Goal: Information Seeking & Learning: Find contact information

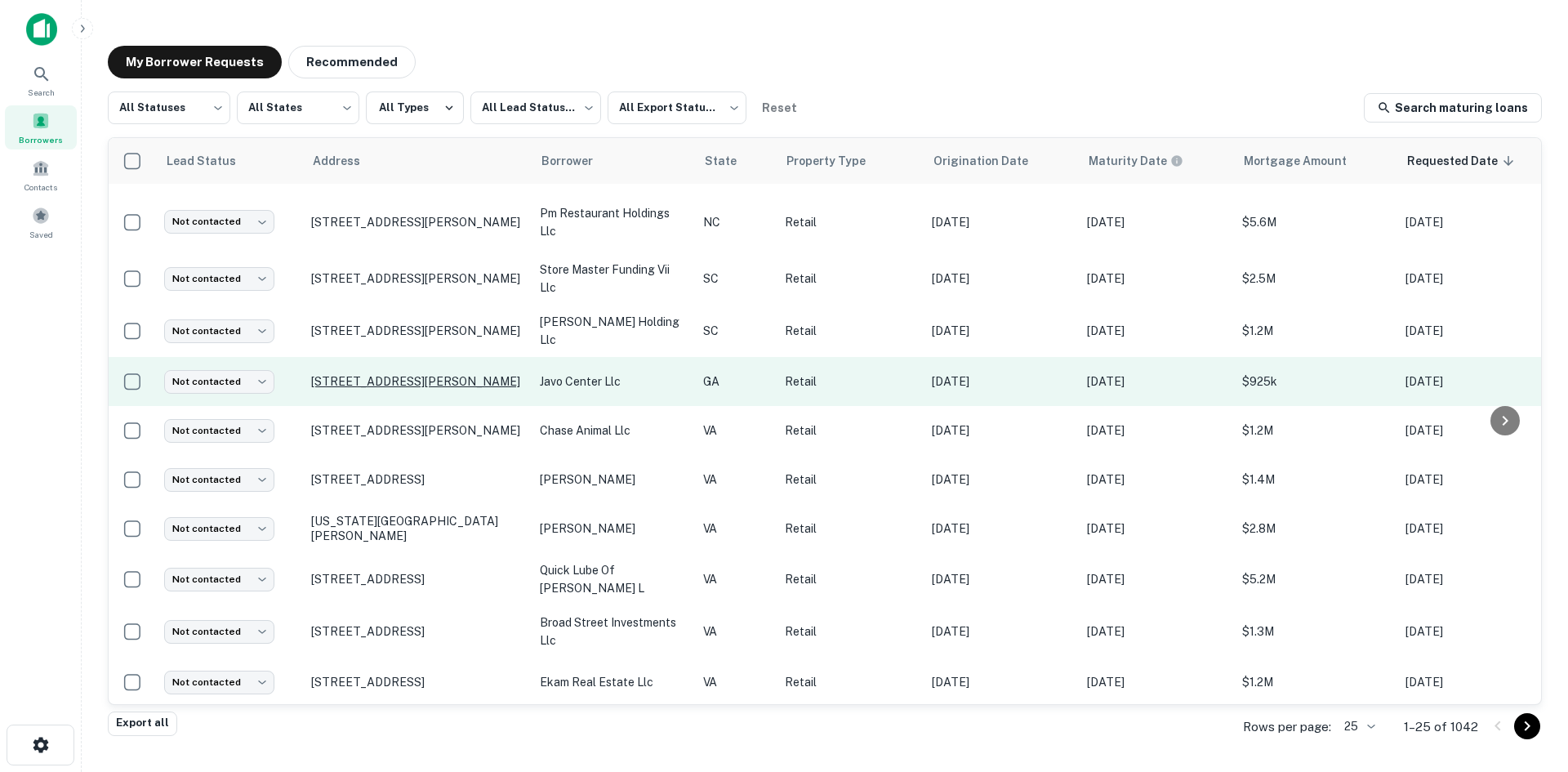
scroll to position [776, 0]
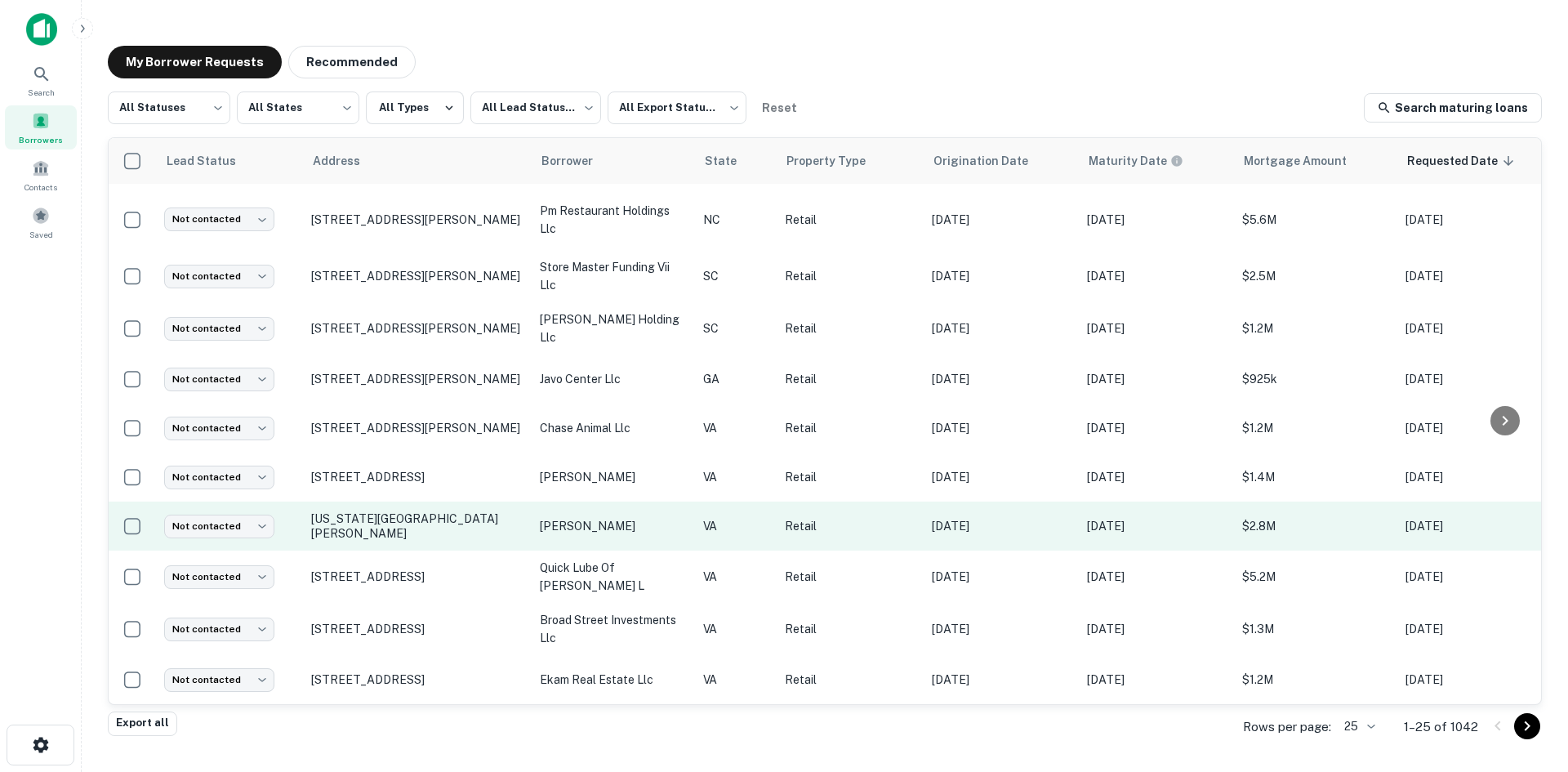
click at [408, 534] on td "[US_STATE][GEOGRAPHIC_DATA][PERSON_NAME]" at bounding box center [417, 526] width 229 height 49
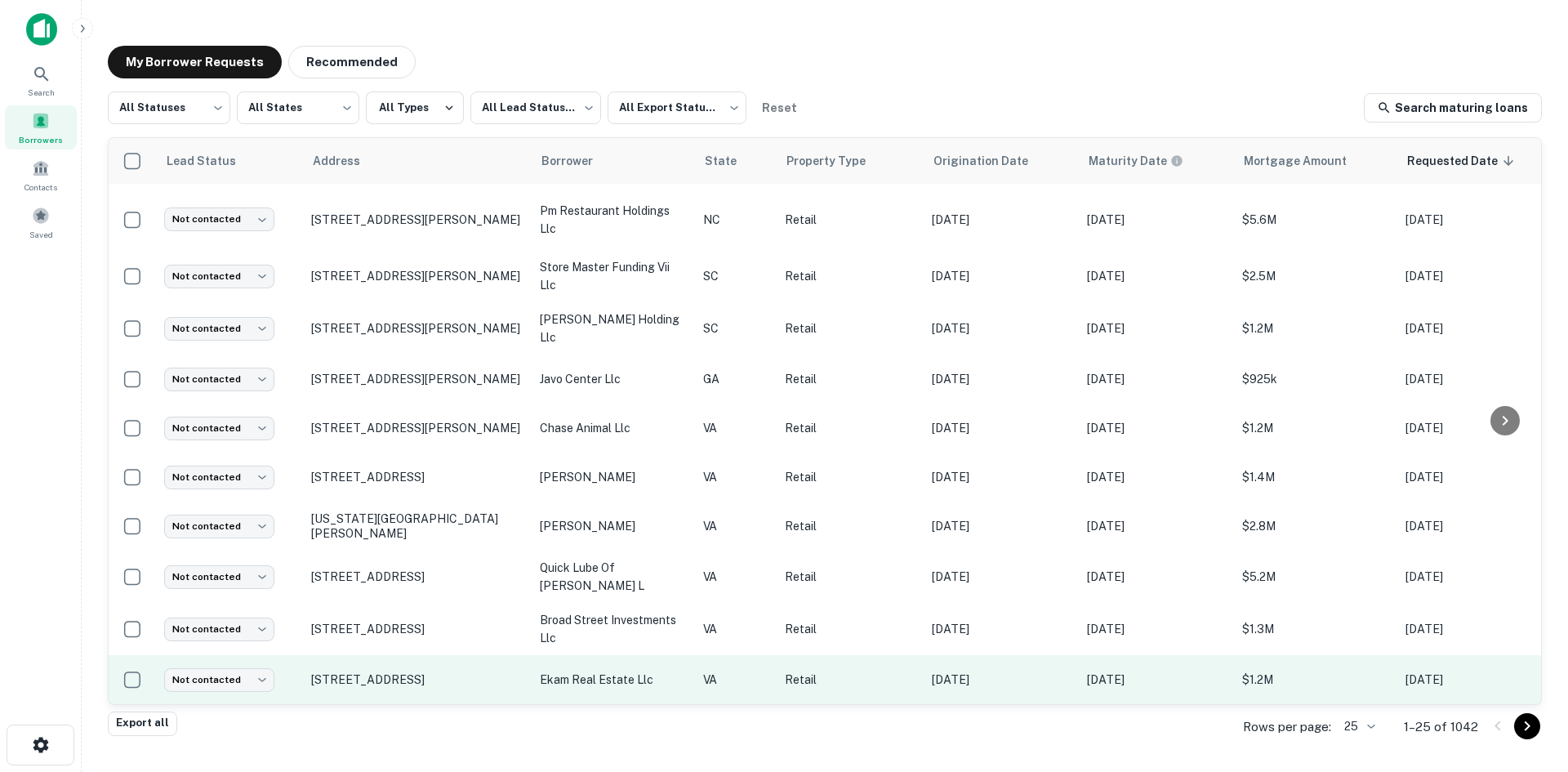
click at [410, 680] on td "[STREET_ADDRESS]" at bounding box center [417, 679] width 229 height 49
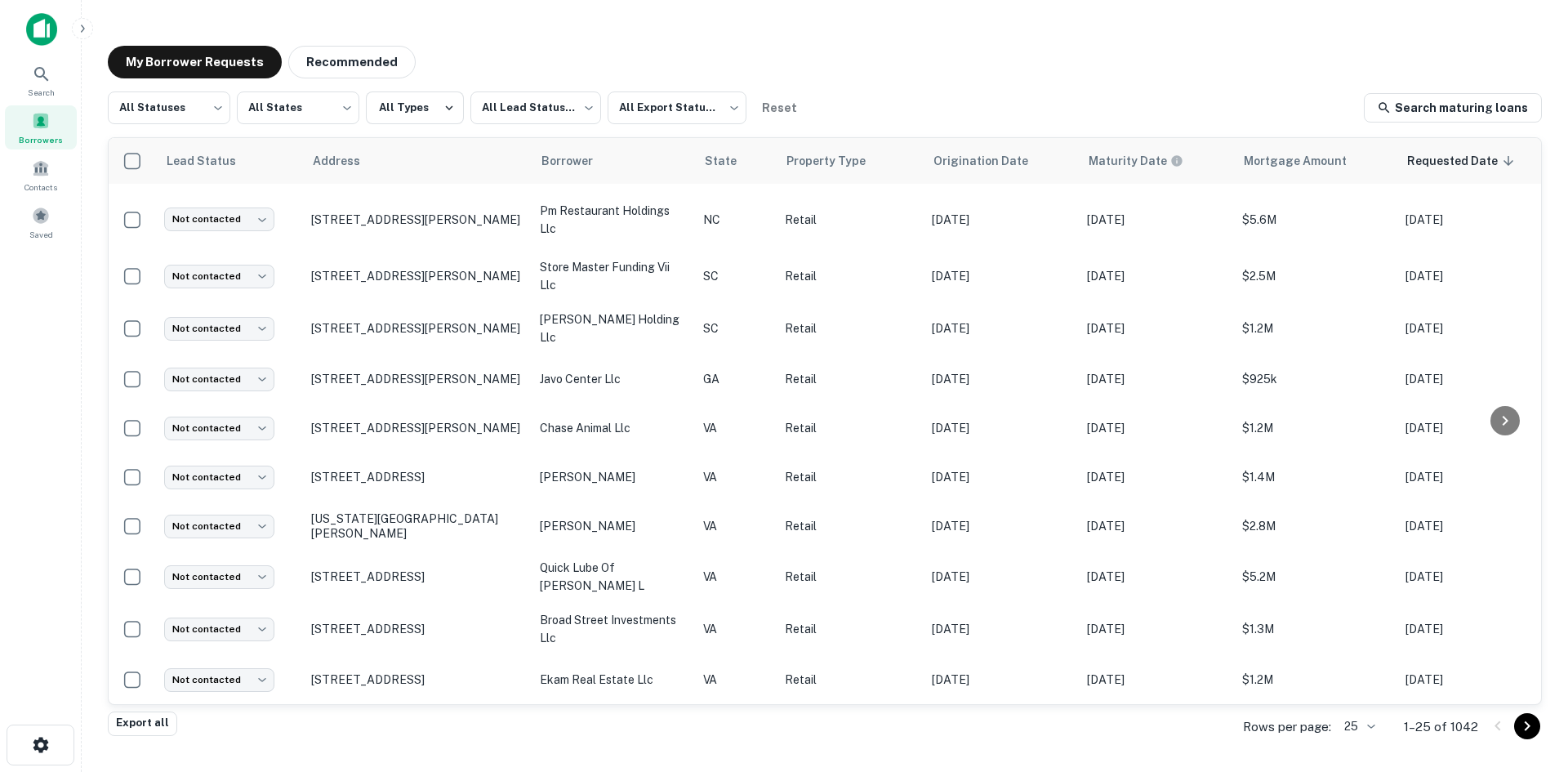
click at [1367, 737] on body "Search Borrowers Contacts Saved My Borrower Requests Recommended All Statuses *…" at bounding box center [784, 386] width 1568 height 772
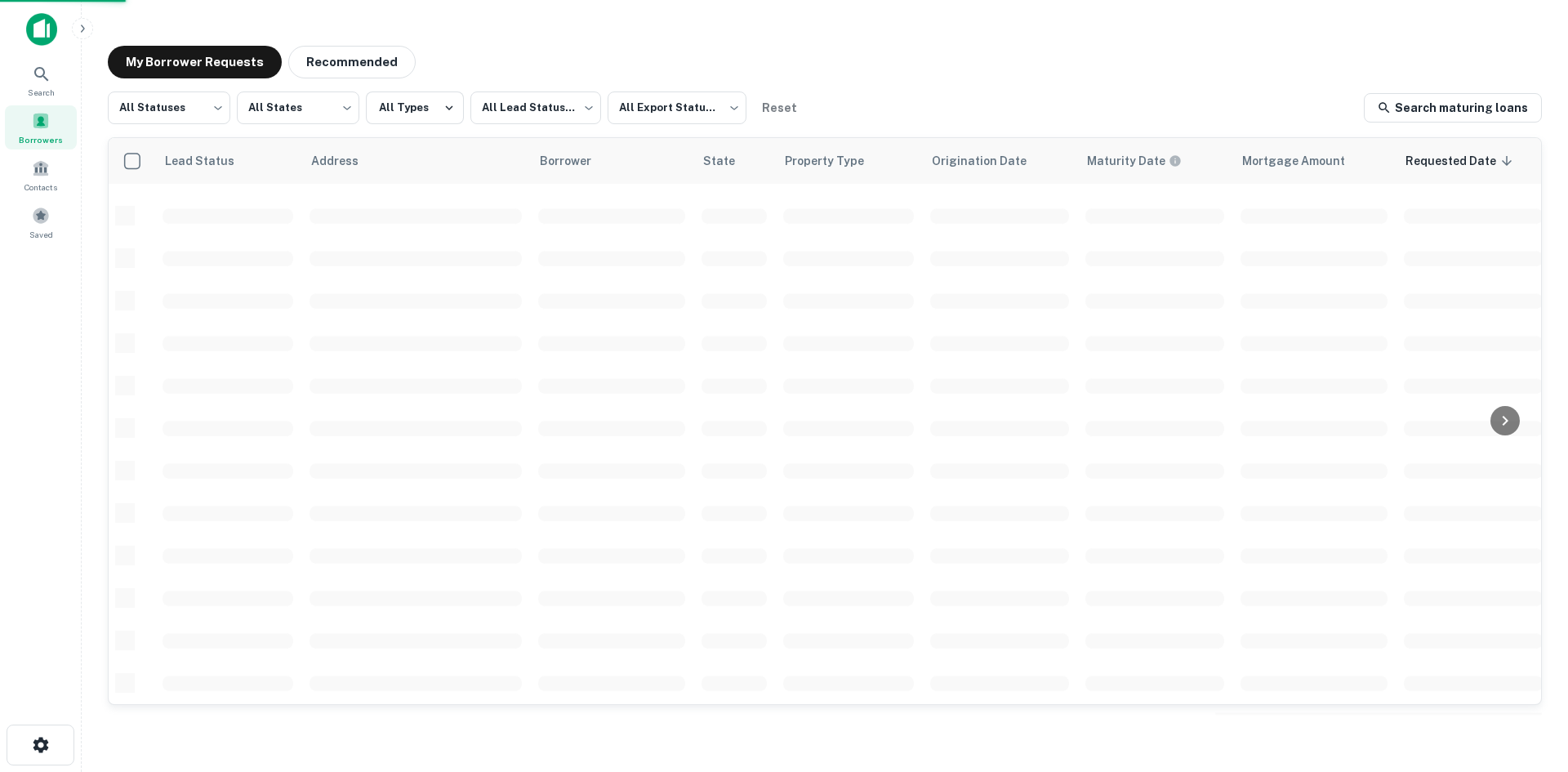
scroll to position [554, 0]
click at [199, 100] on body "Search Borrowers Contacts Saved My Borrower Requests Recommended All Statuses *…" at bounding box center [784, 386] width 1568 height 772
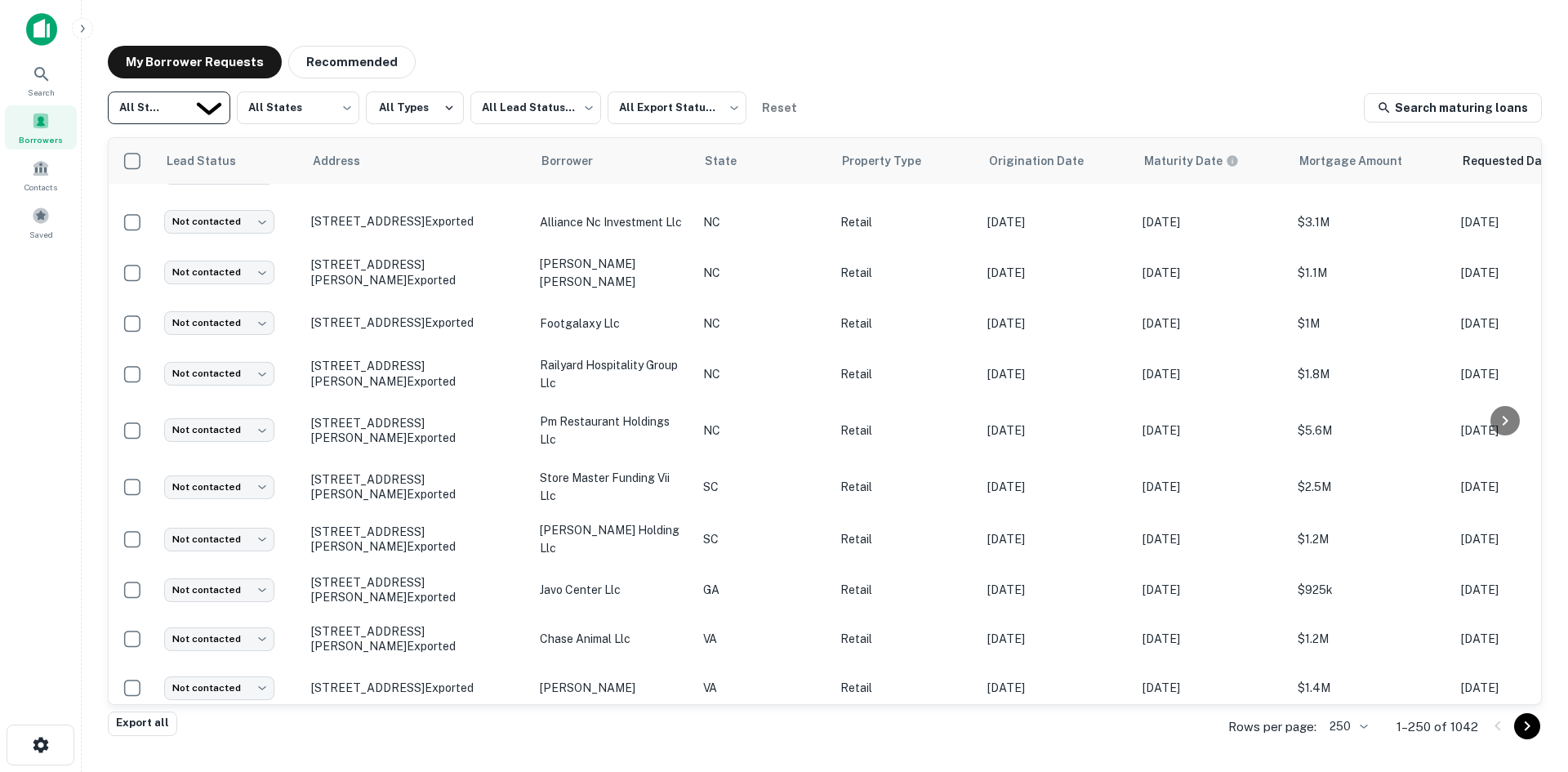
scroll to position [776, 0]
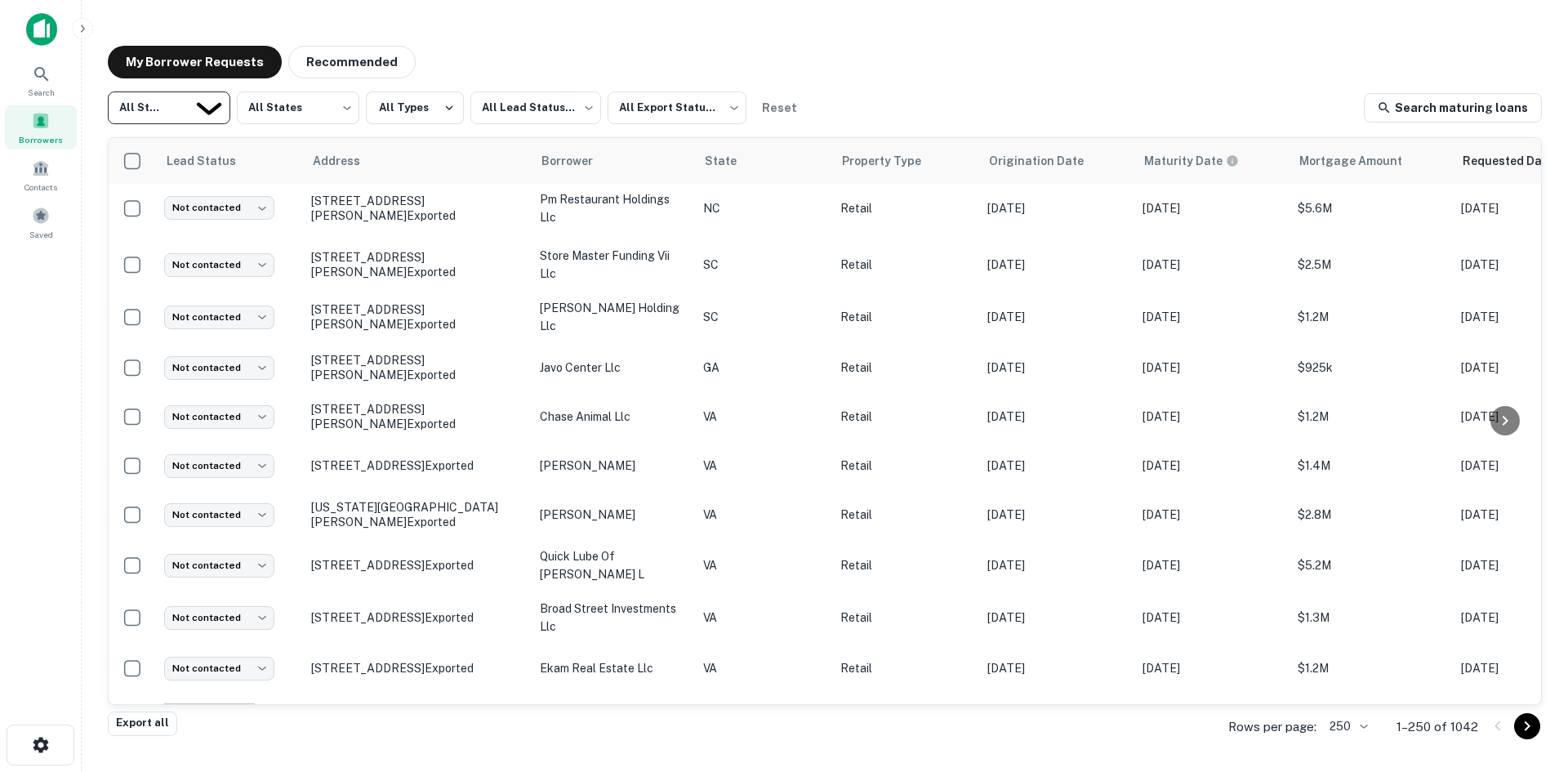
type input "*********"
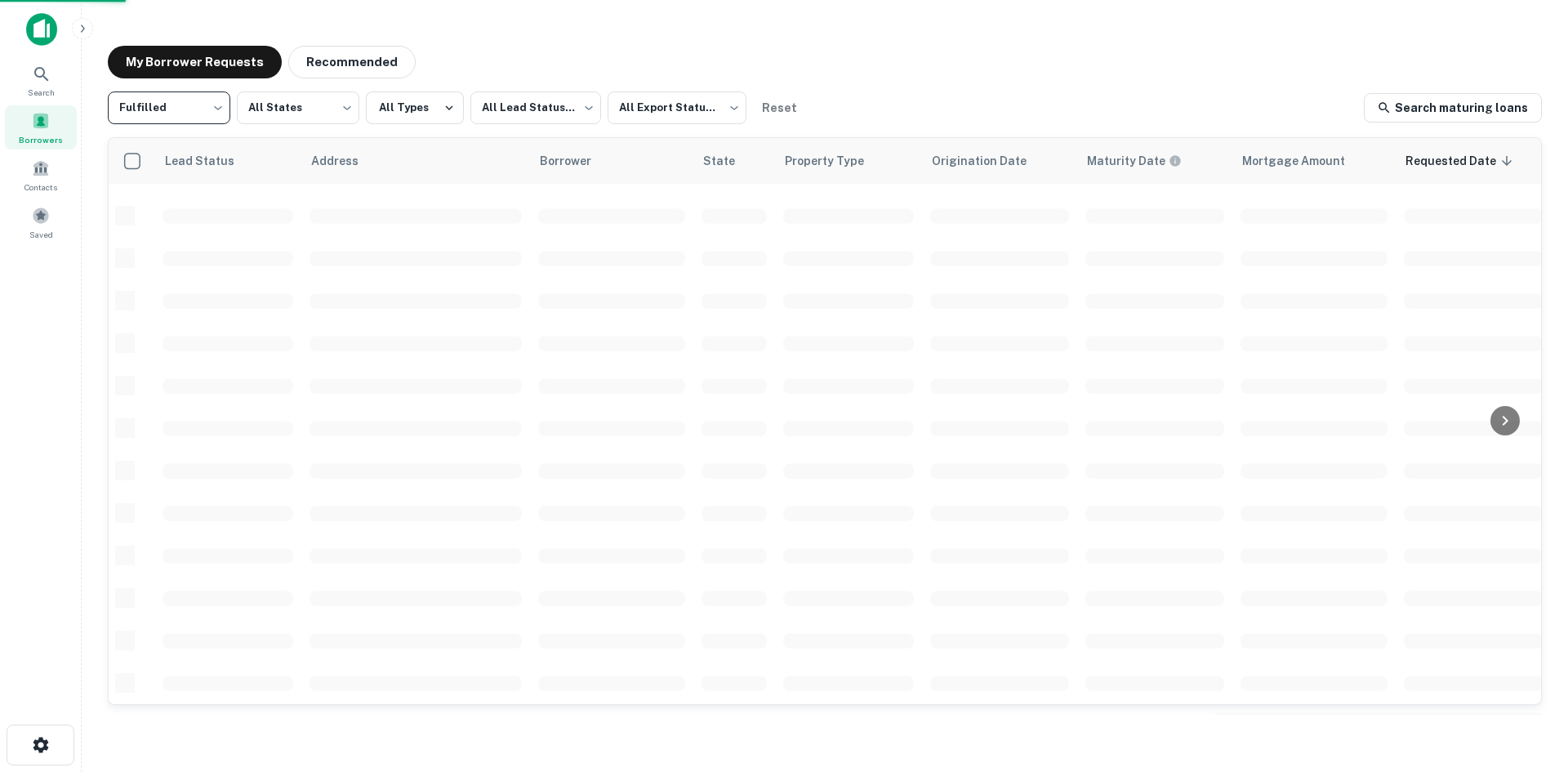
scroll to position [554, 0]
click at [532, 118] on body "Search Borrowers Contacts Saved My Borrower Requests Recommended Fulfilled ****…" at bounding box center [784, 386] width 1568 height 772
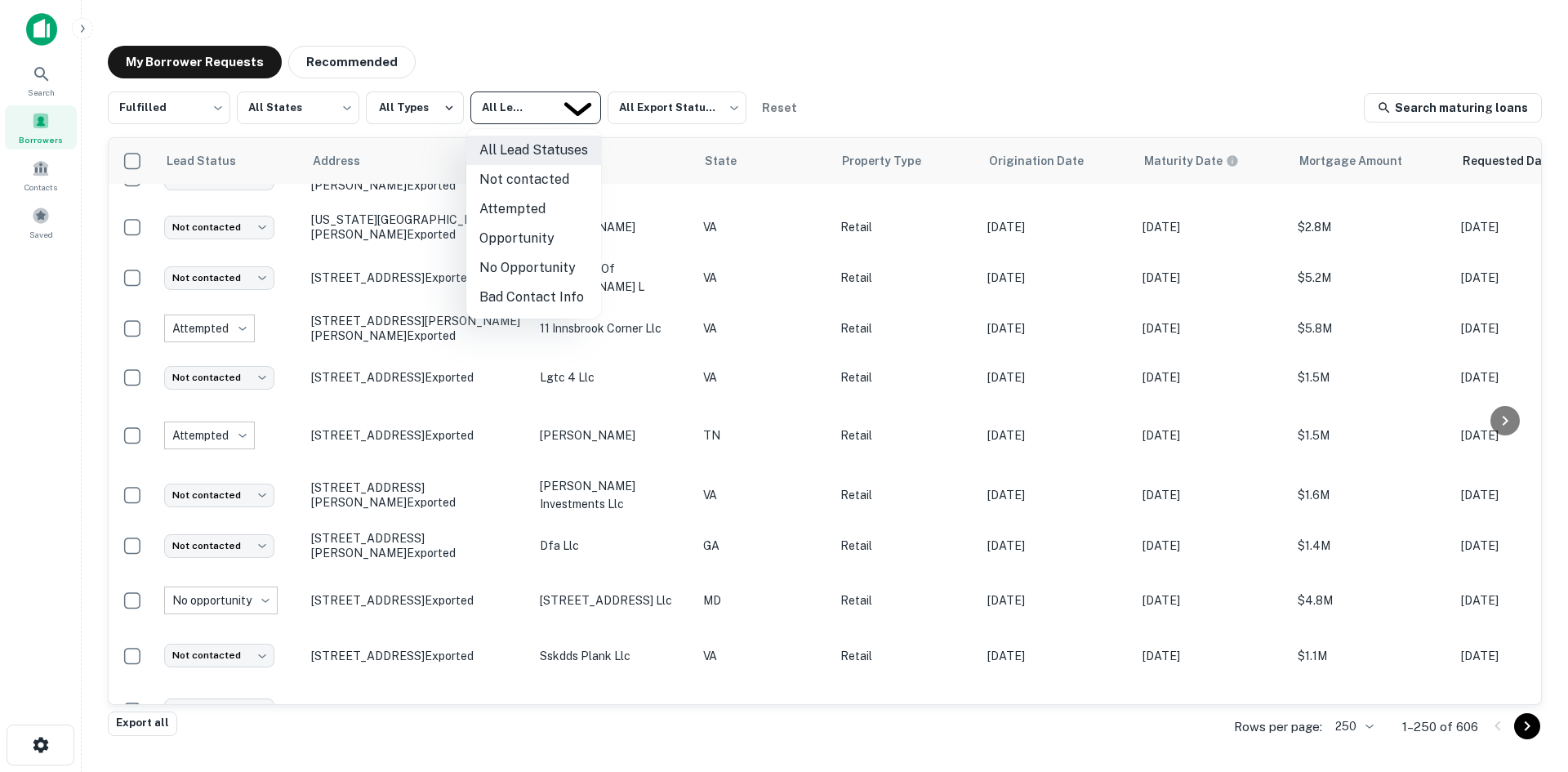
scroll to position [776, 0]
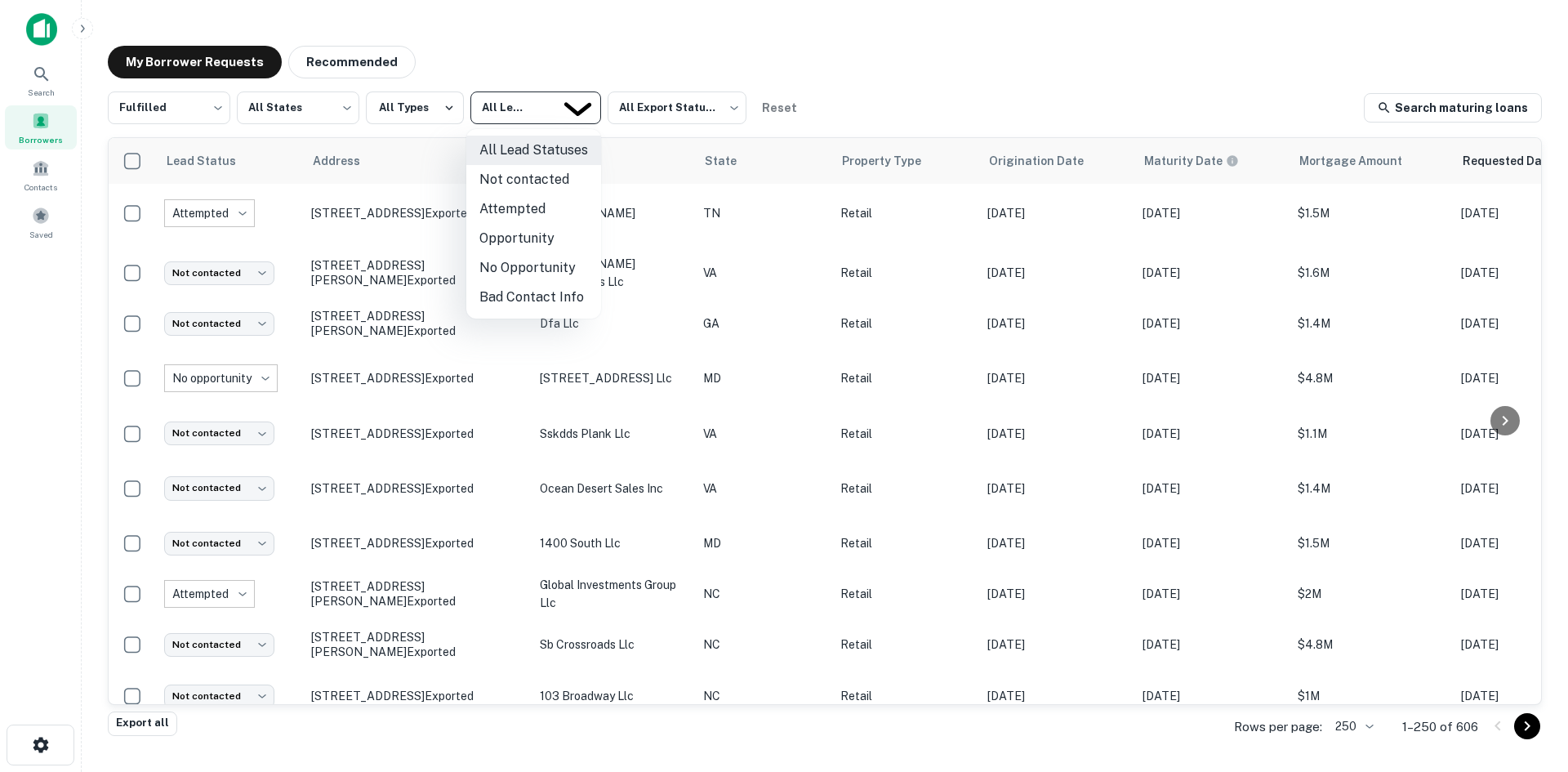
click at [548, 191] on li "Not contacted" at bounding box center [533, 179] width 135 height 29
type input "****"
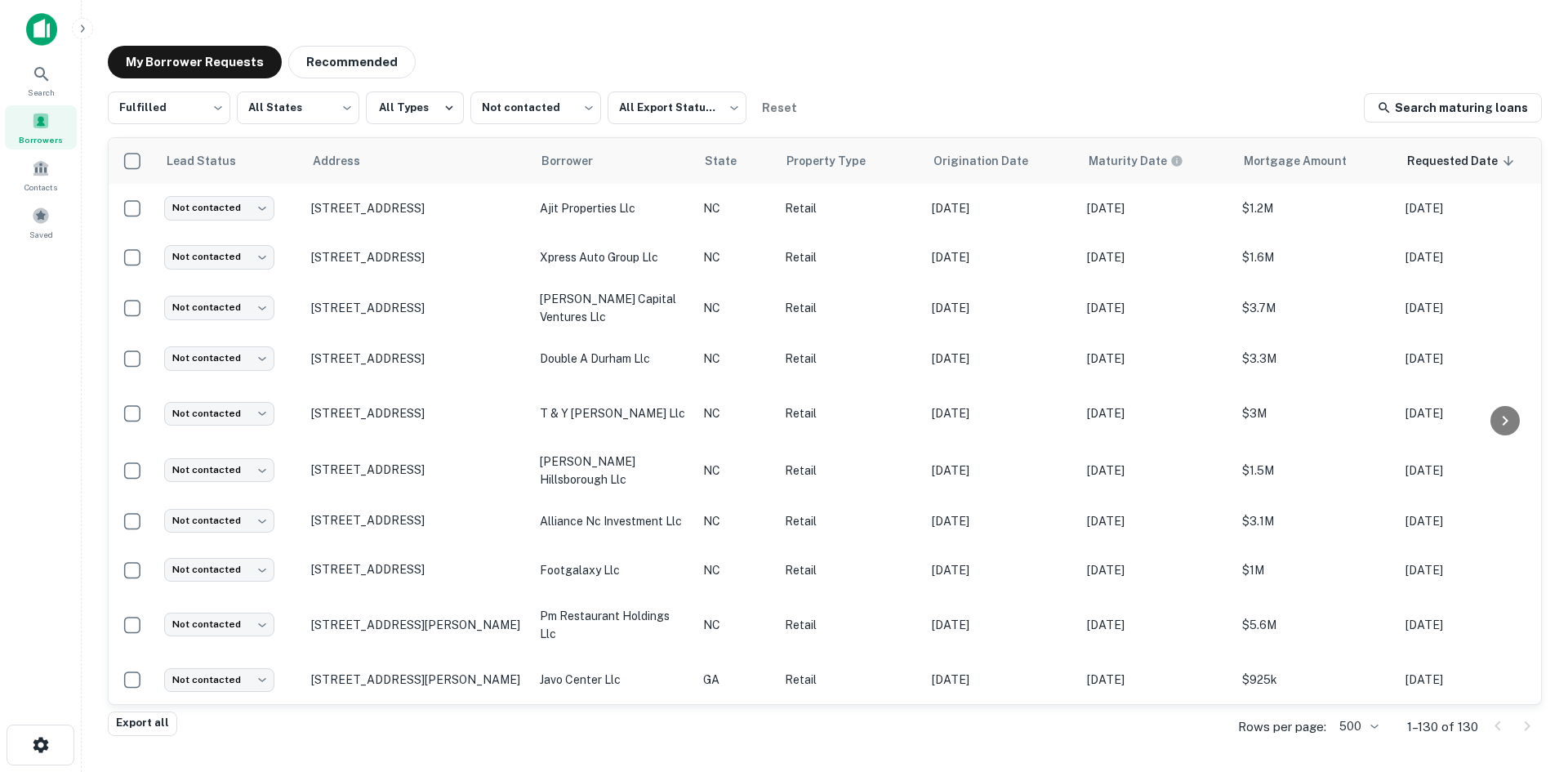
scroll to position [735, 0]
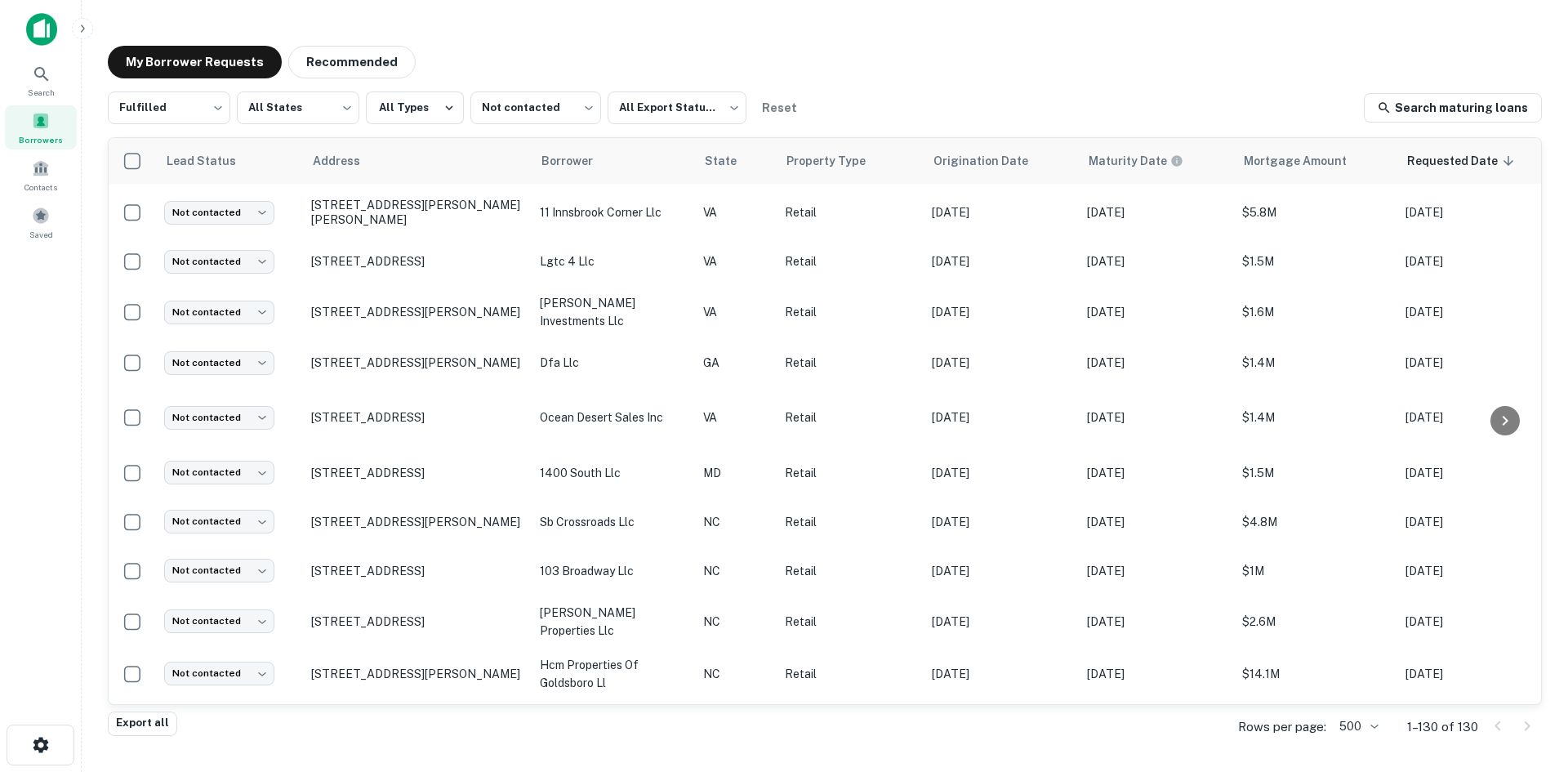
drag, startPoint x: 325, startPoint y: 371, endPoint x: 1536, endPoint y: 591, distance: 1230.8
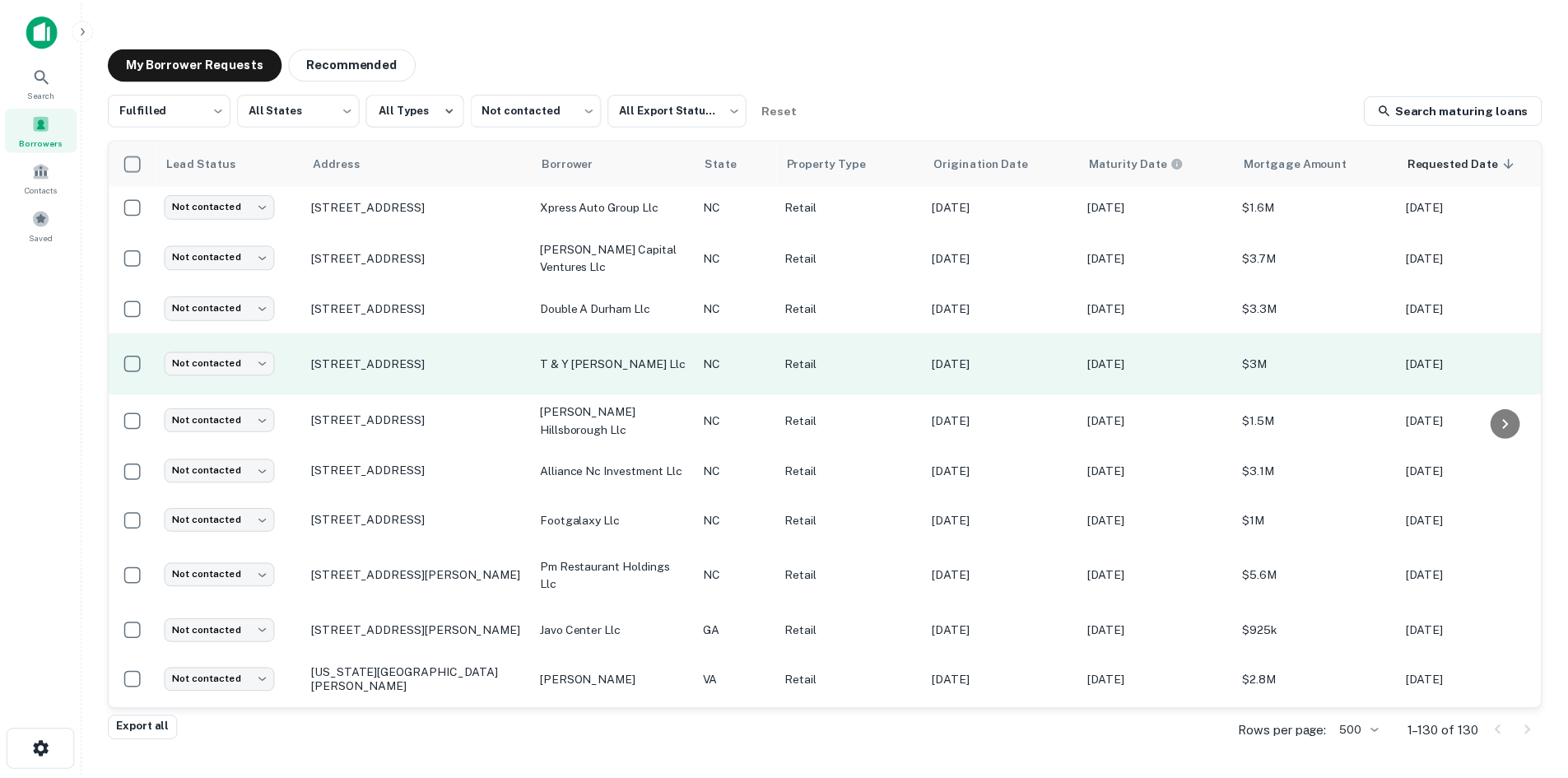
scroll to position [82, 0]
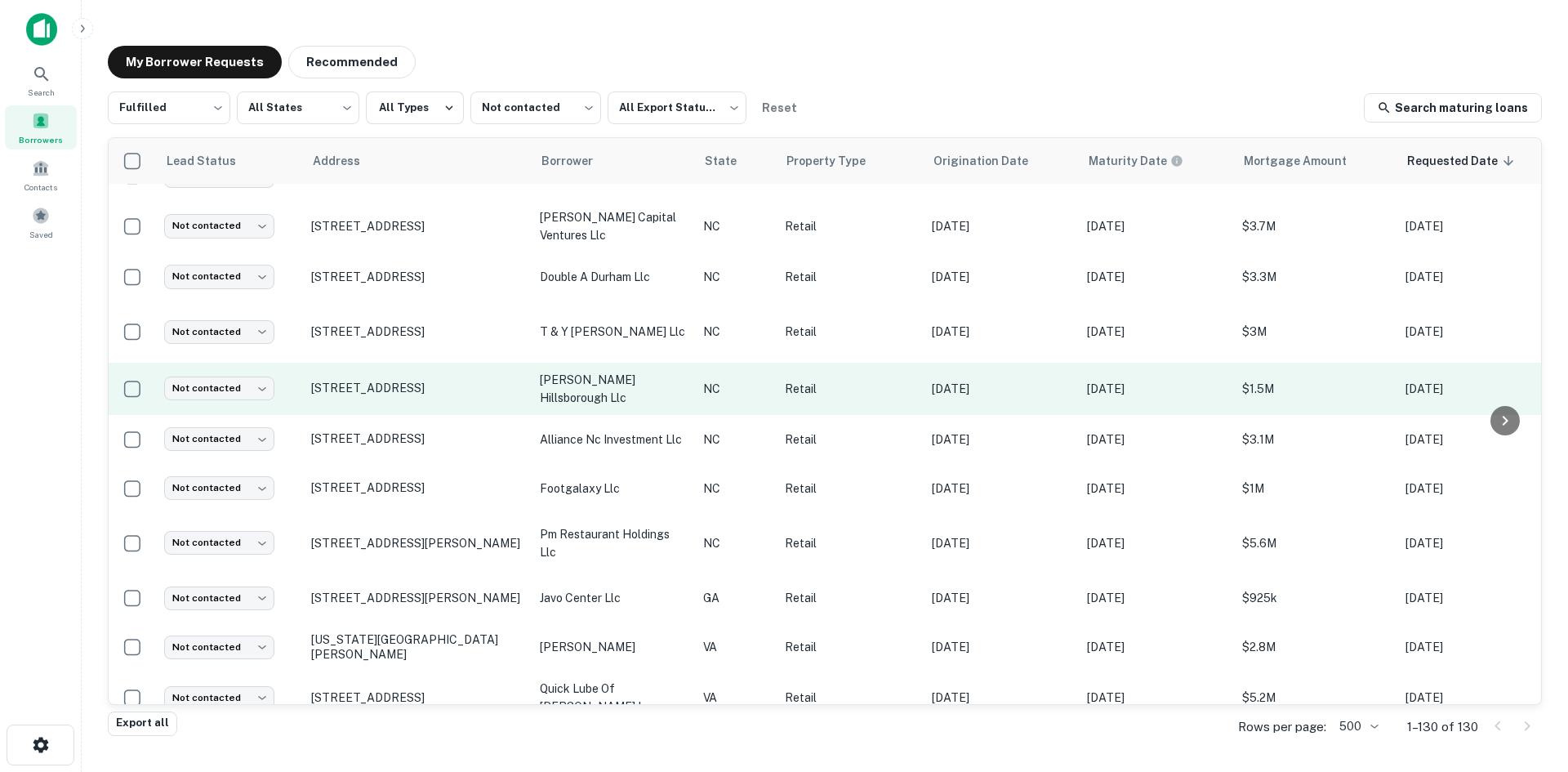
click at [433, 401] on td "[STREET_ADDRESS]" at bounding box center [417, 388] width 229 height 52
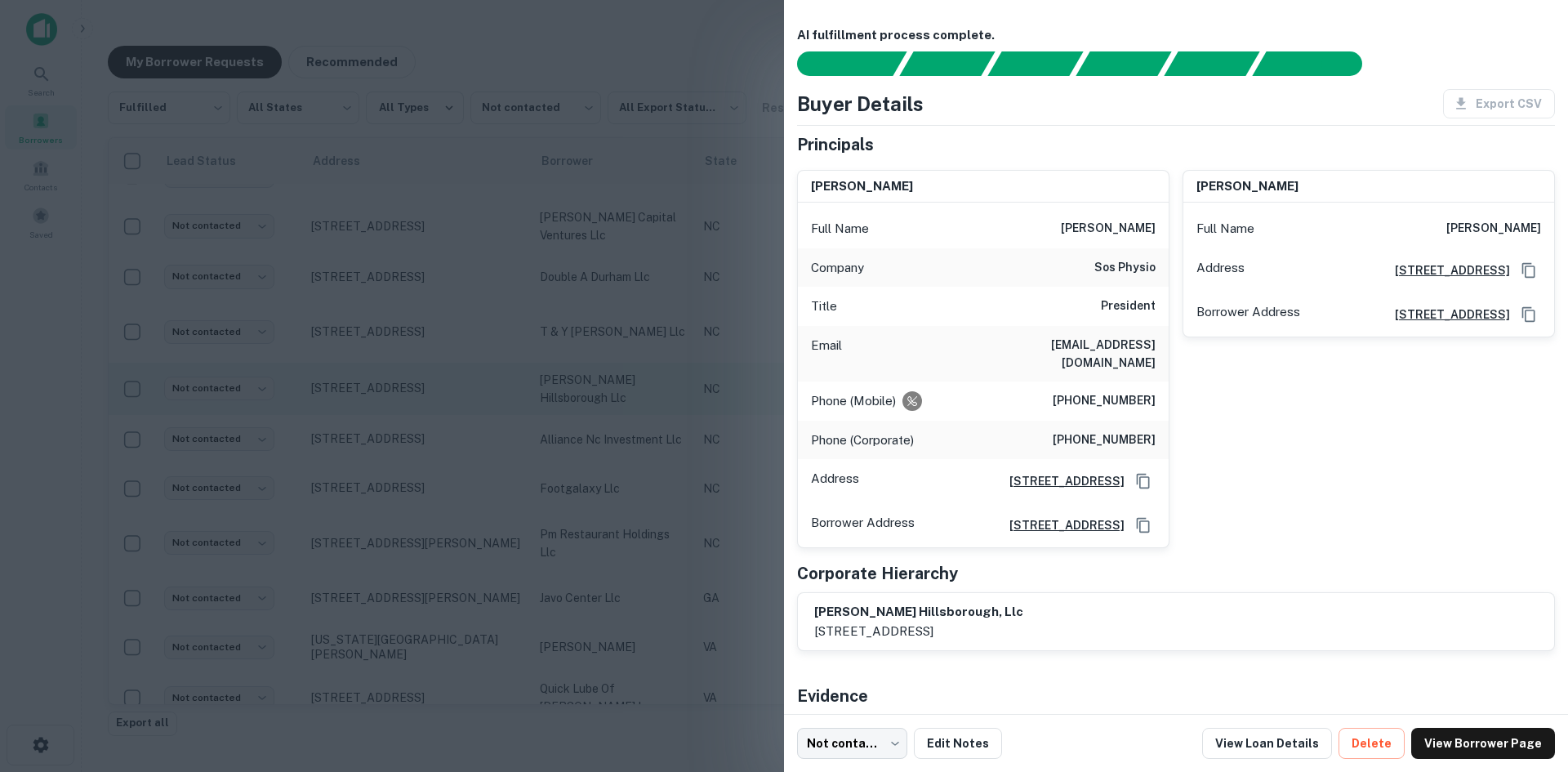
click at [433, 401] on div at bounding box center [784, 386] width 1568 height 772
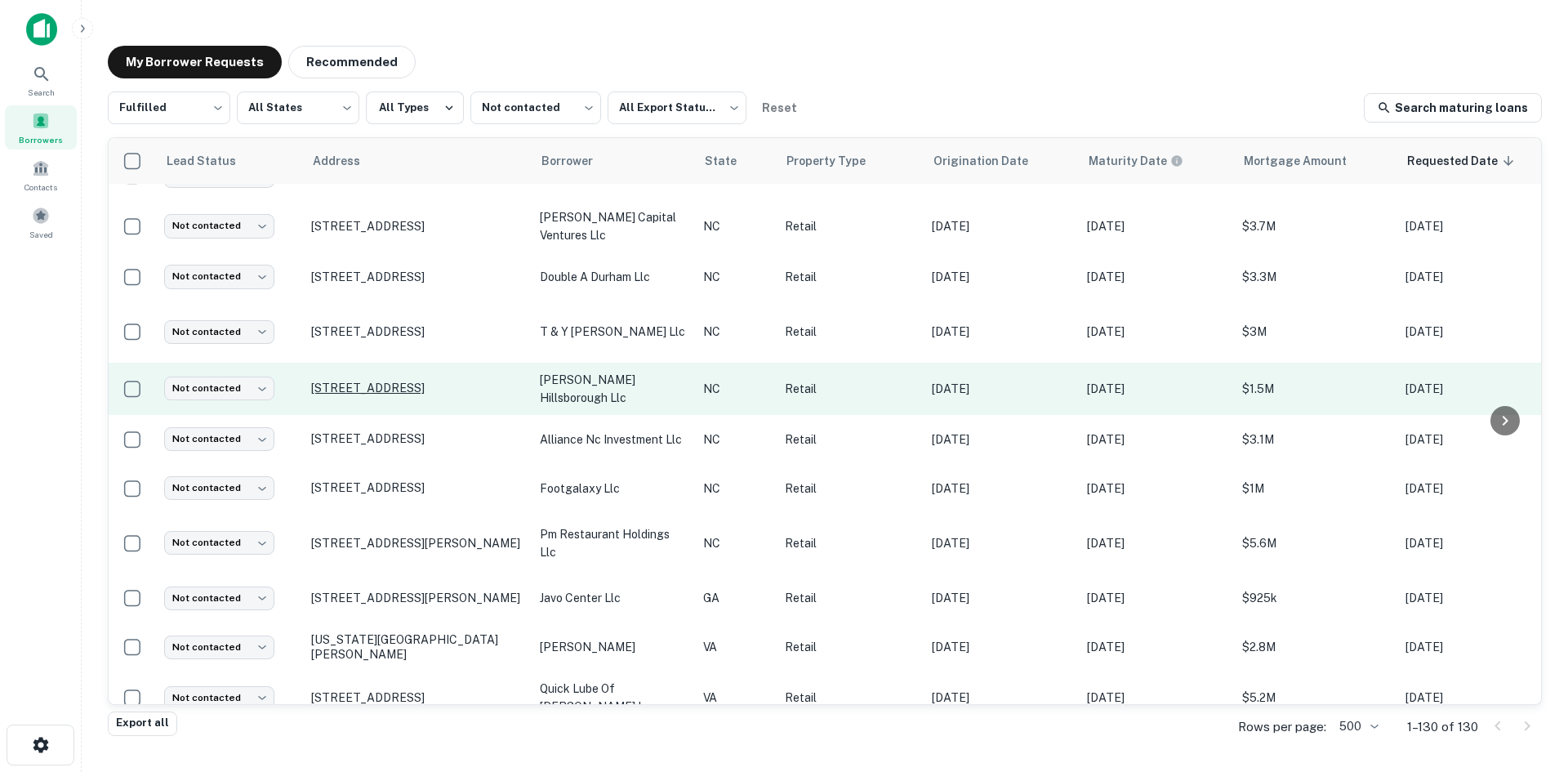
click at [434, 386] on p "623 Hampton Pt Hillsborough, NC 27278" at bounding box center [417, 388] width 212 height 15
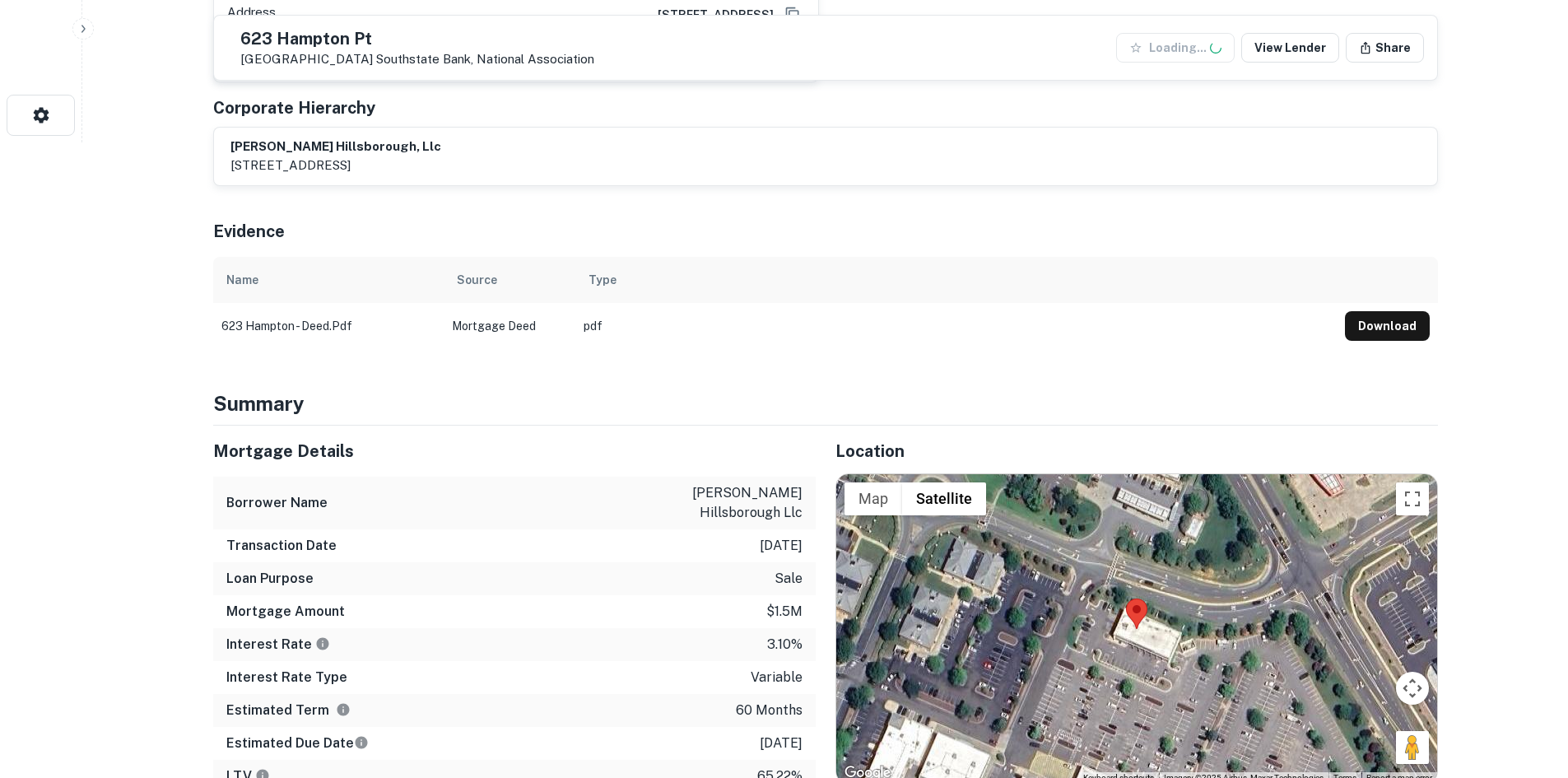
scroll to position [659, 0]
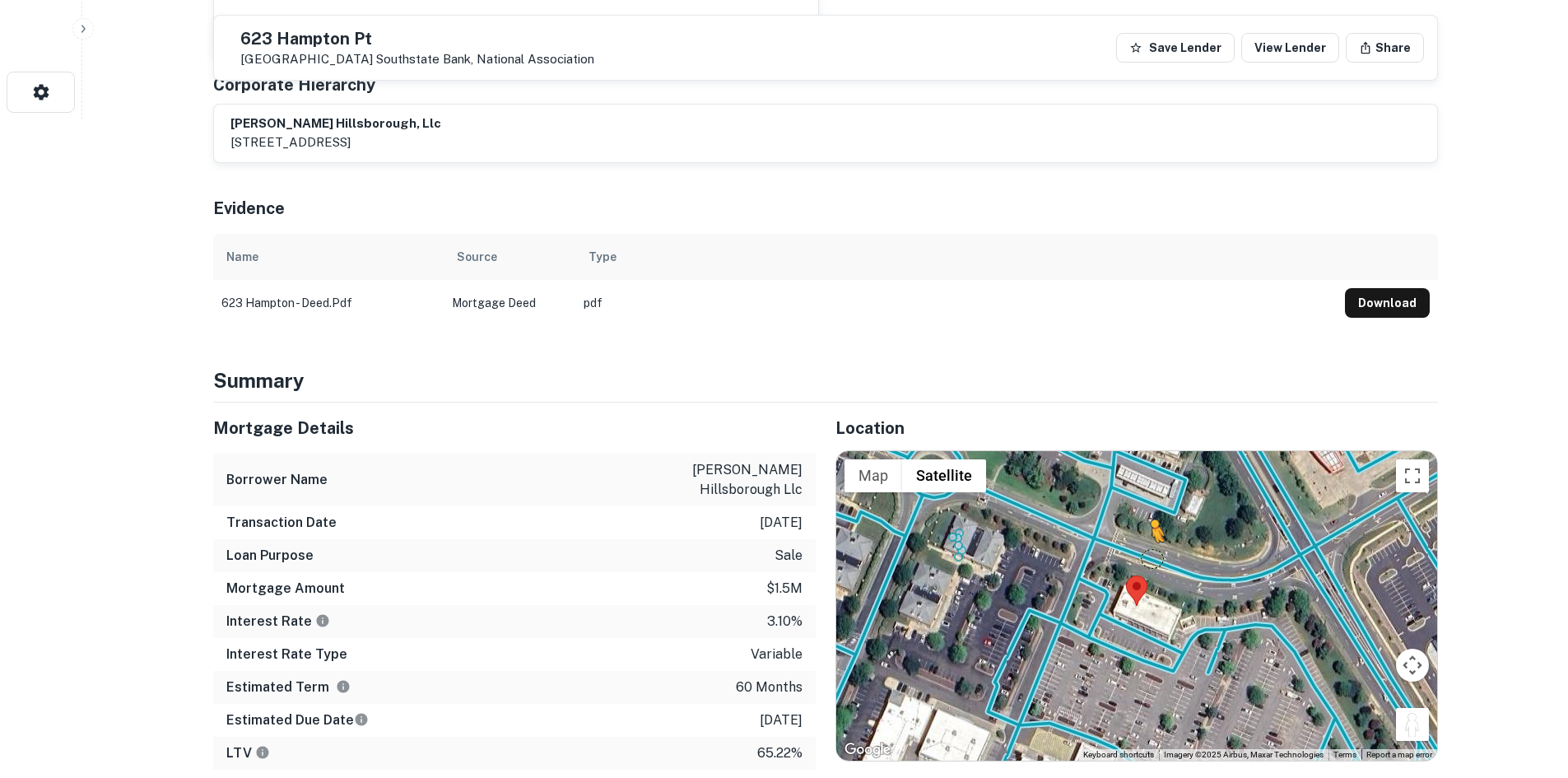
drag, startPoint x: 1398, startPoint y: 724, endPoint x: 1152, endPoint y: 559, distance: 296.2
click at [1152, 559] on div "To activate drag with keyboard, press Alt + Enter. Once in keyboard drag state,…" at bounding box center [1137, 606] width 601 height 309
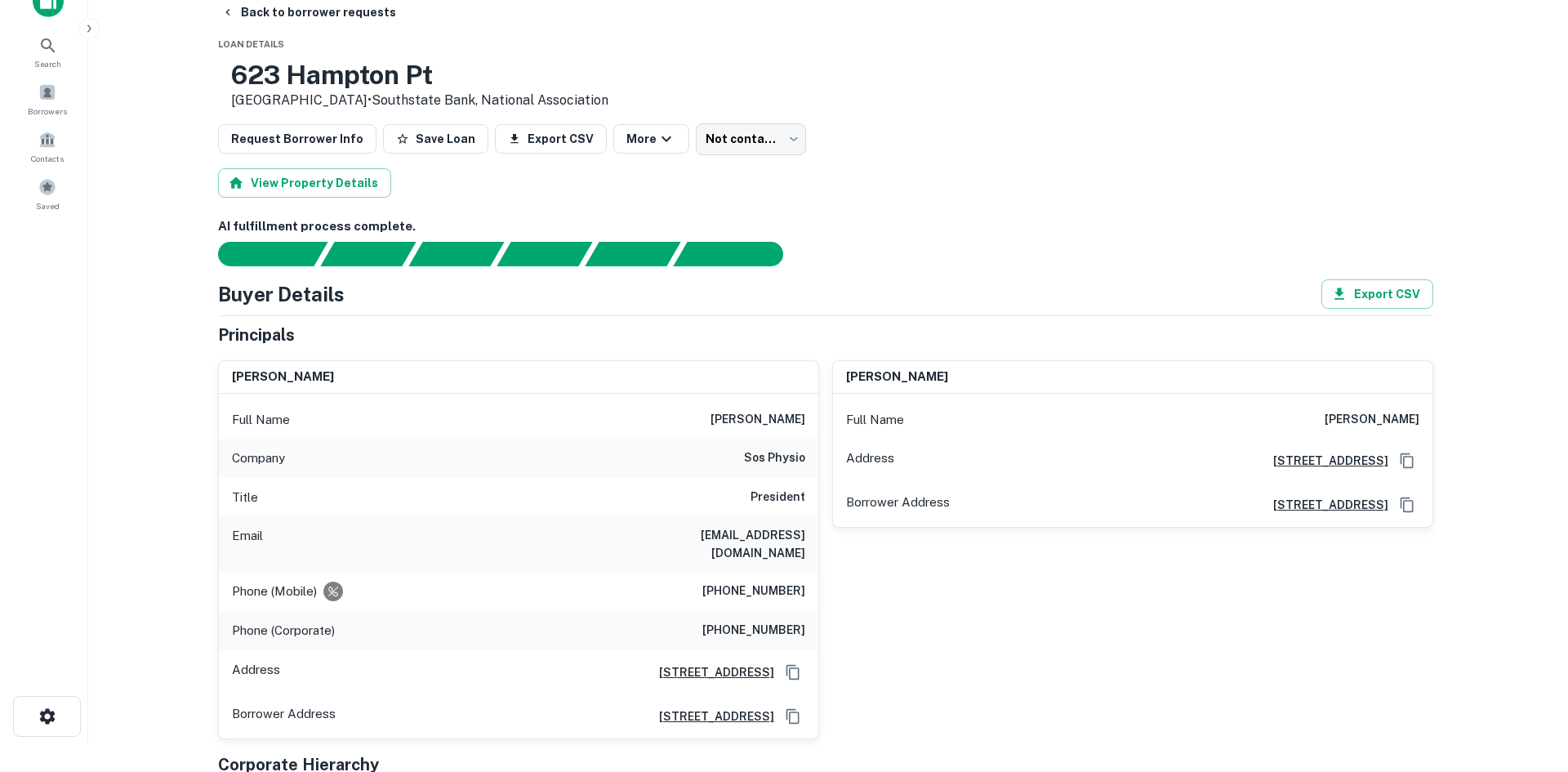
scroll to position [0, 0]
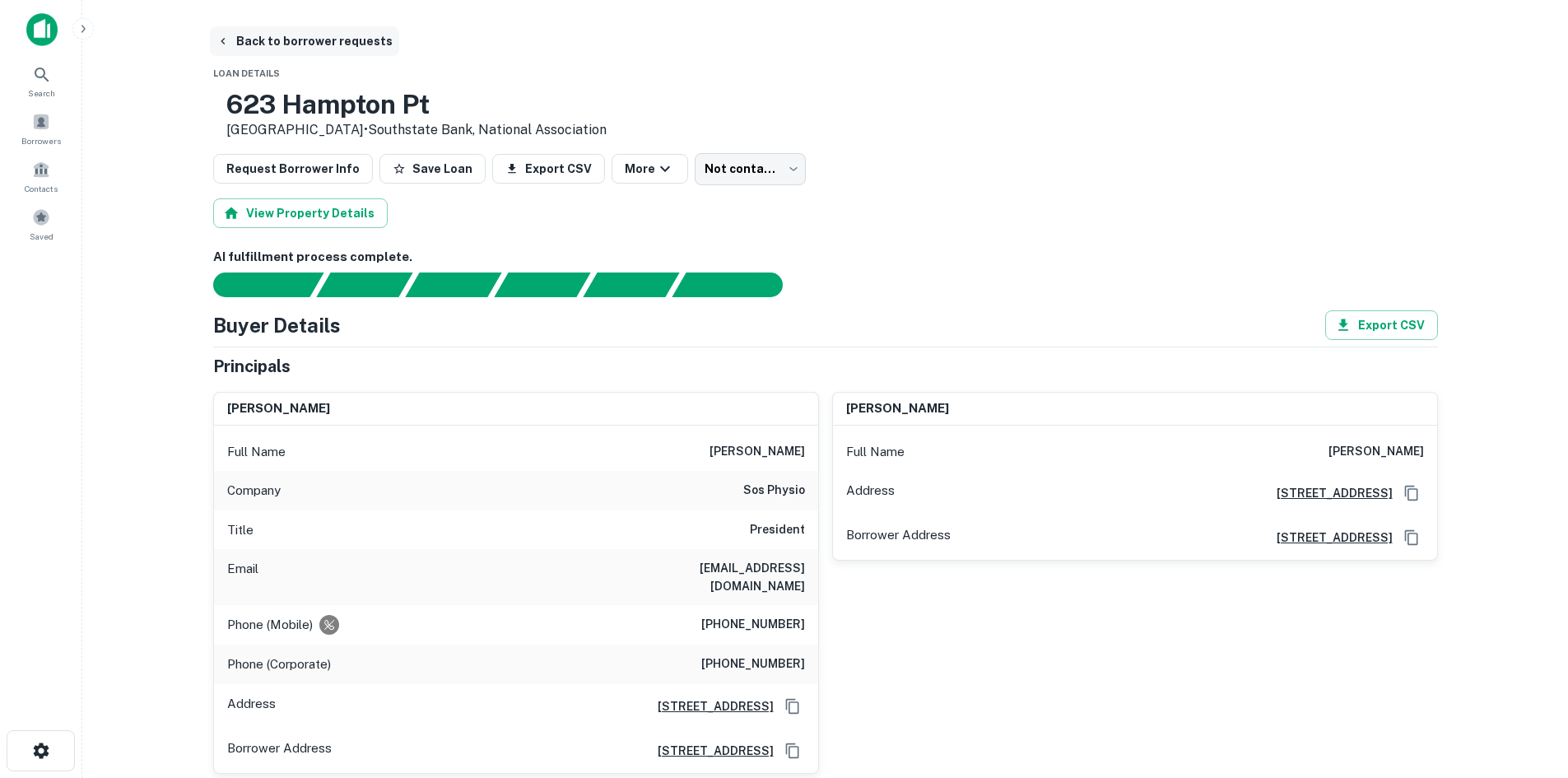
click at [318, 49] on button "Back to borrower requests" at bounding box center [304, 41] width 190 height 29
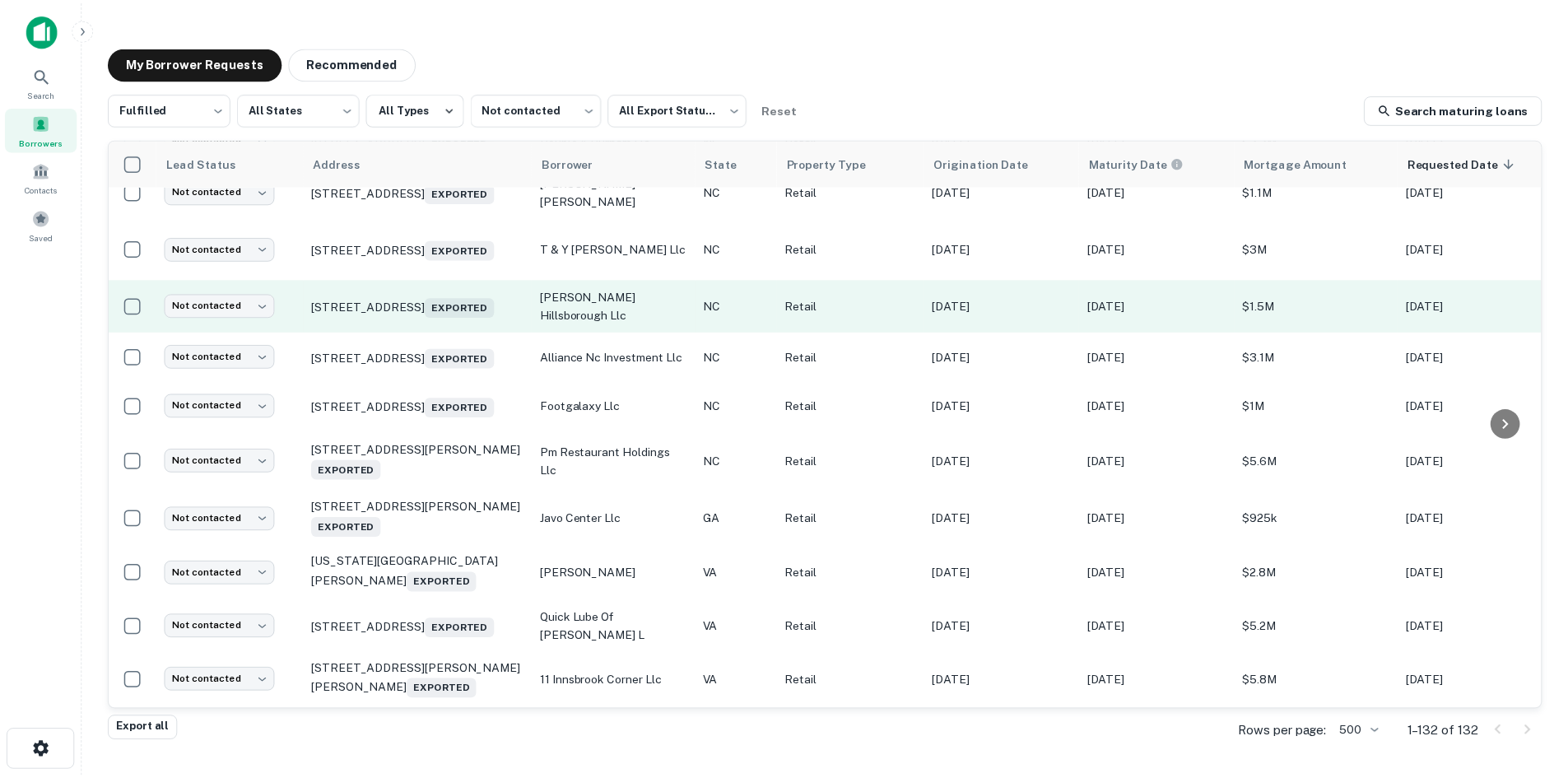
scroll to position [494, 0]
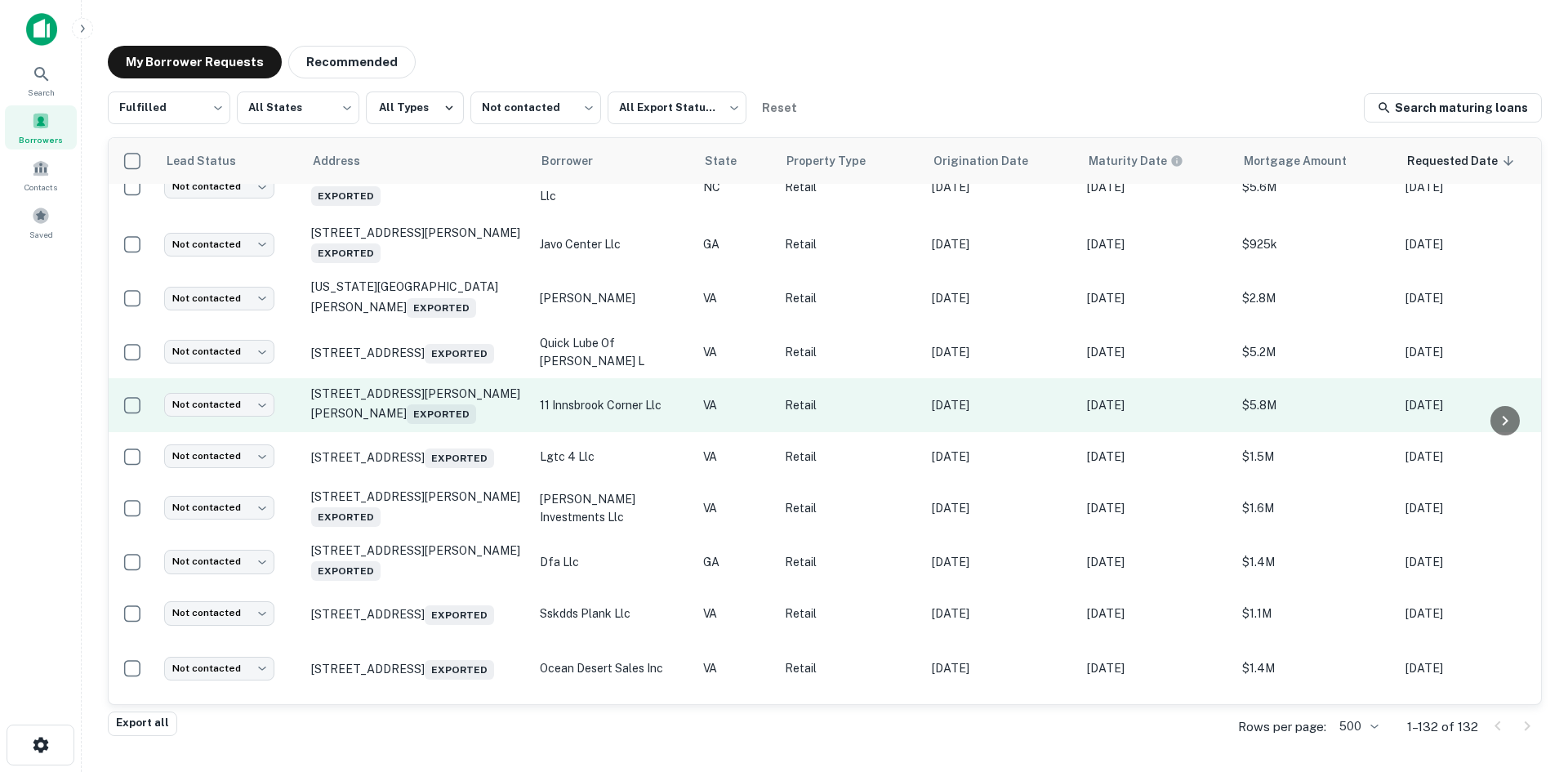
click at [418, 432] on td "4040 Cox Rd Glen Allen, VA 23060 Exported" at bounding box center [417, 405] width 229 height 54
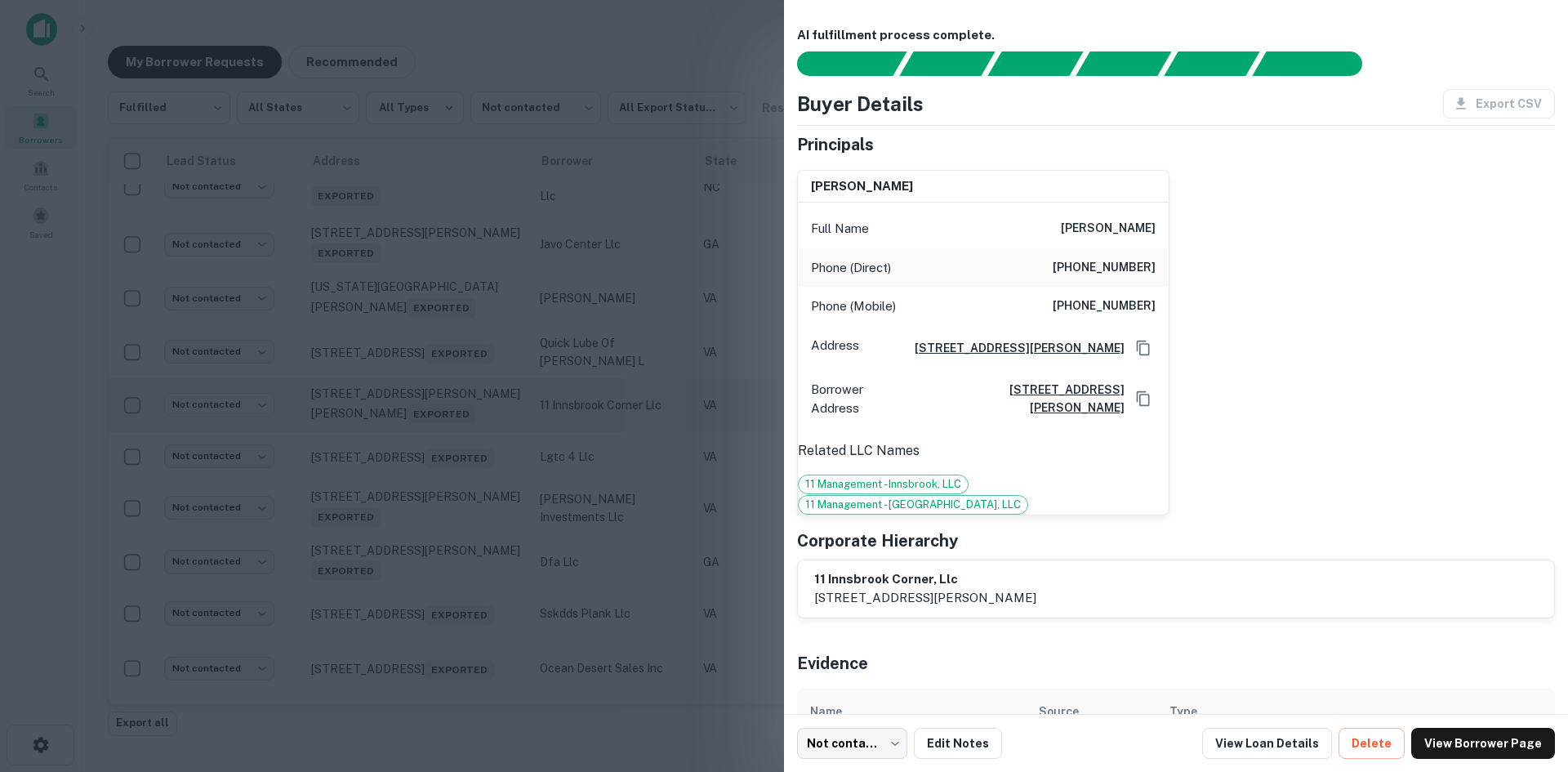
click at [418, 461] on div at bounding box center [784, 386] width 1568 height 772
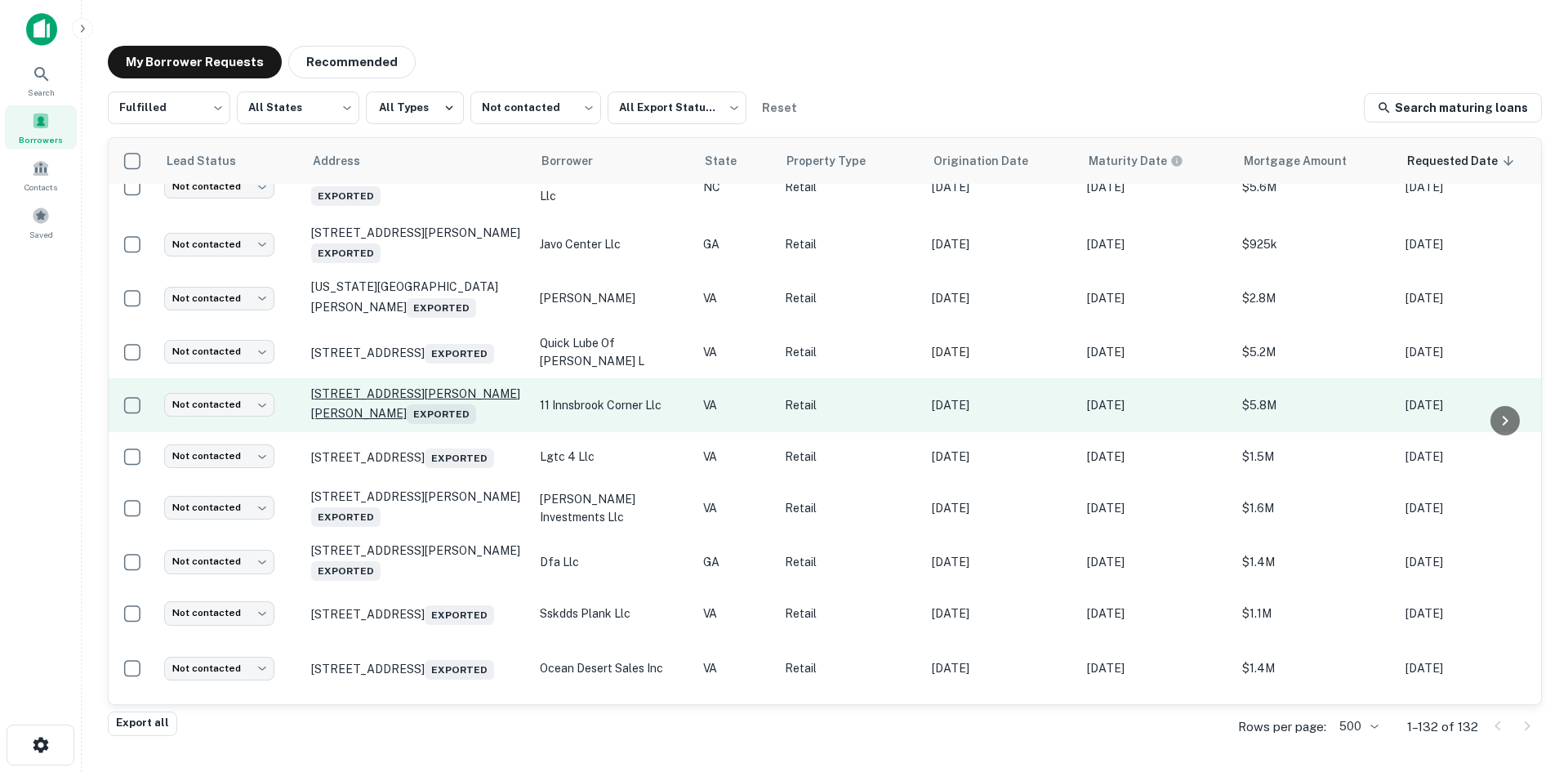
click at [420, 424] on p "4040 Cox Rd Glen Allen, VA 23060 Exported" at bounding box center [417, 405] width 212 height 37
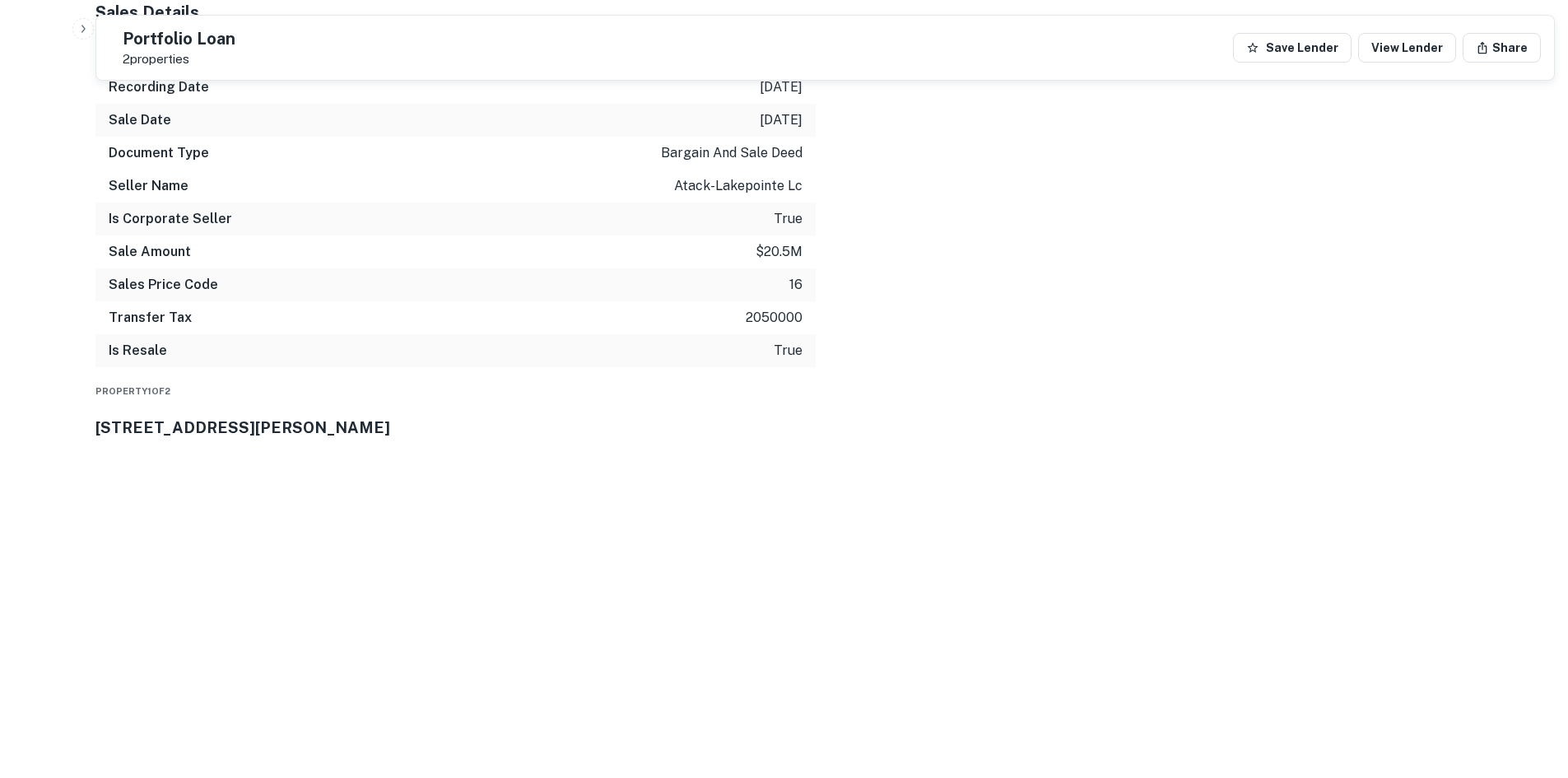
scroll to position [1976, 0]
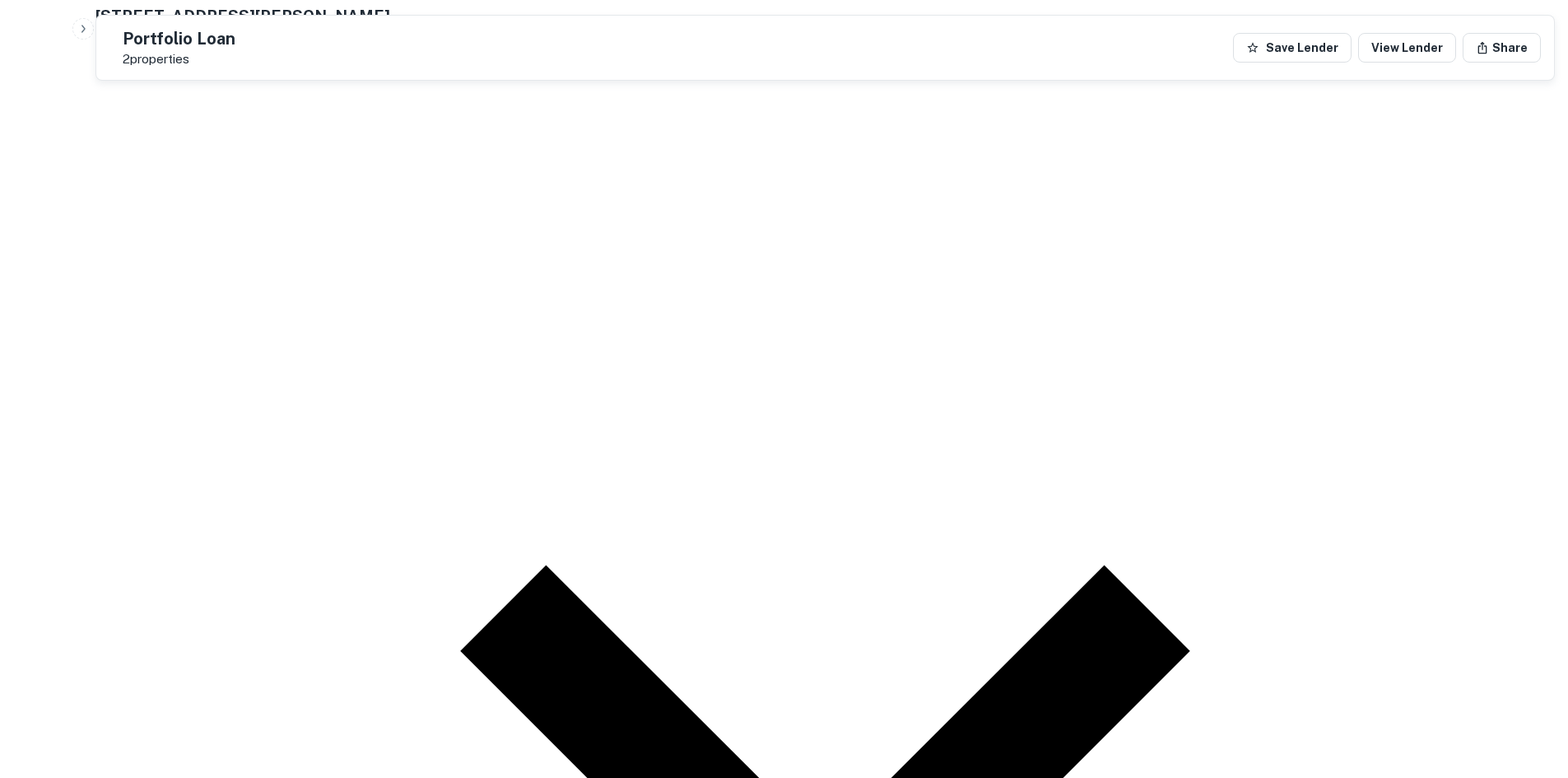
drag, startPoint x: 1408, startPoint y: 346, endPoint x: 1079, endPoint y: 267, distance: 338.4
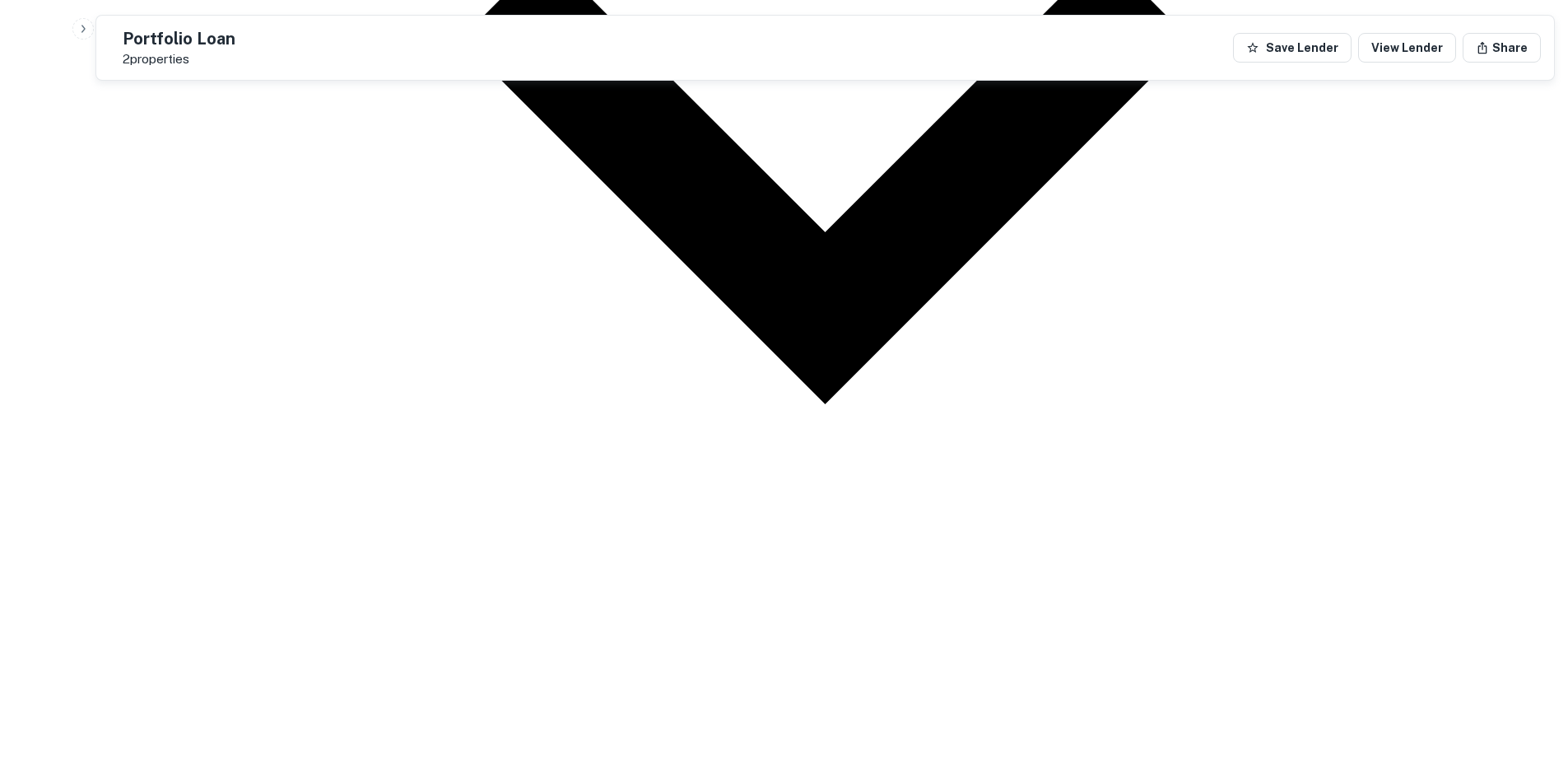
scroll to position [2606, 0]
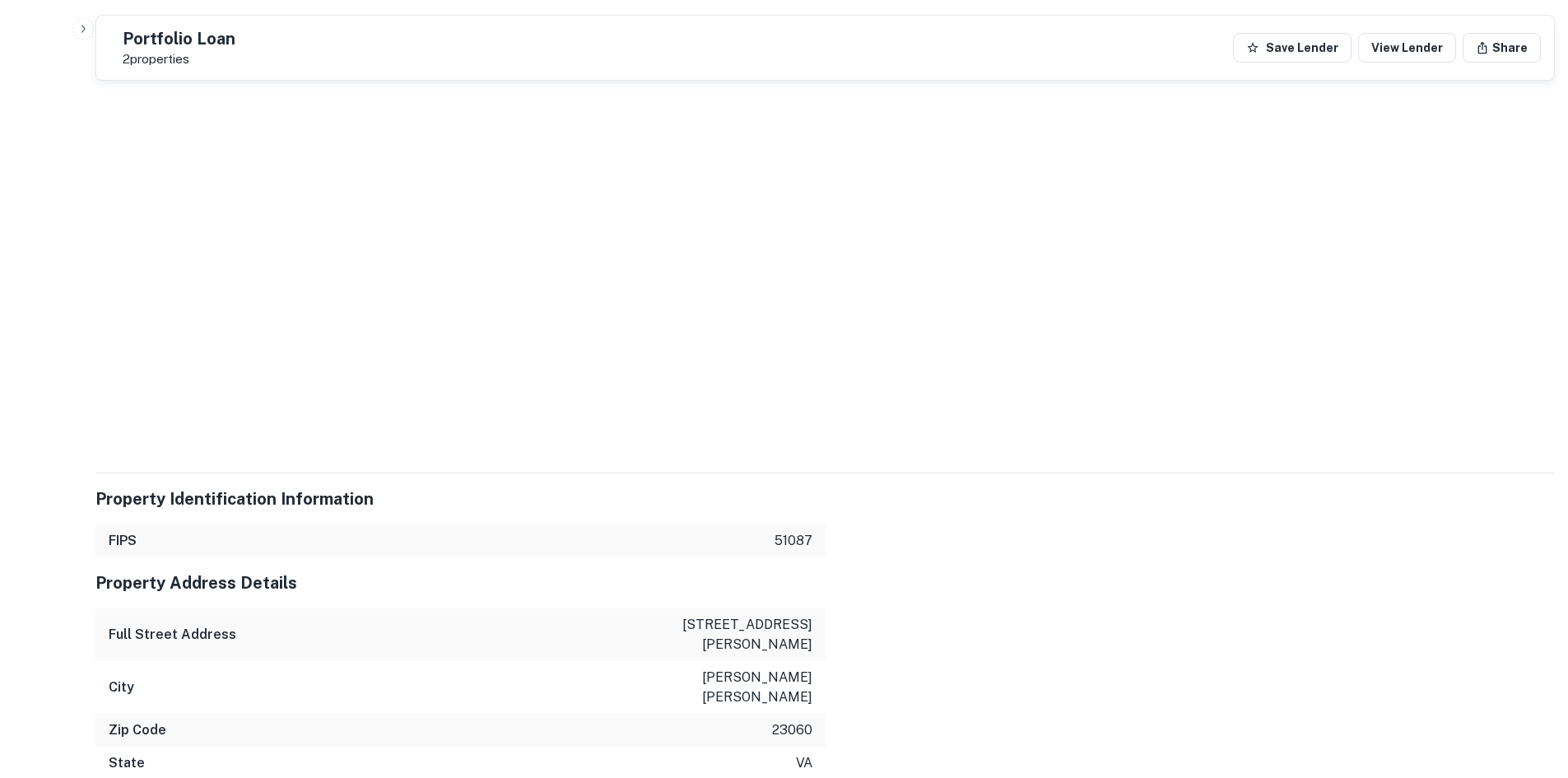
scroll to position [3018, 0]
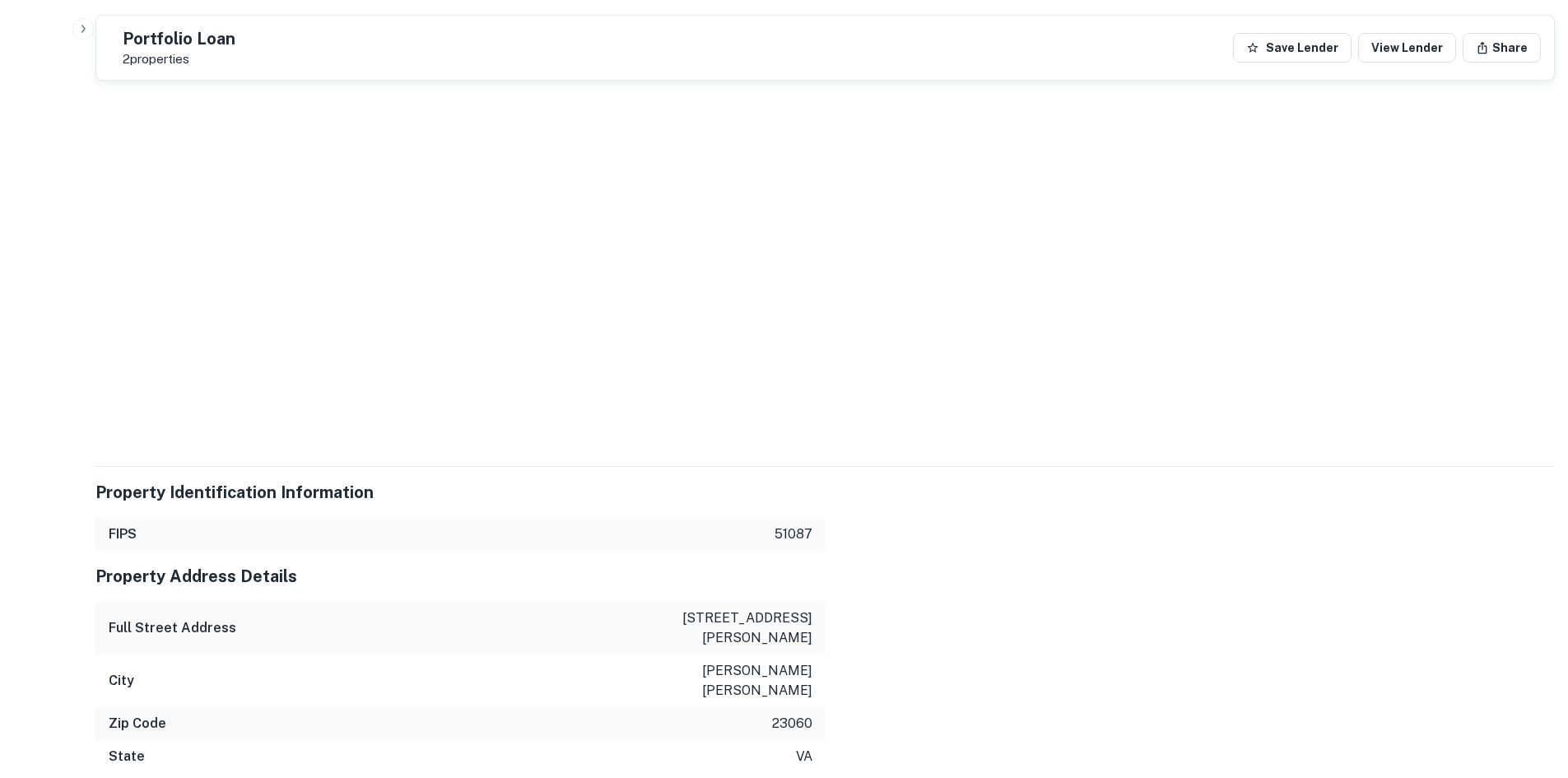
drag, startPoint x: 1417, startPoint y: 562, endPoint x: 1077, endPoint y: 496, distance: 346.3
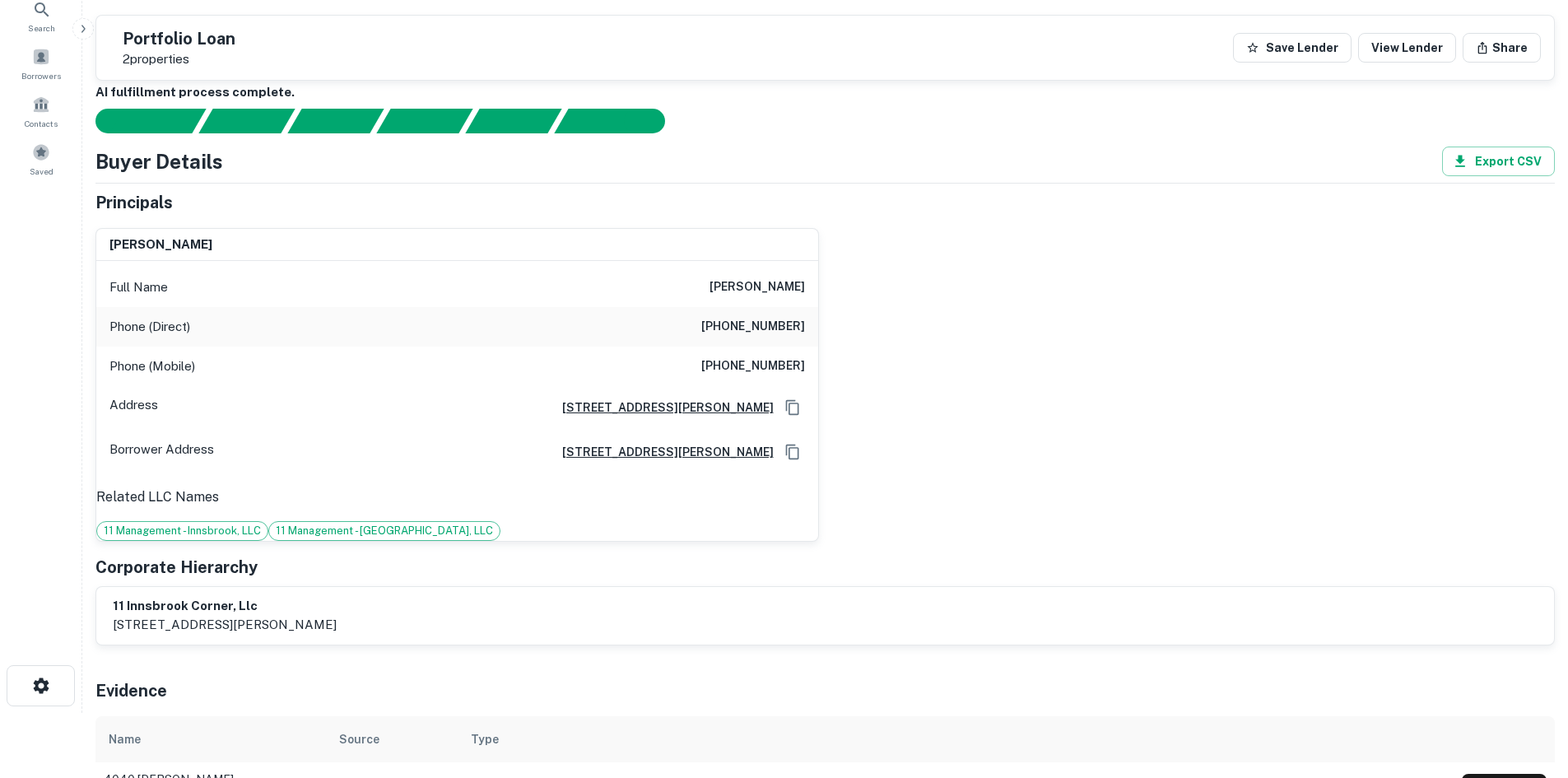
scroll to position [54, 0]
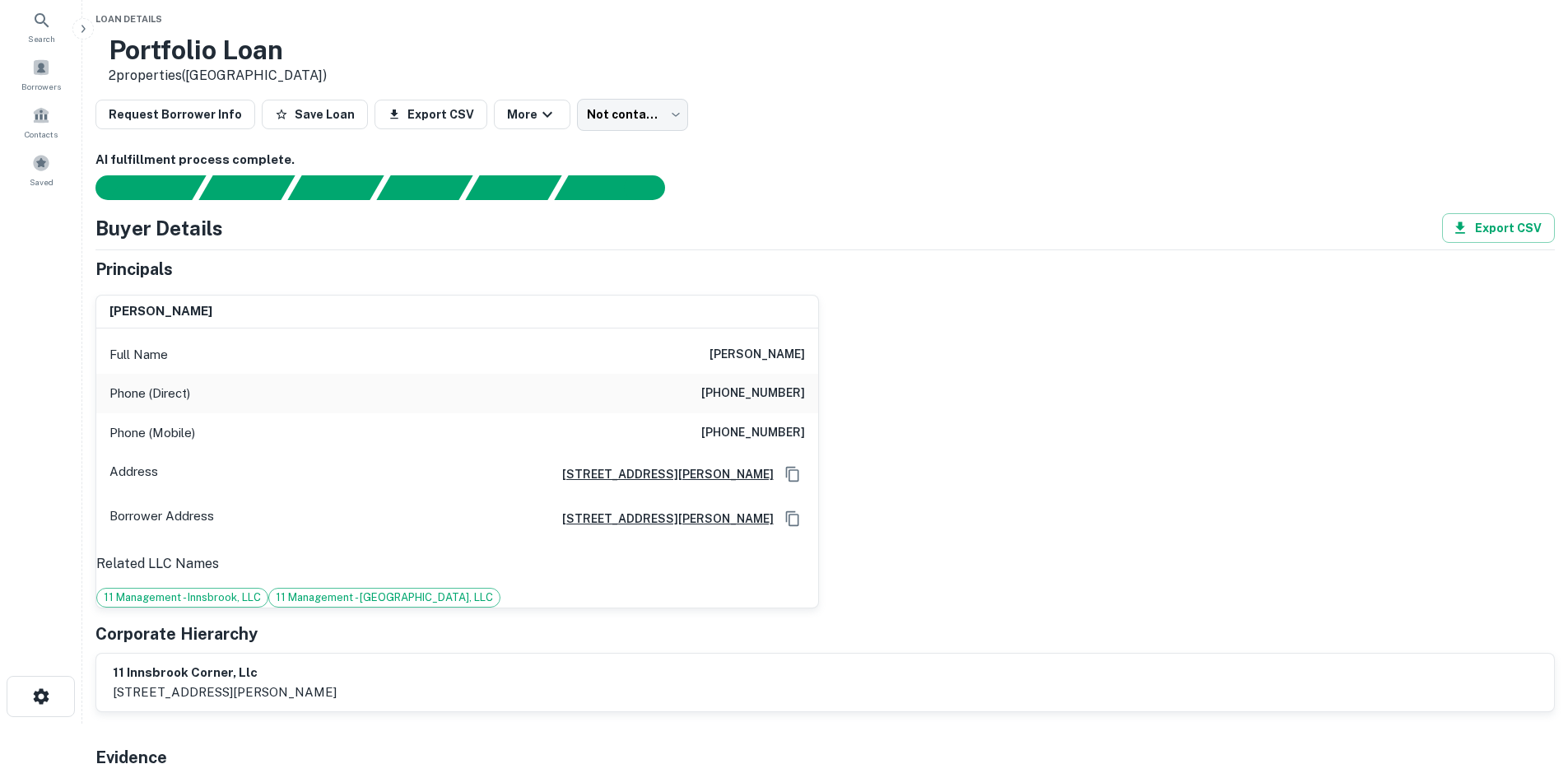
click at [765, 397] on h6 "(502) 589-1444" at bounding box center [753, 394] width 104 height 20
click at [766, 396] on h6 "(502) 589-1444" at bounding box center [753, 394] width 104 height 20
copy h6 "(502) 589-1444"
click at [742, 426] on h6 "(502) 525-5104" at bounding box center [753, 433] width 104 height 20
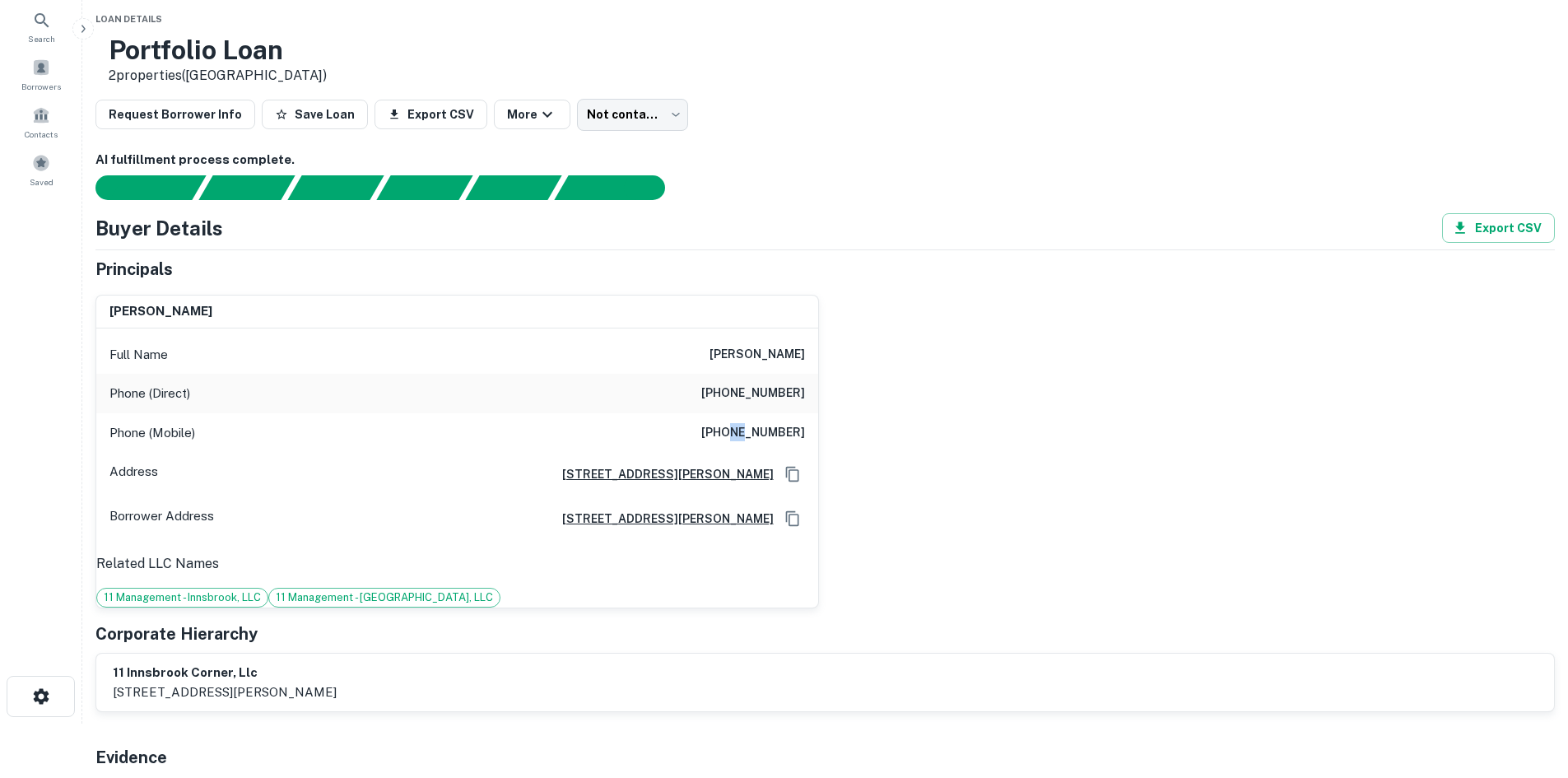
click at [742, 426] on h6 "(502) 525-5104" at bounding box center [753, 433] width 104 height 20
copy h6 "(502) 525-5104"
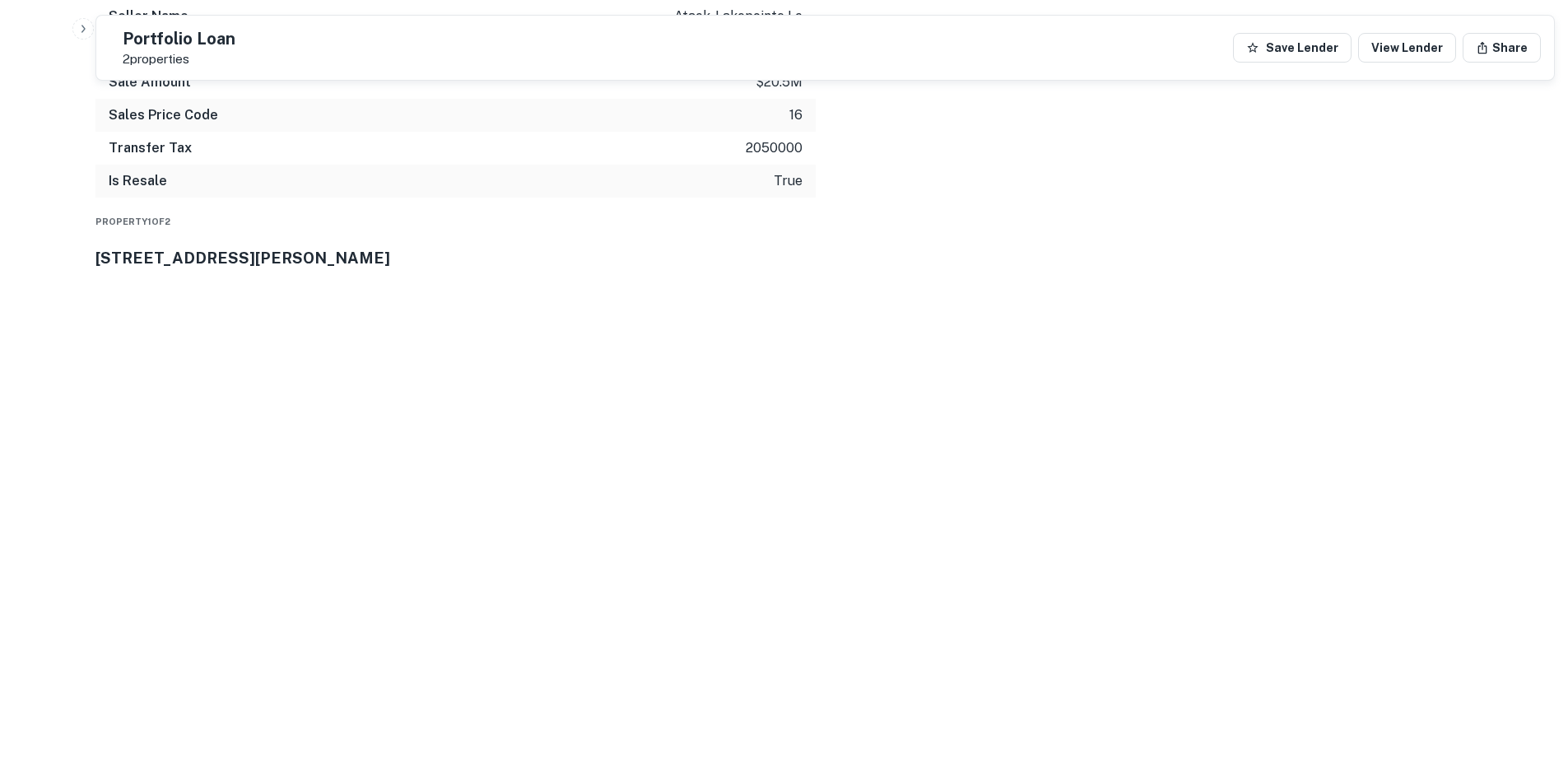
scroll to position [1865, 0]
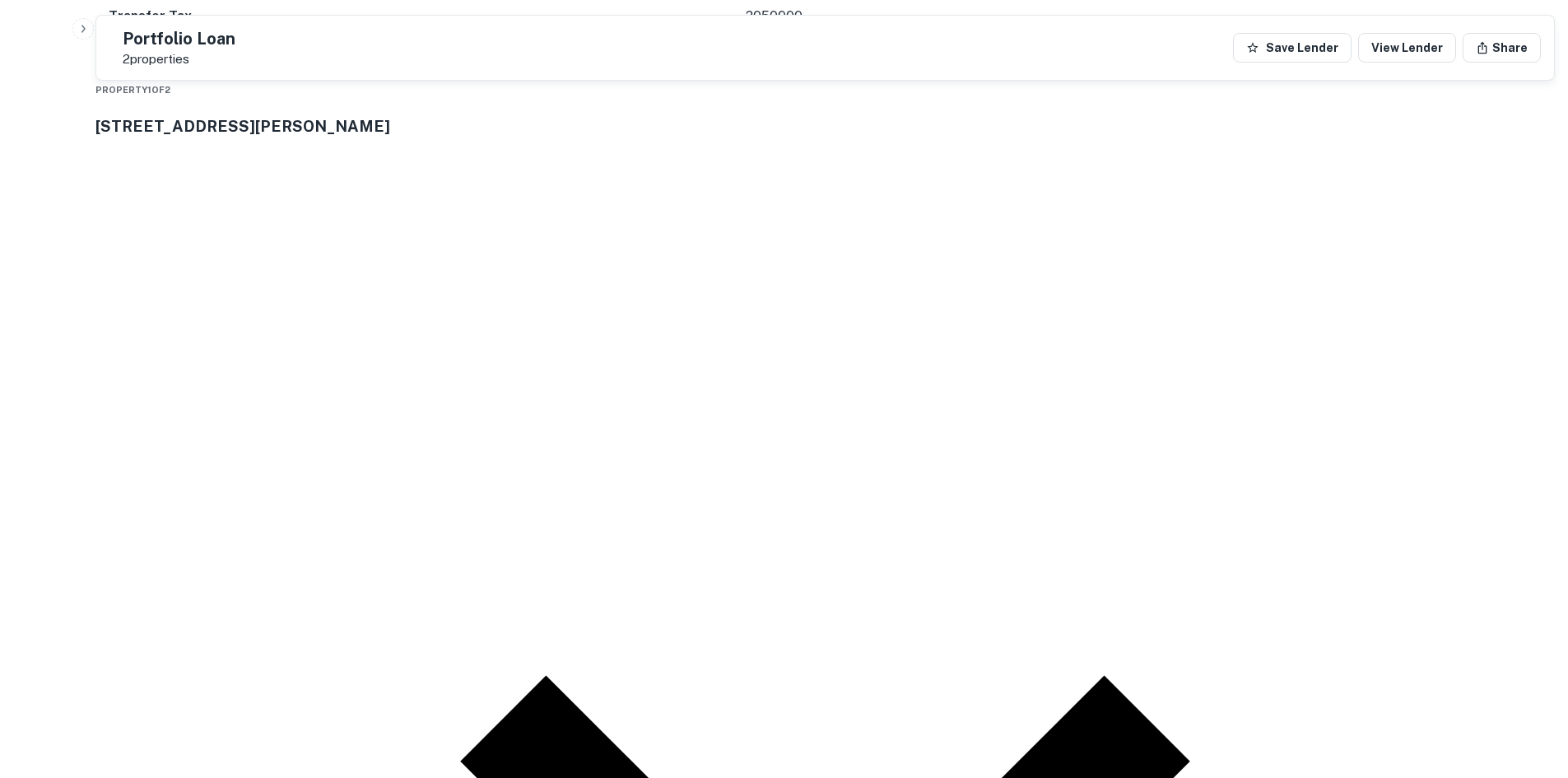
drag, startPoint x: 215, startPoint y: 151, endPoint x: 324, endPoint y: 151, distance: 109.0
click at [324, 137] on h3 "4040 Cox Rd" at bounding box center [825, 126] width 1459 height 23
click at [371, 137] on h3 "4040 Cox Rd" at bounding box center [825, 126] width 1459 height 23
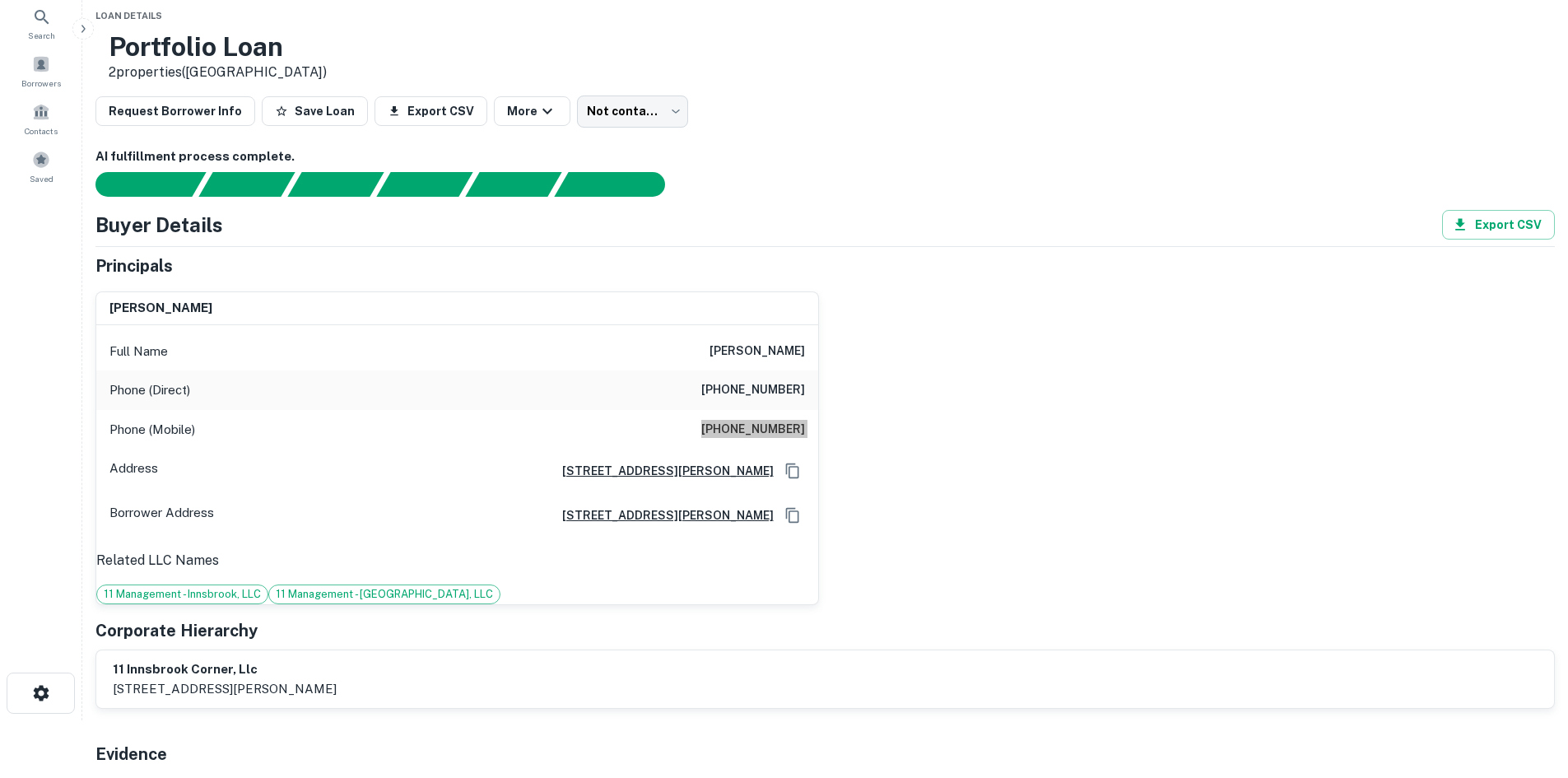
scroll to position [82, 0]
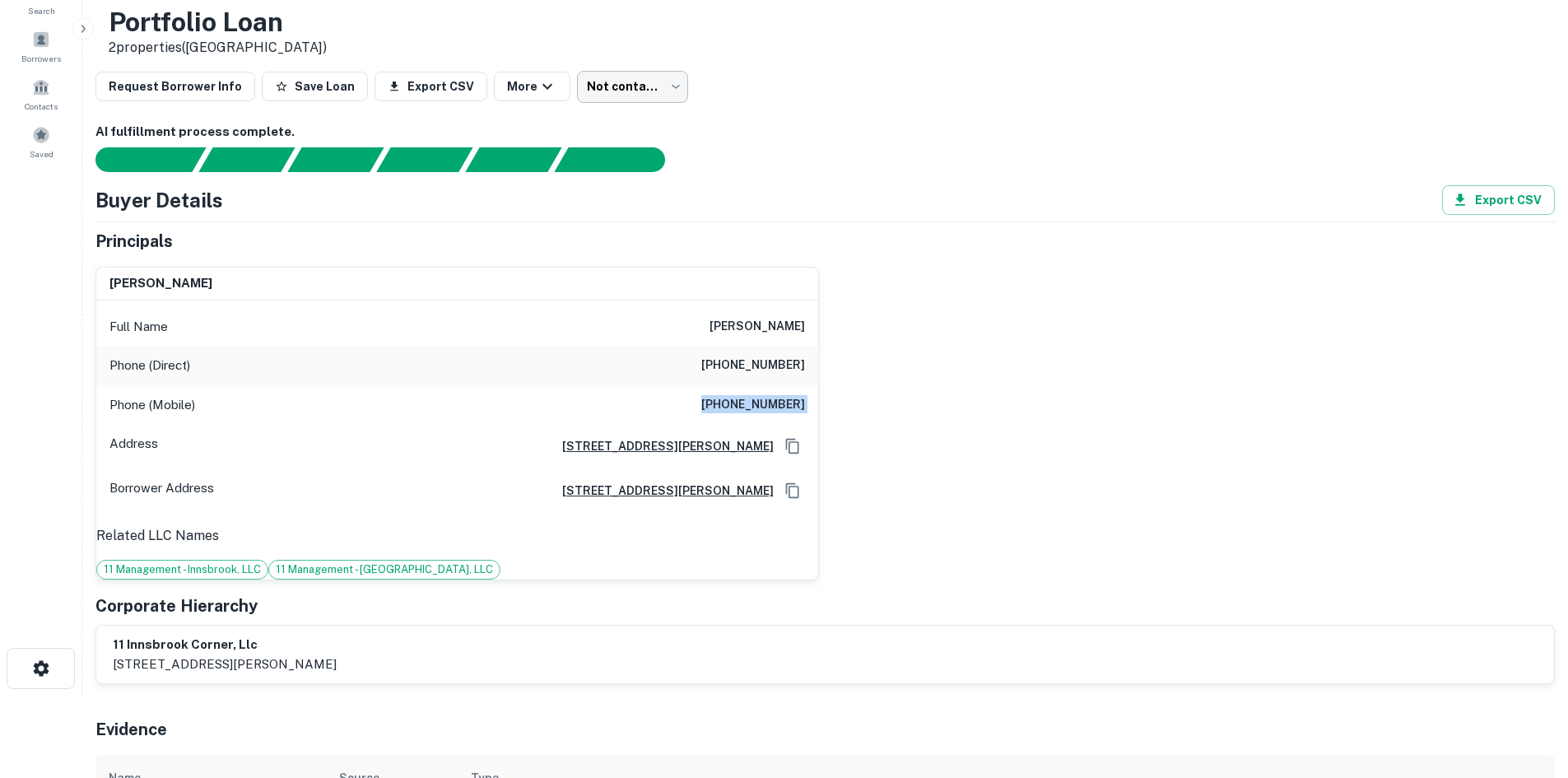
click at [749, 82] on body "Search Borrowers Contacts Saved Back to borrower requests Loan Details Portfoli…" at bounding box center [784, 307] width 1568 height 778
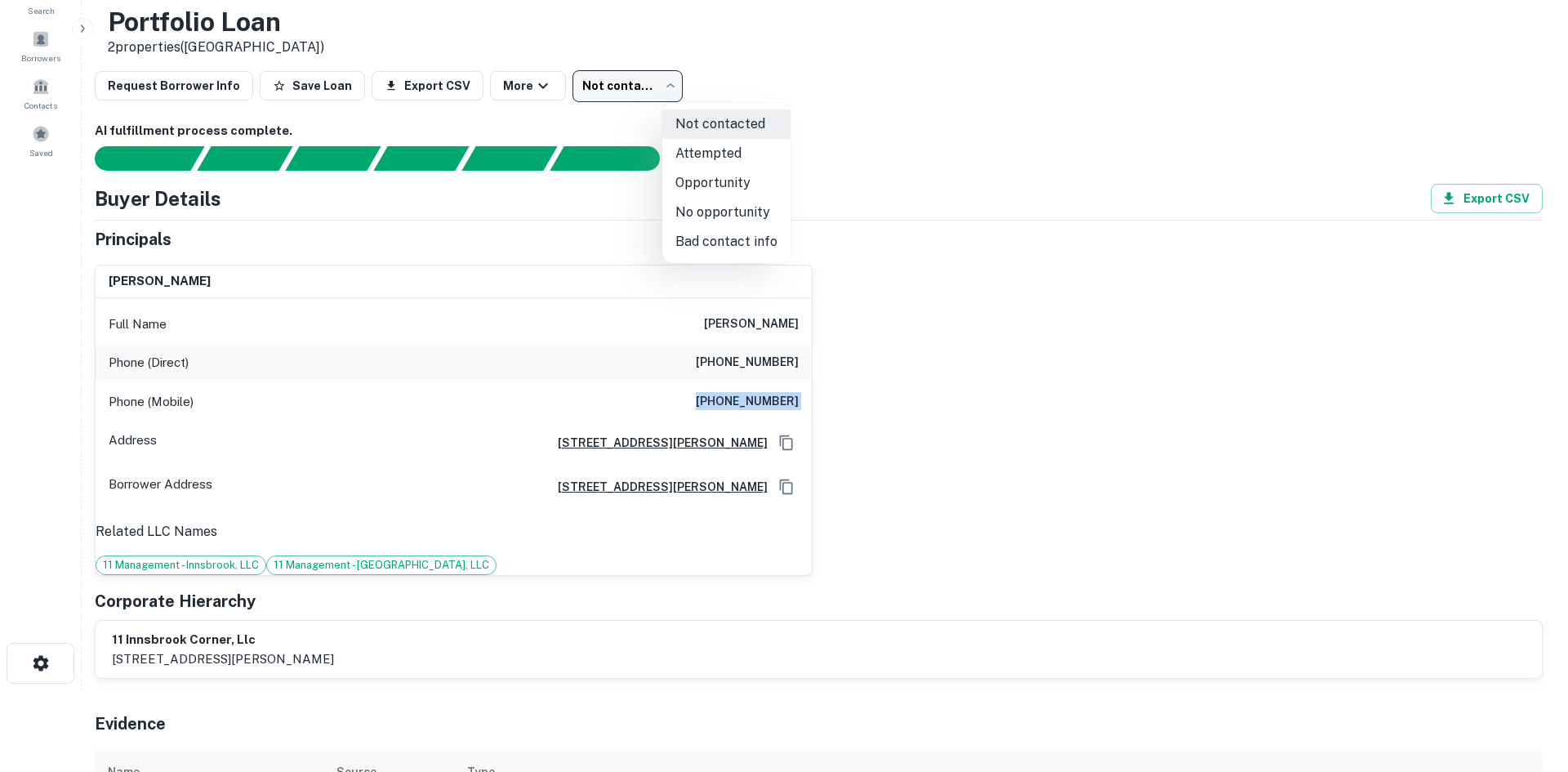
click at [755, 159] on li "Attempted" at bounding box center [726, 153] width 129 height 29
type input "*********"
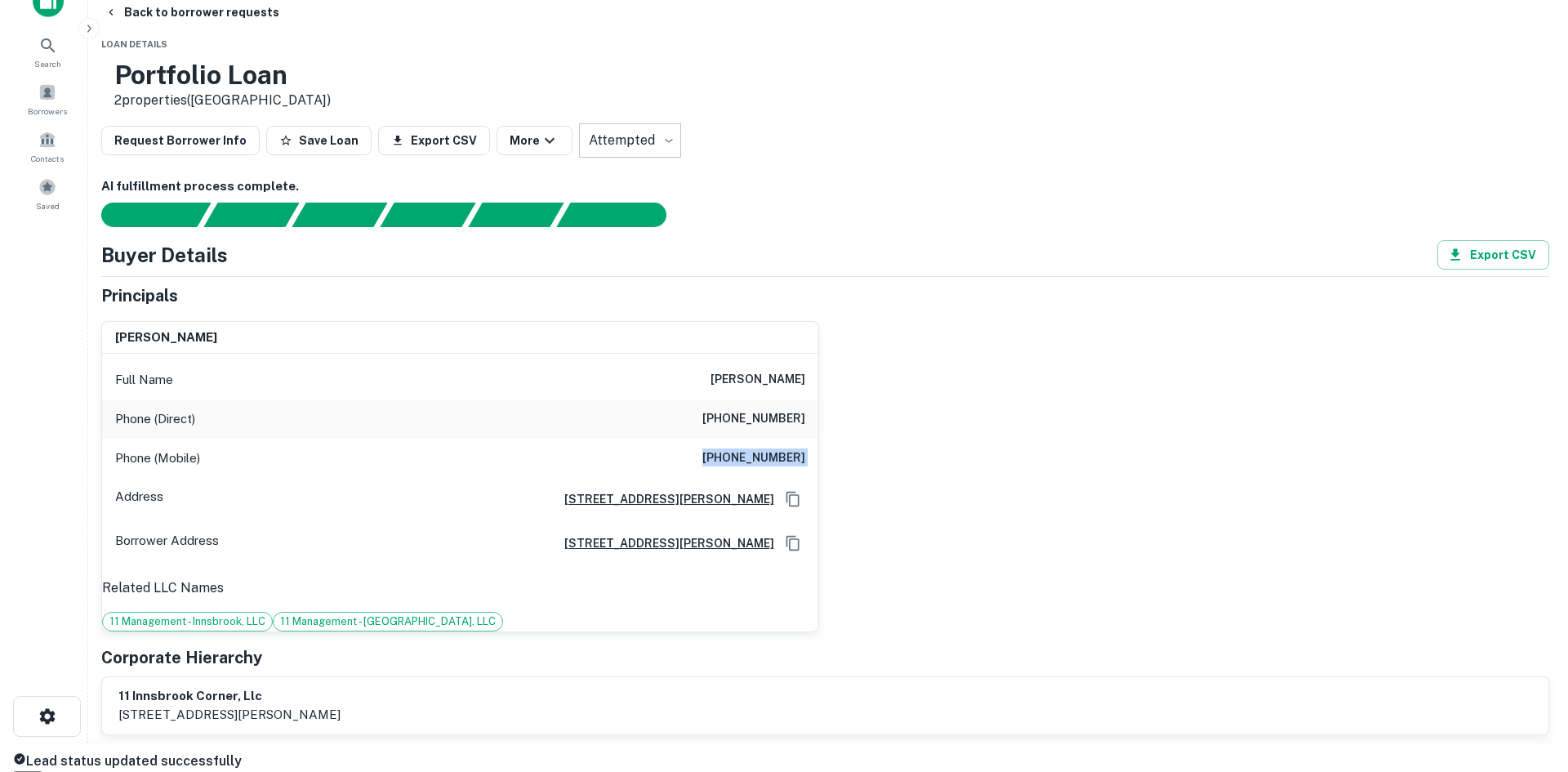
scroll to position [0, 0]
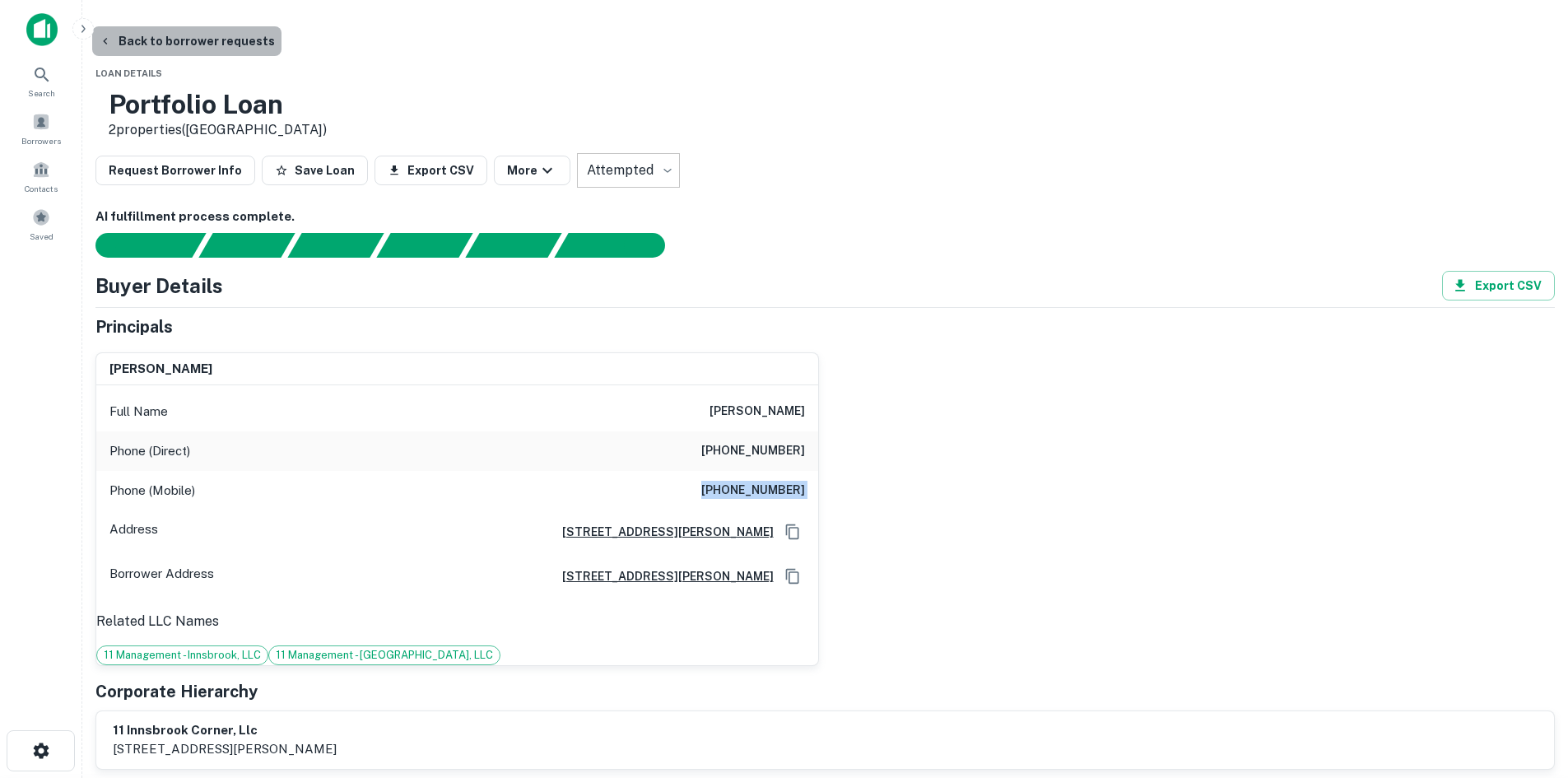
click at [282, 51] on button "Back to borrower requests" at bounding box center [186, 41] width 190 height 29
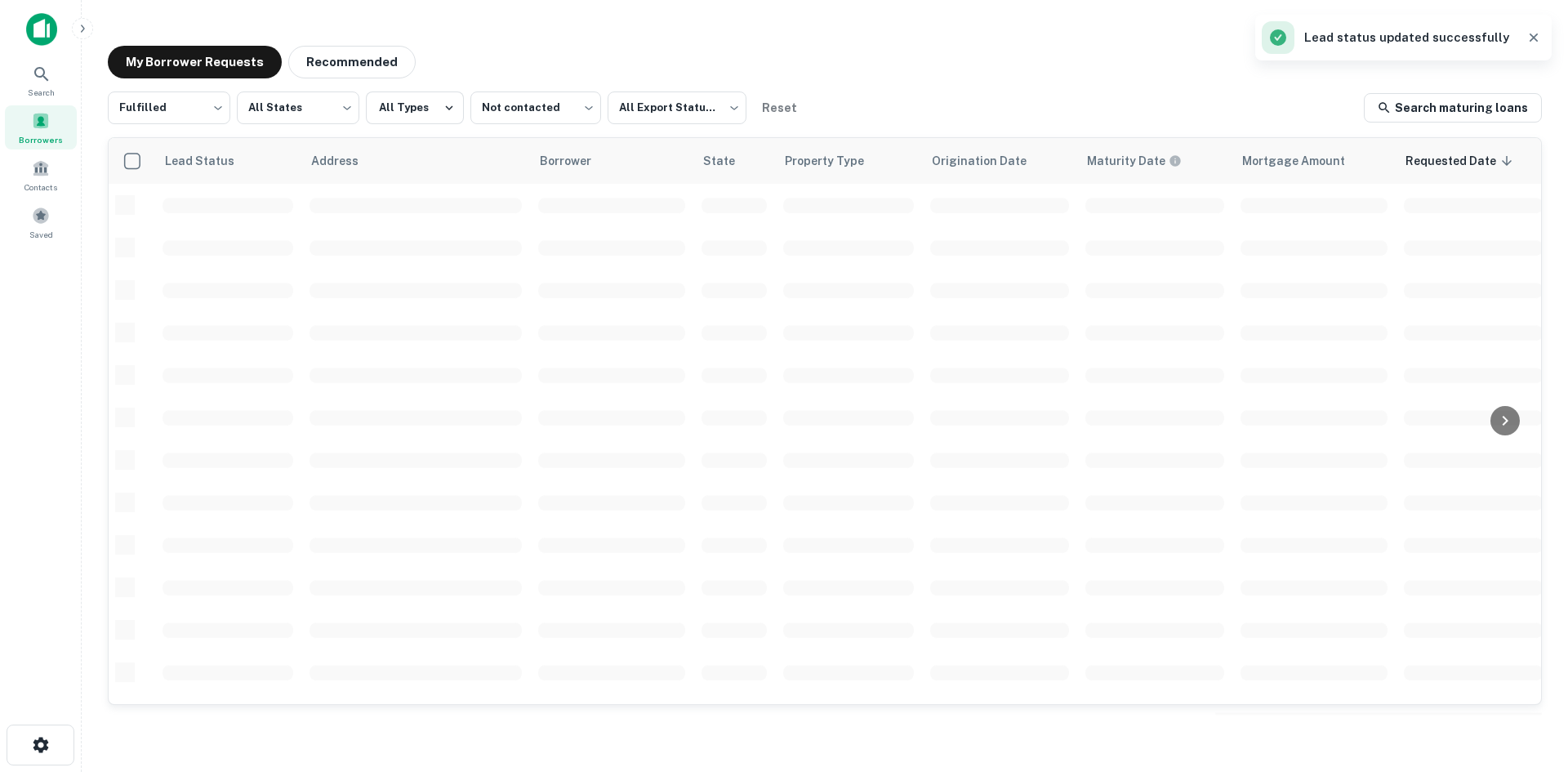
scroll to position [490, 0]
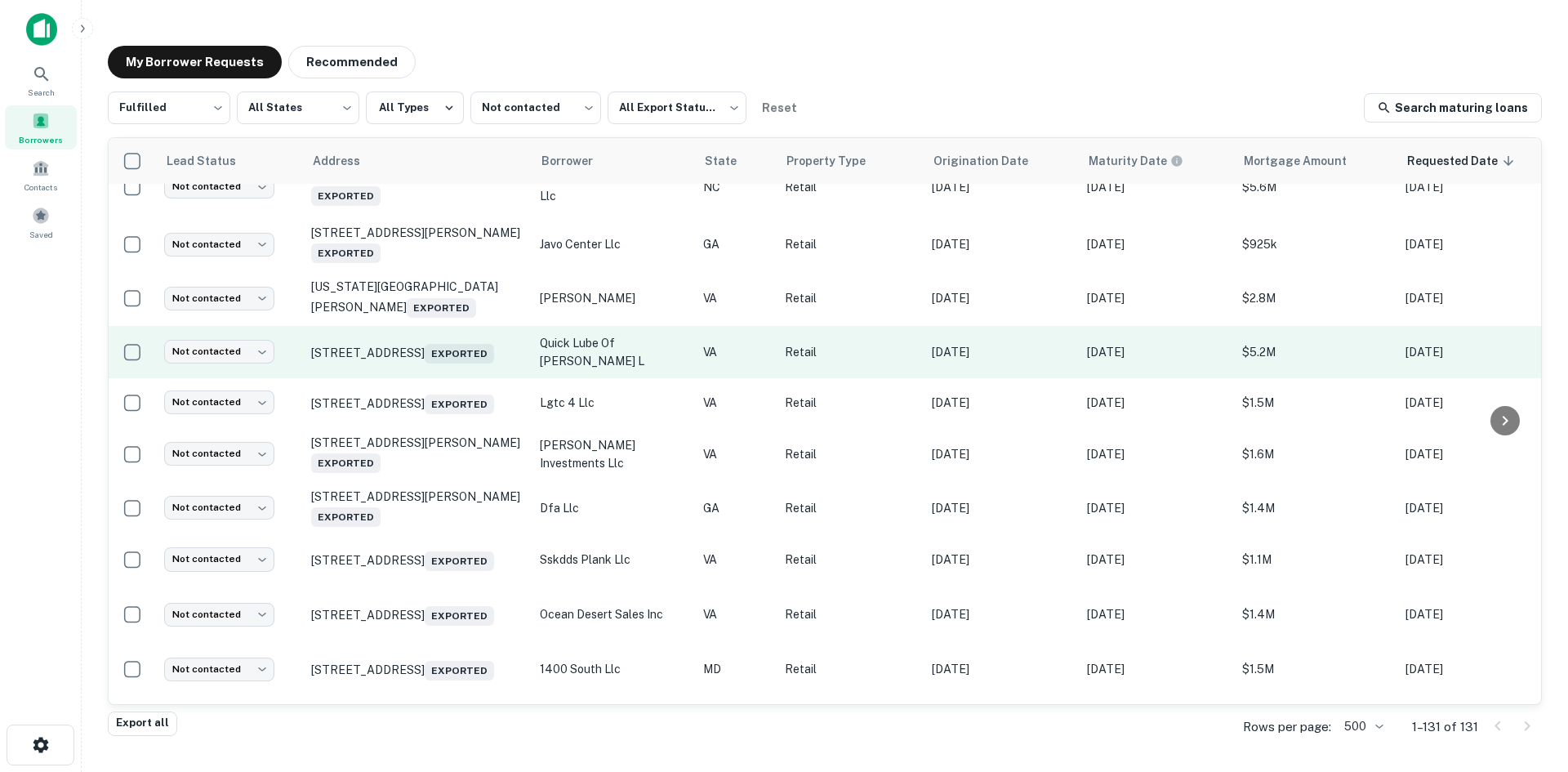
click at [430, 378] on td "816 W Main St Salem, VA 24153 Exported" at bounding box center [417, 352] width 229 height 52
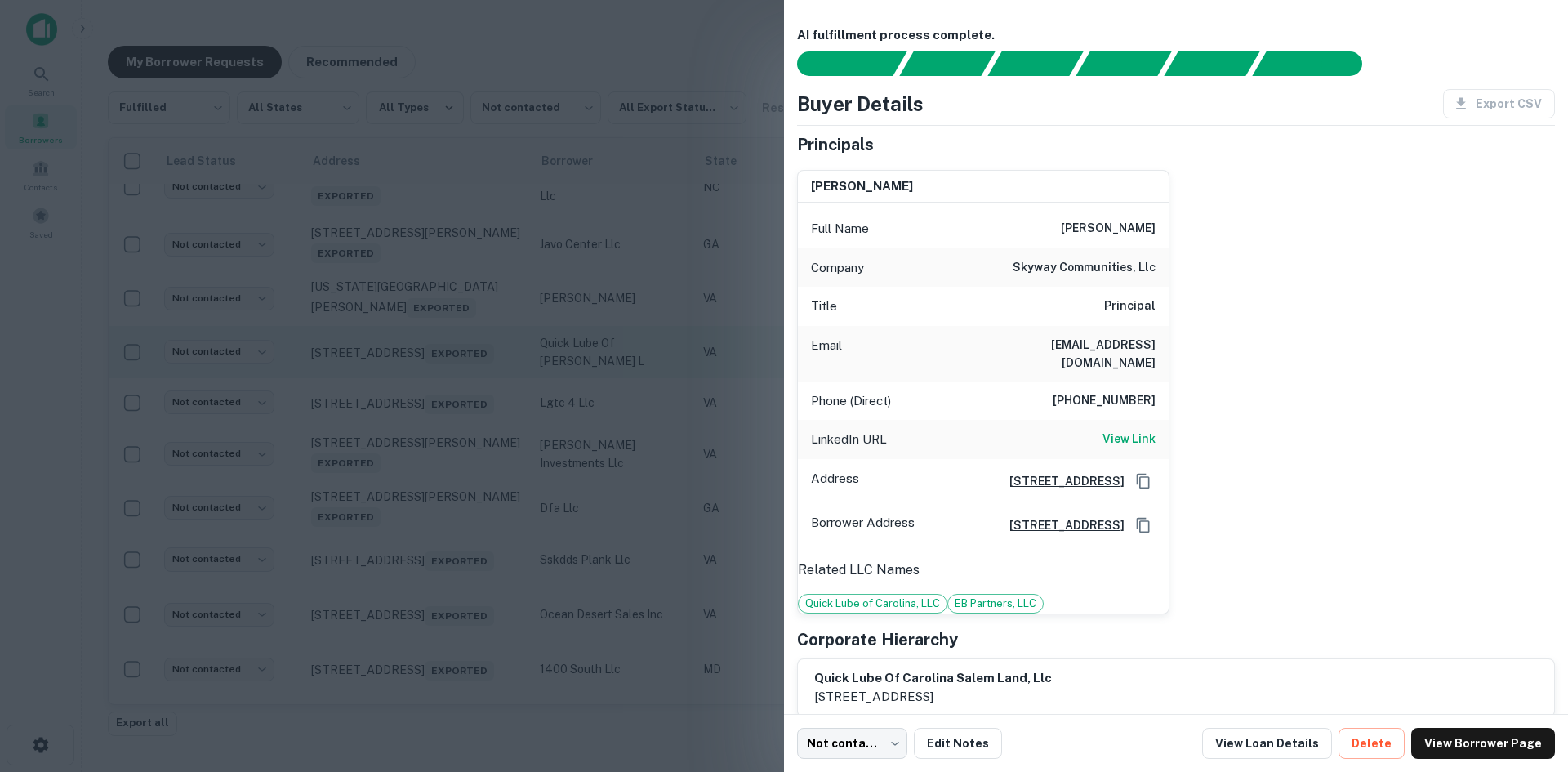
click at [430, 407] on div at bounding box center [784, 386] width 1568 height 772
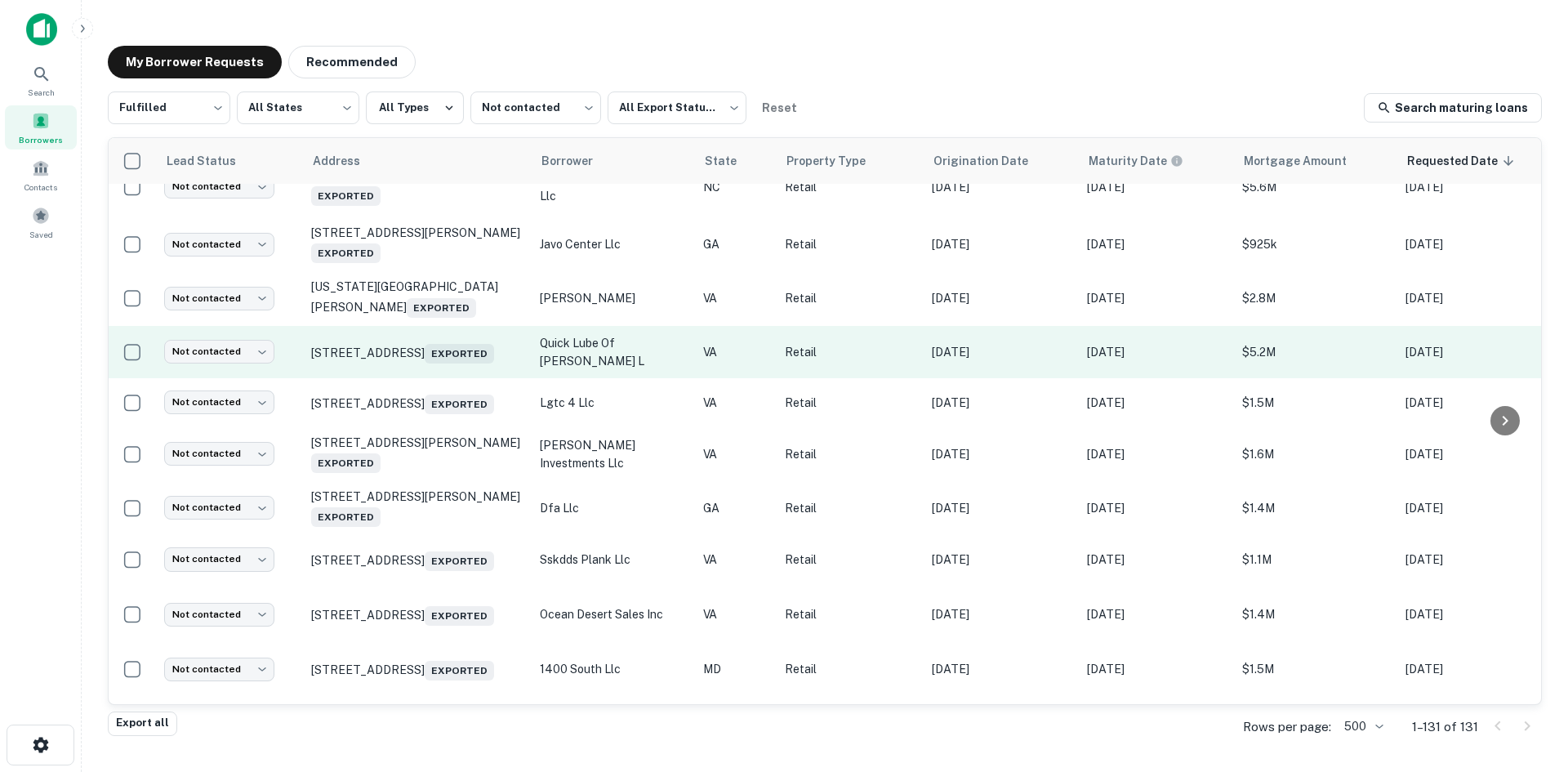
scroll to position [571, 0]
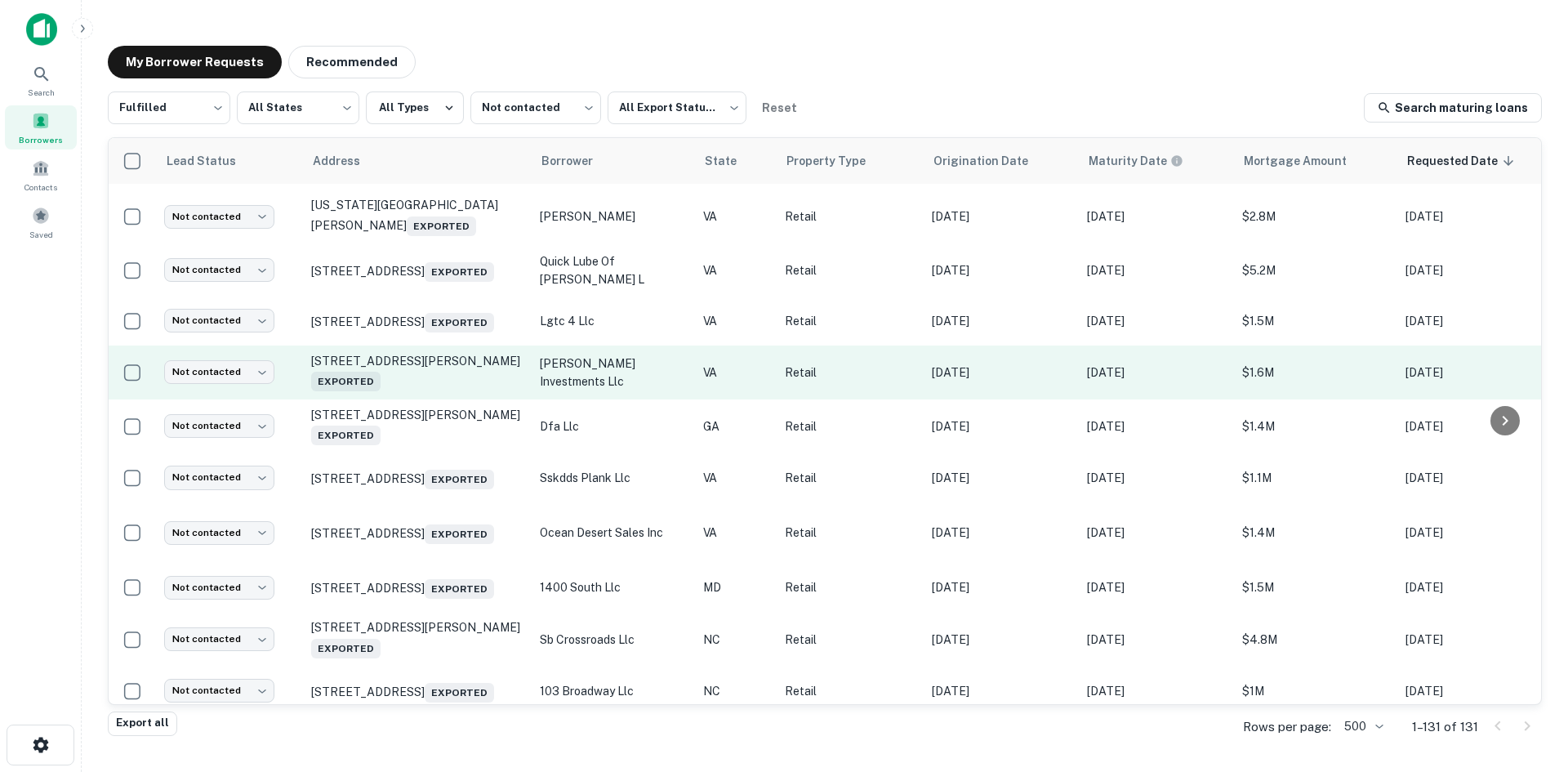
click at [430, 400] on td "320 N Main St Marion, VA 24354 Exported" at bounding box center [417, 372] width 229 height 54
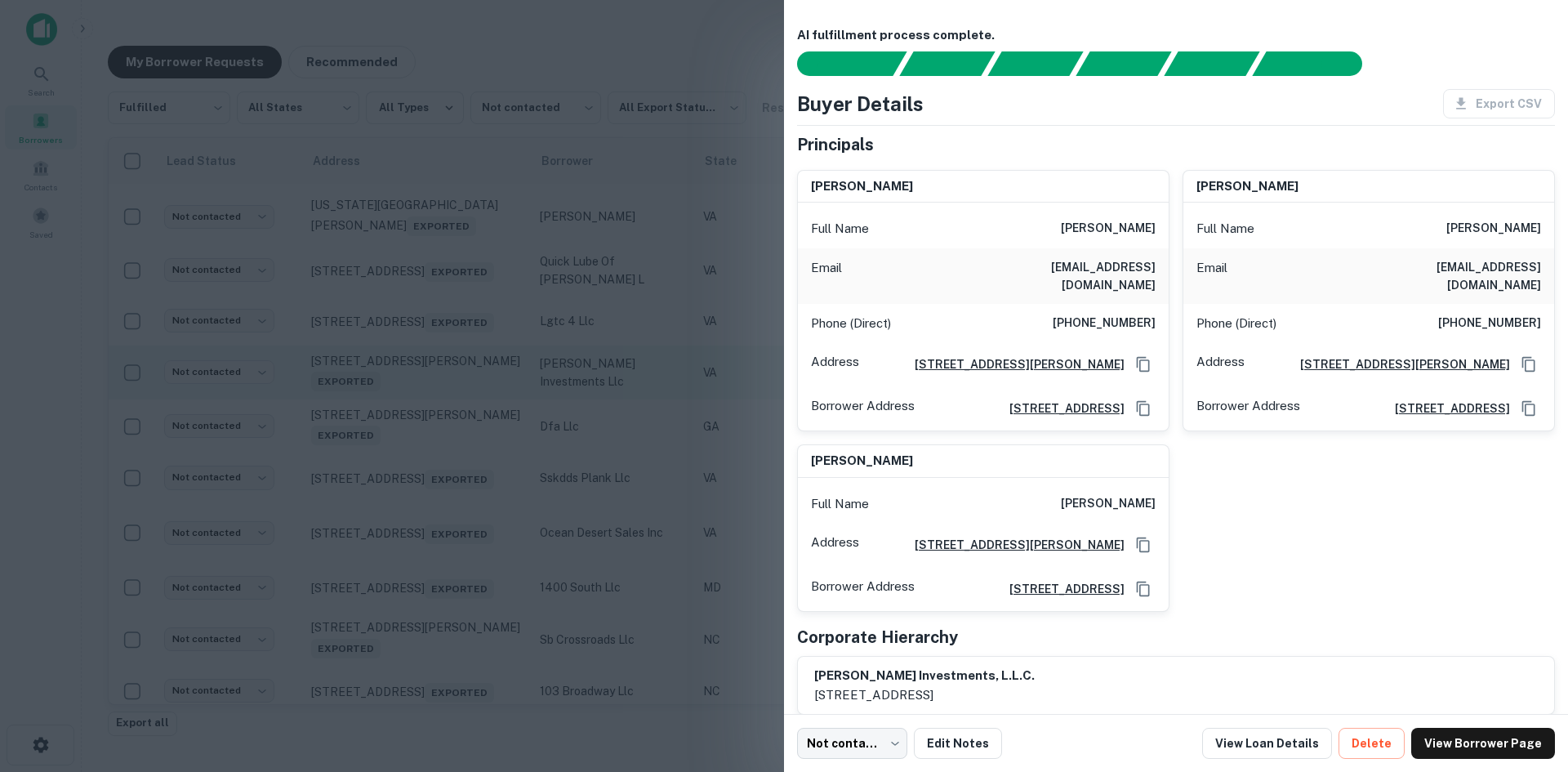
click at [430, 430] on div at bounding box center [784, 386] width 1568 height 772
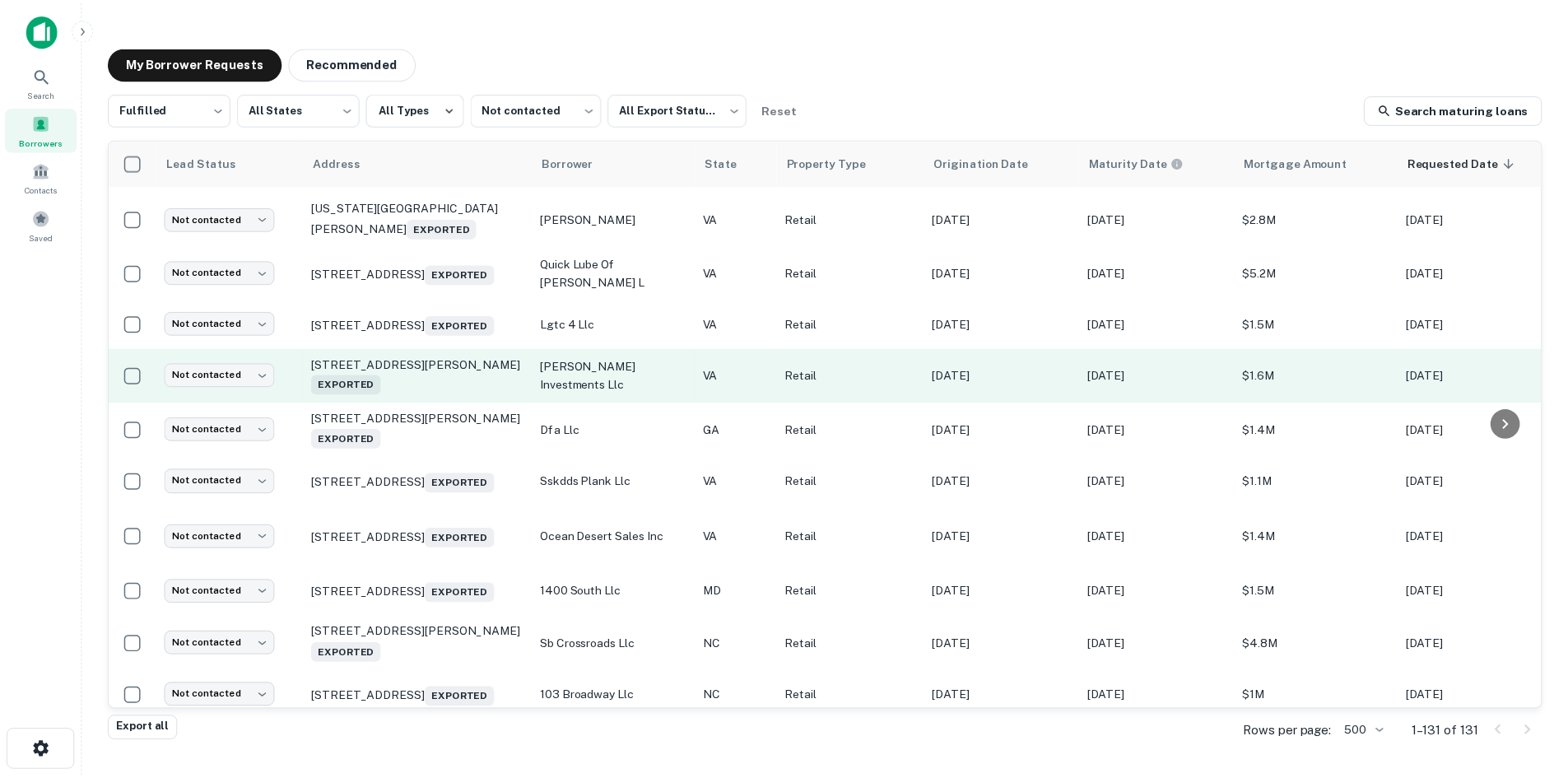
scroll to position [659, 0]
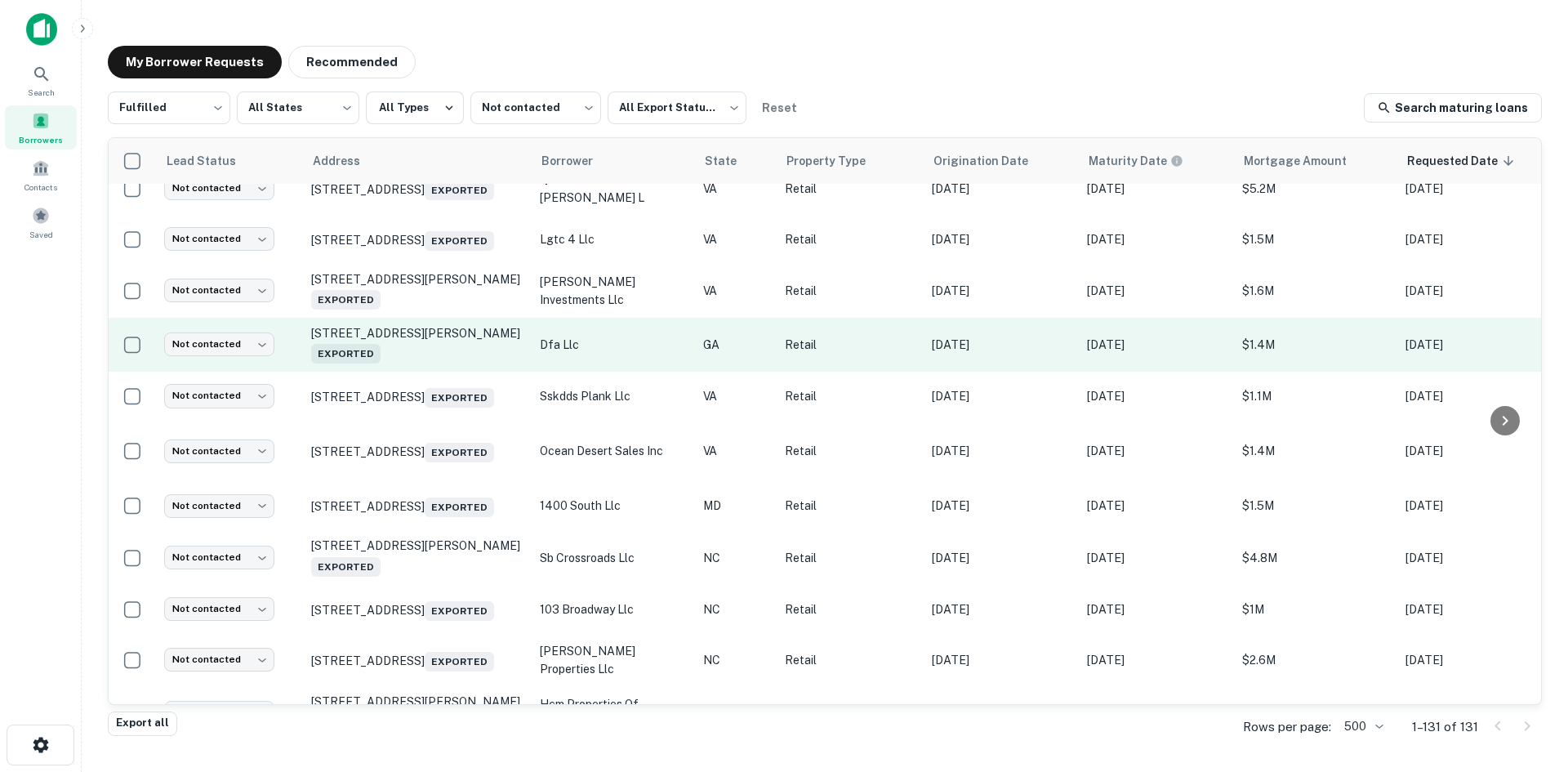
click at [442, 371] on td "1363 Dean Forest Rd Savannah, GA 31405 Exported" at bounding box center [417, 344] width 229 height 54
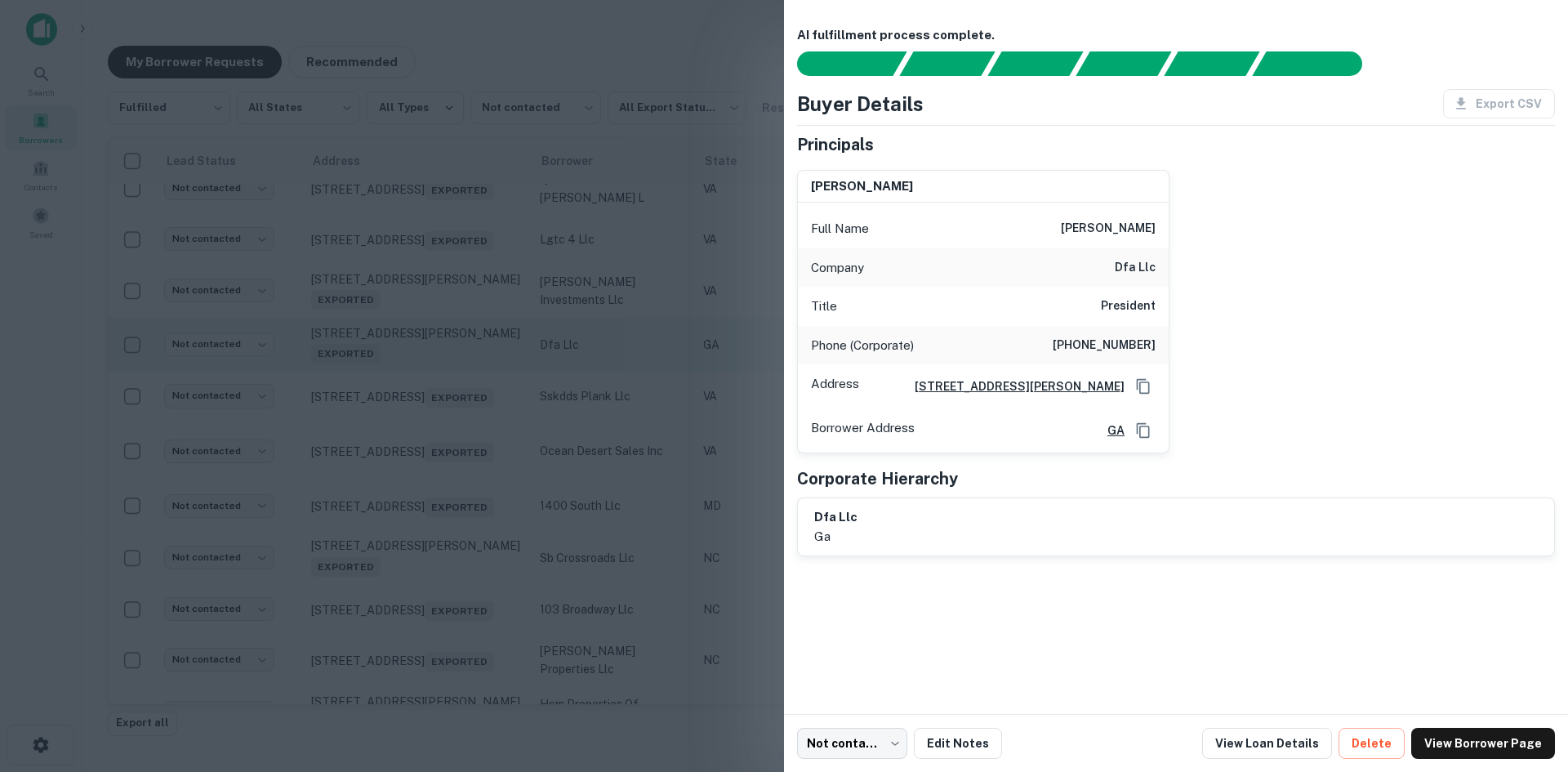
click at [442, 404] on div at bounding box center [784, 386] width 1568 height 772
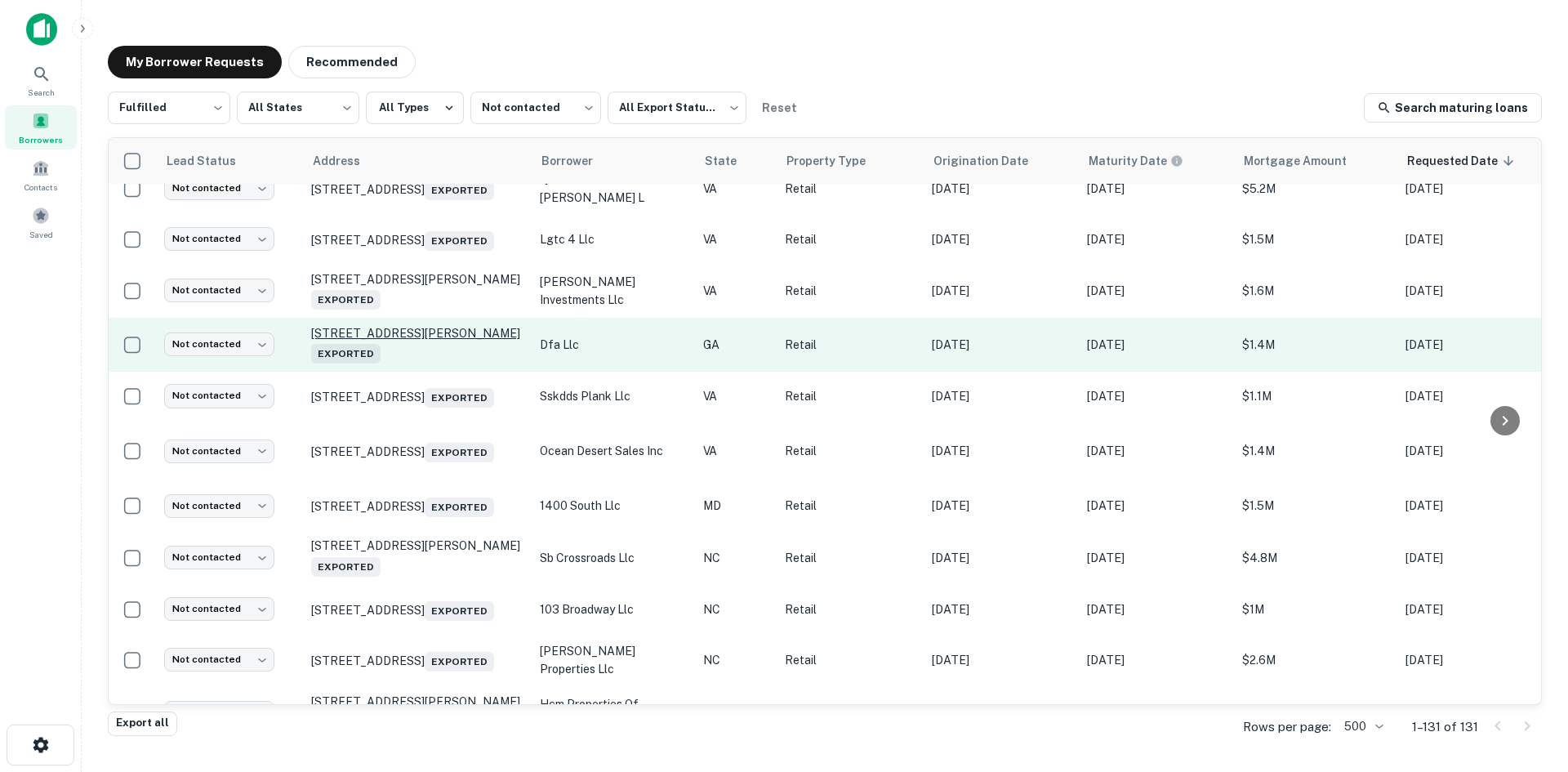
click at [442, 363] on p "1363 Dean Forest Rd Savannah, GA 31405 Exported" at bounding box center [417, 344] width 212 height 37
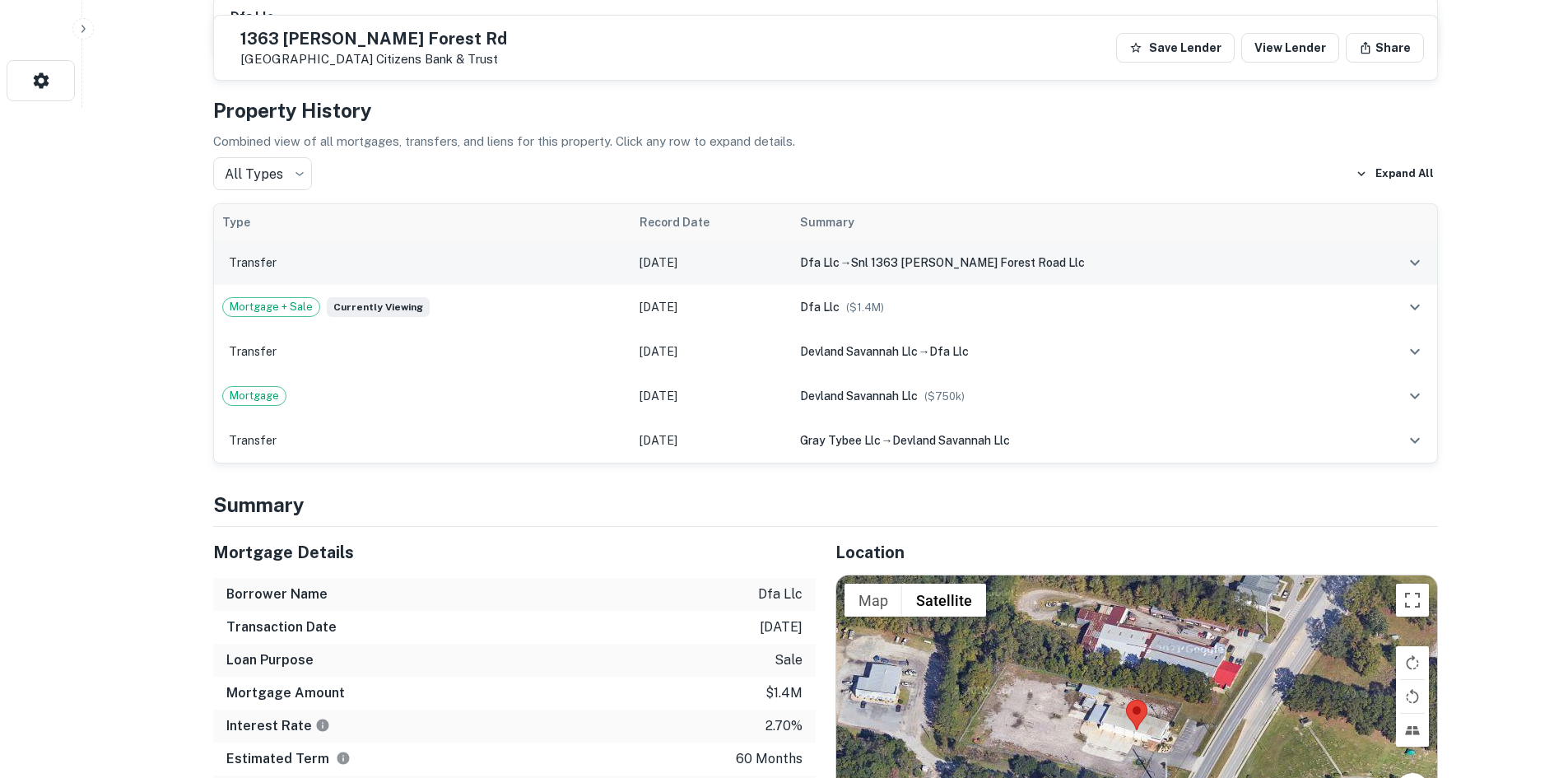
scroll to position [905, 0]
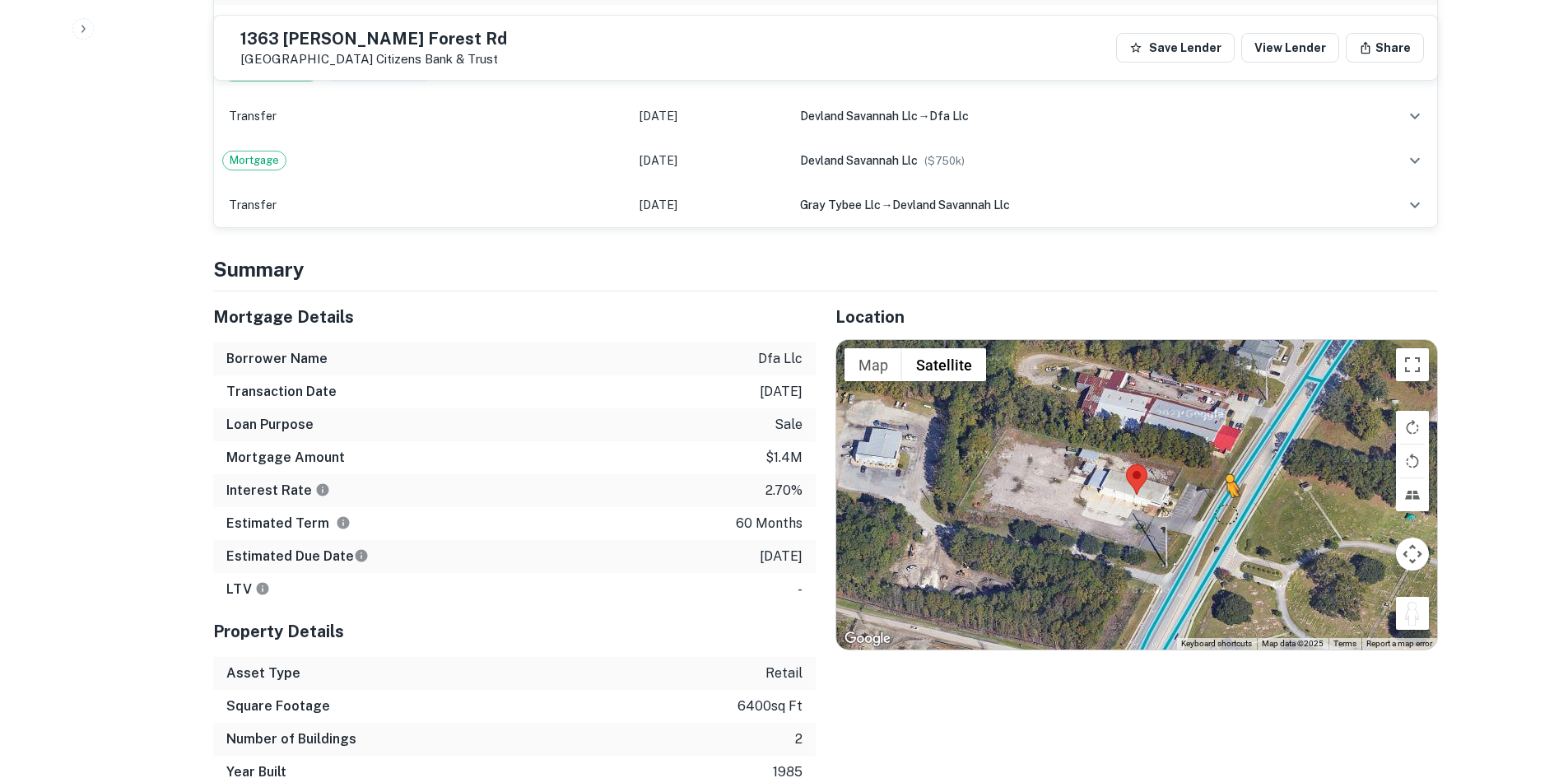
drag, startPoint x: 1410, startPoint y: 622, endPoint x: 1223, endPoint y: 512, distance: 217.0
click at [1223, 512] on div "To activate drag with keyboard, press Alt + Enter. Once in keyboard drag state,…" at bounding box center [1137, 495] width 601 height 309
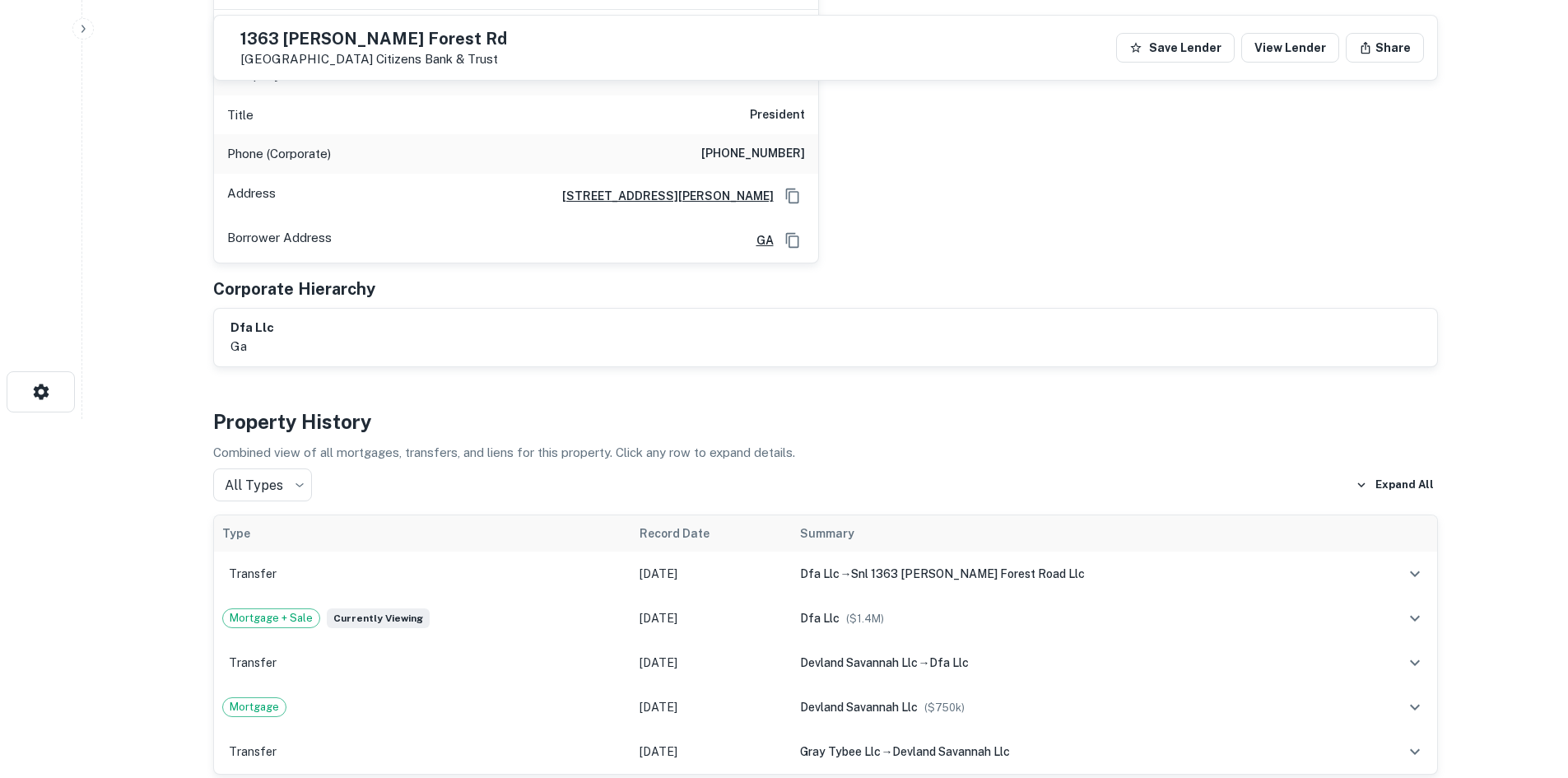
scroll to position [329, 0]
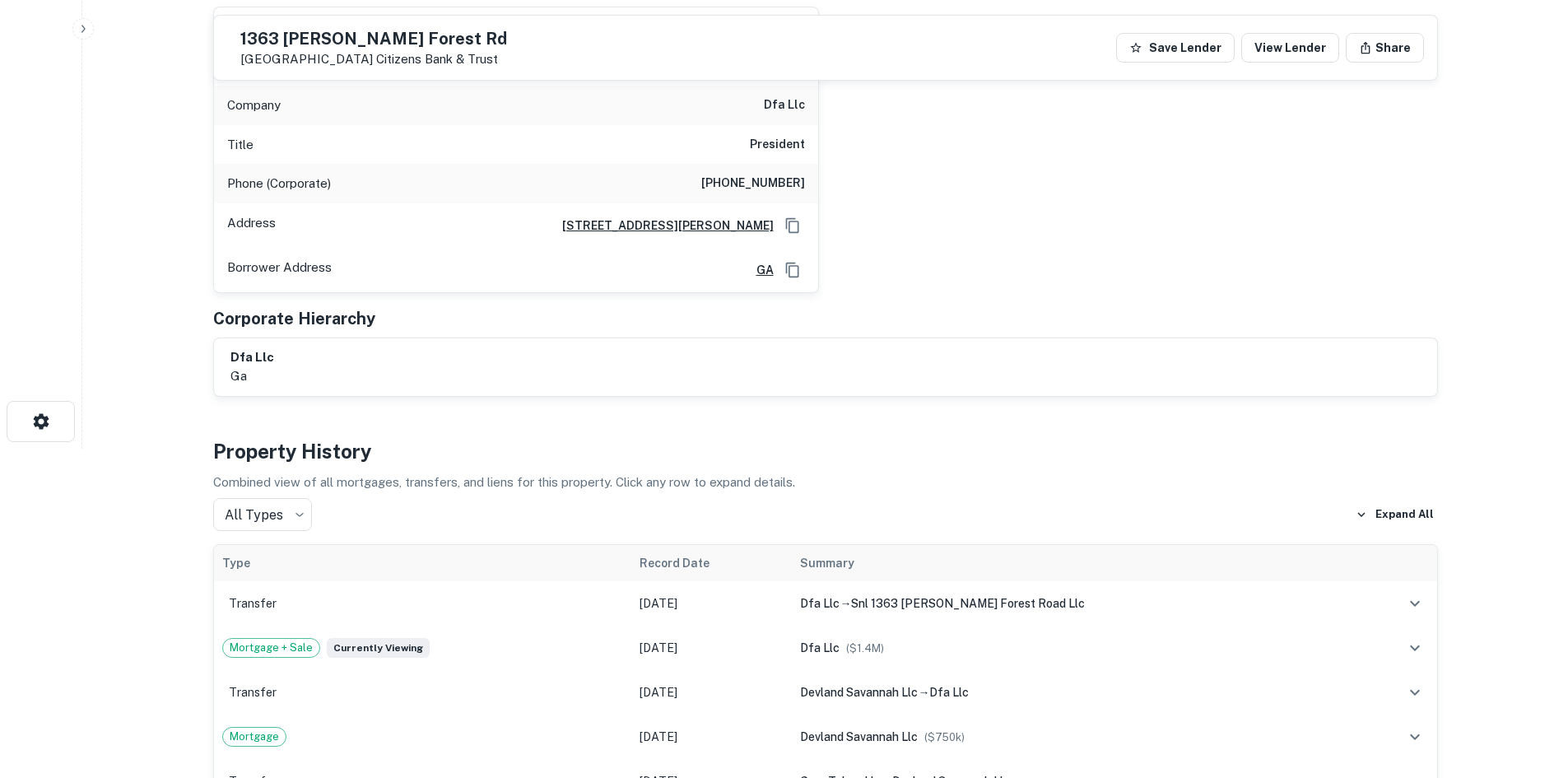
click at [765, 181] on h6 "(702) 363-1800" at bounding box center [753, 184] width 104 height 20
click at [766, 181] on h6 "(702) 363-1800" at bounding box center [753, 184] width 104 height 20
copy h6 "(702) 363-1800"
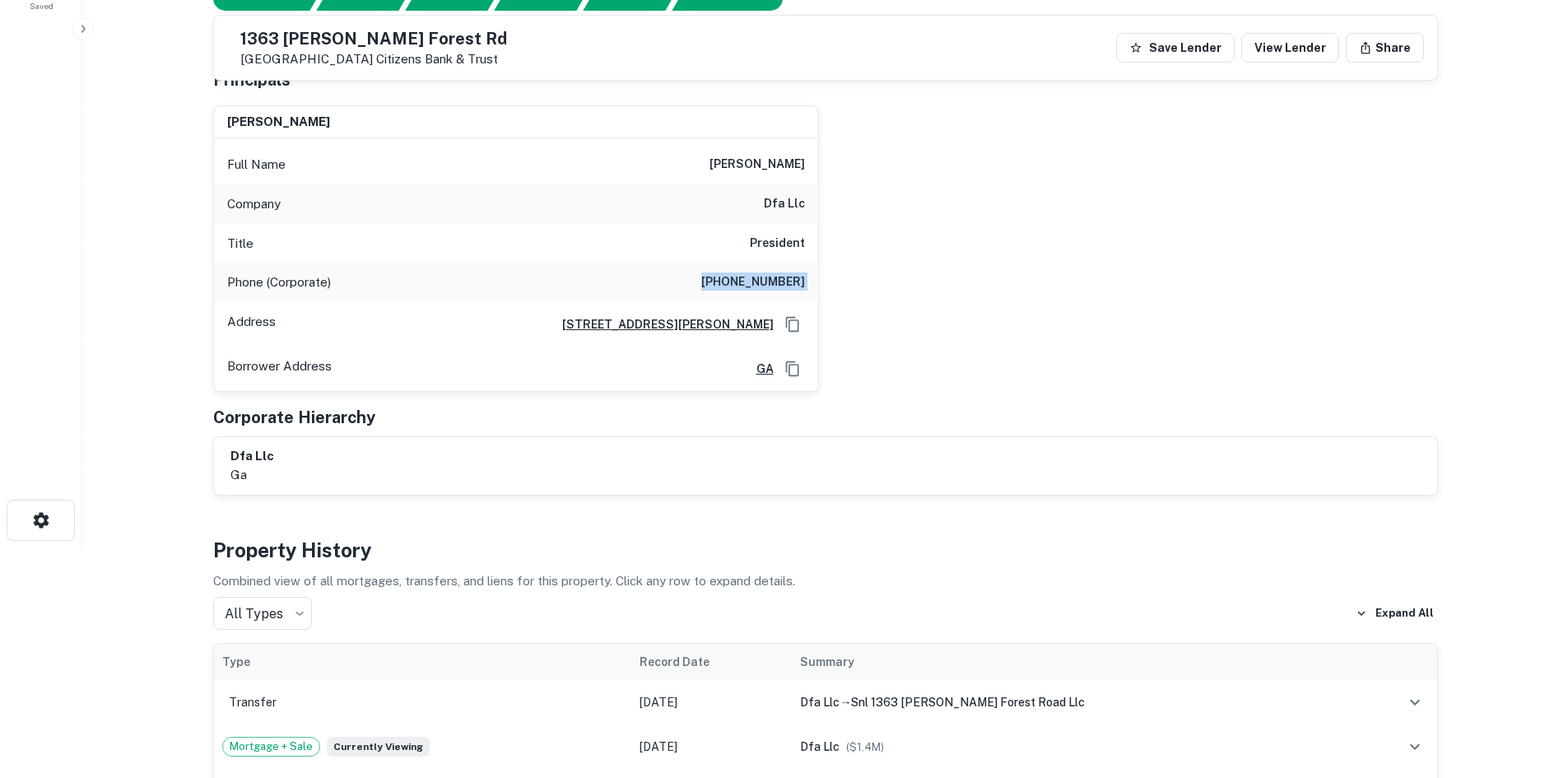
scroll to position [82, 0]
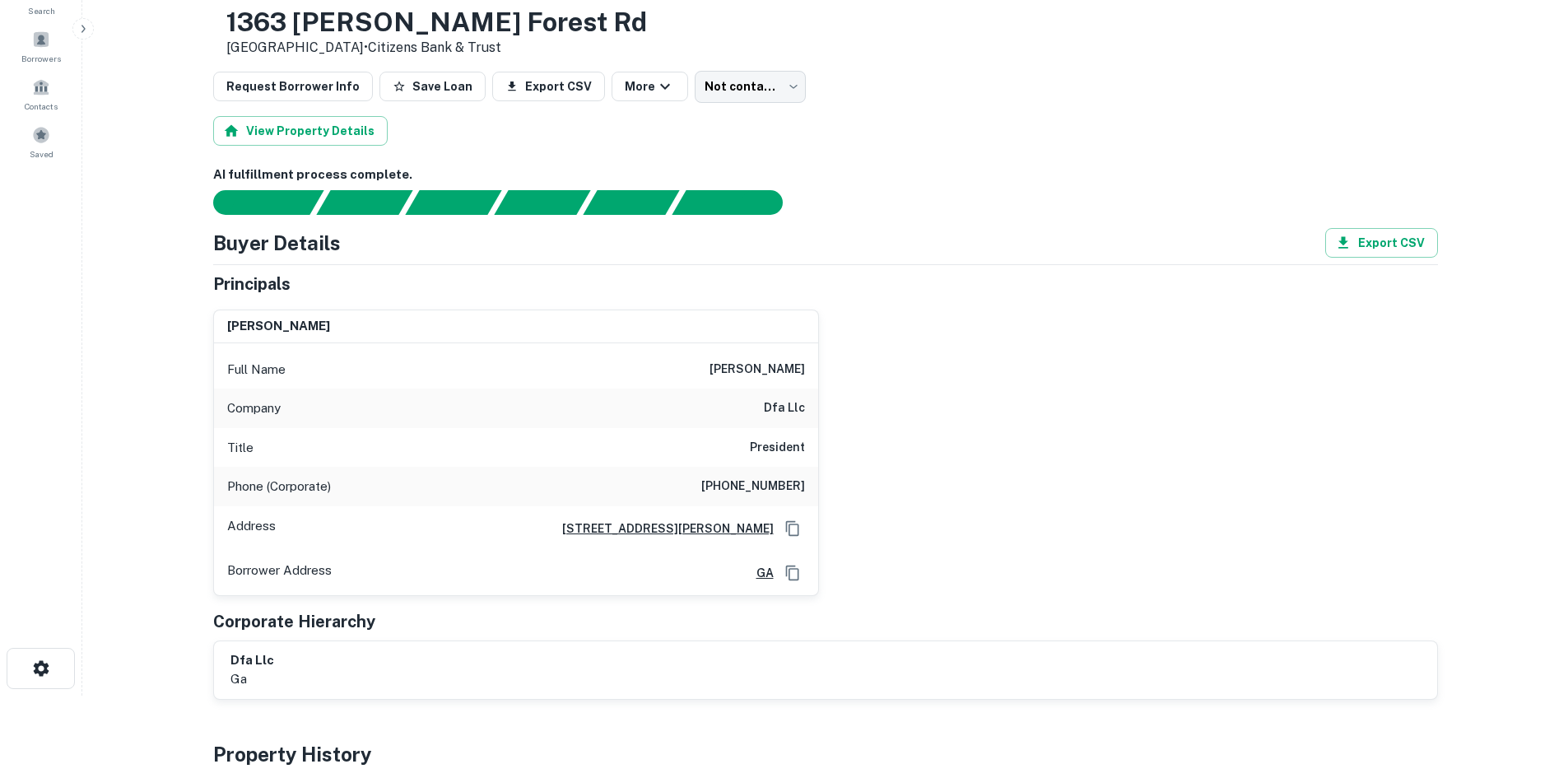
click at [773, 365] on h6 "don ahern" at bounding box center [757, 369] width 95 height 20
drag, startPoint x: 773, startPoint y: 365, endPoint x: 775, endPoint y: 356, distance: 9.2
click at [775, 356] on div "Full Name don ahern" at bounding box center [516, 369] width 604 height 39
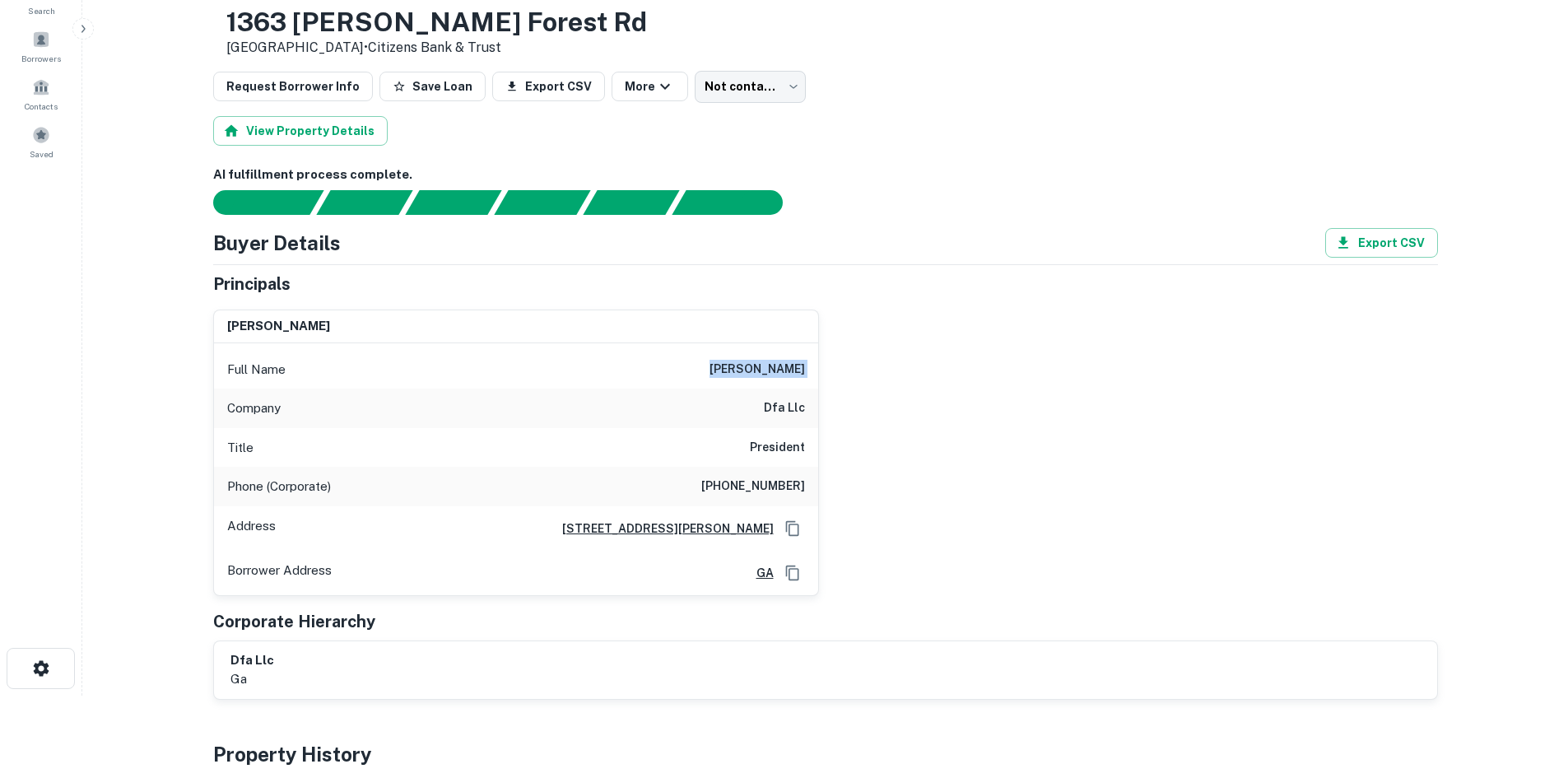
copy h6 "don ahern"
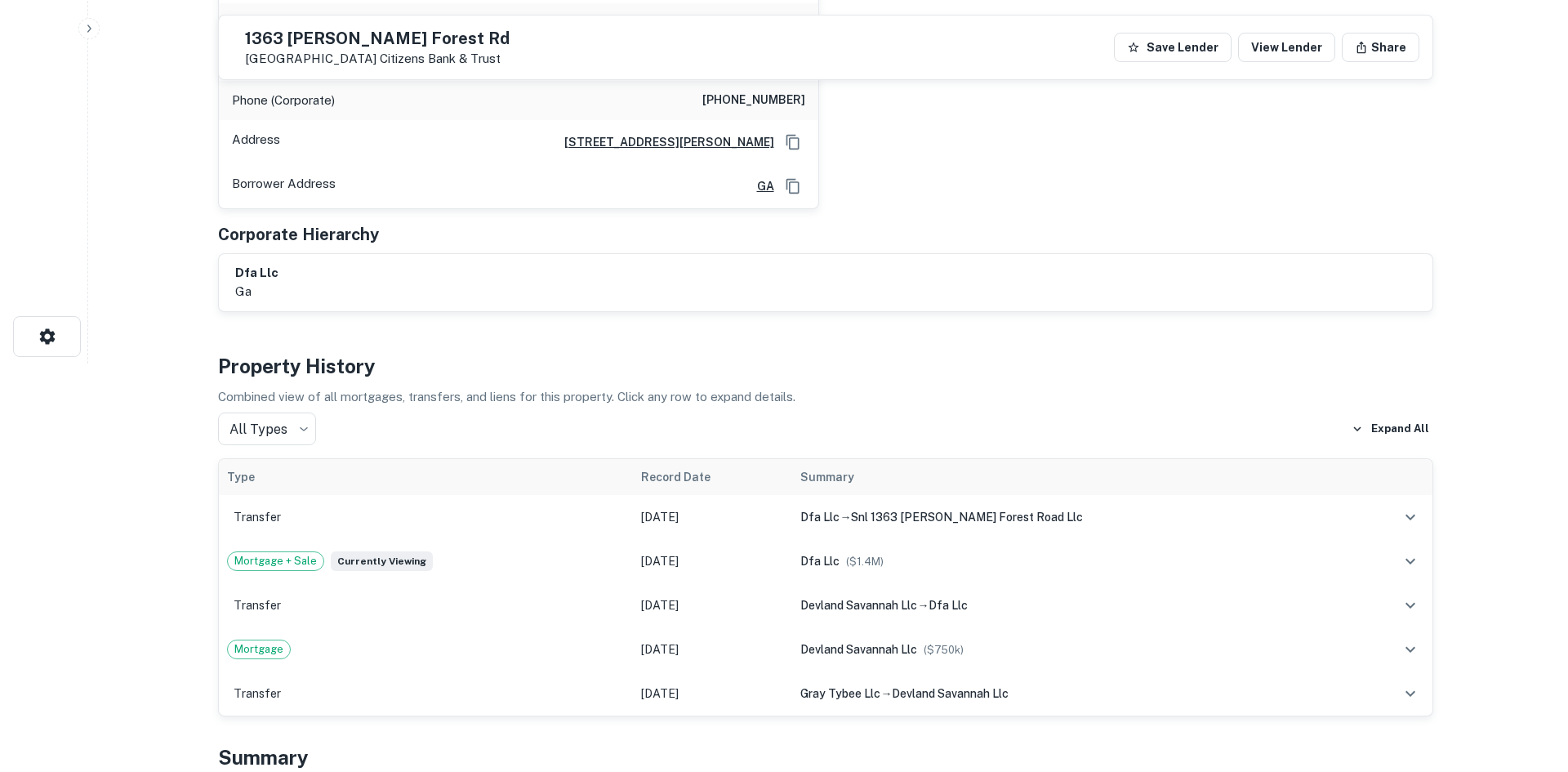
scroll to position [0, 0]
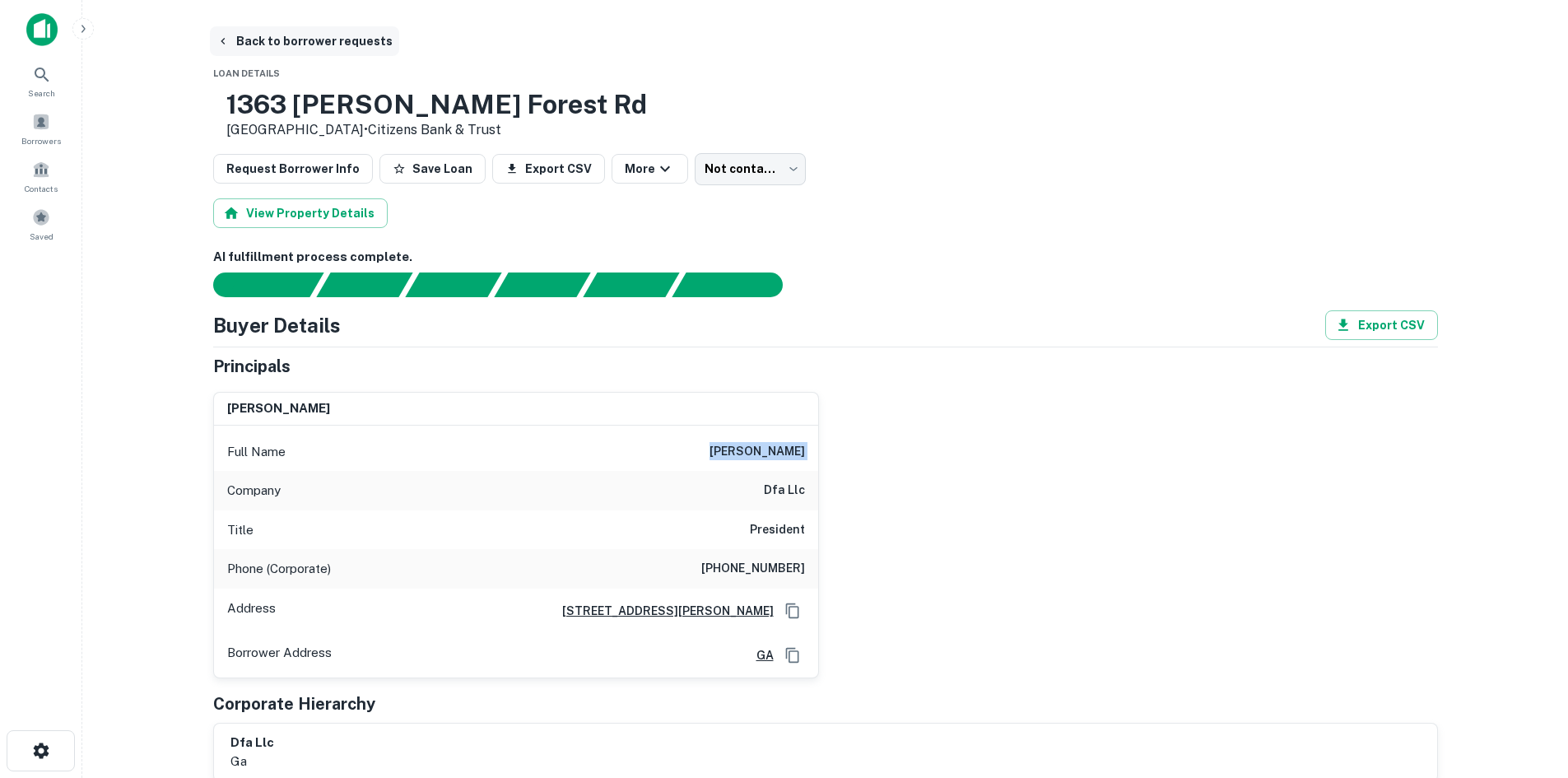
click at [302, 44] on button "Back to borrower requests" at bounding box center [304, 41] width 190 height 29
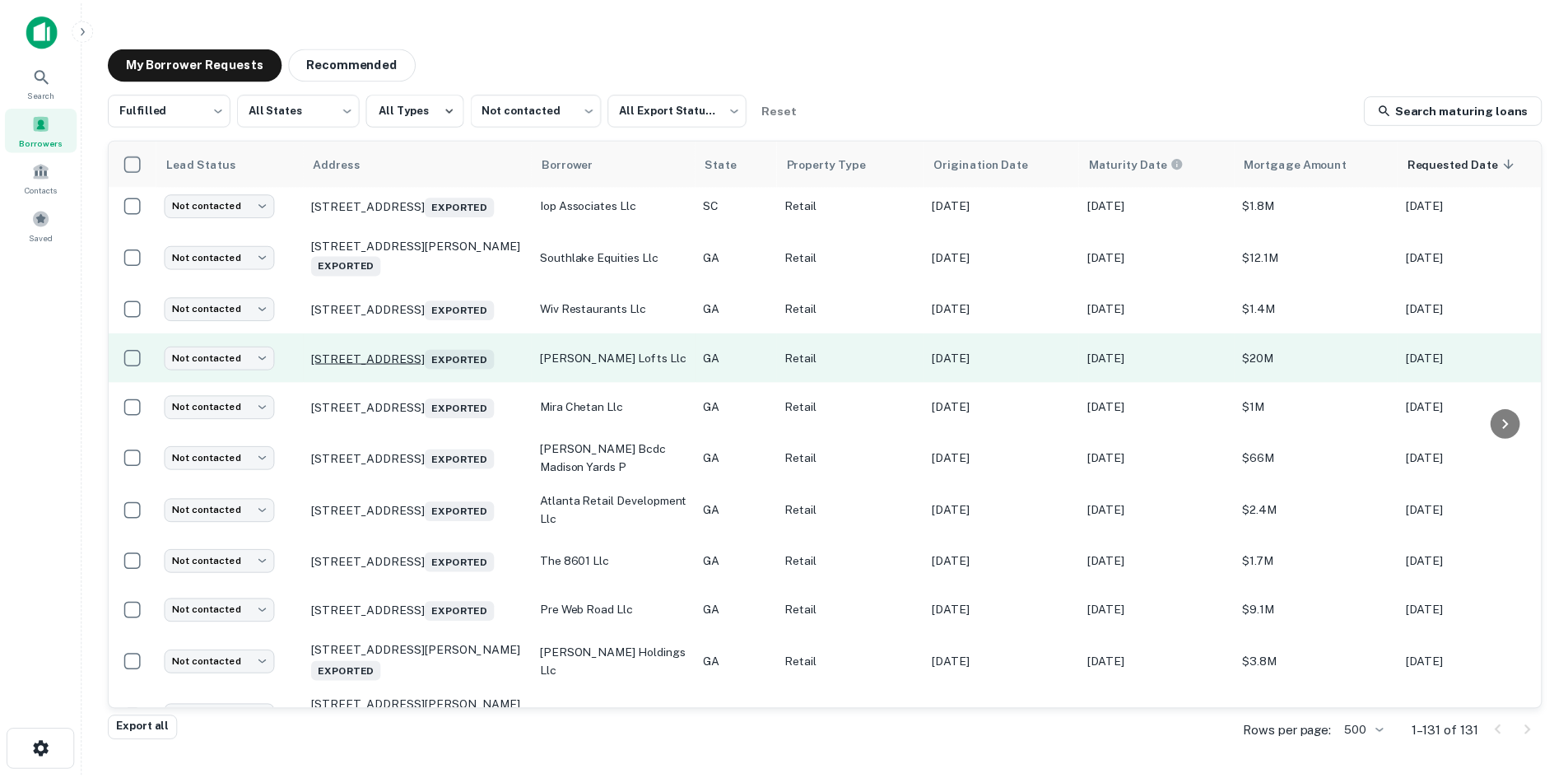
scroll to position [1628, 0]
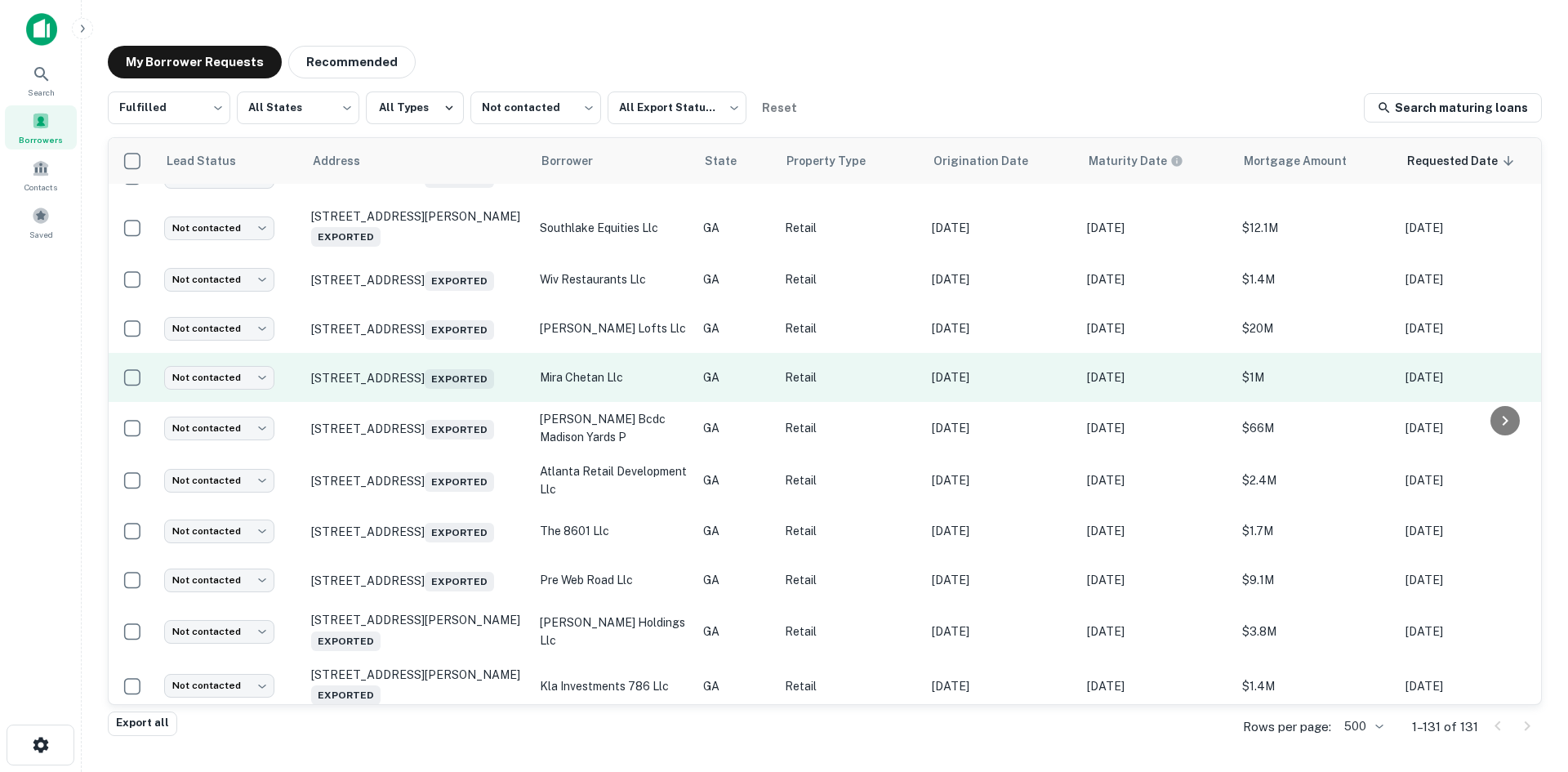
click at [459, 402] on td "9509 Highway 98 W Commerce, GA 30530 Exported" at bounding box center [417, 377] width 229 height 49
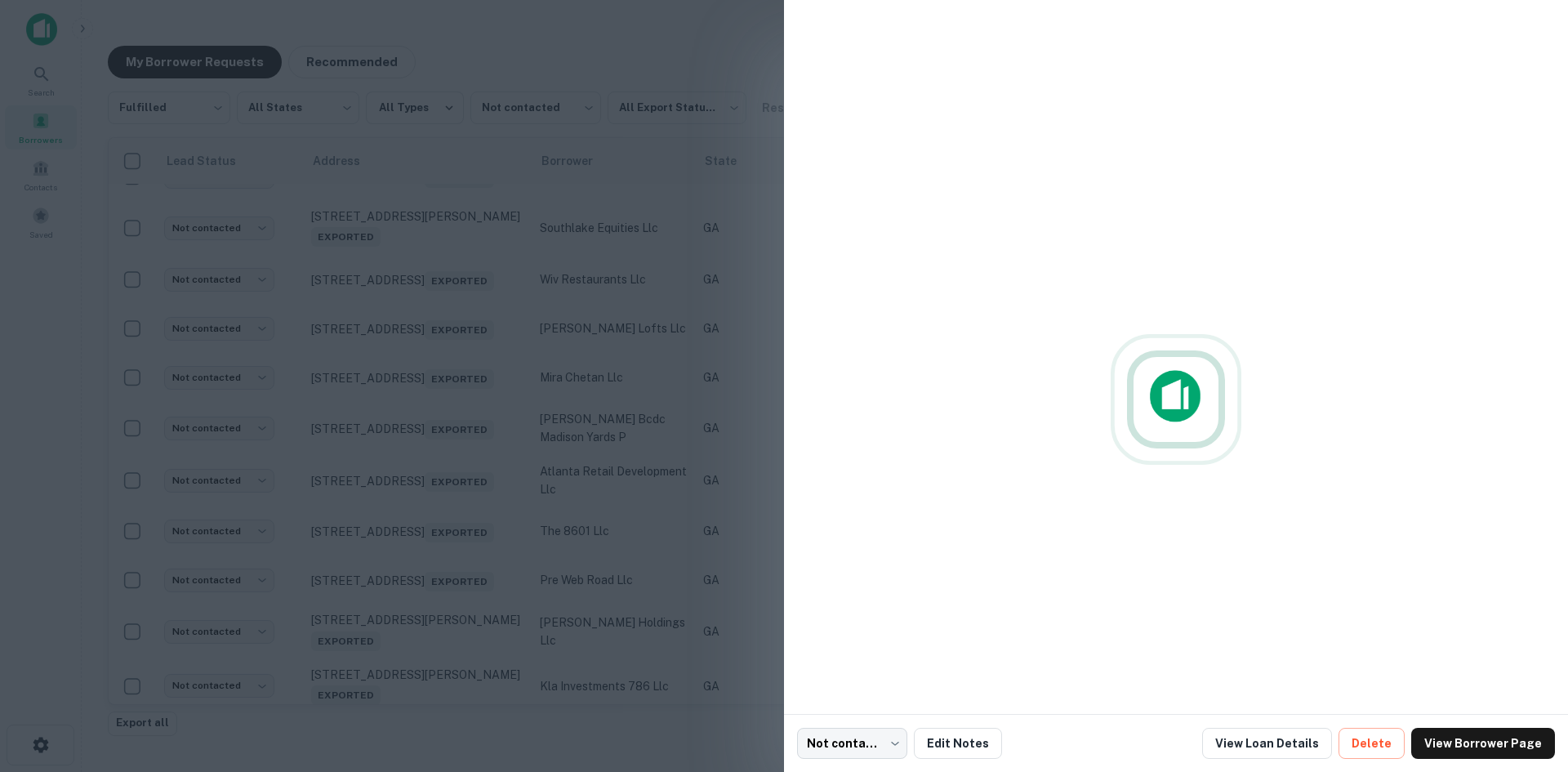
click at [457, 473] on div at bounding box center [784, 386] width 1568 height 772
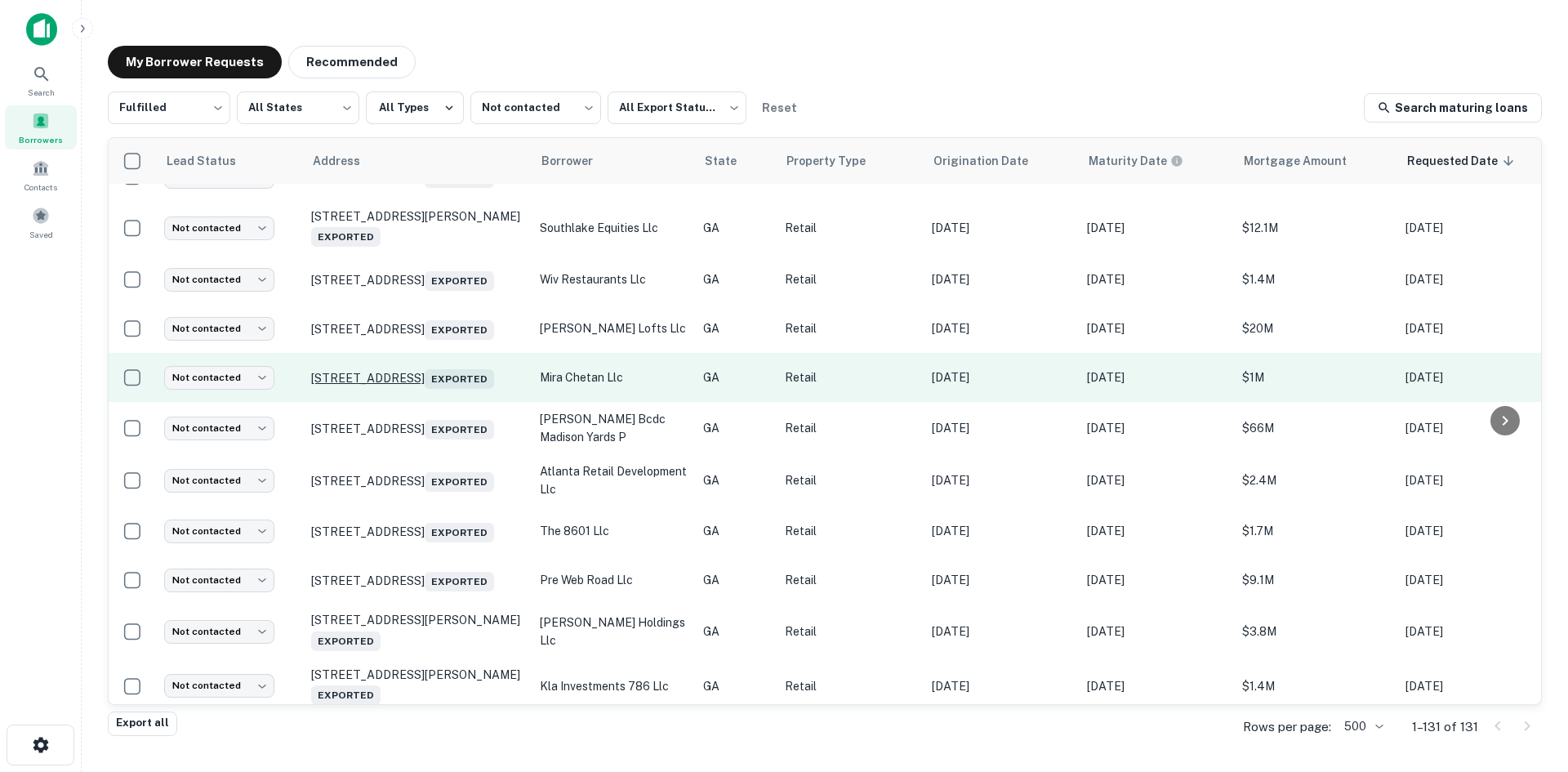
click at [430, 389] on p "9509 Highway 98 W Commerce, GA 30530 Exported" at bounding box center [417, 377] width 212 height 23
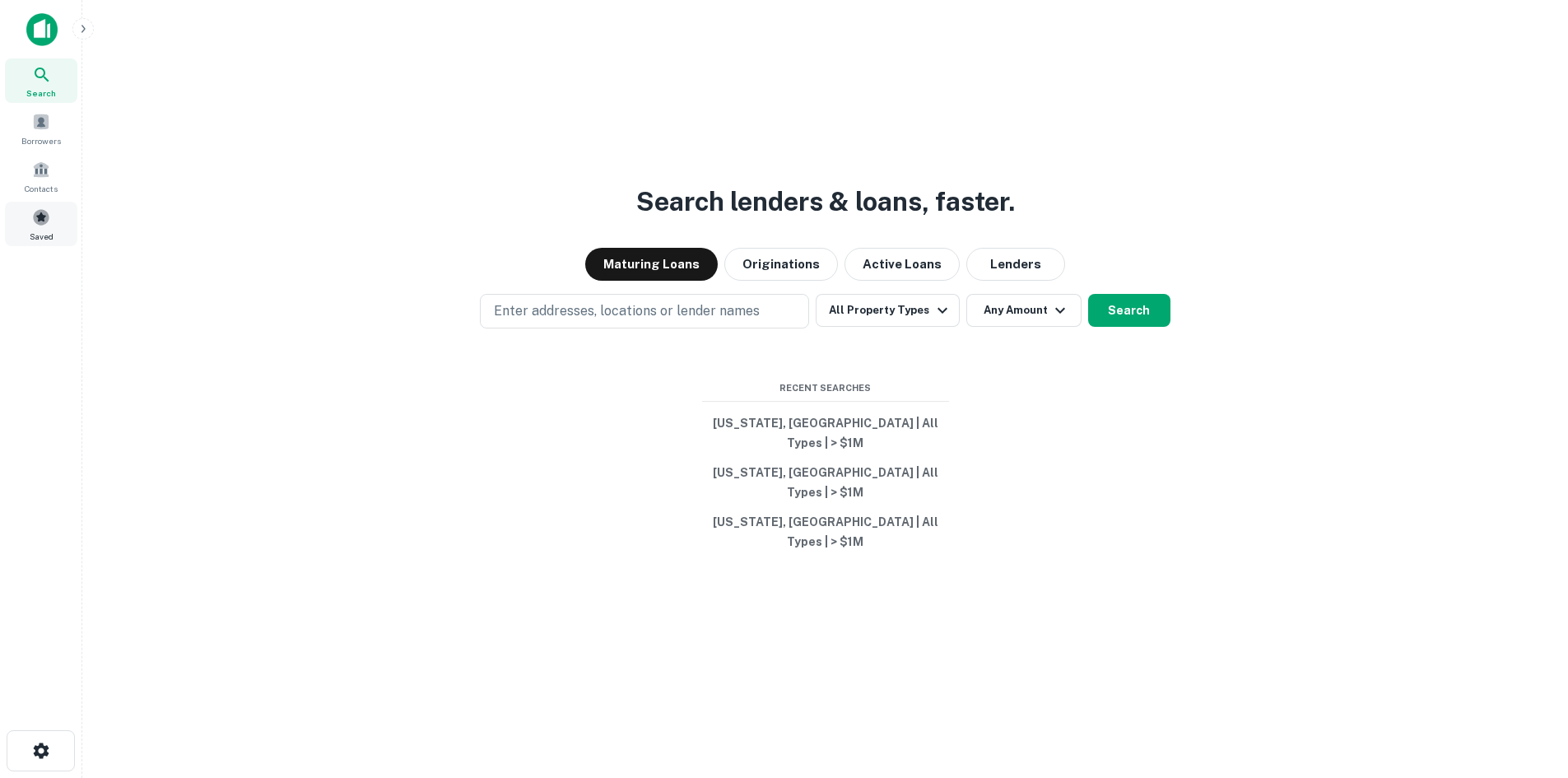
click at [45, 211] on span at bounding box center [41, 217] width 18 height 18
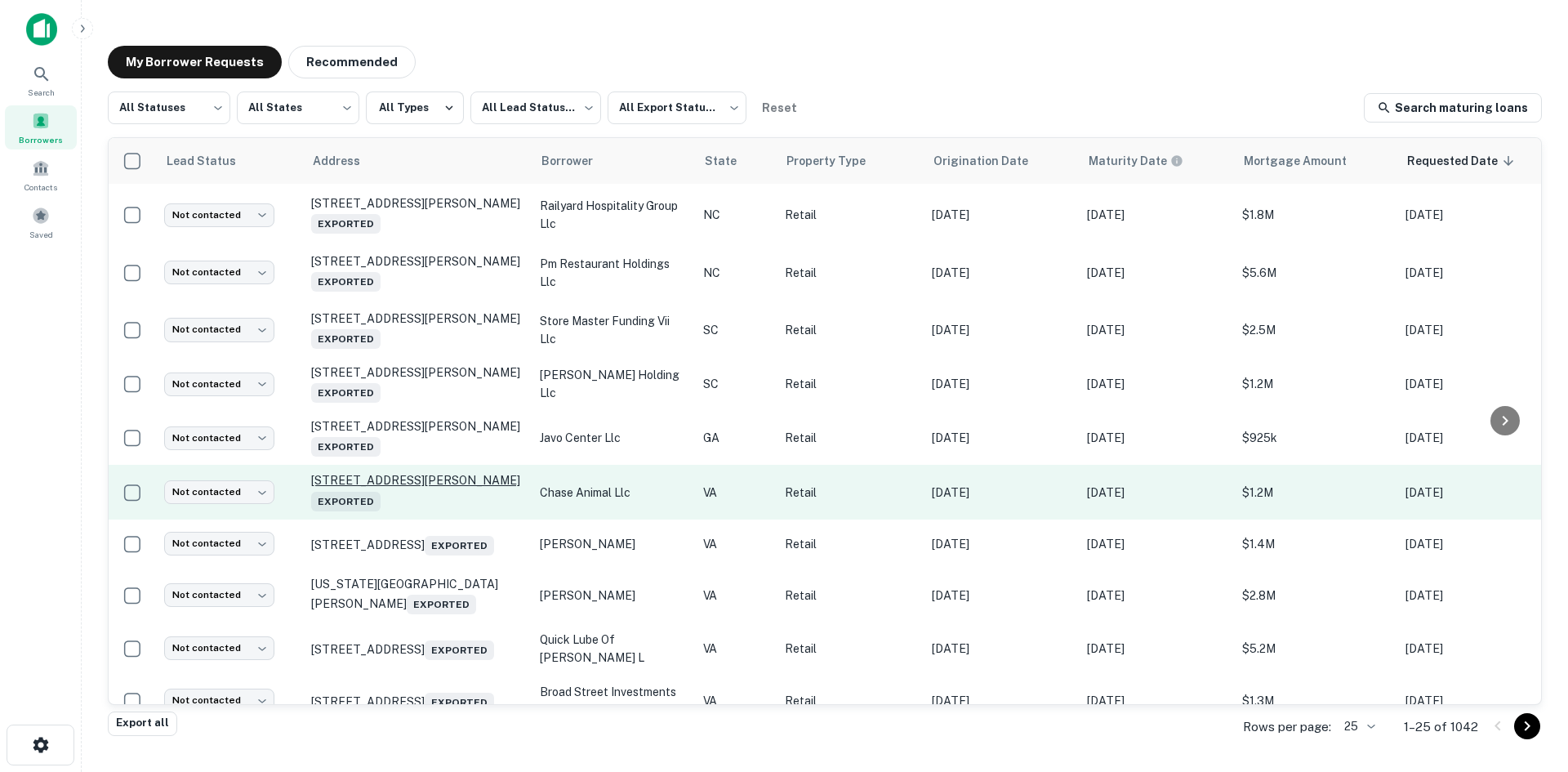
scroll to position [864, 0]
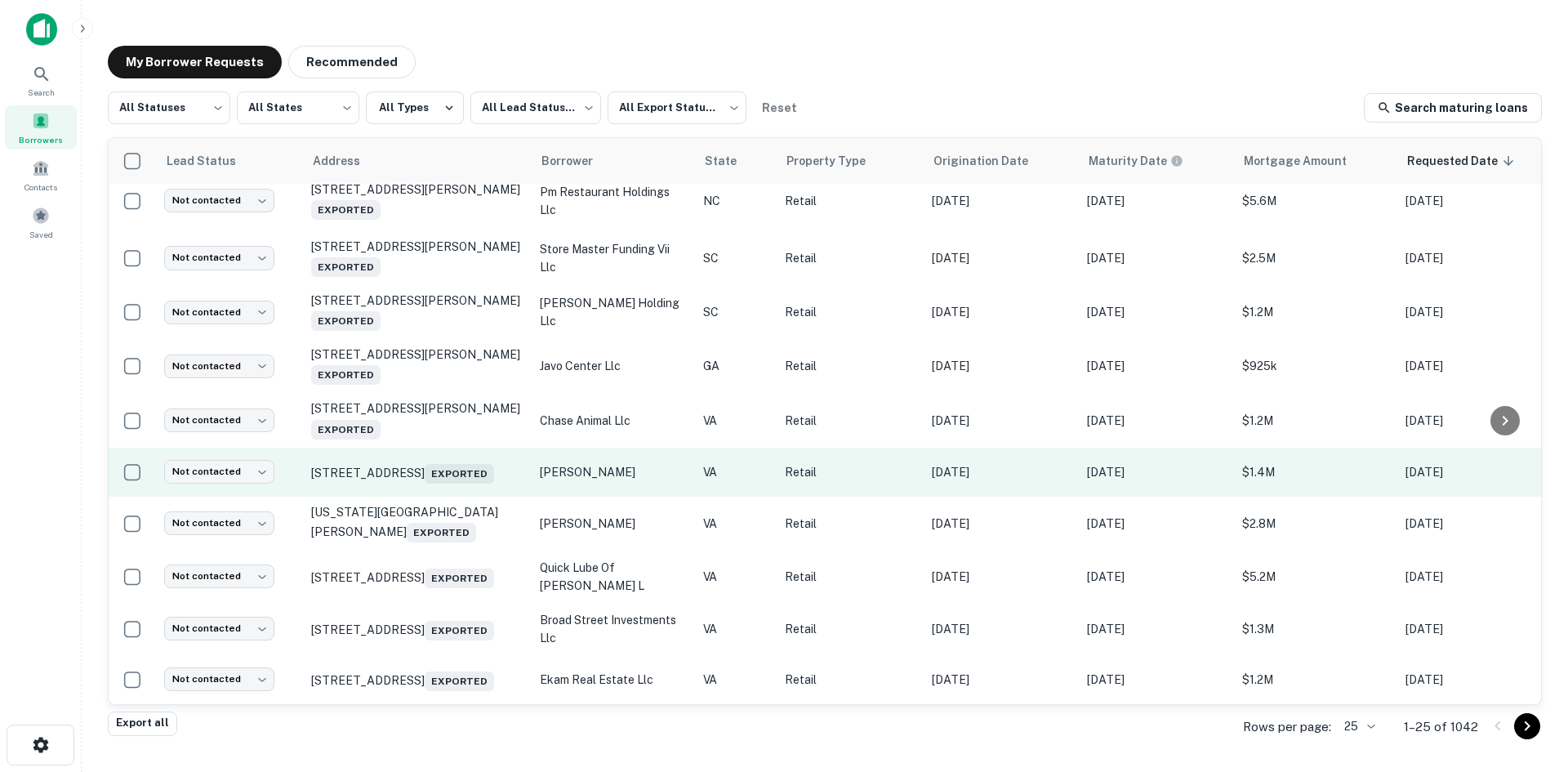
click at [436, 470] on td "[STREET_ADDRESS] Exported" at bounding box center [417, 472] width 229 height 49
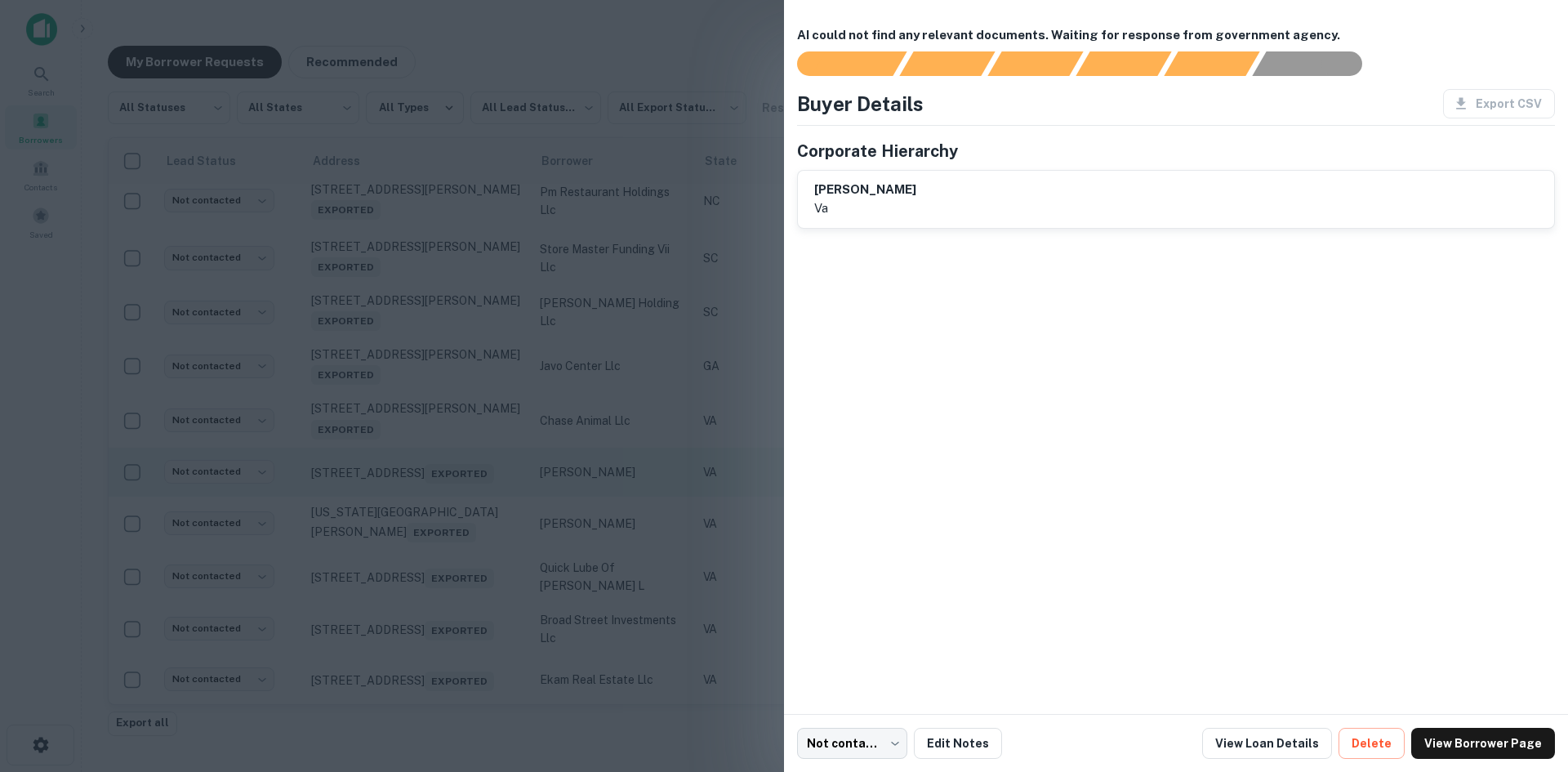
click at [436, 470] on div at bounding box center [784, 386] width 1568 height 772
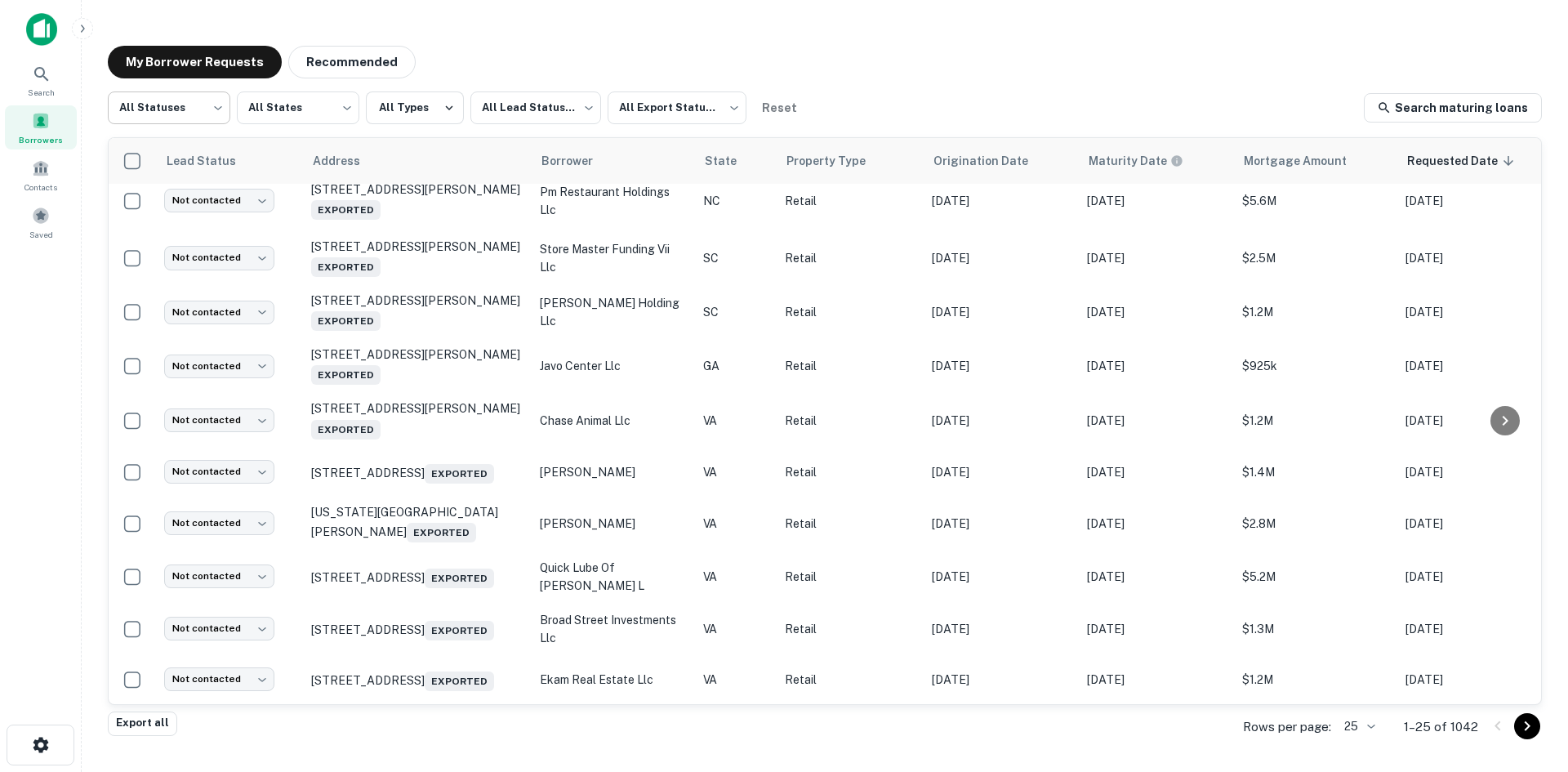
click at [216, 118] on body "Search Borrowers Contacts Saved My Borrower Requests Recommended All Statuses *…" at bounding box center [784, 386] width 1568 height 772
click at [204, 201] on li "Fulfilled" at bounding box center [169, 208] width 123 height 29
type input "*********"
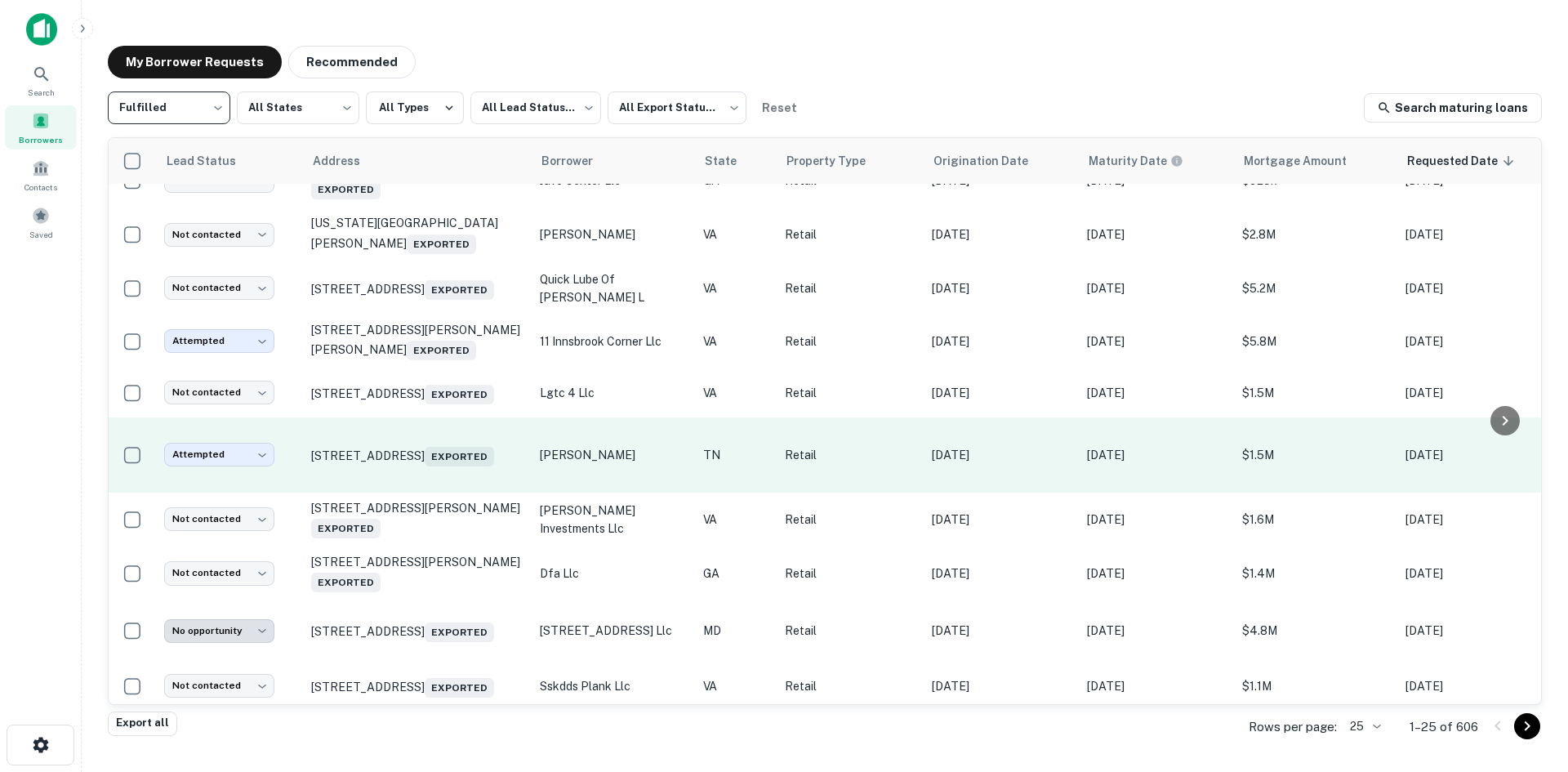
scroll to position [864, 0]
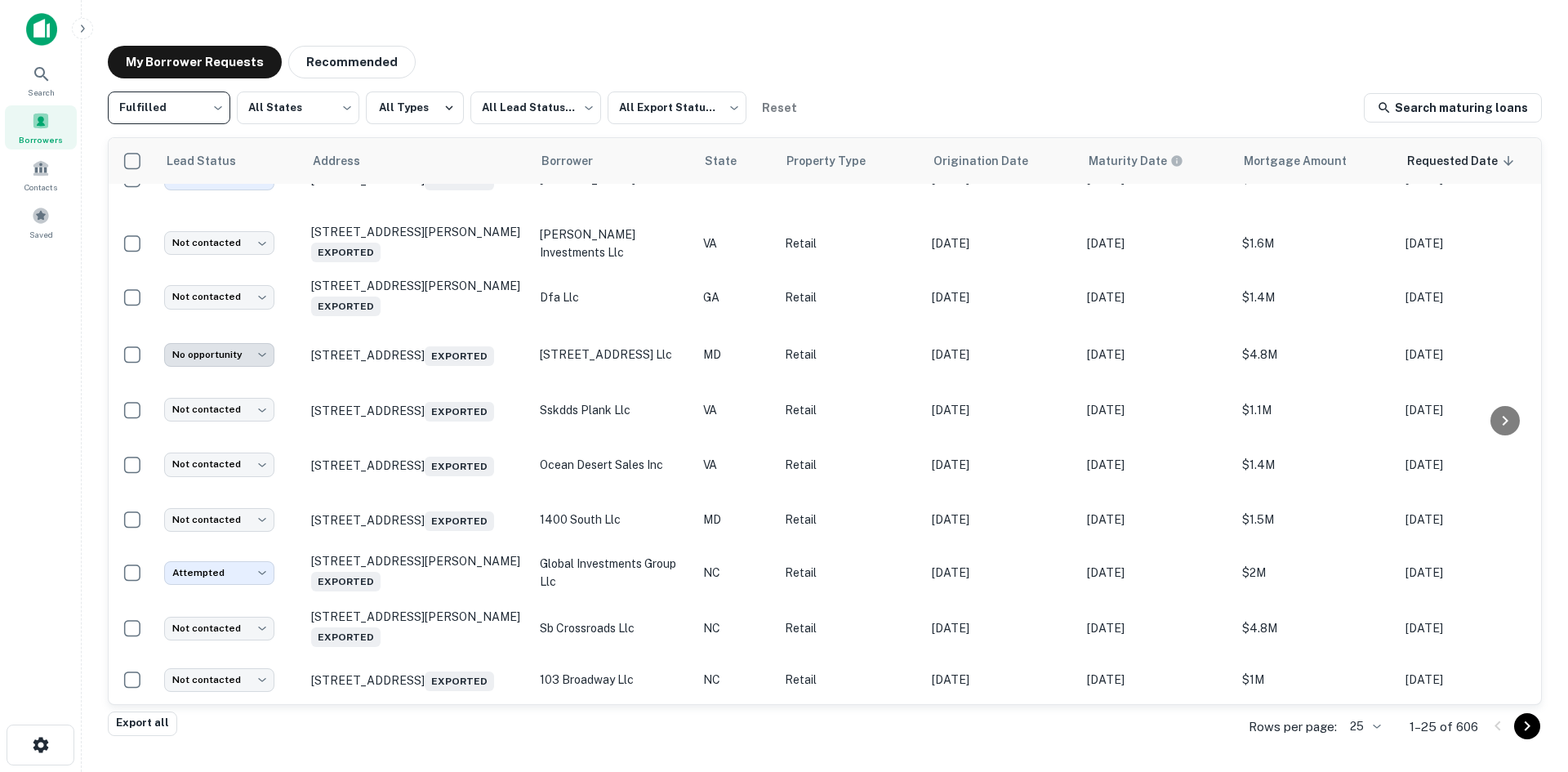
click at [514, 133] on div "Fulfilled ********* ​ All States *** ​ All Types All Lead Statuses *** ​ All Ex…" at bounding box center [825, 401] width 1435 height 620
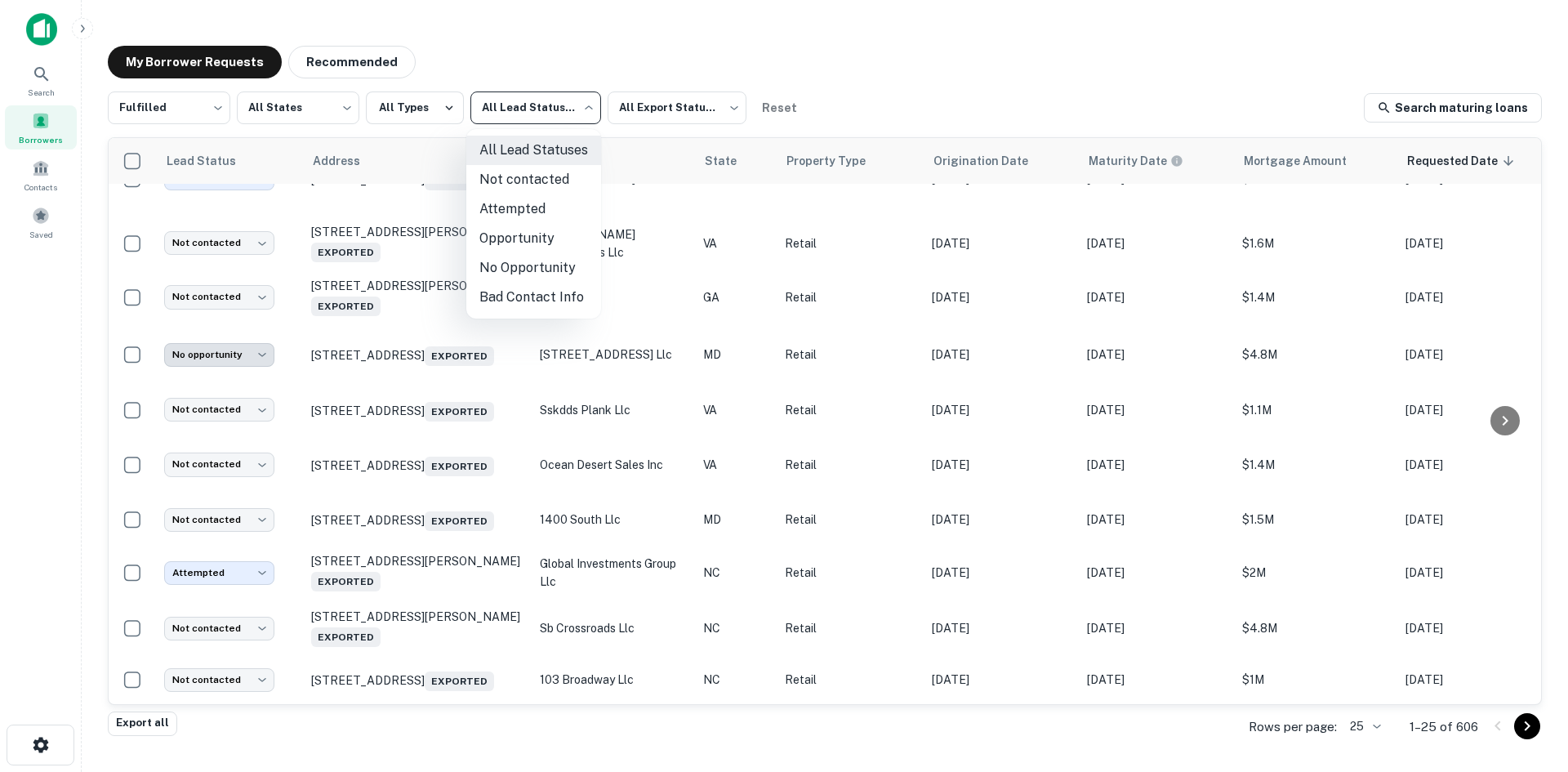
click at [518, 124] on body "Search Borrowers Contacts Saved My Borrower Requests Recommended Fulfilled ****…" at bounding box center [784, 386] width 1568 height 772
click at [525, 189] on li "Not contacted" at bounding box center [533, 179] width 135 height 29
type input "****"
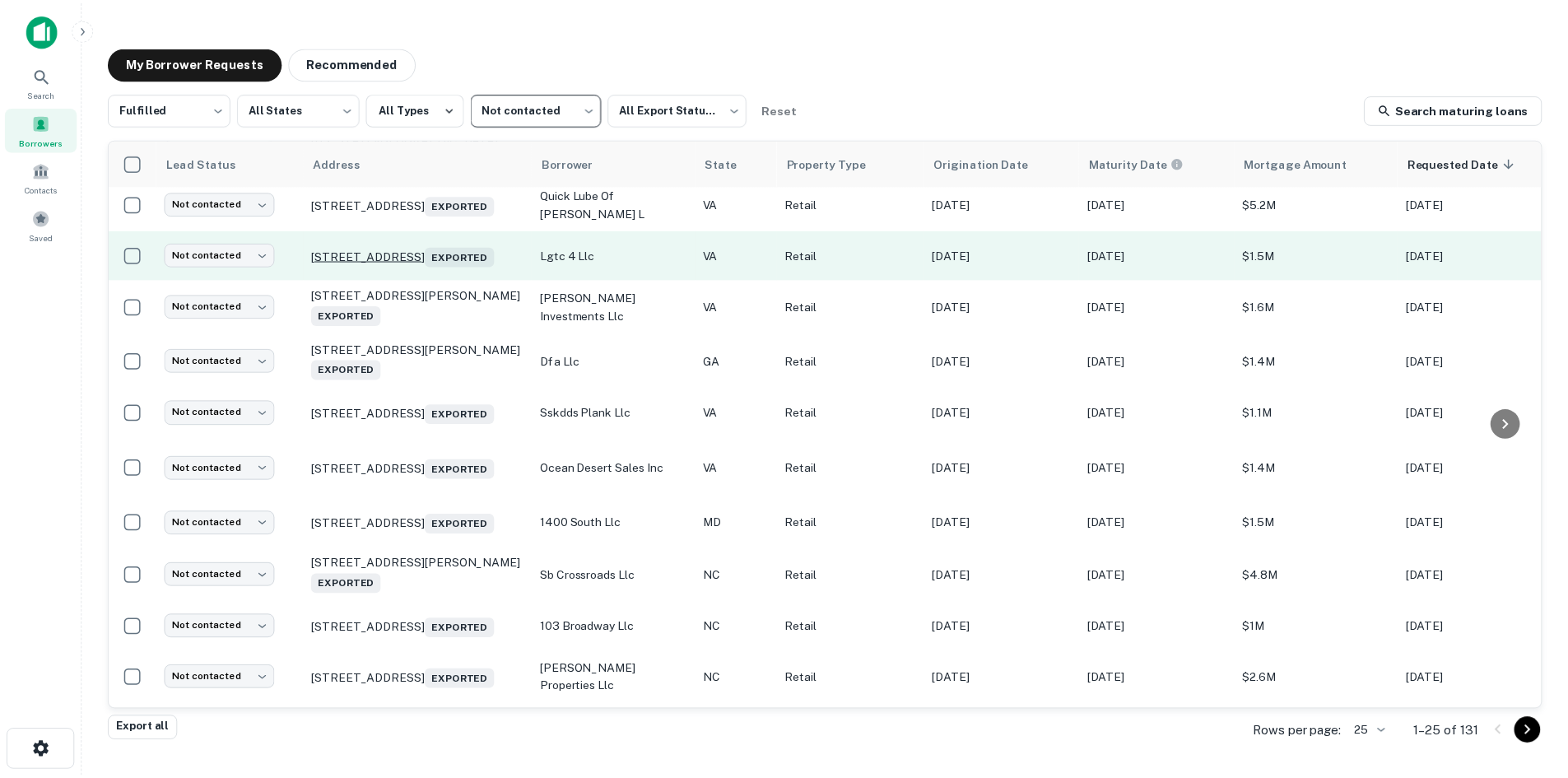
scroll to position [624, 0]
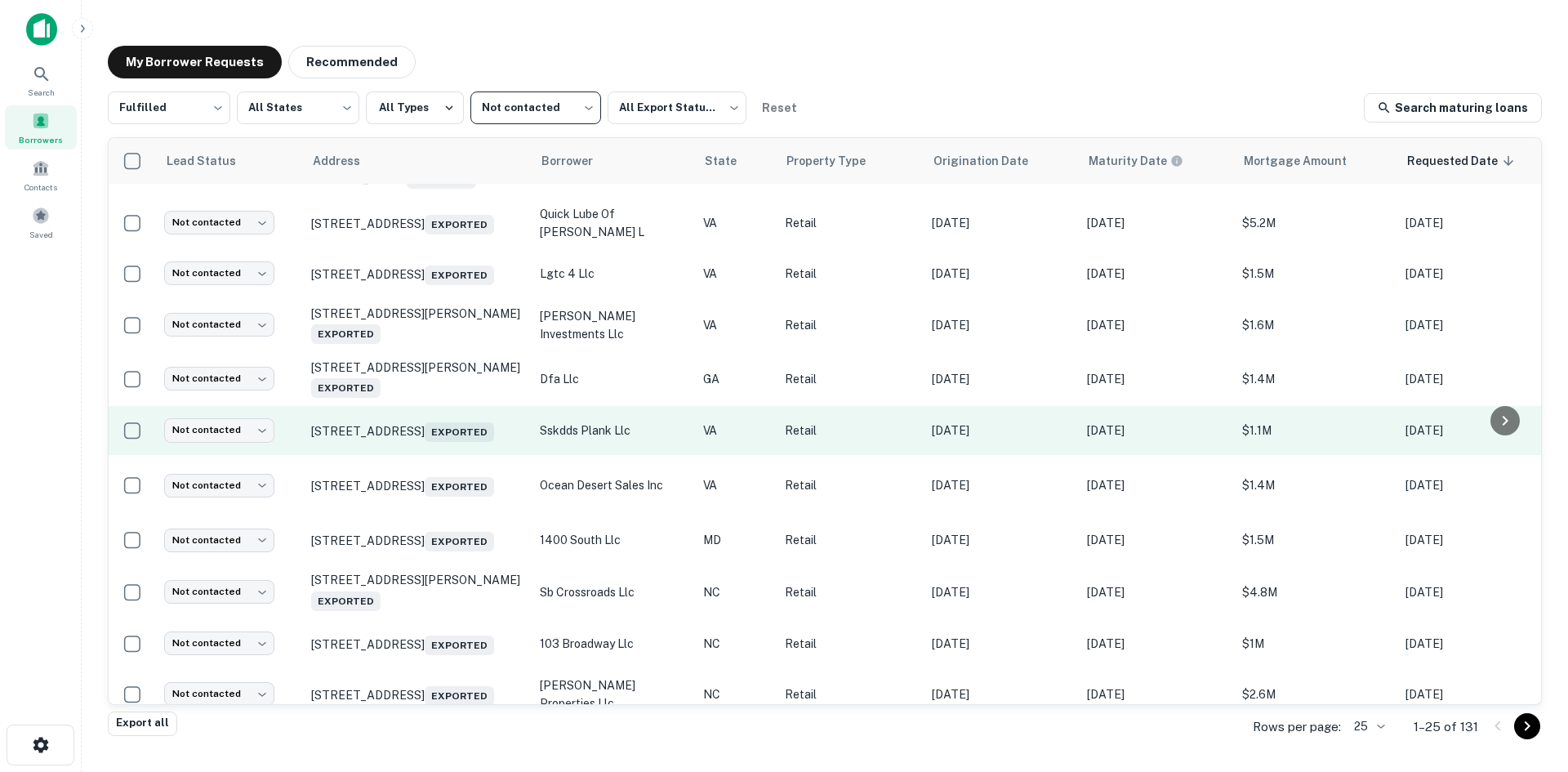
click at [460, 455] on td "4401 Plank Rd Fredericksburg, VA 22407 Exported" at bounding box center [417, 430] width 229 height 49
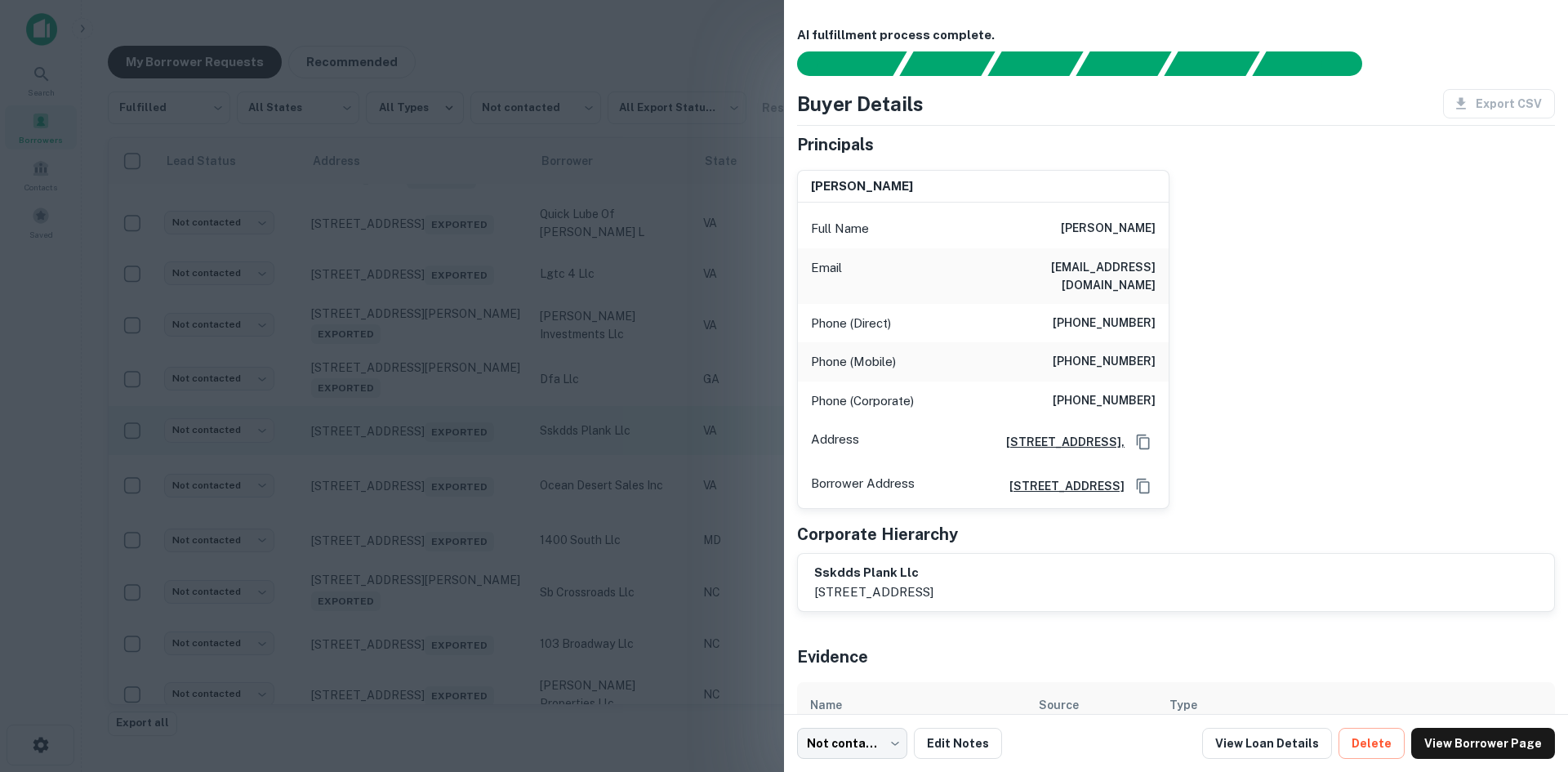
click at [460, 498] on div at bounding box center [784, 386] width 1568 height 772
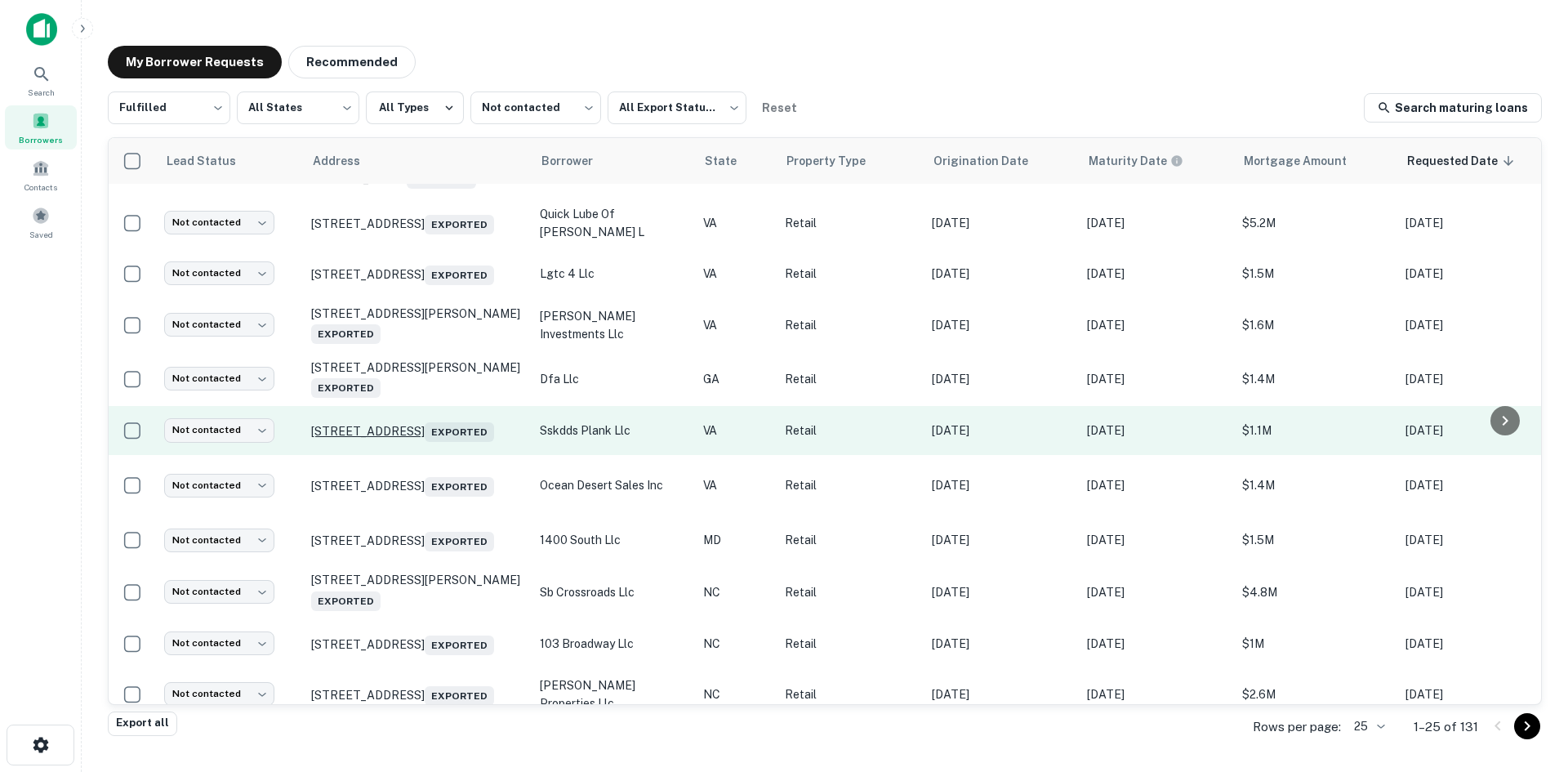
click at [446, 442] on p "4401 Plank Rd Fredericksburg, VA 22407 Exported" at bounding box center [417, 430] width 212 height 23
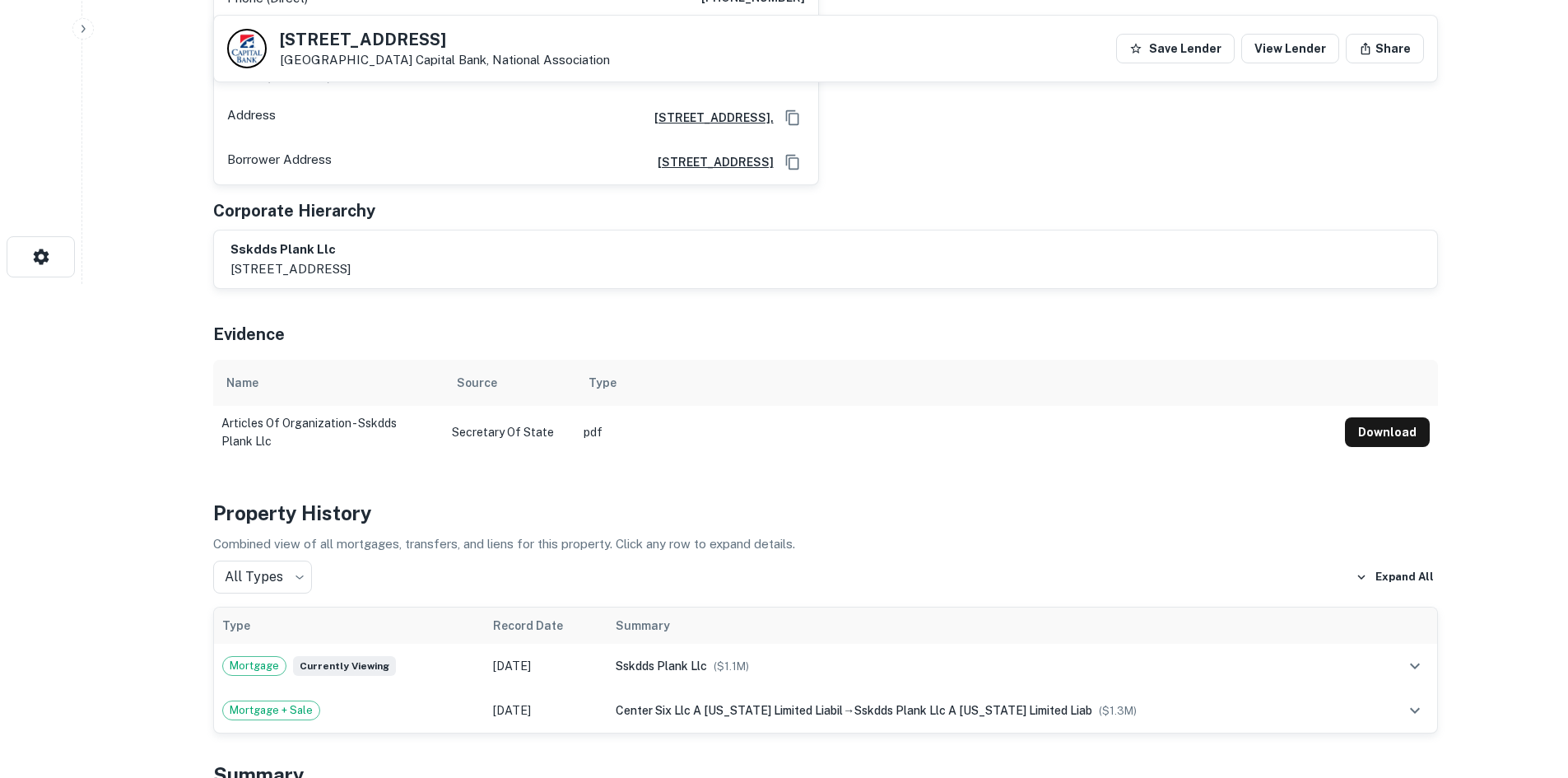
scroll to position [988, 0]
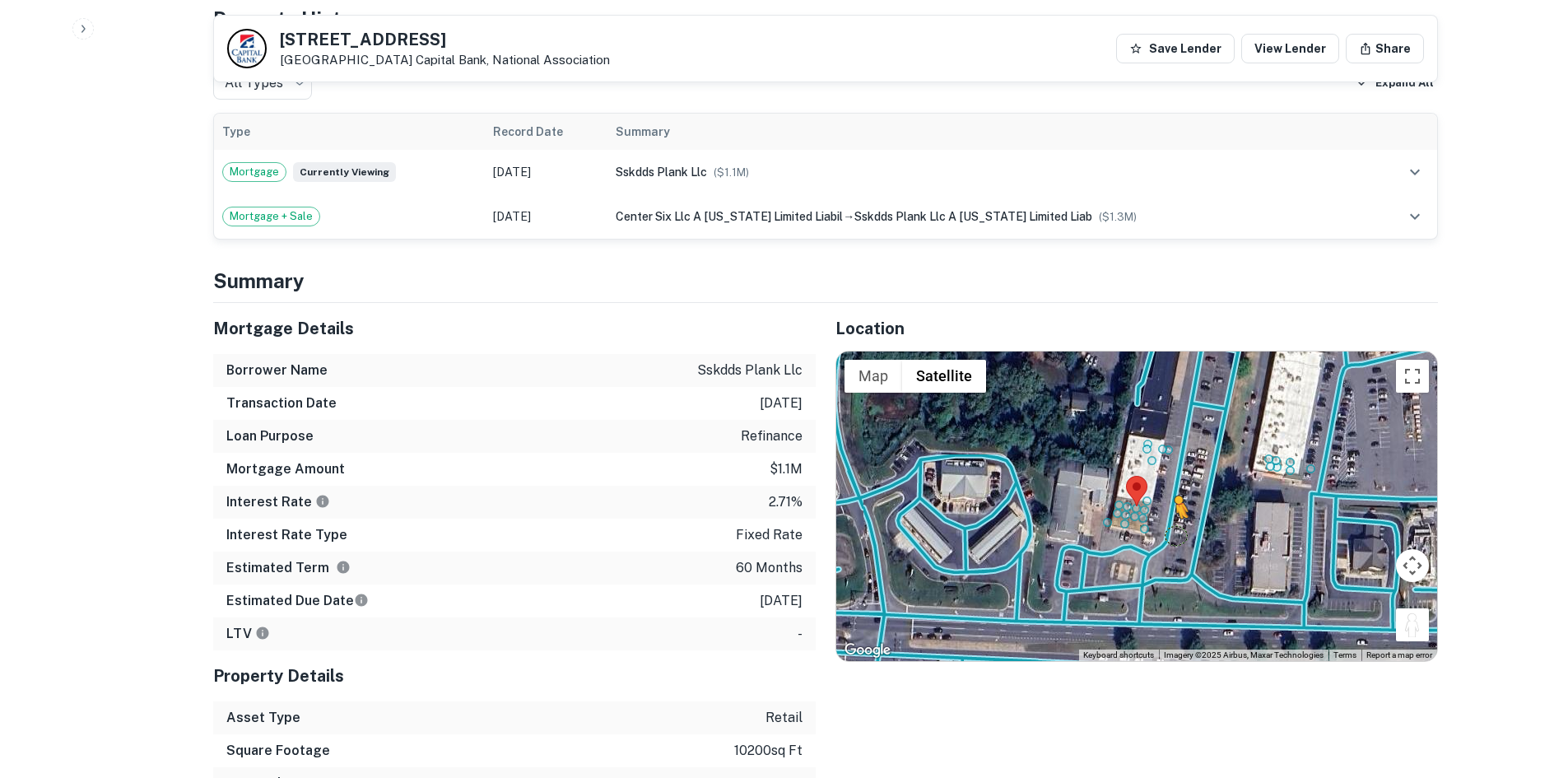
drag, startPoint x: 1409, startPoint y: 610, endPoint x: 1177, endPoint y: 516, distance: 250.3
click at [1177, 516] on div "To activate drag with keyboard, press Alt + Enter. Once in keyboard drag state,…" at bounding box center [1137, 506] width 601 height 309
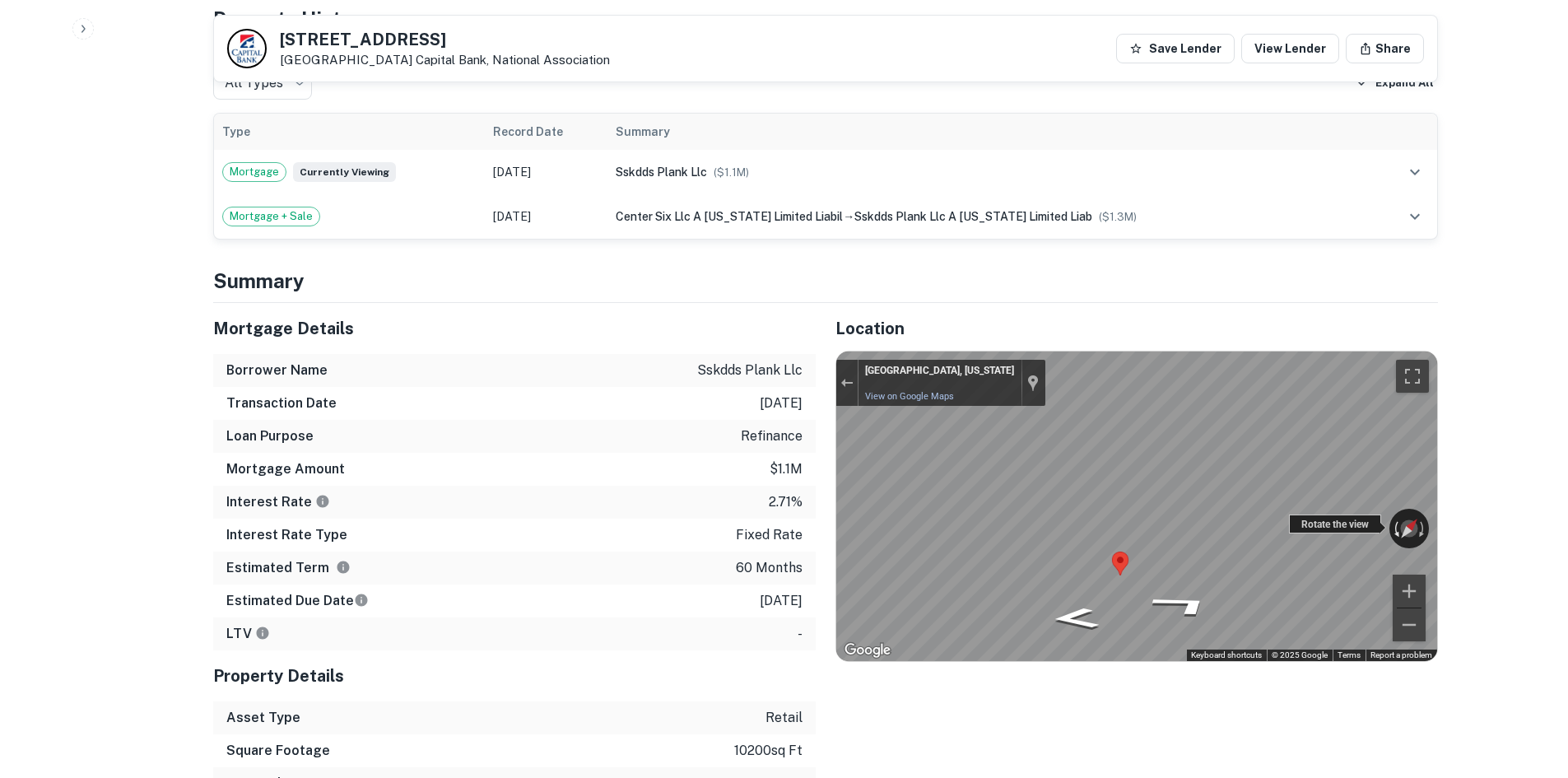
click at [1392, 502] on div "← Move left → Move right ↑ Move up ↓ Move down + Zoom in - Zoom out Fredericksb…" at bounding box center [1137, 506] width 601 height 309
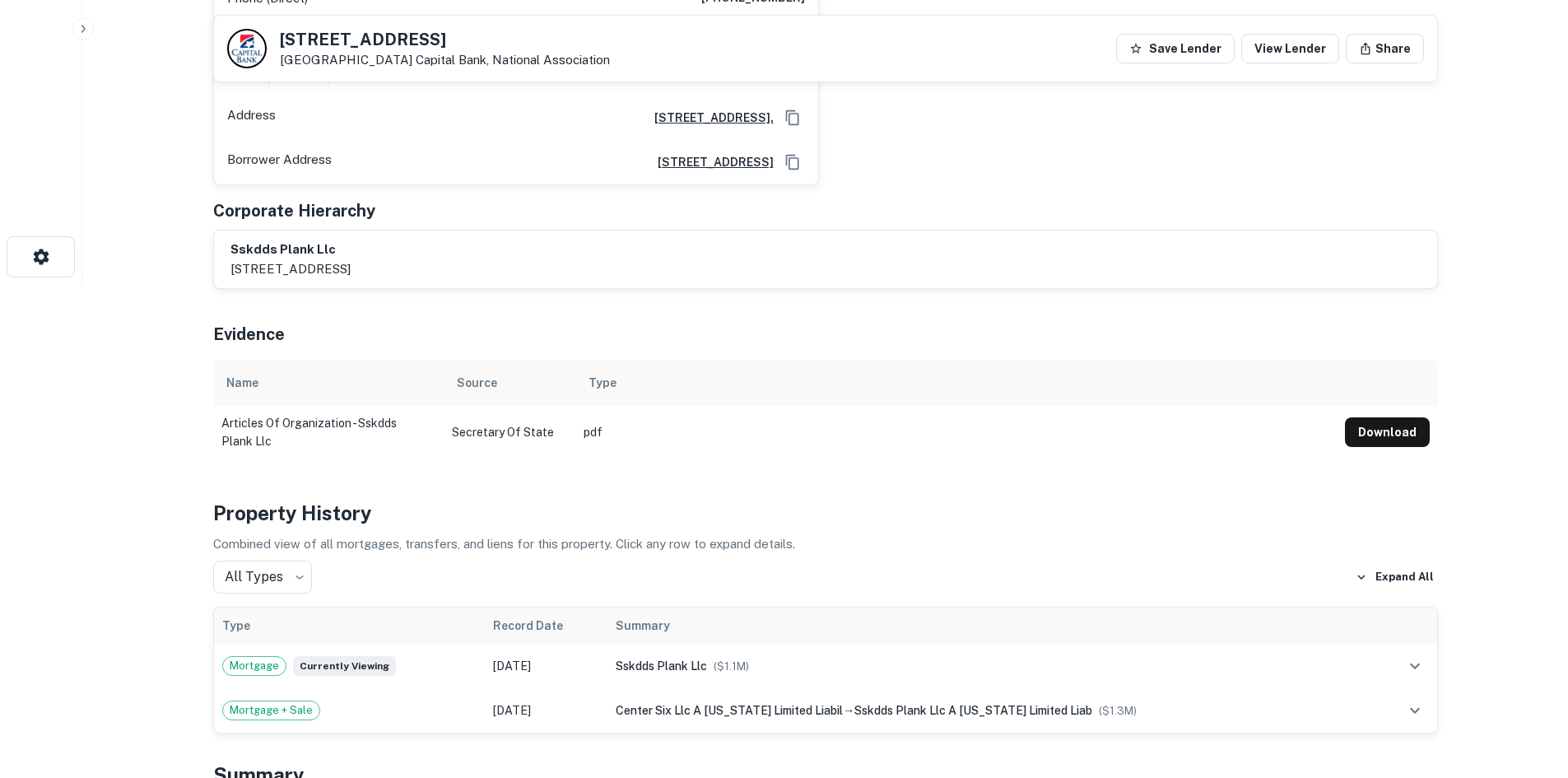
scroll to position [247, 0]
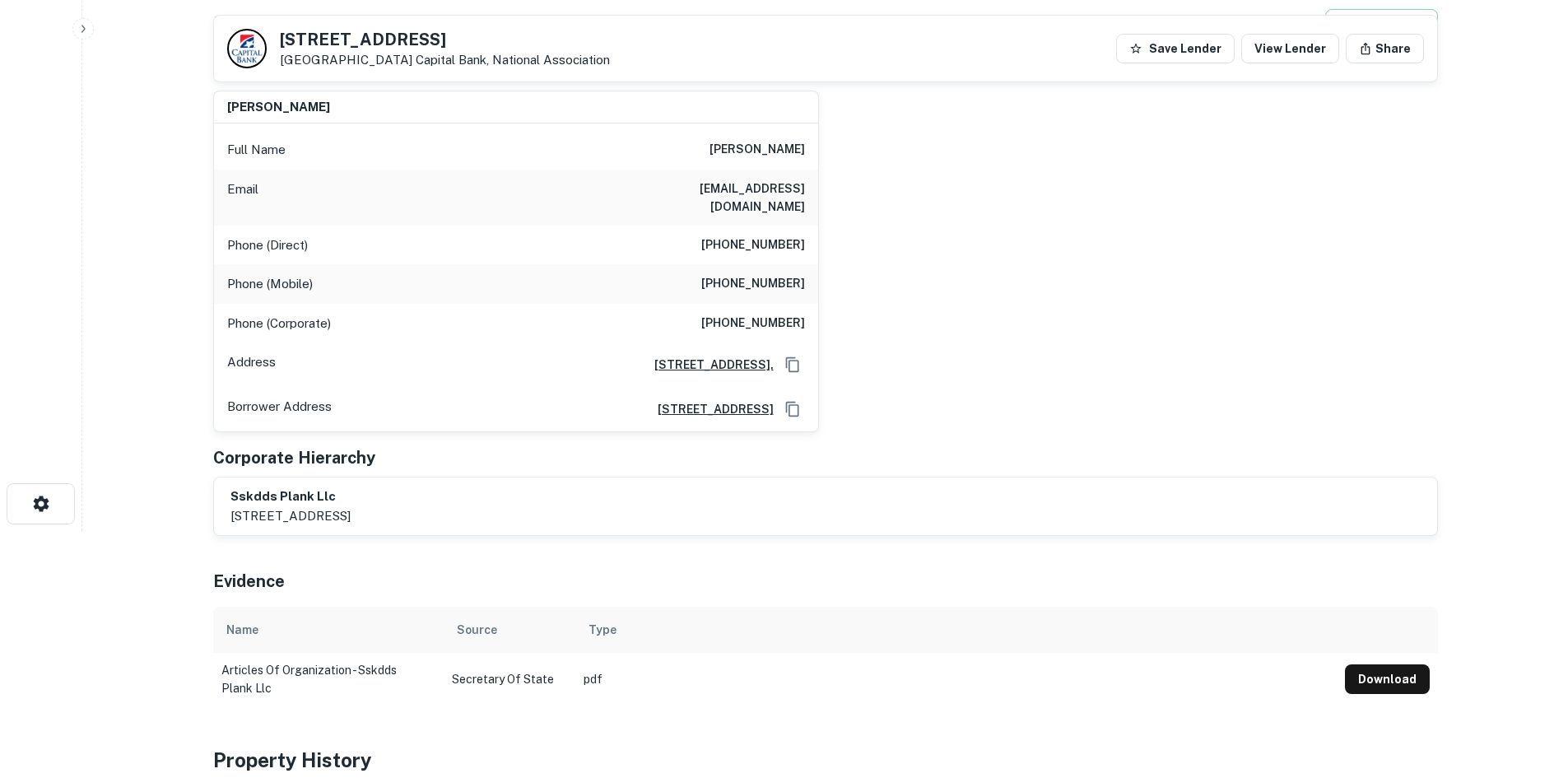
click at [755, 236] on h6 "(571) 312-5838" at bounding box center [753, 246] width 104 height 20
copy h6 "(571) 312-5838"
click at [761, 274] on h6 "(703) 380-3050" at bounding box center [753, 284] width 104 height 20
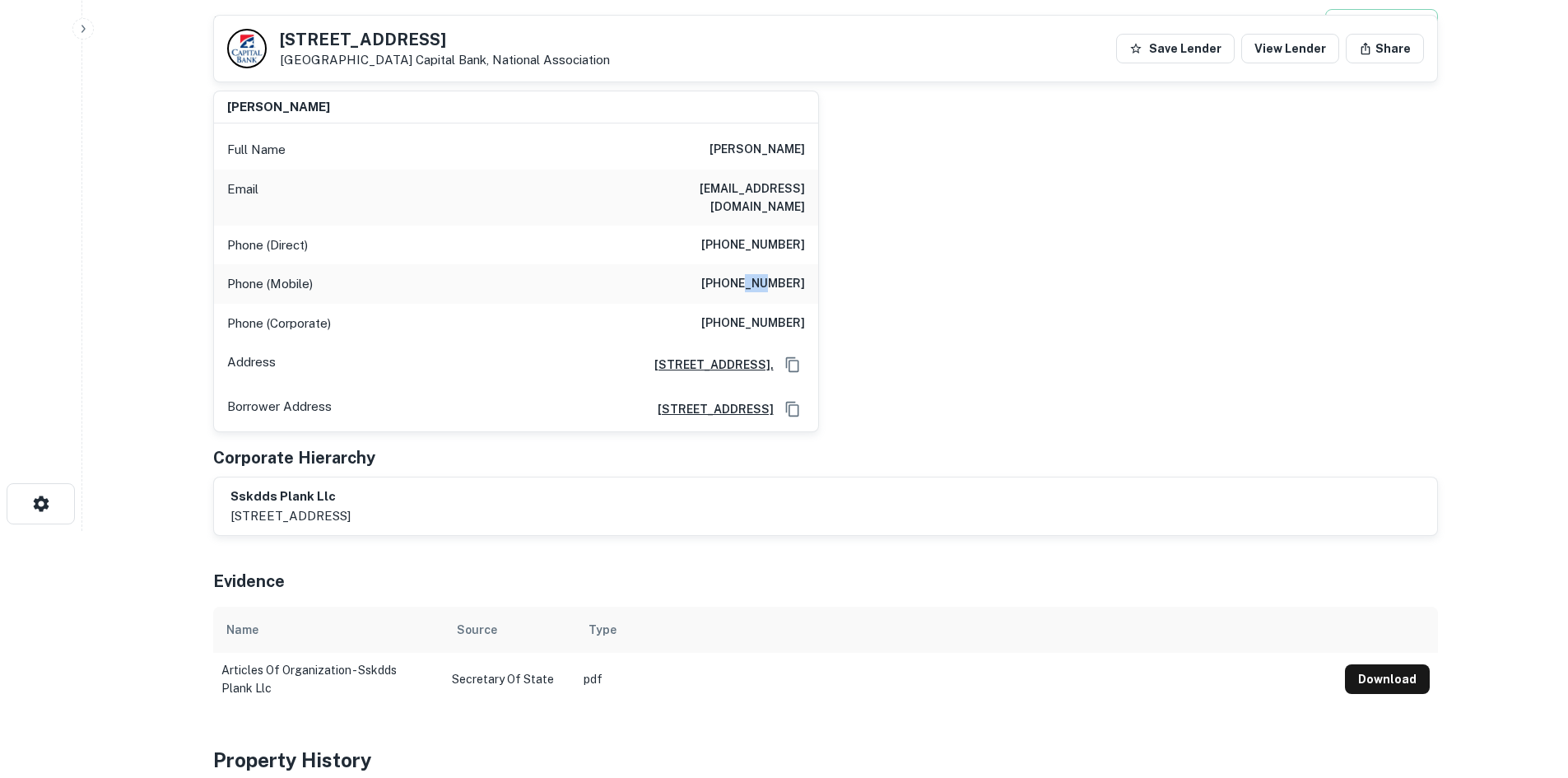
click at [761, 274] on h6 "(703) 380-3050" at bounding box center [753, 284] width 104 height 20
copy h6 "(703) 380-3050"
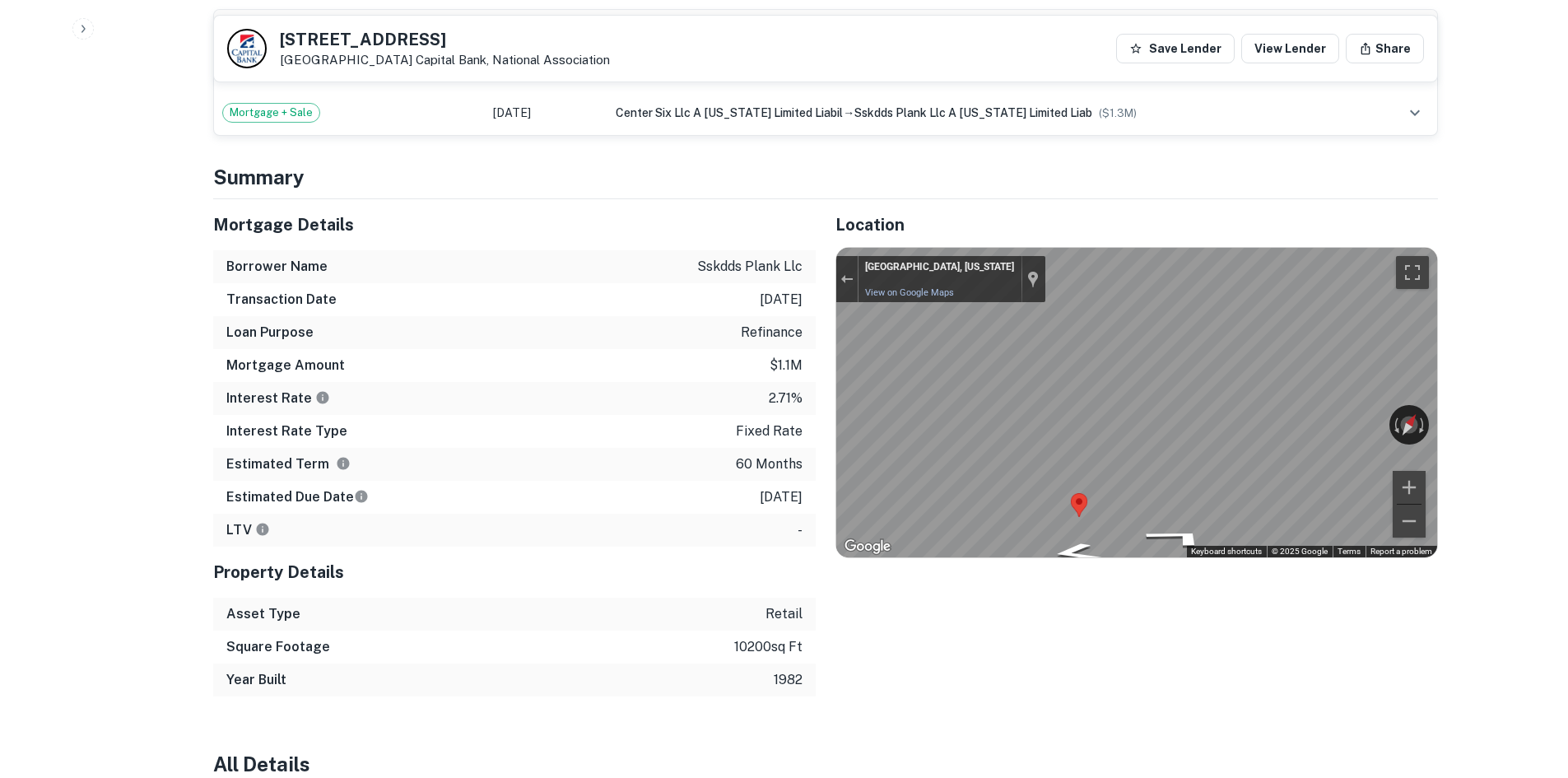
scroll to position [1070, 0]
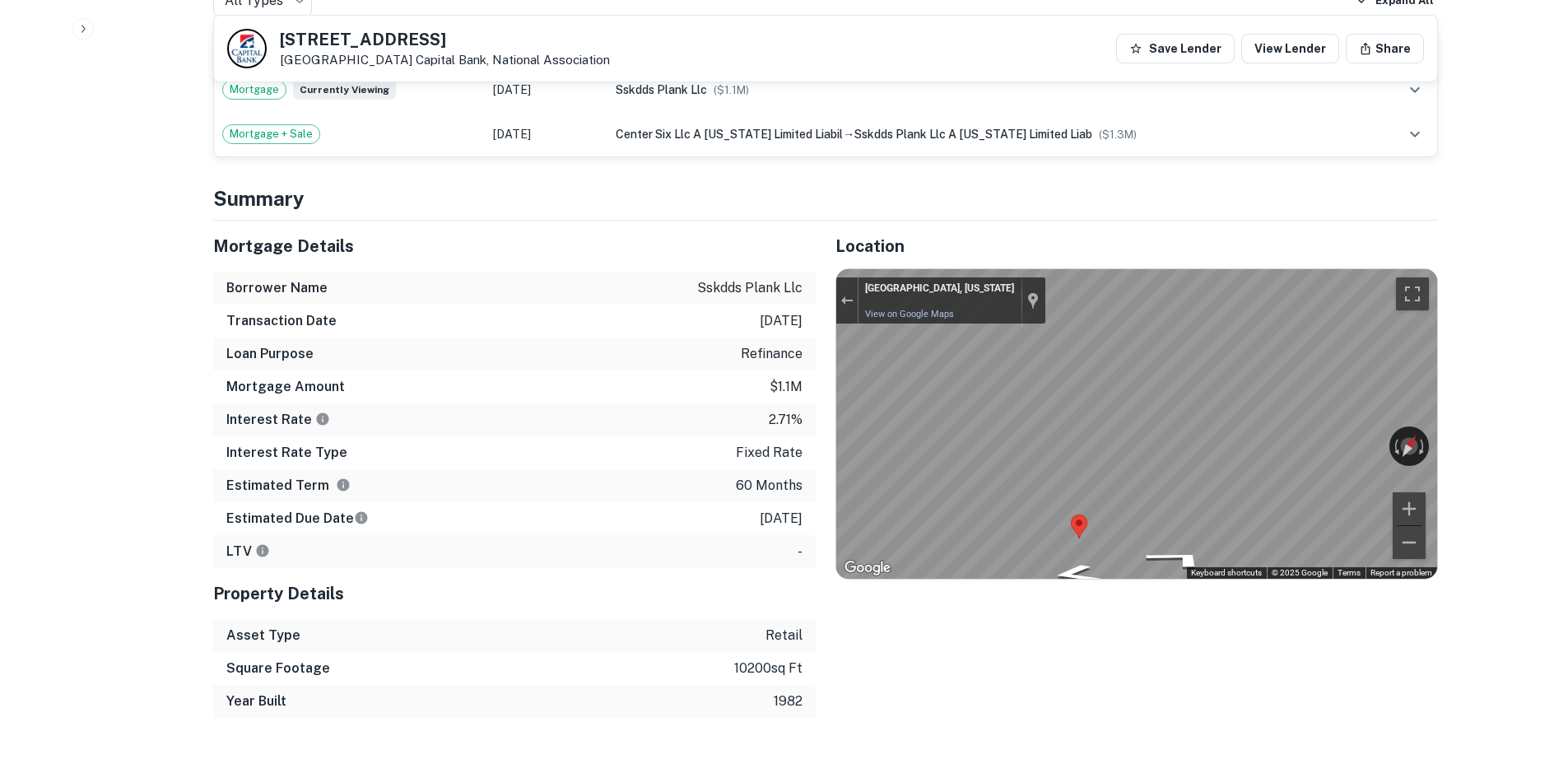
drag, startPoint x: 277, startPoint y: 42, endPoint x: 425, endPoint y: 64, distance: 149.6
click at [425, 64] on div "4401 Plank Rd Fredericksburg, VA 22407 Capital Bank, National Association" at bounding box center [419, 48] width 383 height 39
copy div "4401 Plank Rd Fredericksburg, VA 22407"
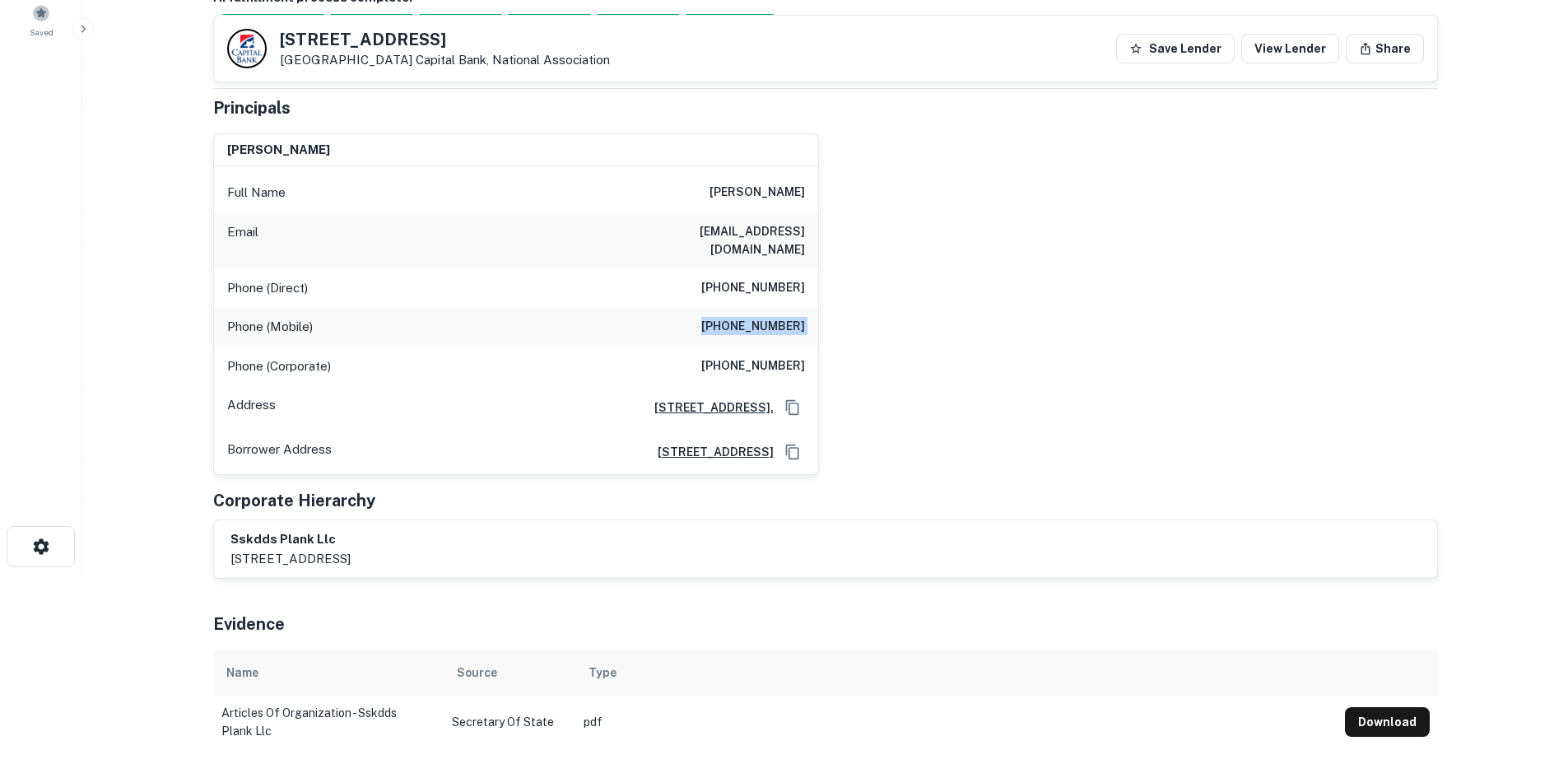
scroll to position [82, 0]
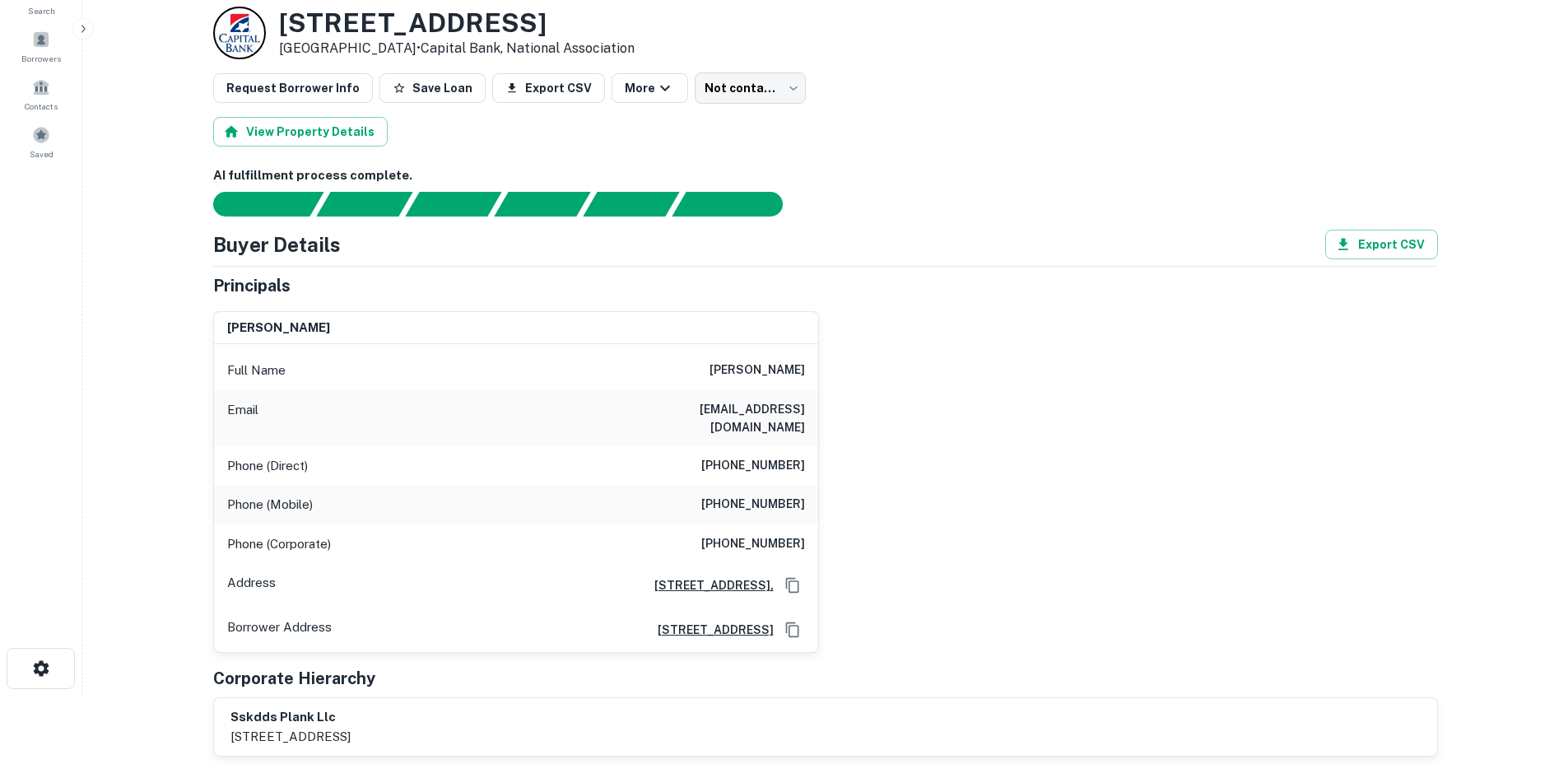
click at [720, 414] on h6 "skumr001@gmail.com" at bounding box center [706, 418] width 197 height 36
click at [742, 385] on div "Full Name shawn s kumra" at bounding box center [516, 370] width 604 height 39
click at [753, 370] on h6 "shawn s kumra" at bounding box center [757, 370] width 95 height 20
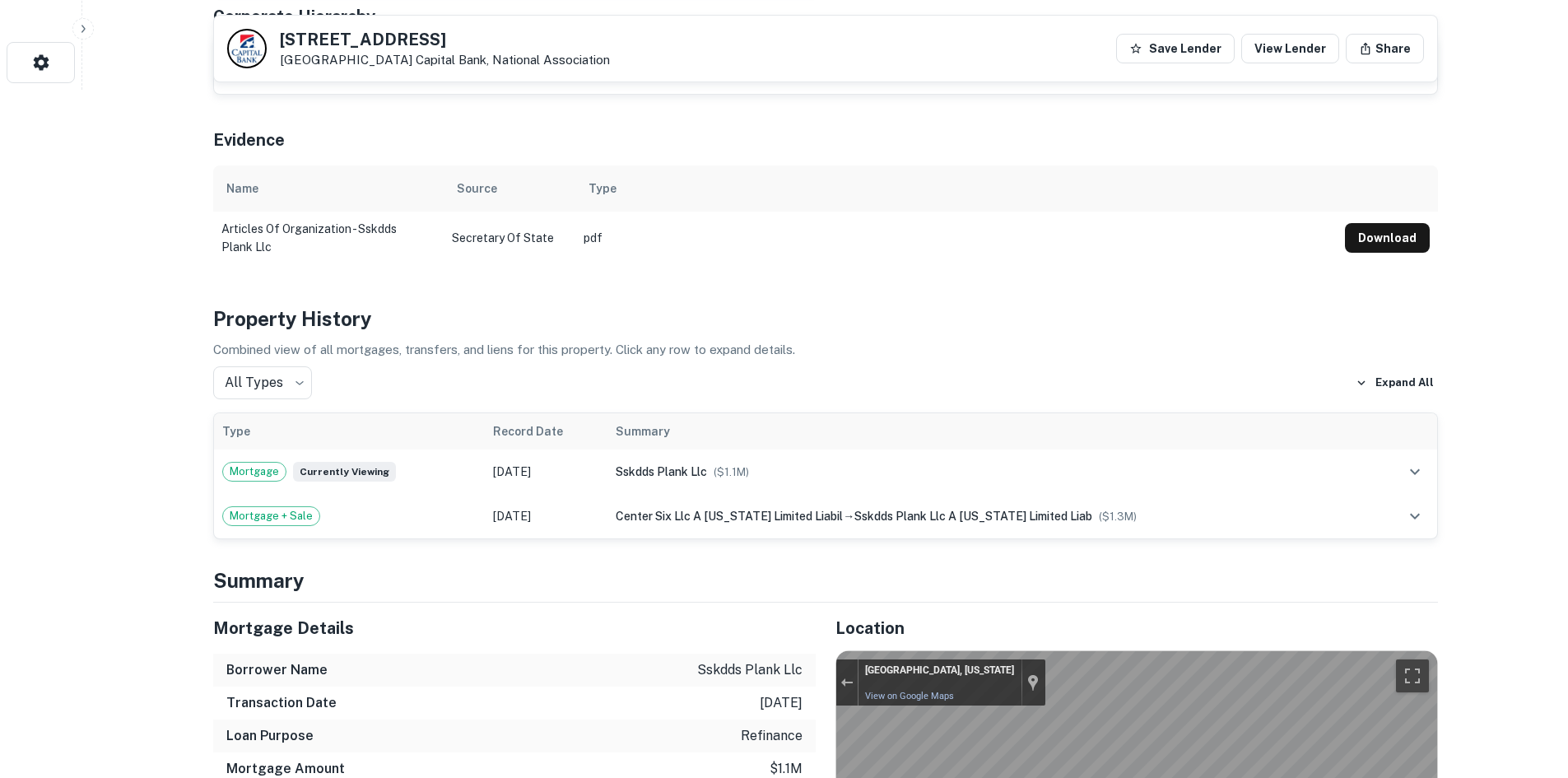
scroll to position [1070, 0]
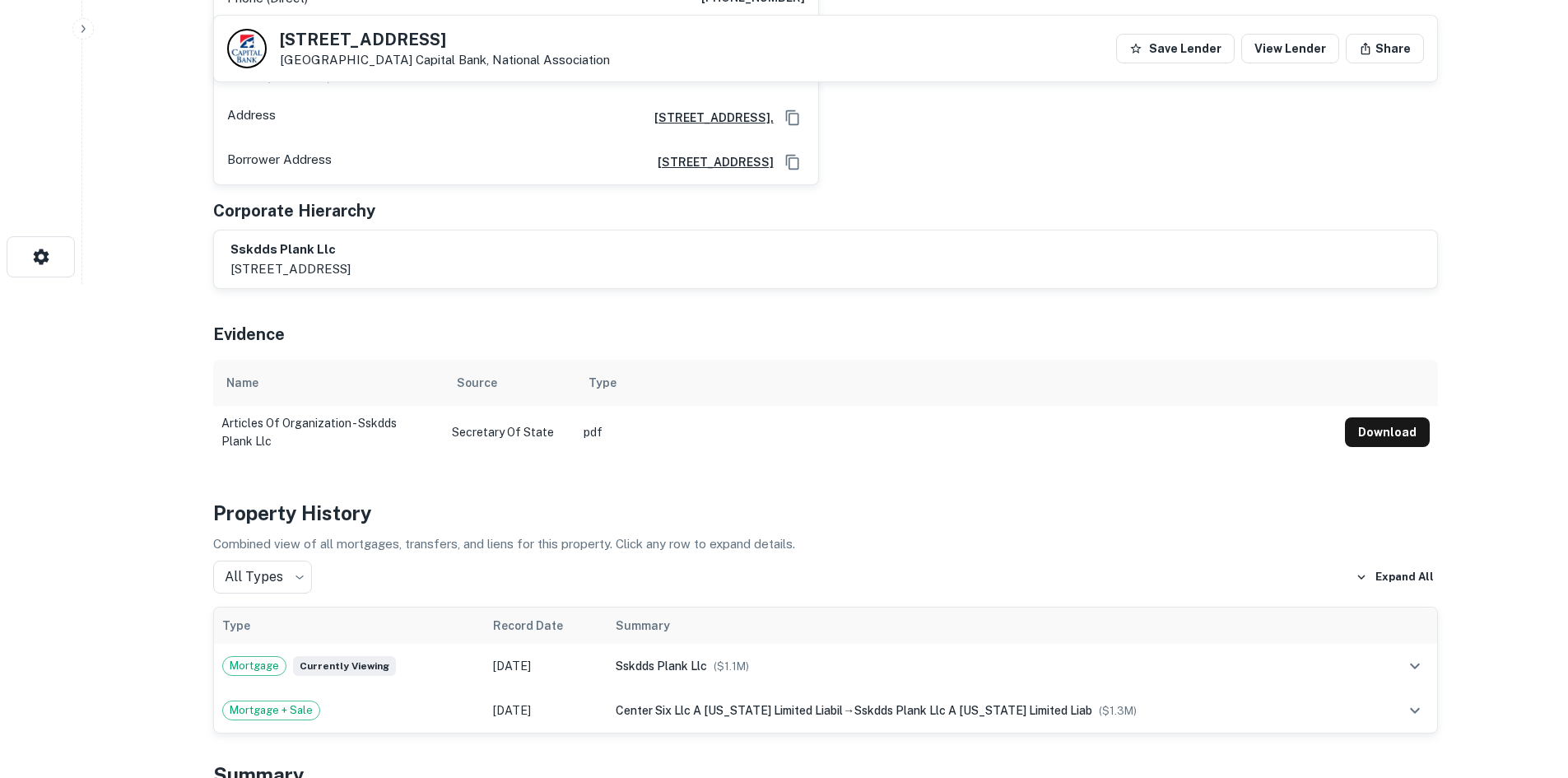
click at [869, 270] on div "sskdds plank llc 3009 beechwood lane falls church va, 22042" at bounding box center [826, 259] width 1224 height 58
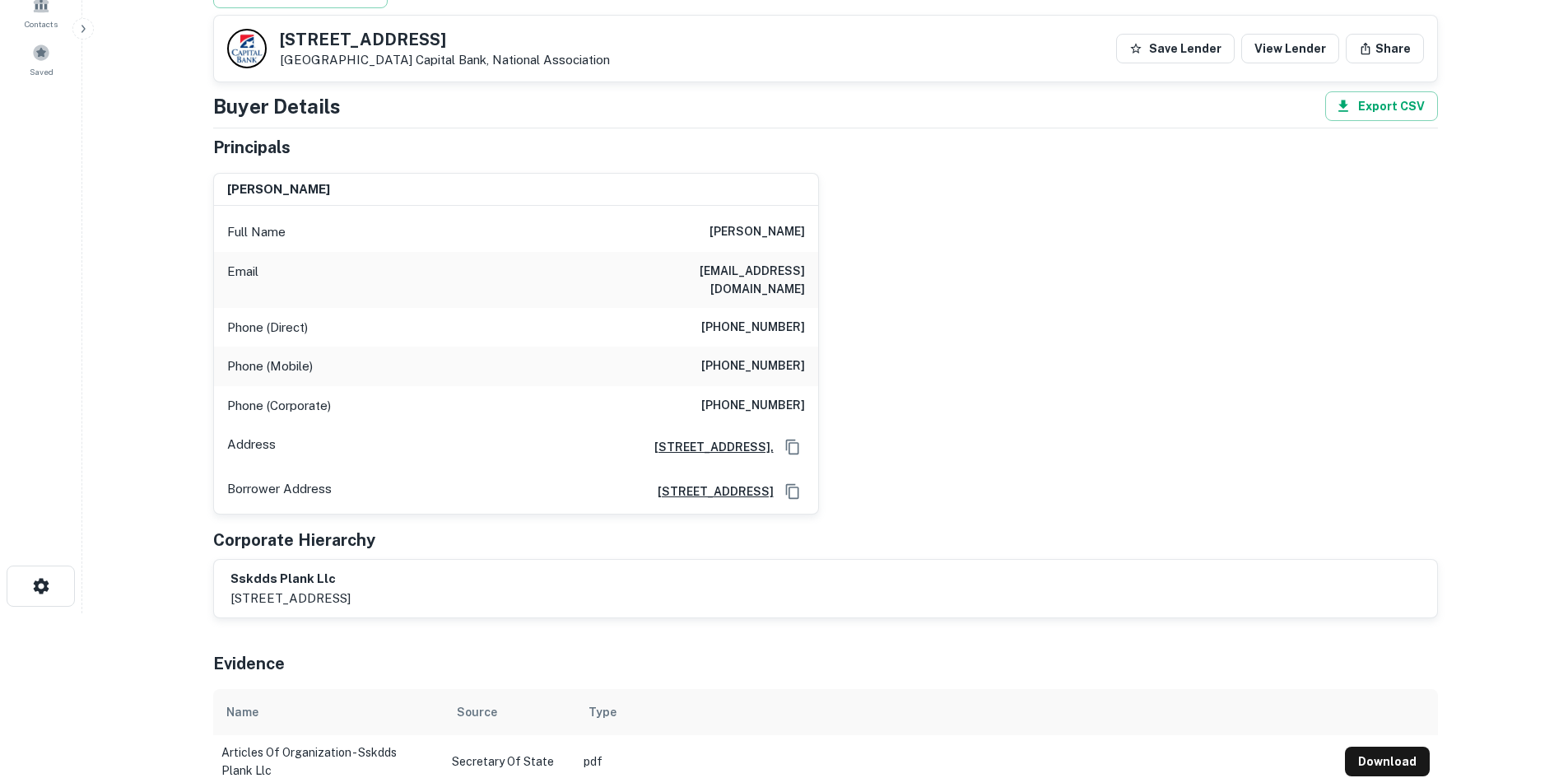
scroll to position [0, 0]
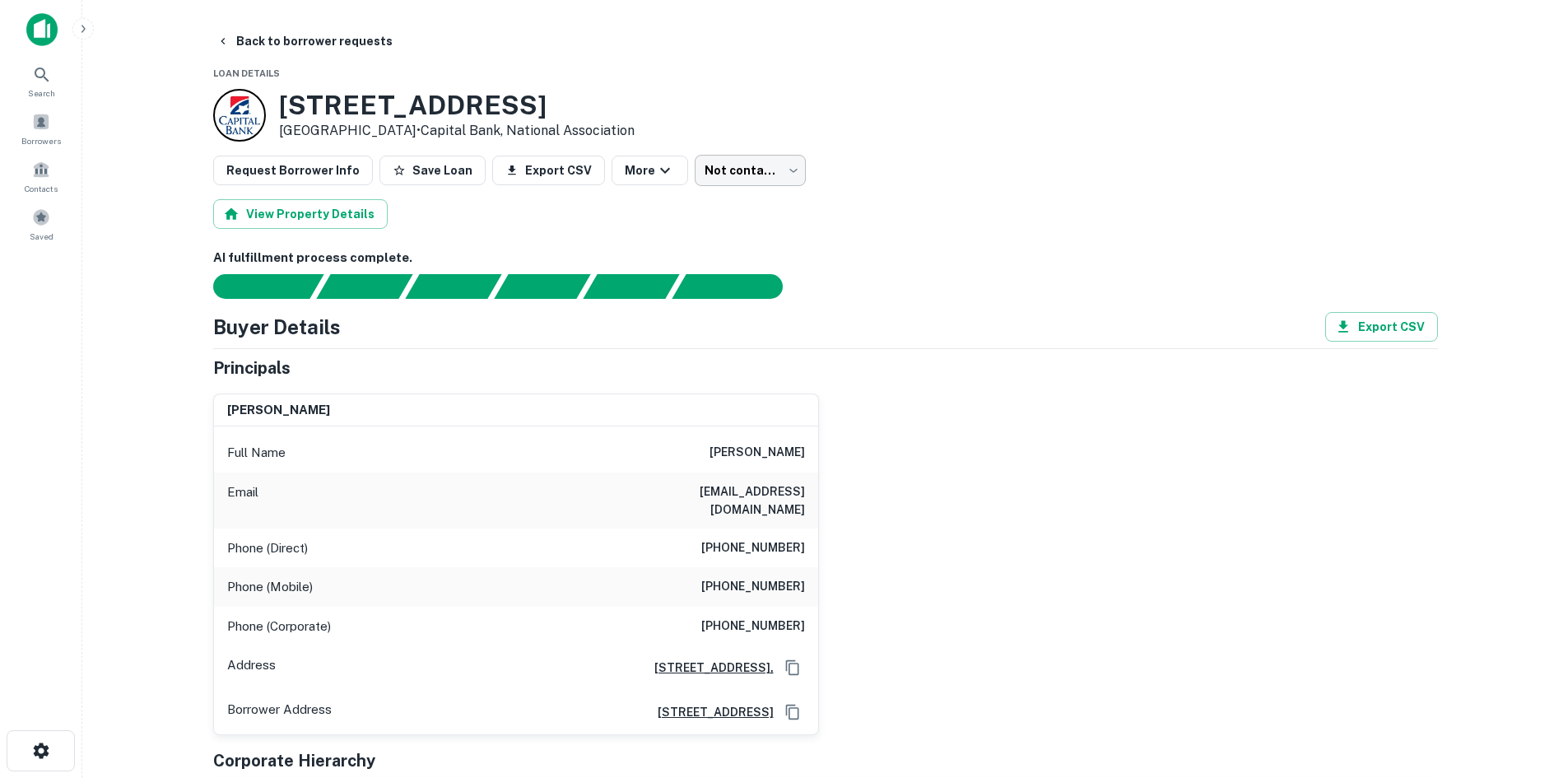
click at [764, 170] on body "Search Borrowers Contacts Saved Back to borrower requests Loan Details 4401 Pla…" at bounding box center [784, 389] width 1568 height 778
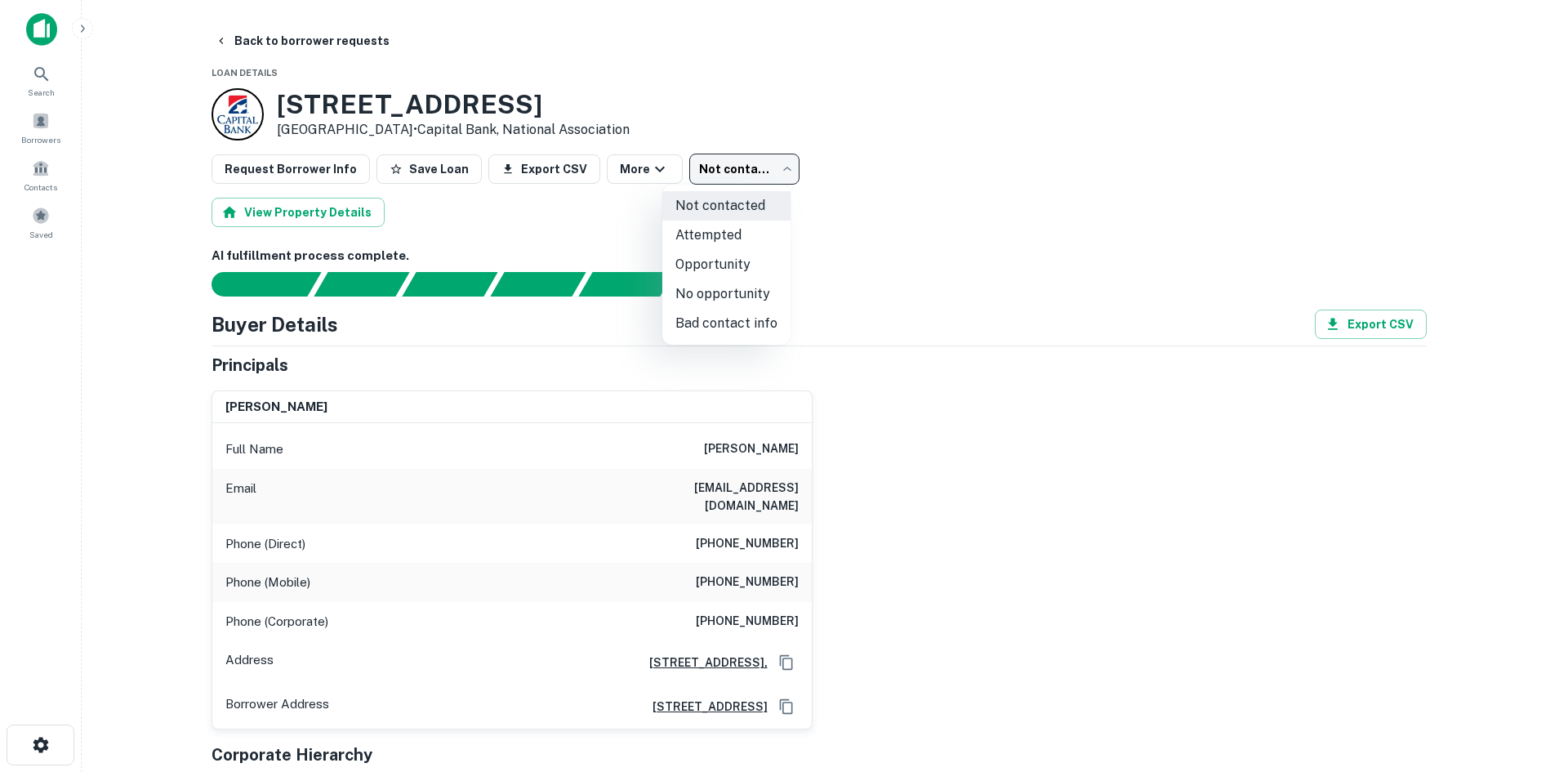
click at [745, 241] on li "Attempted" at bounding box center [726, 235] width 129 height 29
type input "*********"
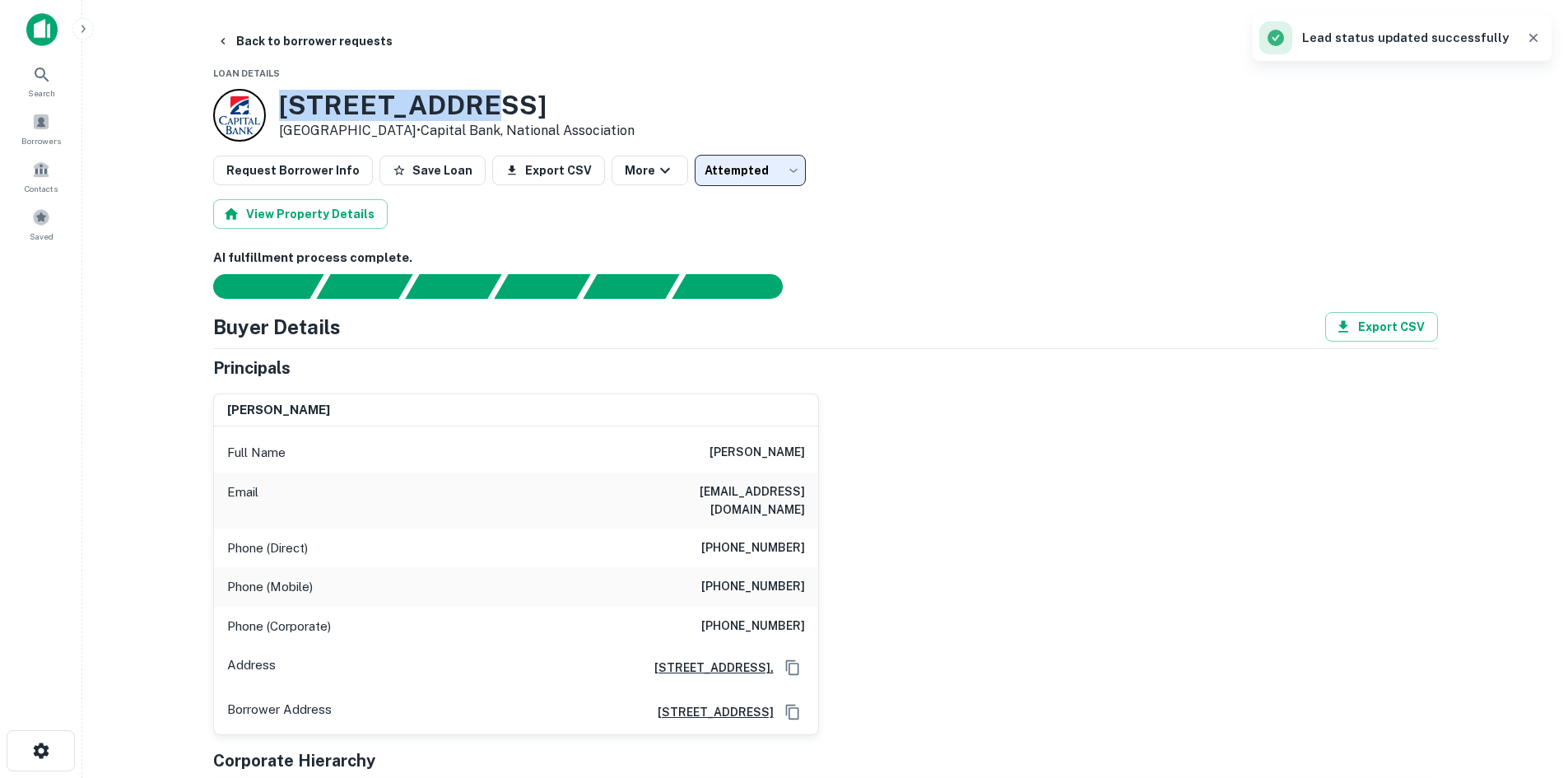
drag, startPoint x: 279, startPoint y: 95, endPoint x: 486, endPoint y: 108, distance: 207.4
click at [486, 108] on h3 "4401 Plank Rd" at bounding box center [457, 104] width 356 height 31
copy h3 "4401 Plank Rd"
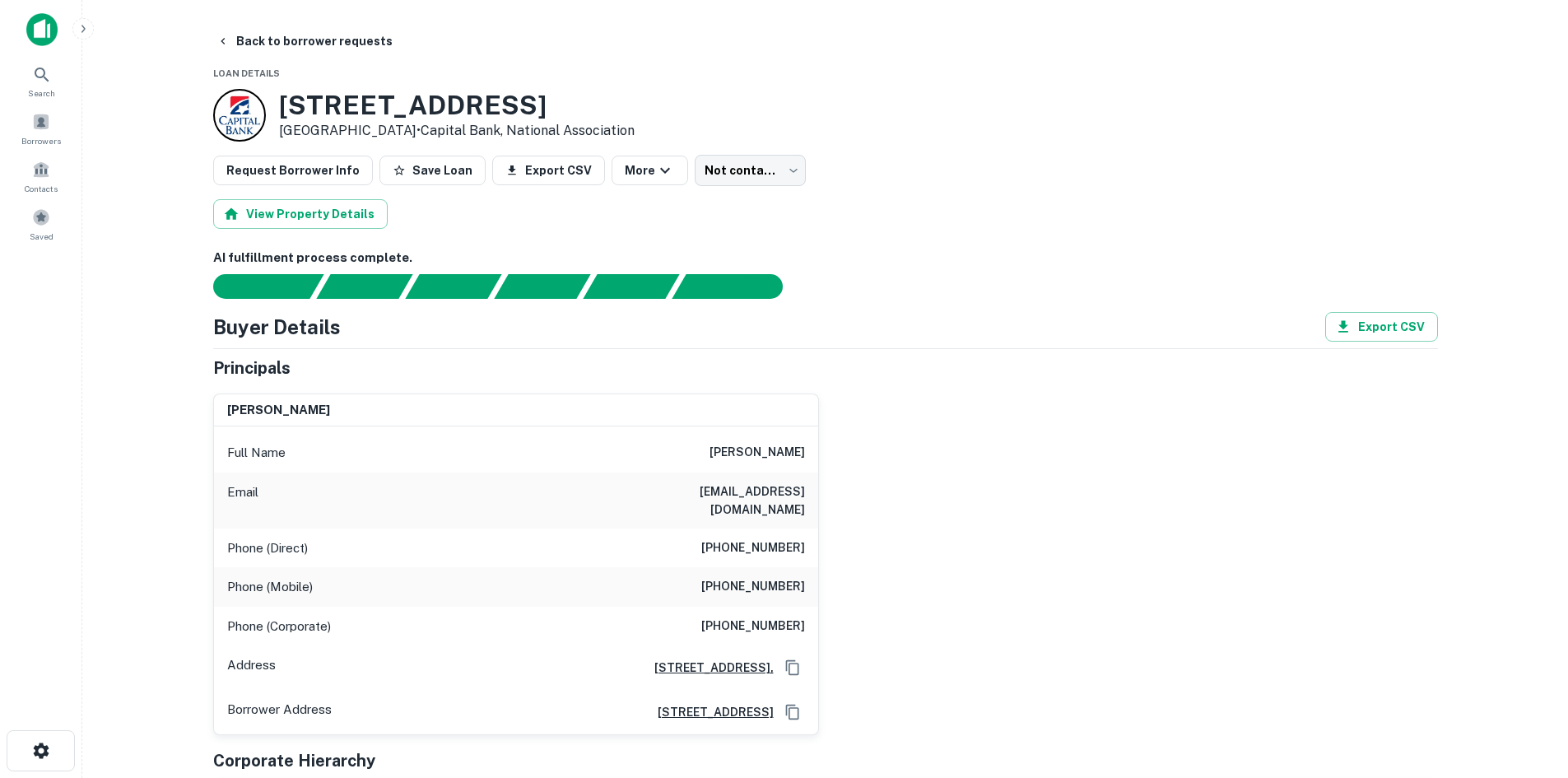
click at [734, 181] on body "Search Borrowers Contacts Saved Back to borrower requests Loan Details 4401 Pla…" at bounding box center [784, 389] width 1568 height 778
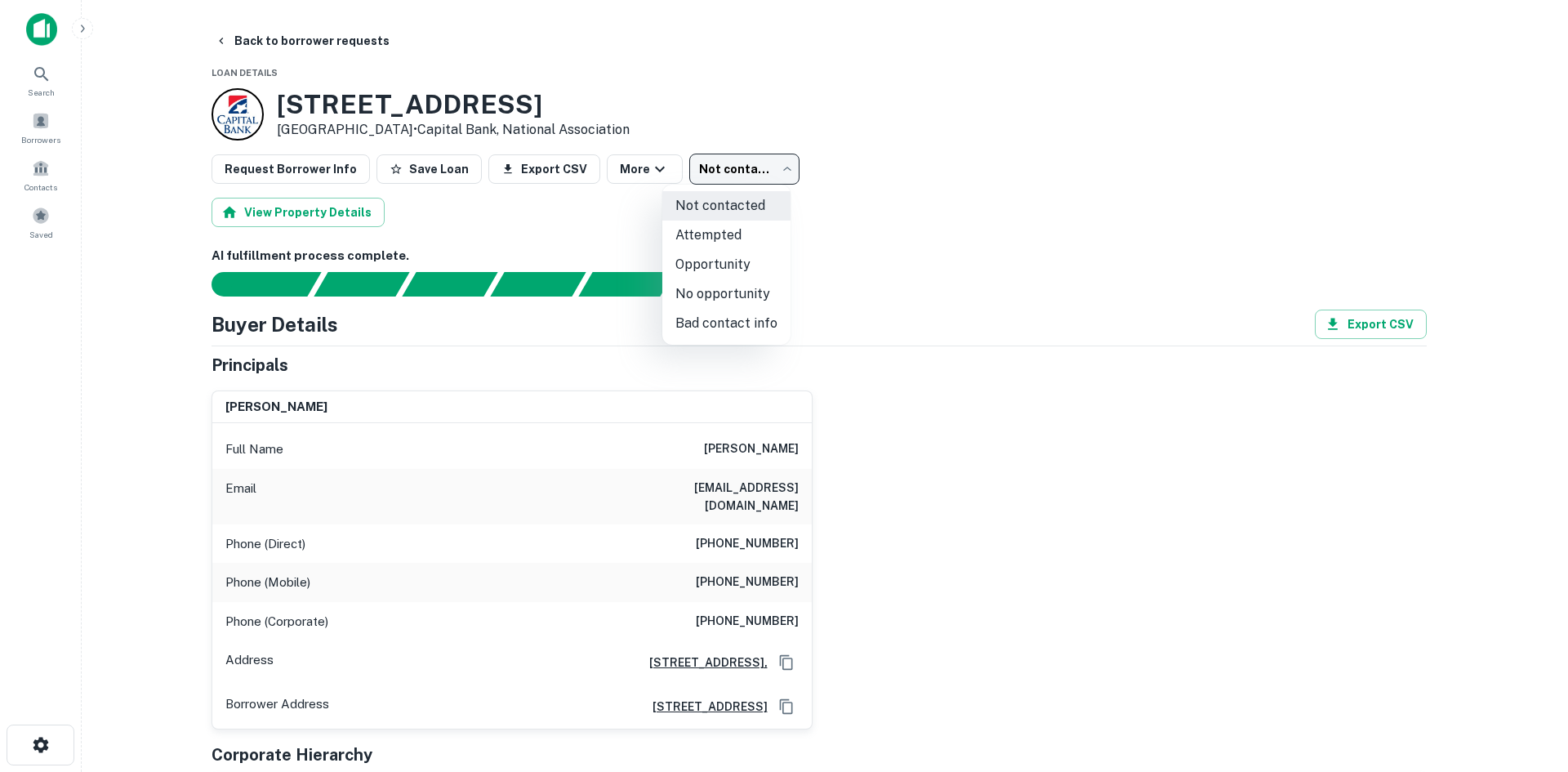
click at [733, 235] on li "Attempted" at bounding box center [726, 235] width 129 height 29
type input "*********"
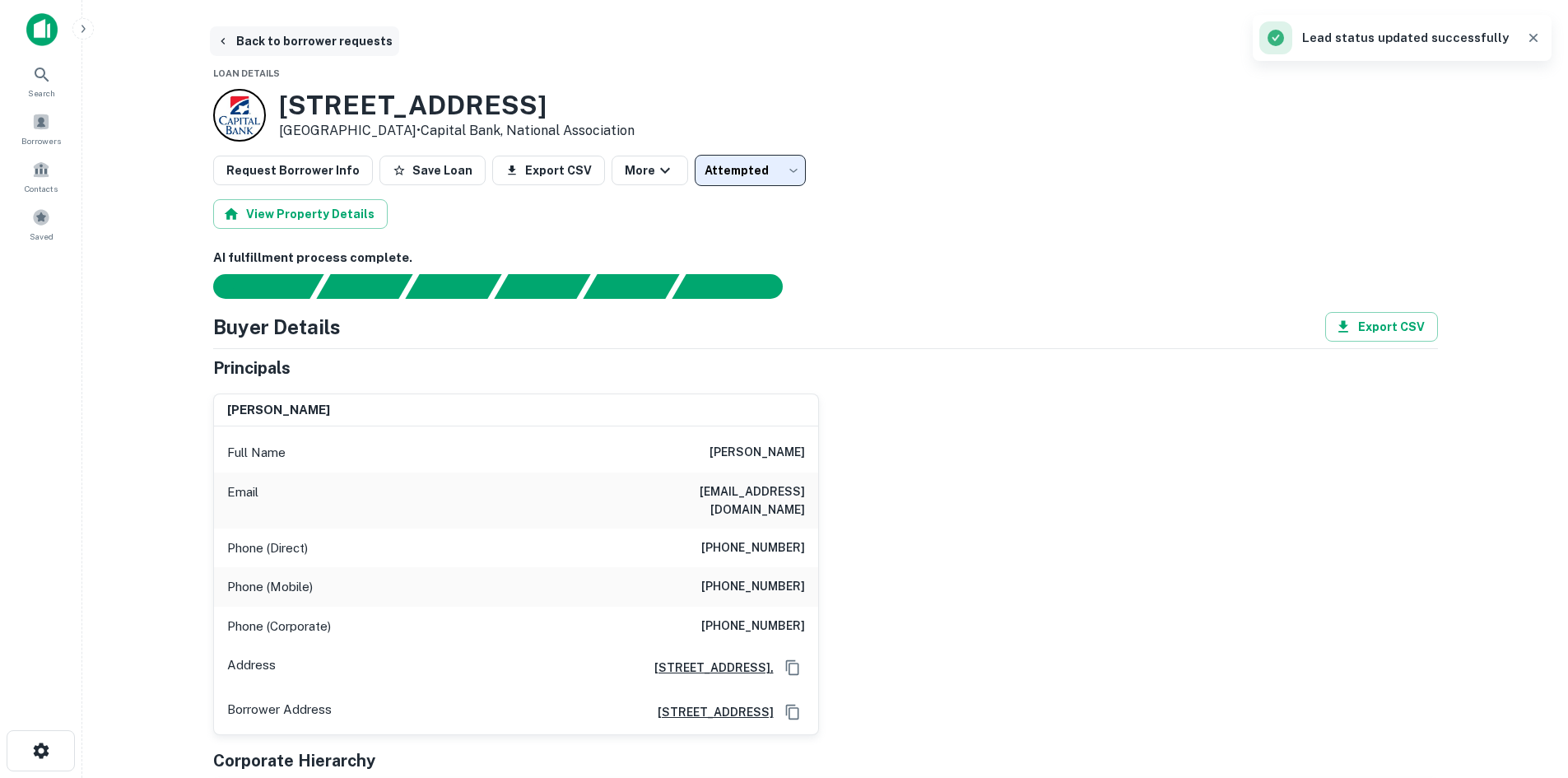
click at [343, 36] on button "Back to borrower requests" at bounding box center [304, 41] width 190 height 29
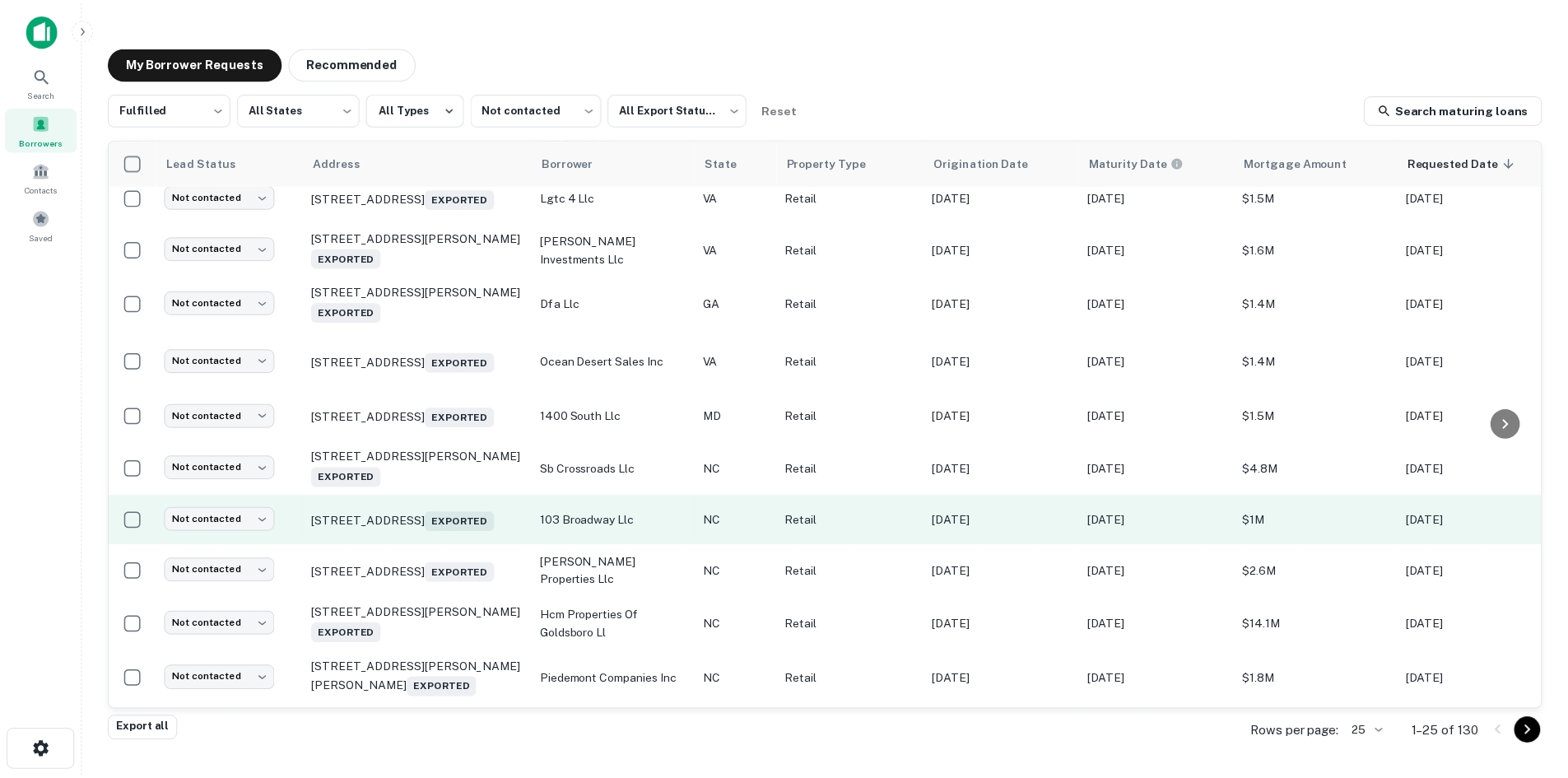
scroll to position [871, 0]
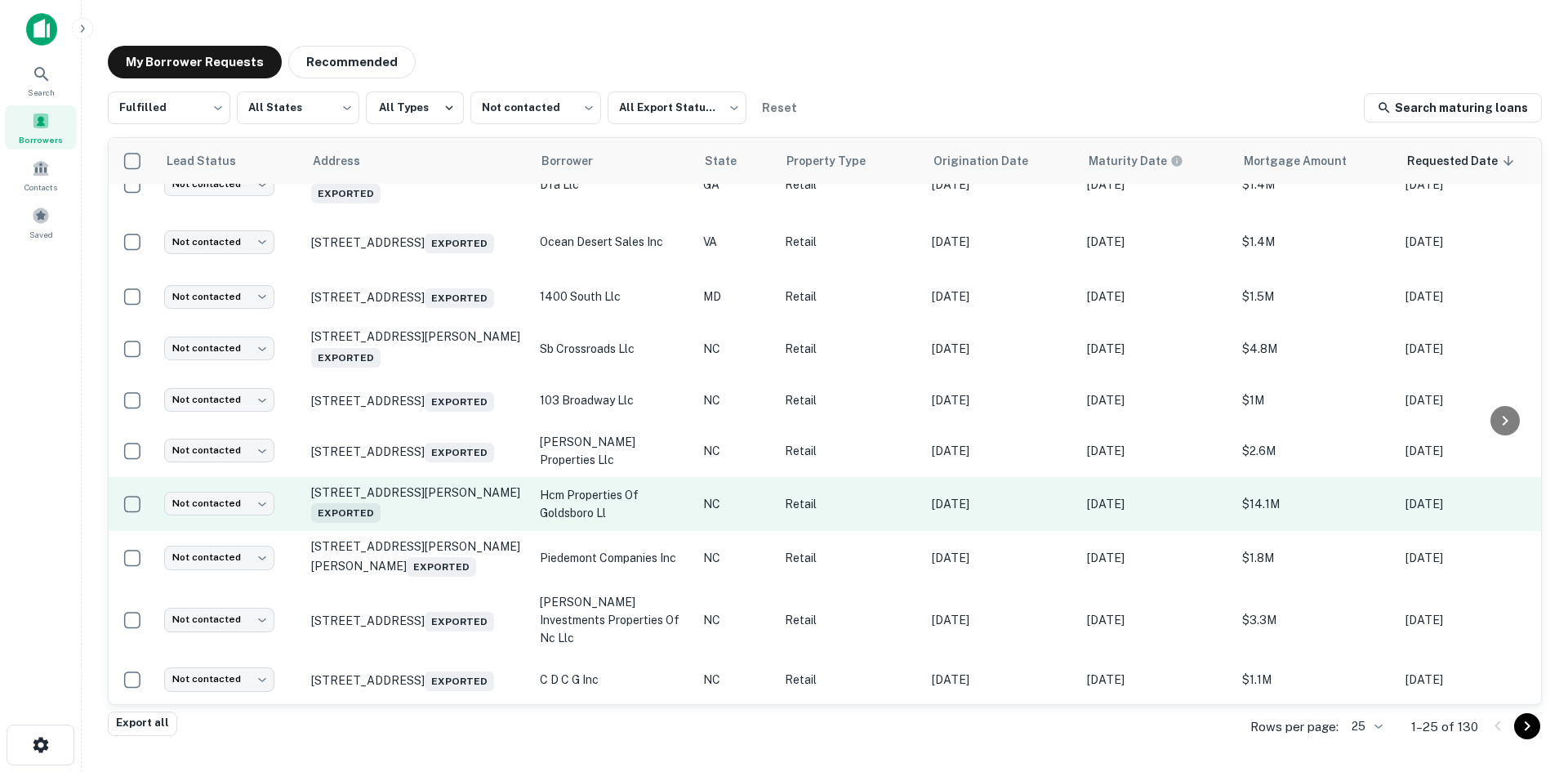
click at [439, 527] on td "3405 Mclain St Goldsboro, NC Exported" at bounding box center [417, 503] width 229 height 54
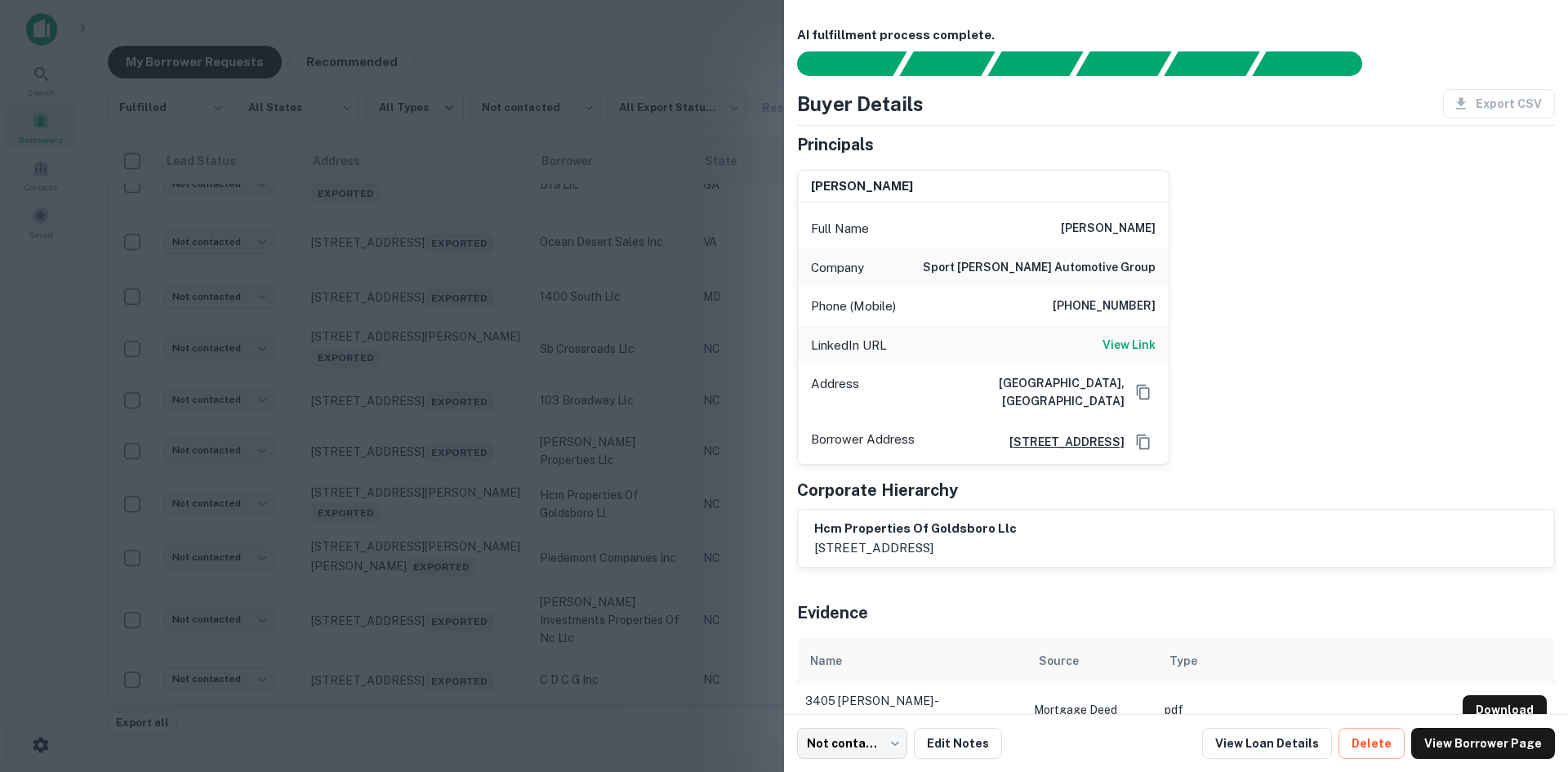
click at [439, 526] on div at bounding box center [784, 386] width 1568 height 772
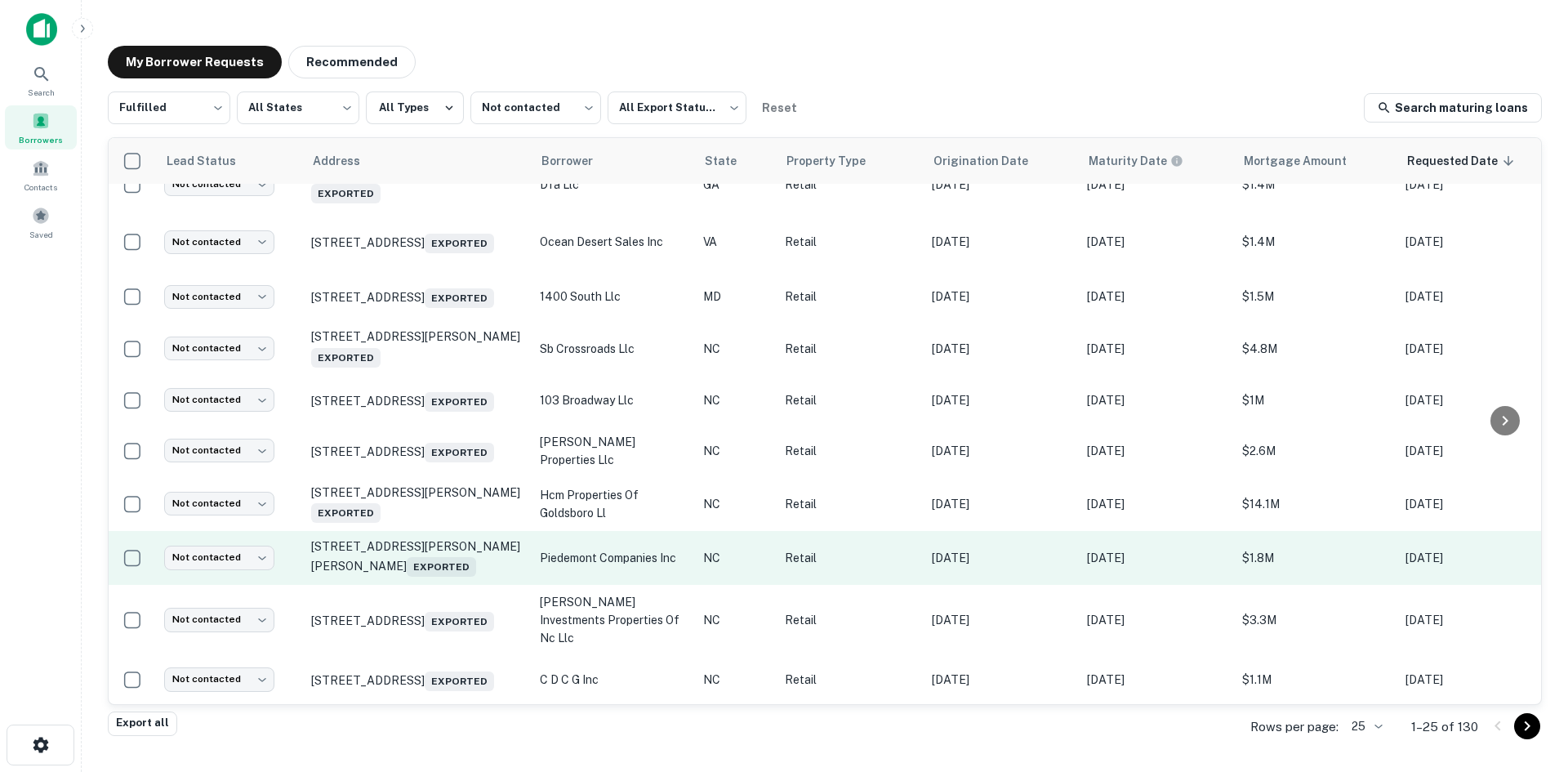
click at [439, 578] on td "7912 Bradley Long Dr Sherrills Ford, NC 28673 Exported" at bounding box center [417, 557] width 229 height 54
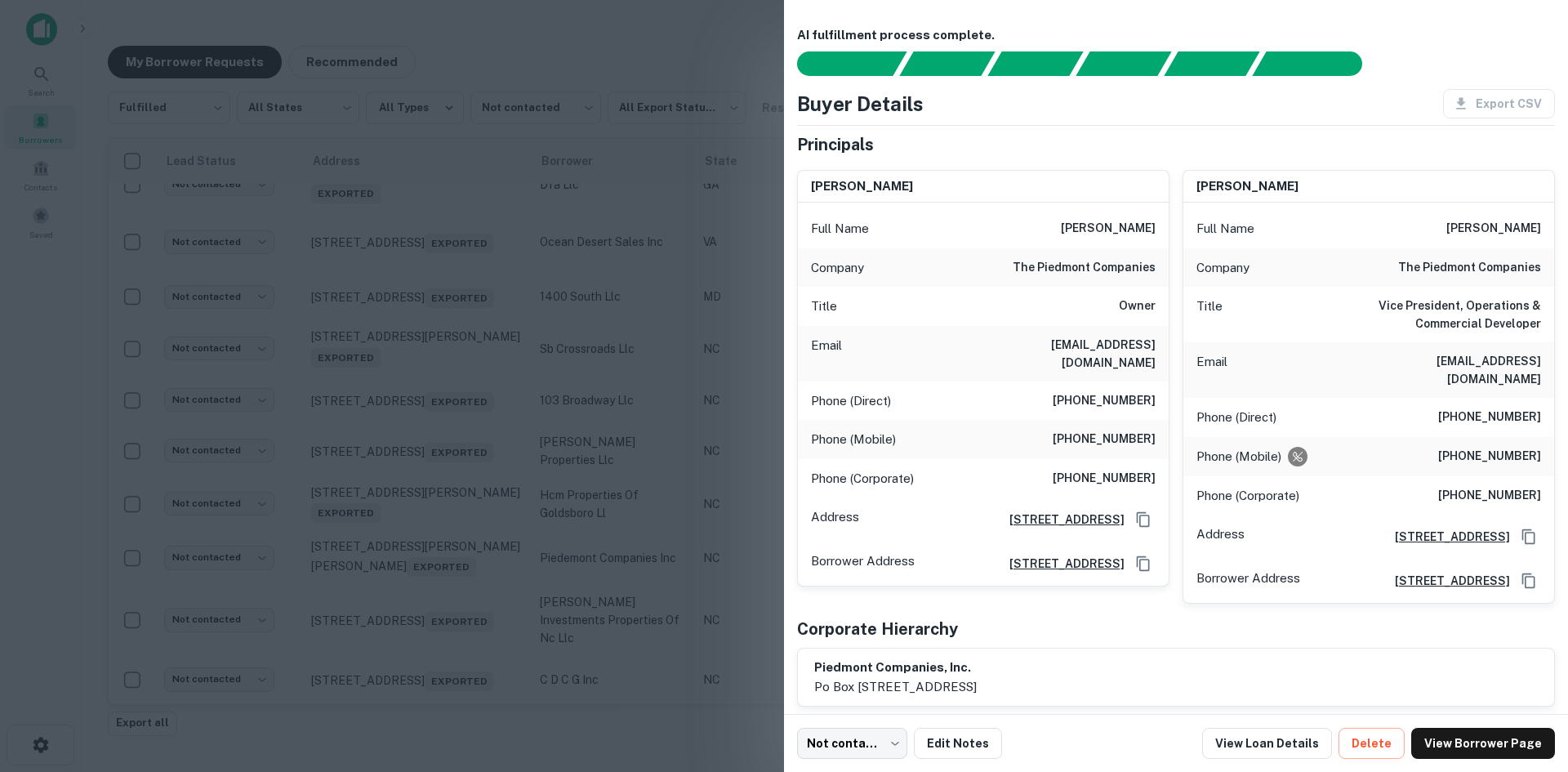
click at [439, 573] on div at bounding box center [784, 386] width 1568 height 772
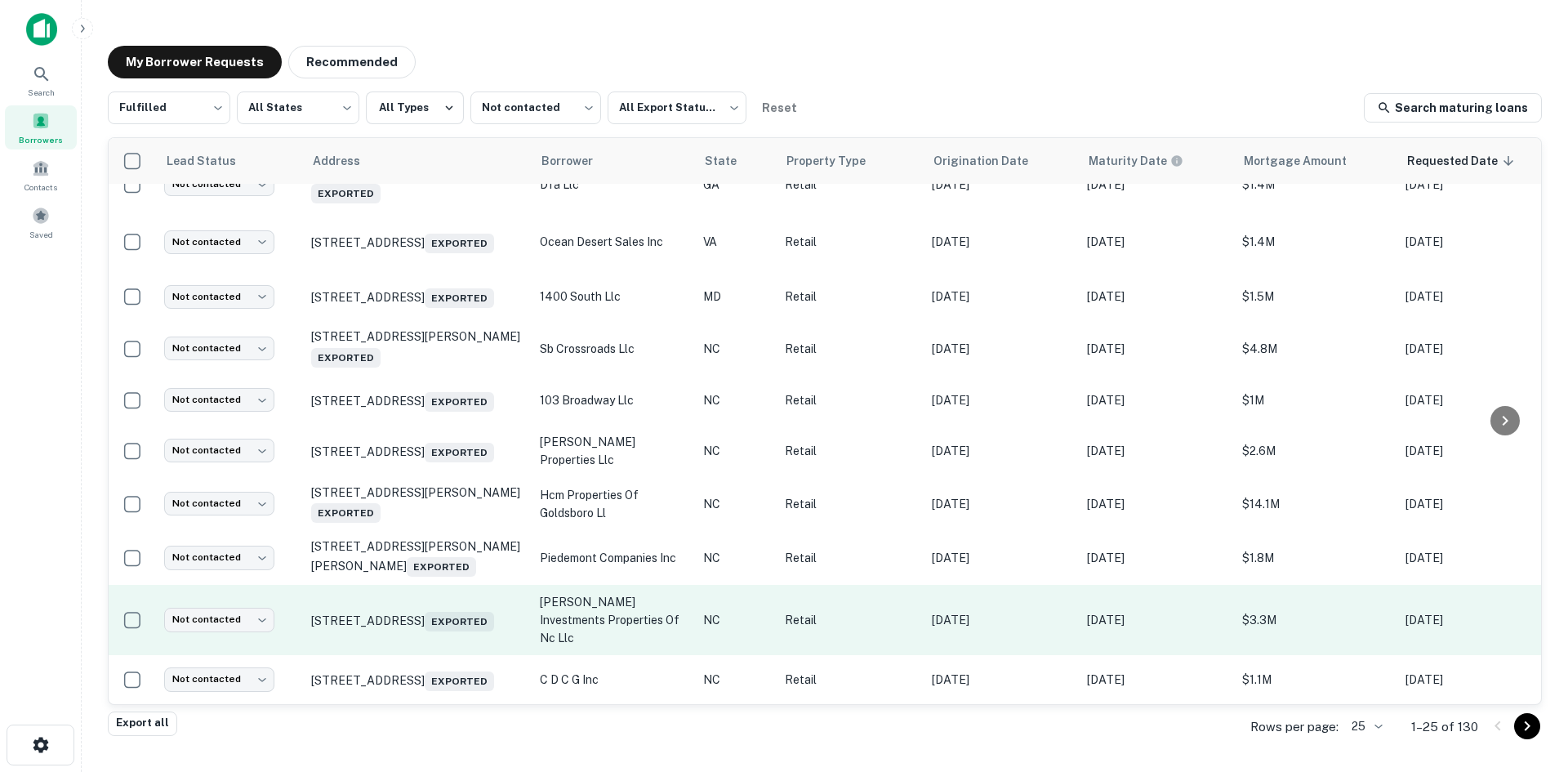
click at [446, 631] on td "5352 E Maiden Rd Maiden, NC 28650 Exported" at bounding box center [417, 619] width 229 height 70
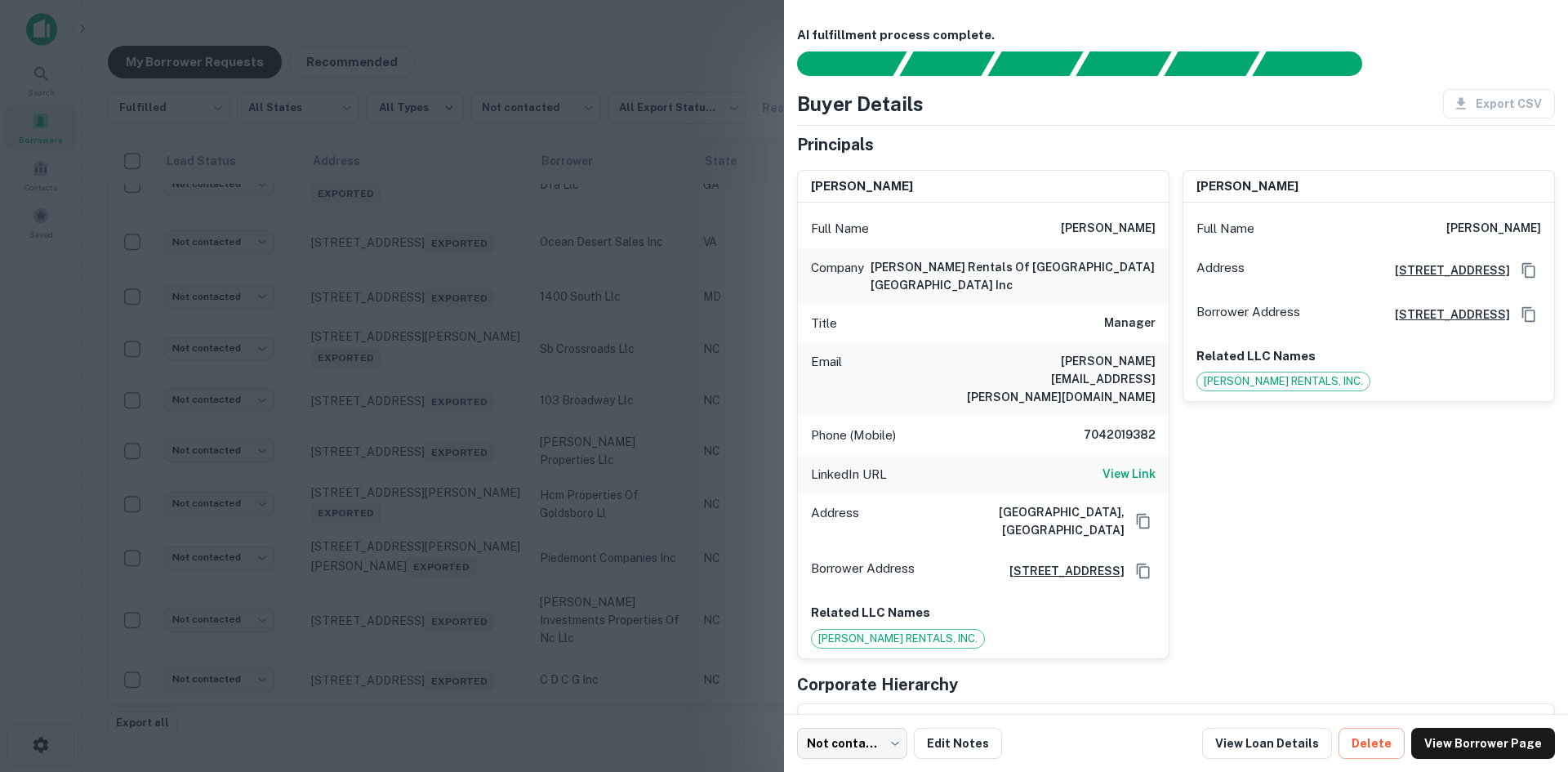
click at [441, 595] on div at bounding box center [784, 386] width 1568 height 772
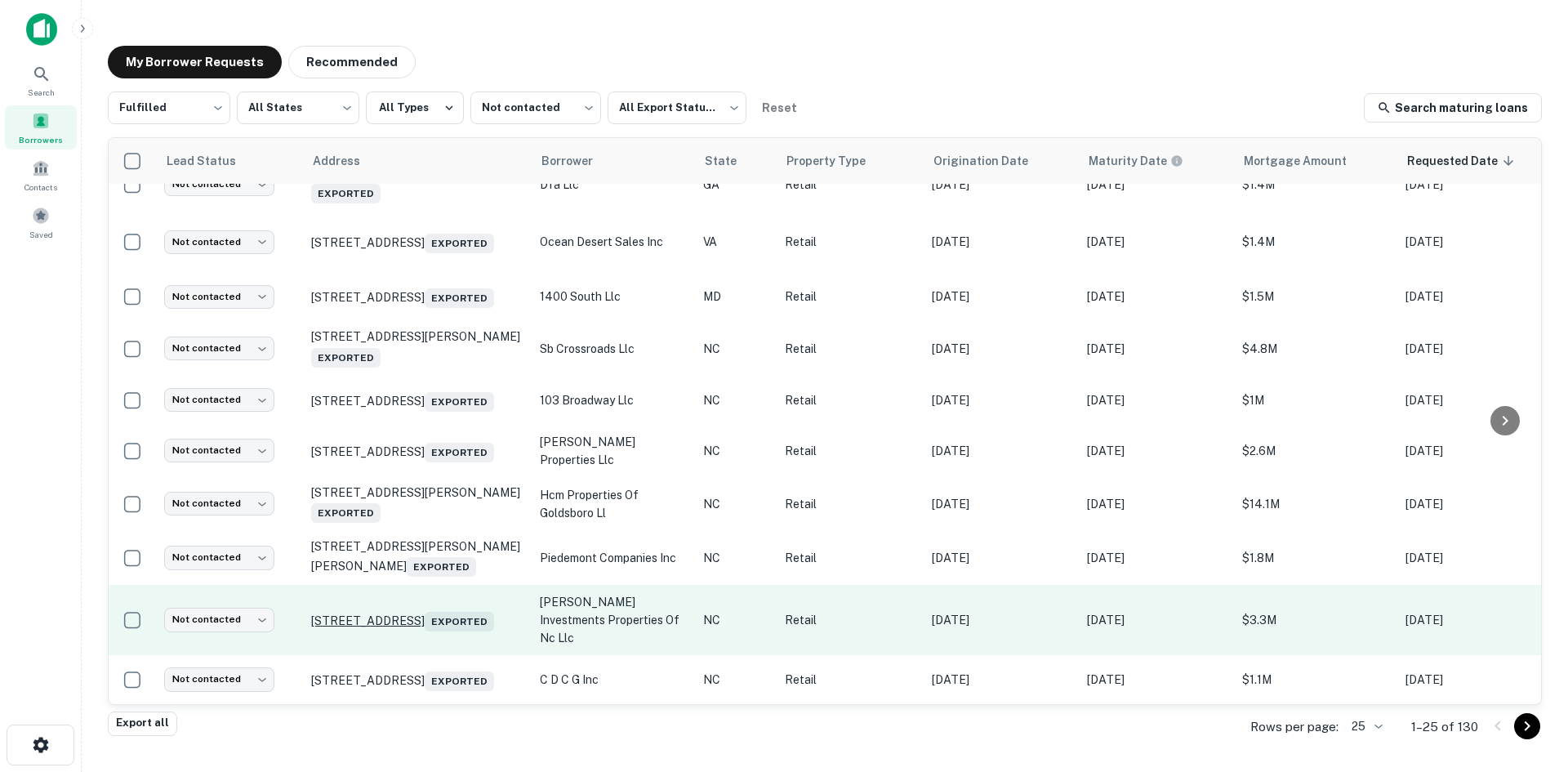
click at [440, 609] on p "5352 E Maiden Rd Maiden, NC 28650 Exported" at bounding box center [417, 620] width 212 height 23
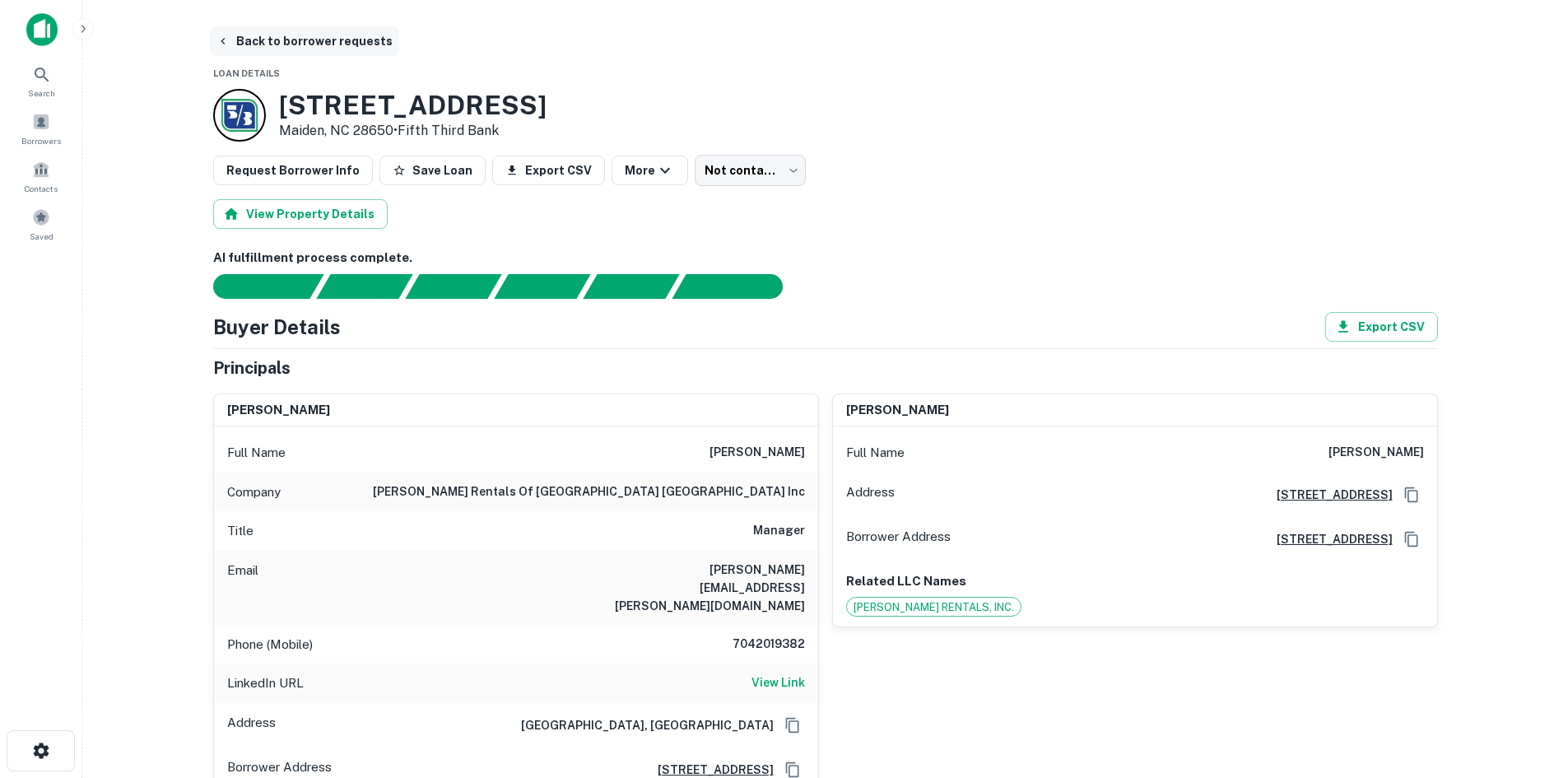
click at [254, 37] on button "Back to borrower requests" at bounding box center [304, 41] width 190 height 29
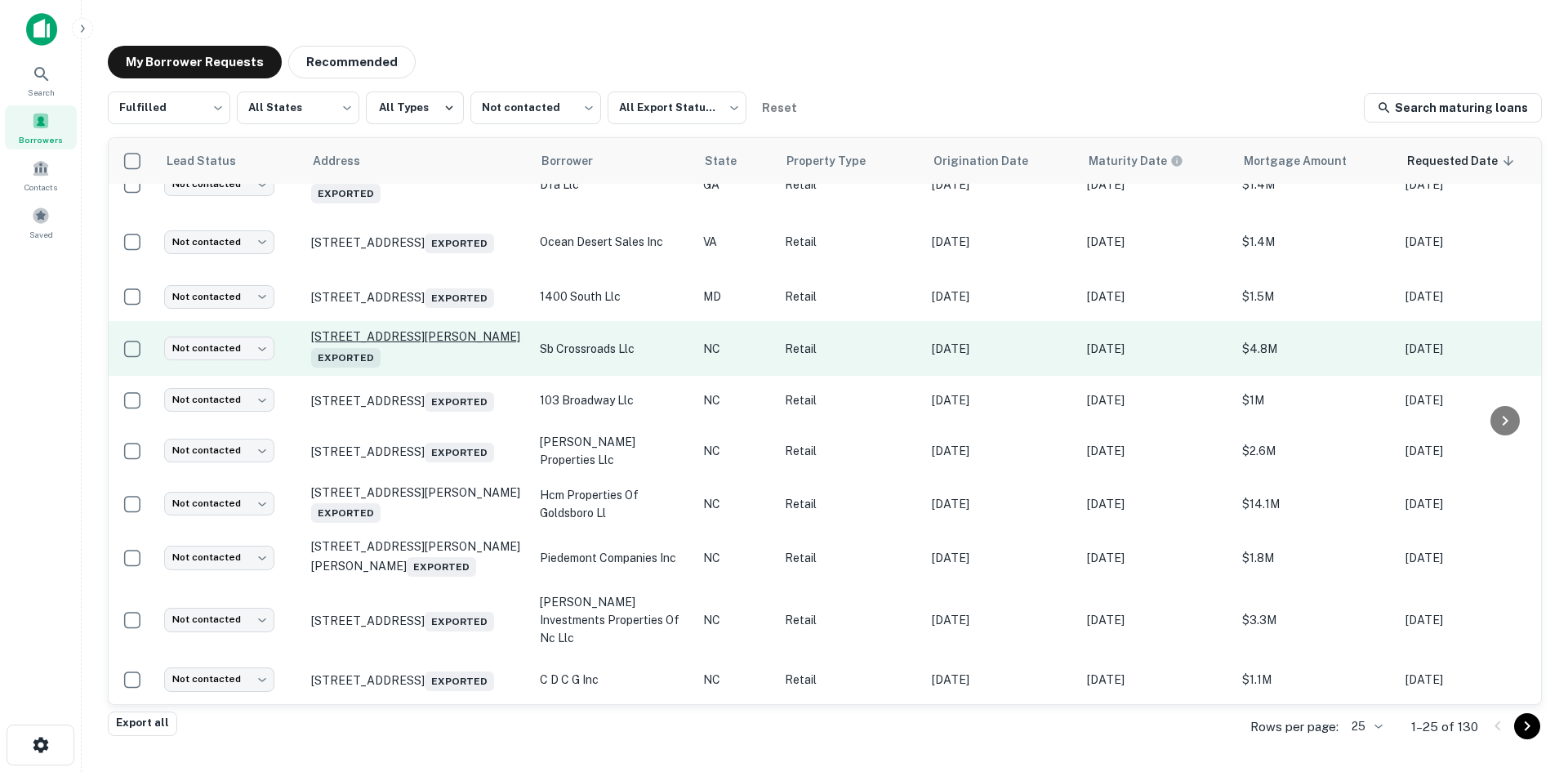
scroll to position [864, 0]
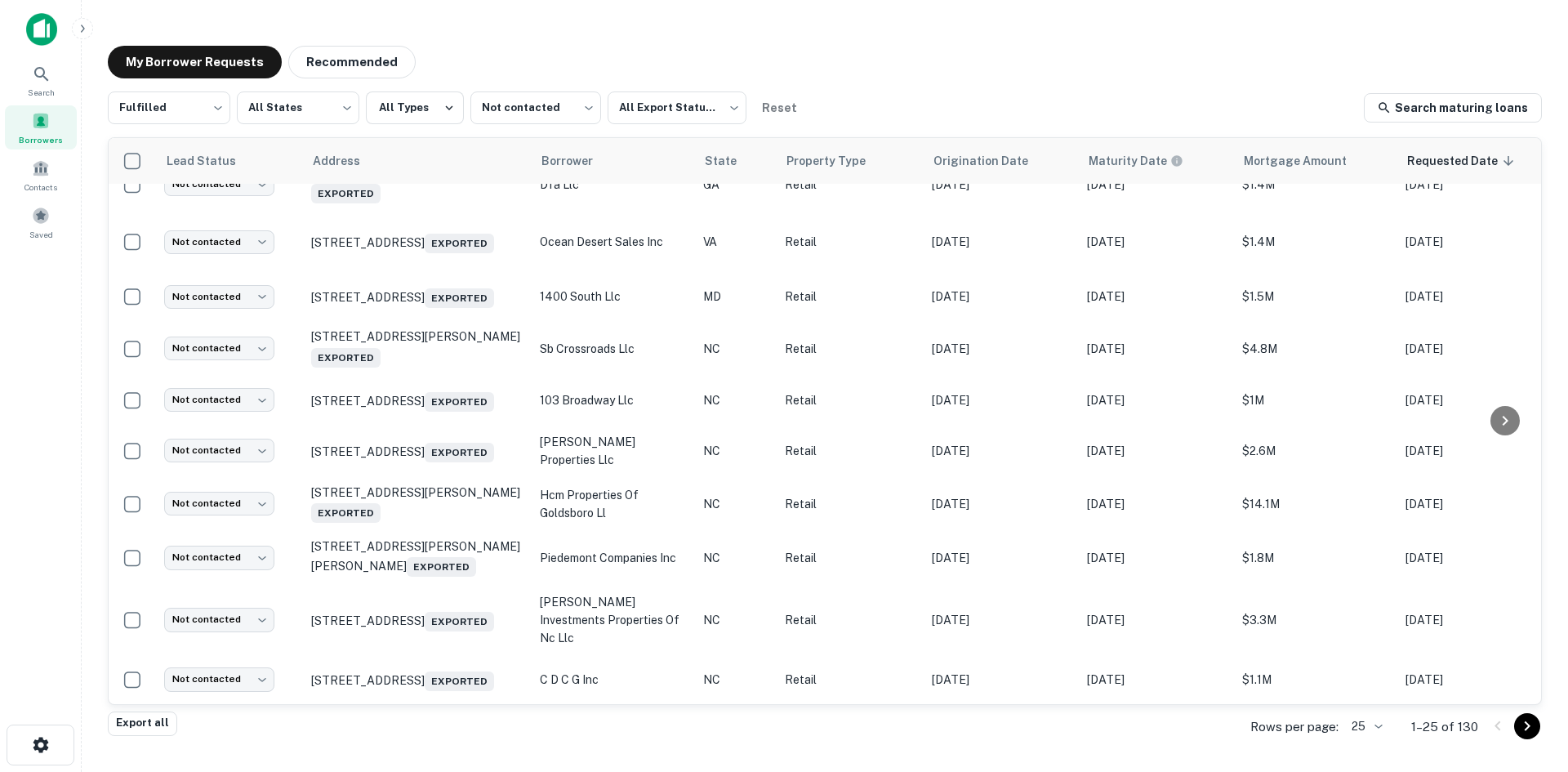
click at [1521, 734] on icon "Go to next page" at bounding box center [1527, 726] width 20 height 20
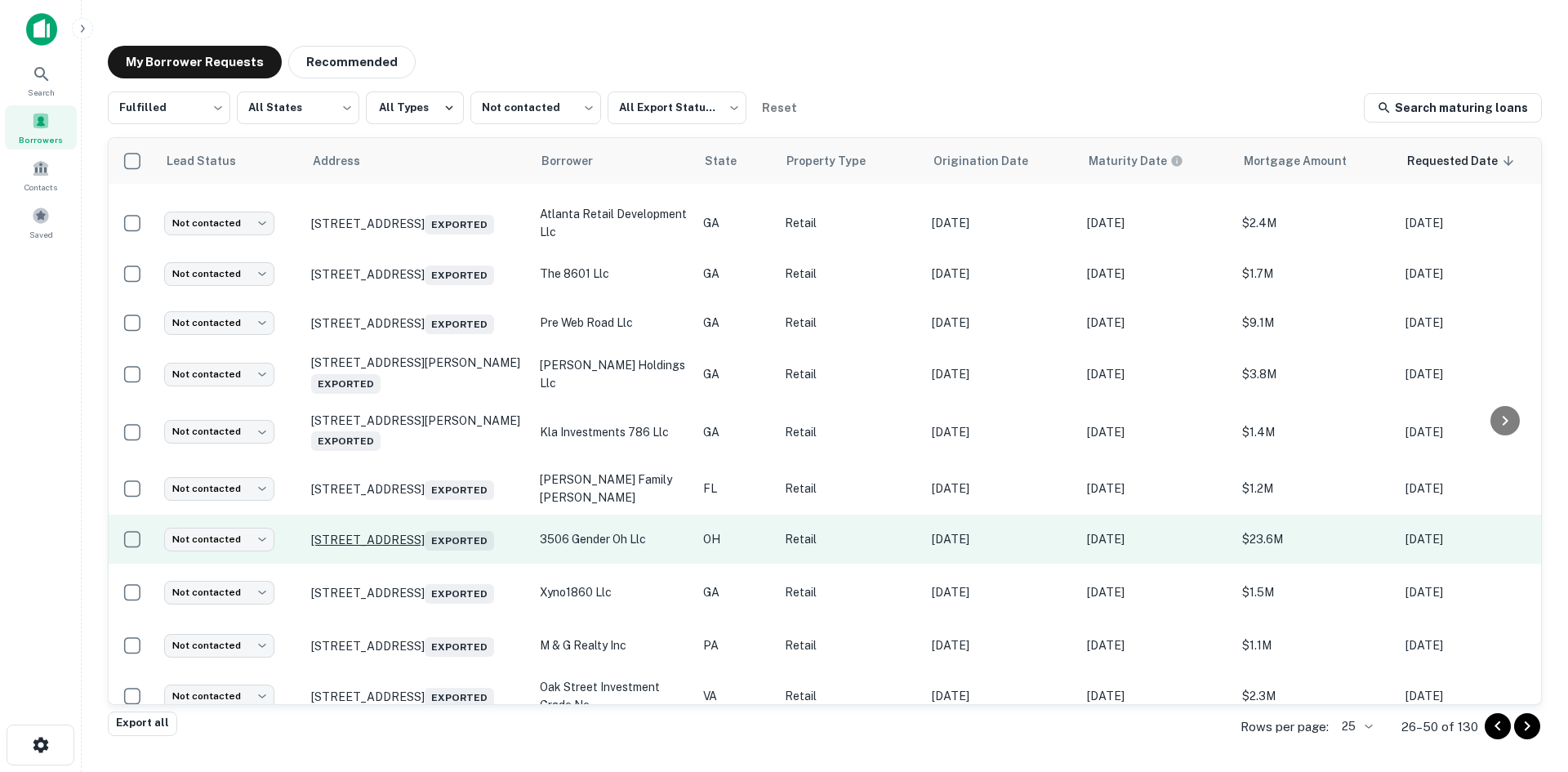
scroll to position [817, 0]
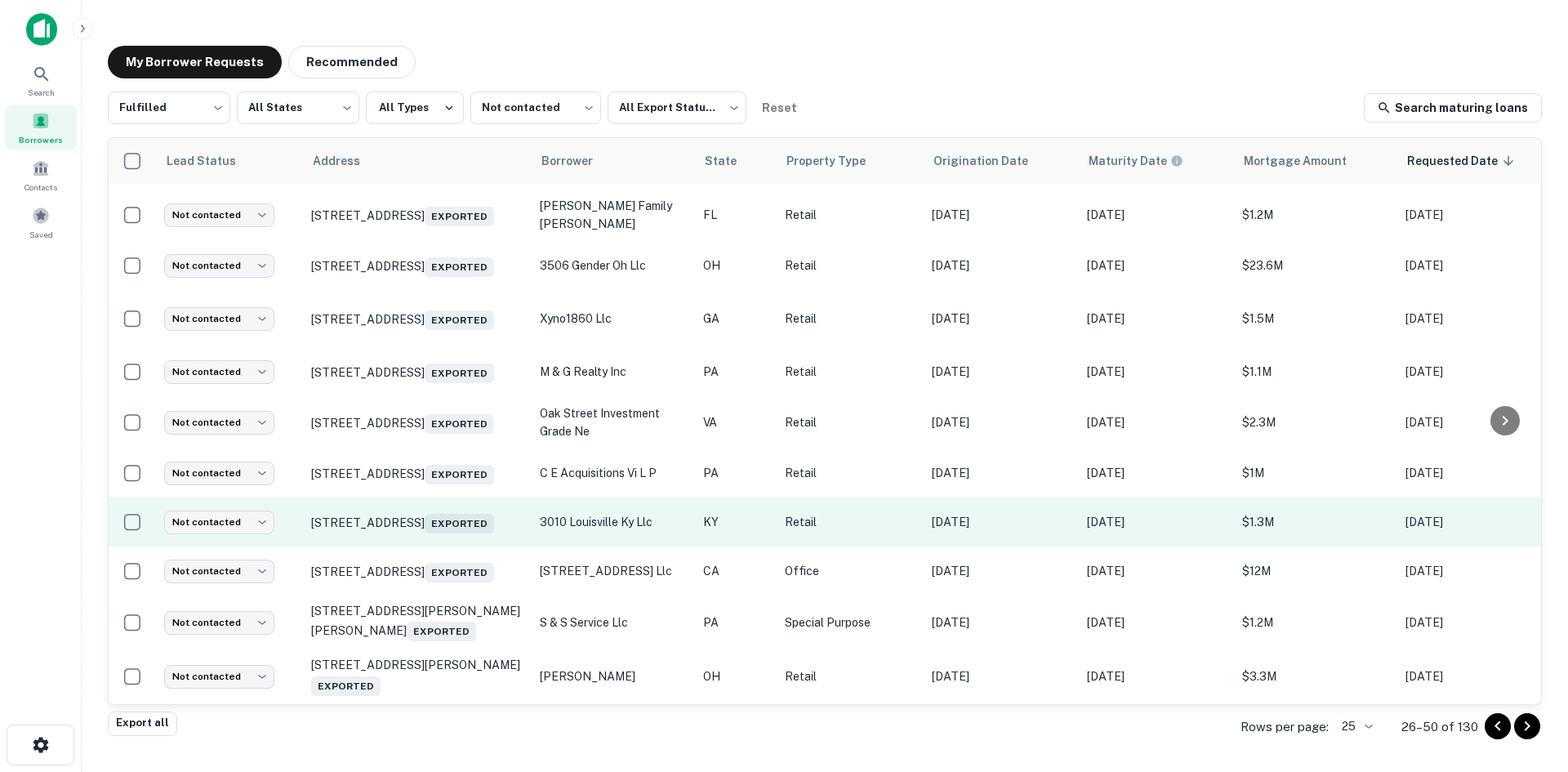
click at [454, 546] on td "3010 Preston Hwy Louisville, KY 40217 Exported" at bounding box center [417, 522] width 229 height 49
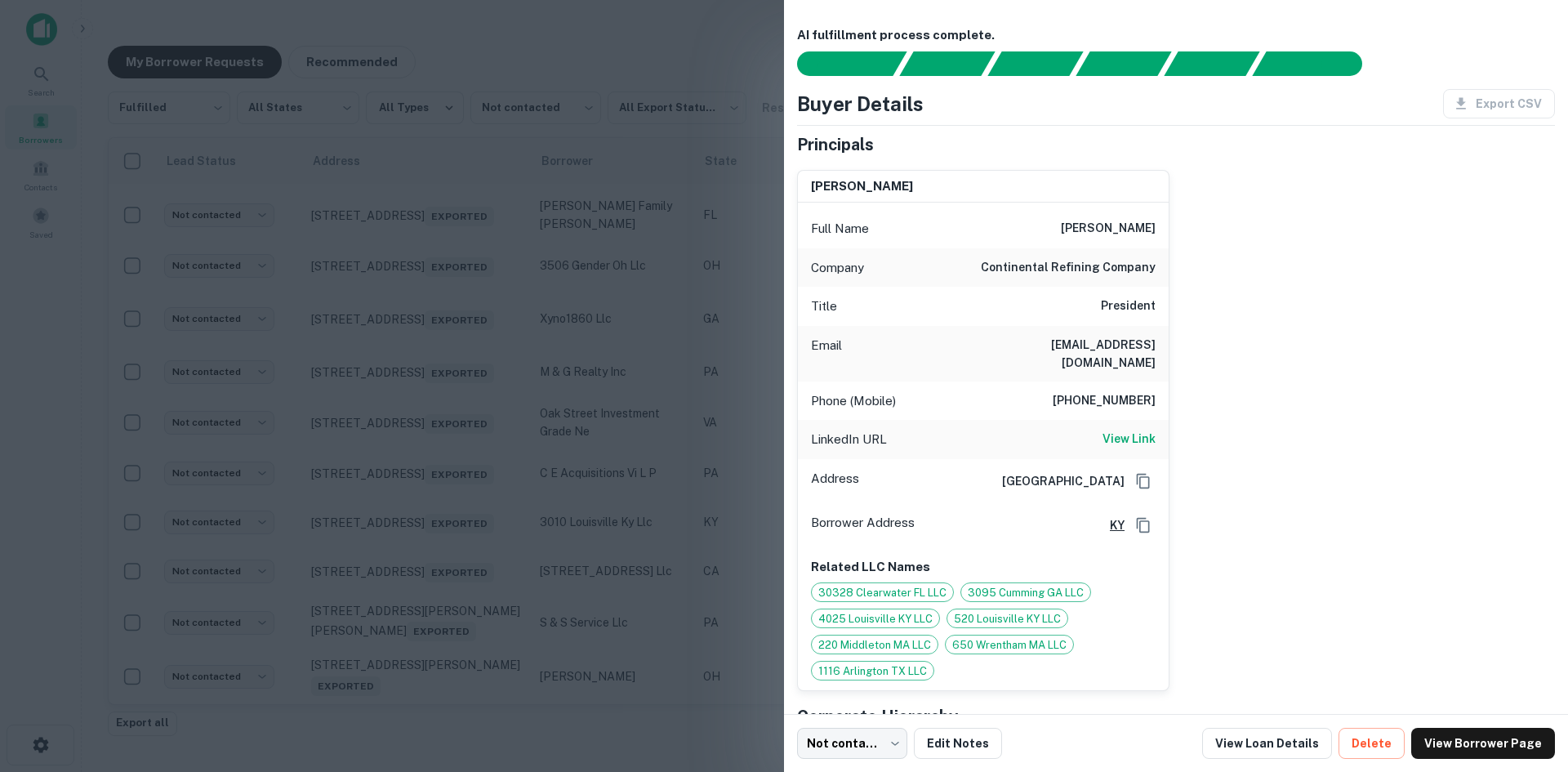
click at [454, 559] on div at bounding box center [784, 386] width 1568 height 772
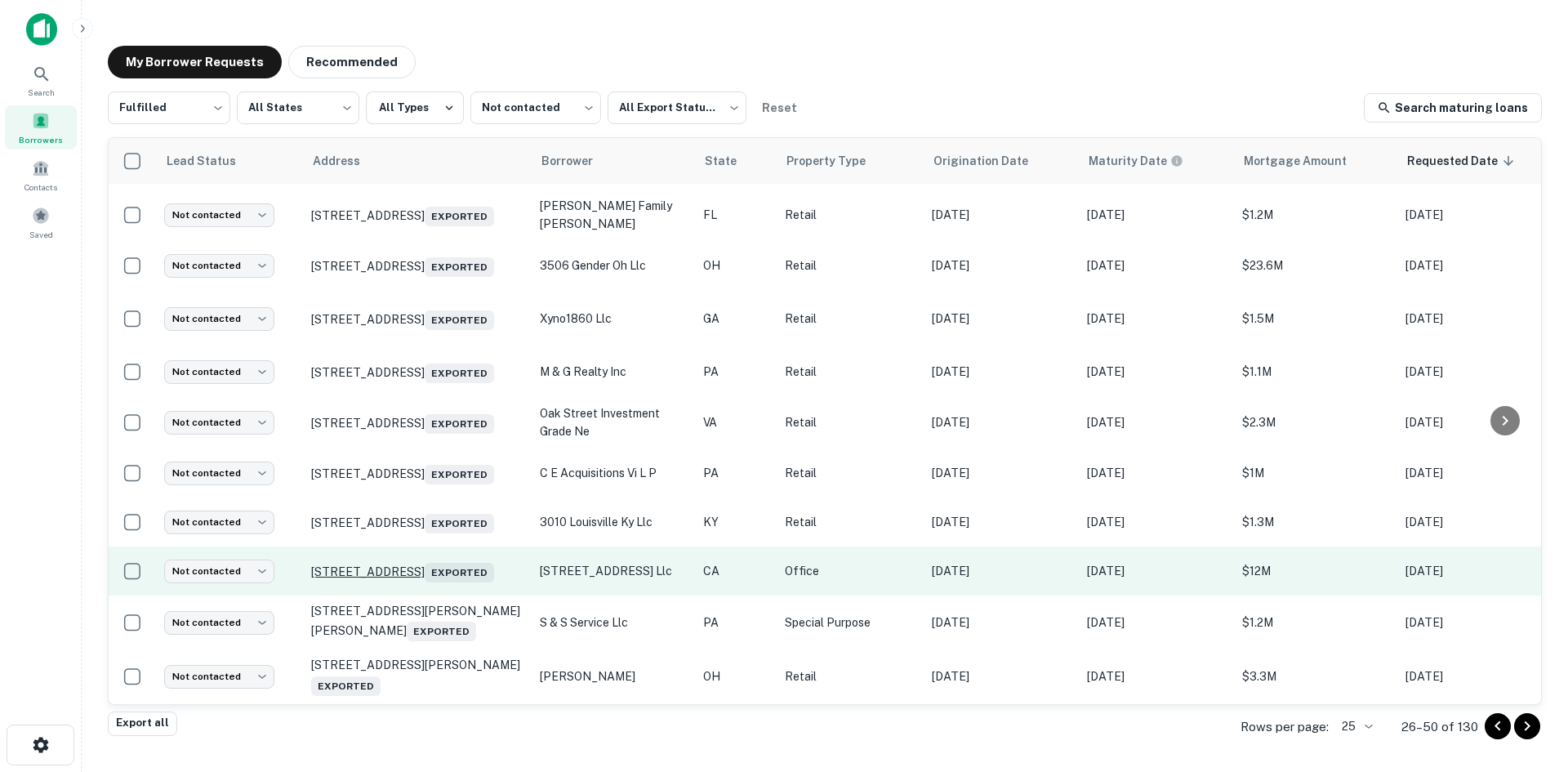
scroll to position [853, 0]
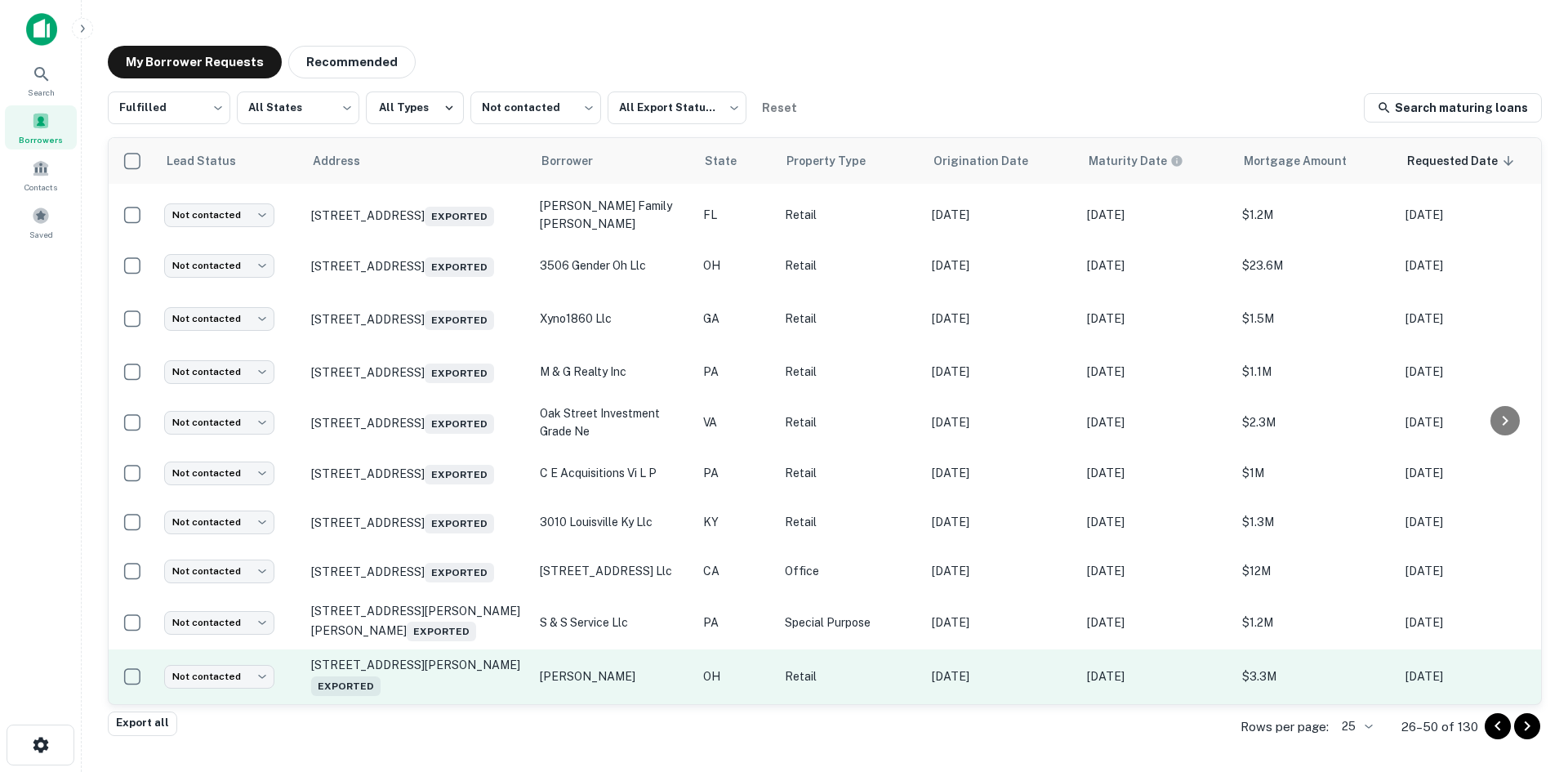
click at [448, 687] on td "217 W Emmitt Ave Waverly, OH 45690 Exported" at bounding box center [417, 676] width 229 height 54
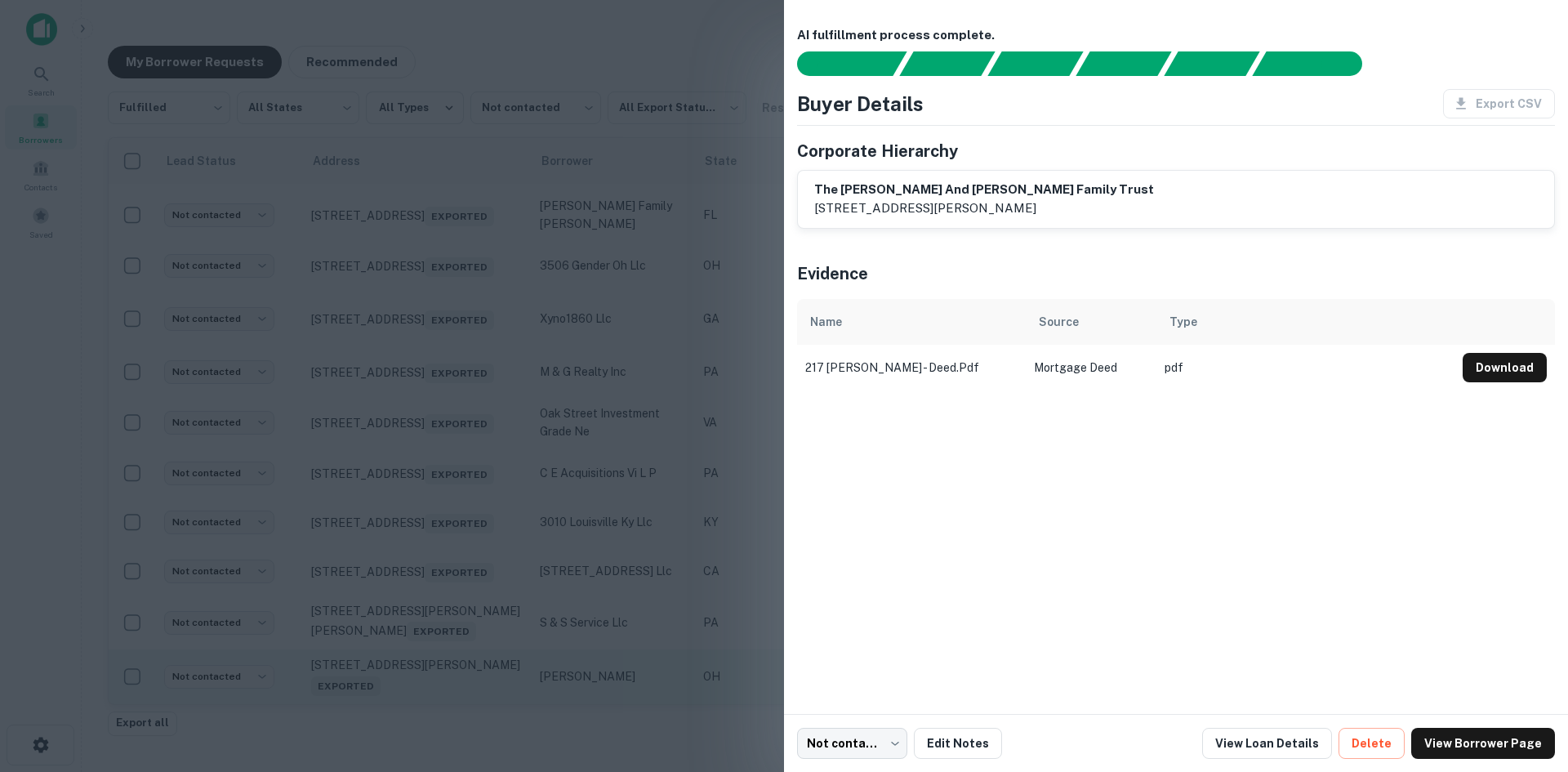
click at [448, 687] on div at bounding box center [784, 386] width 1568 height 772
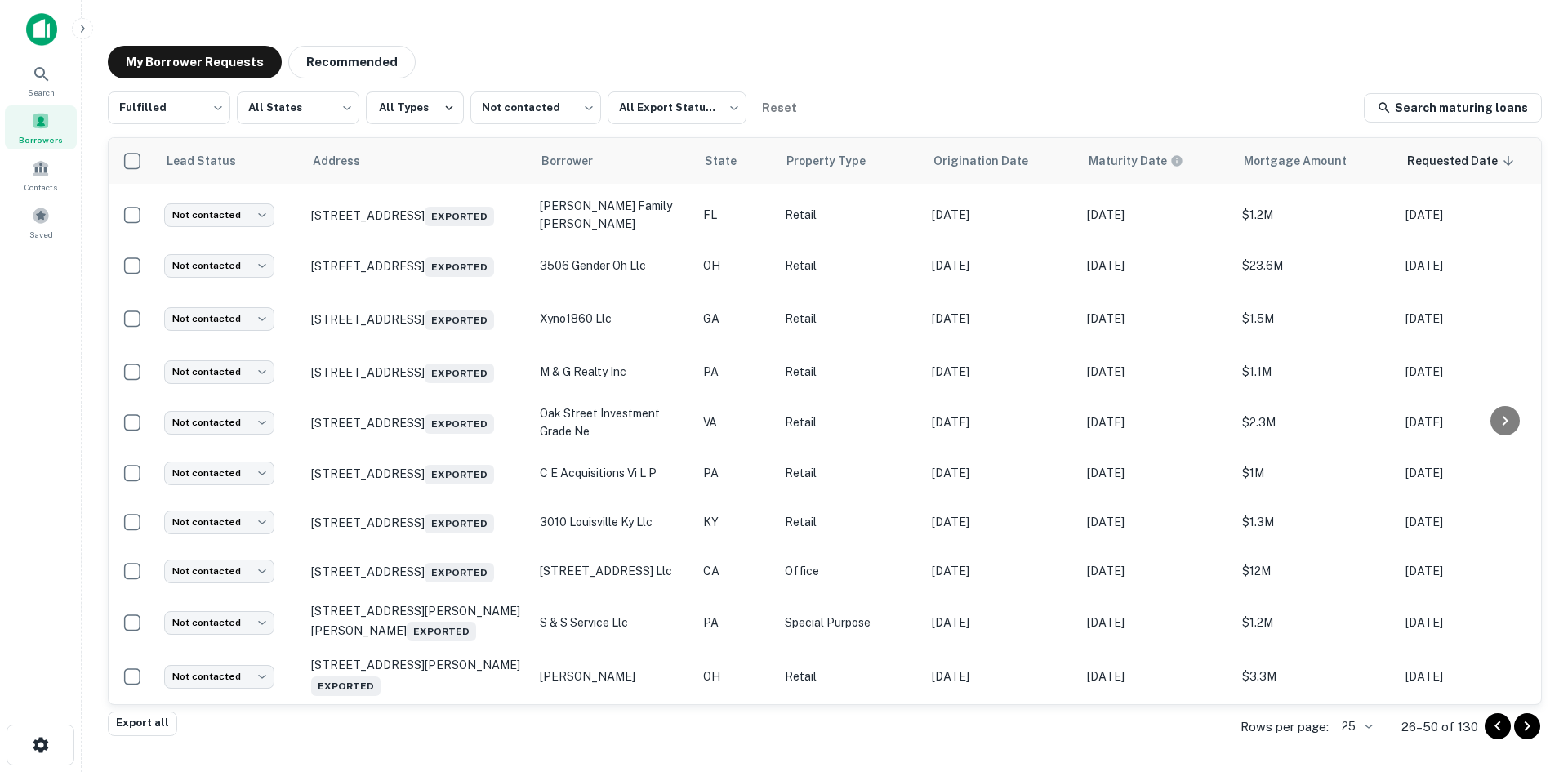
click at [1363, 737] on body "Search Borrowers Contacts Saved My Borrower Requests Recommended Fulfilled ****…" at bounding box center [784, 386] width 1568 height 772
click at [1342, 654] on li "100" at bounding box center [1357, 648] width 56 height 29
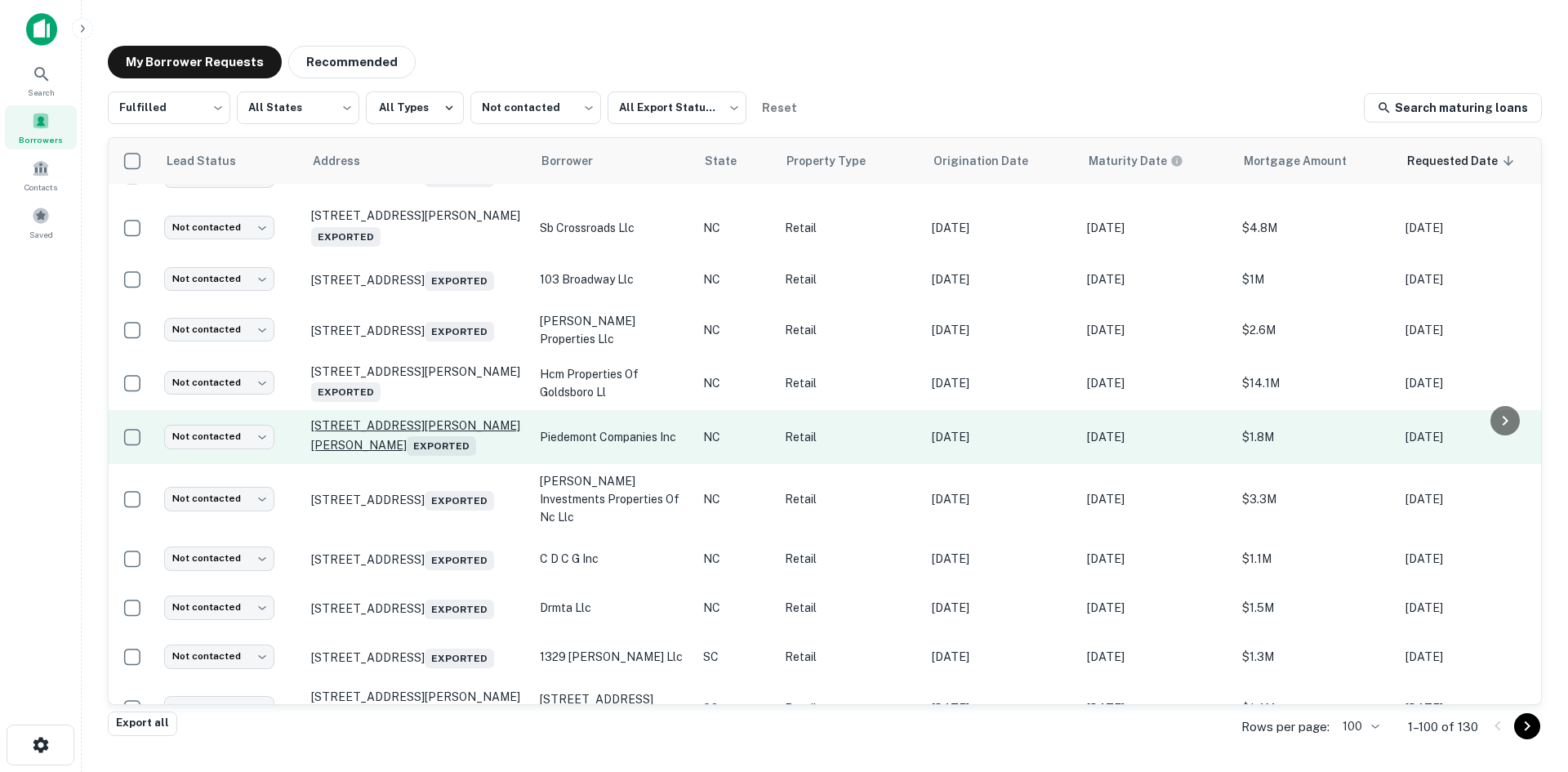
scroll to position [935, 0]
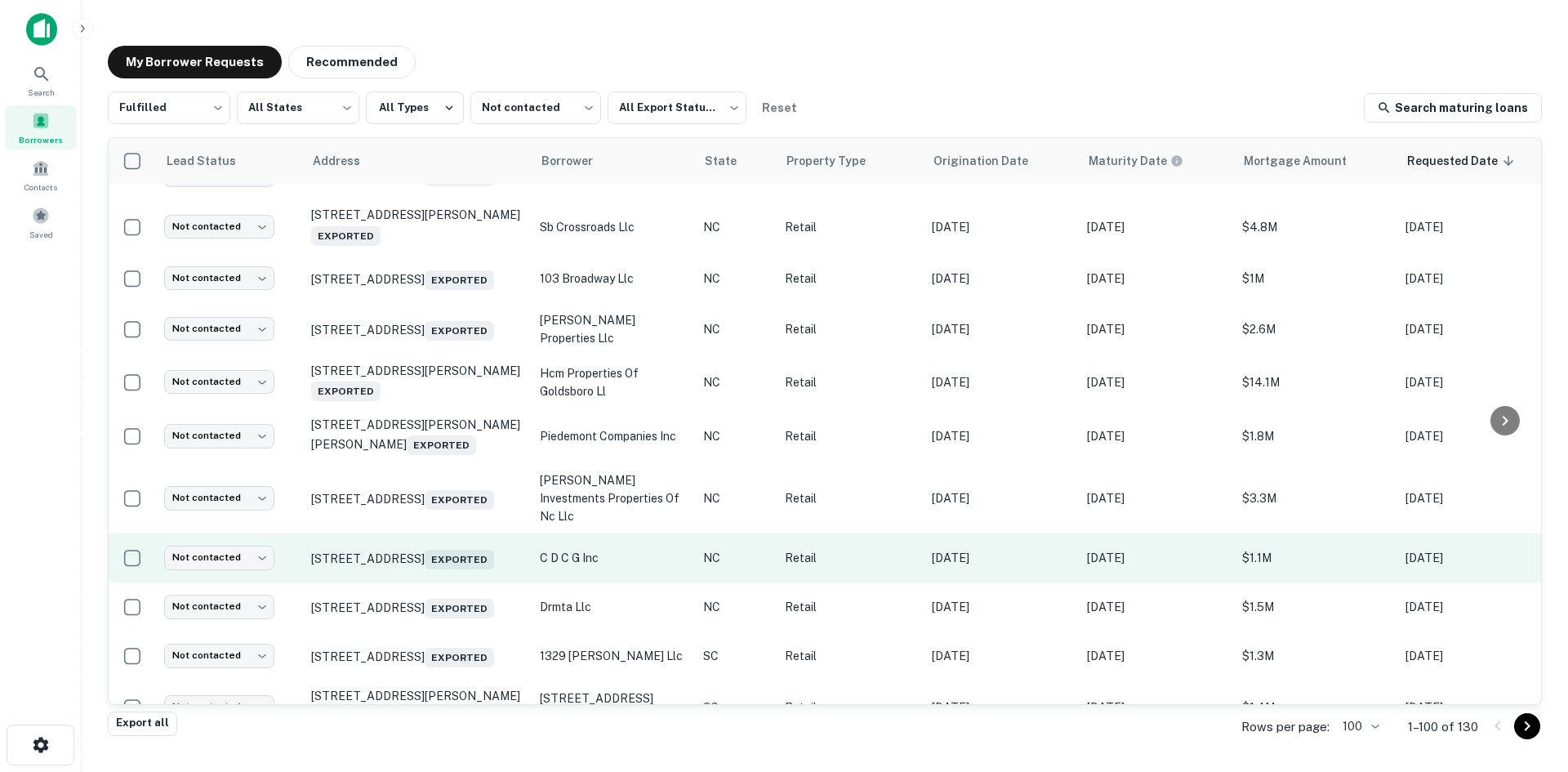
click at [435, 582] on td "[STREET_ADDRESS] Exported" at bounding box center [417, 557] width 229 height 49
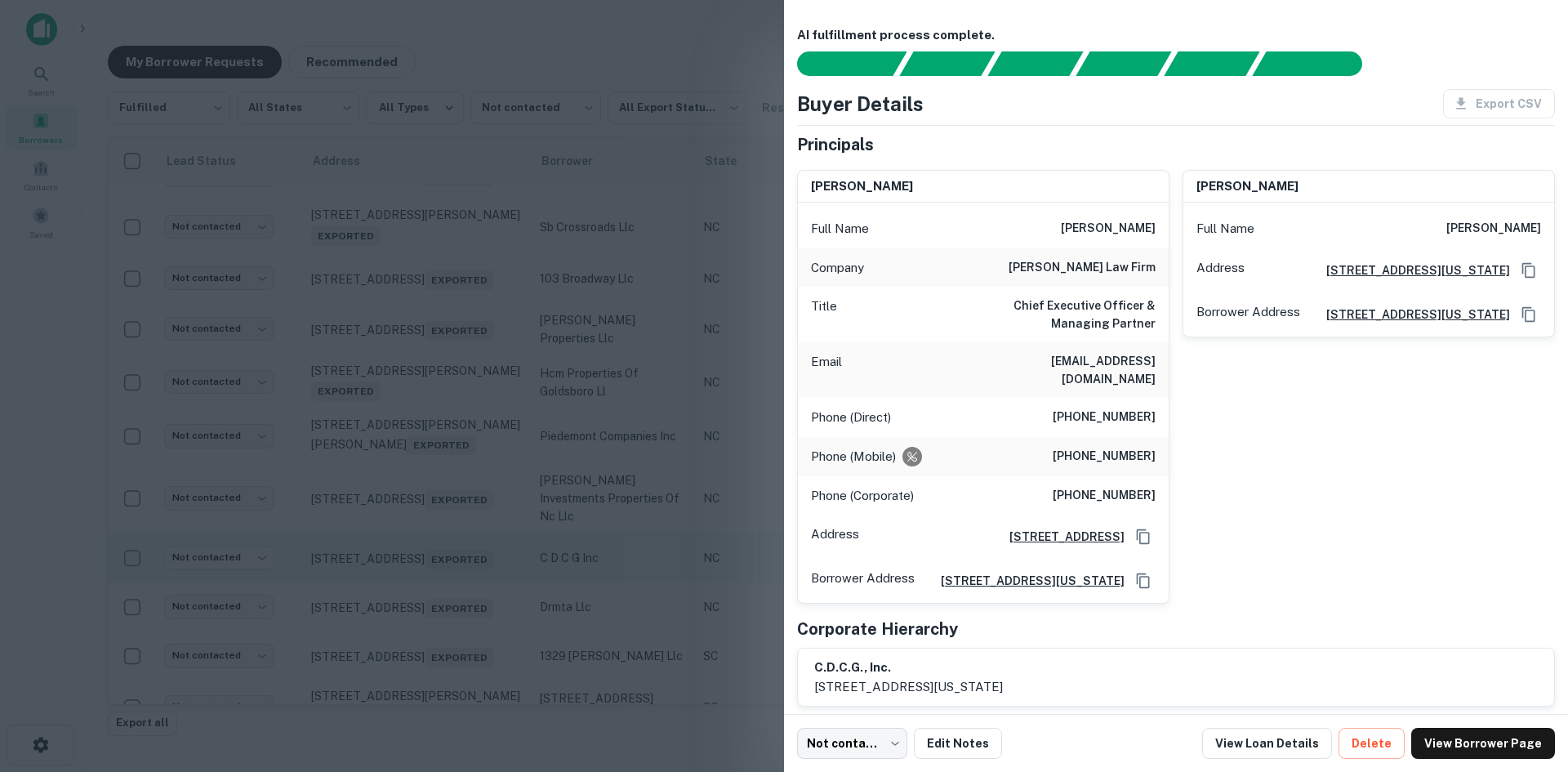
click at [435, 619] on div at bounding box center [784, 386] width 1568 height 772
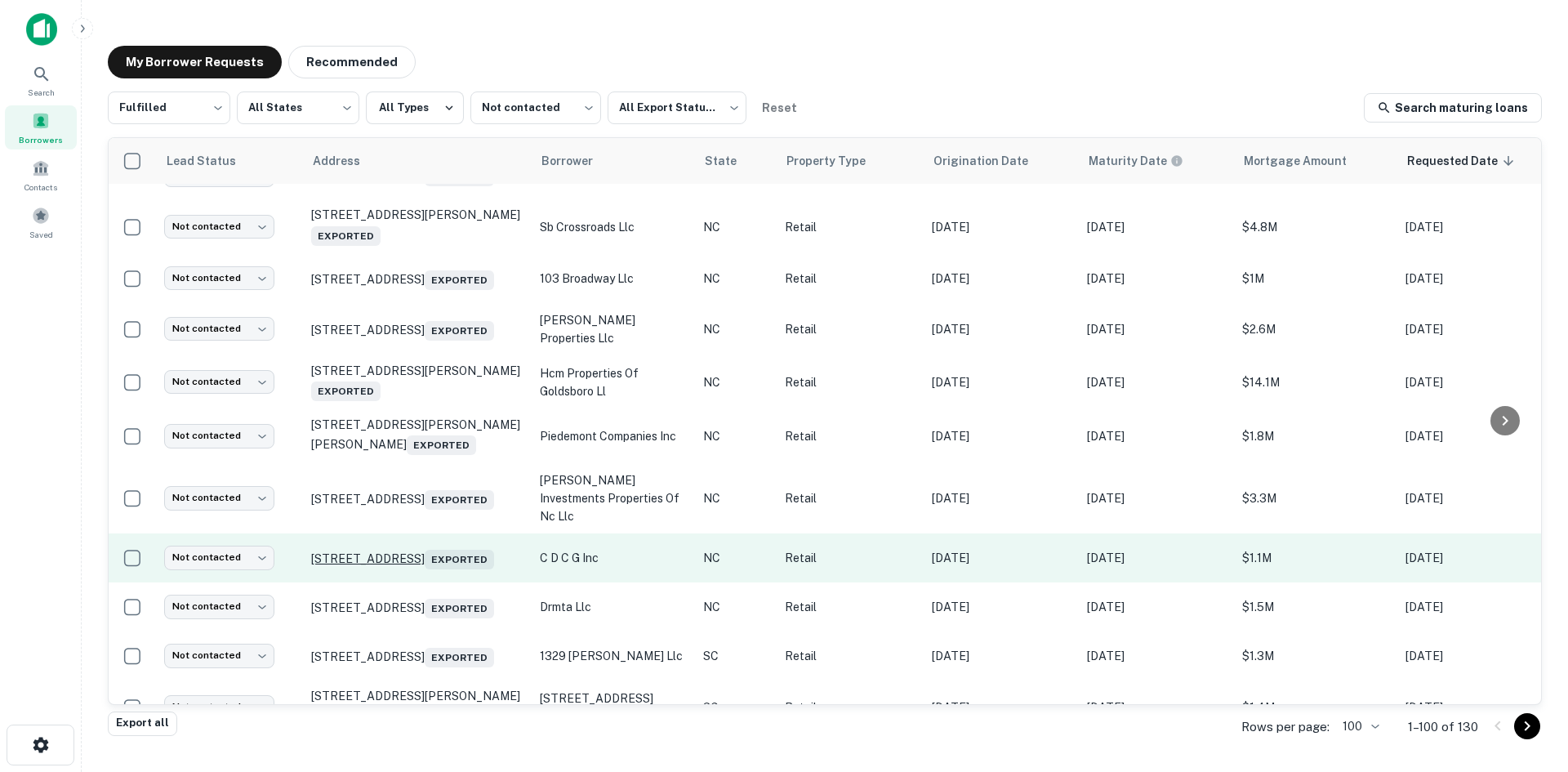
click at [436, 570] on p "[STREET_ADDRESS] Exported" at bounding box center [417, 558] width 212 height 23
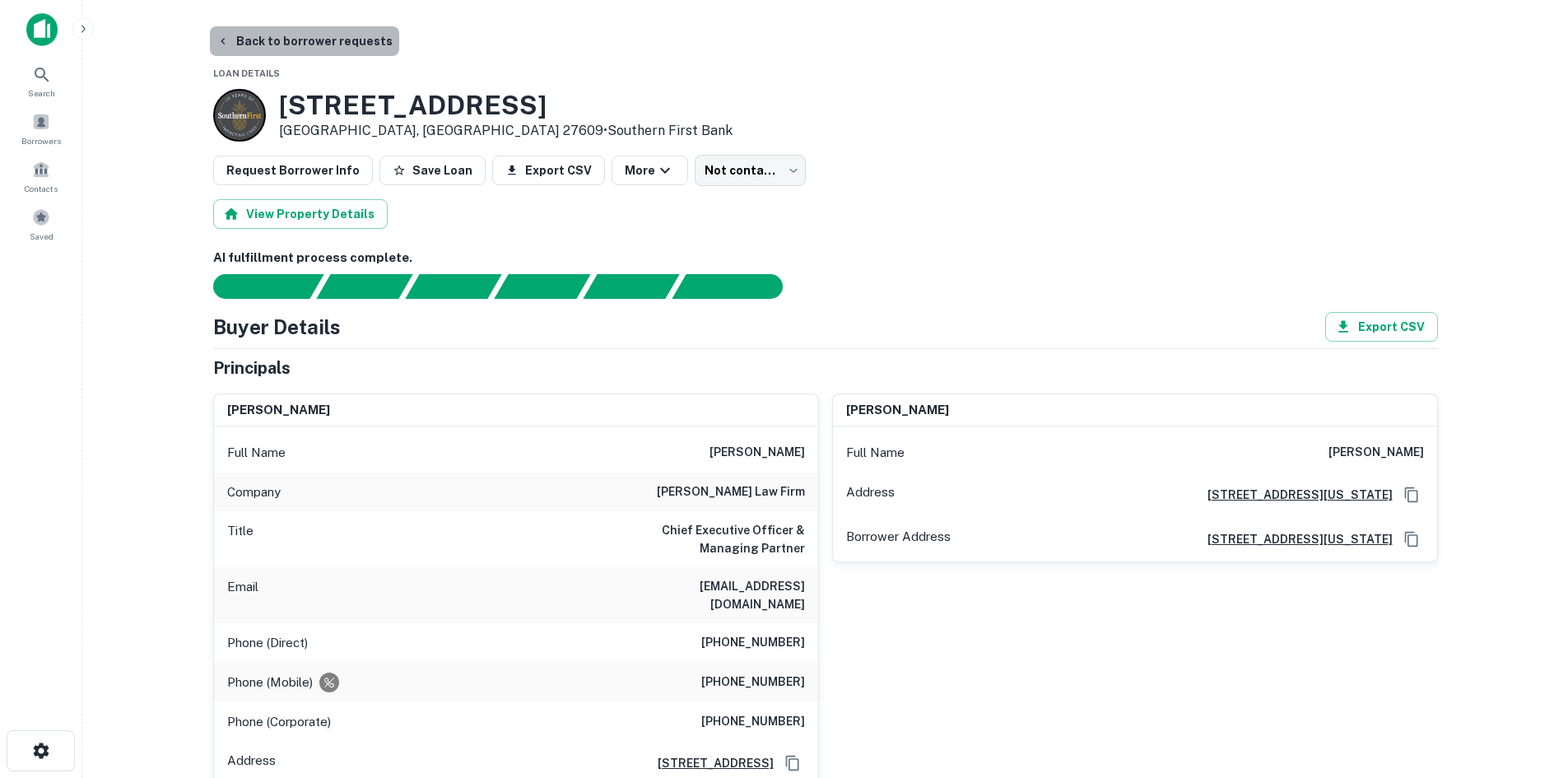
click at [325, 52] on button "Back to borrower requests" at bounding box center [304, 41] width 190 height 29
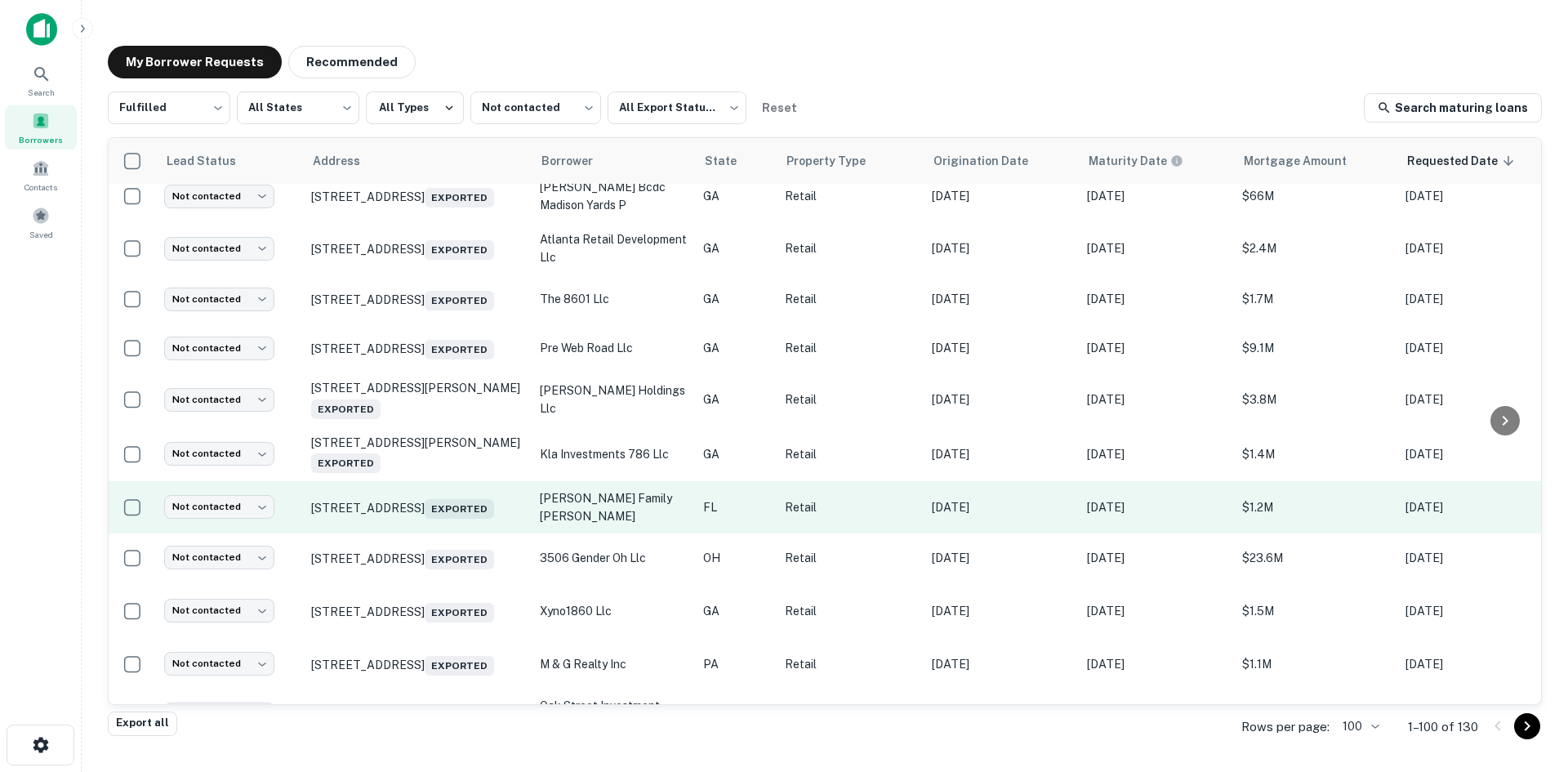
scroll to position [2024, 0]
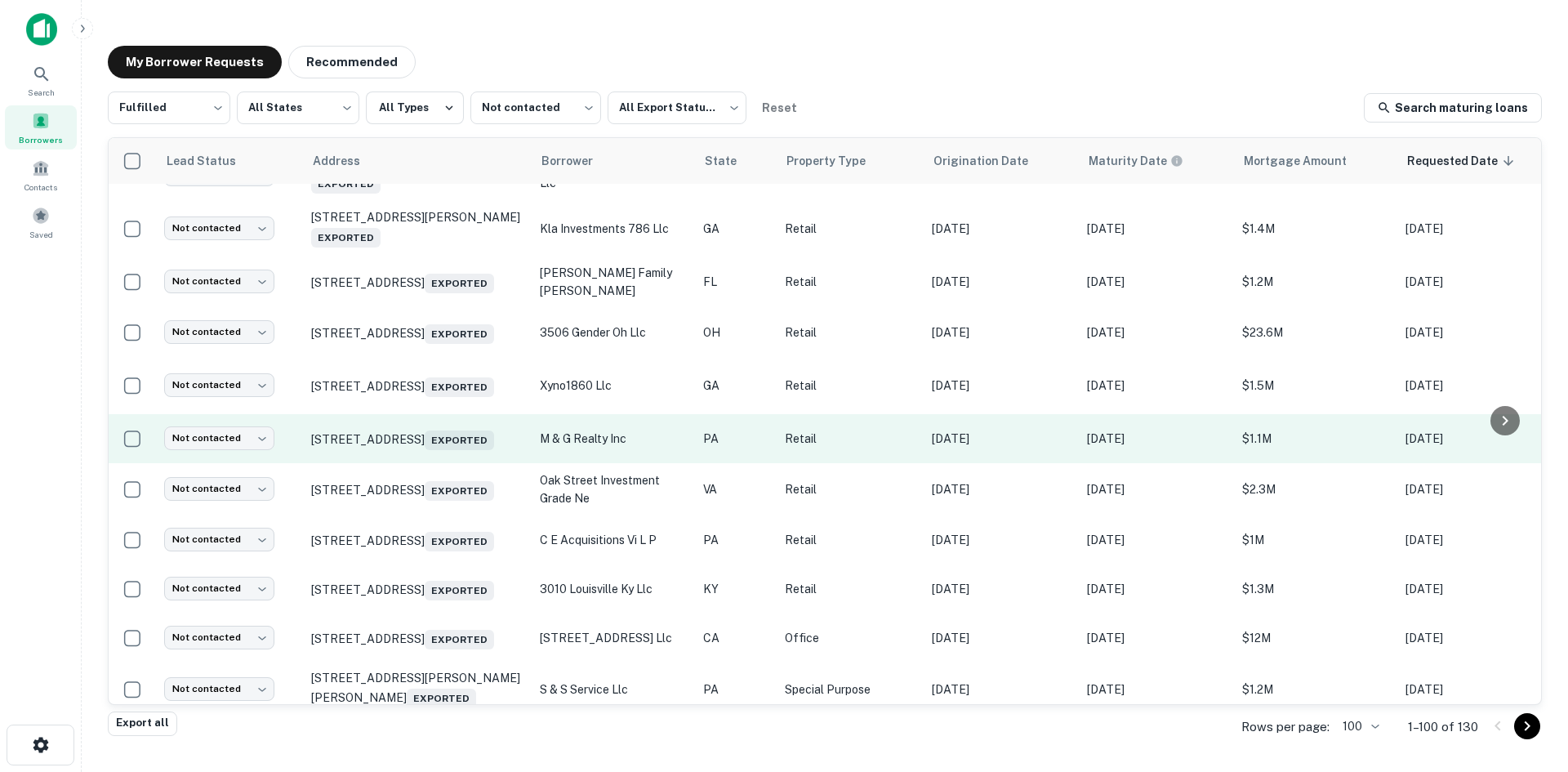
click at [469, 463] on td "1655 W Cumberland St Lebanon, PA 17042 Exported" at bounding box center [417, 438] width 229 height 49
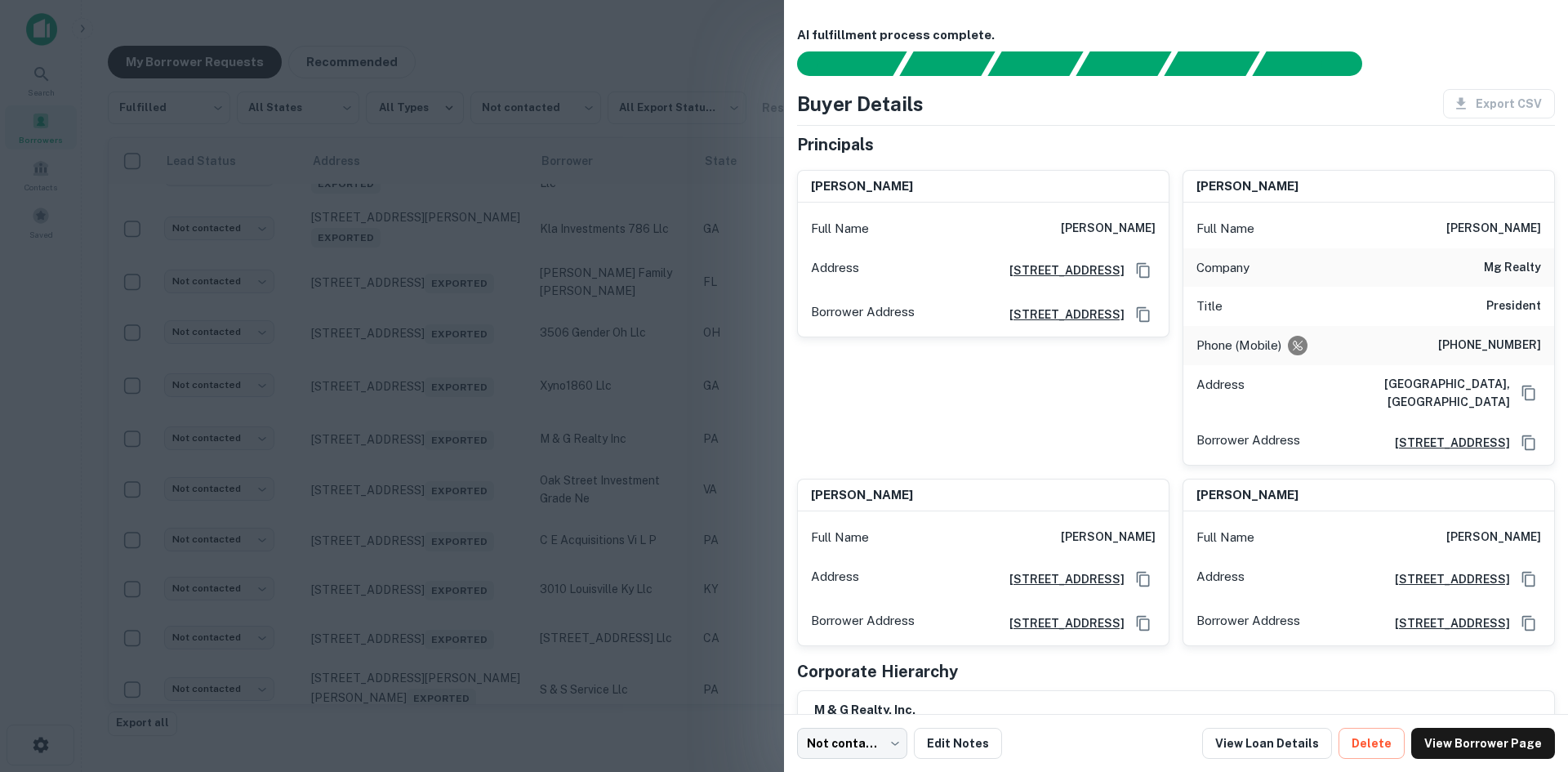
click at [469, 564] on div at bounding box center [784, 386] width 1568 height 772
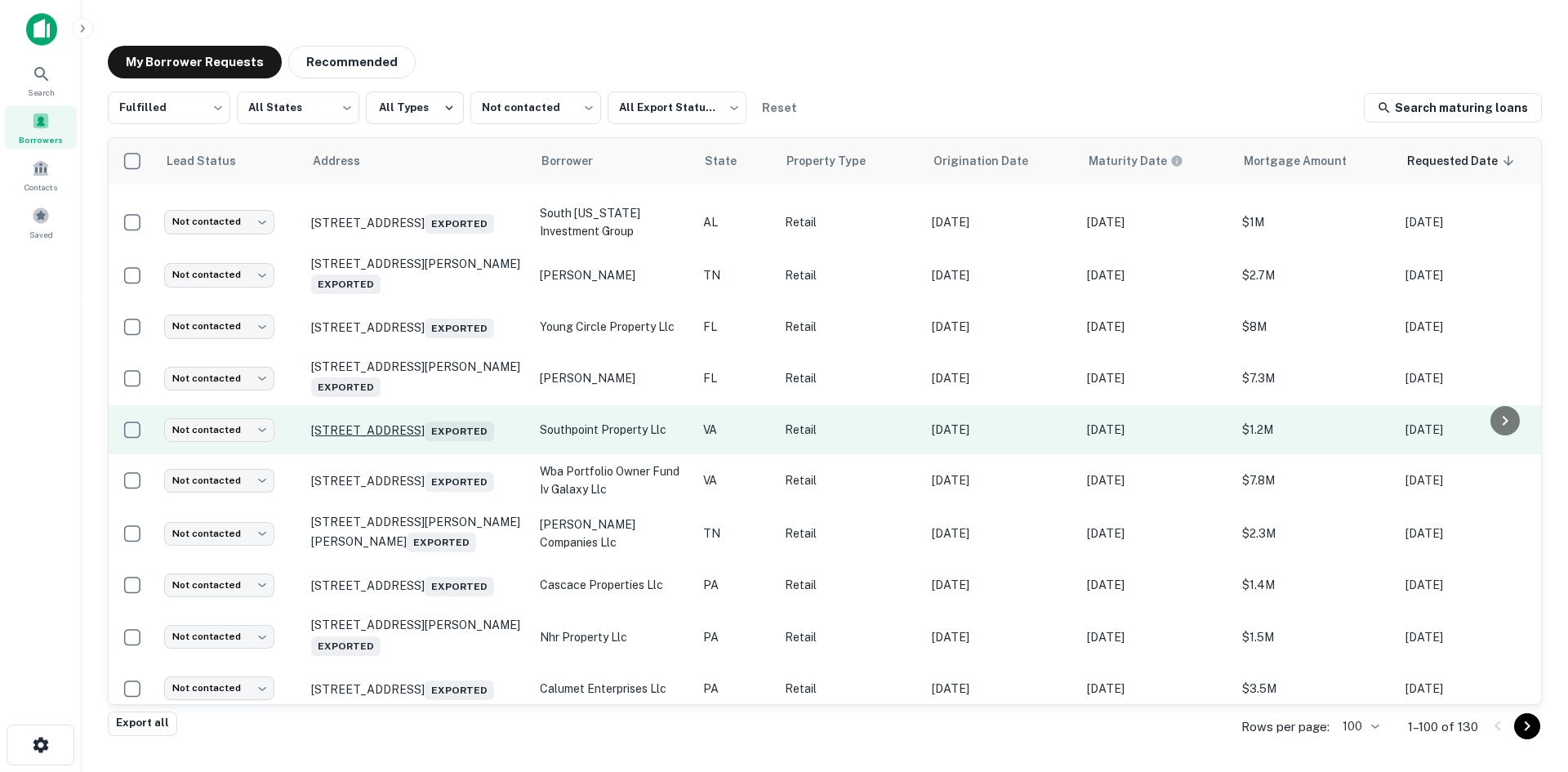
scroll to position [3086, 0]
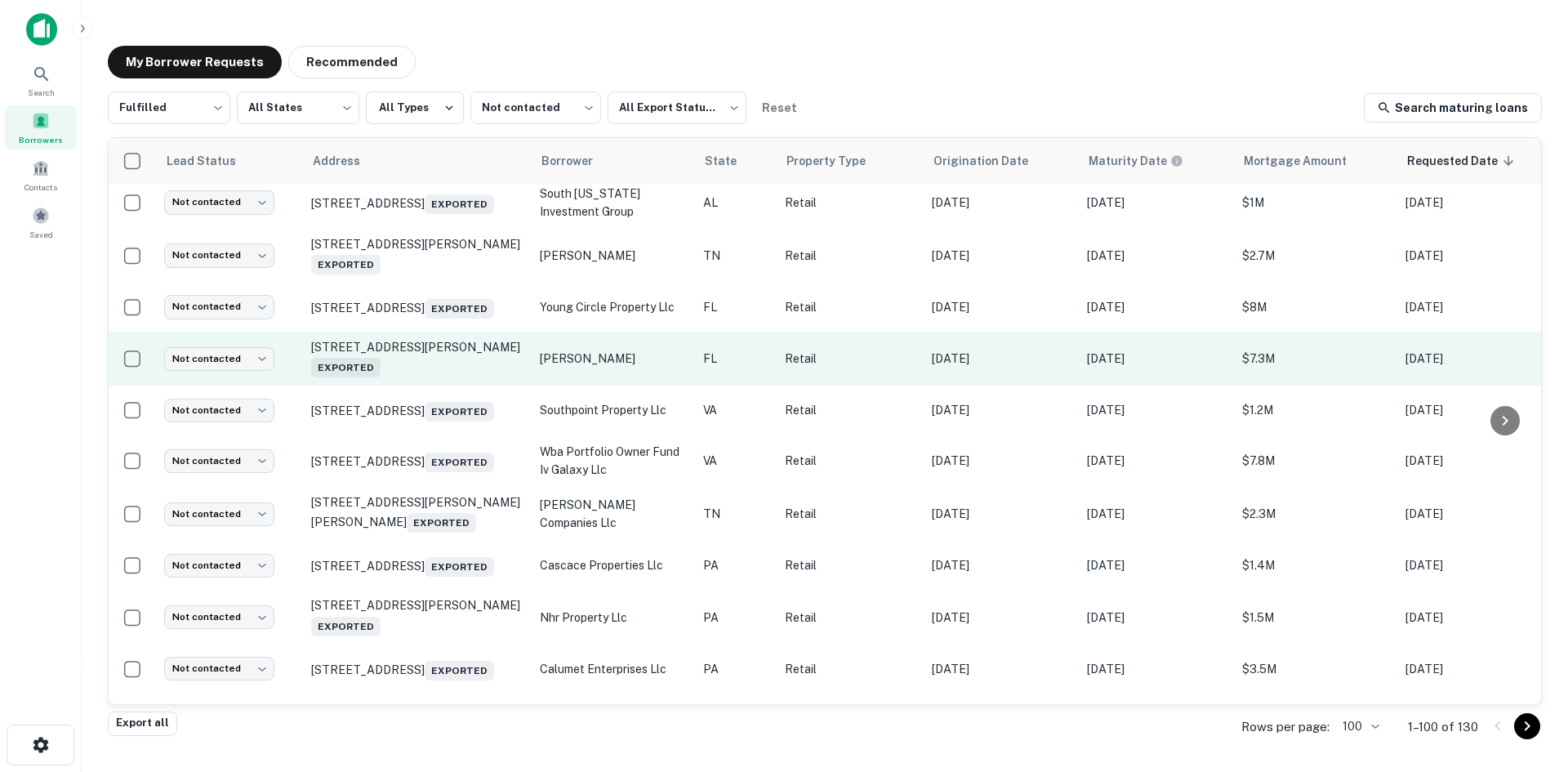
click at [467, 386] on td "[STREET_ADDRESS][PERSON_NAME] Exported" at bounding box center [417, 358] width 229 height 54
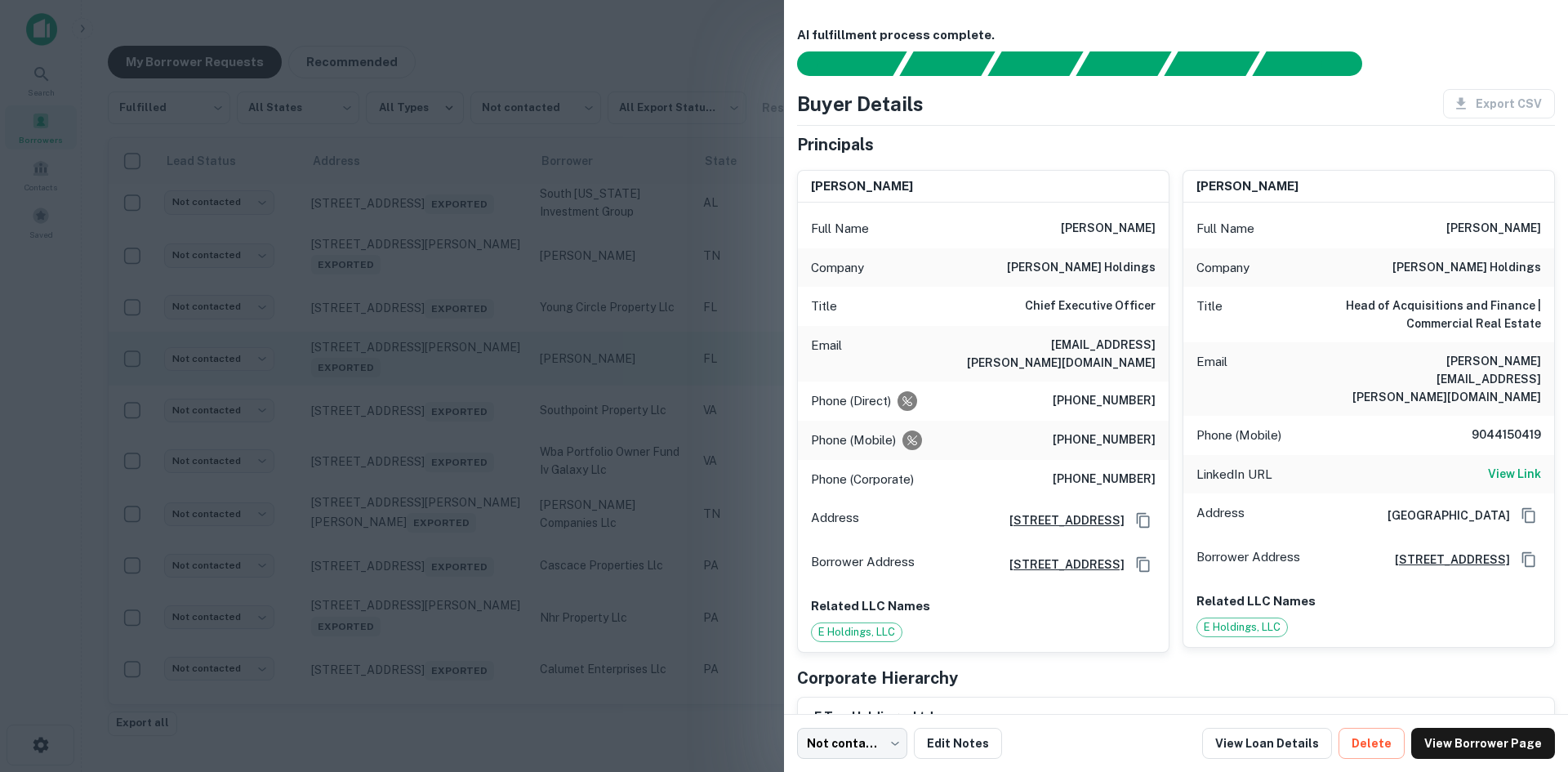
click at [467, 535] on div at bounding box center [784, 386] width 1568 height 772
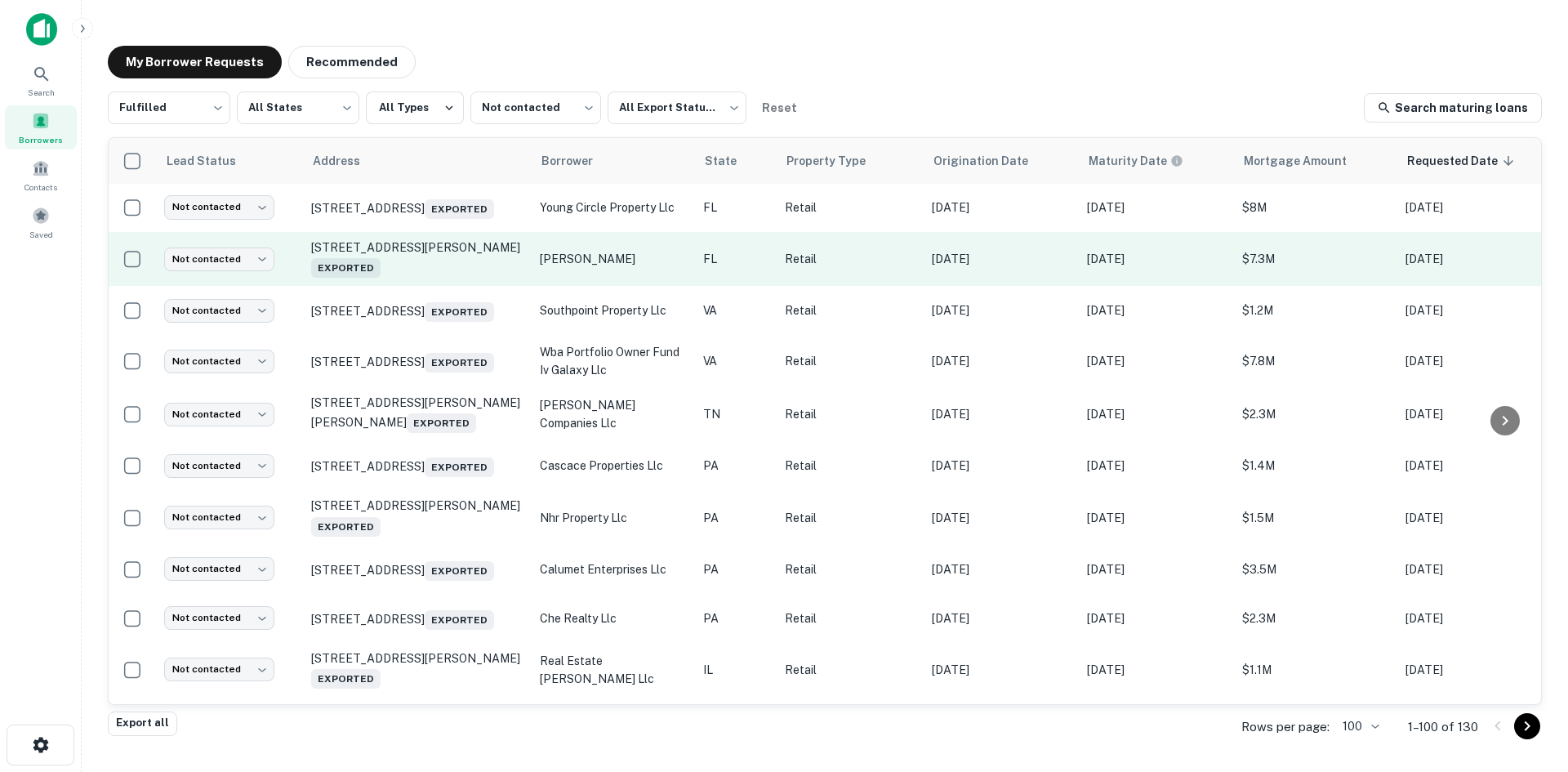
scroll to position [3331, 0]
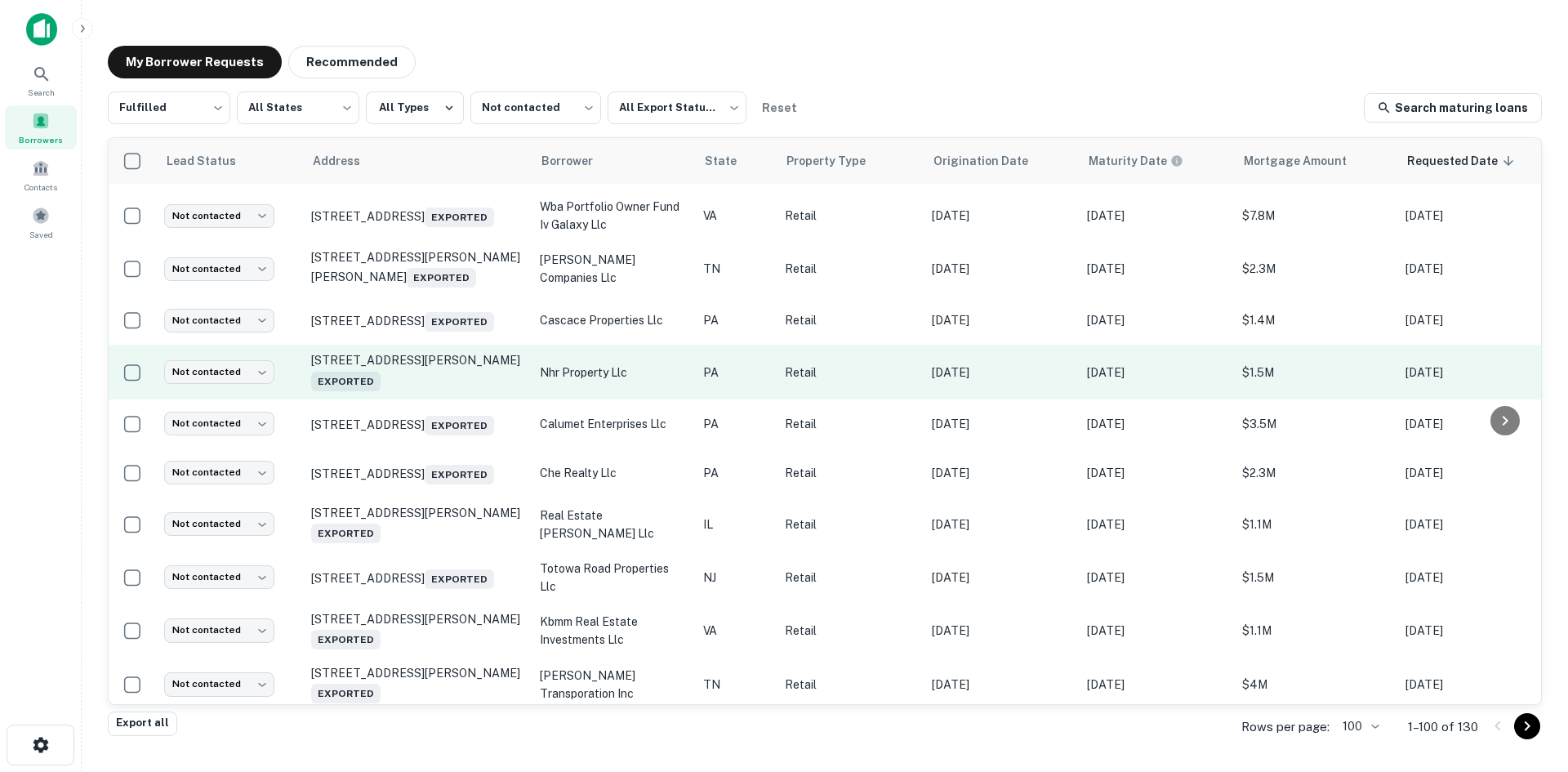
click at [464, 399] on td "4312 New Holland Rd Mohnton, PA 19540 Exported" at bounding box center [417, 371] width 229 height 54
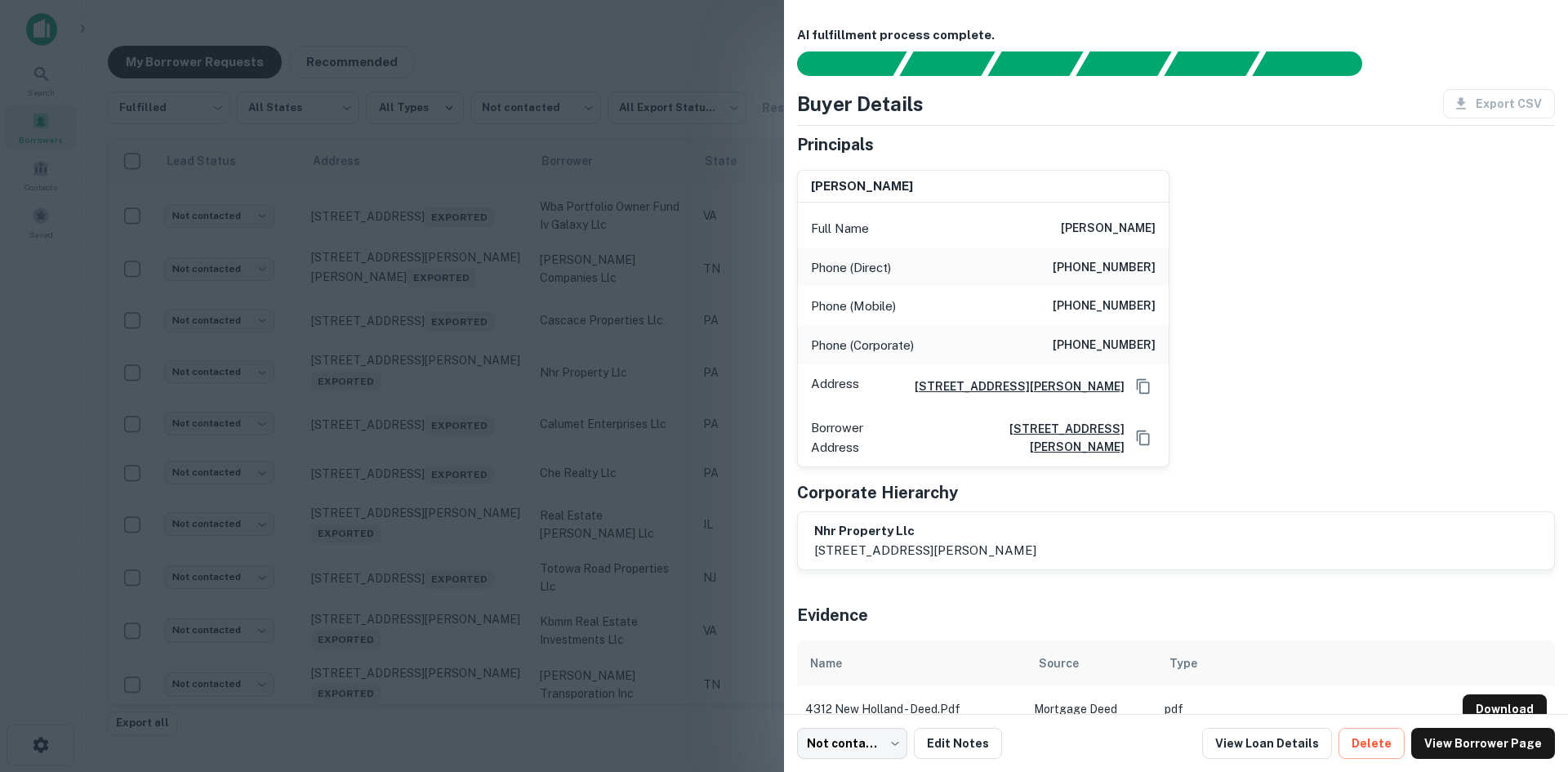
click at [464, 561] on div at bounding box center [784, 386] width 1568 height 772
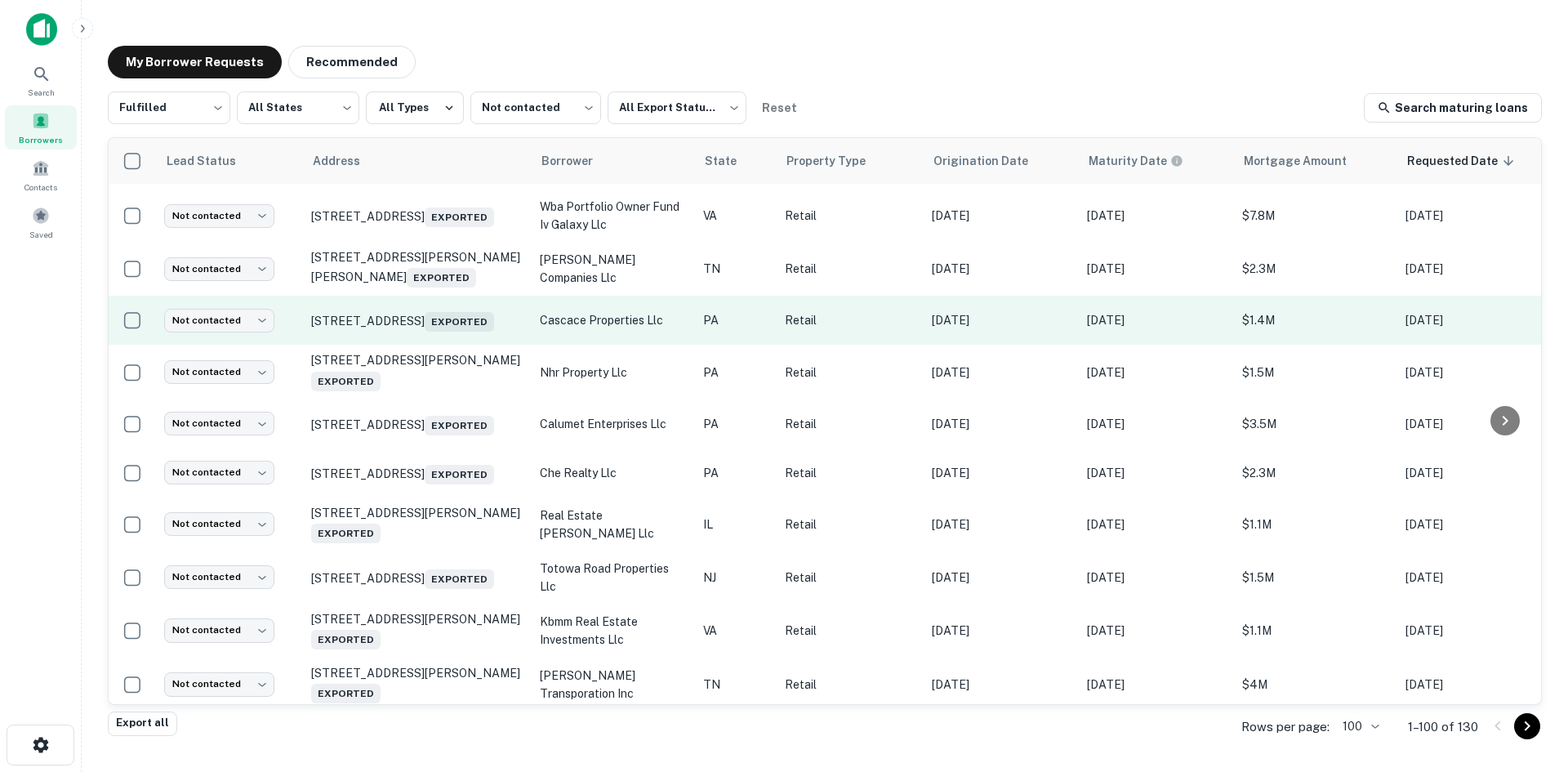
click at [455, 345] on td "60 E Bridge St Morrisville, PA 19067 Exported" at bounding box center [417, 320] width 229 height 49
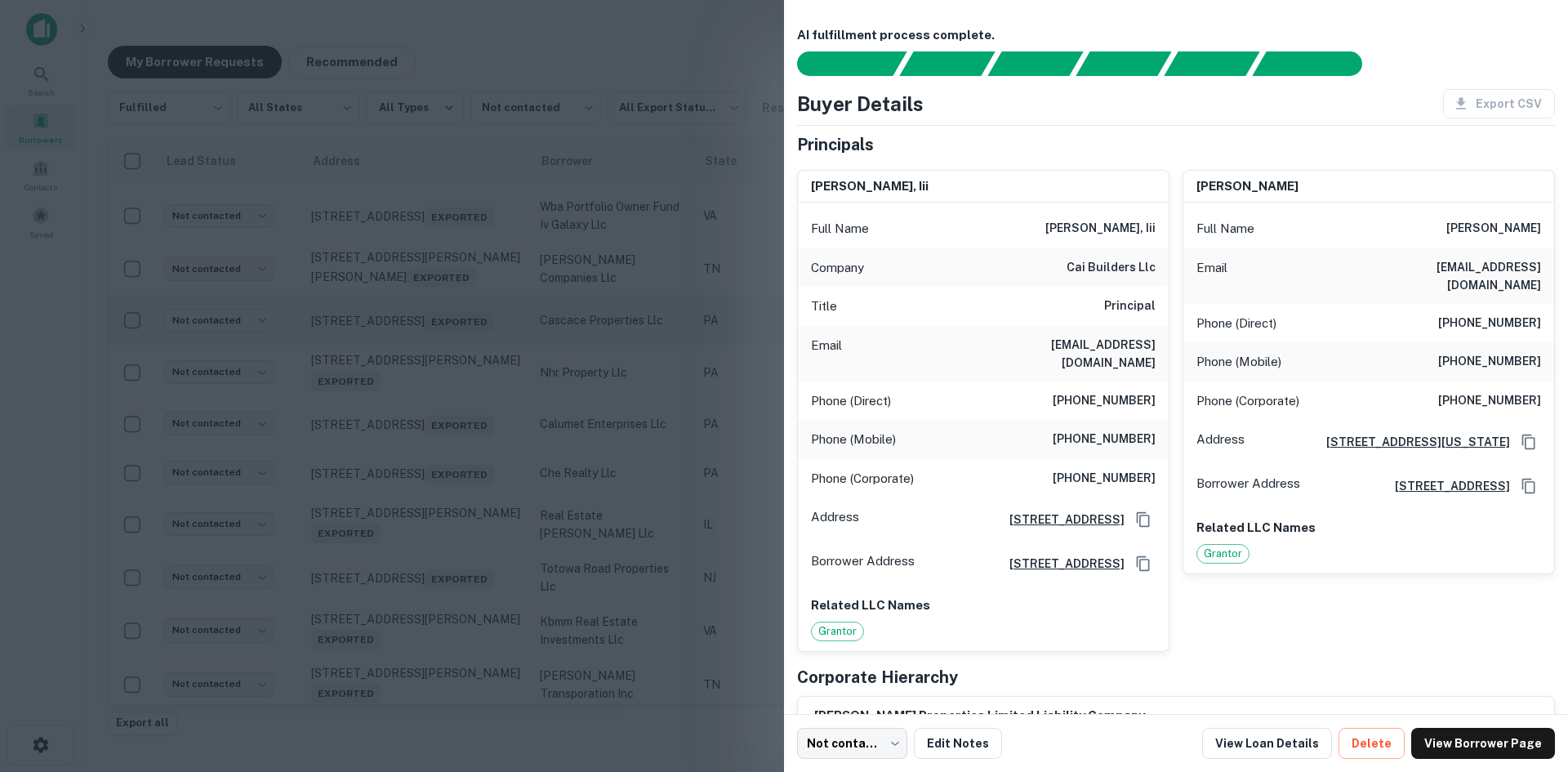
click at [455, 510] on div at bounding box center [784, 386] width 1568 height 772
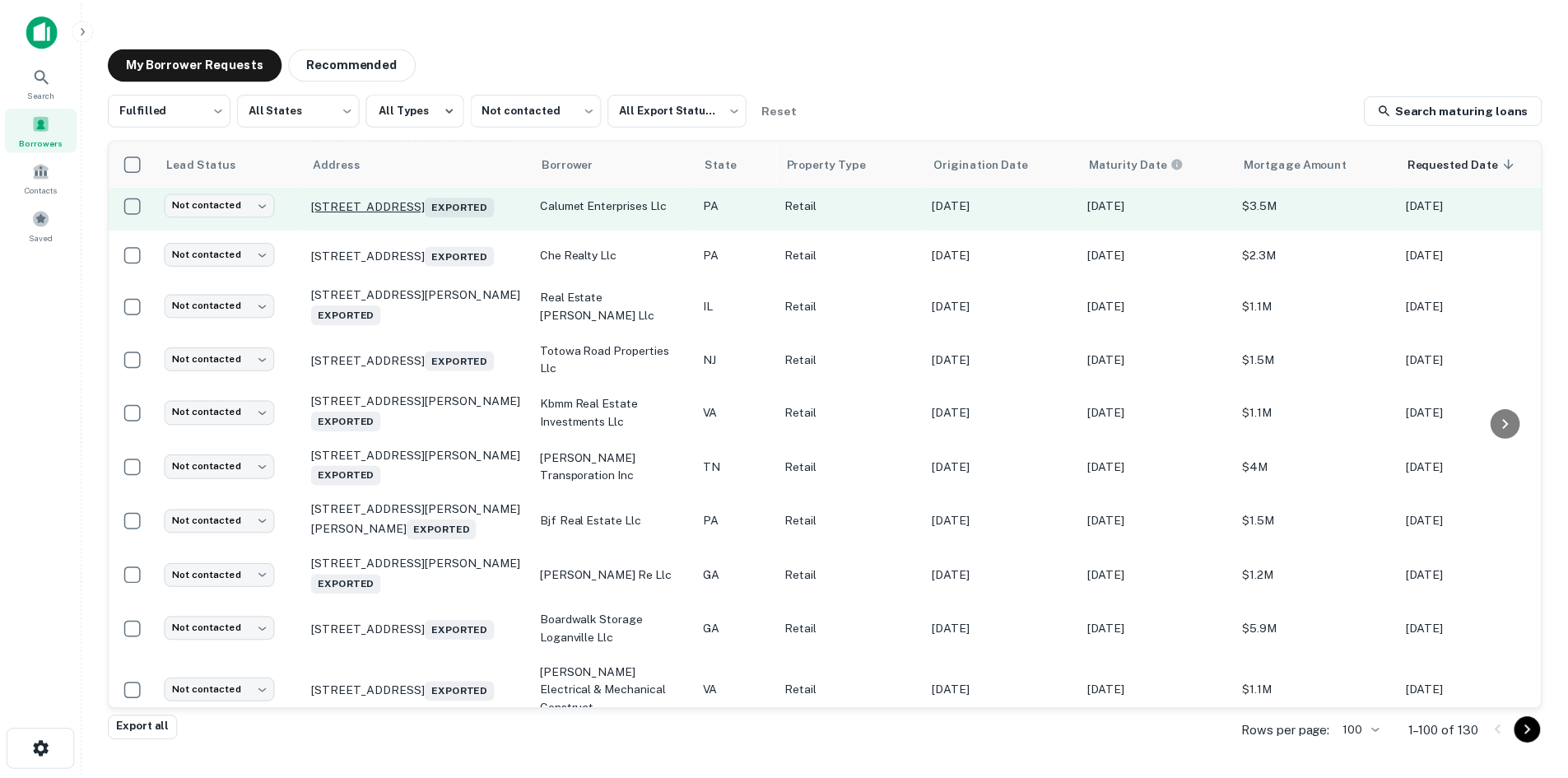
scroll to position [3603, 0]
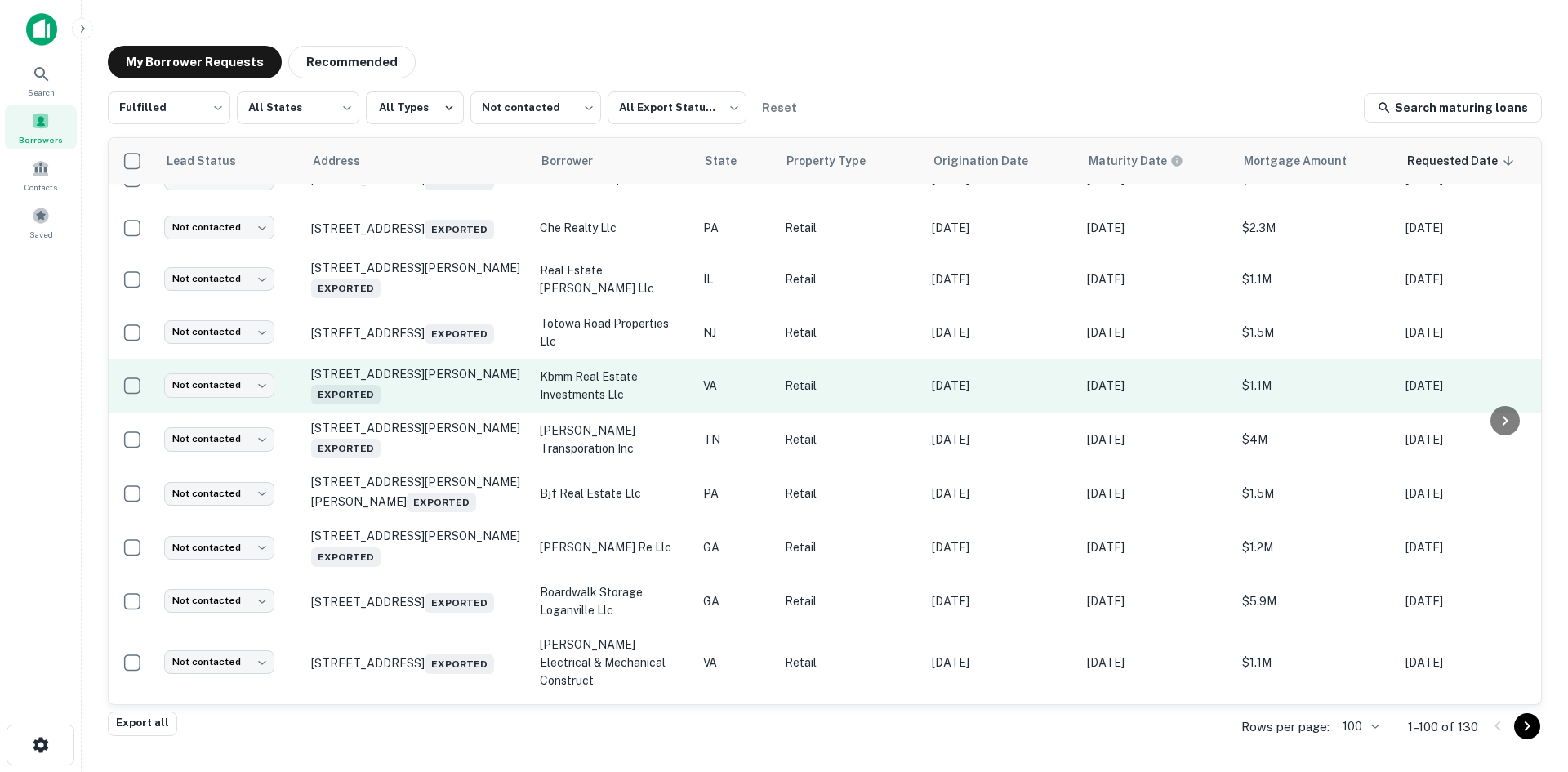
click at [461, 412] on td "4425 Brookfield Corporate Dr Chantilly, VA 20151 Exported" at bounding box center [417, 385] width 229 height 54
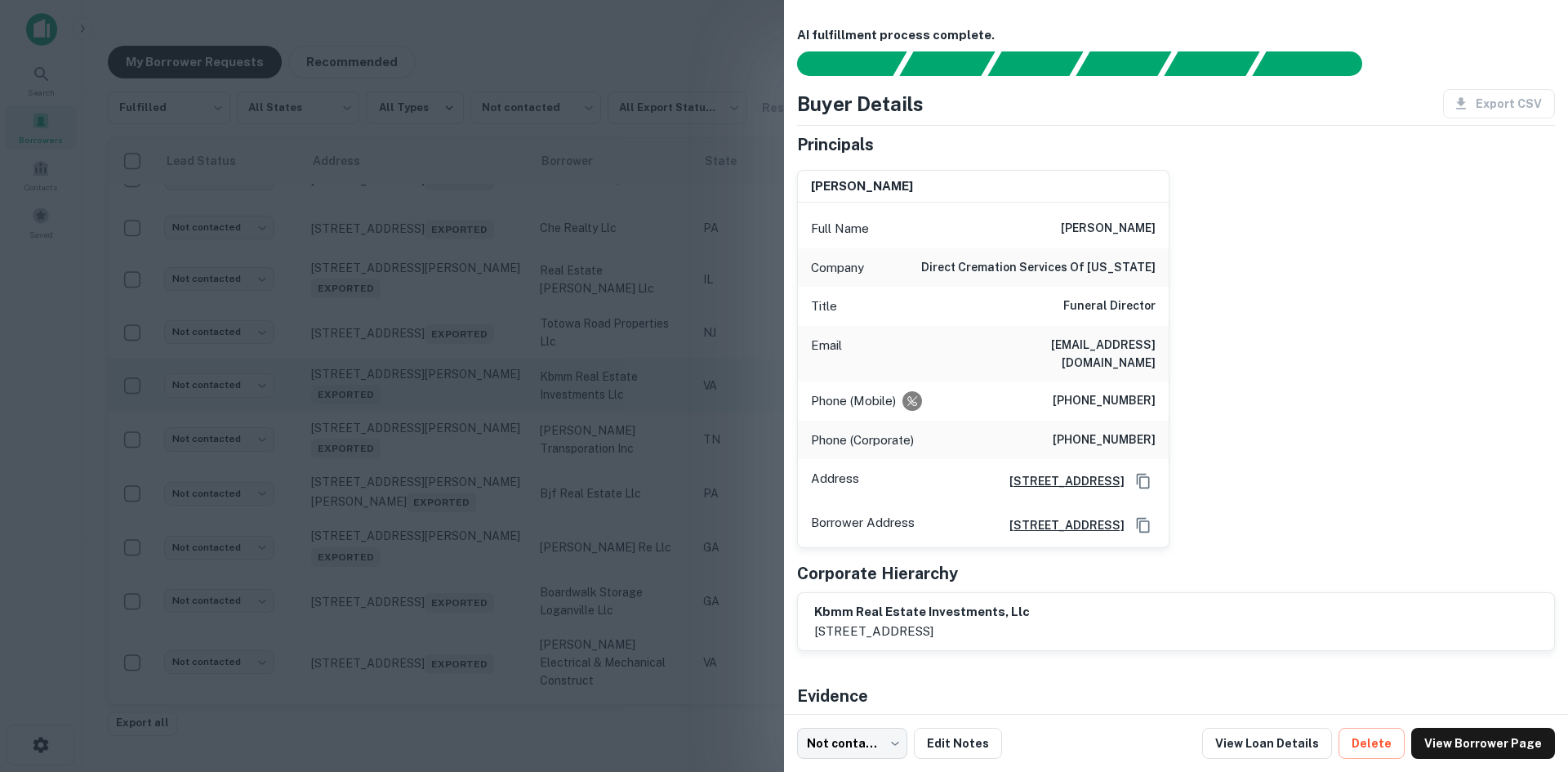
click at [461, 585] on div at bounding box center [784, 386] width 1568 height 772
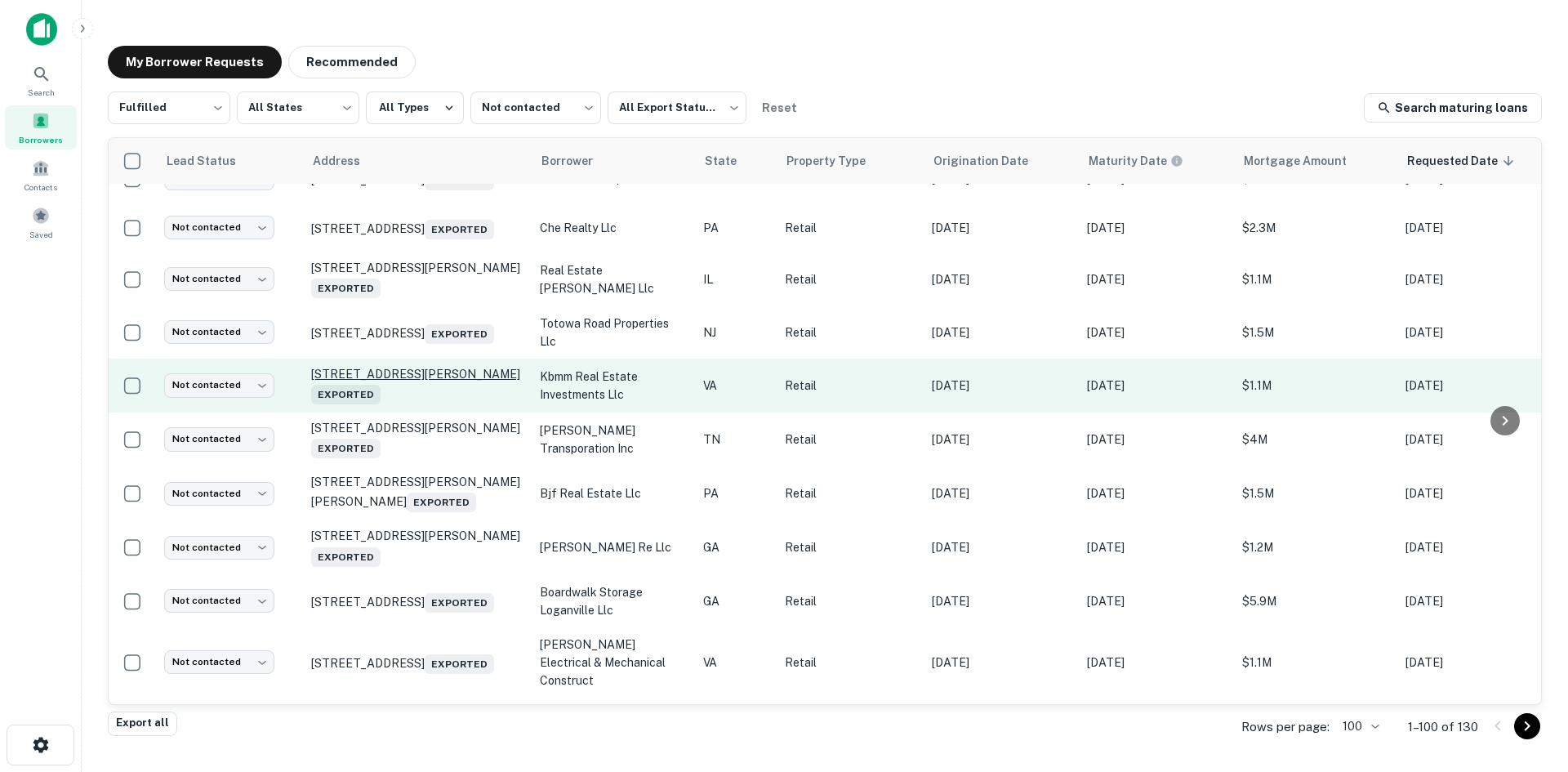
click at [461, 405] on p "4425 Brookfield Corporate Dr Chantilly, VA 20151 Exported" at bounding box center [417, 385] width 212 height 37
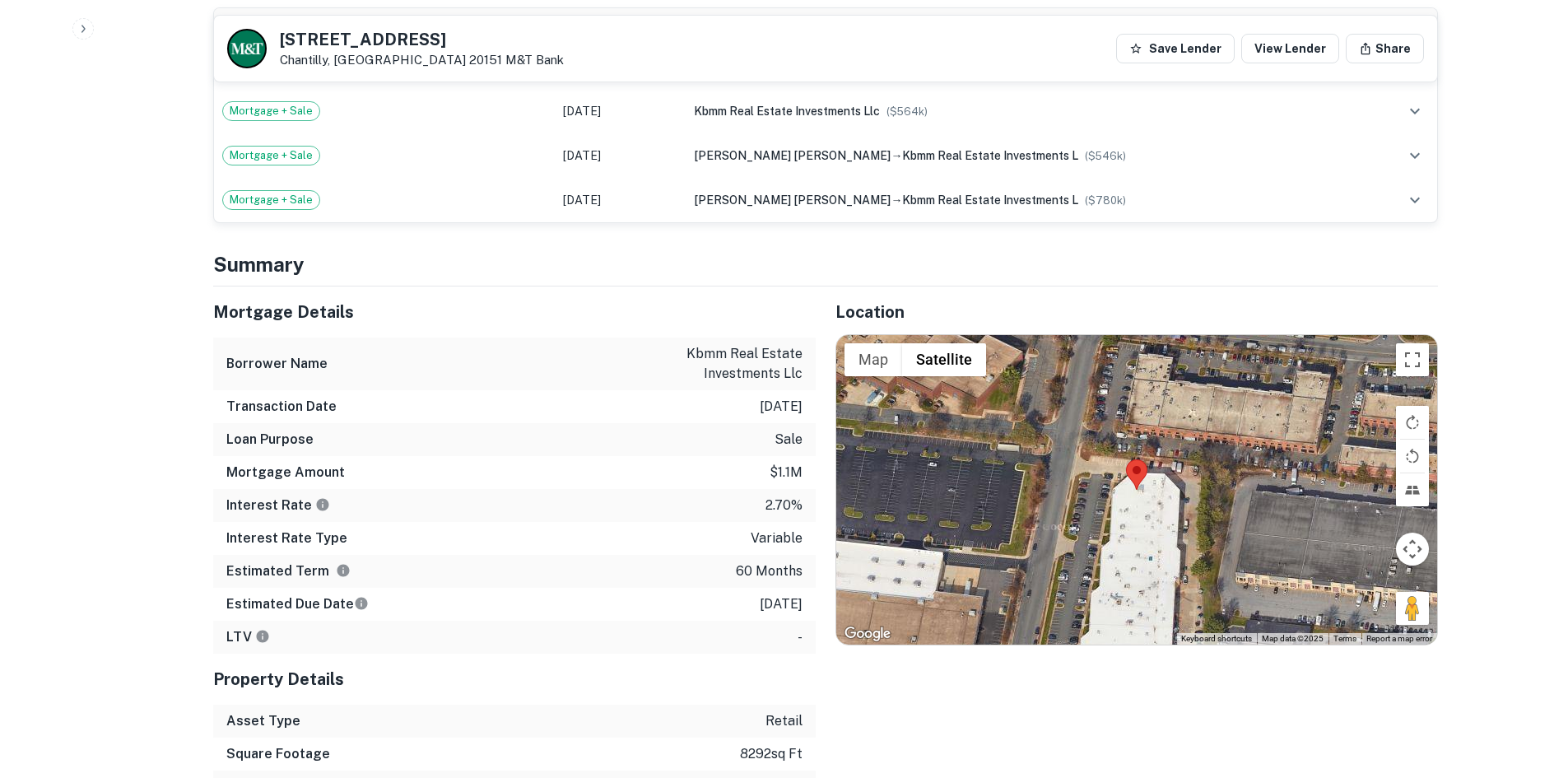
scroll to position [1152, 0]
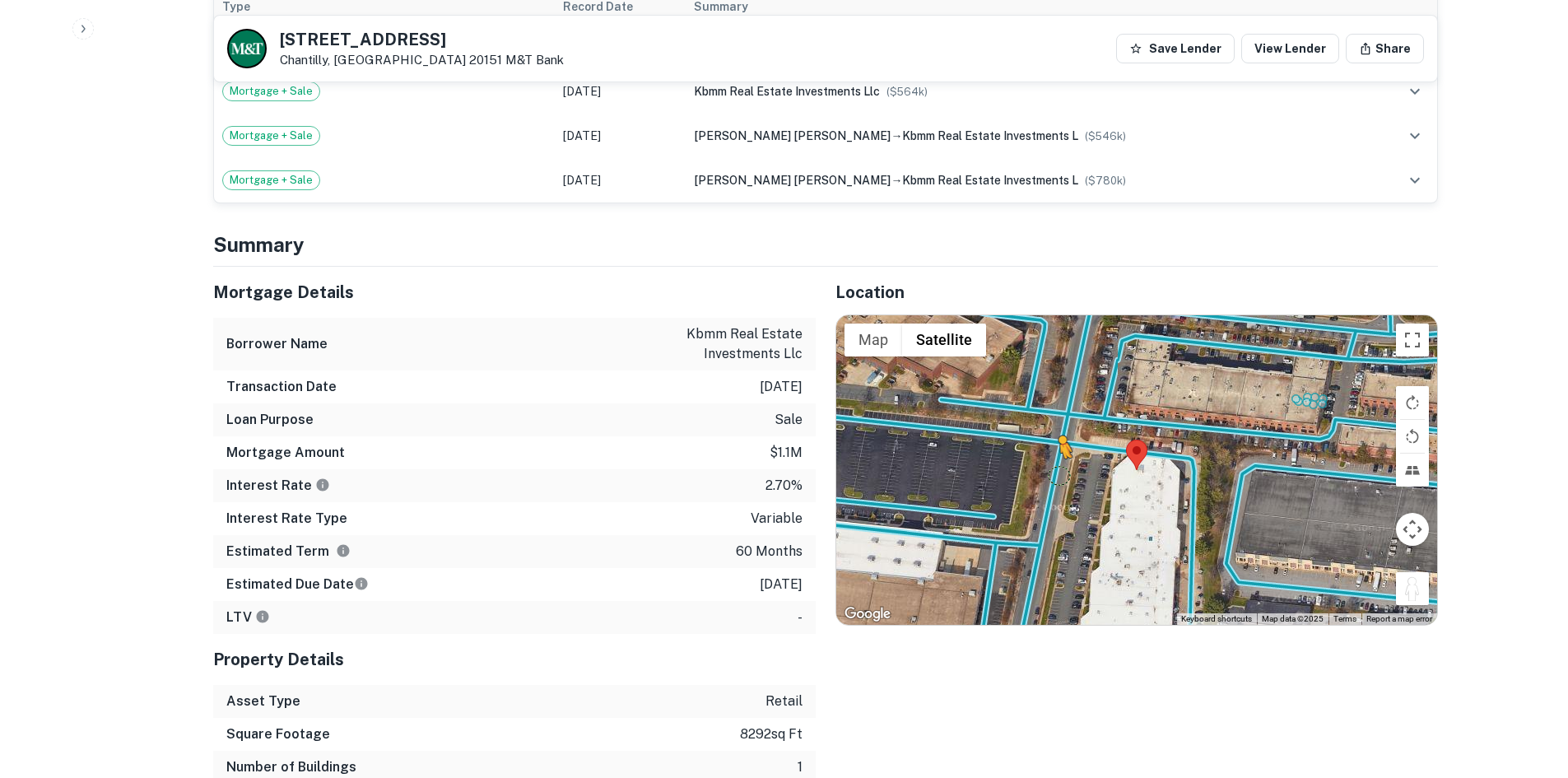
drag, startPoint x: 1417, startPoint y: 580, endPoint x: 1059, endPoint y: 458, distance: 378.2
click at [1059, 458] on div "To activate drag with keyboard, press Alt + Enter. Once in keyboard drag state,…" at bounding box center [1137, 470] width 601 height 309
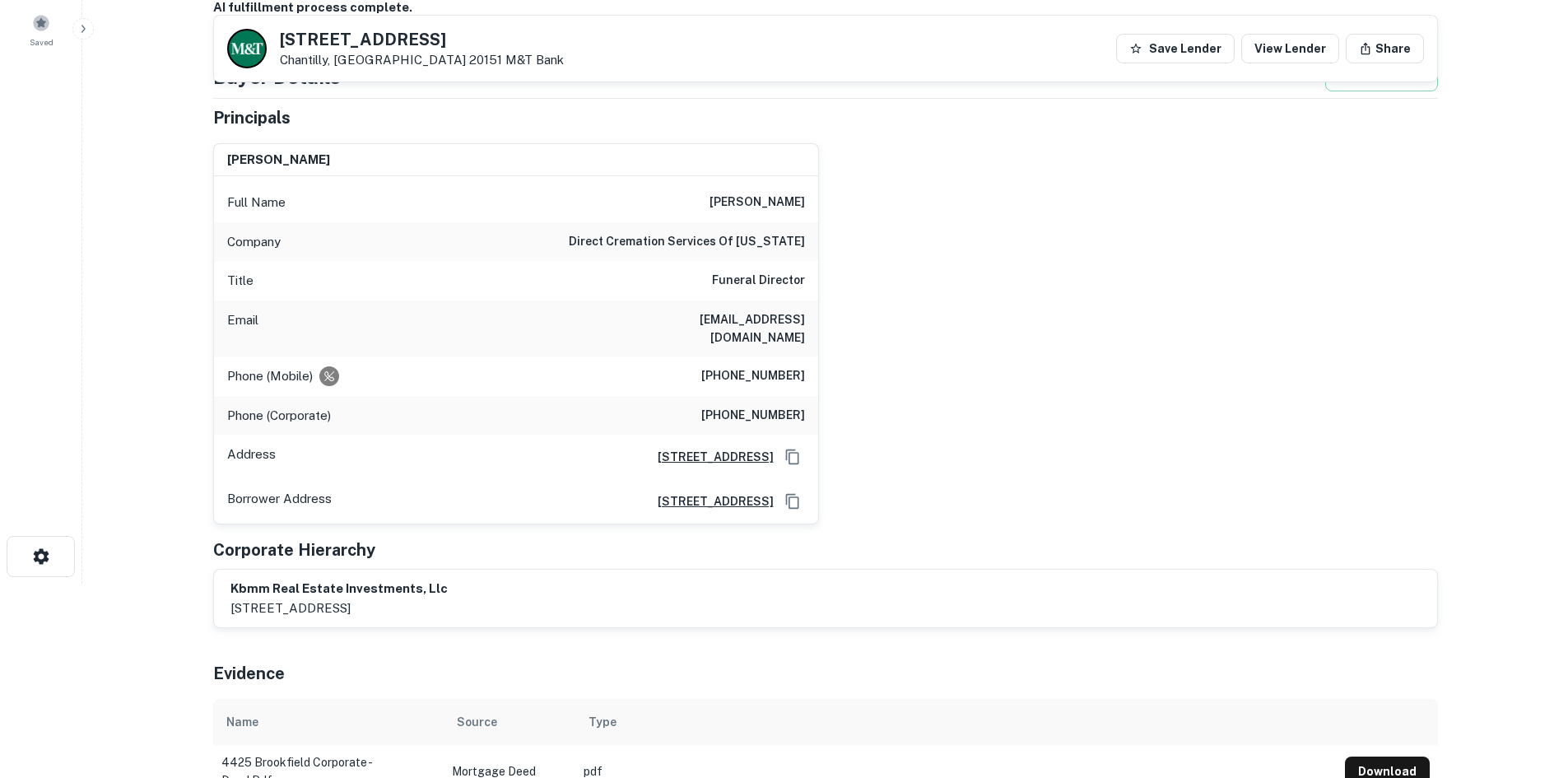
scroll to position [165, 0]
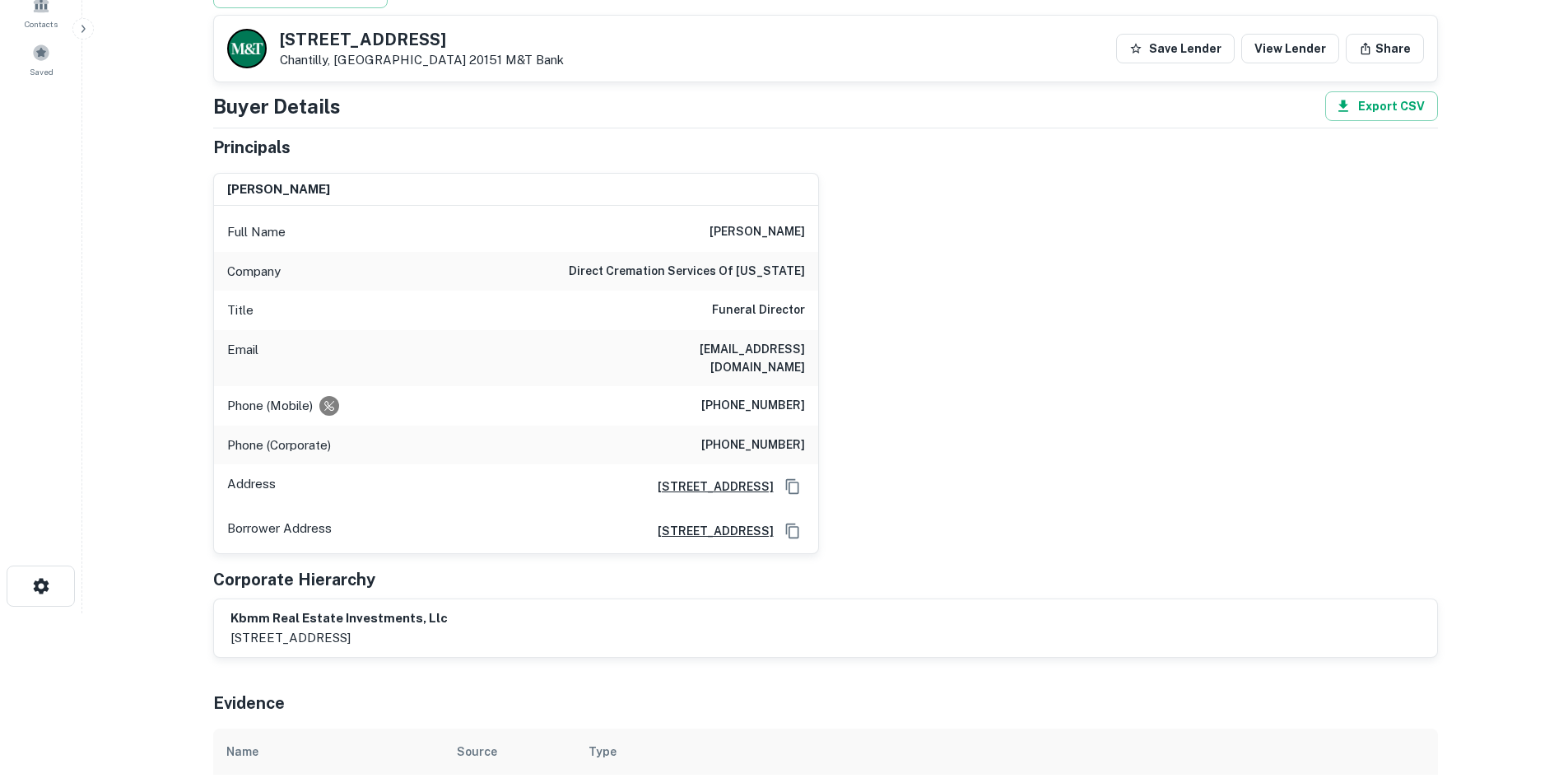
click at [761, 396] on h6 "(703) 727-5018" at bounding box center [753, 406] width 104 height 20
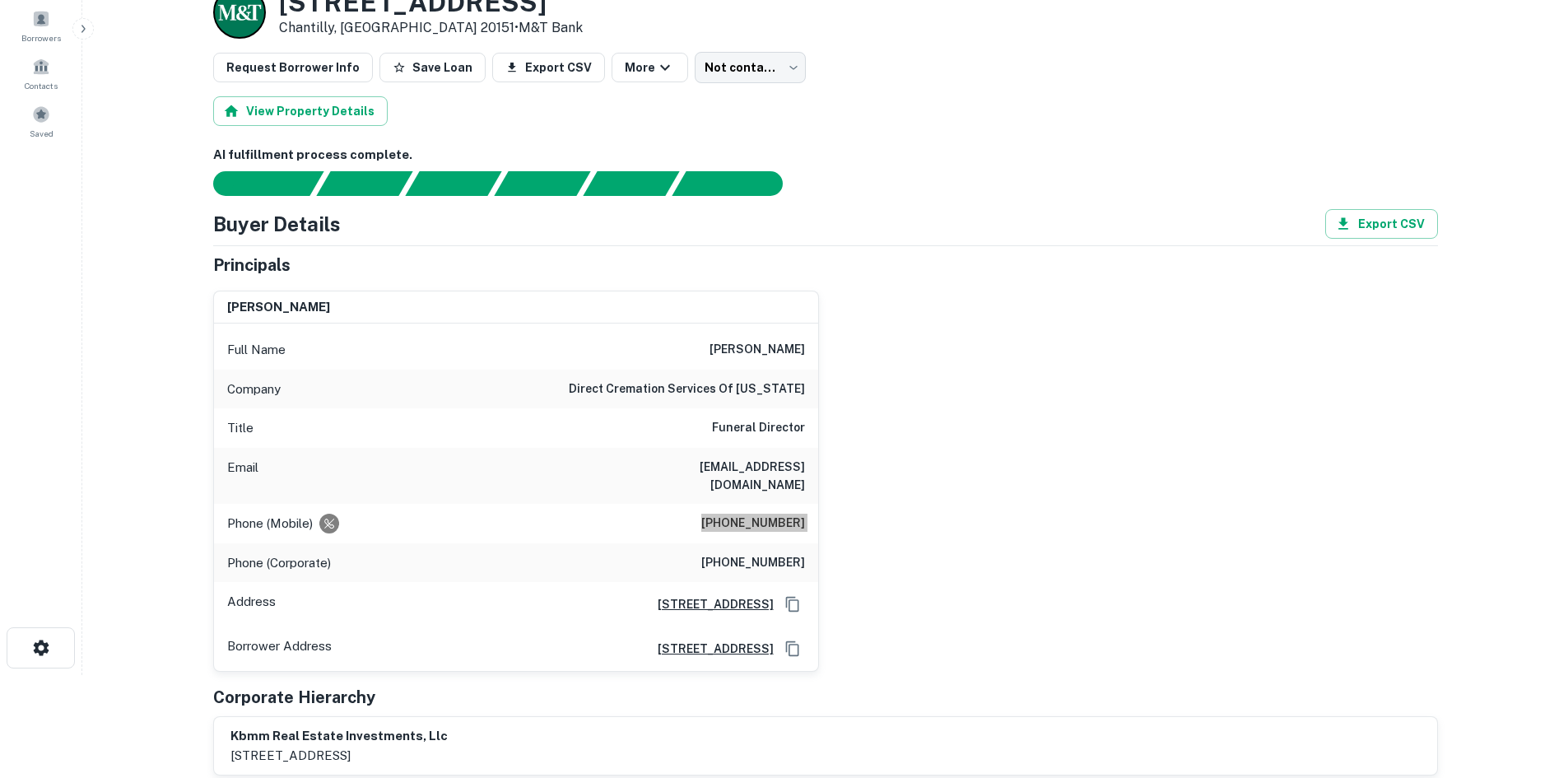
scroll to position [0, 0]
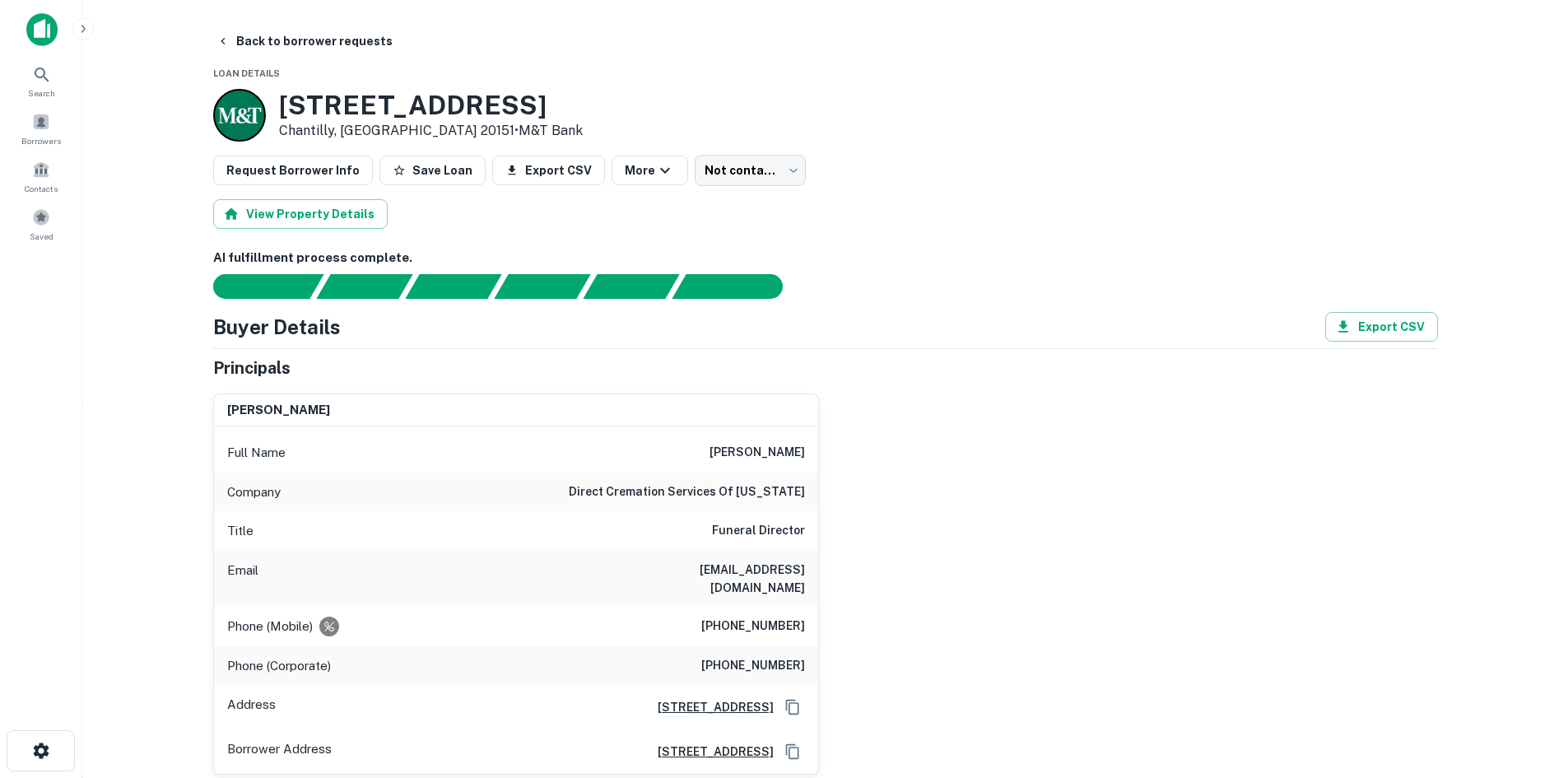
click at [726, 646] on div "Phone (Corporate) (703) 584-4927" at bounding box center [516, 665] width 604 height 39
copy h6 "(703) 584-4927"
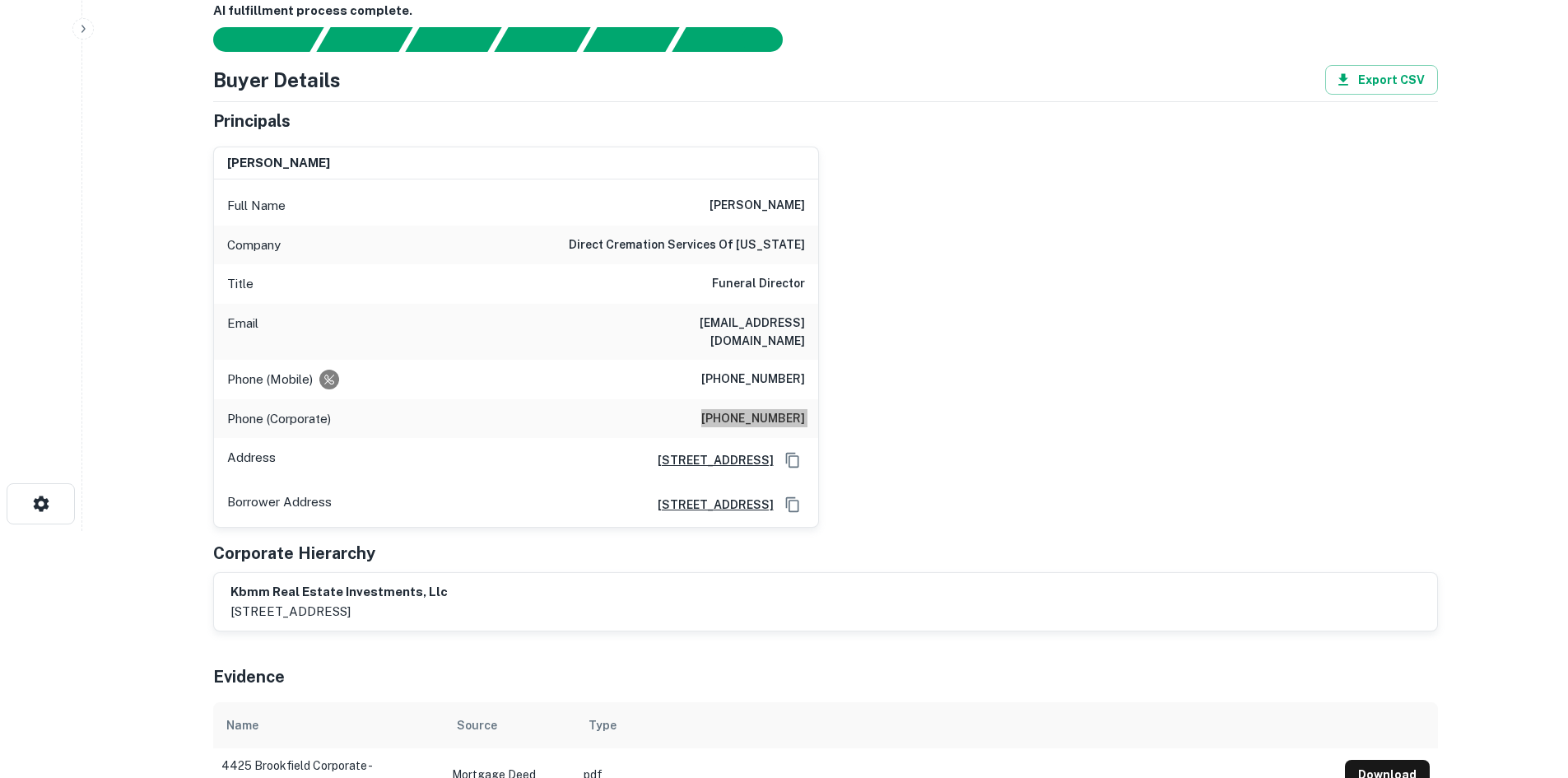
scroll to position [82, 0]
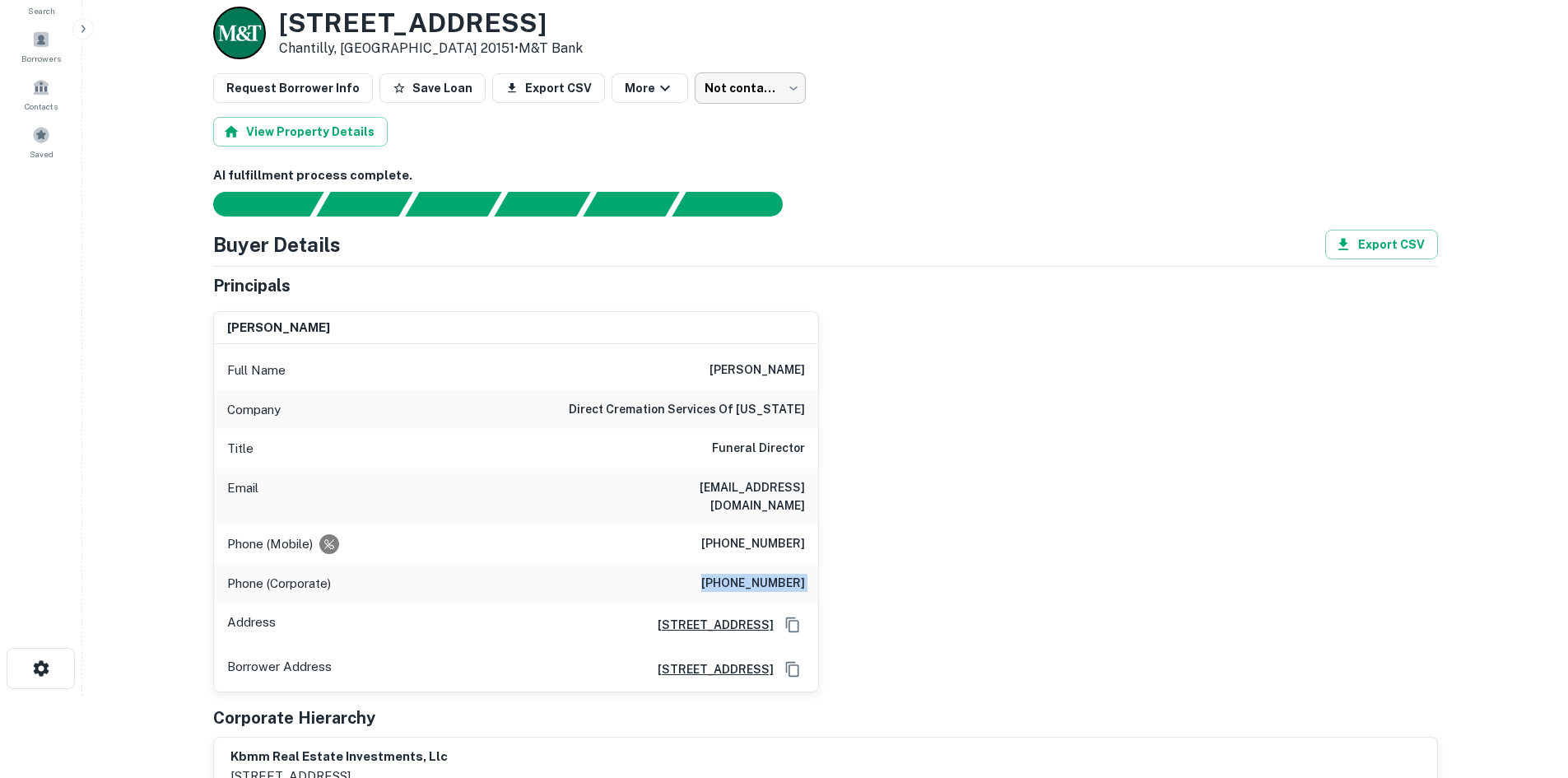
click at [730, 103] on body "Search Borrowers Contacts Saved Back to borrower requests Loan Details 4425 Bro…" at bounding box center [784, 307] width 1568 height 778
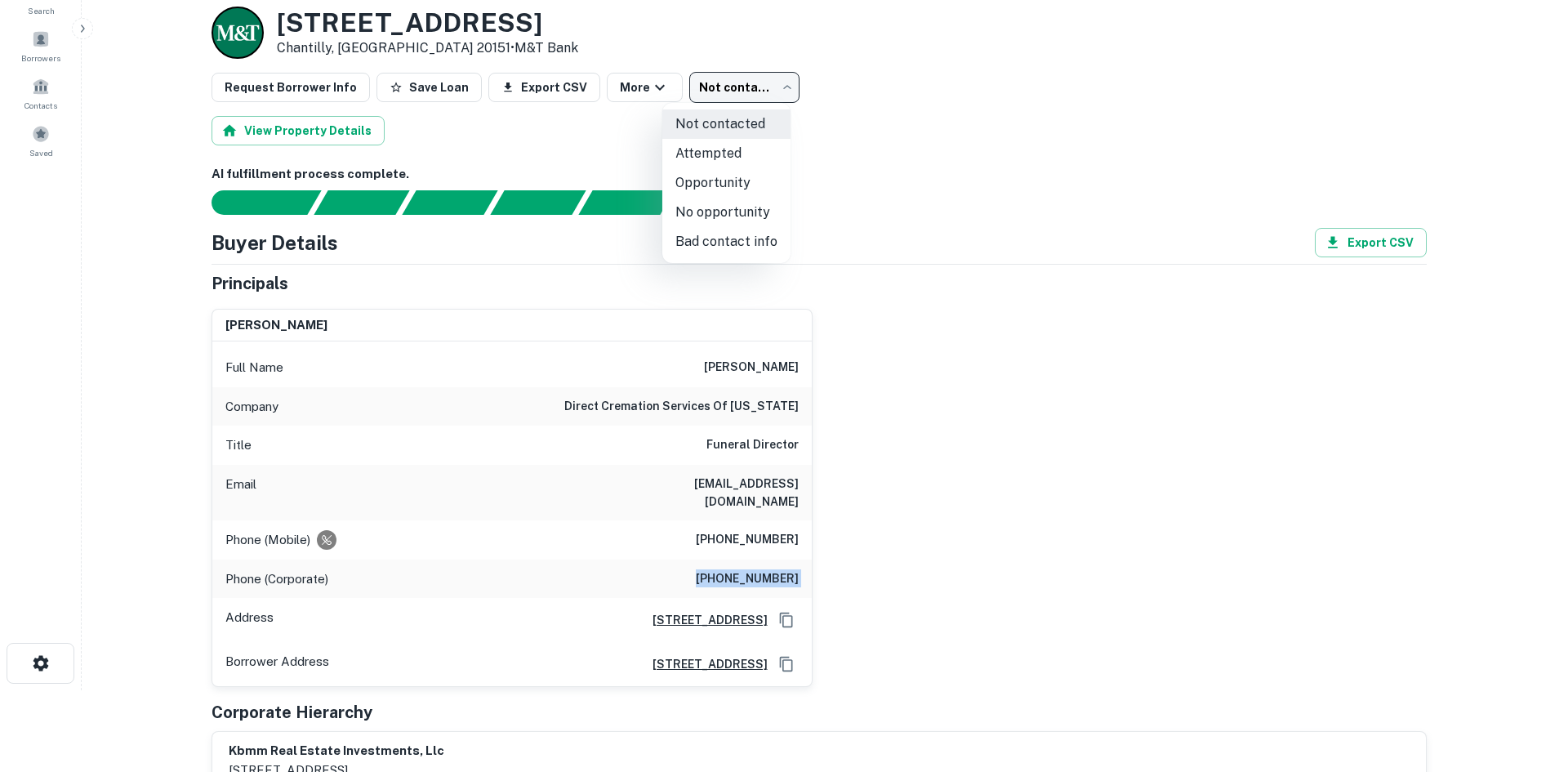
click at [725, 148] on li "Attempted" at bounding box center [726, 153] width 129 height 29
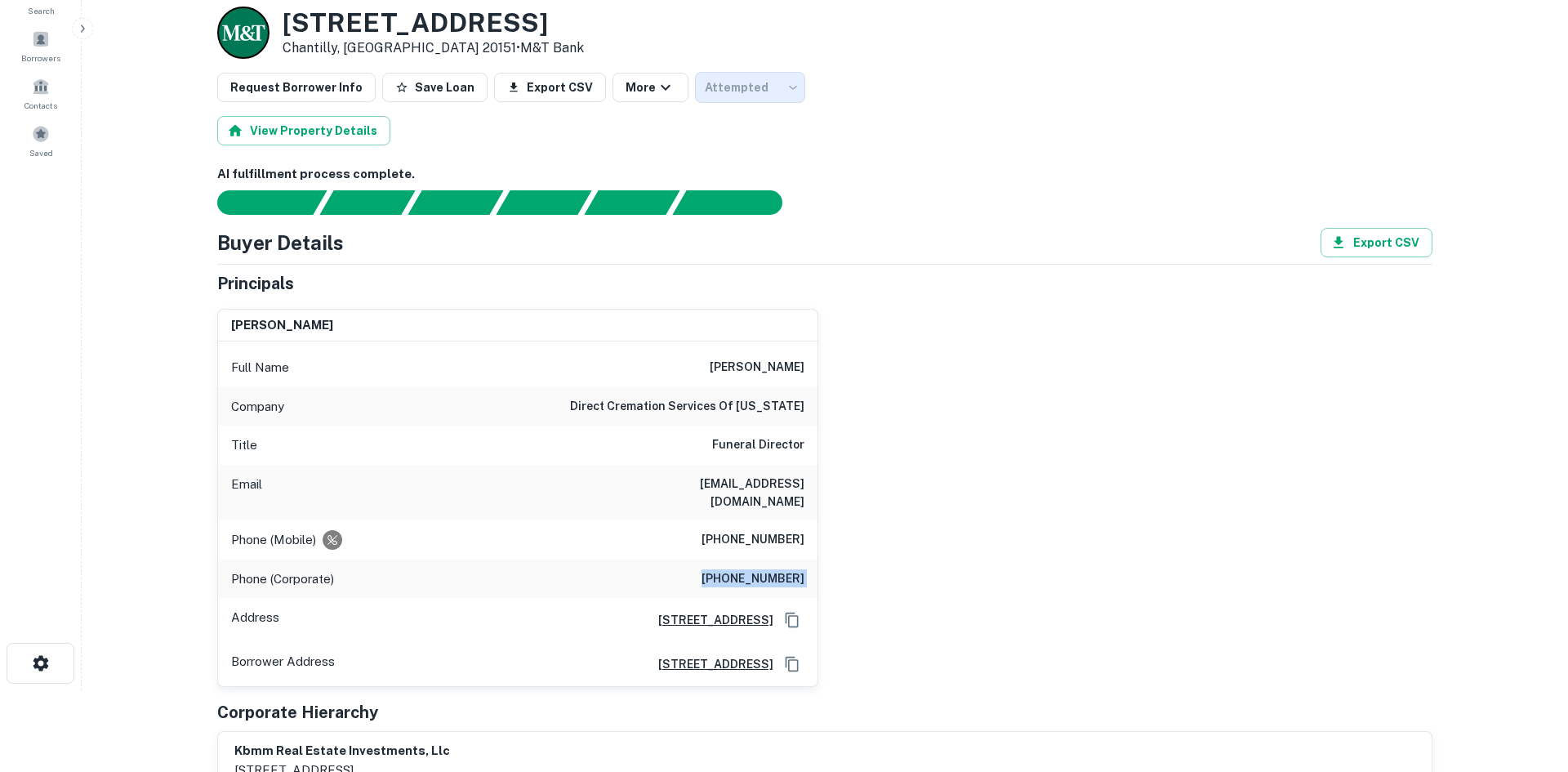
type input "*********"
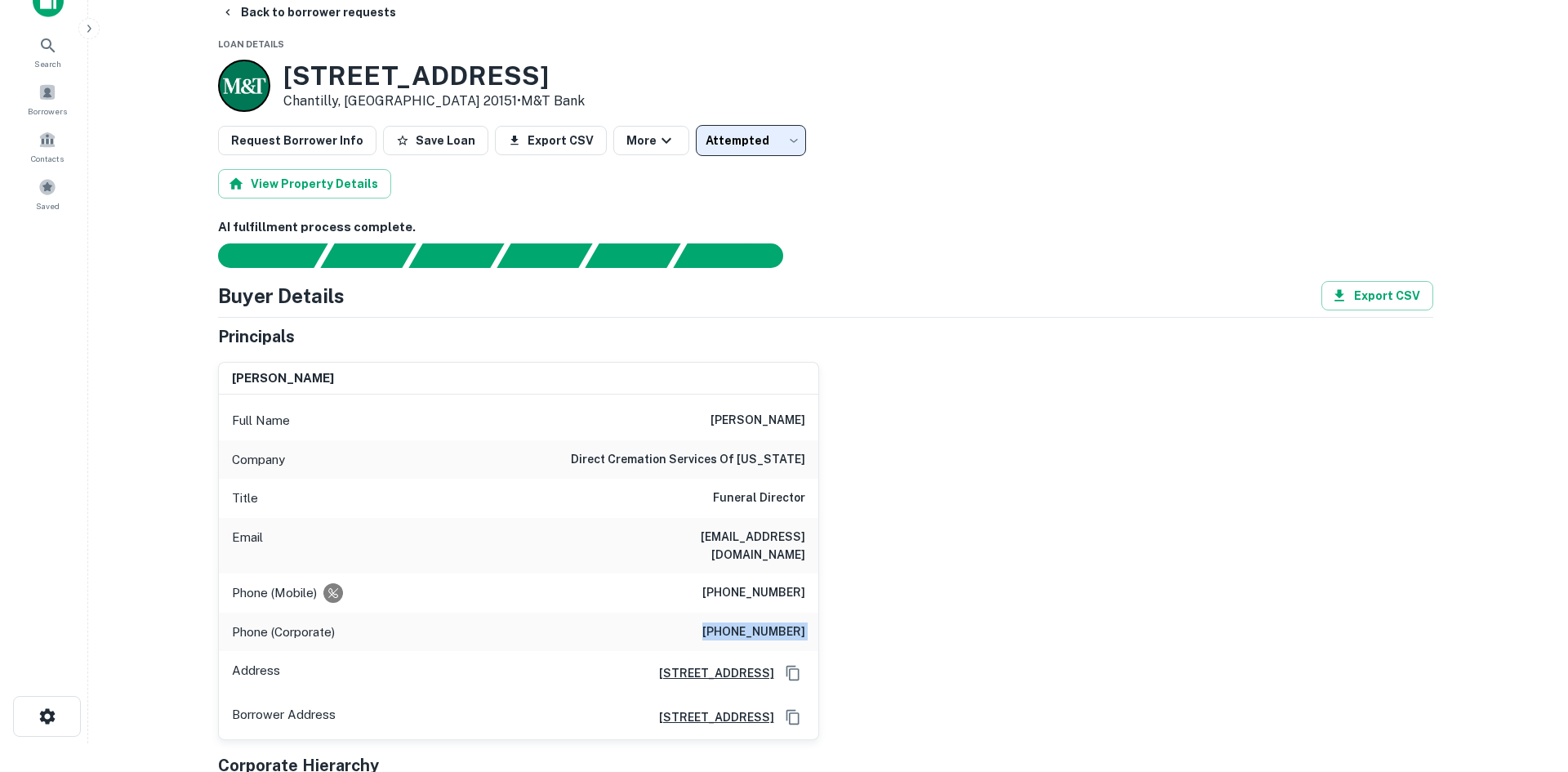
scroll to position [0, 0]
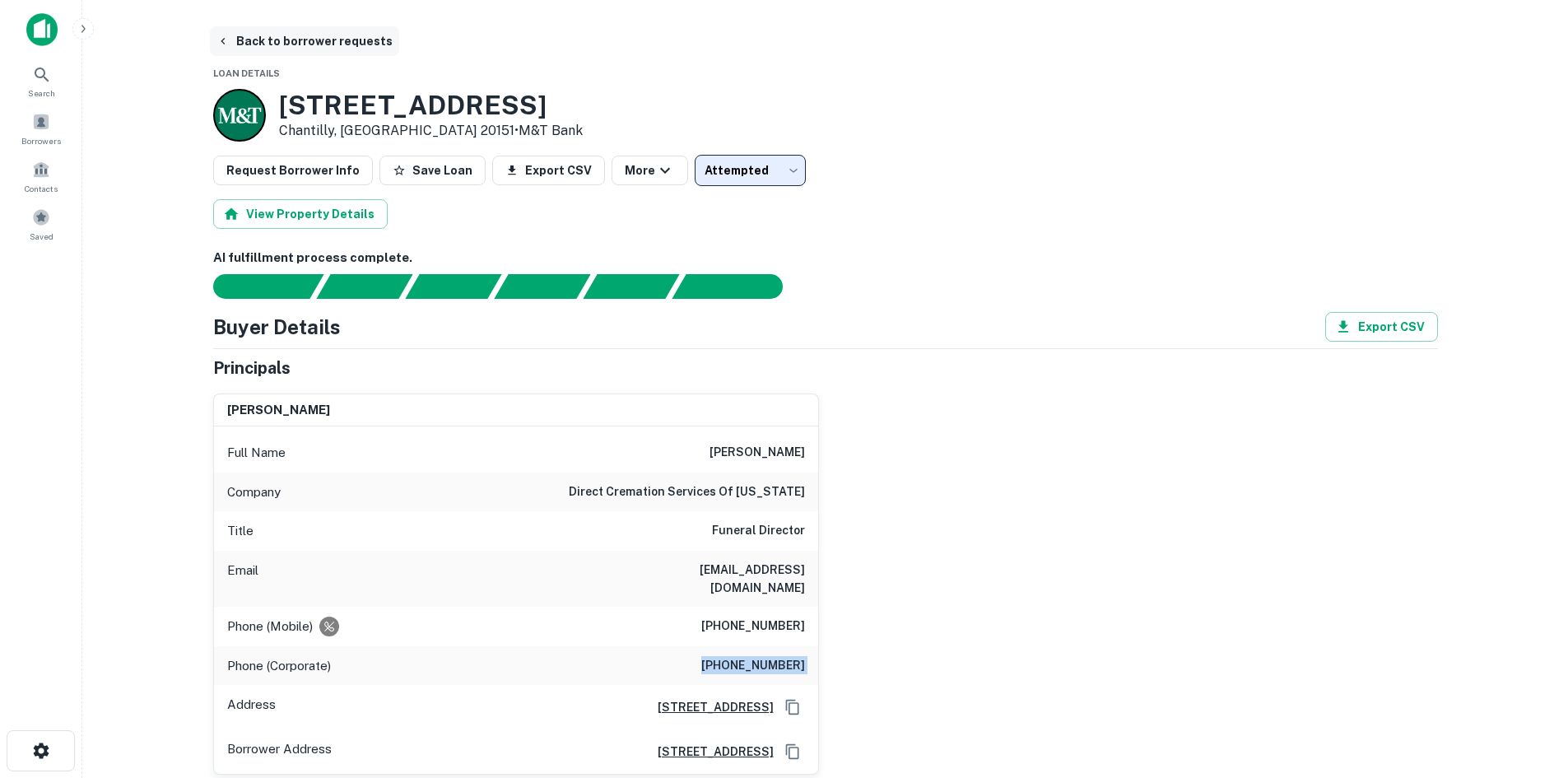
click at [346, 53] on button "Back to borrower requests" at bounding box center [304, 41] width 190 height 29
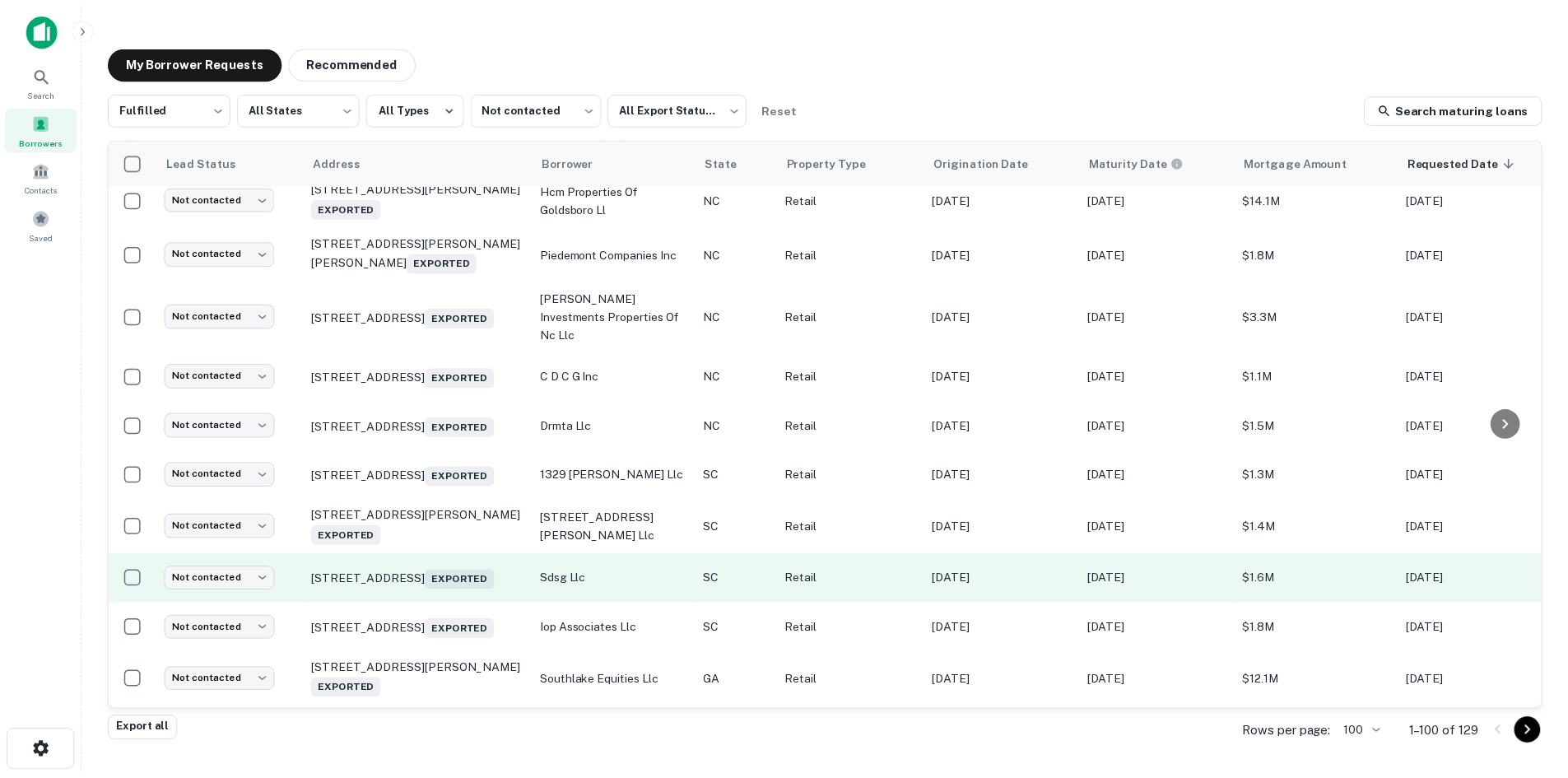
scroll to position [1217, 0]
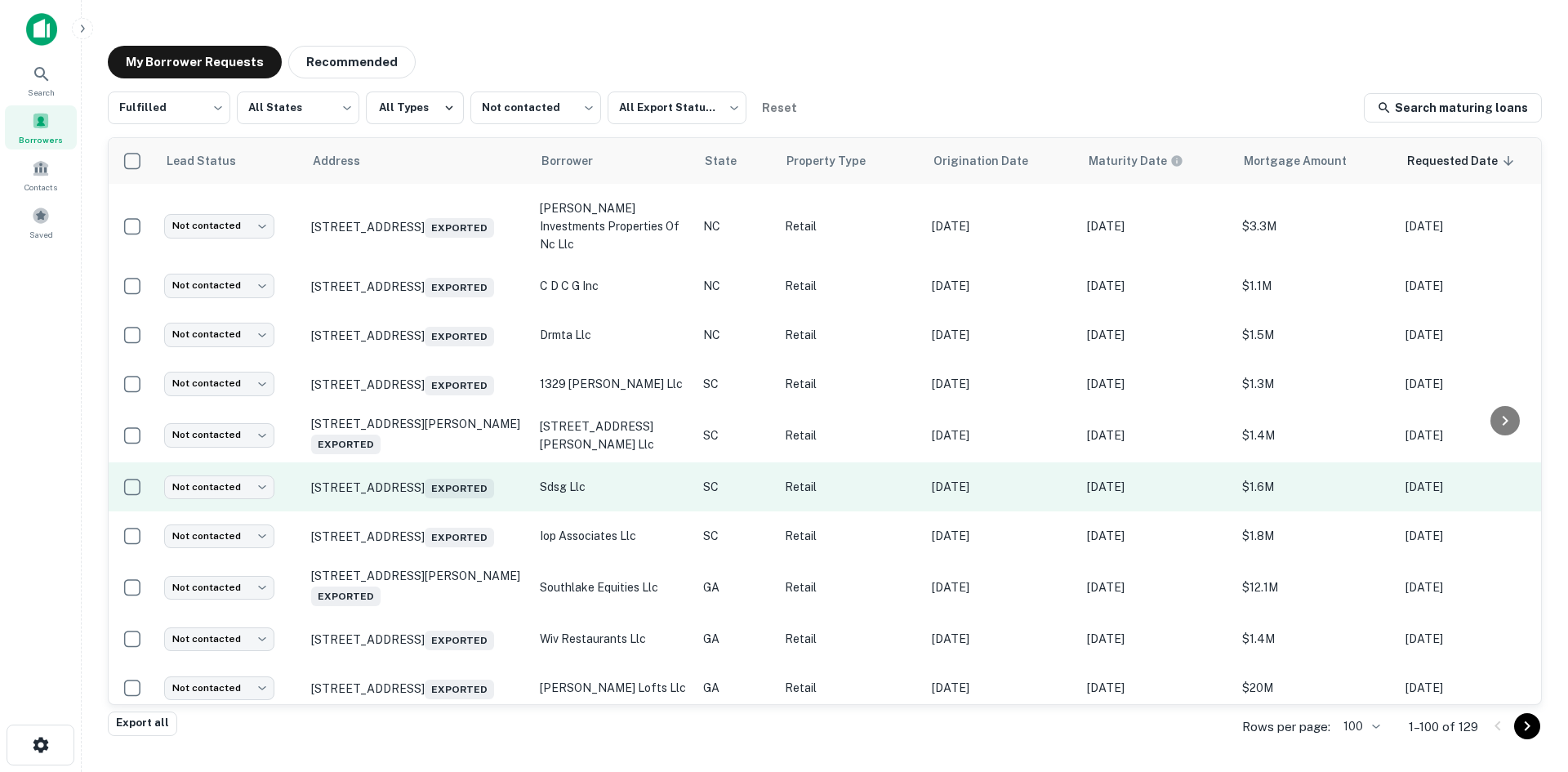
click at [448, 512] on td "200 Blythewood Rd Blythewood, SC 29016 Exported" at bounding box center [417, 486] width 229 height 49
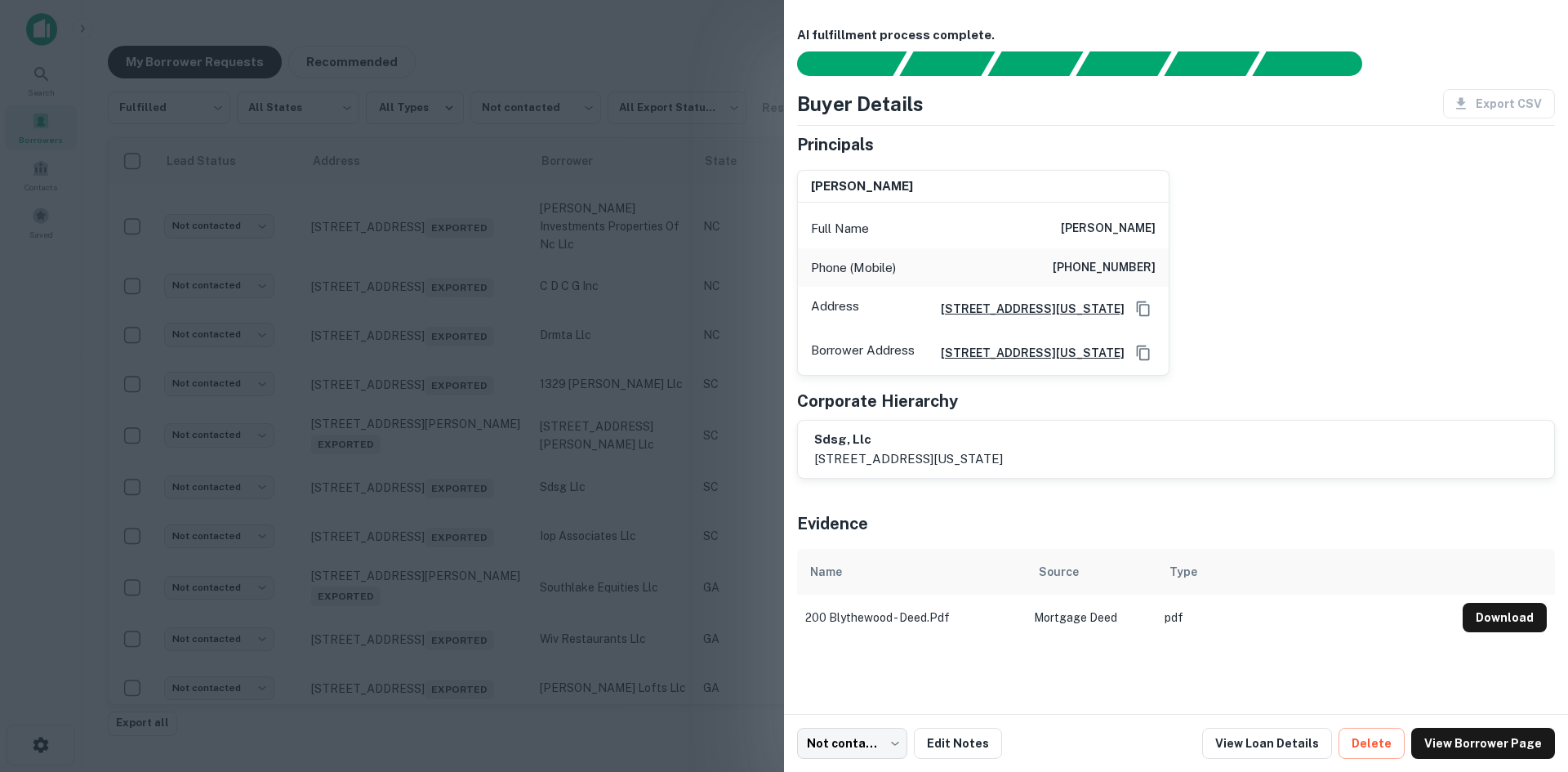
click at [448, 551] on div at bounding box center [784, 386] width 1568 height 772
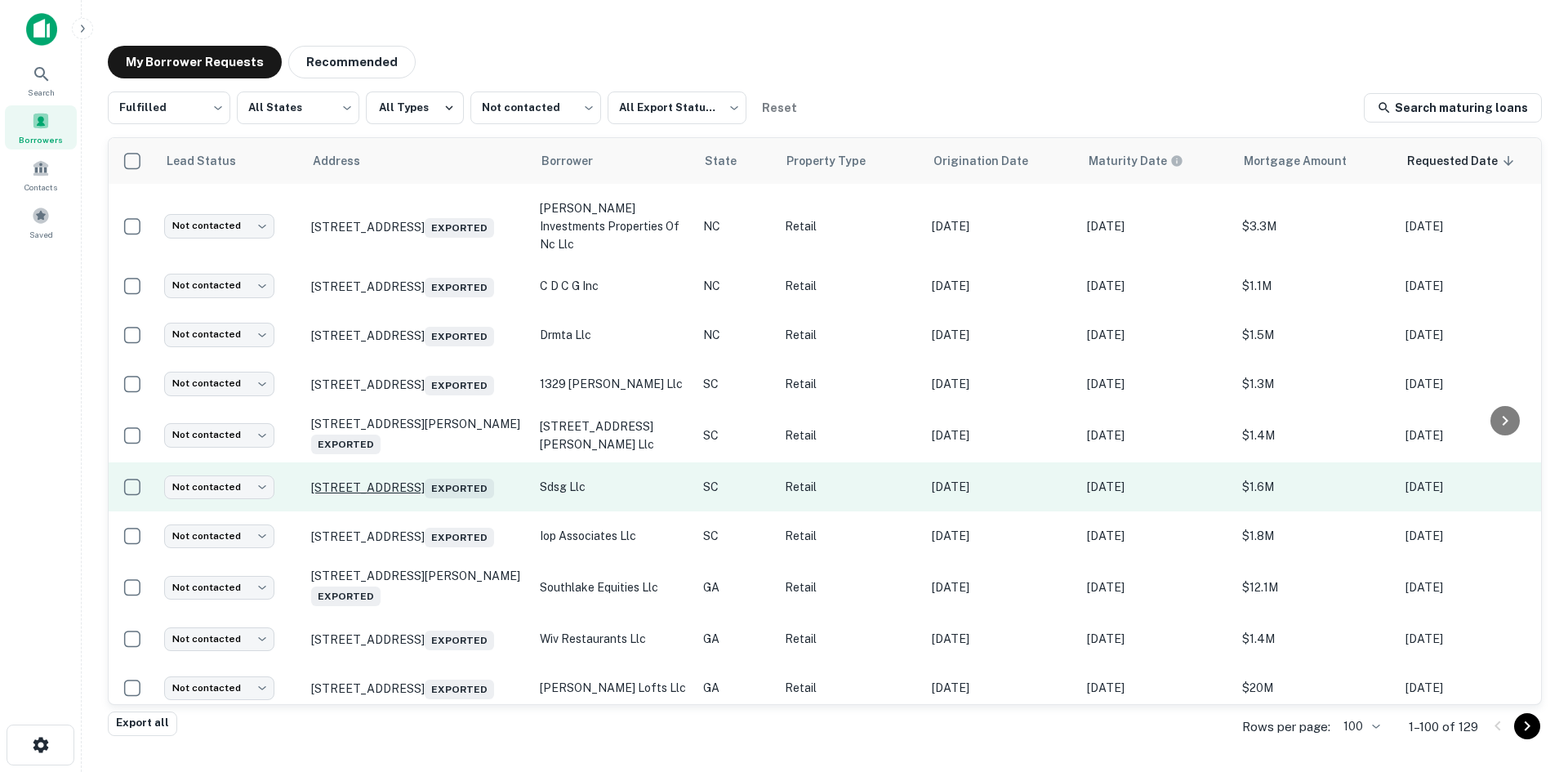
click at [449, 498] on p "200 Blythewood Rd Blythewood, SC 29016 Exported" at bounding box center [417, 487] width 212 height 23
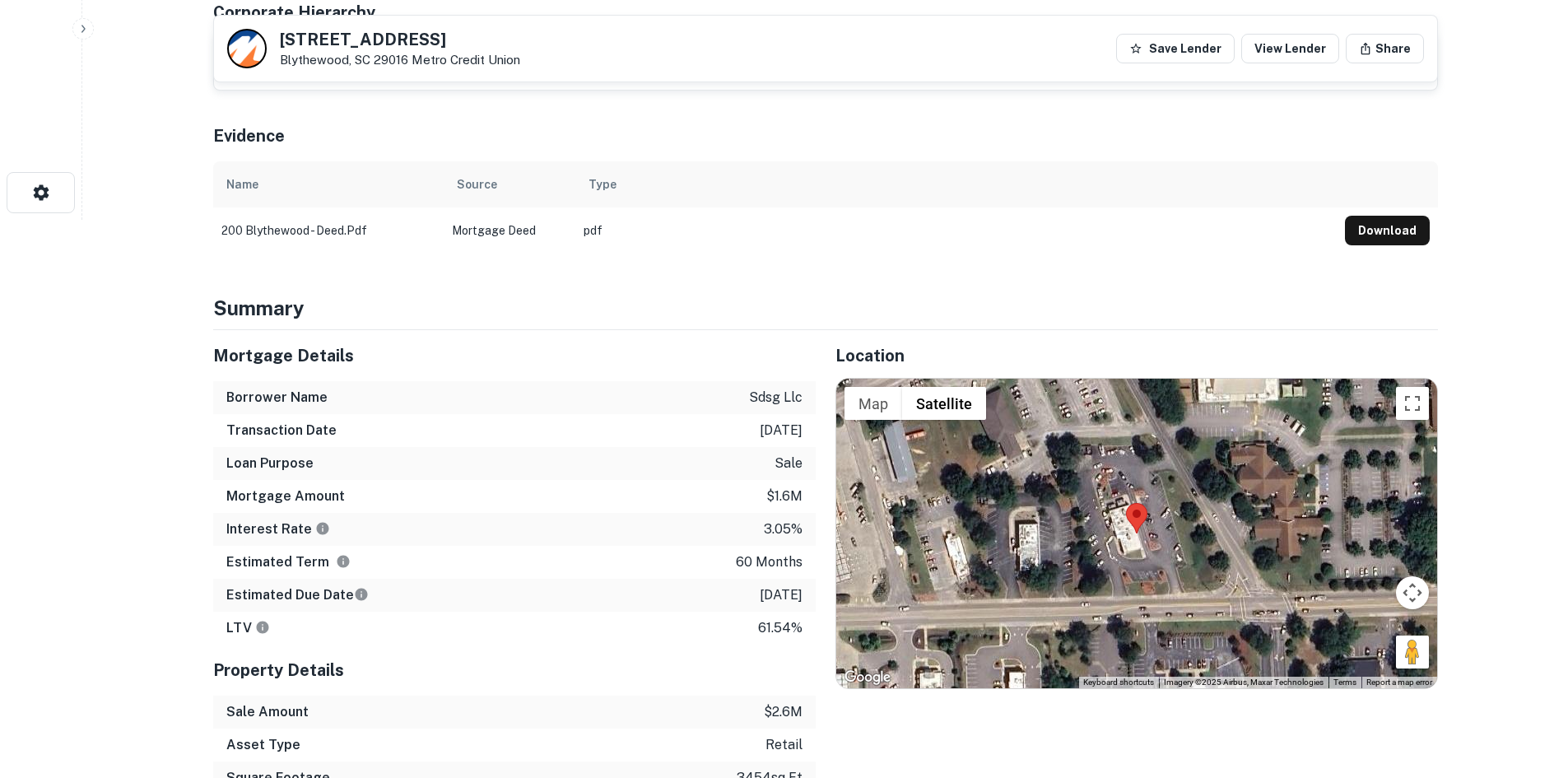
scroll to position [823, 0]
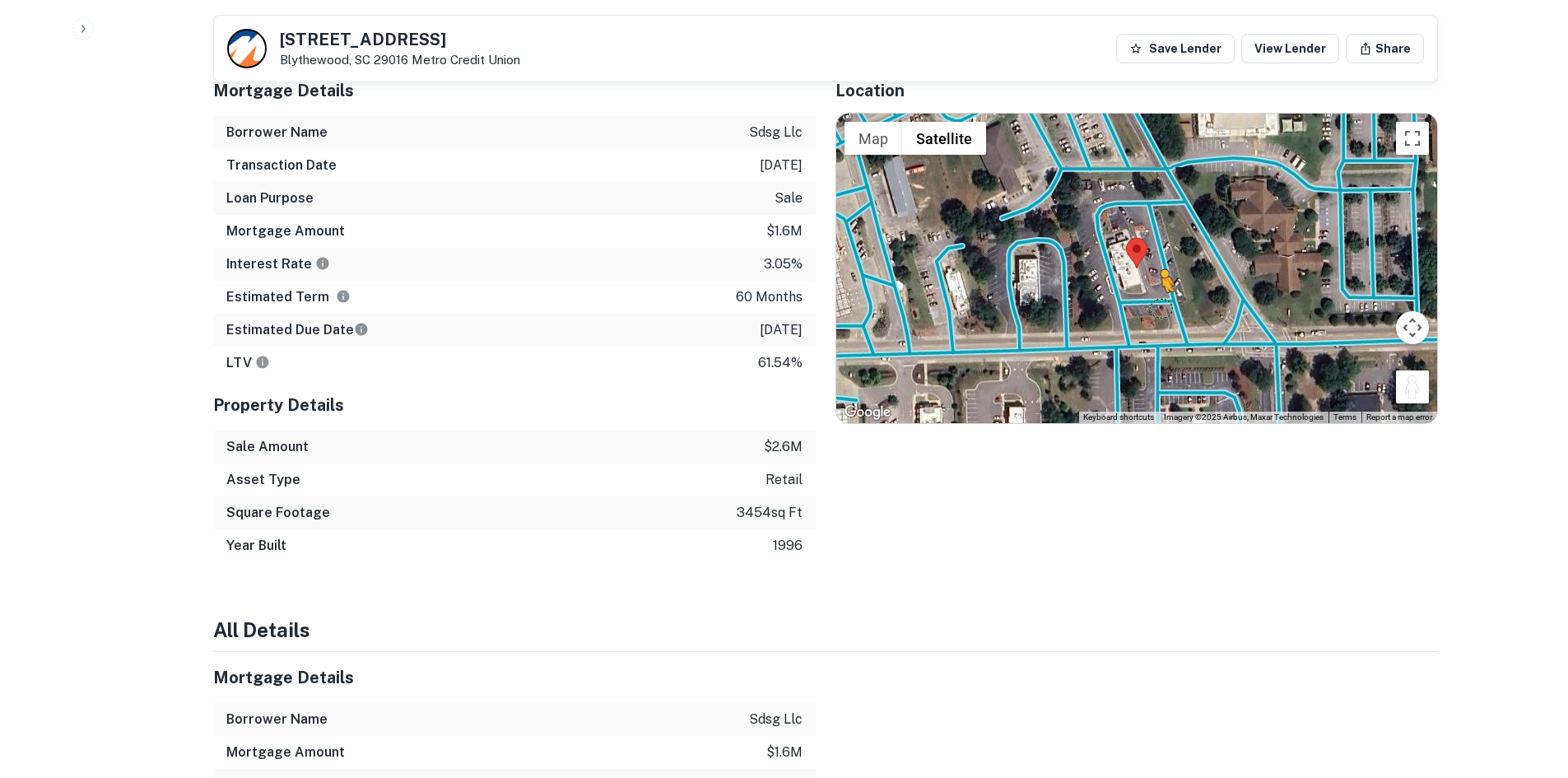
drag, startPoint x: 1411, startPoint y: 381, endPoint x: 1154, endPoint y: 303, distance: 268.6
click at [1154, 303] on div "To activate drag with keyboard, press Alt + Enter. Once in keyboard drag state,…" at bounding box center [1137, 268] width 601 height 309
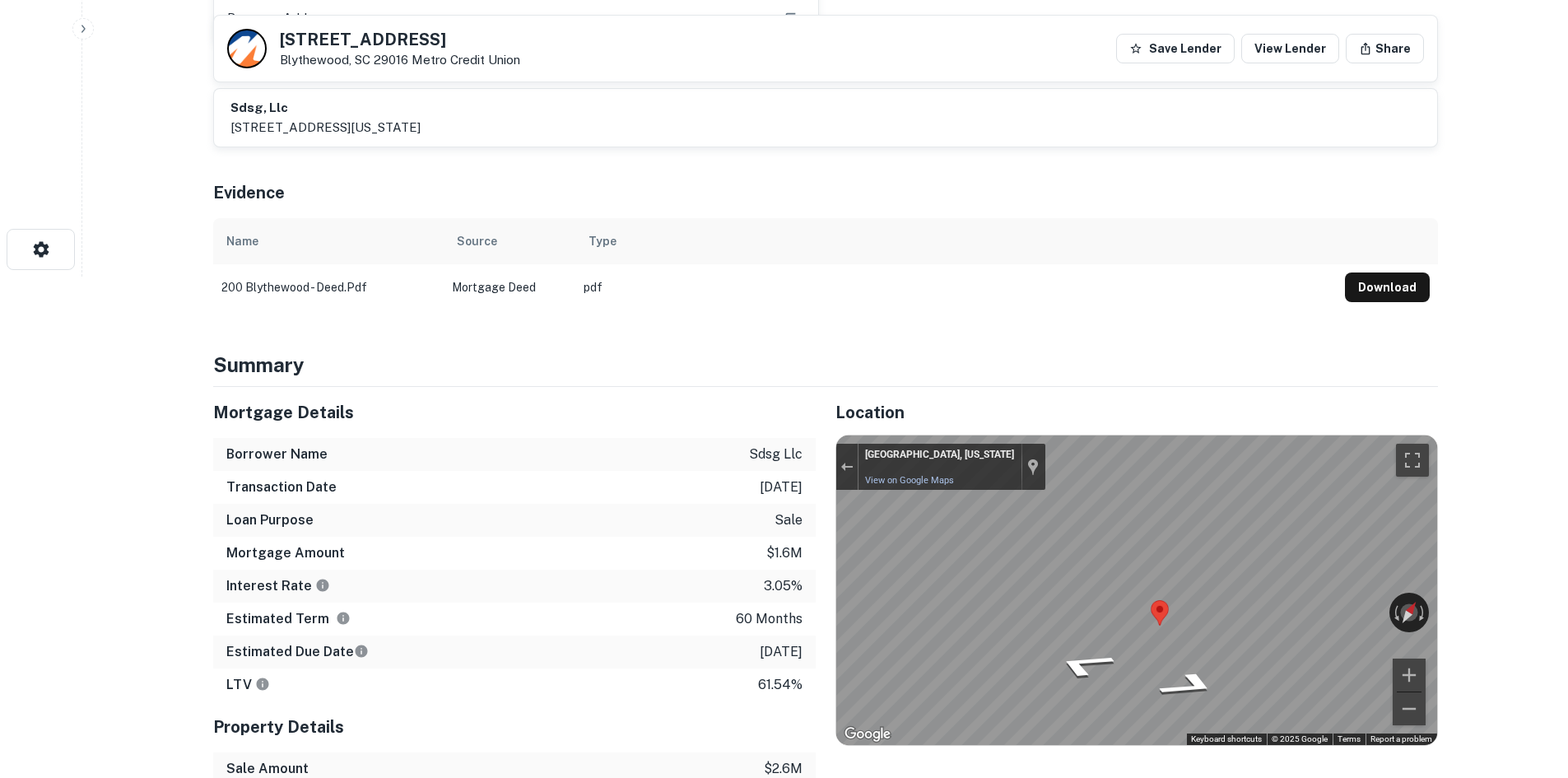
scroll to position [494, 0]
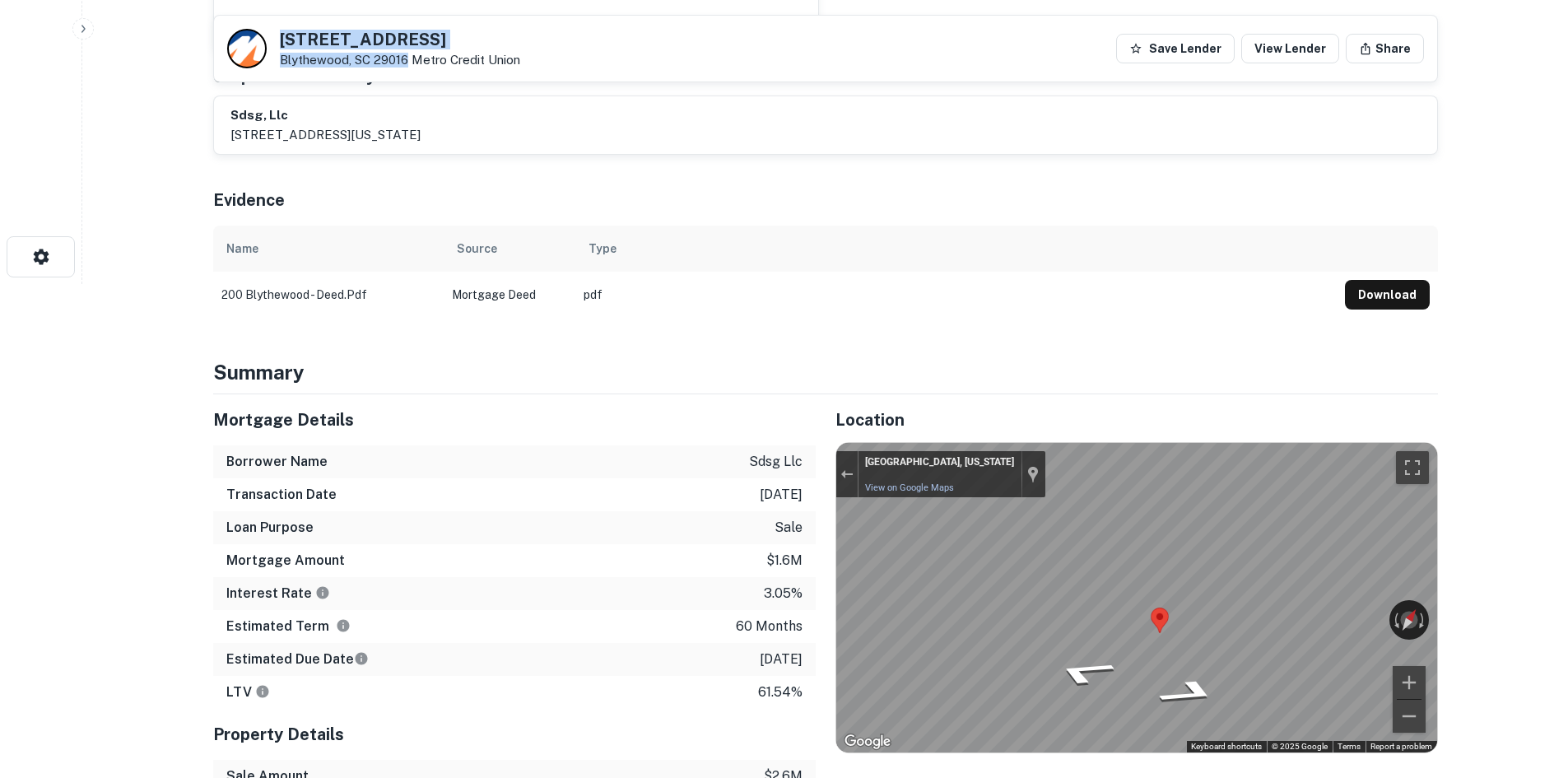
drag, startPoint x: 315, startPoint y: 38, endPoint x: 407, endPoint y: 66, distance: 96.2
click at [407, 66] on div "200 Blythewood Rd Blythewood, SC 29016 Metro Credit Union" at bounding box center [400, 48] width 241 height 36
copy div "200 Blythewood Rd Blythewood, SC 29016"
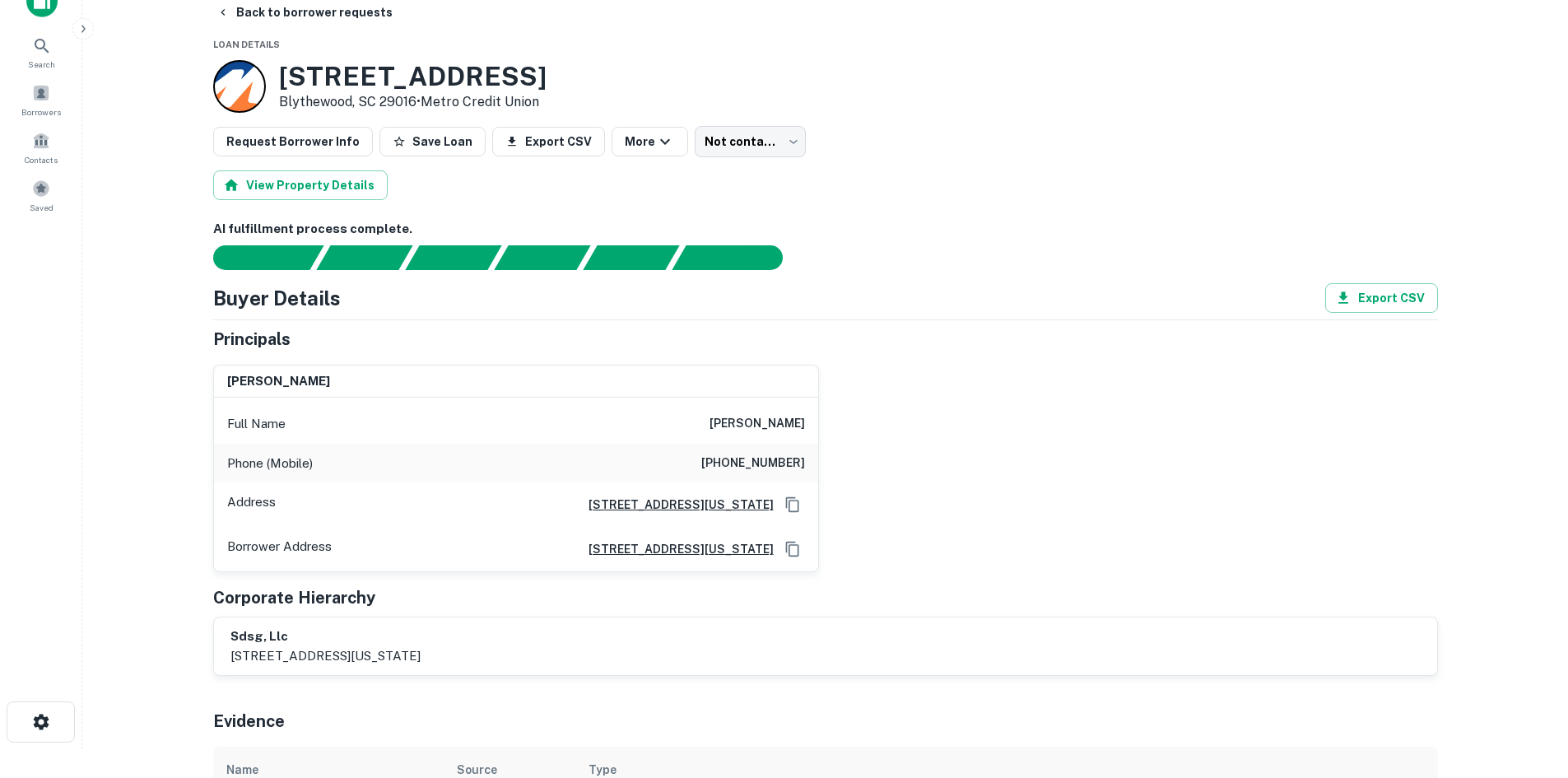
scroll to position [0, 0]
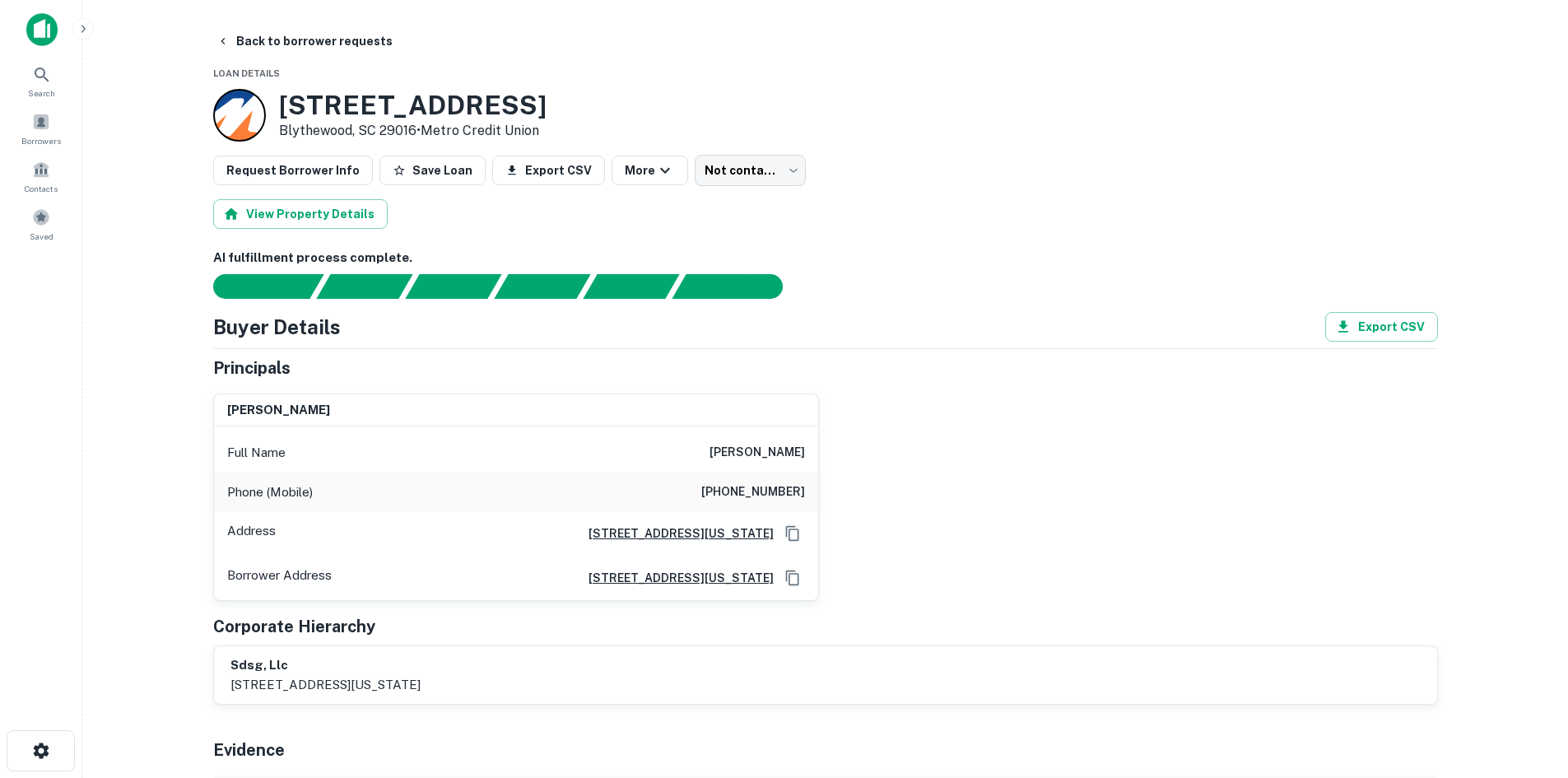
click at [776, 476] on div "Phone (Mobile) (201) 394-6850" at bounding box center [516, 491] width 604 height 39
copy h6 "(201) 394-6850"
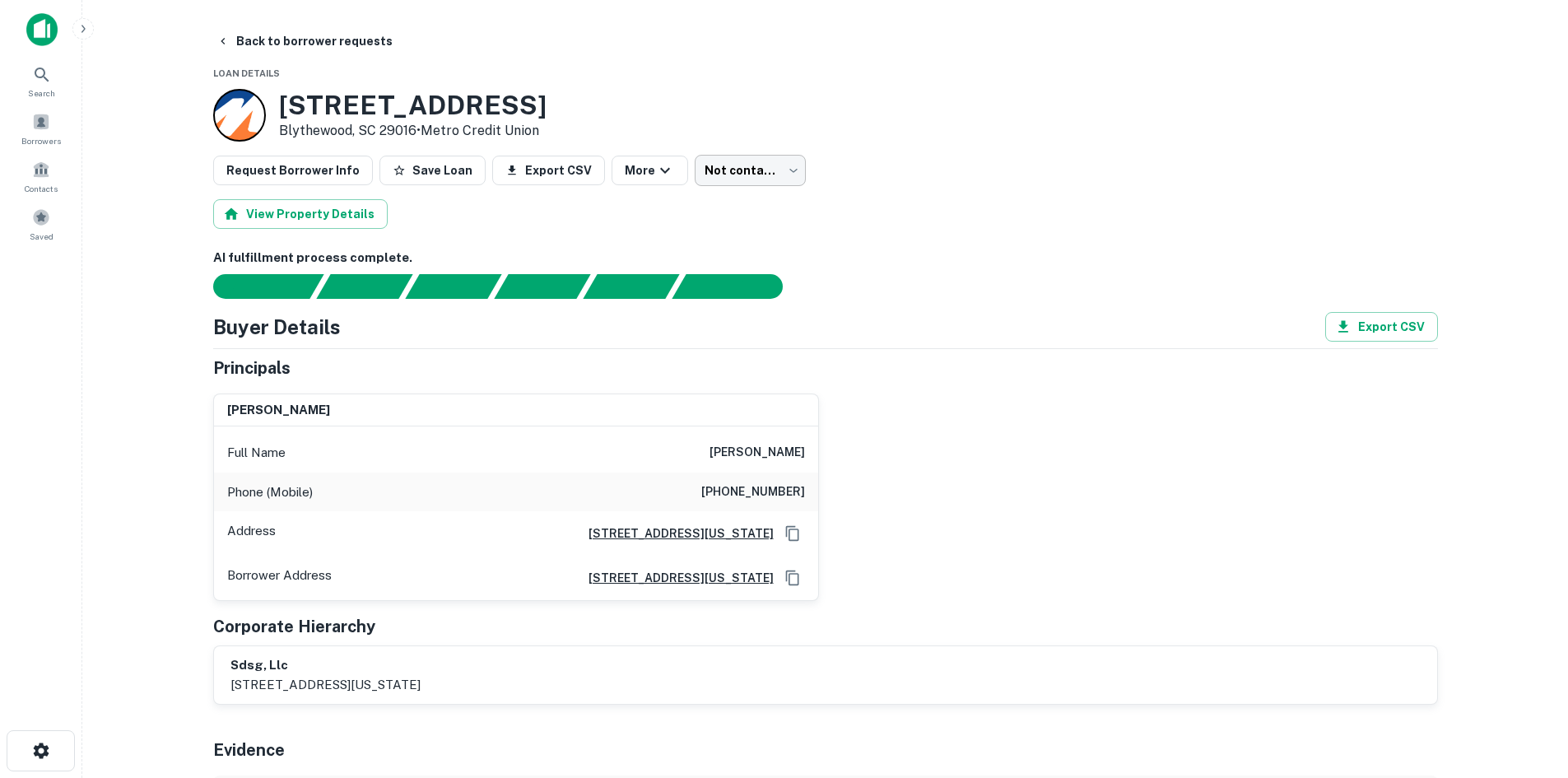
click at [703, 158] on body "Search Borrowers Contacts Saved Back to borrower requests Loan Details 200 Blyt…" at bounding box center [784, 389] width 1568 height 778
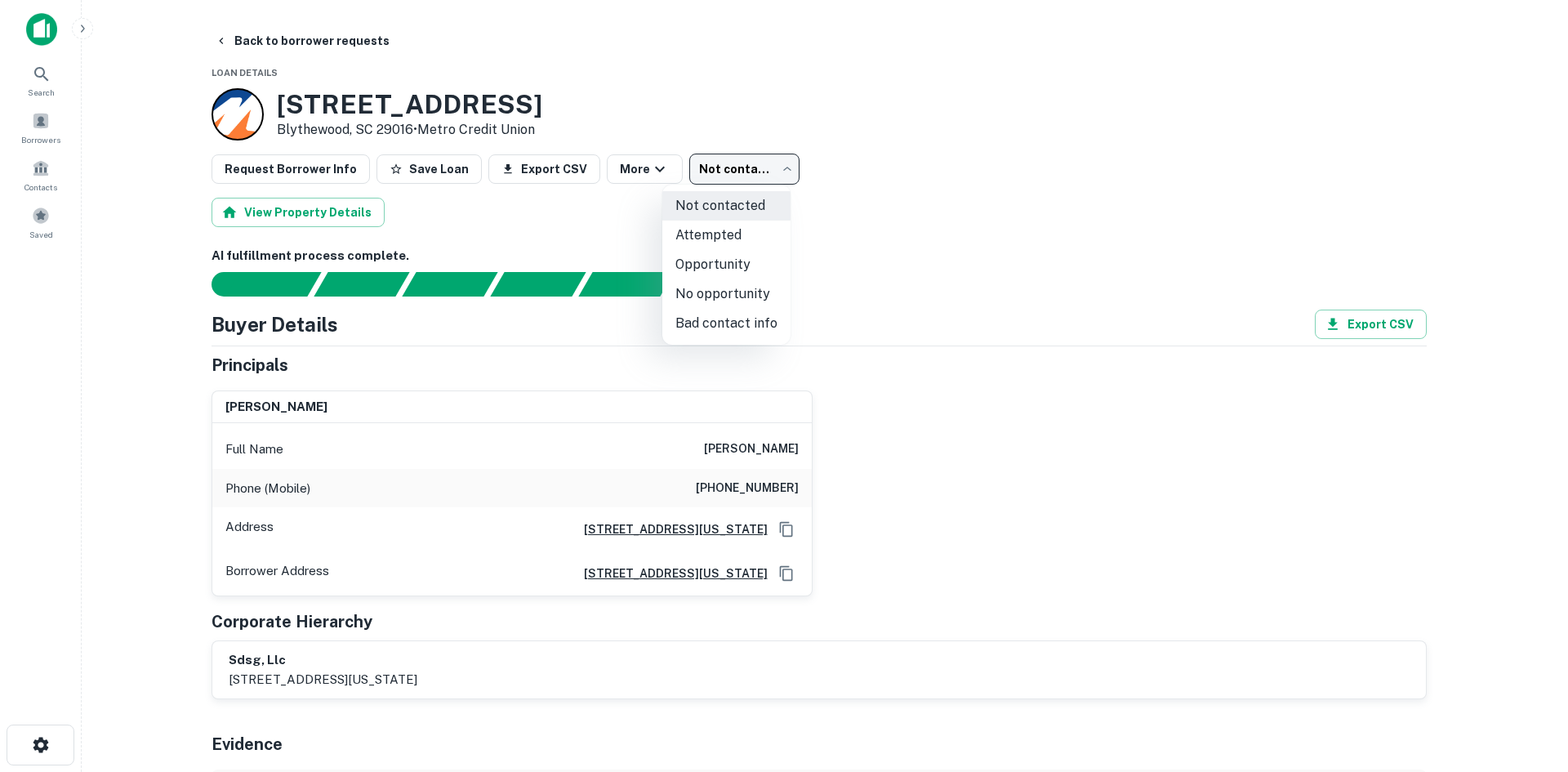
click at [749, 228] on li "Attempted" at bounding box center [726, 235] width 129 height 29
type input "*********"
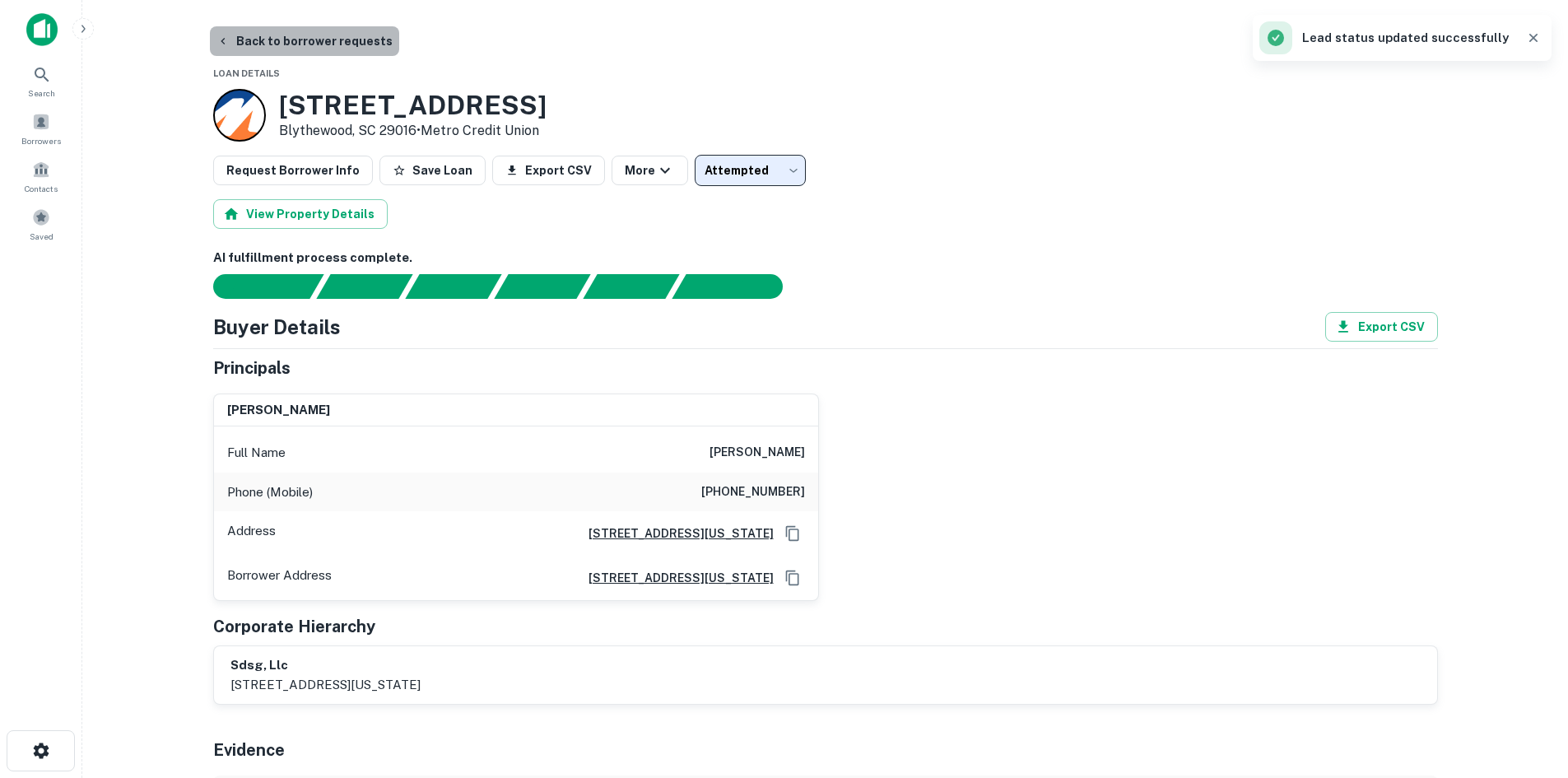
click at [326, 43] on button "Back to borrower requests" at bounding box center [304, 41] width 190 height 29
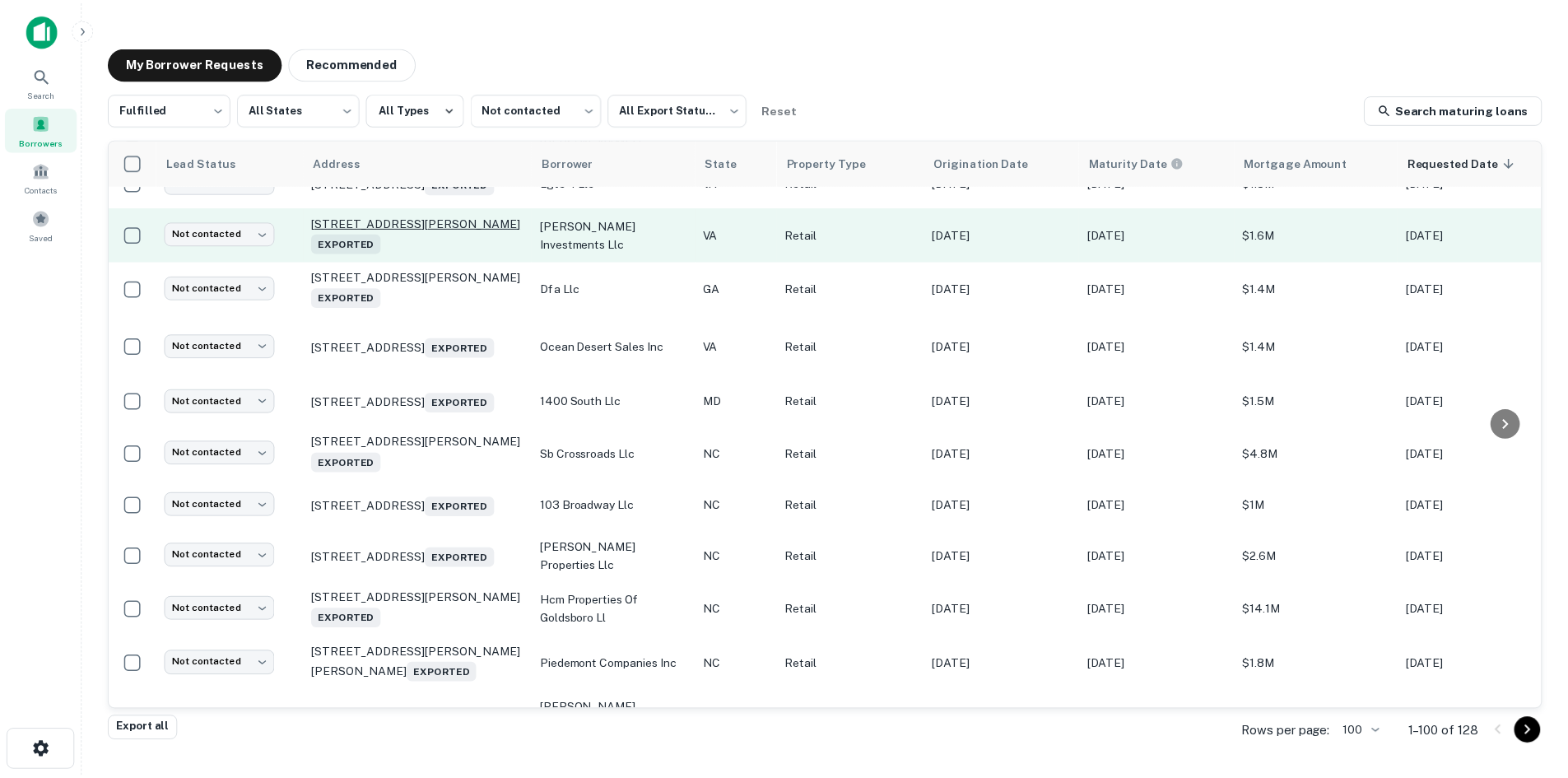
scroll to position [723, 0]
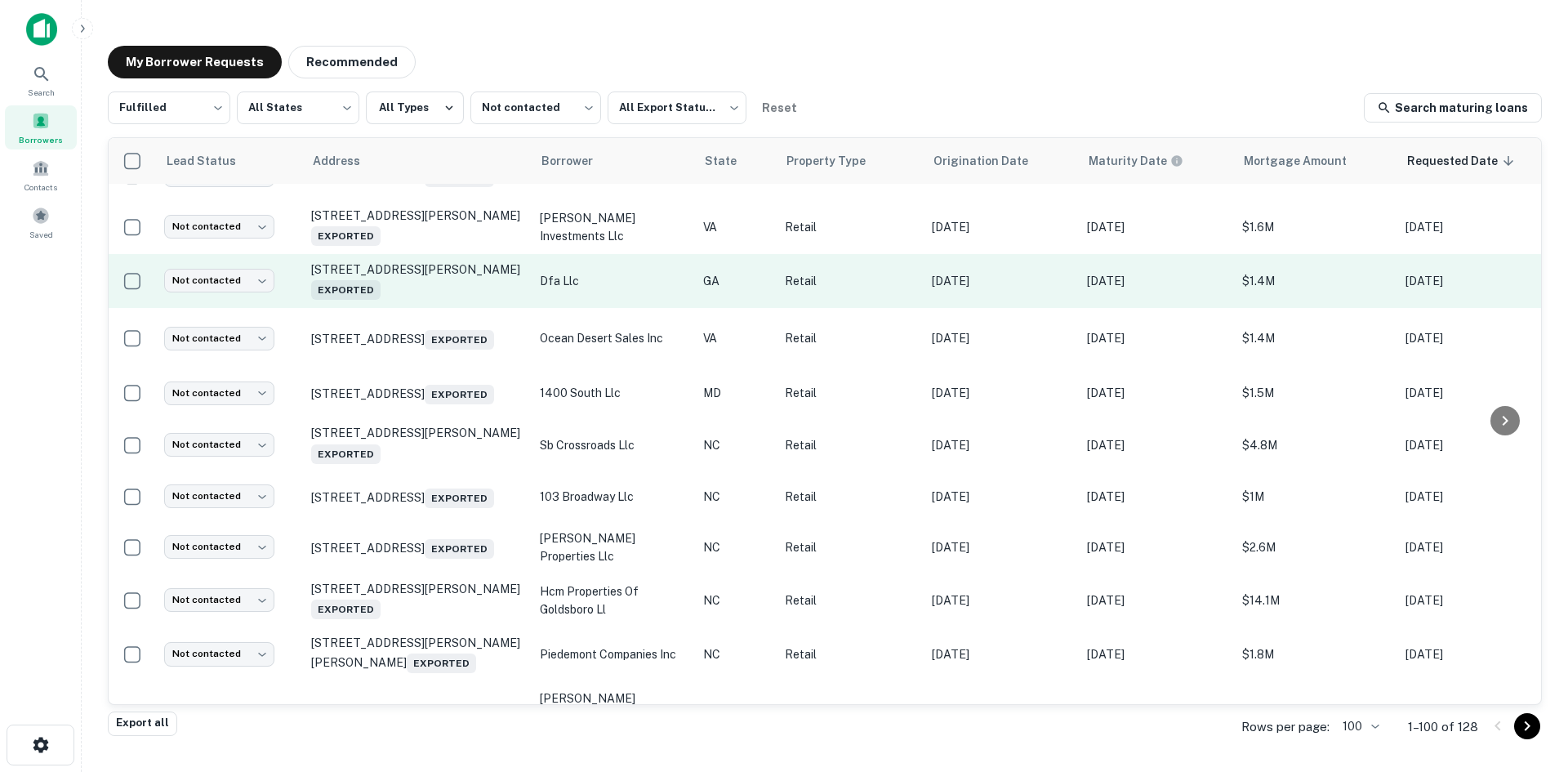
click at [446, 308] on td "[STREET_ADDRESS][PERSON_NAME] Exported" at bounding box center [417, 280] width 229 height 54
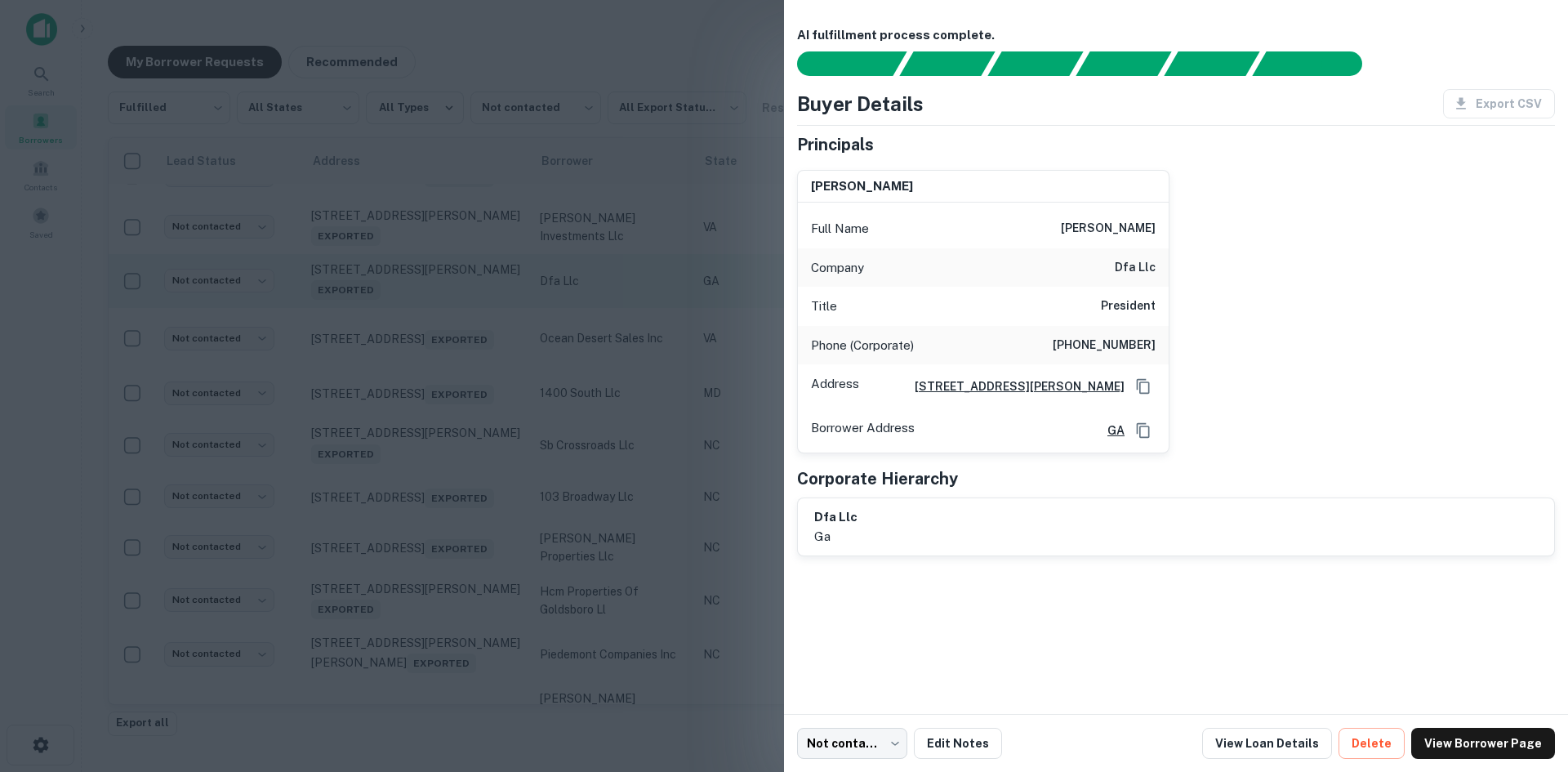
click at [446, 342] on div at bounding box center [784, 386] width 1568 height 772
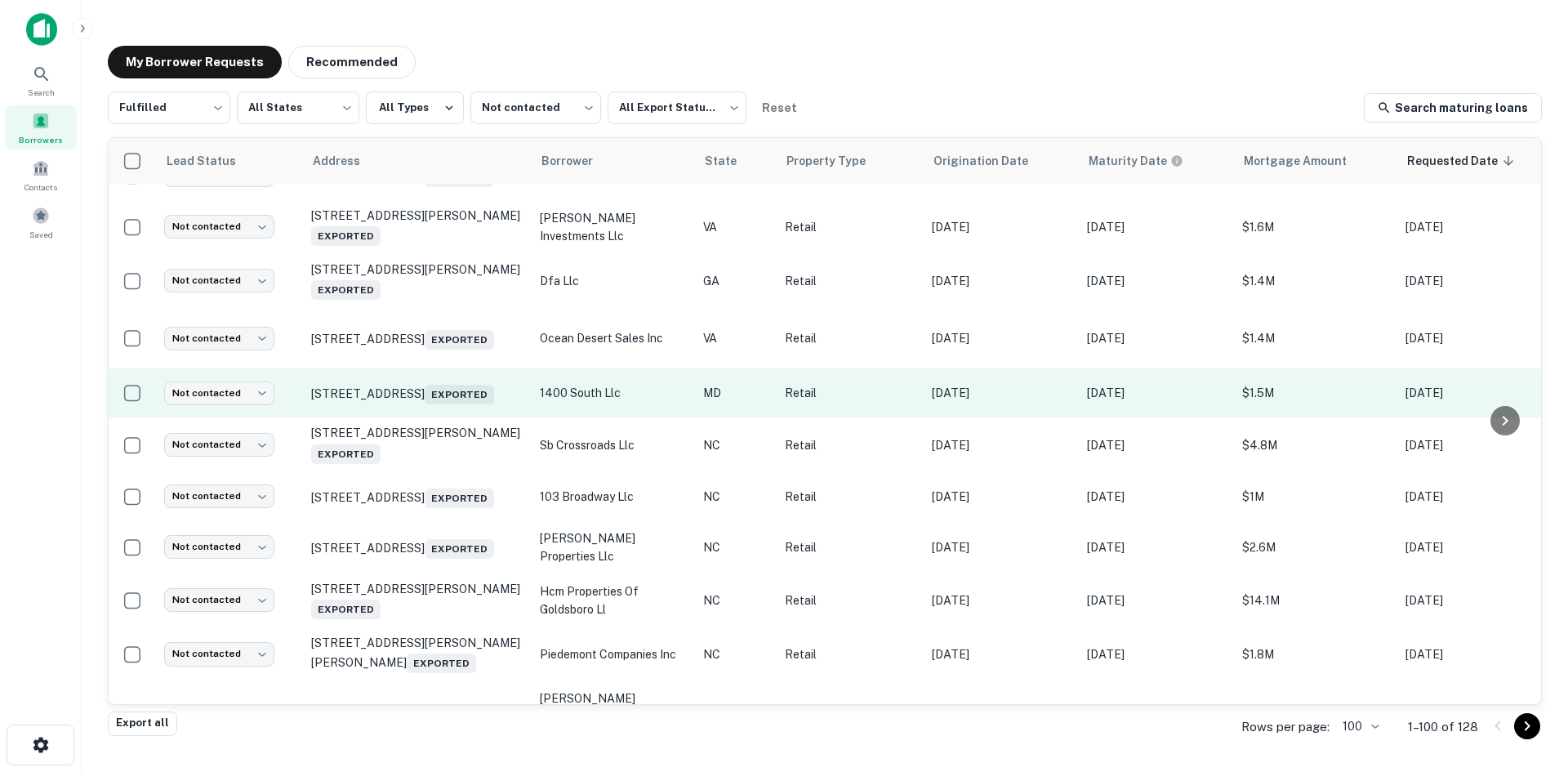
click at [449, 417] on td "1400 S Salisbury Blvd Salisbury, MD 21801 Exported" at bounding box center [417, 392] width 229 height 49
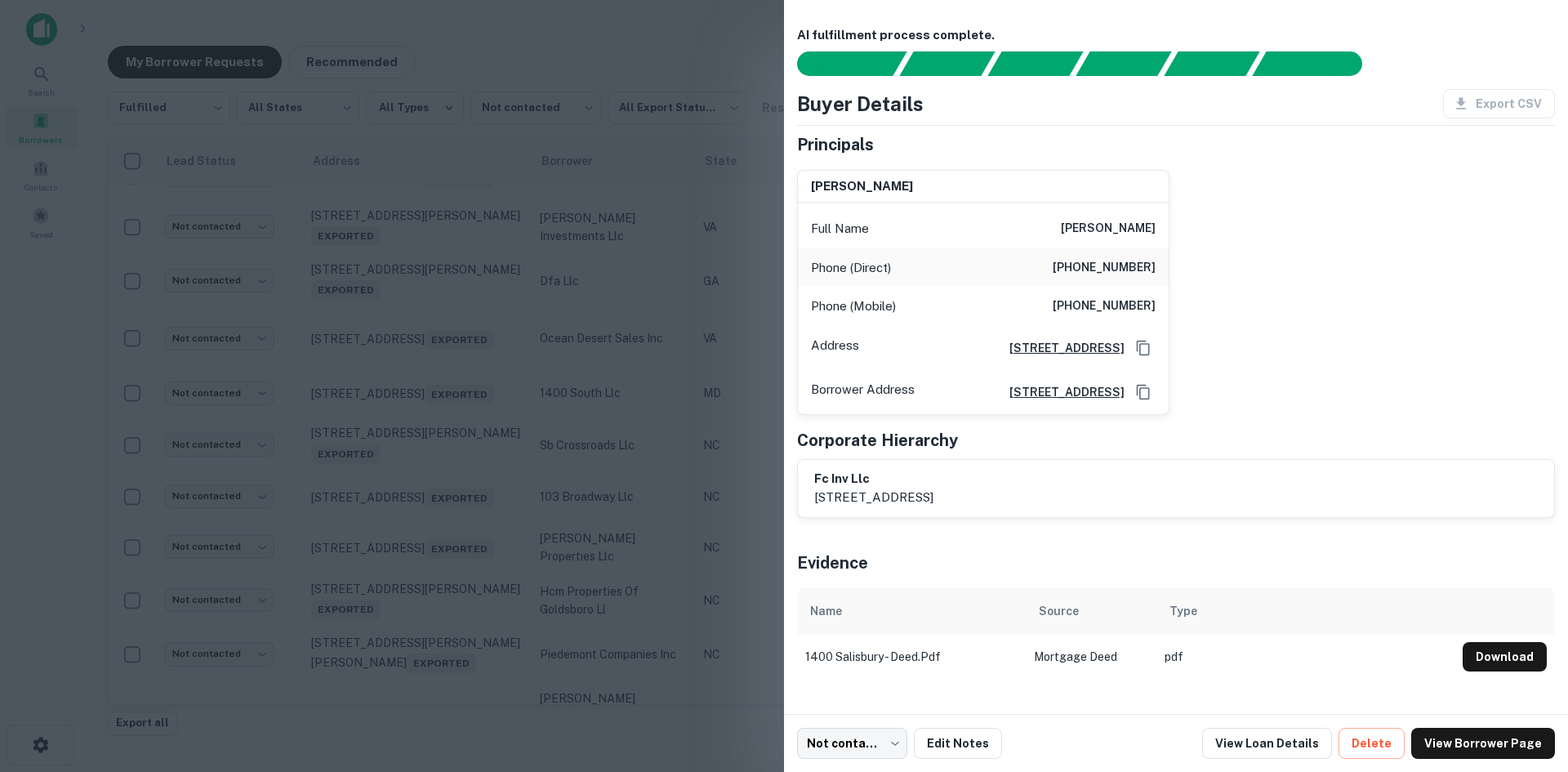
click at [449, 452] on div at bounding box center [784, 386] width 1568 height 772
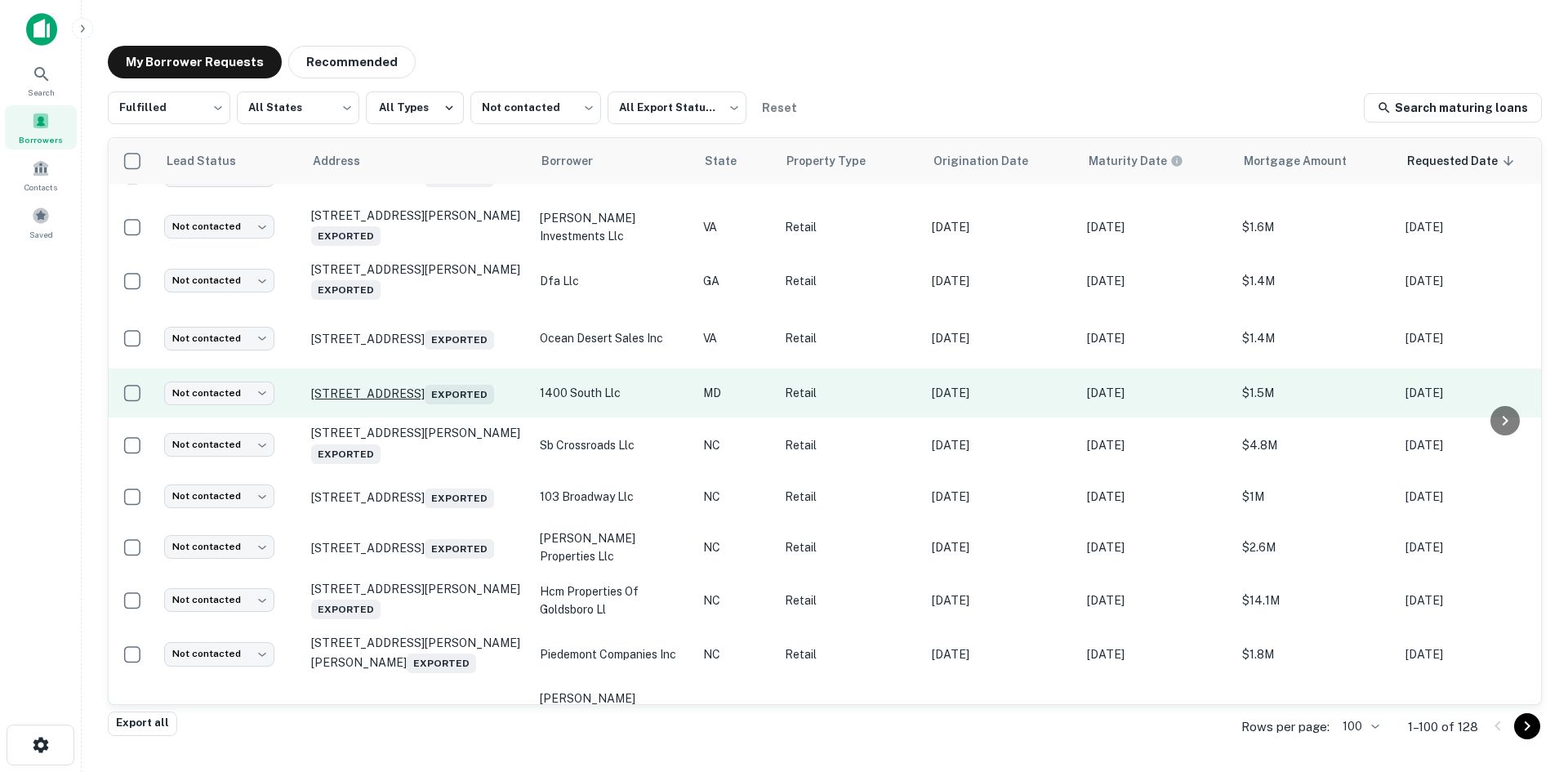
click at [445, 405] on p "1400 S Salisbury Blvd Salisbury, MD 21801 Exported" at bounding box center [417, 393] width 212 height 23
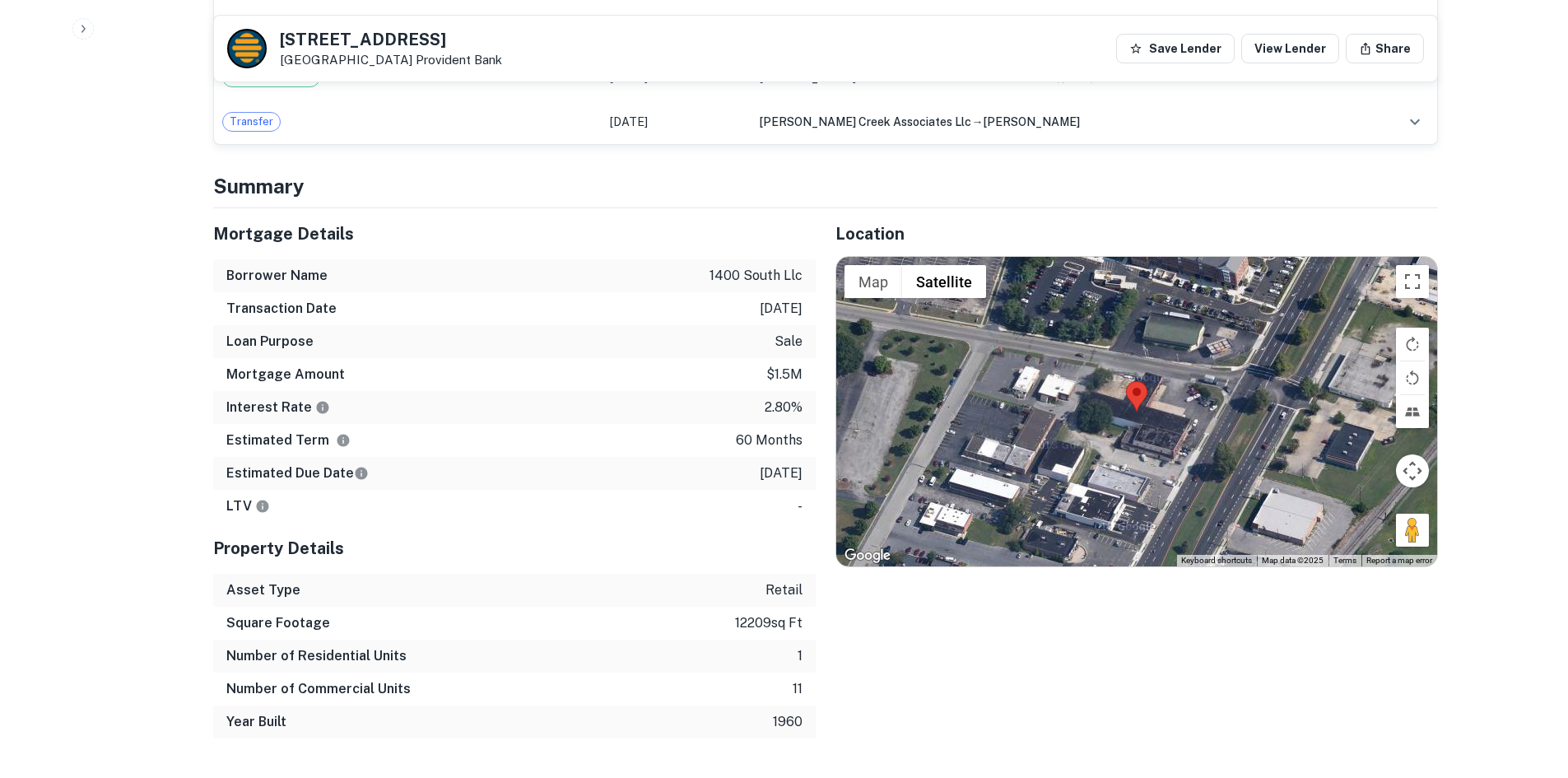
scroll to position [1070, 0]
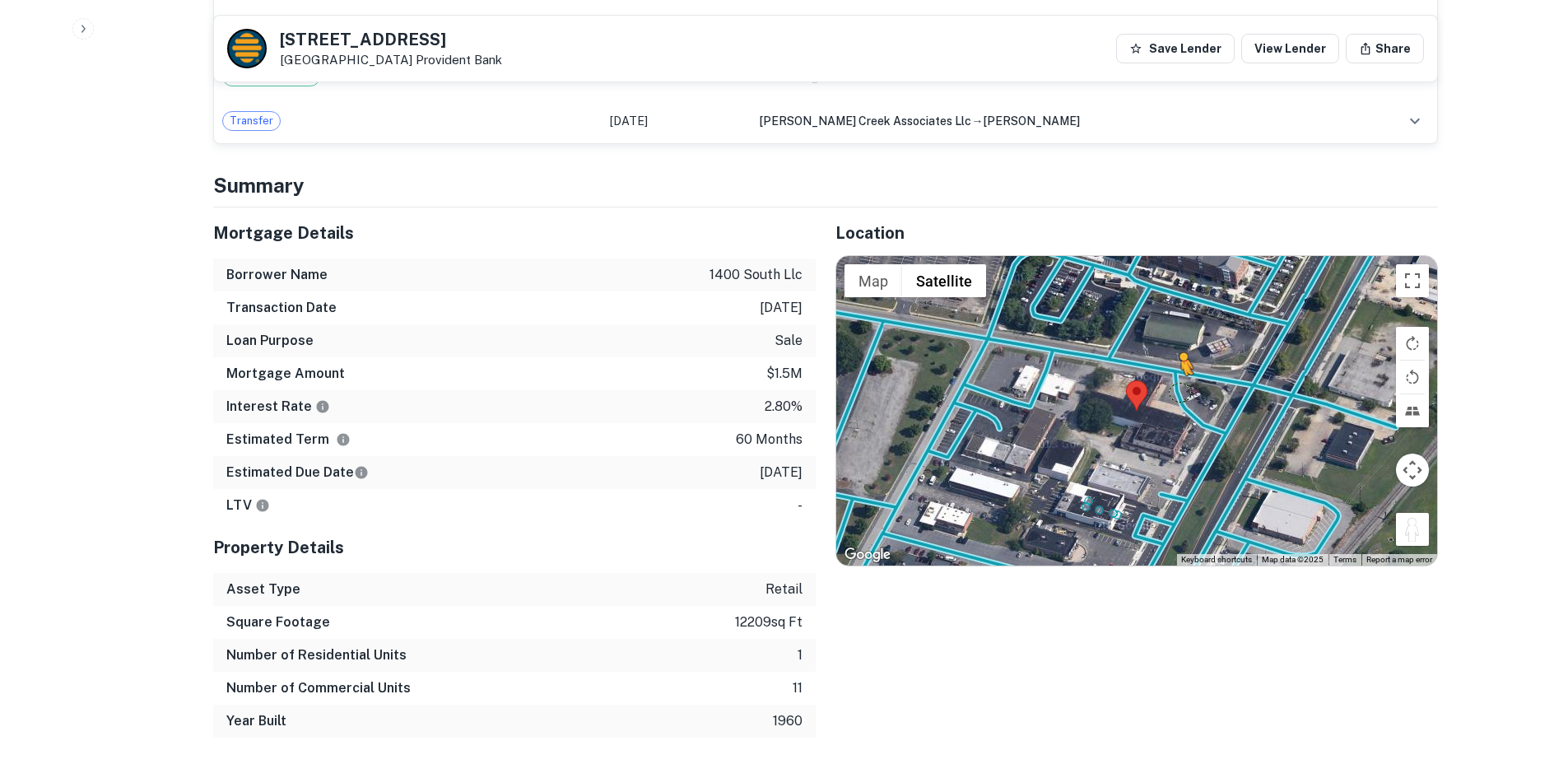
drag, startPoint x: 1418, startPoint y: 527, endPoint x: 1181, endPoint y: 392, distance: 272.8
click at [1181, 392] on div "To activate drag with keyboard, press Alt + Enter. Once in keyboard drag state,…" at bounding box center [1137, 410] width 601 height 309
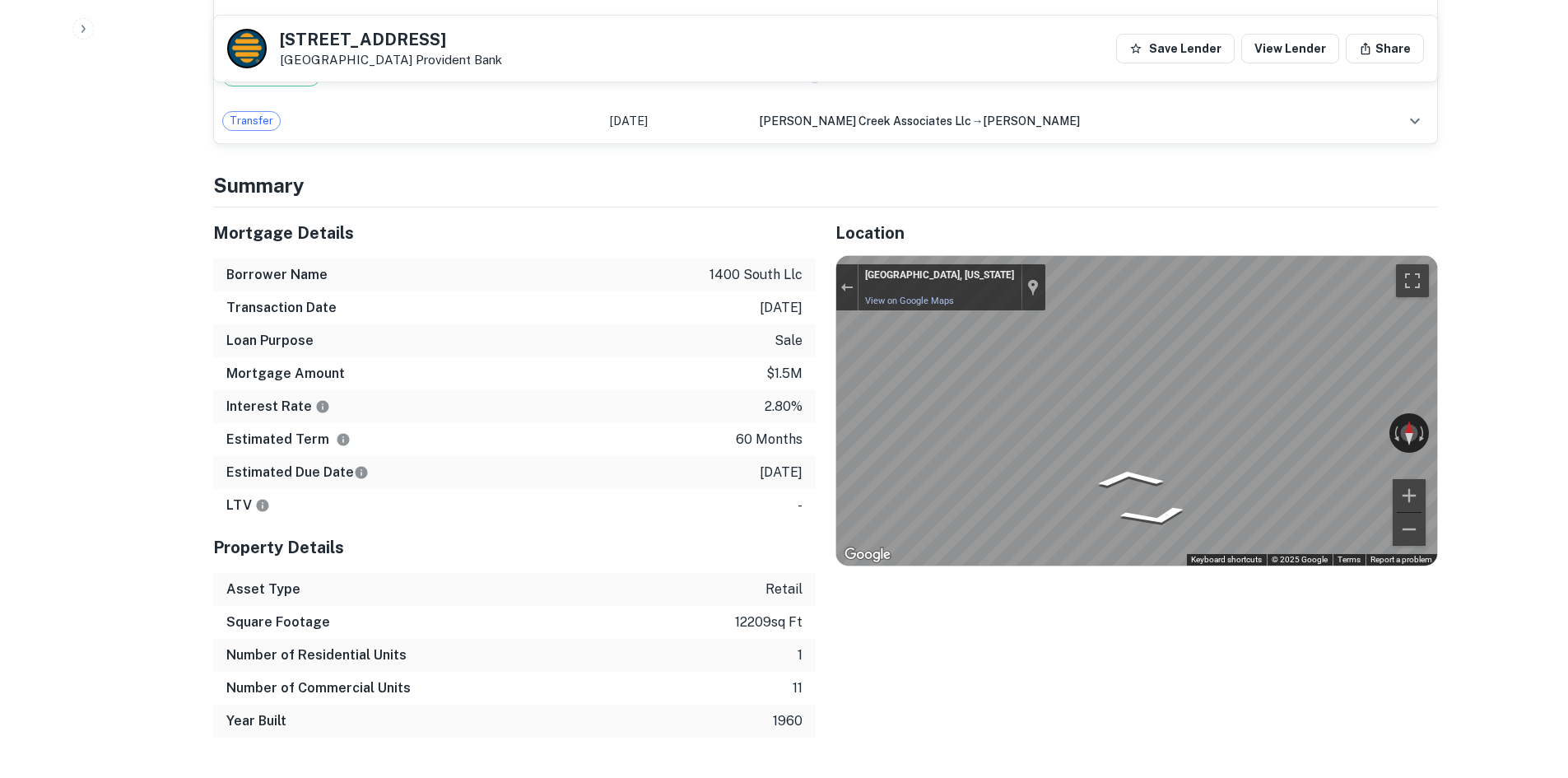
click at [1289, 434] on div "← Move left → Move right ↑ Move up ↓ Move down + Zoom in - Zoom out 403 Dogwood…" at bounding box center [1137, 410] width 601 height 309
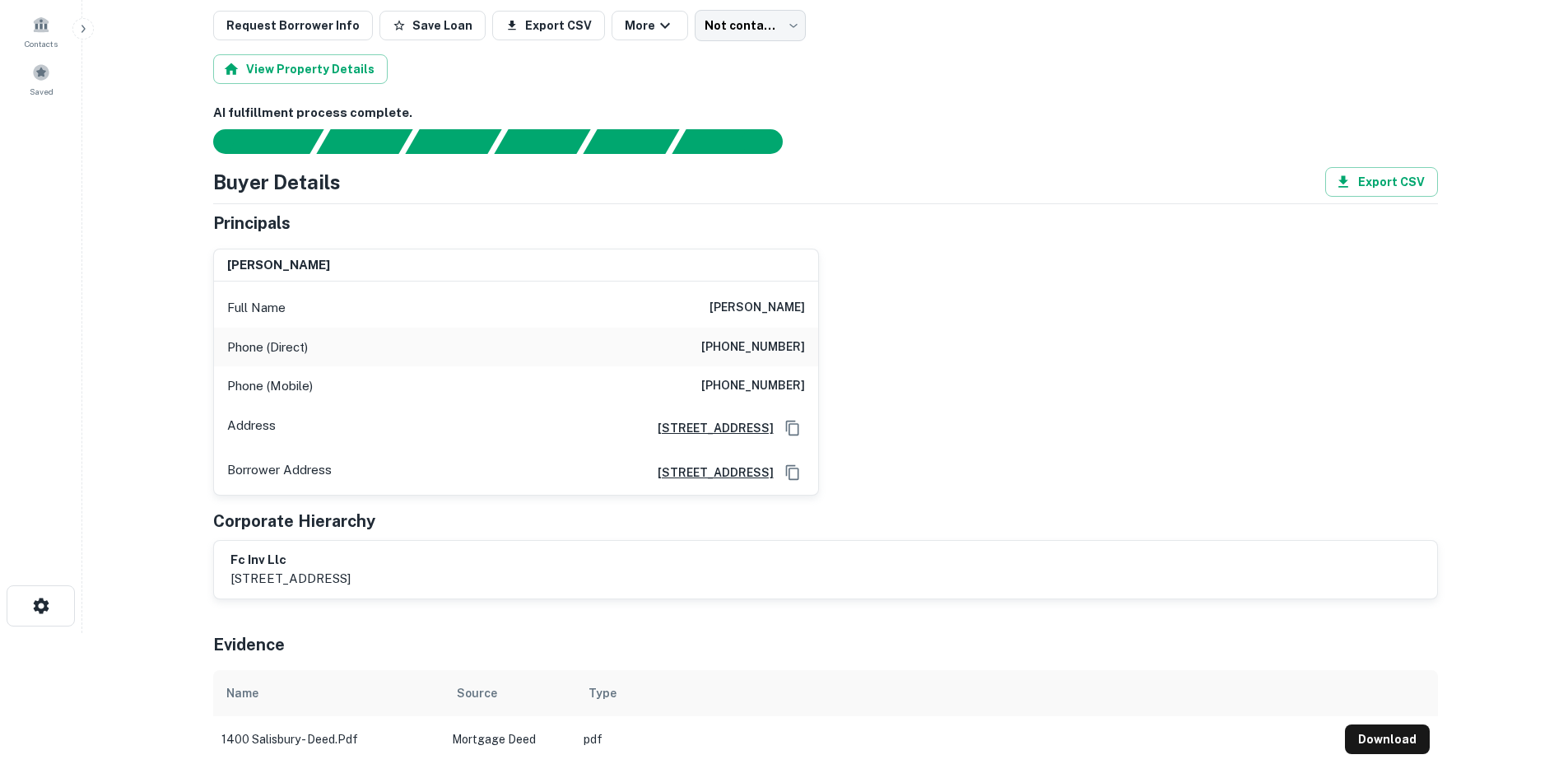
scroll to position [82, 0]
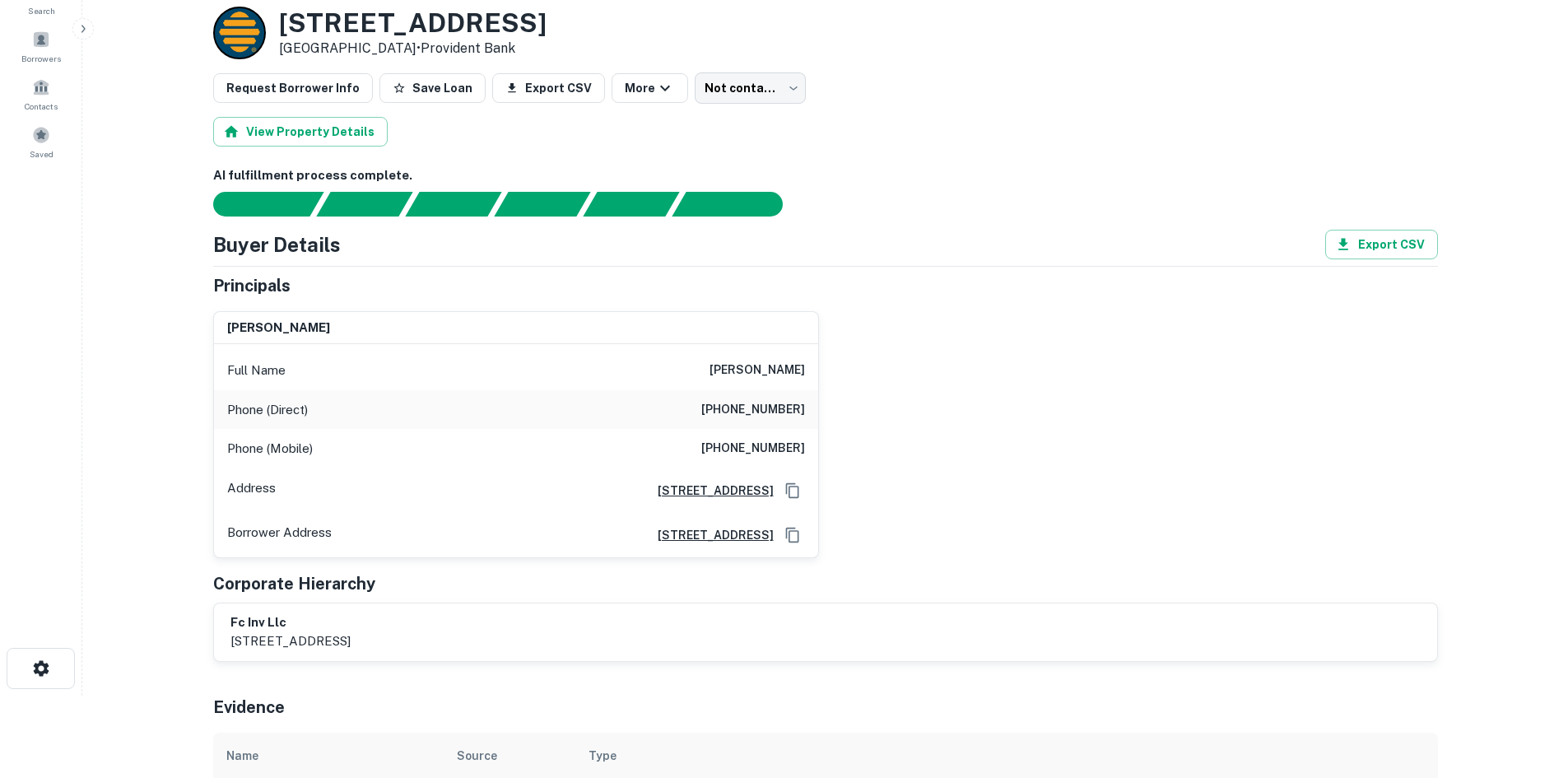
click at [771, 413] on h6 "(410) 219-5052" at bounding box center [753, 410] width 104 height 20
copy h6 "(410) 219-5052"
click at [769, 448] on h6 "(410) 603-5475" at bounding box center [753, 449] width 104 height 20
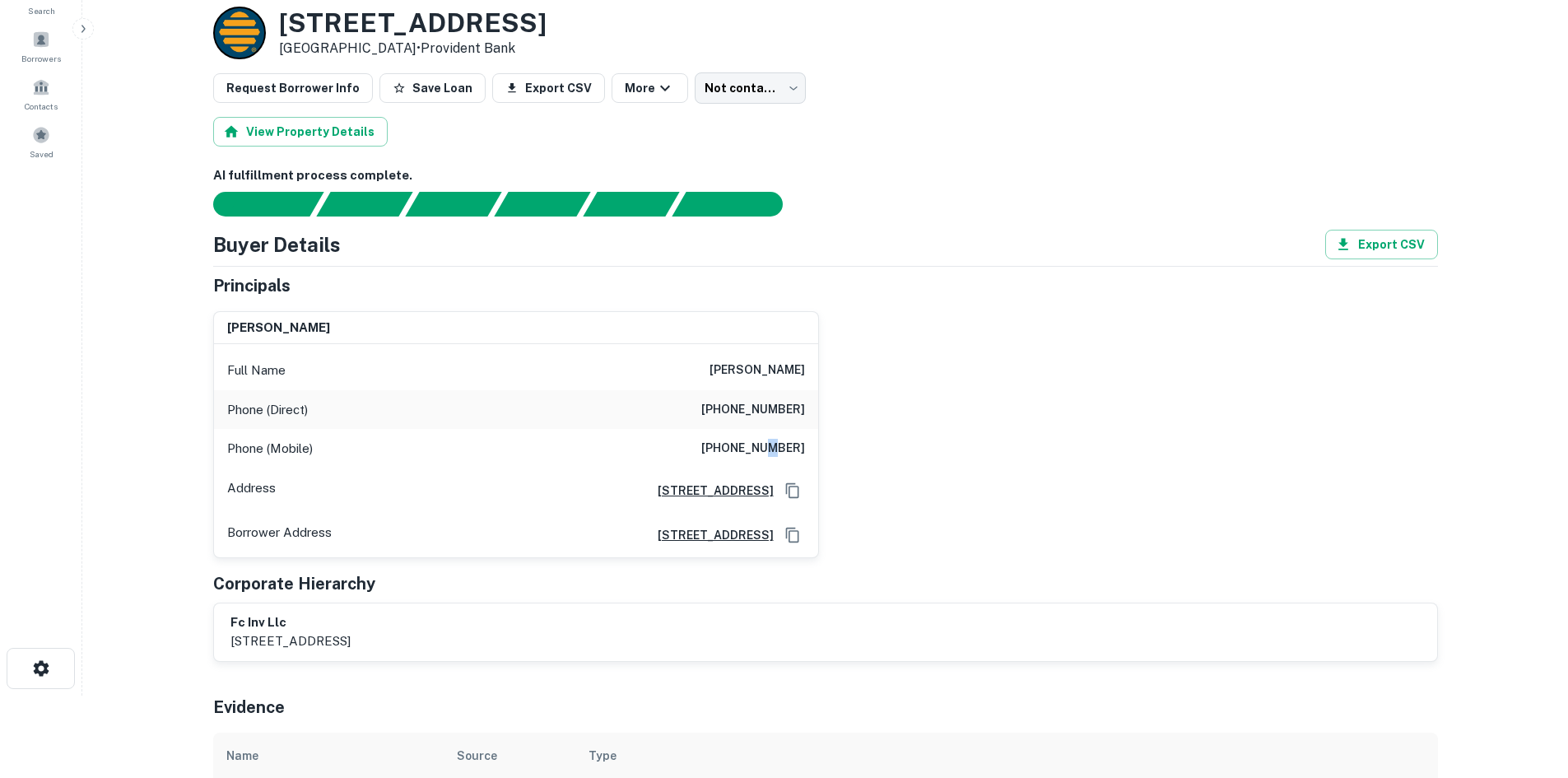
click at [769, 448] on h6 "(410) 603-5475" at bounding box center [753, 449] width 104 height 20
copy h6 "(410) 603-5475"
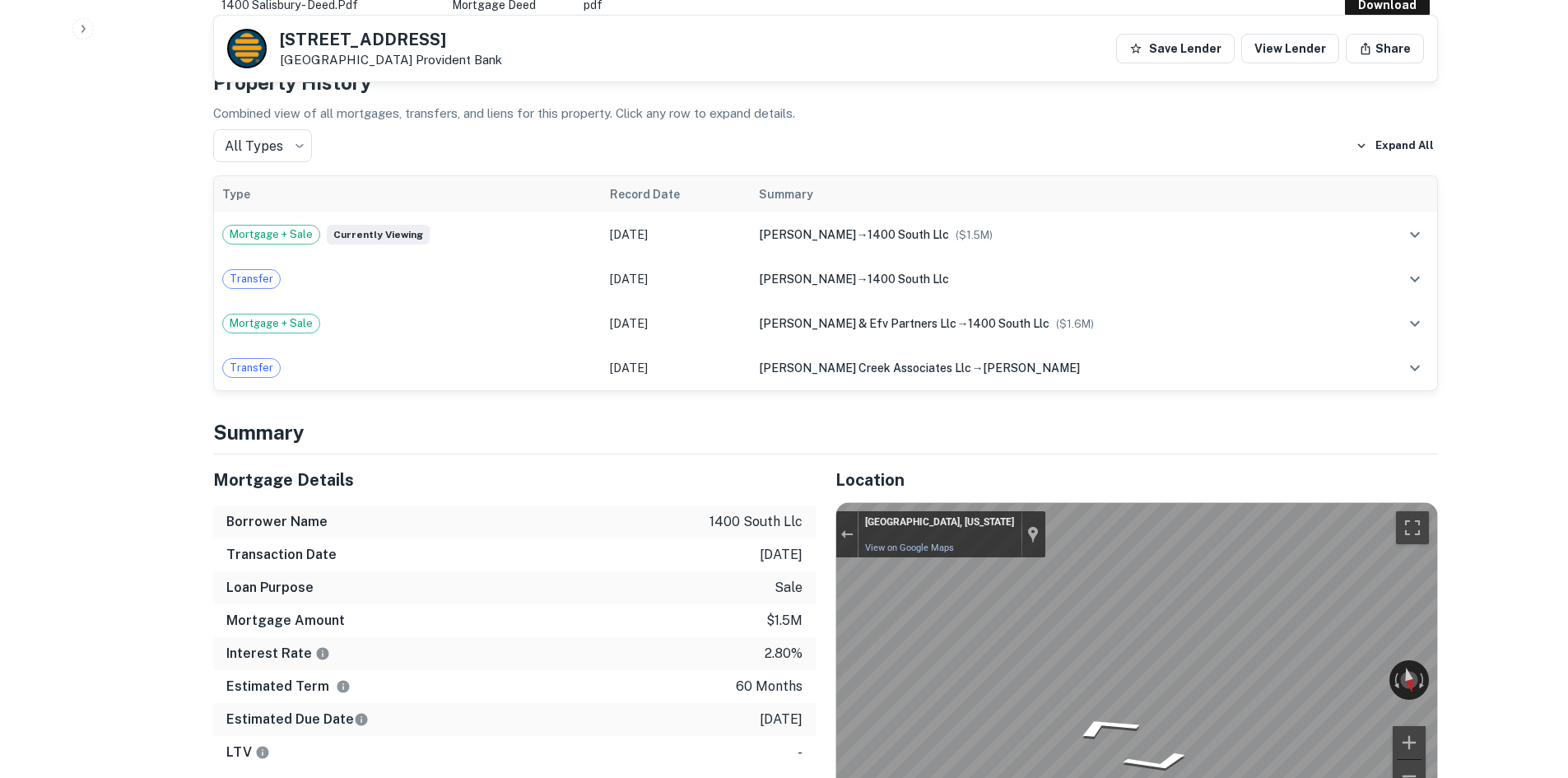
scroll to position [857, 0]
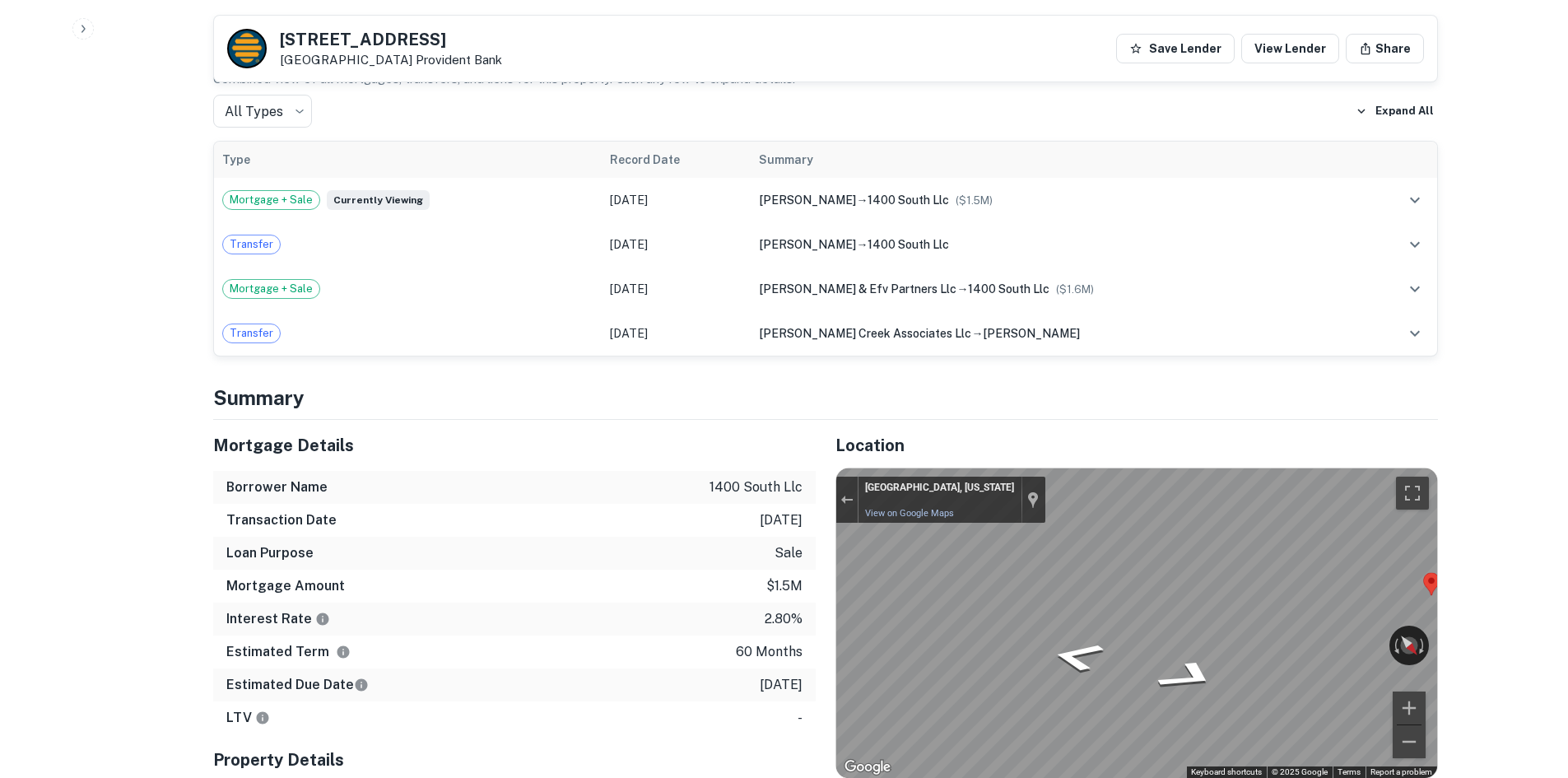
click at [791, 575] on div "Mortgage Details Borrower Name 1400 south llc Transaction Date 12/13/2020 Loan …" at bounding box center [815, 684] width 1245 height 530
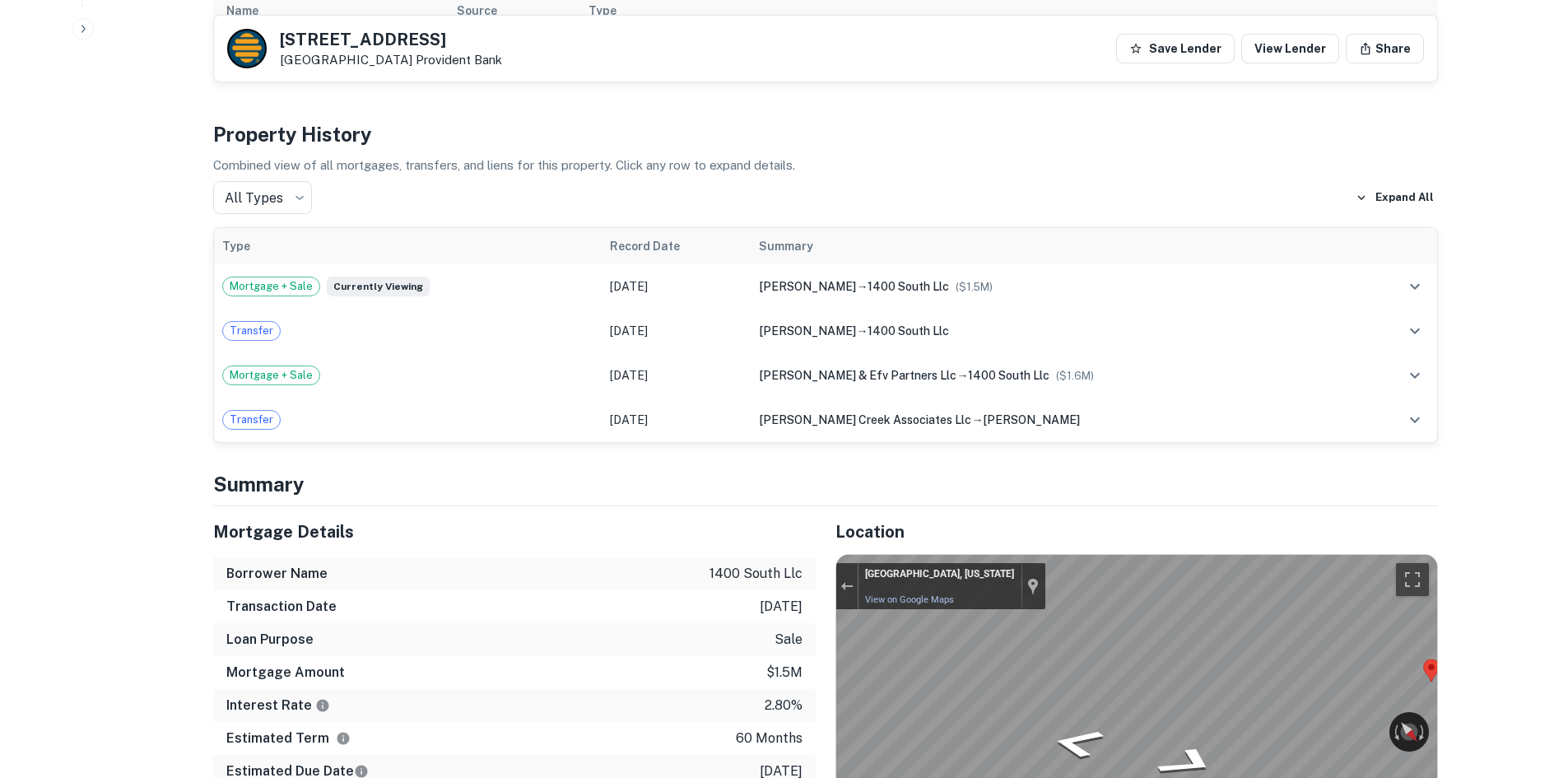
scroll to position [775, 0]
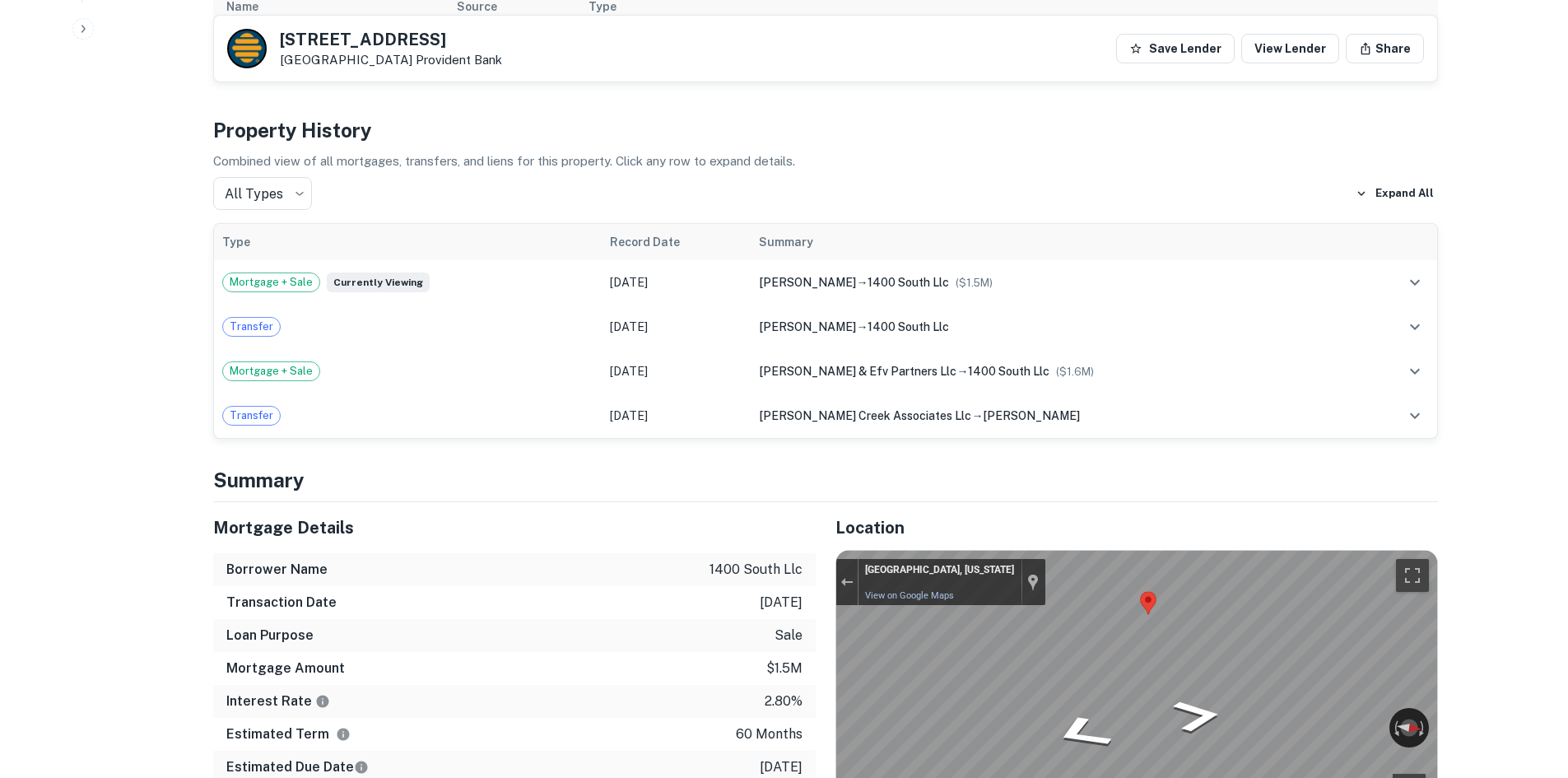
click at [669, 557] on div "Mortgage Details Borrower Name 1400 south llc Transaction Date 12/13/2020 Loan …" at bounding box center [815, 767] width 1245 height 530
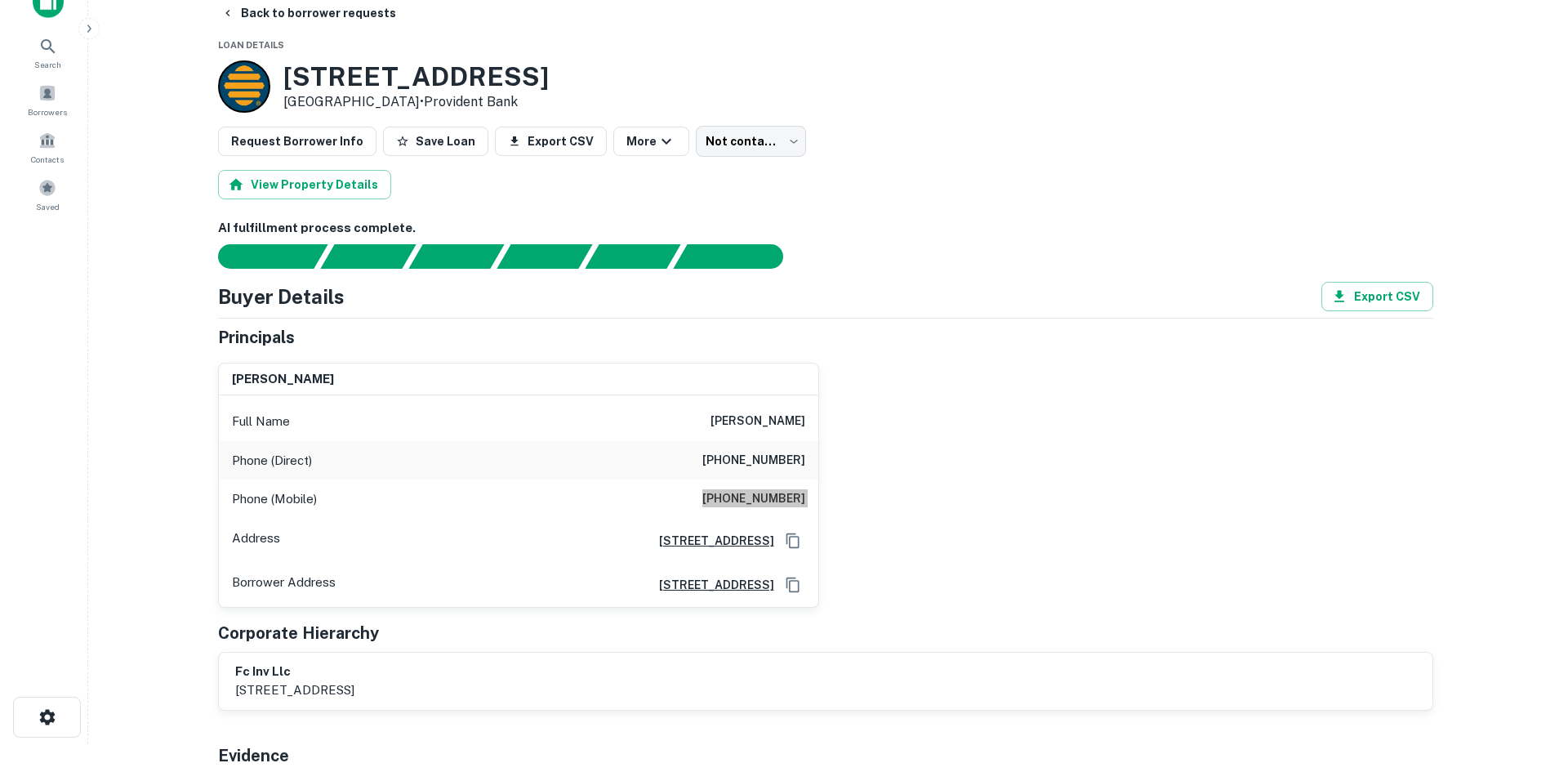
scroll to position [0, 0]
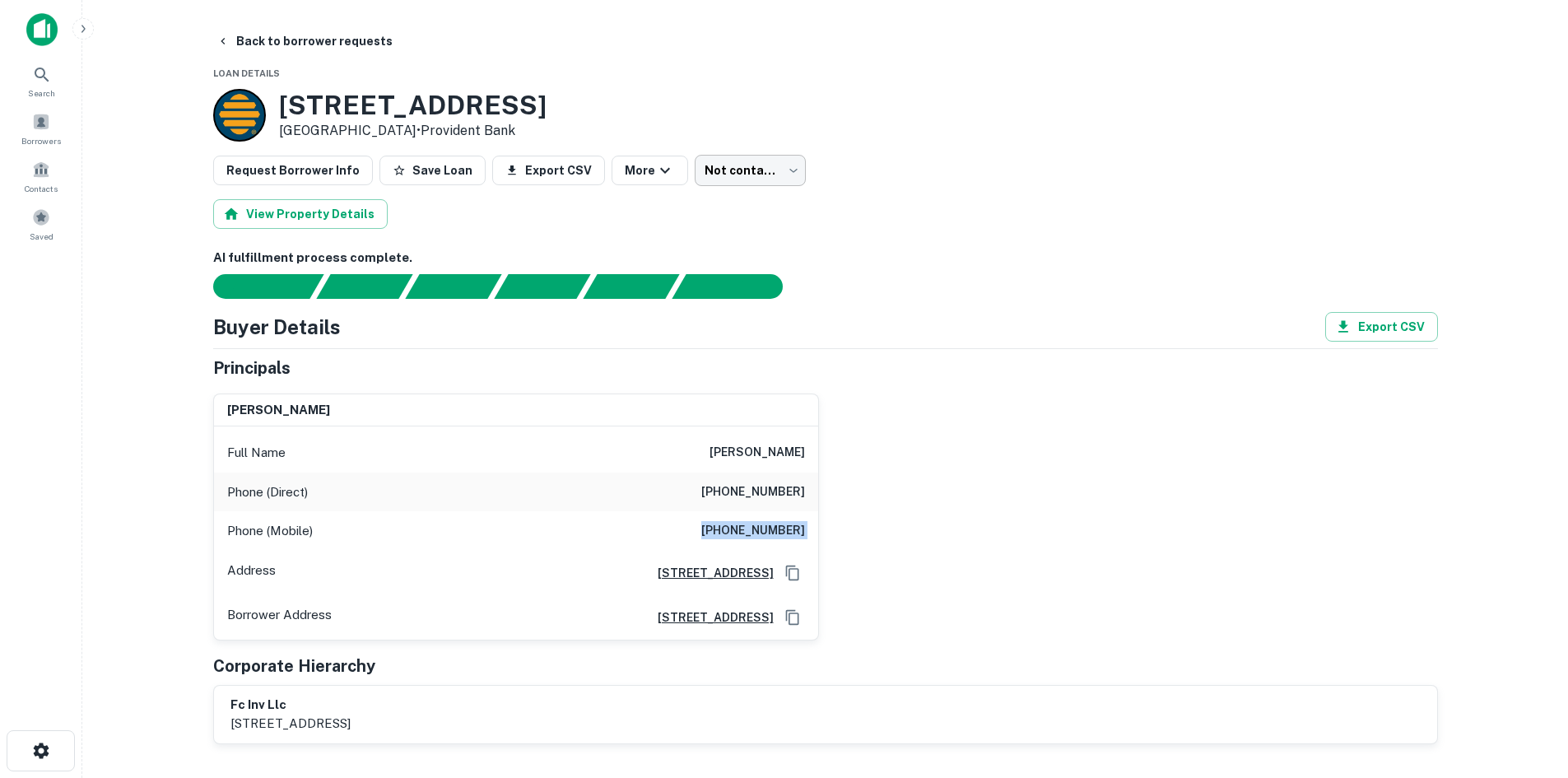
click at [732, 176] on body "Search Borrowers Contacts Saved Back to borrower requests Loan Details 1400 S S…" at bounding box center [784, 389] width 1568 height 778
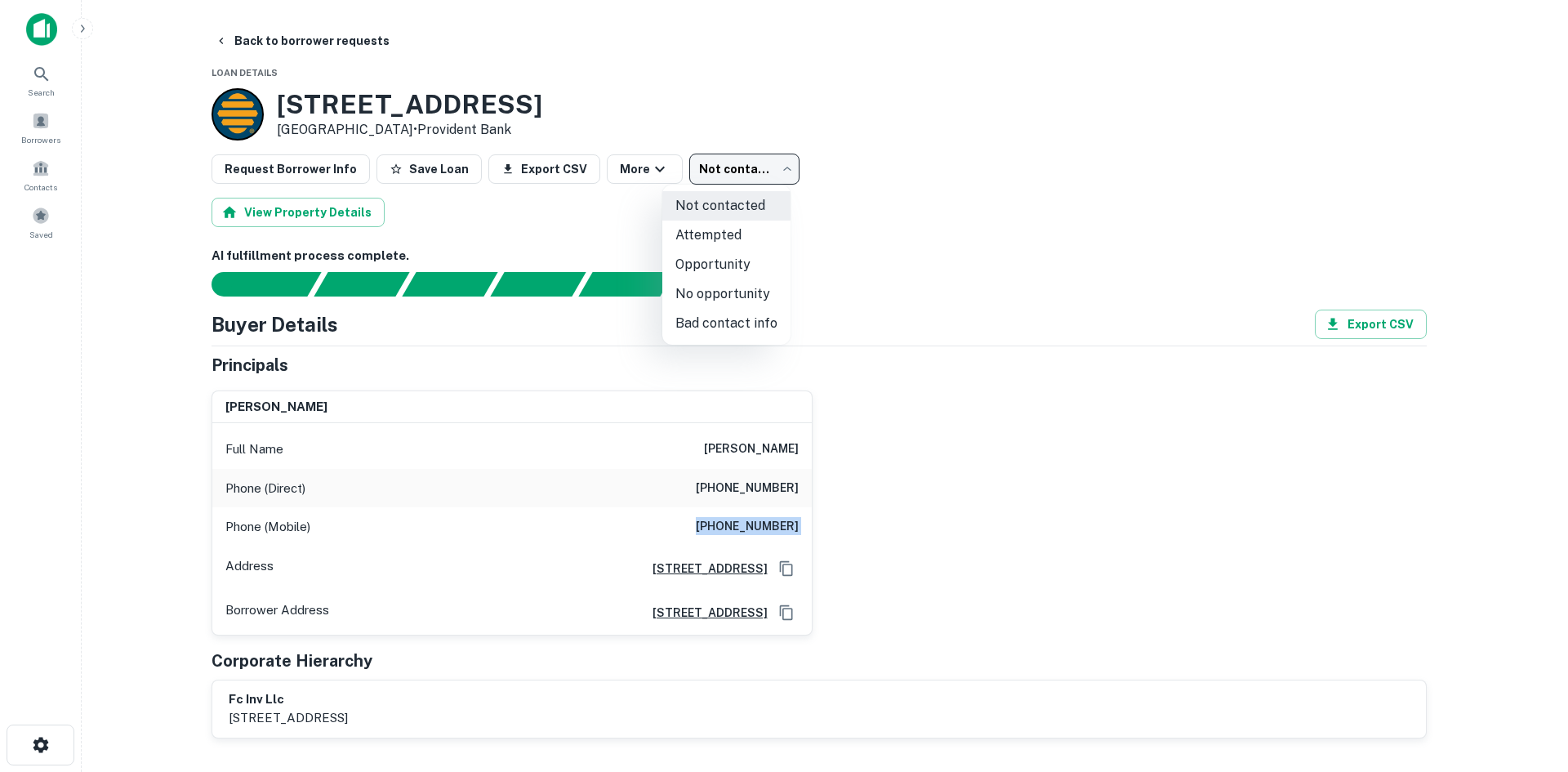
click at [726, 243] on li "Attempted" at bounding box center [726, 235] width 129 height 29
type input "*********"
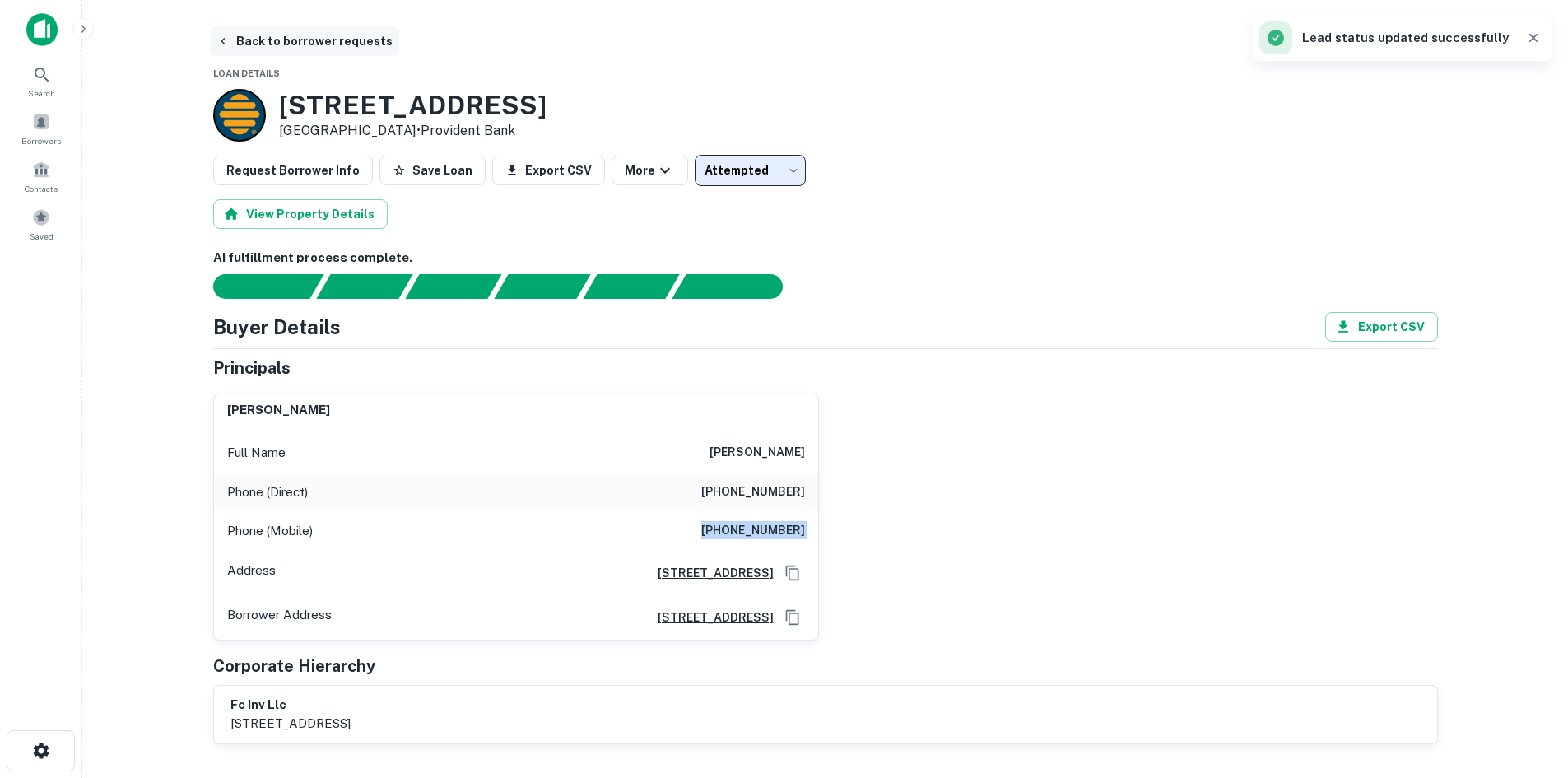
drag, startPoint x: 324, startPoint y: 43, endPoint x: 311, endPoint y: 43, distance: 13.0
click at [323, 43] on button "Back to borrower requests" at bounding box center [304, 41] width 190 height 29
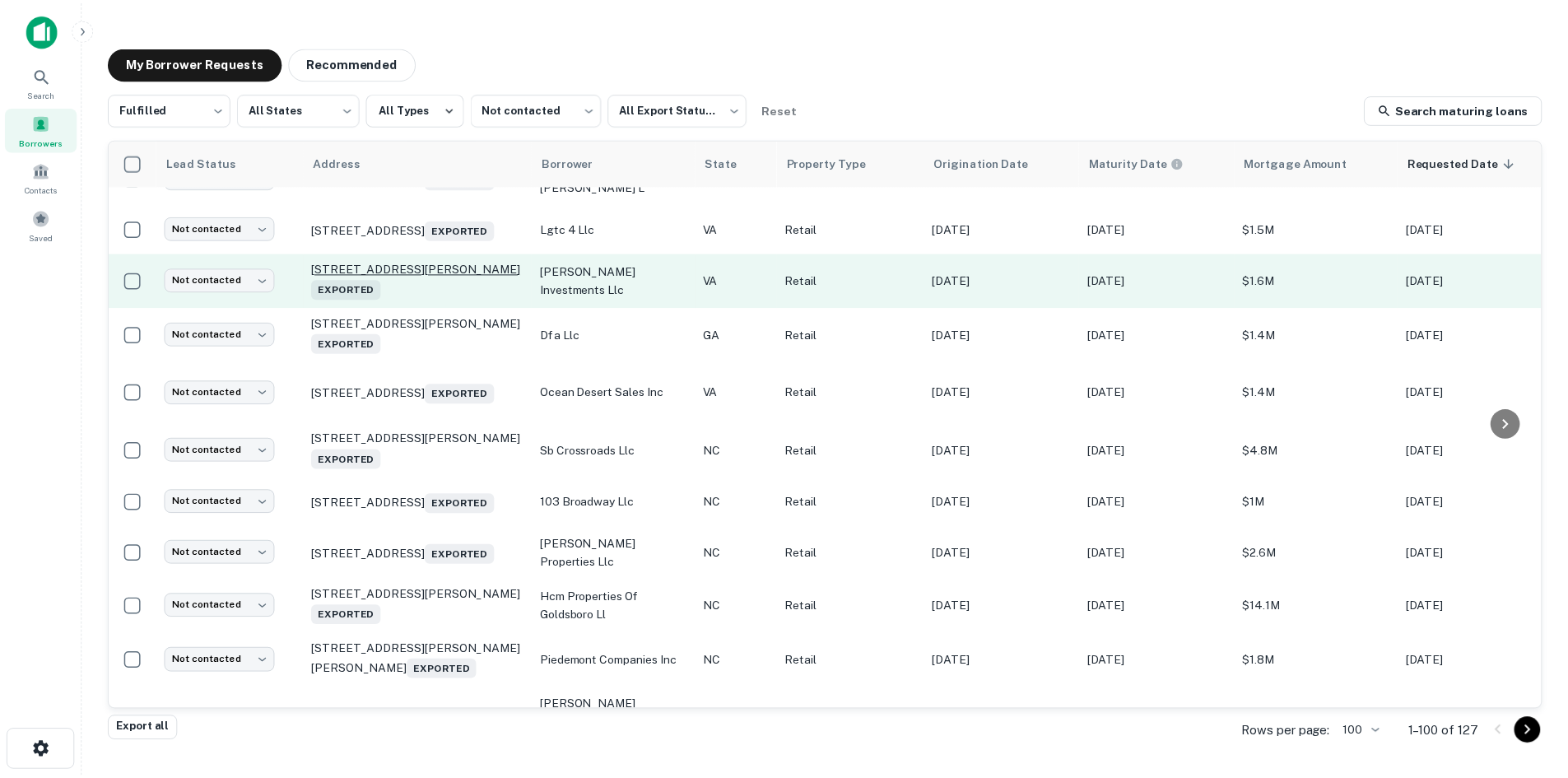
scroll to position [969, 0]
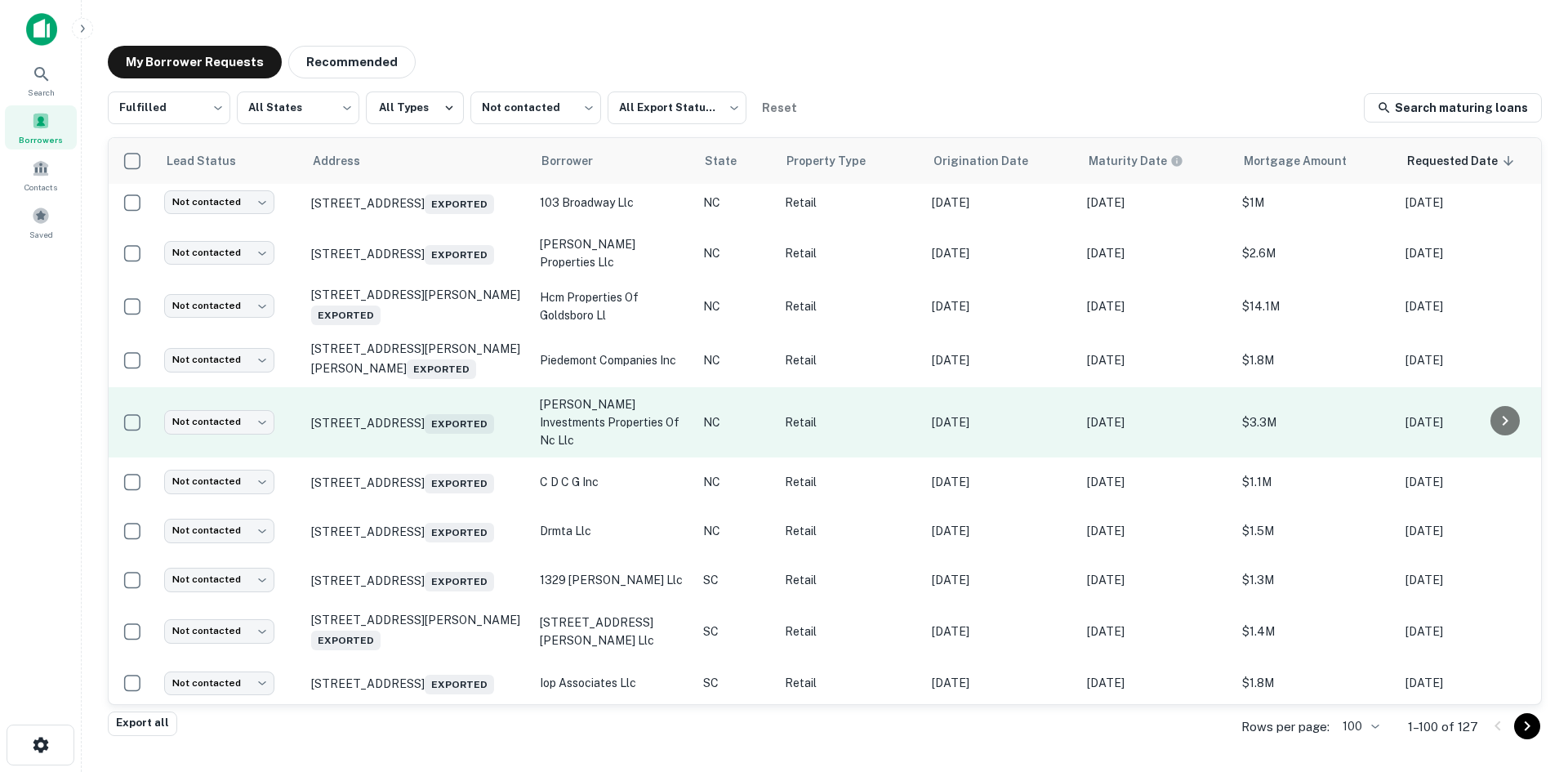
click at [439, 458] on td "5352 E Maiden Rd Maiden, NC 28650 Exported" at bounding box center [417, 422] width 229 height 70
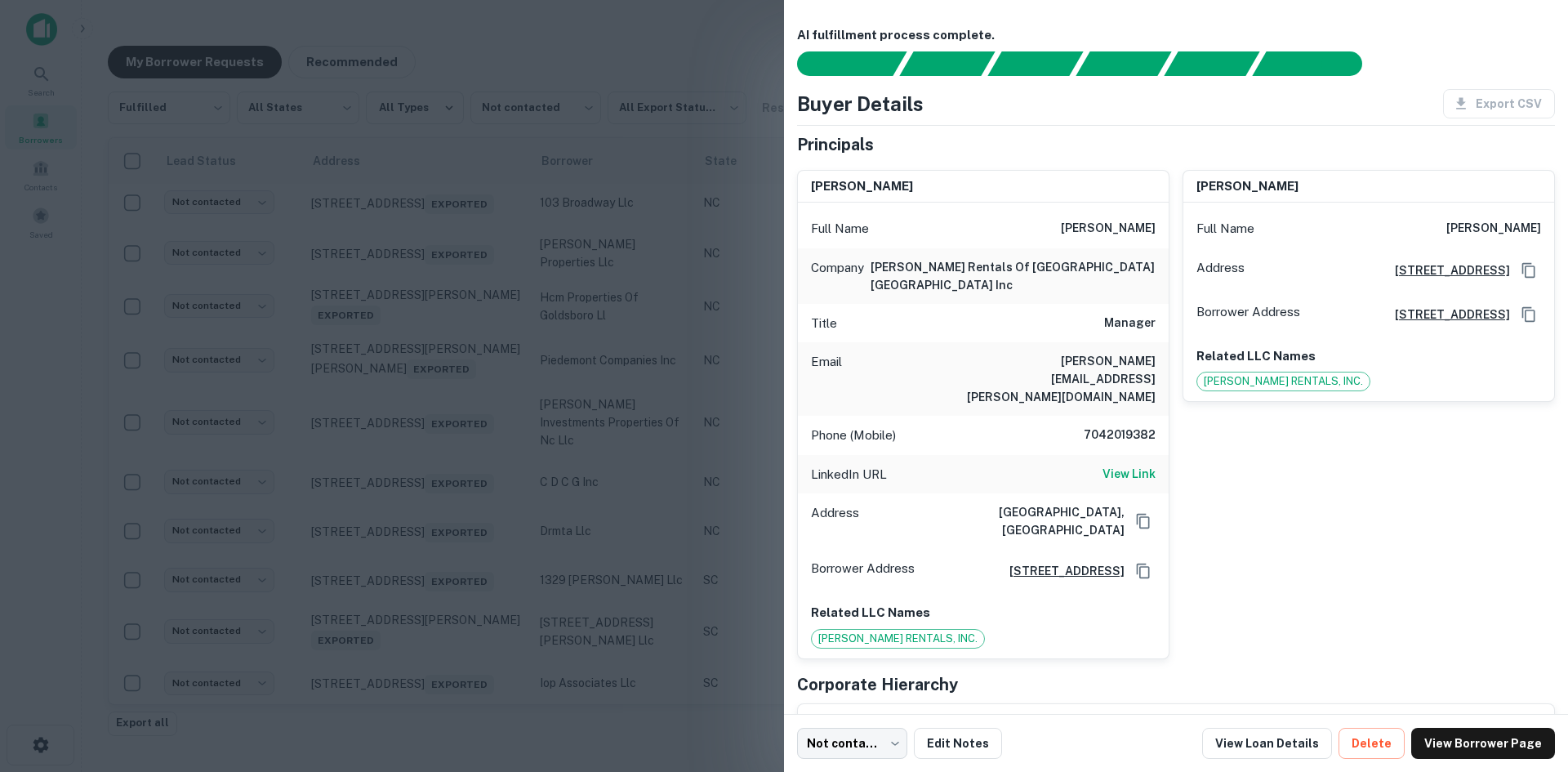
click at [439, 478] on div at bounding box center [784, 386] width 1568 height 772
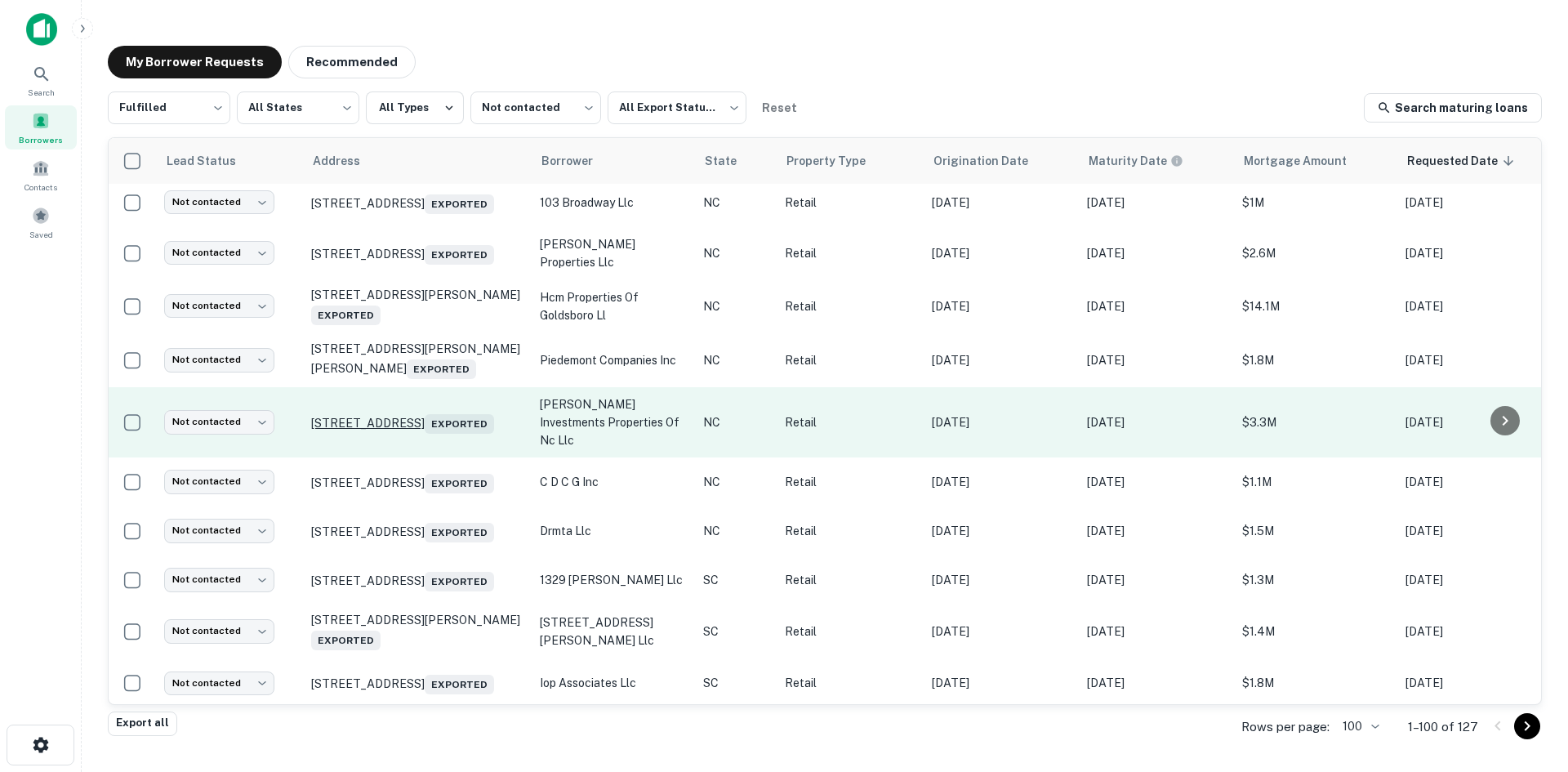
click at [435, 434] on p "5352 E Maiden Rd Maiden, NC 28650 Exported" at bounding box center [417, 422] width 212 height 23
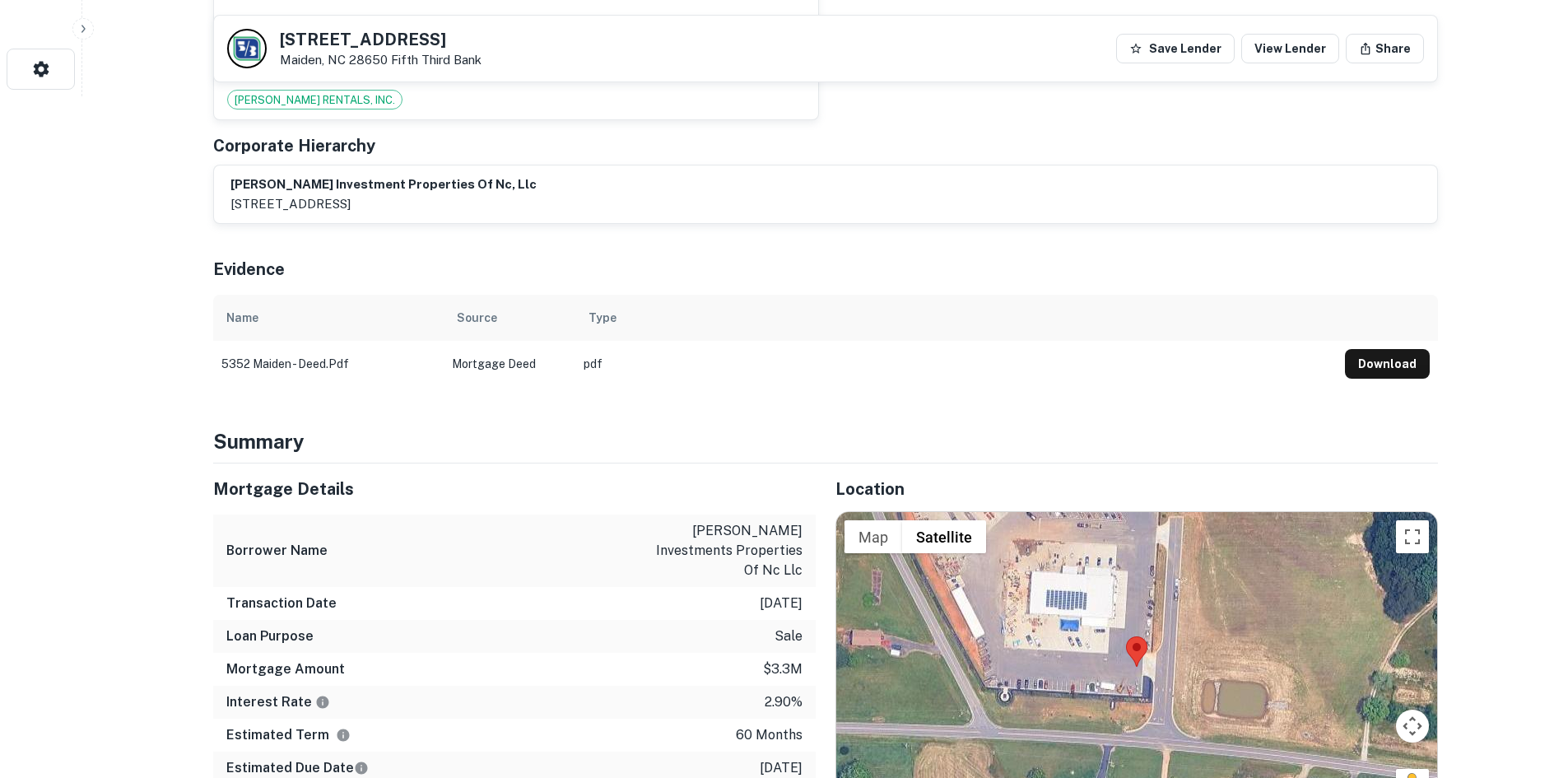
scroll to position [988, 0]
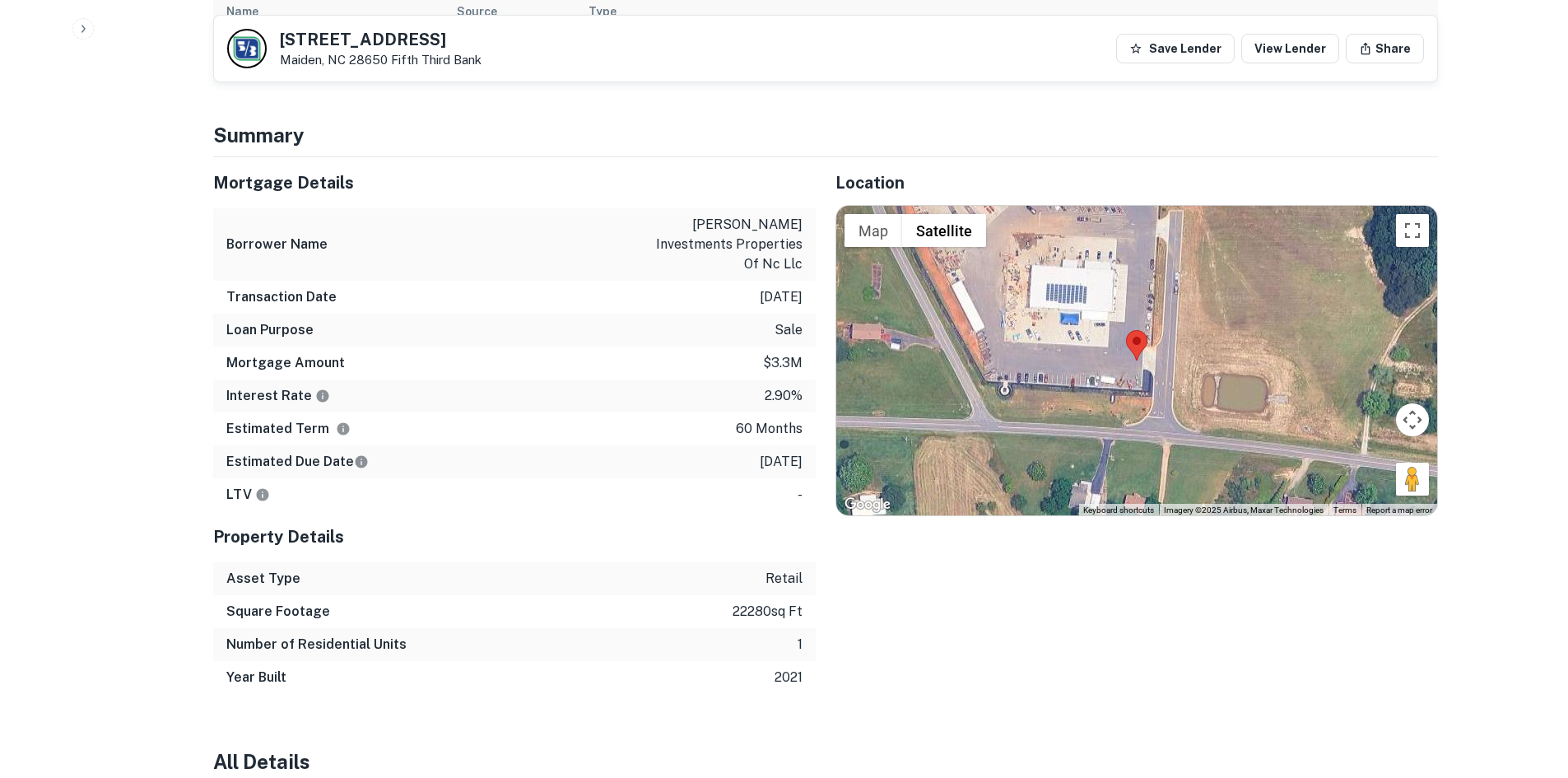
drag, startPoint x: 1404, startPoint y: 441, endPoint x: 1173, endPoint y: 337, distance: 253.3
click at [1159, 333] on div "Map Terrain Satellite Labels Keyboard shortcuts Map Data Imagery ©2025 Airbus, …" at bounding box center [1137, 360] width 601 height 309
drag, startPoint x: 1403, startPoint y: 442, endPoint x: 1267, endPoint y: 371, distance: 153.4
click at [1211, 348] on div "Map Terrain Satellite Labels Keyboard shortcuts Map Data Imagery ©2025 Airbus, …" at bounding box center [1137, 360] width 601 height 309
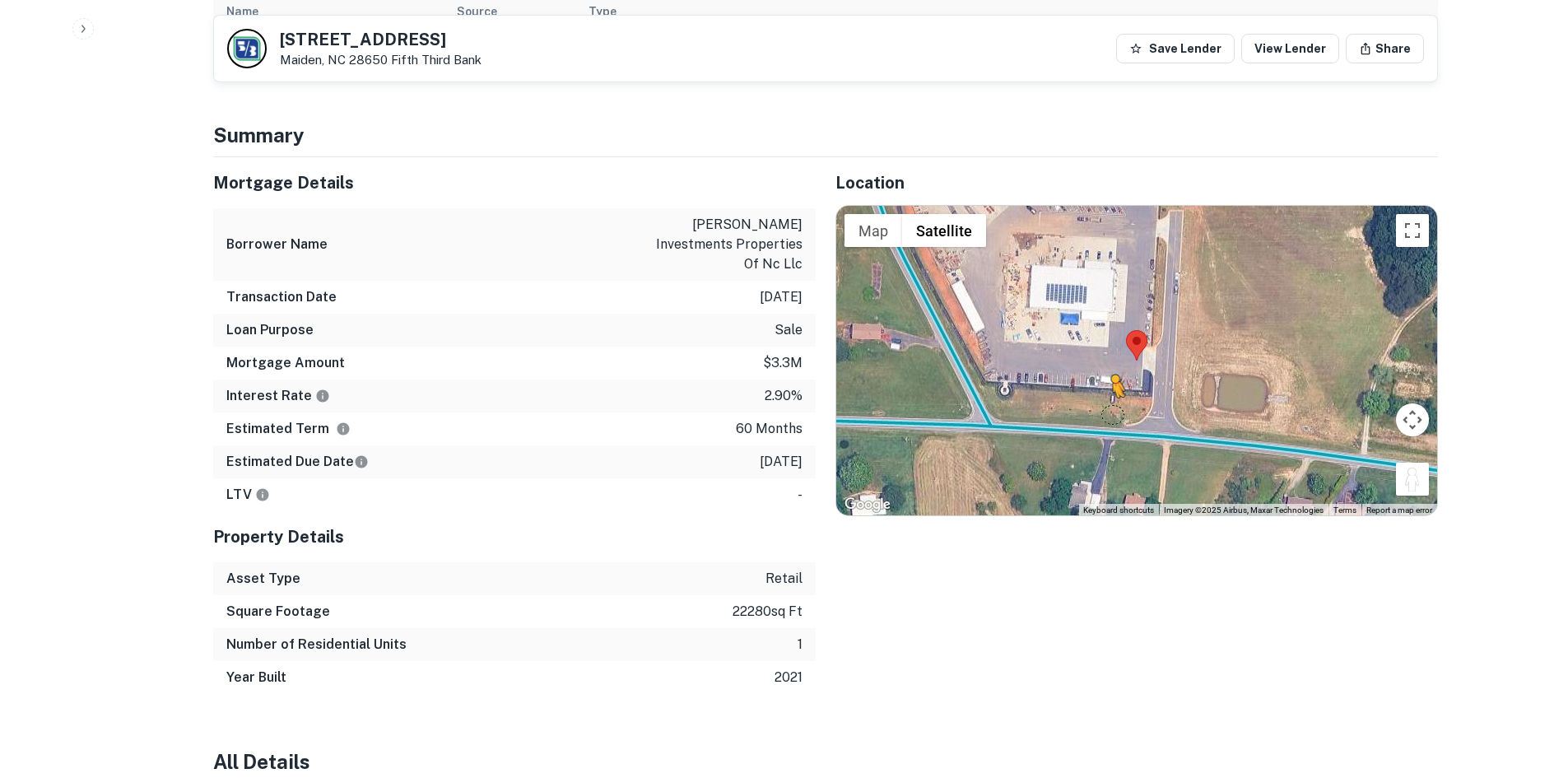
drag, startPoint x: 1414, startPoint y: 445, endPoint x: 1104, endPoint y: 380, distance: 316.7
click at [1106, 380] on div "To activate drag with keyboard, press Alt + Enter. Once in keyboard drag state,…" at bounding box center [1137, 360] width 601 height 309
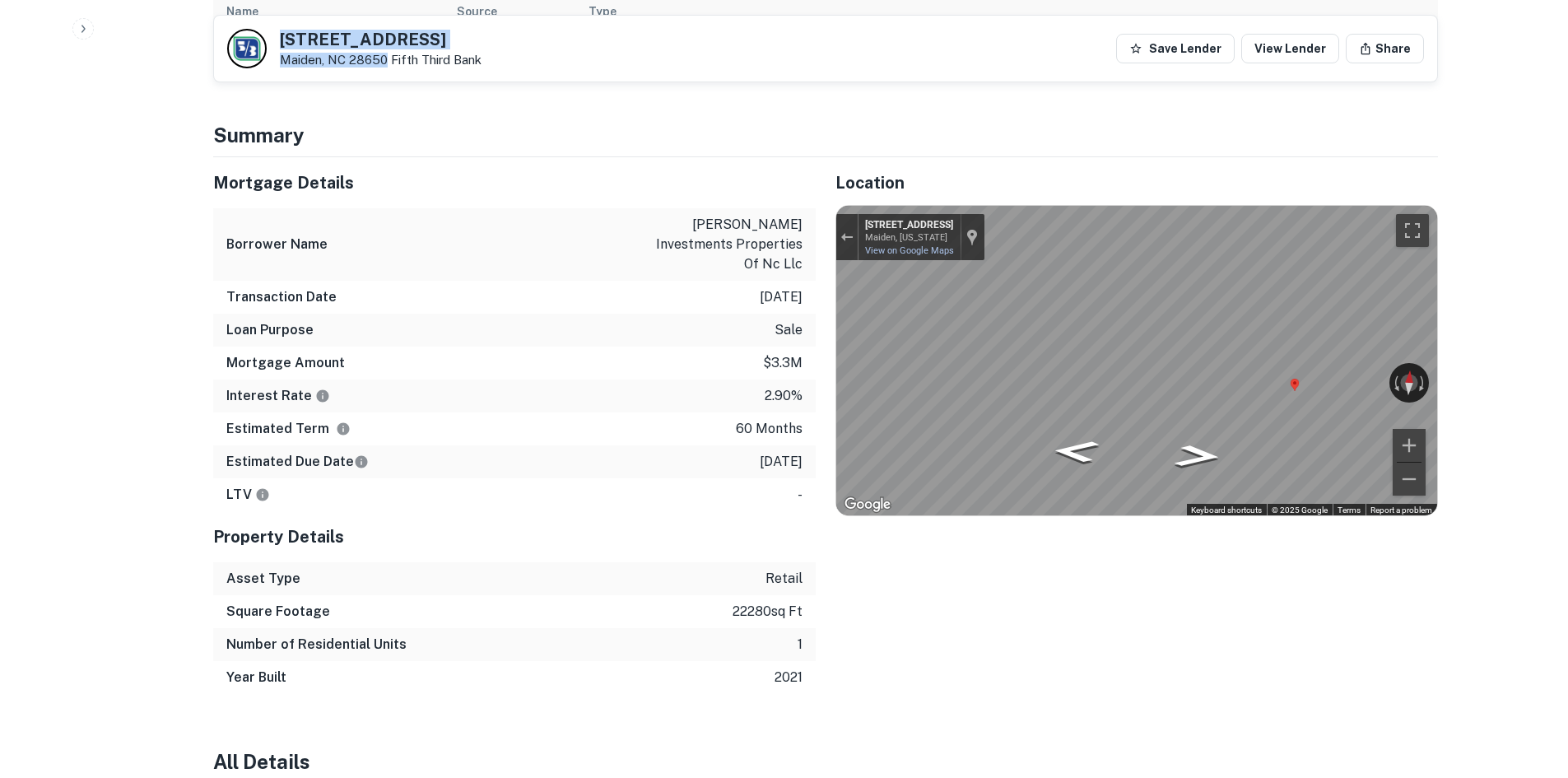
drag, startPoint x: 283, startPoint y: 29, endPoint x: 386, endPoint y: 65, distance: 109.1
click at [386, 65] on div "5352 E MAIDEN RD Maiden, NC 28650 Fifth Third Bank" at bounding box center [380, 48] width 201 height 36
copy div "5352 E MAIDEN RD Maiden, NC 28650"
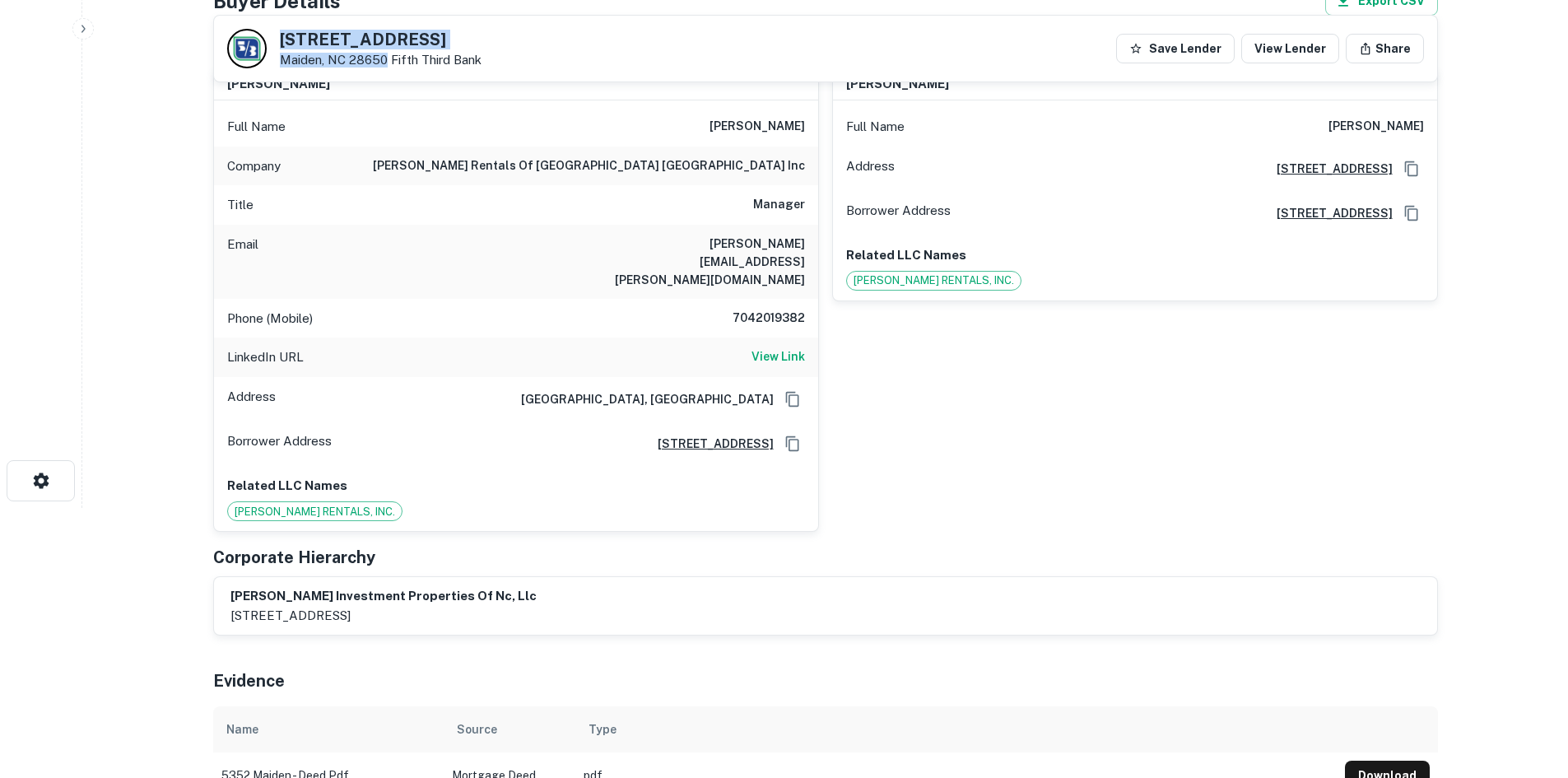
scroll to position [82, 0]
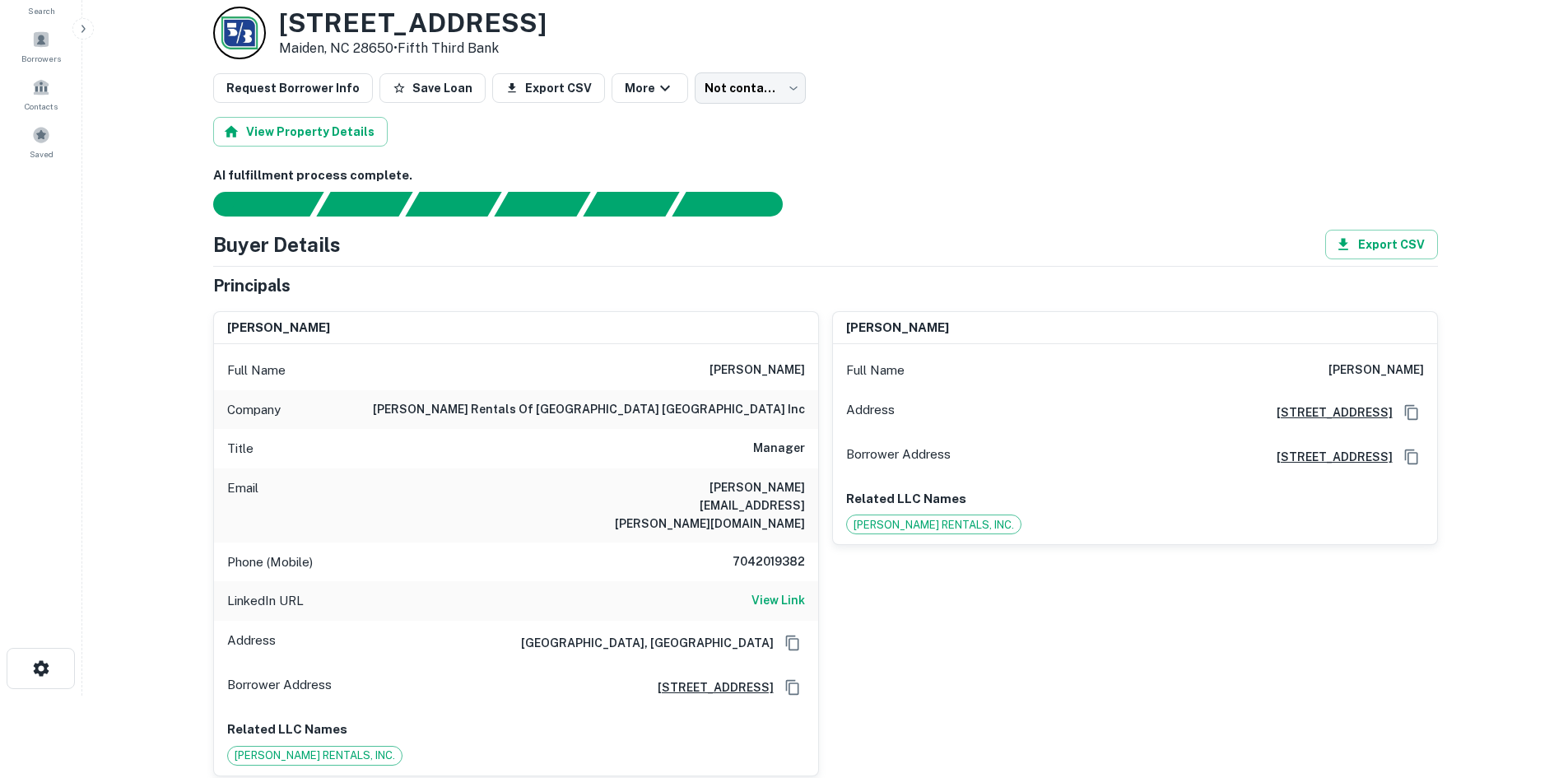
click at [746, 542] on div "Phone (Mobile) 7042019382" at bounding box center [516, 562] width 604 height 39
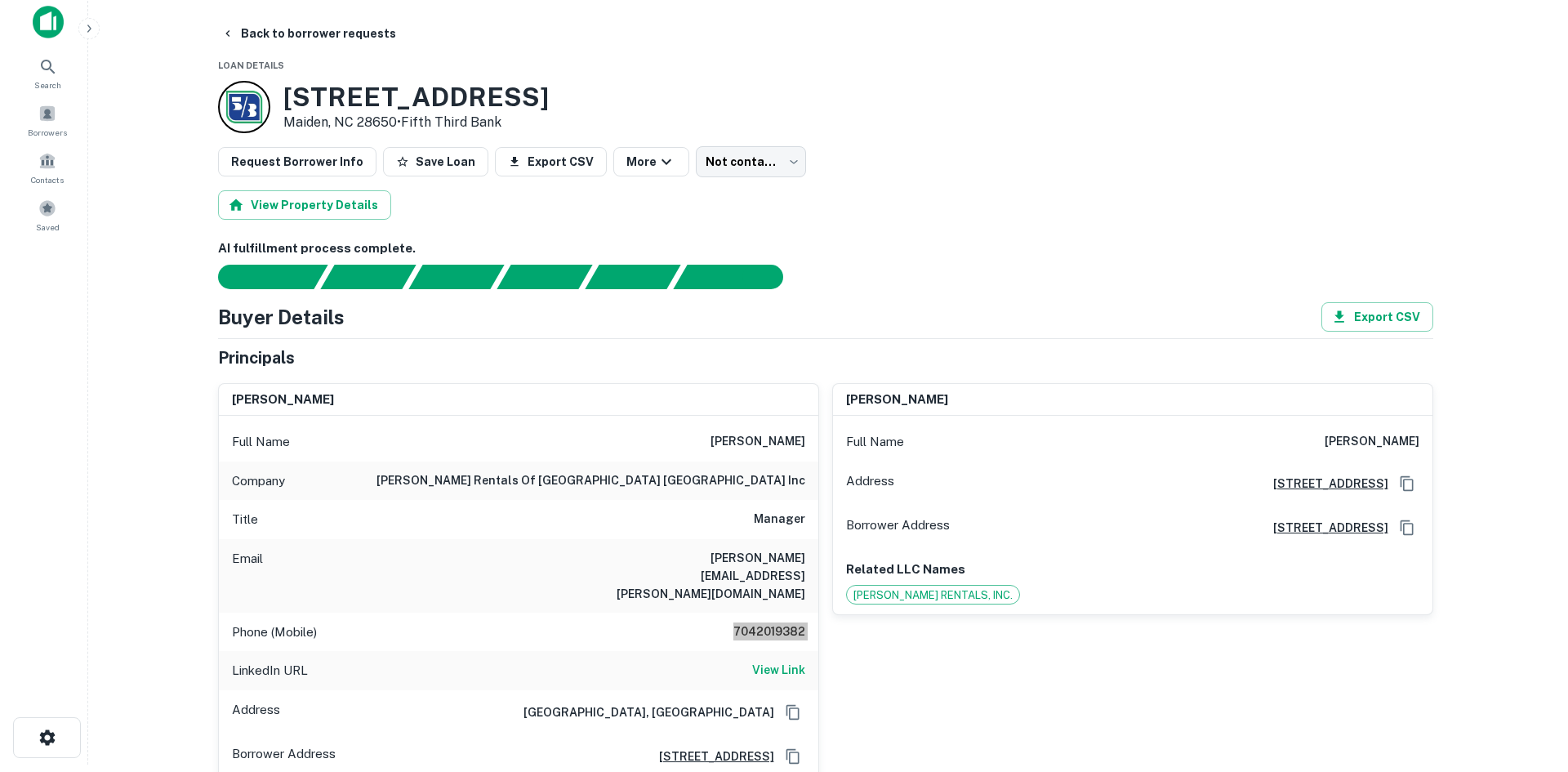
scroll to position [0, 0]
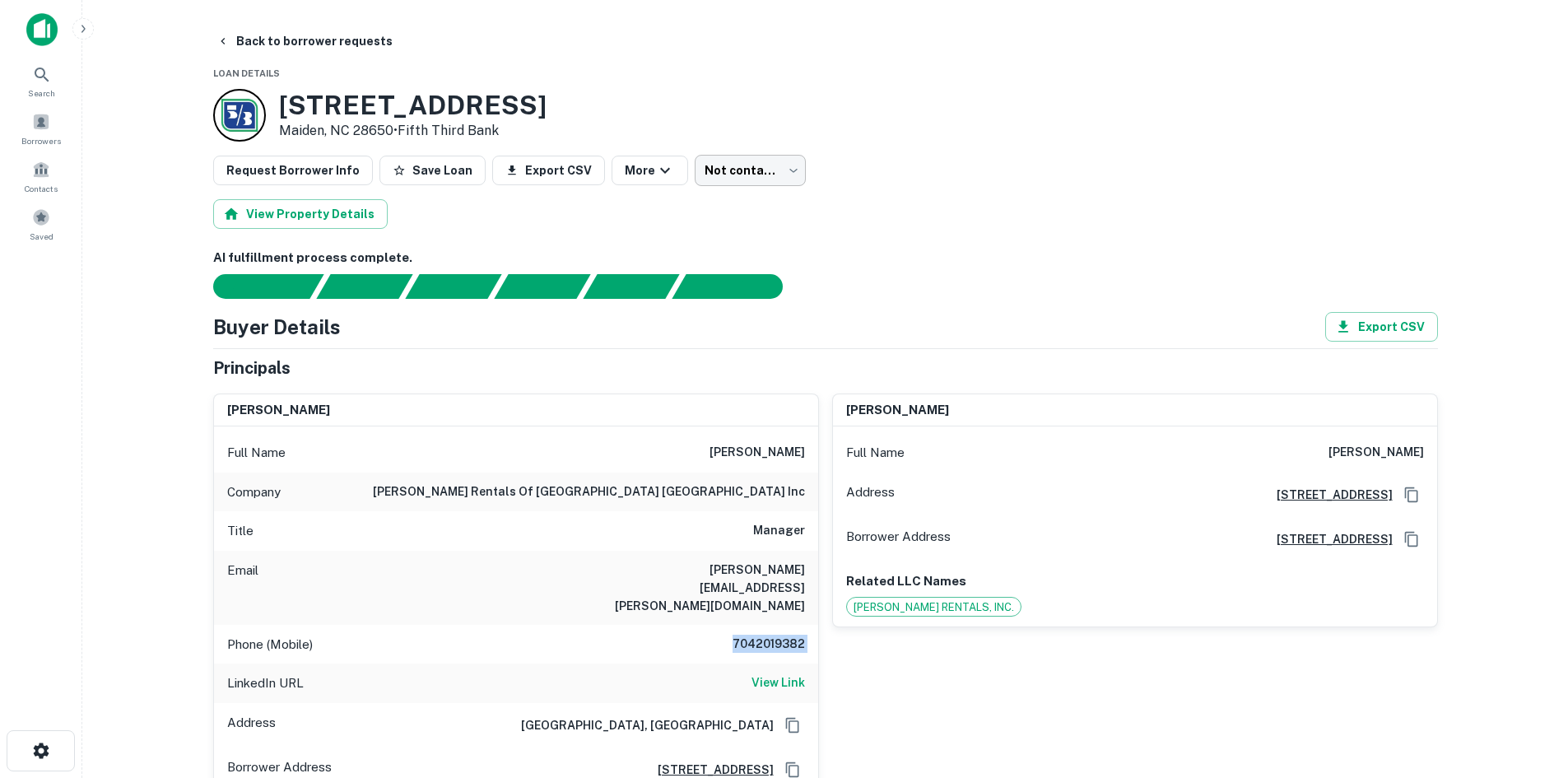
click at [763, 172] on body "Search Borrowers Contacts Saved Back to borrower requests Loan Details 5352 E M…" at bounding box center [784, 389] width 1568 height 778
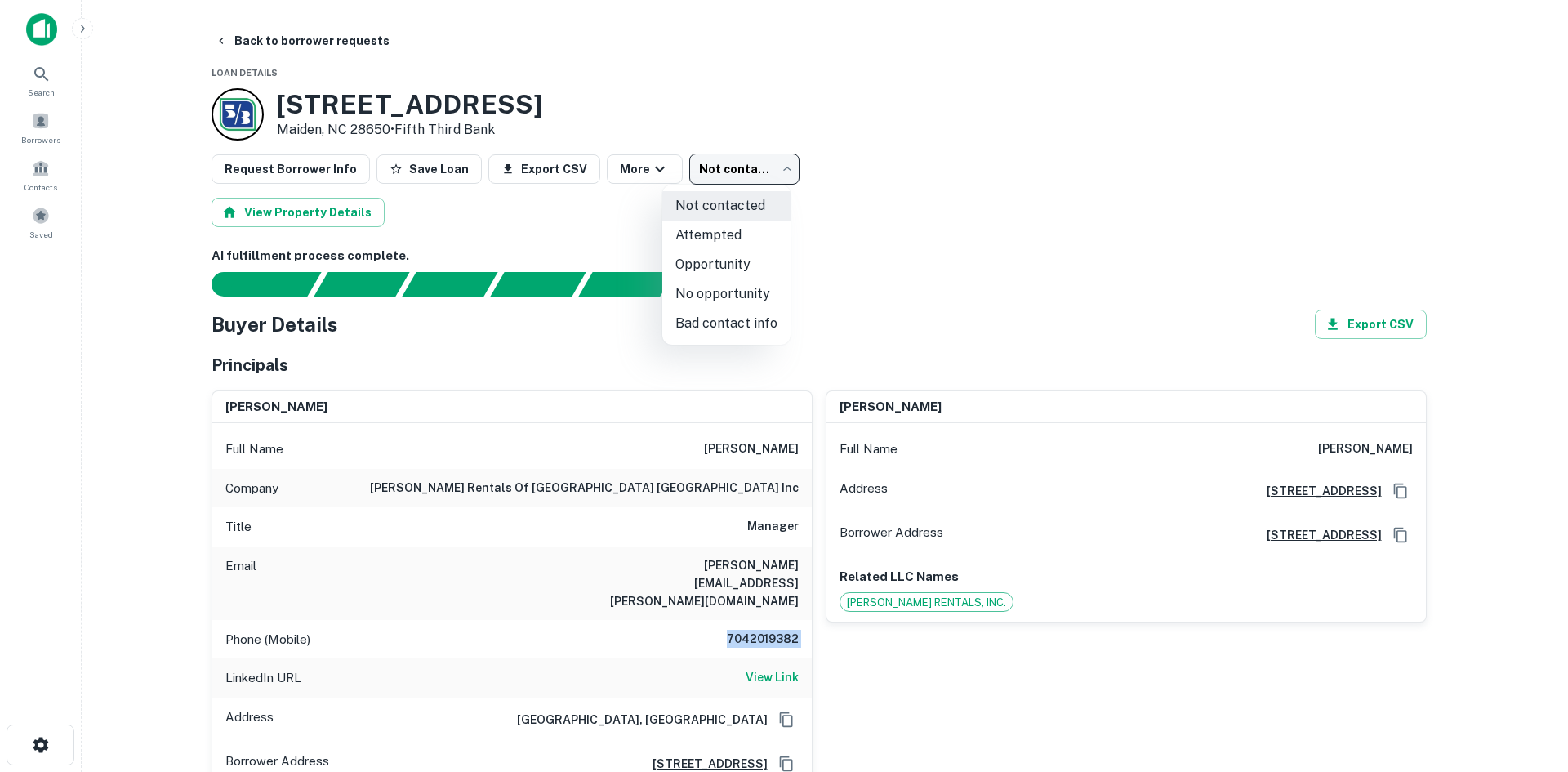
click at [731, 296] on li "No opportunity" at bounding box center [726, 294] width 129 height 29
type input "**********"
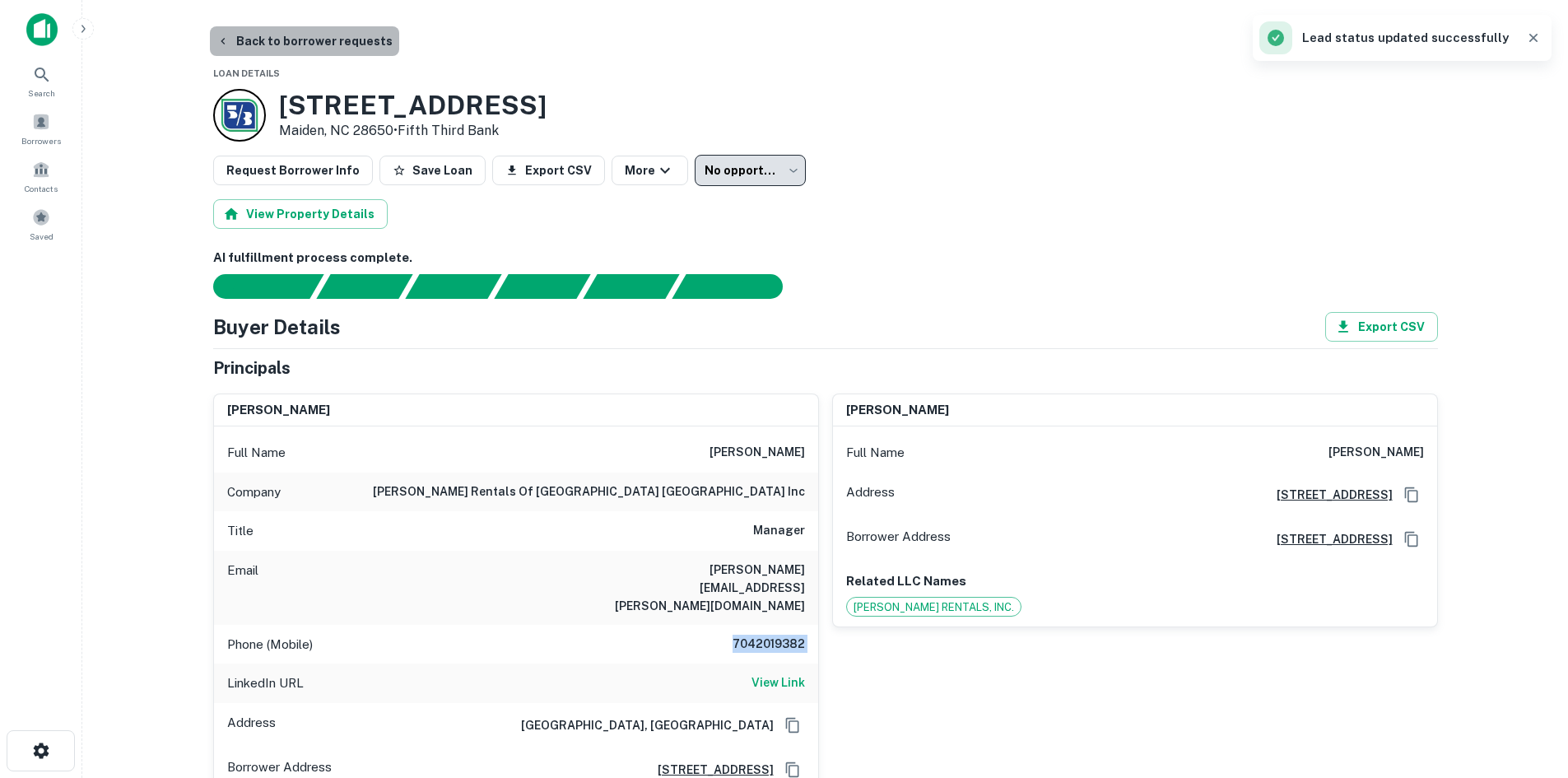
click at [313, 38] on button "Back to borrower requests" at bounding box center [304, 41] width 190 height 29
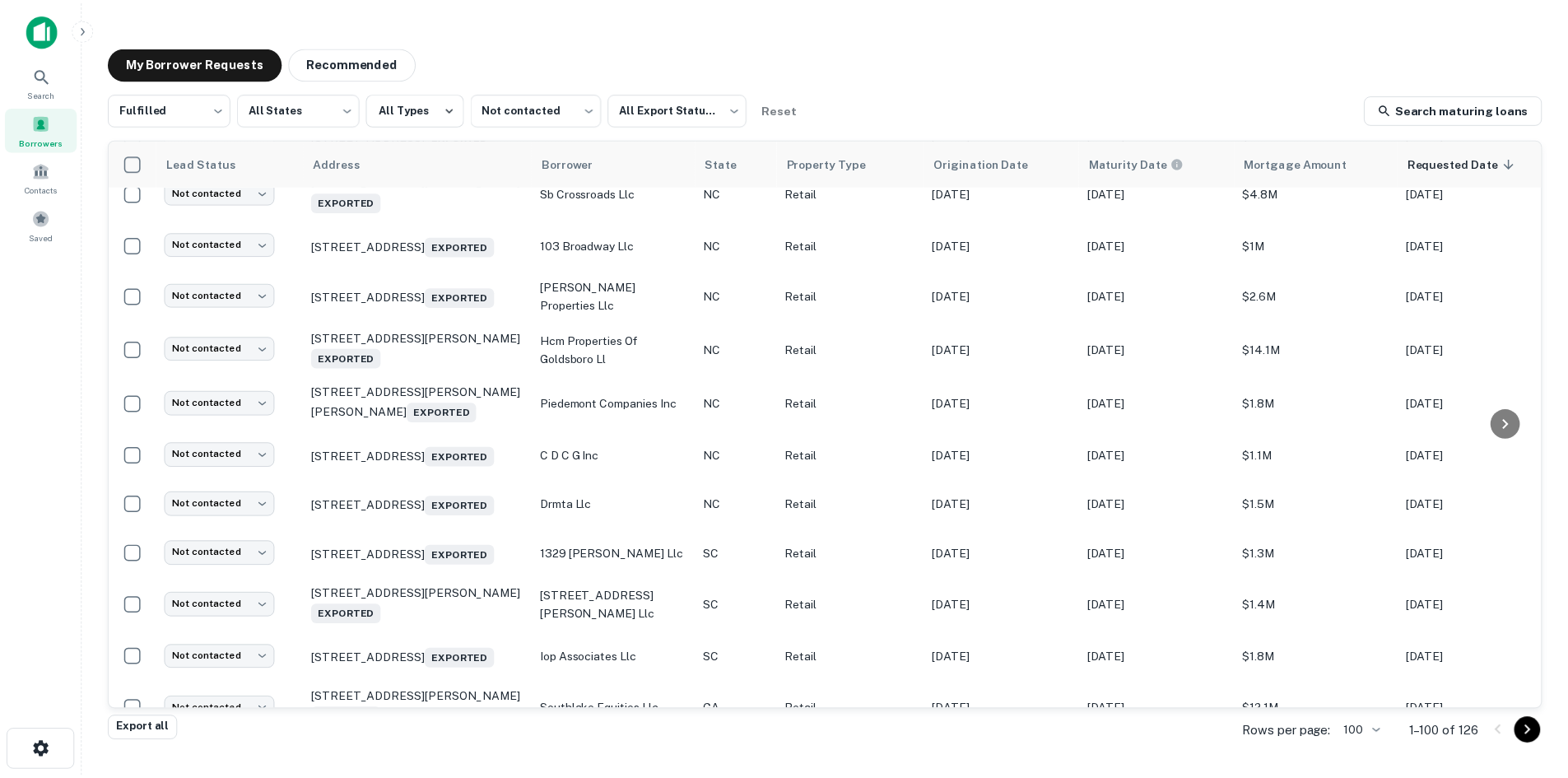
scroll to position [1052, 0]
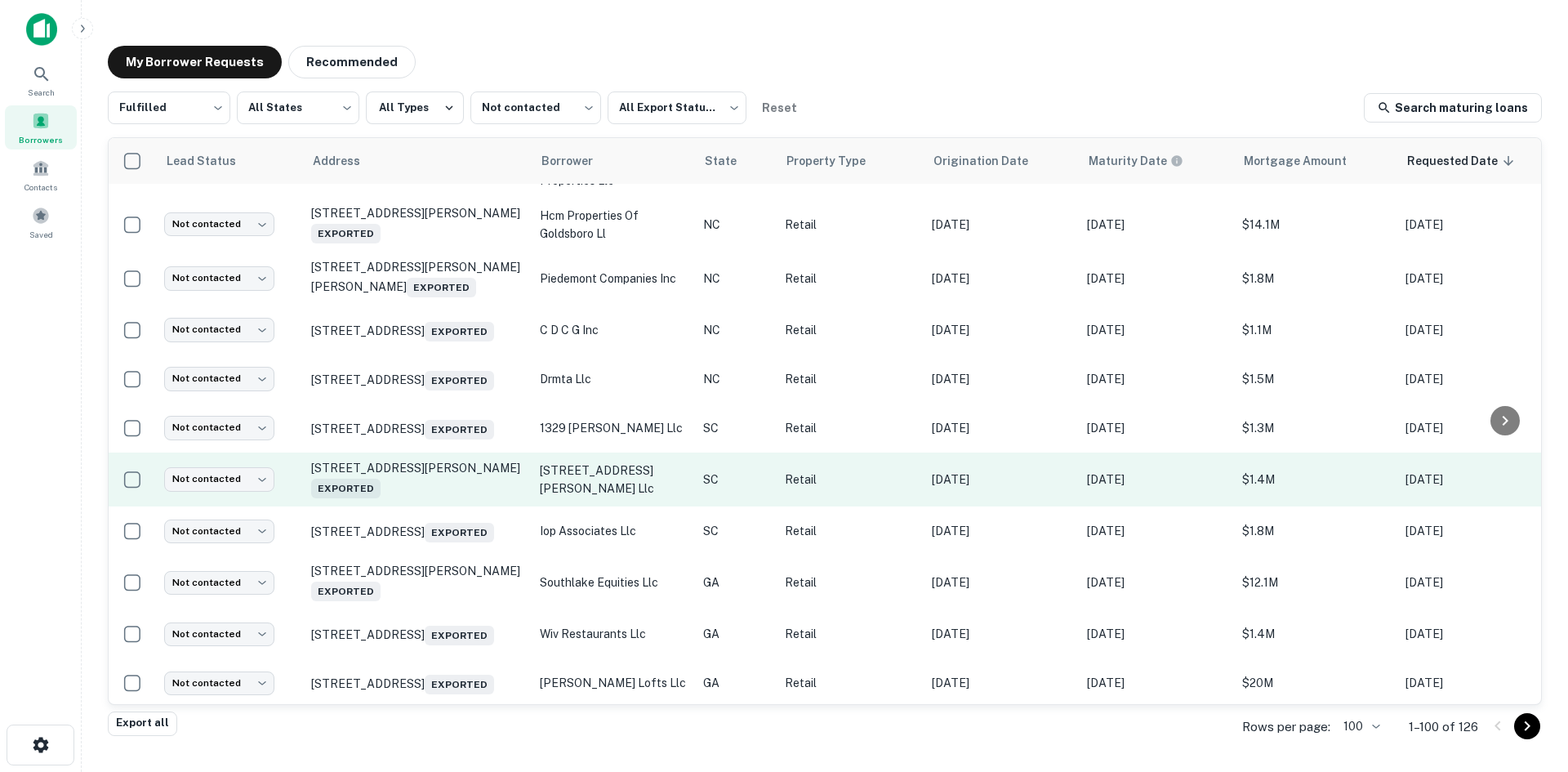
click at [447, 507] on td "1056 Hunley Sullivans Rd Awendaw, SC 29429 Exported" at bounding box center [417, 479] width 229 height 54
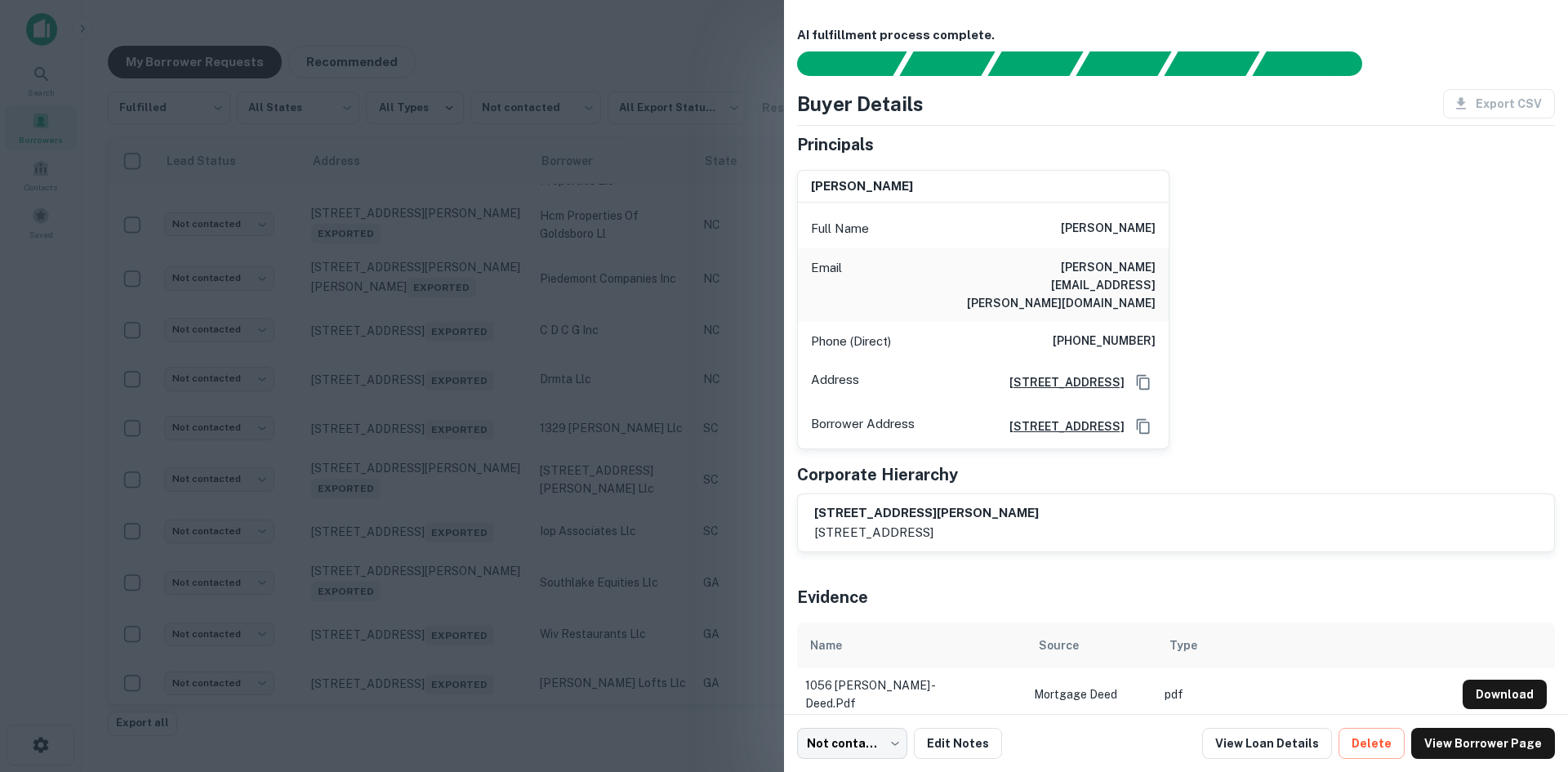
click at [452, 560] on div at bounding box center [784, 386] width 1568 height 772
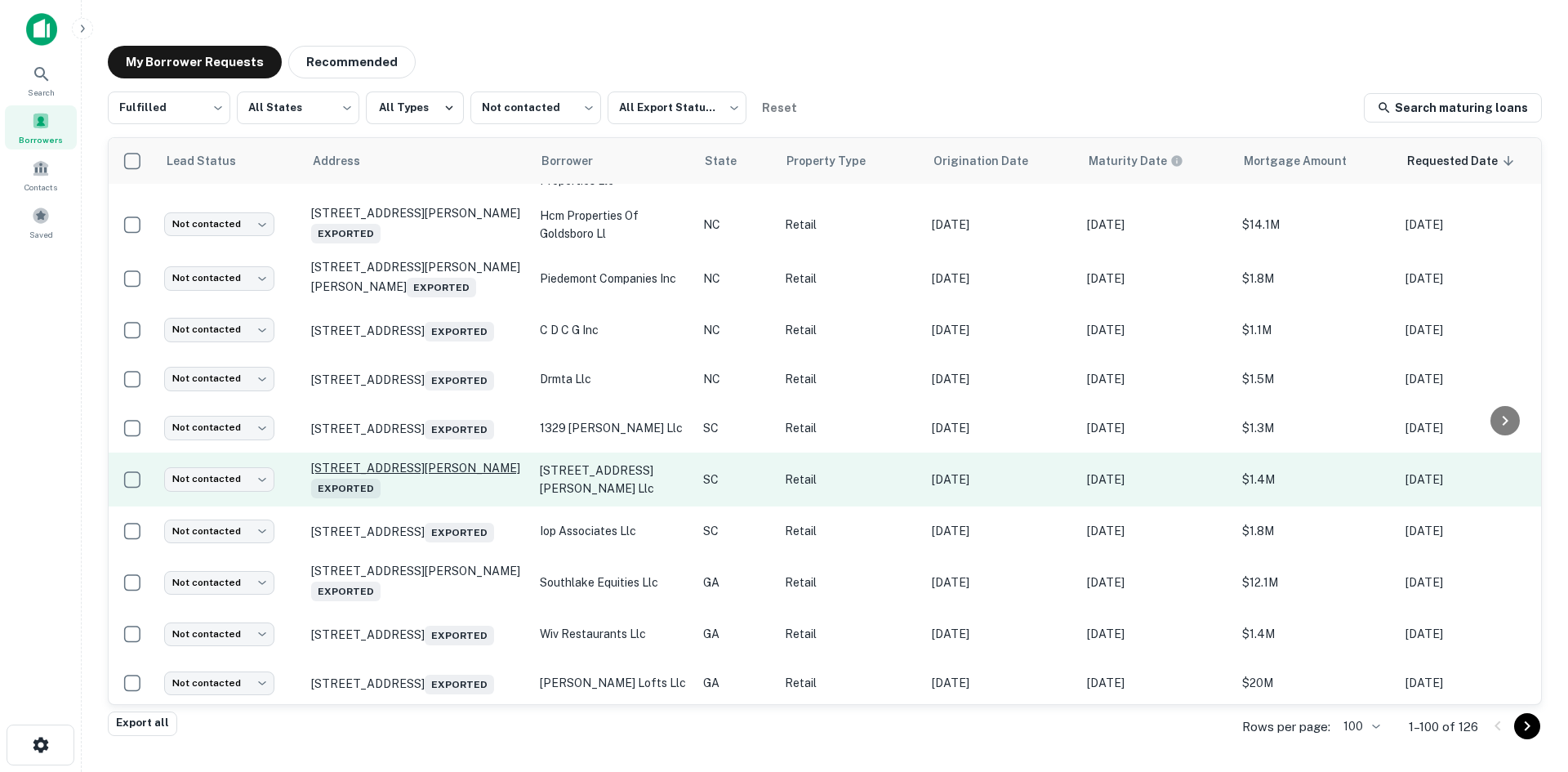
click at [435, 498] on p "1056 Hunley Sullivans Rd Awendaw, SC 29429 Exported" at bounding box center [417, 479] width 212 height 37
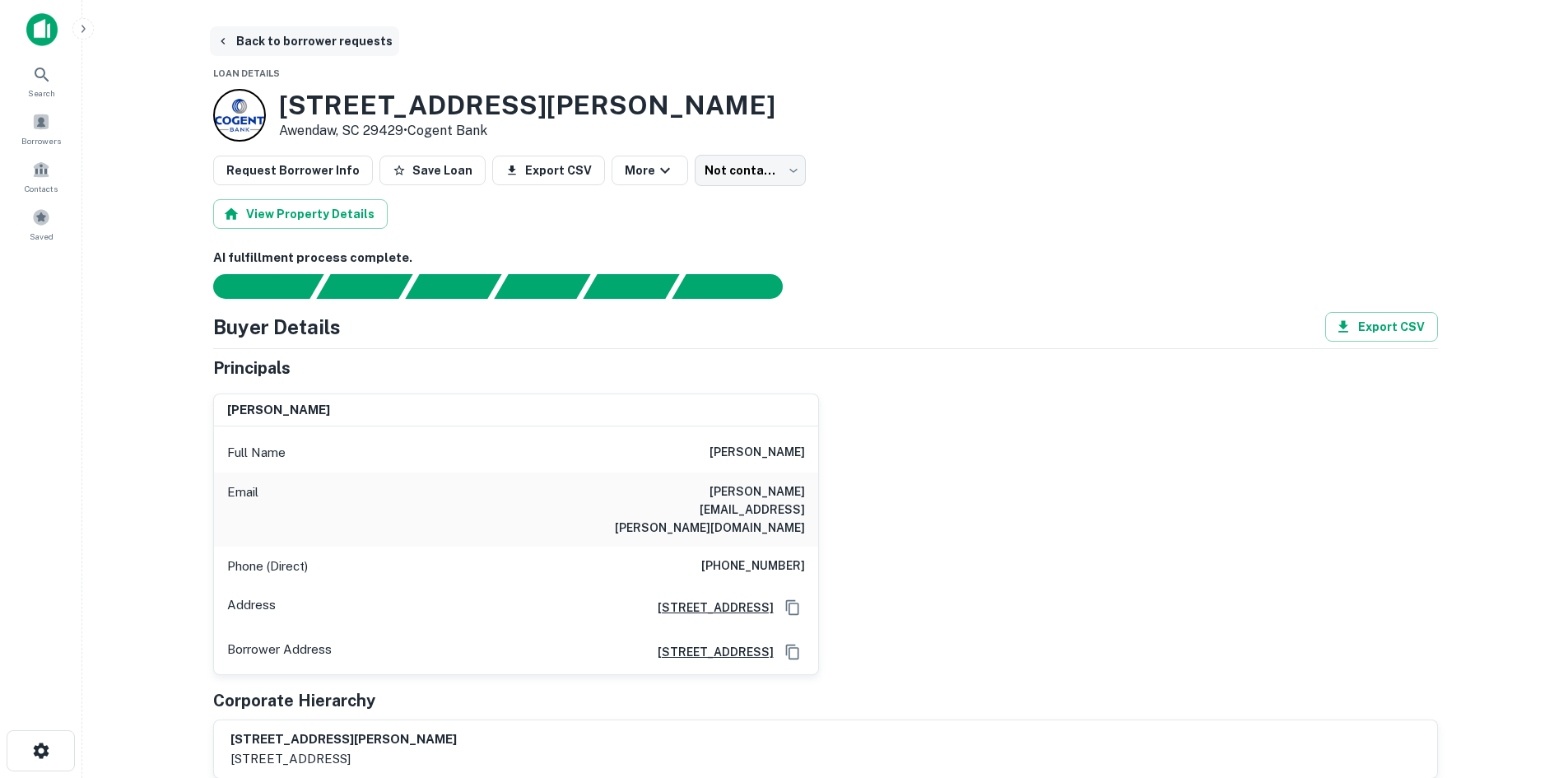
click at [327, 29] on button "Back to borrower requests" at bounding box center [304, 41] width 190 height 29
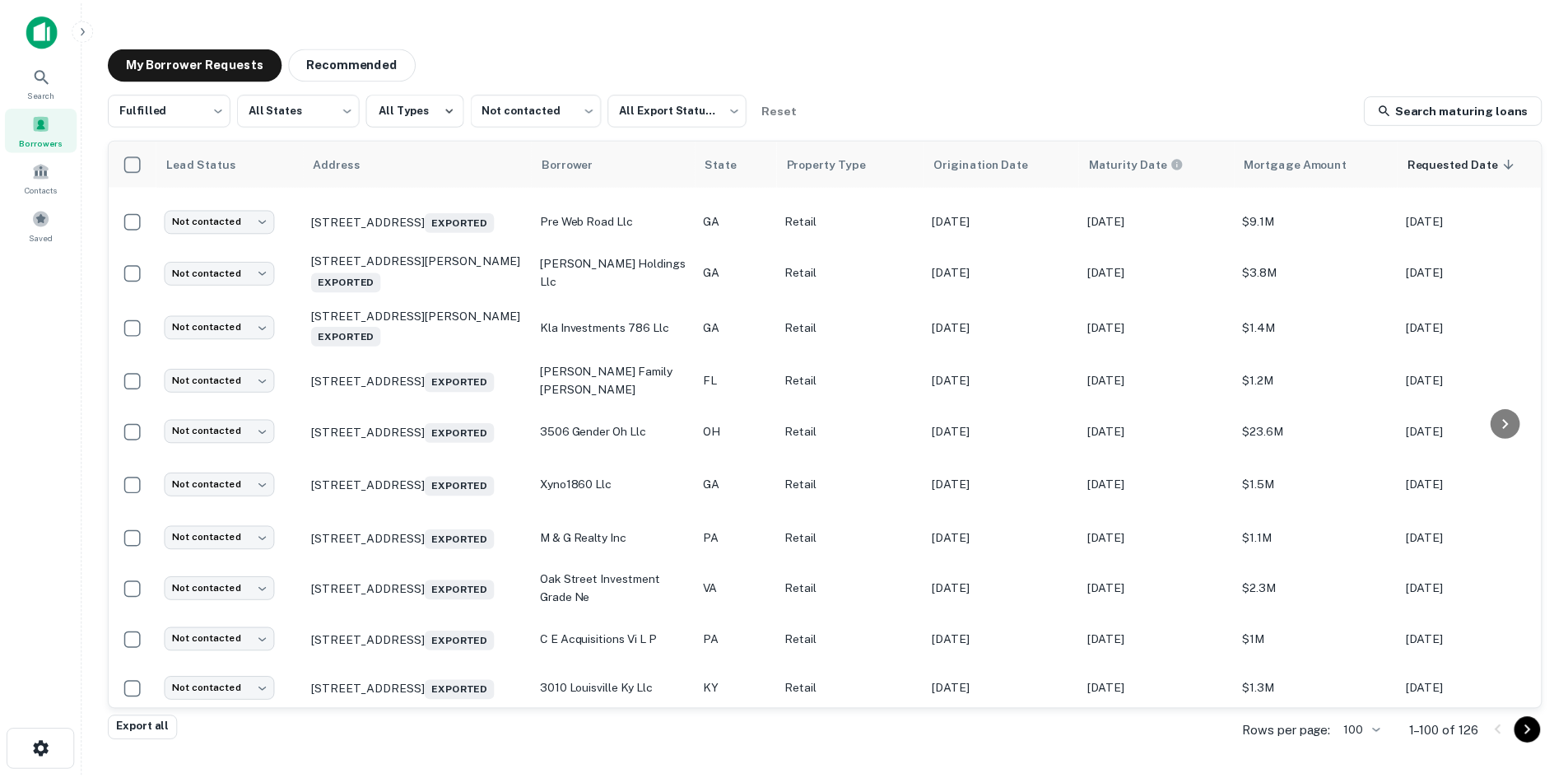
scroll to position [1875, 0]
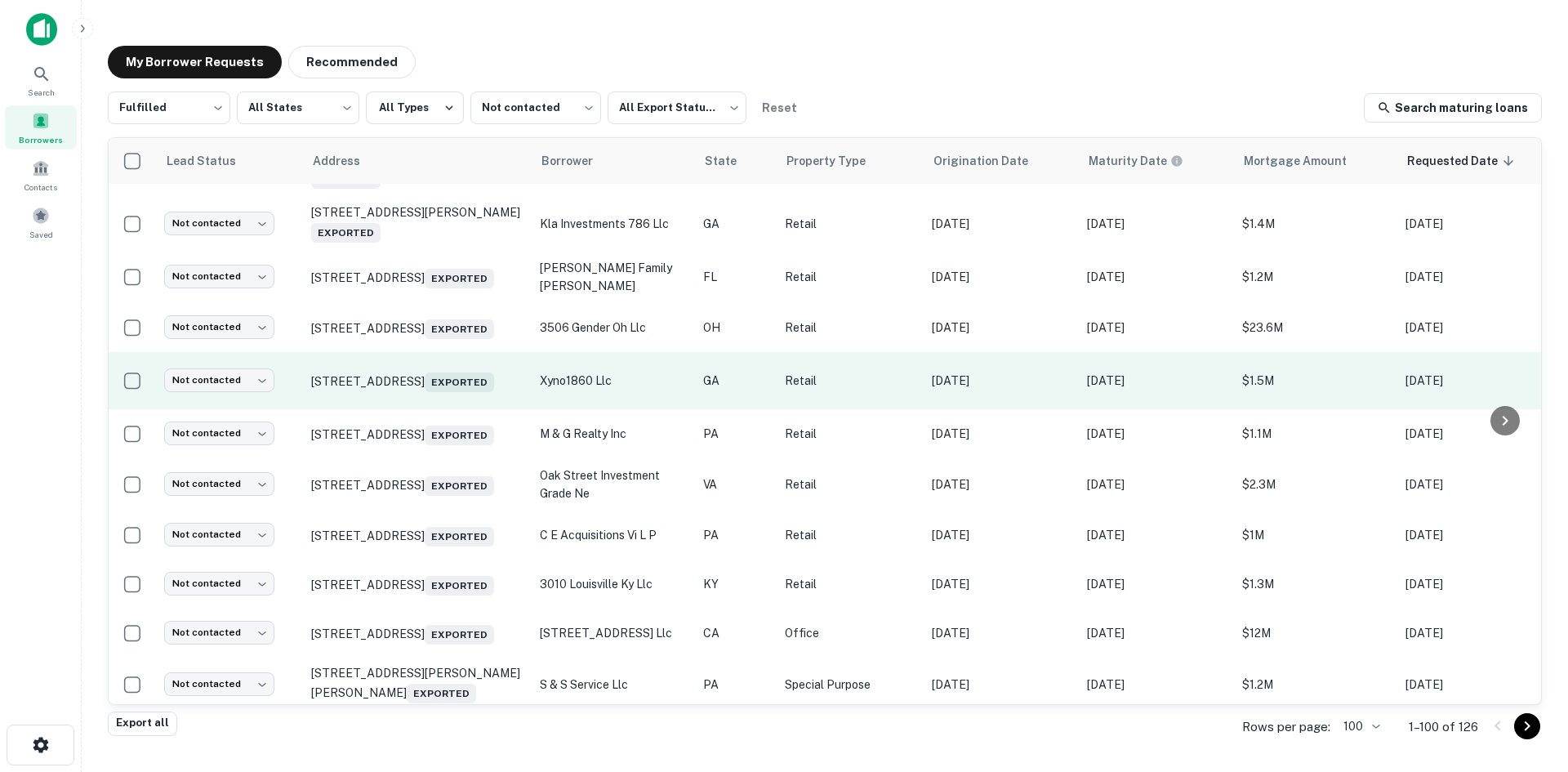
click at [440, 409] on td "[STREET_ADDRESS] Exported" at bounding box center [417, 381] width 229 height 57
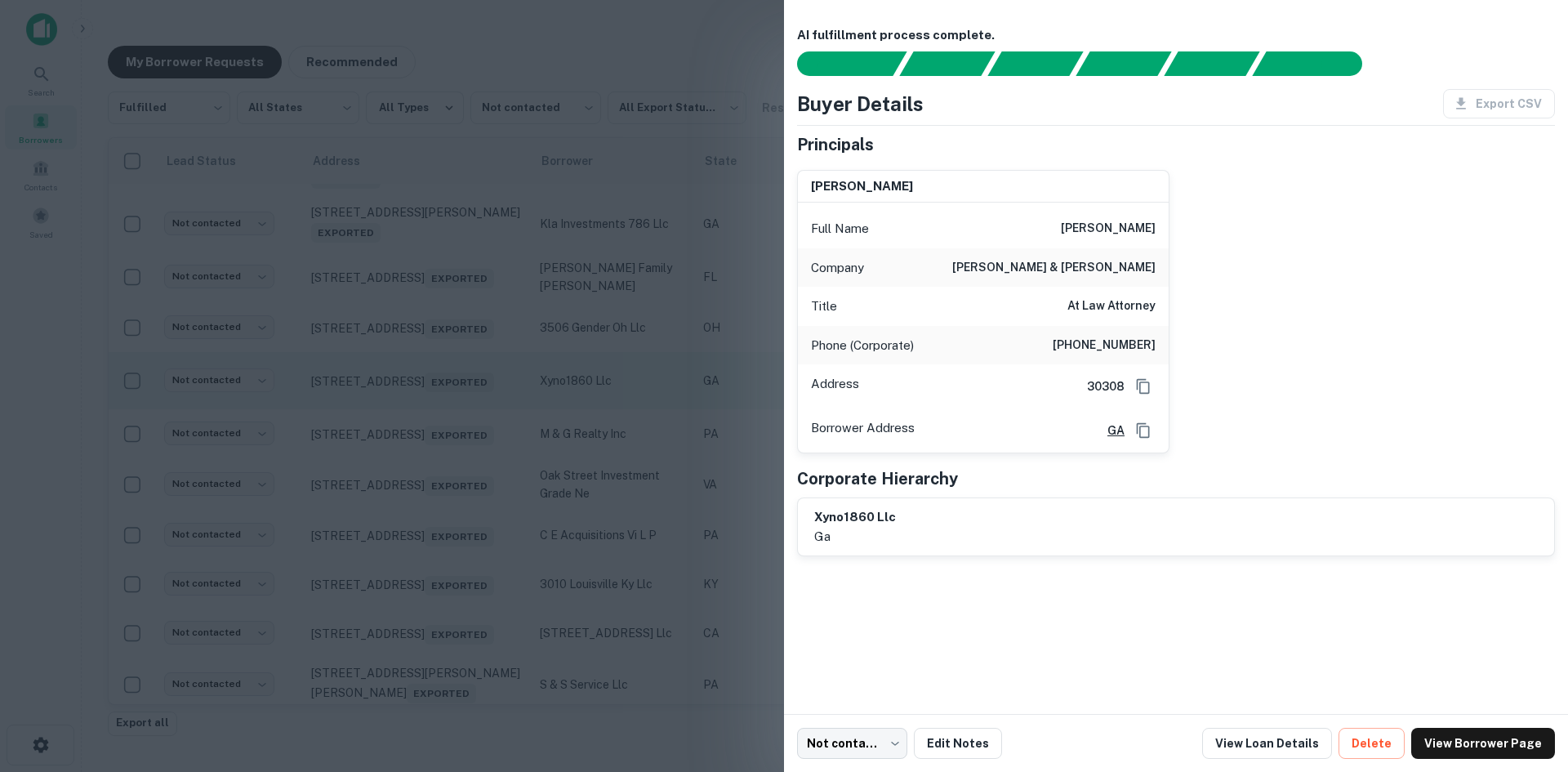
click at [440, 513] on div at bounding box center [784, 386] width 1568 height 772
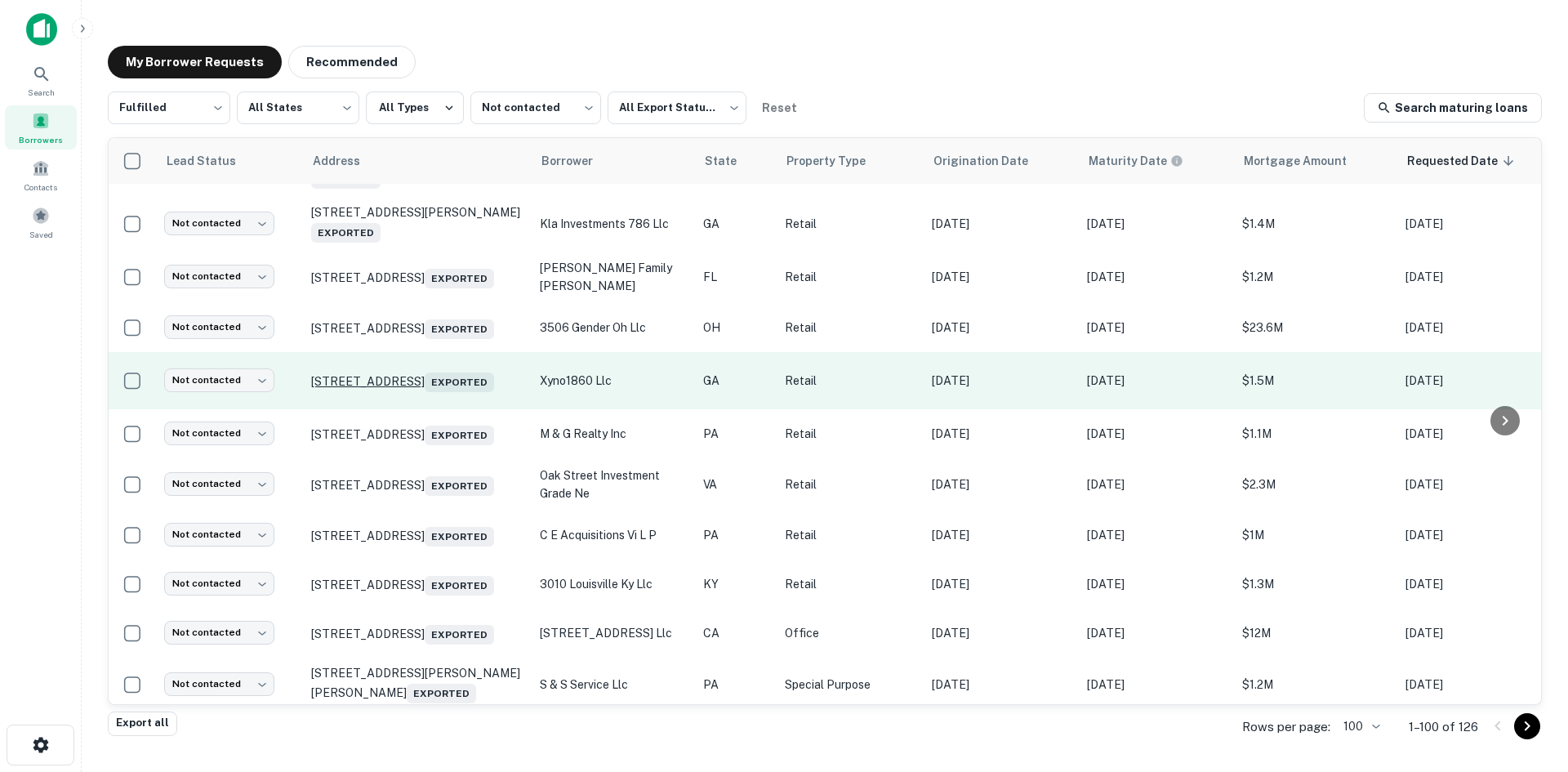
click at [443, 392] on p "[STREET_ADDRESS] Exported" at bounding box center [417, 381] width 212 height 23
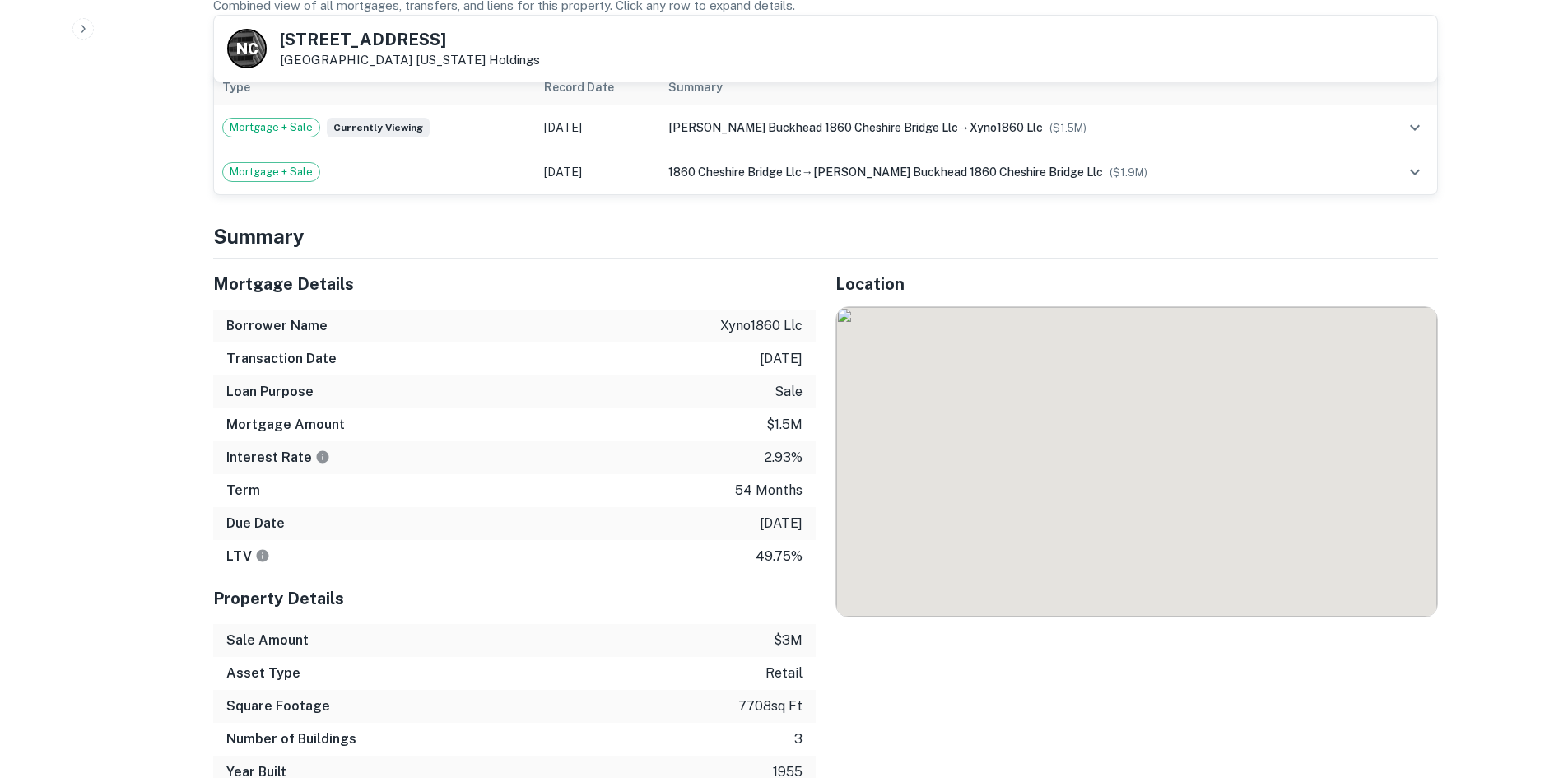
scroll to position [905, 0]
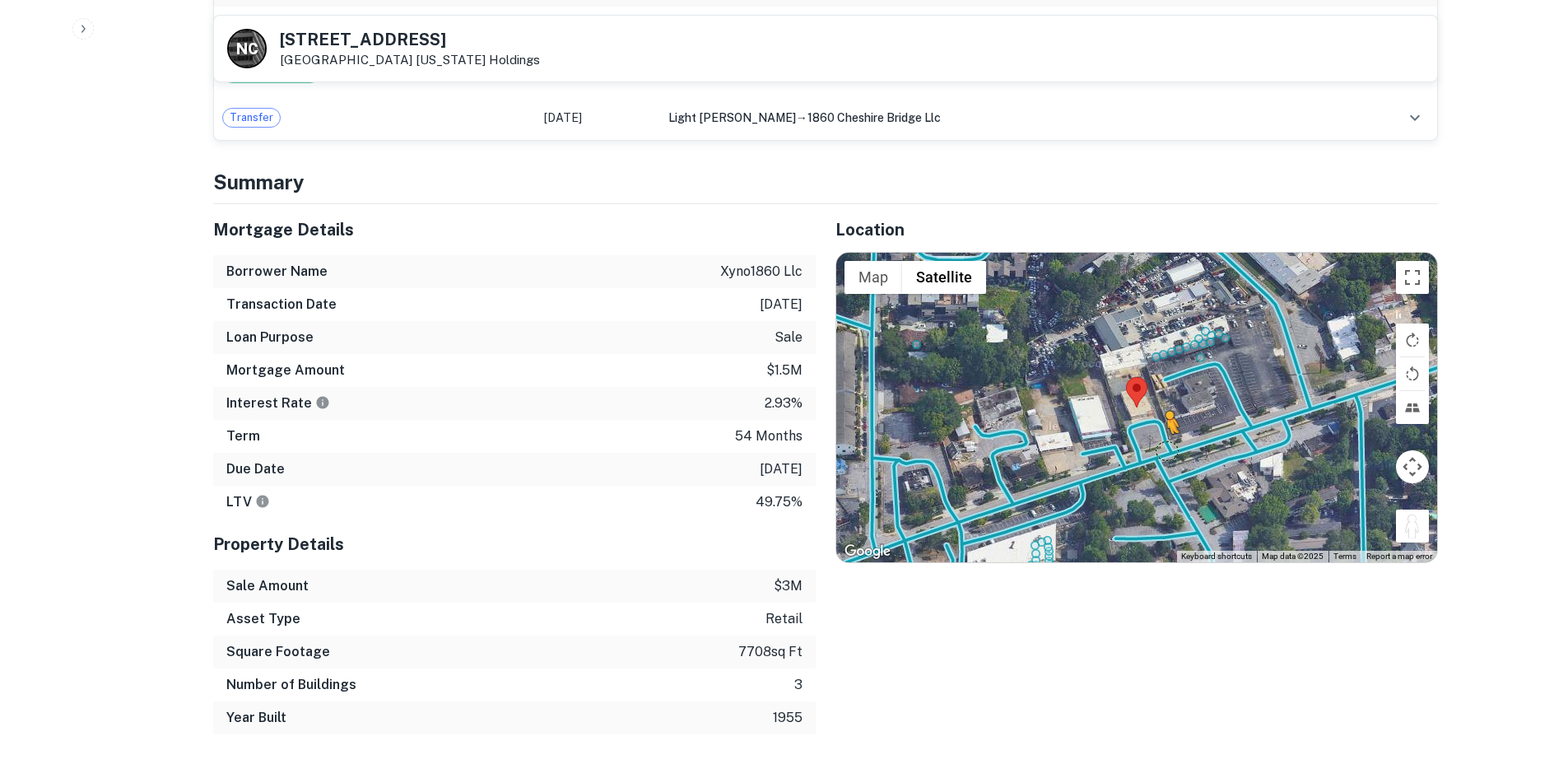
drag, startPoint x: 1414, startPoint y: 534, endPoint x: 1165, endPoint y: 450, distance: 262.8
click at [1165, 450] on div "To activate drag with keyboard, press Alt + Enter. Once in keyboard drag state,…" at bounding box center [1137, 407] width 601 height 309
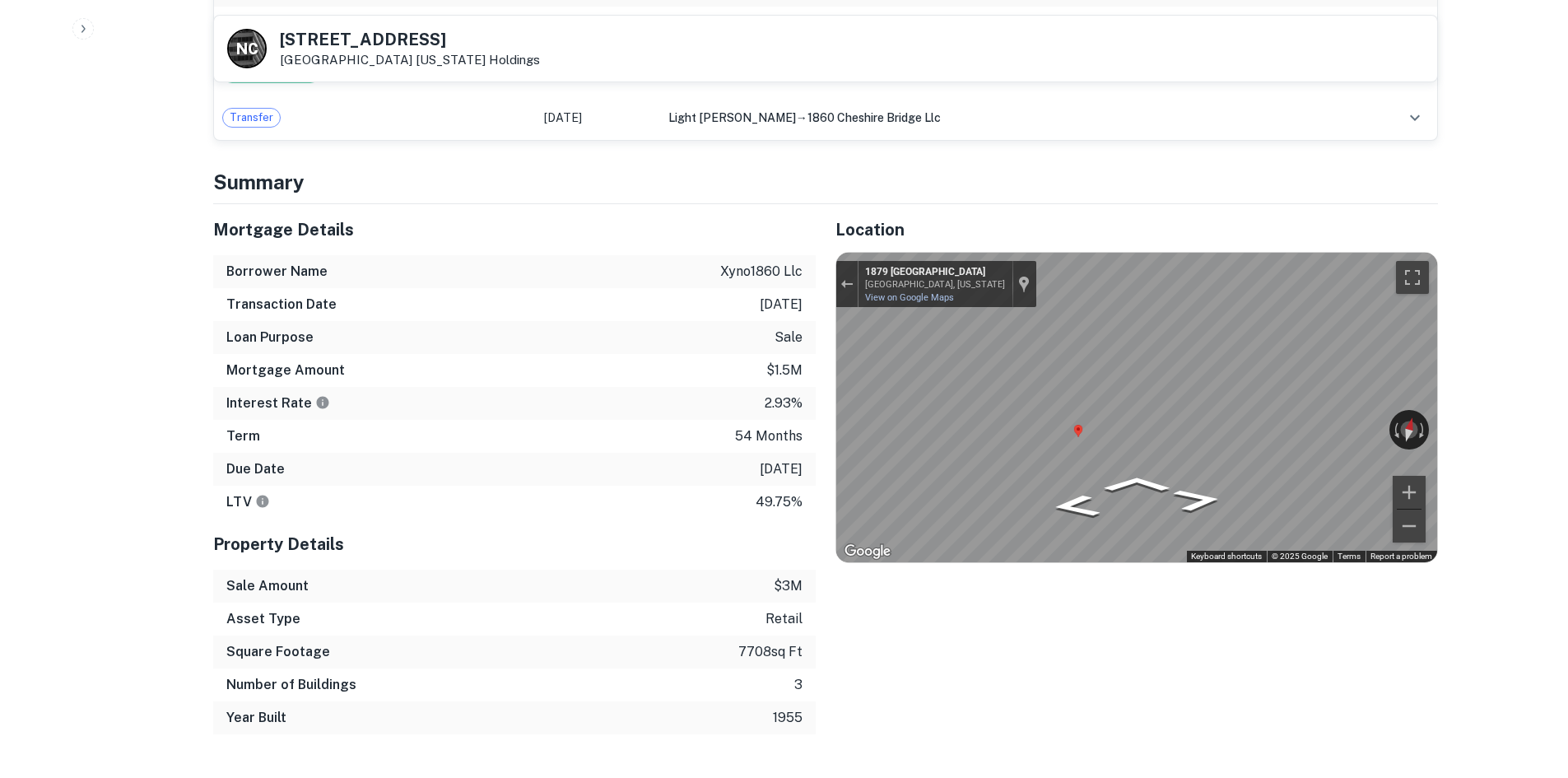
drag, startPoint x: 278, startPoint y: 38, endPoint x: 388, endPoint y: 60, distance: 112.2
click at [388, 60] on div "N C 1860 CHESHIRE BRIDGE RD NE Atlanta, GA 30324 North Carolina Holdings" at bounding box center [384, 48] width 313 height 39
click at [353, 45] on h5 "1860 CHESHIRE BRIDGE RD NE" at bounding box center [410, 39] width 260 height 17
click at [296, 38] on h5 "1860 CHESHIRE BRIDGE RD NE" at bounding box center [410, 39] width 260 height 17
drag, startPoint x: 279, startPoint y: 34, endPoint x: 388, endPoint y: 63, distance: 112.8
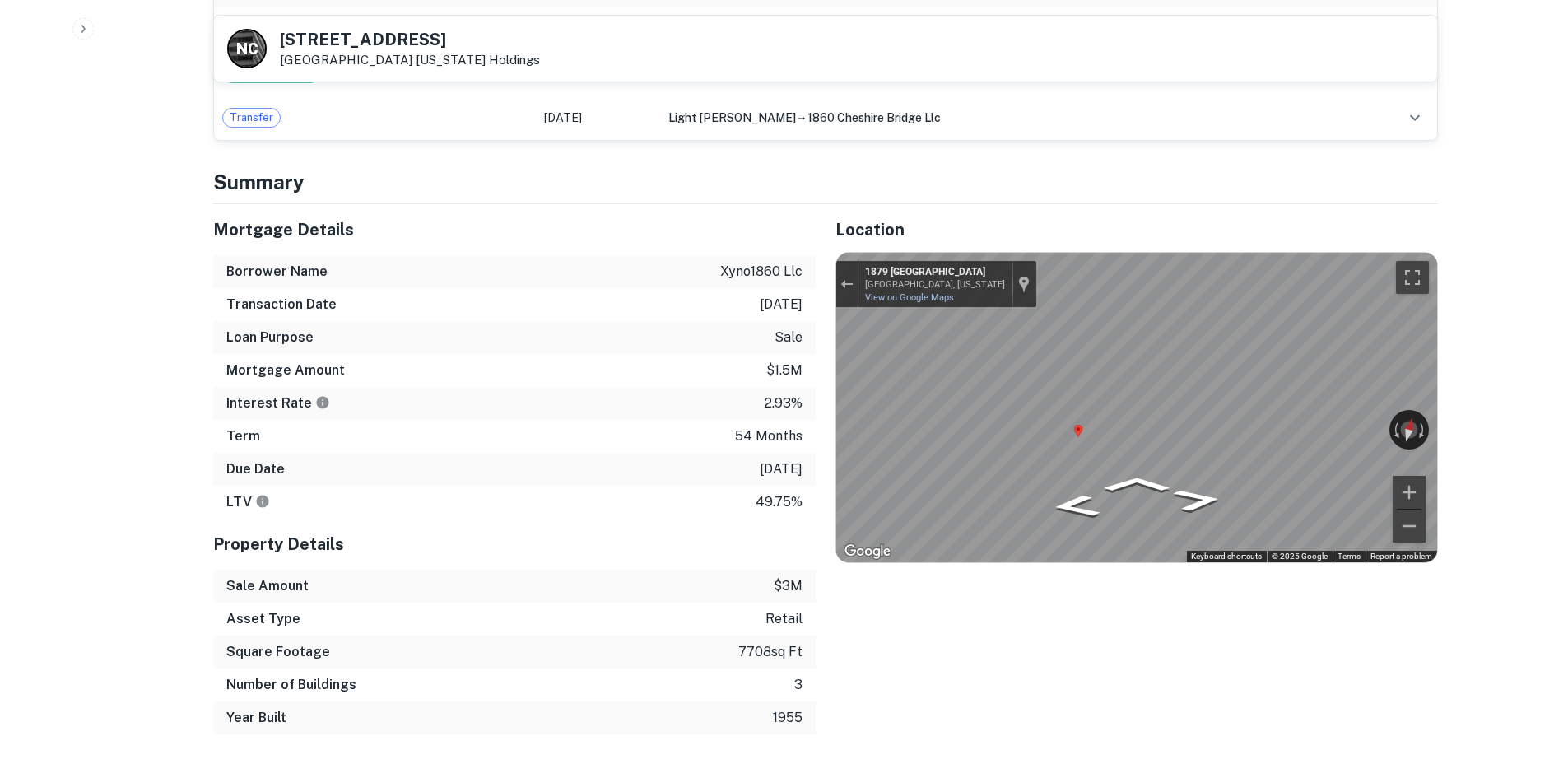
click at [388, 63] on div "1860 CHESHIRE BRIDGE RD NE Atlanta, GA 30324 North Carolina Holdings" at bounding box center [410, 48] width 260 height 36
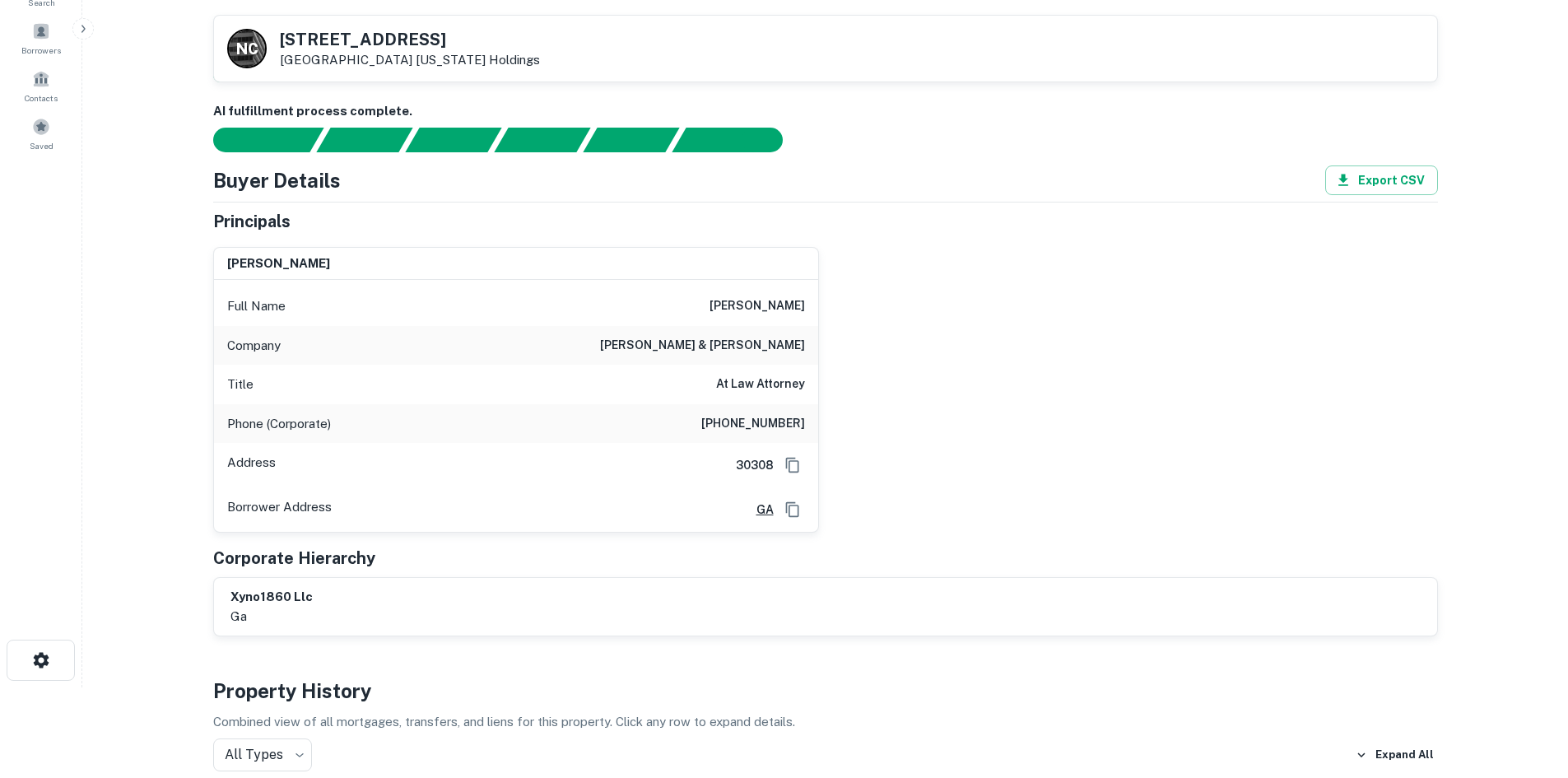
scroll to position [82, 0]
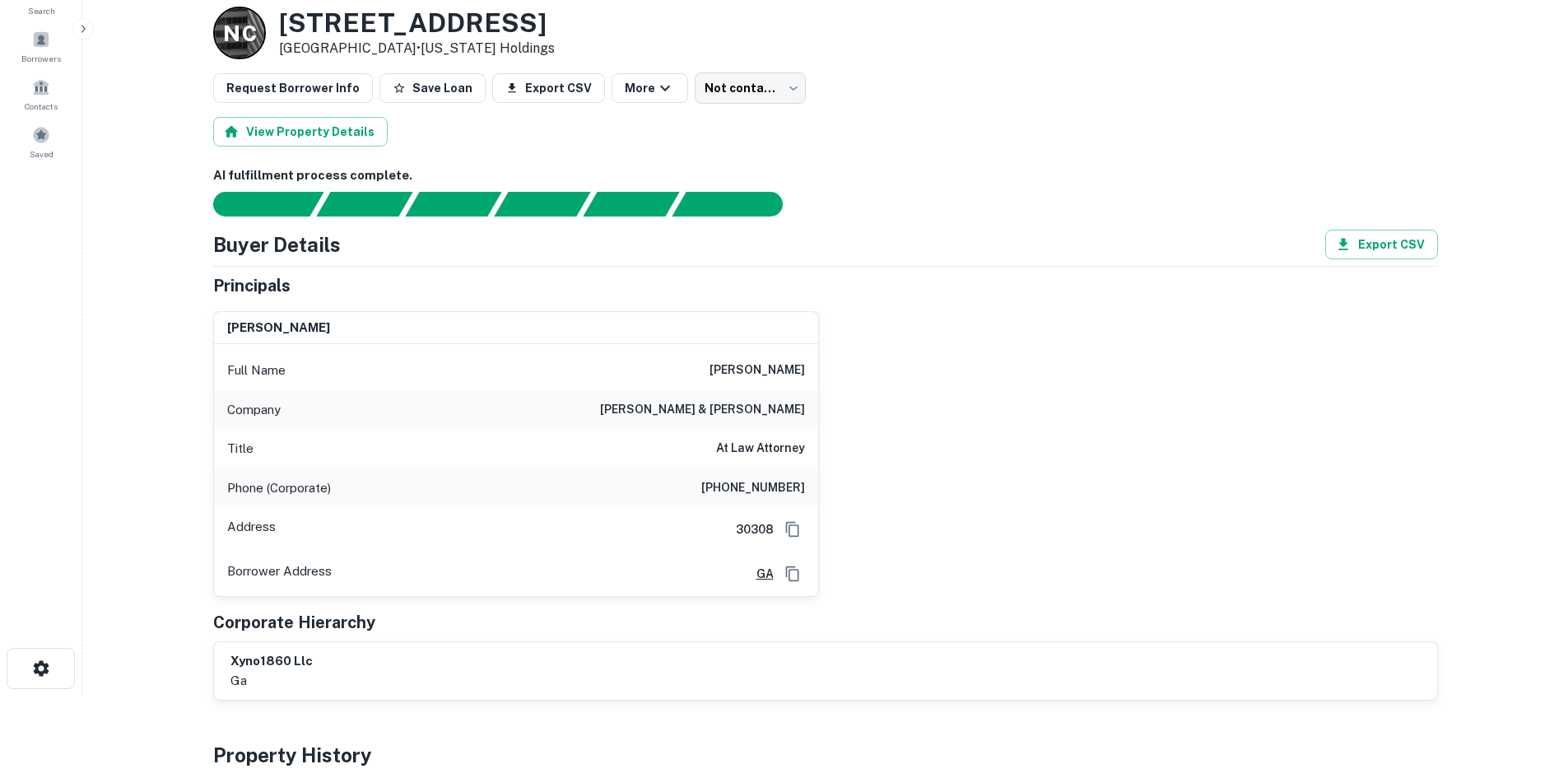
click at [758, 489] on h6 "[PHONE_NUMBER]" at bounding box center [753, 488] width 104 height 20
click at [715, 371] on div "Full Name dewayne martin" at bounding box center [516, 370] width 604 height 39
drag, startPoint x: 712, startPoint y: 366, endPoint x: 805, endPoint y: 417, distance: 106.1
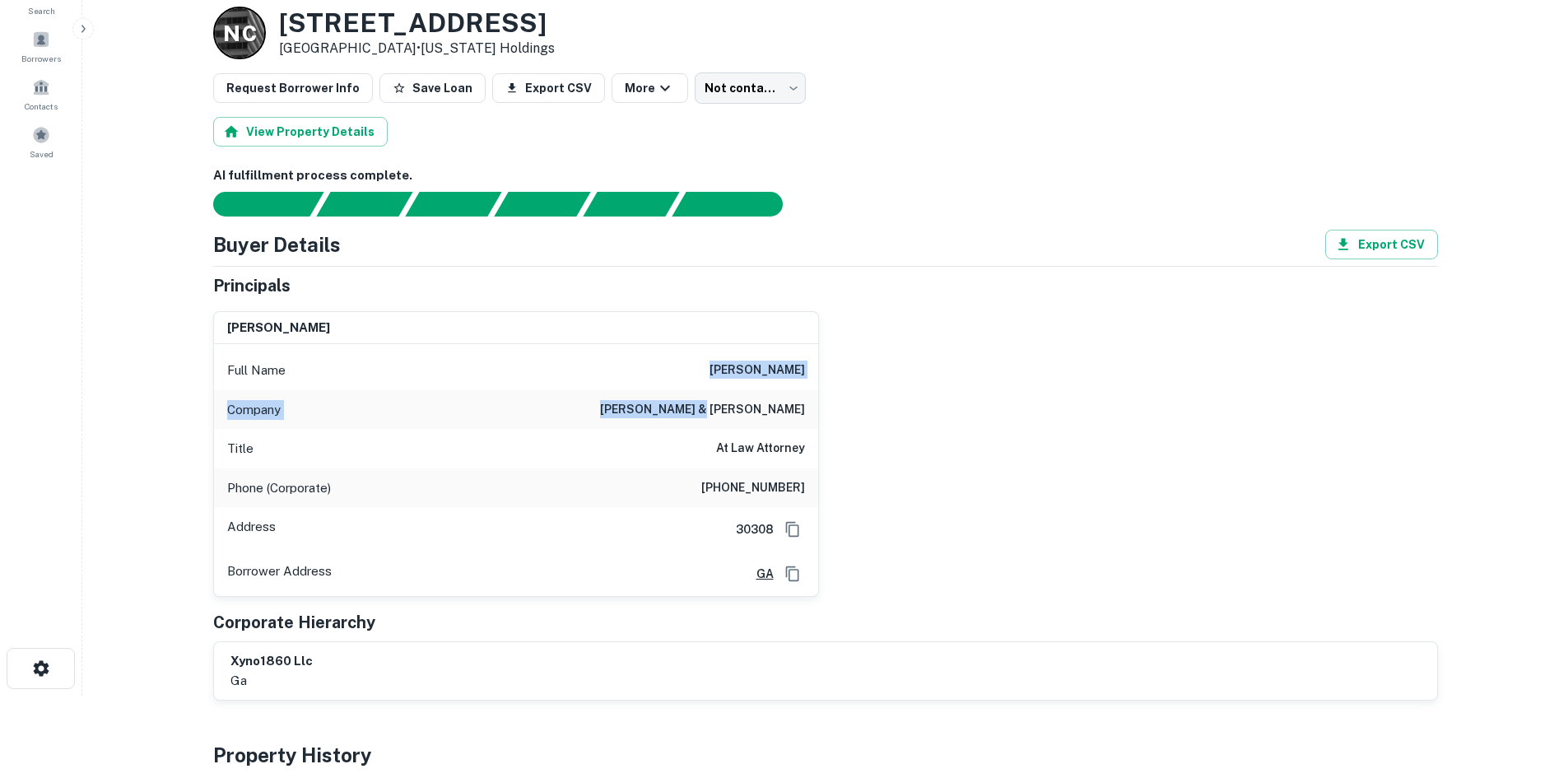
click at [805, 417] on div "Full Name dewayne martin Company martin & martin Title At Law Attorney Phone (C…" at bounding box center [516, 470] width 604 height 252
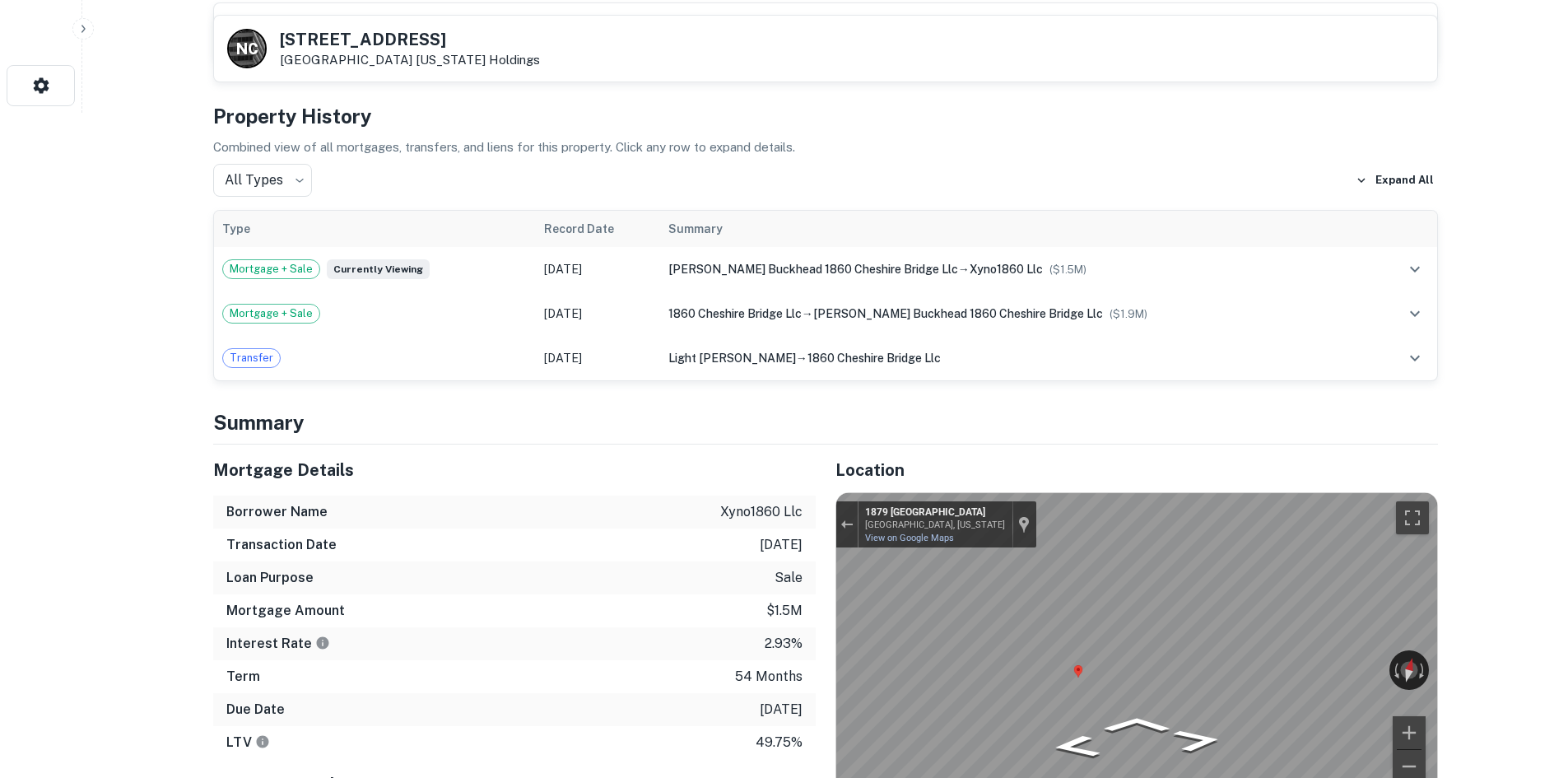
scroll to position [659, 0]
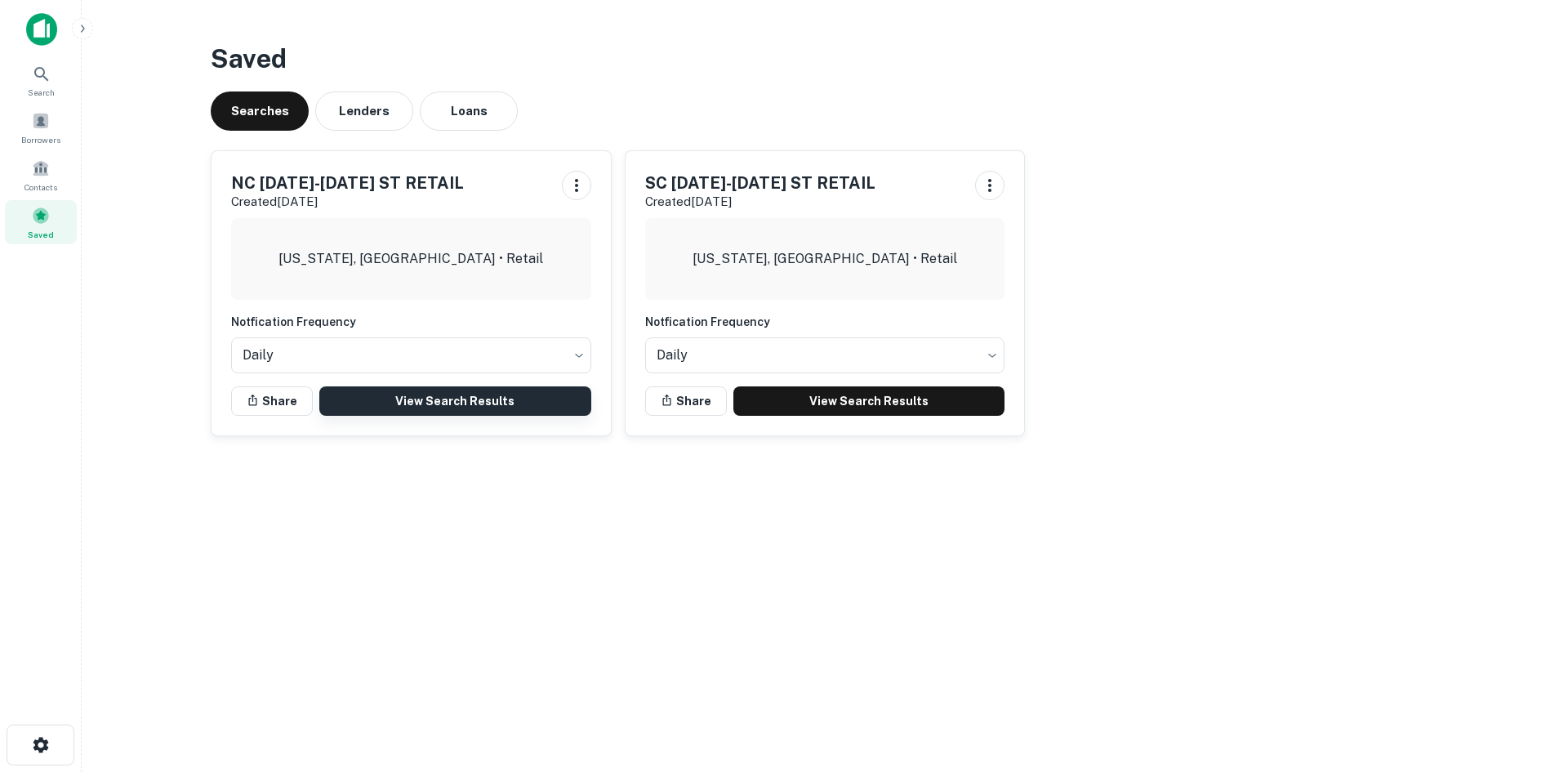
click at [405, 404] on link "View Search Results" at bounding box center [455, 401] width 272 height 29
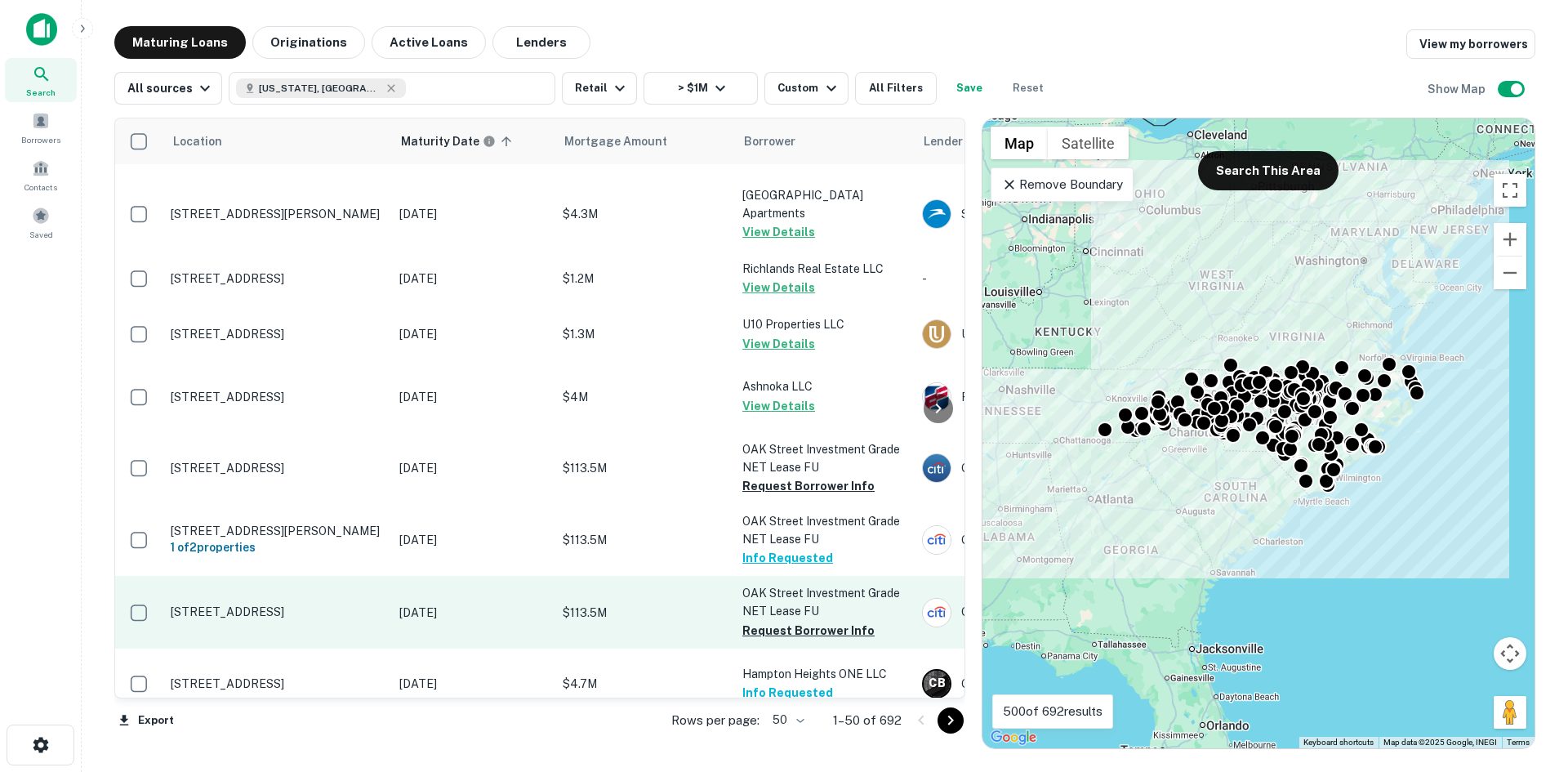
scroll to position [490, 0]
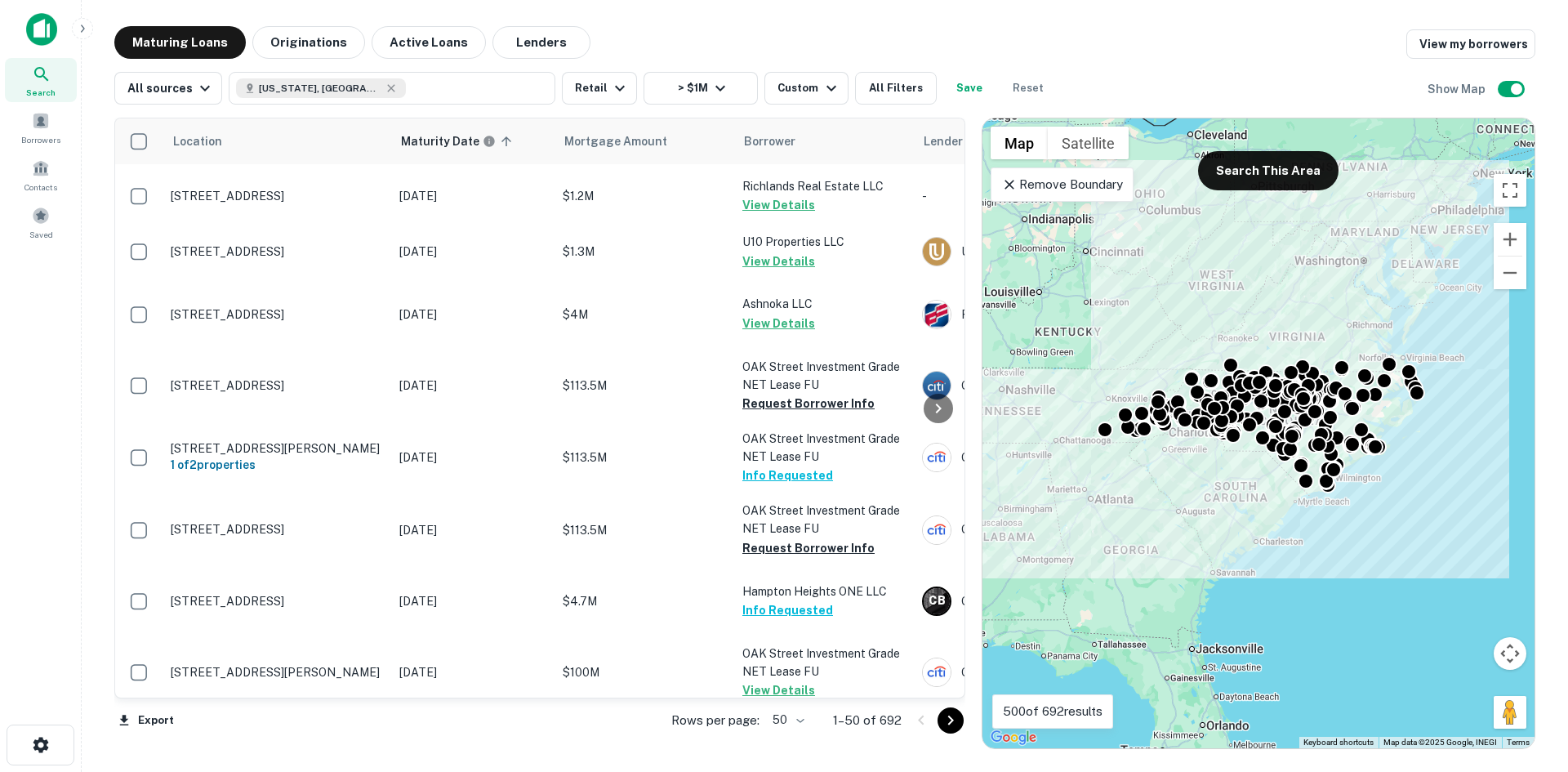
click at [802, 728] on body "Search Borrowers Contacts Saved Maturing Loans Originations Active Loans Lender…" at bounding box center [784, 386] width 1568 height 772
click at [799, 736] on li "100" at bounding box center [789, 737] width 47 height 29
click at [808, 726] on div "Rows per page: 100 *** 1–100 of 692" at bounding box center [804, 720] width 322 height 44
click at [800, 725] on body "Search Borrowers Contacts Saved Maturing Loans Originations Active Loans Lender…" at bounding box center [784, 386] width 1568 height 772
click at [16, 495] on div at bounding box center [784, 386] width 1568 height 772
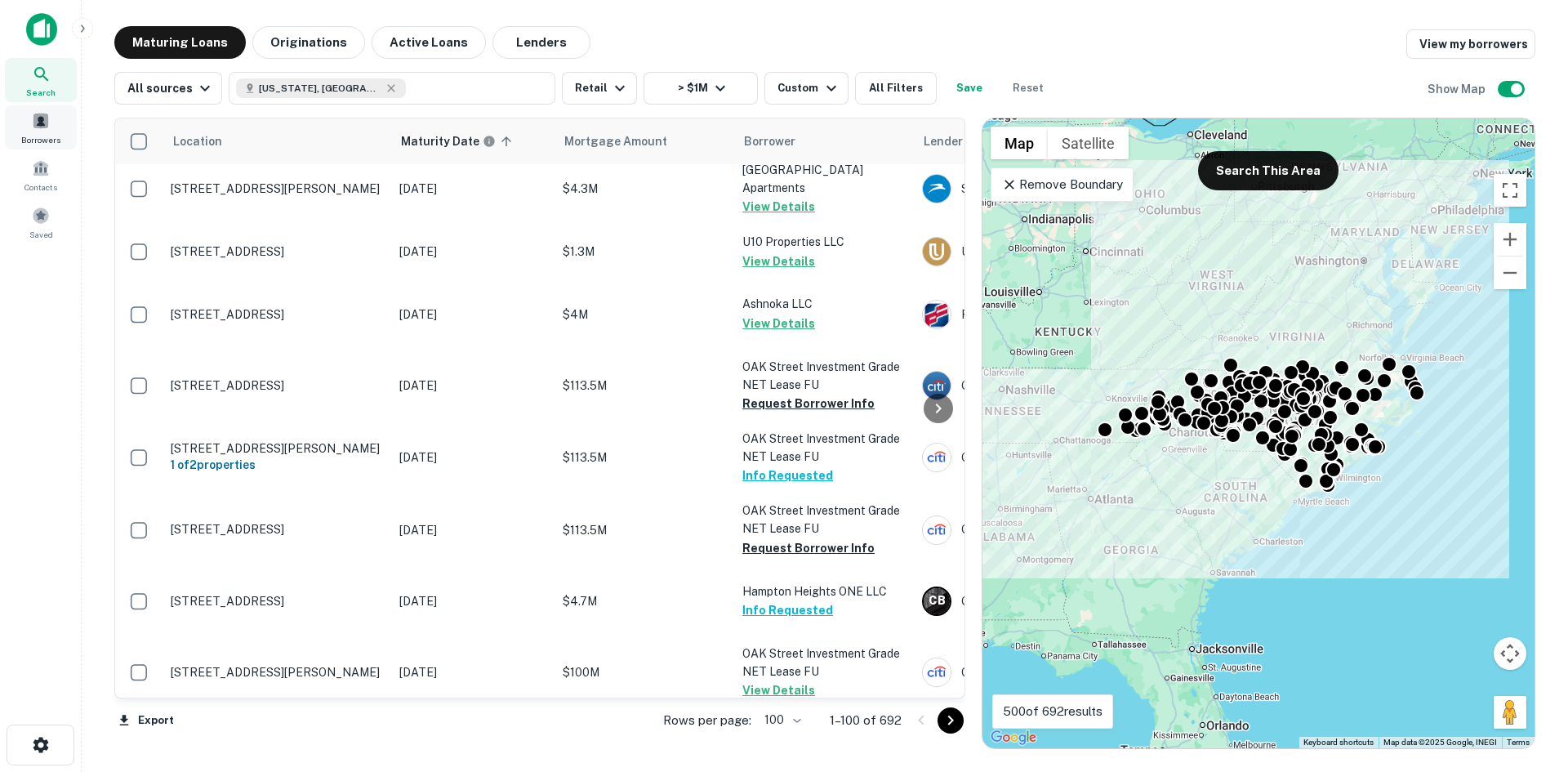
click at [42, 134] on span "Borrowers" at bounding box center [41, 140] width 39 height 13
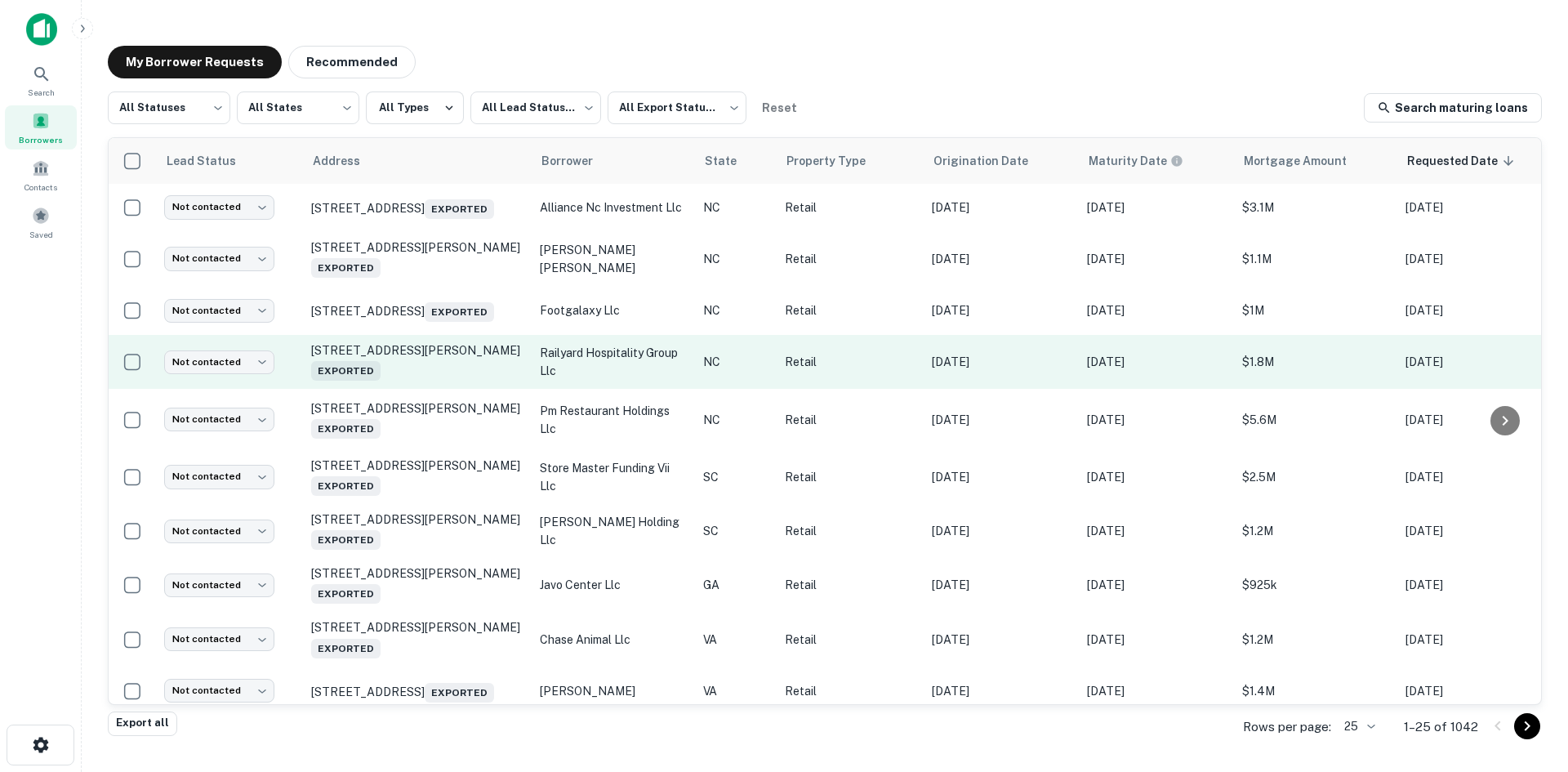
scroll to position [864, 0]
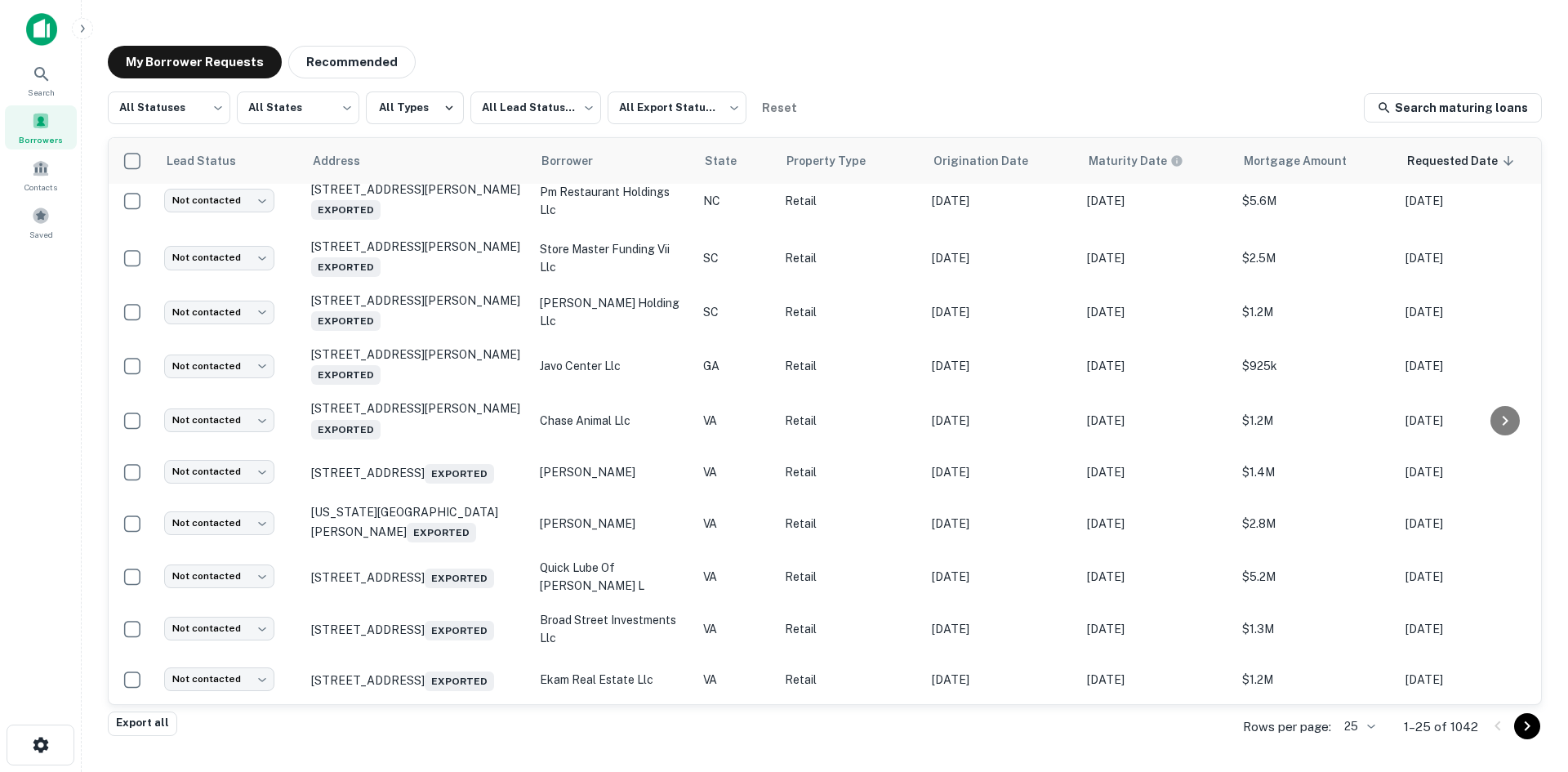
click at [1346, 734] on body "Search Borrowers Contacts Saved My Borrower Requests Recommended All Statuses *…" at bounding box center [784, 386] width 1568 height 772
click at [1362, 731] on li "1000" at bounding box center [1360, 737] width 56 height 29
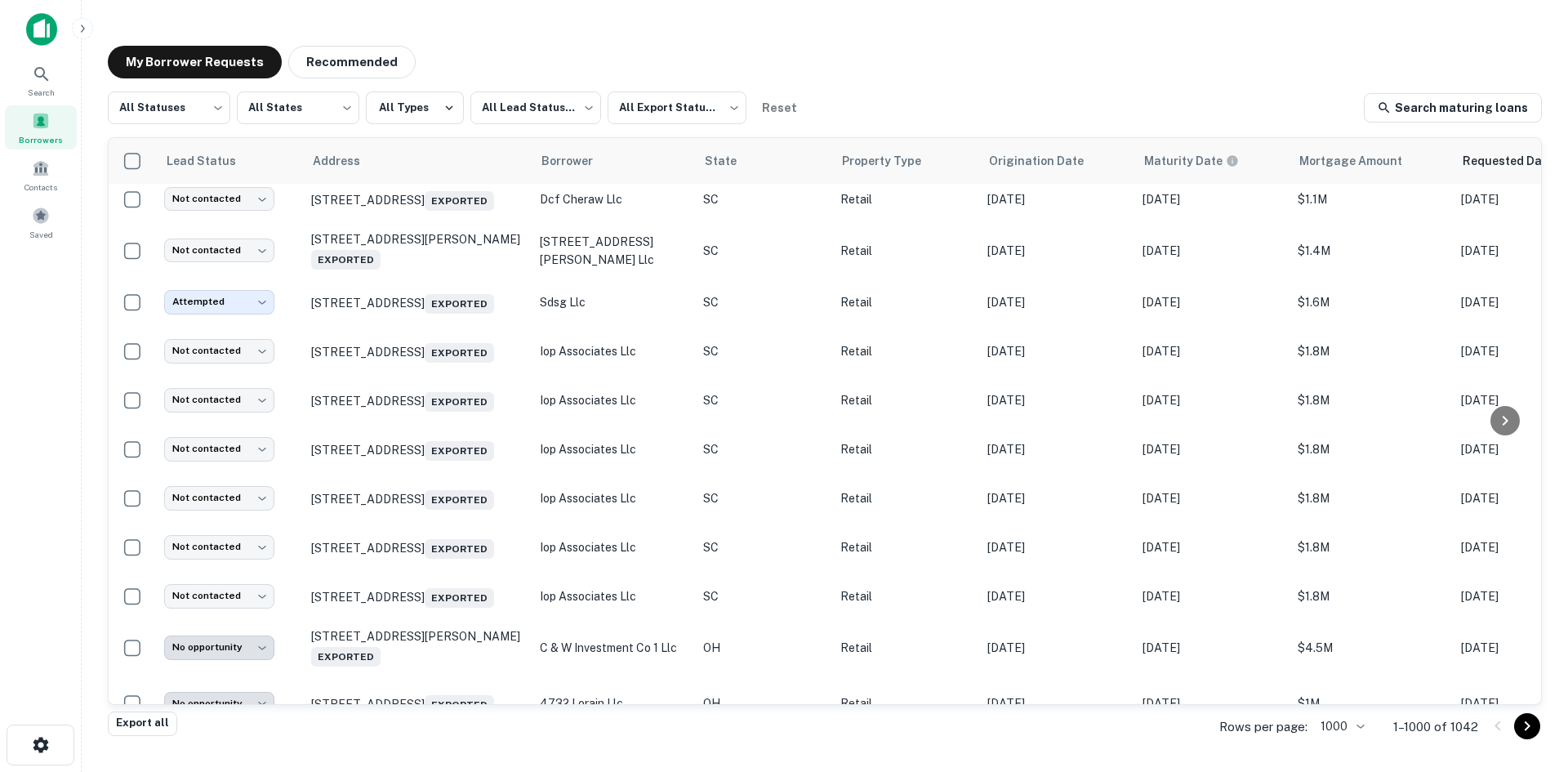
scroll to position [4002, 0]
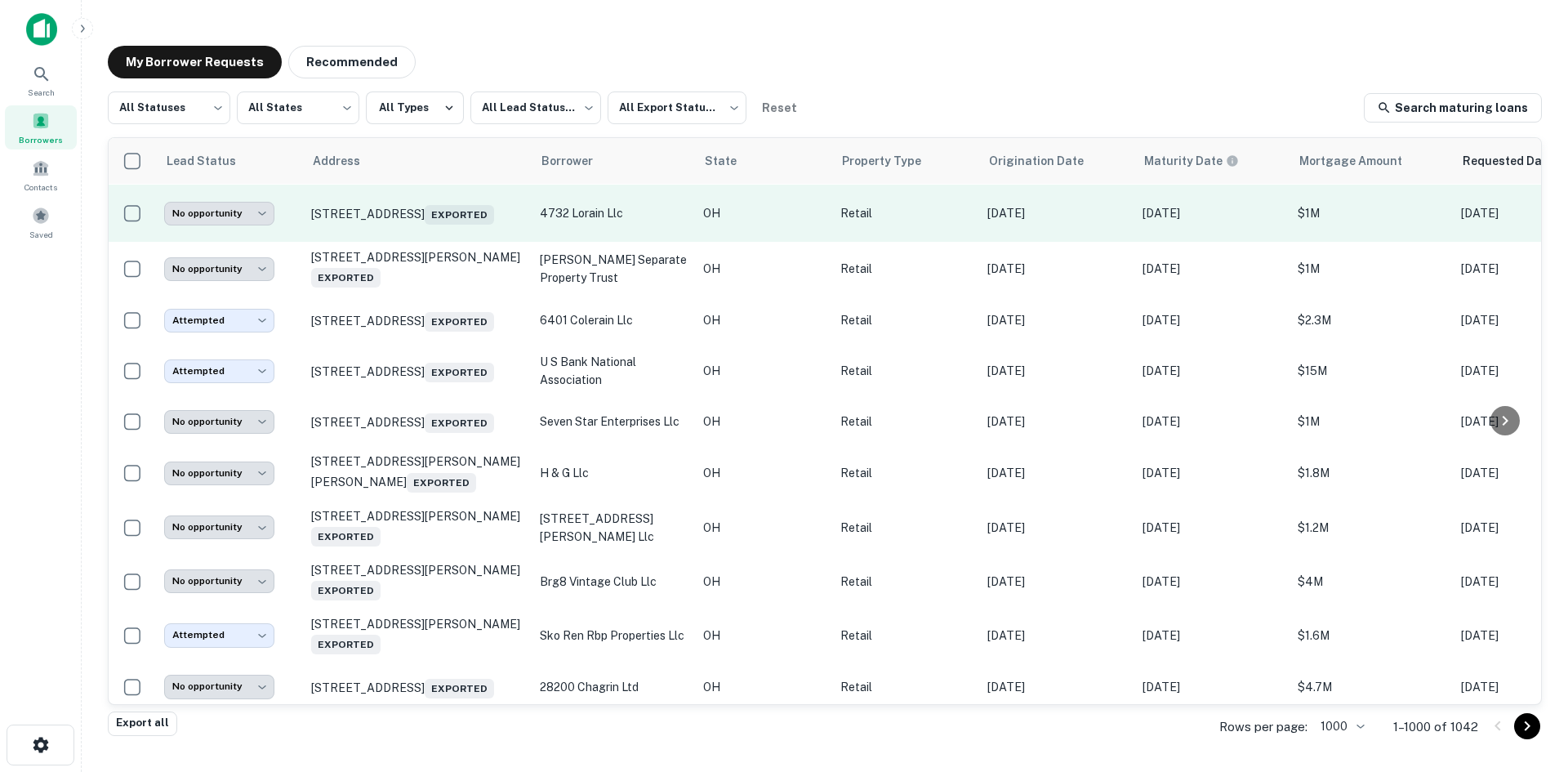
click at [434, 242] on td "[STREET_ADDRESS] Exported" at bounding box center [417, 213] width 229 height 57
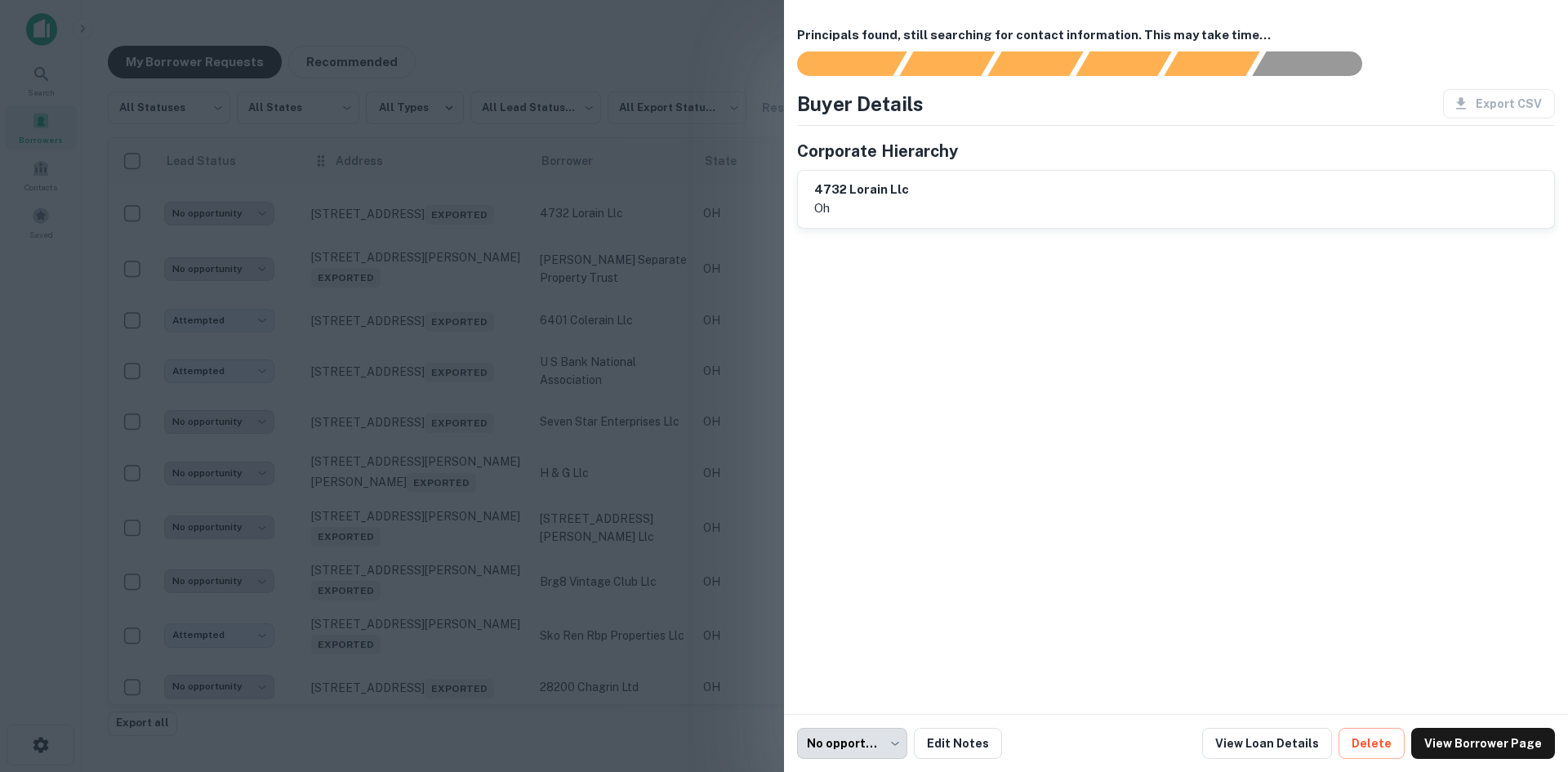
click at [675, 19] on div at bounding box center [784, 386] width 1568 height 772
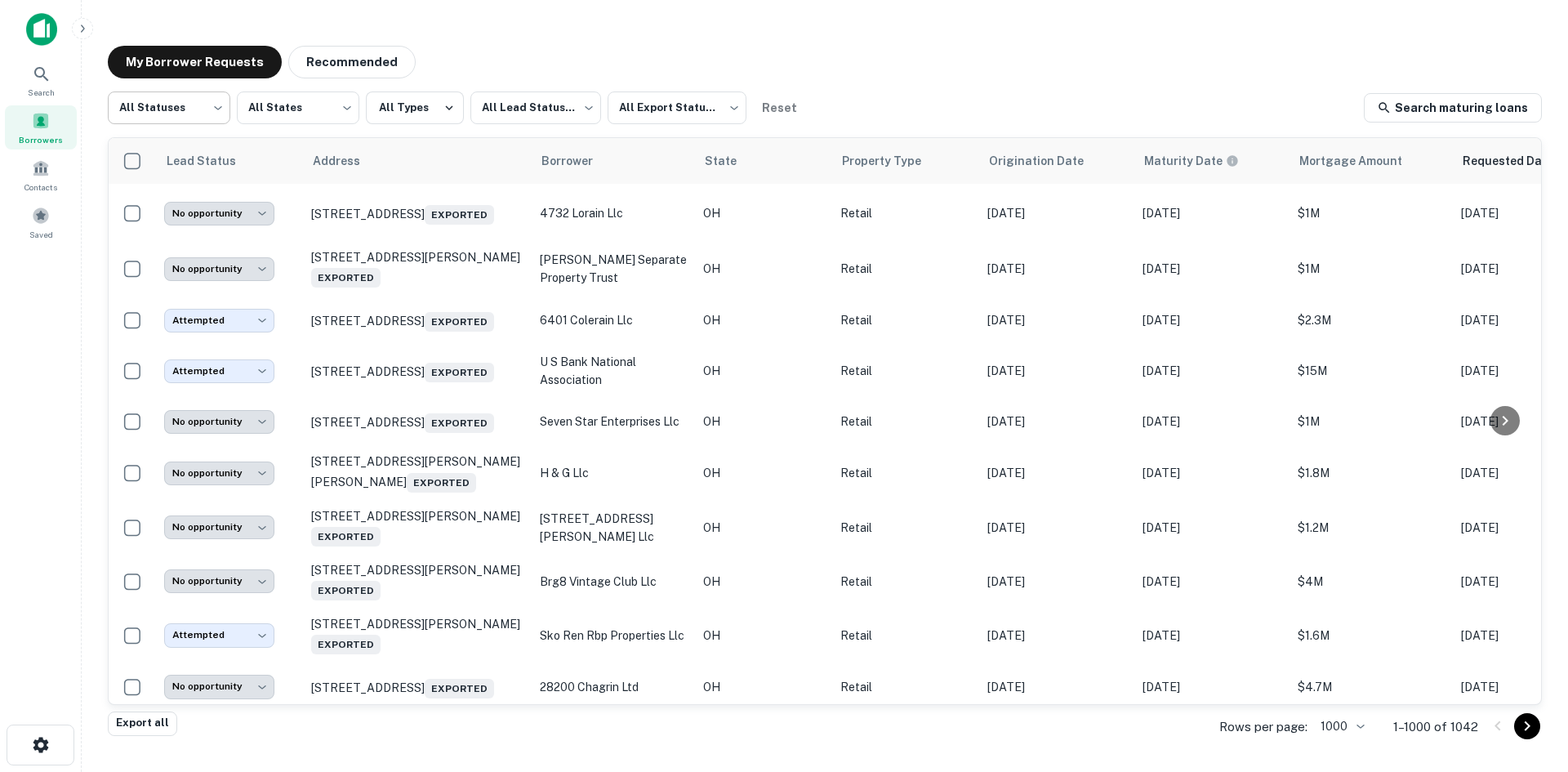
click at [220, 125] on body "Search Borrowers Contacts Saved My Borrower Requests Recommended All Statuses *…" at bounding box center [784, 386] width 1568 height 772
click at [176, 206] on li "Fulfilled" at bounding box center [169, 208] width 123 height 29
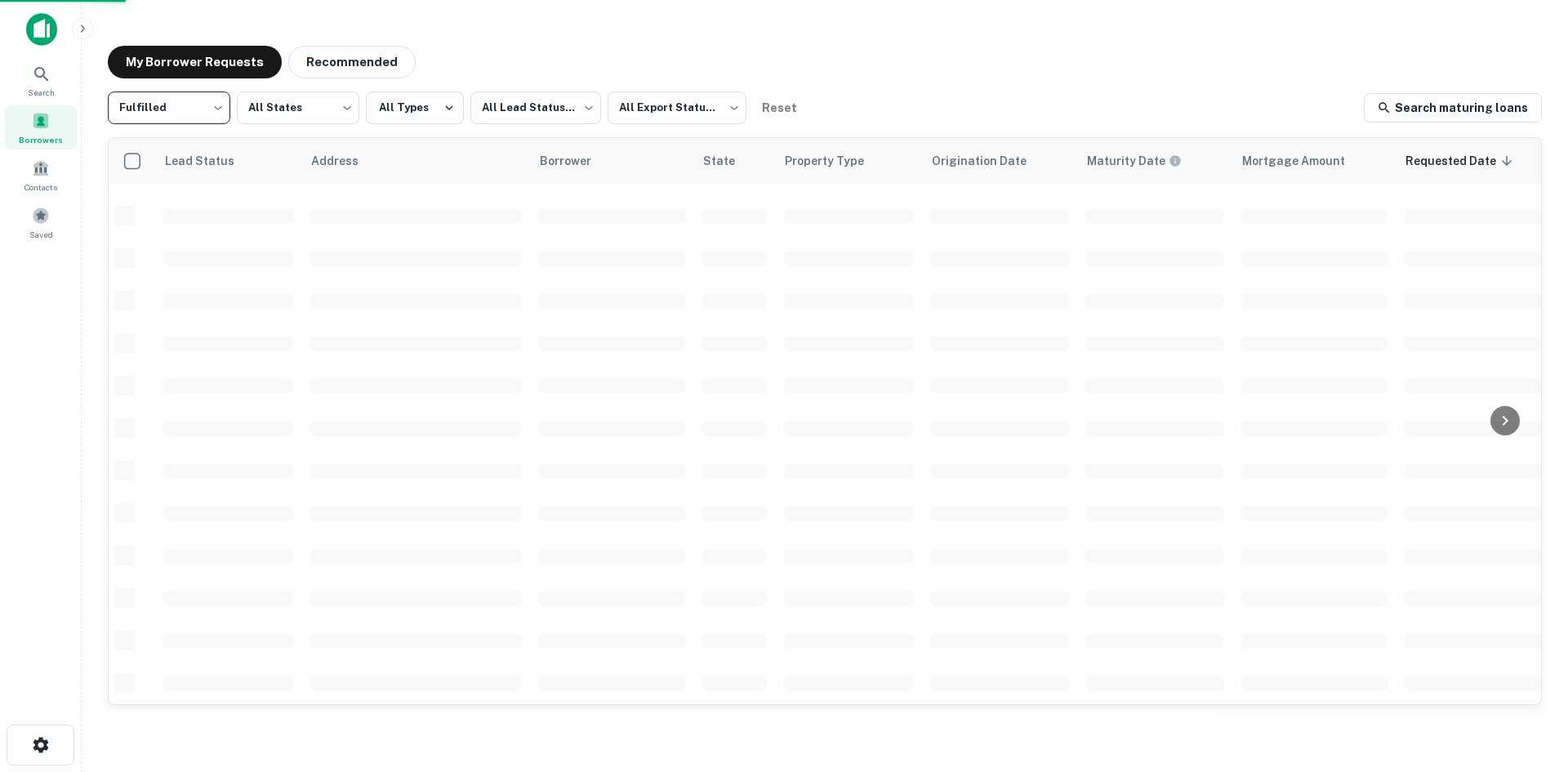
type input "*********"
click at [493, 114] on body "Search Borrowers Contacts Saved My Borrower Requests Recommended Fulfilled ****…" at bounding box center [784, 386] width 1568 height 772
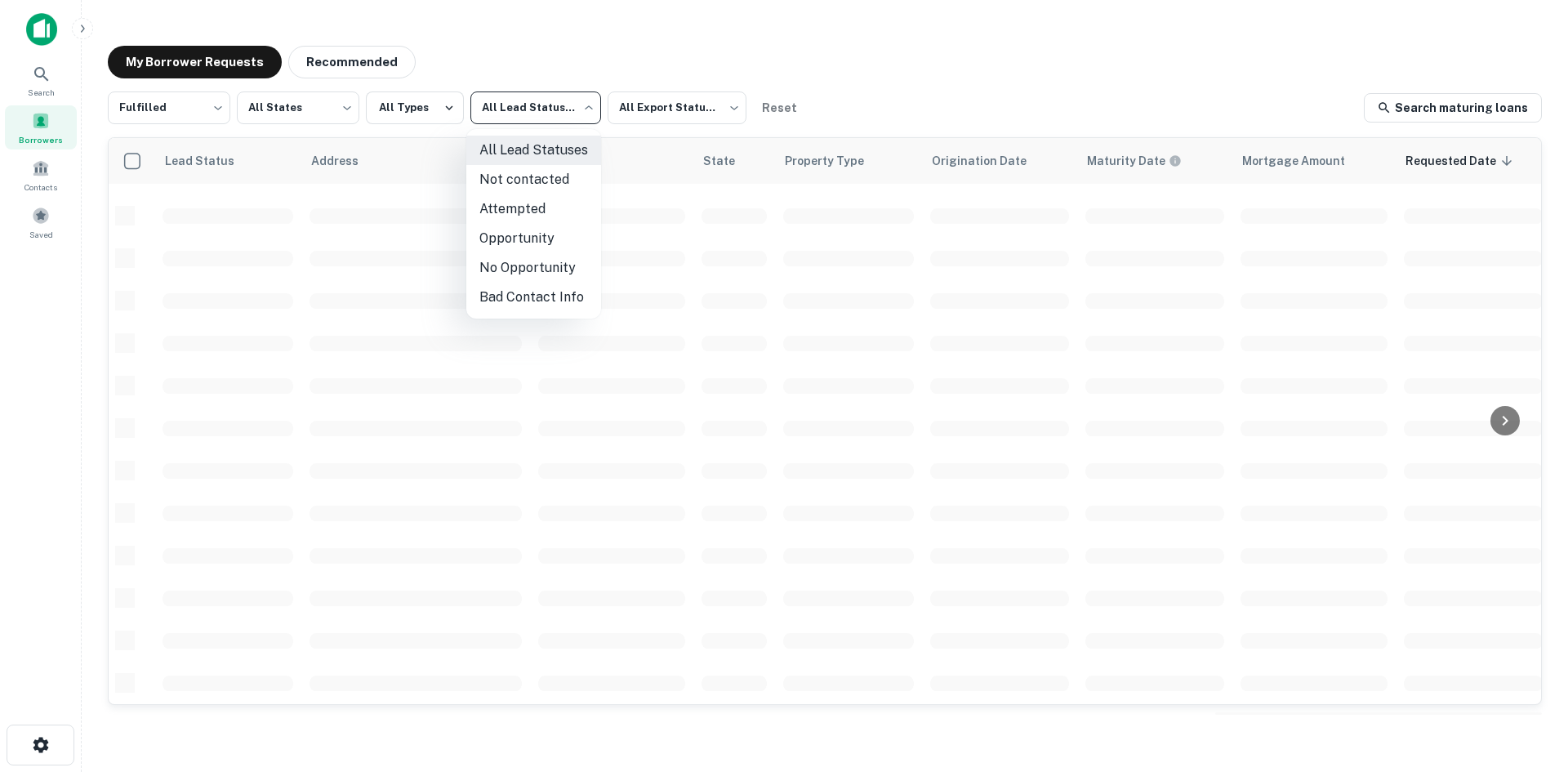
click at [502, 64] on div at bounding box center [784, 386] width 1568 height 772
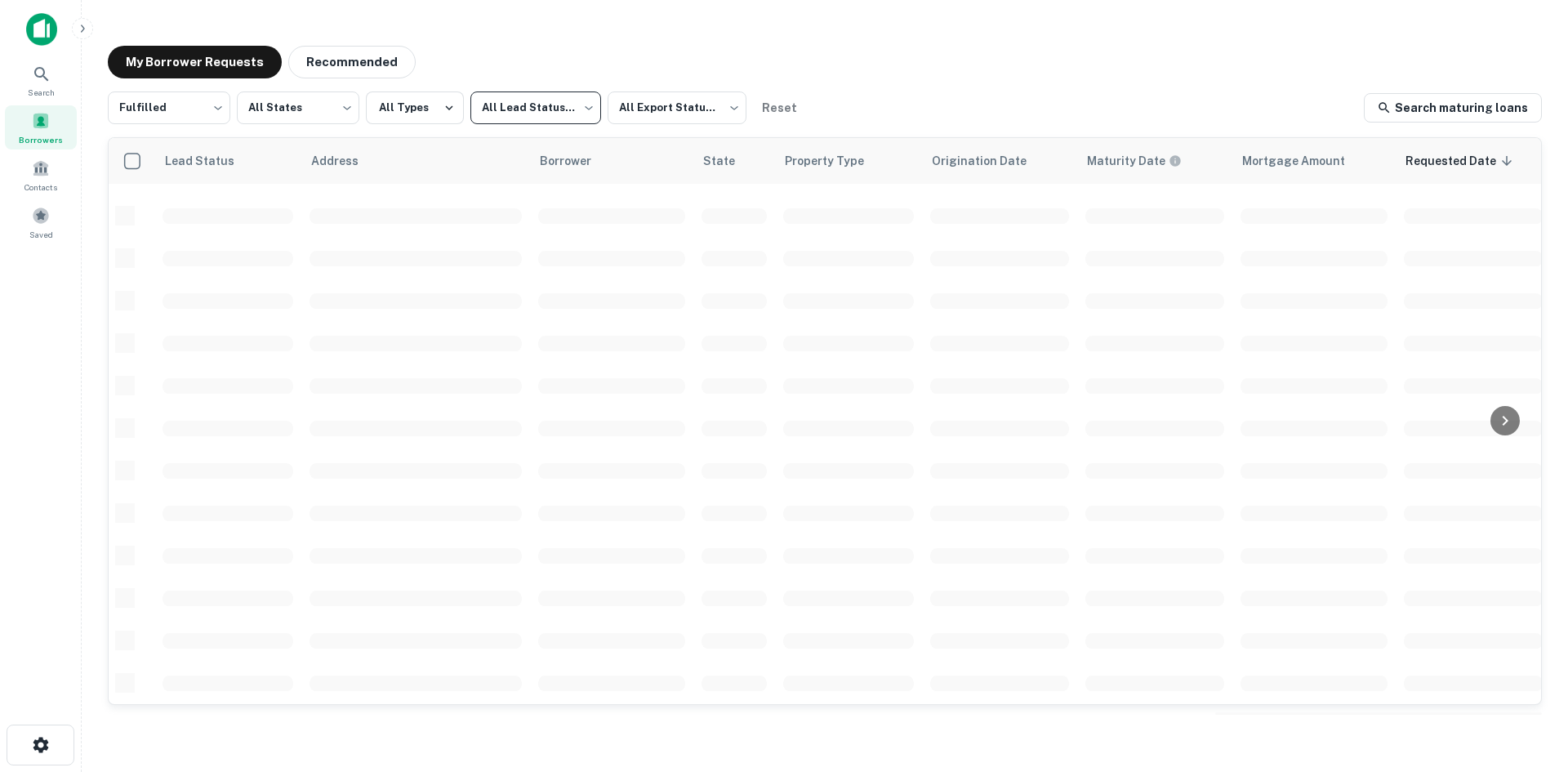
click at [507, 109] on body "Search Borrowers Contacts Saved My Borrower Requests Recommended Fulfilled ****…" at bounding box center [784, 386] width 1568 height 772
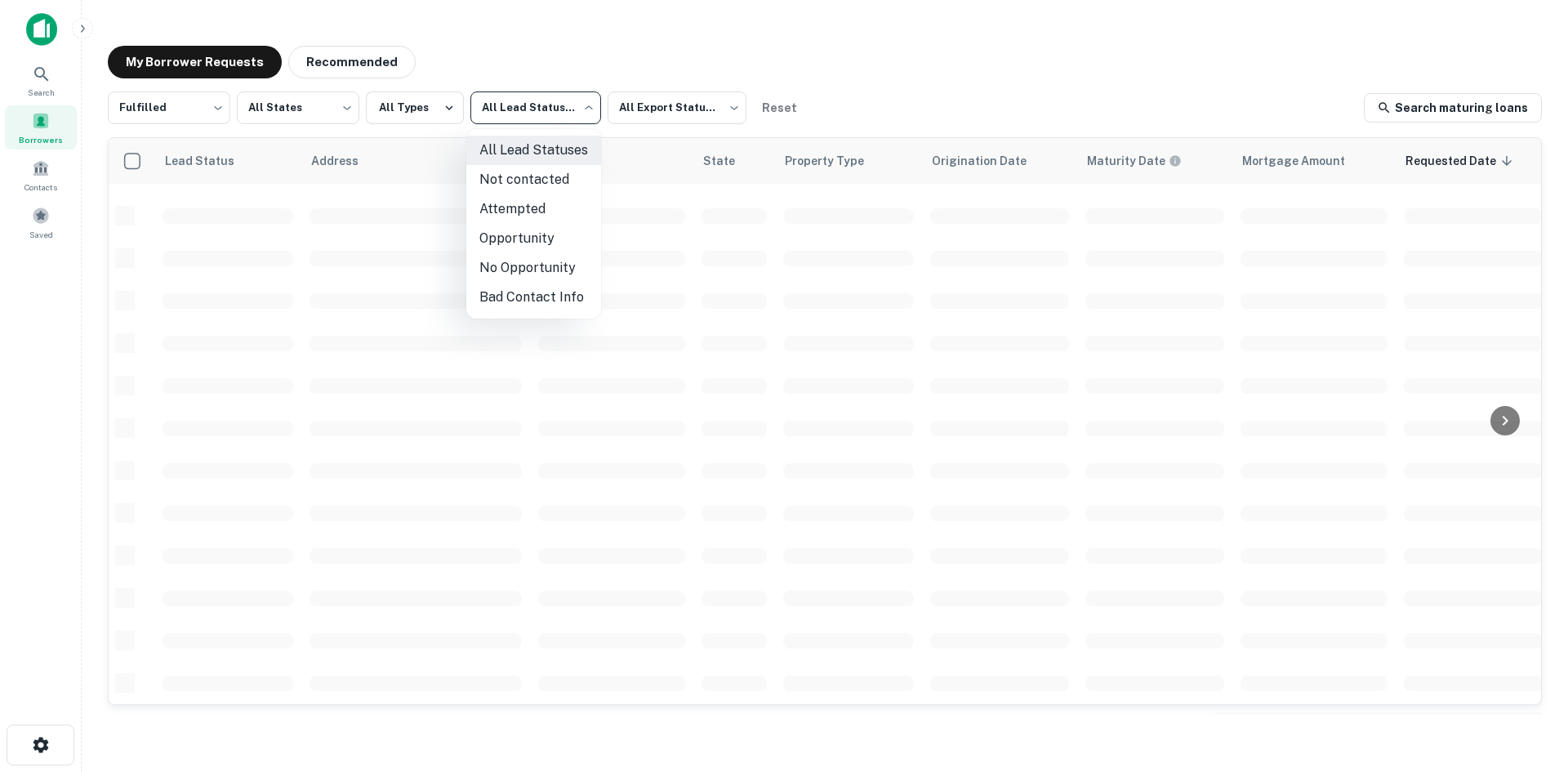
click at [514, 187] on li "Not contacted" at bounding box center [533, 179] width 135 height 29
type input "****"
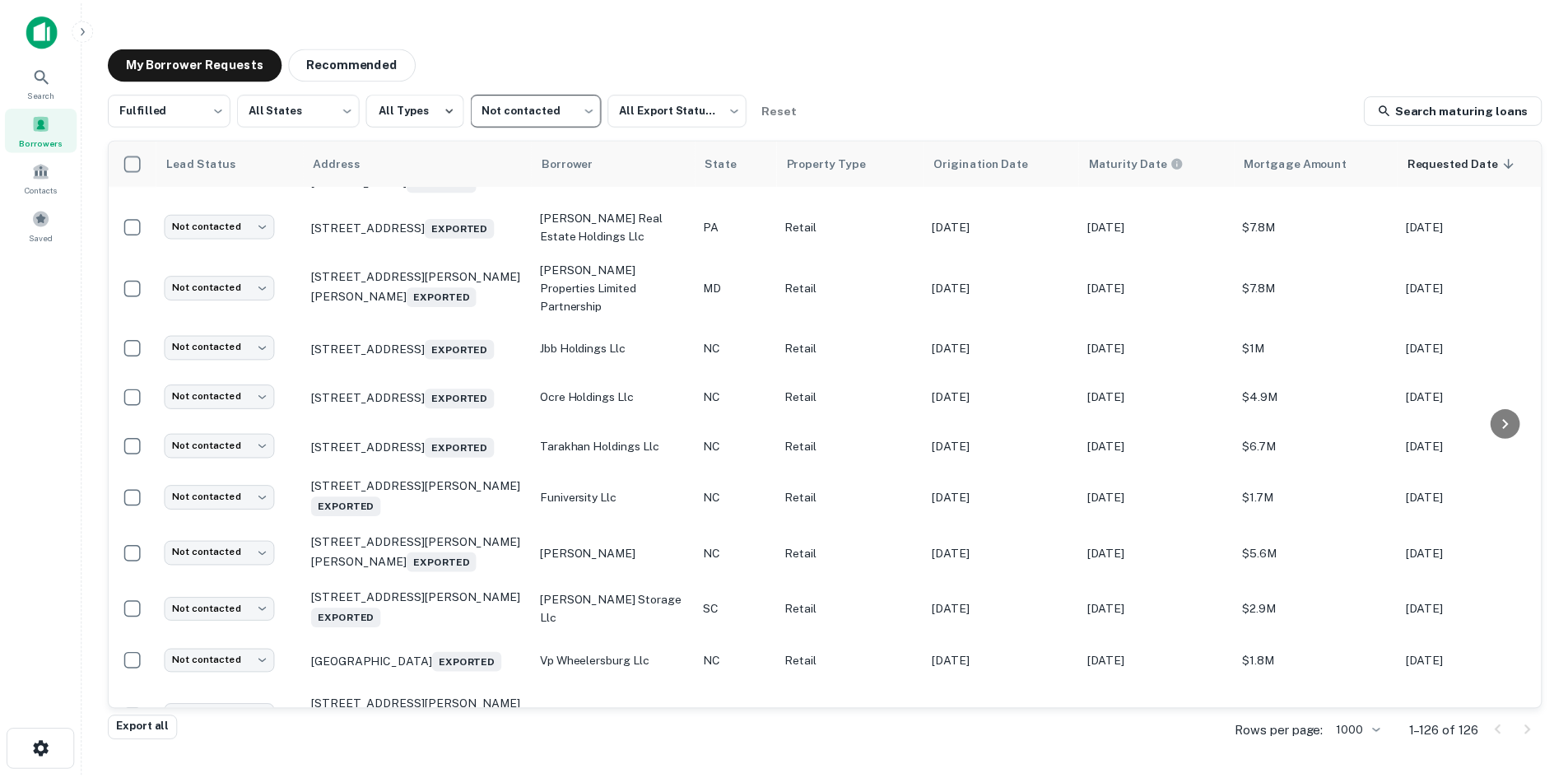
scroll to position [4774, 0]
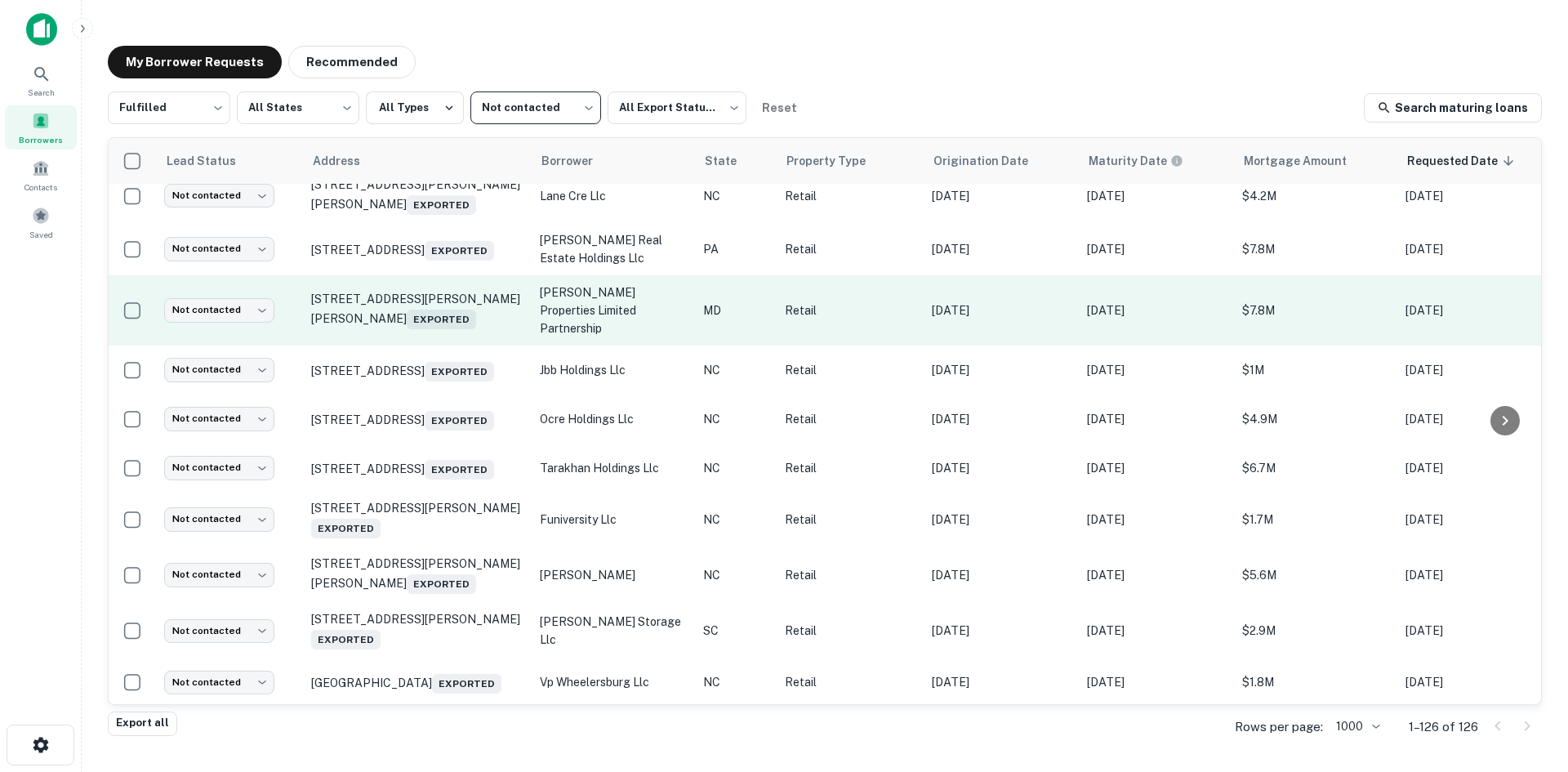
click at [450, 346] on td "7327 Ritchie Hwy Glen Burnie, MD 21061 Exported" at bounding box center [417, 310] width 229 height 70
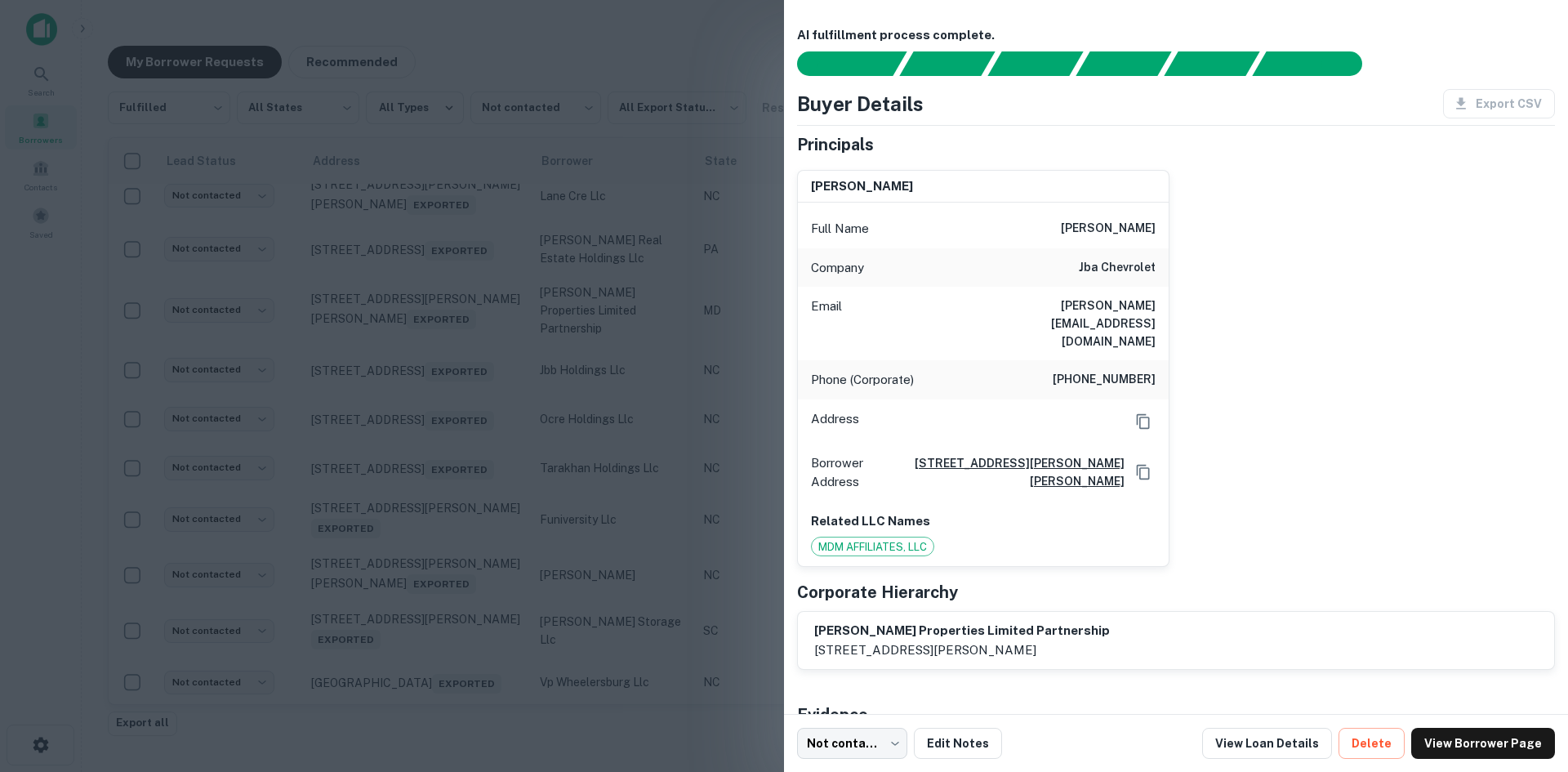
click at [448, 516] on div at bounding box center [784, 386] width 1568 height 772
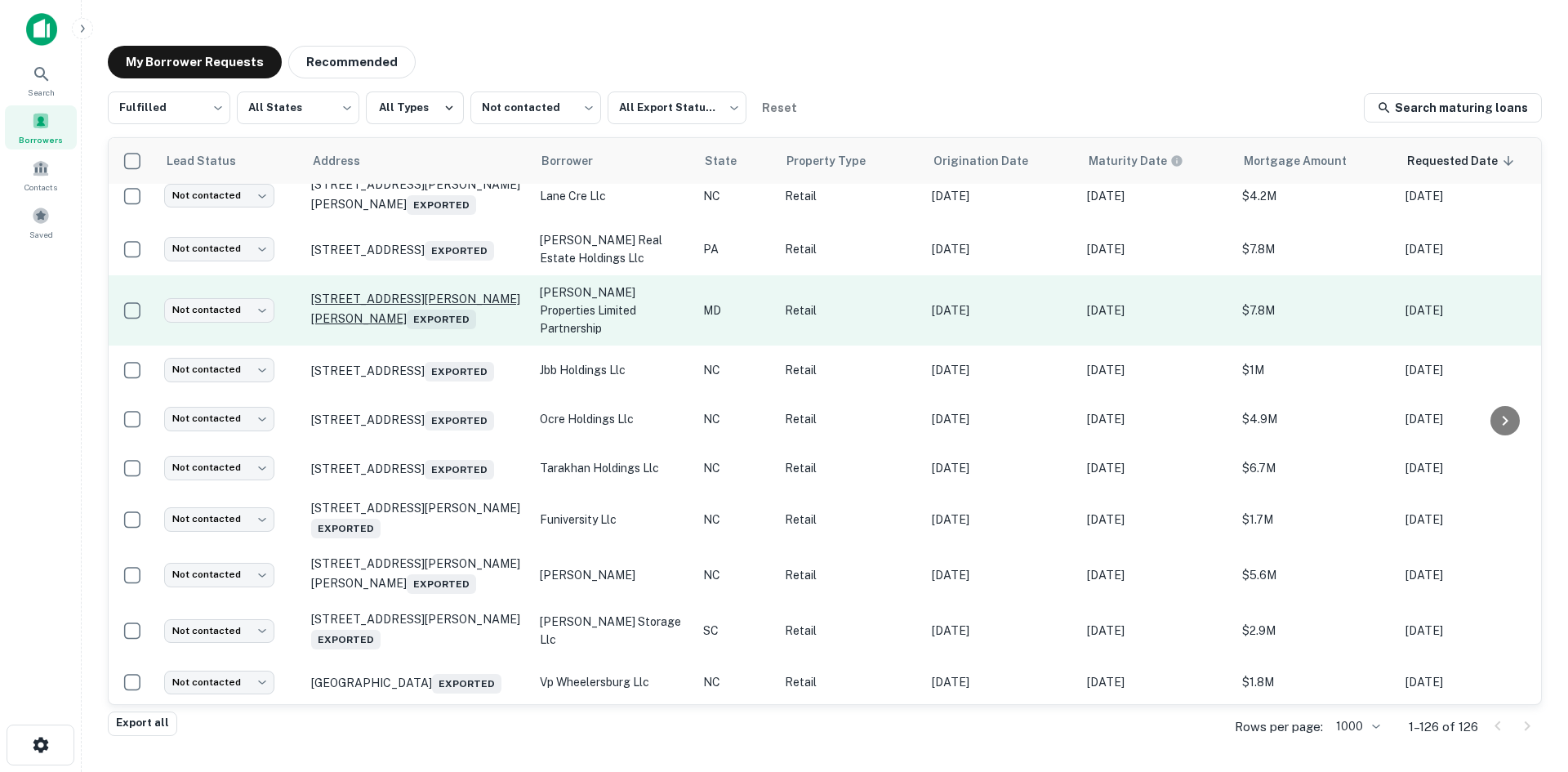
click at [442, 329] on p "7327 Ritchie Hwy Glen Burnie, MD 21061 Exported" at bounding box center [417, 310] width 212 height 37
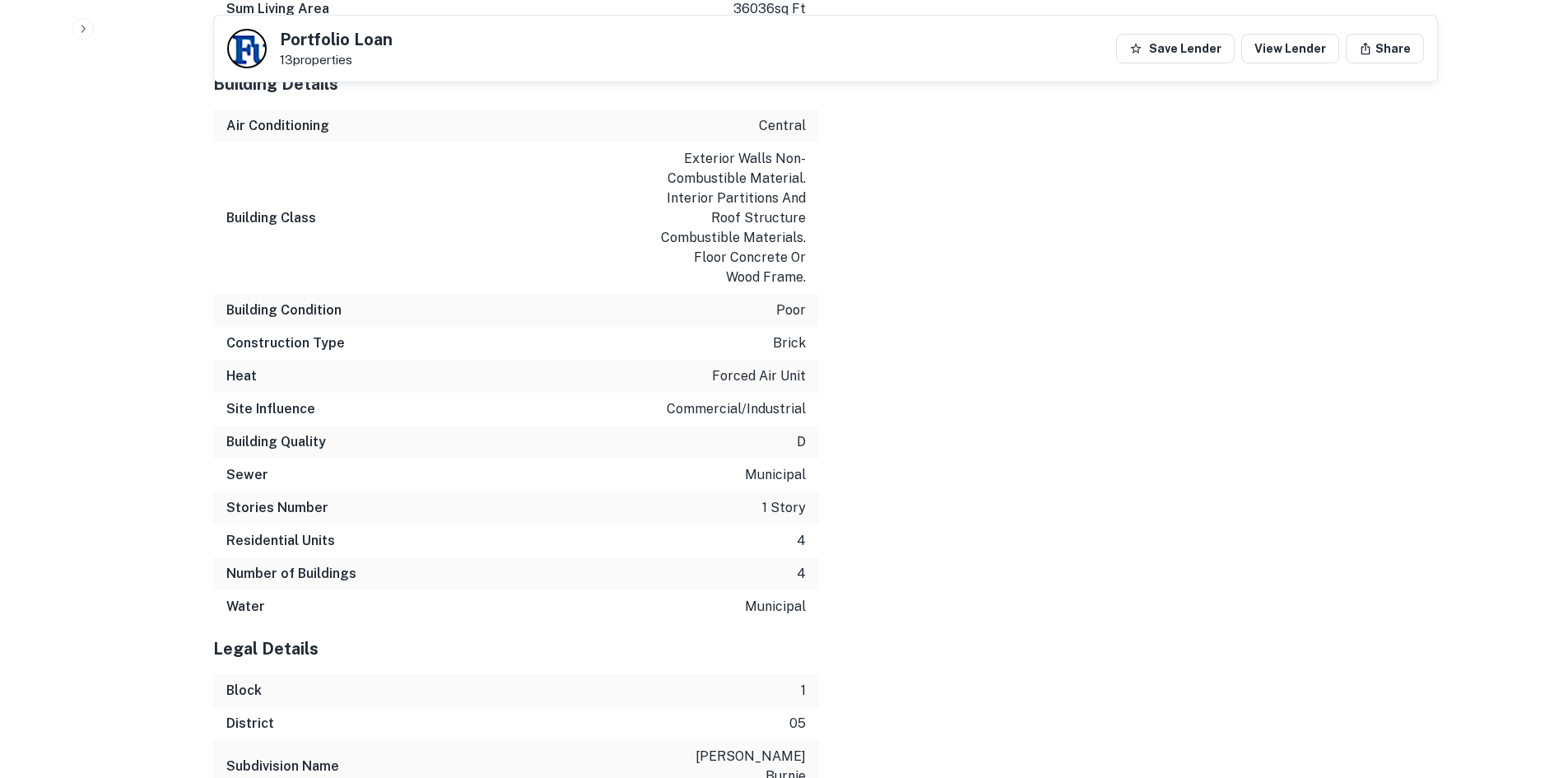
scroll to position [3622, 0]
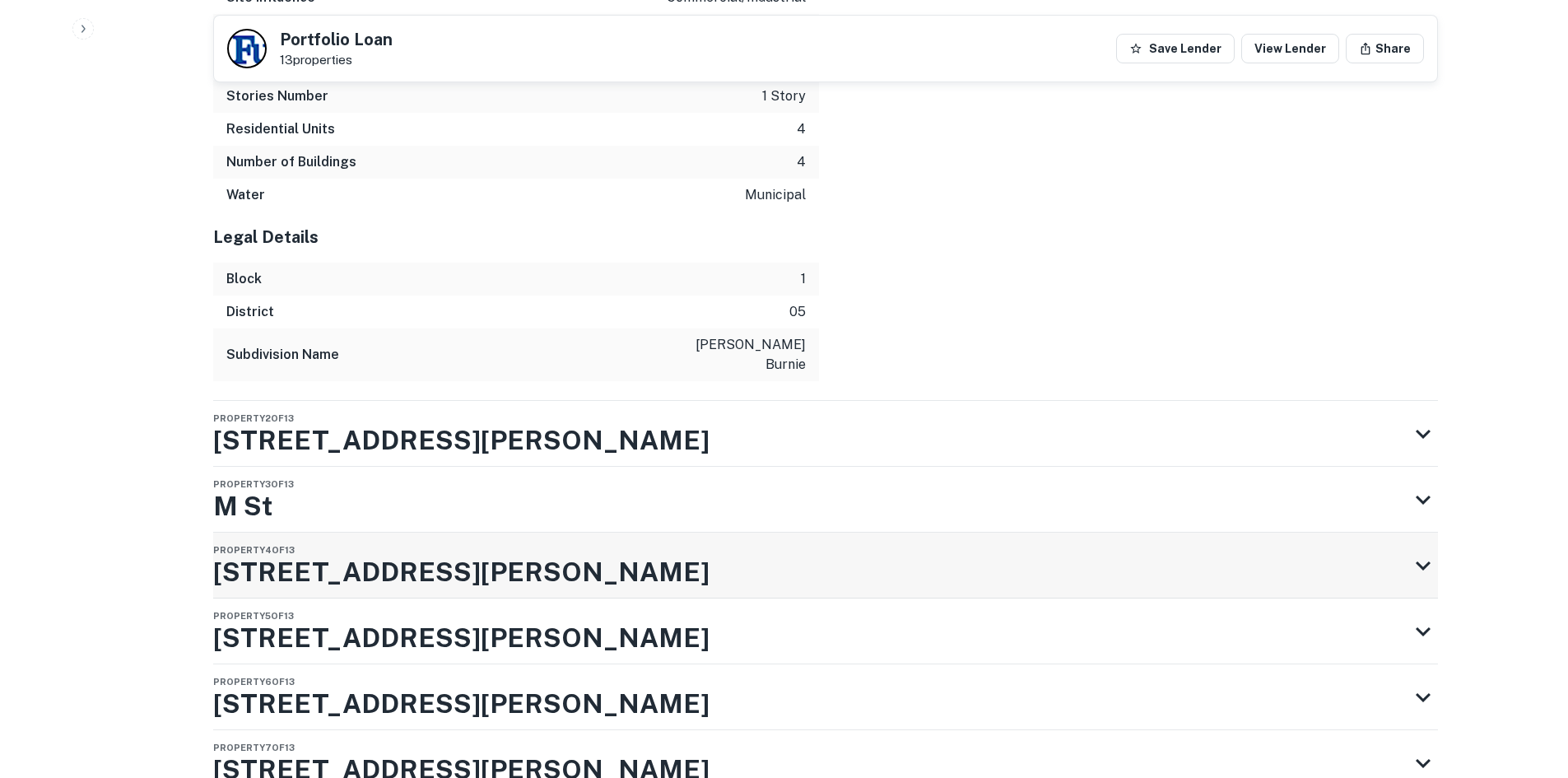
click at [776, 532] on div "Property 4 of 13 7327 Ritchie Hwy" at bounding box center [811, 565] width 1195 height 66
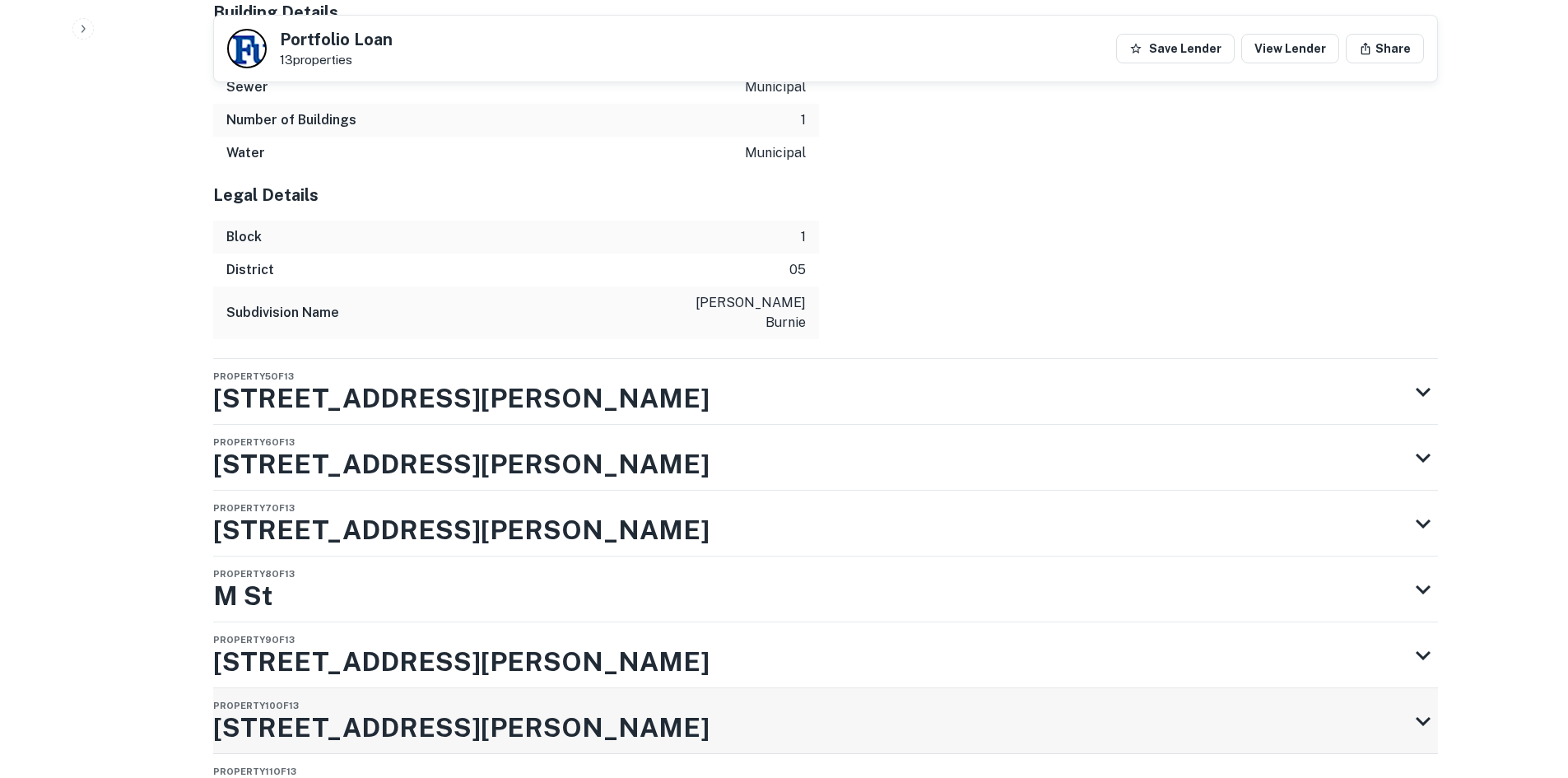
click at [741, 688] on div "Property 10 of 13 7330 Ritchie Hwy" at bounding box center [811, 720] width 1195 height 66
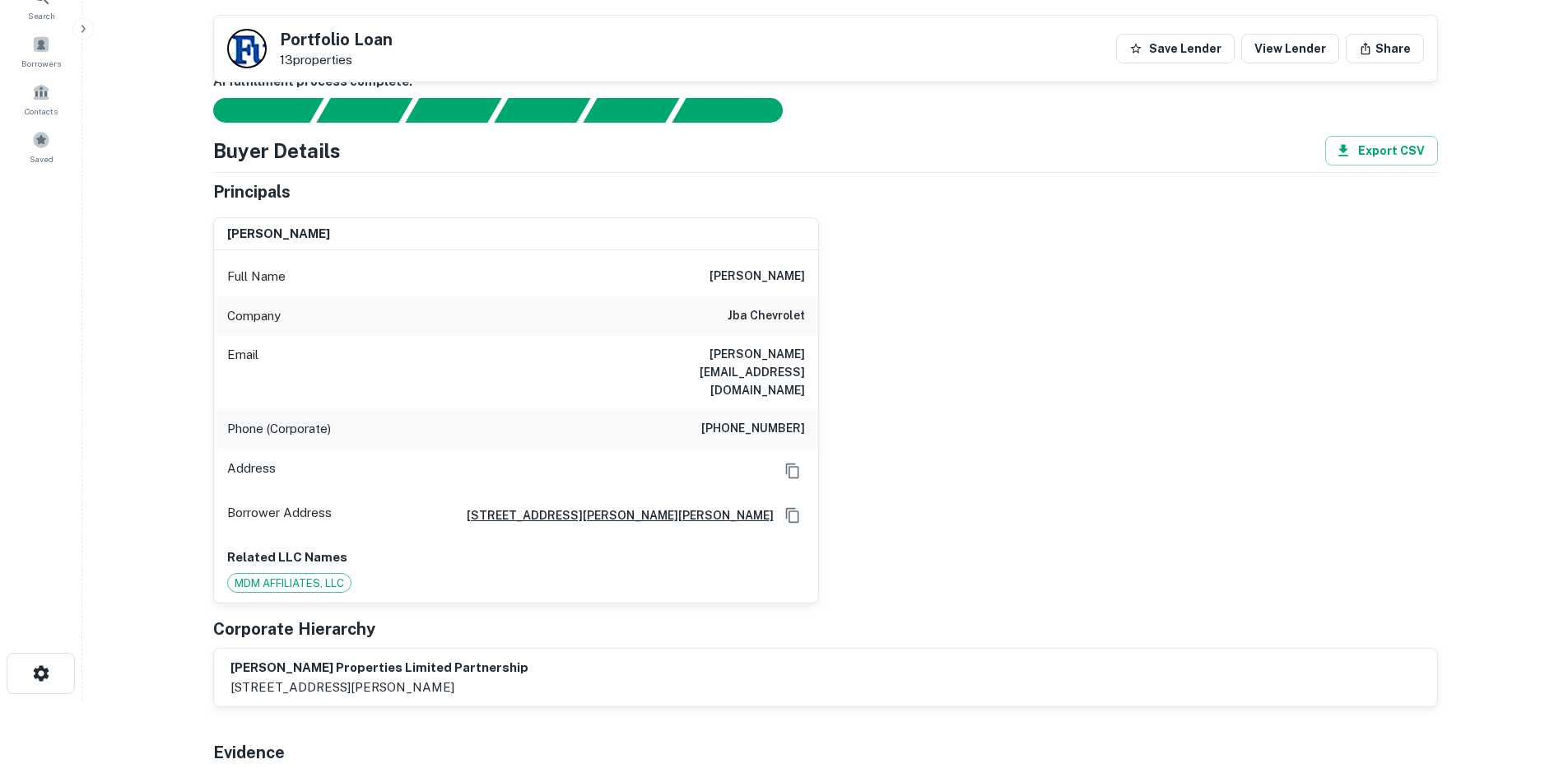
scroll to position [76, 0]
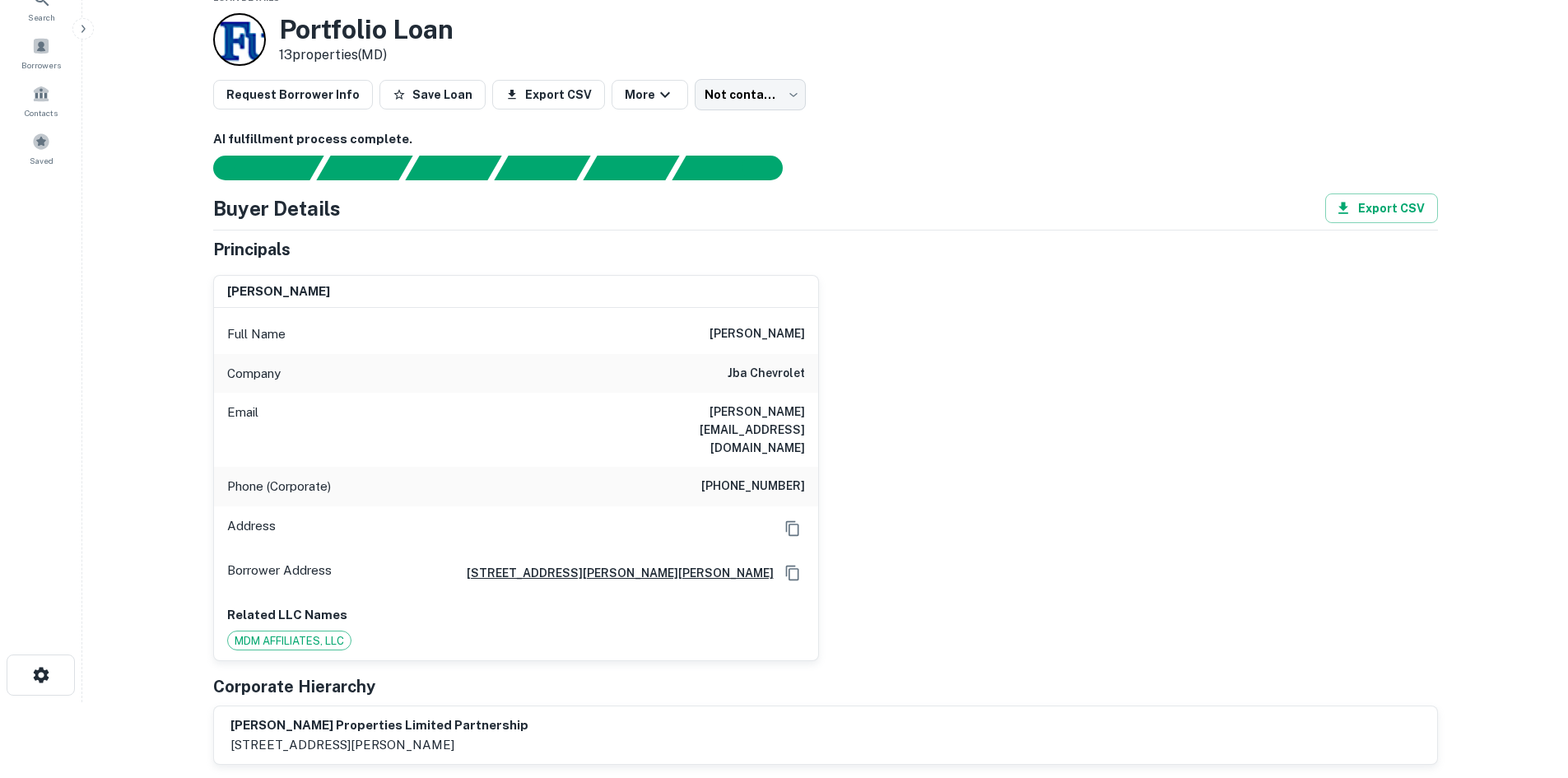
click at [767, 466] on div "Phone (Corporate) (410) 999-1540" at bounding box center [516, 486] width 604 height 39
click at [768, 476] on h6 "(410) 999-1540" at bounding box center [753, 486] width 104 height 20
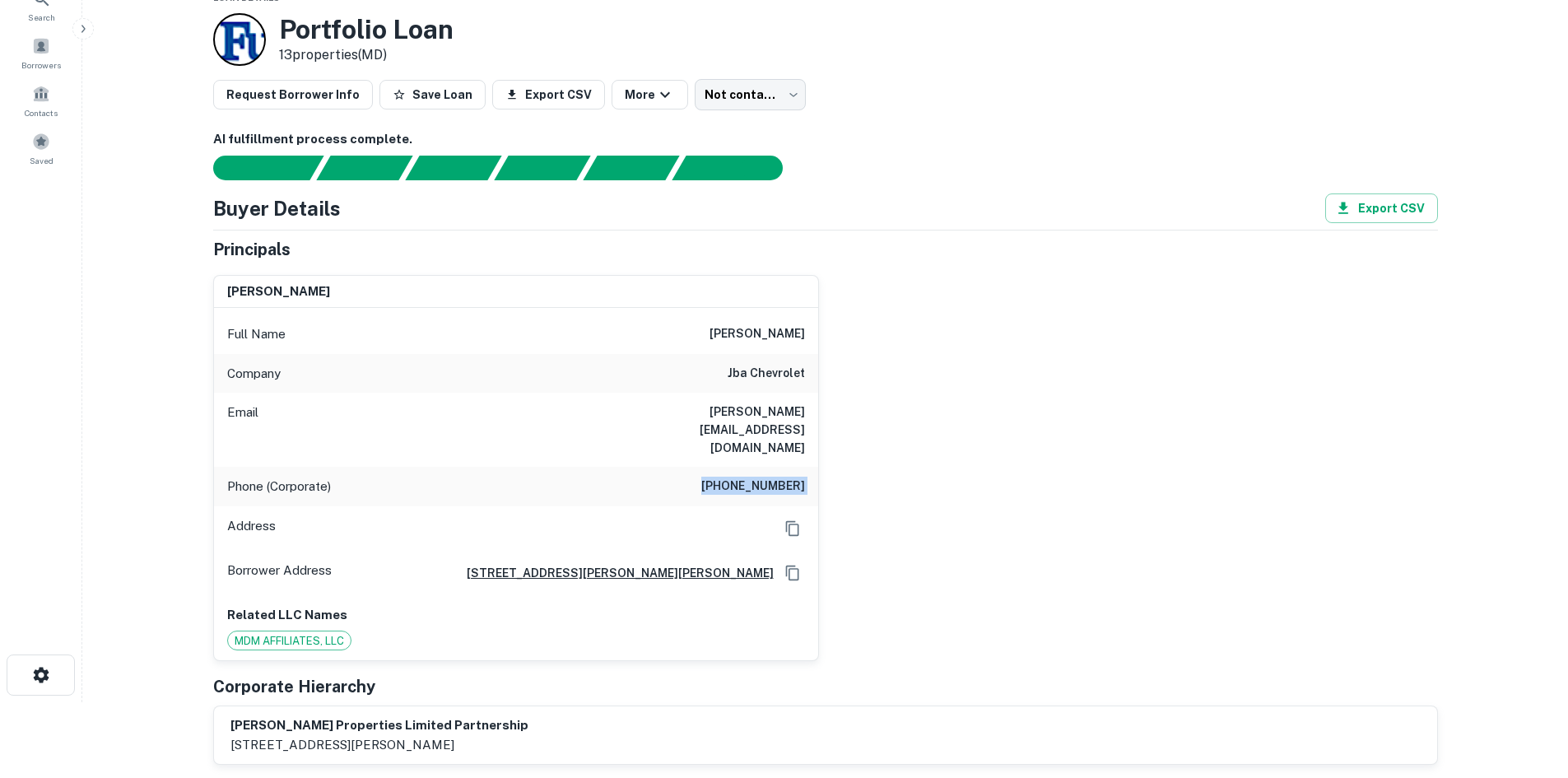
click at [768, 476] on h6 "(410) 999-1540" at bounding box center [753, 486] width 104 height 20
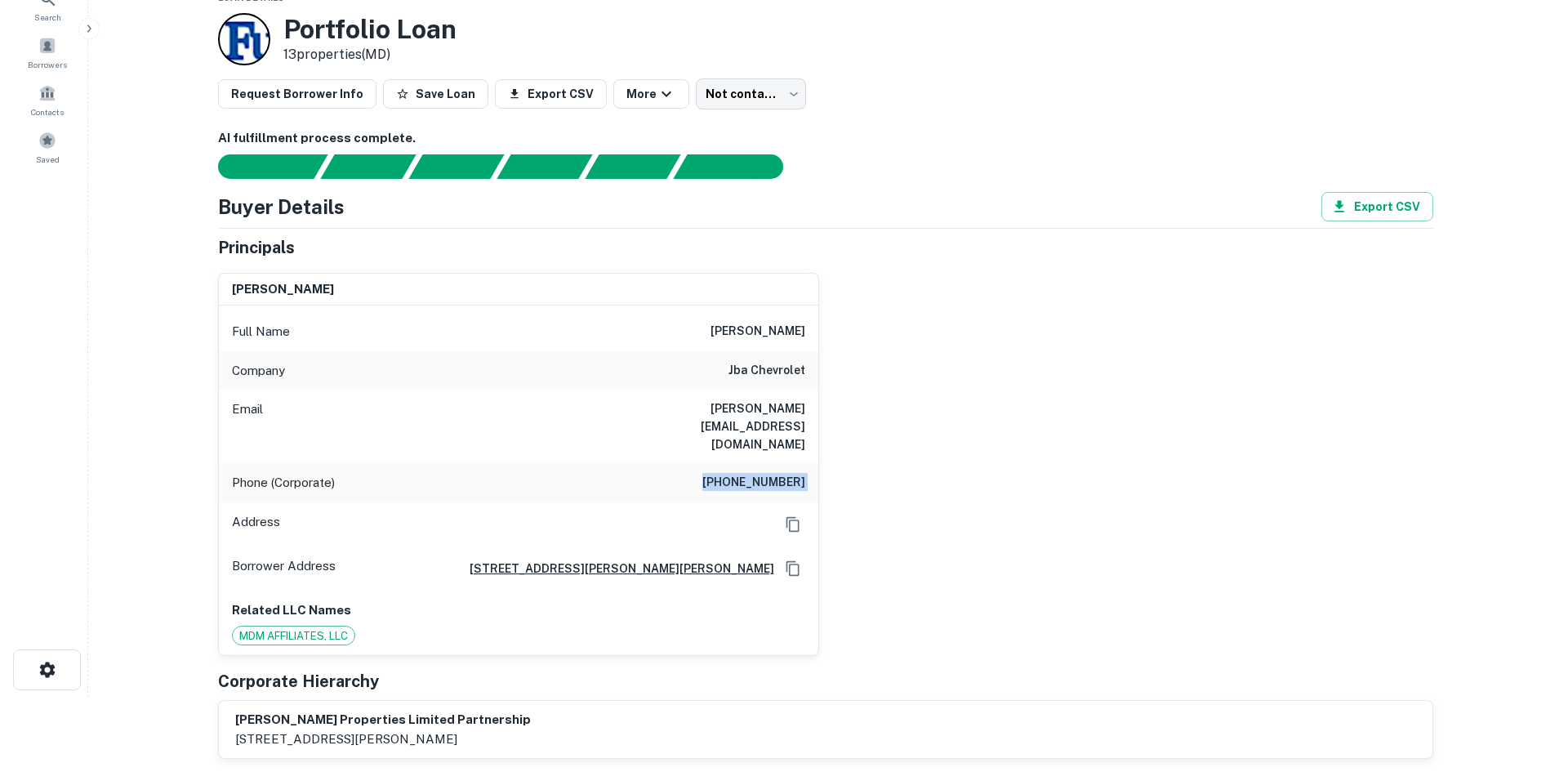
scroll to position [0, 0]
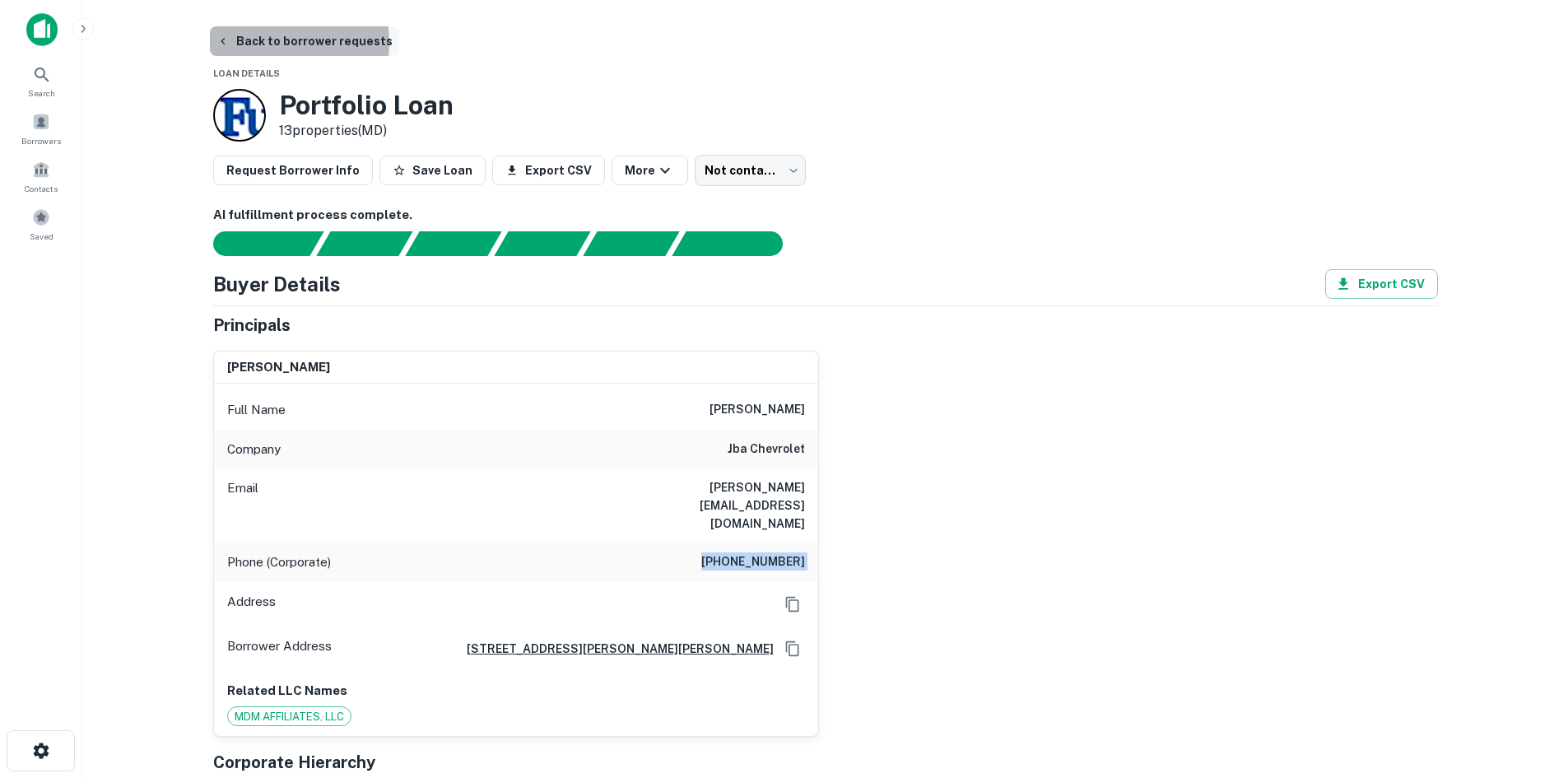
click at [258, 43] on button "Back to borrower requests" at bounding box center [304, 41] width 190 height 29
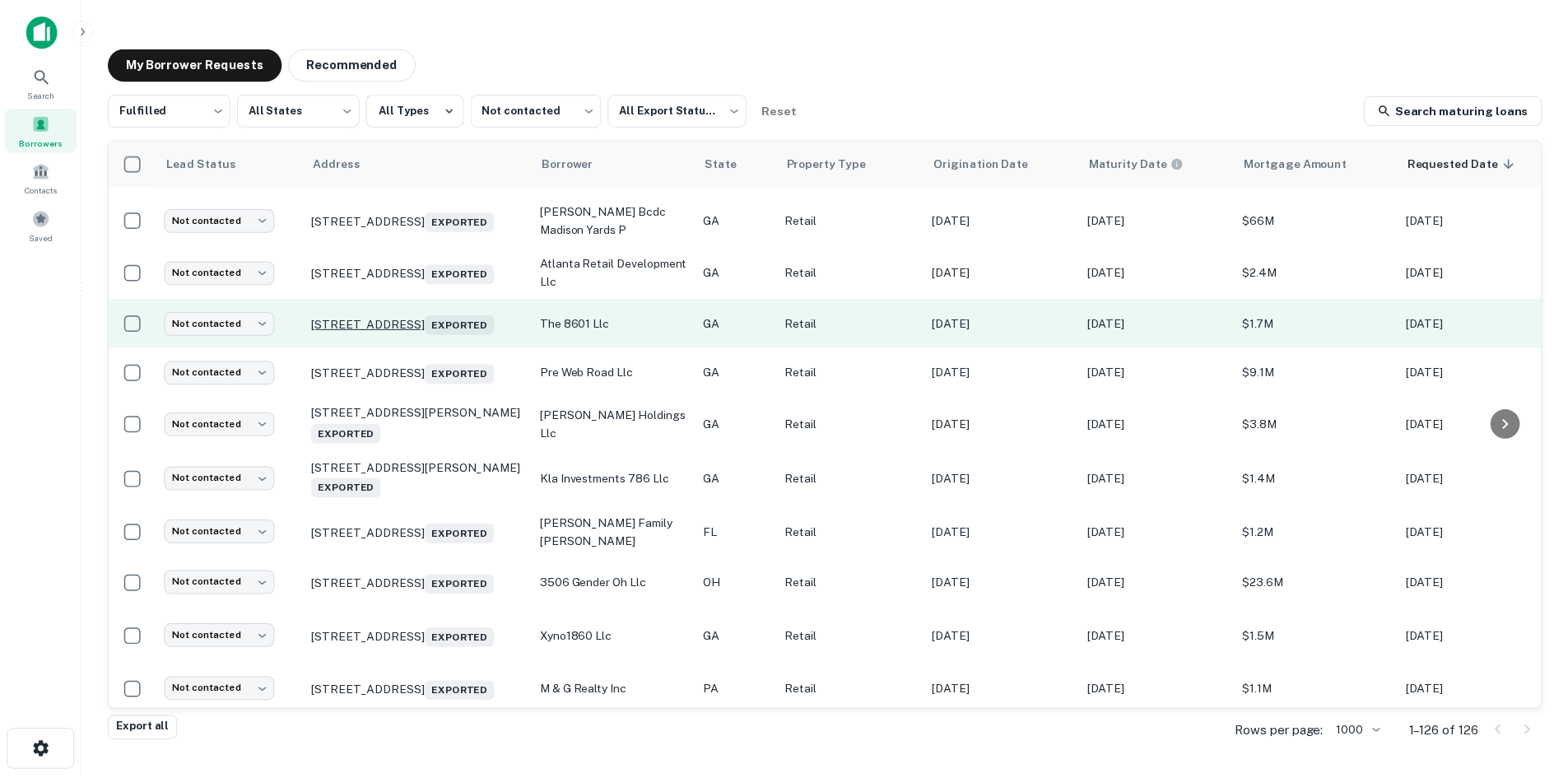
scroll to position [1628, 0]
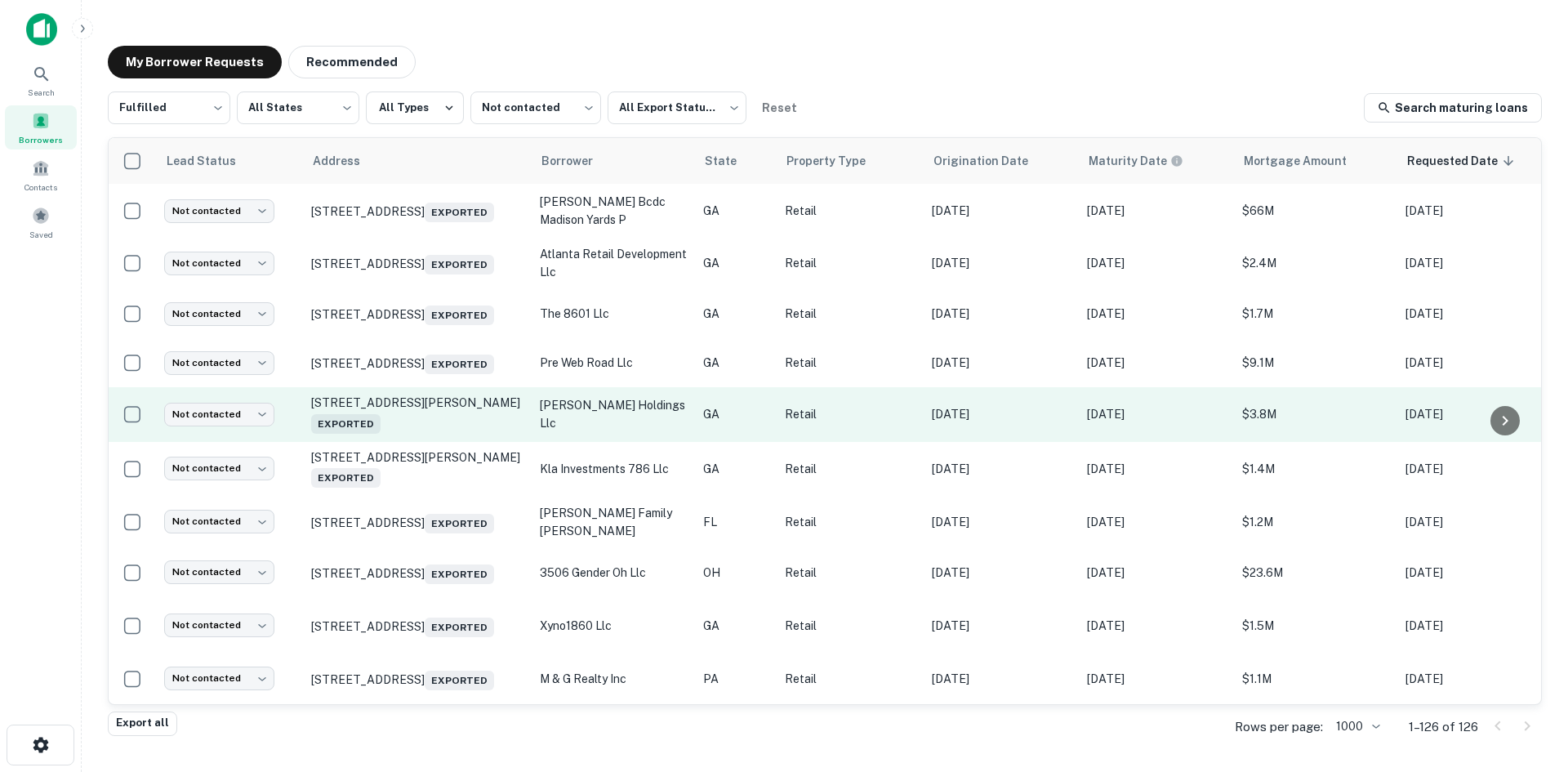
click at [426, 441] on td "[STREET_ADDRESS][PERSON_NAME]" at bounding box center [417, 414] width 229 height 54
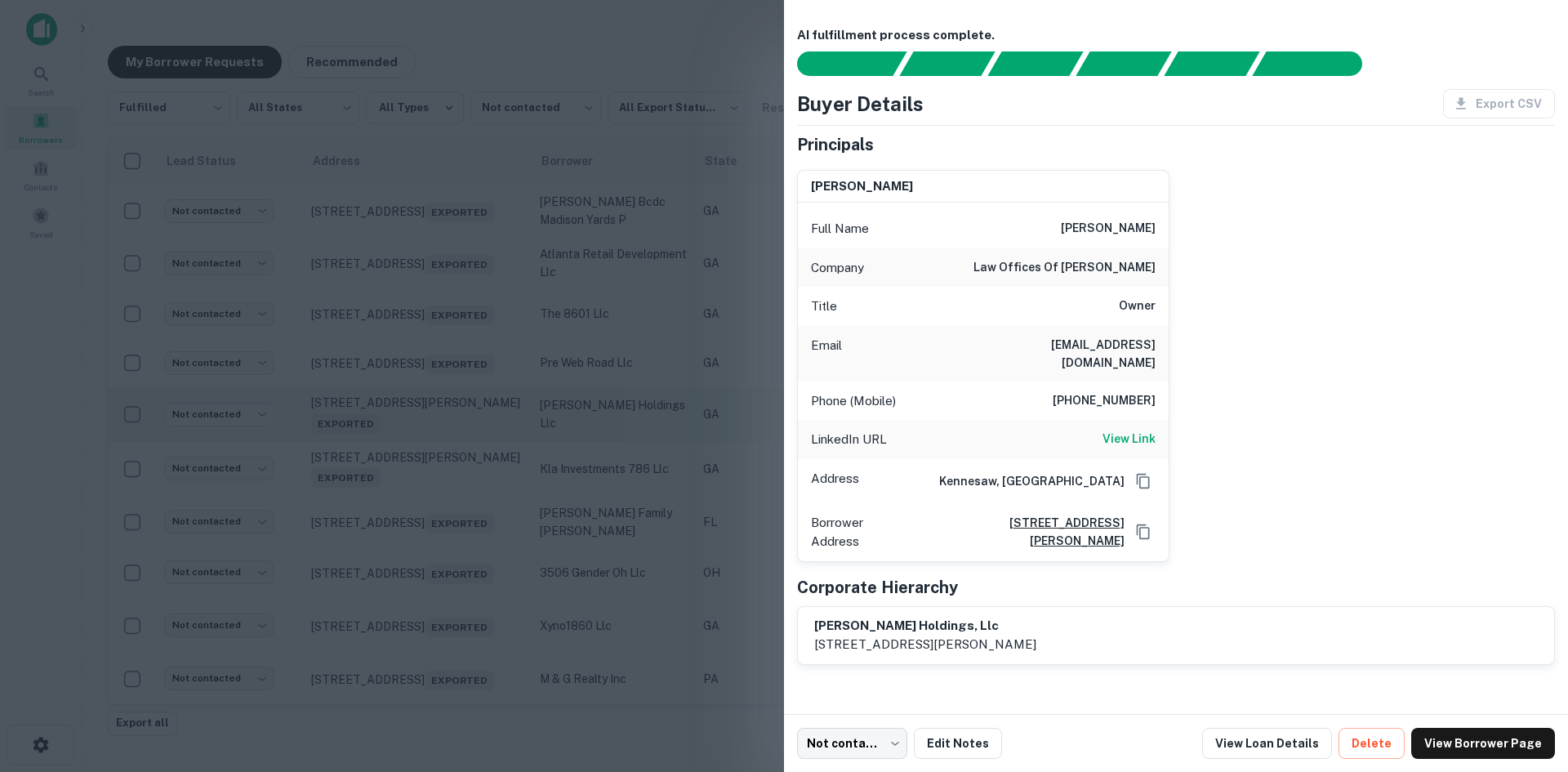
click at [426, 532] on div at bounding box center [784, 386] width 1568 height 772
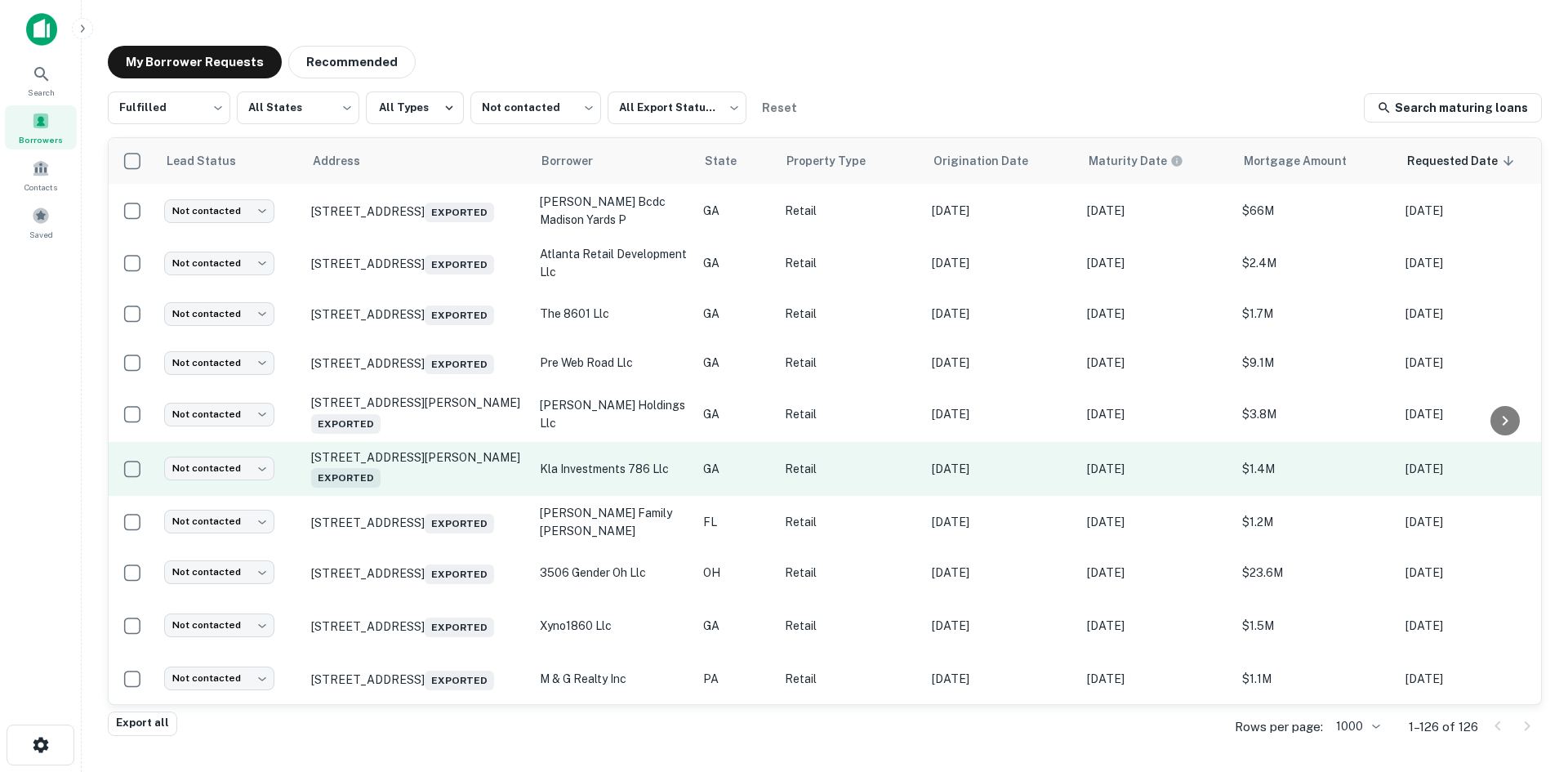
click at [425, 496] on td "2668 Mize Rd Toccoa, GA 30577 Exported" at bounding box center [417, 469] width 229 height 54
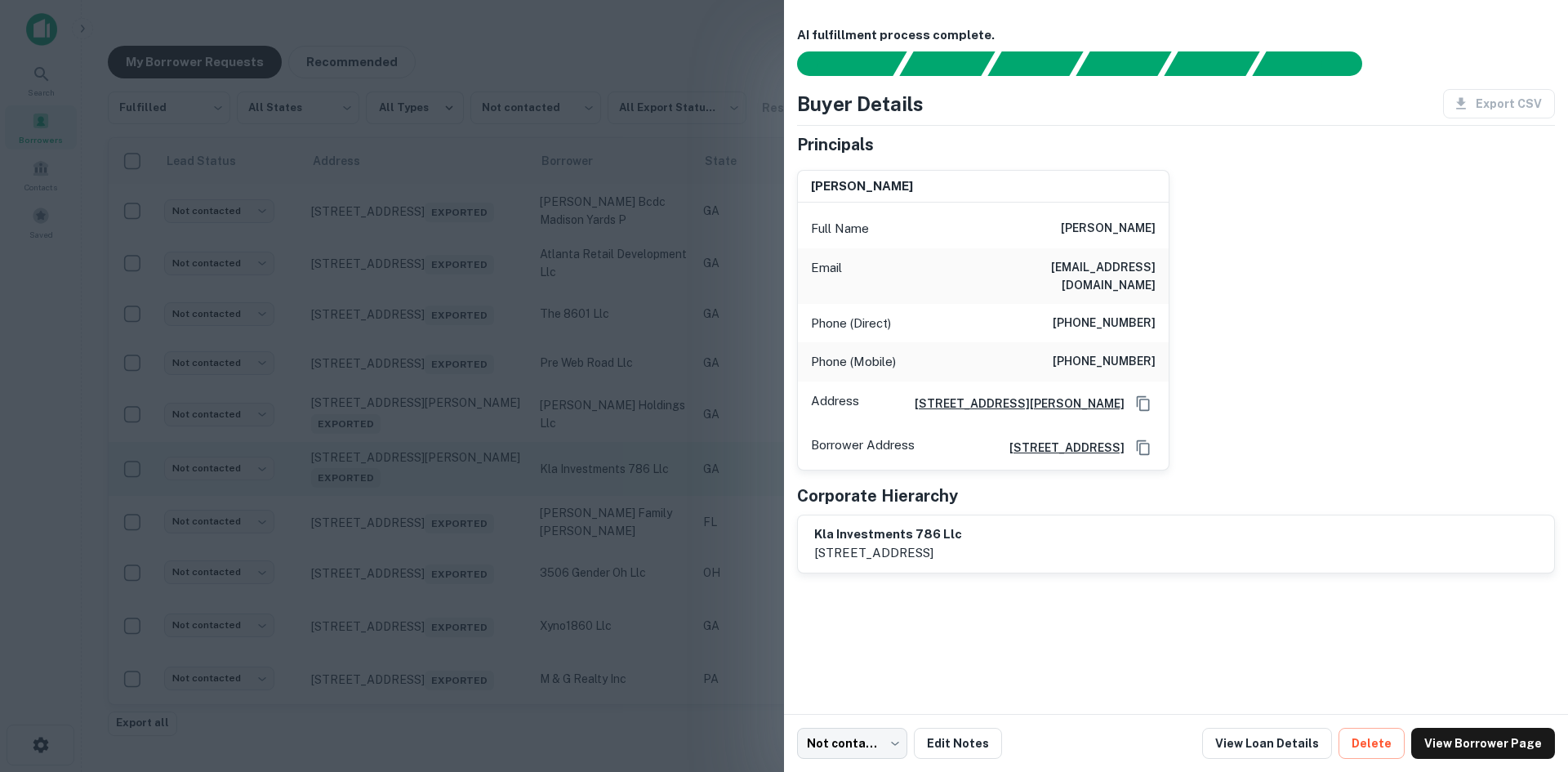
click at [425, 585] on div at bounding box center [784, 386] width 1568 height 772
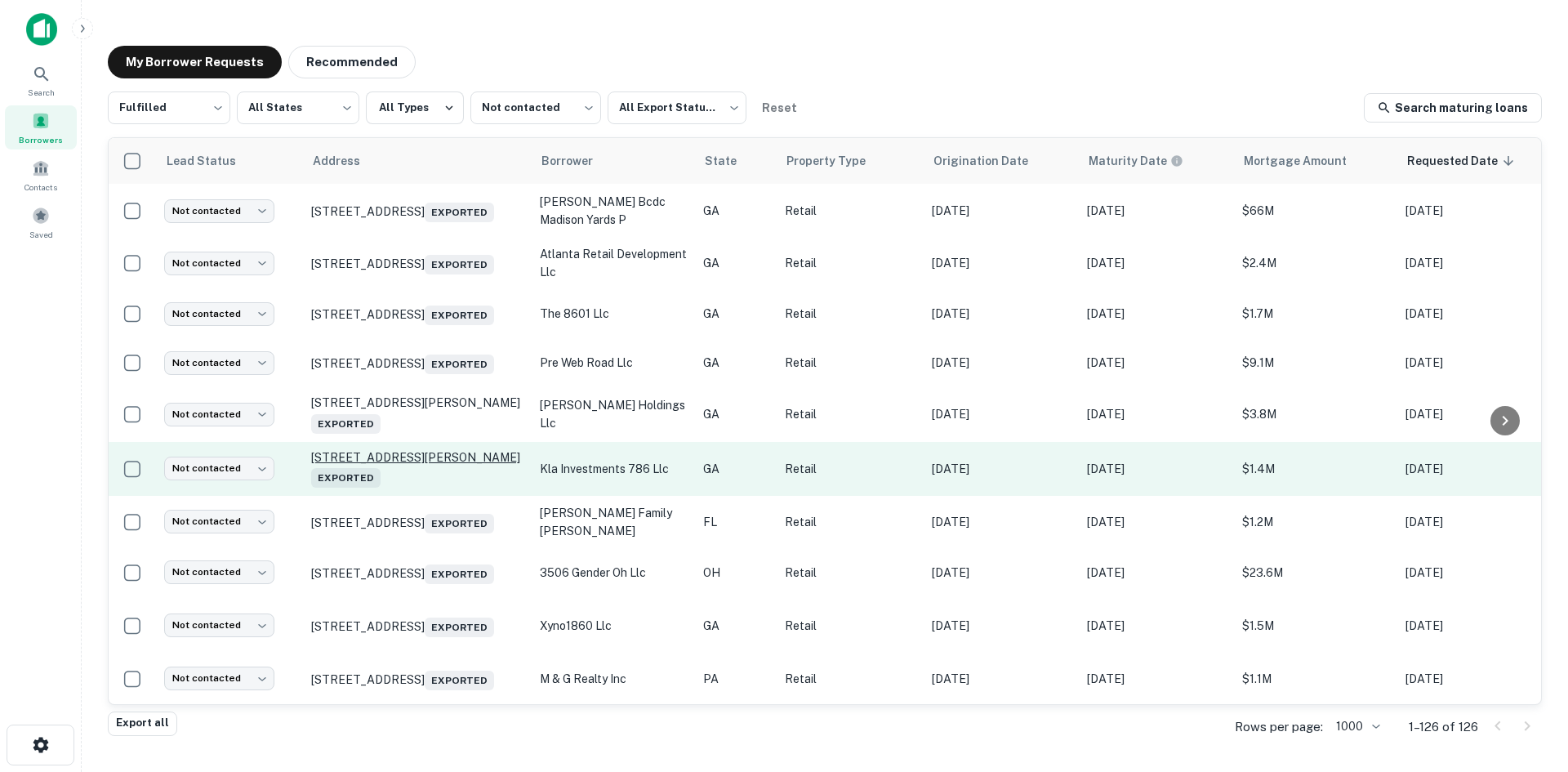
click at [419, 488] on p "2668 Mize Rd Toccoa, GA 30577 Exported" at bounding box center [417, 469] width 212 height 37
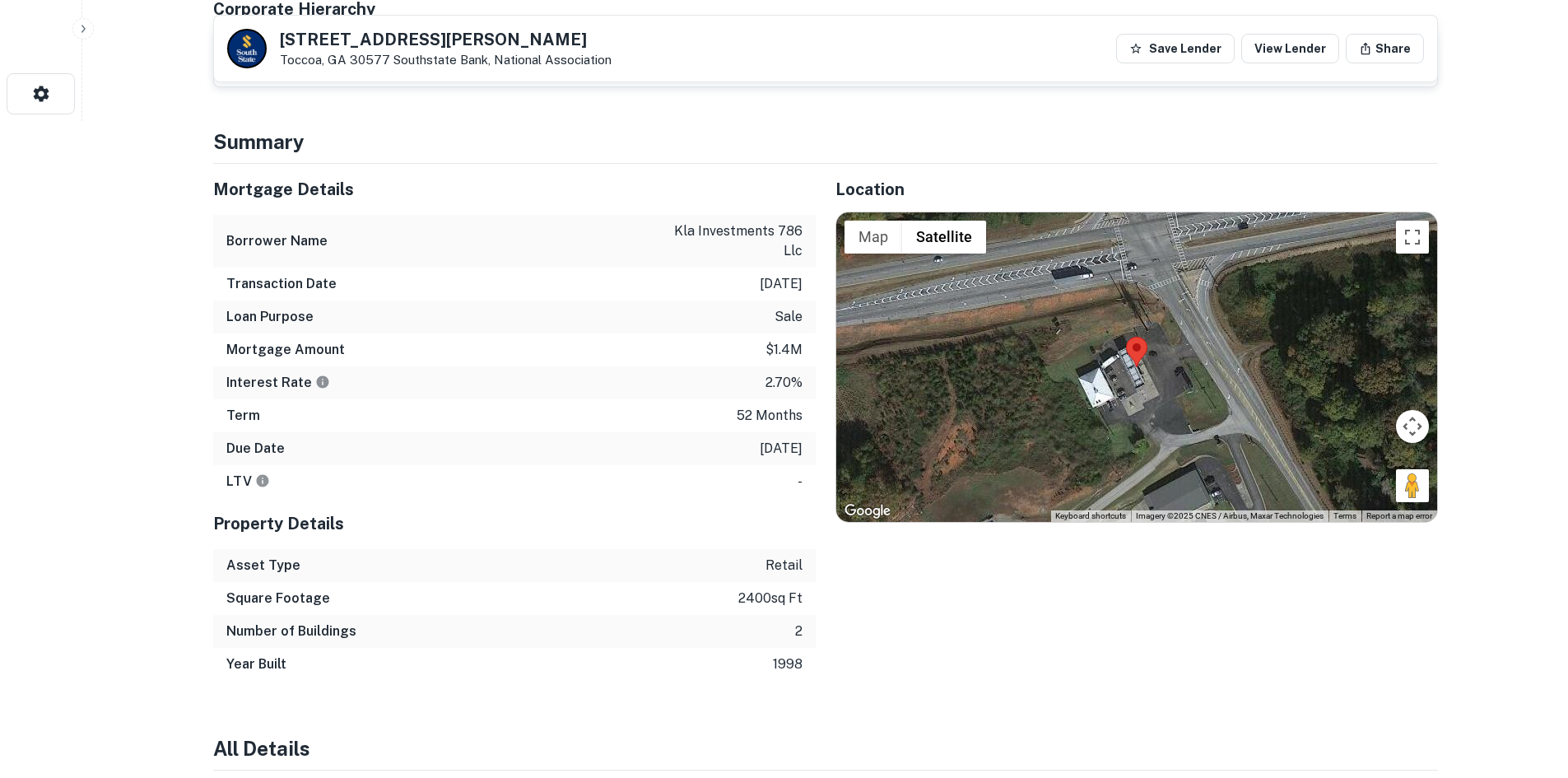
scroll to position [659, 0]
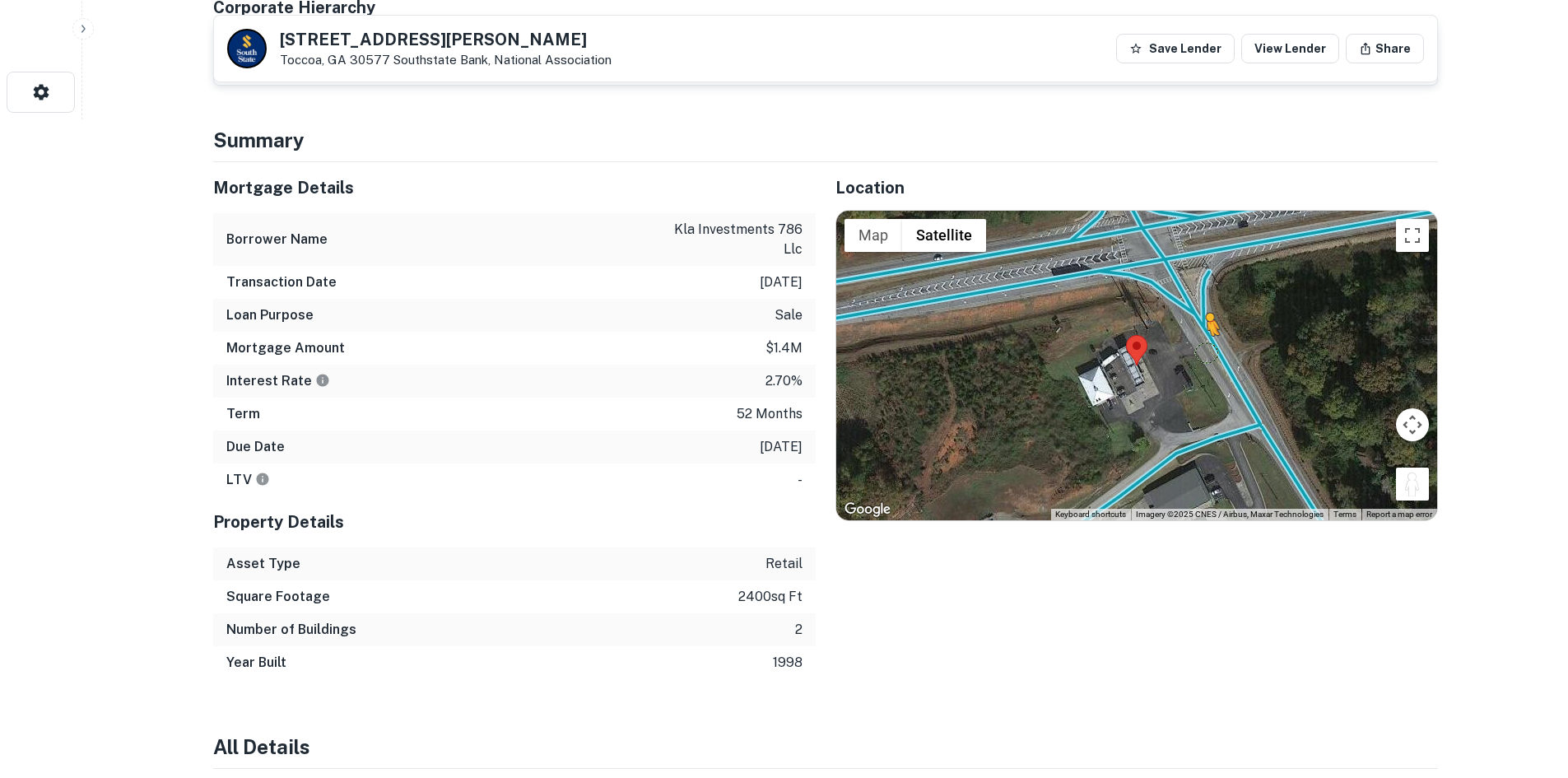
drag, startPoint x: 1418, startPoint y: 465, endPoint x: 1205, endPoint y: 335, distance: 249.5
click at [1205, 335] on div "To activate drag with keyboard, press Alt + Enter. Once in keyboard drag state,…" at bounding box center [1137, 365] width 601 height 309
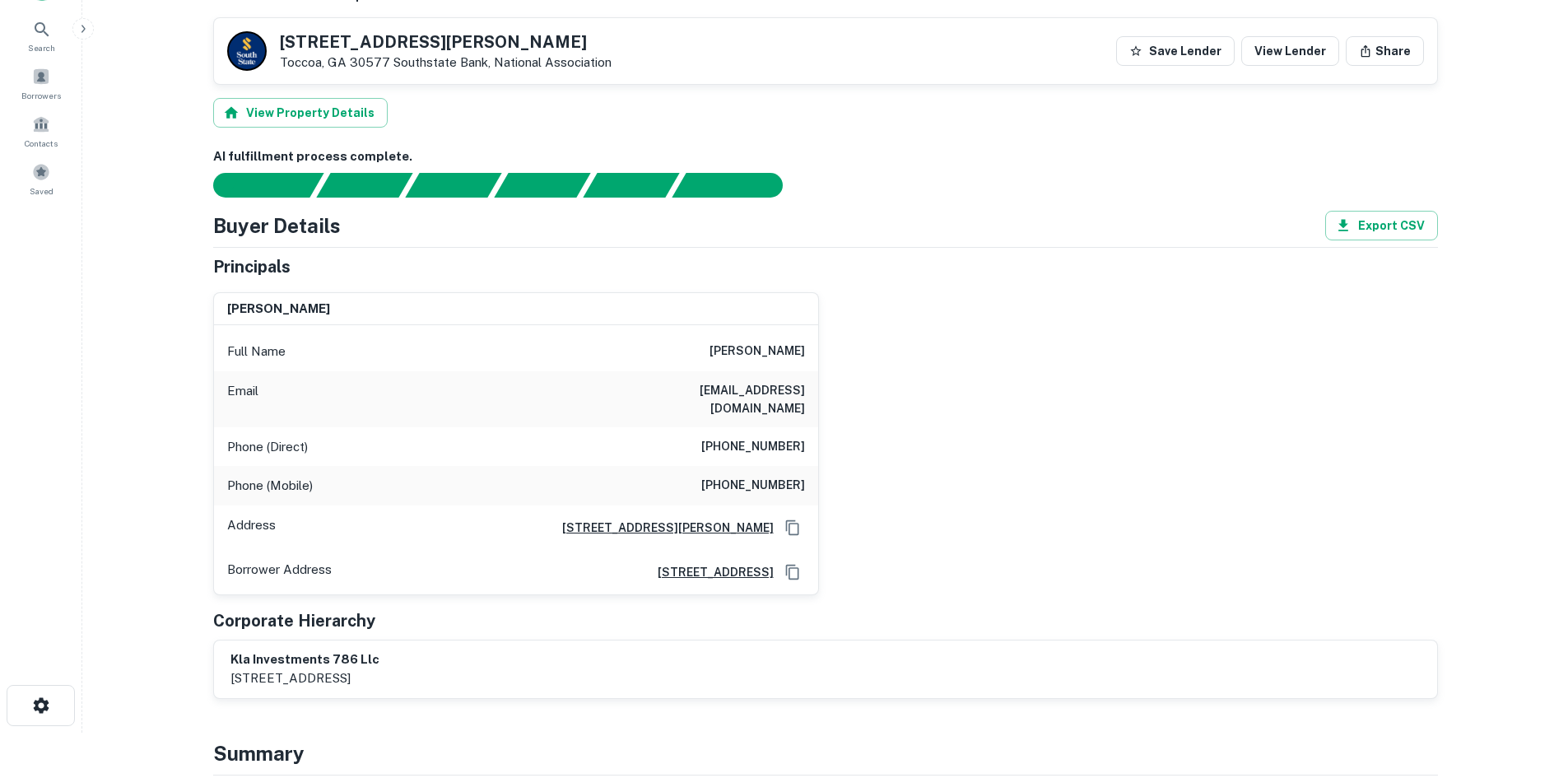
scroll to position [0, 0]
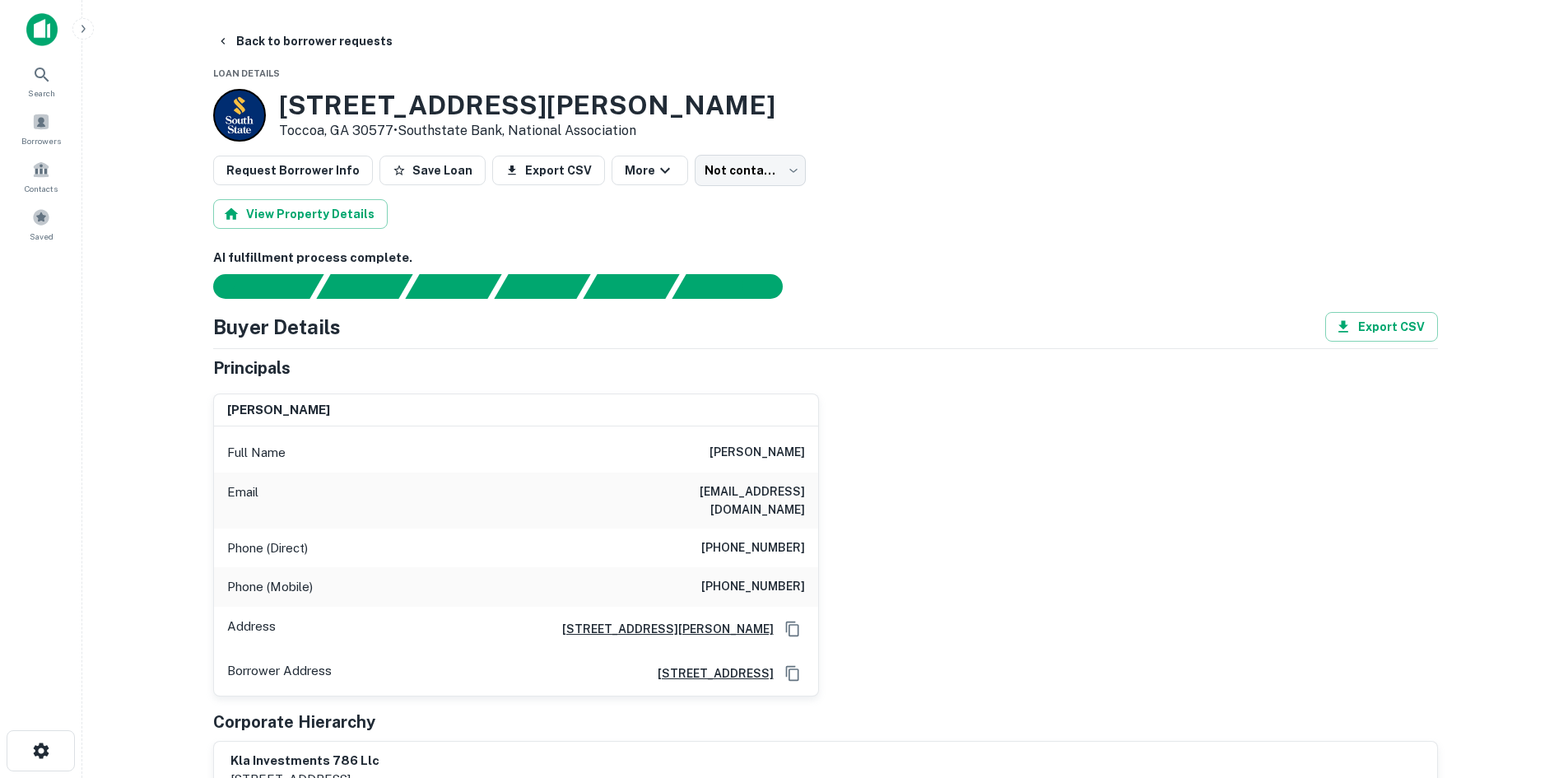
click at [764, 538] on h6 "(504) 835-1128" at bounding box center [753, 548] width 104 height 20
copy h6 "(504) 835-1128"
click at [777, 528] on div "Phone (Direct) (504) 835-1128" at bounding box center [516, 547] width 604 height 39
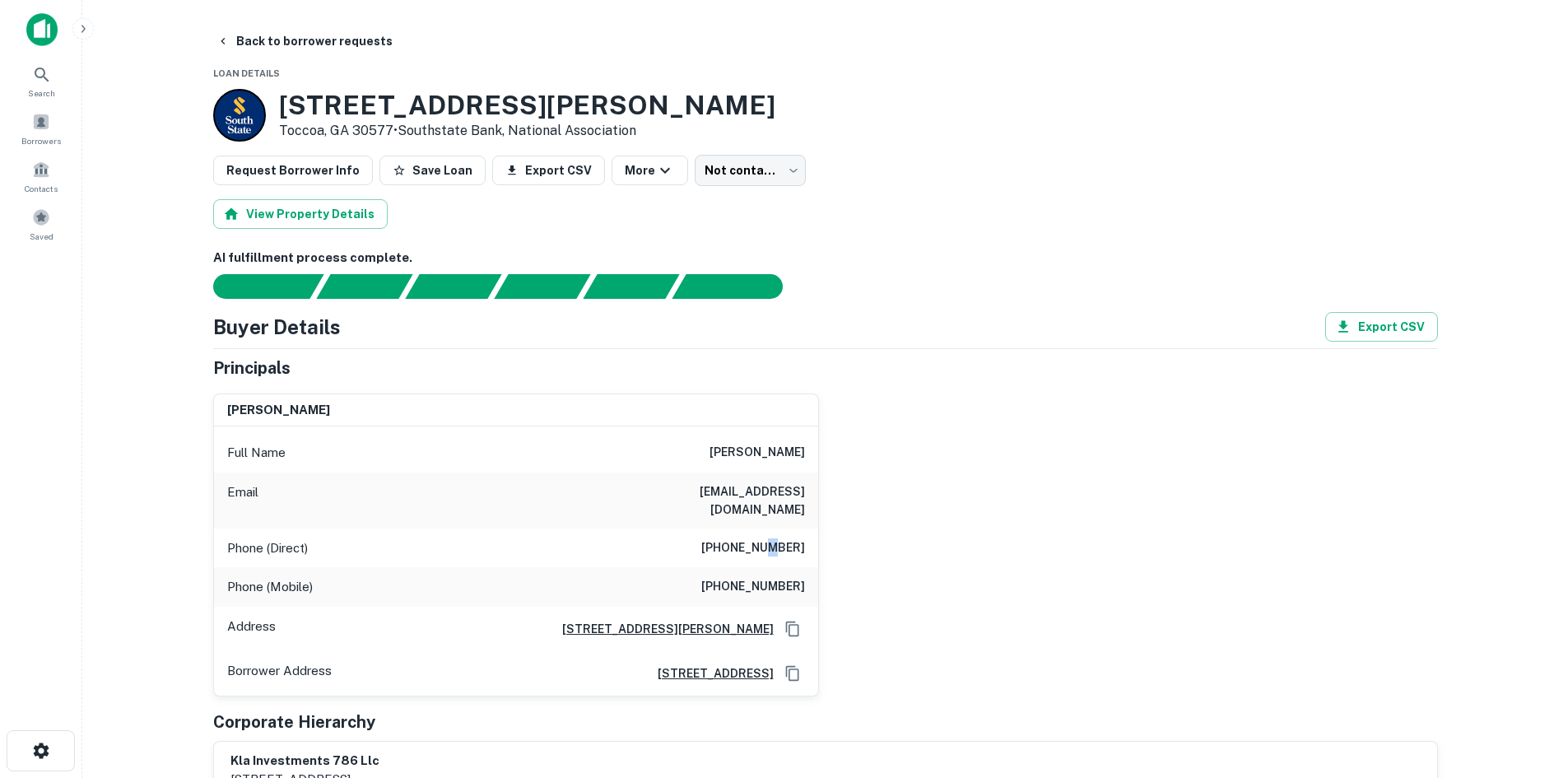
click at [777, 528] on div "Phone (Direct) (504) 835-1128" at bounding box center [516, 547] width 604 height 39
click at [775, 528] on div "Phone (Direct) (504) 835-1128" at bounding box center [516, 547] width 604 height 39
drag, startPoint x: 674, startPoint y: 500, endPoint x: 815, endPoint y: 498, distance: 141.0
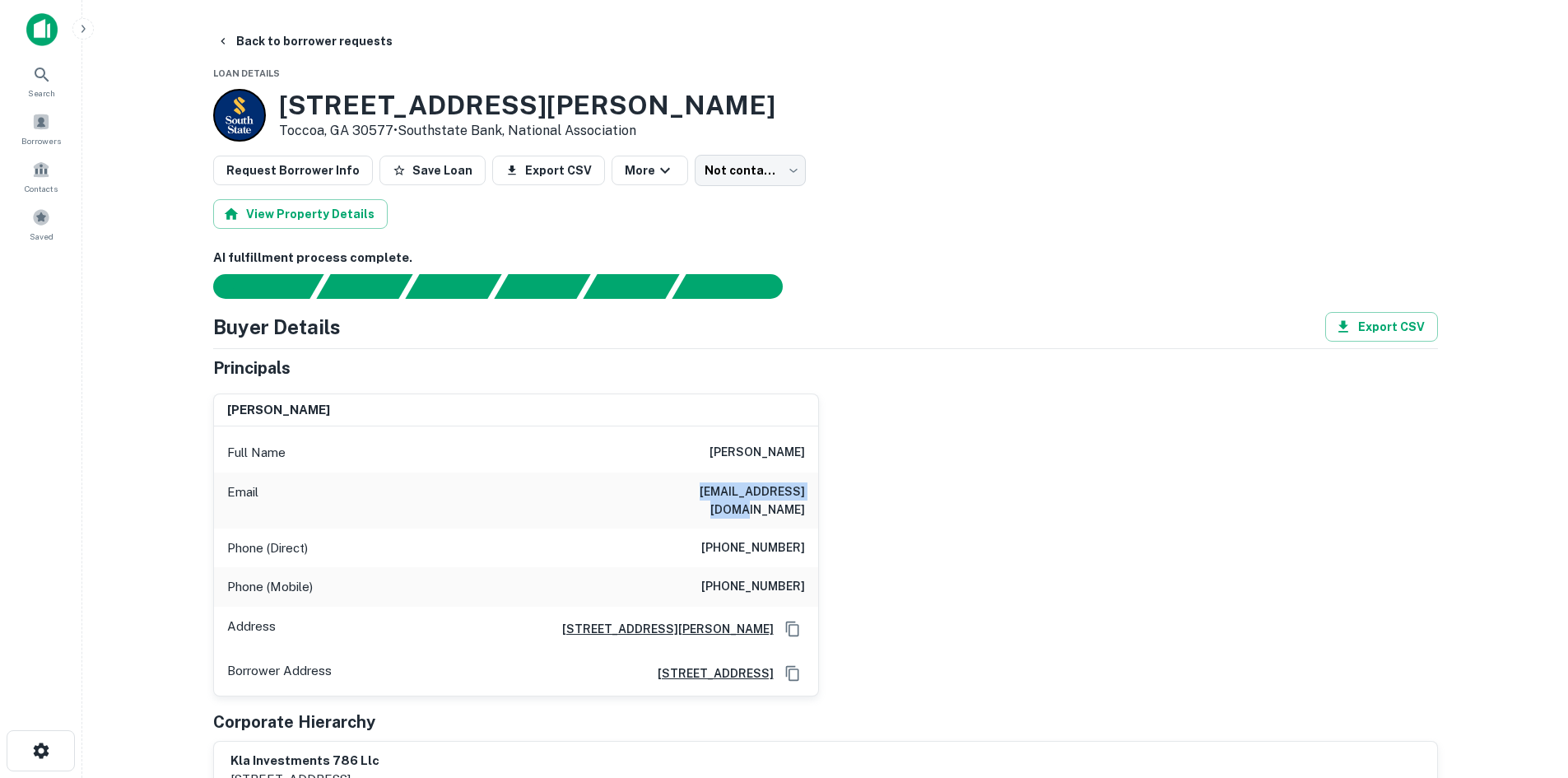
click at [815, 498] on div "Email gjturnejr75@jtlaw.us" at bounding box center [516, 500] width 604 height 56
copy h6 "gjturnejr75@jtlaw.us"
click at [736, 457] on h6 "joseph turner" at bounding box center [757, 453] width 95 height 20
click at [736, 458] on h6 "joseph turner" at bounding box center [757, 453] width 95 height 20
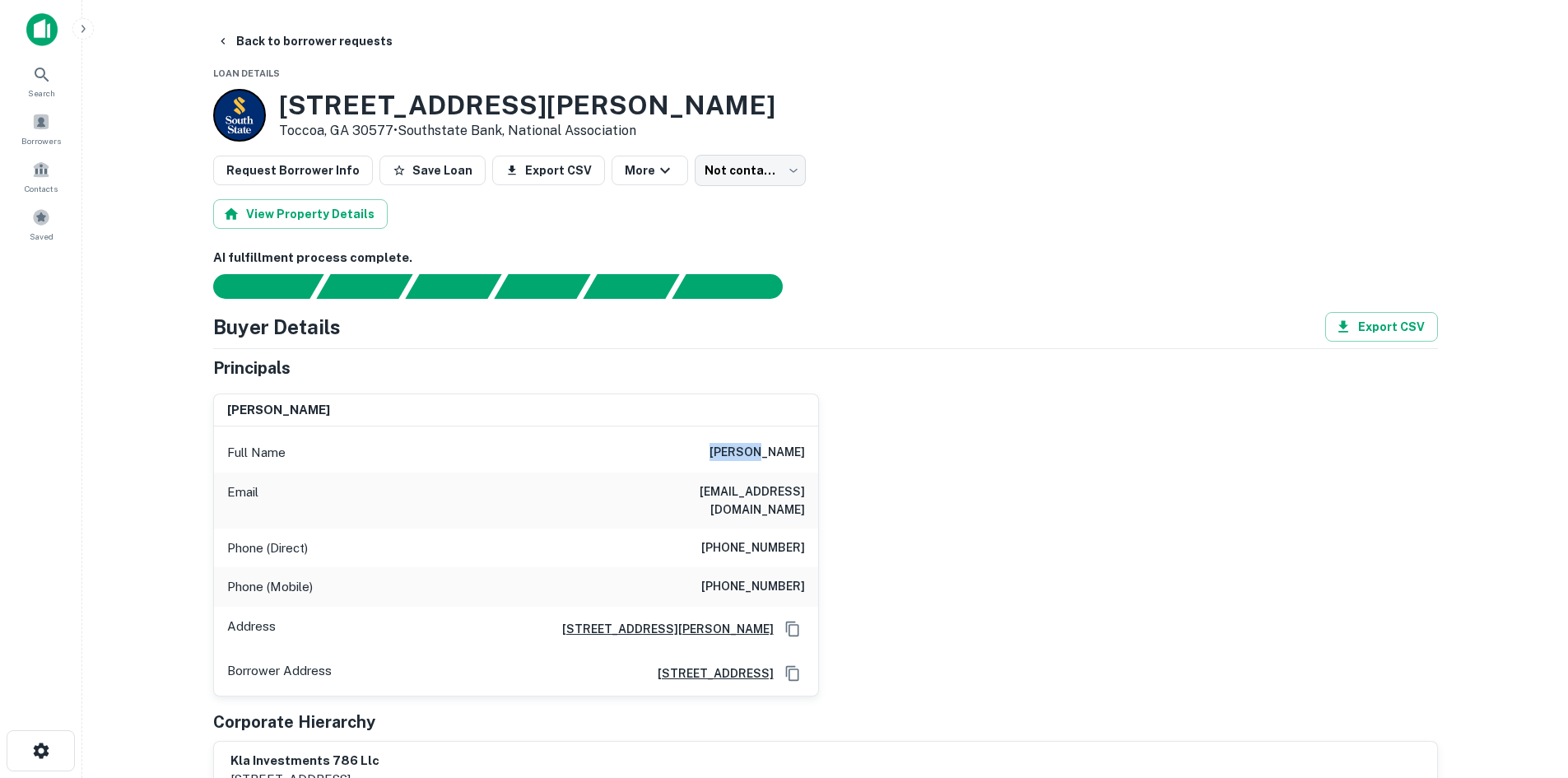
click at [661, 462] on div "Full Name joseph turner" at bounding box center [516, 452] width 604 height 39
drag, startPoint x: 682, startPoint y: 481, endPoint x: 822, endPoint y: 501, distance: 141.4
click at [822, 501] on div "joseph turner Full Name joseph turner Email gjturnejr75@jtlaw.us Phone (Direct)…" at bounding box center [818, 538] width 1238 height 316
copy h6 "gjturnejr75@jtlaw.us"
click at [736, 494] on h6 "gjturnejr75@jtlaw.us" at bounding box center [706, 500] width 197 height 36
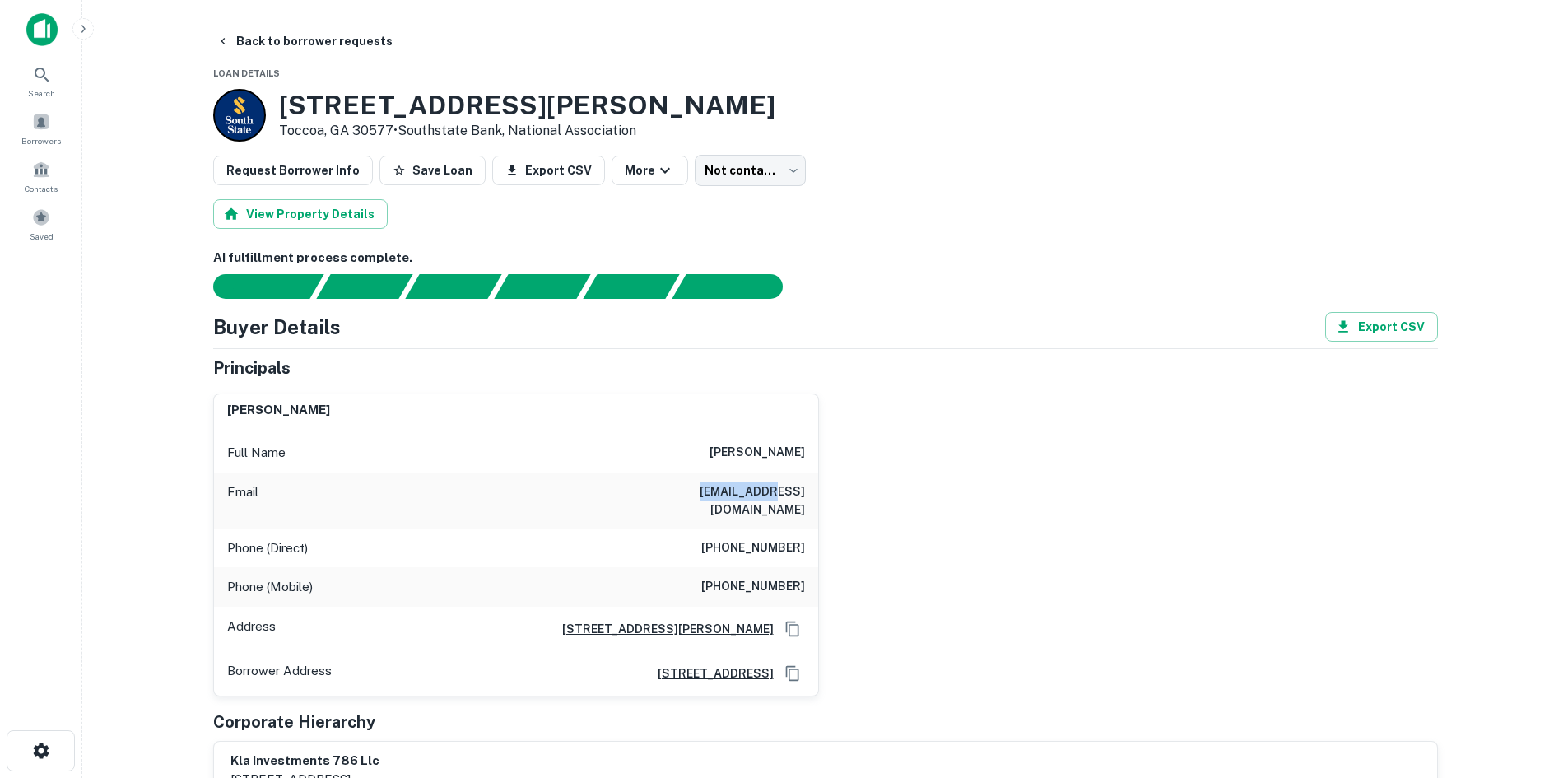
click at [736, 494] on h6 "gjturnejr75@jtlaw.us" at bounding box center [706, 500] width 197 height 36
click at [43, 119] on span at bounding box center [41, 122] width 18 height 18
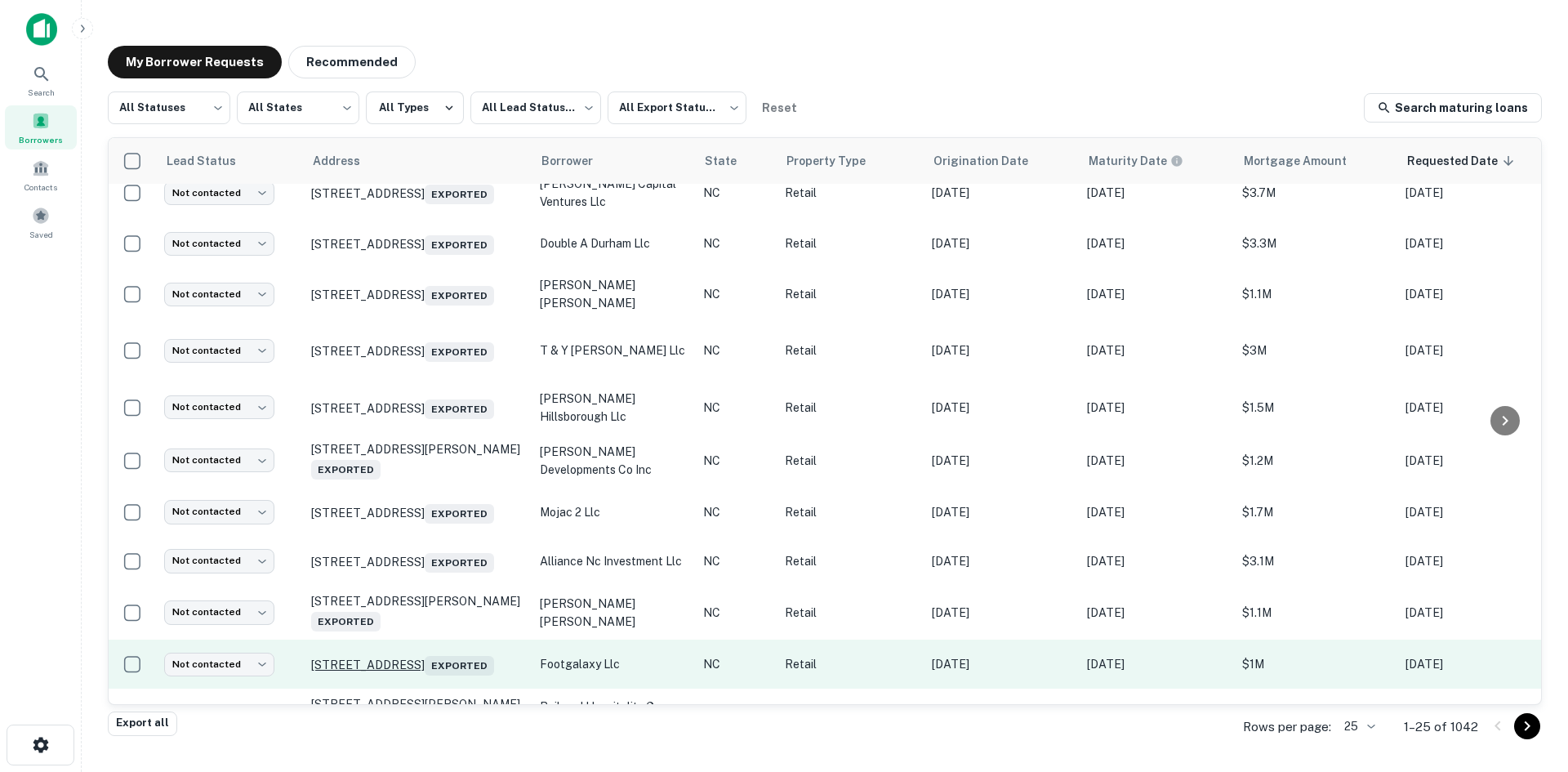
scroll to position [799, 0]
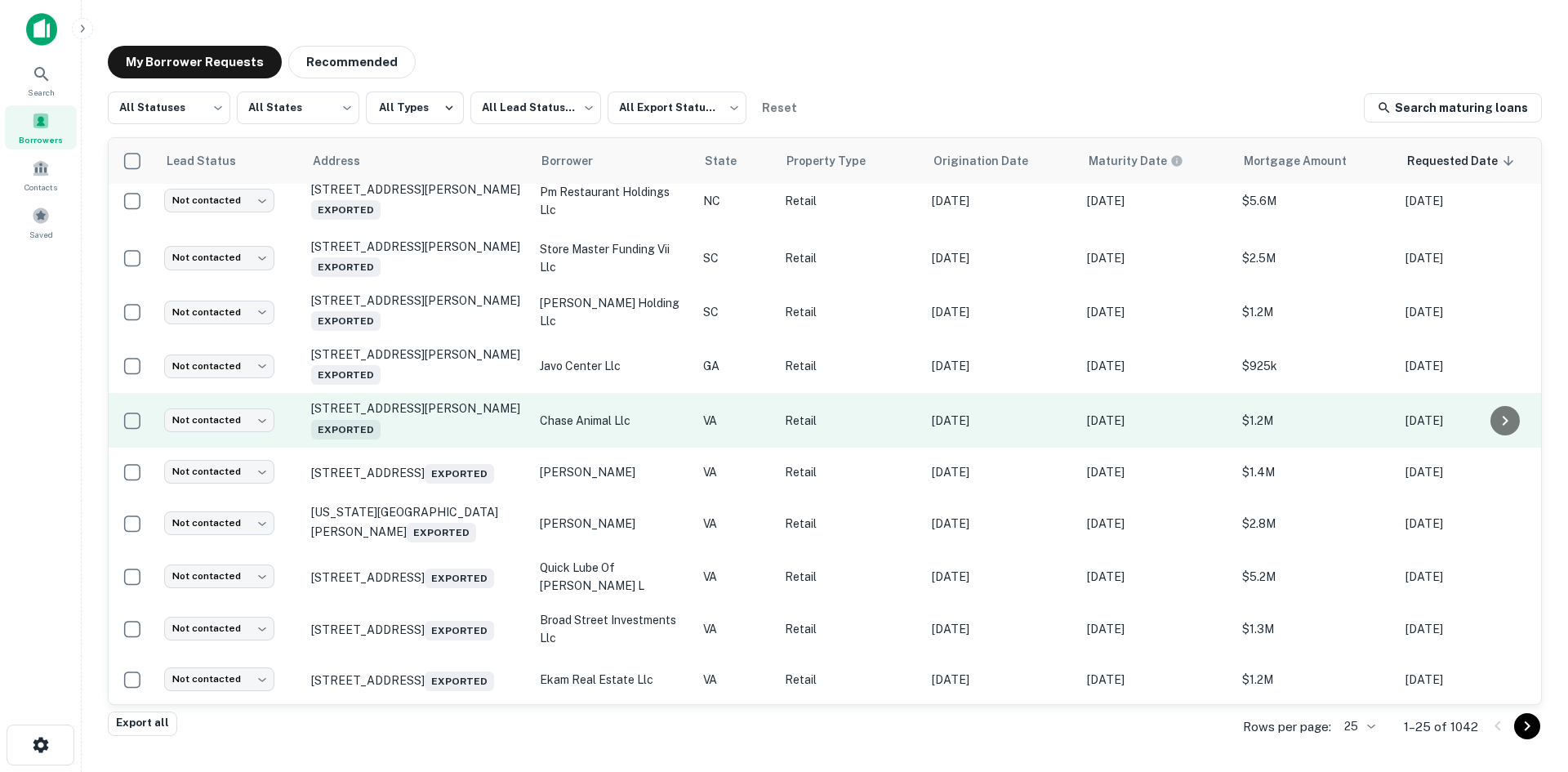
click at [442, 447] on td "[STREET_ADDRESS][PERSON_NAME] Exported" at bounding box center [417, 420] width 229 height 54
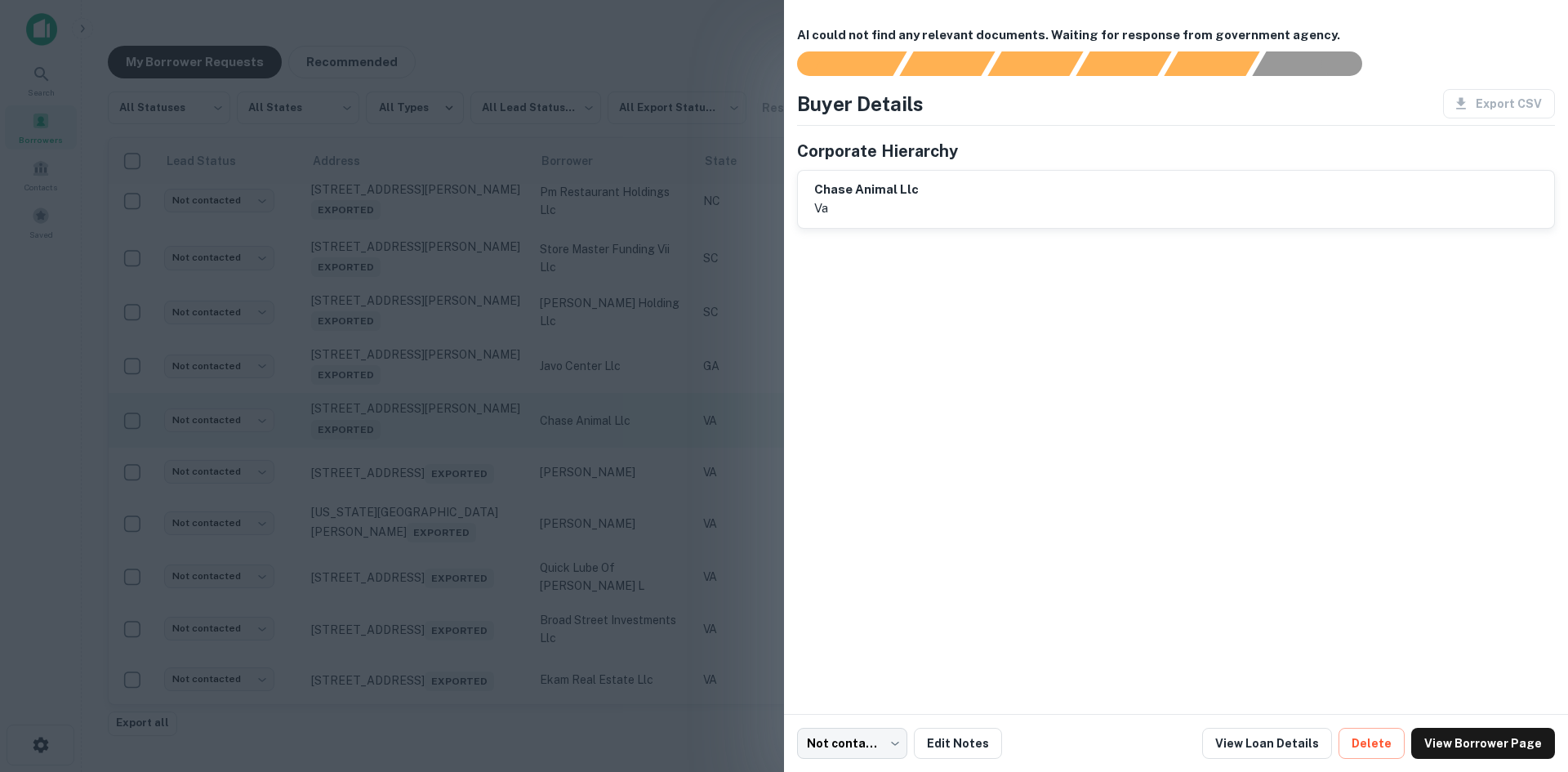
click at [442, 478] on div at bounding box center [784, 386] width 1568 height 772
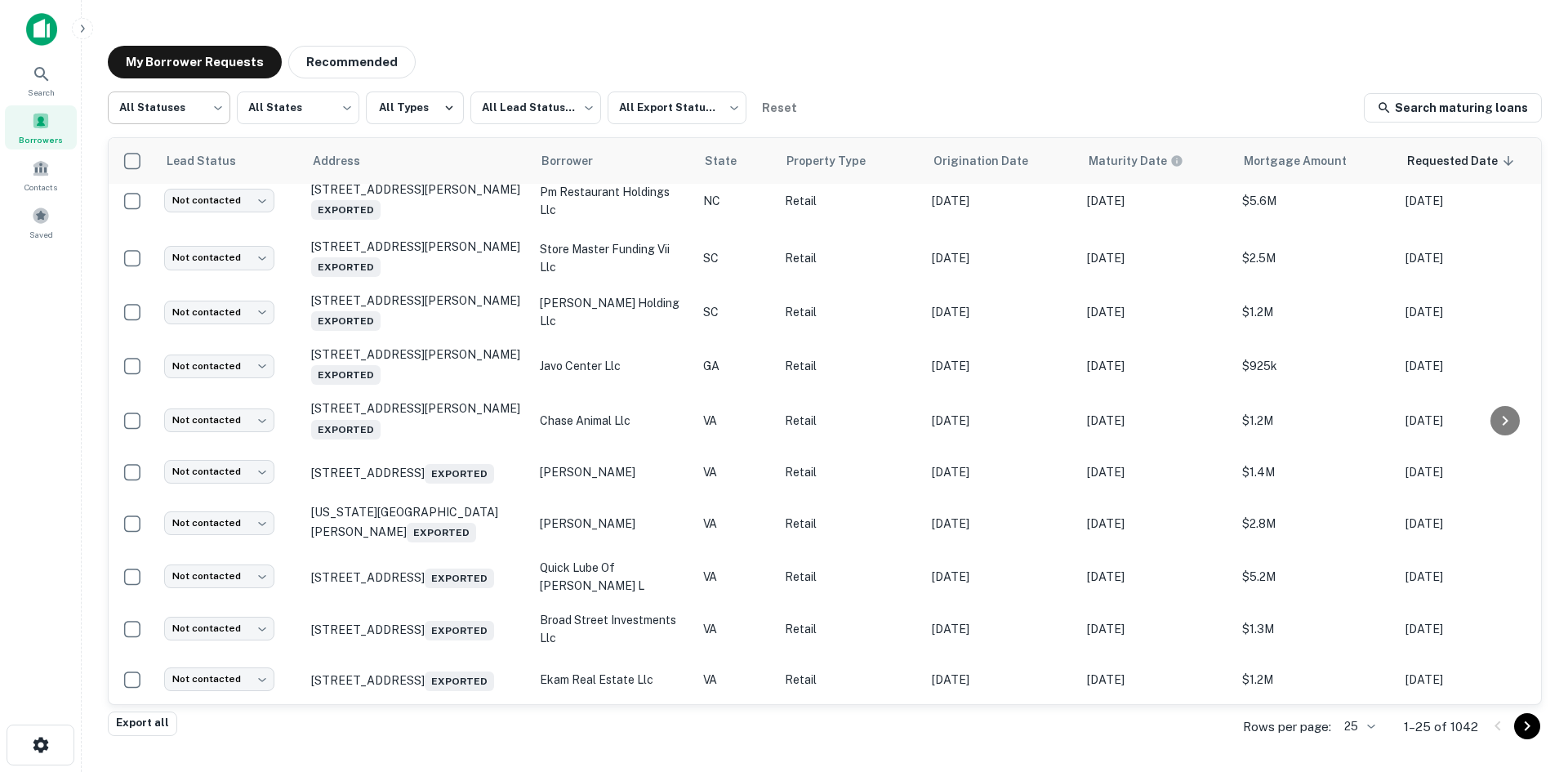
click at [211, 100] on body "Search Borrowers Contacts Saved My Borrower Requests Recommended All Statuses *…" at bounding box center [784, 386] width 1568 height 772
click at [215, 217] on li "Fulfilled" at bounding box center [169, 208] width 123 height 29
type input "*********"
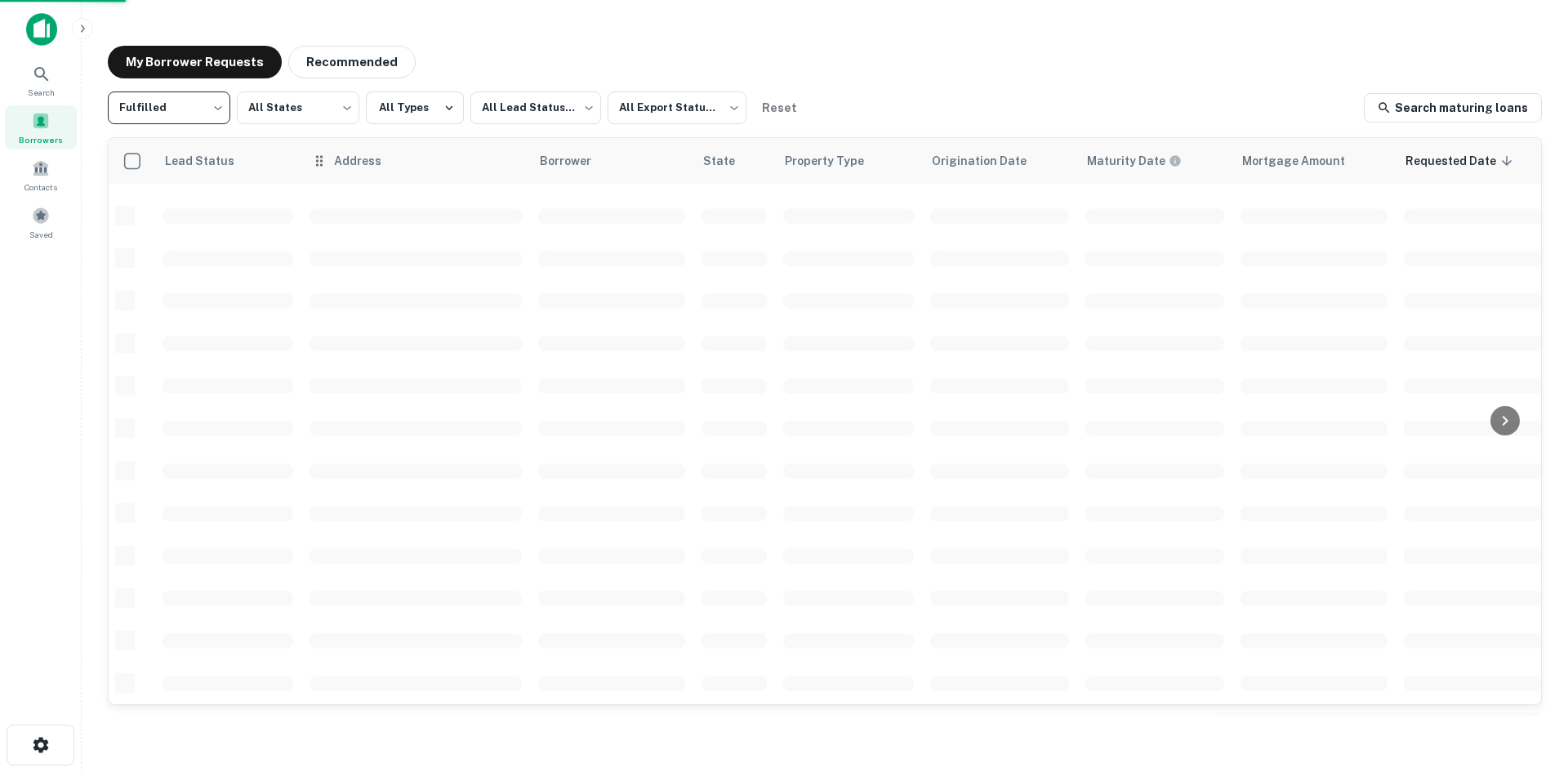
scroll to position [554, 0]
click at [504, 122] on body "Search Borrowers Contacts Saved My Borrower Requests Recommended Fulfilled ****…" at bounding box center [784, 386] width 1568 height 772
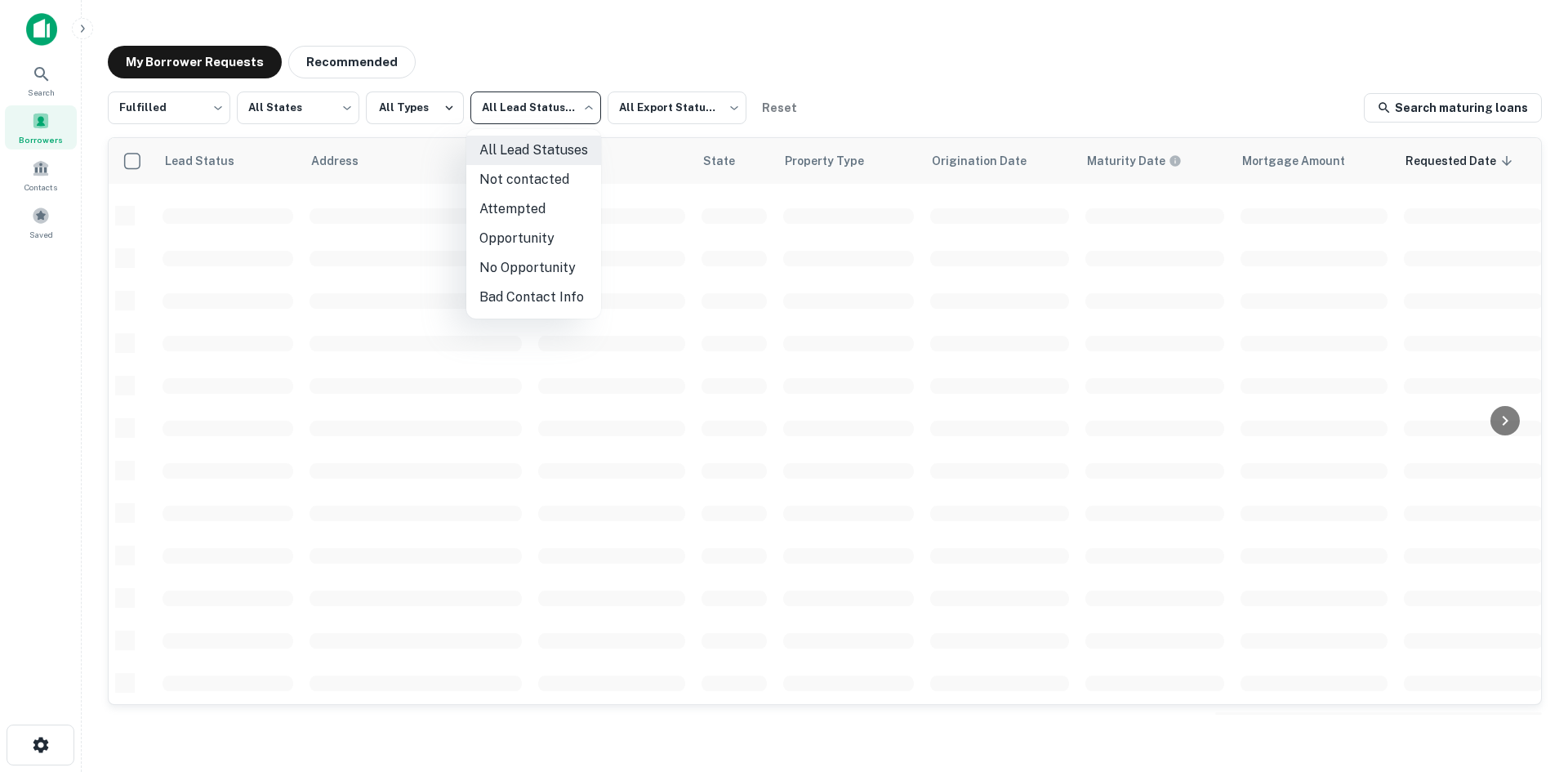
click at [516, 186] on li "Not contacted" at bounding box center [533, 179] width 135 height 29
type input "****"
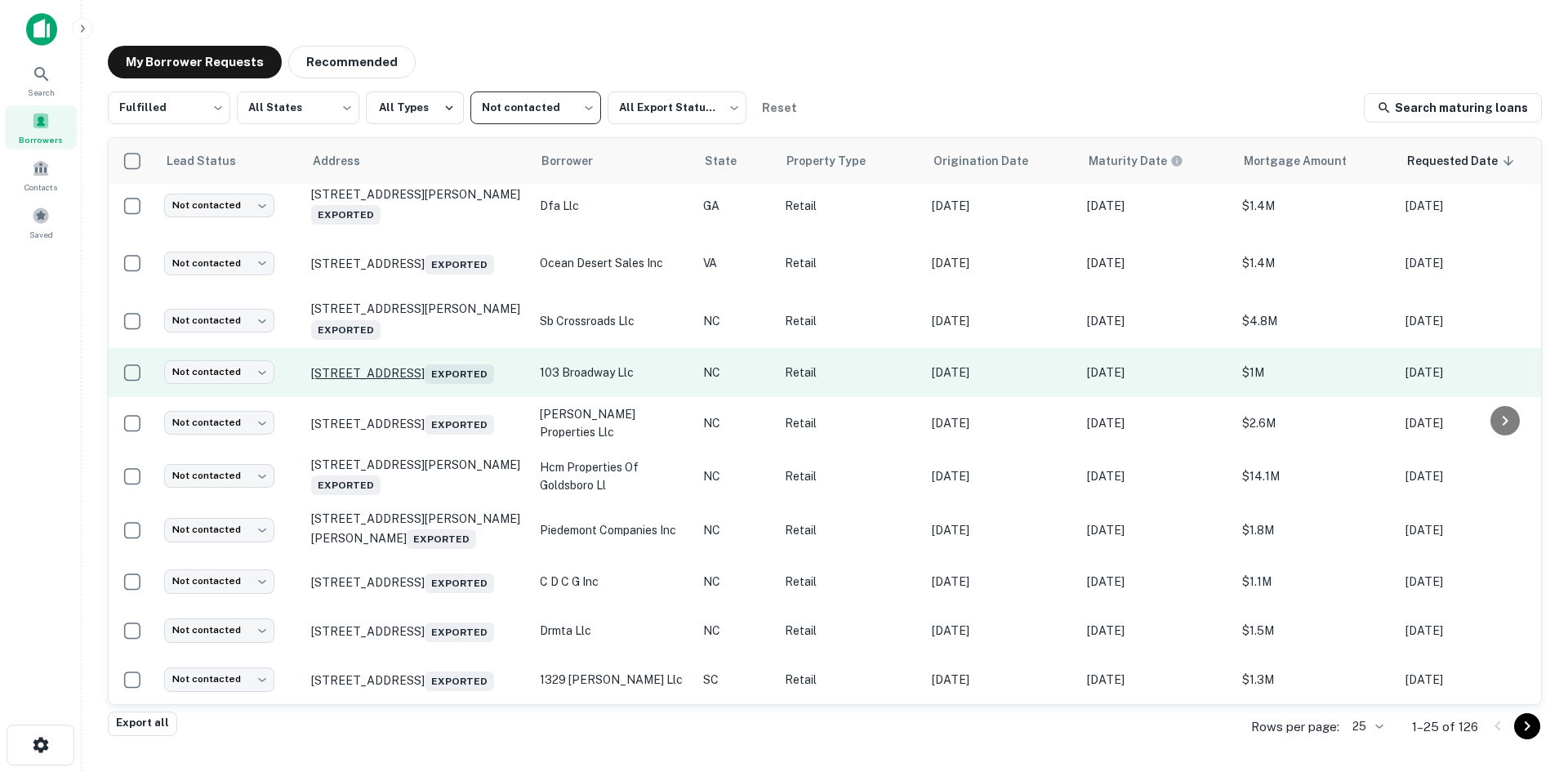
scroll to position [864, 0]
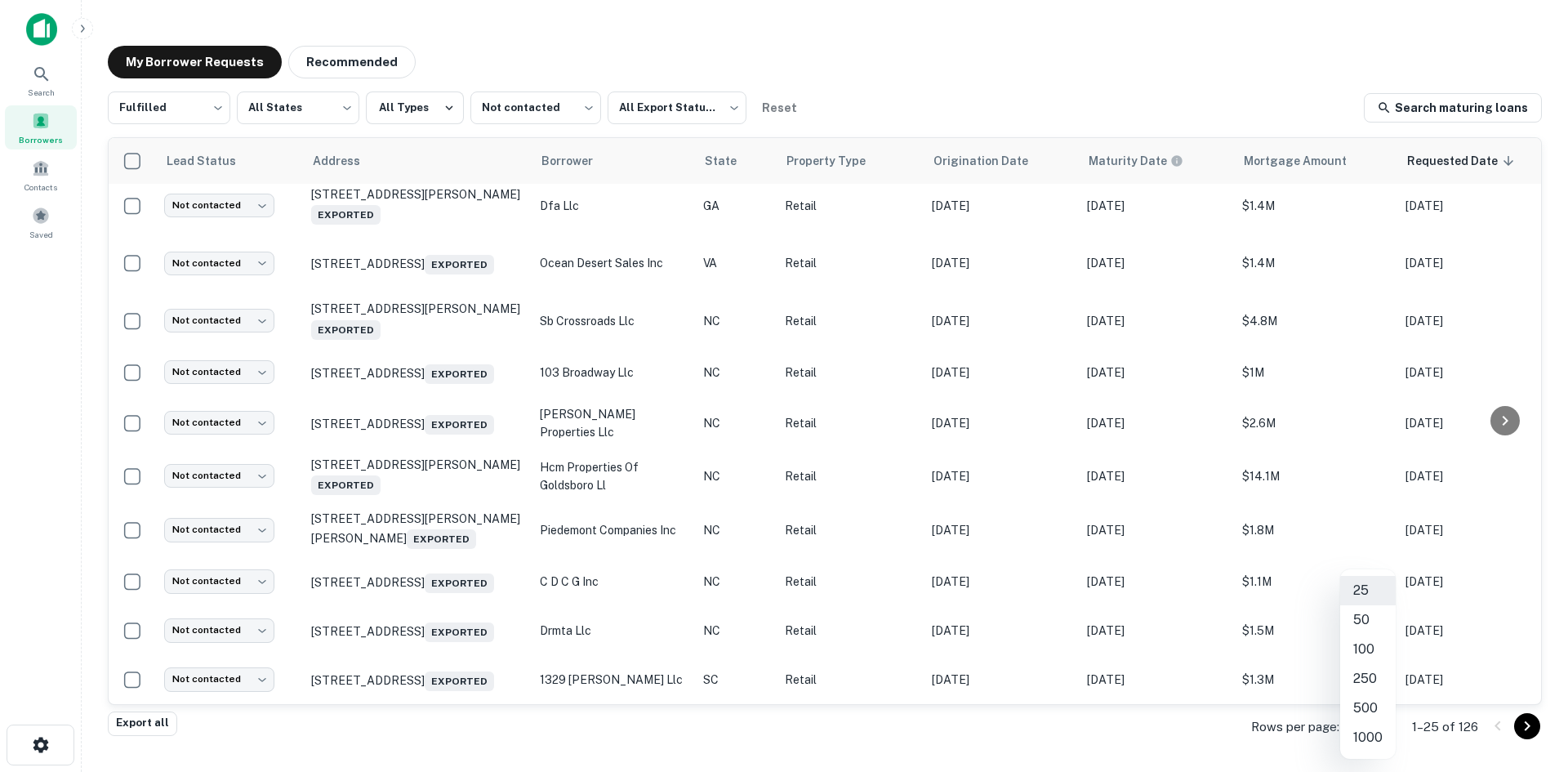
click at [1378, 733] on body "Search Borrowers Contacts Saved My Borrower Requests Recommended Fulfilled ****…" at bounding box center [784, 386] width 1568 height 772
click at [1364, 653] on li "100" at bounding box center [1367, 648] width 56 height 29
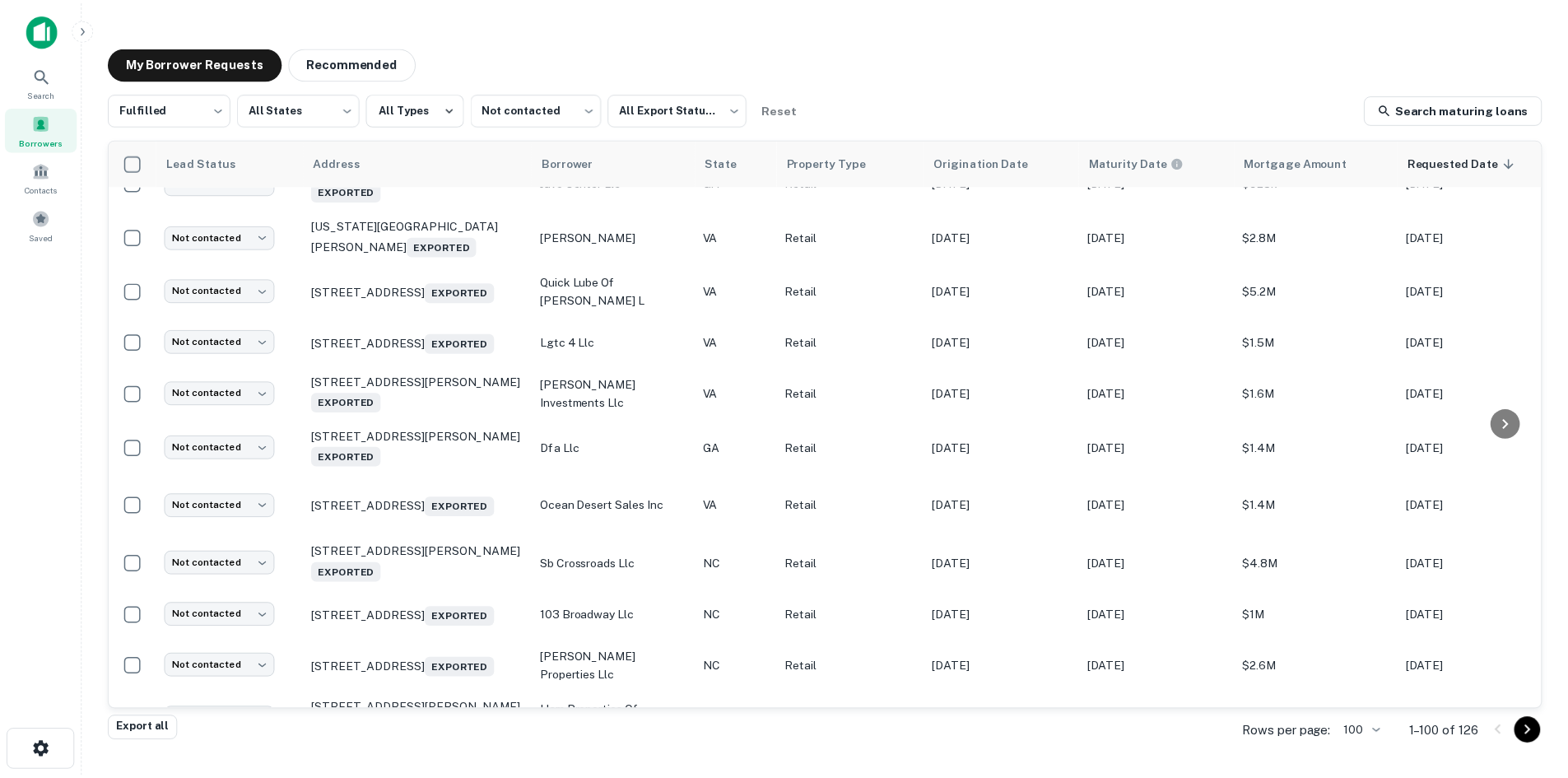
scroll to position [871, 0]
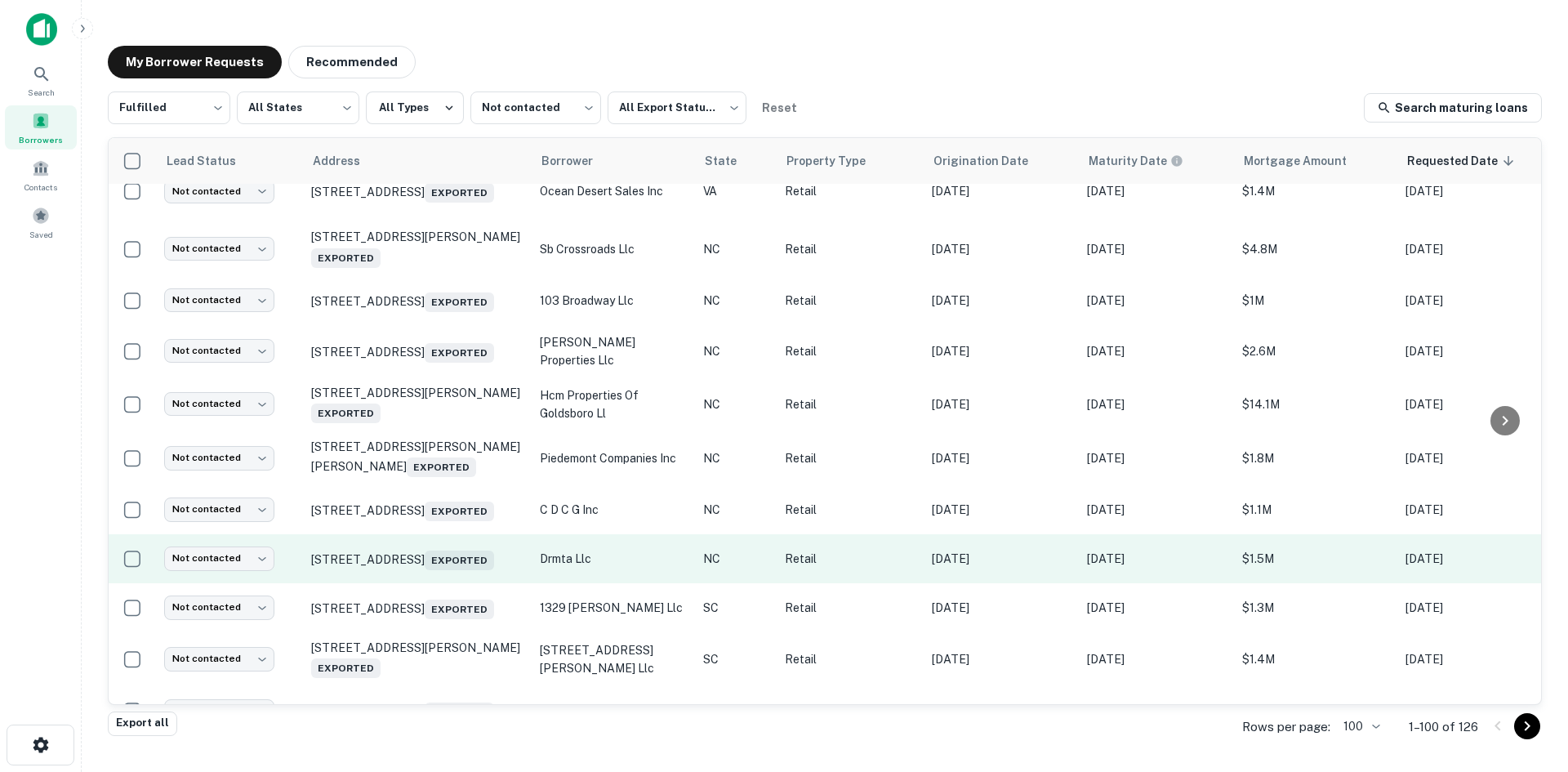
click at [461, 583] on td "[STREET_ADDRESS] Exported" at bounding box center [417, 558] width 229 height 49
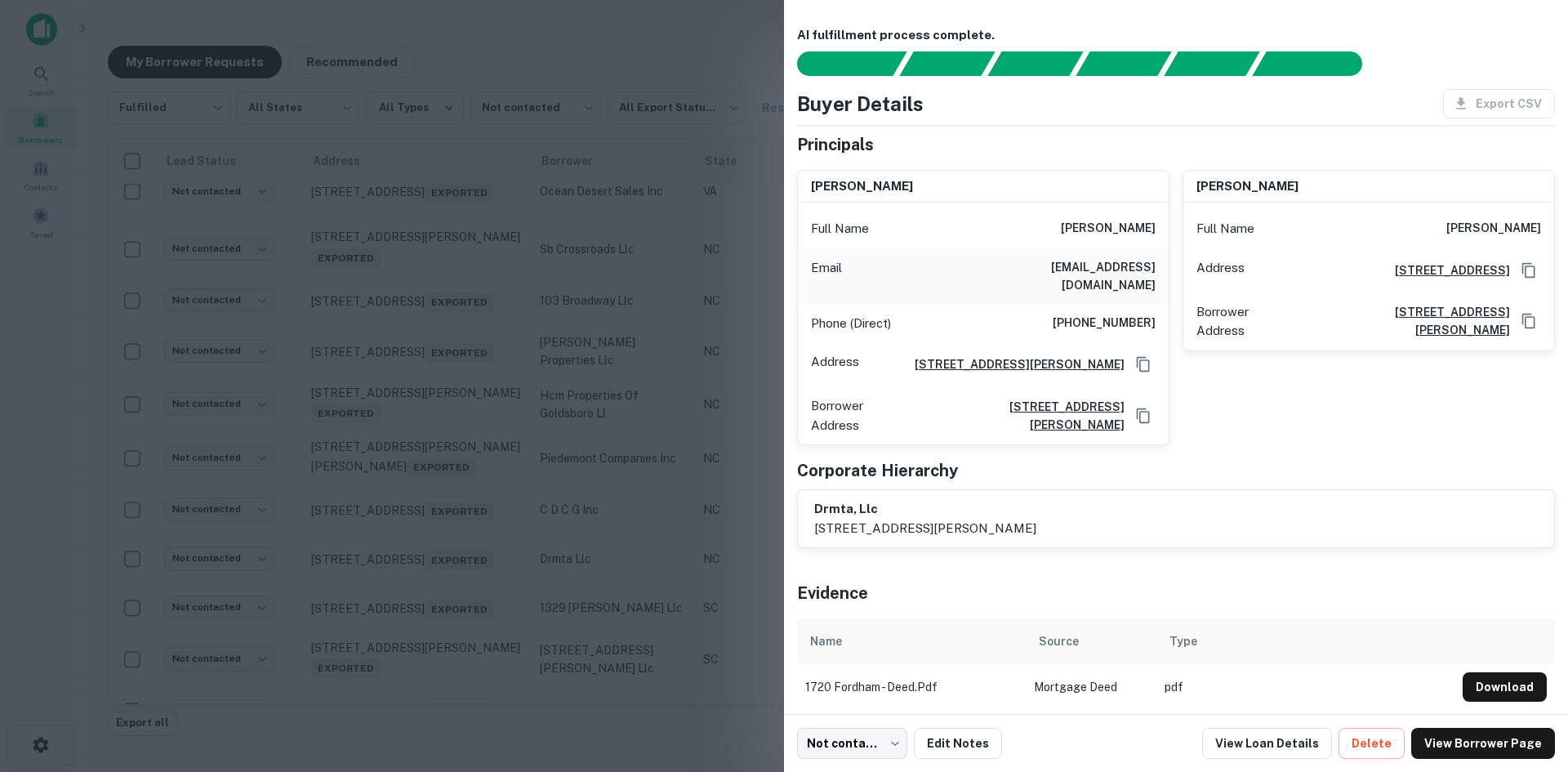
click at [473, 626] on div at bounding box center [784, 386] width 1568 height 772
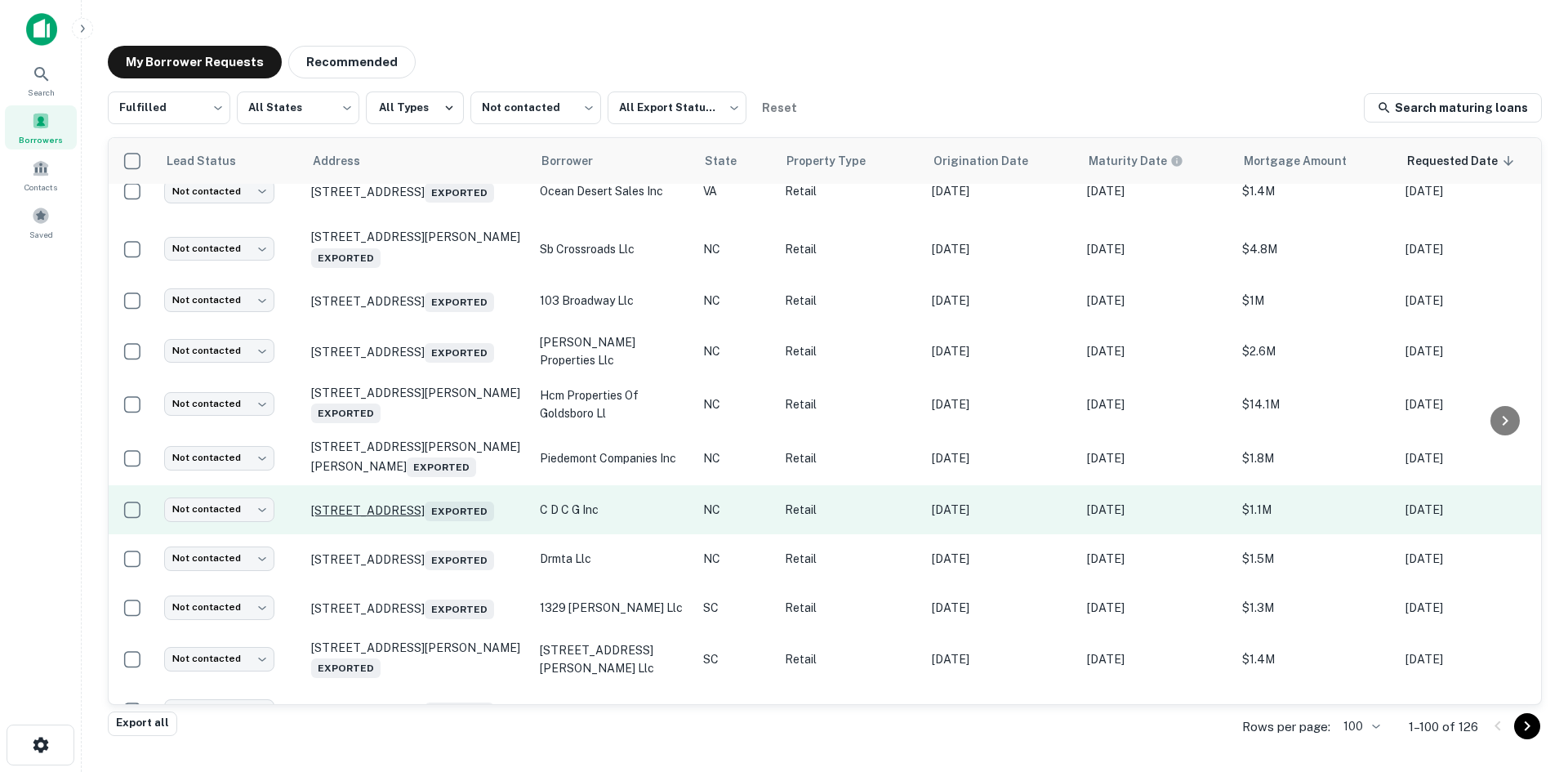
click at [455, 521] on p "[STREET_ADDRESS] Exported" at bounding box center [417, 510] width 212 height 23
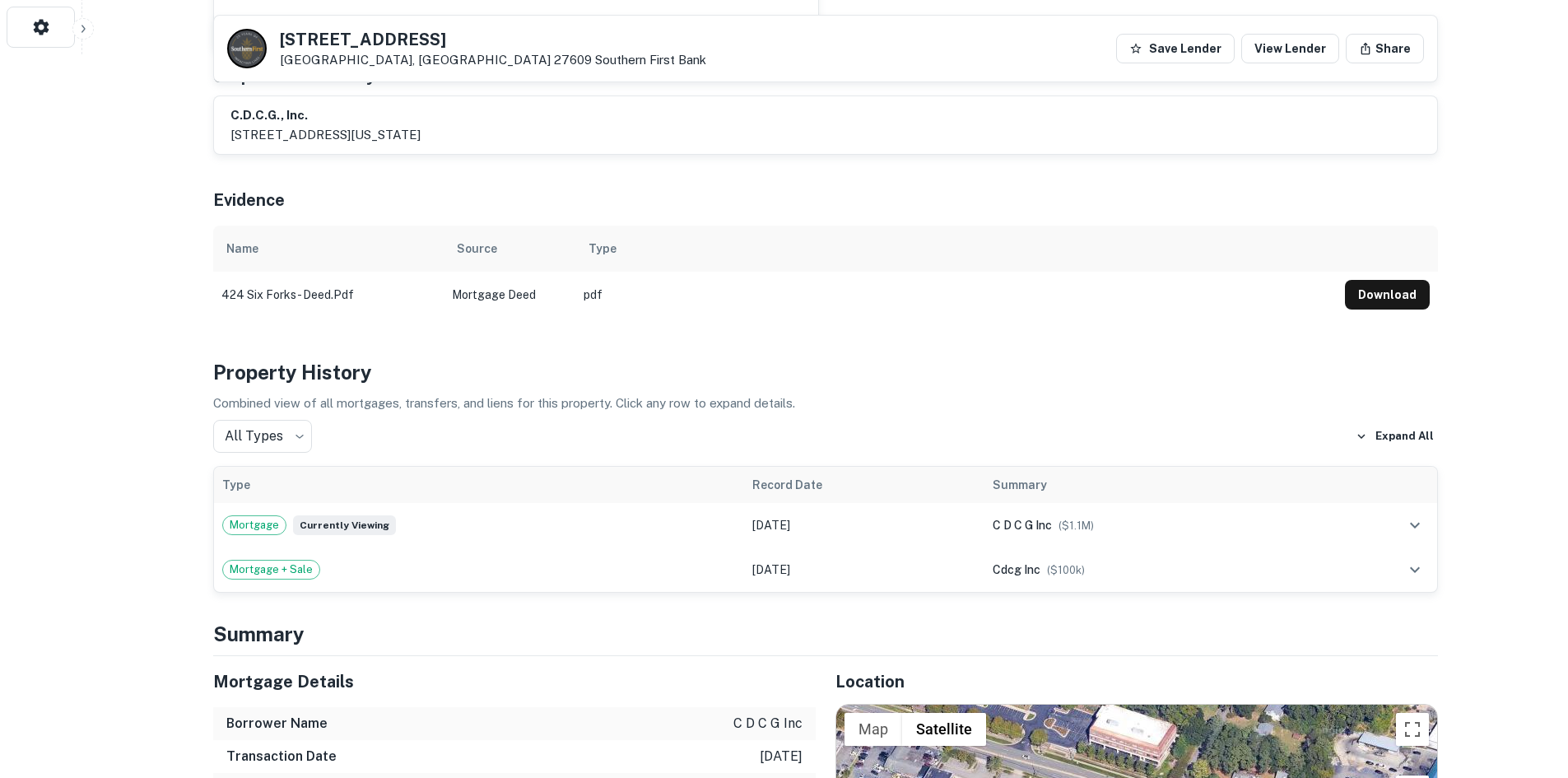
scroll to position [988, 0]
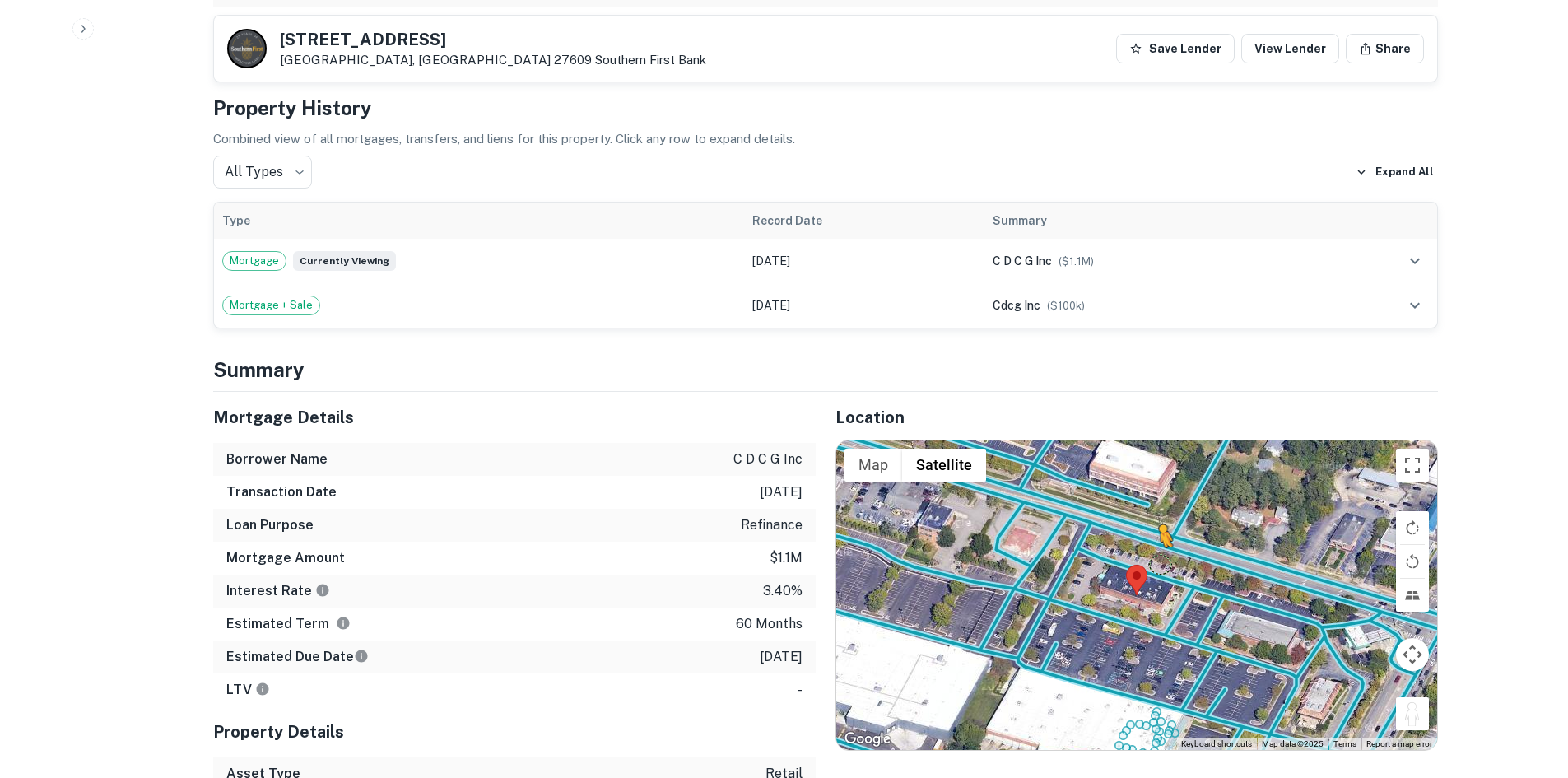
drag, startPoint x: 1406, startPoint y: 698, endPoint x: 1158, endPoint y: 546, distance: 290.9
click at [1158, 546] on div "To activate drag with keyboard, press Alt + Enter. Once in keyboard drag state,…" at bounding box center [1137, 595] width 601 height 309
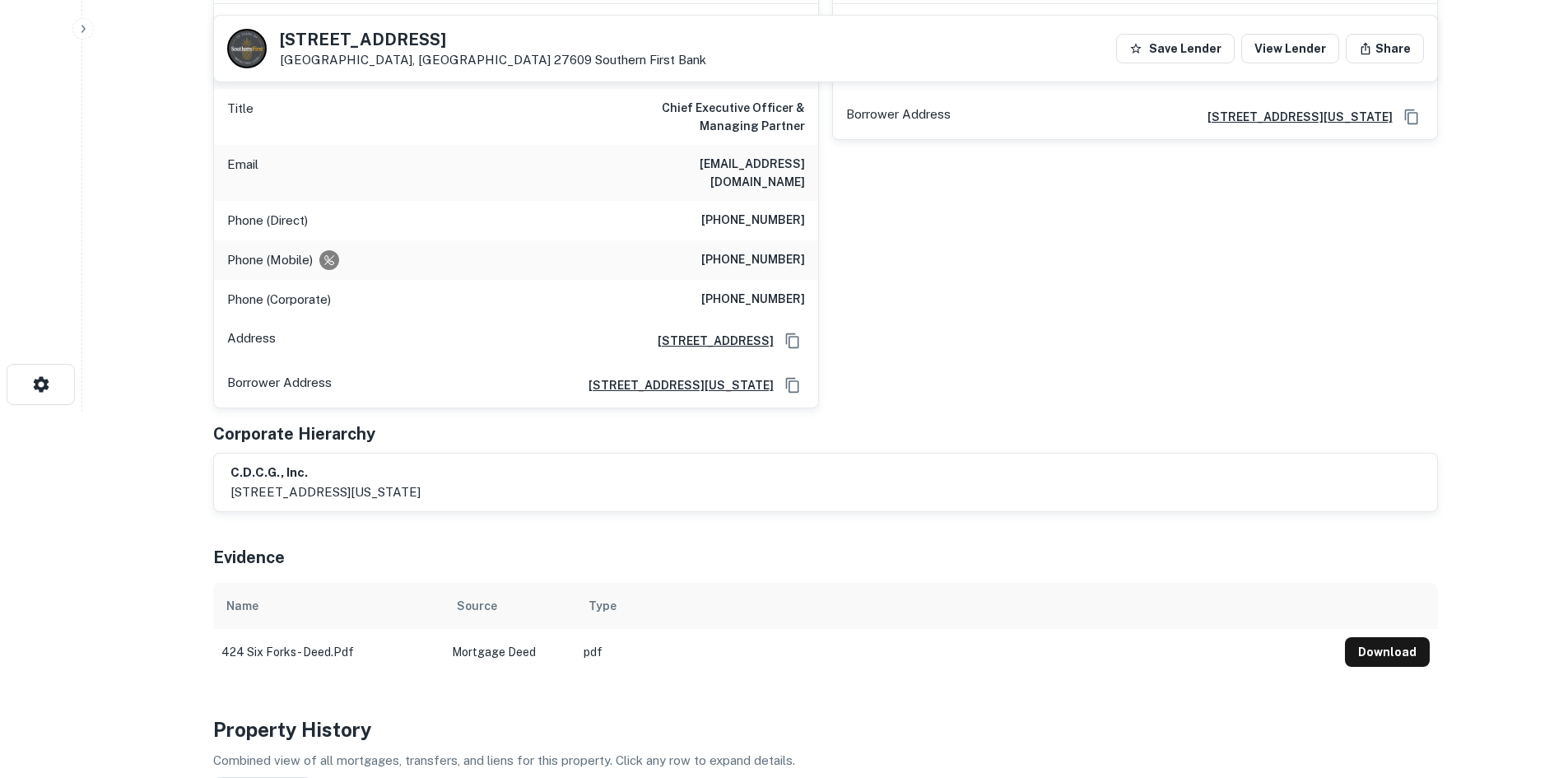
scroll to position [247, 0]
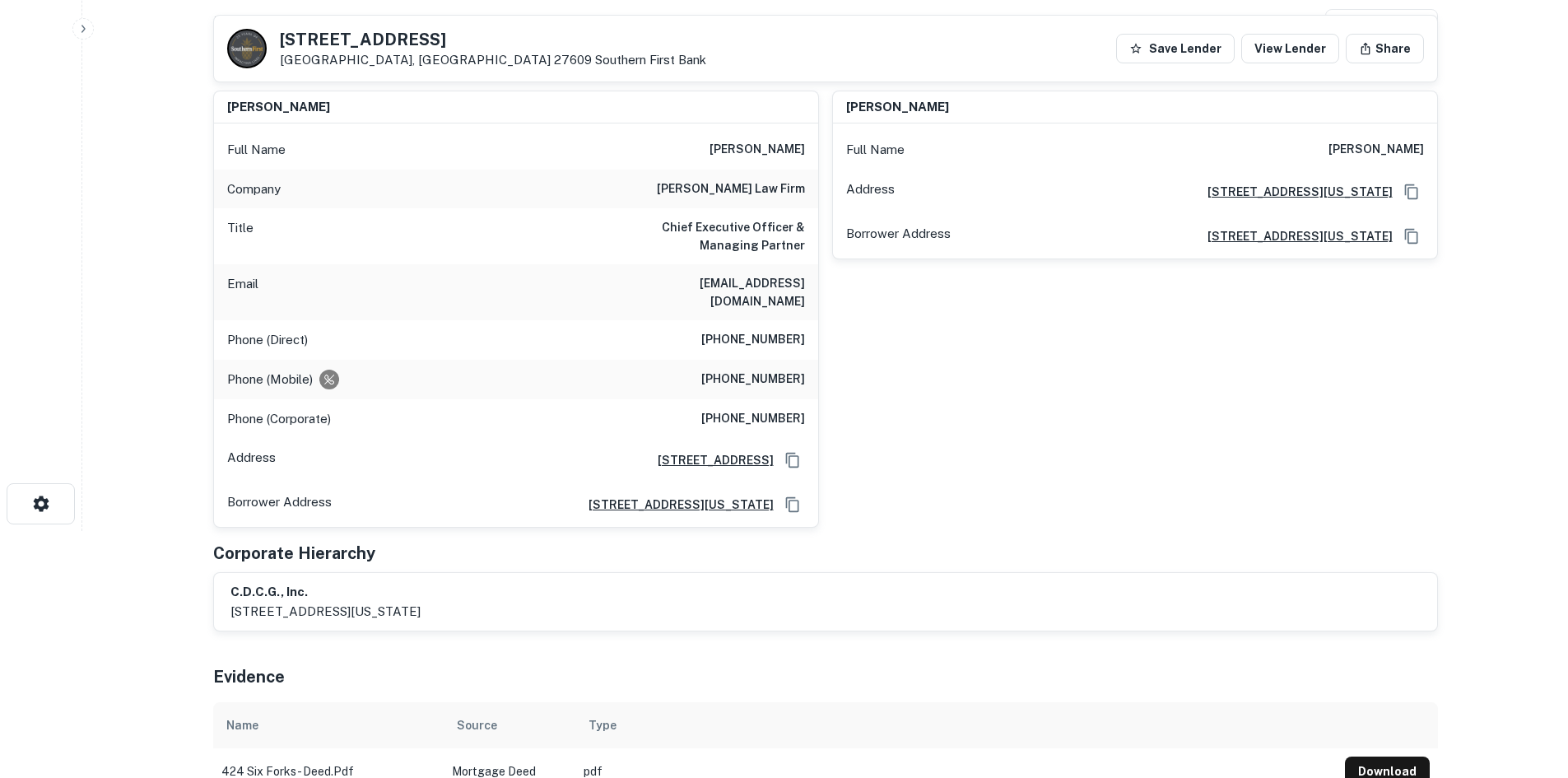
click at [766, 333] on h6 "[PHONE_NUMBER]" at bounding box center [753, 340] width 104 height 20
click at [762, 330] on h6 "[PHONE_NUMBER]" at bounding box center [753, 340] width 104 height 20
copy h6 "[PHONE_NUMBER]"
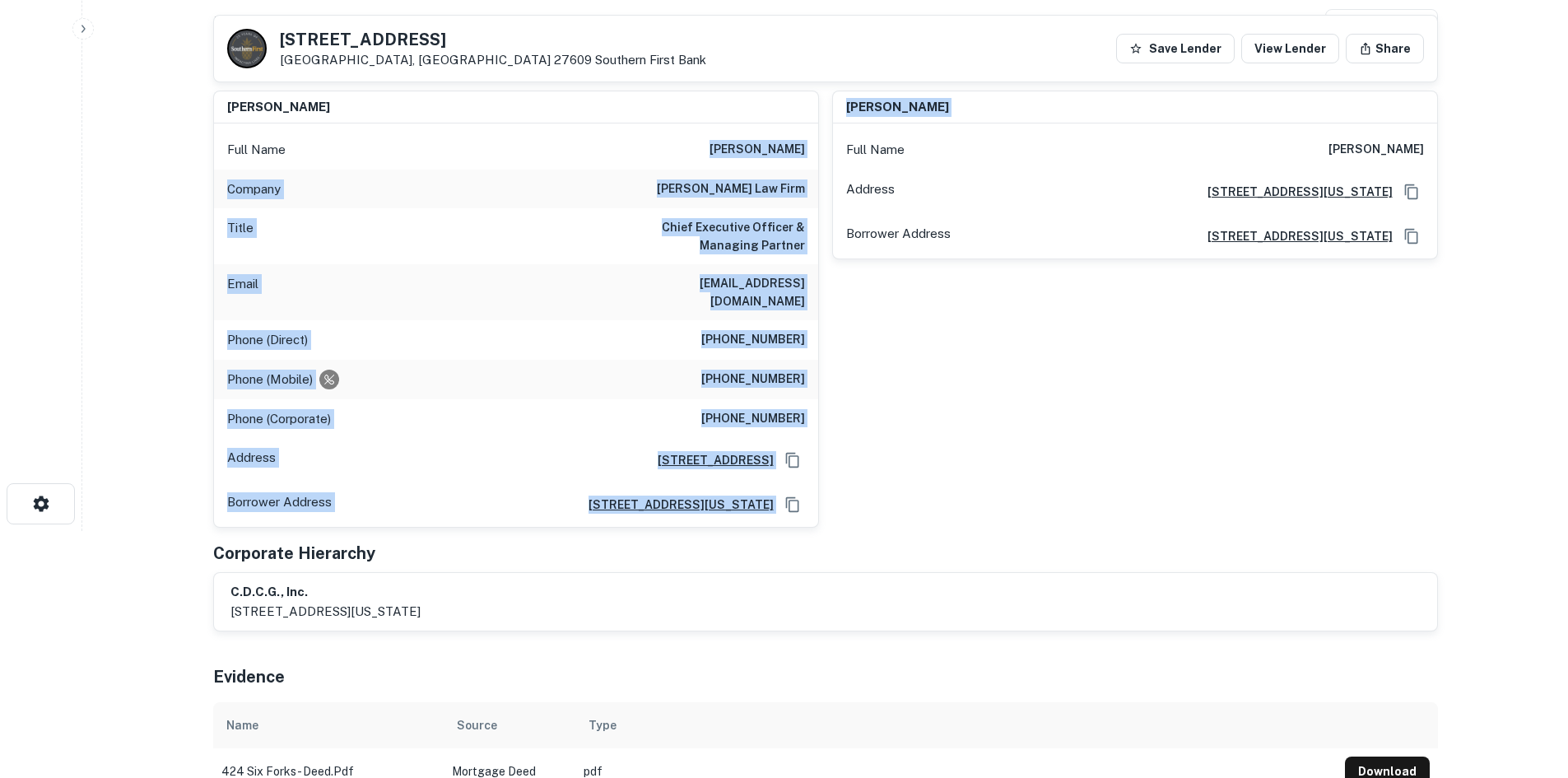
drag, startPoint x: 695, startPoint y: 155, endPoint x: 827, endPoint y: 149, distance: 132.1
click at [827, 149] on div "[PERSON_NAME] Full Name [PERSON_NAME] Company [PERSON_NAME] law firm Title Chie…" at bounding box center [818, 303] width 1238 height 451
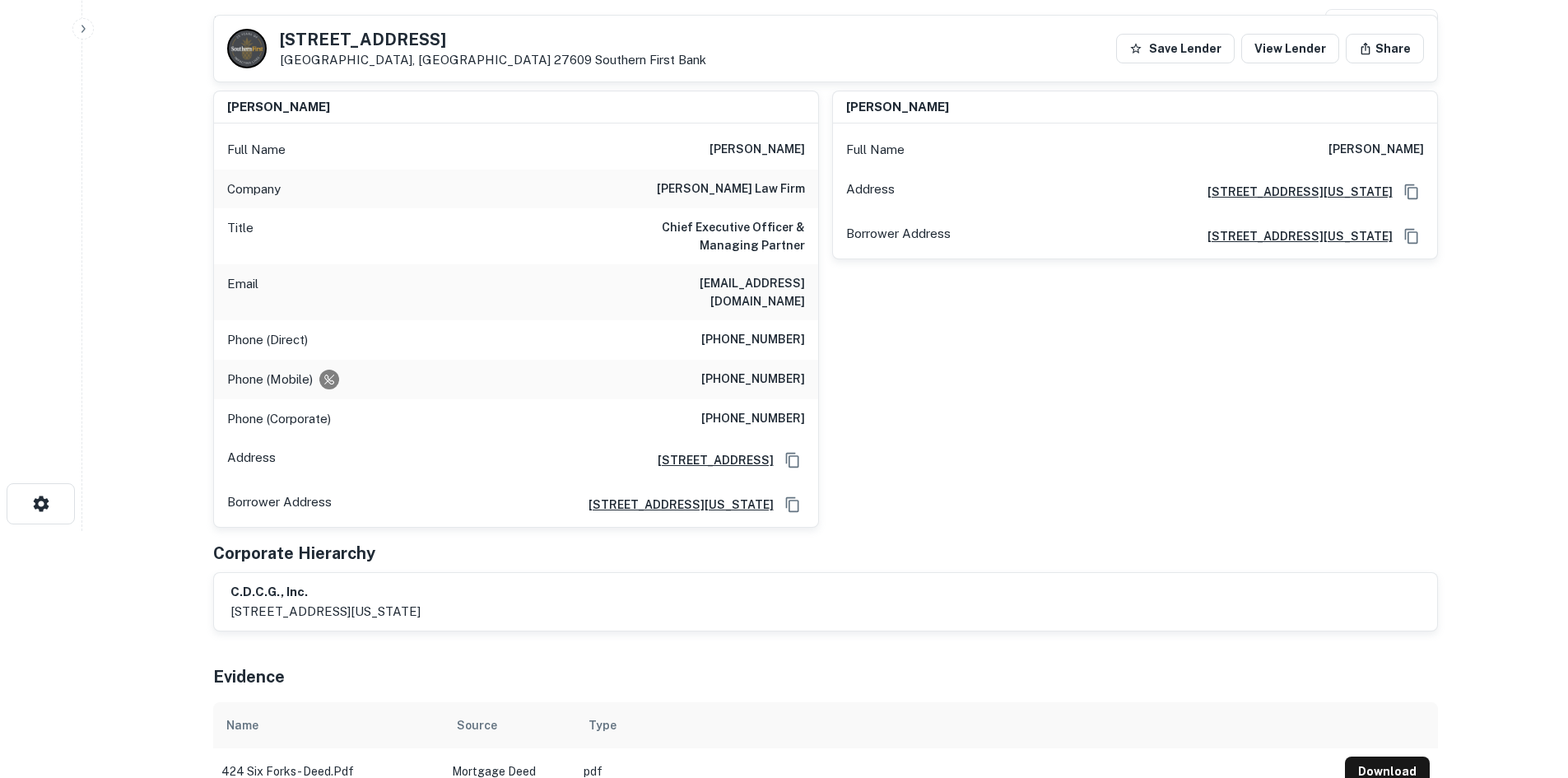
click at [744, 123] on div "[PERSON_NAME]" at bounding box center [516, 107] width 604 height 33
drag, startPoint x: 784, startPoint y: 202, endPoint x: 755, endPoint y: 173, distance: 41.0
click at [784, 202] on div "Company [PERSON_NAME] law firm" at bounding box center [516, 189] width 604 height 39
drag, startPoint x: 716, startPoint y: 148, endPoint x: 805, endPoint y: 153, distance: 89.1
click at [805, 153] on div "Full Name [PERSON_NAME]" at bounding box center [516, 150] width 604 height 39
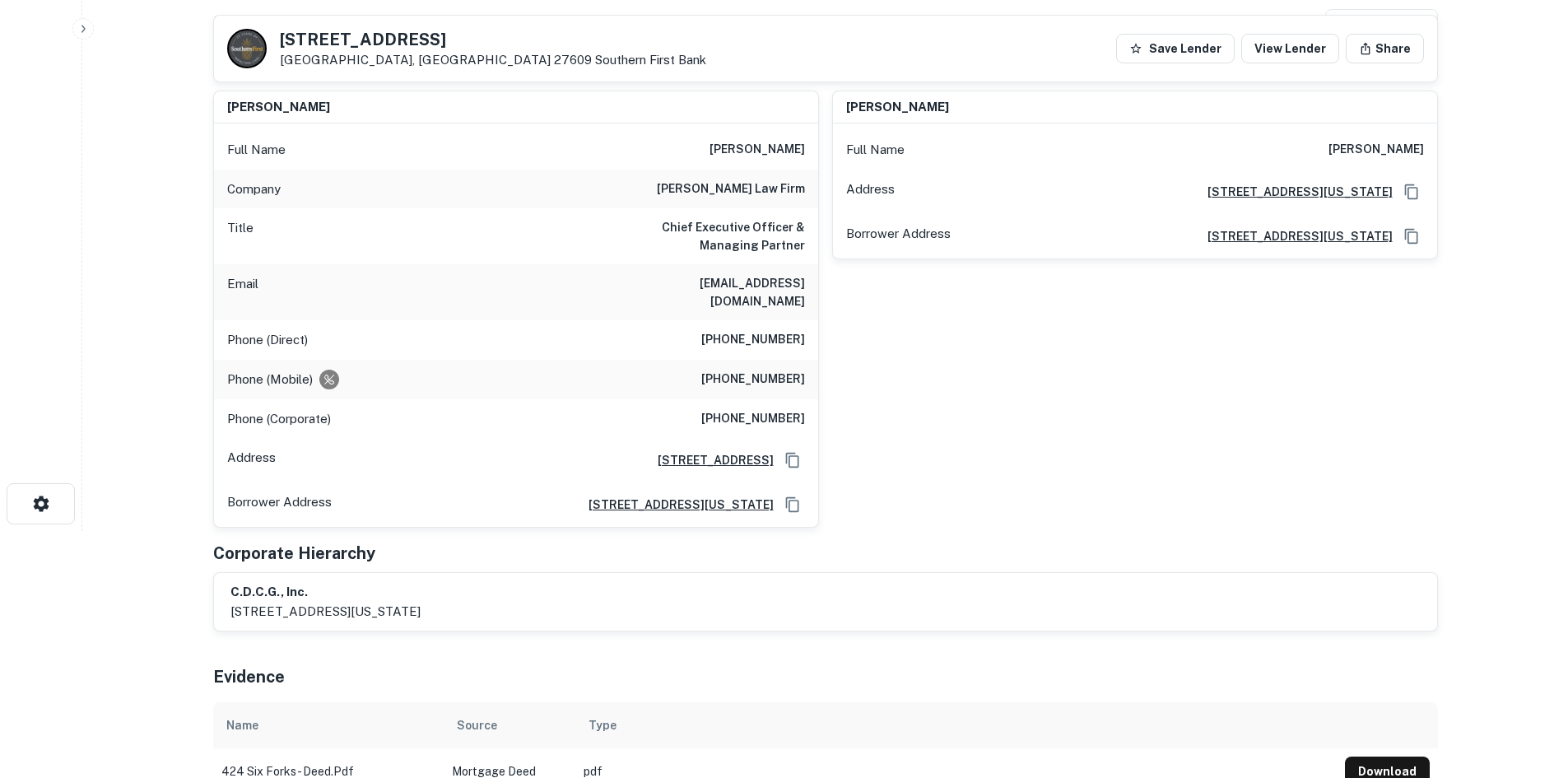
copy h6 "[PERSON_NAME]"
click at [697, 297] on div "Email [EMAIL_ADDRESS][DOMAIN_NAME]" at bounding box center [516, 292] width 604 height 56
drag, startPoint x: 692, startPoint y: 324, endPoint x: 805, endPoint y: 330, distance: 113.2
click at [805, 330] on div "Phone (Direct) [PHONE_NUMBER]" at bounding box center [516, 339] width 604 height 39
copy h6 "[PHONE_NUMBER]"
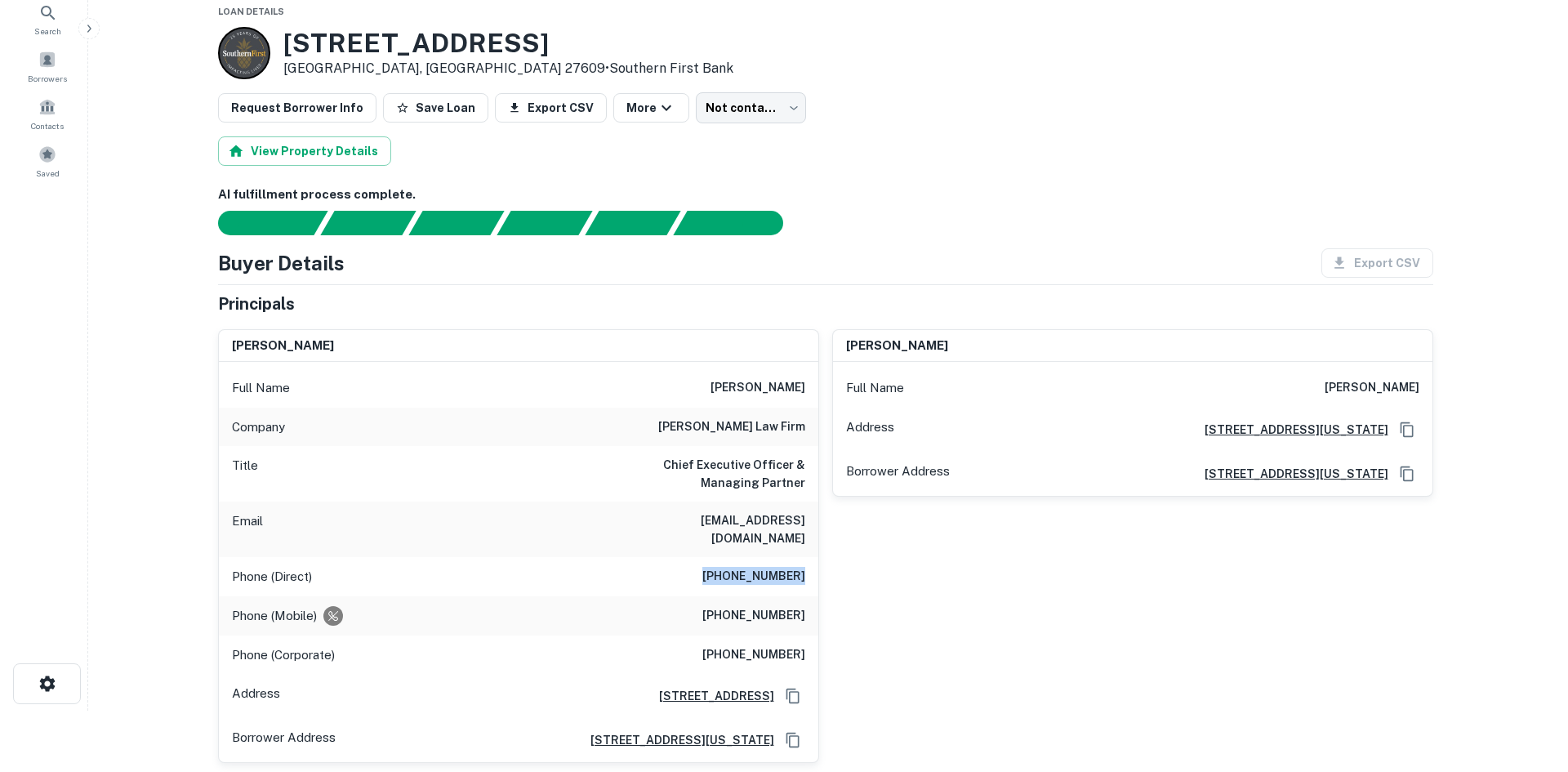
scroll to position [0, 0]
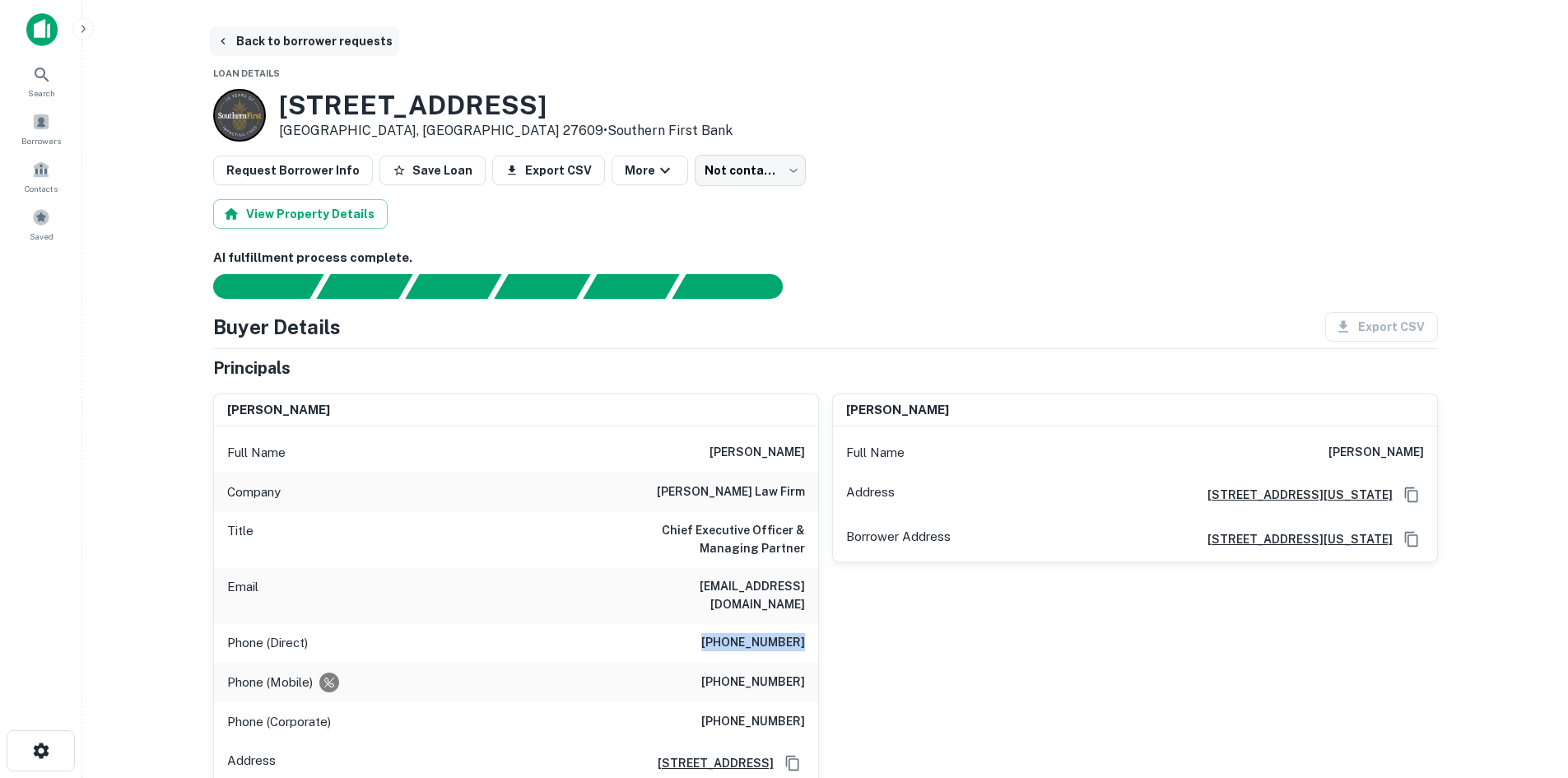
click at [334, 48] on button "Back to borrower requests" at bounding box center [304, 41] width 190 height 29
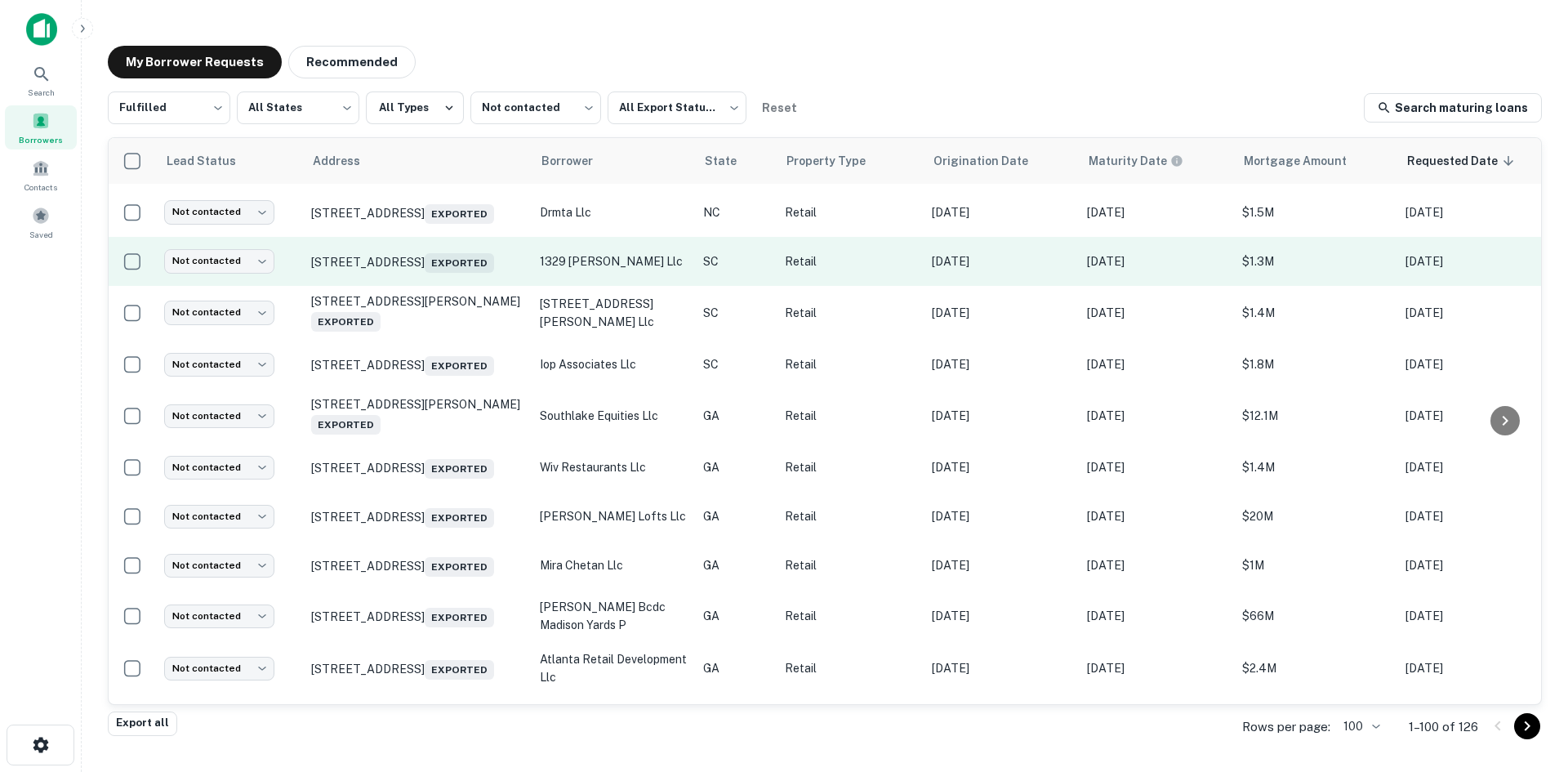
scroll to position [1534, 0]
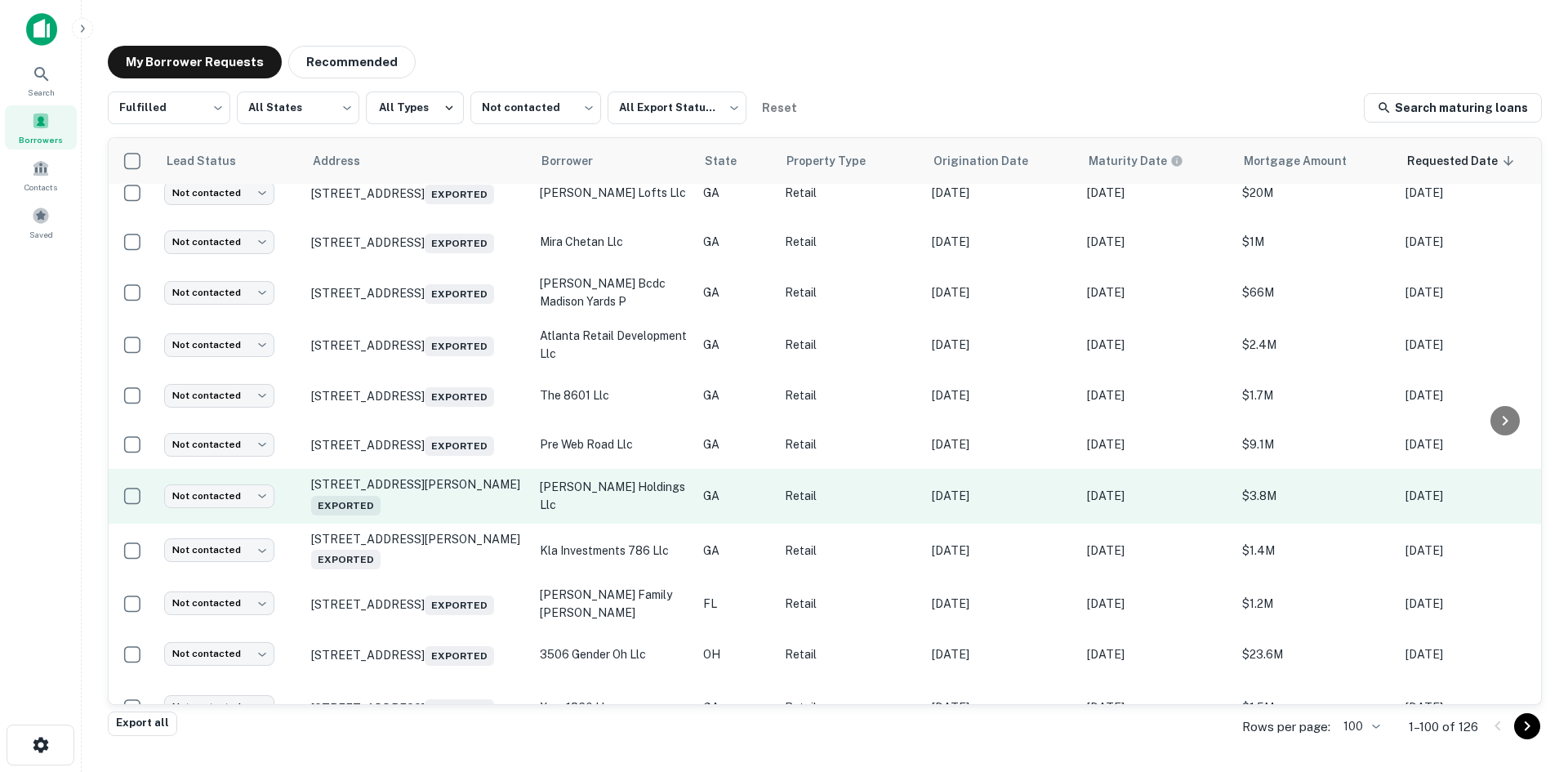
click at [431, 522] on td "[STREET_ADDRESS][PERSON_NAME]" at bounding box center [417, 495] width 229 height 54
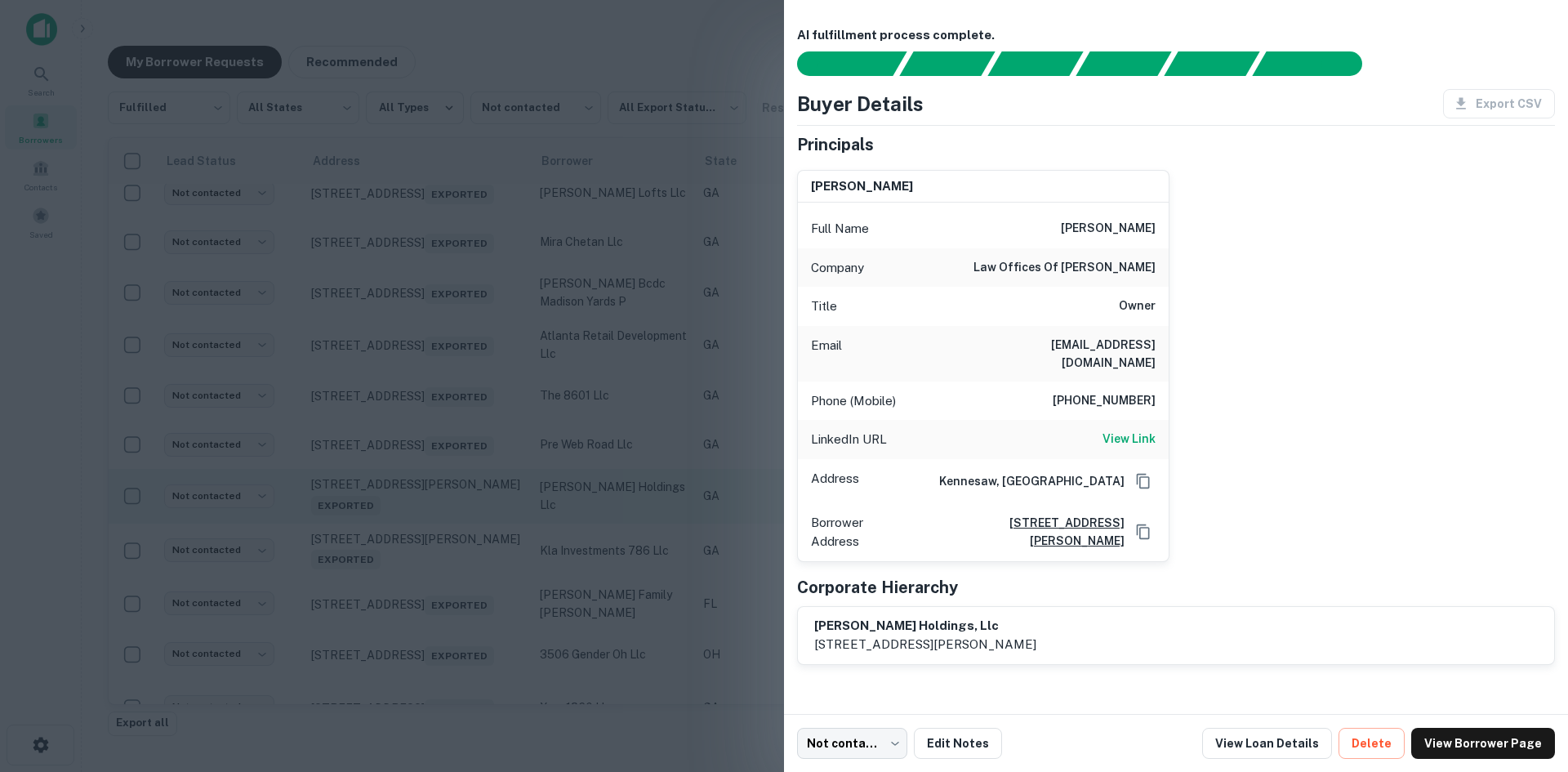
click at [431, 615] on div at bounding box center [784, 386] width 1568 height 772
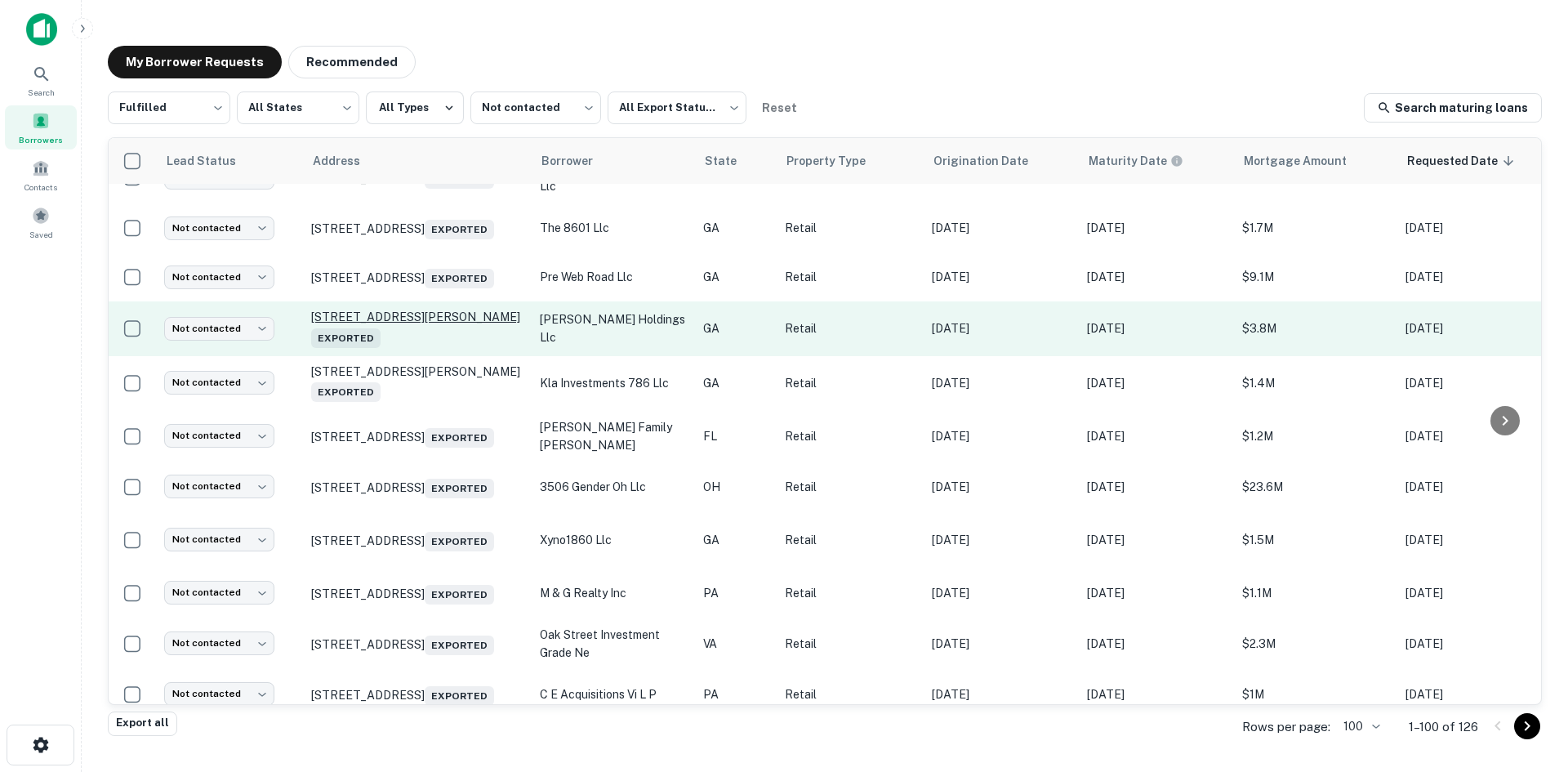
scroll to position [1779, 0]
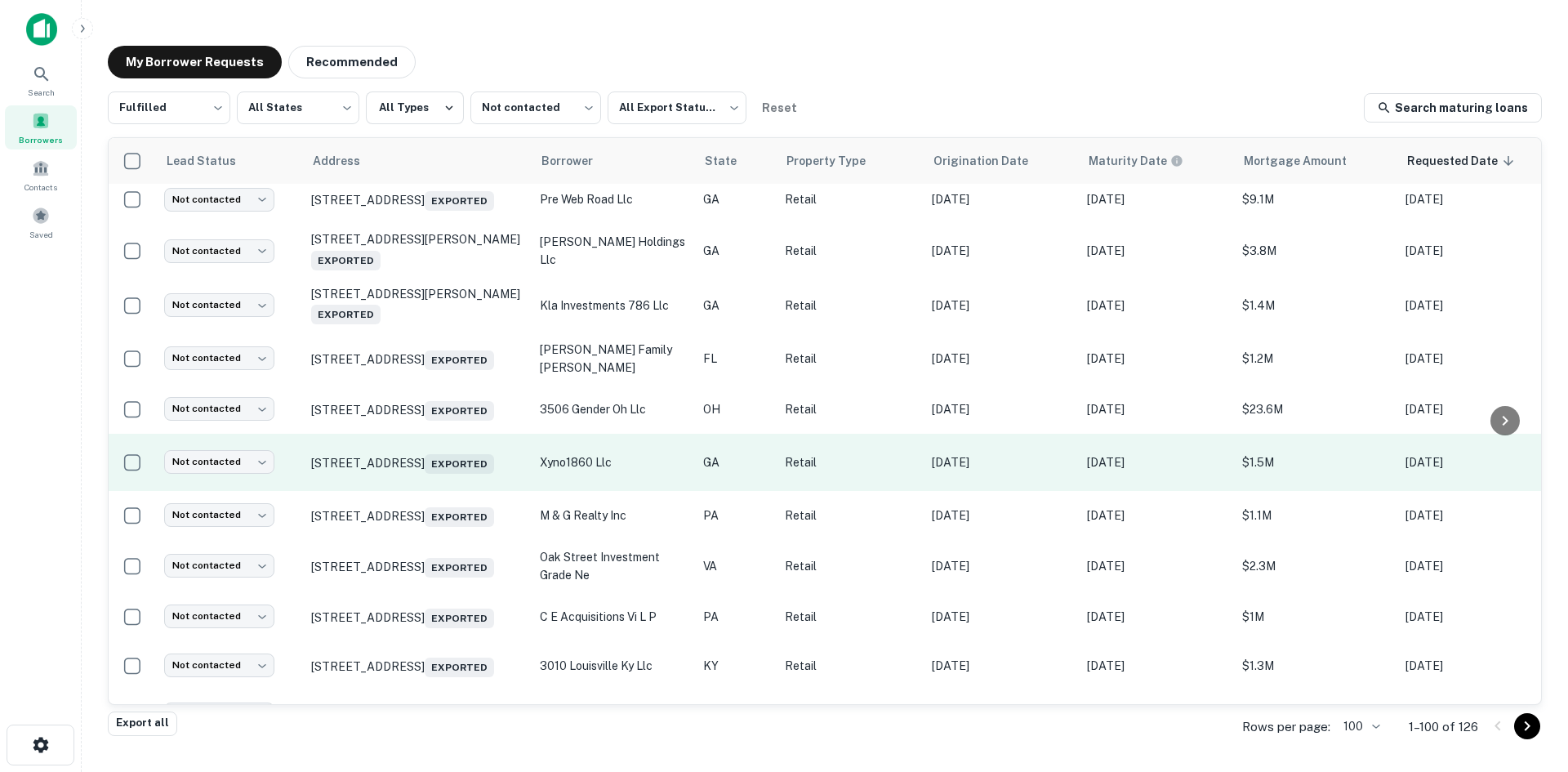
click at [428, 491] on td "[STREET_ADDRESS] Exported" at bounding box center [417, 462] width 229 height 57
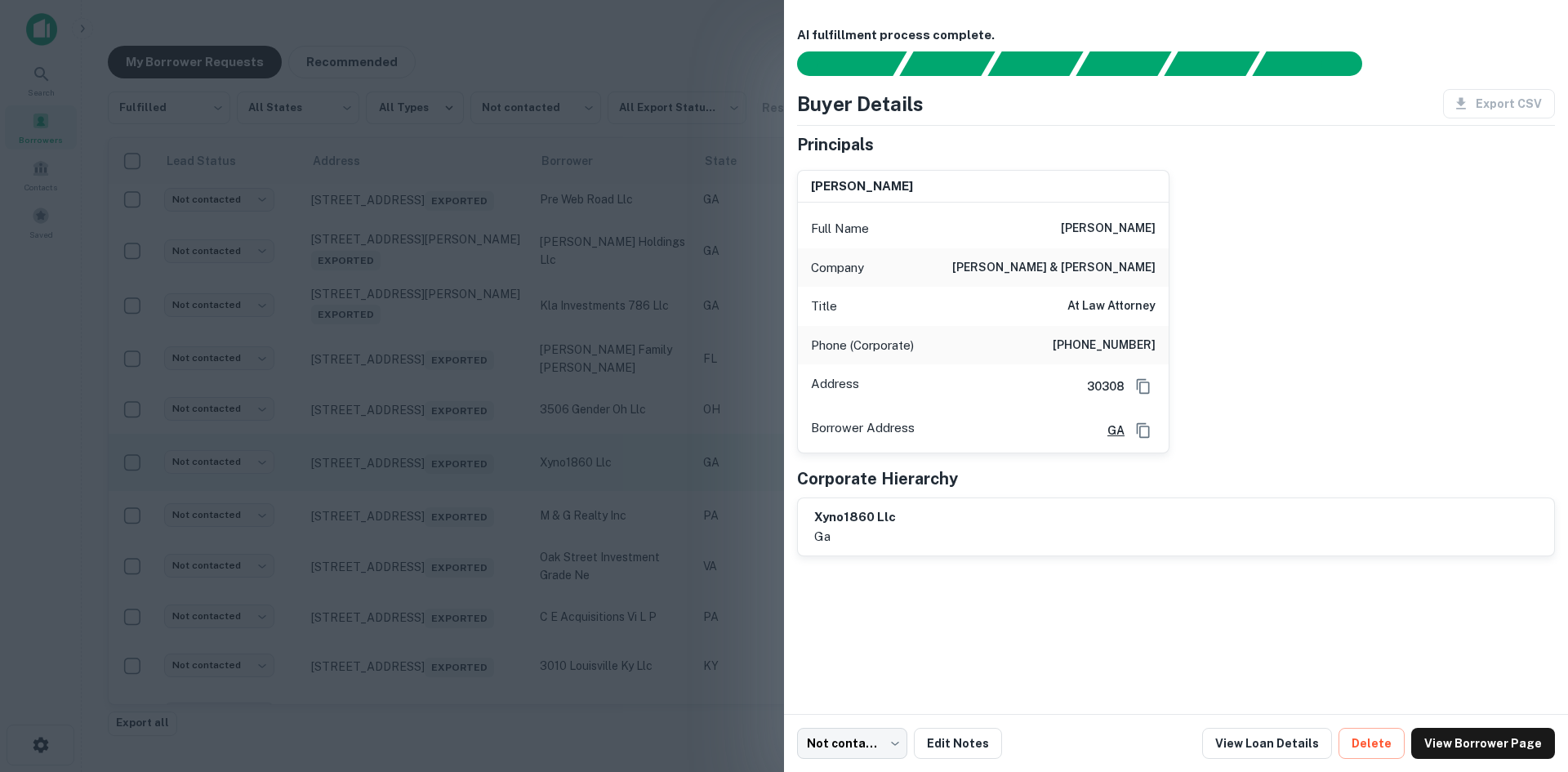
click at [428, 594] on div at bounding box center [784, 386] width 1568 height 772
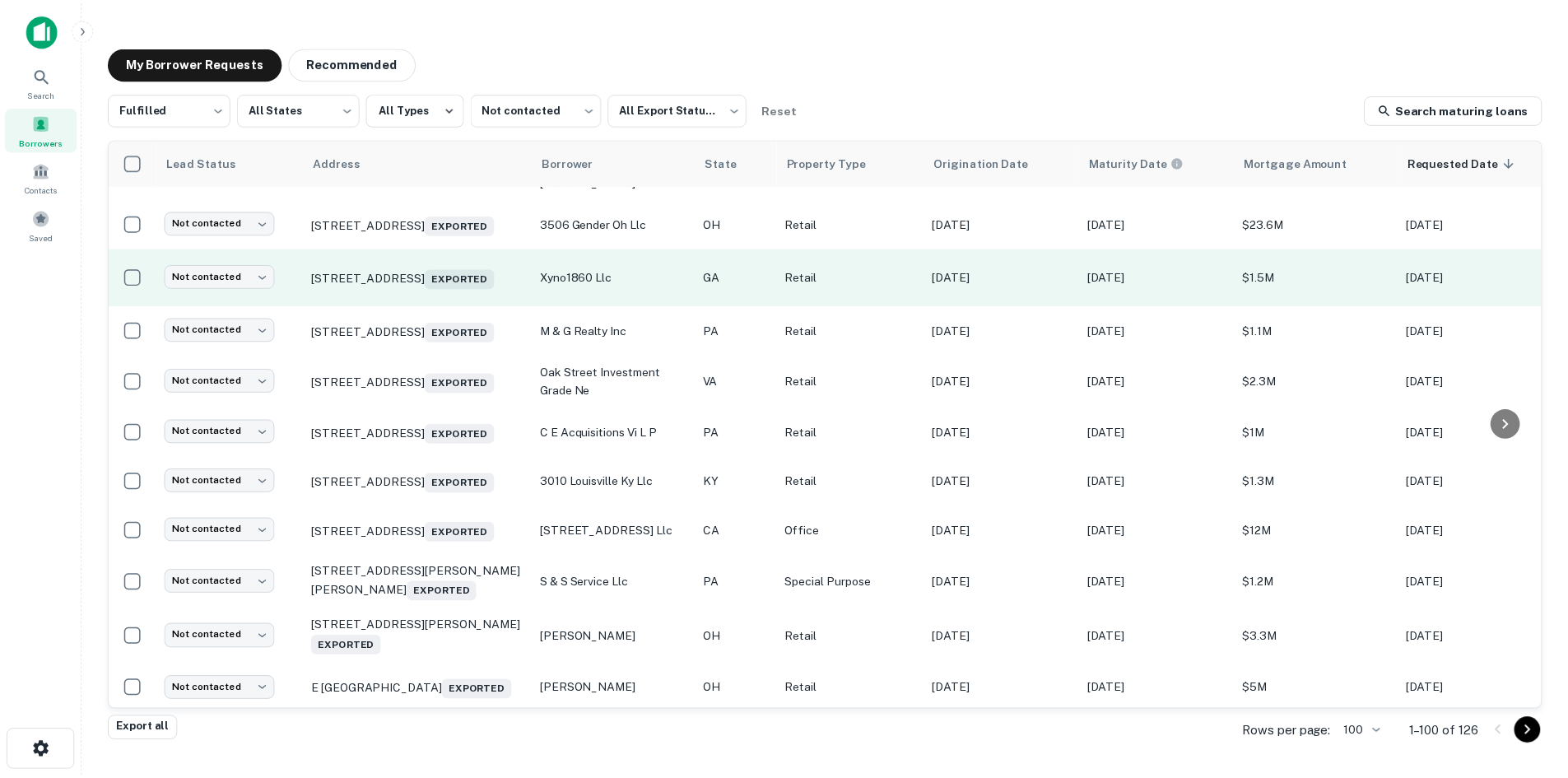
scroll to position [2122, 0]
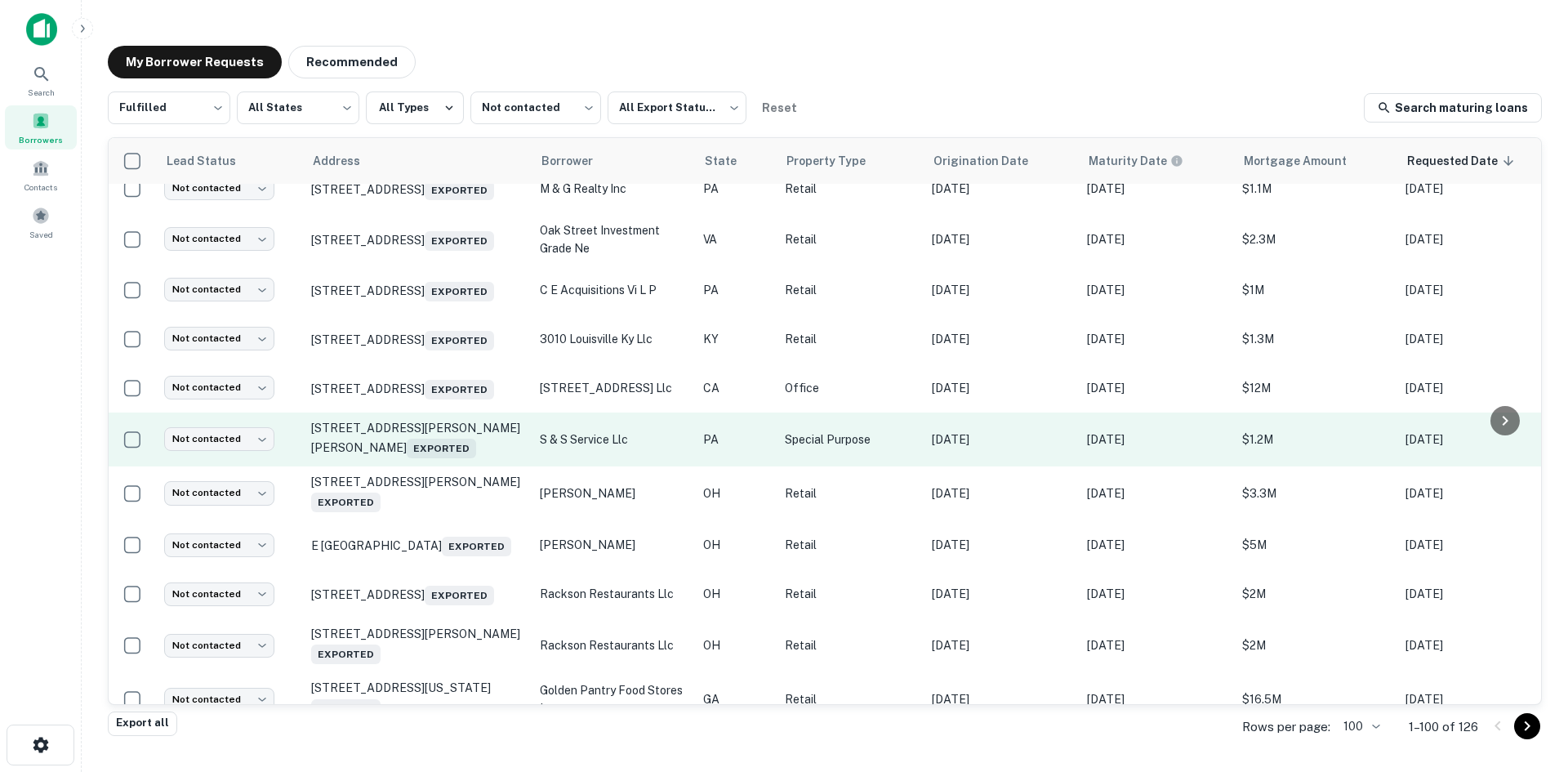
click at [430, 466] on td "[STREET_ADDRESS][PERSON_NAME][PERSON_NAME] Exported" at bounding box center [417, 439] width 229 height 54
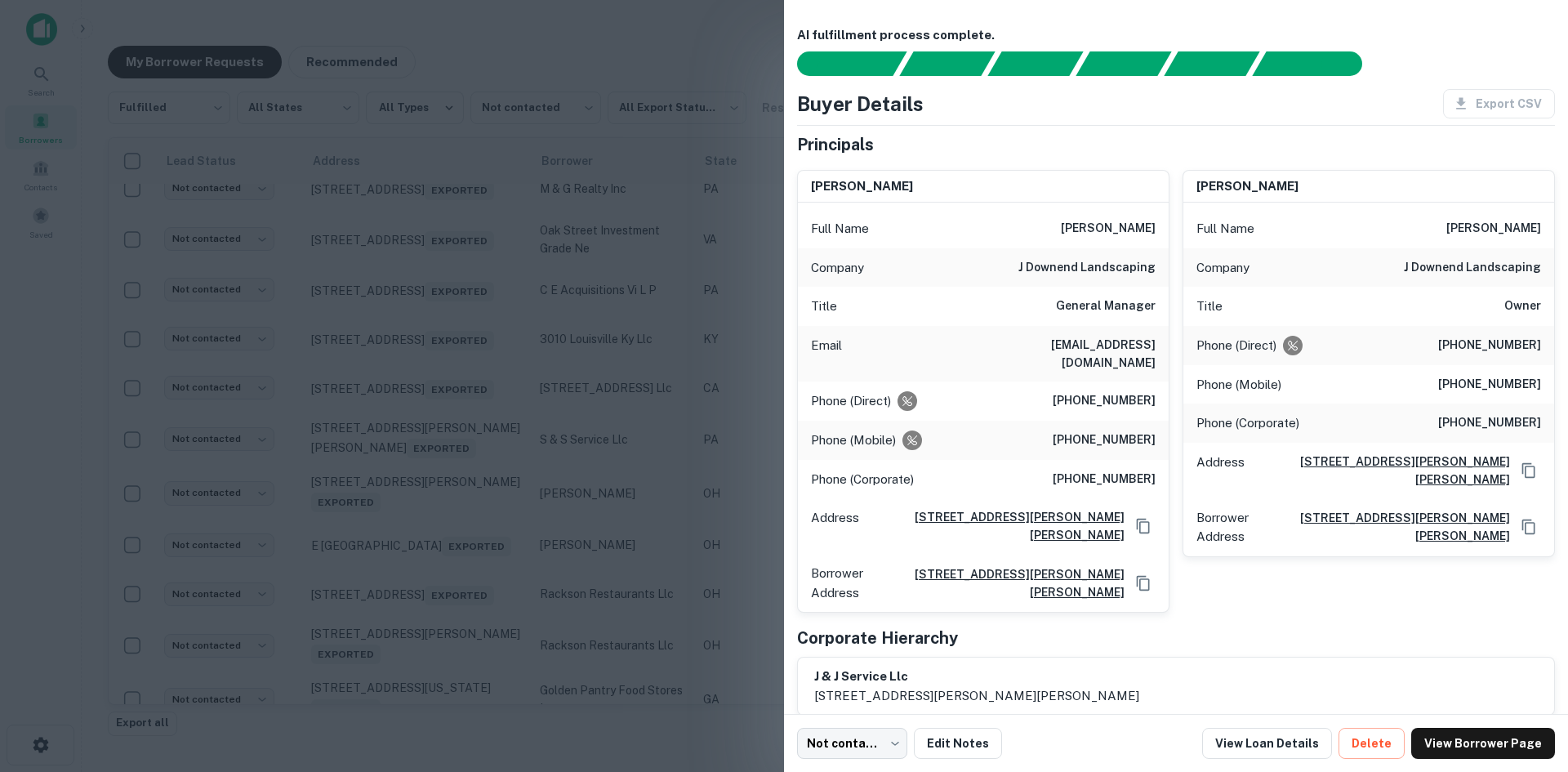
click at [286, 438] on div at bounding box center [784, 386] width 1568 height 772
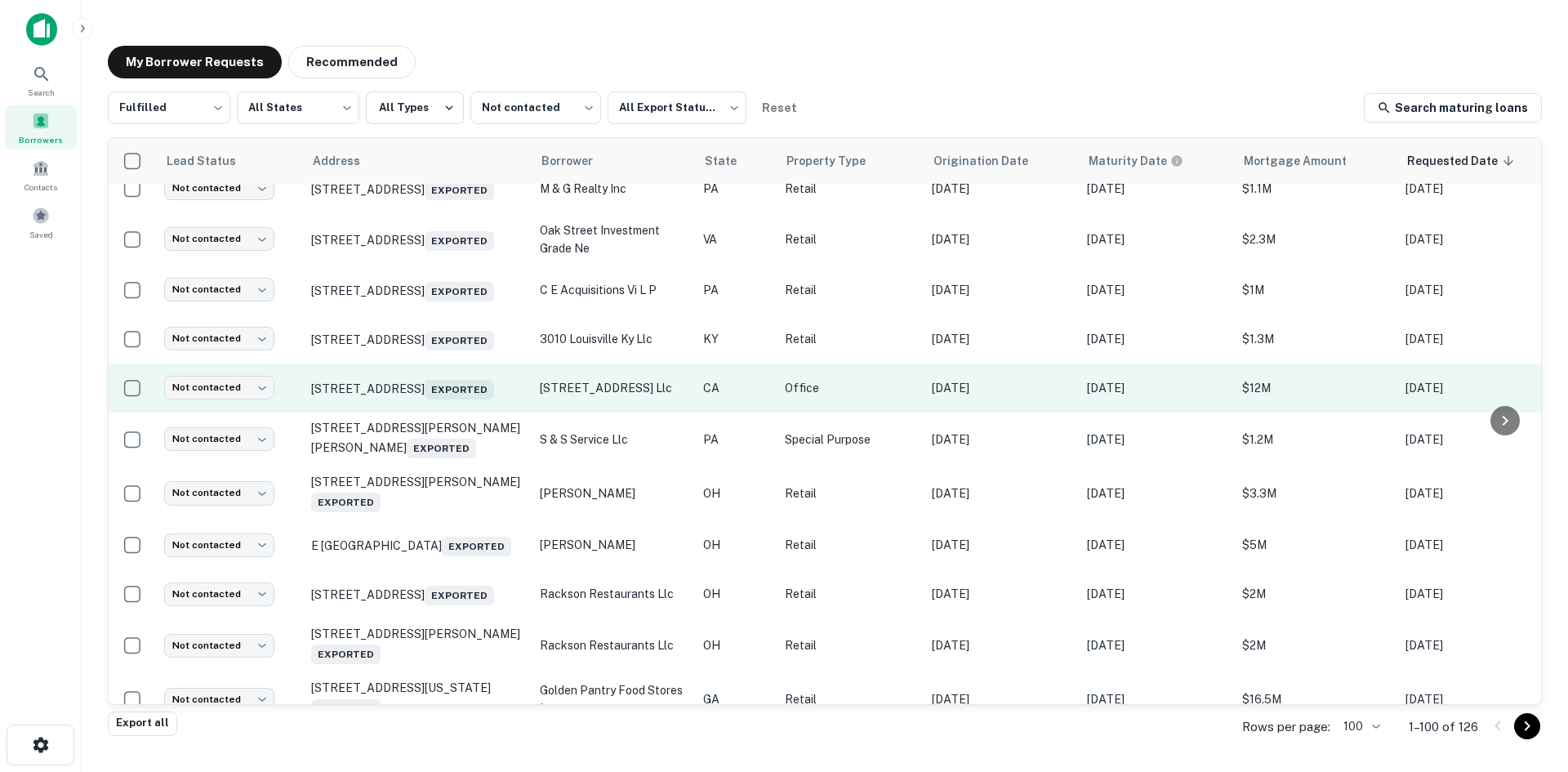
click at [420, 412] on td "[STREET_ADDRESS] Exported" at bounding box center [417, 387] width 229 height 49
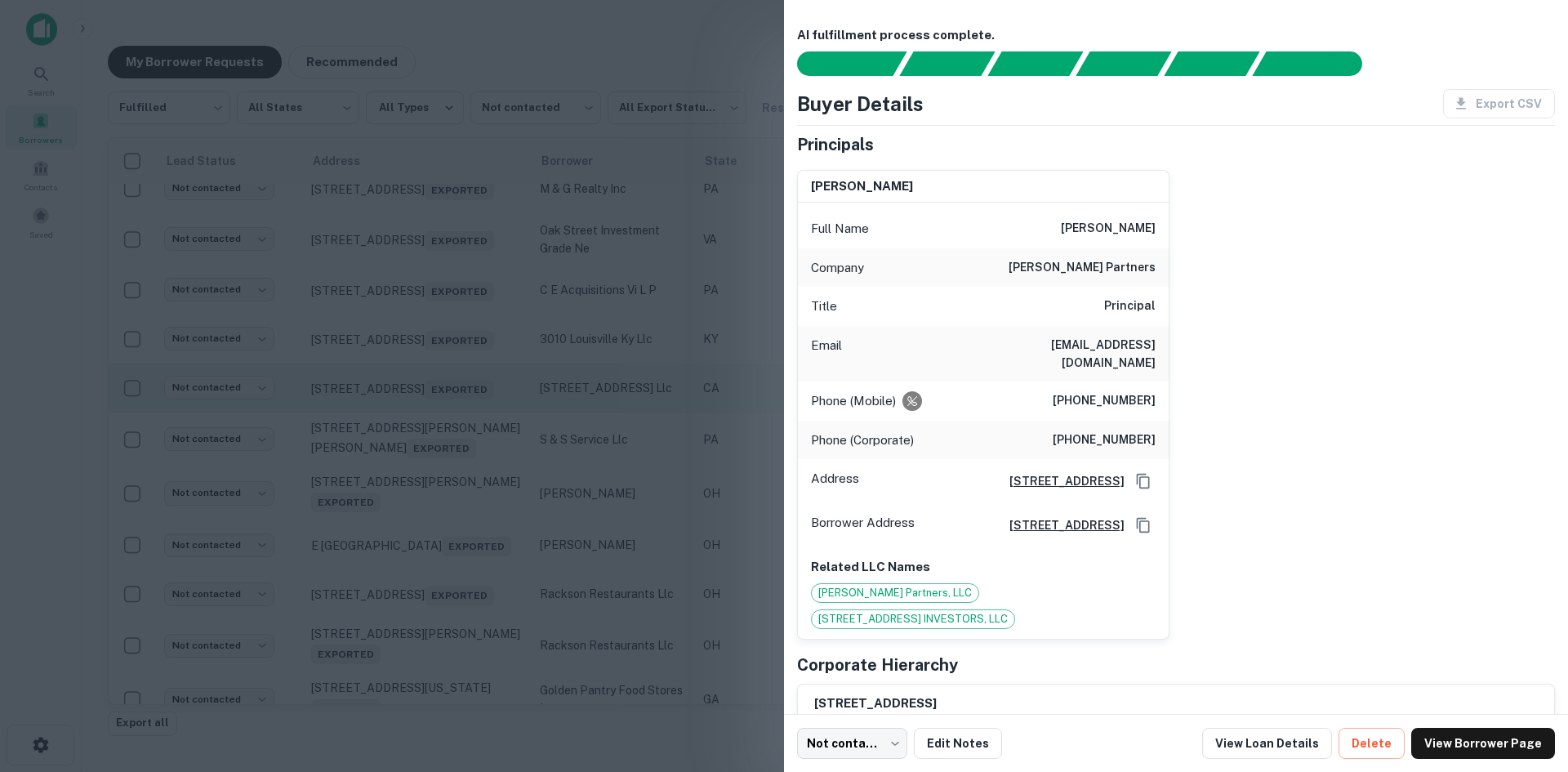
click at [420, 535] on div at bounding box center [784, 386] width 1568 height 772
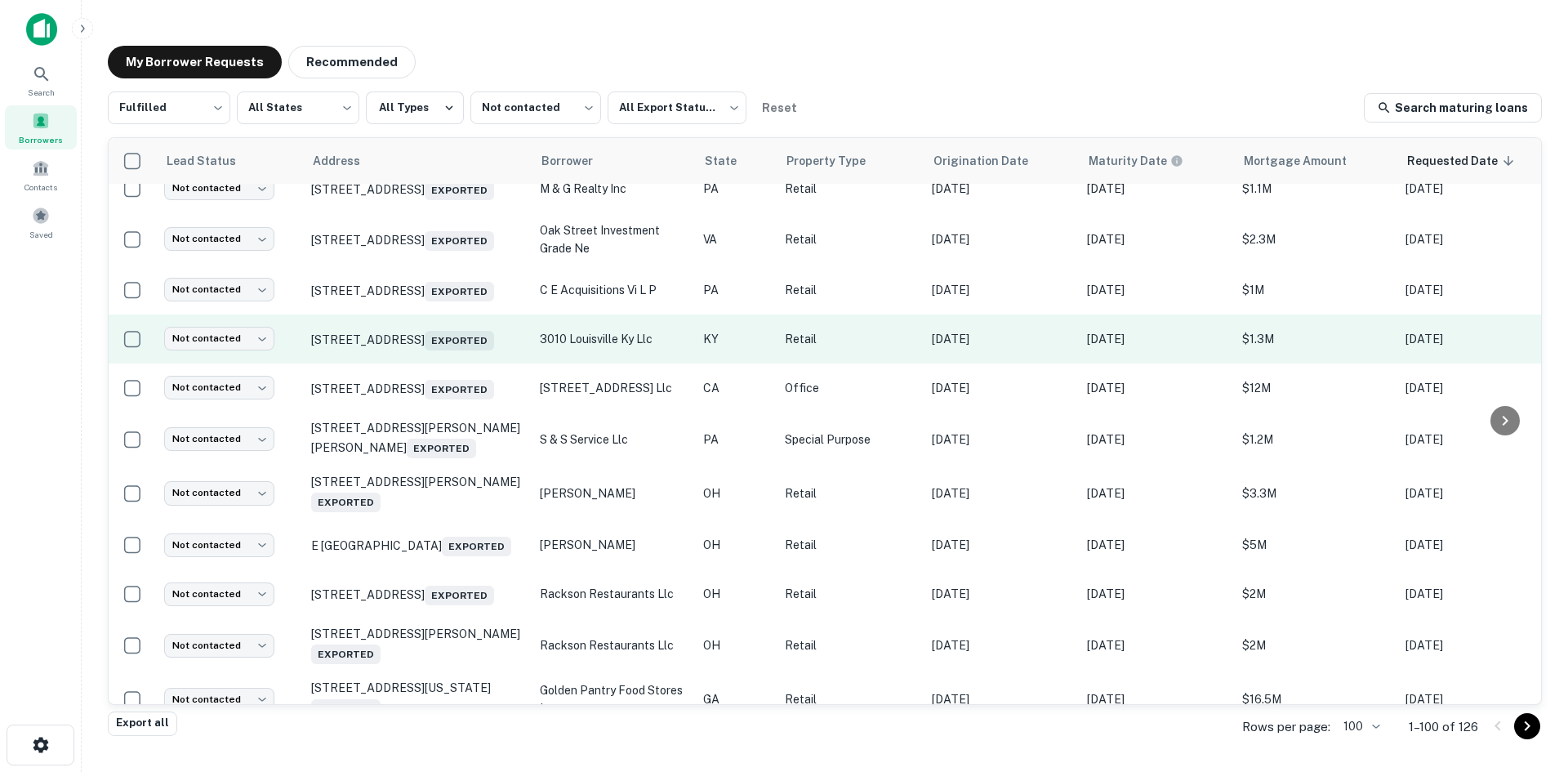
click at [434, 363] on td "[STREET_ADDRESS] Exported" at bounding box center [417, 338] width 229 height 49
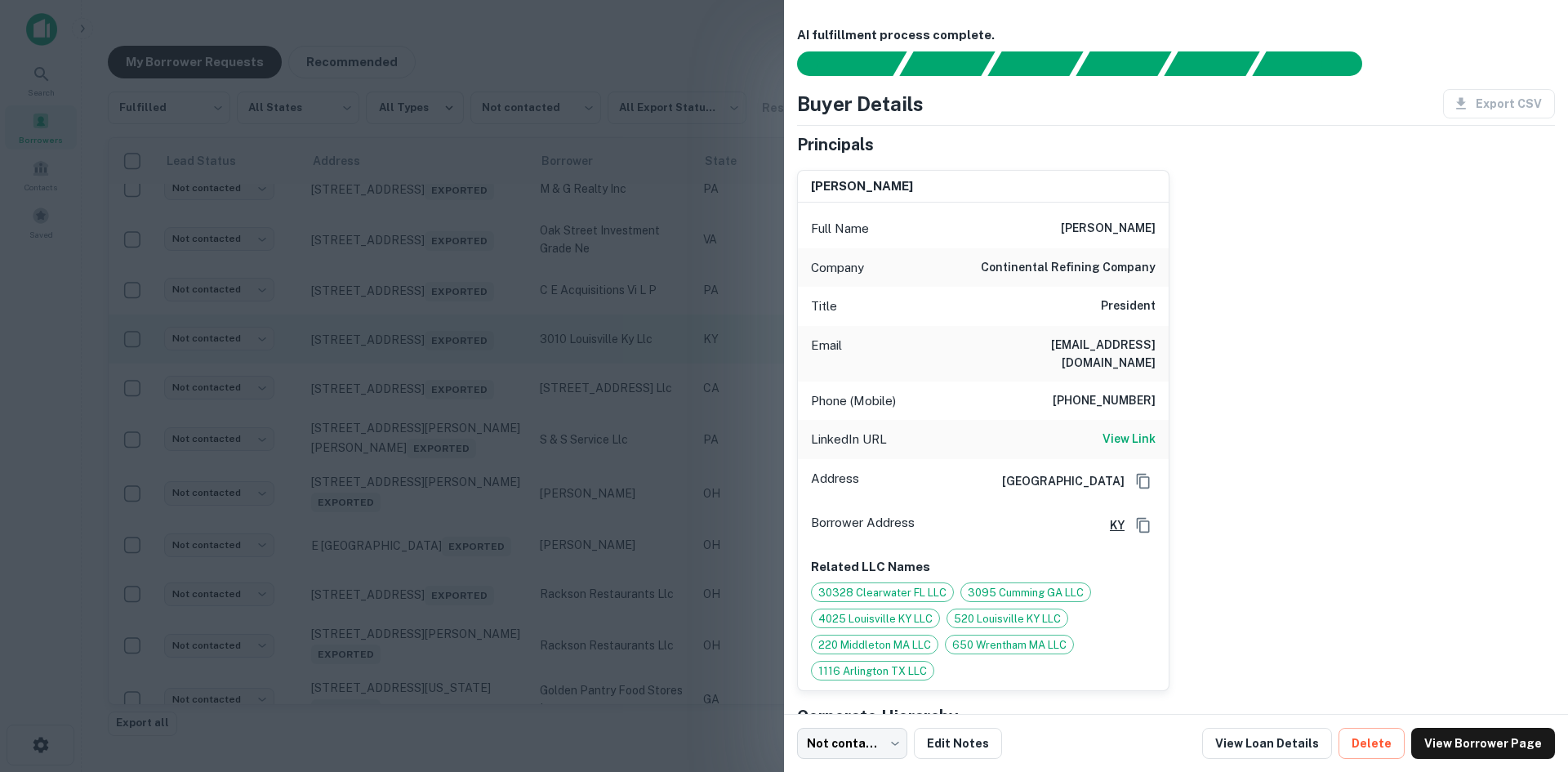
click at [434, 480] on div at bounding box center [784, 386] width 1568 height 772
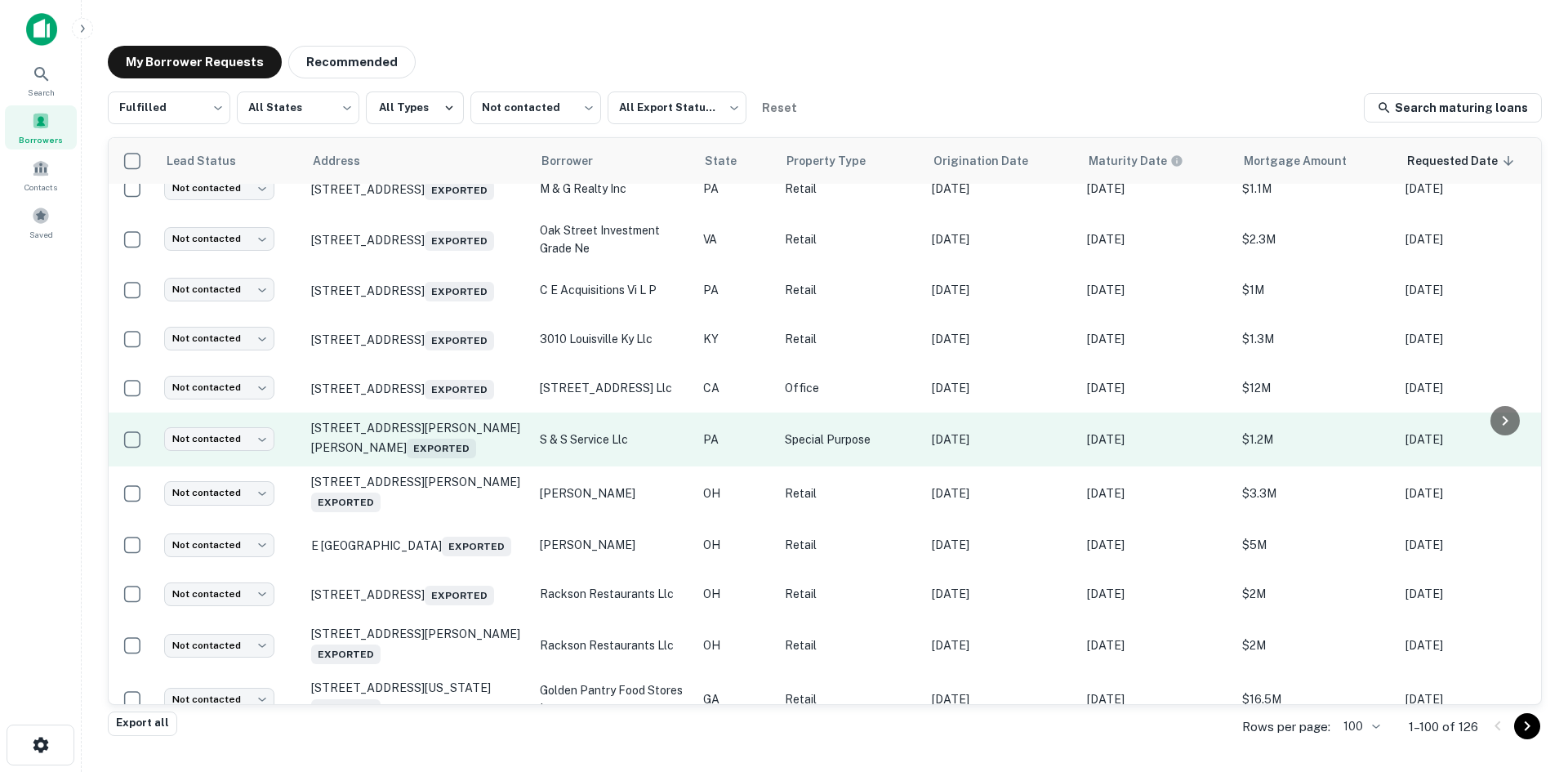
click at [433, 466] on td "[STREET_ADDRESS][PERSON_NAME][PERSON_NAME] Exported" at bounding box center [417, 439] width 229 height 54
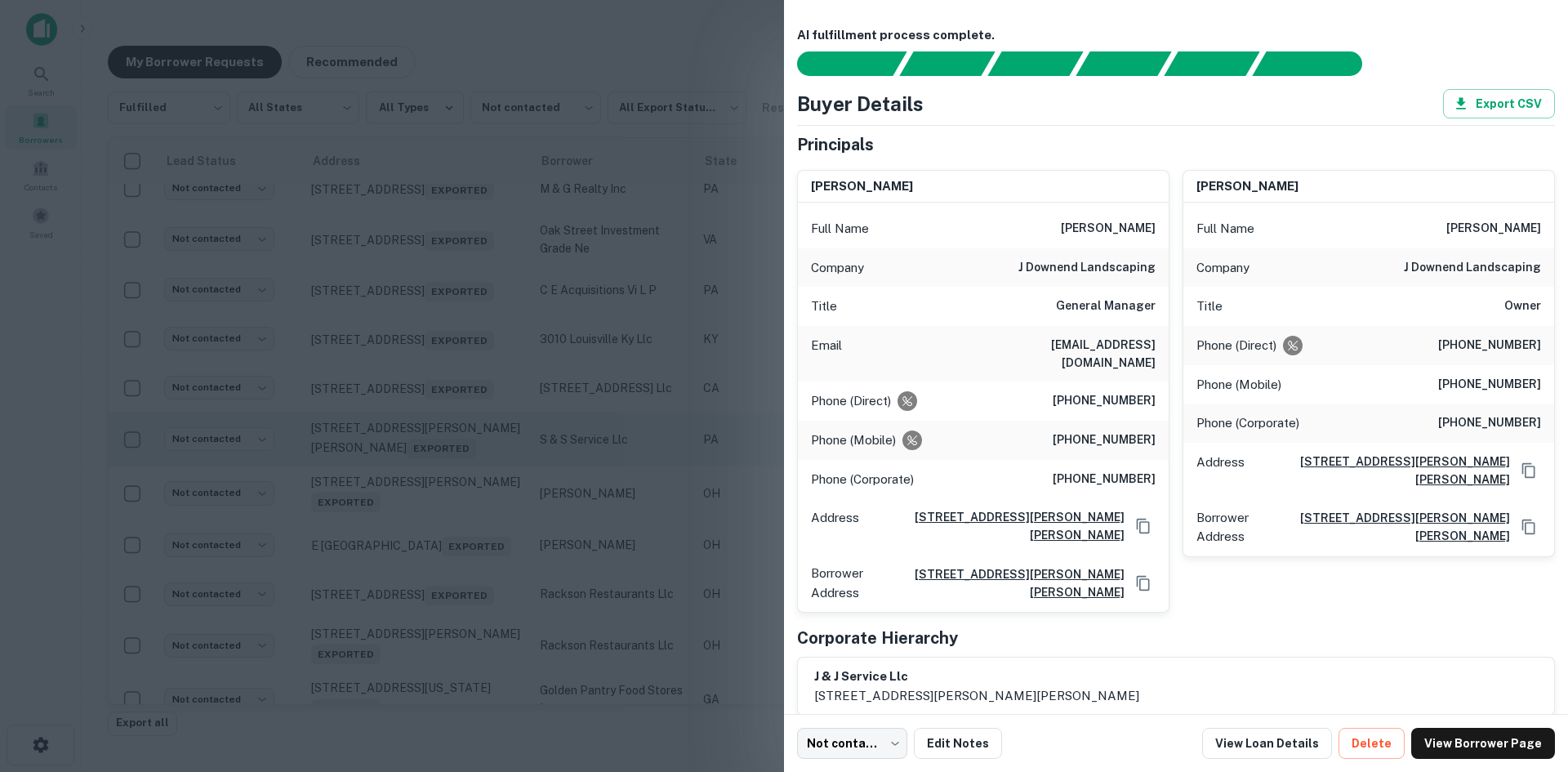
click at [433, 589] on div at bounding box center [784, 386] width 1568 height 772
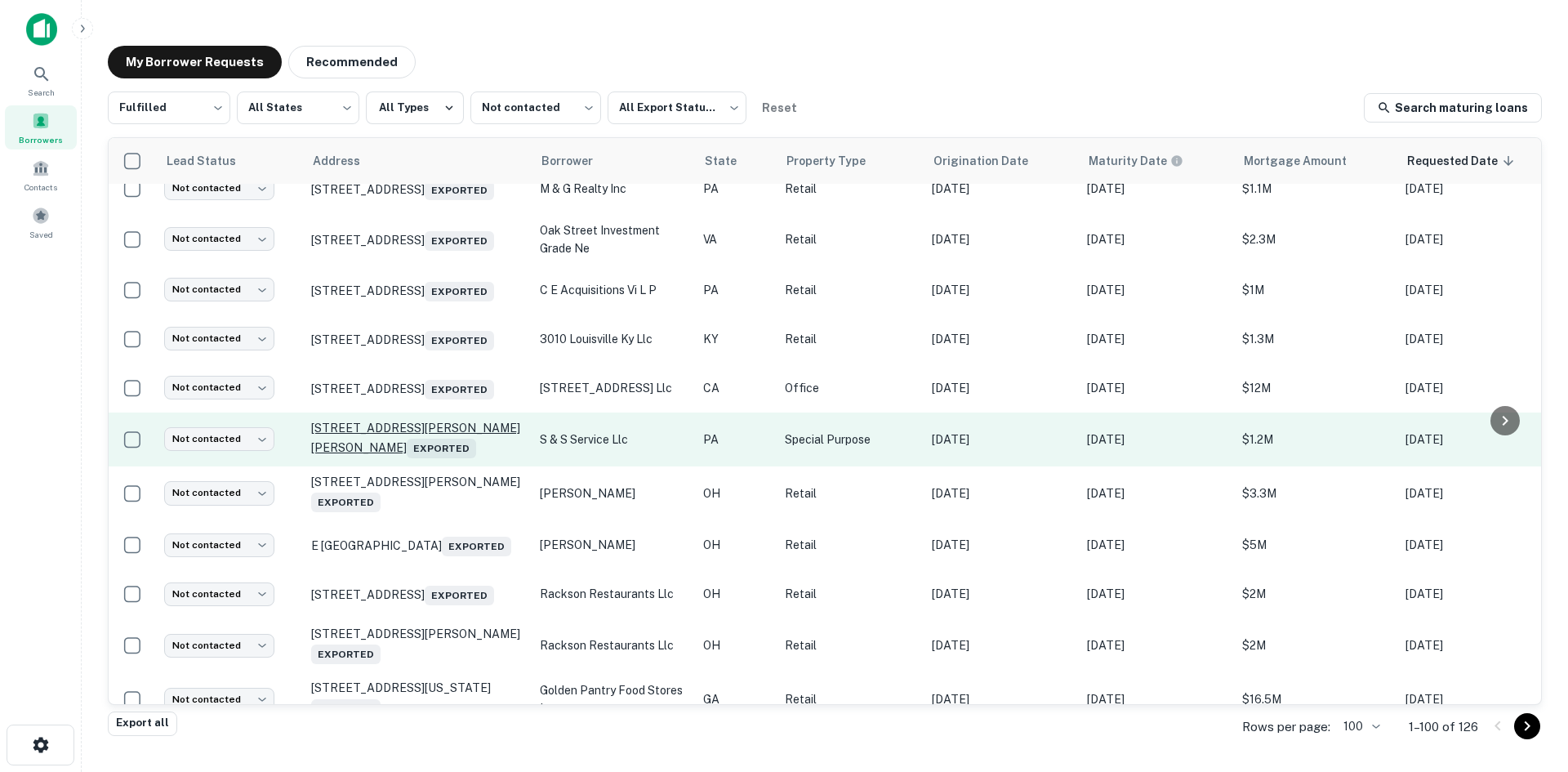
click at [433, 459] on p "[STREET_ADDRESS][PERSON_NAME][PERSON_NAME] Exported" at bounding box center [417, 439] width 212 height 37
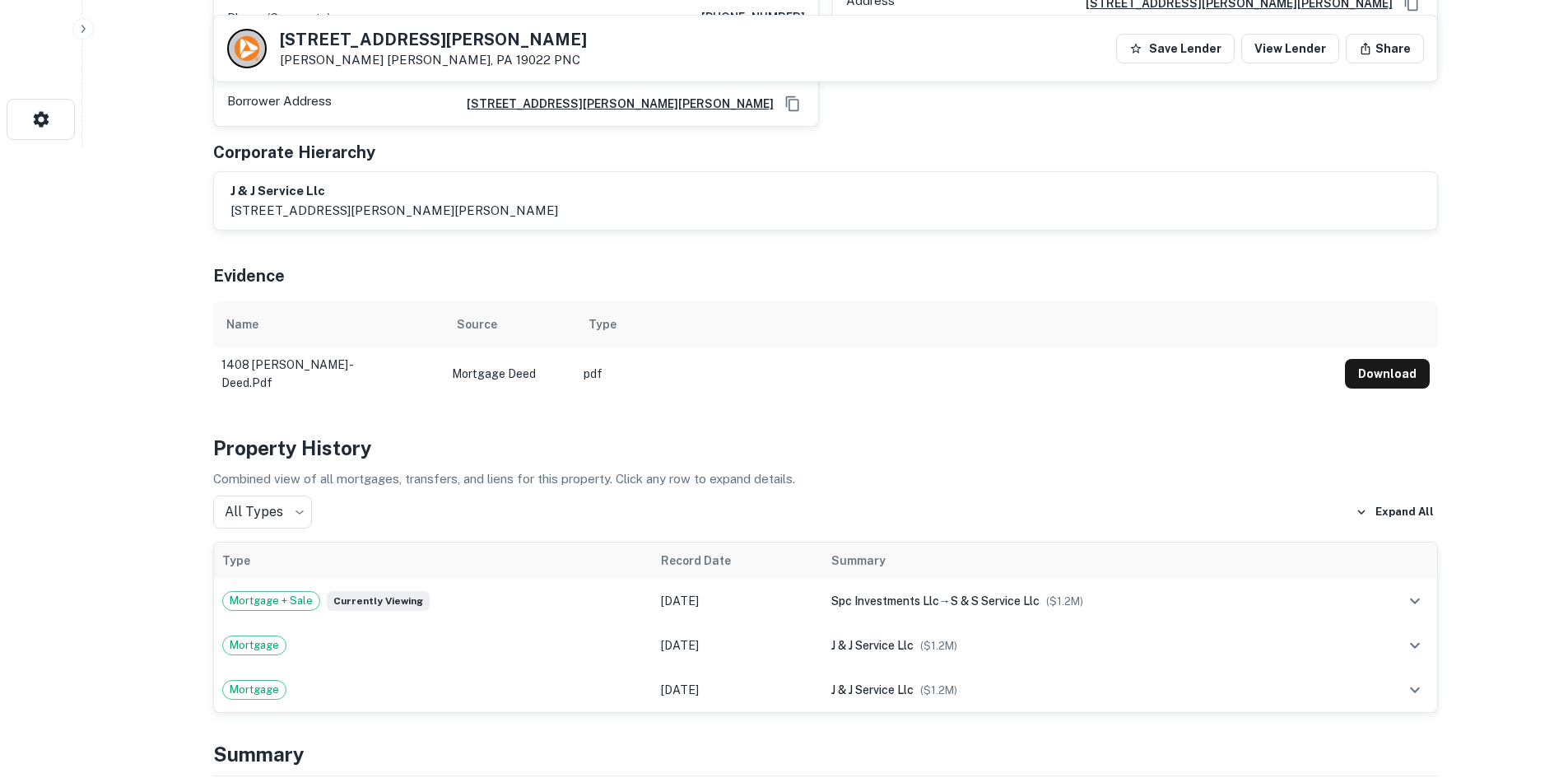
scroll to position [988, 0]
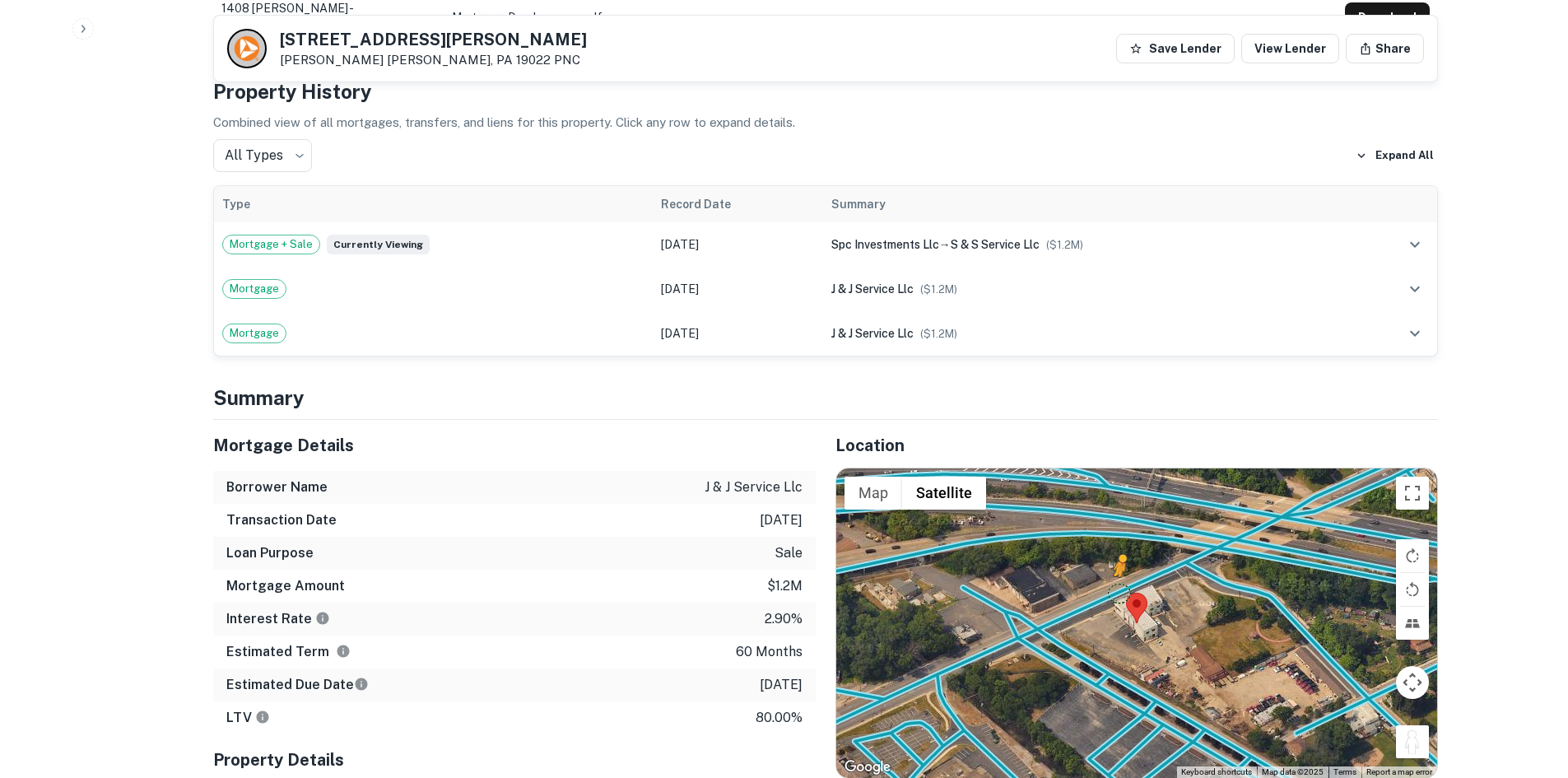
drag, startPoint x: 1423, startPoint y: 724, endPoint x: 1123, endPoint y: 576, distance: 334.5
click at [1123, 576] on div "To activate drag with keyboard, press Alt + Enter. Once in keyboard drag state,…" at bounding box center [1137, 623] width 601 height 309
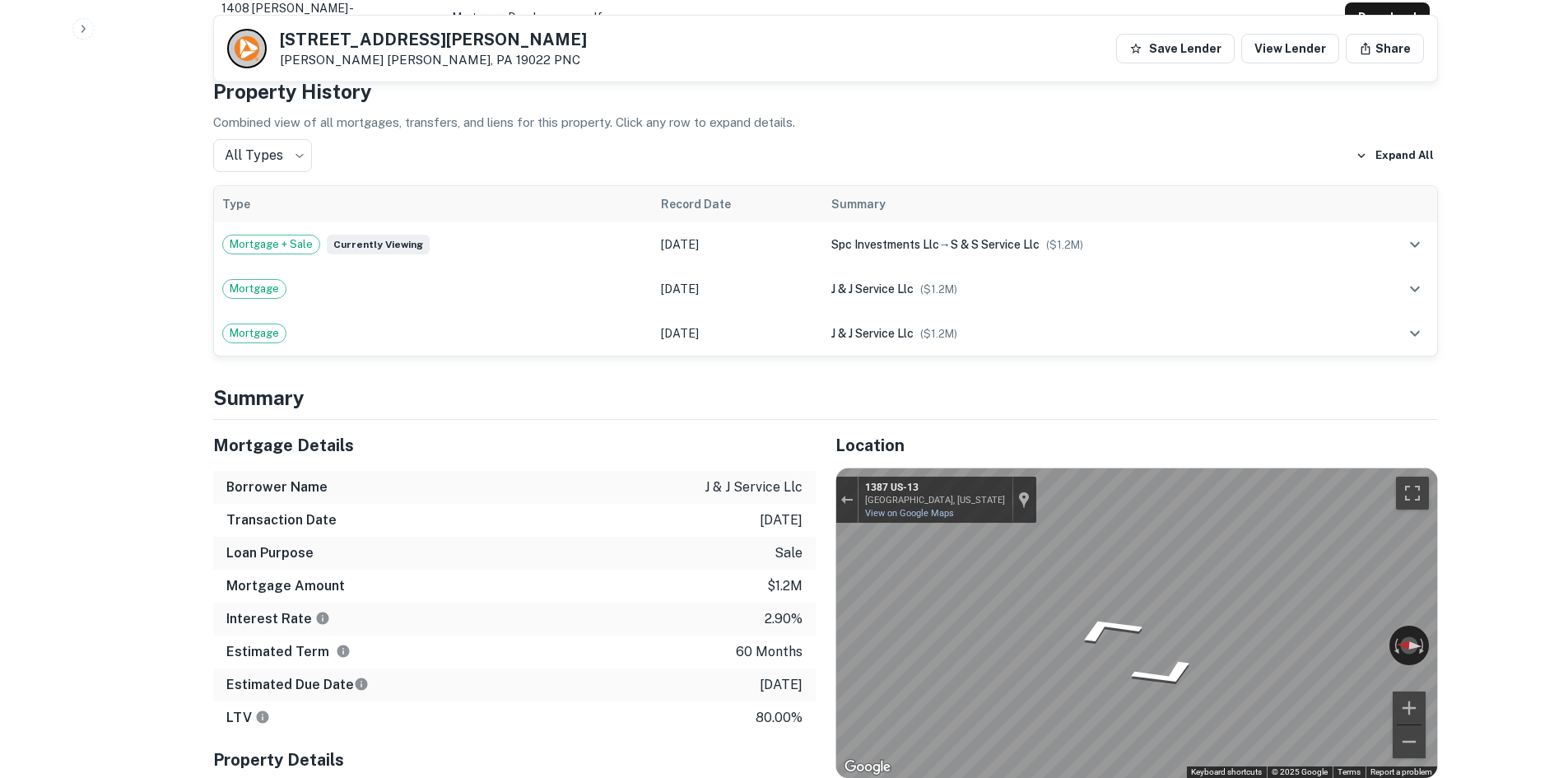
click at [846, 502] on div "← Move left → Move right ↑ Move up ↓ Move down + Zoom in - Zoom out [STREET_ADD…" at bounding box center [1137, 623] width 601 height 309
click at [803, 547] on div "Mortgage Details Borrower Name j & j service llc Transaction Date [DATE] Loan P…" at bounding box center [815, 635] width 1245 height 431
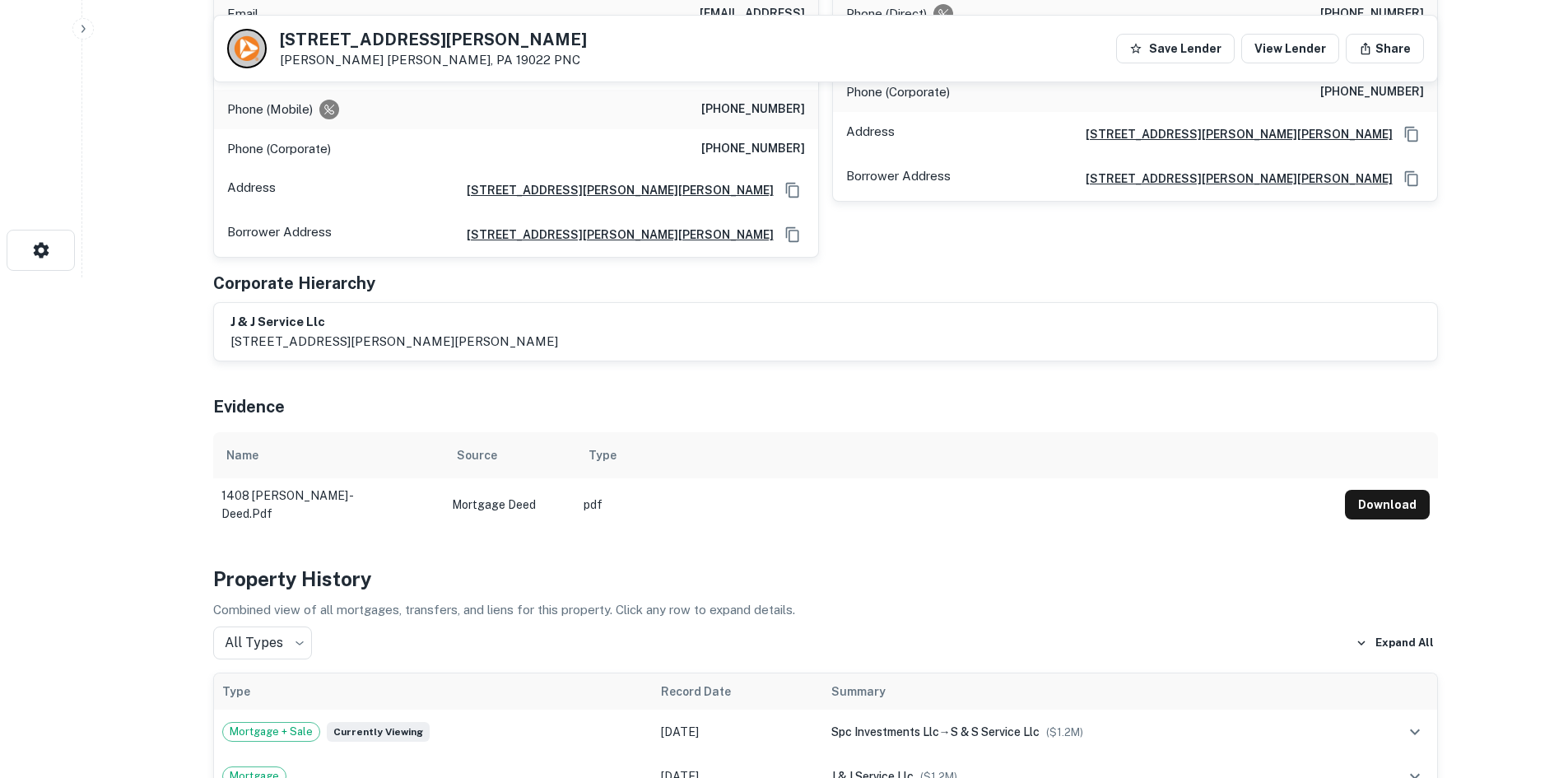
scroll to position [329, 0]
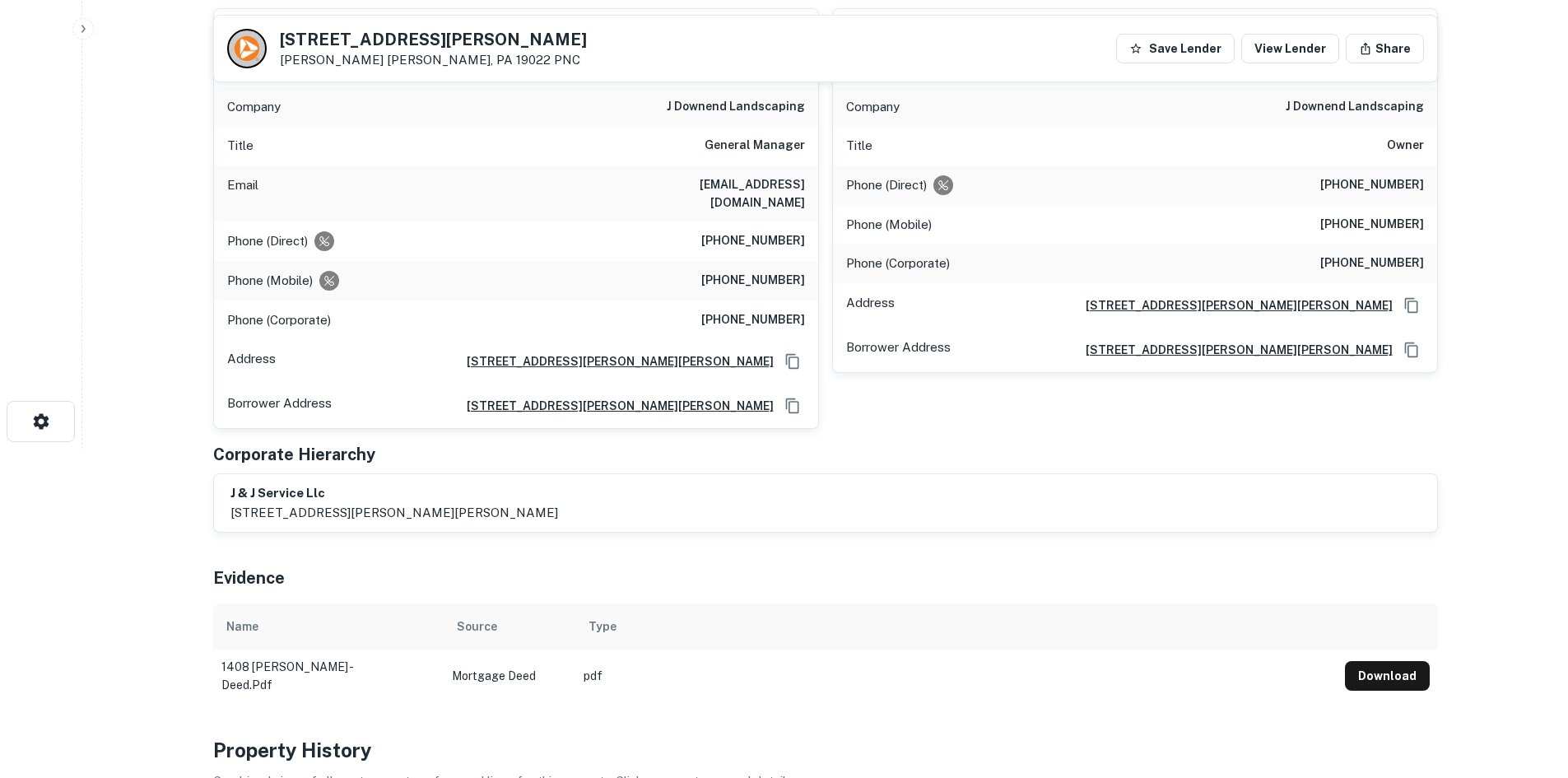
click at [766, 231] on h6 "[PHONE_NUMBER]" at bounding box center [753, 242] width 104 height 20
copy h6 "[PHONE_NUMBER]"
click at [757, 271] on h6 "[PHONE_NUMBER]" at bounding box center [753, 281] width 104 height 20
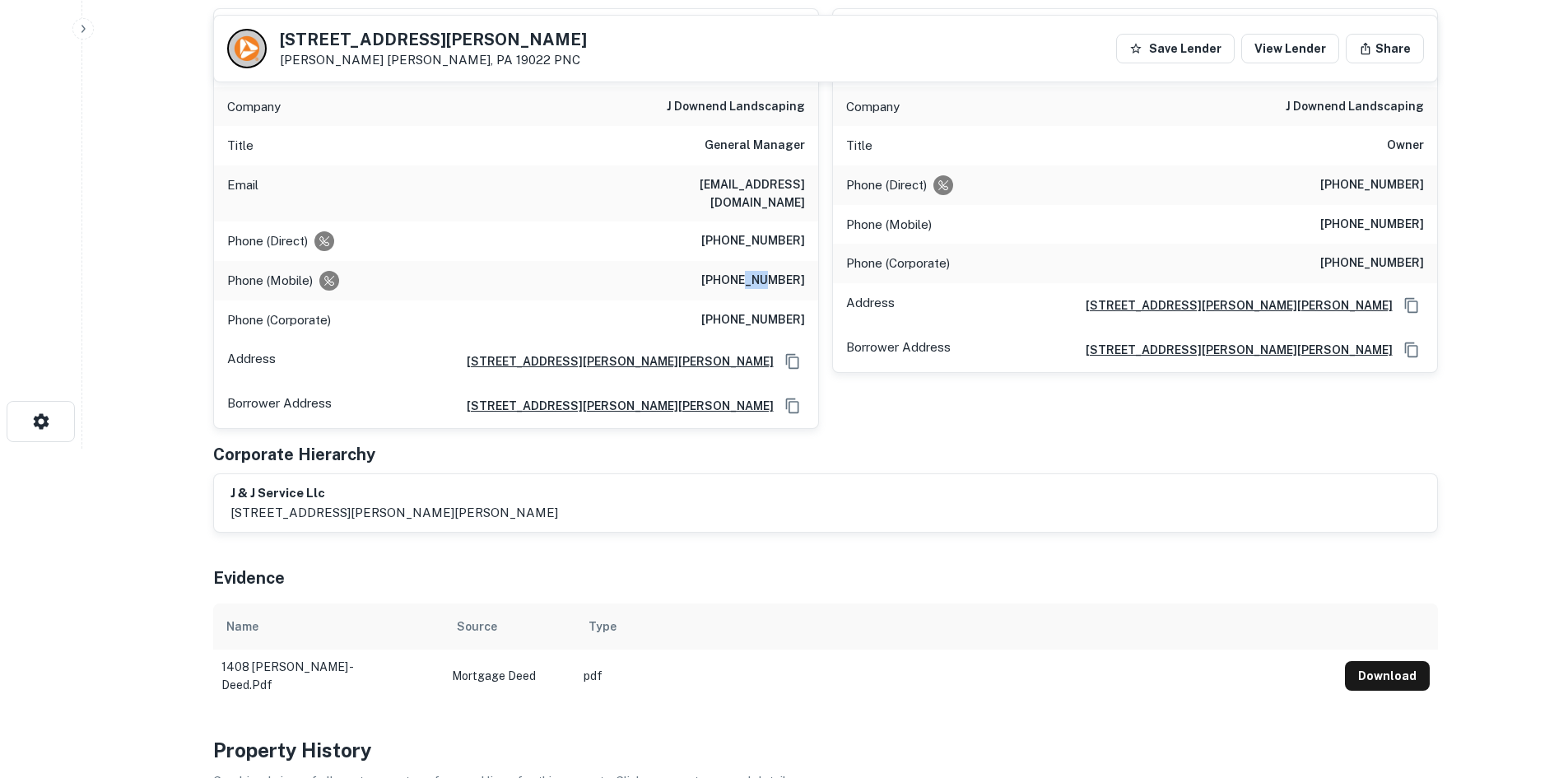
click at [757, 271] on h6 "[PHONE_NUMBER]" at bounding box center [753, 281] width 104 height 20
copy h6 "[PHONE_NUMBER]"
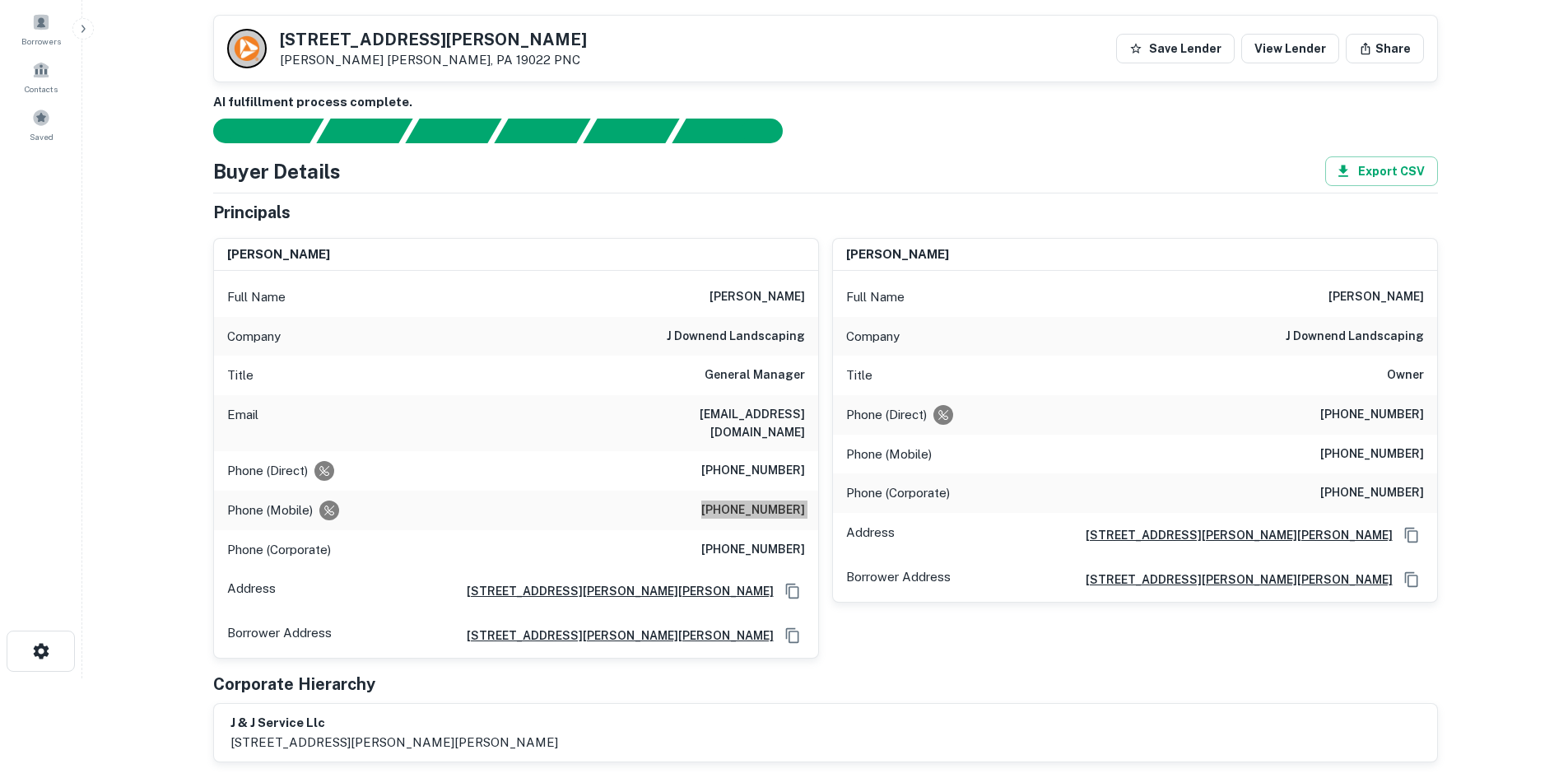
scroll to position [82, 0]
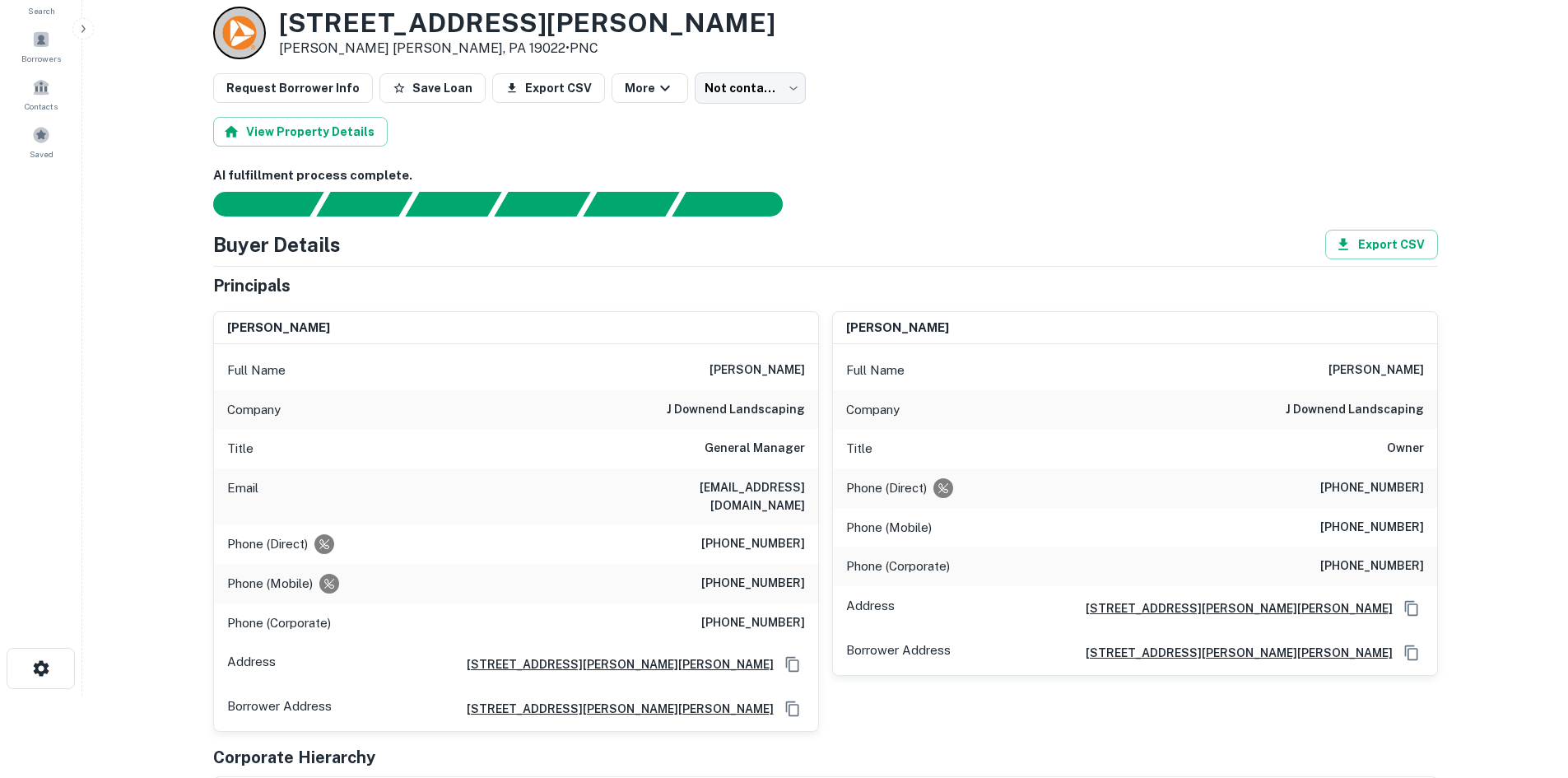
click at [753, 613] on h6 "[PHONE_NUMBER]" at bounding box center [753, 623] width 104 height 20
click at [756, 613] on h6 "[PHONE_NUMBER]" at bounding box center [753, 623] width 104 height 20
copy h6 "[PHONE_NUMBER]"
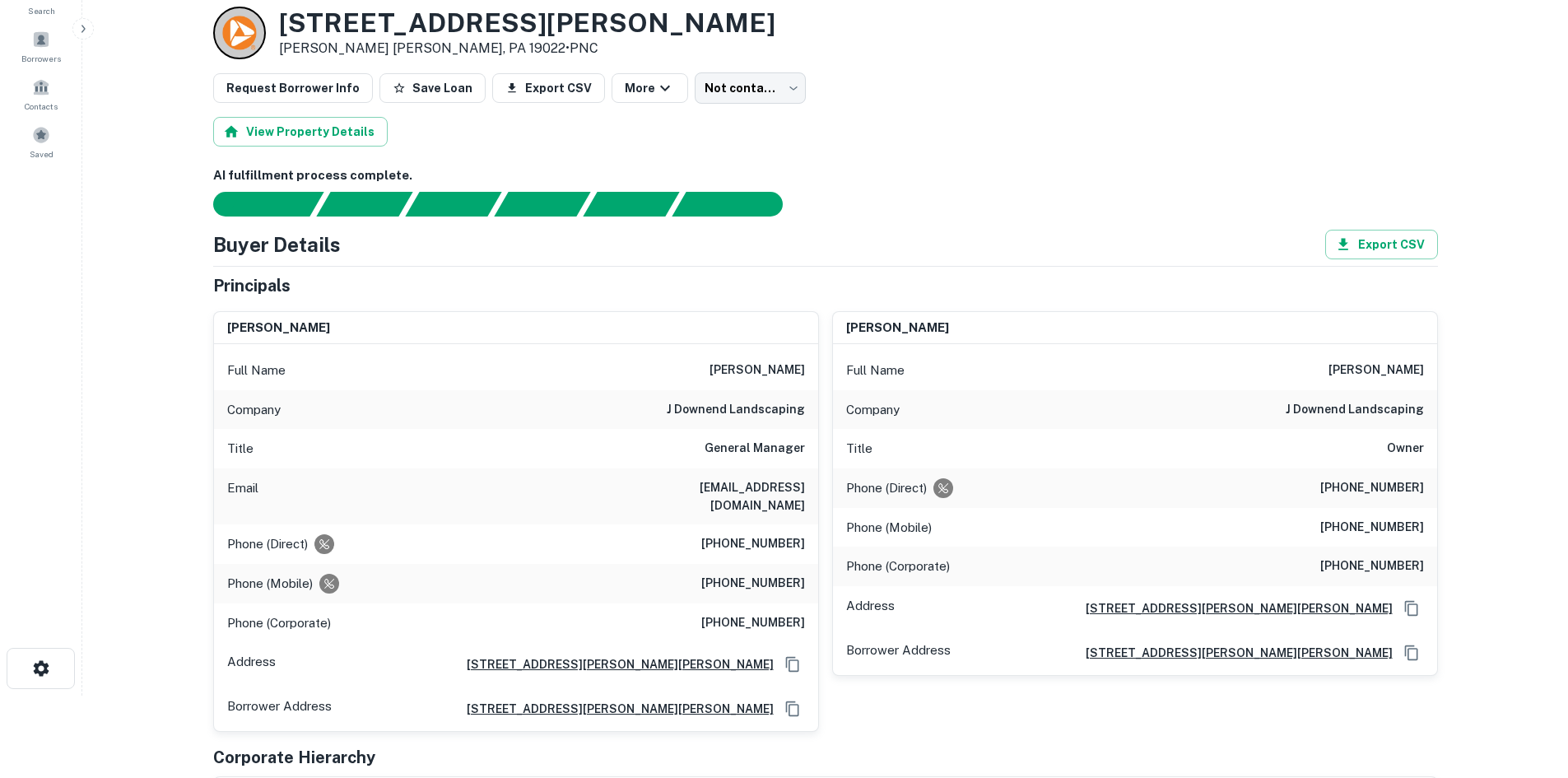
click at [725, 418] on h6 "j downend landscaping" at bounding box center [736, 410] width 138 height 20
click at [1339, 499] on div "Phone (Direct) [PHONE_NUMBER]" at bounding box center [1135, 487] width 604 height 39
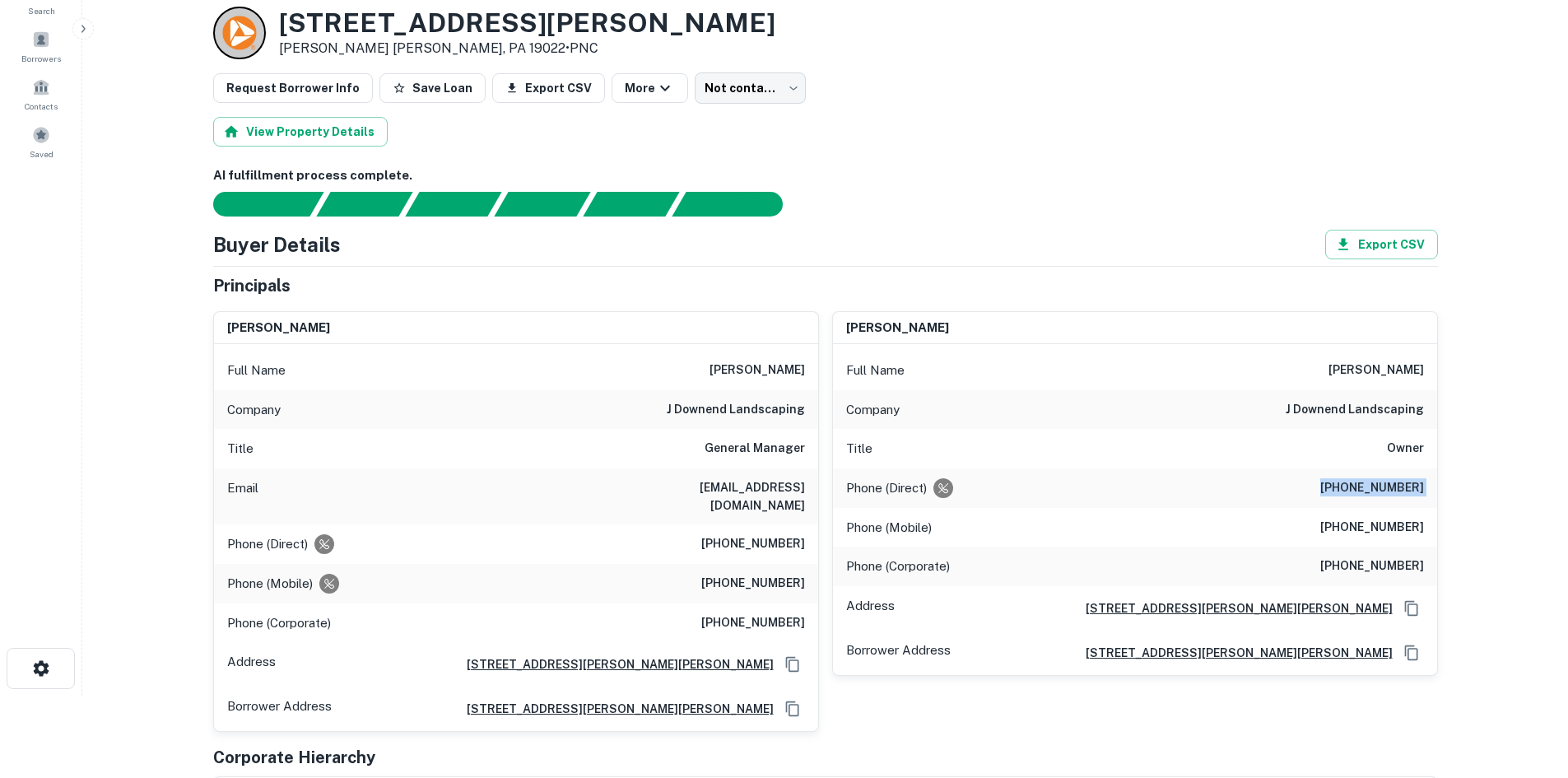
copy h6 "[PHONE_NUMBER]"
click at [1397, 526] on h6 "[PHONE_NUMBER]" at bounding box center [1372, 528] width 104 height 20
click at [1397, 522] on h6 "[PHONE_NUMBER]" at bounding box center [1372, 528] width 104 height 20
click at [1383, 511] on div "Phone (Mobile) [PHONE_NUMBER]" at bounding box center [1135, 527] width 604 height 39
click at [1395, 528] on h6 "[PHONE_NUMBER]" at bounding box center [1372, 528] width 104 height 20
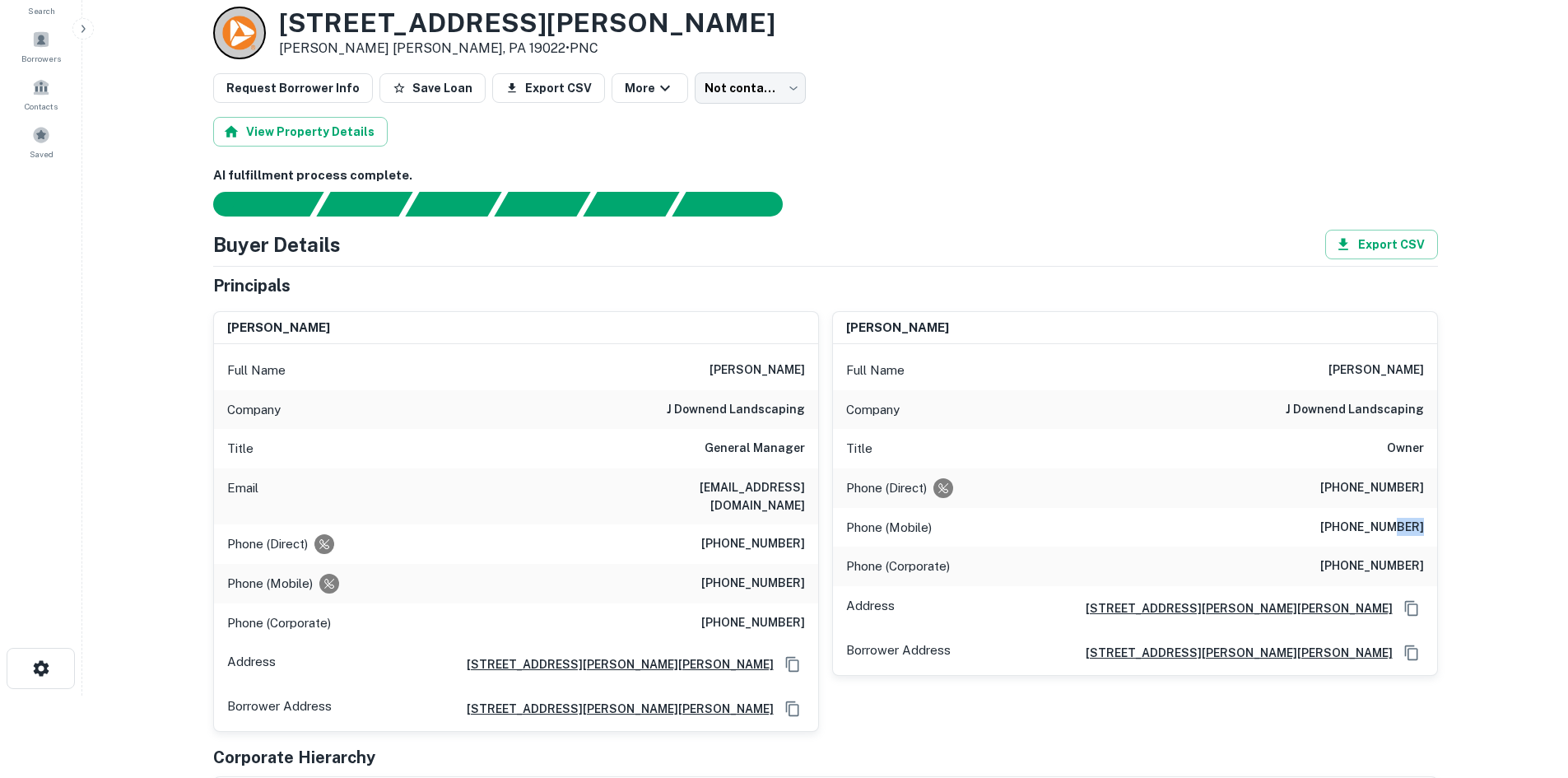
click at [1395, 526] on h6 "[PHONE_NUMBER]" at bounding box center [1372, 528] width 104 height 20
click at [1394, 521] on h6 "[PHONE_NUMBER]" at bounding box center [1372, 528] width 104 height 20
click at [1394, 522] on h6 "[PHONE_NUMBER]" at bounding box center [1372, 528] width 104 height 20
click at [1396, 522] on h6 "[PHONE_NUMBER]" at bounding box center [1372, 528] width 104 height 20
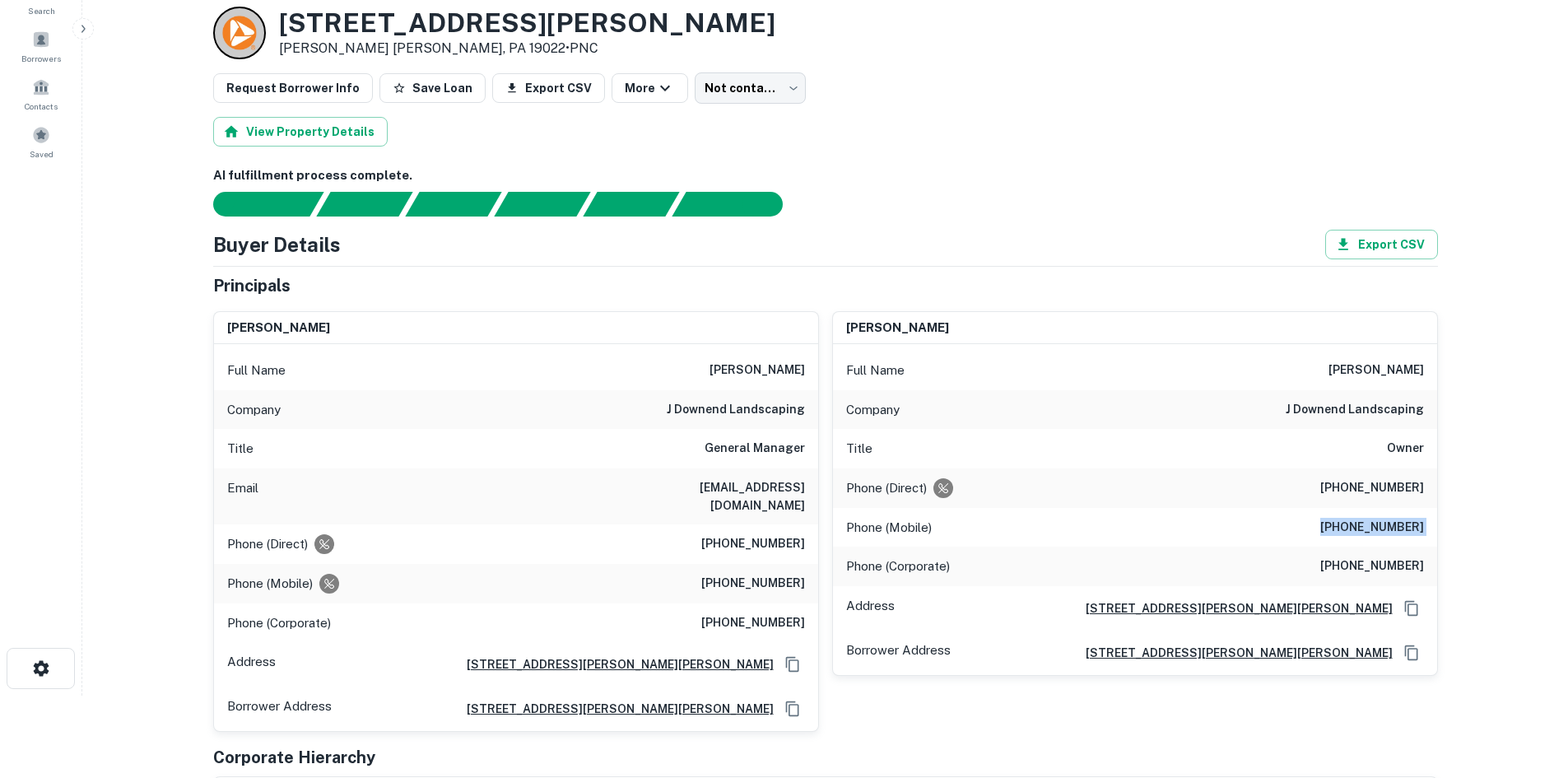
click at [1396, 522] on h6 "[PHONE_NUMBER]" at bounding box center [1372, 528] width 104 height 20
click at [1390, 575] on h6 "[PHONE_NUMBER]" at bounding box center [1372, 567] width 104 height 20
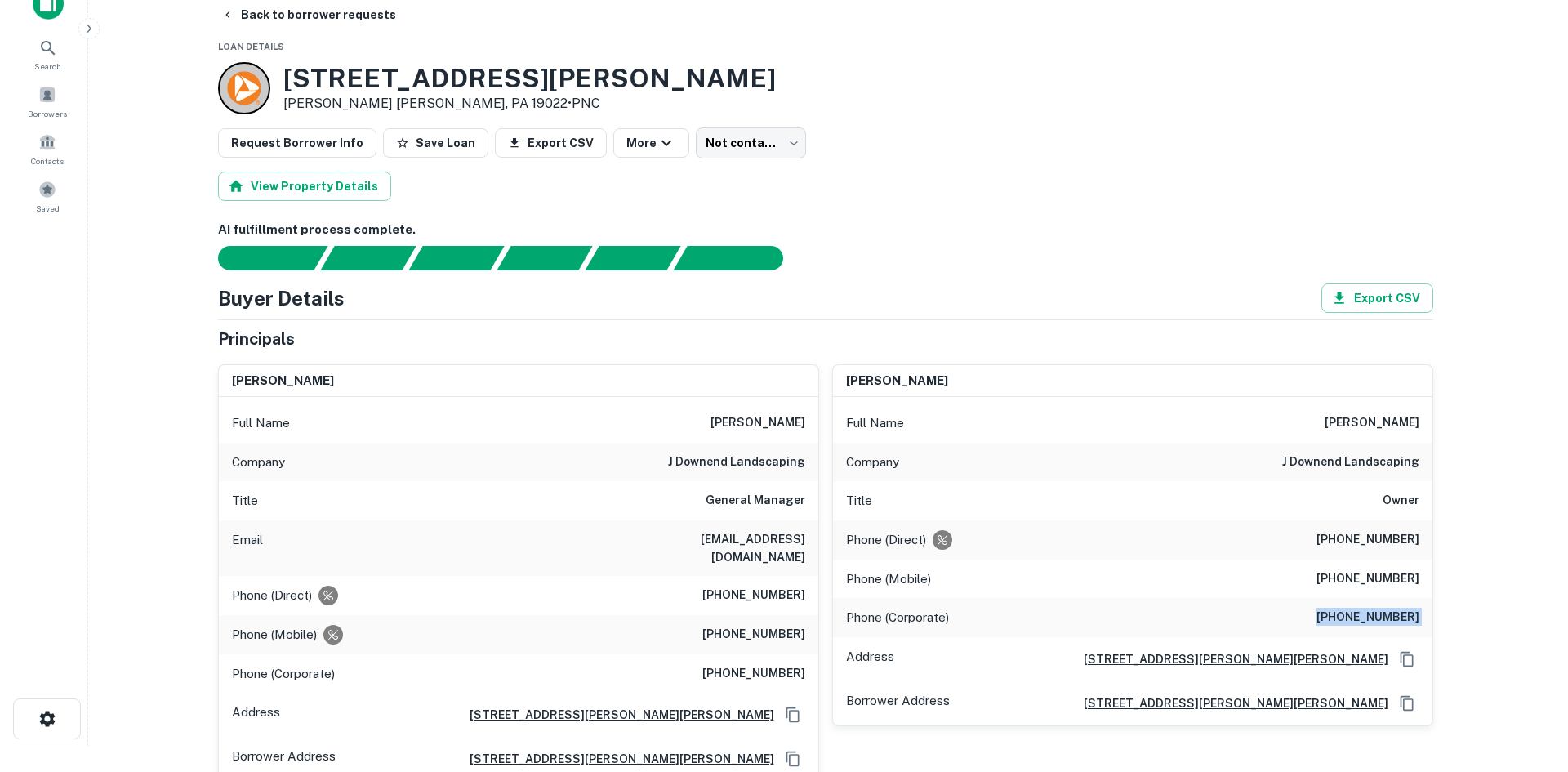
scroll to position [0, 0]
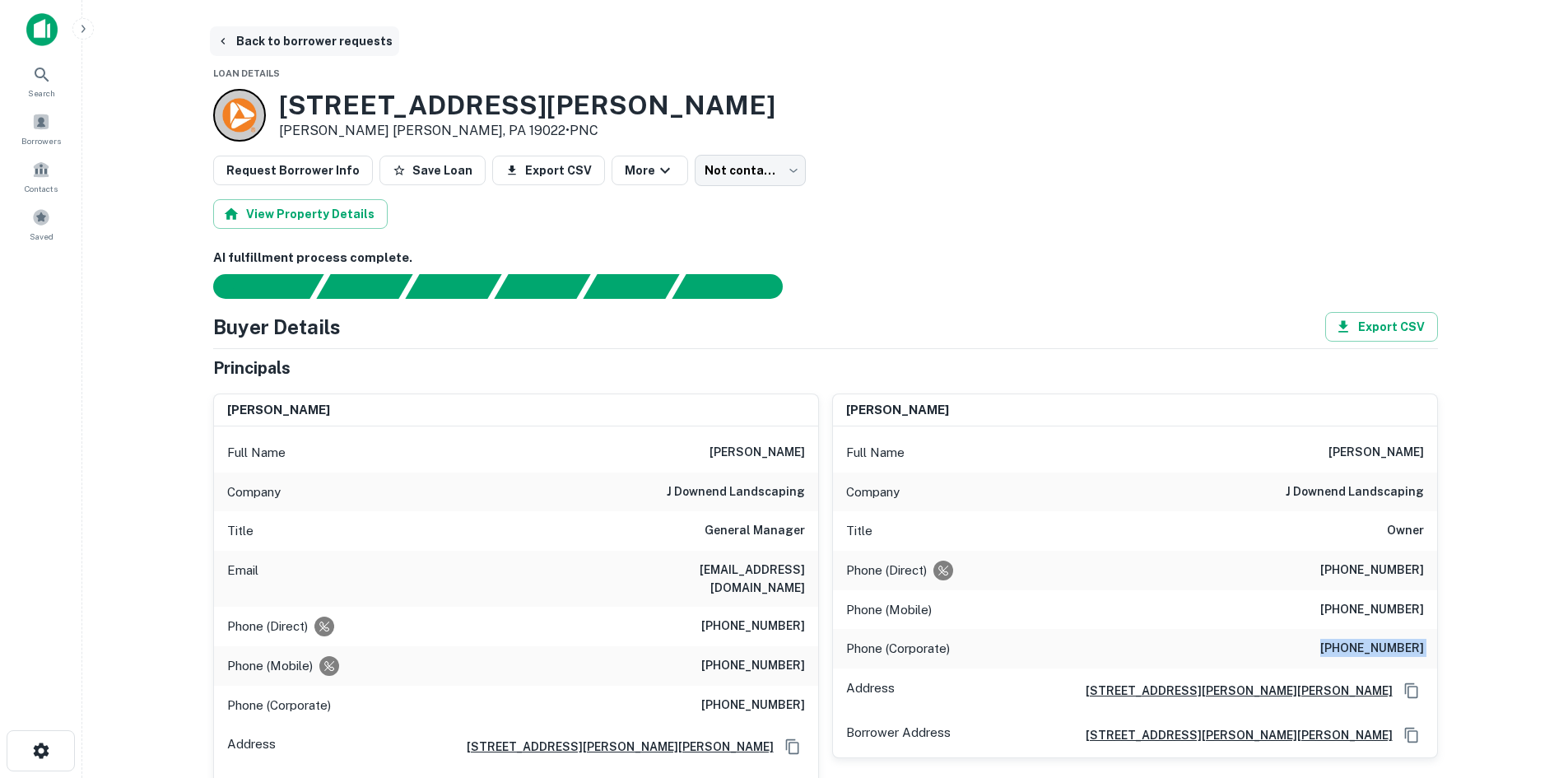
click at [289, 46] on button "Back to borrower requests" at bounding box center [304, 41] width 190 height 29
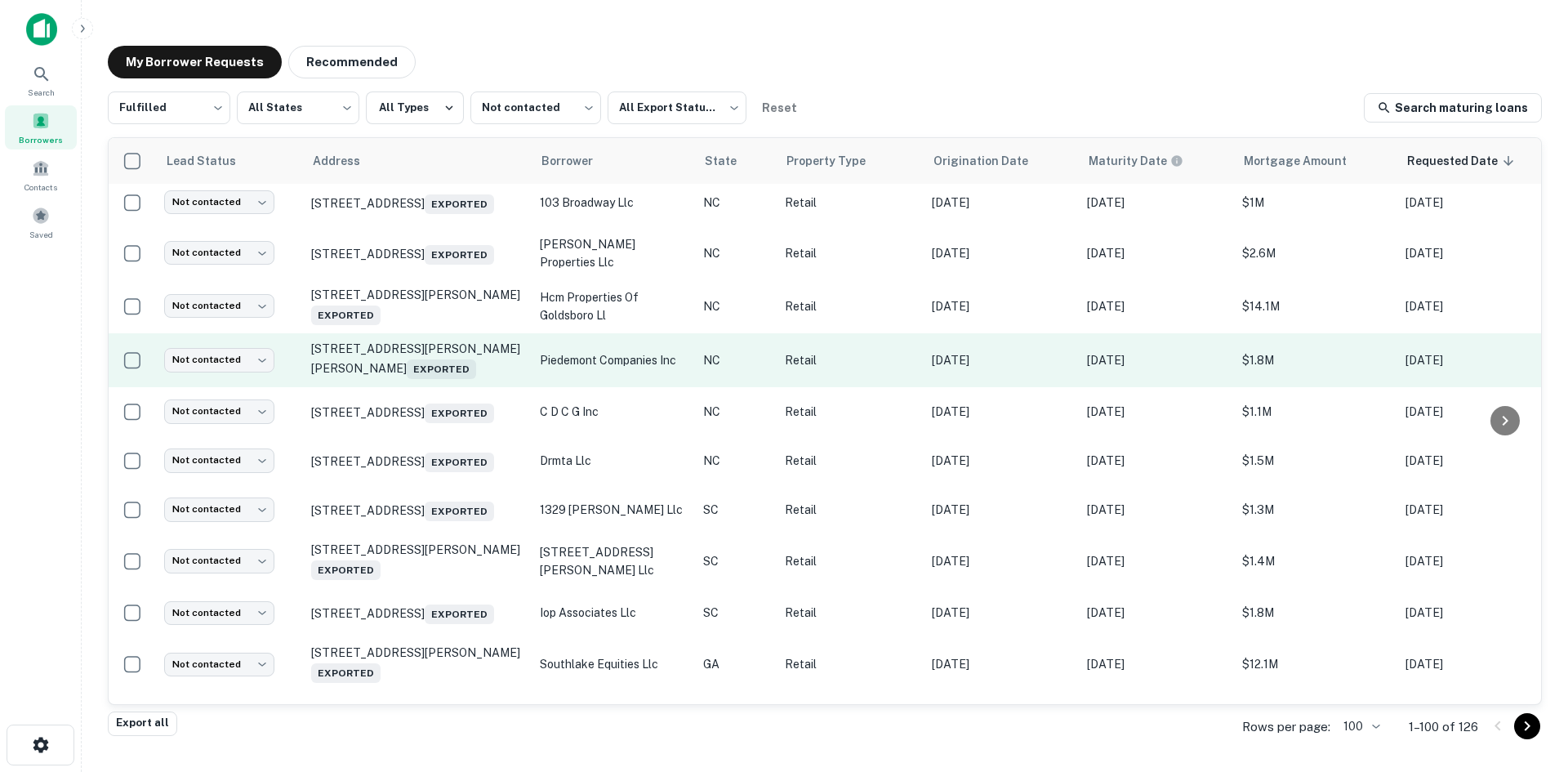
scroll to position [1289, 0]
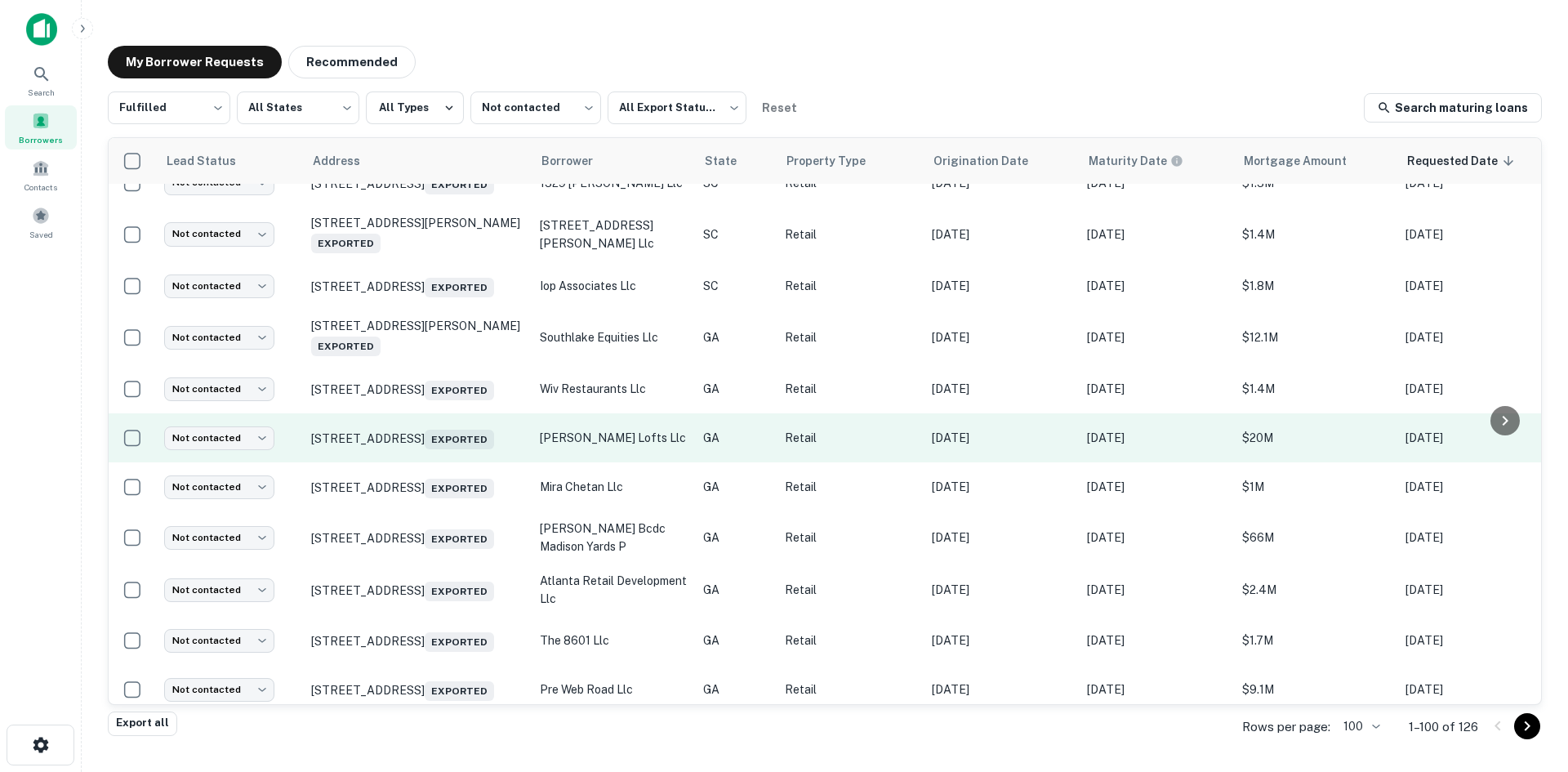
click at [419, 462] on td "[STREET_ADDRESS] Exported" at bounding box center [417, 437] width 229 height 49
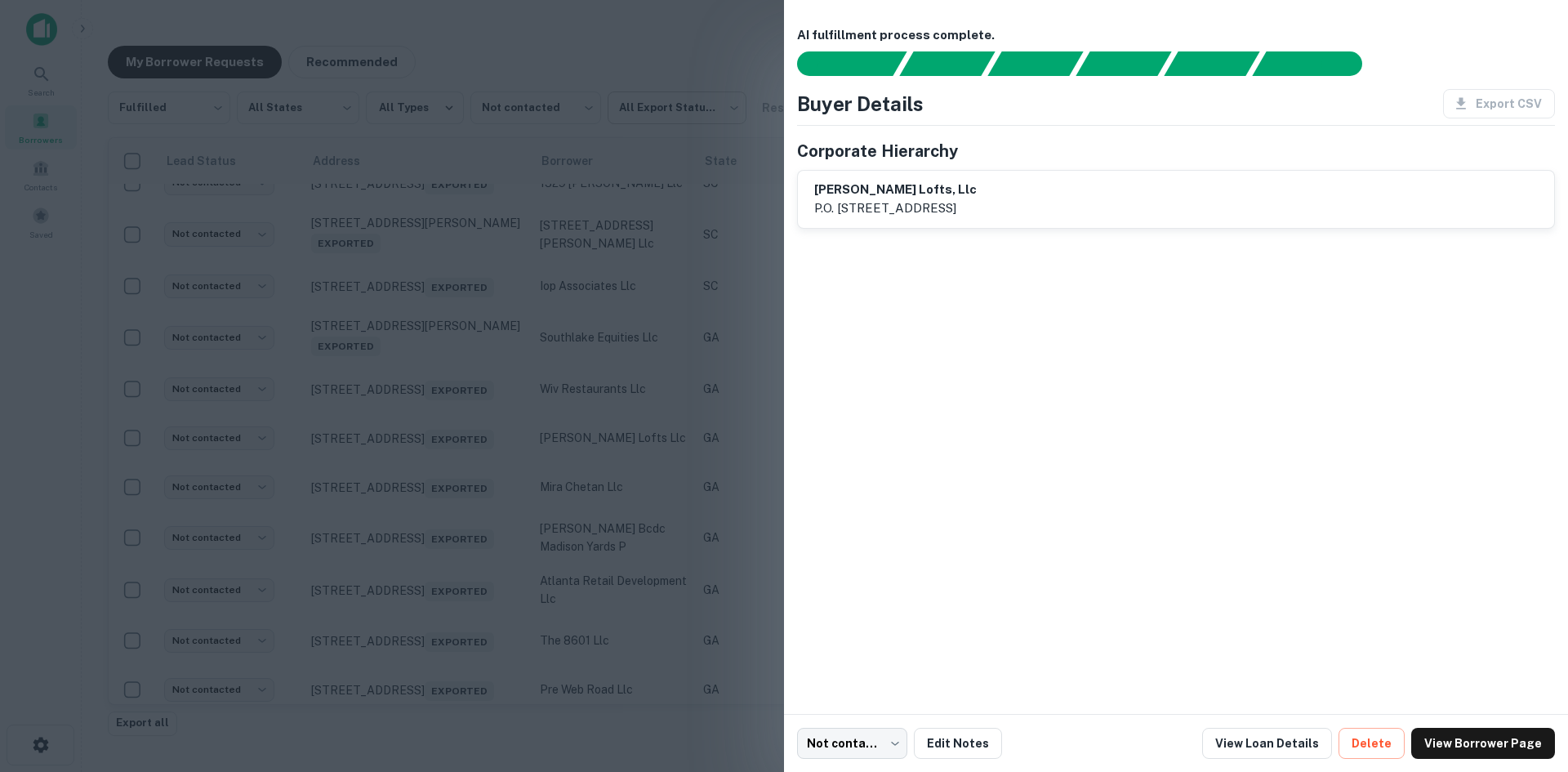
click at [675, 408] on div at bounding box center [784, 386] width 1568 height 772
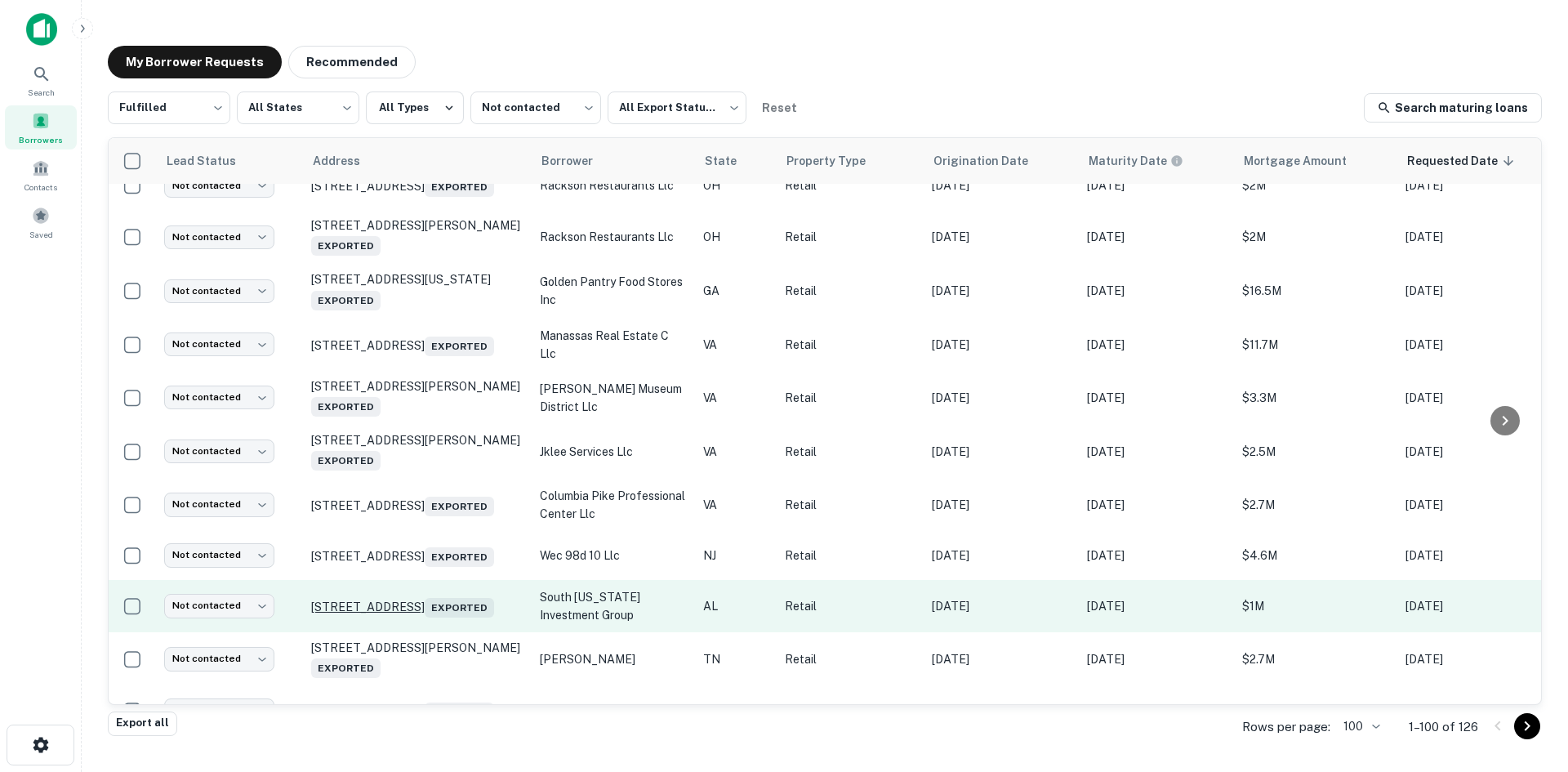
scroll to position [2922, 0]
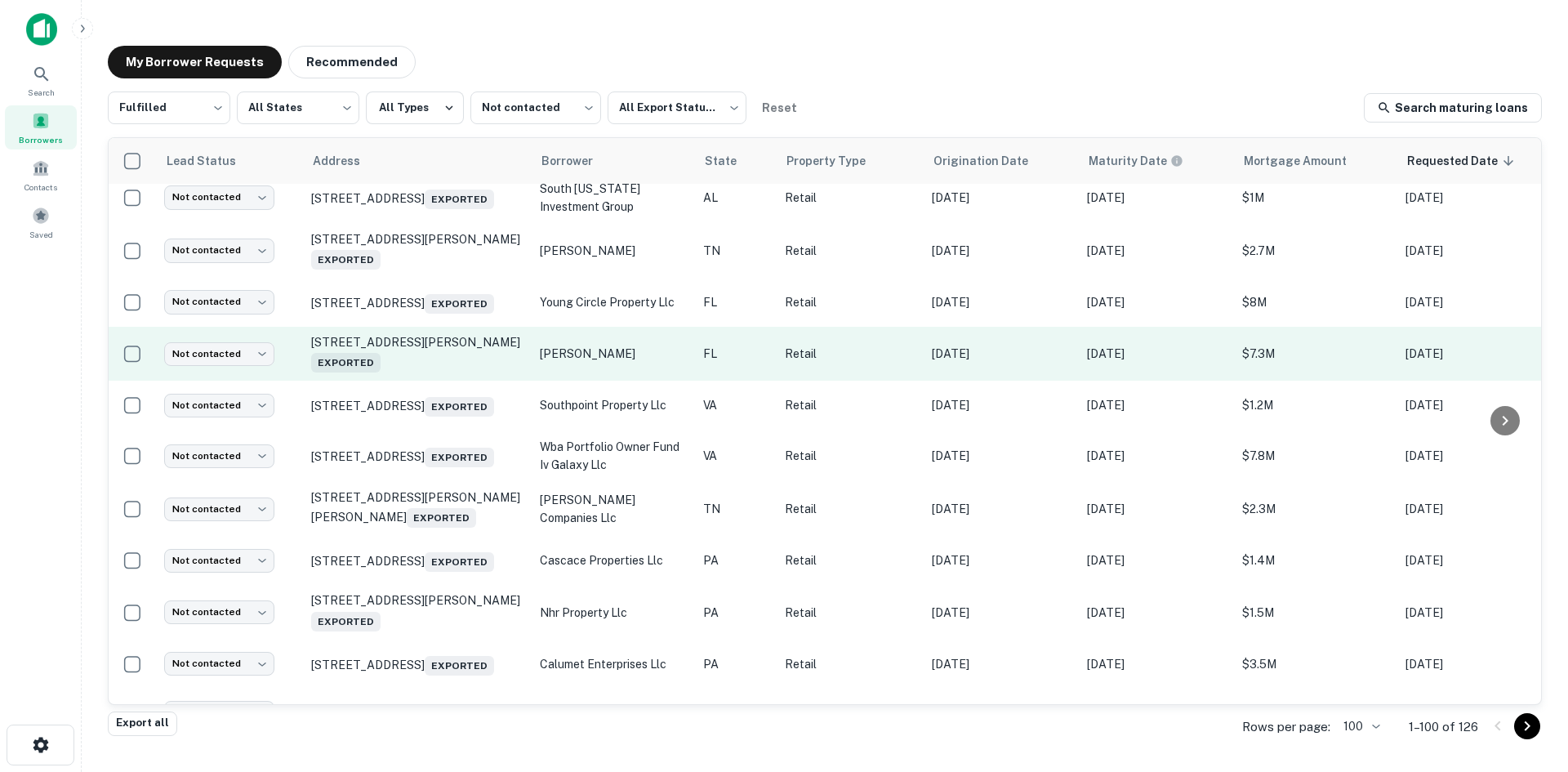
click at [446, 381] on td "[STREET_ADDRESS][PERSON_NAME] Exported" at bounding box center [417, 353] width 229 height 54
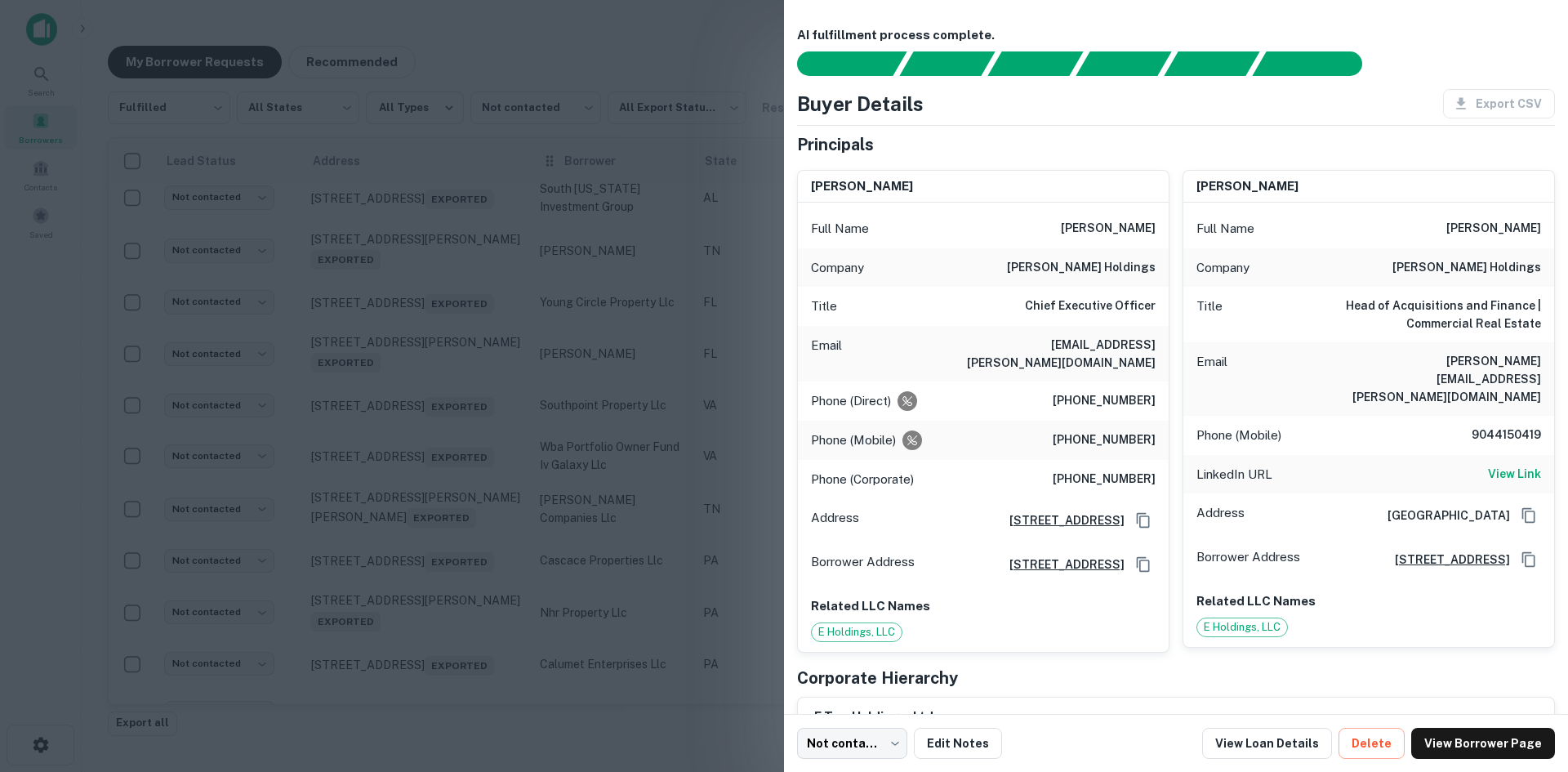
click at [693, 27] on div at bounding box center [784, 386] width 1568 height 772
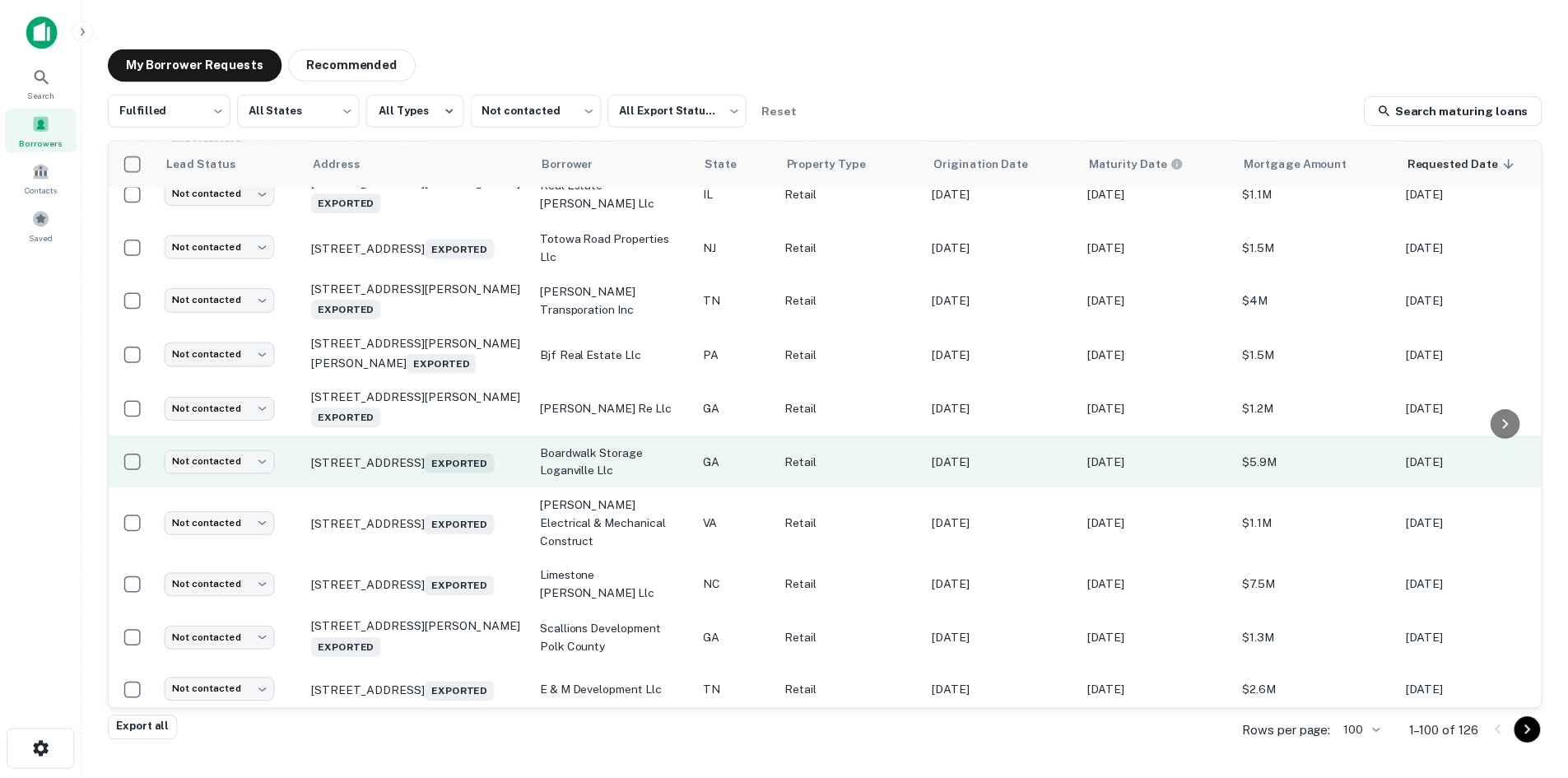
scroll to position [3686, 0]
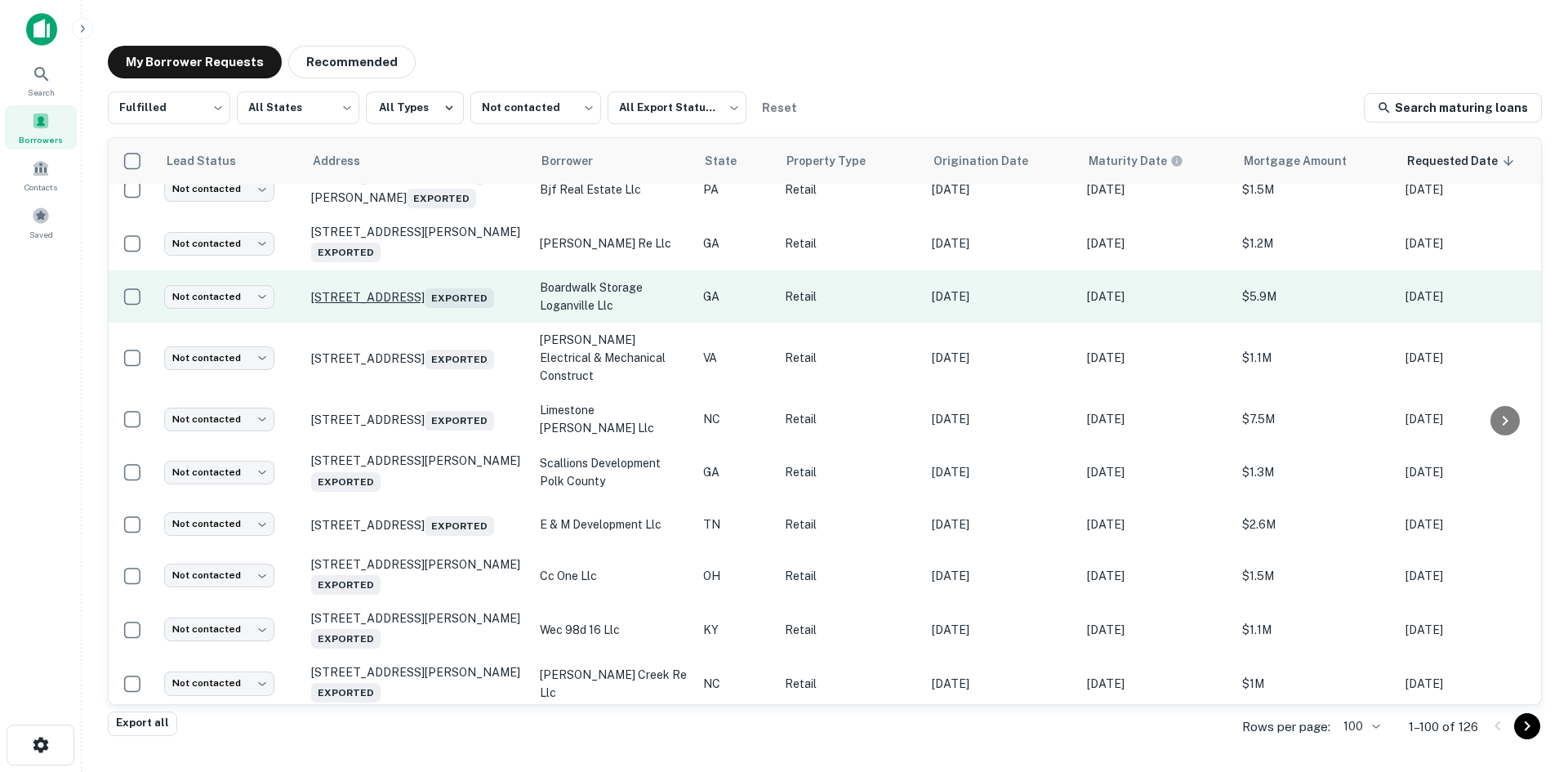
click at [459, 308] on p "[STREET_ADDRESS] Exported" at bounding box center [417, 297] width 212 height 23
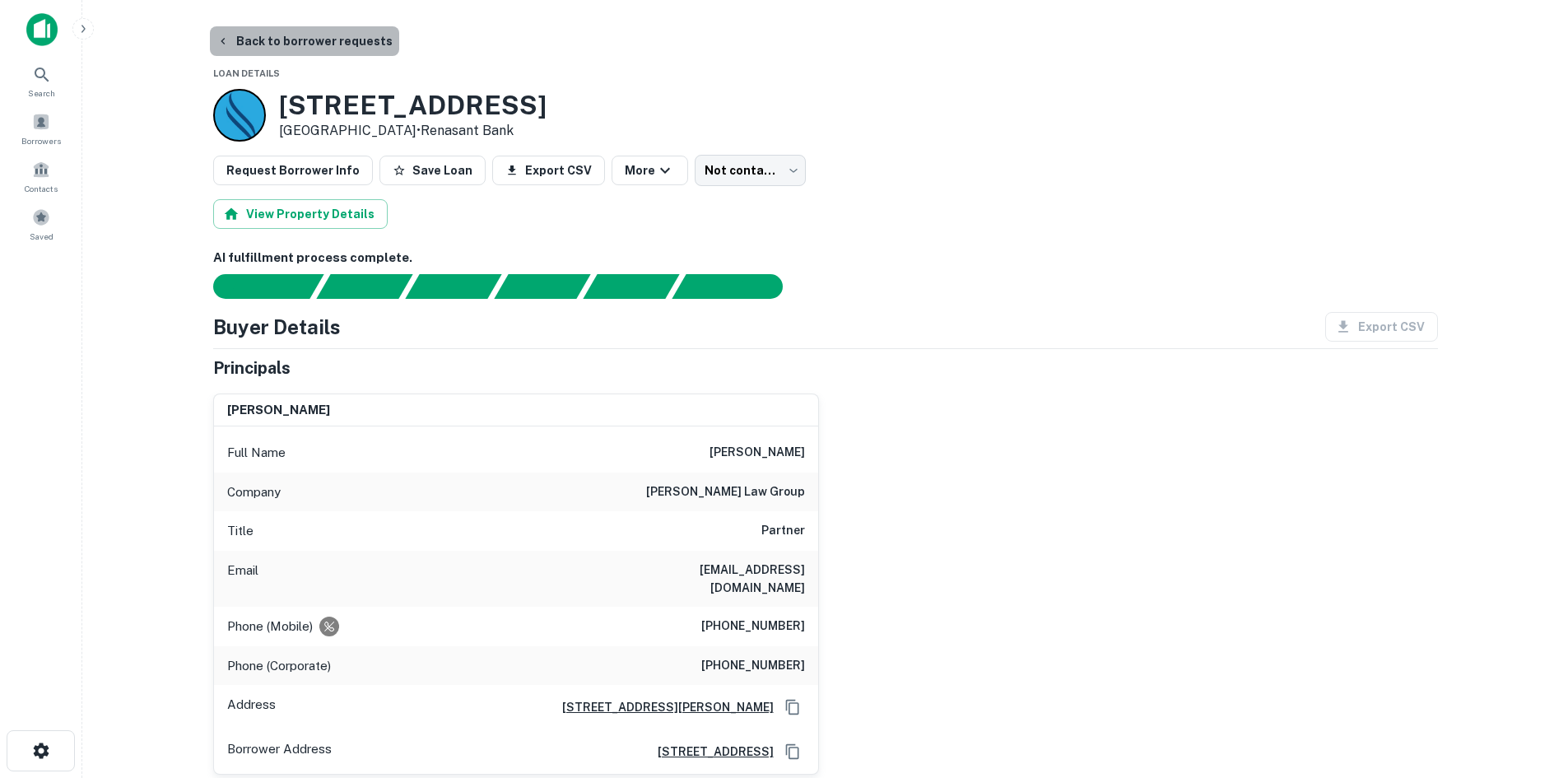
click at [359, 48] on button "Back to borrower requests" at bounding box center [304, 41] width 190 height 29
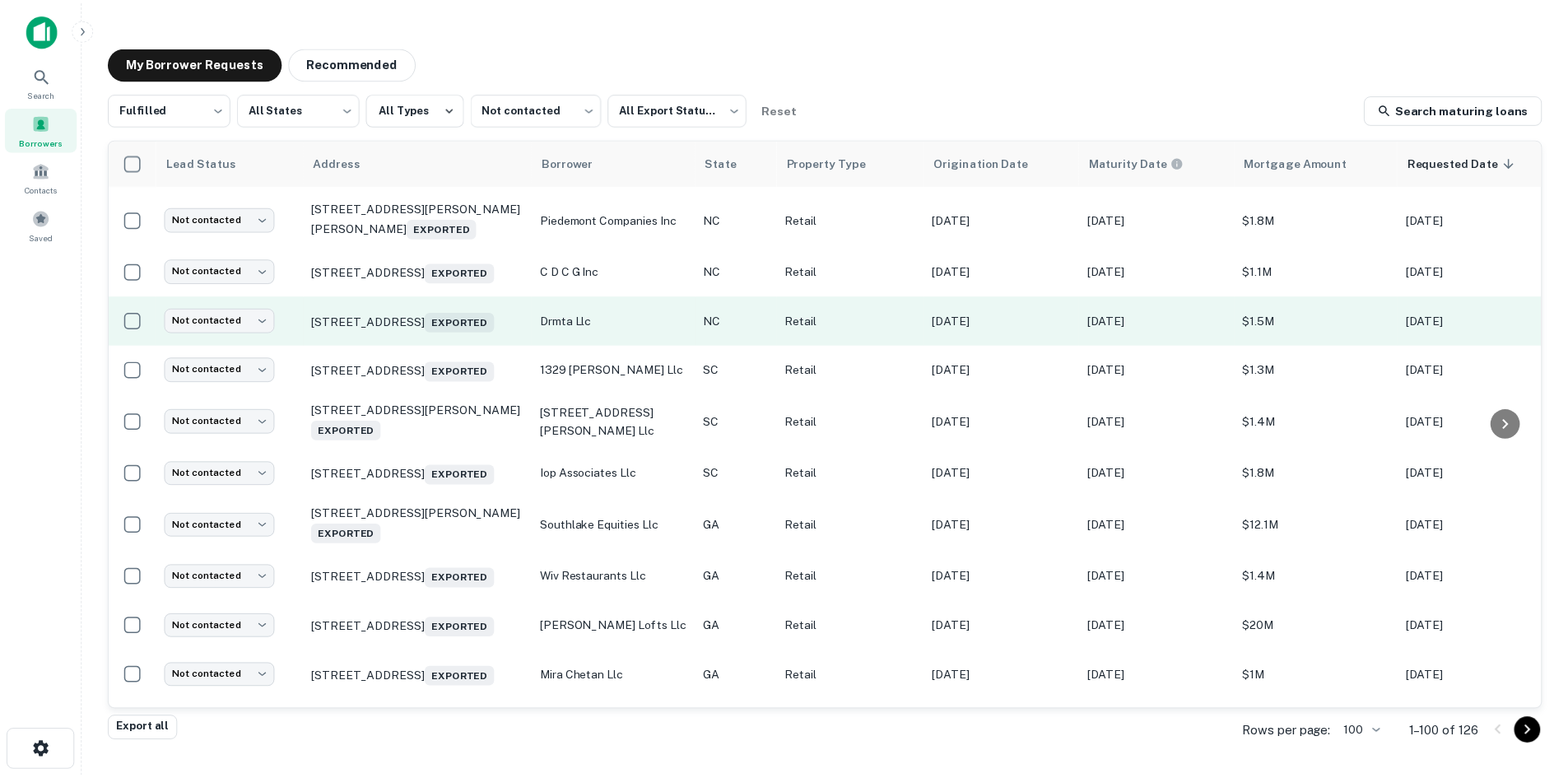
scroll to position [1134, 0]
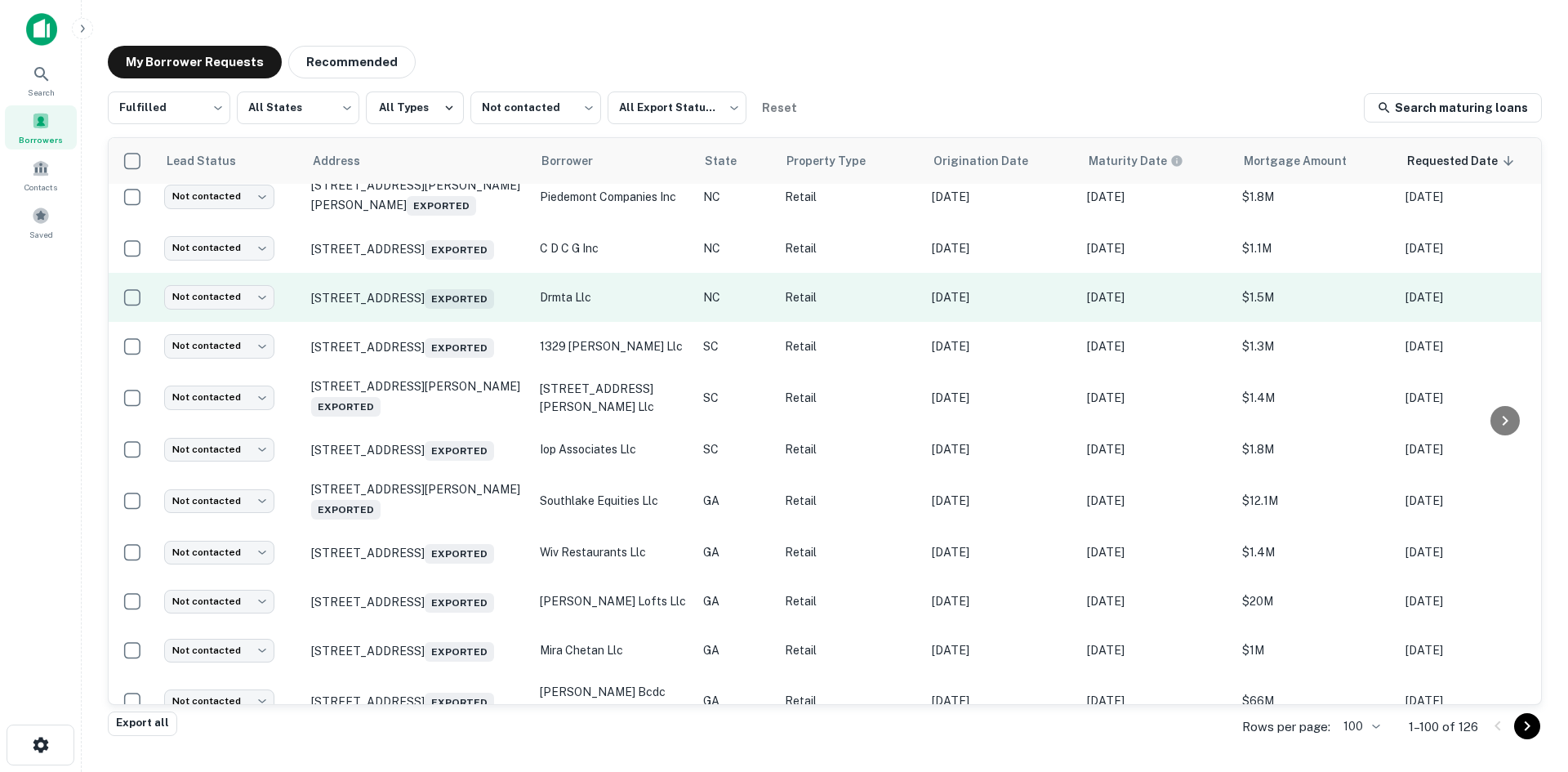
click at [467, 322] on td "[STREET_ADDRESS] Exported" at bounding box center [417, 297] width 229 height 49
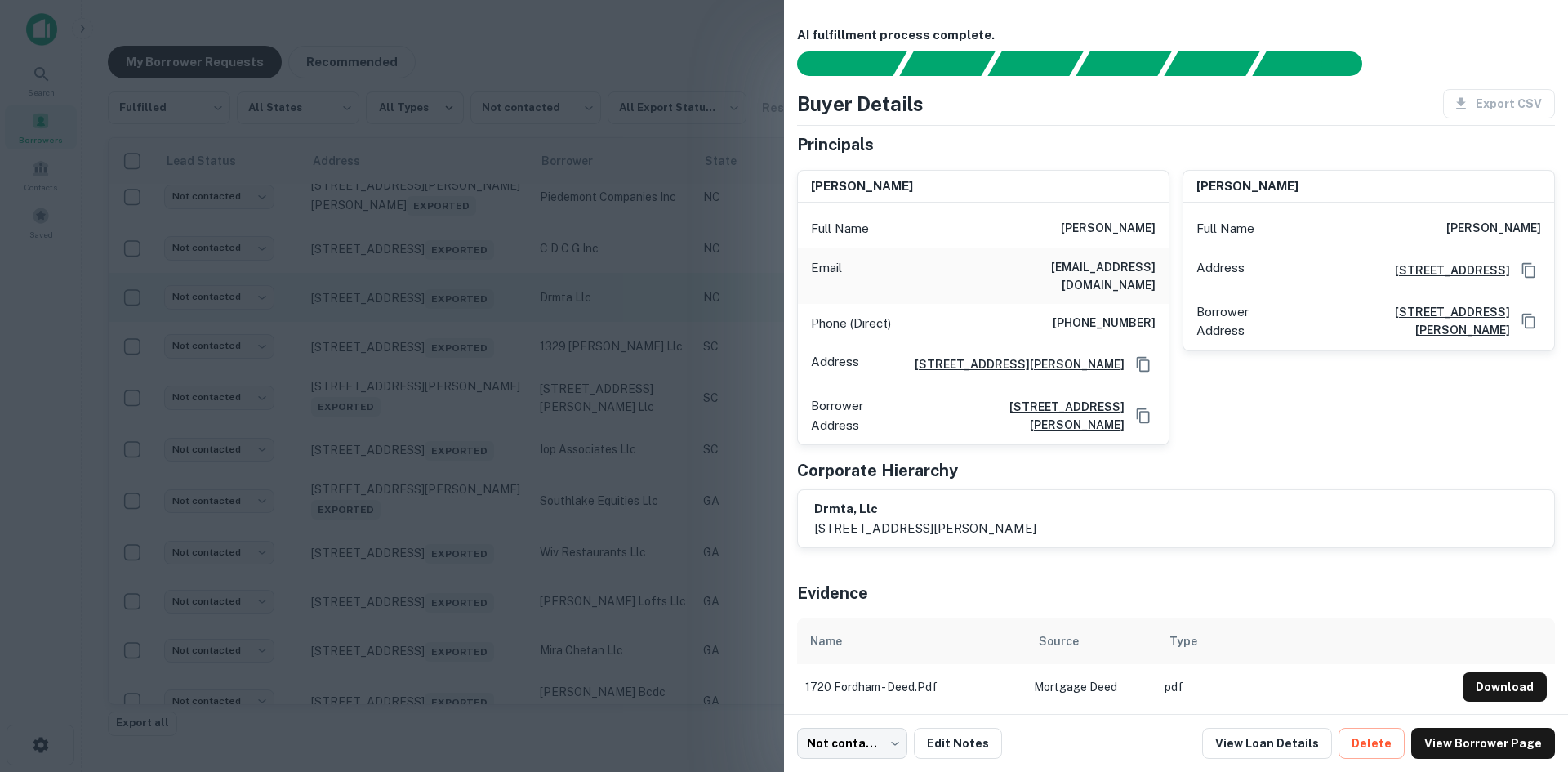
click at [467, 372] on div at bounding box center [784, 386] width 1568 height 772
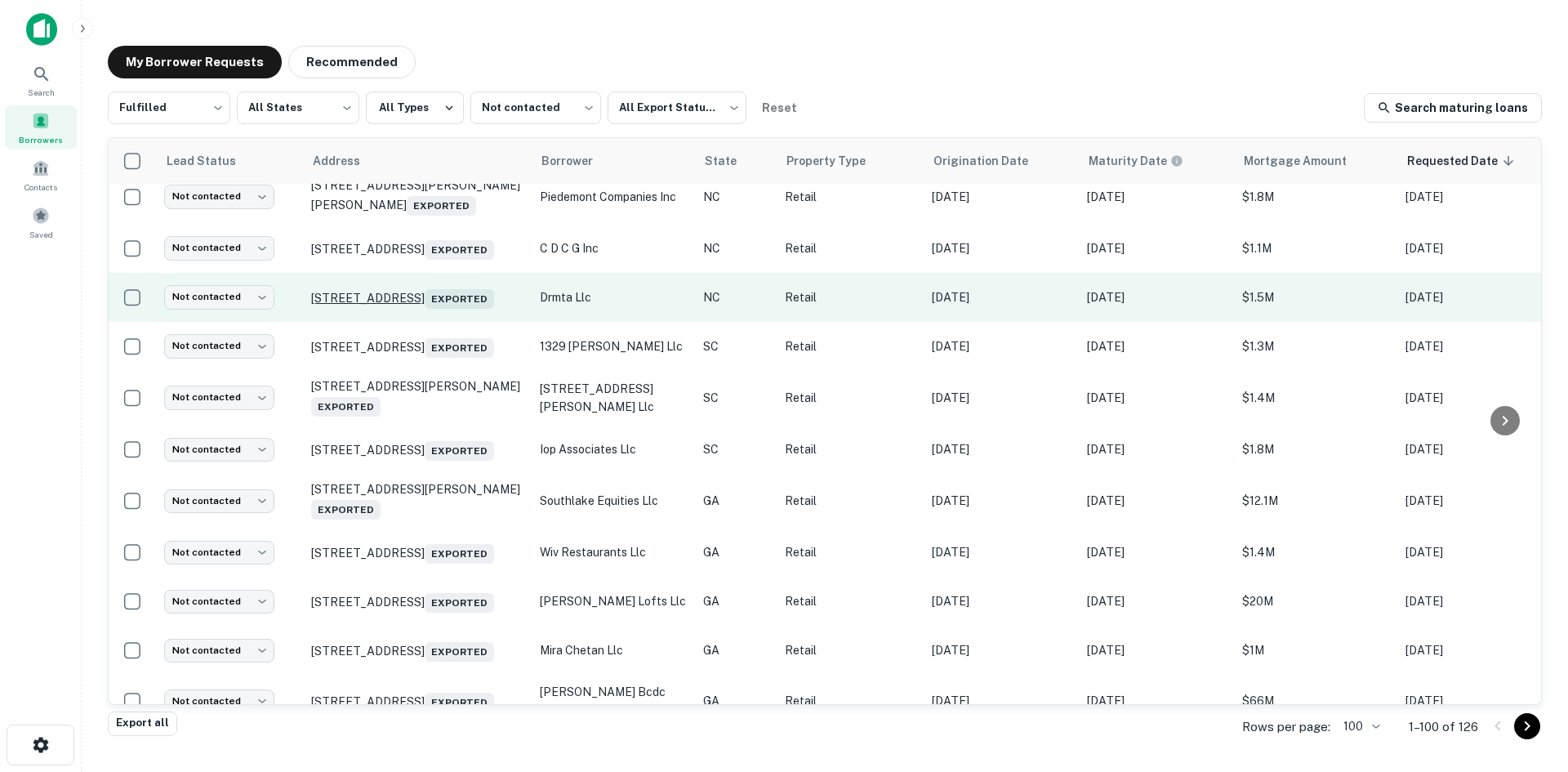
click at [449, 308] on p "[STREET_ADDRESS] Exported" at bounding box center [417, 298] width 212 height 23
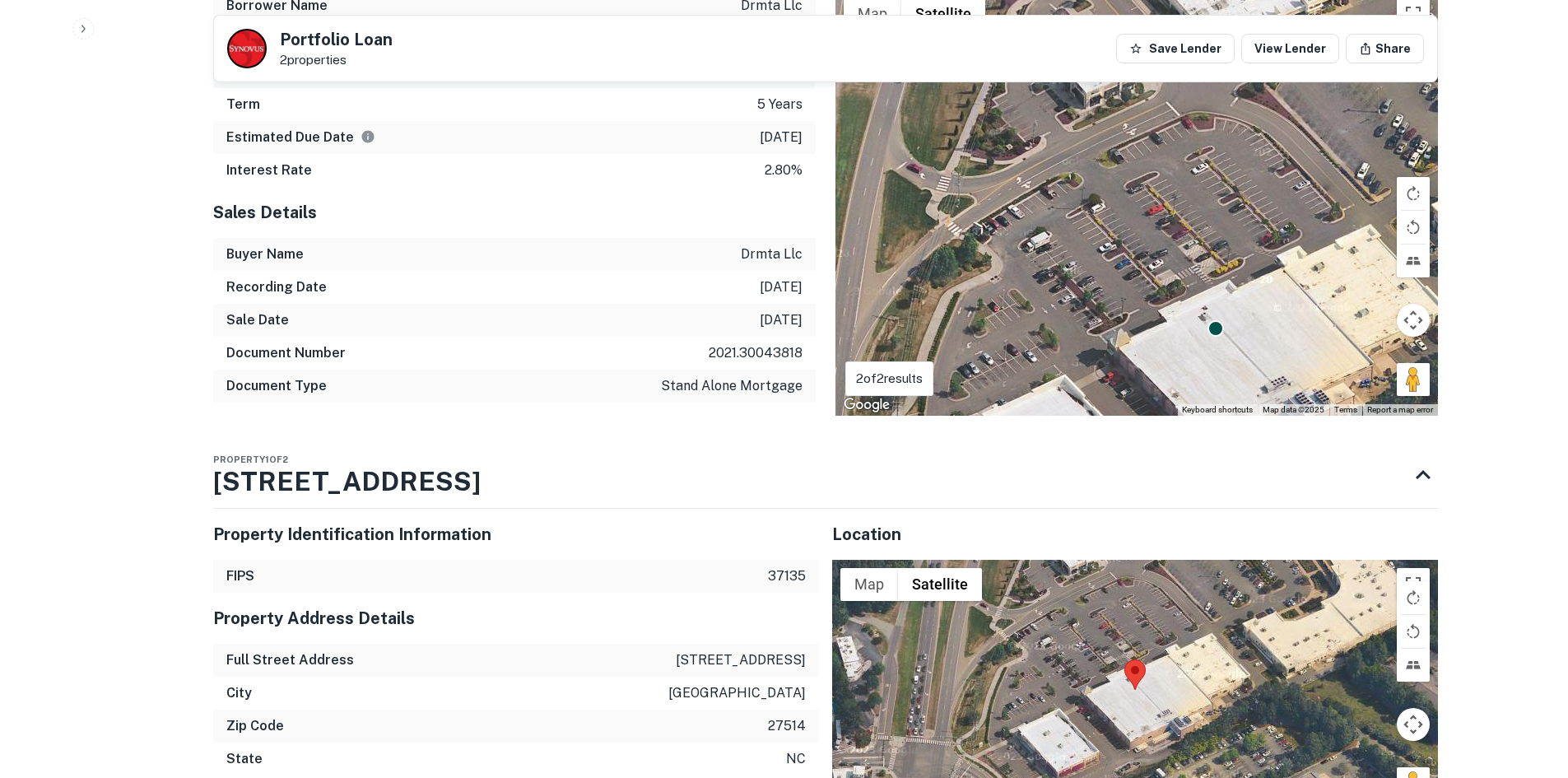
scroll to position [1482, 0]
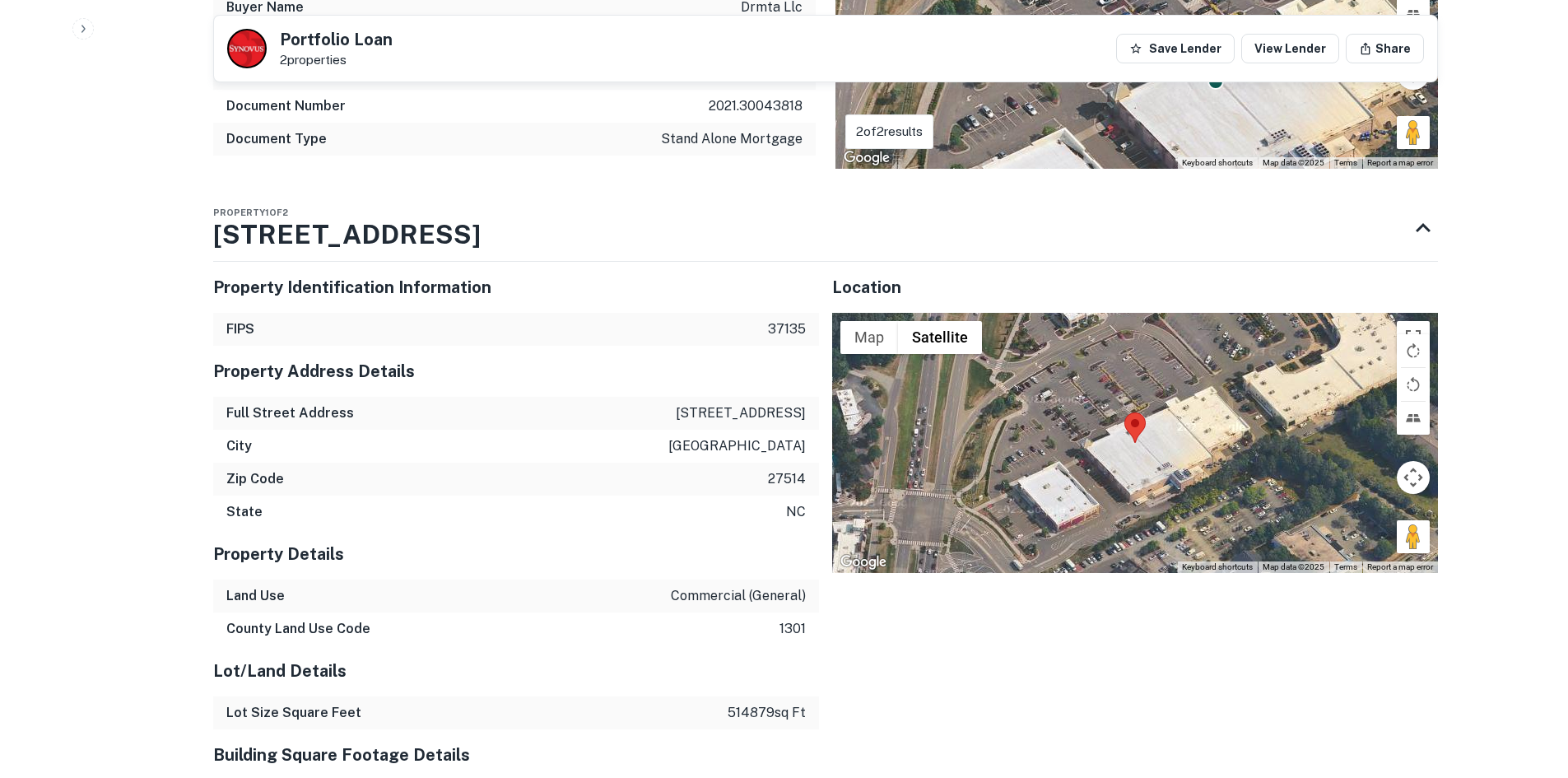
drag, startPoint x: 1401, startPoint y: 518, endPoint x: 1176, endPoint y: 435, distance: 239.8
click at [1176, 435] on div "Map Terrain Satellite Labels Keyboard shortcuts Map Data Map data ©2025 Map dat…" at bounding box center [1135, 442] width 606 height 260
drag, startPoint x: 1406, startPoint y: 514, endPoint x: 1138, endPoint y: 405, distance: 289.3
click at [1138, 405] on div "Map Terrain Satellite Labels Keyboard shortcuts Map Data Map data ©2025 Map dat…" at bounding box center [1135, 442] width 606 height 260
drag, startPoint x: 1402, startPoint y: 521, endPoint x: 1192, endPoint y: 436, distance: 226.6
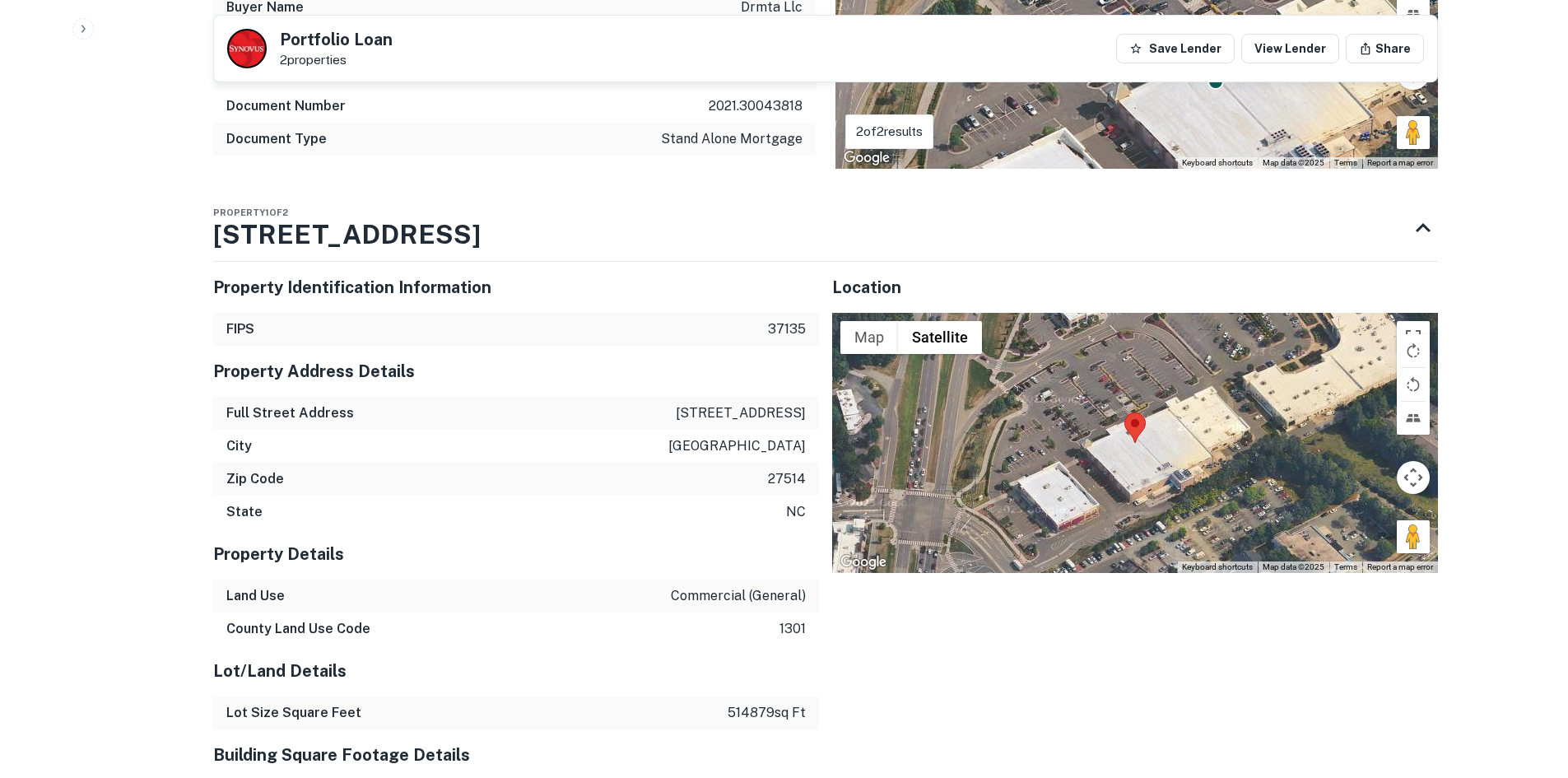
click at [1193, 436] on div "Map Terrain Satellite Labels Keyboard shortcuts Map Data Map data ©2025 Map dat…" at bounding box center [1135, 442] width 606 height 260
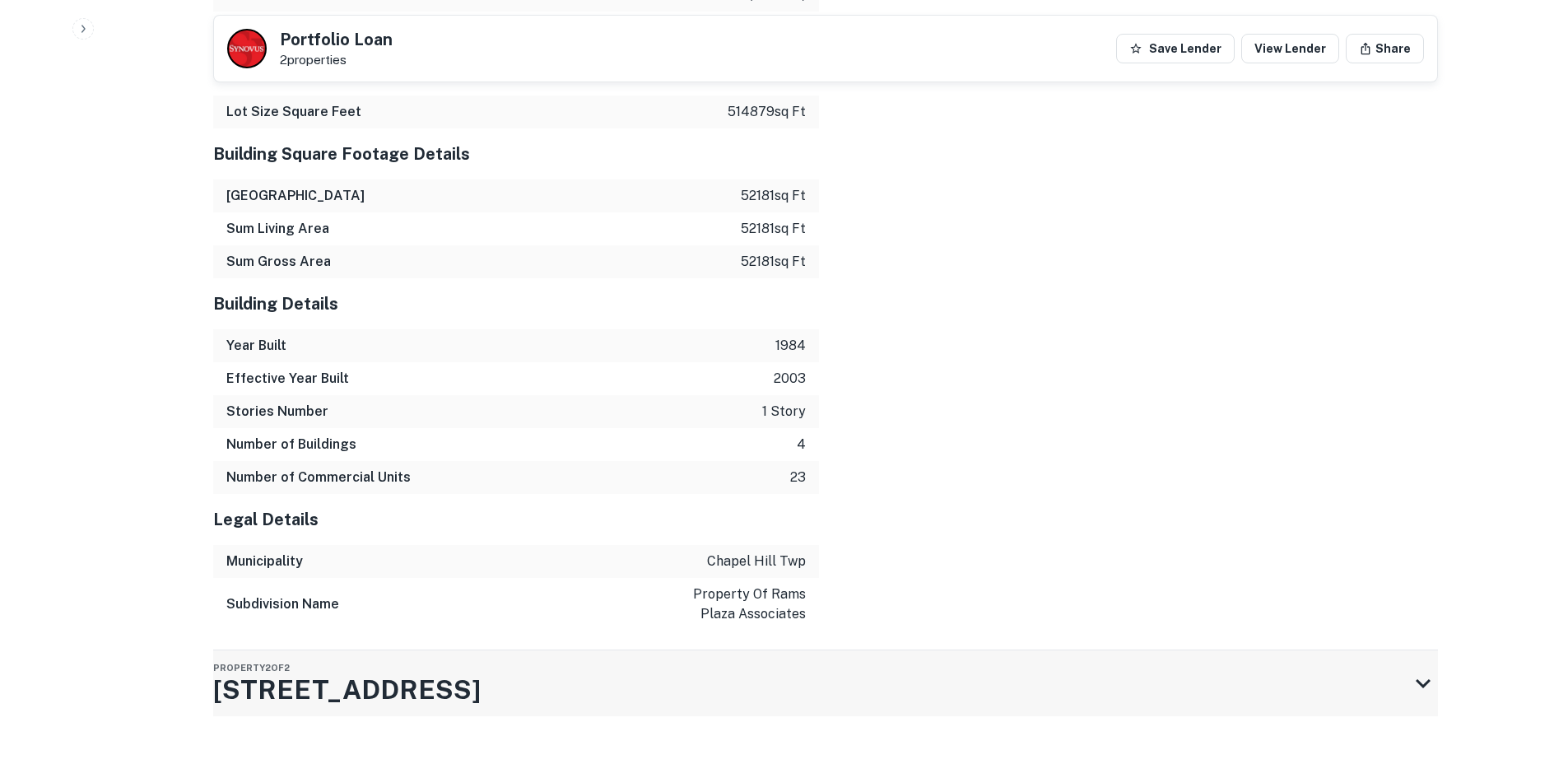
click at [1243, 655] on div "Property 2 of 2 [STREET_ADDRESS]" at bounding box center [811, 683] width 1195 height 66
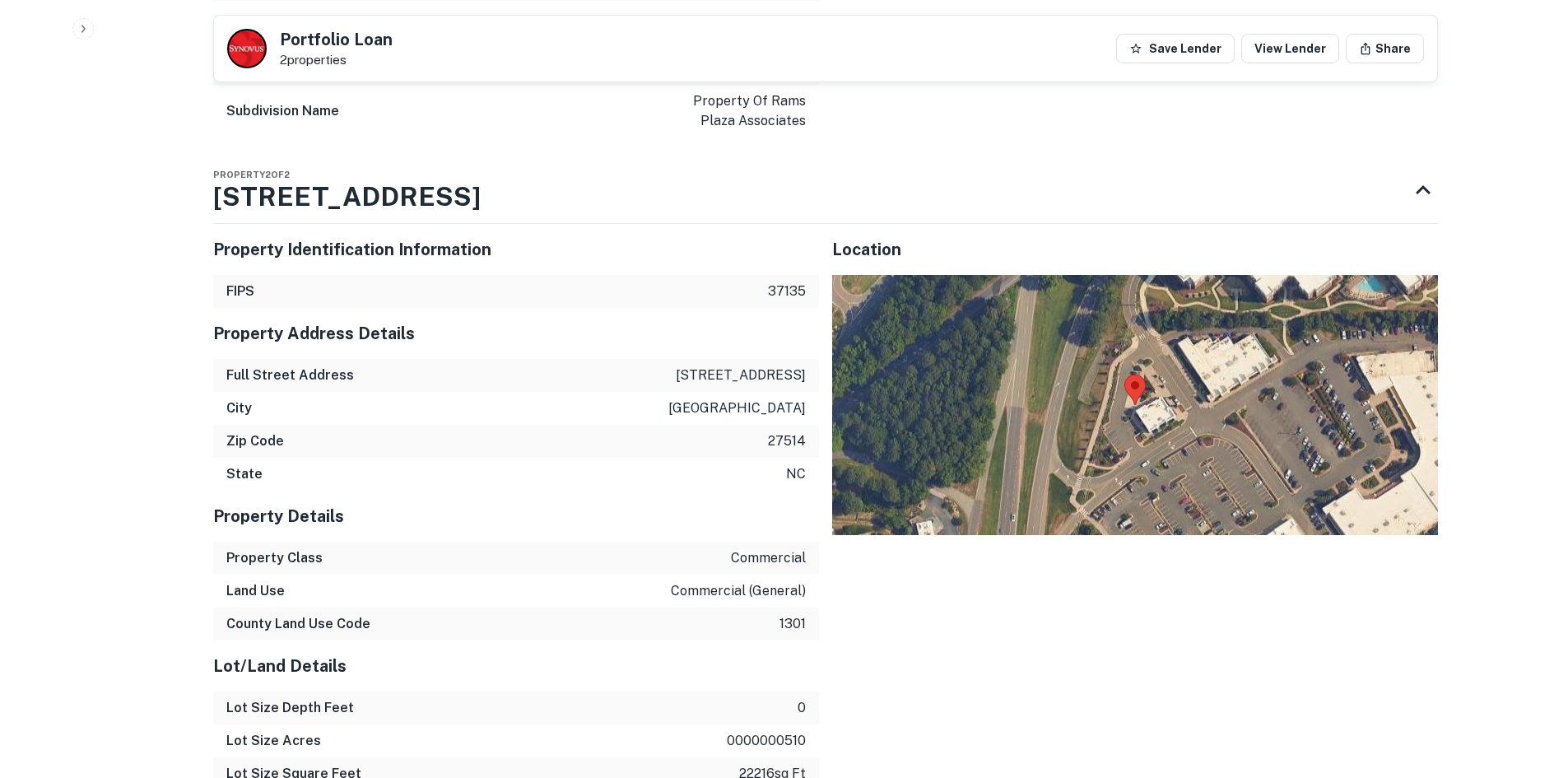
scroll to position [2576, 0]
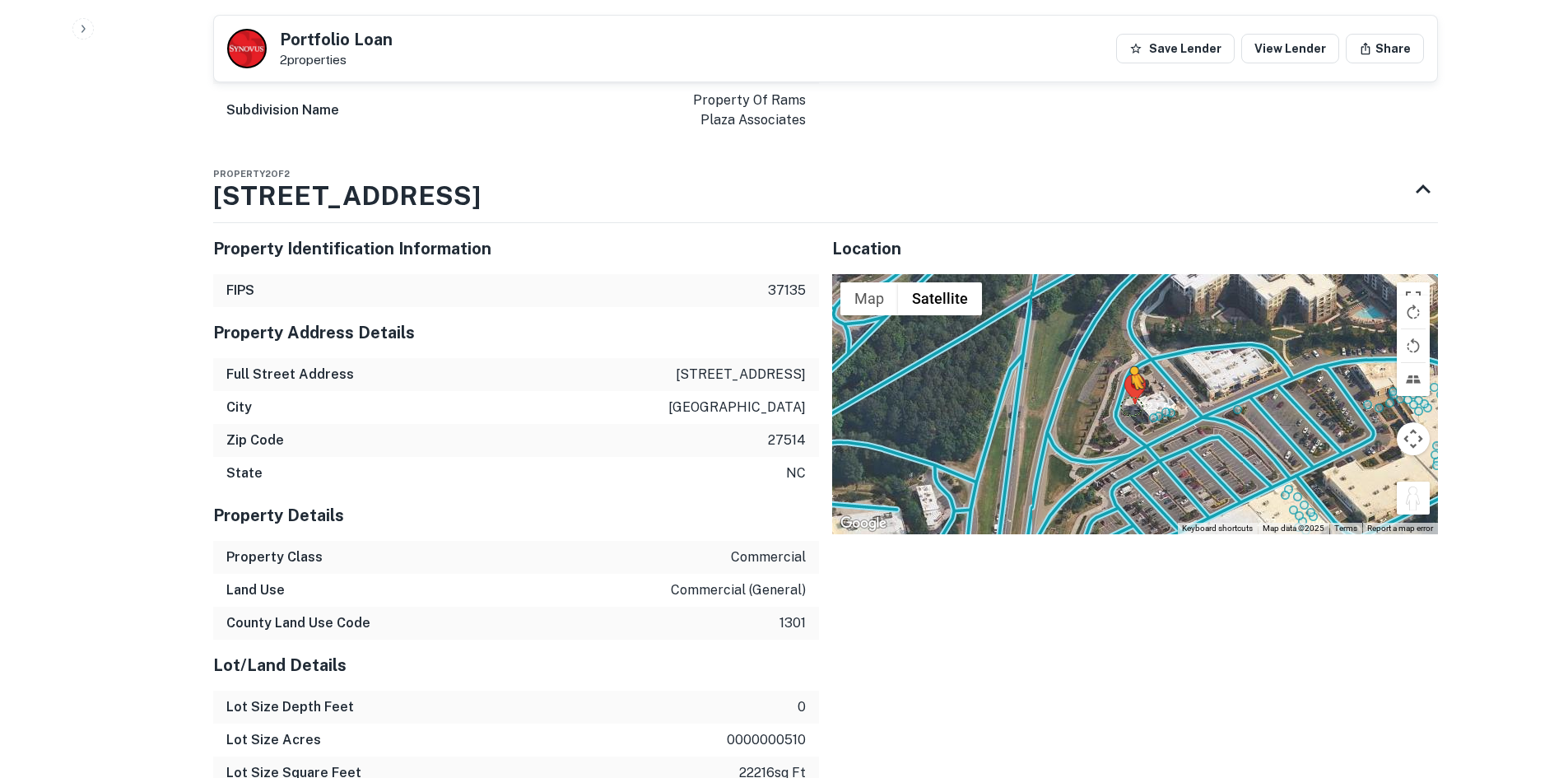
drag, startPoint x: 1424, startPoint y: 489, endPoint x: 1128, endPoint y: 388, distance: 312.8
click at [1128, 388] on div "To activate drag with keyboard, press Alt + Enter. Once in keyboard drag state,…" at bounding box center [1135, 404] width 606 height 260
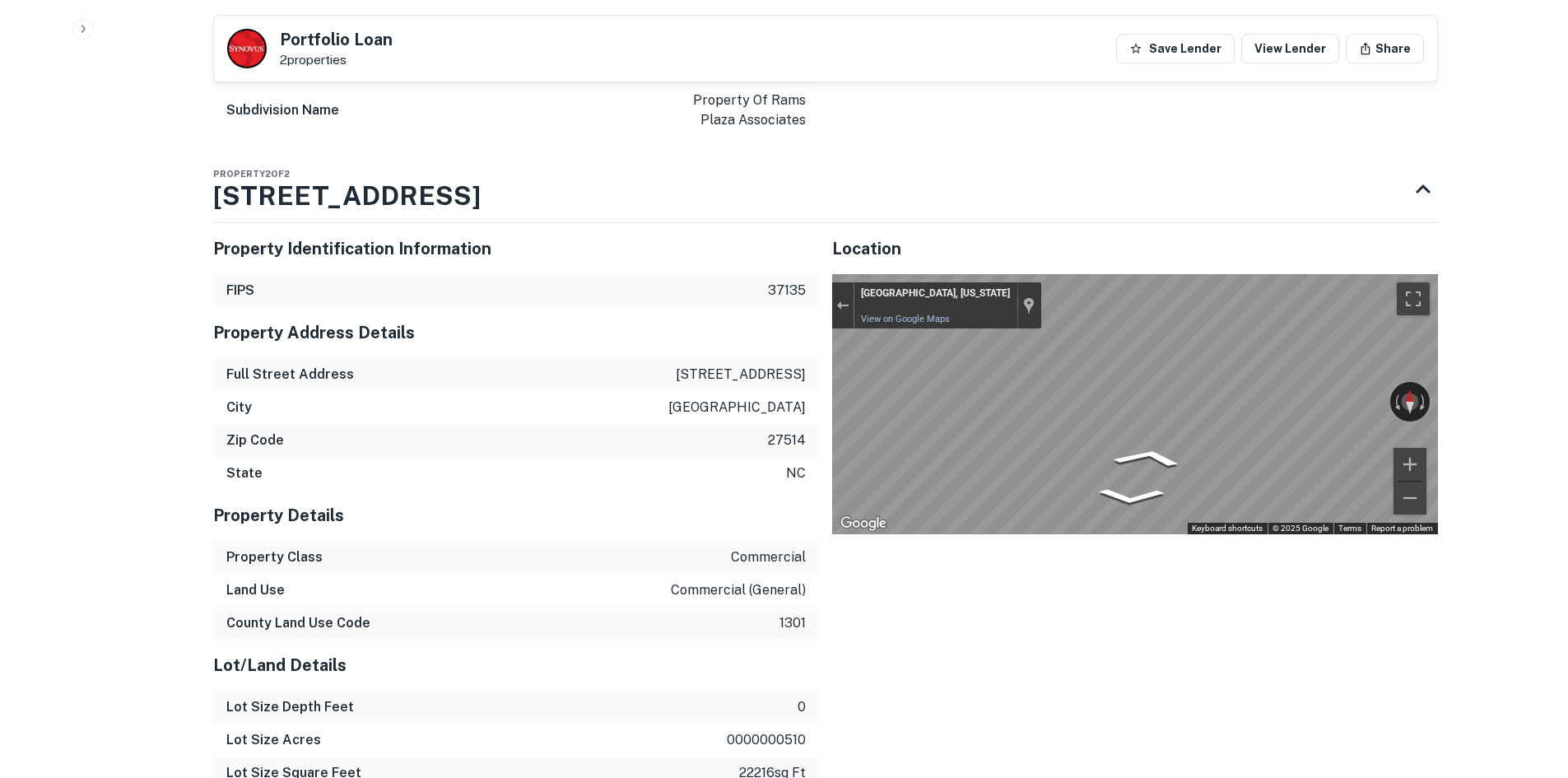
click at [753, 310] on div "Property Identification Information FIPS 37135 Property Address Details Full St…" at bounding box center [818, 708] width 1238 height 996
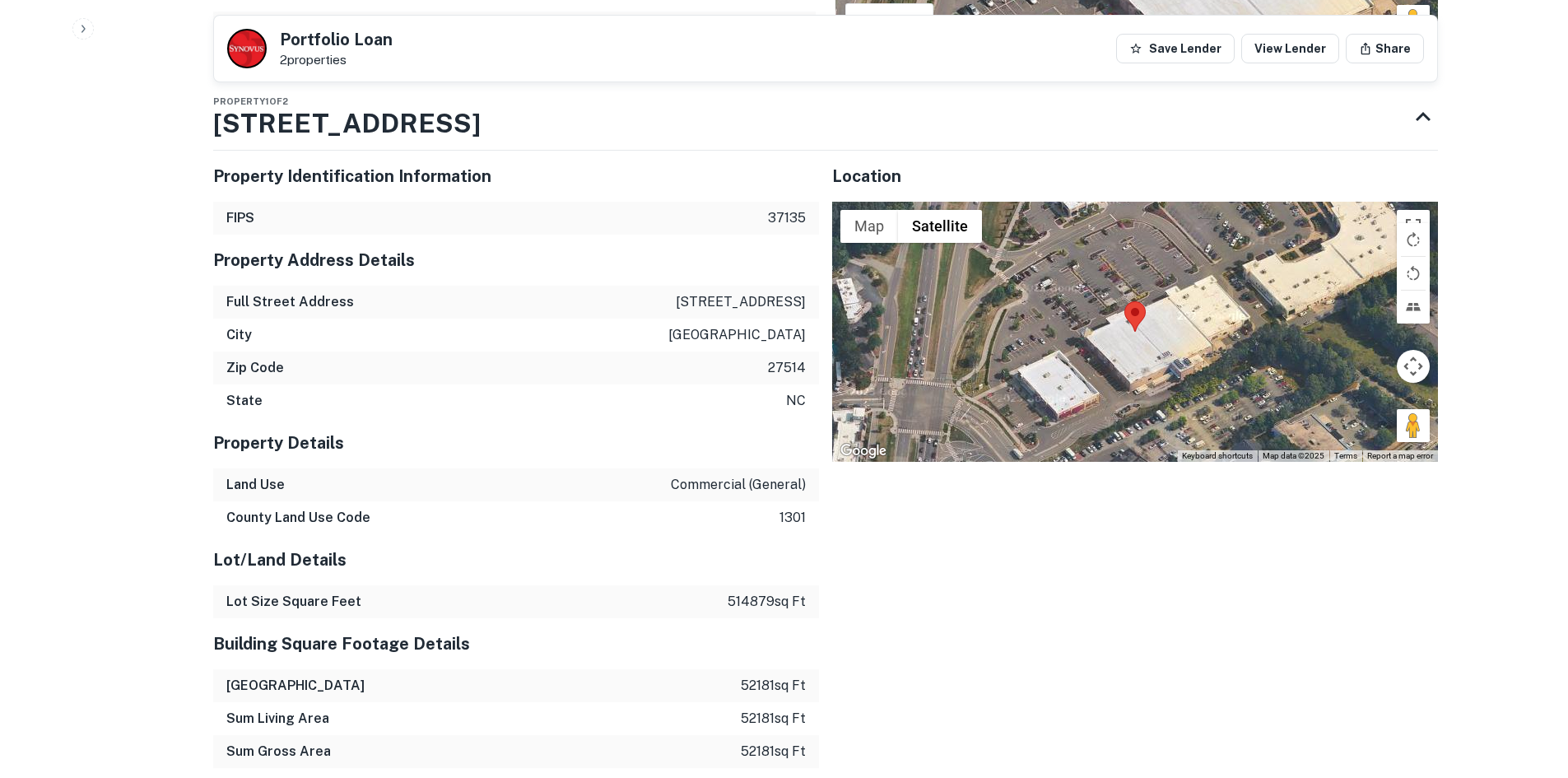
scroll to position [1589, 0]
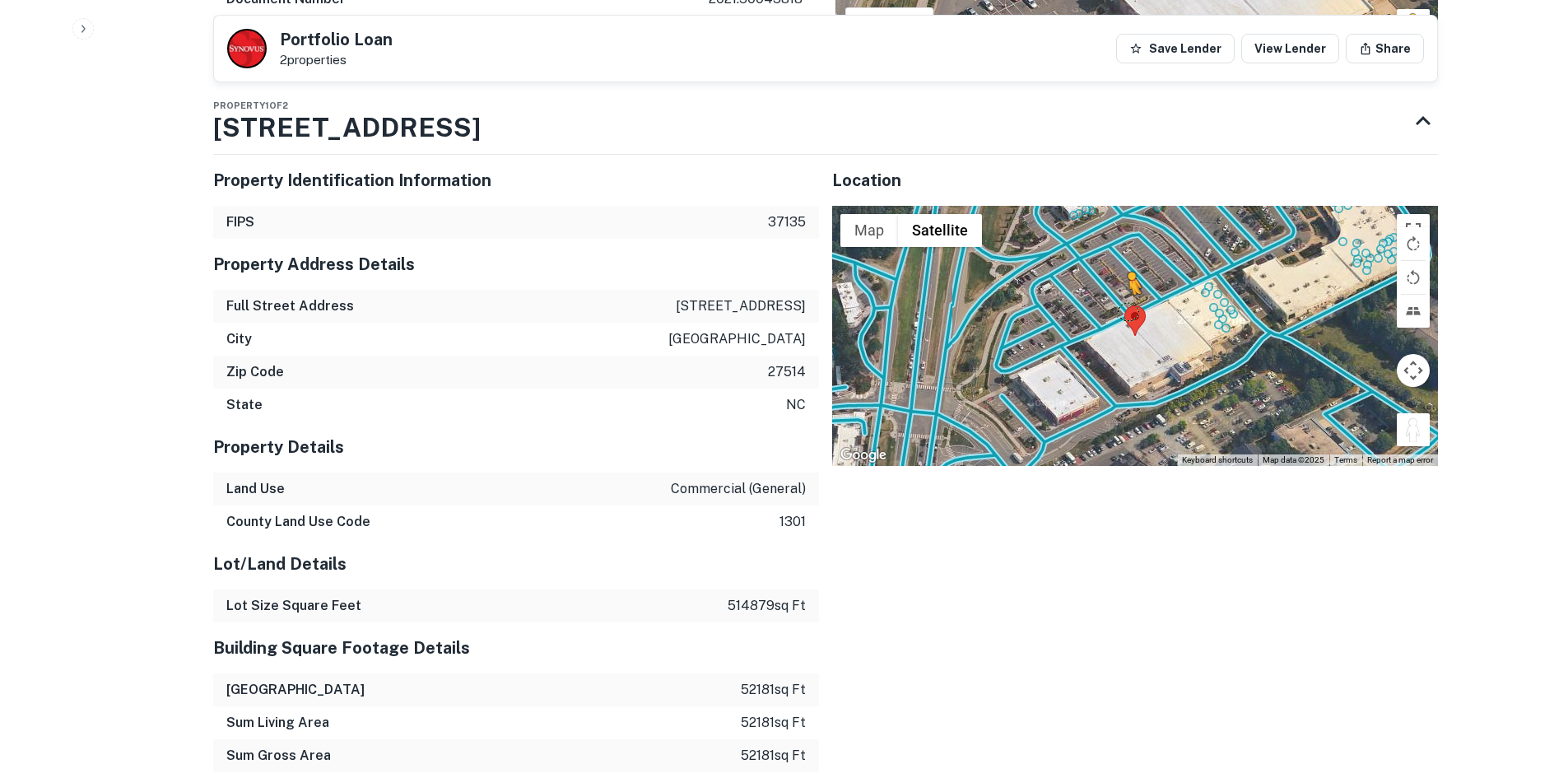
drag, startPoint x: 1407, startPoint y: 412, endPoint x: 1123, endPoint y: 287, distance: 310.3
click at [1123, 287] on div "To activate drag with keyboard, press Alt + Enter. Once in keyboard drag state,…" at bounding box center [1135, 335] width 606 height 260
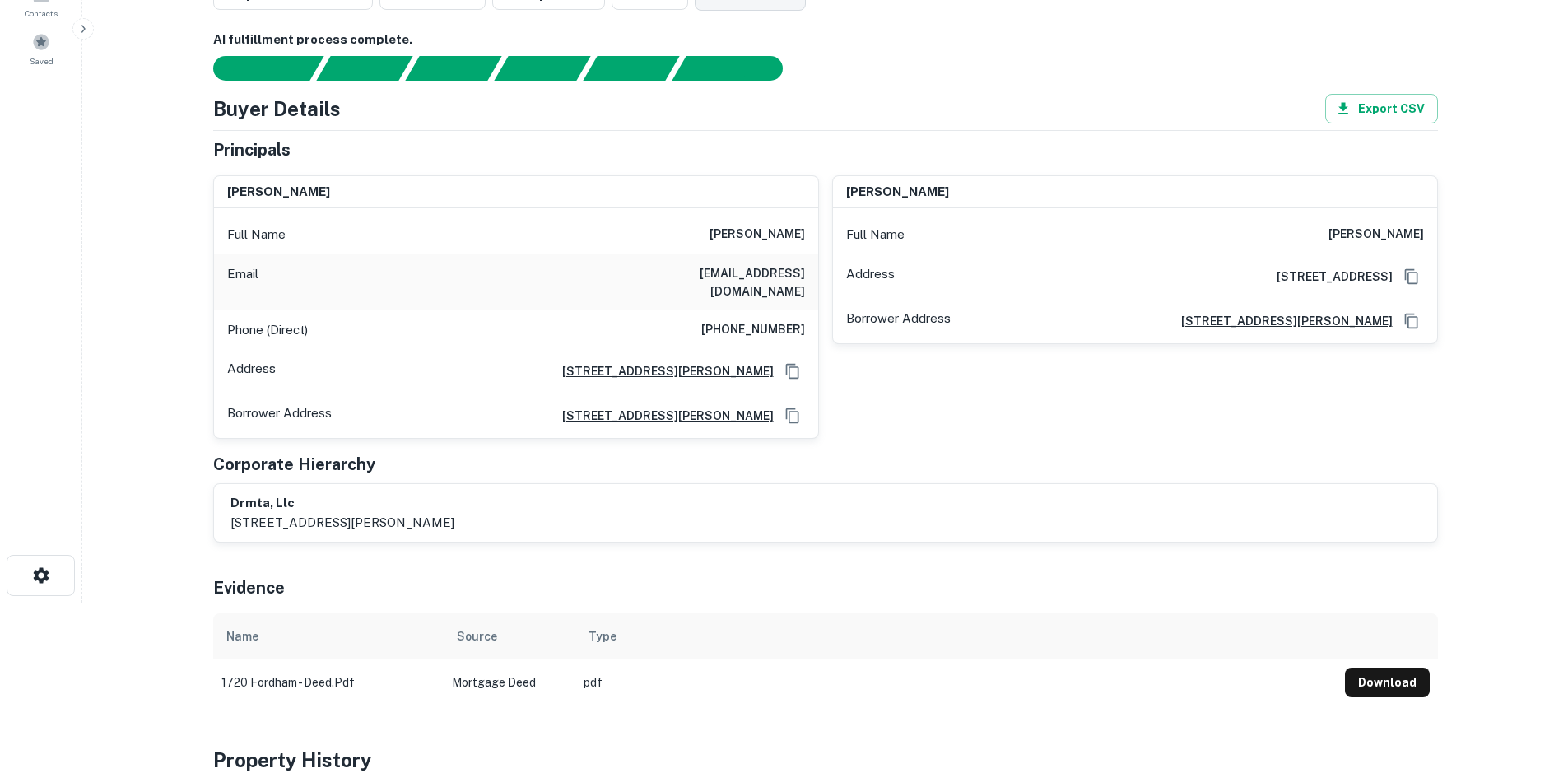
scroll to position [0, 0]
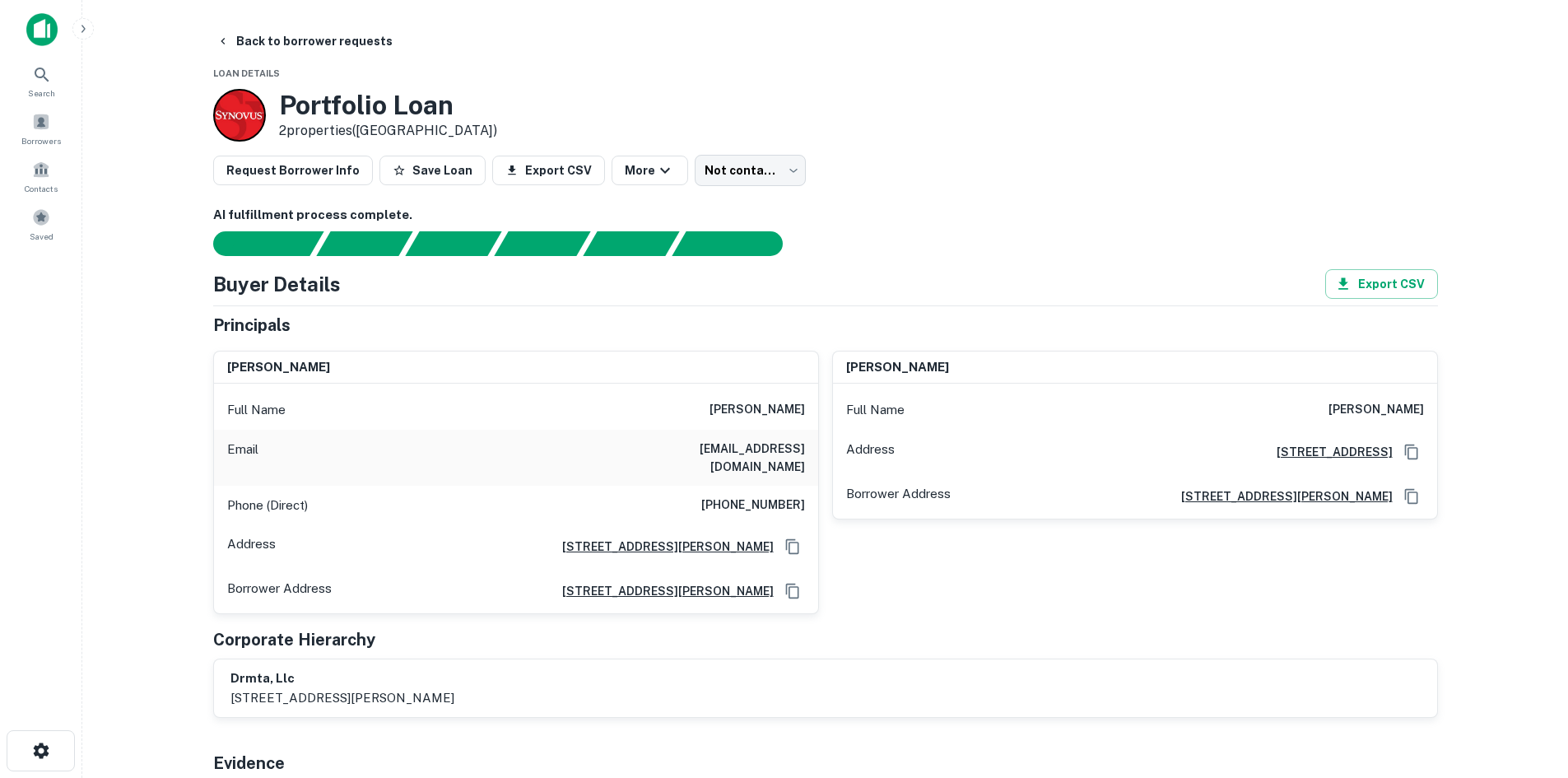
click at [768, 496] on h6 "[PHONE_NUMBER]" at bounding box center [753, 506] width 104 height 20
copy h6 "[PHONE_NUMBER]"
click at [731, 172] on body "Search Borrowers Contacts Saved Back to borrower requests Loan Details Portfoli…" at bounding box center [784, 389] width 1568 height 778
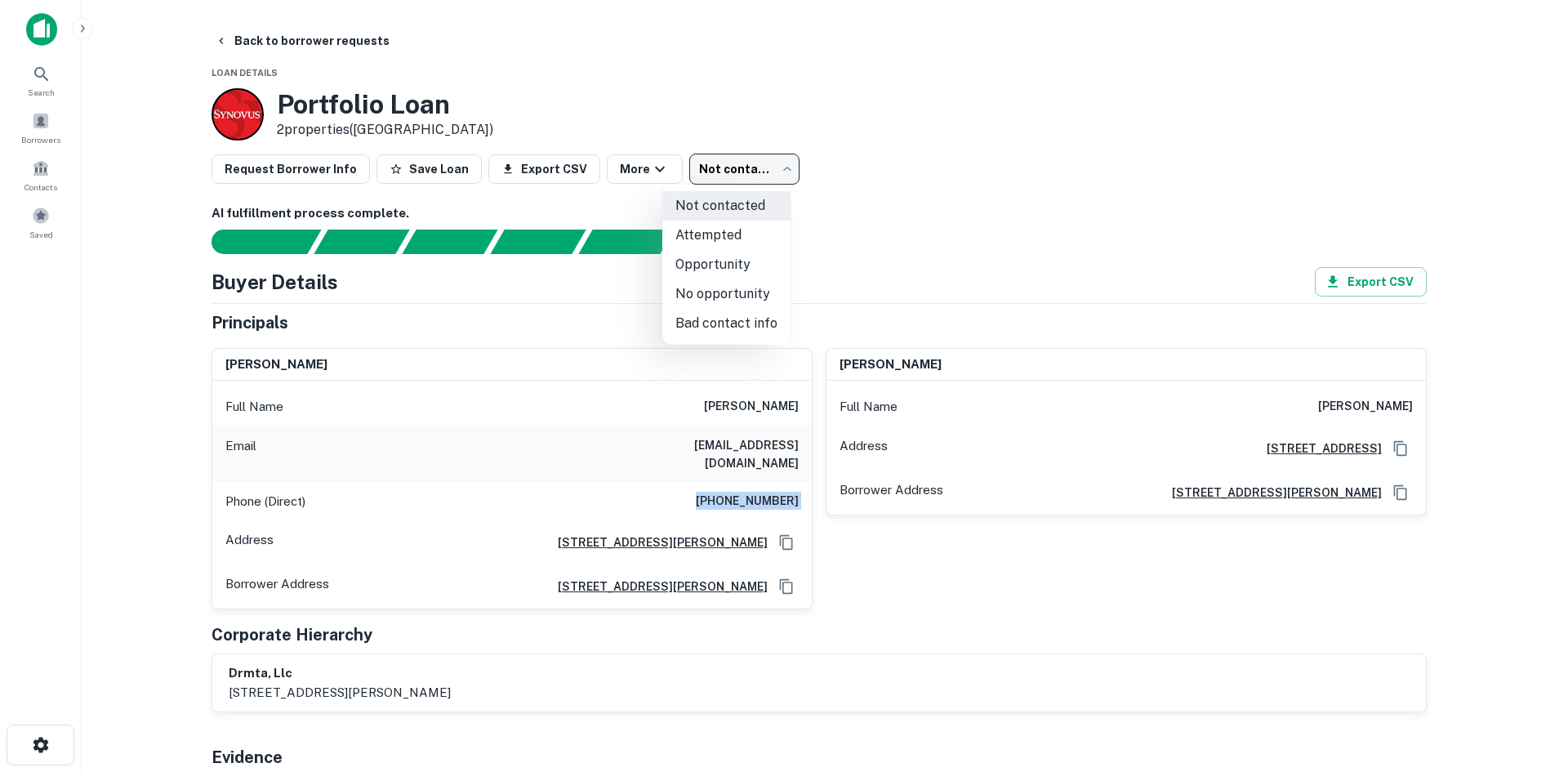
click at [714, 232] on li "Attempted" at bounding box center [726, 235] width 129 height 29
type input "*********"
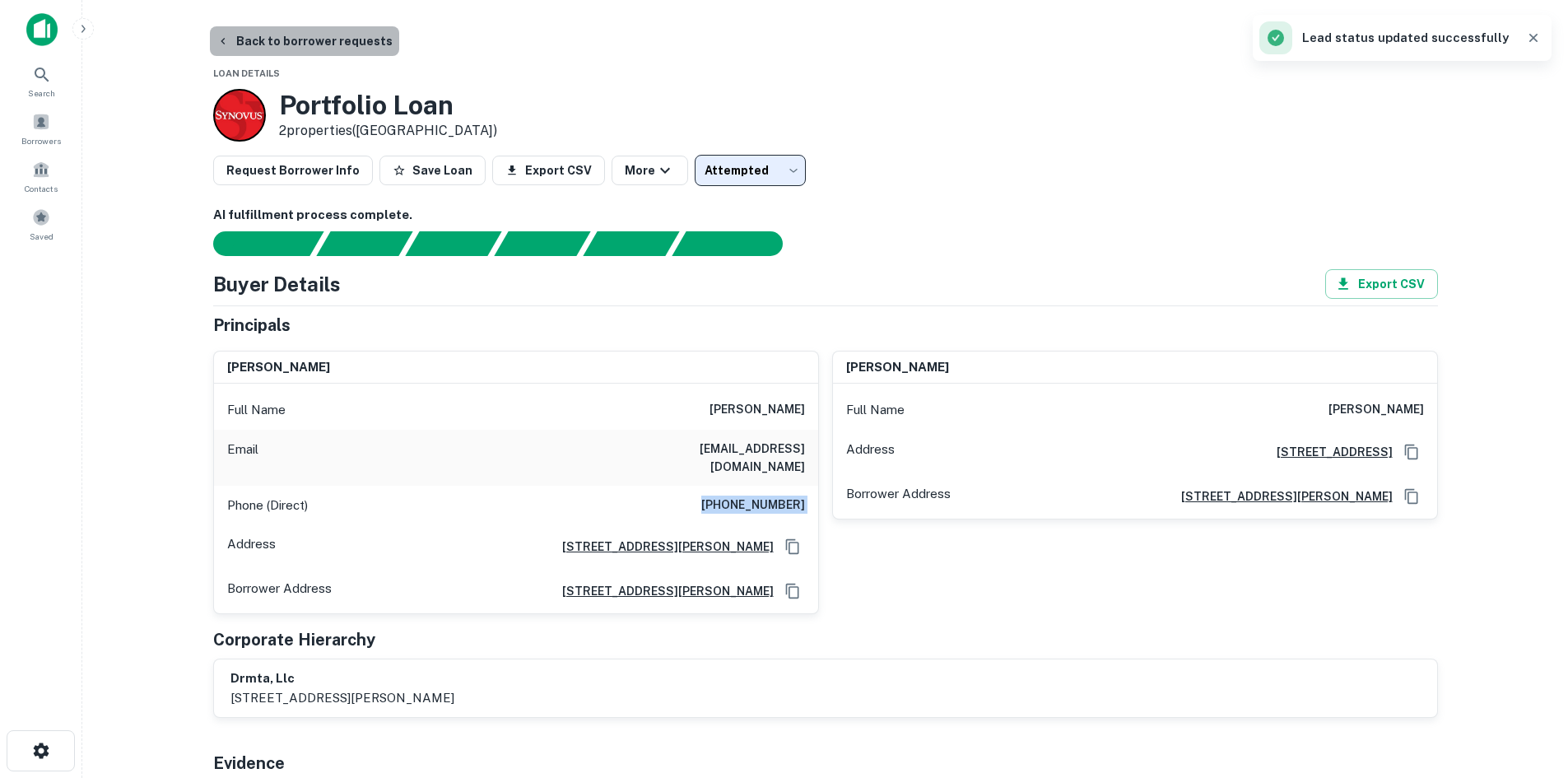
click at [370, 54] on button "Back to borrower requests" at bounding box center [304, 41] width 190 height 29
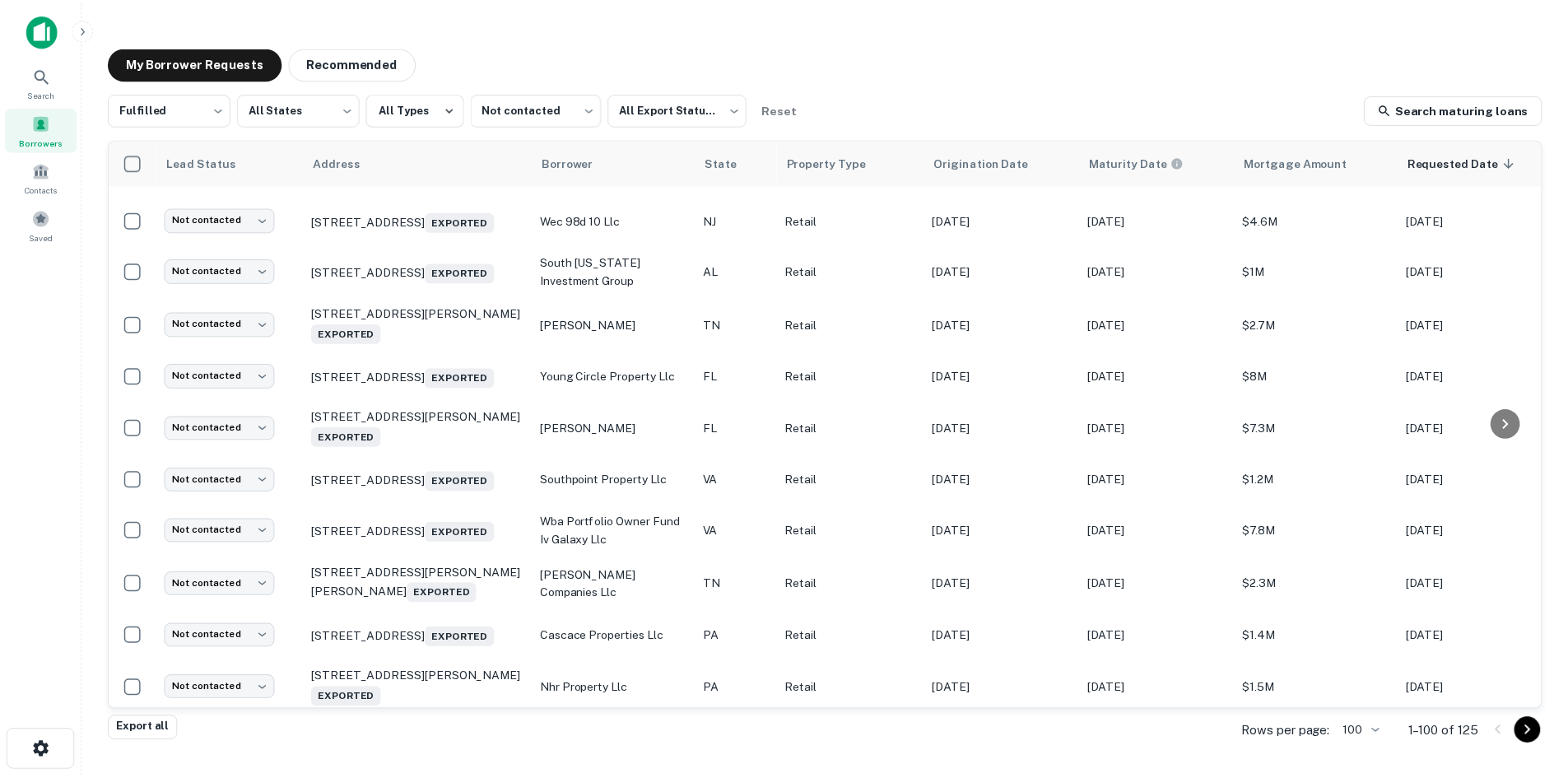
scroll to position [3028, 0]
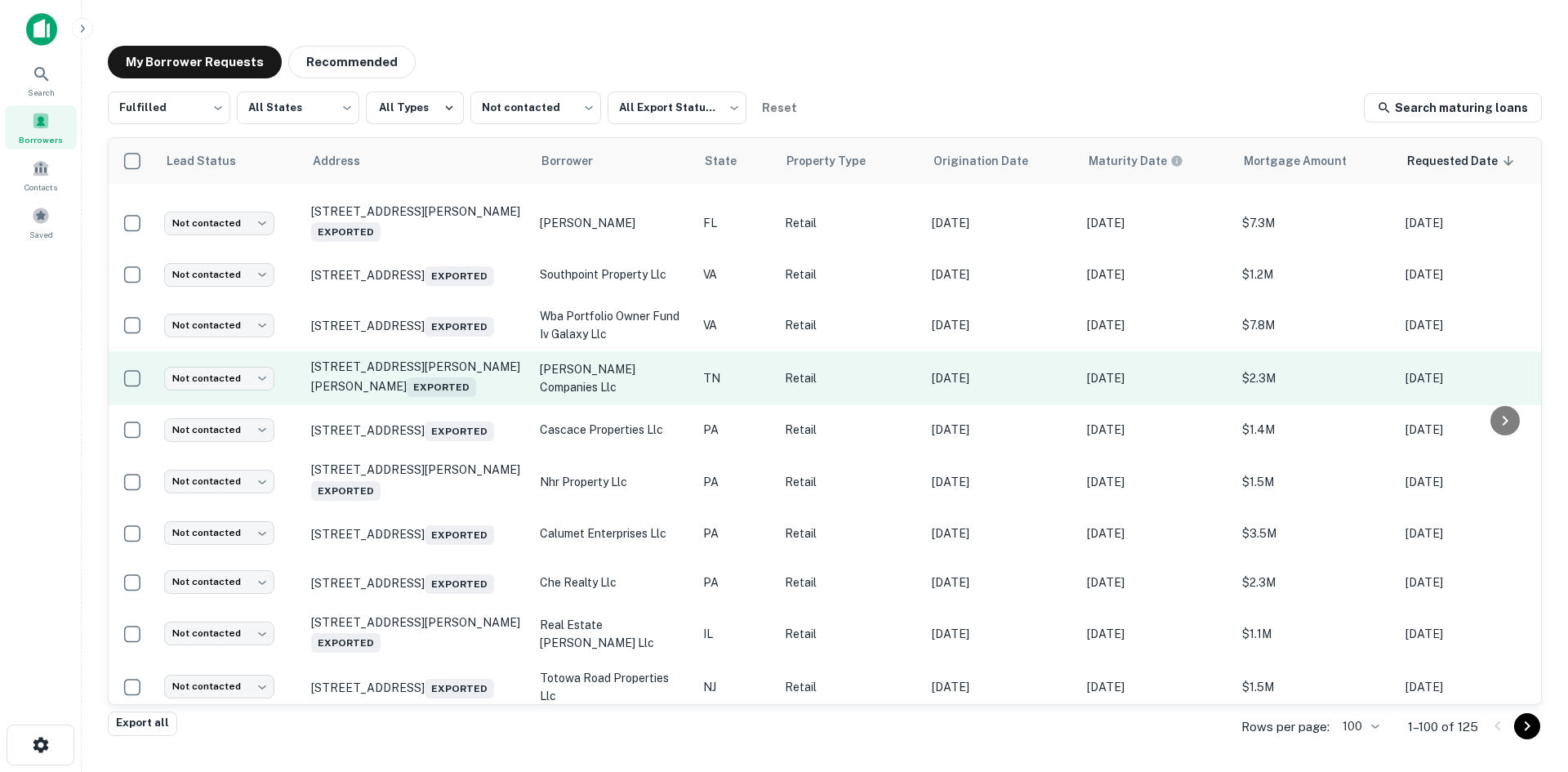
click at [457, 405] on td "[STREET_ADDRESS][PERSON_NAME][PERSON_NAME] Exported" at bounding box center [417, 378] width 229 height 54
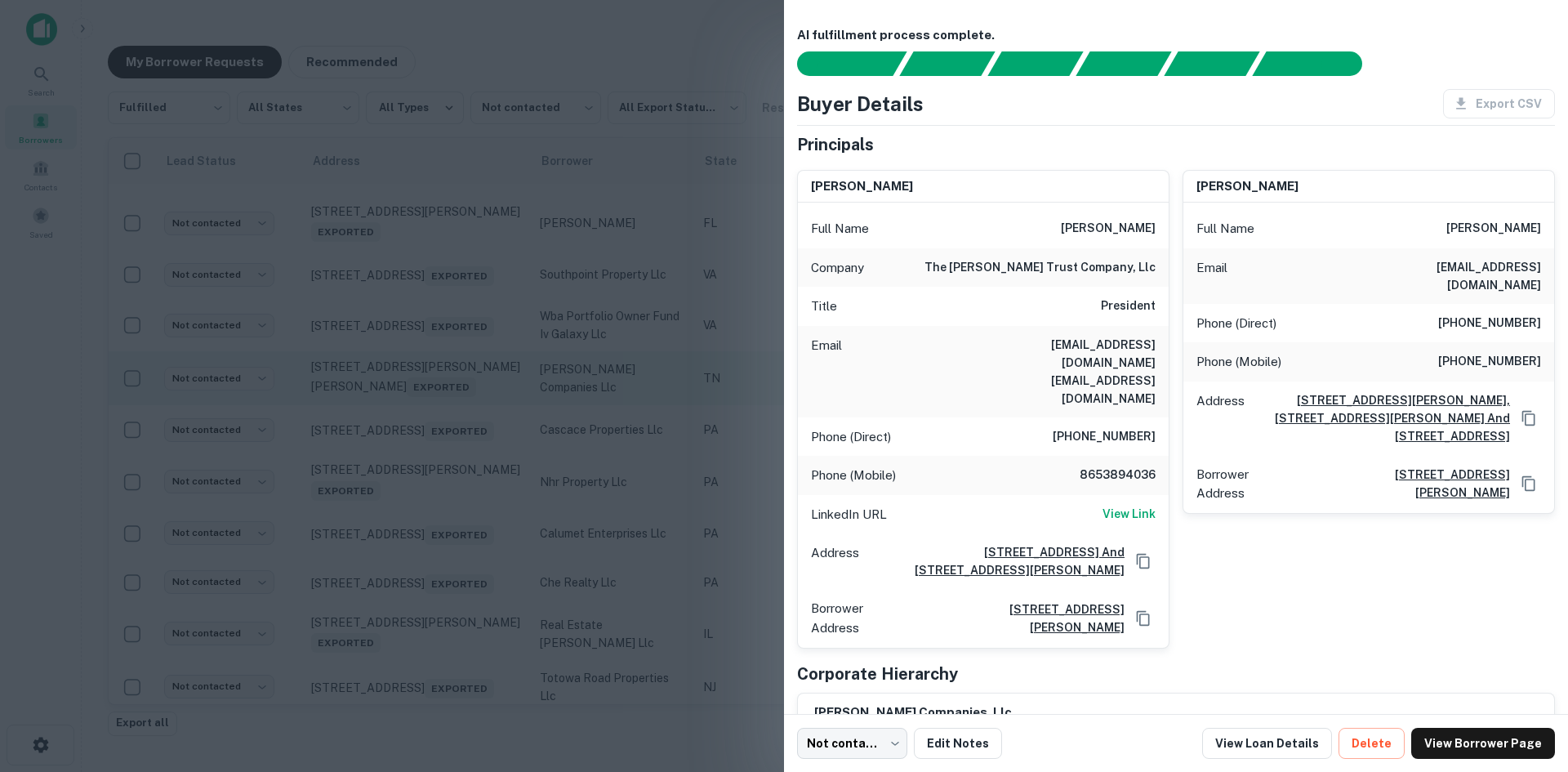
click at [457, 565] on div at bounding box center [784, 386] width 1568 height 772
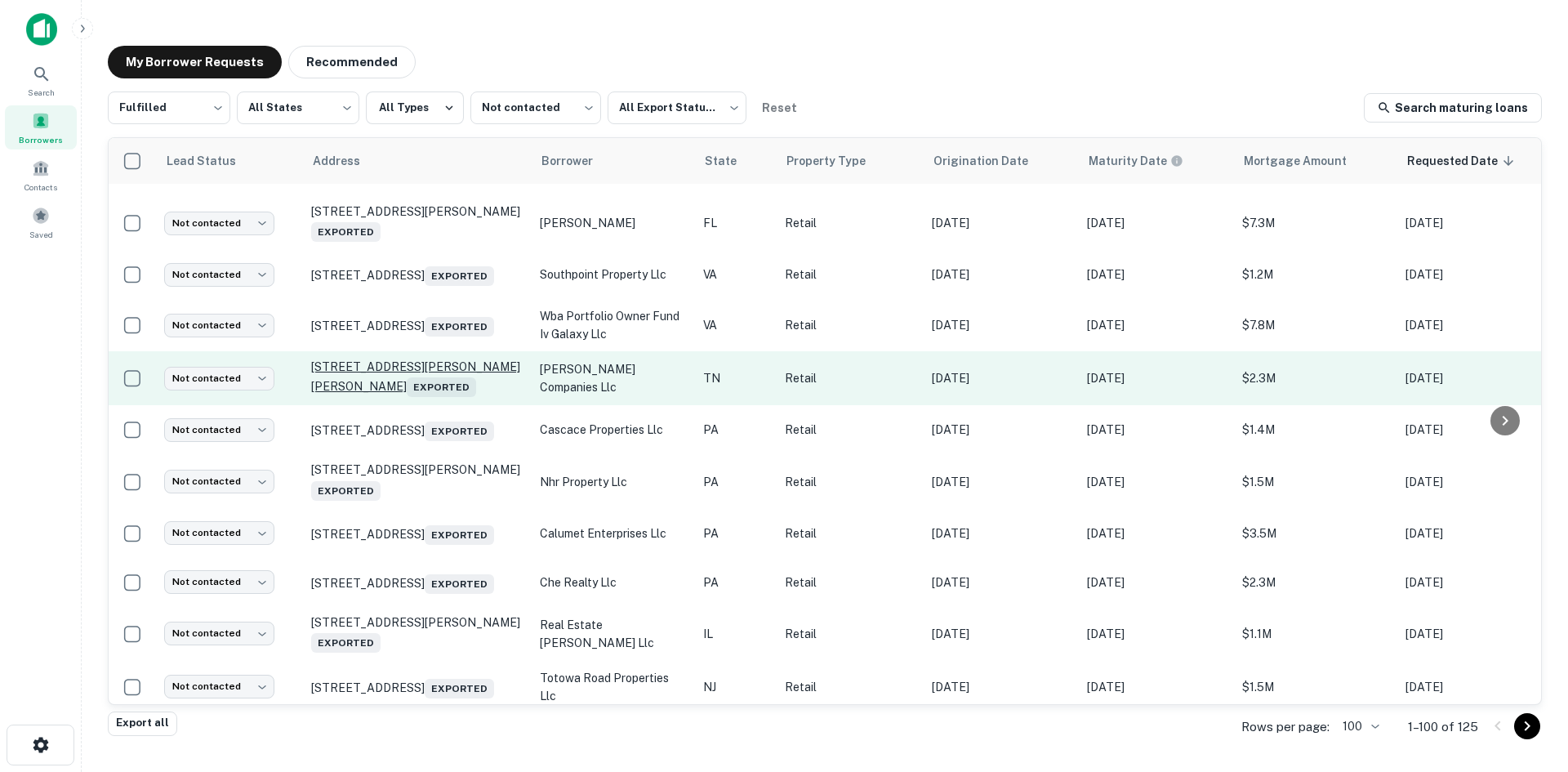
click at [447, 397] on p "[STREET_ADDRESS][PERSON_NAME][PERSON_NAME] Exported" at bounding box center [417, 377] width 212 height 37
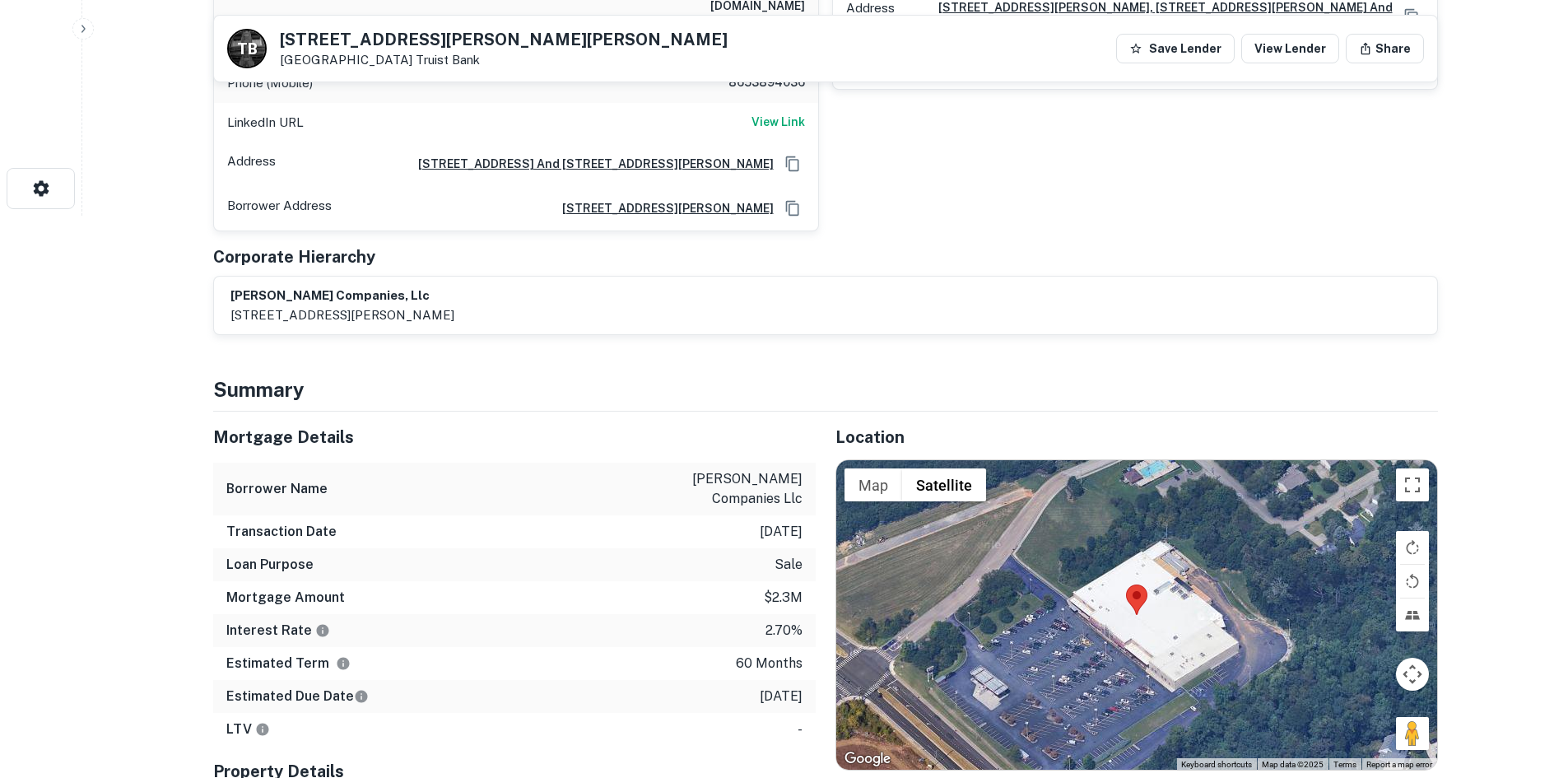
scroll to position [740, 0]
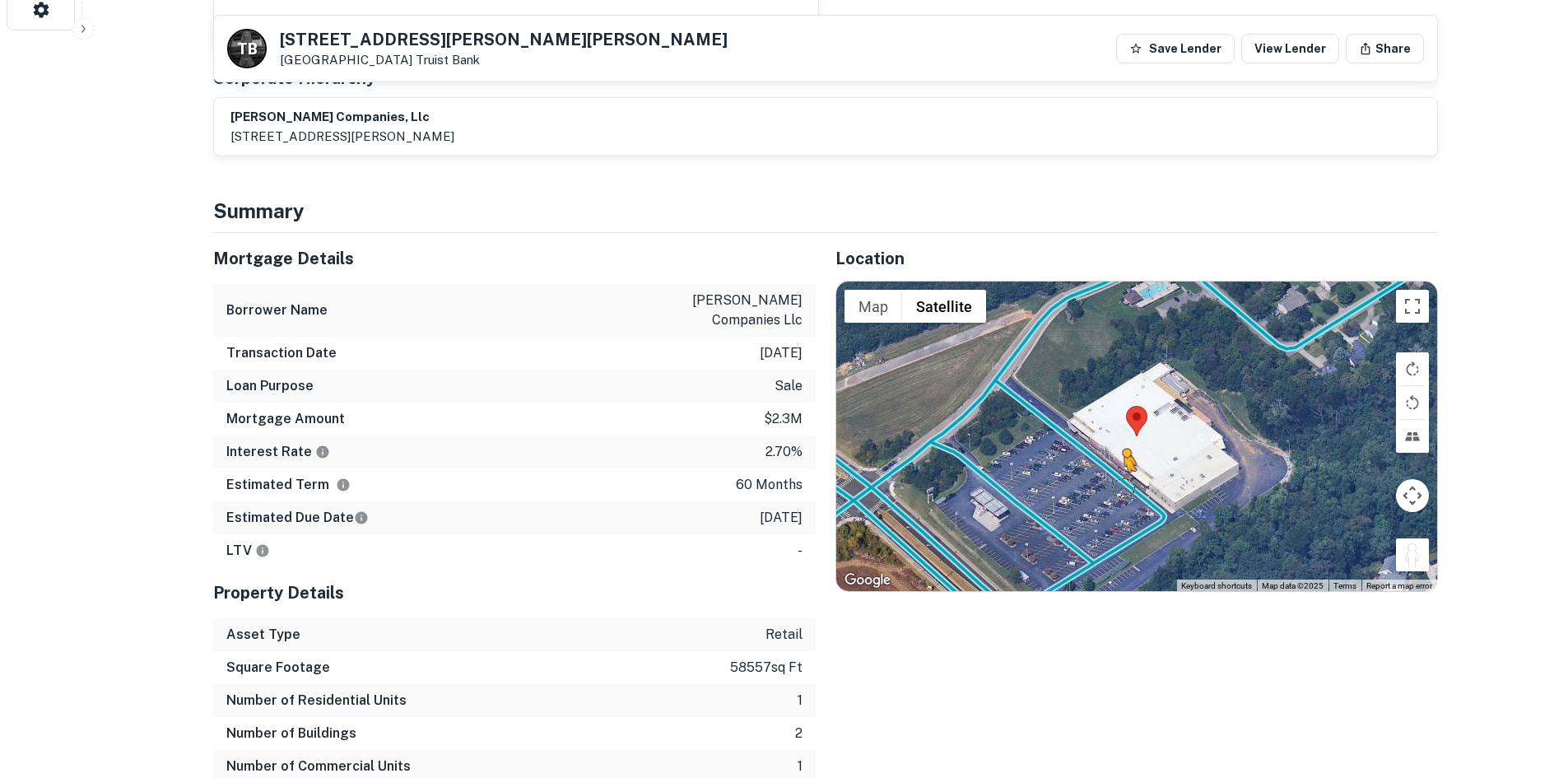
drag, startPoint x: 1408, startPoint y: 522, endPoint x: 1117, endPoint y: 447, distance: 300.5
click at [1117, 447] on div "To activate drag with keyboard, press Alt + Enter. Once in keyboard drag state,…" at bounding box center [1137, 436] width 601 height 309
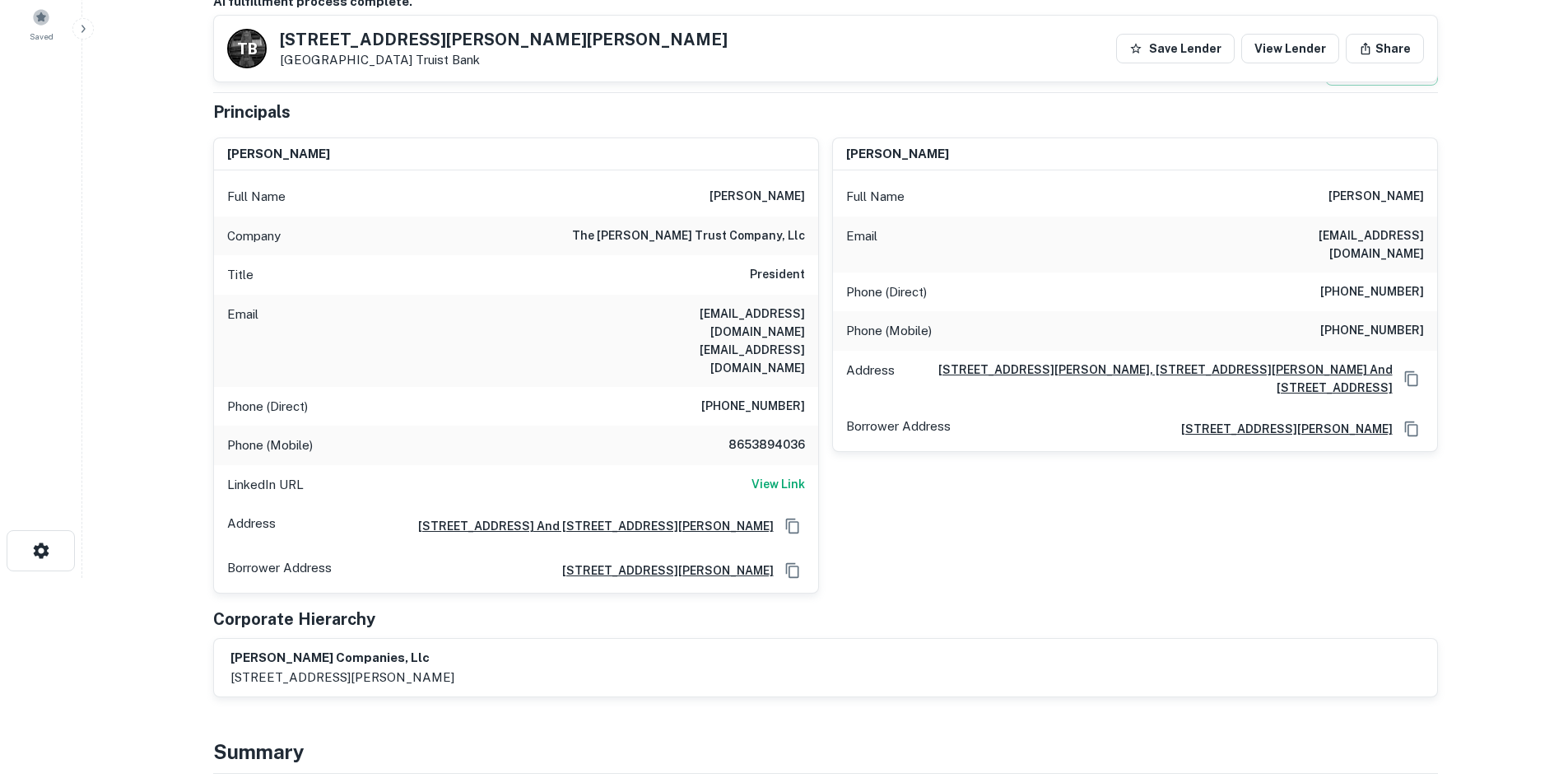
scroll to position [82, 0]
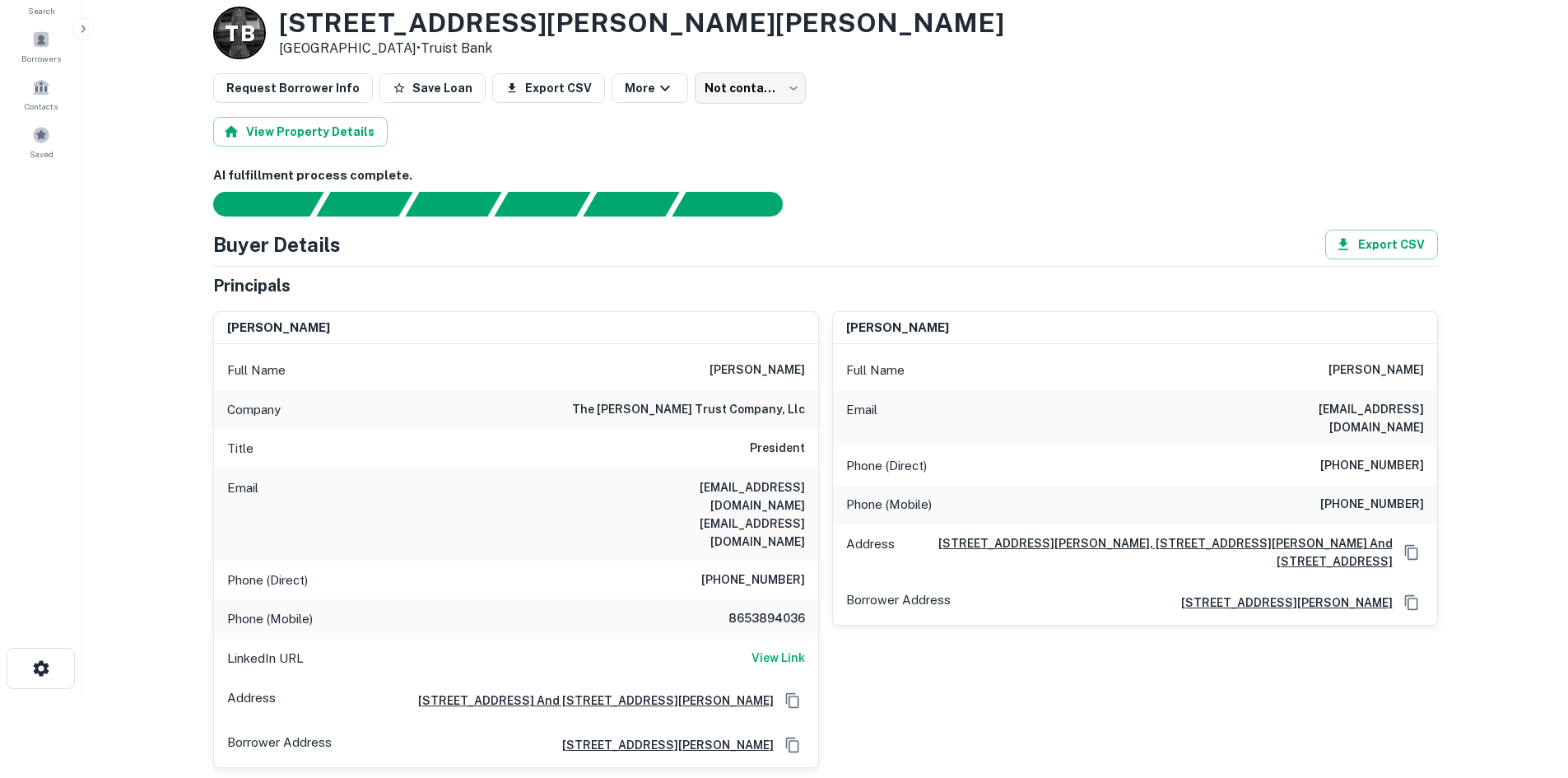
drag, startPoint x: 699, startPoint y: 369, endPoint x: 804, endPoint y: 377, distance: 105.3
click at [804, 377] on div "Full Name [PERSON_NAME]" at bounding box center [516, 370] width 604 height 39
copy h6 "[PERSON_NAME]"
click at [739, 571] on h6 "[PHONE_NUMBER]" at bounding box center [753, 581] width 104 height 20
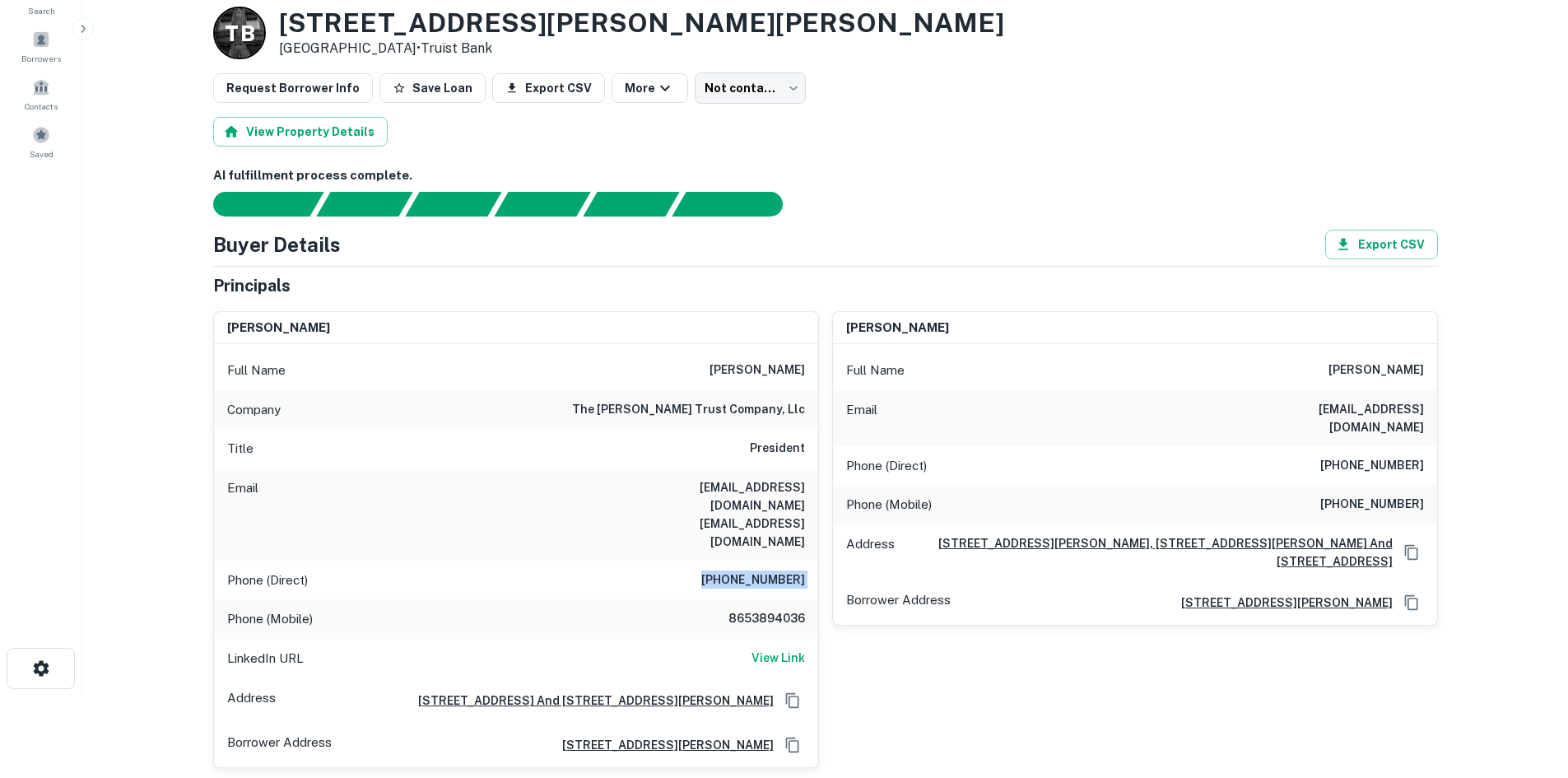
click at [739, 571] on h6 "[PHONE_NUMBER]" at bounding box center [753, 581] width 104 height 20
copy h6 "[PHONE_NUMBER]"
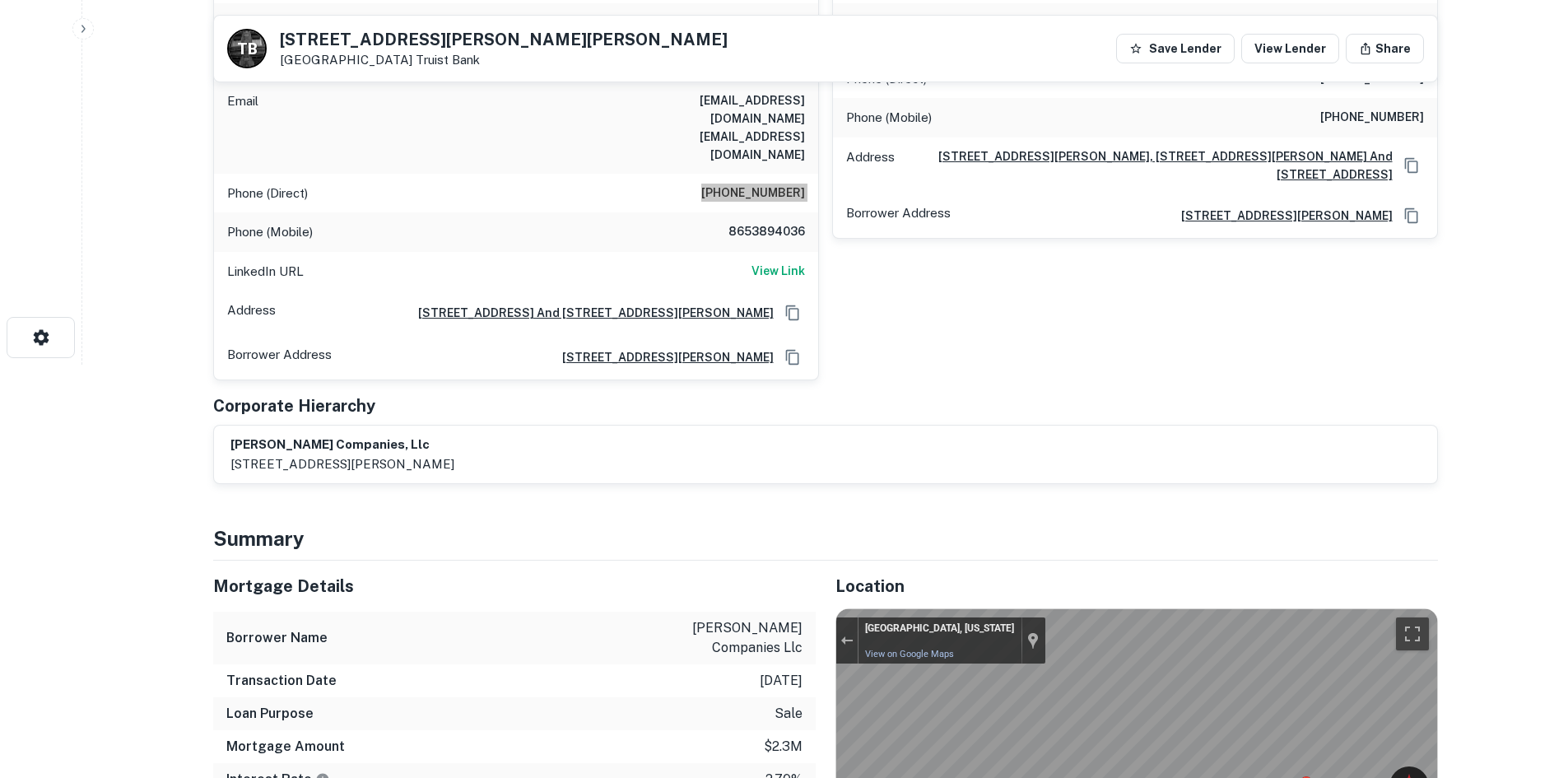
scroll to position [411, 0]
click at [734, 224] on h6 "8653894036" at bounding box center [756, 234] width 99 height 20
click at [736, 224] on h6 "8653894036" at bounding box center [756, 234] width 99 height 20
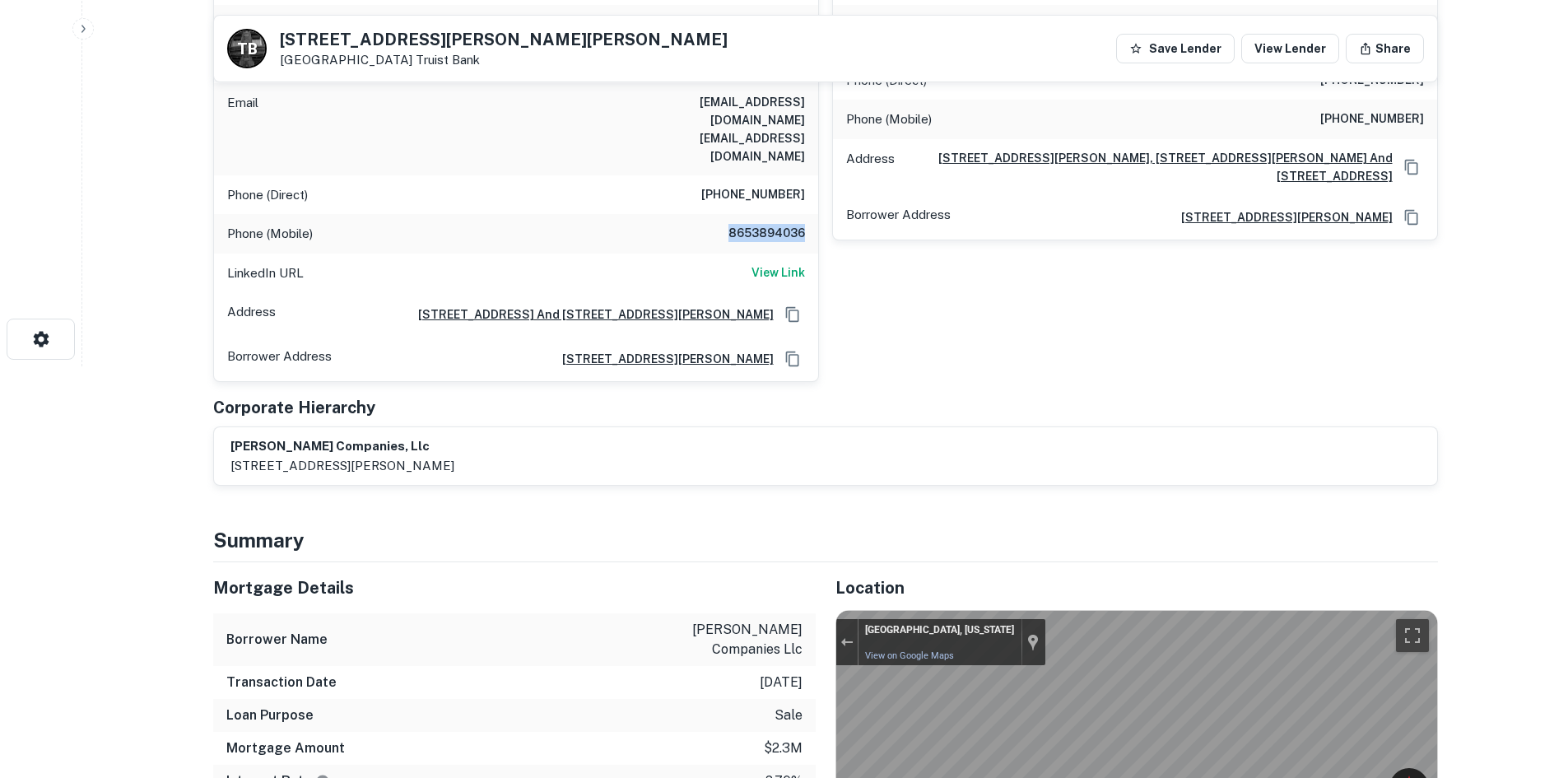
click at [736, 224] on h6 "8653894036" at bounding box center [756, 234] width 99 height 20
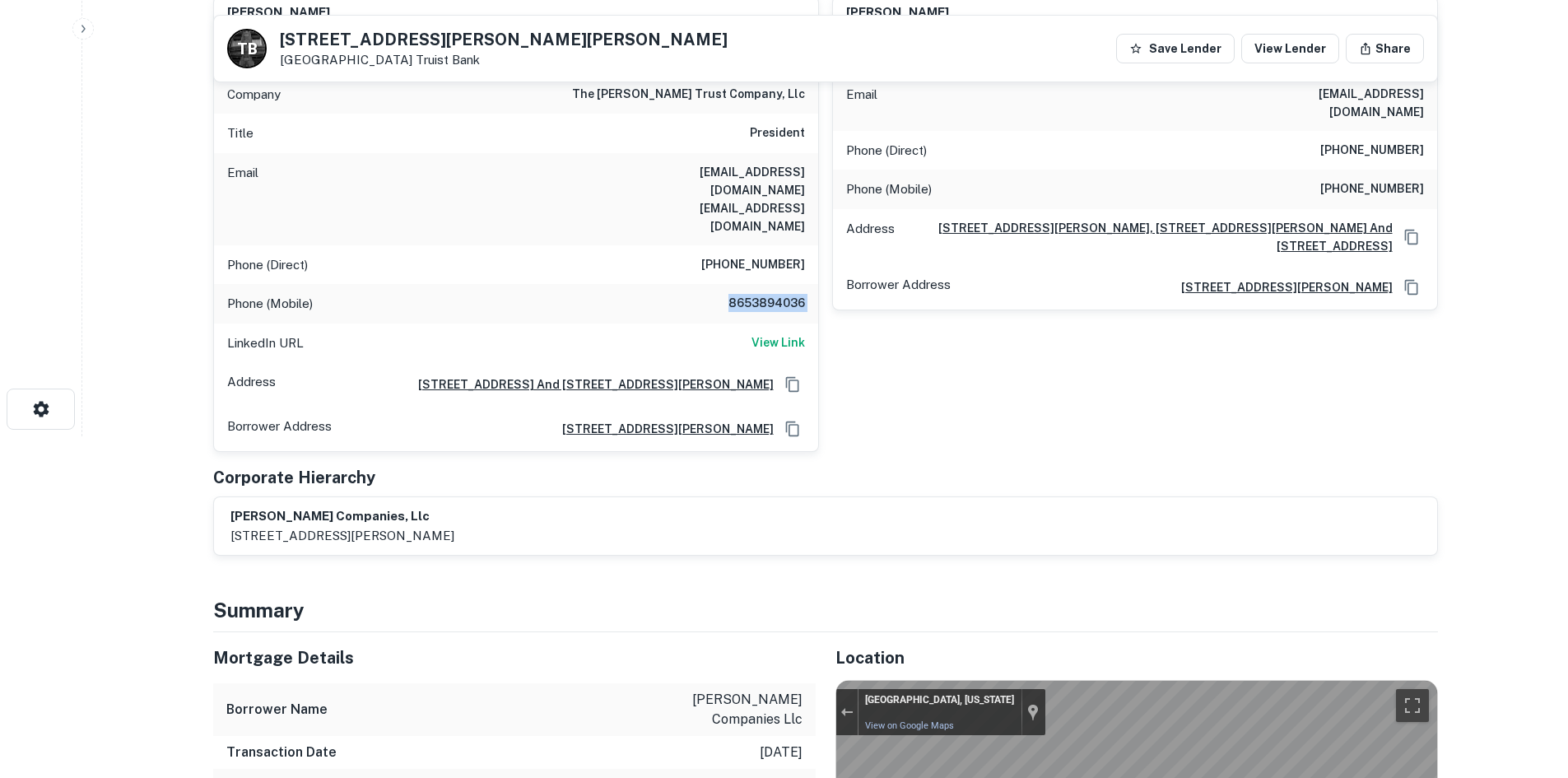
scroll to position [247, 0]
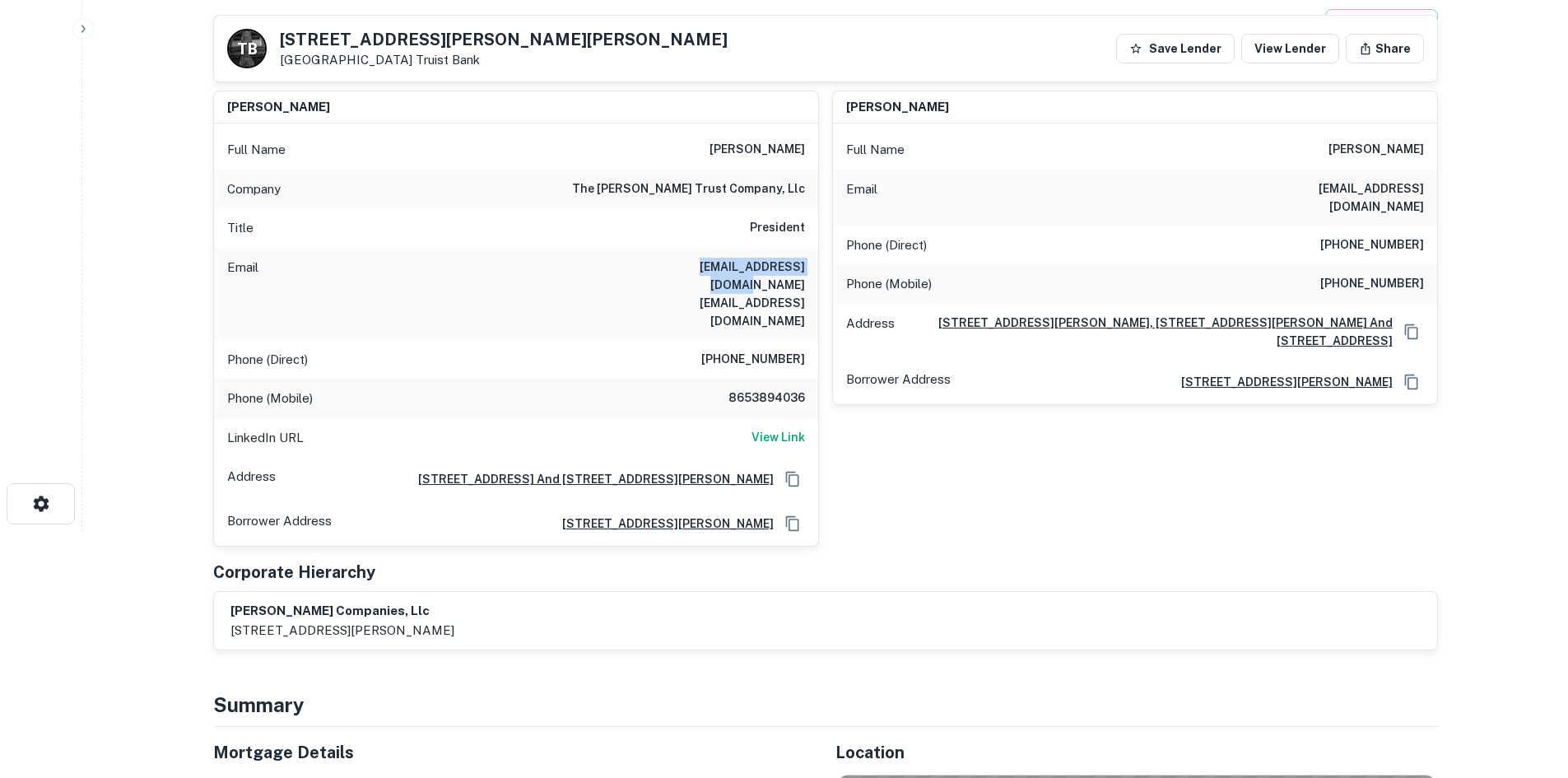
drag, startPoint x: 657, startPoint y: 260, endPoint x: 815, endPoint y: 268, distance: 158.2
click at [815, 268] on div "Email [EMAIL_ADDRESS][DOMAIN_NAME] [EMAIL_ADDRESS][DOMAIN_NAME]" at bounding box center [516, 293] width 604 height 92
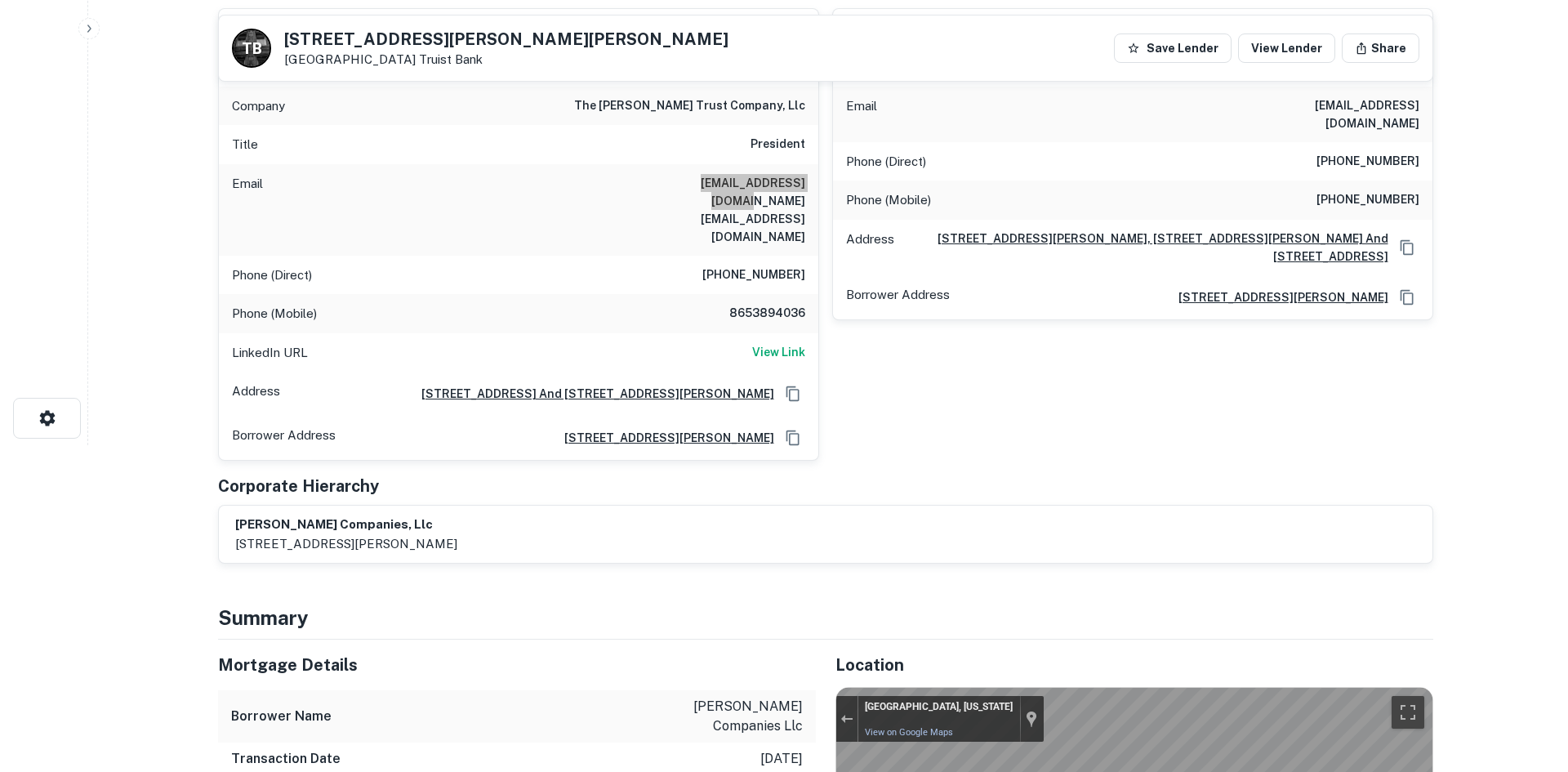
scroll to position [0, 0]
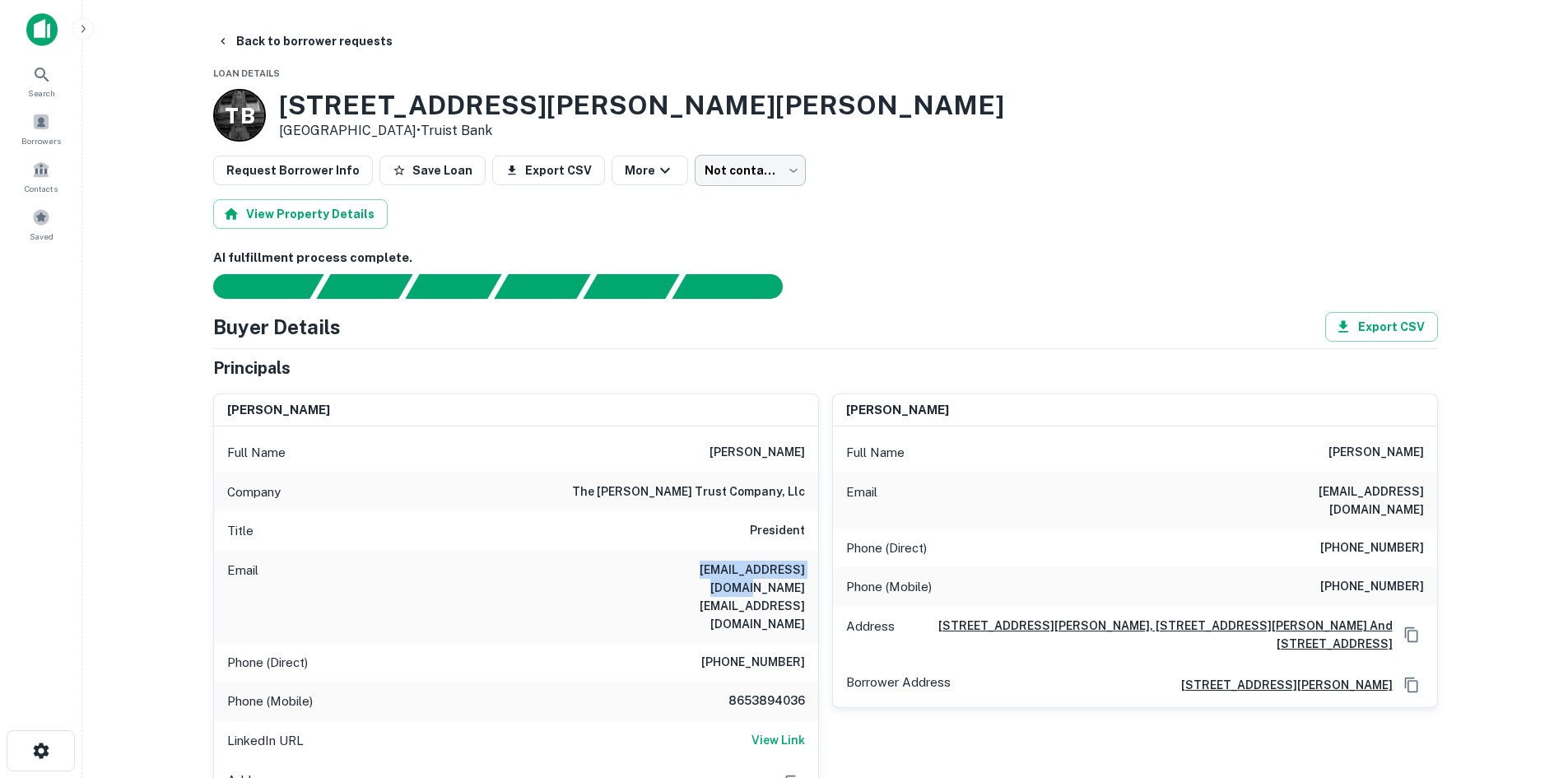
click at [737, 179] on body "Search Borrowers Contacts Saved Back to borrower requests Loan Details T B [STR…" at bounding box center [784, 389] width 1568 height 778
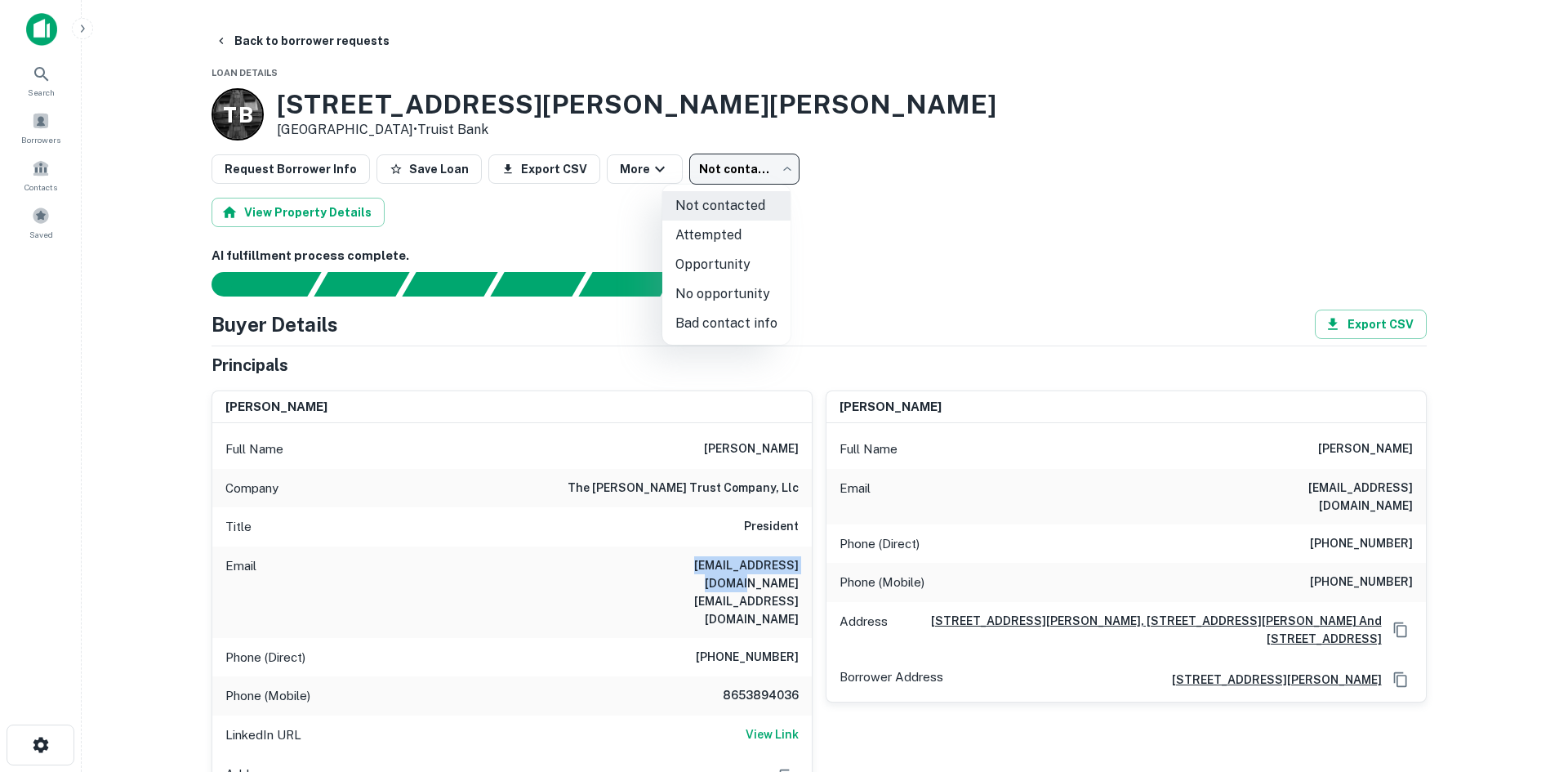
click at [725, 245] on li "Attempted" at bounding box center [726, 235] width 129 height 29
type input "*********"
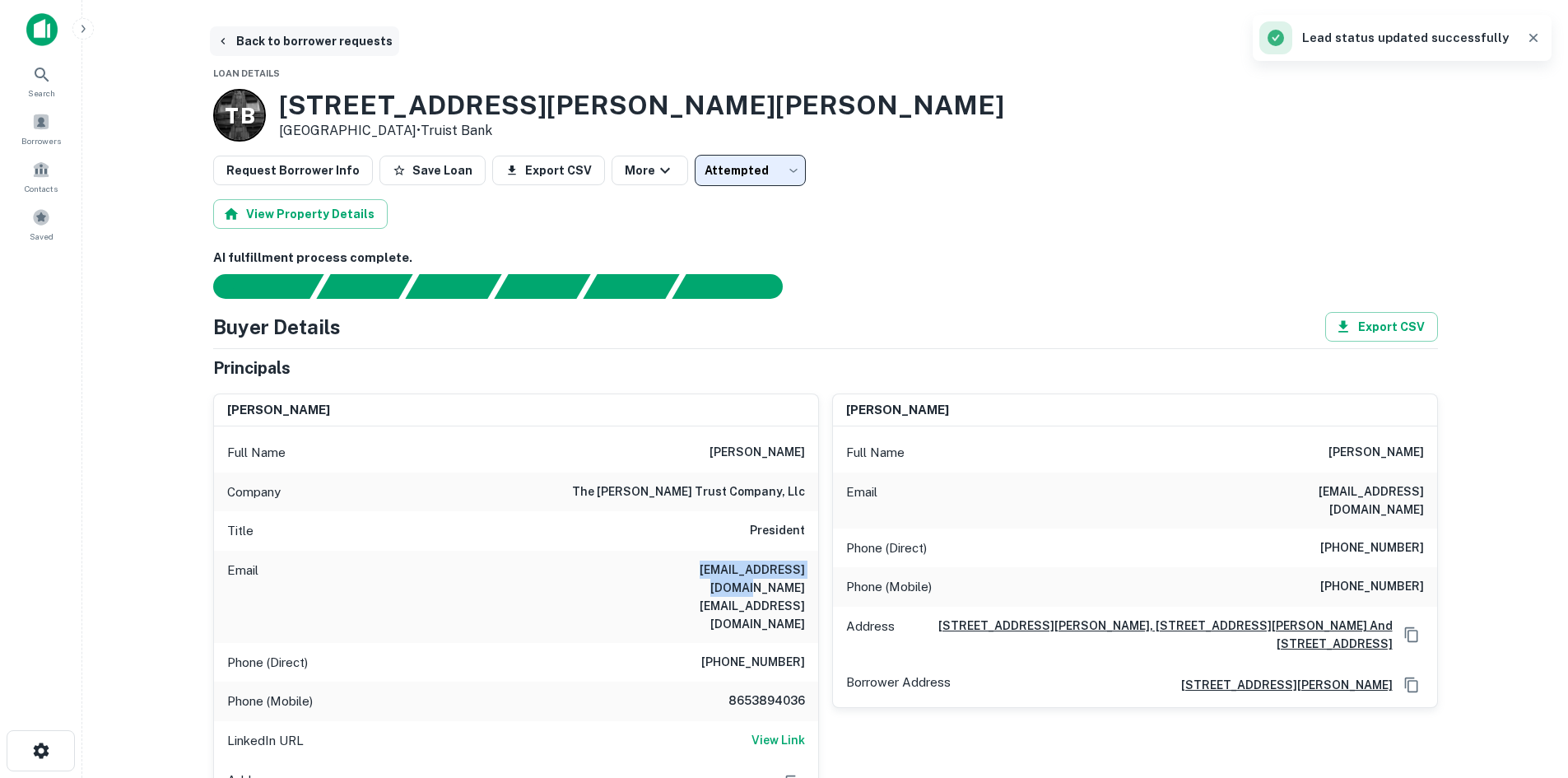
click at [316, 36] on button "Back to borrower requests" at bounding box center [304, 41] width 190 height 29
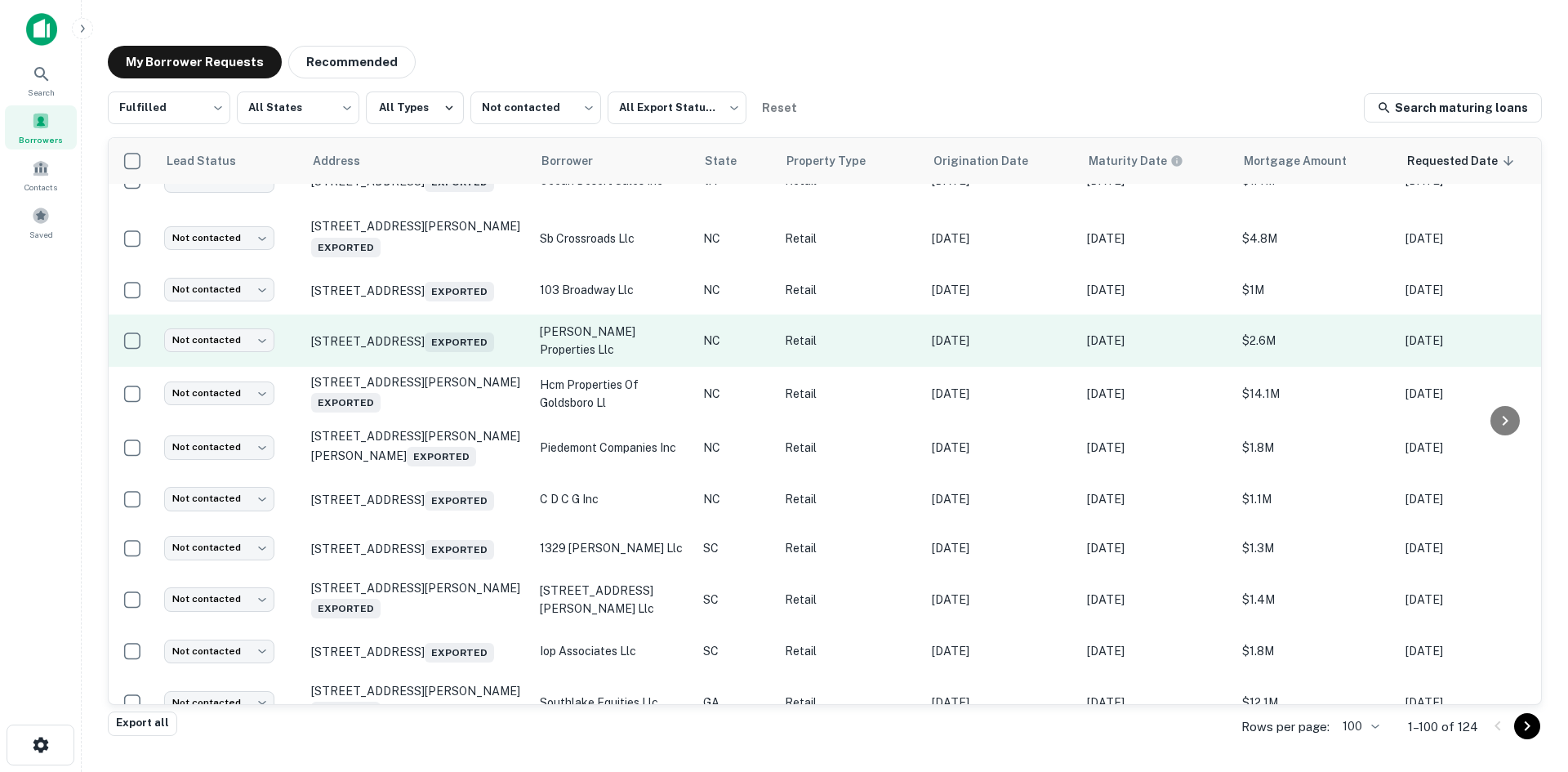
scroll to position [1125, 0]
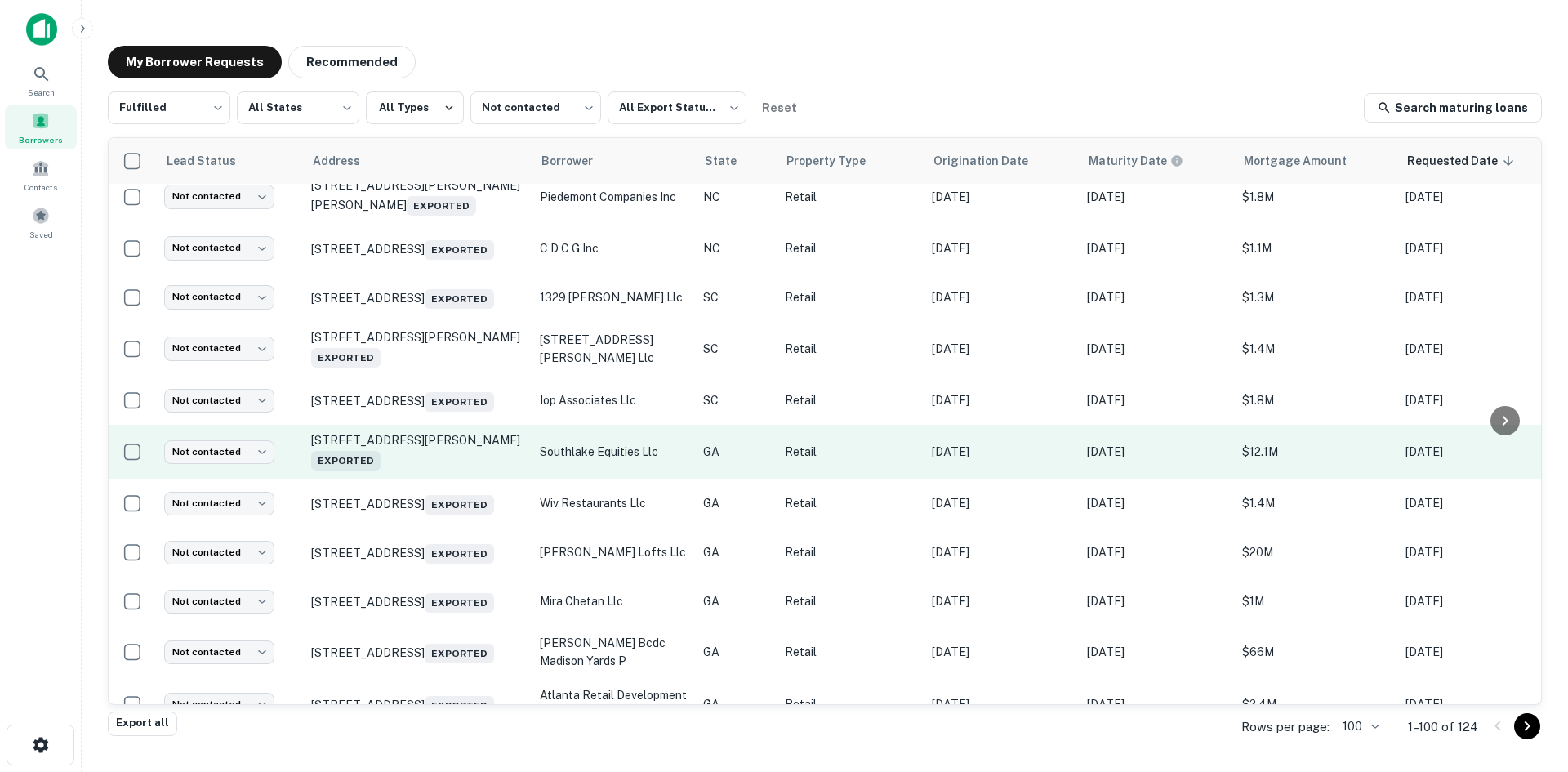
click at [434, 478] on td "[STREET_ADDRESS][PERSON_NAME] Exported" at bounding box center [417, 451] width 229 height 54
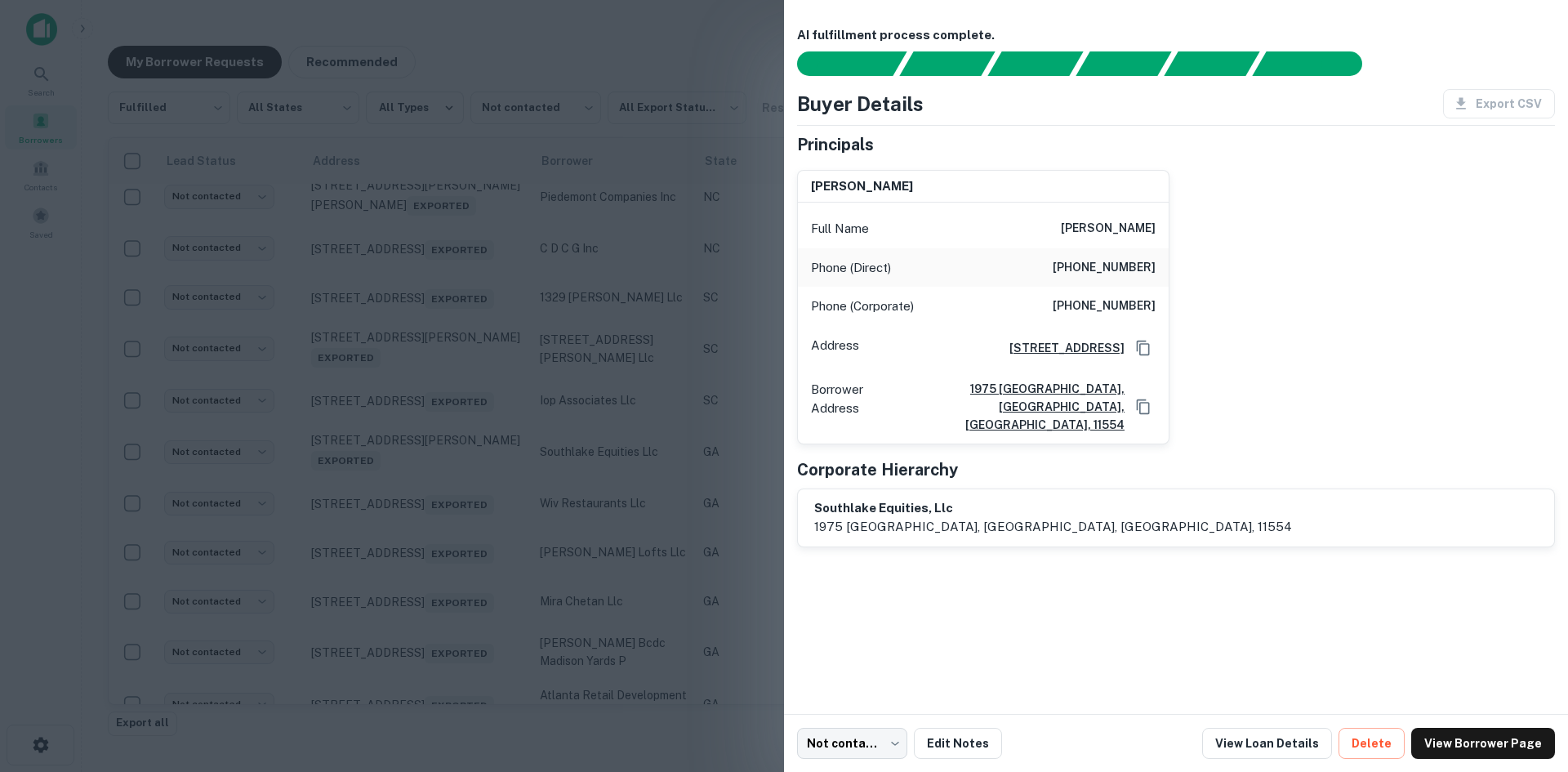
click at [430, 533] on div at bounding box center [784, 386] width 1568 height 772
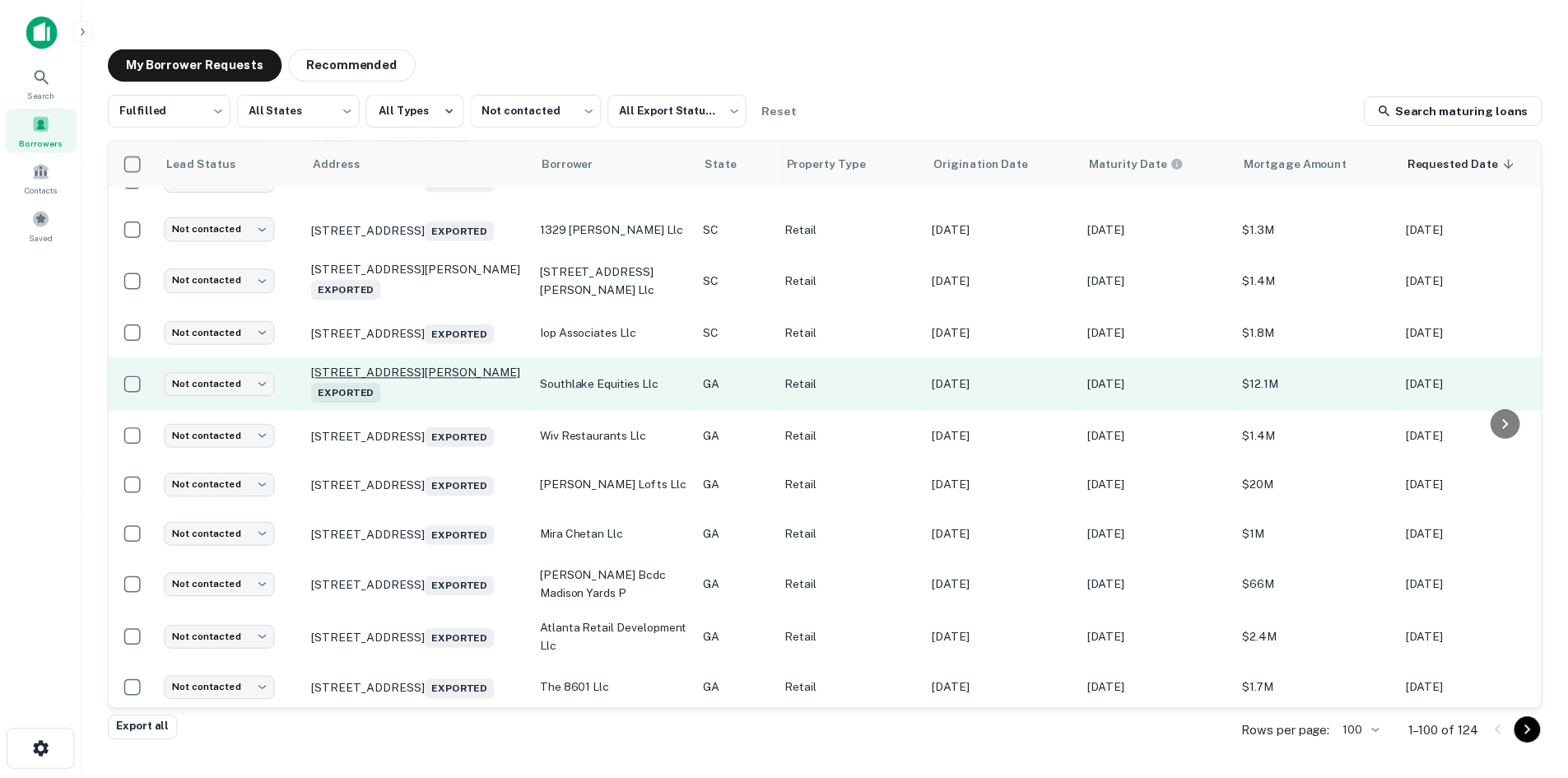
scroll to position [1299, 0]
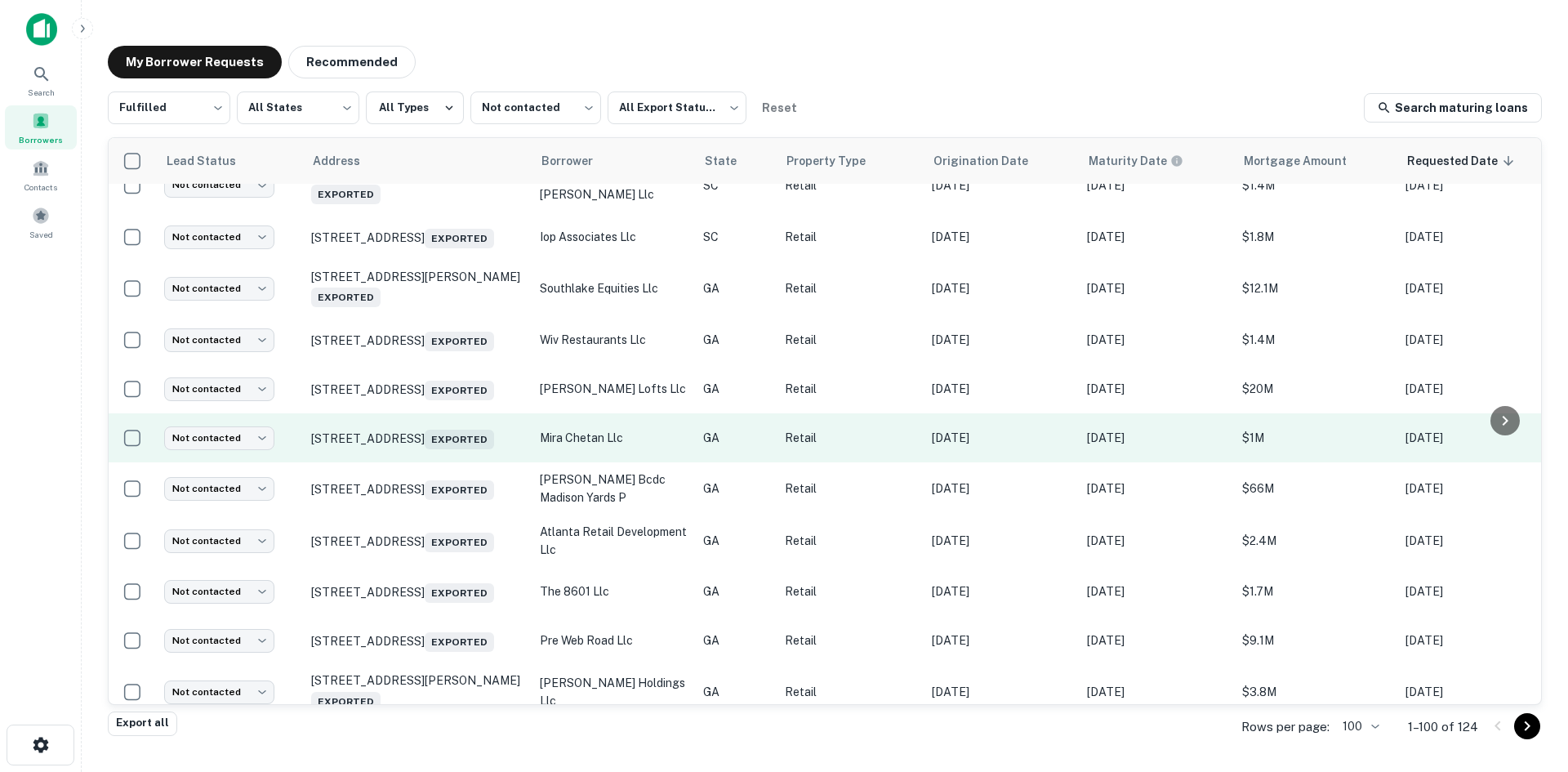
click at [425, 462] on td "[STREET_ADDRESS]" at bounding box center [417, 437] width 229 height 49
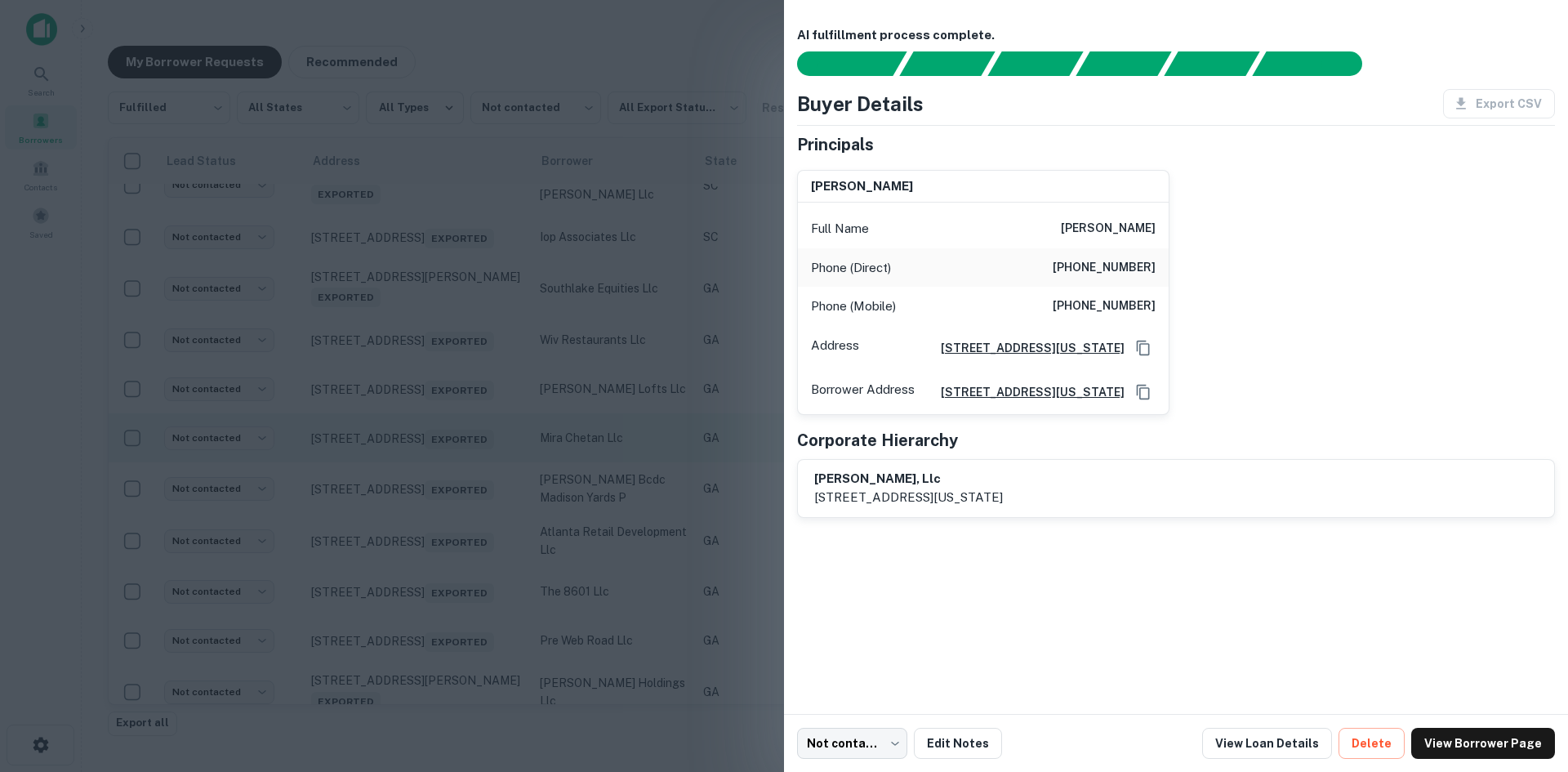
click at [425, 531] on div at bounding box center [784, 386] width 1568 height 772
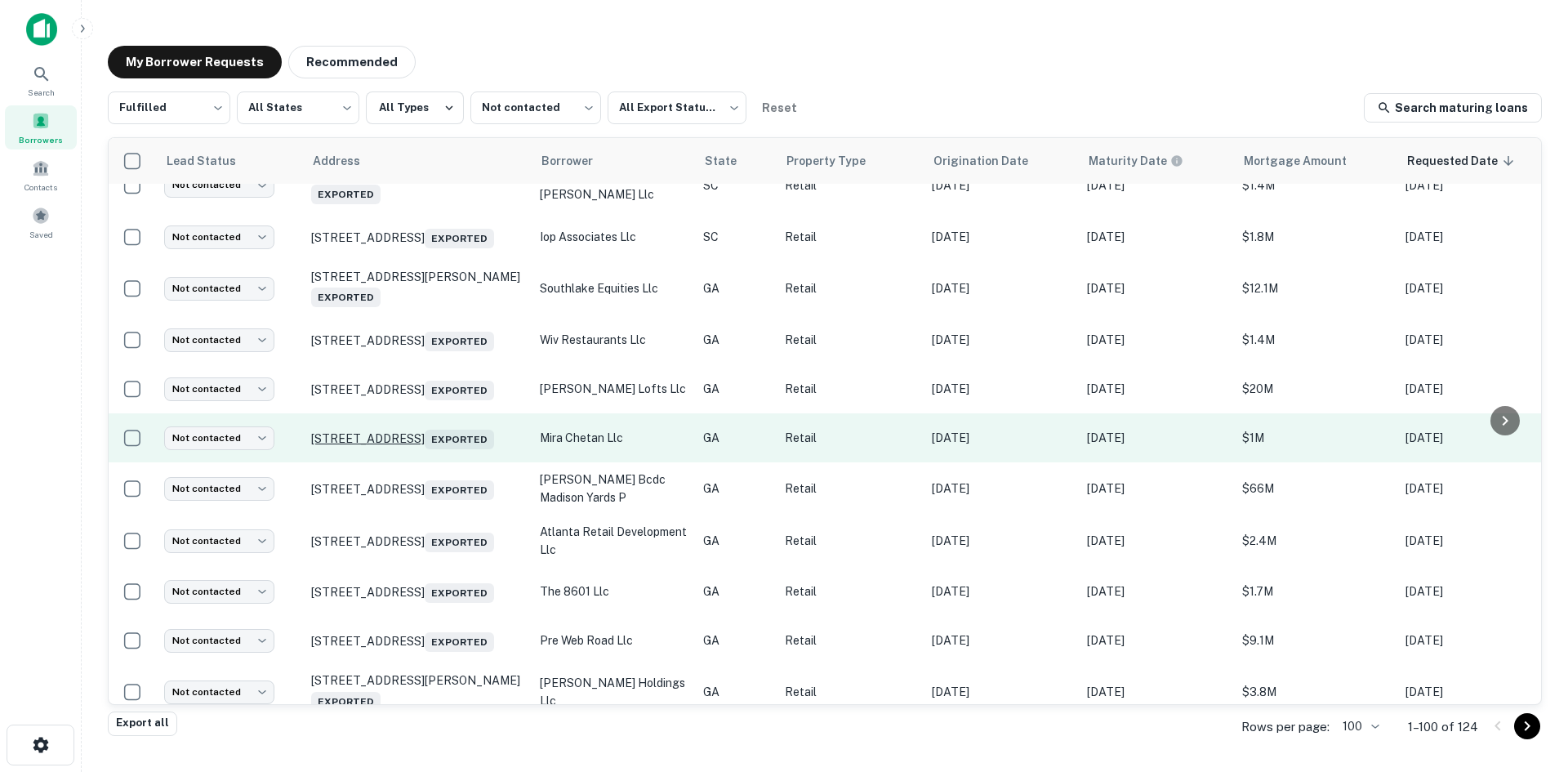
click at [428, 449] on p "[STREET_ADDRESS]" at bounding box center [417, 438] width 212 height 23
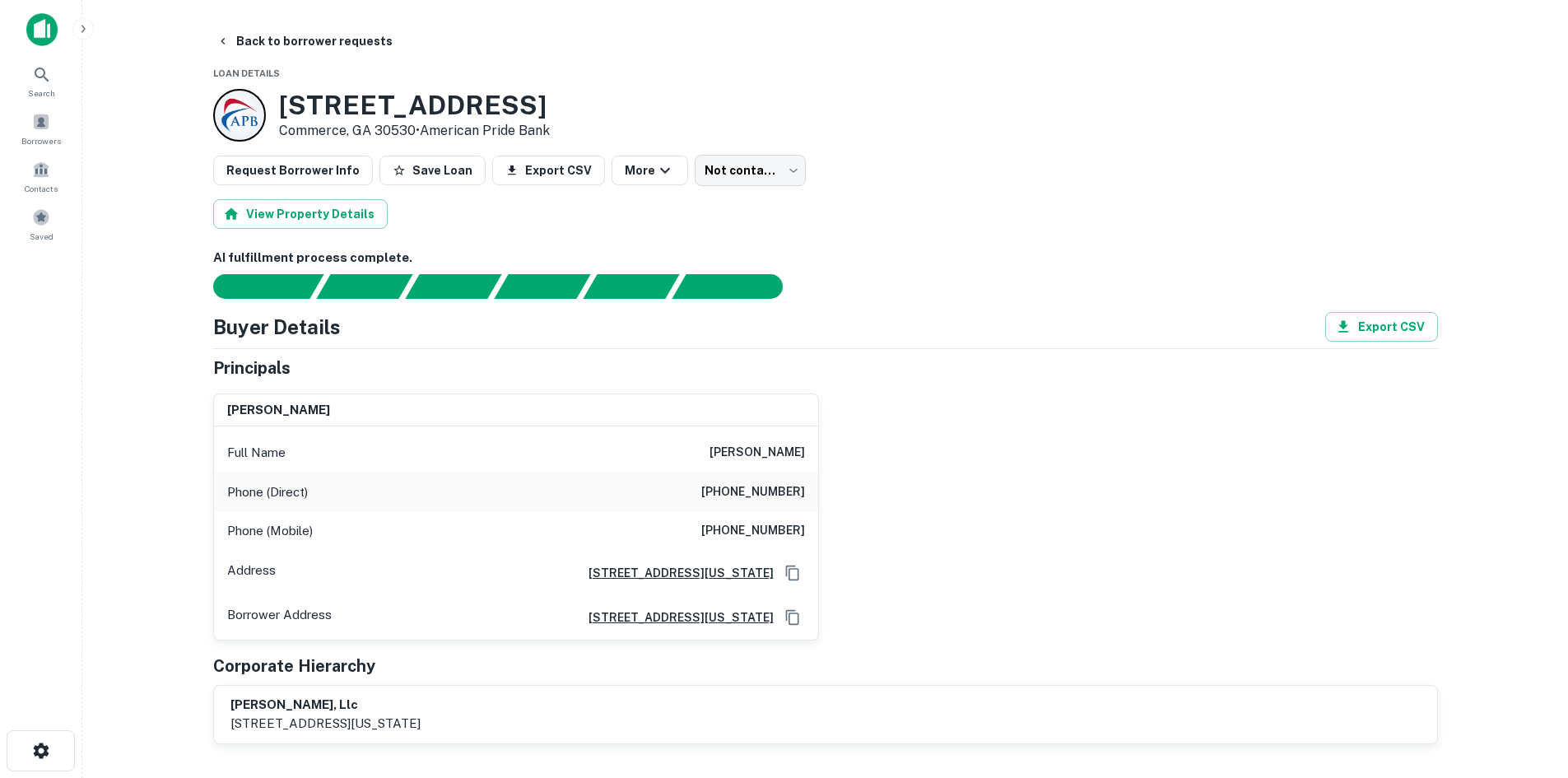
click at [776, 486] on h6 "[PHONE_NUMBER]" at bounding box center [753, 492] width 104 height 20
click at [710, 453] on h6 "[PERSON_NAME]" at bounding box center [757, 453] width 95 height 20
drag, startPoint x: 665, startPoint y: 446, endPoint x: 839, endPoint y: 445, distance: 174.0
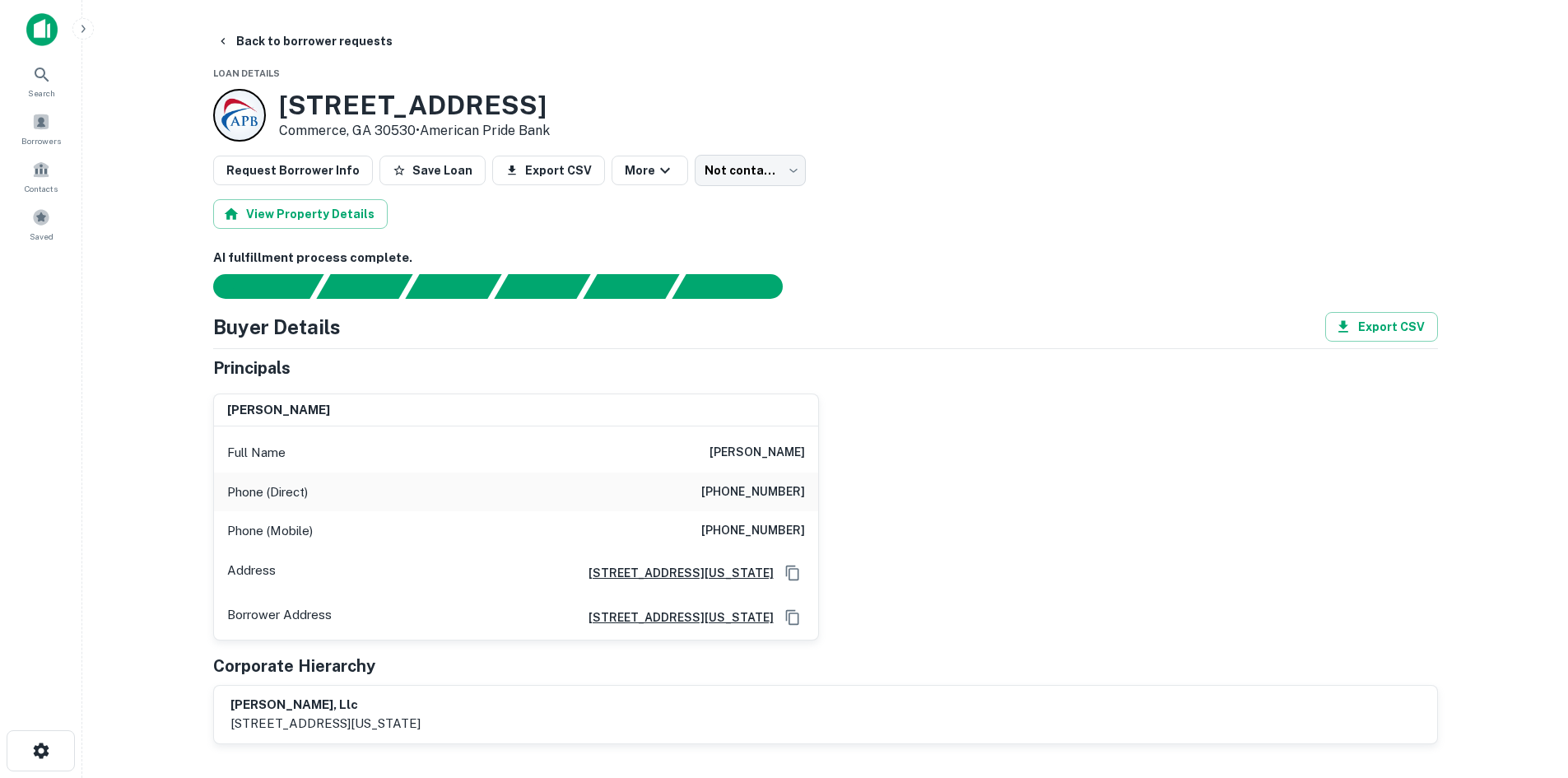
click at [839, 445] on div "[PERSON_NAME] Full Name [PERSON_NAME] Phone (Direct) [PHONE_NUMBER] Phone (Mobi…" at bounding box center [818, 510] width 1238 height 260
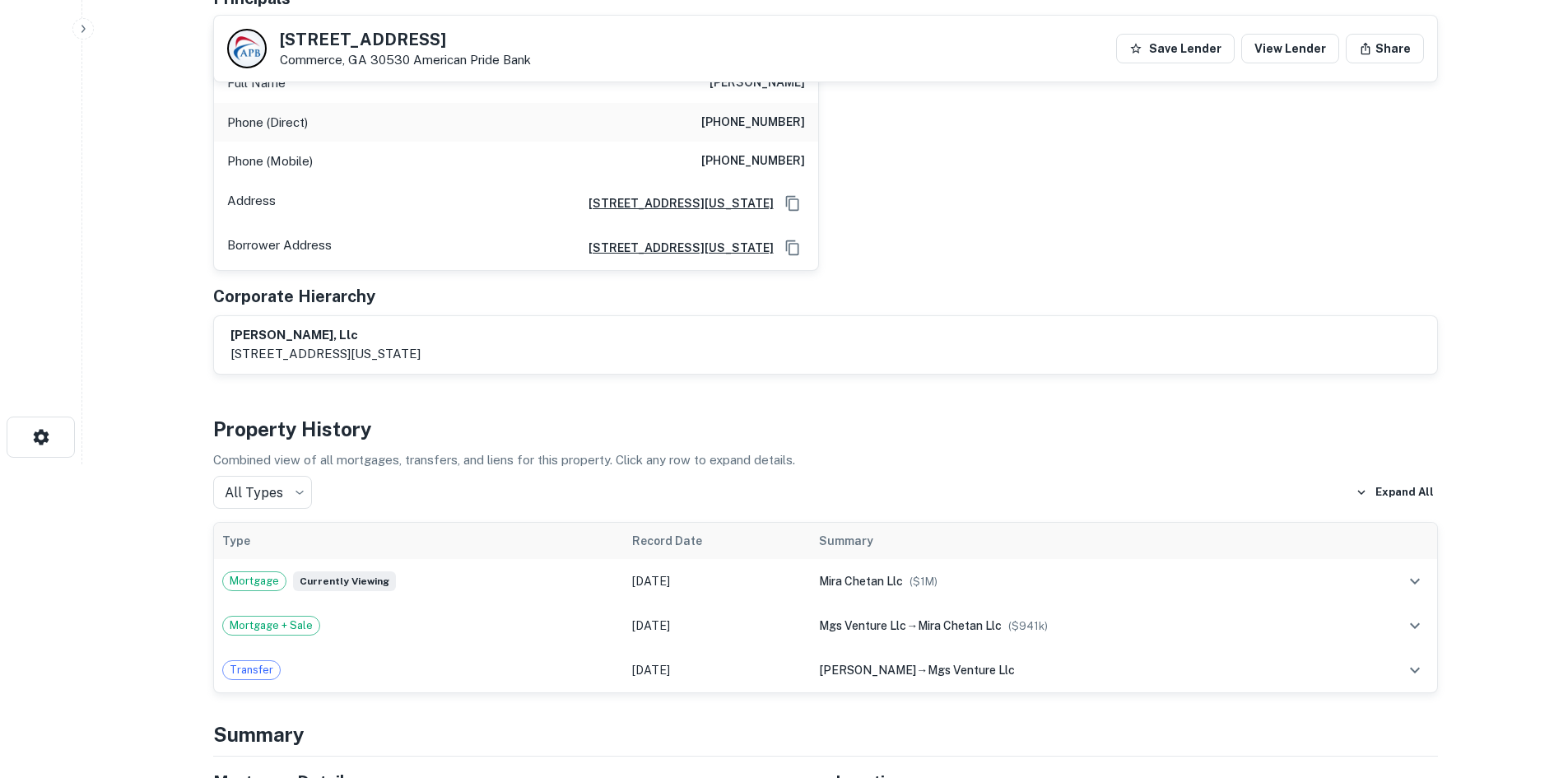
scroll to position [165, 0]
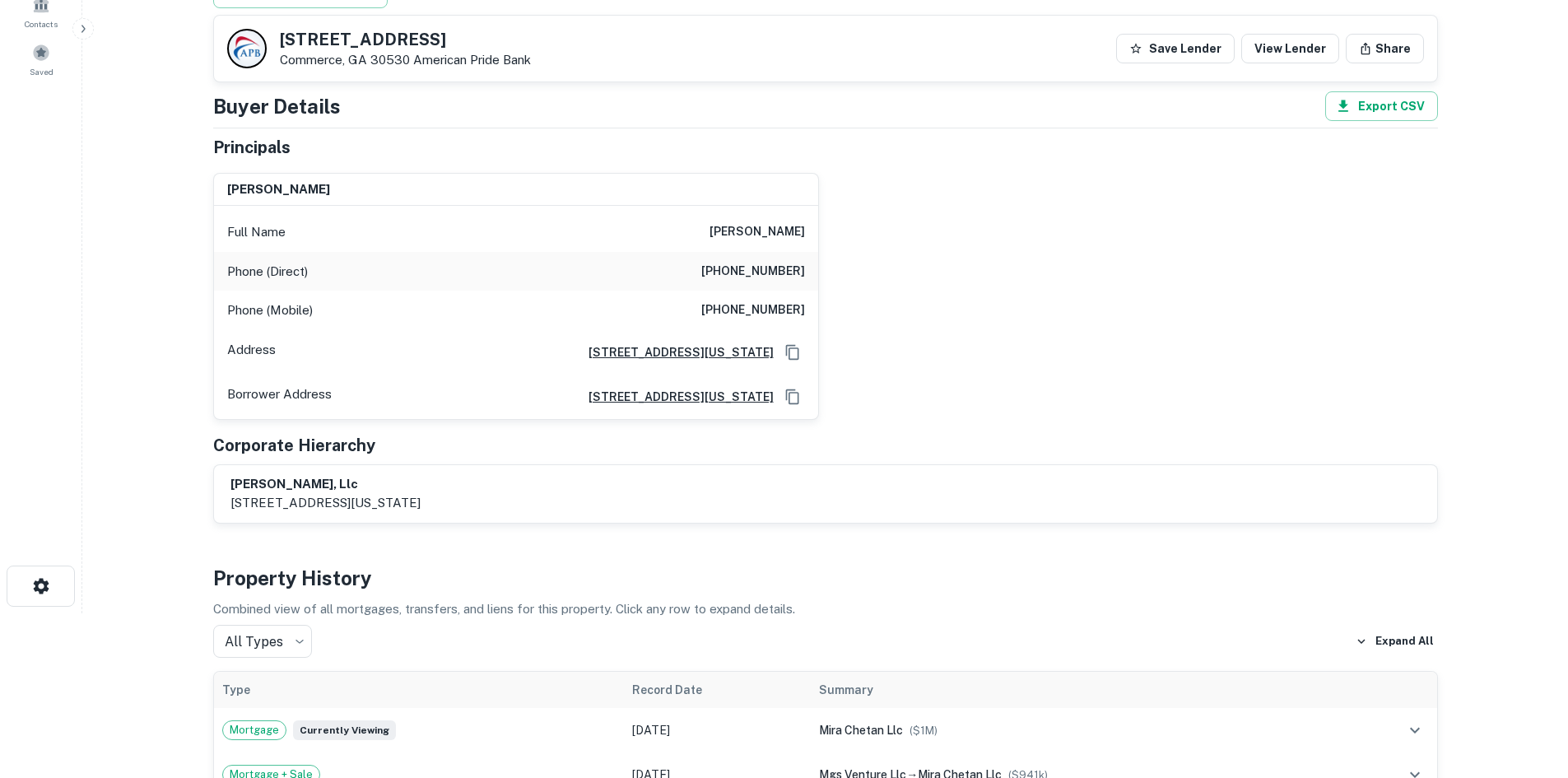
click at [720, 303] on h6 "[PHONE_NUMBER]" at bounding box center [753, 311] width 104 height 20
click at [715, 226] on h6 "[PERSON_NAME]" at bounding box center [757, 232] width 95 height 20
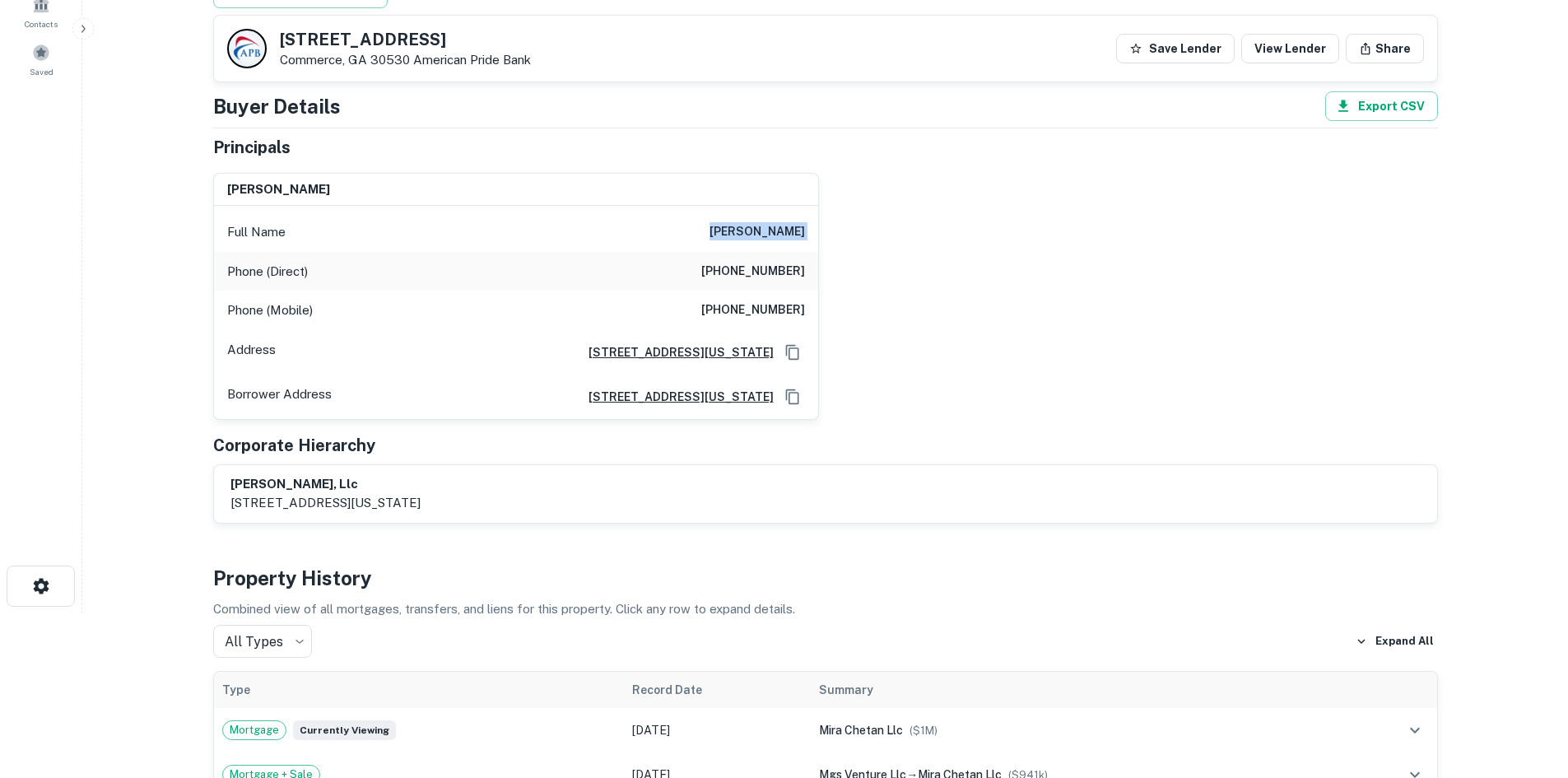
click at [715, 230] on h6 "[PERSON_NAME]" at bounding box center [757, 232] width 95 height 20
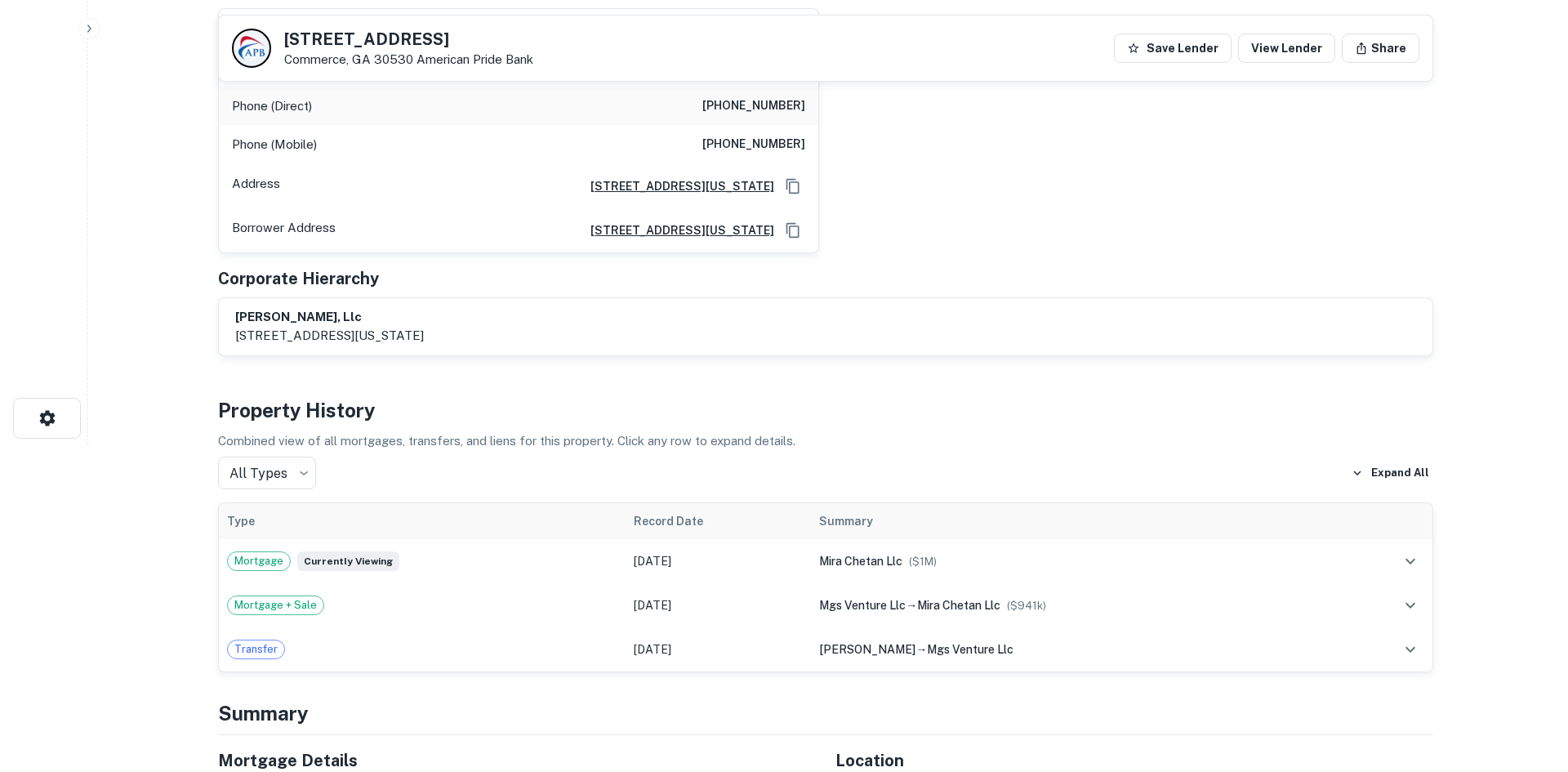
scroll to position [0, 0]
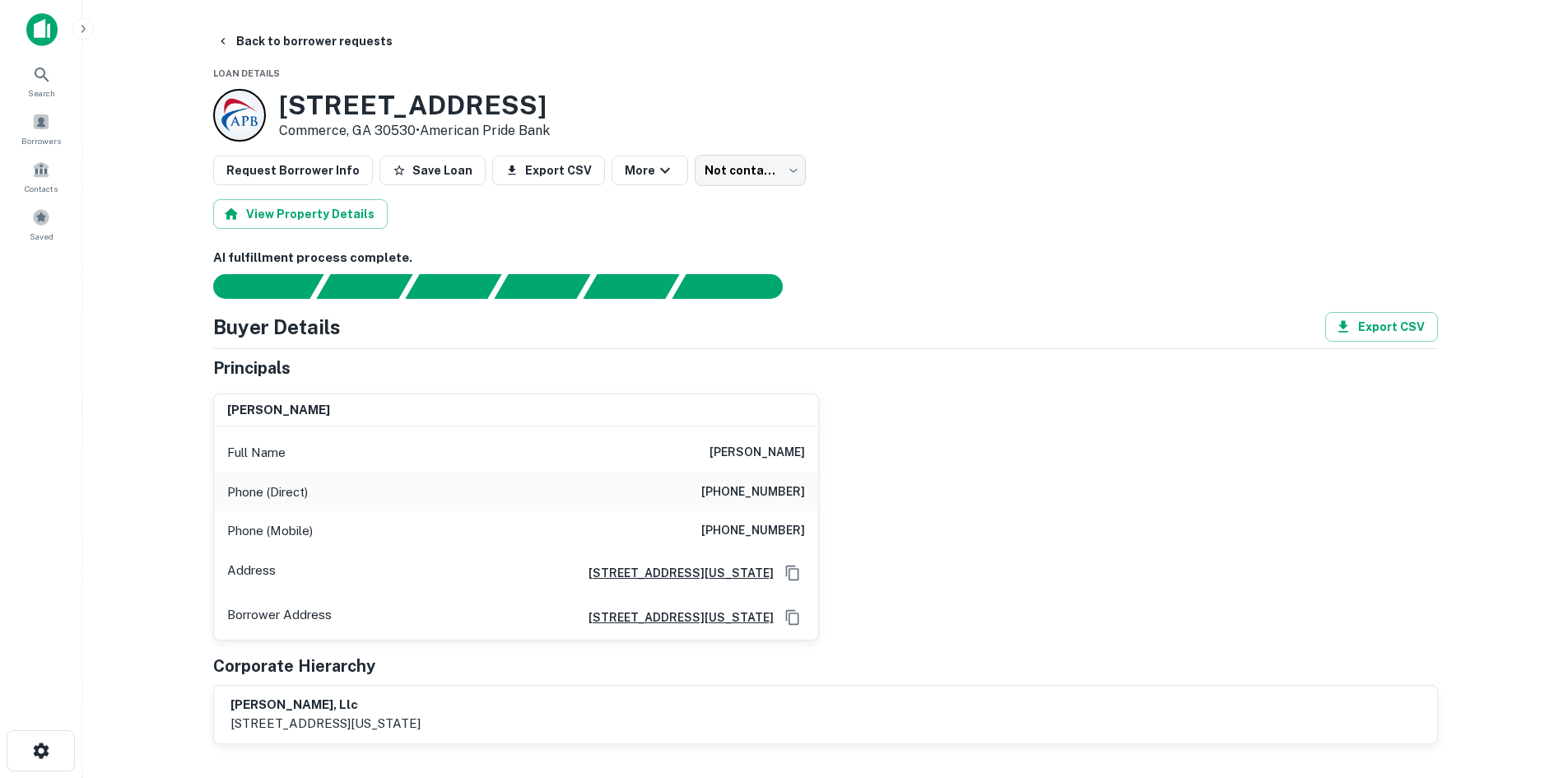
click at [748, 480] on div "Phone (Direct) [PHONE_NUMBER]" at bounding box center [516, 491] width 604 height 39
click at [748, 481] on div "Phone (Direct) [PHONE_NUMBER]" at bounding box center [516, 491] width 604 height 39
click at [746, 535] on h6 "[PHONE_NUMBER]" at bounding box center [753, 531] width 104 height 20
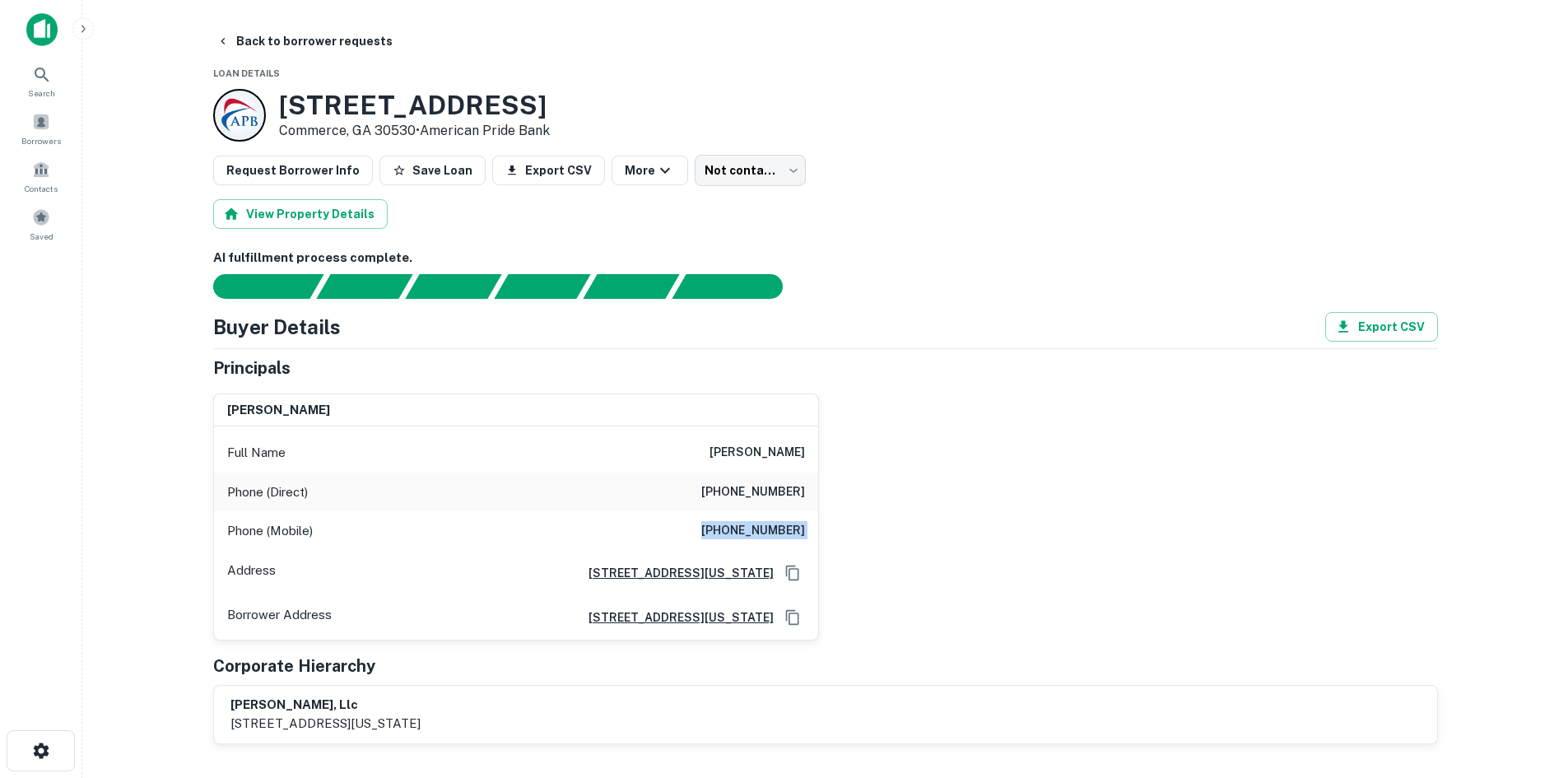
click at [746, 535] on h6 "[PHONE_NUMBER]" at bounding box center [753, 531] width 104 height 20
click at [287, 38] on button "Back to borrower requests" at bounding box center [304, 41] width 190 height 29
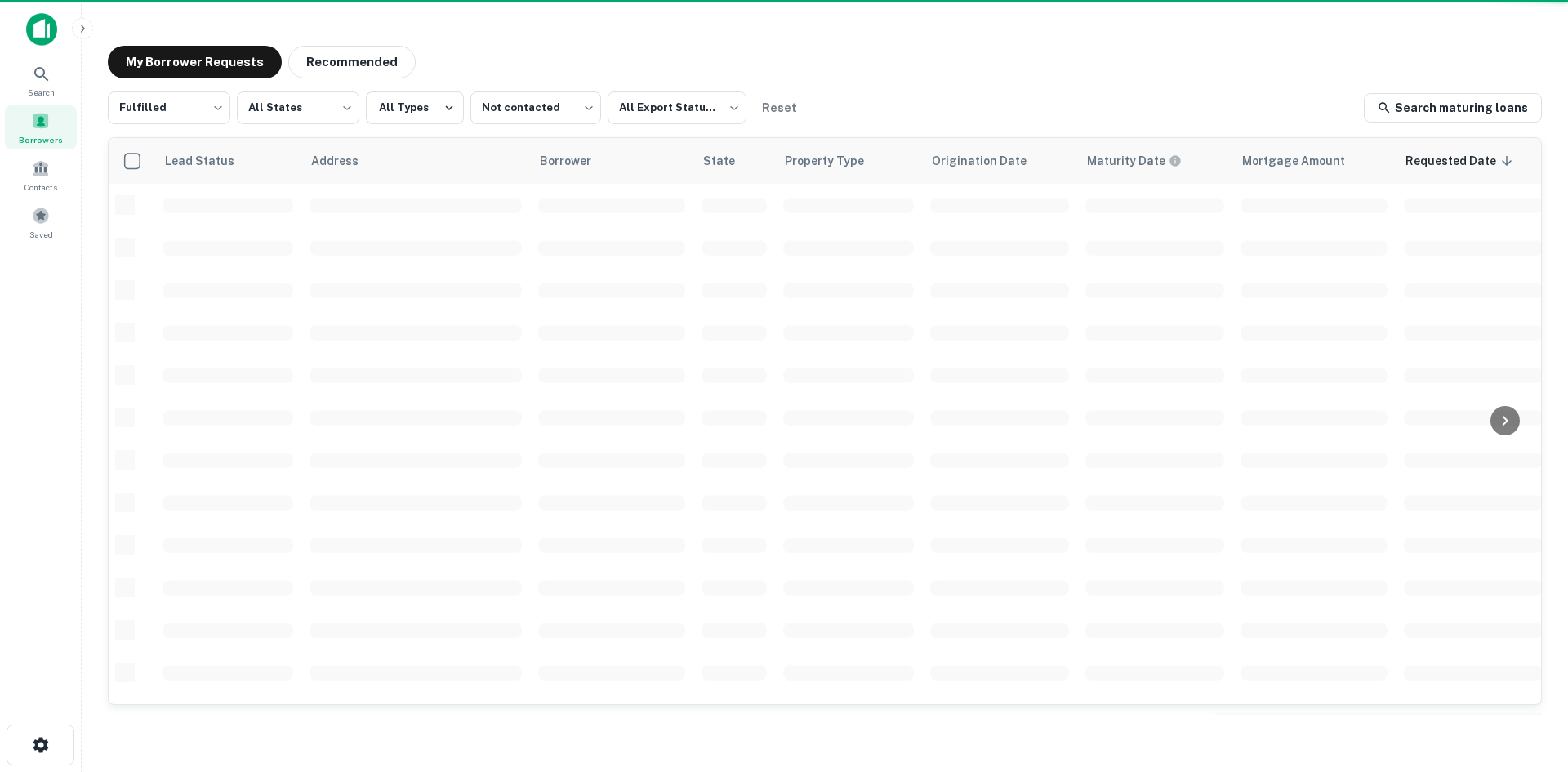
scroll to position [554, 0]
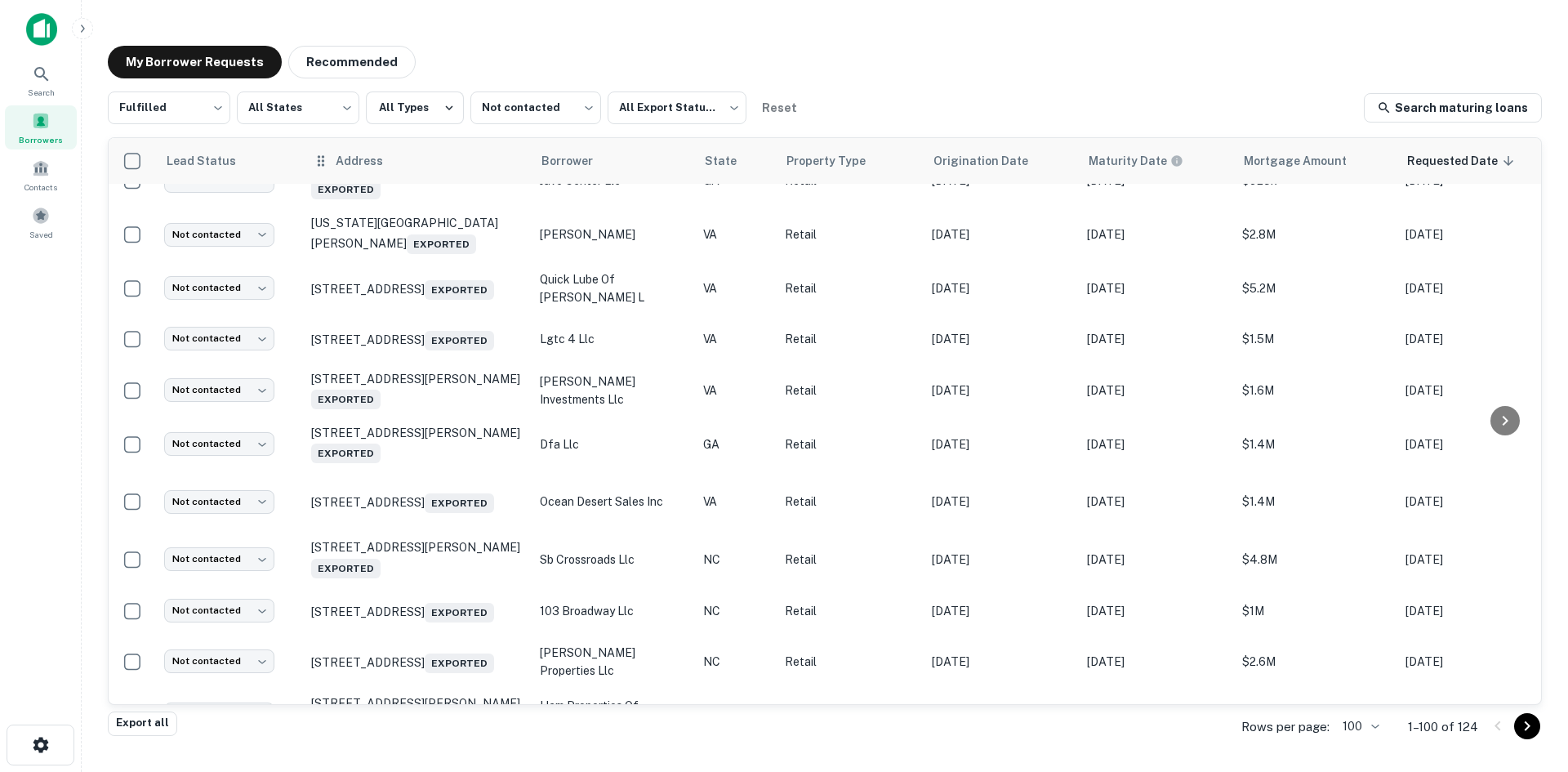
drag, startPoint x: 472, startPoint y: 131, endPoint x: 503, endPoint y: 166, distance: 46.8
drag, startPoint x: 503, startPoint y: 166, endPoint x: 695, endPoint y: 56, distance: 221.3
click at [695, 56] on div "My Borrower Requests Recommended" at bounding box center [825, 61] width 1435 height 32
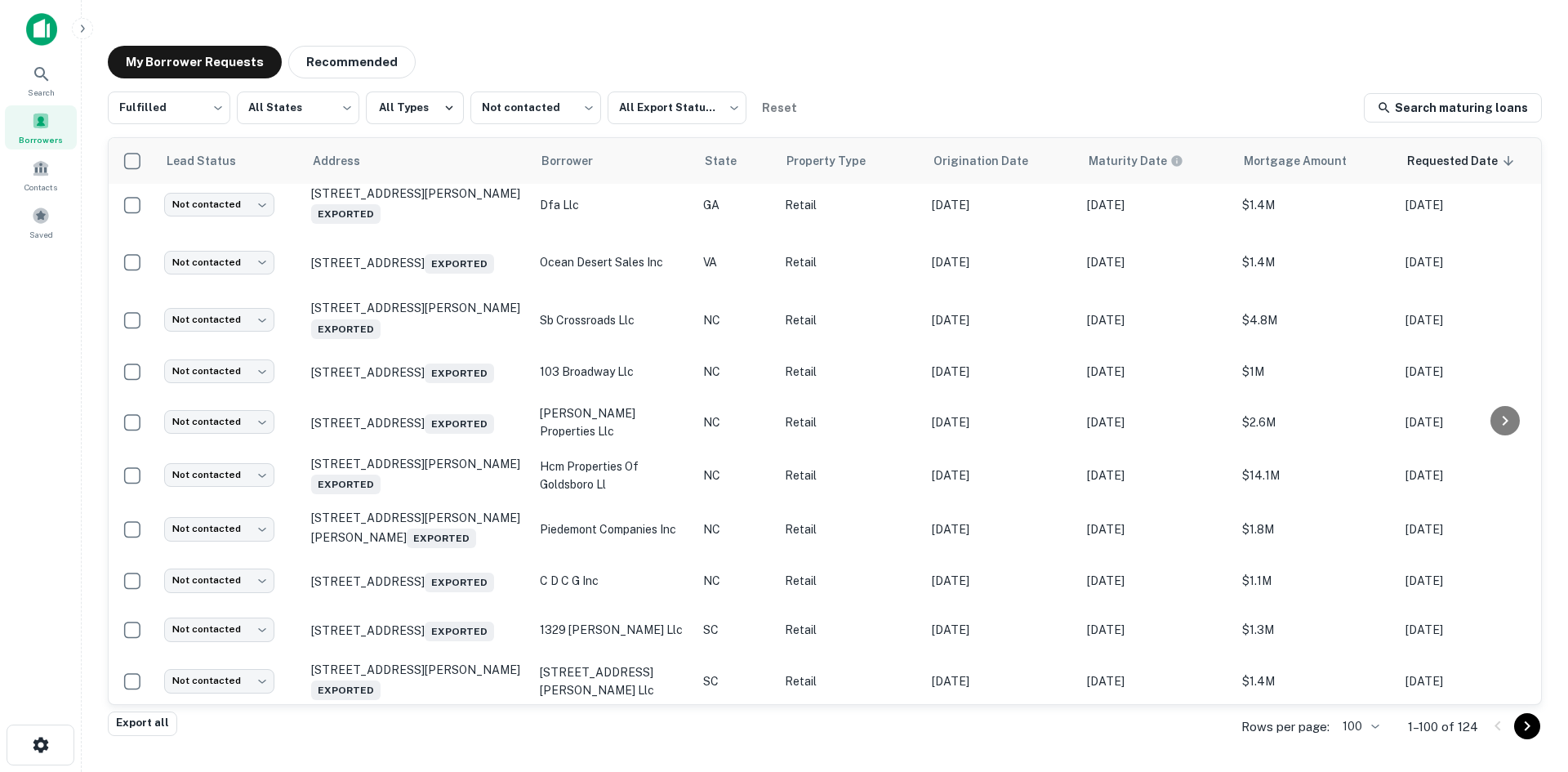
scroll to position [962, 0]
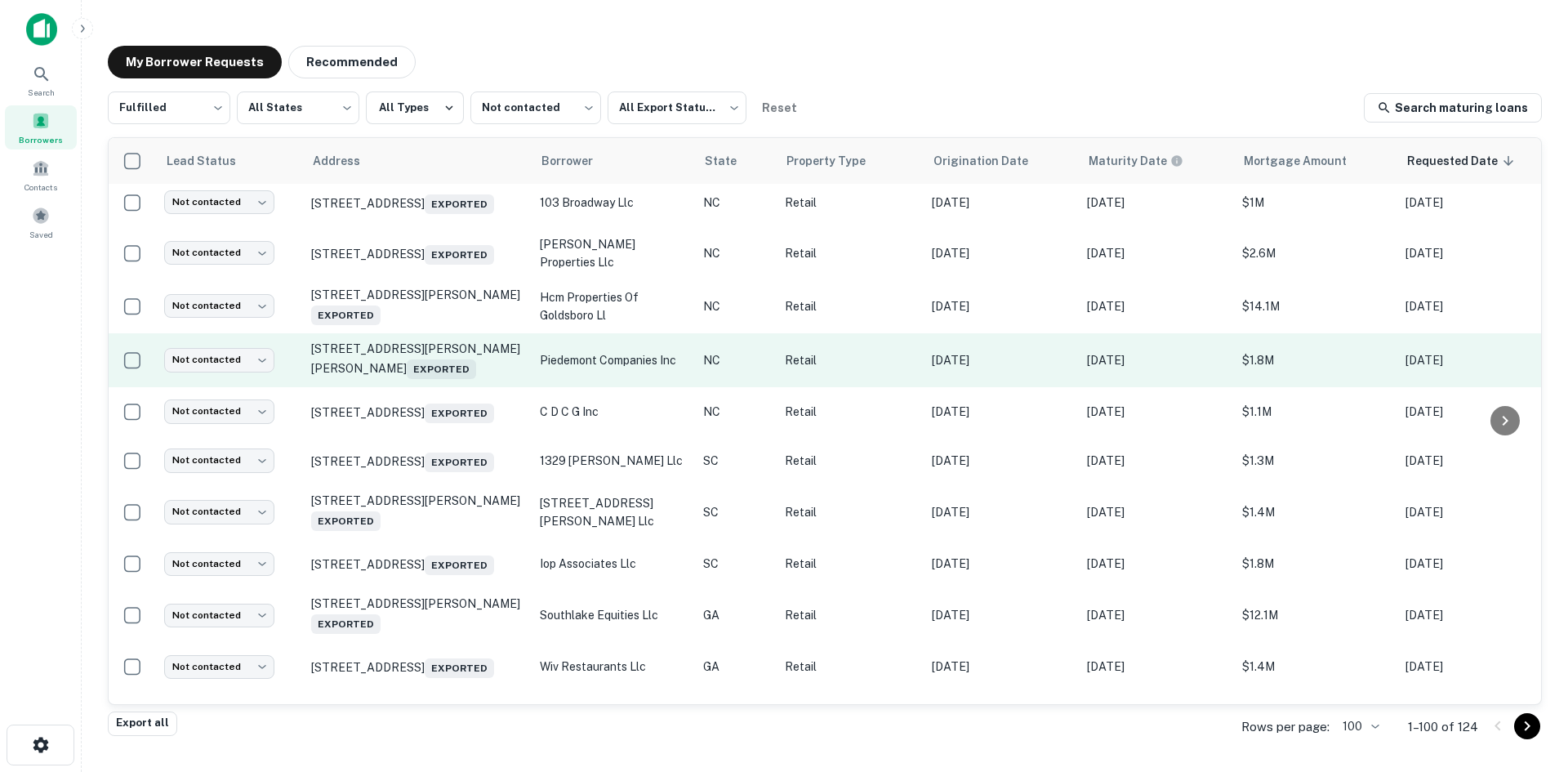
click at [417, 387] on td "[STREET_ADDRESS][PERSON_NAME][PERSON_NAME] Exported" at bounding box center [417, 360] width 229 height 54
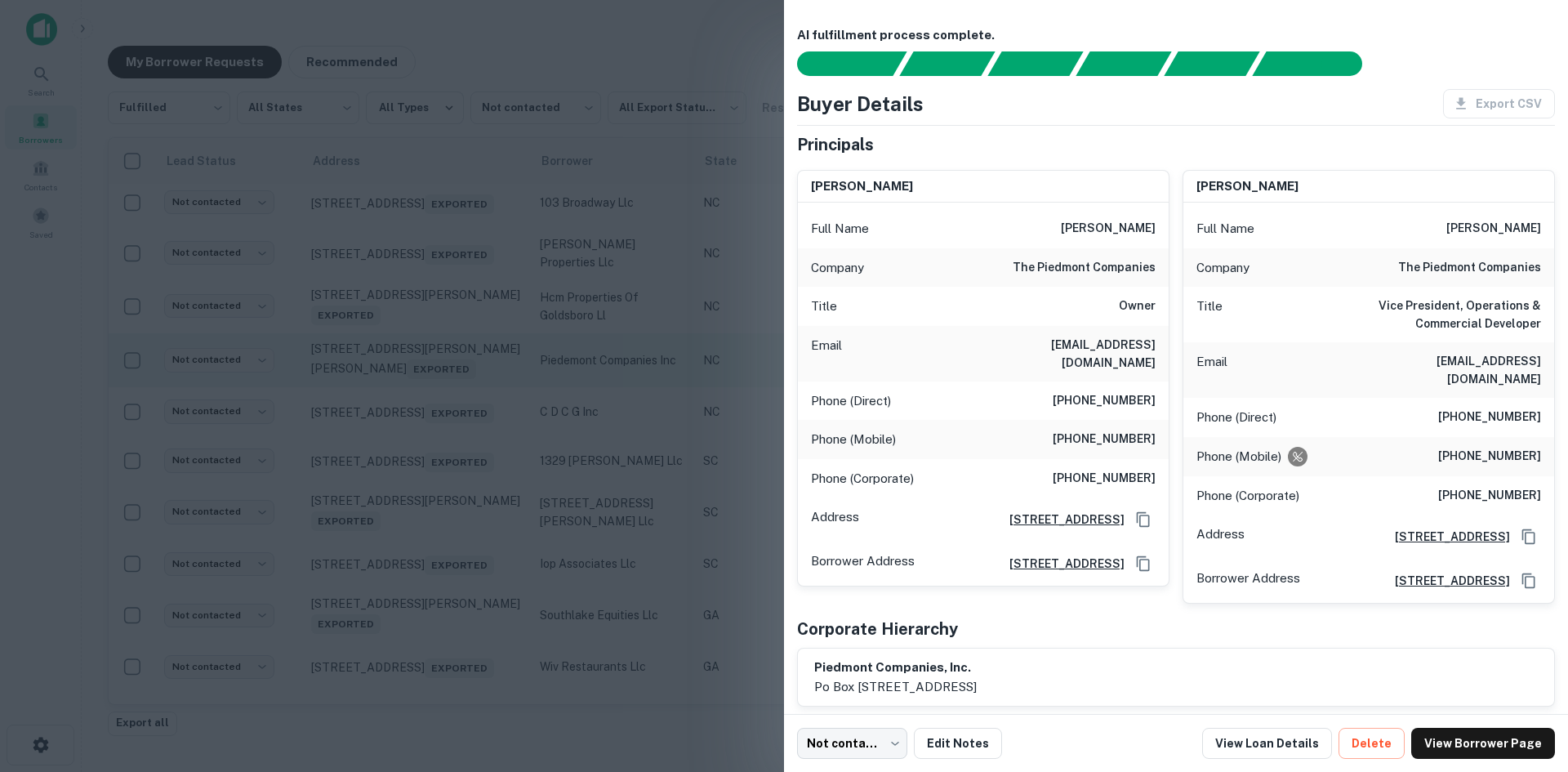
click at [417, 424] on div at bounding box center [784, 386] width 1568 height 772
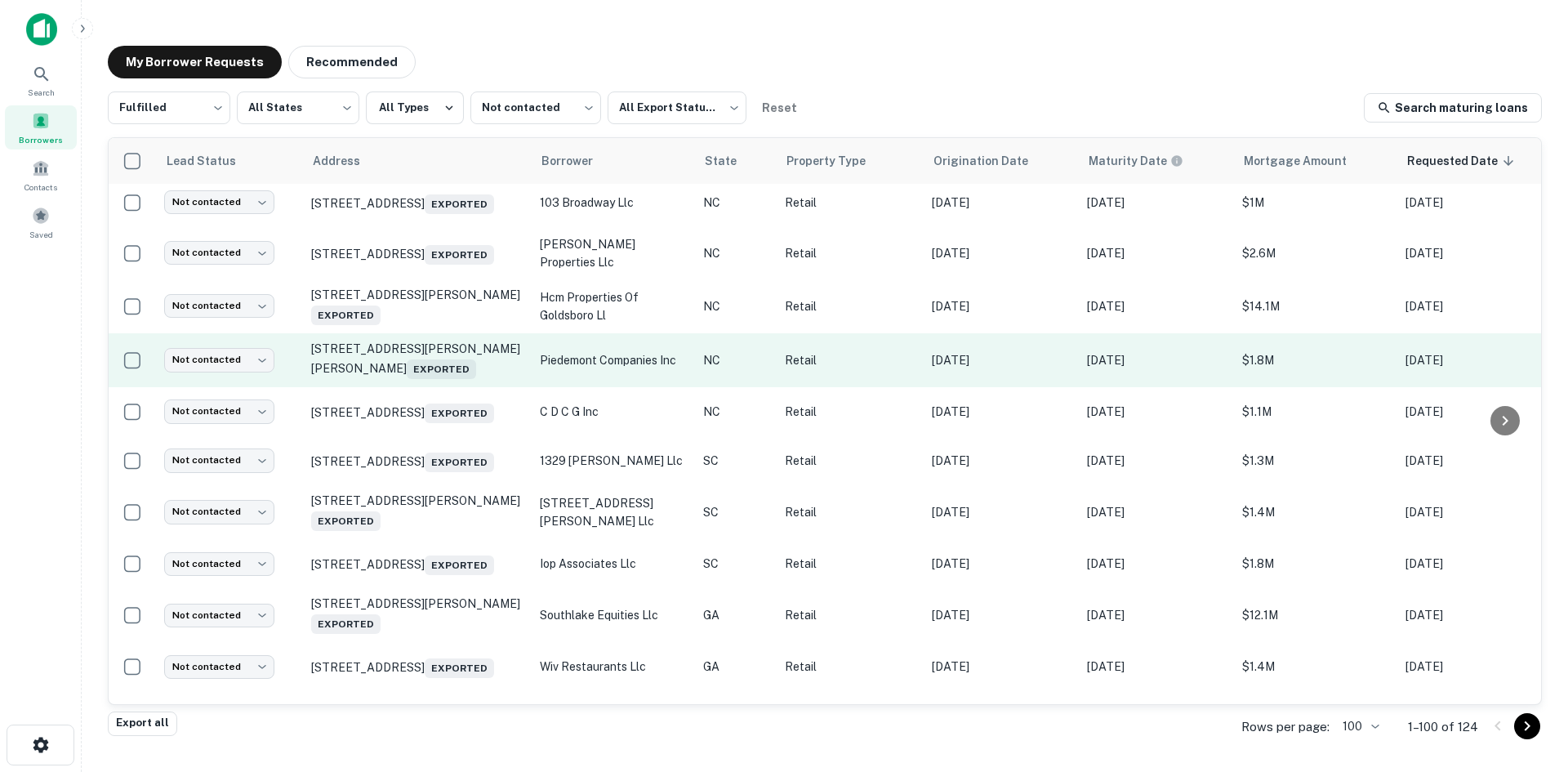
scroll to position [1207, 0]
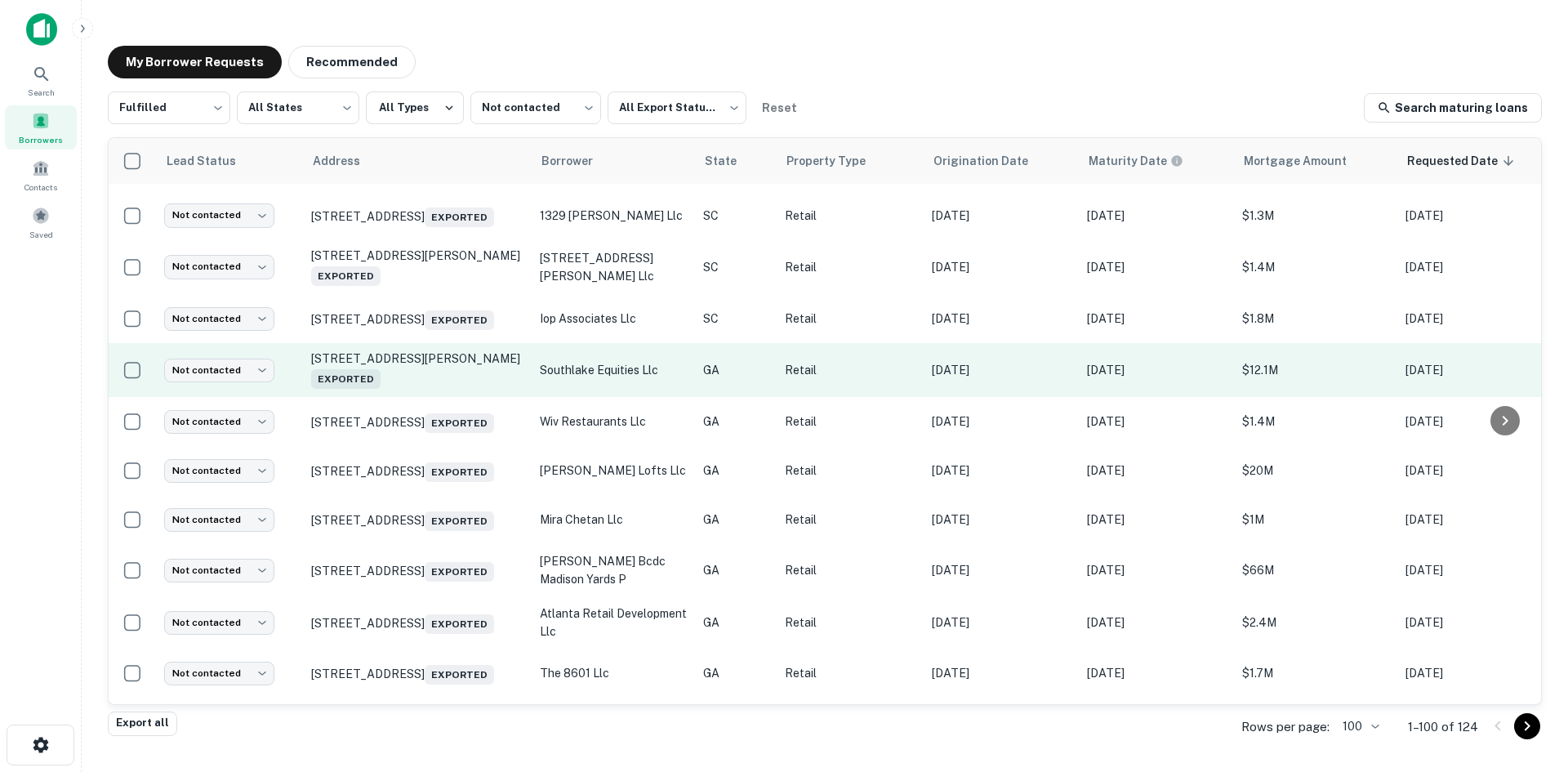
click at [407, 397] on td "[STREET_ADDRESS][PERSON_NAME] Exported" at bounding box center [417, 370] width 229 height 54
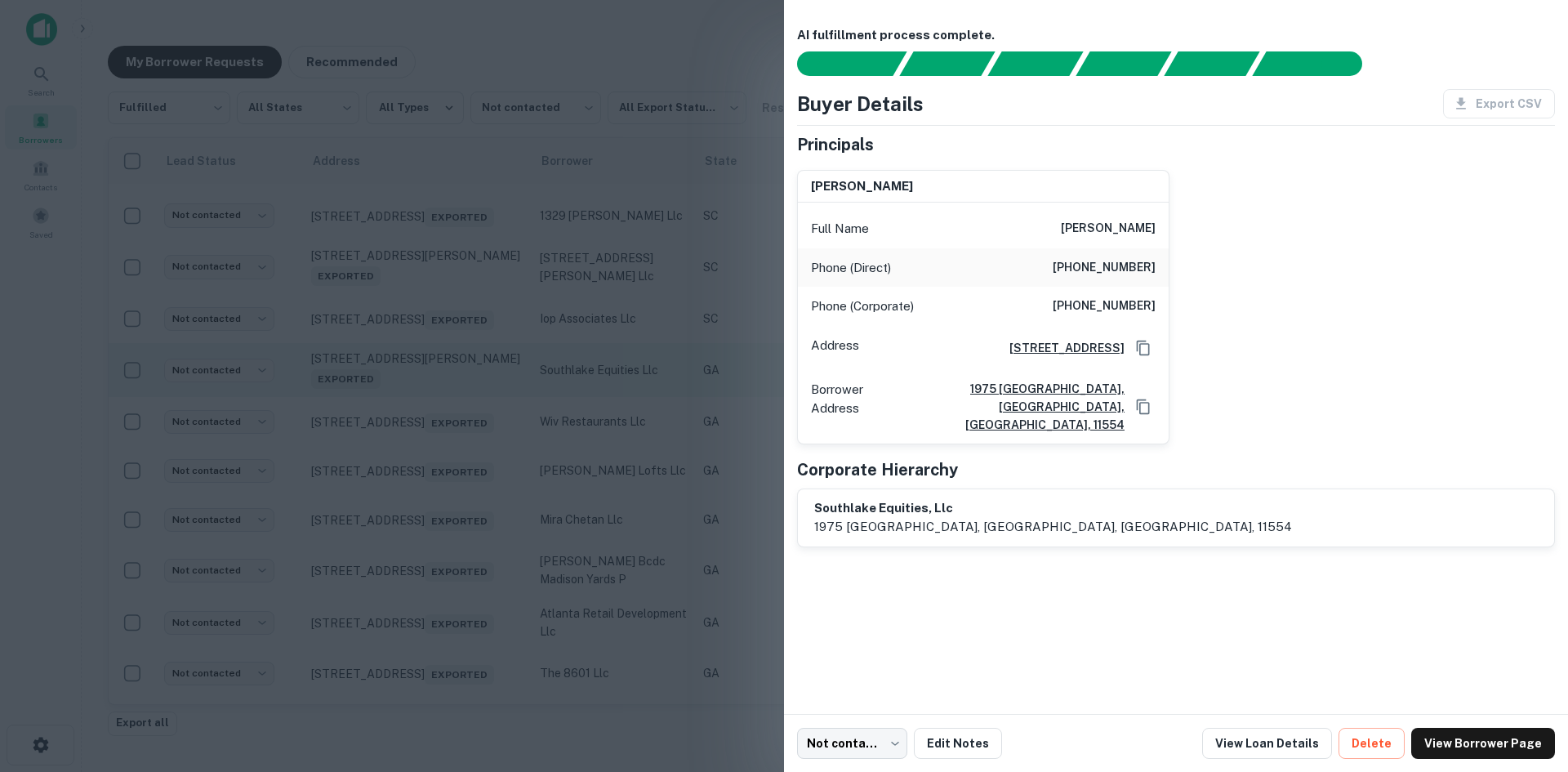
click at [407, 451] on div at bounding box center [784, 386] width 1568 height 772
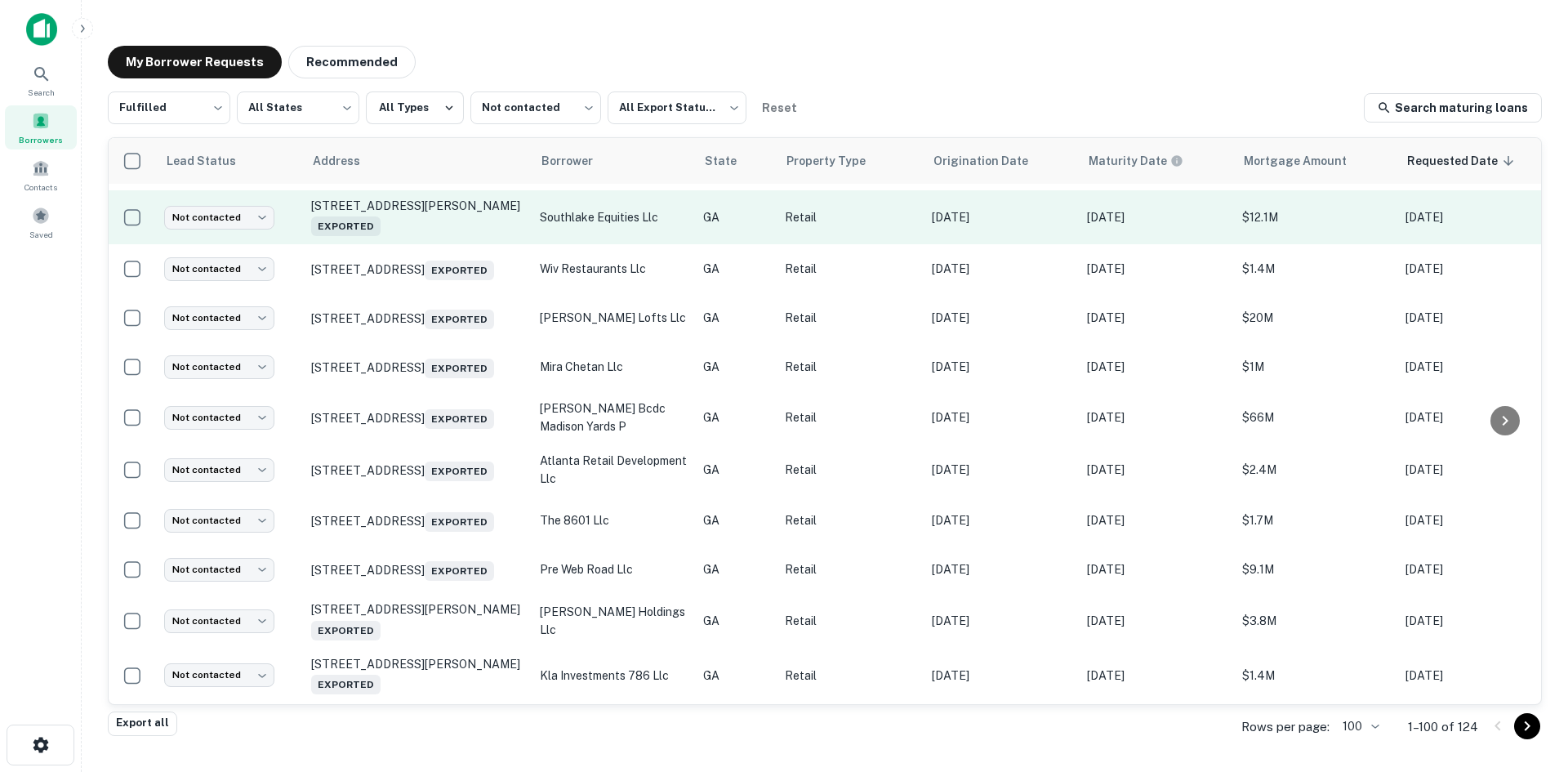
scroll to position [1615, 0]
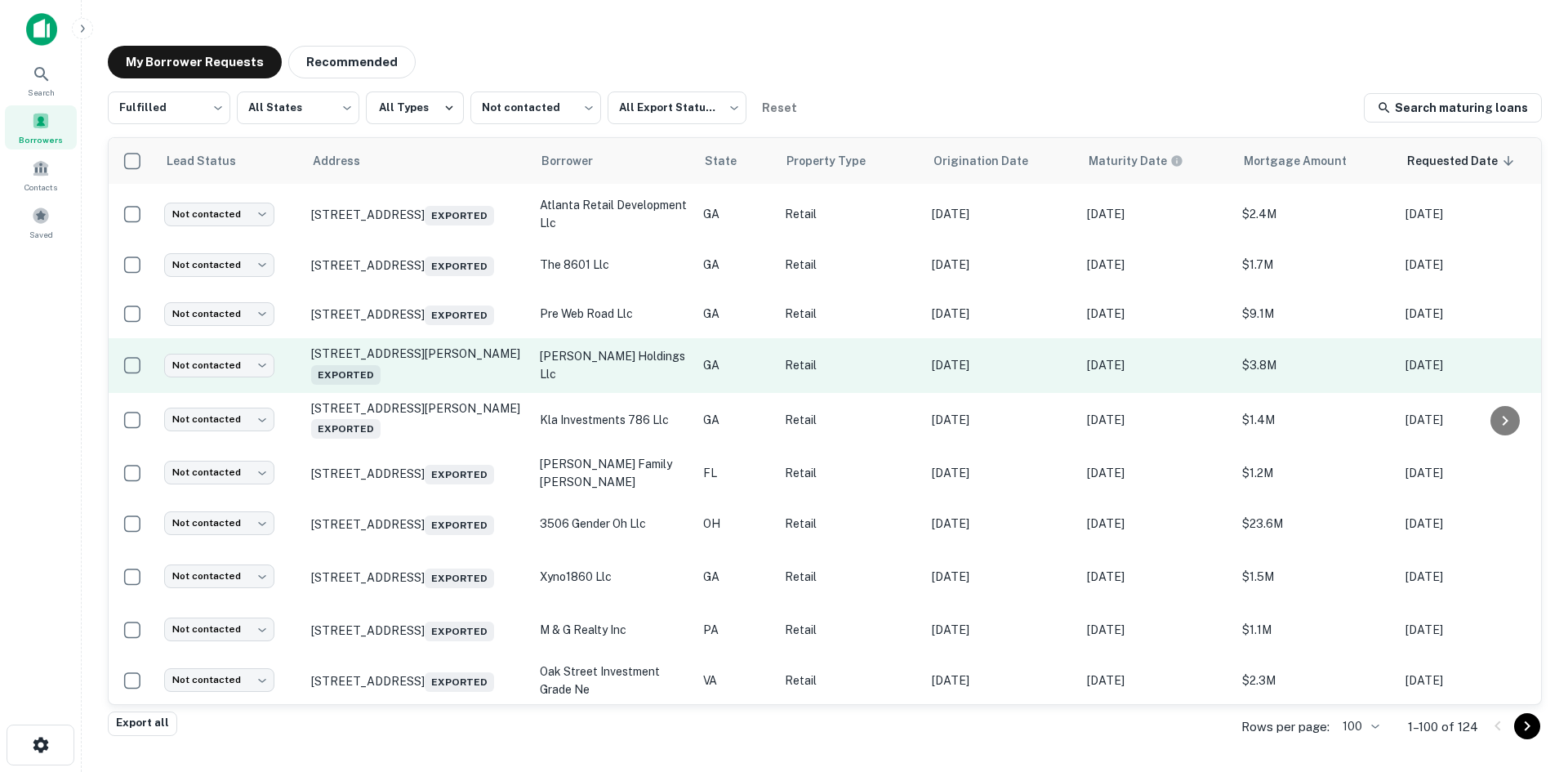
click at [410, 392] on td "[STREET_ADDRESS][PERSON_NAME]" at bounding box center [417, 365] width 229 height 54
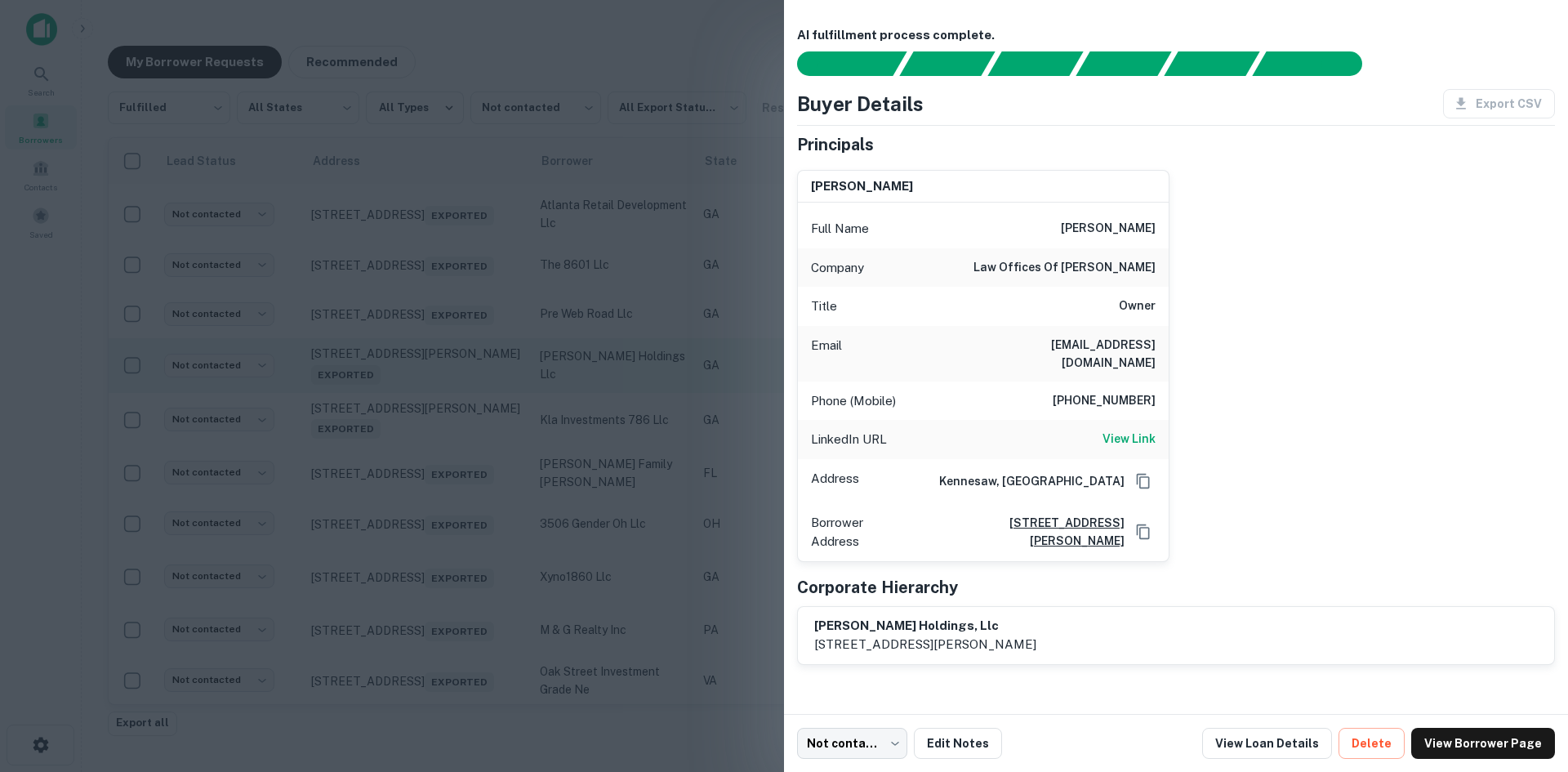
click at [410, 473] on div at bounding box center [784, 386] width 1568 height 772
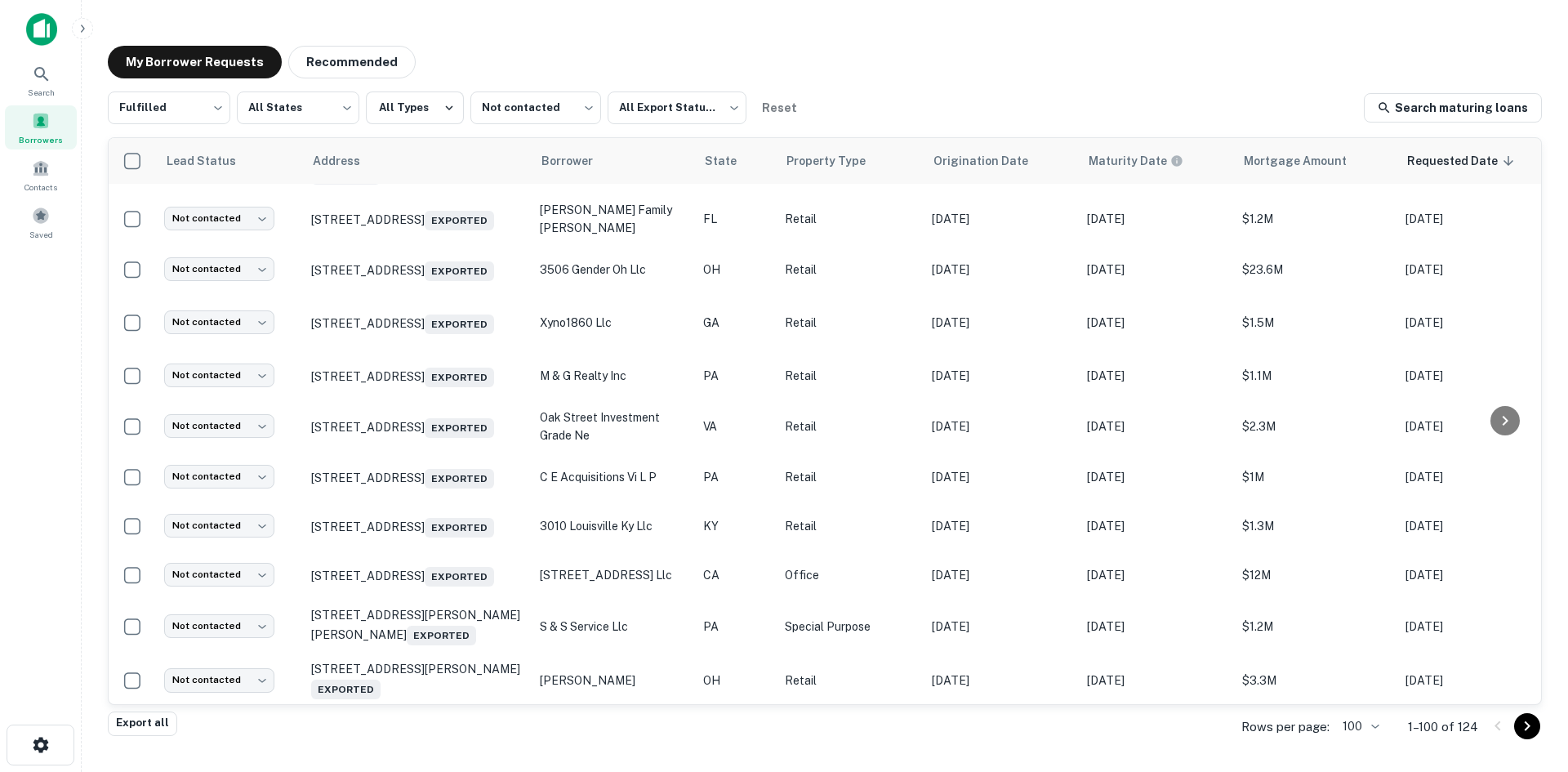
scroll to position [2024, 0]
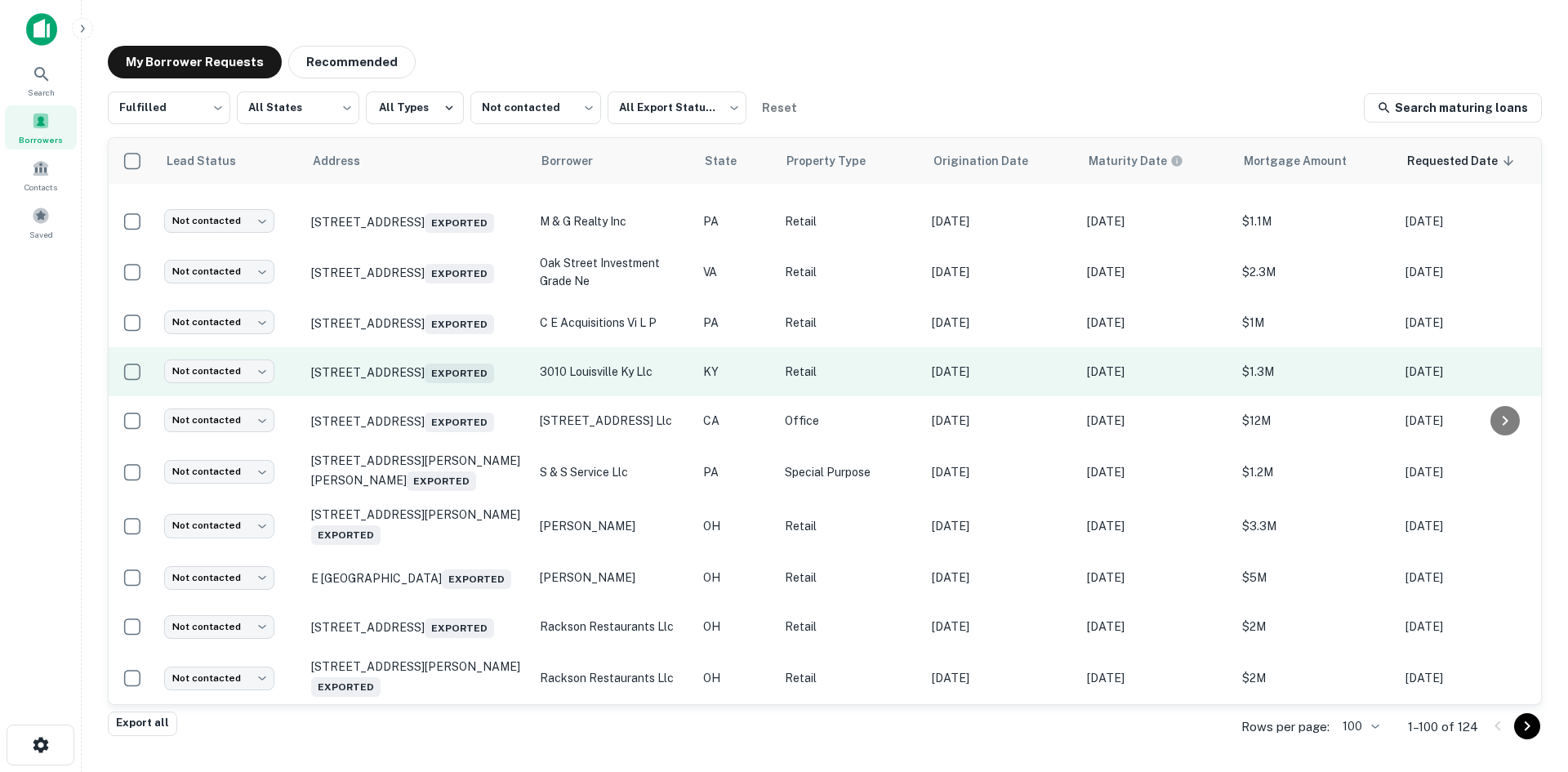
click at [422, 396] on td "[STREET_ADDRESS] Exported" at bounding box center [417, 371] width 229 height 49
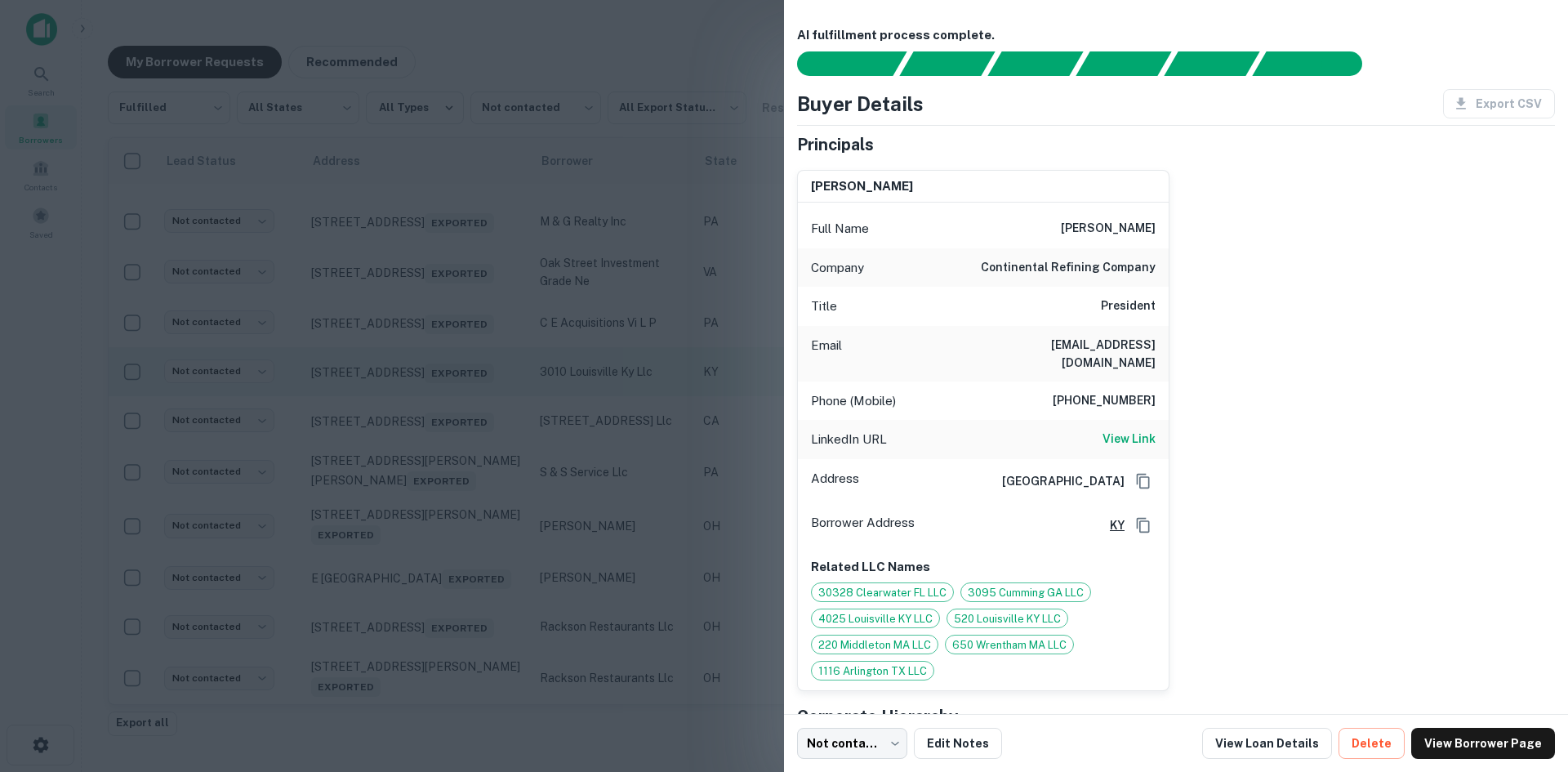
click at [422, 507] on div at bounding box center [784, 386] width 1568 height 772
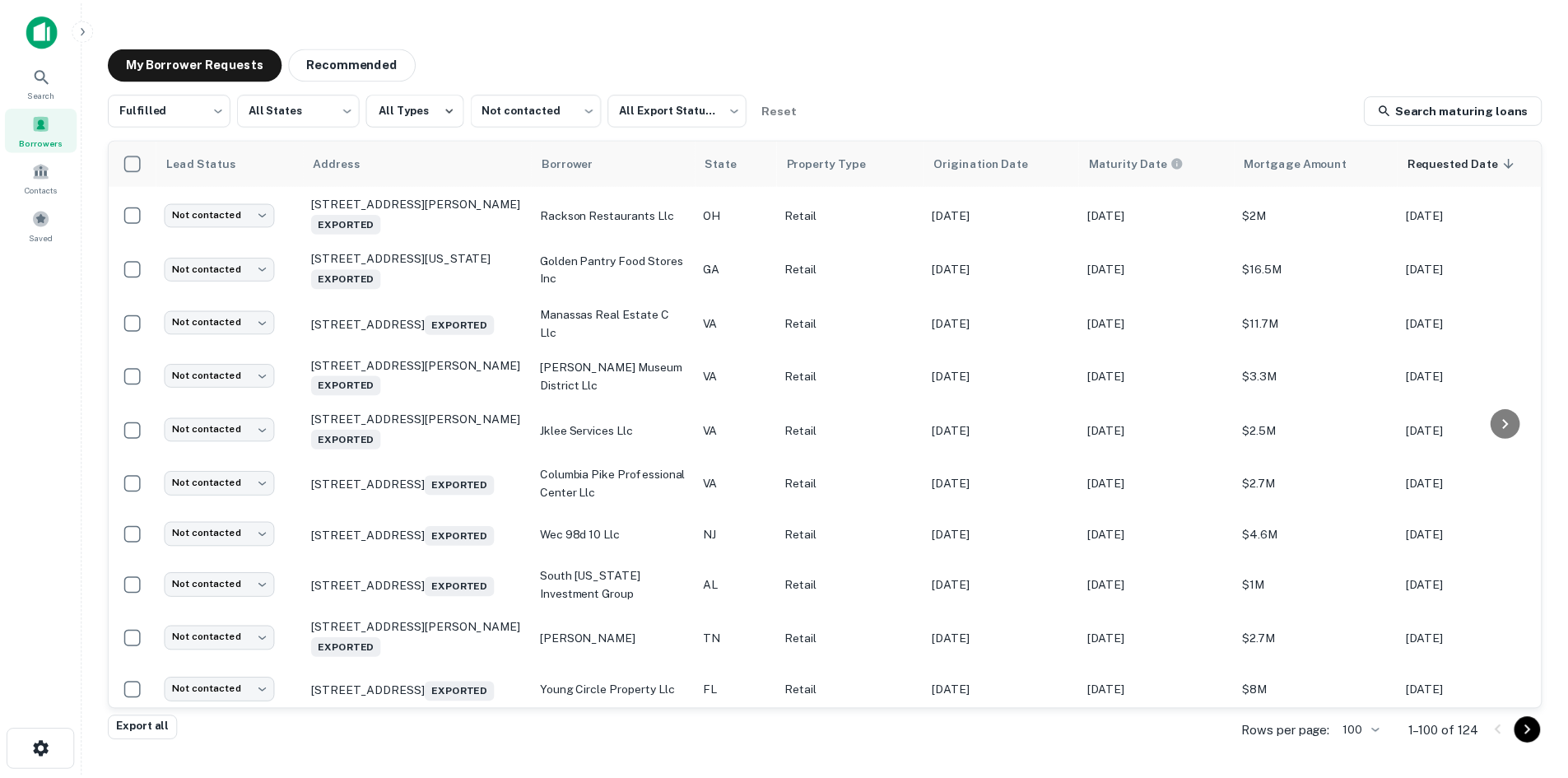
scroll to position [2534, 0]
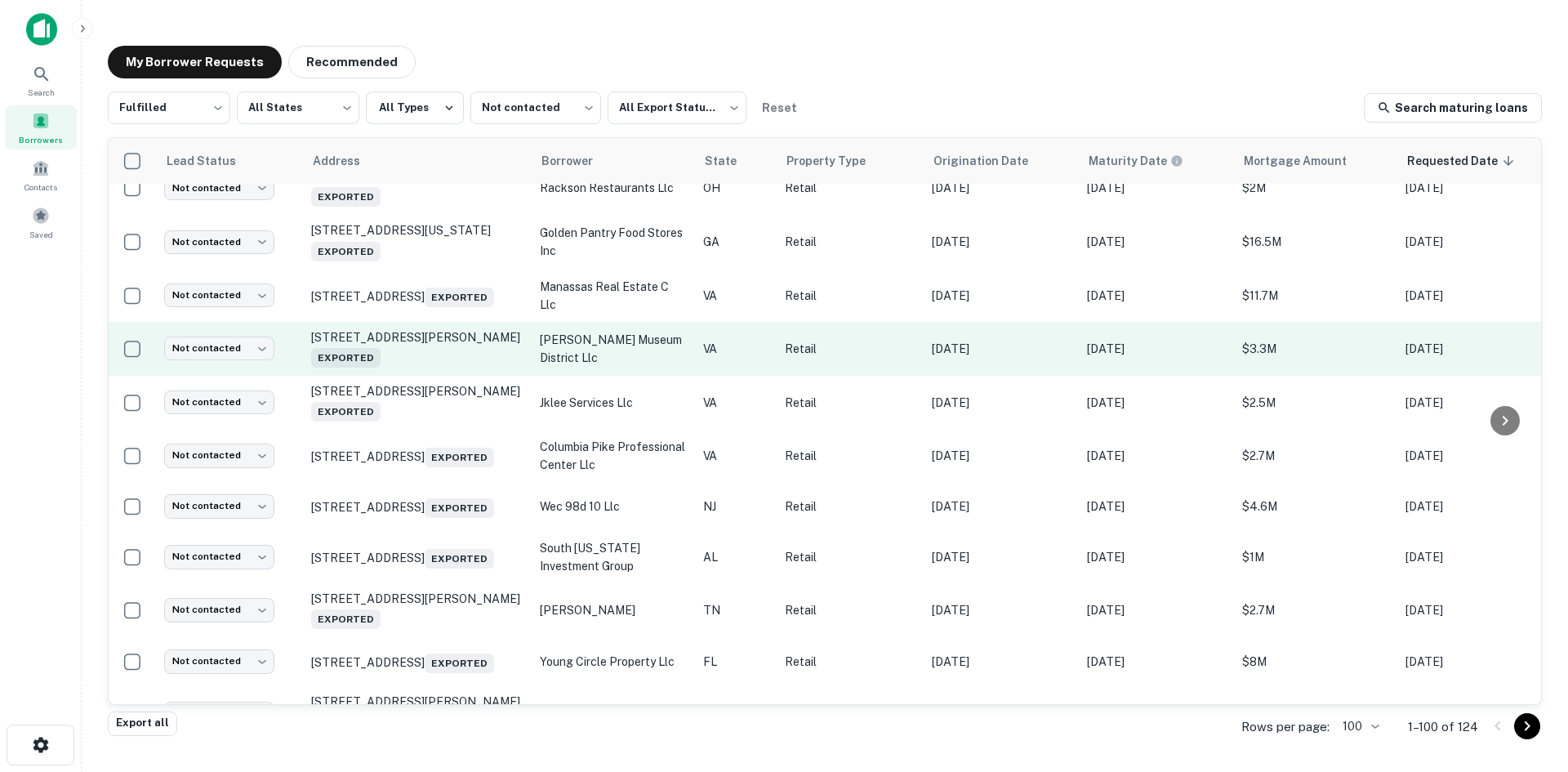
click at [410, 376] on td "[STREET_ADDRESS][PERSON_NAME] Exported" at bounding box center [417, 348] width 229 height 54
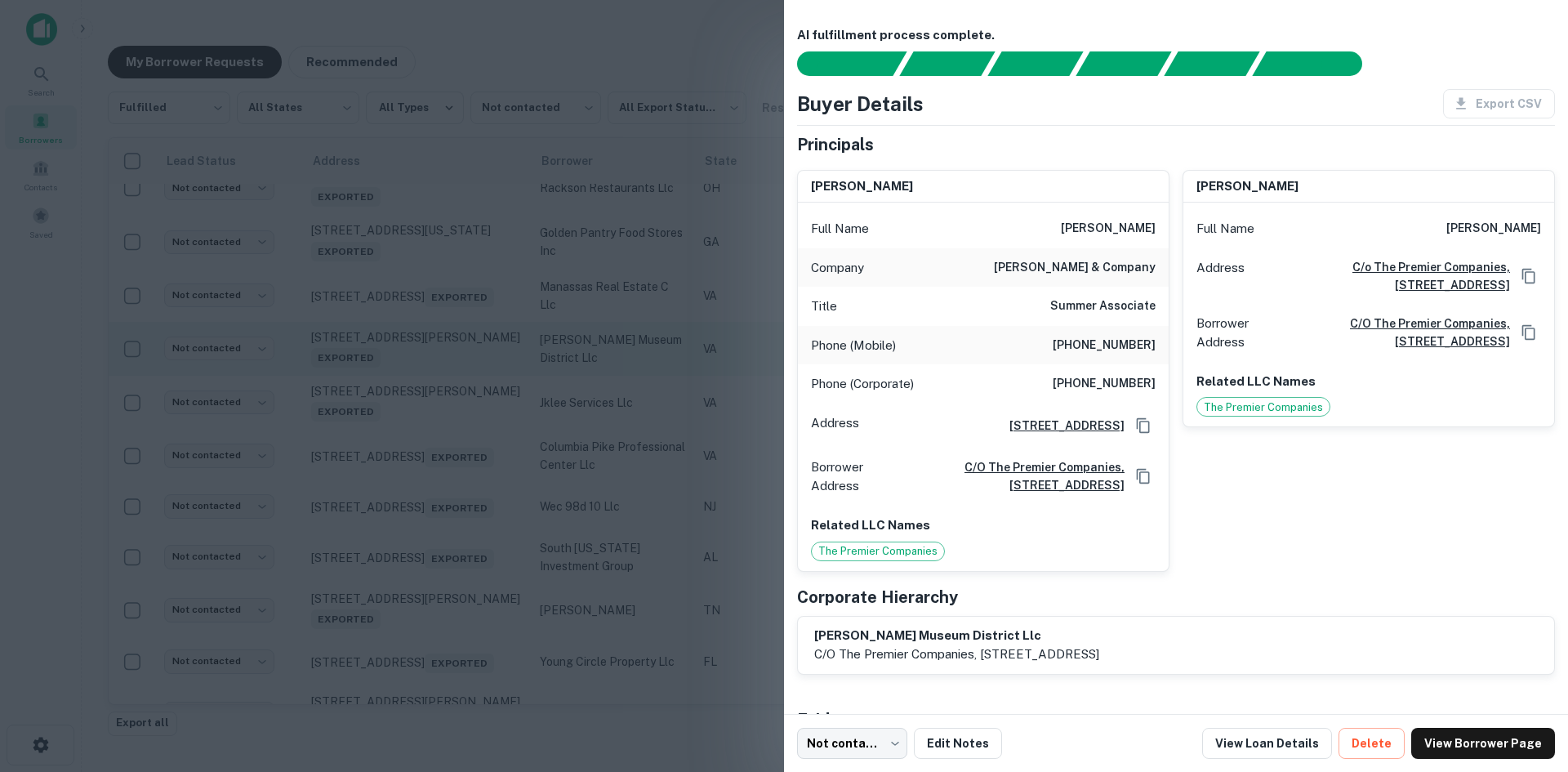
click at [410, 508] on div at bounding box center [784, 386] width 1568 height 772
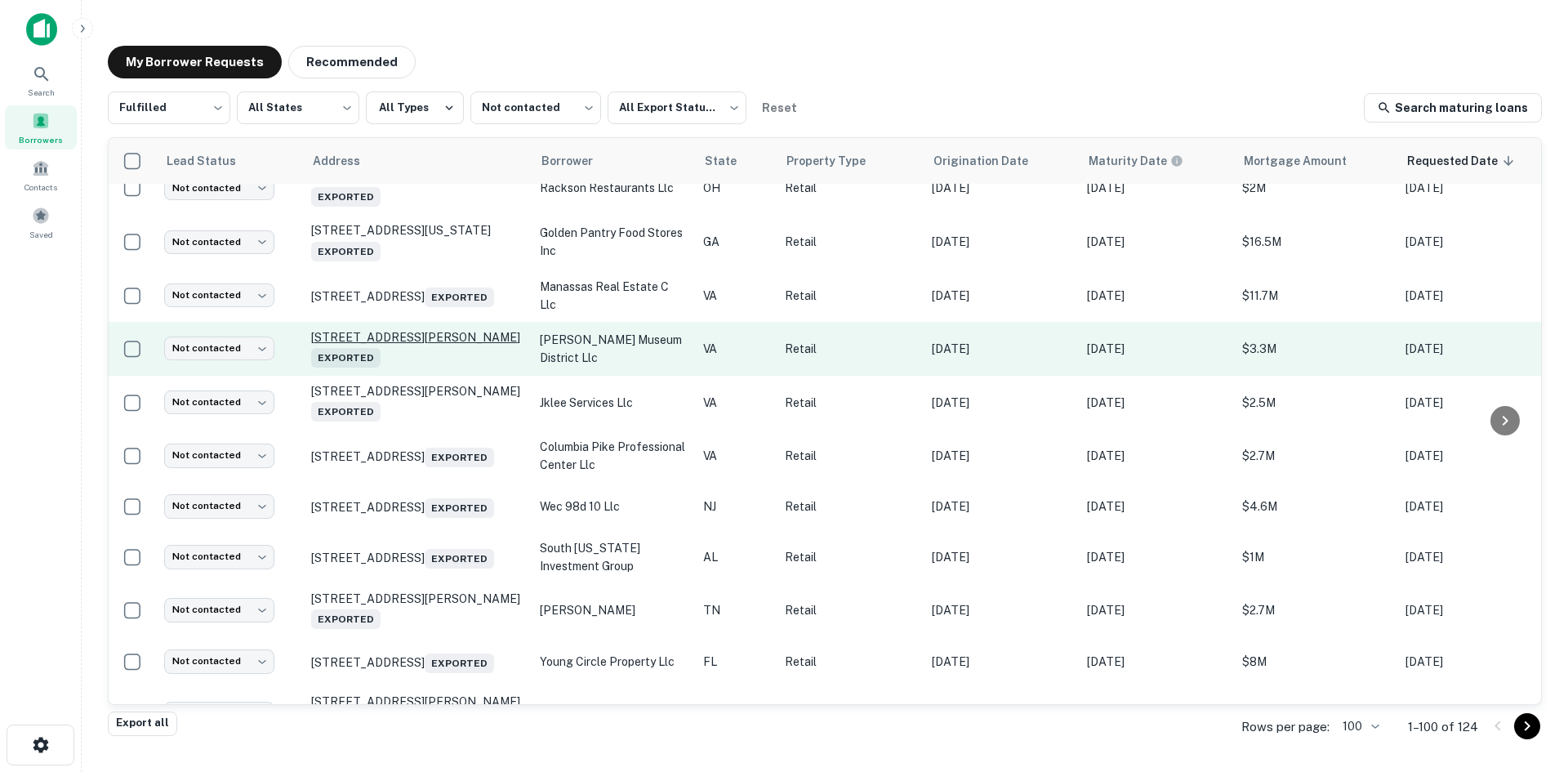
click at [401, 367] on p "[STREET_ADDRESS][PERSON_NAME] Exported" at bounding box center [417, 348] width 212 height 37
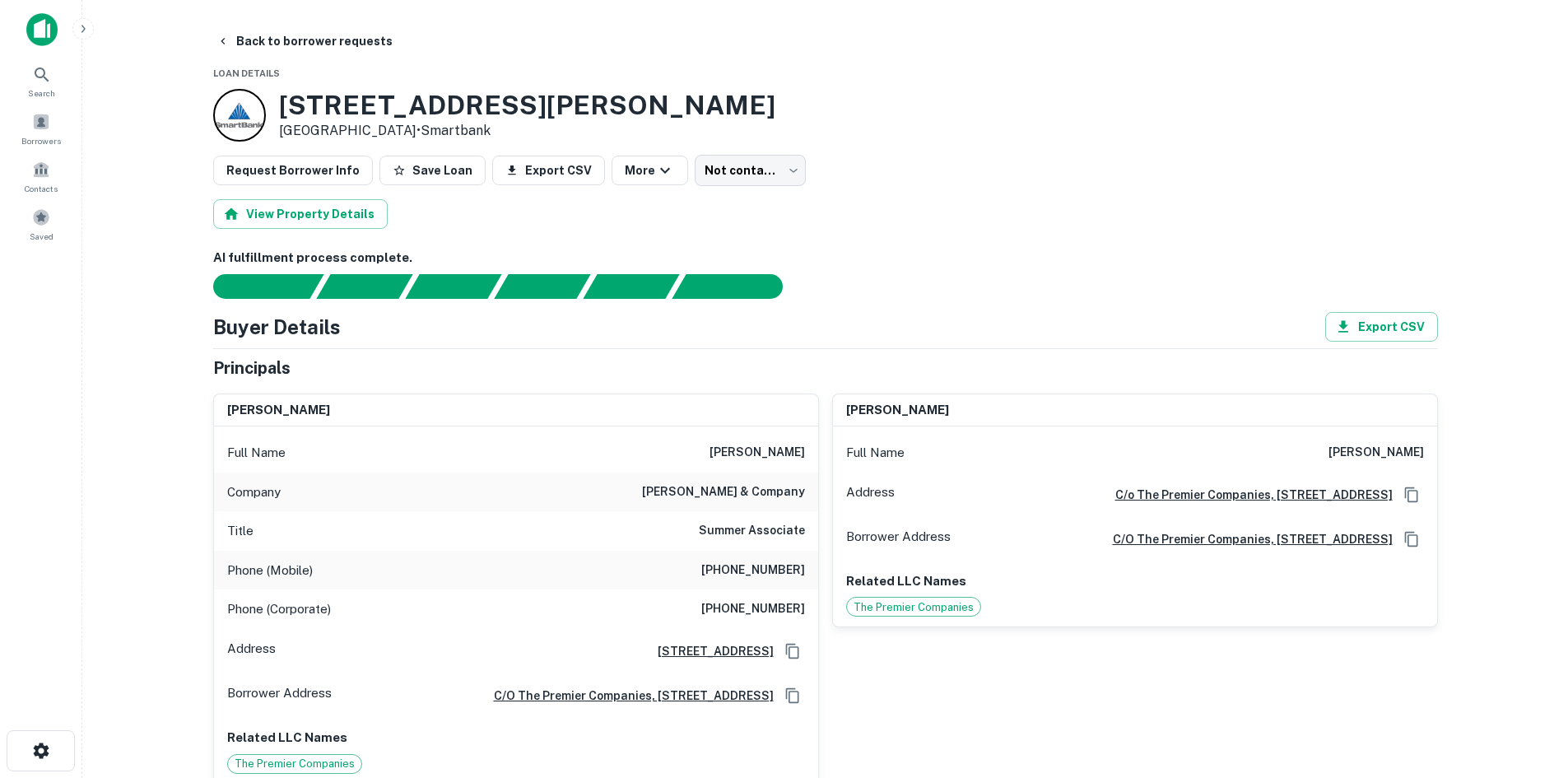
click at [761, 575] on h6 "[PHONE_NUMBER]" at bounding box center [753, 571] width 104 height 20
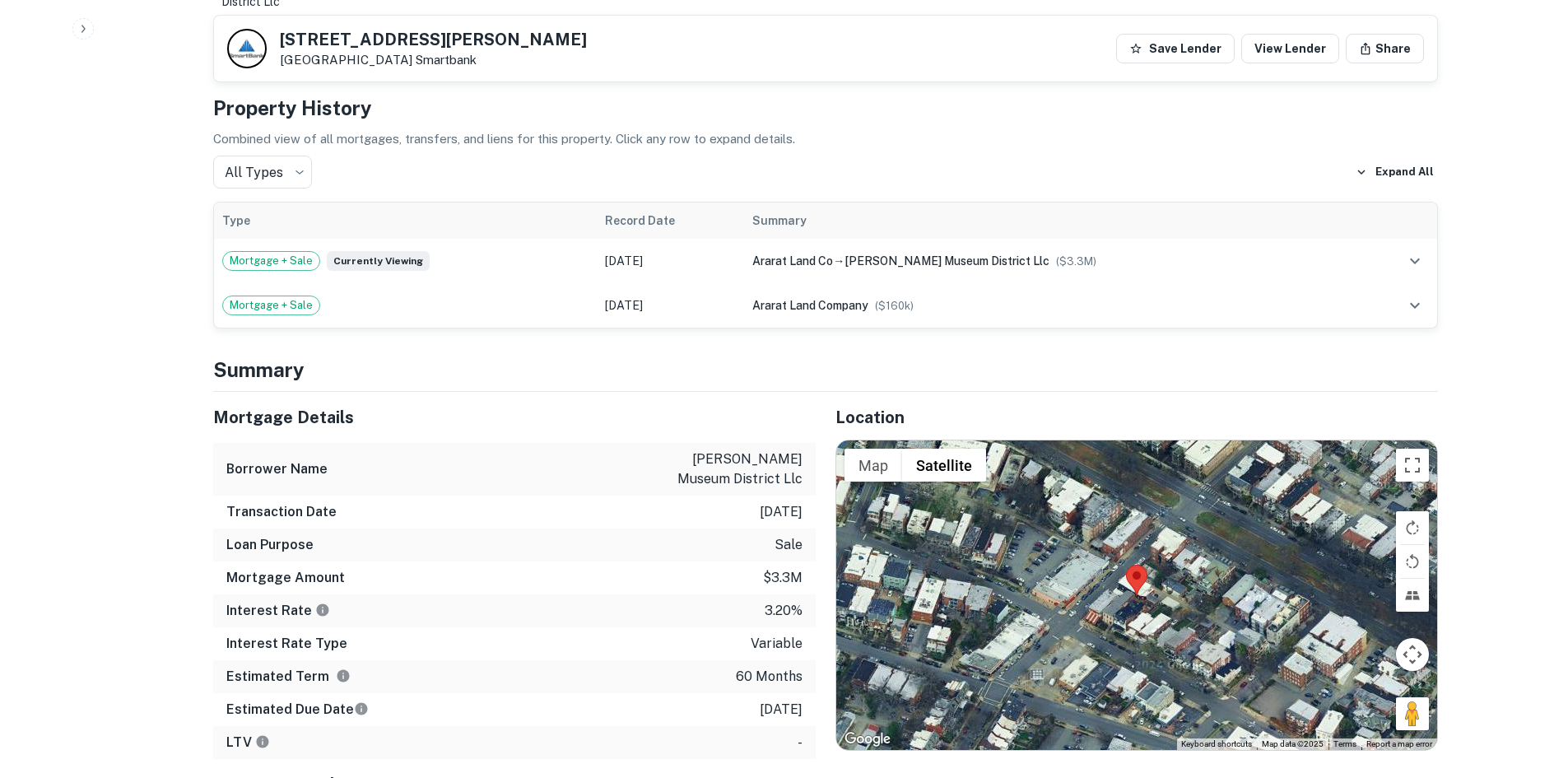
scroll to position [1152, 0]
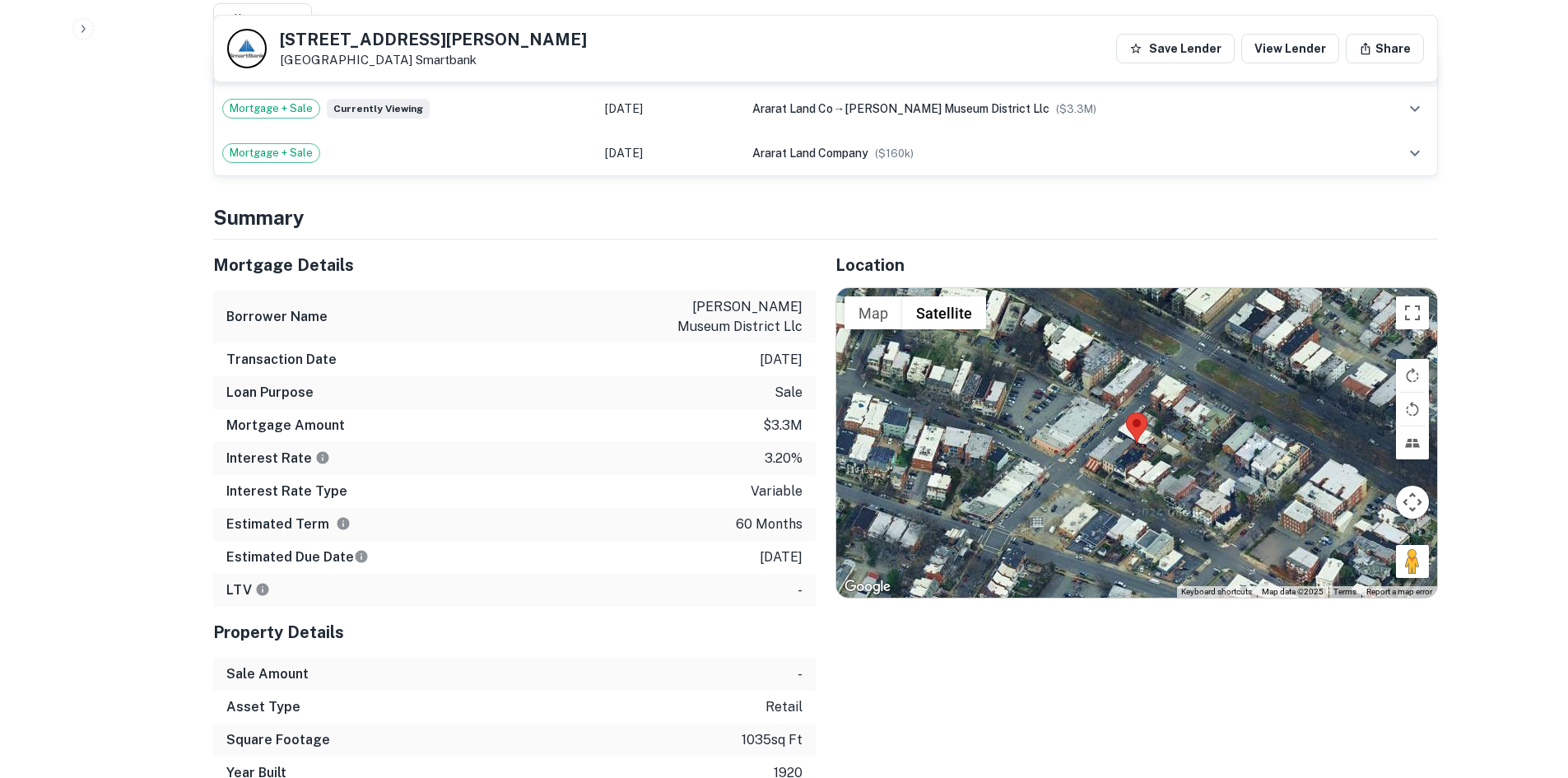
drag, startPoint x: 1409, startPoint y: 577, endPoint x: 1131, endPoint y: 435, distance: 312.2
click at [1131, 435] on div "Map Terrain Satellite Labels Keyboard shortcuts Map Data Map data ©2025 Map dat…" at bounding box center [1137, 443] width 601 height 309
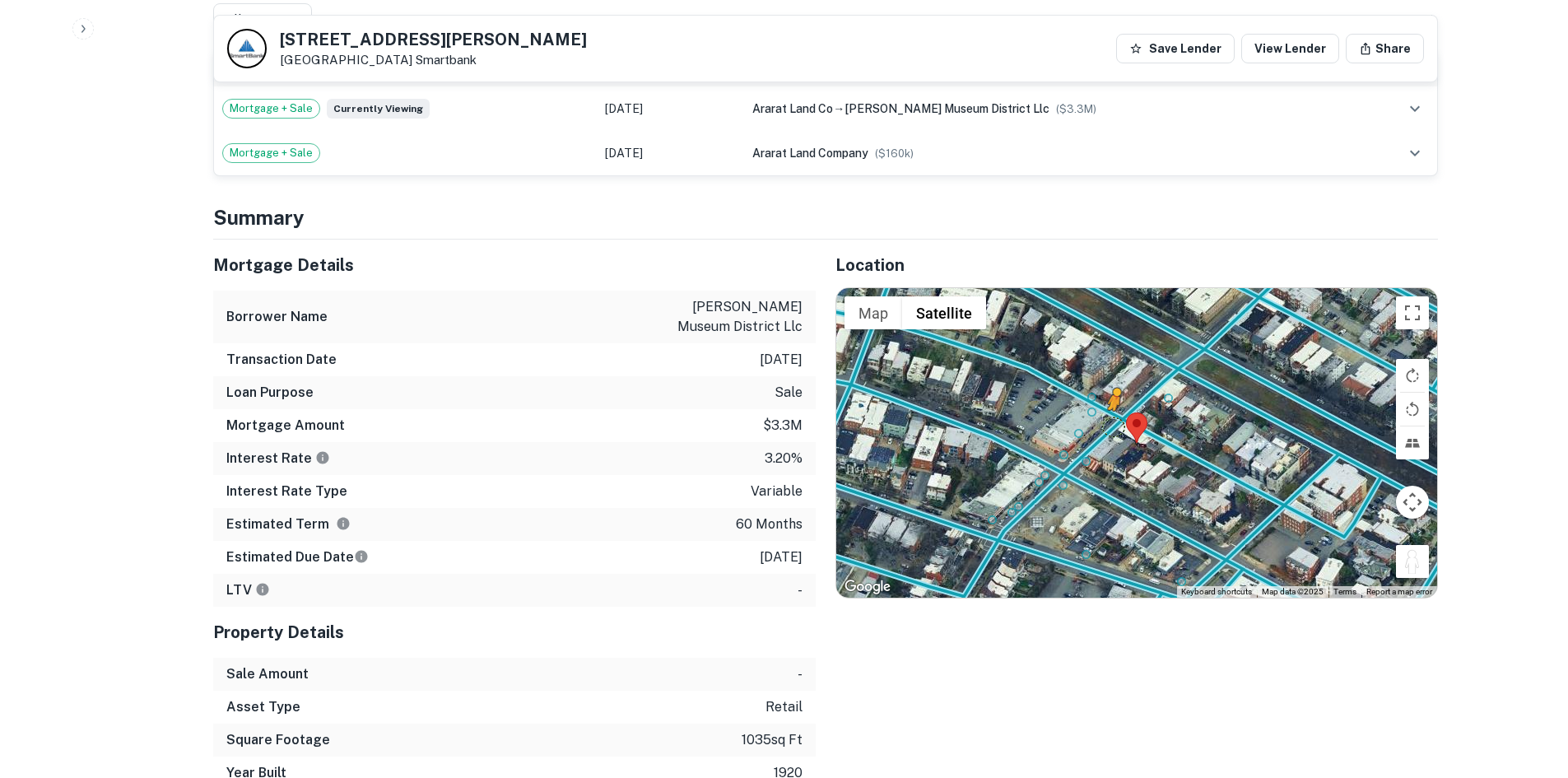
drag, startPoint x: 1413, startPoint y: 580, endPoint x: 1114, endPoint y: 440, distance: 330.2
click at [1114, 440] on div "To activate drag with keyboard, press Alt + Enter. Once in keyboard drag state,…" at bounding box center [1137, 443] width 601 height 309
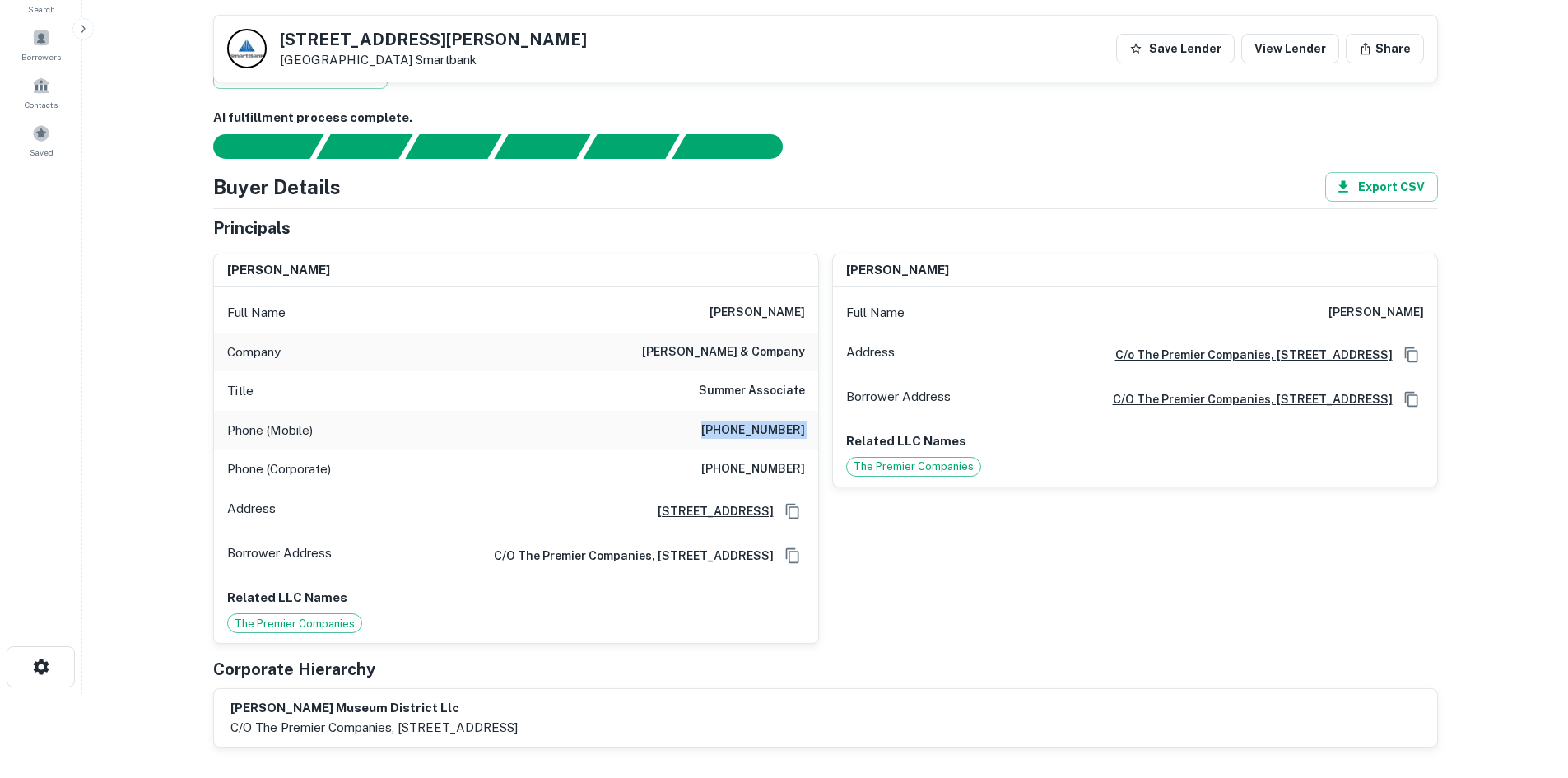
scroll to position [82, 0]
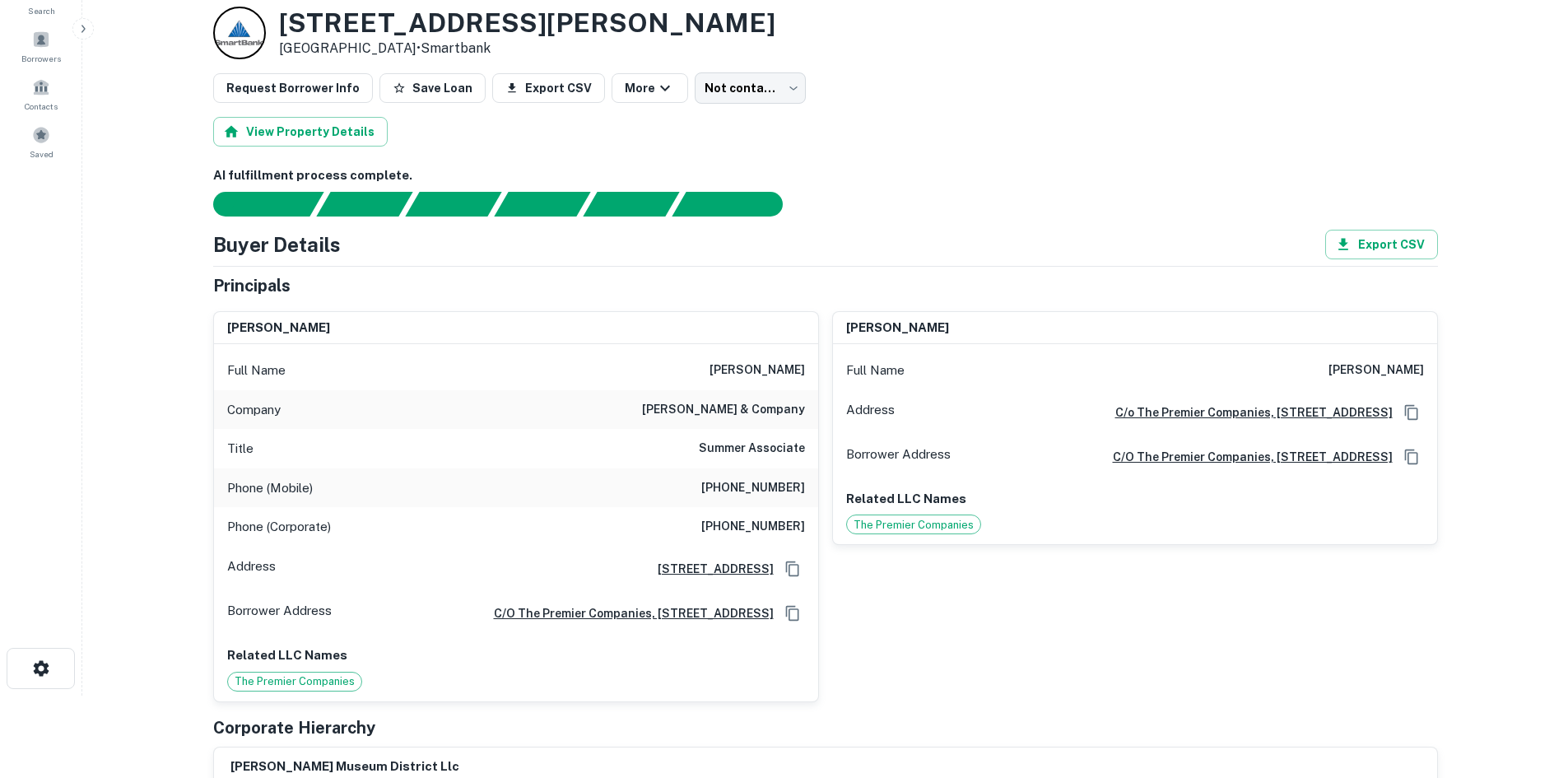
click at [763, 525] on h6 "[PHONE_NUMBER]" at bounding box center [753, 527] width 104 height 20
click at [756, 491] on h6 "[PHONE_NUMBER]" at bounding box center [753, 488] width 104 height 20
click at [756, 490] on h6 "[PHONE_NUMBER]" at bounding box center [753, 488] width 104 height 20
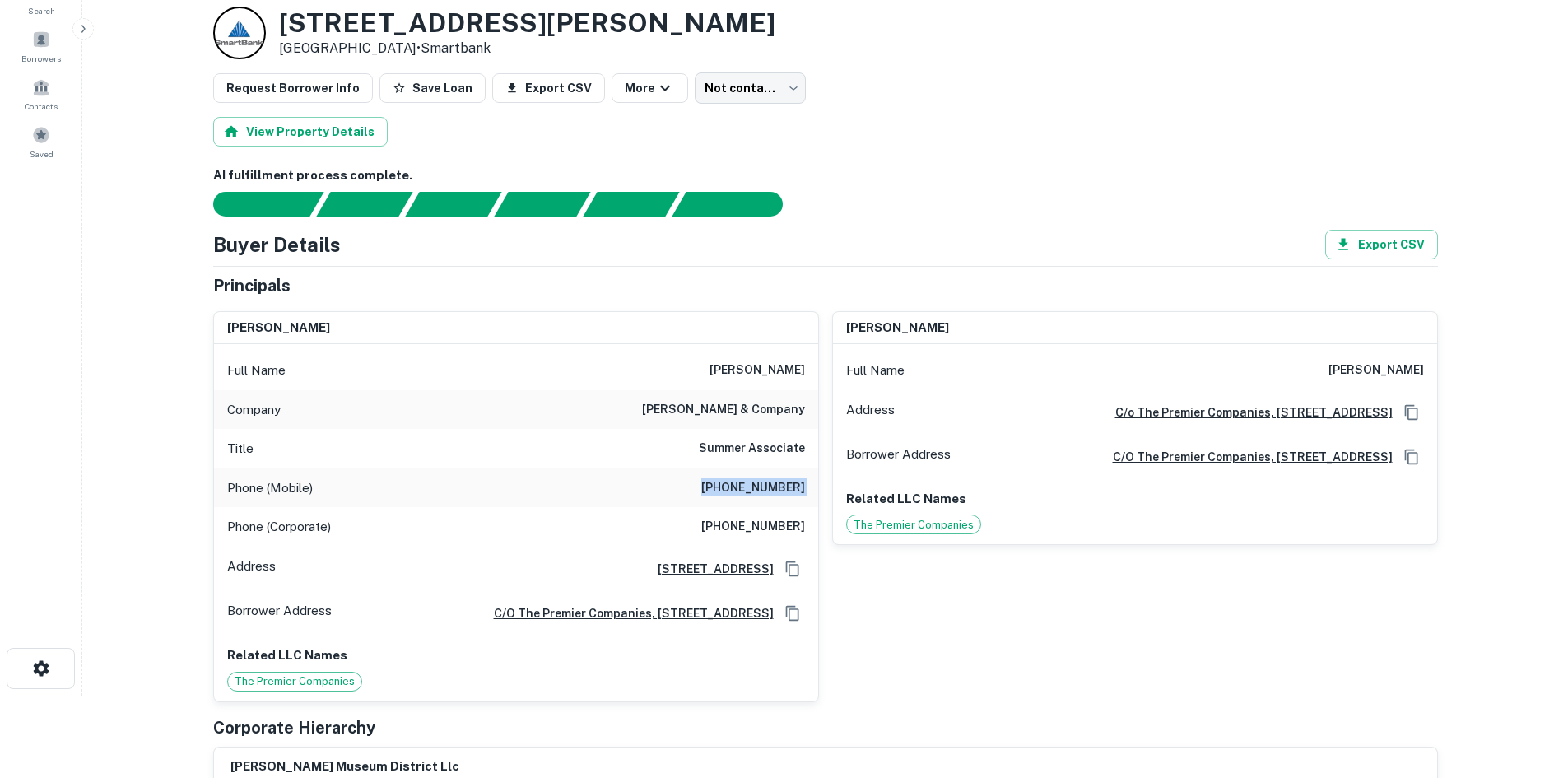
click at [756, 490] on h6 "[PHONE_NUMBER]" at bounding box center [753, 488] width 104 height 20
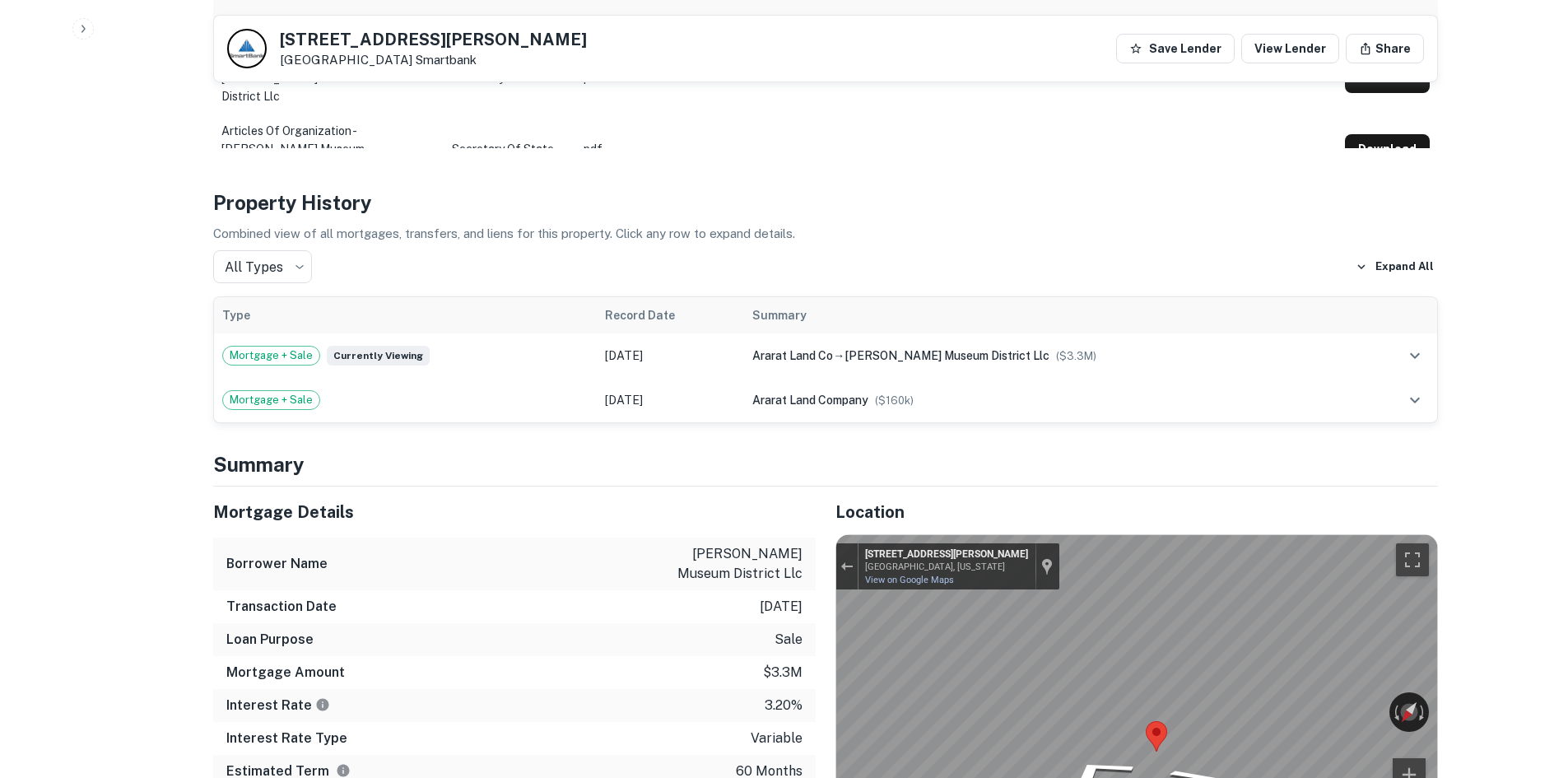
scroll to position [1234, 0]
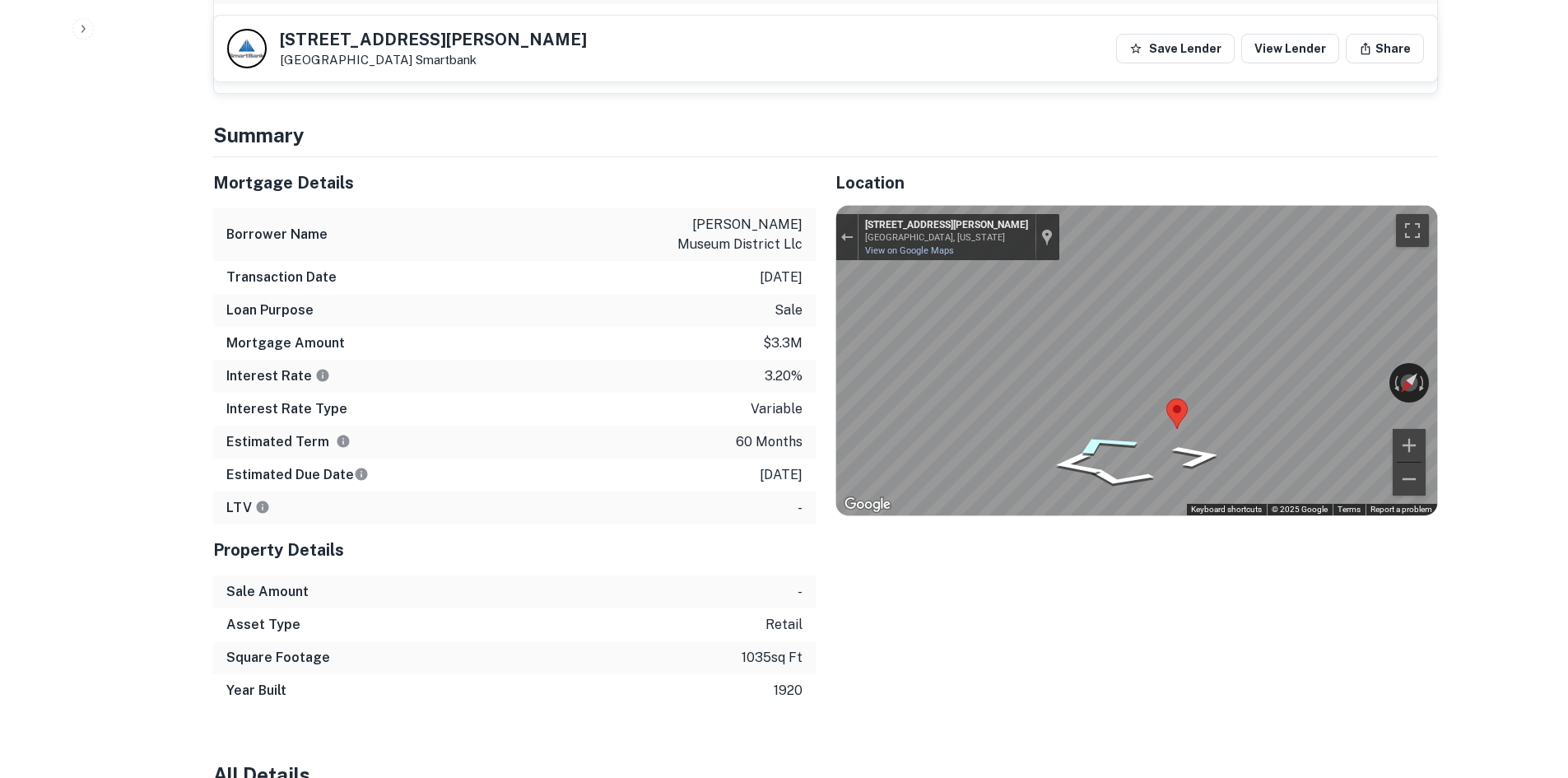
click at [1144, 457] on div "Map" at bounding box center [1137, 360] width 601 height 309
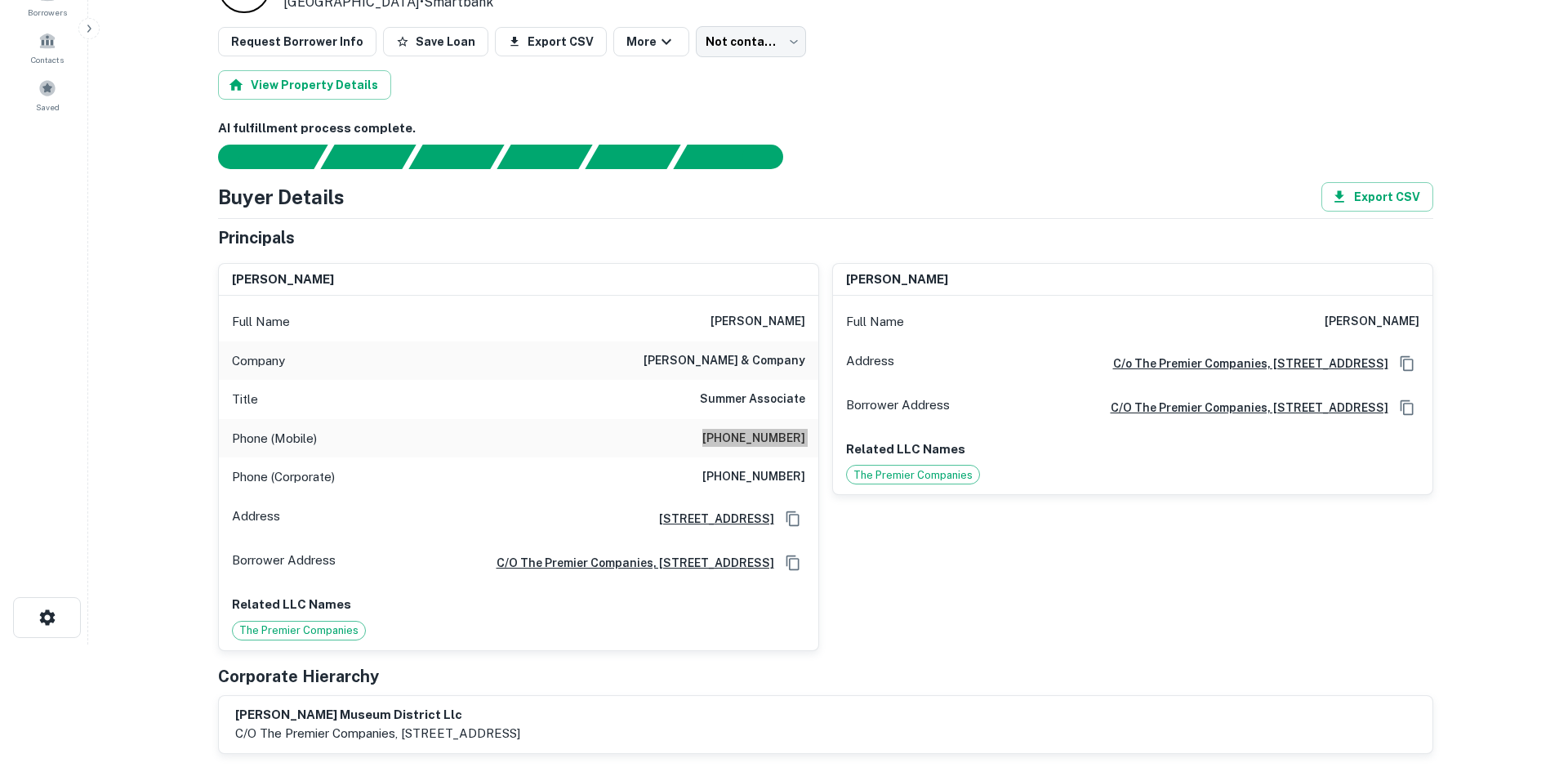
scroll to position [0, 0]
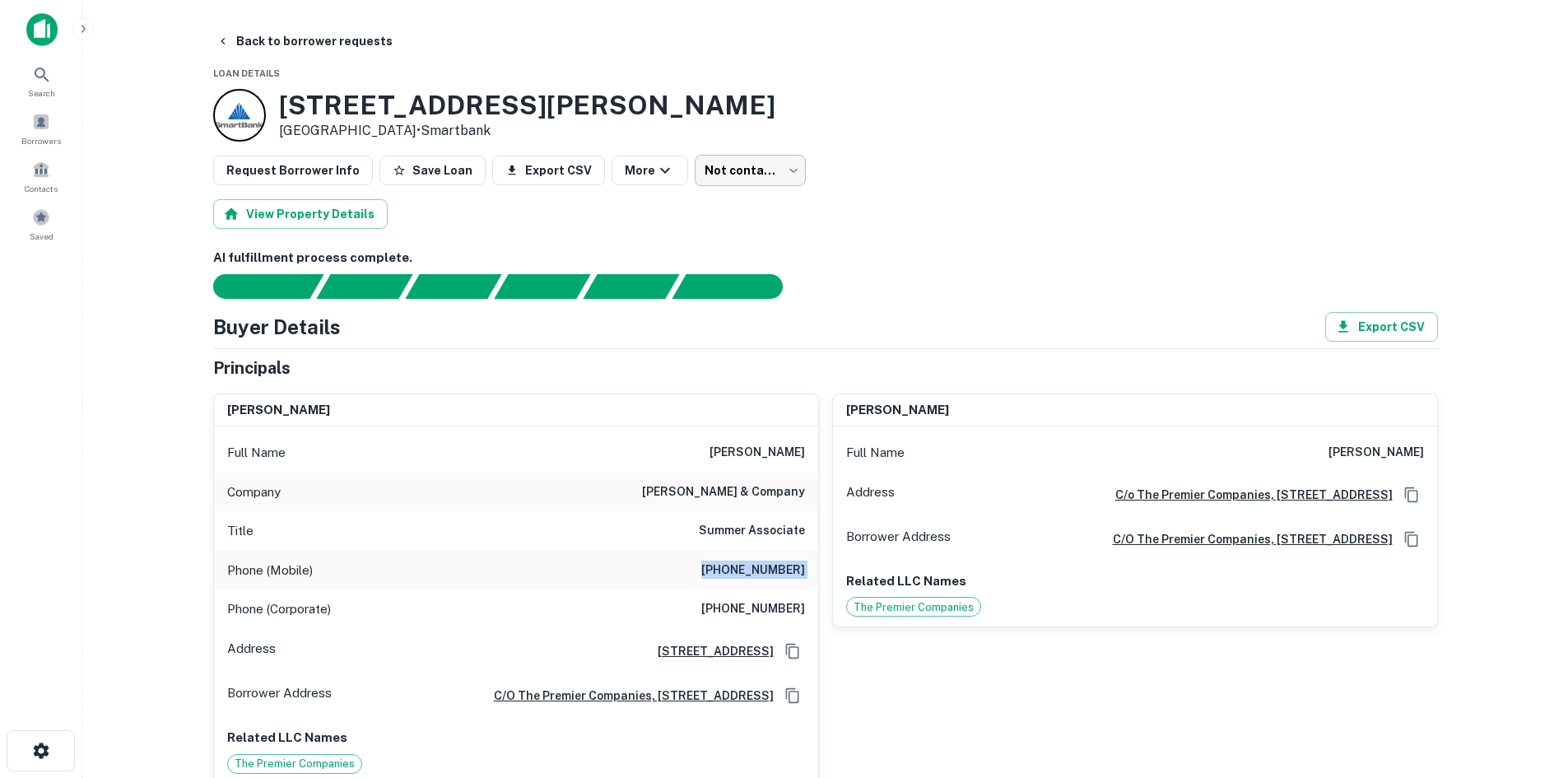
click at [730, 160] on body "Search Borrowers Contacts Saved Back to borrower requests Loan Details [STREET_…" at bounding box center [784, 389] width 1568 height 778
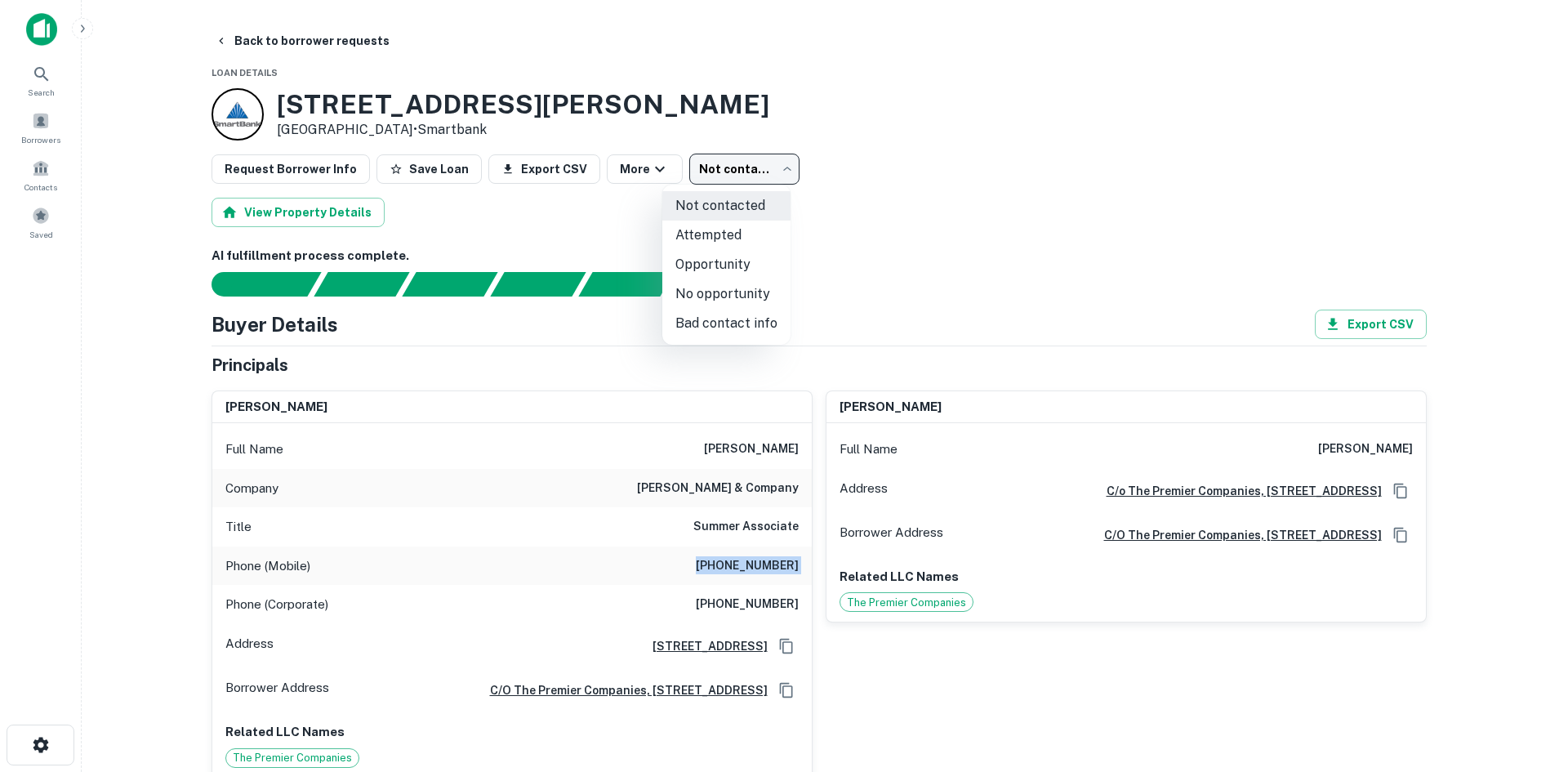
click at [728, 230] on li "Attempted" at bounding box center [726, 235] width 129 height 29
type input "*********"
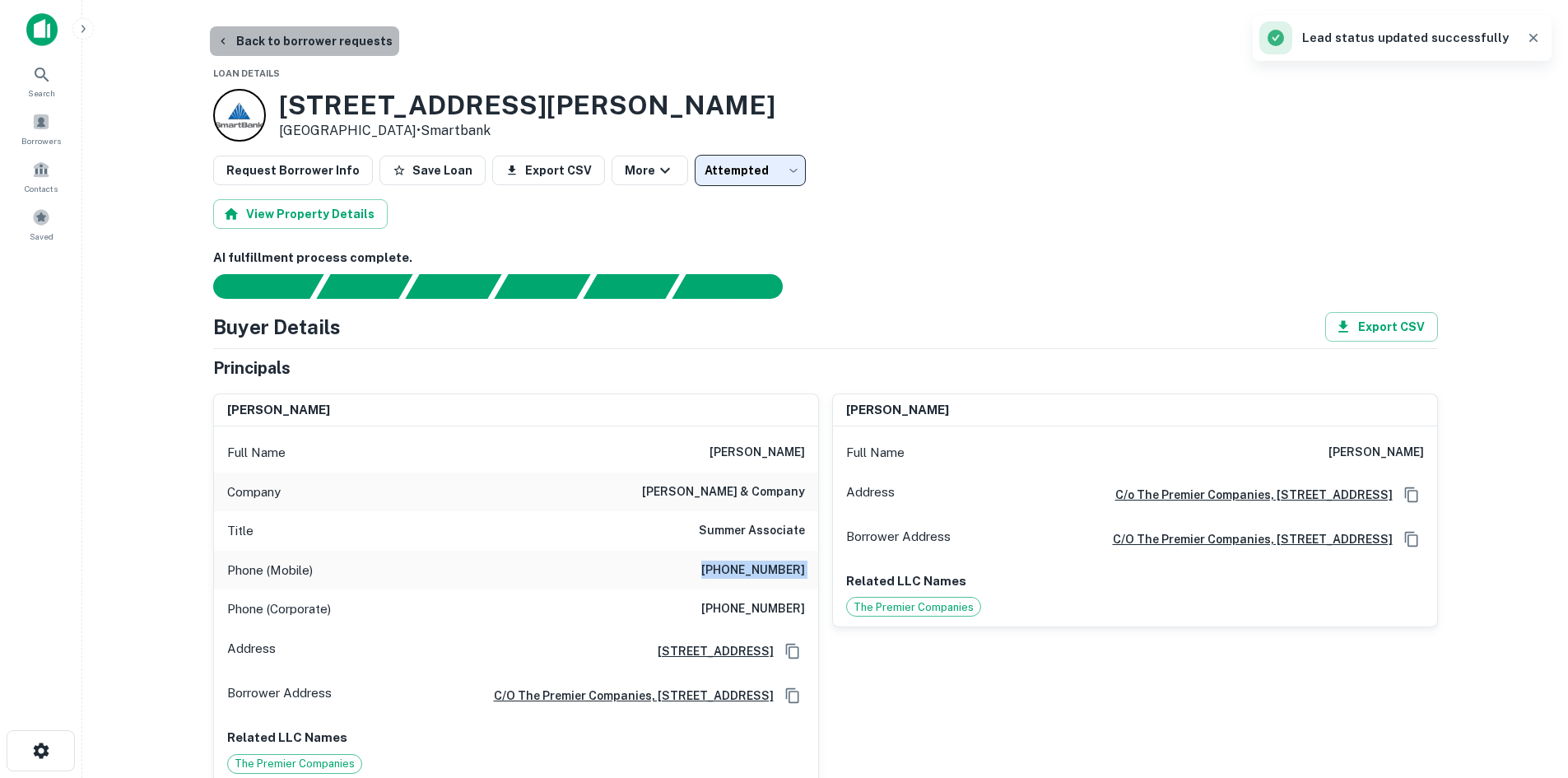
click at [340, 39] on button "Back to borrower requests" at bounding box center [304, 41] width 190 height 29
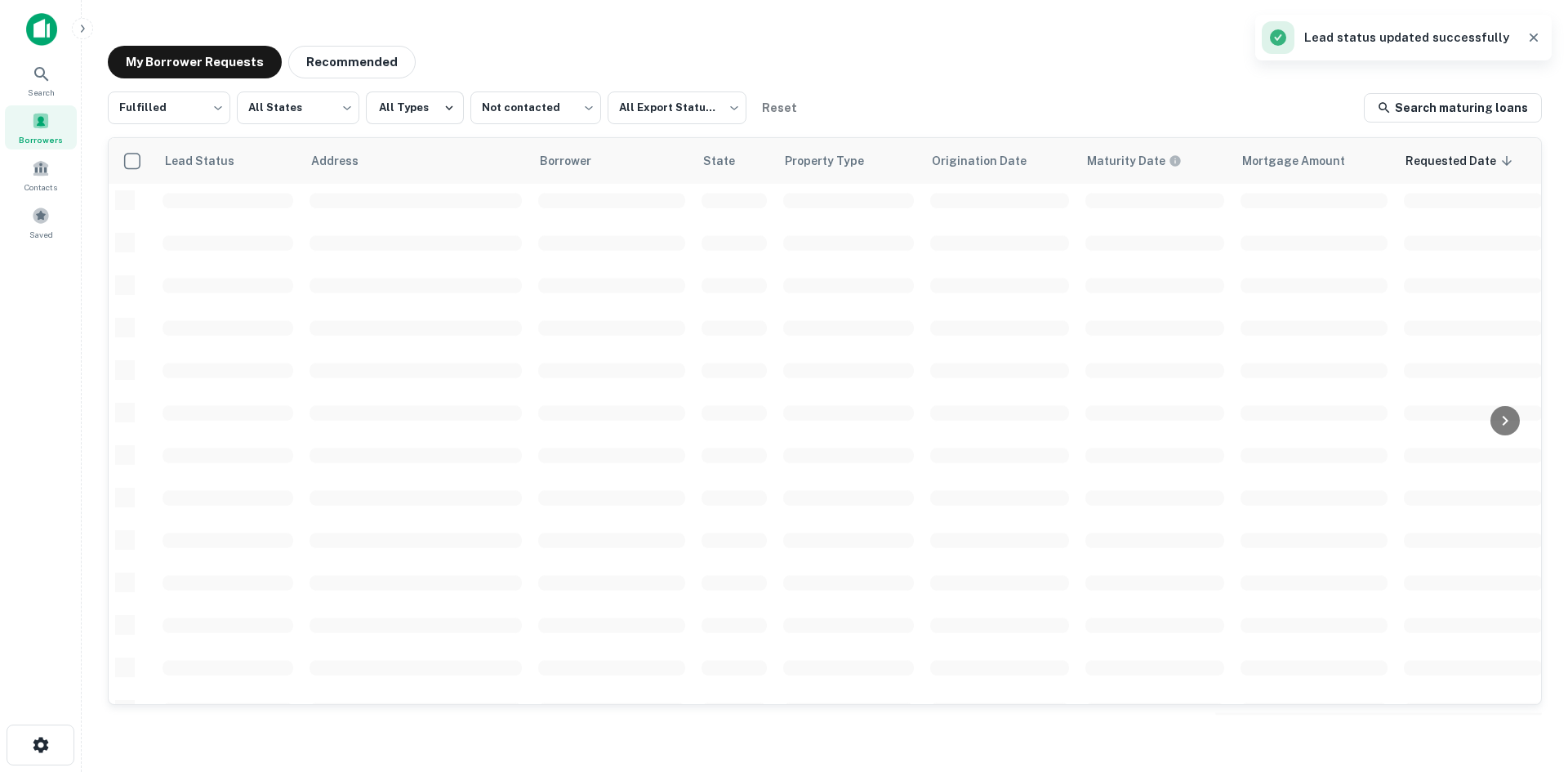
scroll to position [554, 0]
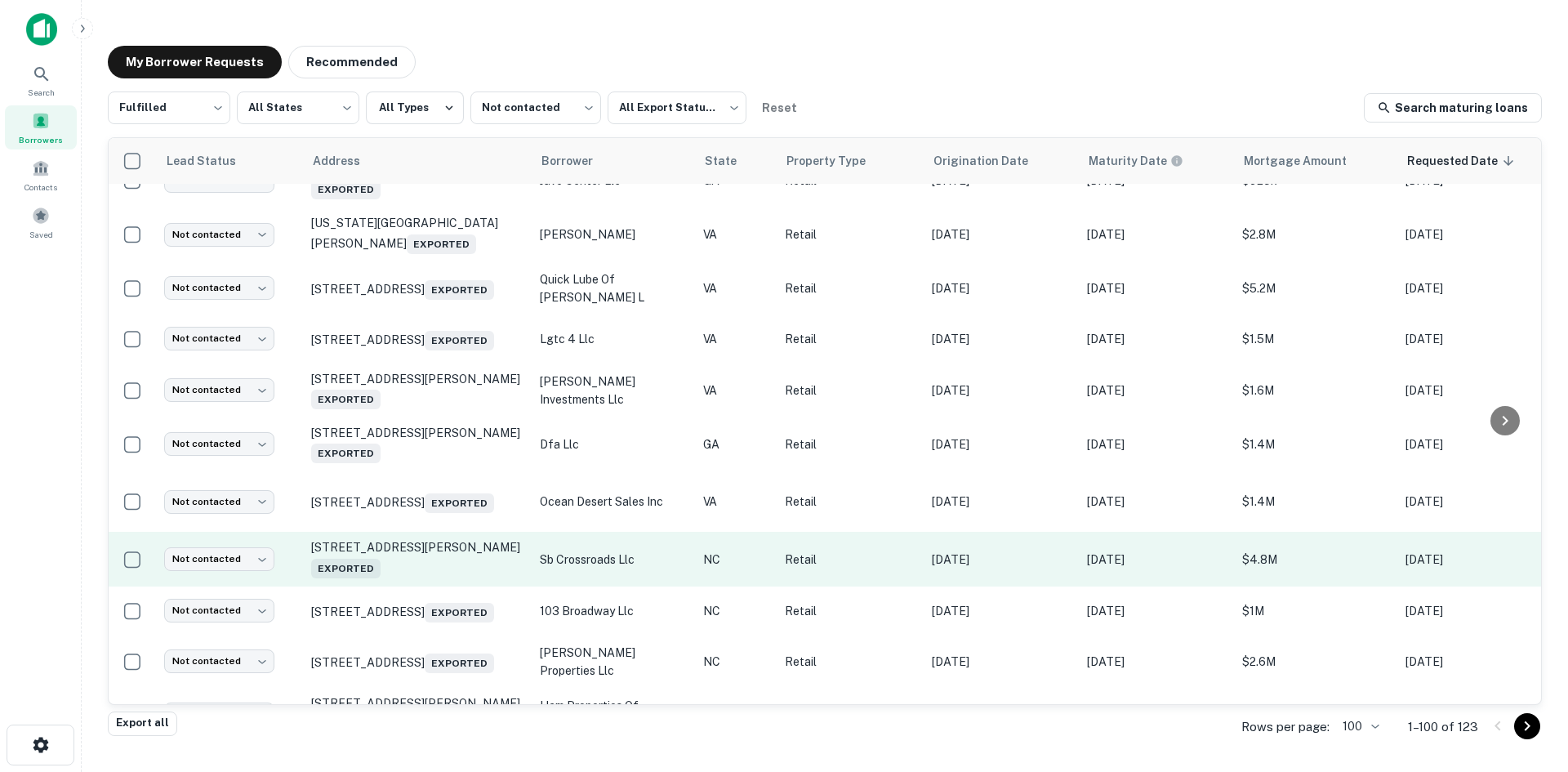
click at [428, 585] on td "[STREET_ADDRESS][PERSON_NAME] Exported" at bounding box center [417, 558] width 229 height 54
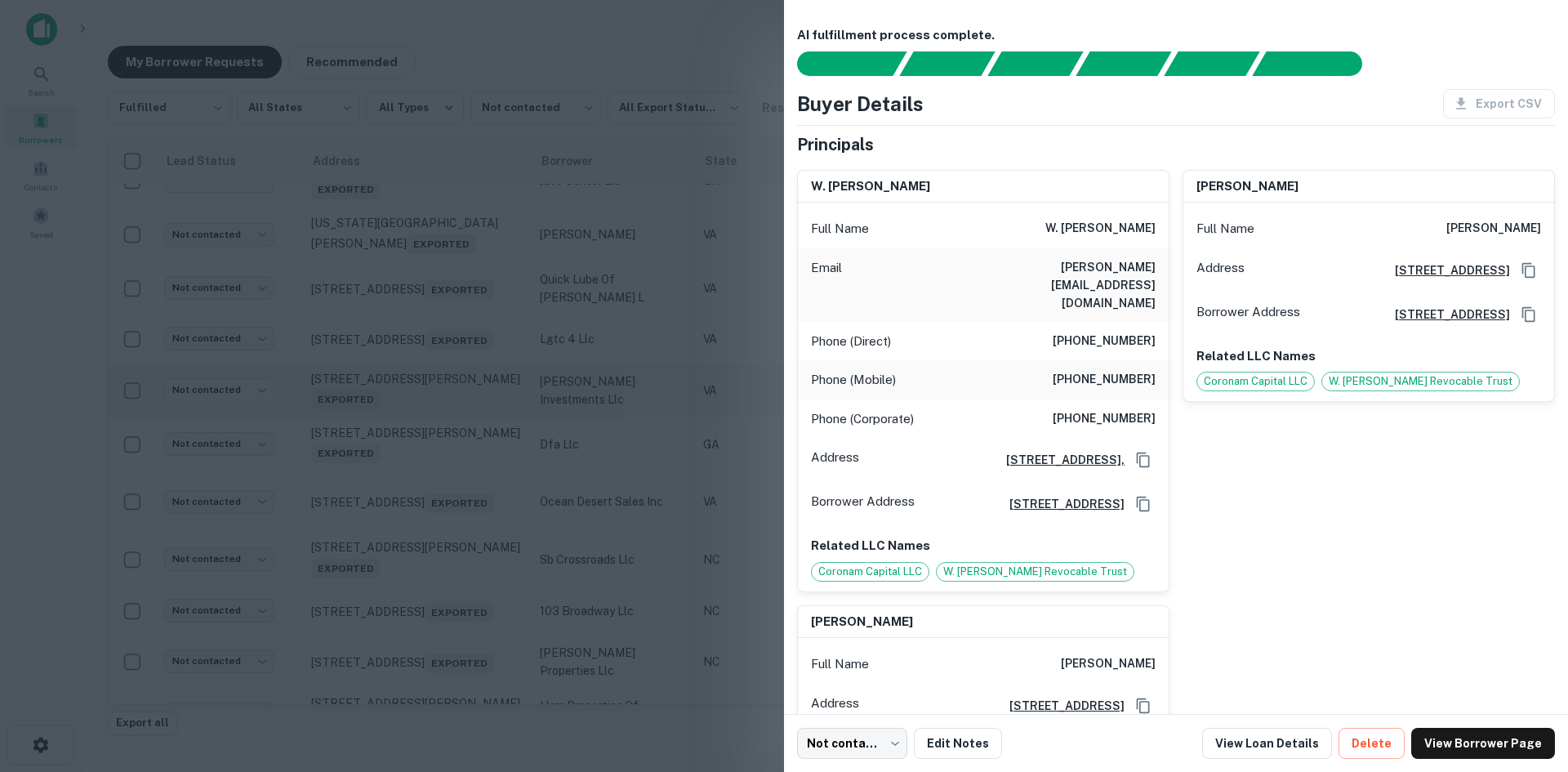
drag, startPoint x: 502, startPoint y: 424, endPoint x: 488, endPoint y: 454, distance: 33.1
click at [502, 424] on div at bounding box center [784, 386] width 1568 height 772
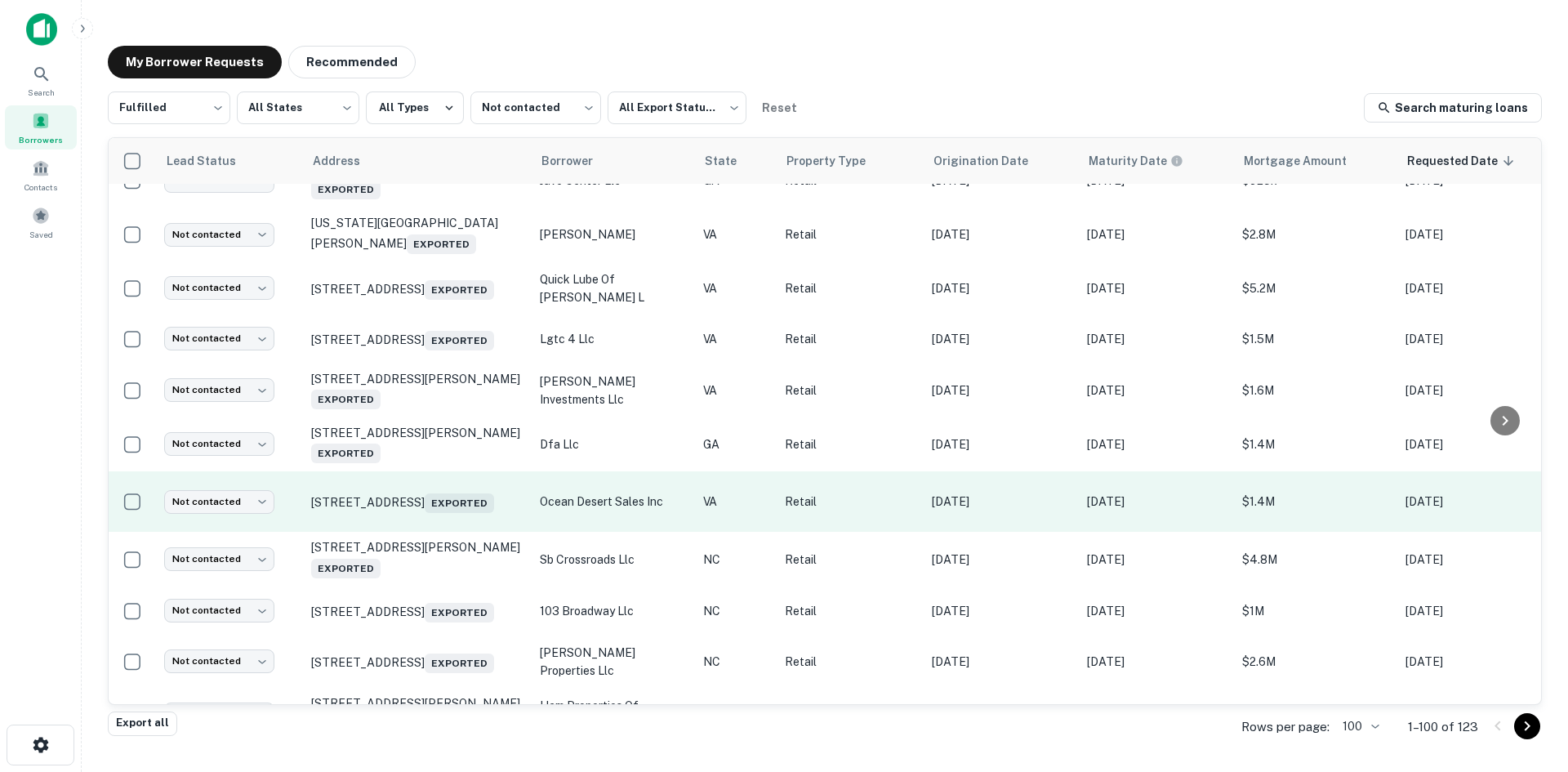
click at [422, 532] on td "[STREET_ADDRESS] Exported" at bounding box center [417, 502] width 229 height 61
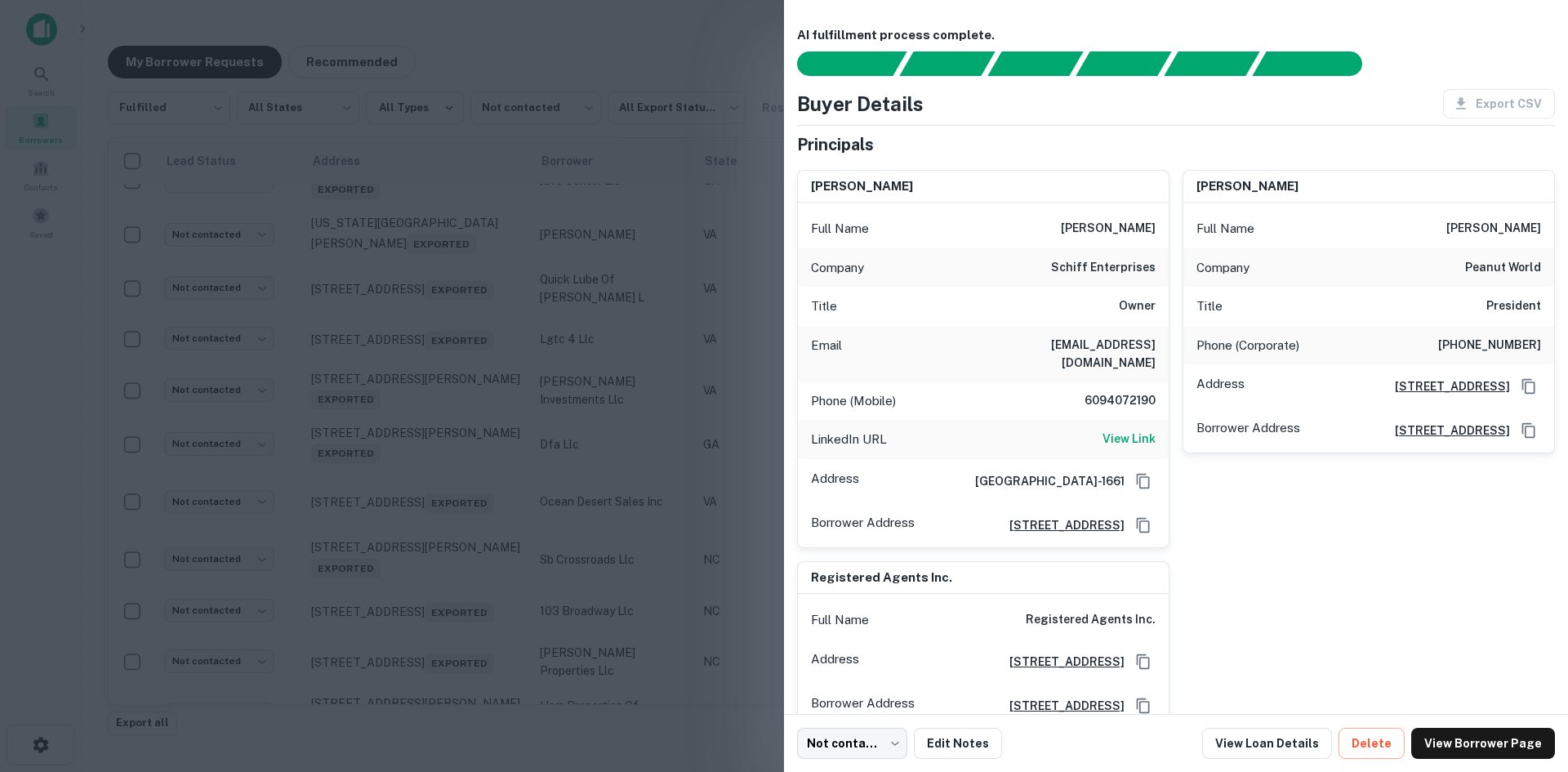
click at [426, 569] on div at bounding box center [784, 386] width 1568 height 772
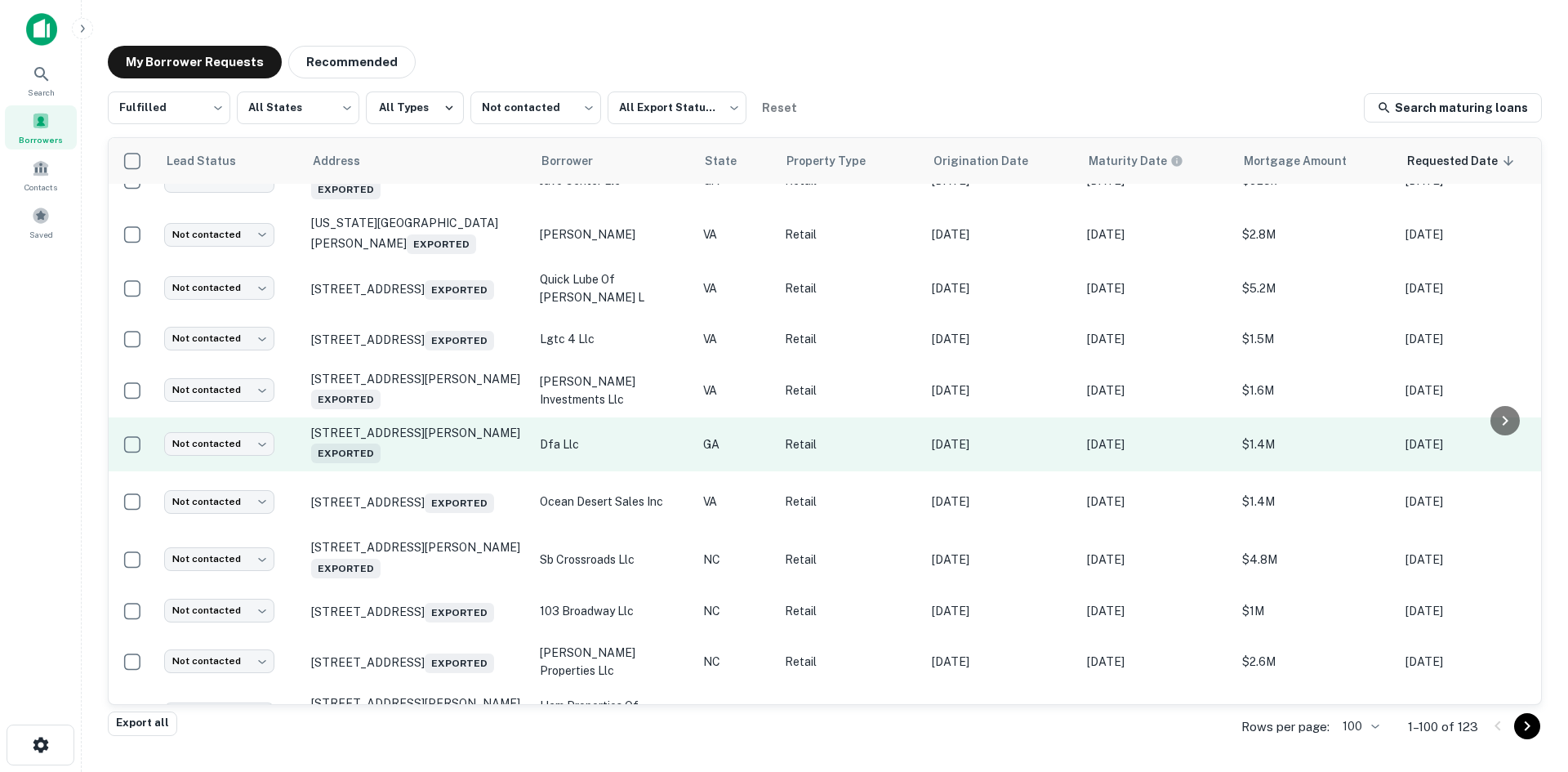
click at [455, 471] on td "[STREET_ADDRESS][PERSON_NAME] Exported" at bounding box center [417, 444] width 229 height 54
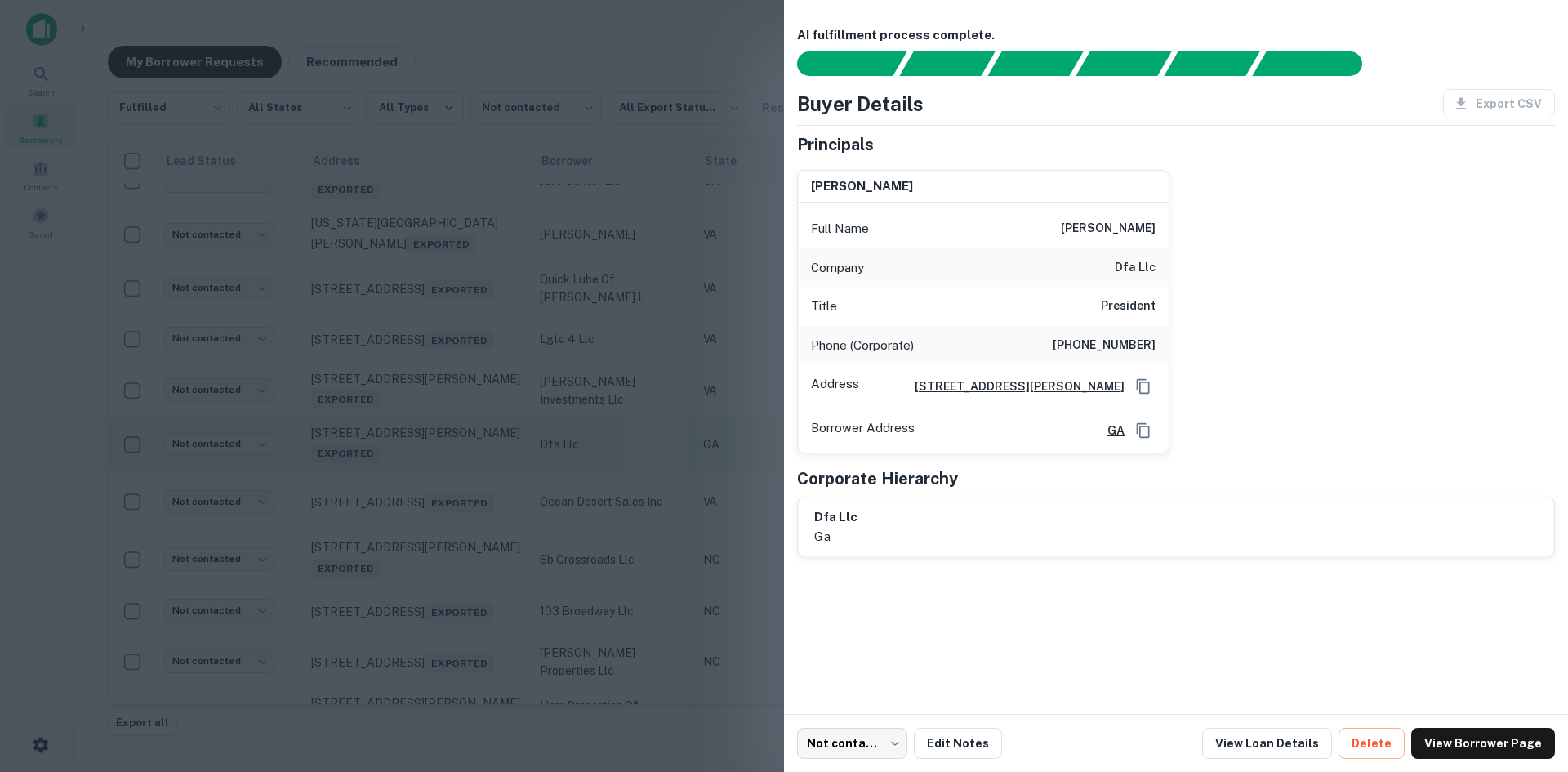
click at [455, 503] on div at bounding box center [784, 386] width 1568 height 772
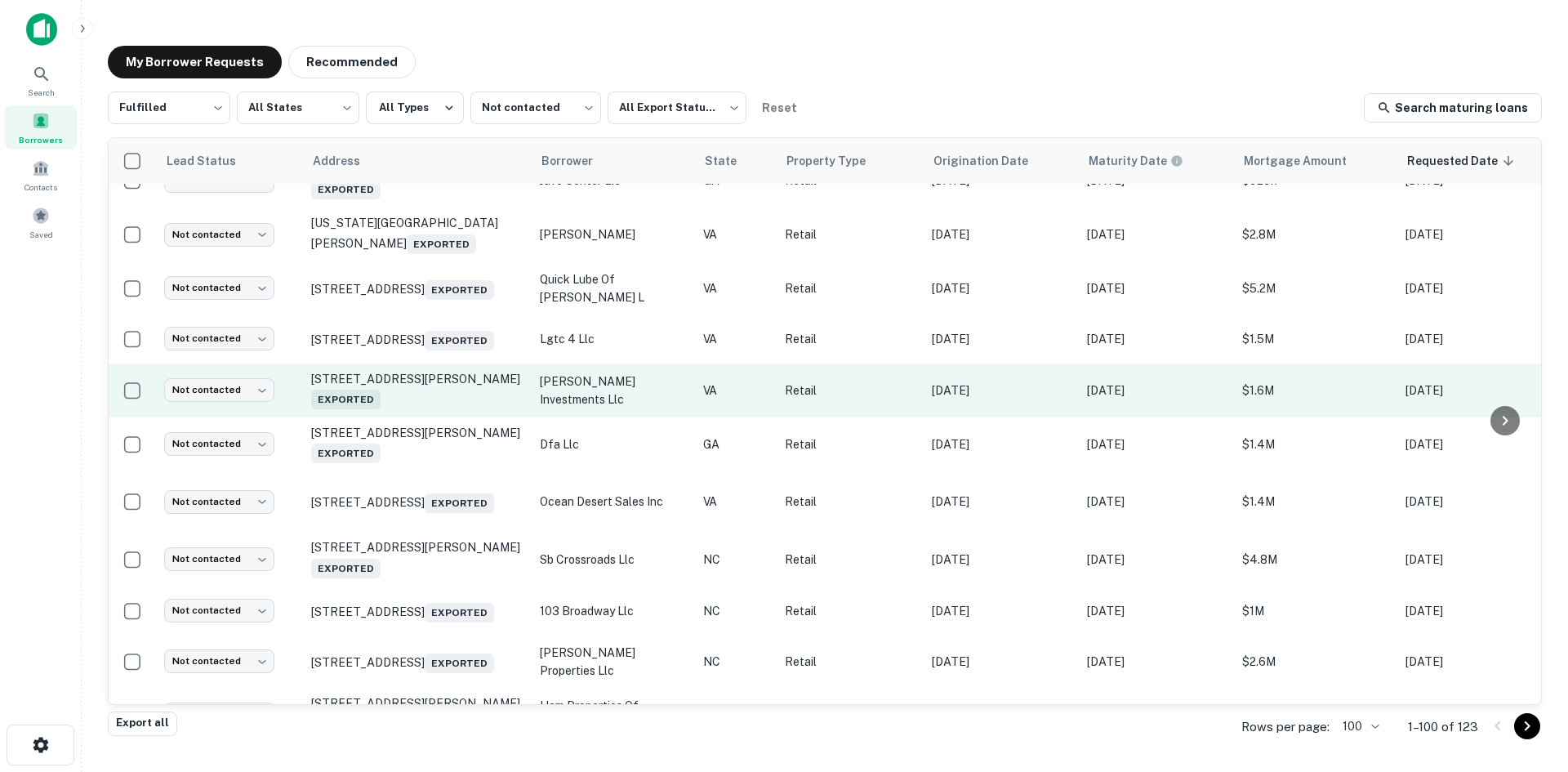
click at [443, 417] on td "[STREET_ADDRESS][PERSON_NAME] Exported" at bounding box center [417, 390] width 229 height 54
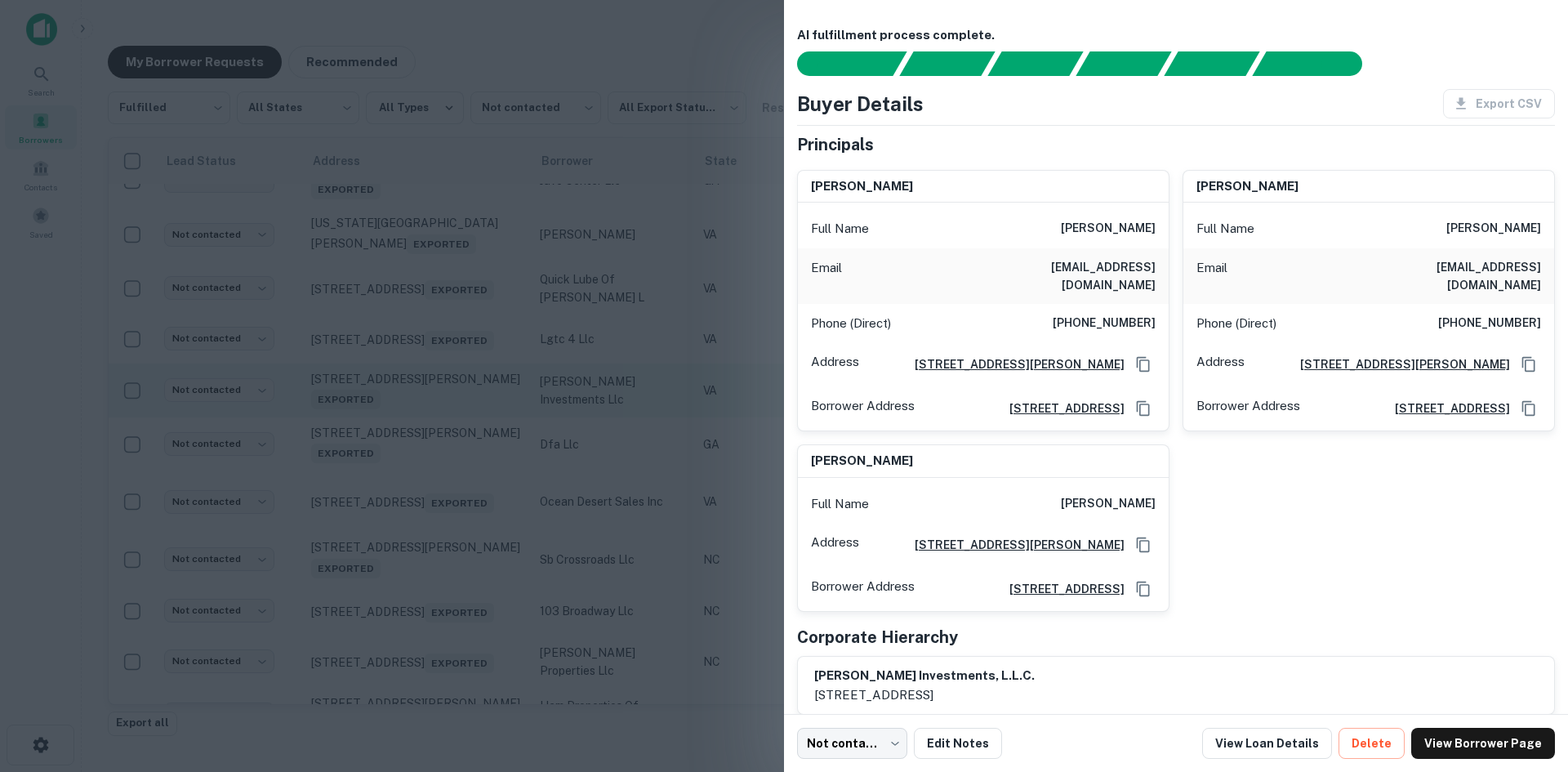
click at [440, 450] on div at bounding box center [784, 386] width 1568 height 772
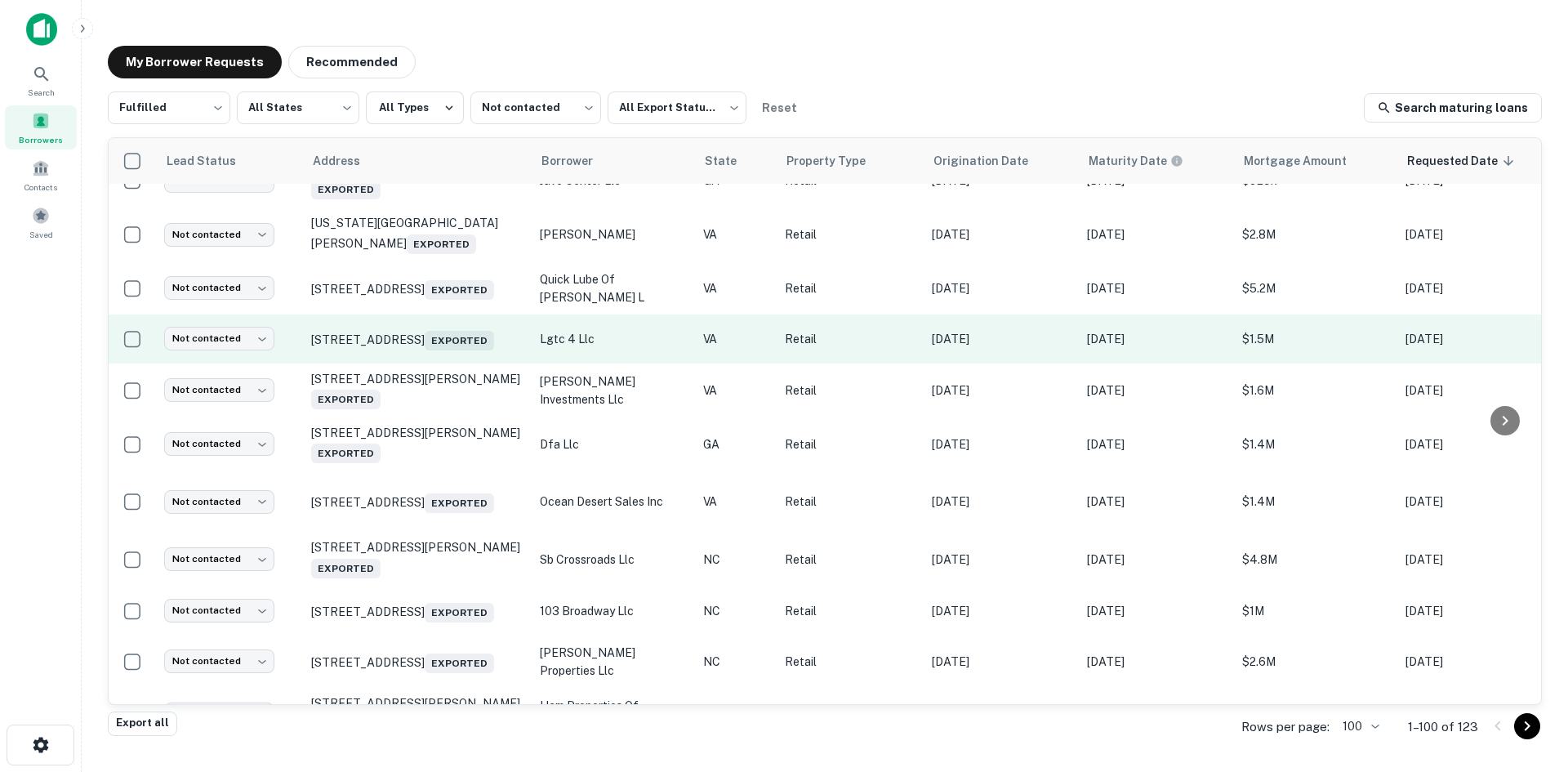
click at [439, 363] on td "[STREET_ADDRESS] Exported" at bounding box center [417, 338] width 229 height 49
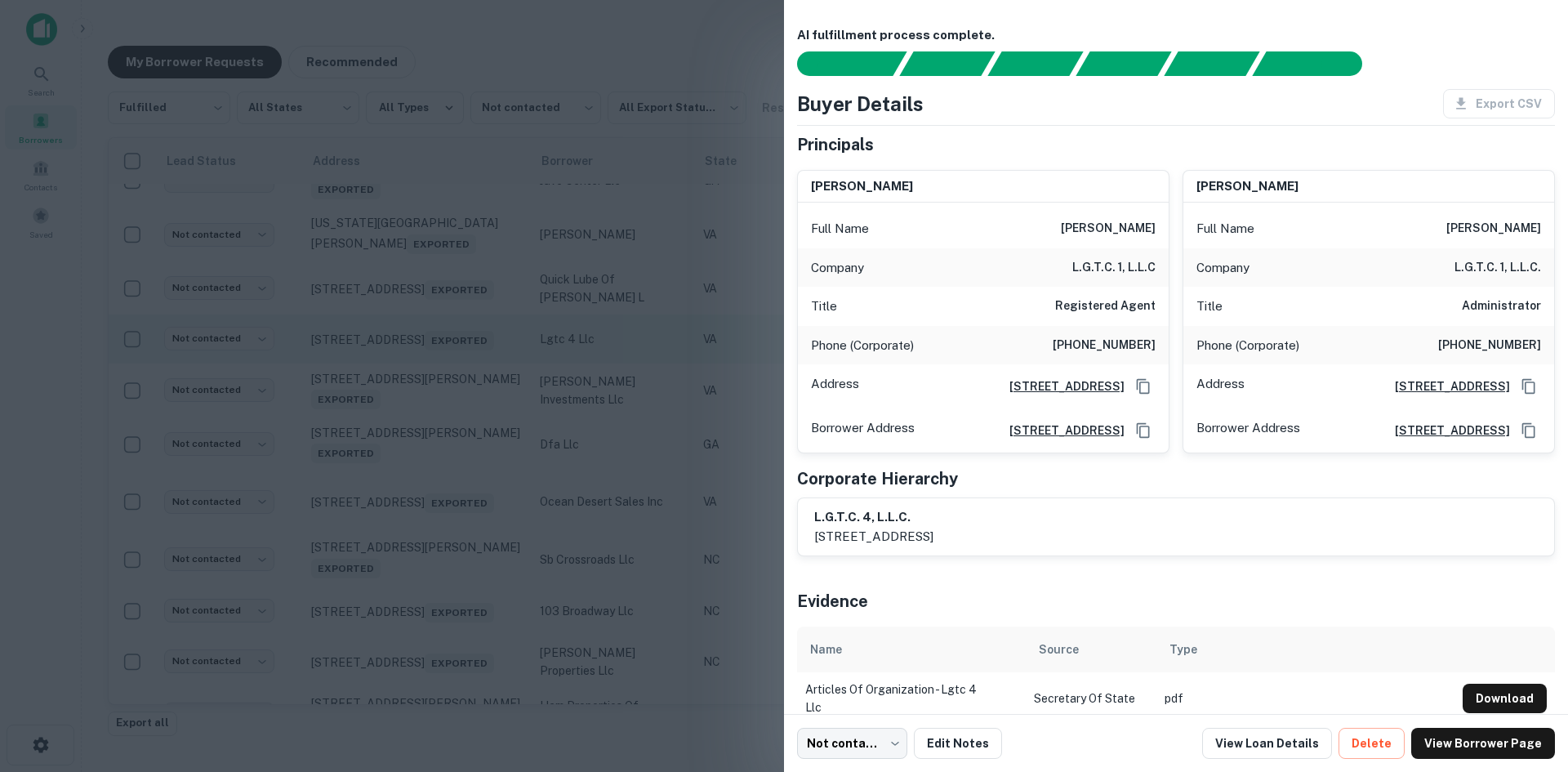
click at [439, 394] on div at bounding box center [784, 386] width 1568 height 772
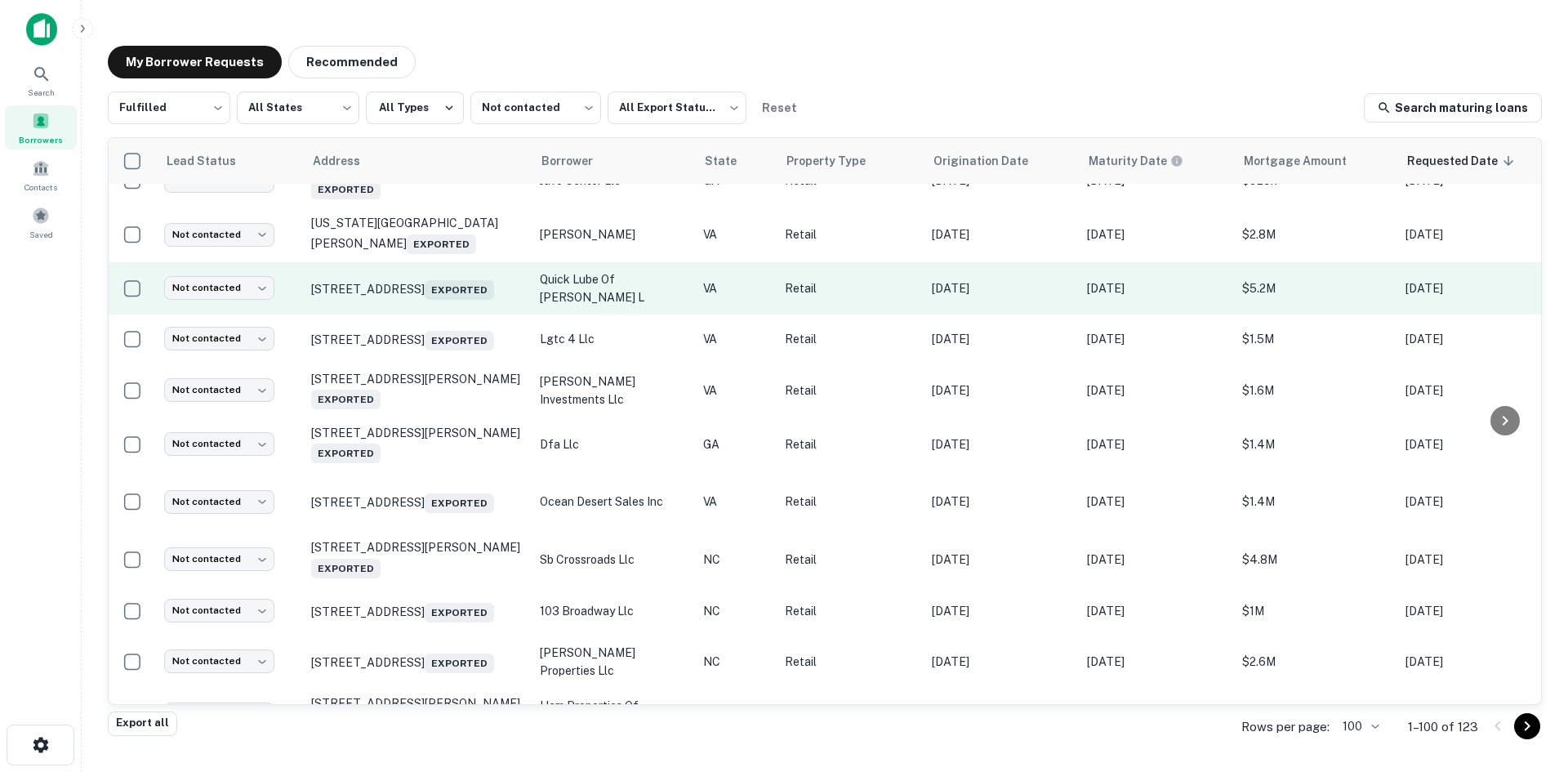
click at [445, 314] on td "[STREET_ADDRESS] Exported" at bounding box center [417, 288] width 229 height 52
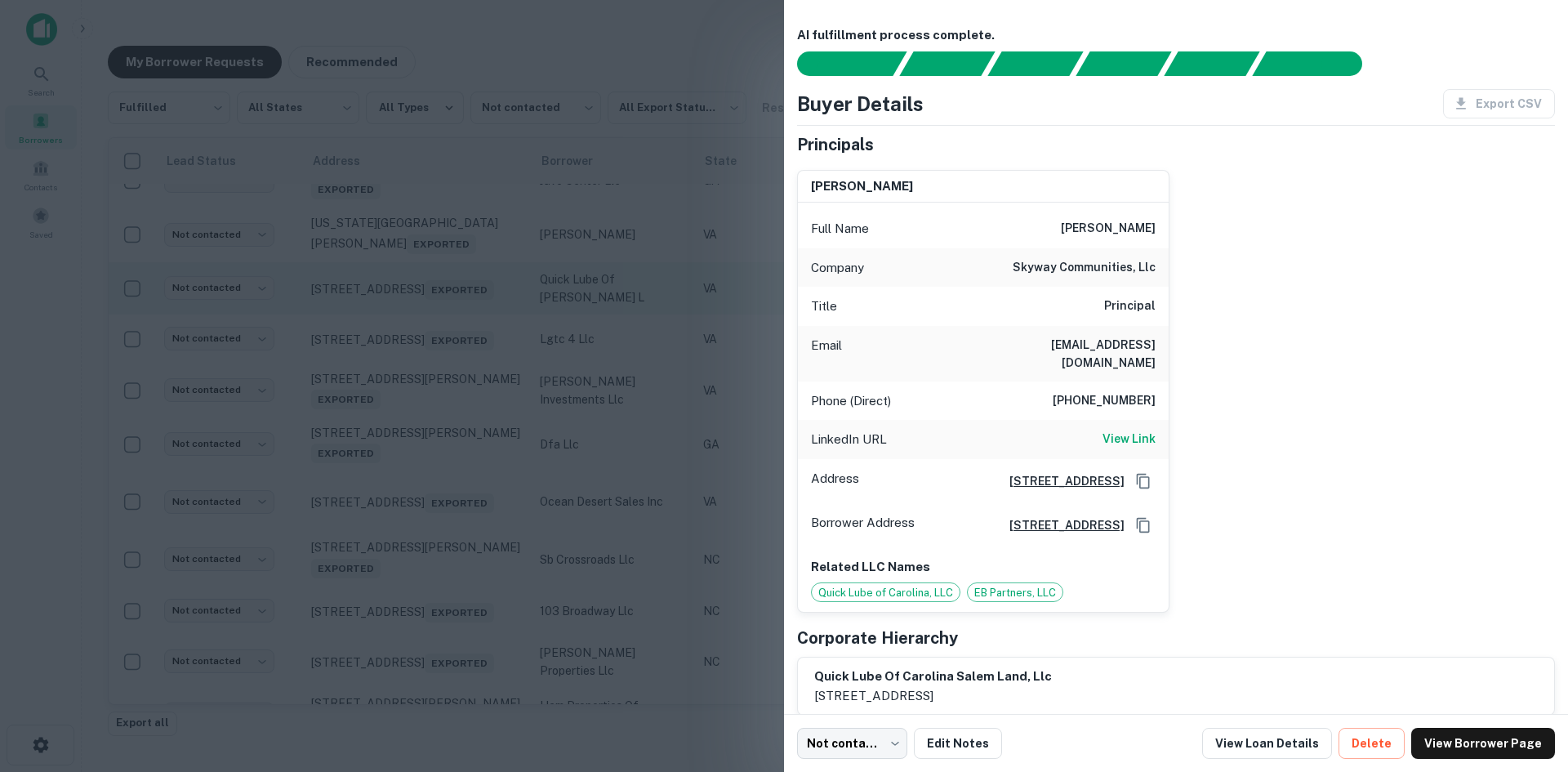
click at [445, 342] on div at bounding box center [784, 386] width 1568 height 772
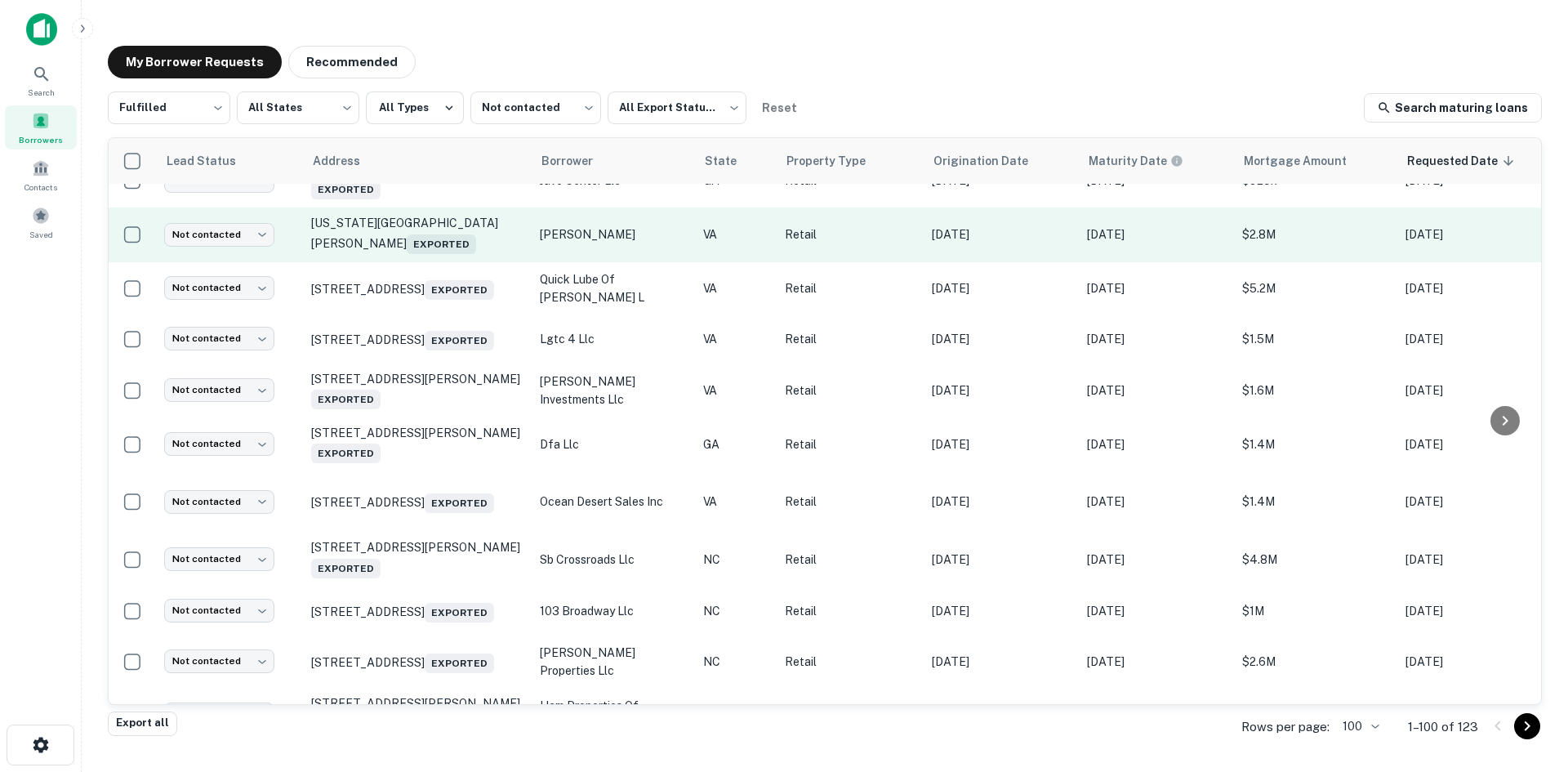
click at [445, 261] on td "[US_STATE][GEOGRAPHIC_DATA][PERSON_NAME] Exported" at bounding box center [417, 234] width 229 height 54
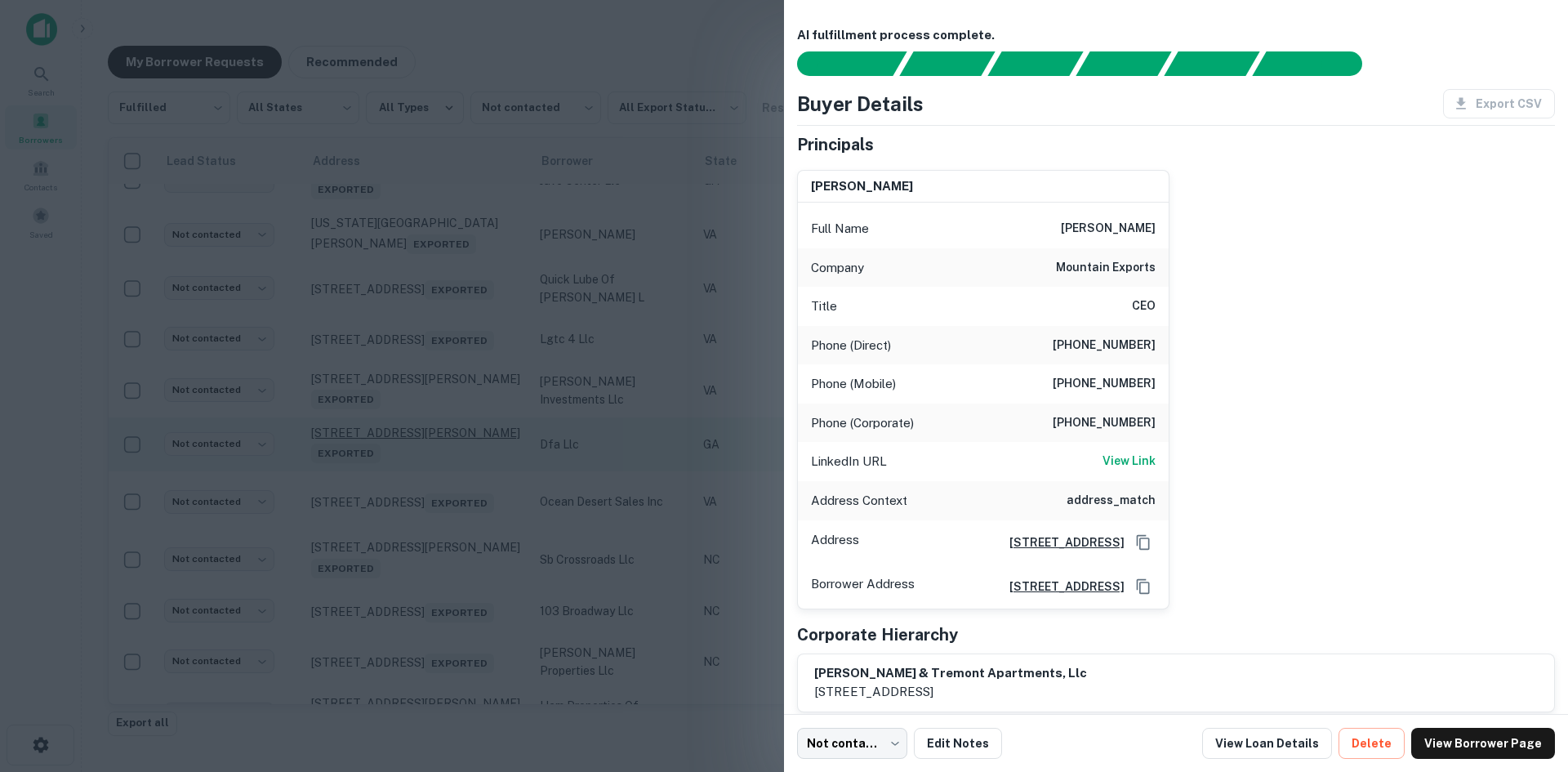
click at [504, 288] on div at bounding box center [784, 386] width 1568 height 772
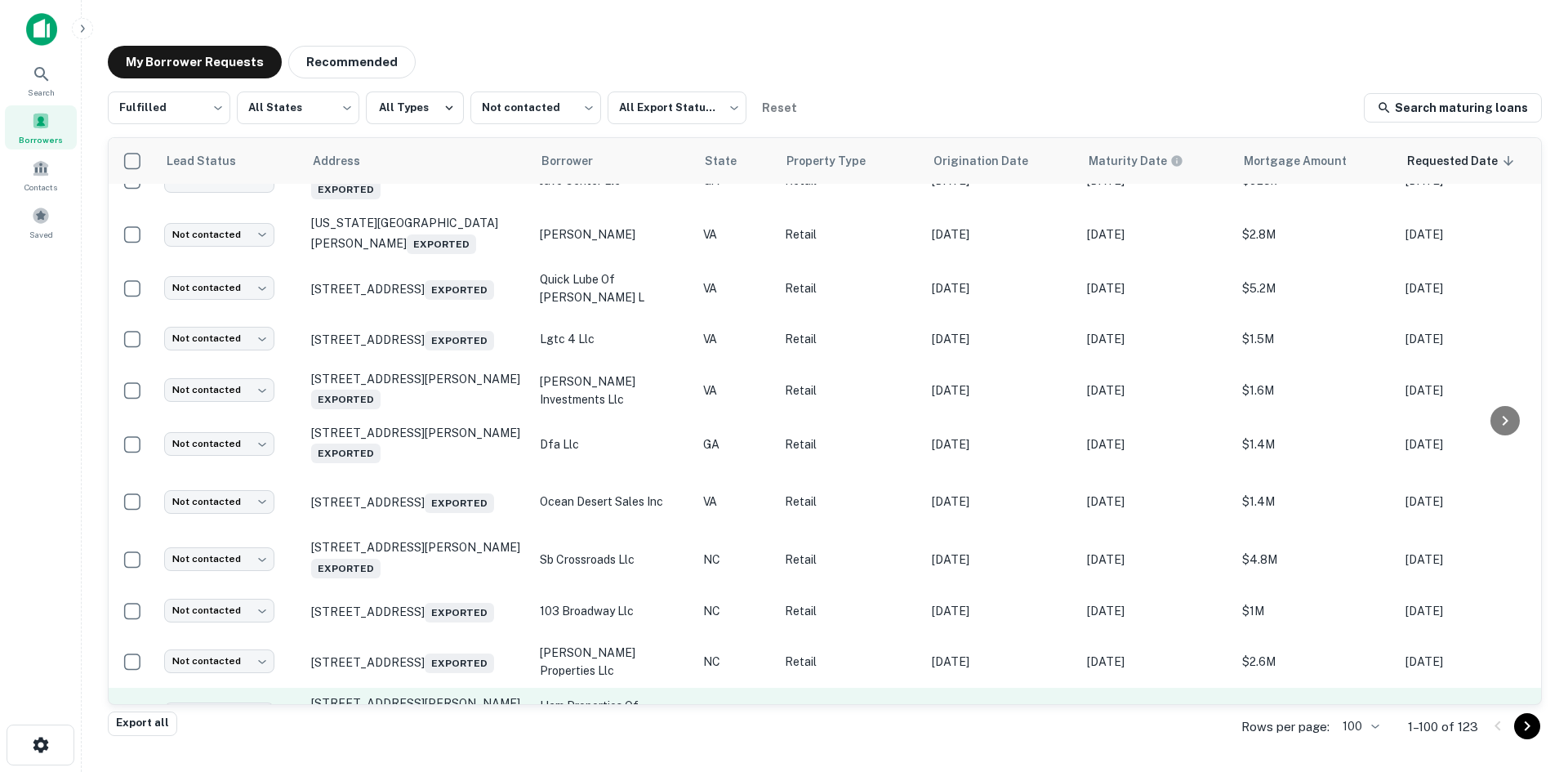
scroll to position [799, 0]
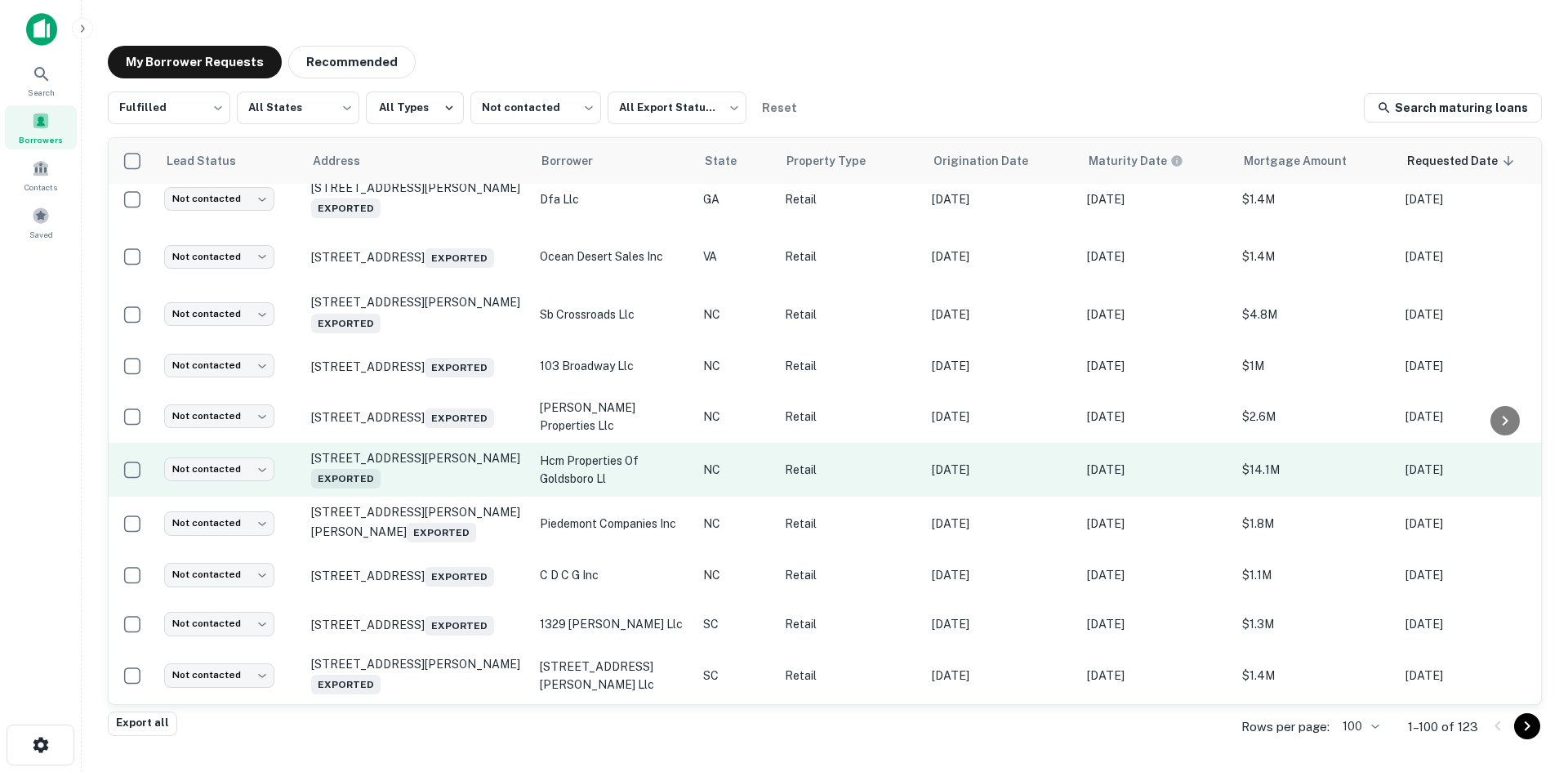
click at [441, 497] on td "[STREET_ADDRESS][PERSON_NAME] Exported" at bounding box center [417, 469] width 229 height 54
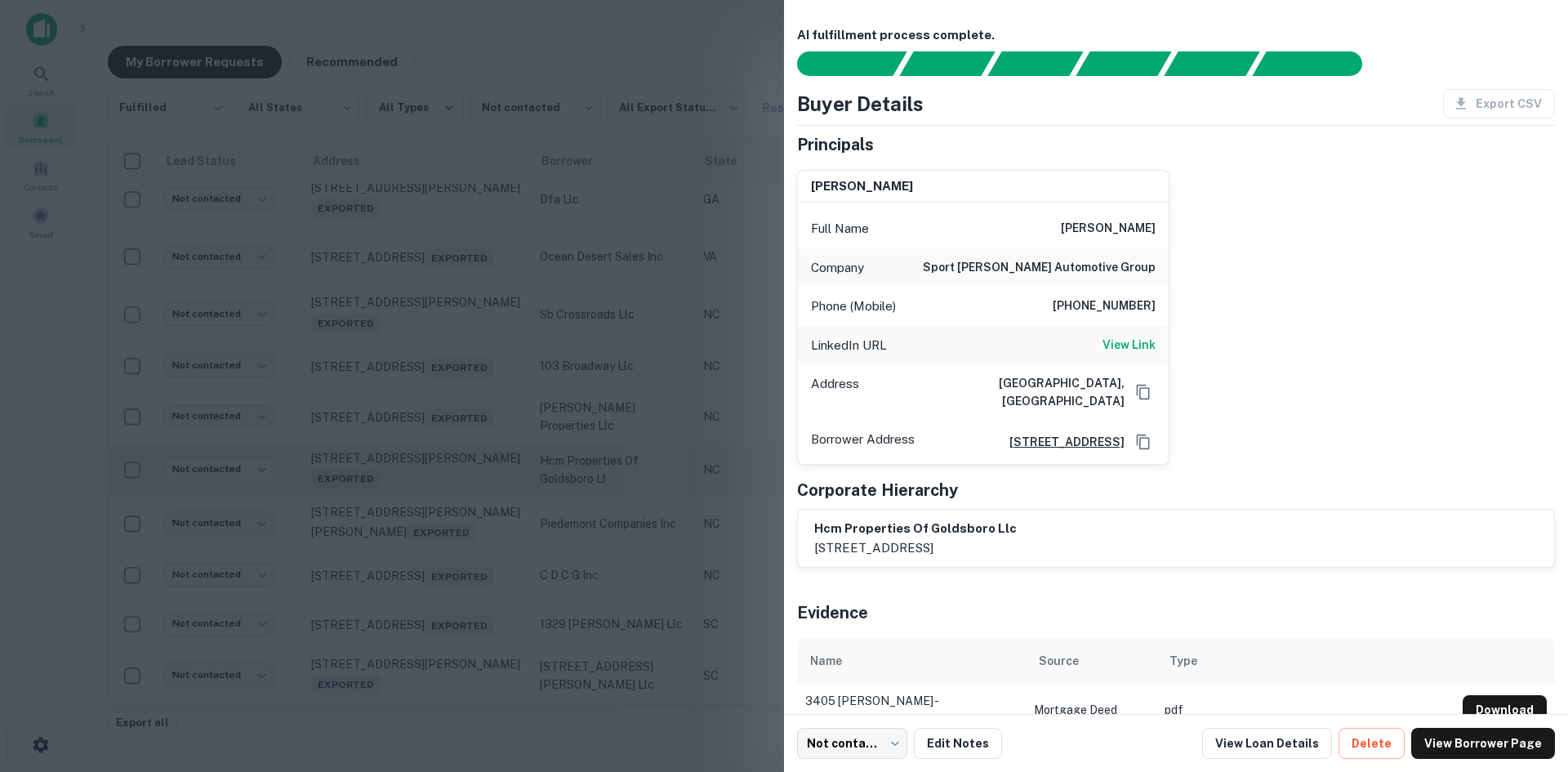
click at [441, 533] on div at bounding box center [784, 386] width 1568 height 772
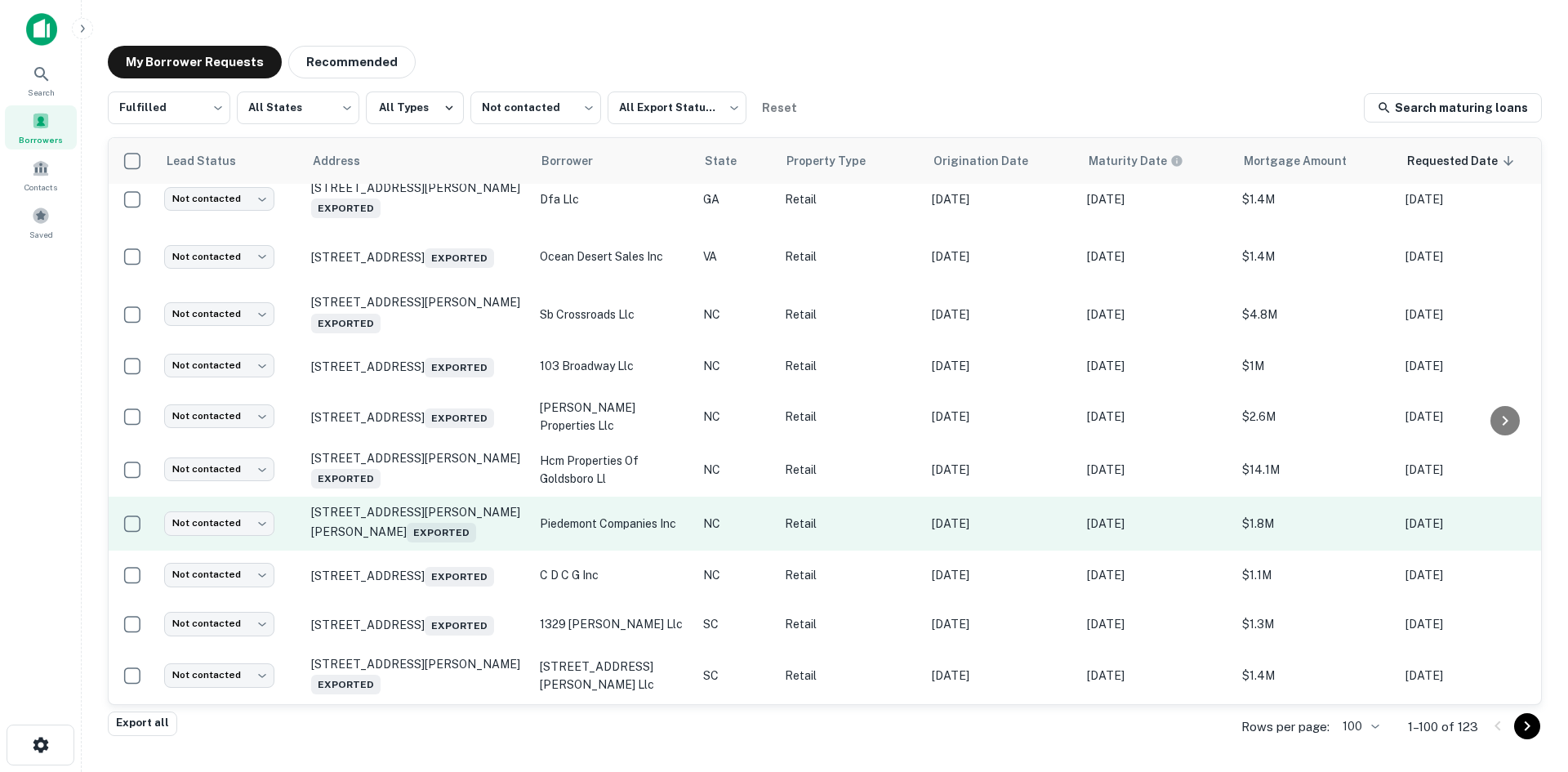
click at [439, 551] on td "[STREET_ADDRESS][PERSON_NAME][PERSON_NAME] Exported" at bounding box center [417, 523] width 229 height 54
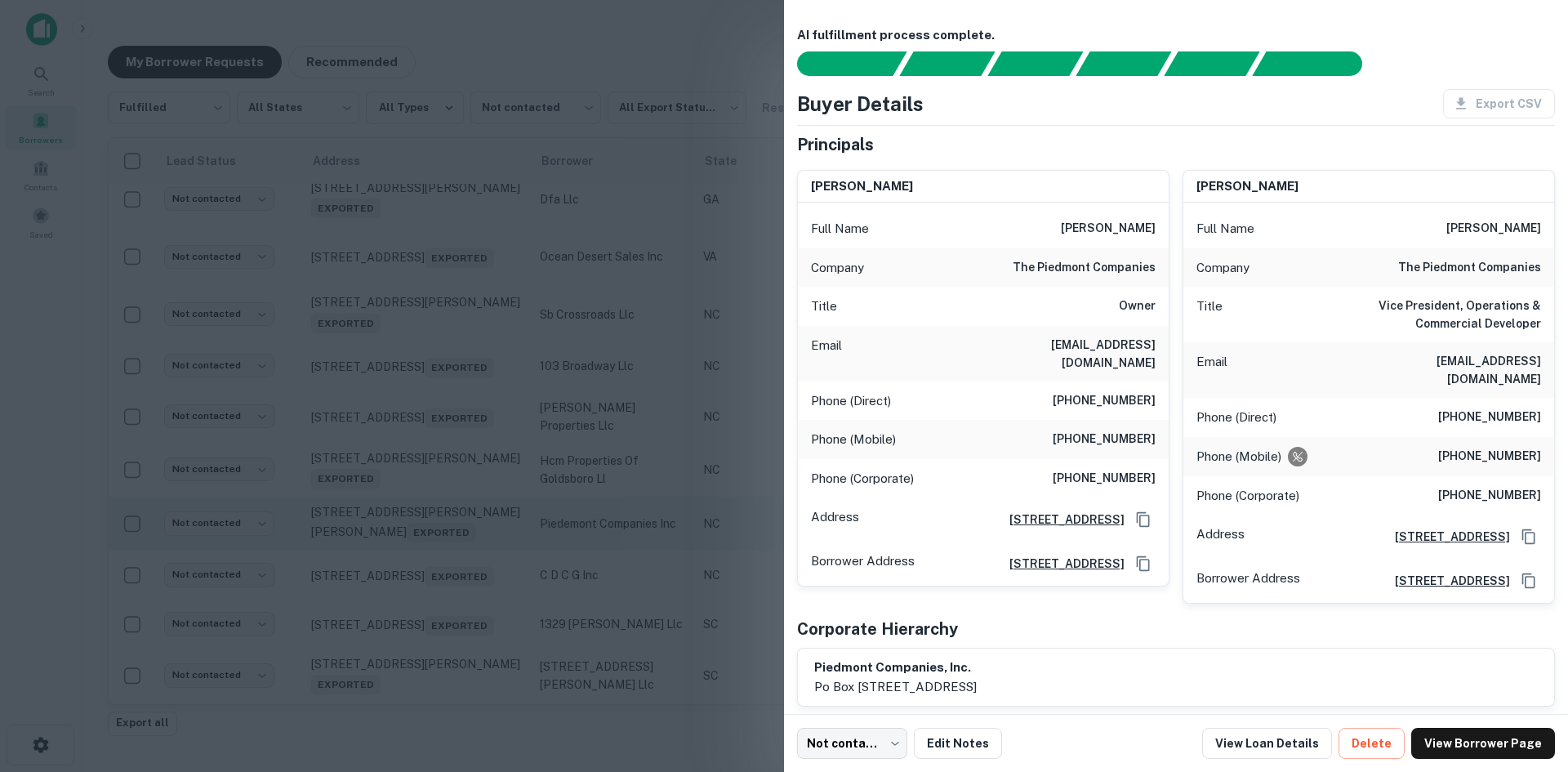
click at [439, 590] on div at bounding box center [784, 386] width 1568 height 772
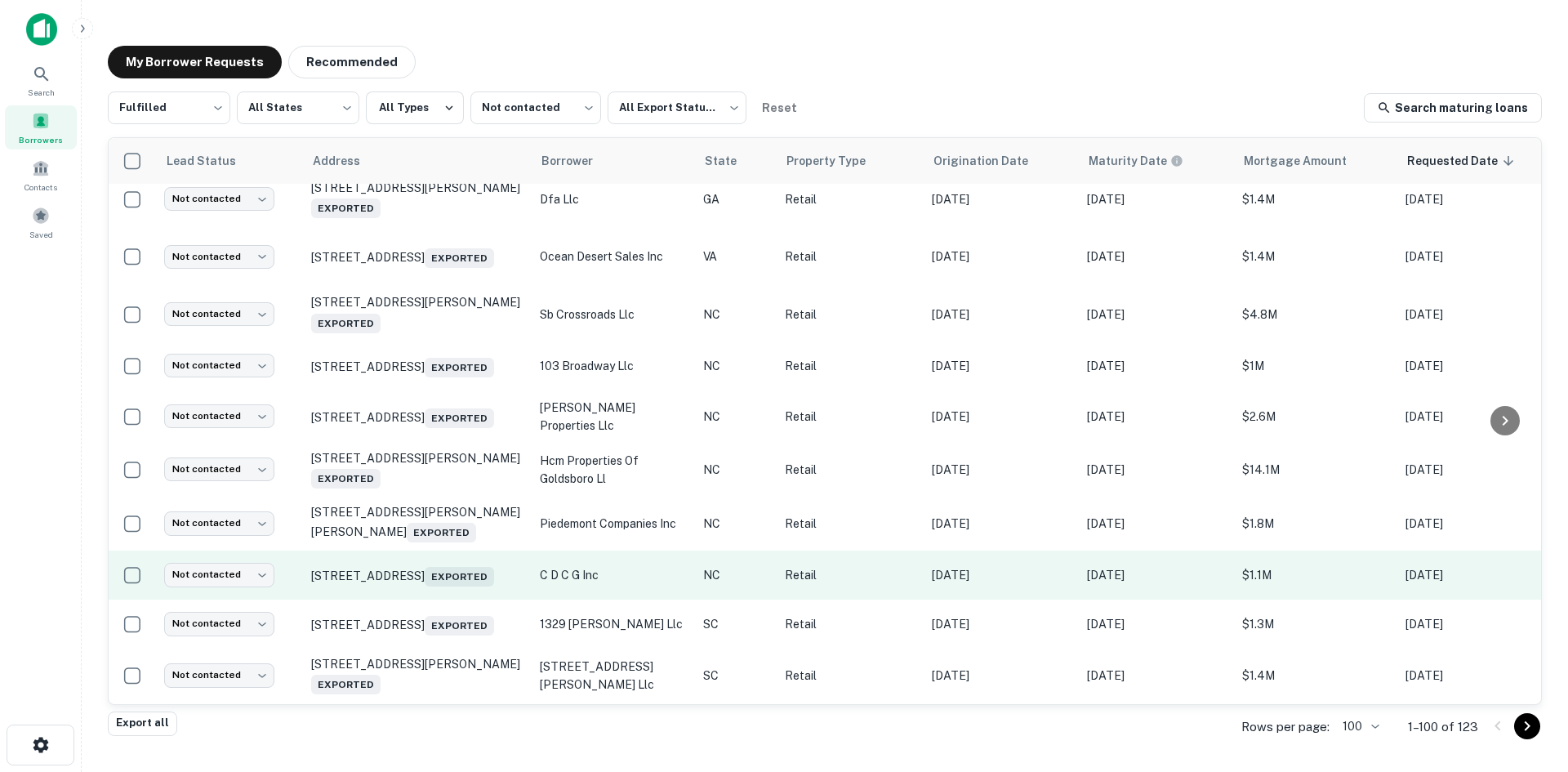
click at [446, 600] on td "[STREET_ADDRESS] Exported" at bounding box center [417, 575] width 229 height 49
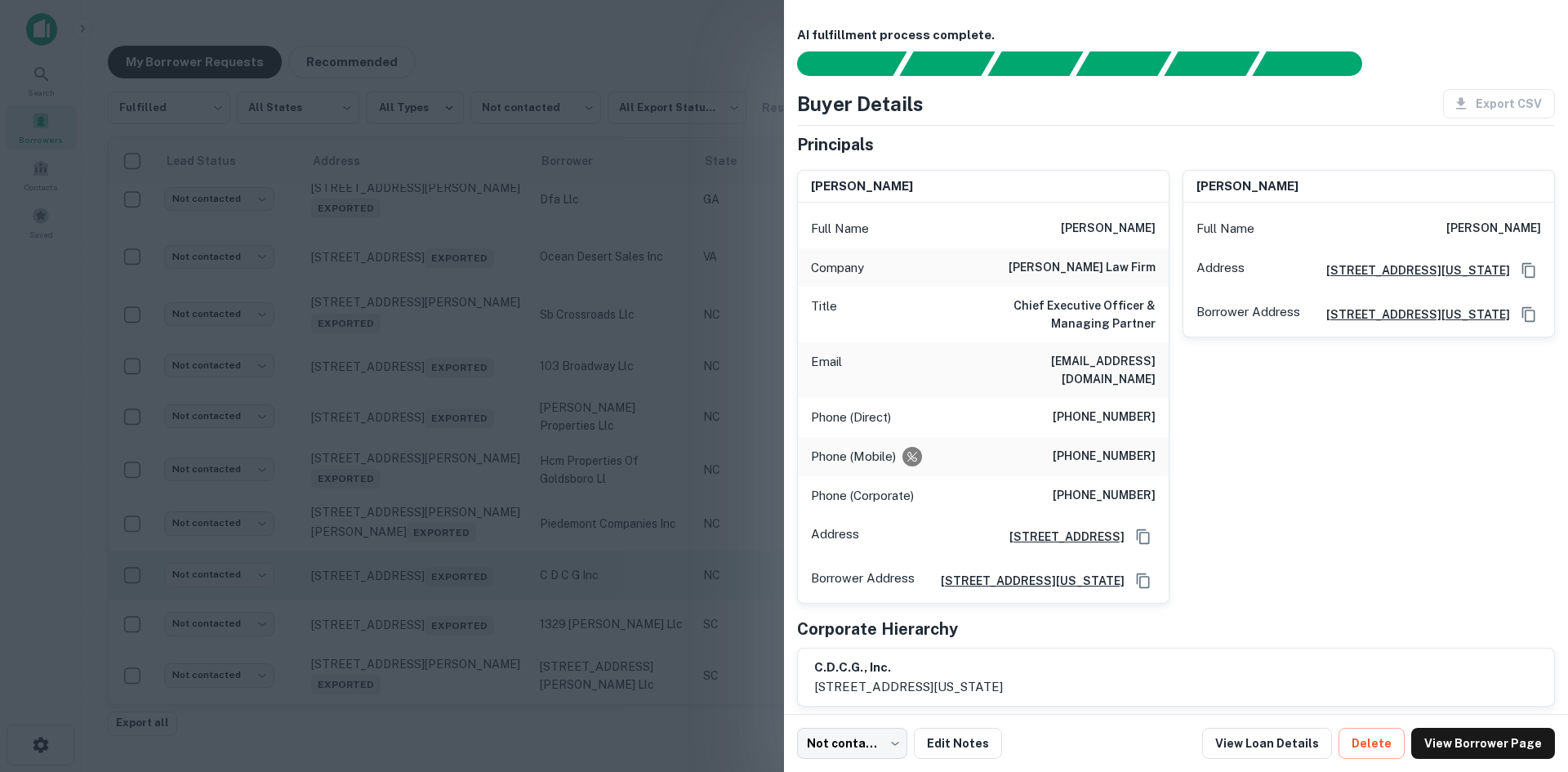
click at [446, 641] on div at bounding box center [784, 386] width 1568 height 772
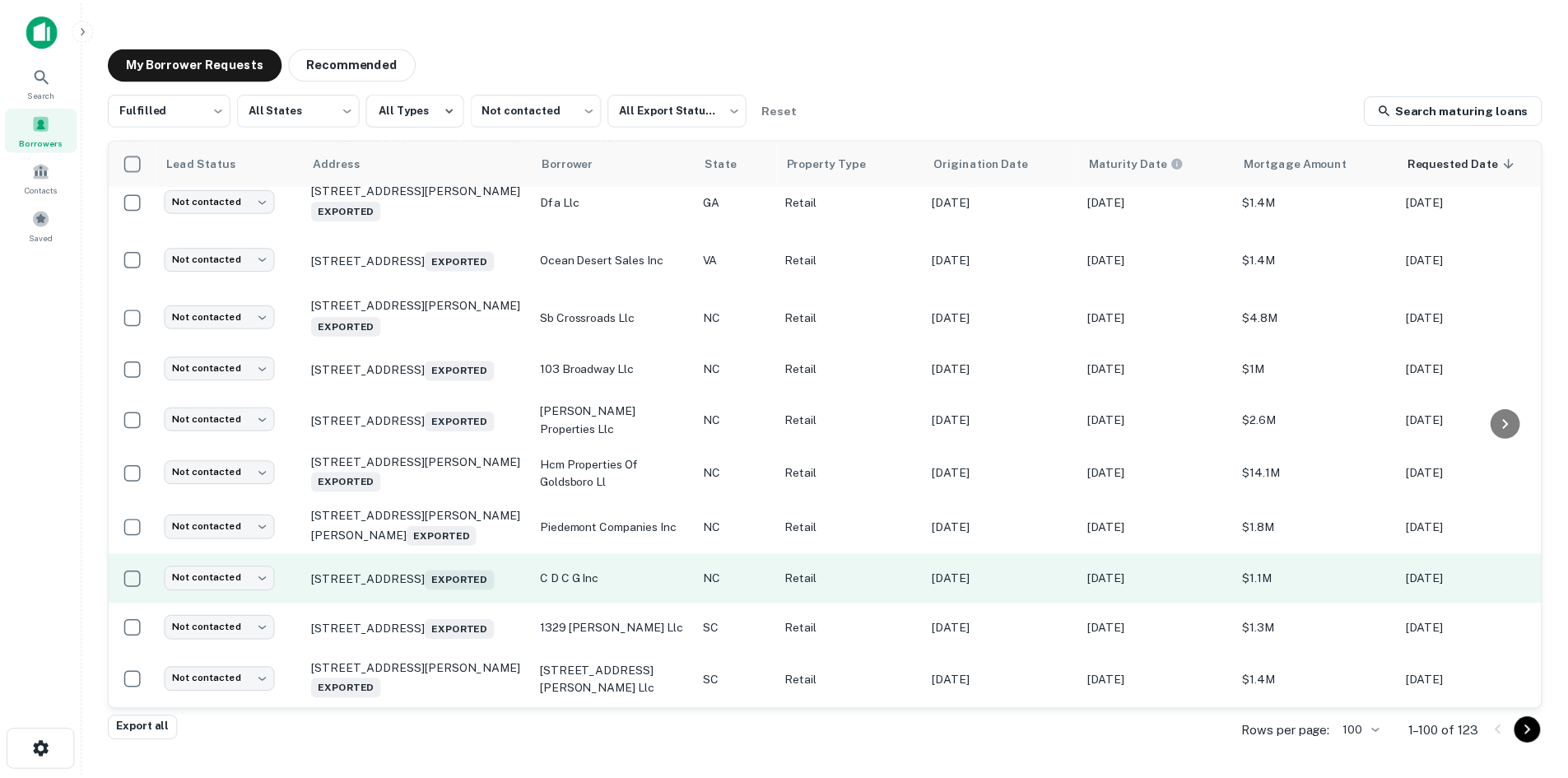
scroll to position [887, 0]
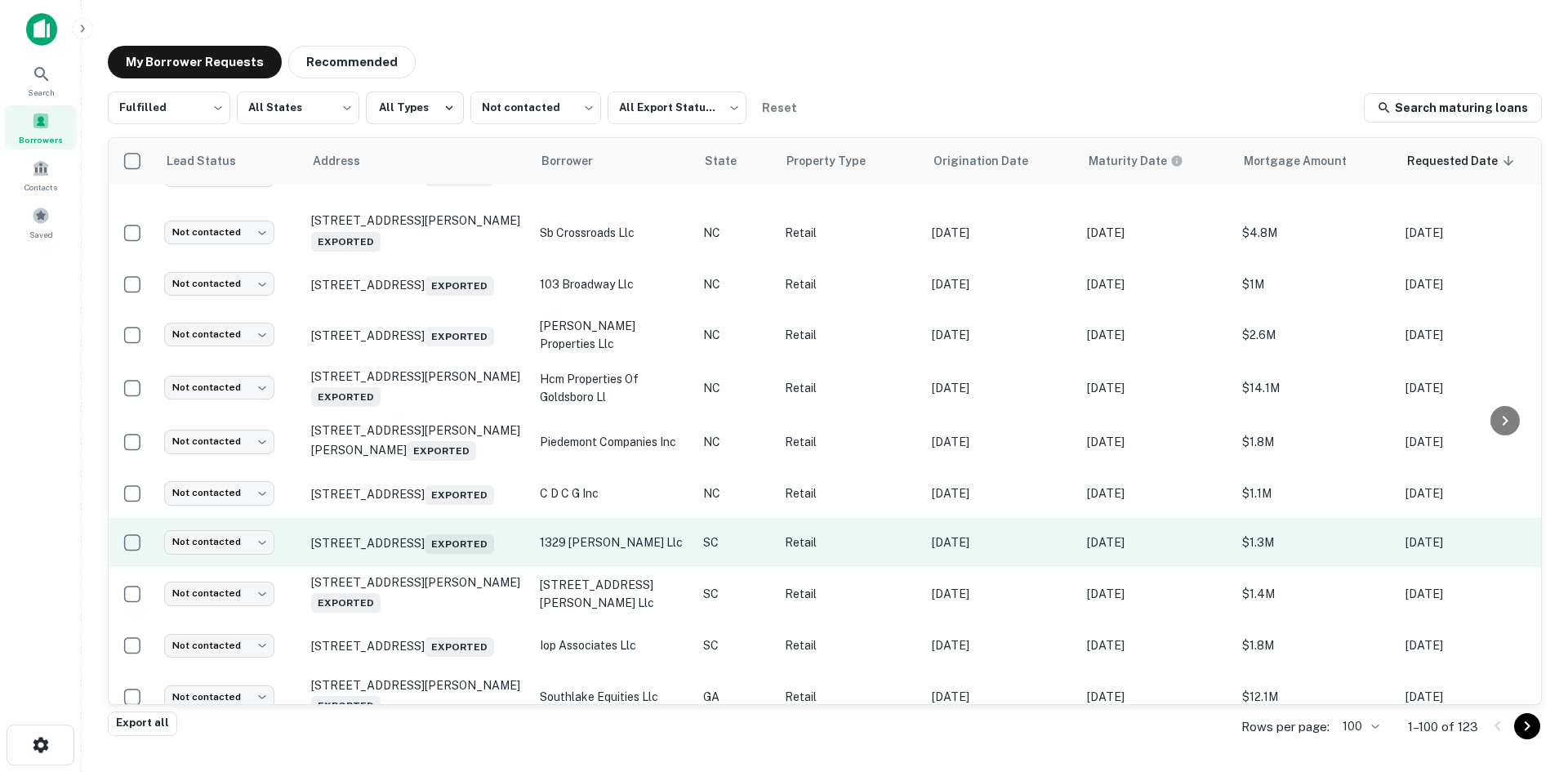
click at [453, 567] on td "[STREET_ADDRESS] Exported" at bounding box center [417, 541] width 229 height 49
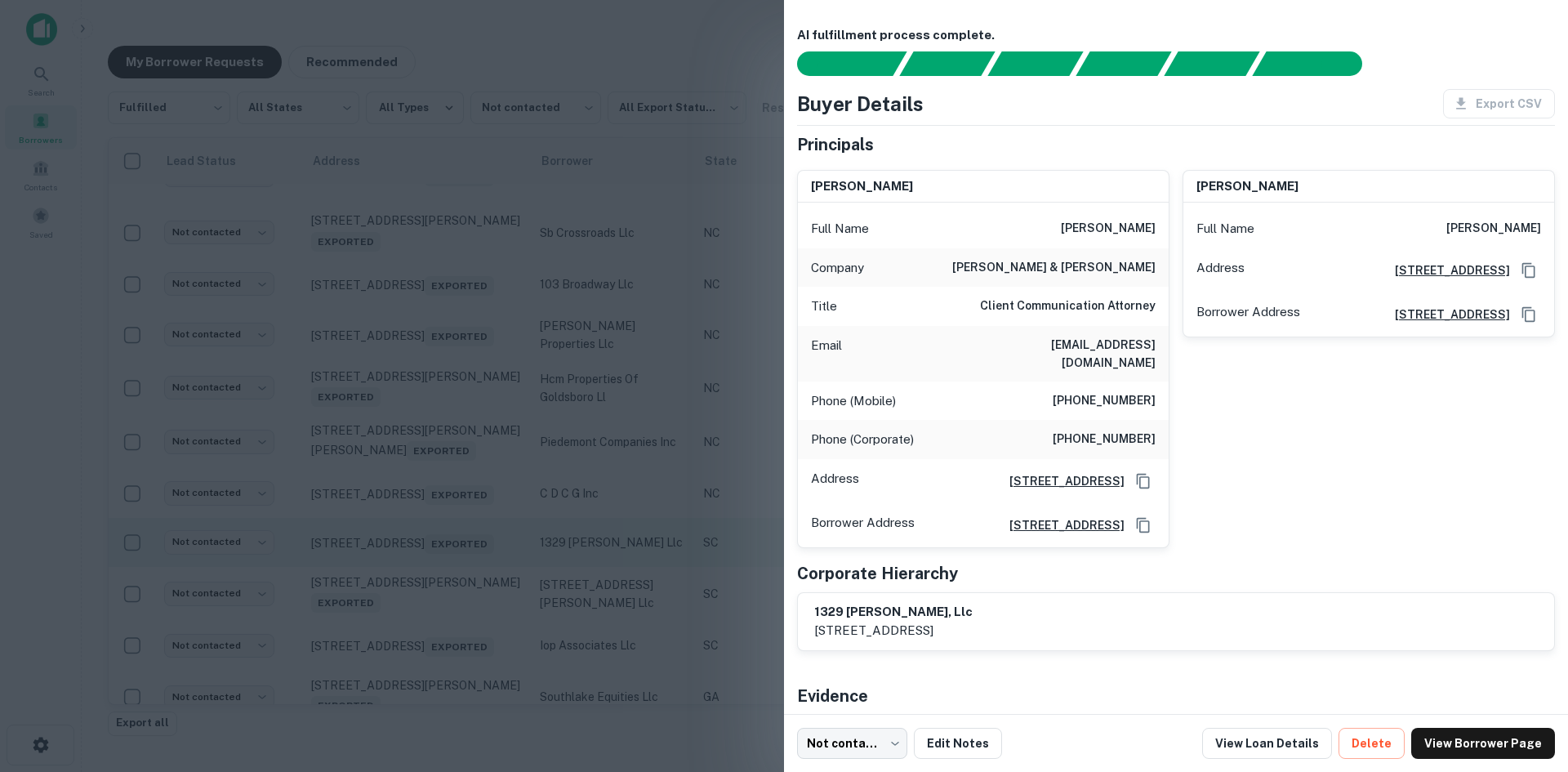
click at [453, 616] on div at bounding box center [784, 386] width 1568 height 772
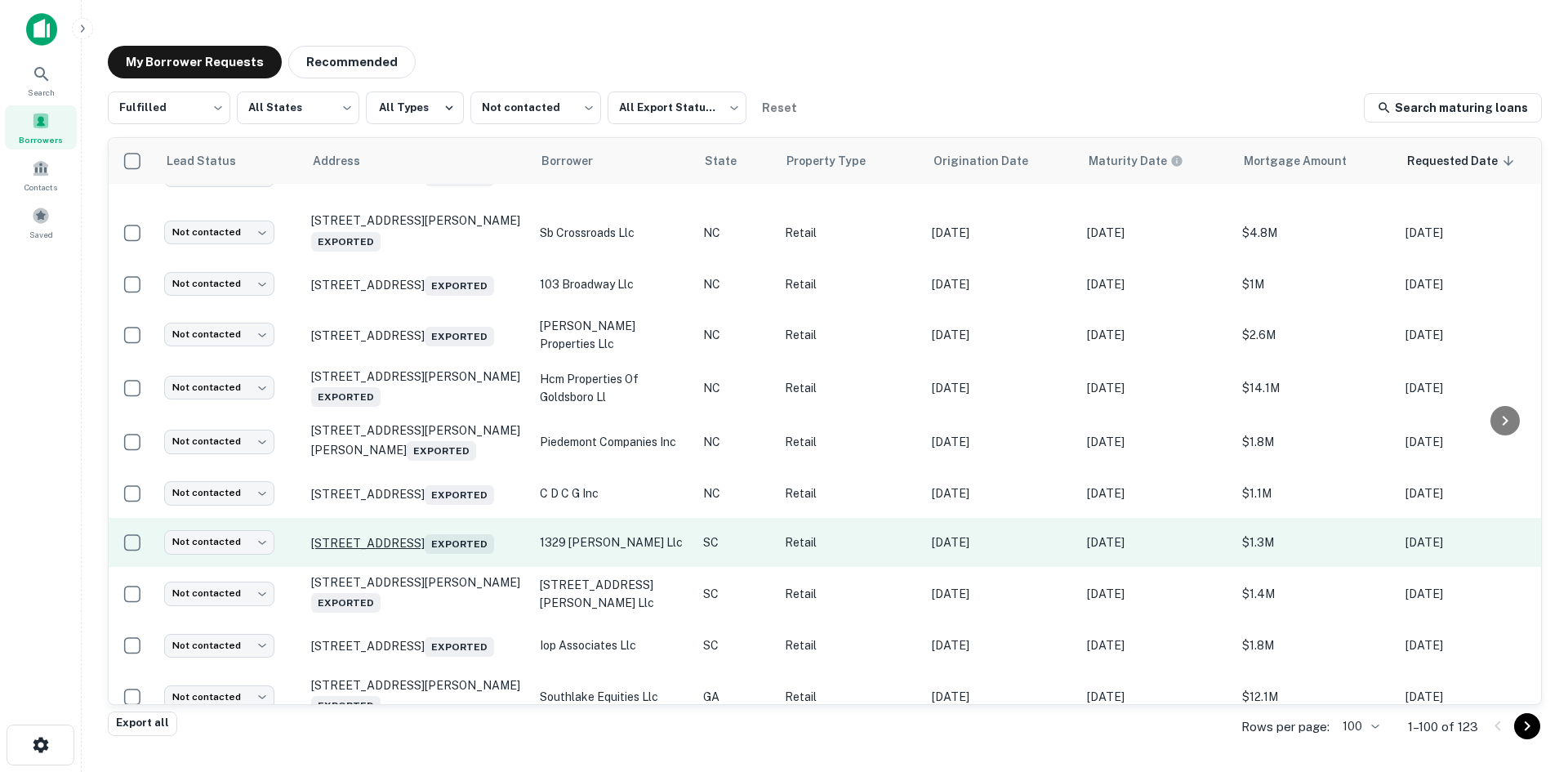
click at [452, 554] on p "[STREET_ADDRESS] Exported" at bounding box center [417, 542] width 212 height 23
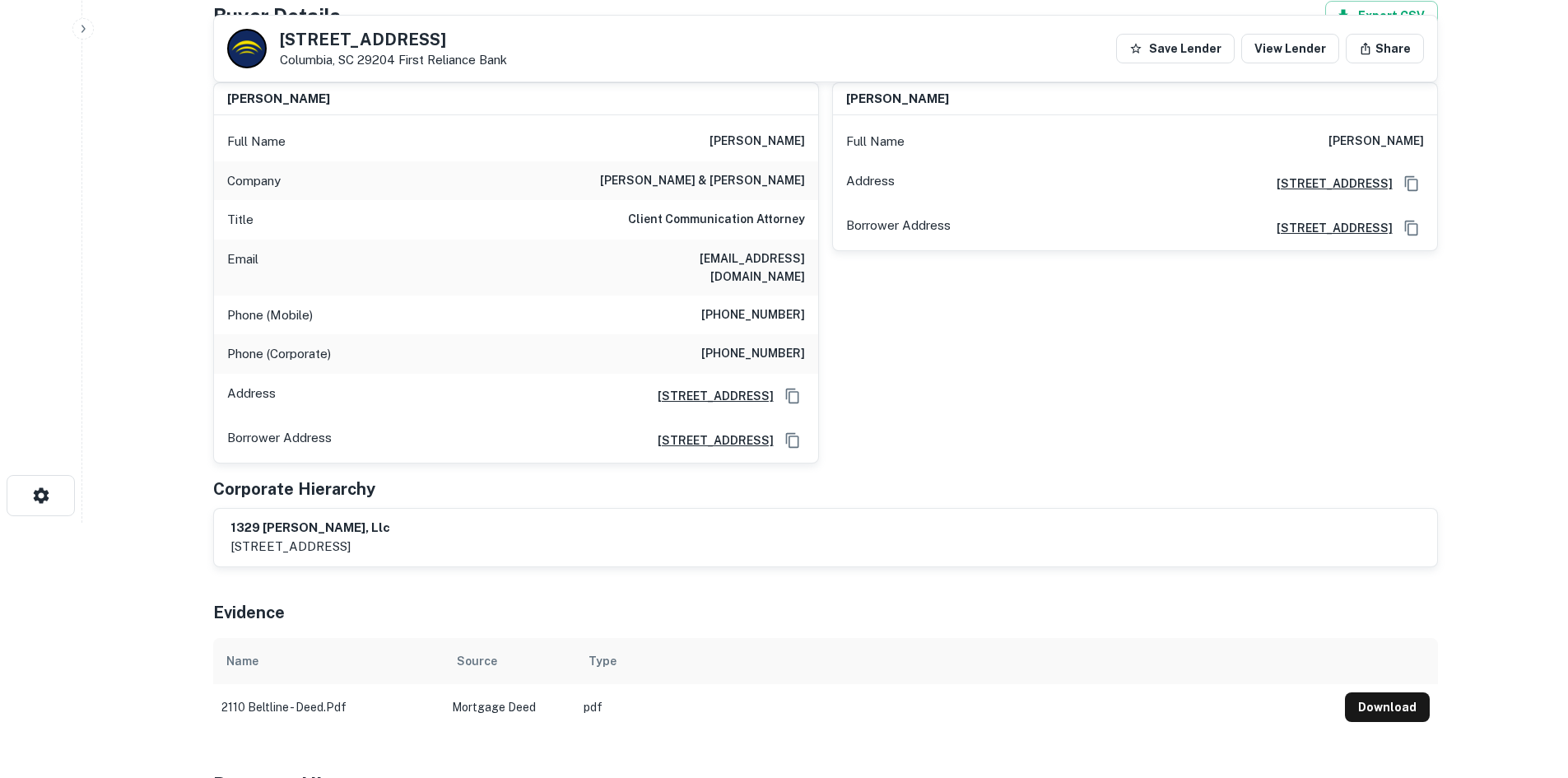
scroll to position [82, 0]
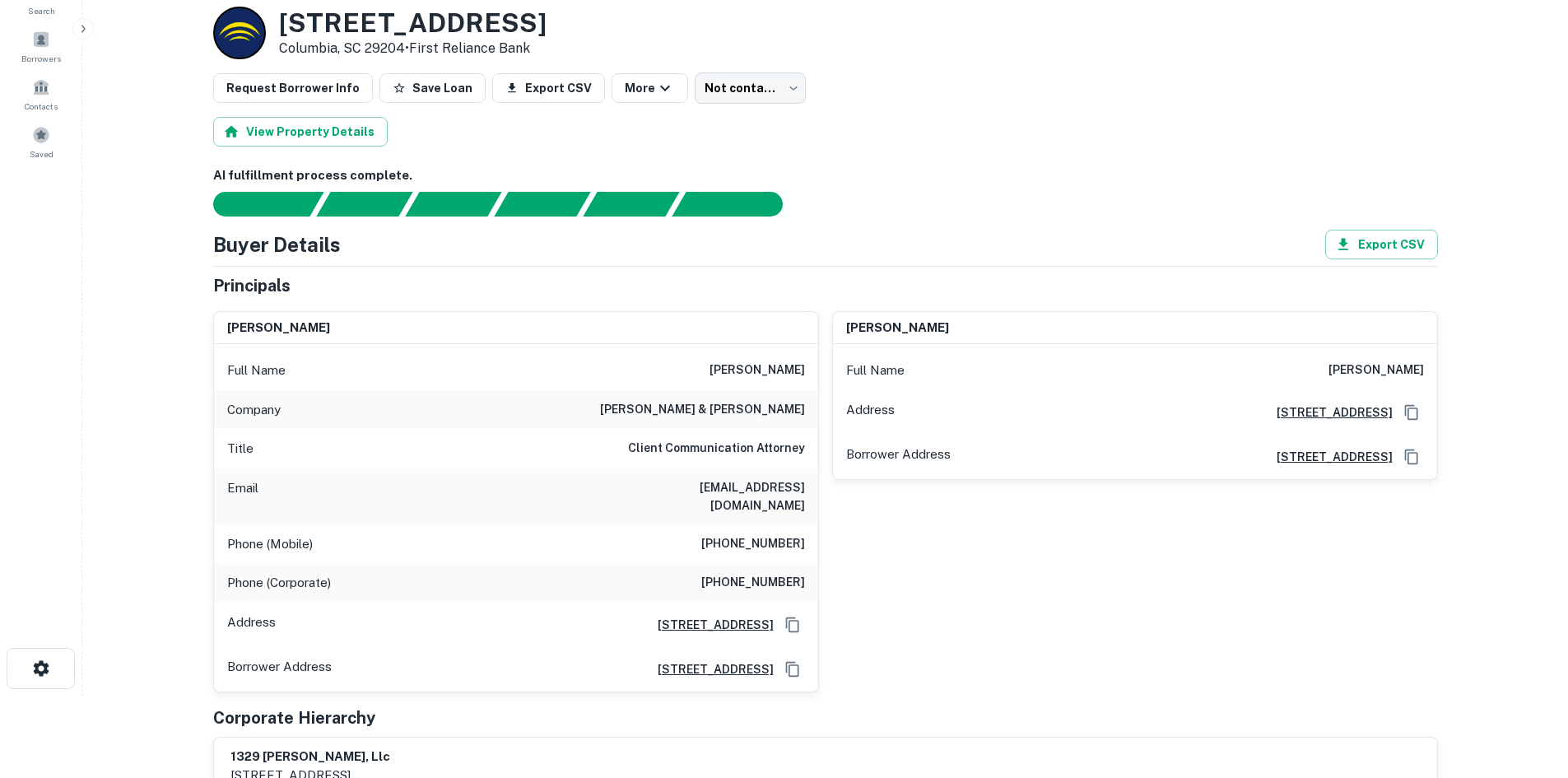
click at [766, 534] on h6 "[PHONE_NUMBER]" at bounding box center [753, 544] width 104 height 20
click at [731, 94] on body "Search Borrowers Contacts Saved Back to borrower requests Loan Details [STREET_…" at bounding box center [784, 307] width 1568 height 778
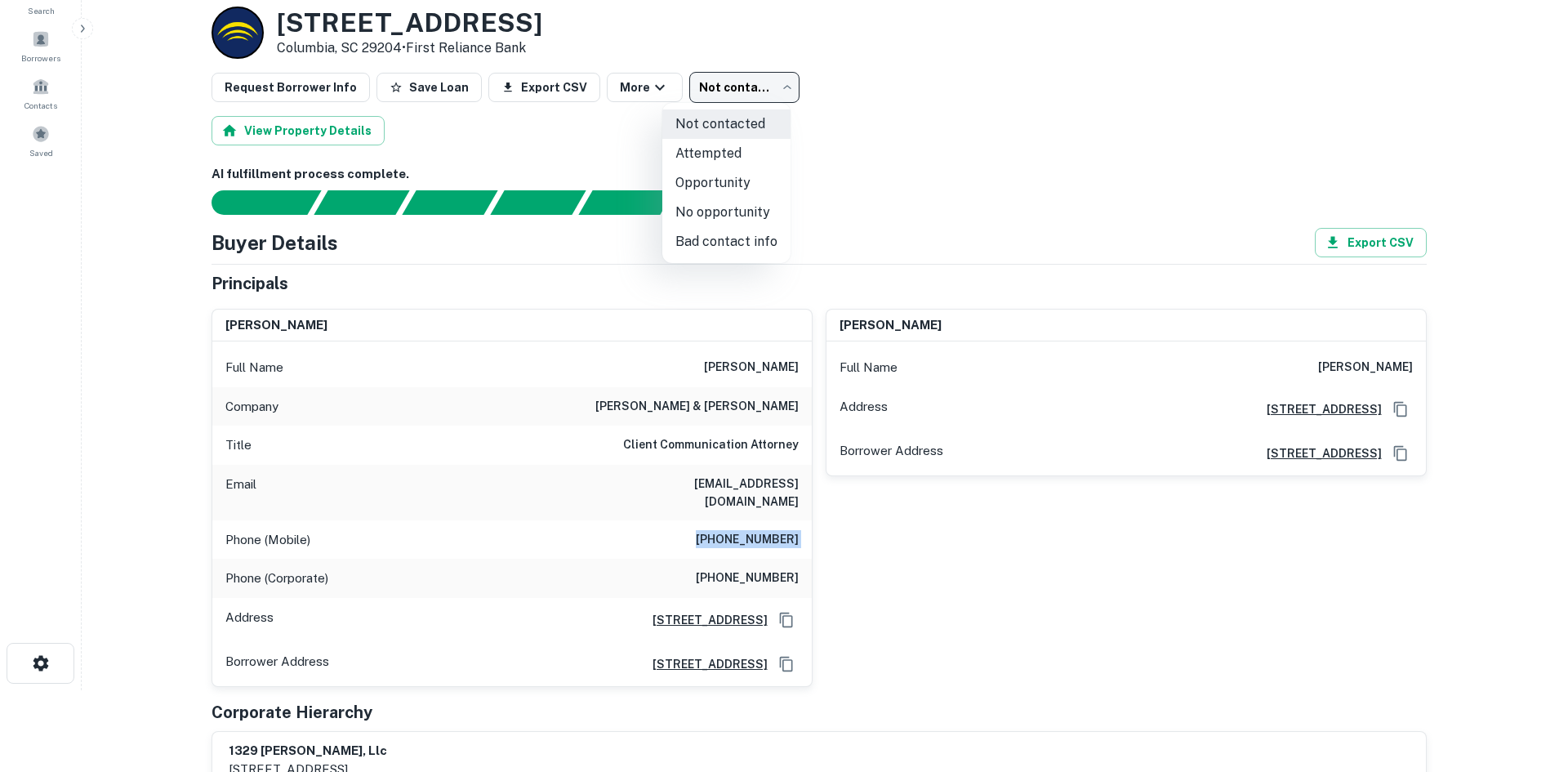
click at [740, 151] on li "Attempted" at bounding box center [726, 153] width 129 height 29
type input "*********"
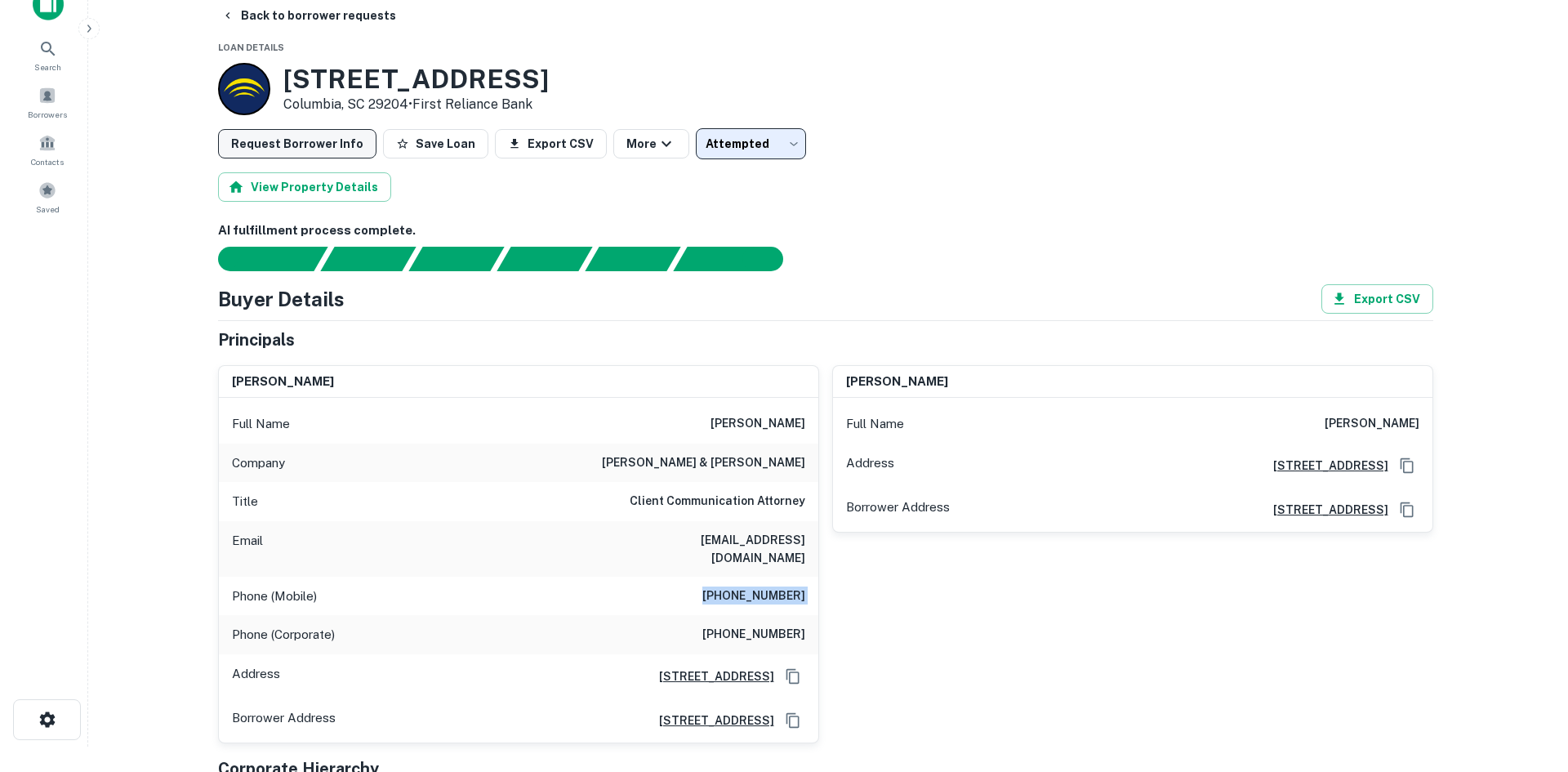
scroll to position [0, 0]
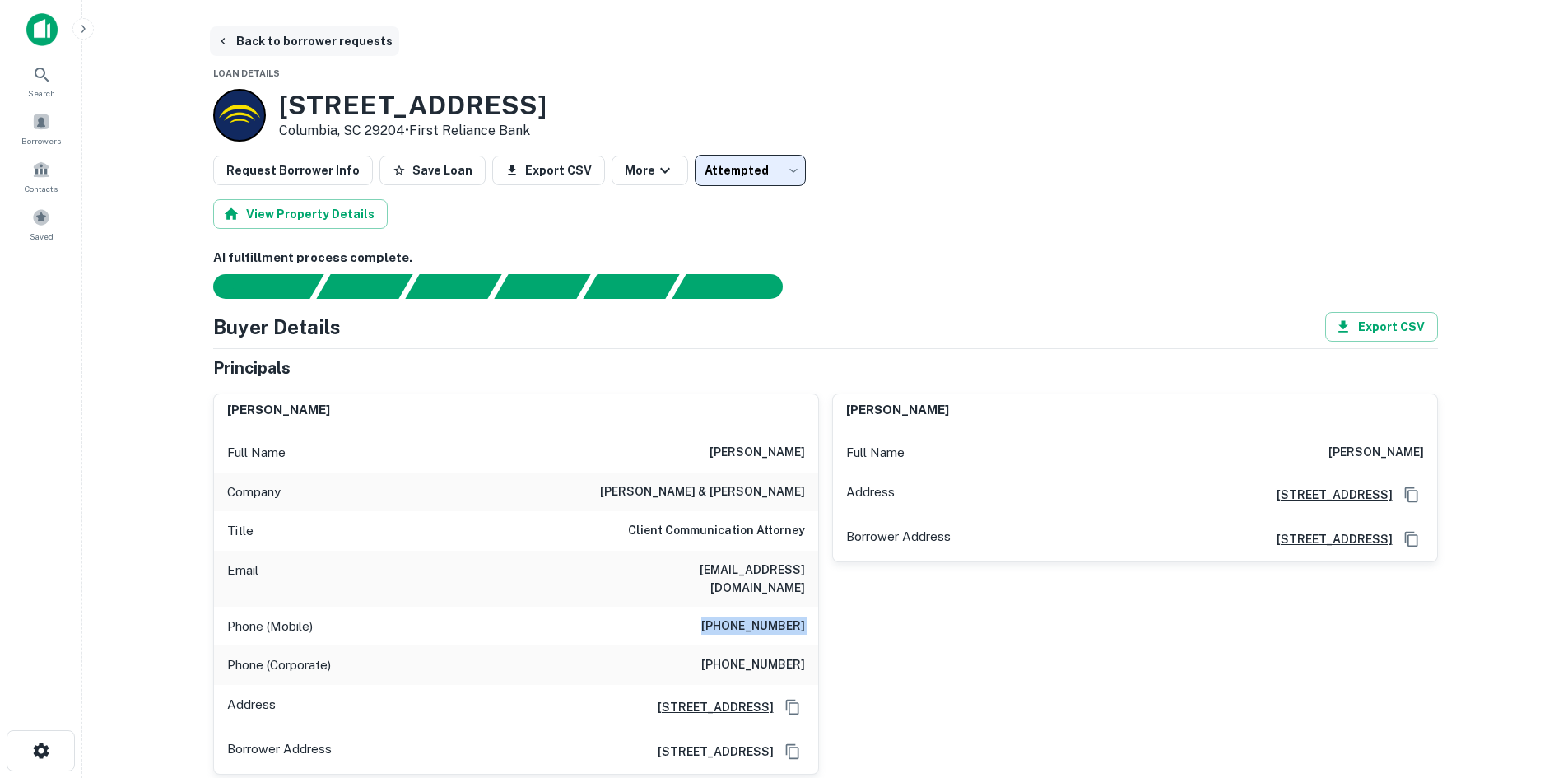
click at [344, 50] on button "Back to borrower requests" at bounding box center [304, 41] width 190 height 29
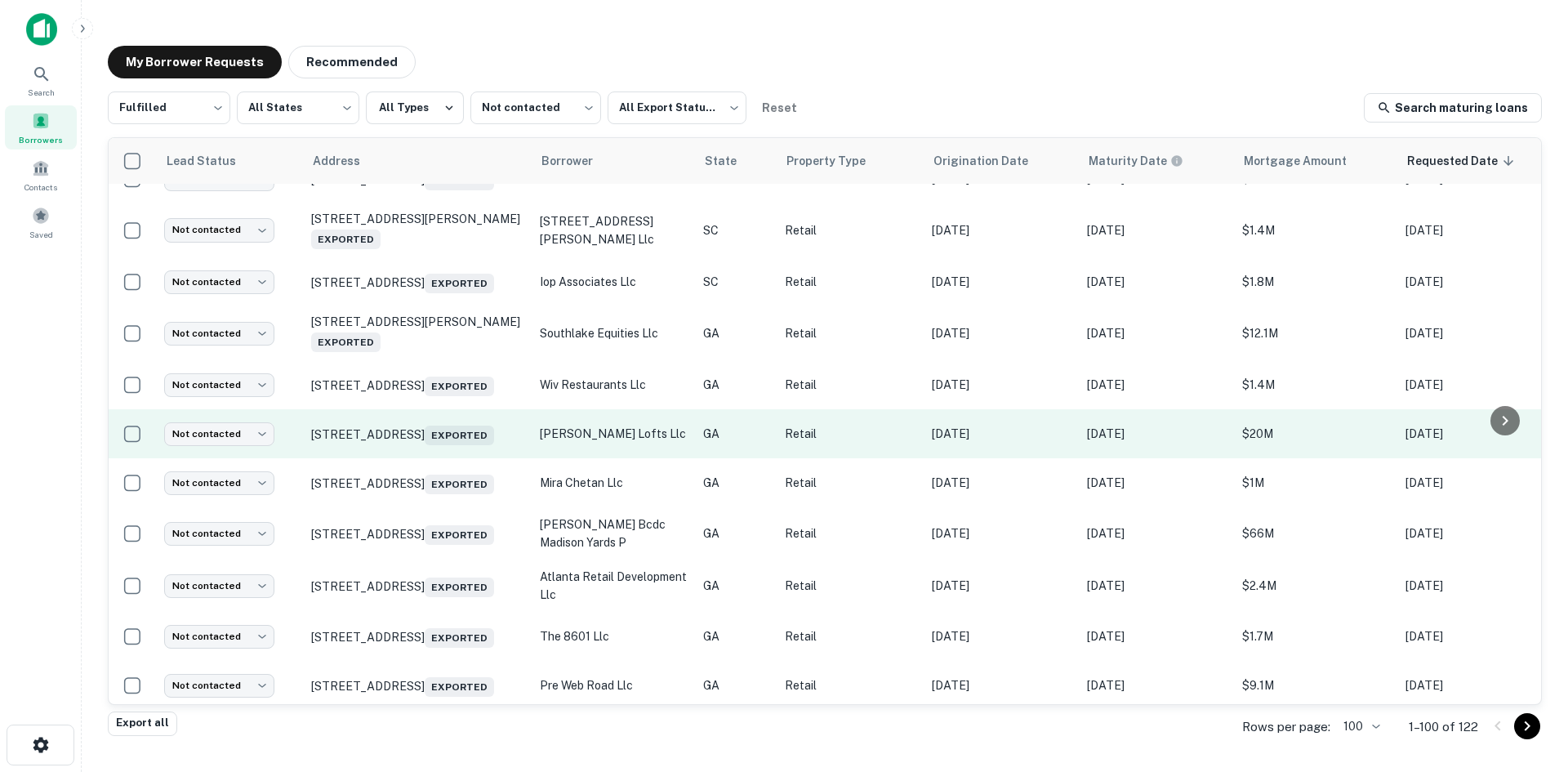
scroll to position [1207, 0]
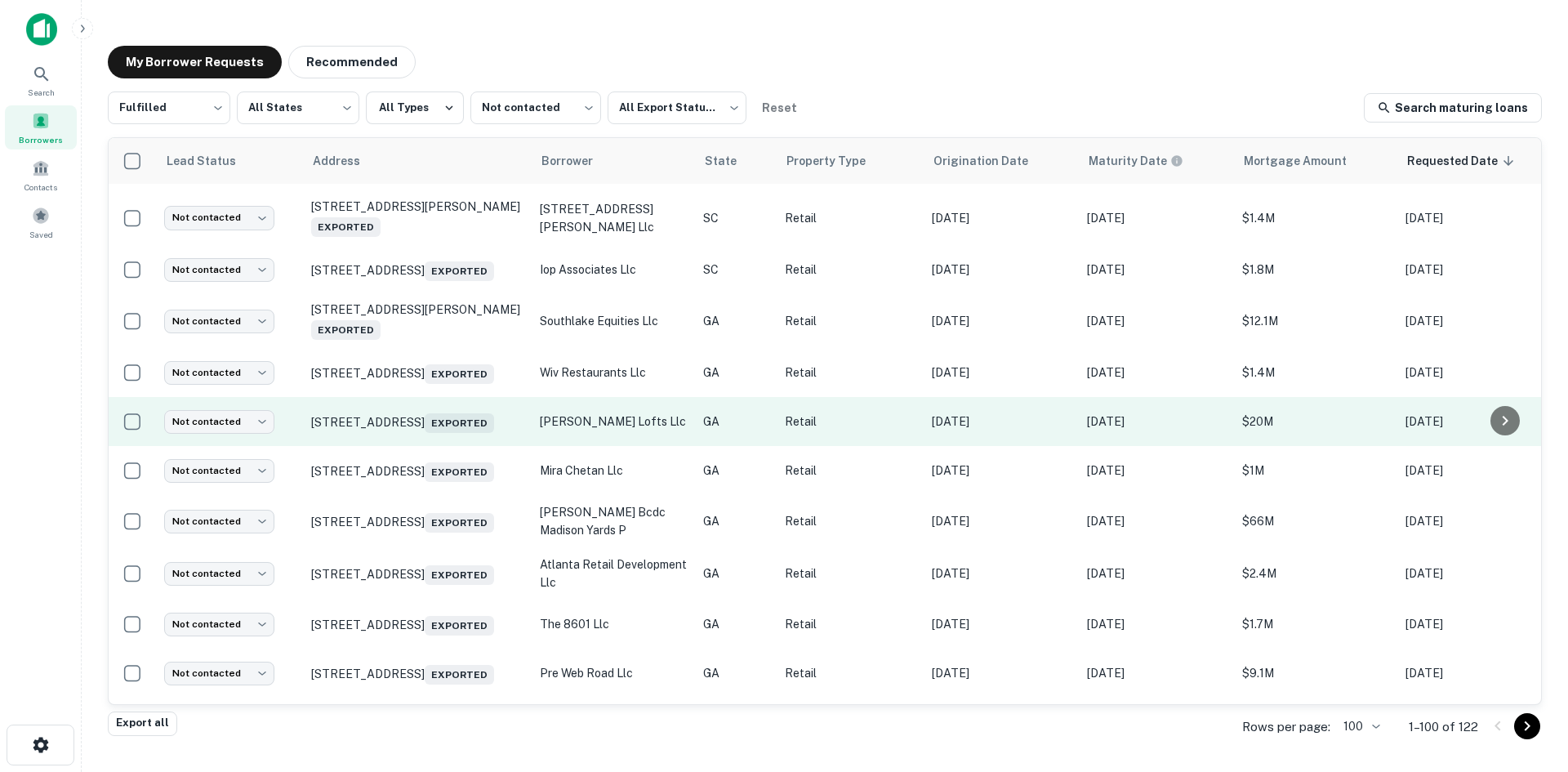
click at [453, 446] on td "[STREET_ADDRESS] Exported" at bounding box center [417, 421] width 229 height 49
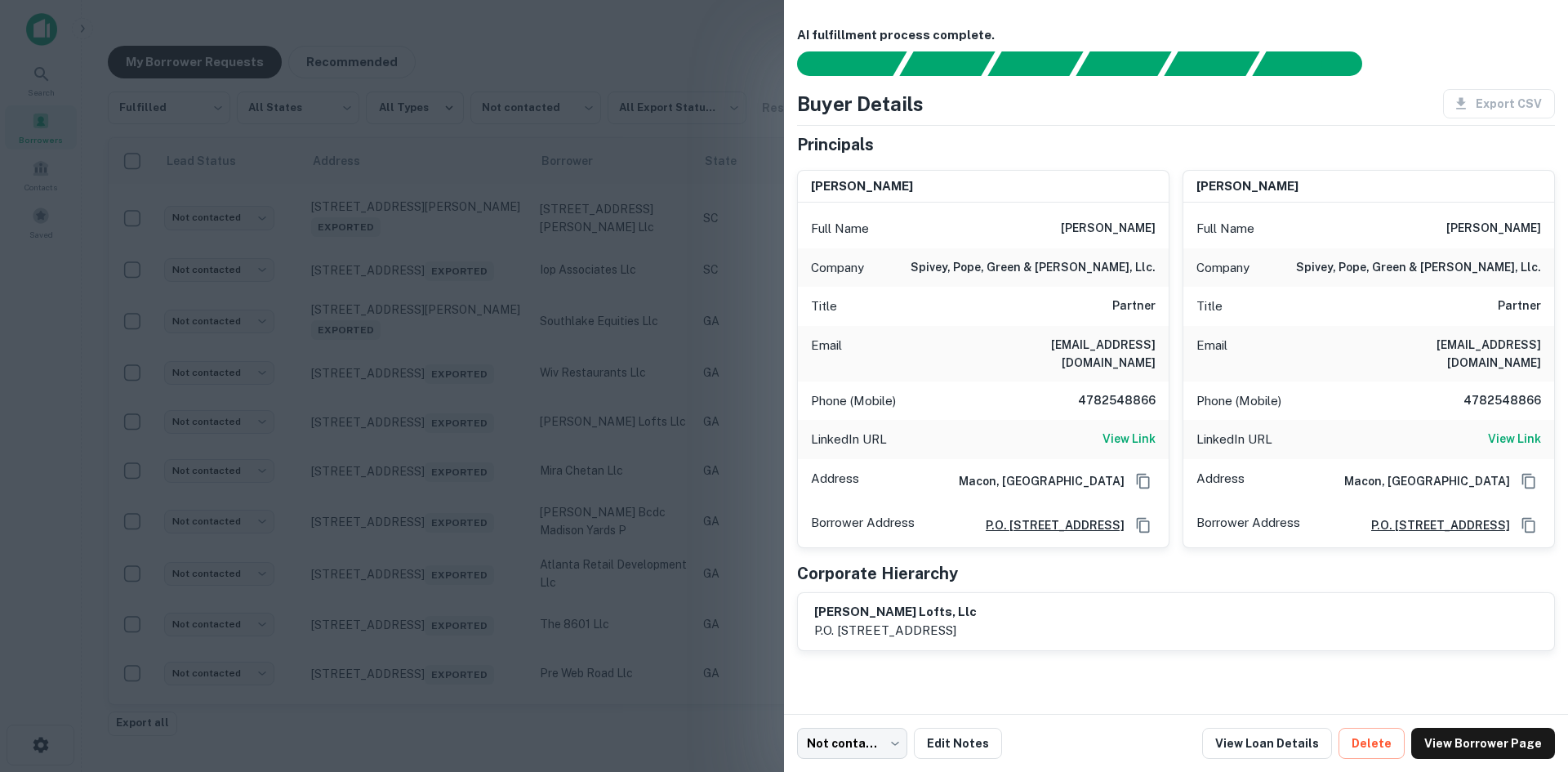
click at [496, 52] on div at bounding box center [784, 386] width 1568 height 772
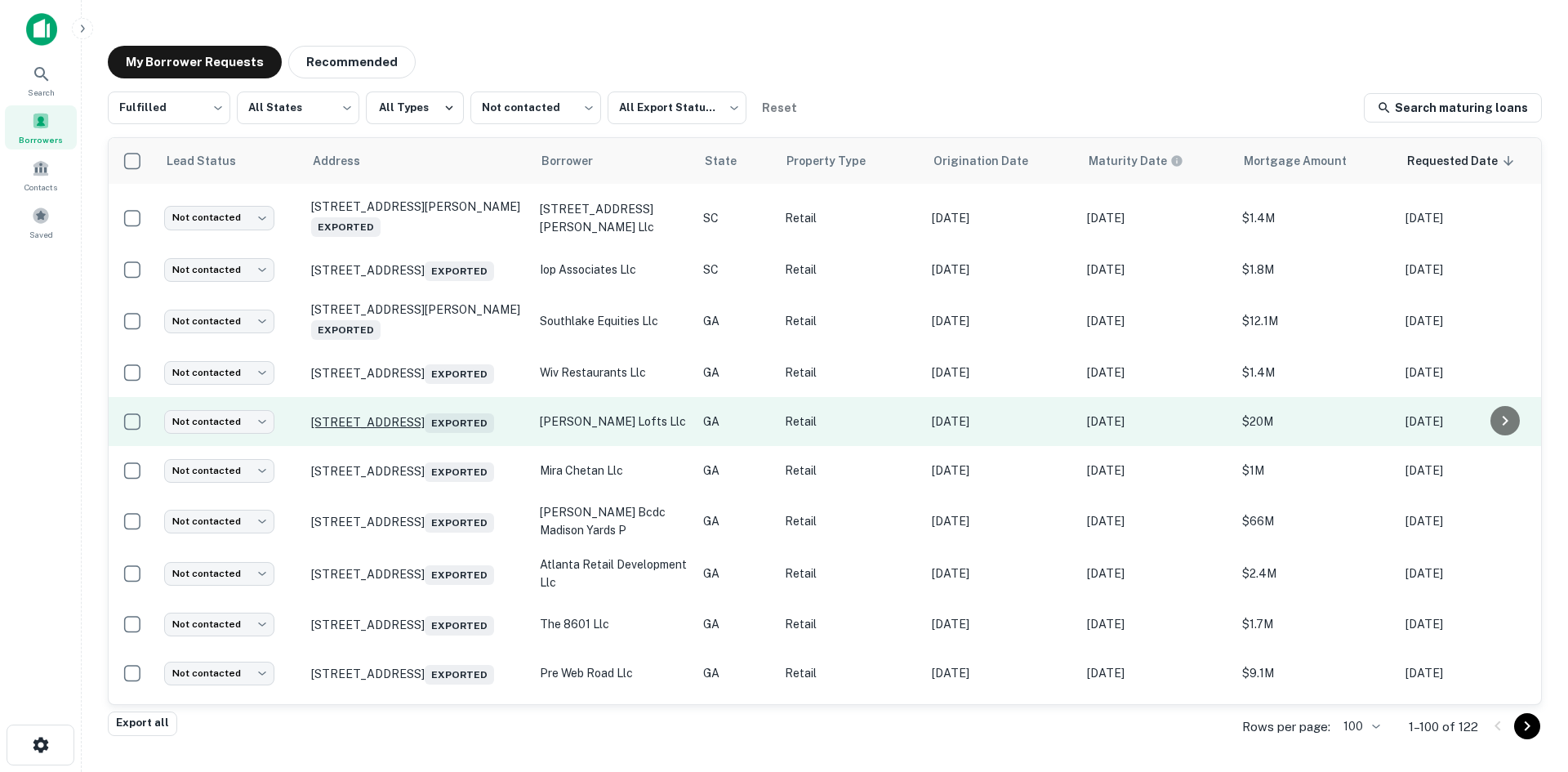
scroll to position [1534, 0]
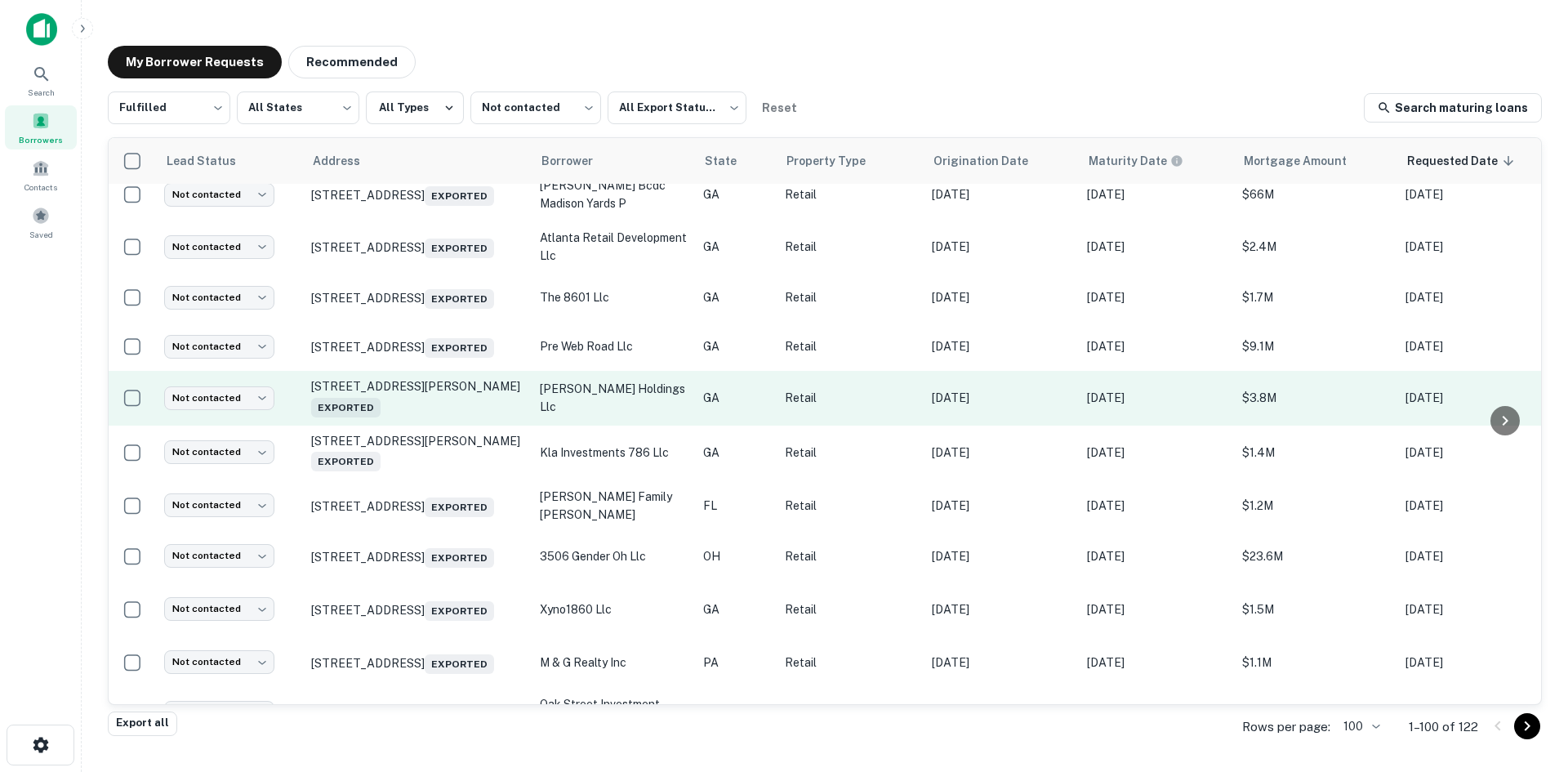
click at [442, 425] on td "[STREET_ADDRESS][PERSON_NAME]" at bounding box center [417, 397] width 229 height 54
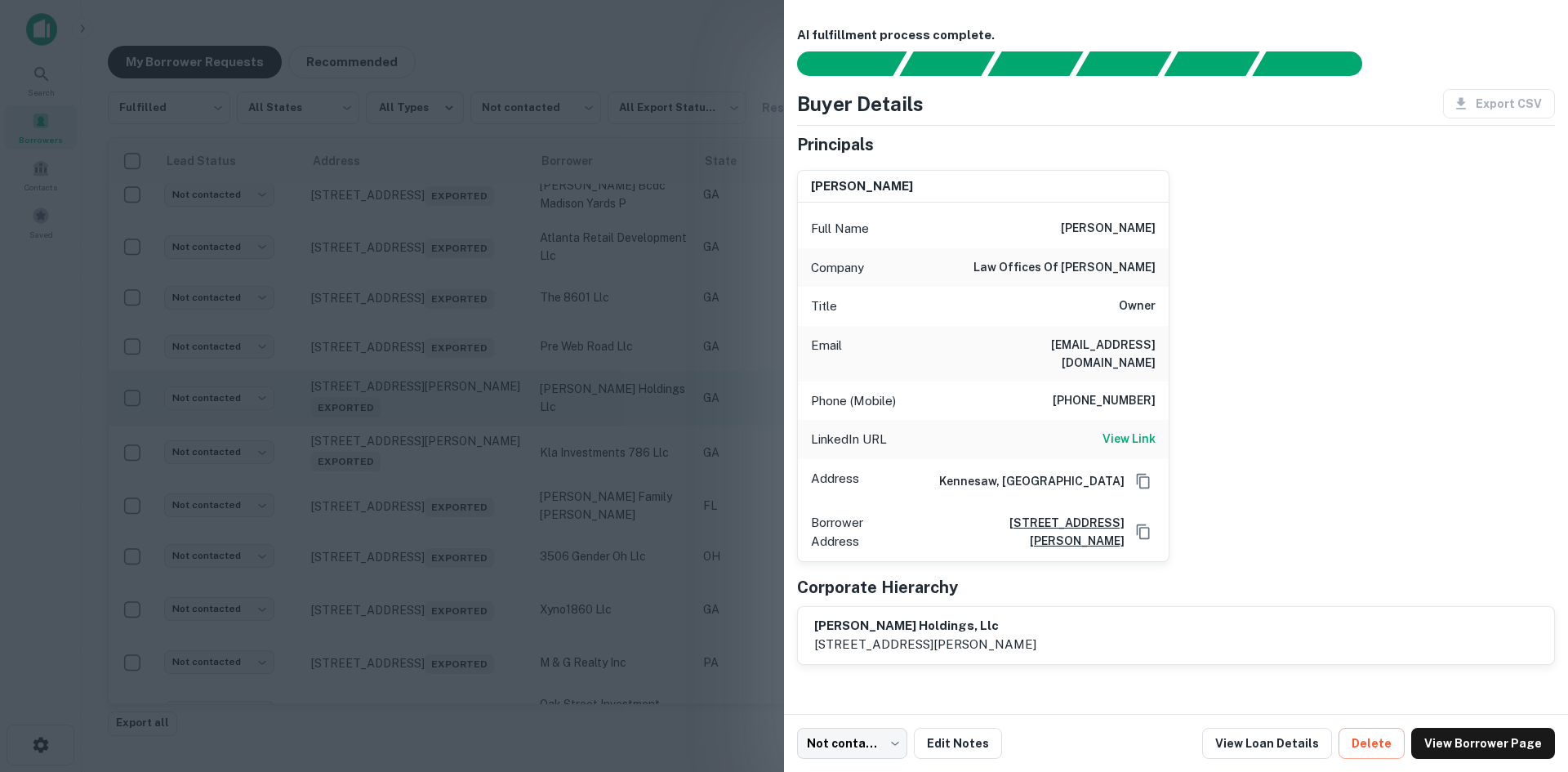
click at [442, 504] on div at bounding box center [784, 386] width 1568 height 772
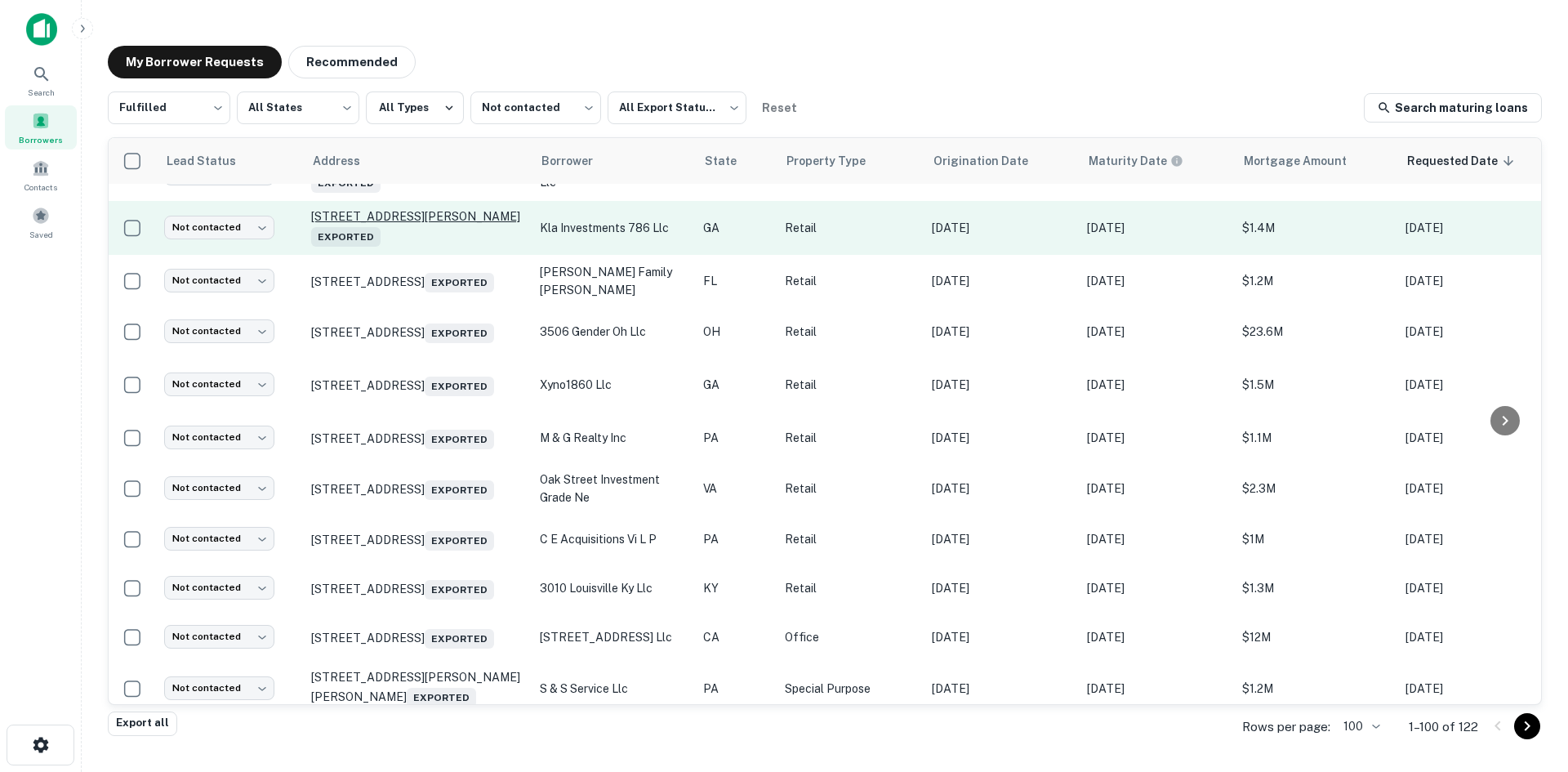
scroll to position [1779, 0]
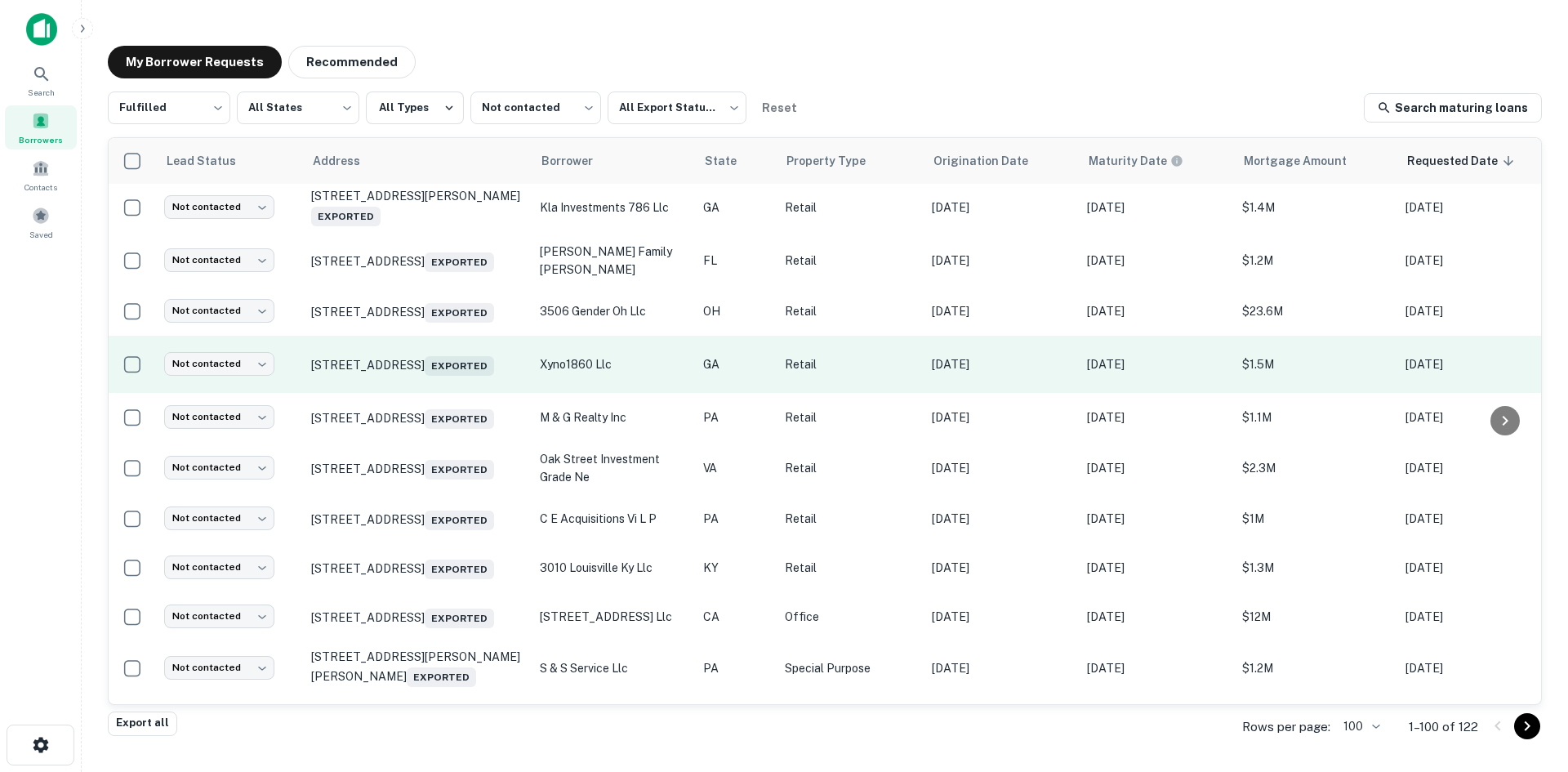
click at [450, 393] on td "[STREET_ADDRESS] Exported" at bounding box center [417, 364] width 229 height 57
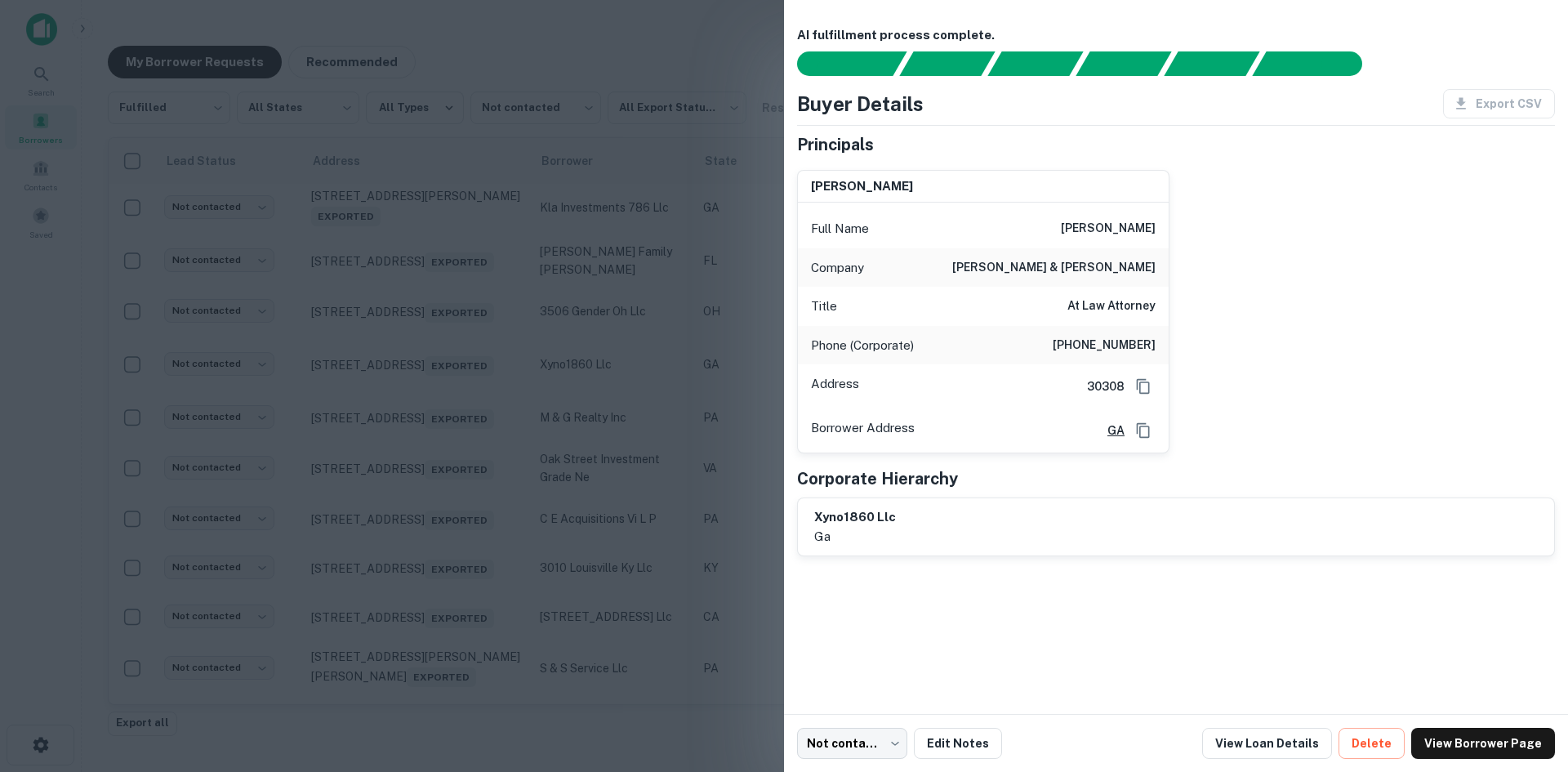
click at [454, 481] on div at bounding box center [784, 386] width 1568 height 772
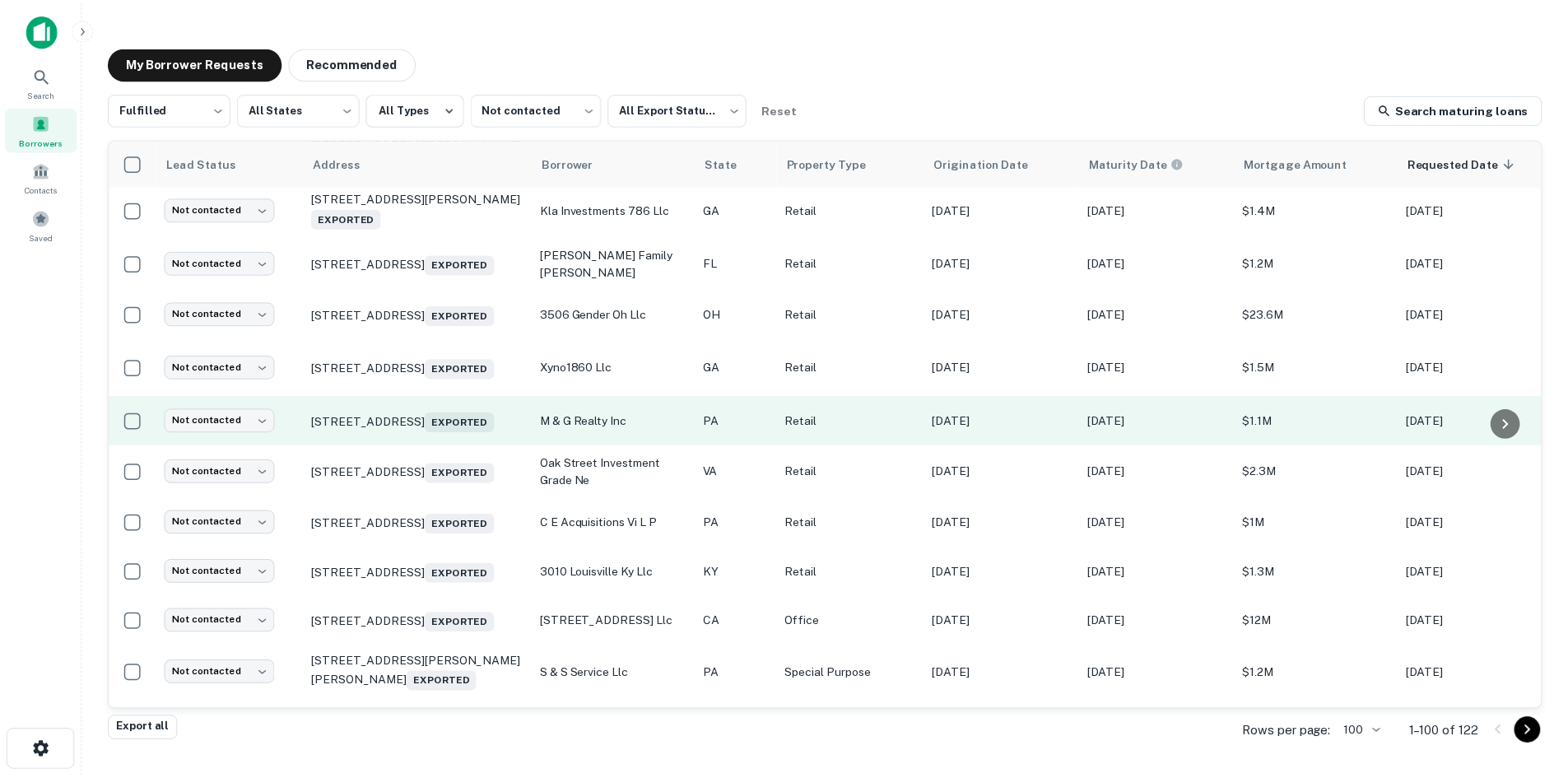
scroll to position [1957, 0]
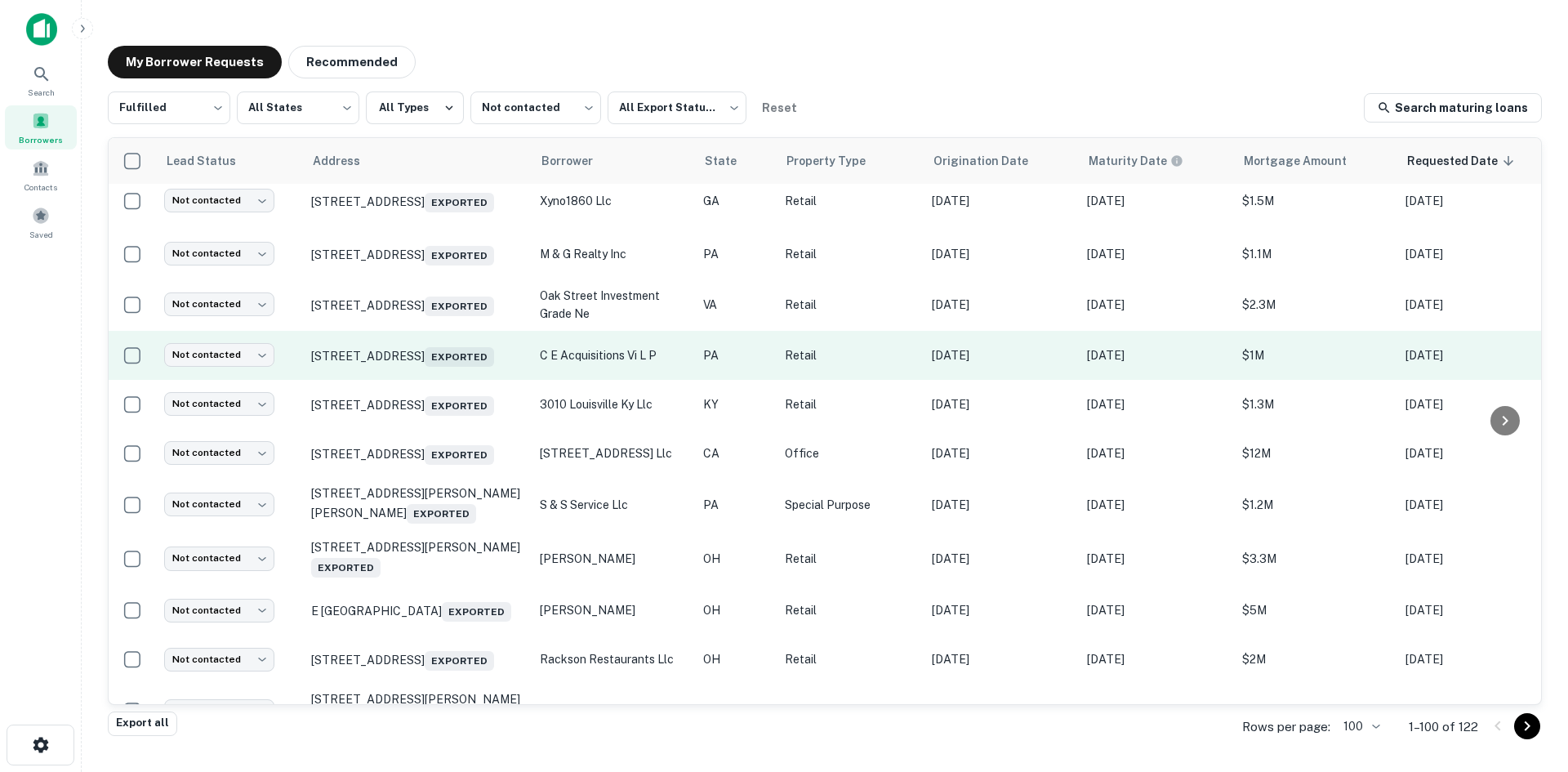
click at [443, 380] on td "[STREET_ADDRESS] Exported" at bounding box center [417, 355] width 229 height 49
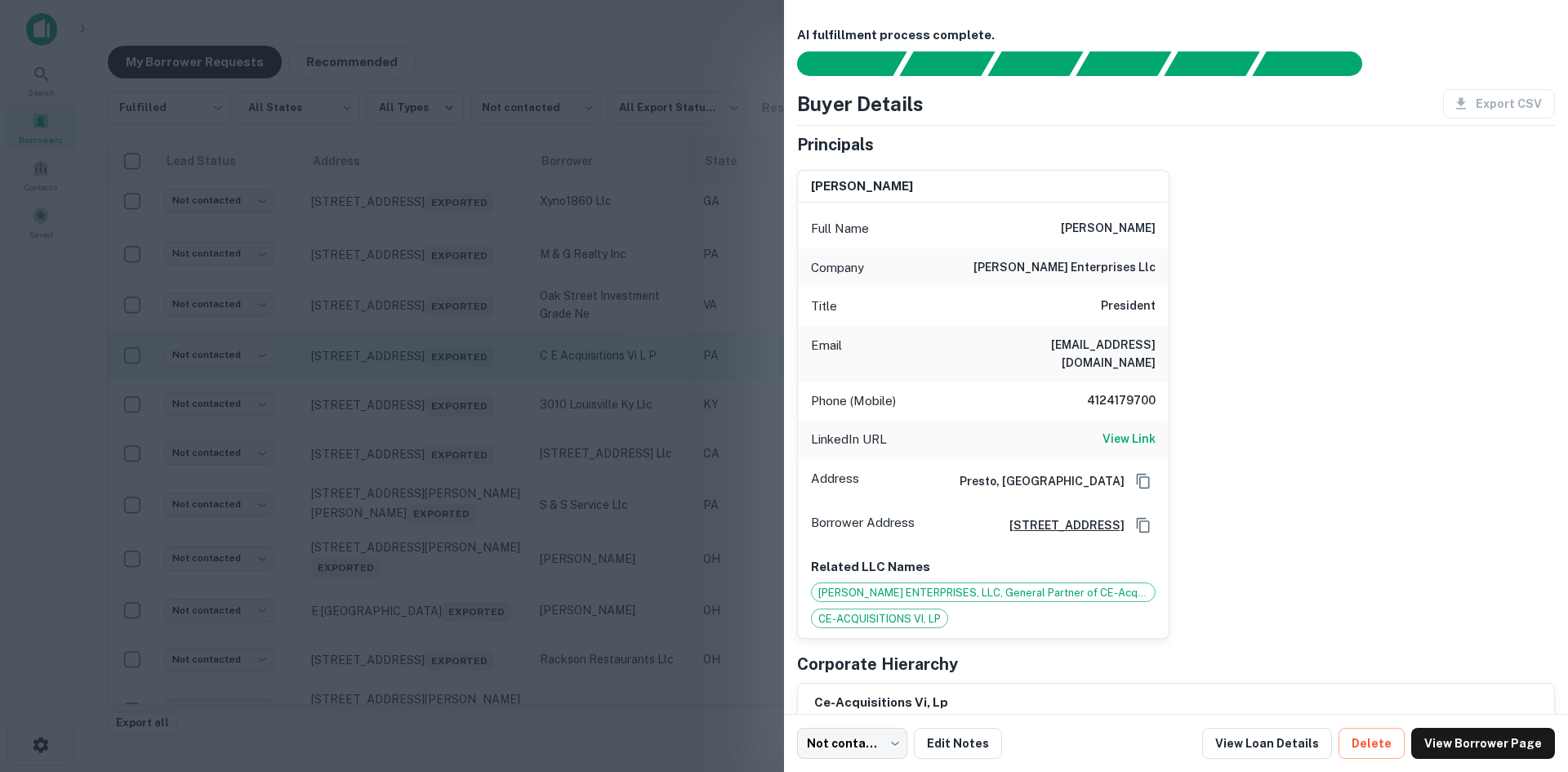
click at [443, 485] on div at bounding box center [784, 386] width 1568 height 772
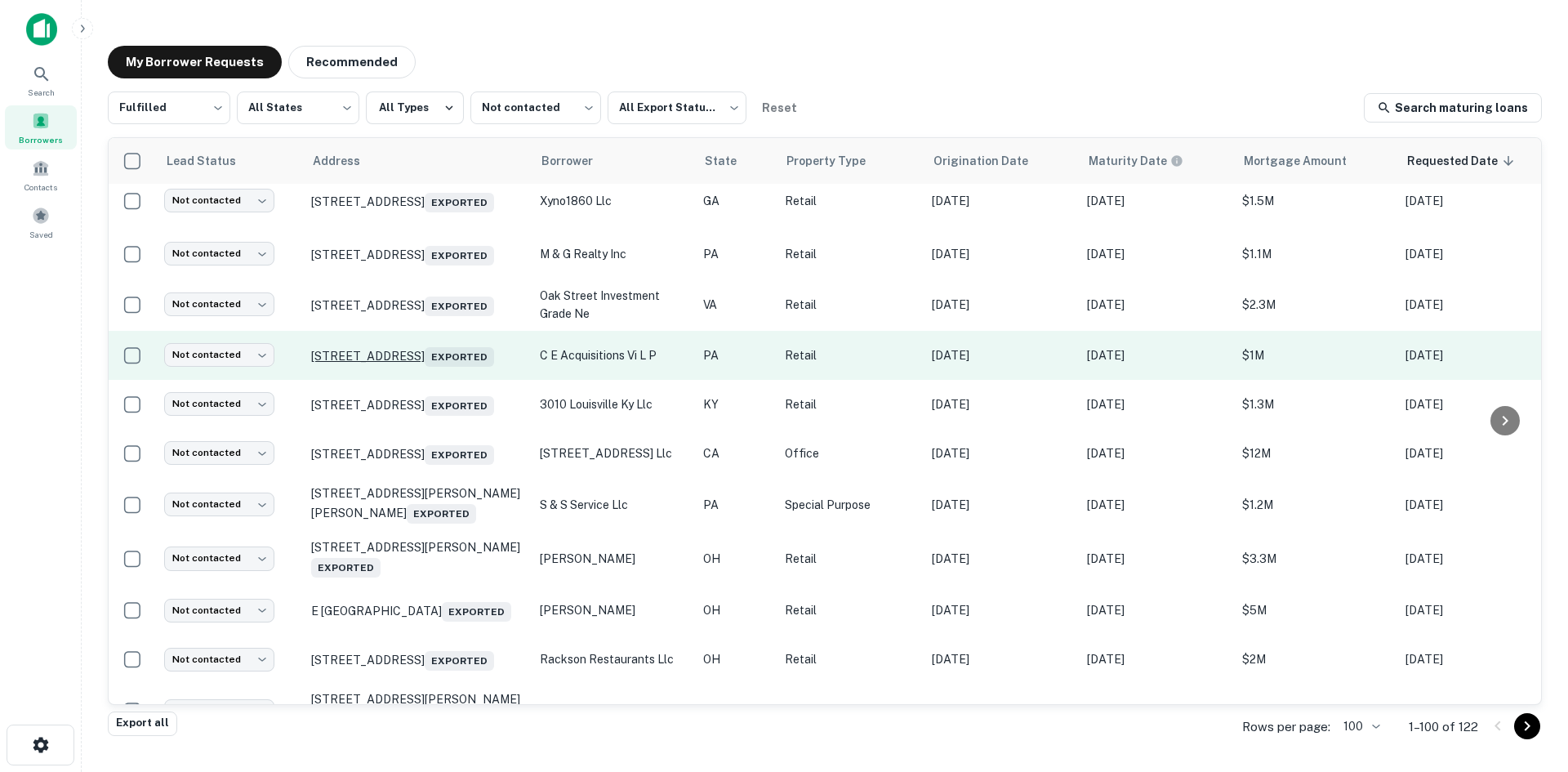
click at [436, 367] on p "[STREET_ADDRESS] Exported" at bounding box center [417, 356] width 212 height 23
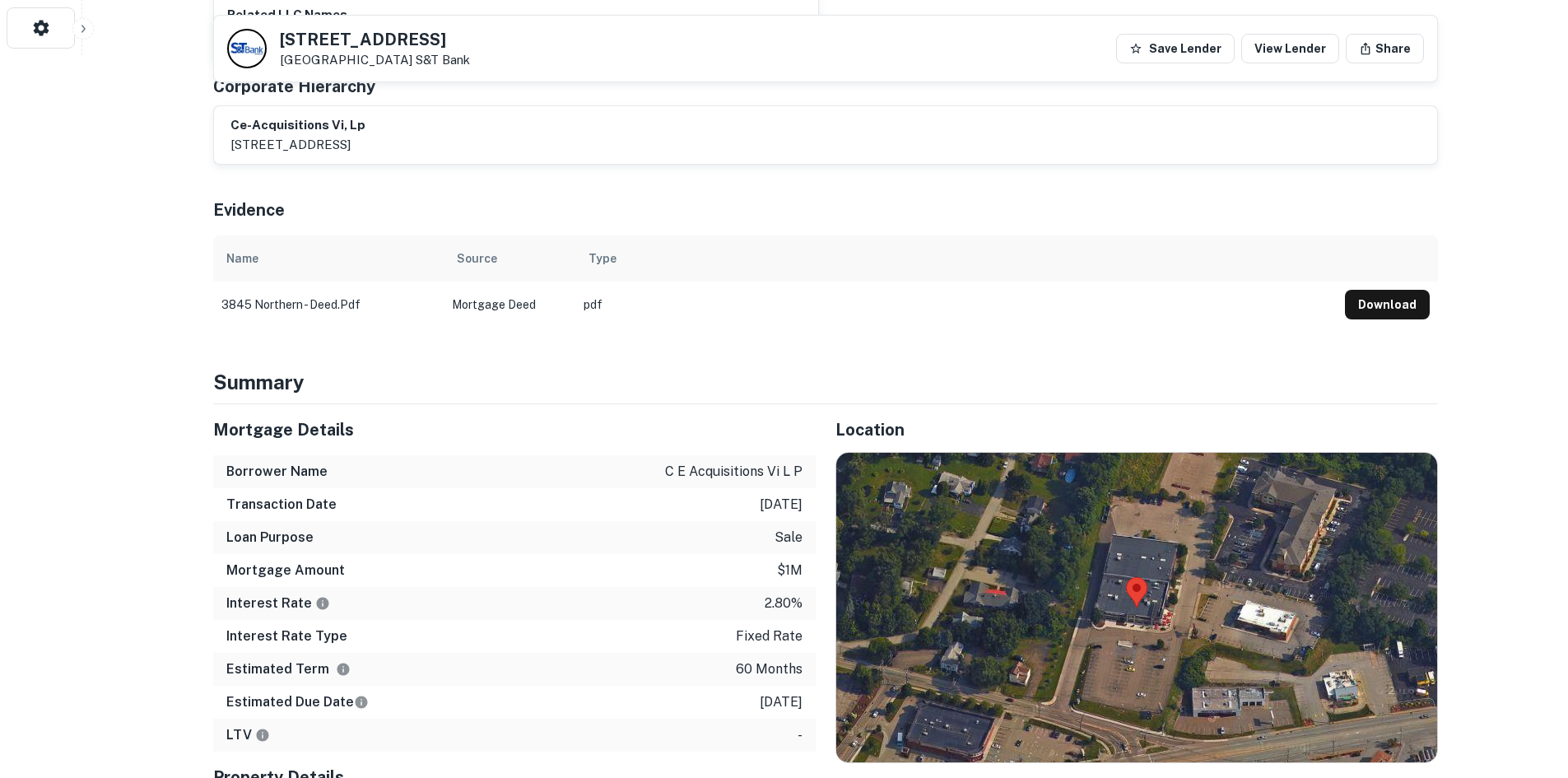
scroll to position [905, 0]
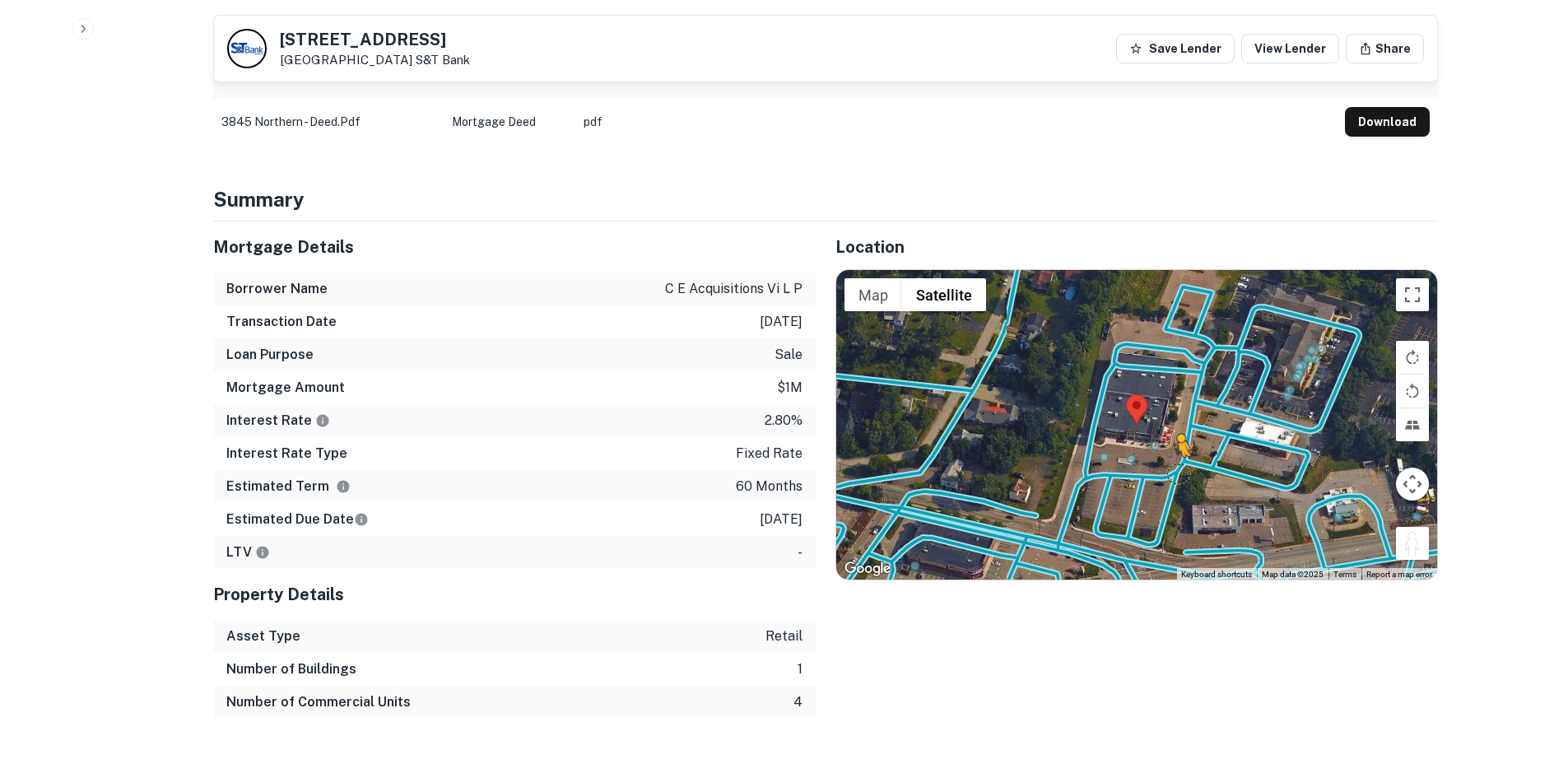
drag, startPoint x: 1413, startPoint y: 528, endPoint x: 1153, endPoint y: 449, distance: 271.7
click at [1154, 450] on div "To activate drag with keyboard, press Alt + Enter. Once in keyboard drag state,…" at bounding box center [1137, 425] width 601 height 309
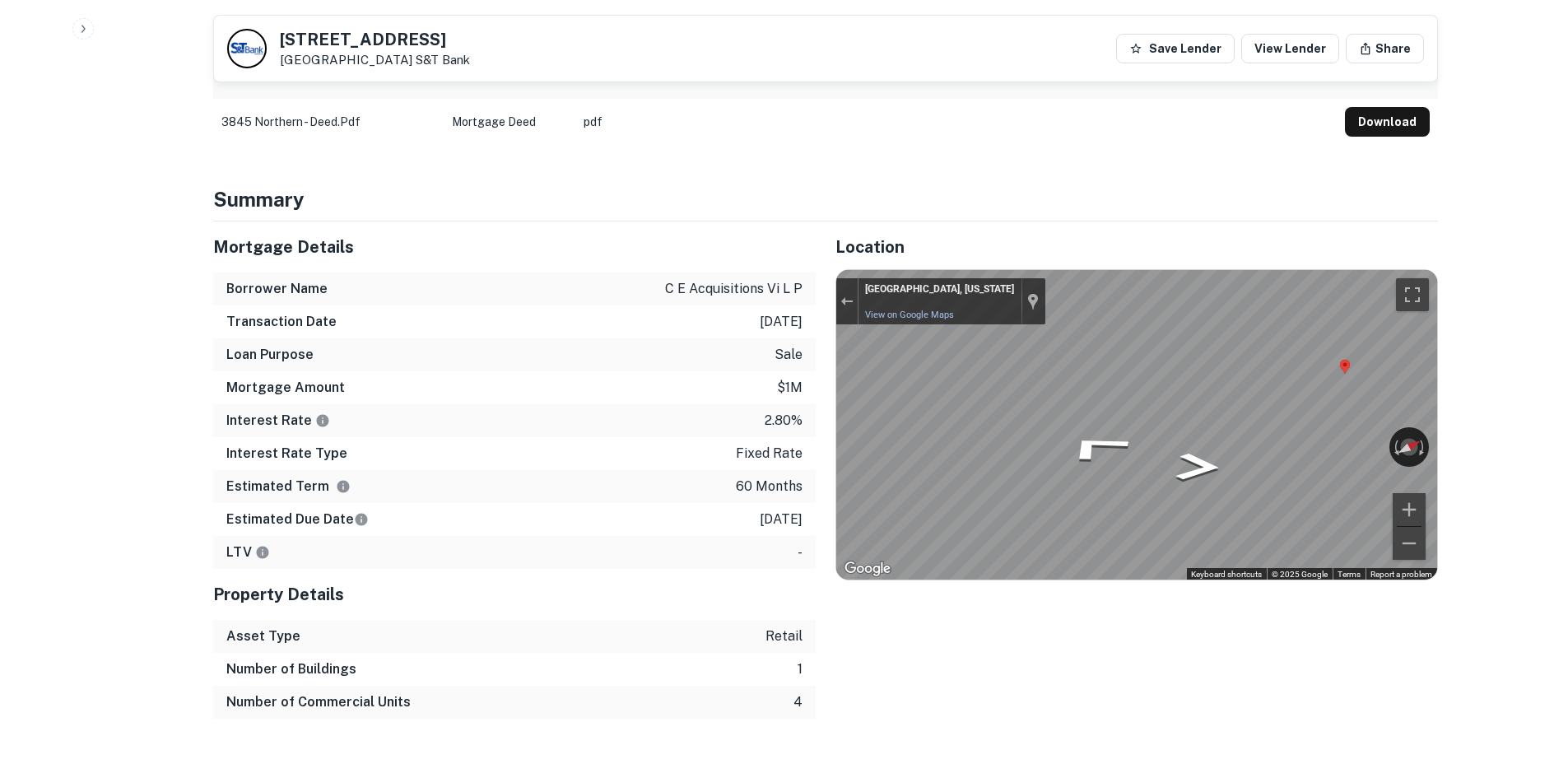
click at [761, 450] on div "Mortgage Details Borrower Name c e acquisitions vi l p Transaction Date [DATE] …" at bounding box center [815, 470] width 1245 height 497
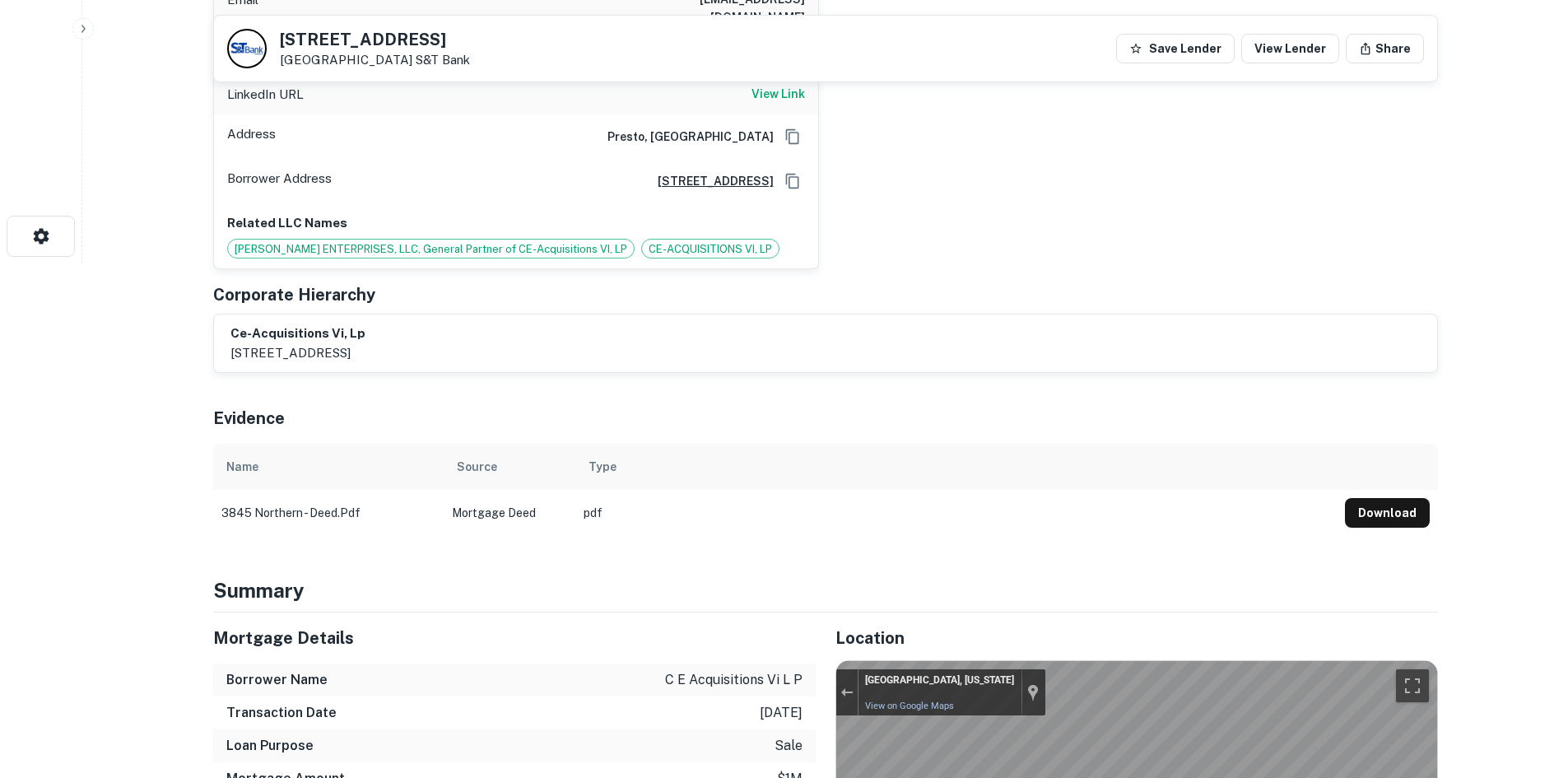
scroll to position [247, 0]
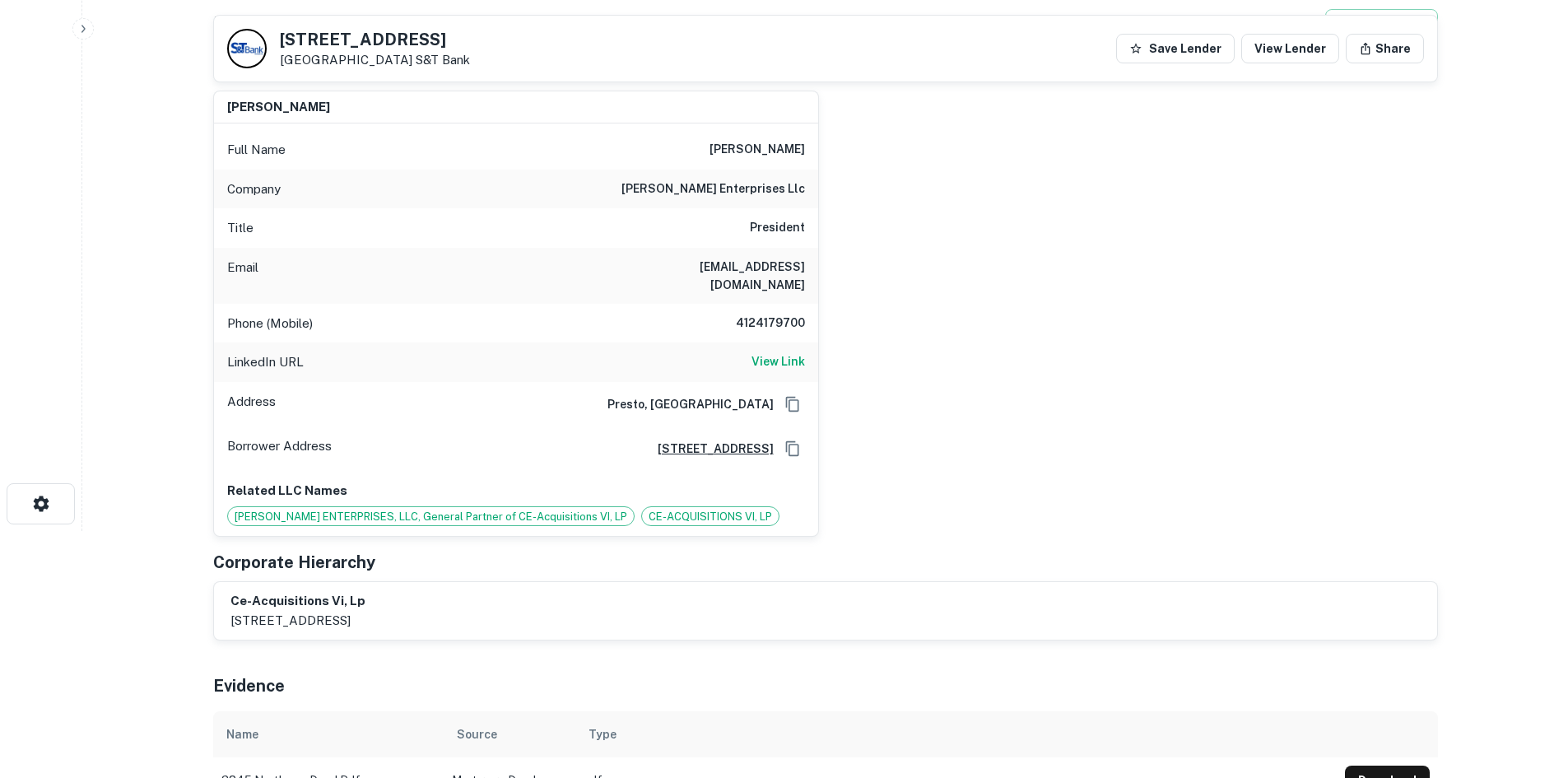
click at [766, 313] on h6 "4124179700" at bounding box center [756, 323] width 99 height 20
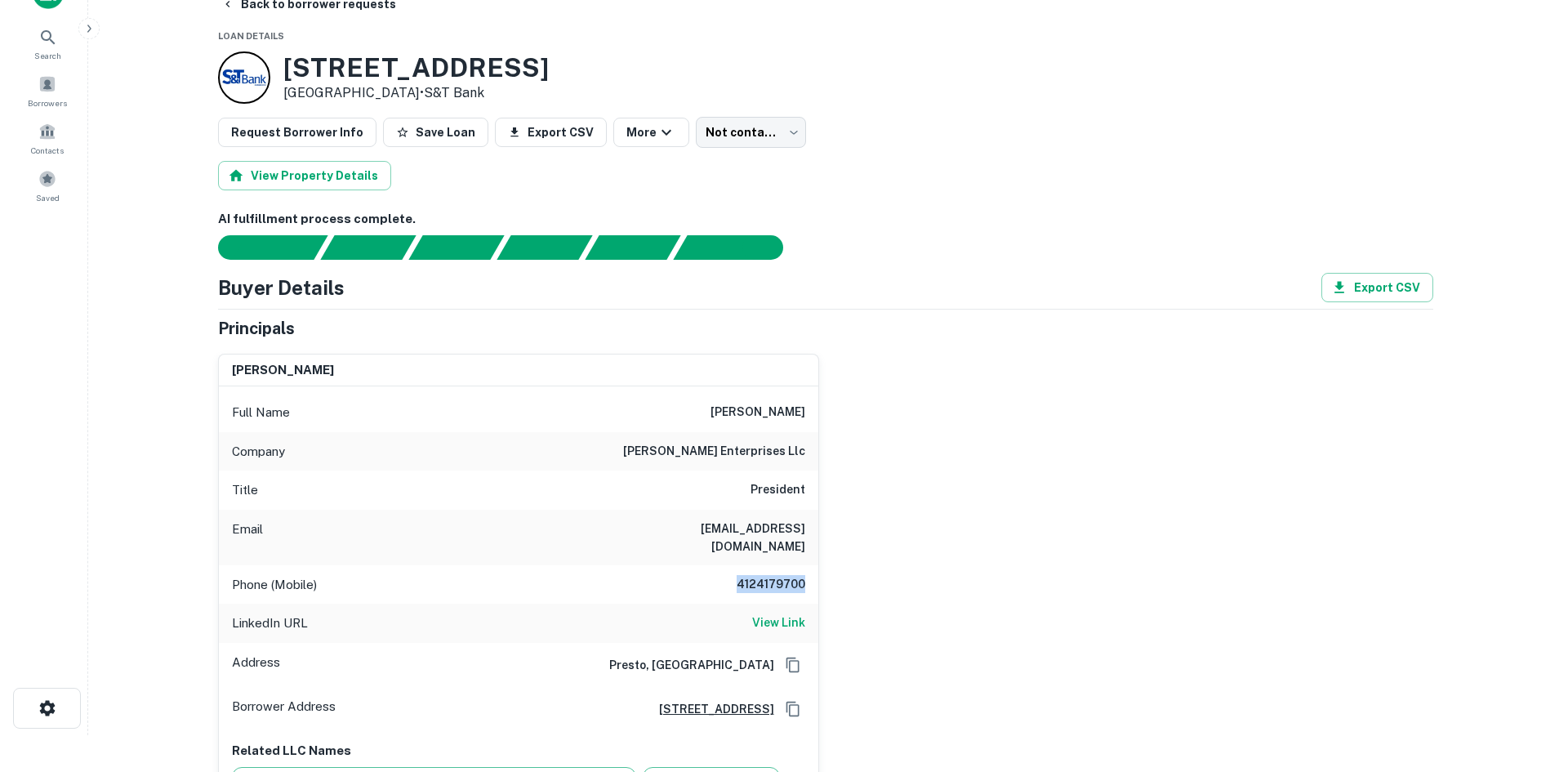
scroll to position [0, 0]
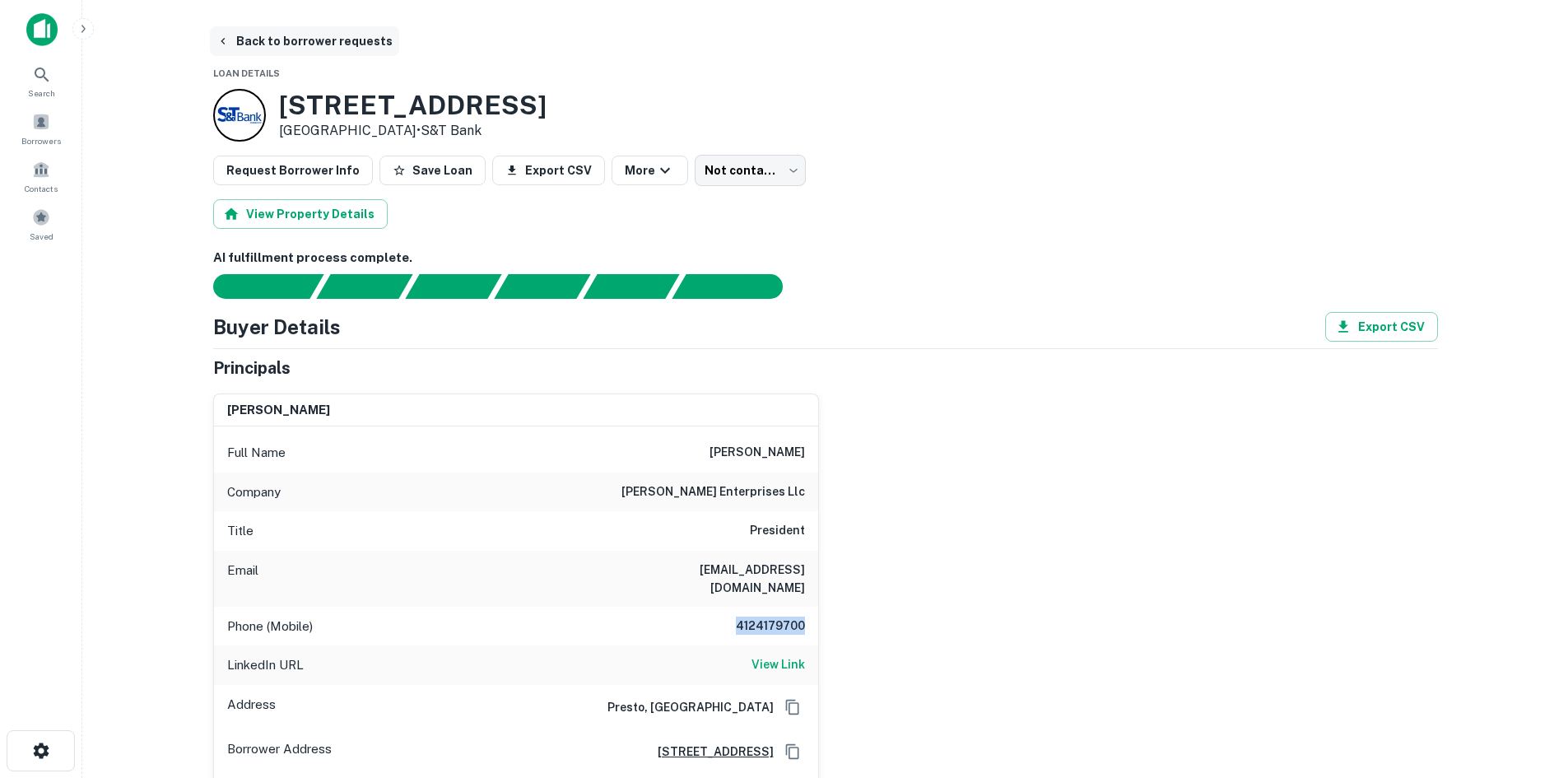
click at [314, 38] on button "Back to borrower requests" at bounding box center [304, 41] width 190 height 29
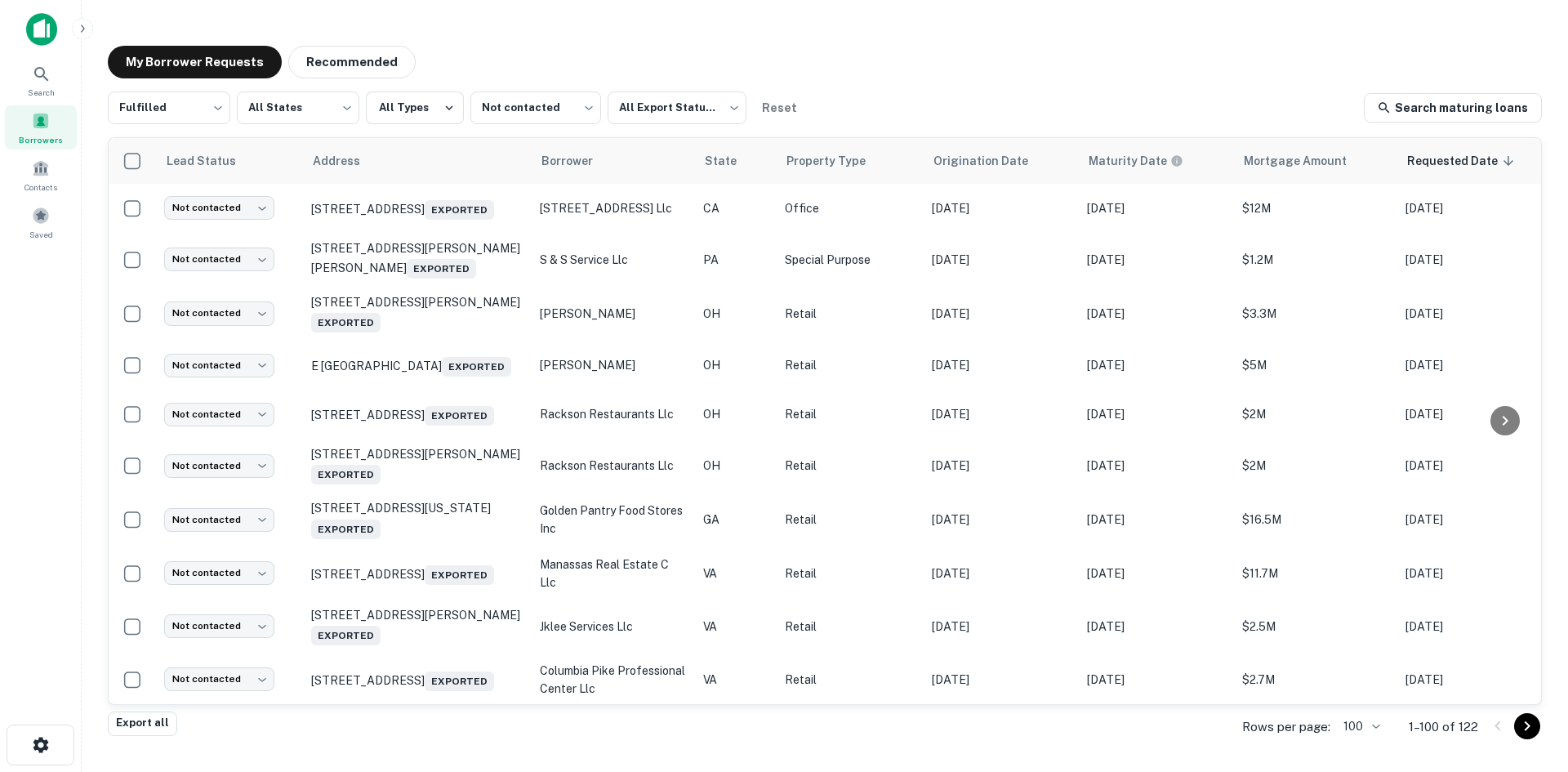
scroll to position [2595, 0]
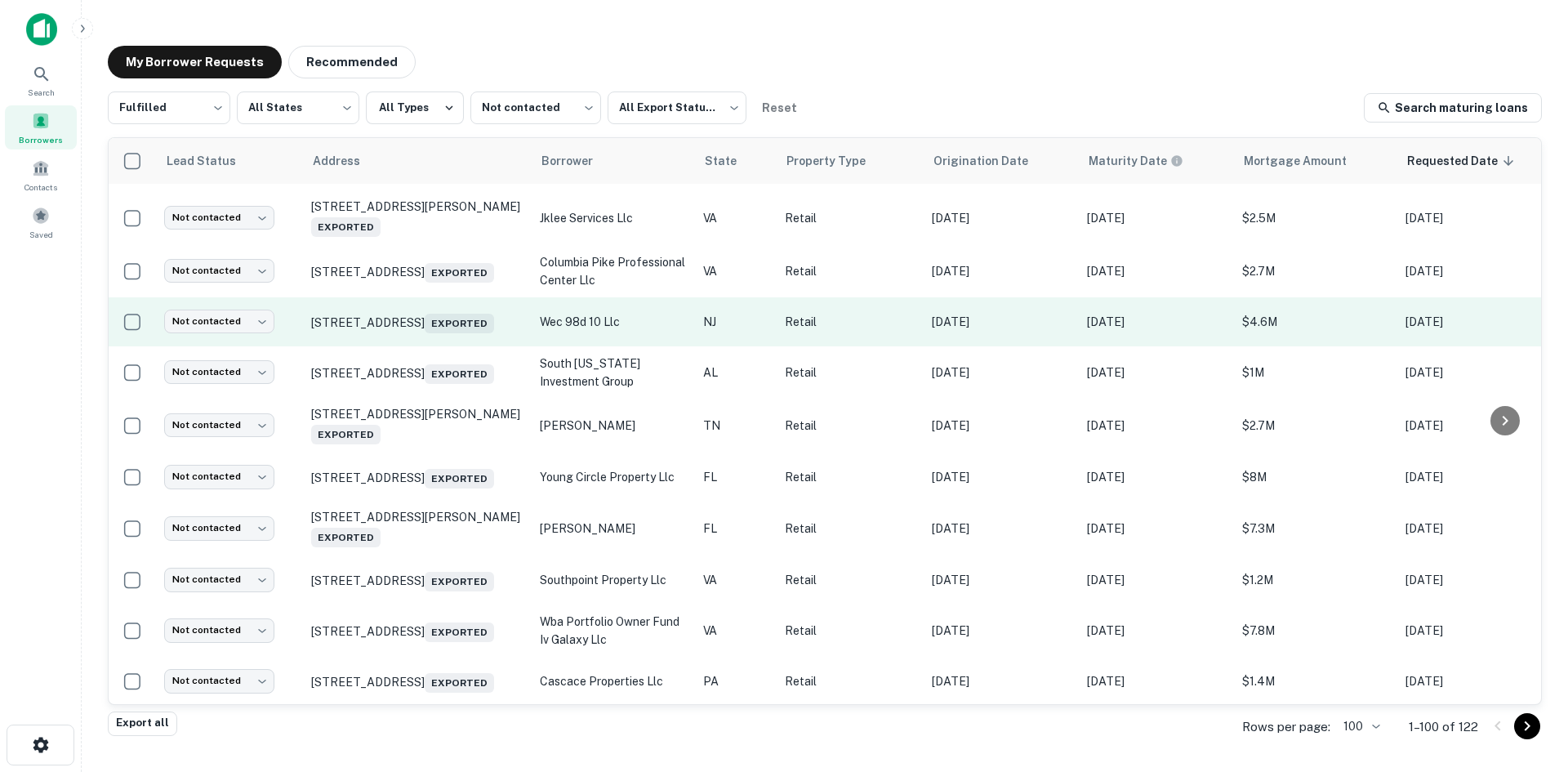
click at [420, 347] on td "[STREET_ADDRESS] Exported" at bounding box center [417, 322] width 229 height 49
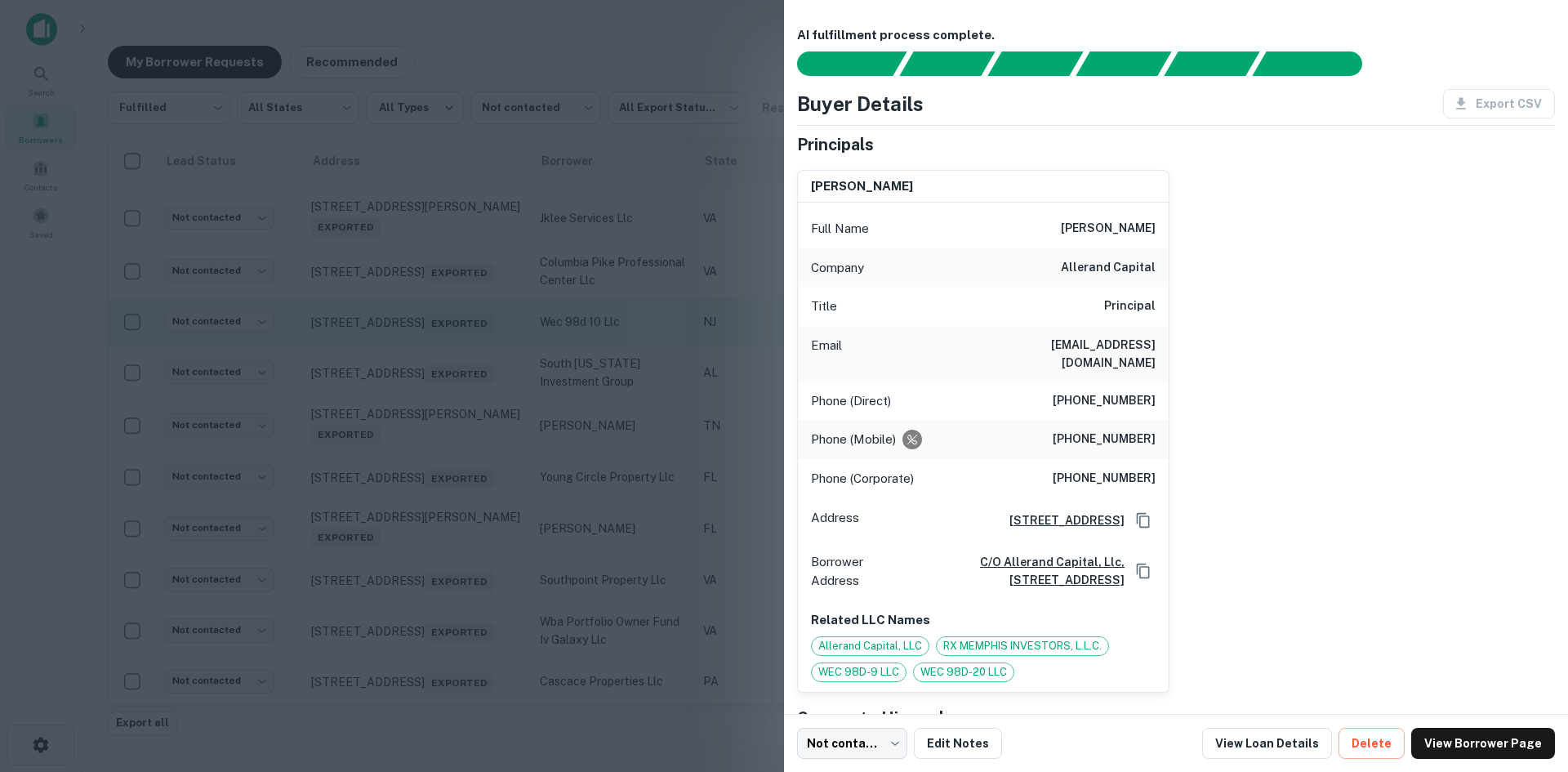
click at [420, 478] on div at bounding box center [784, 386] width 1568 height 772
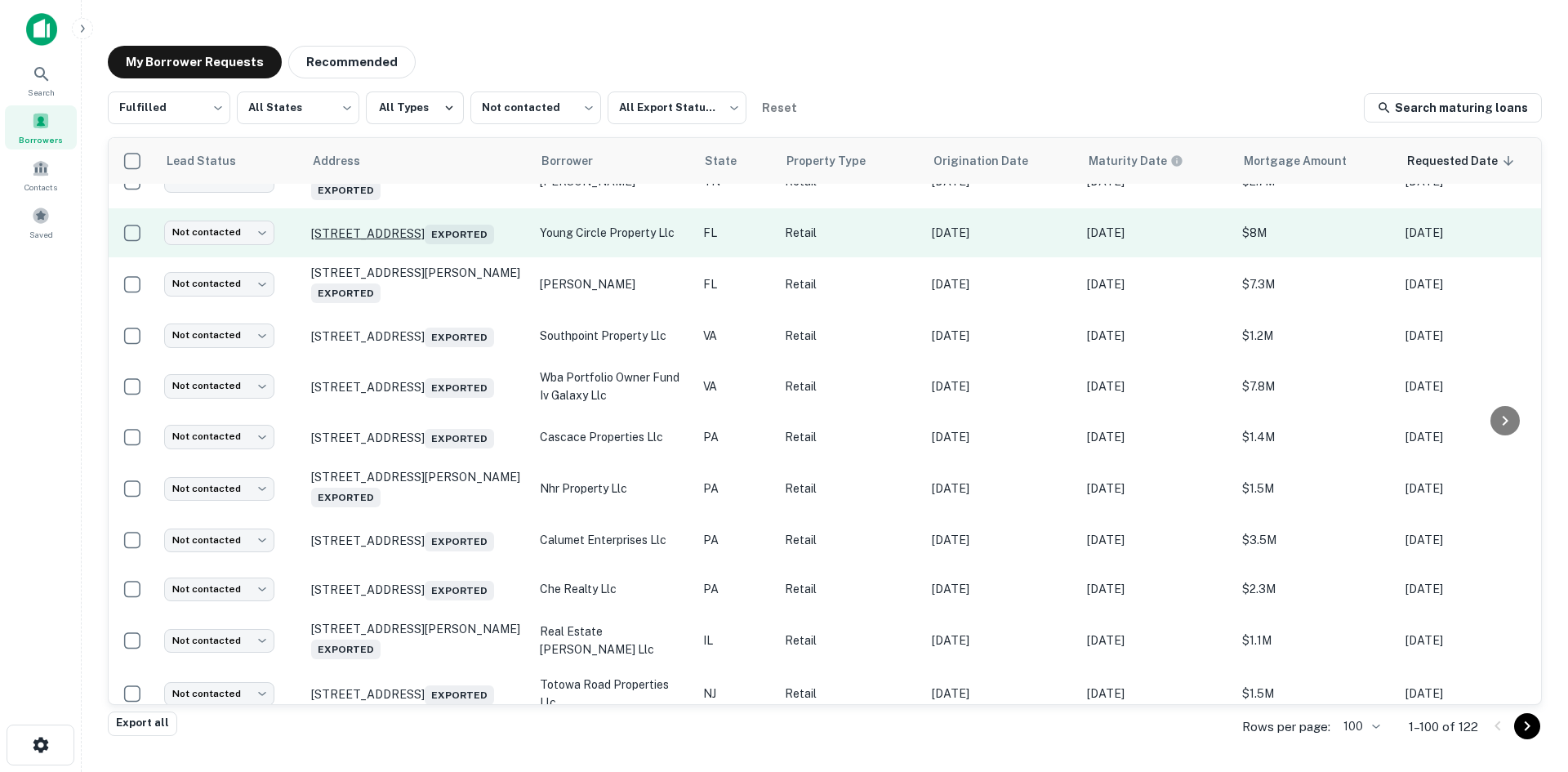
scroll to position [2841, 0]
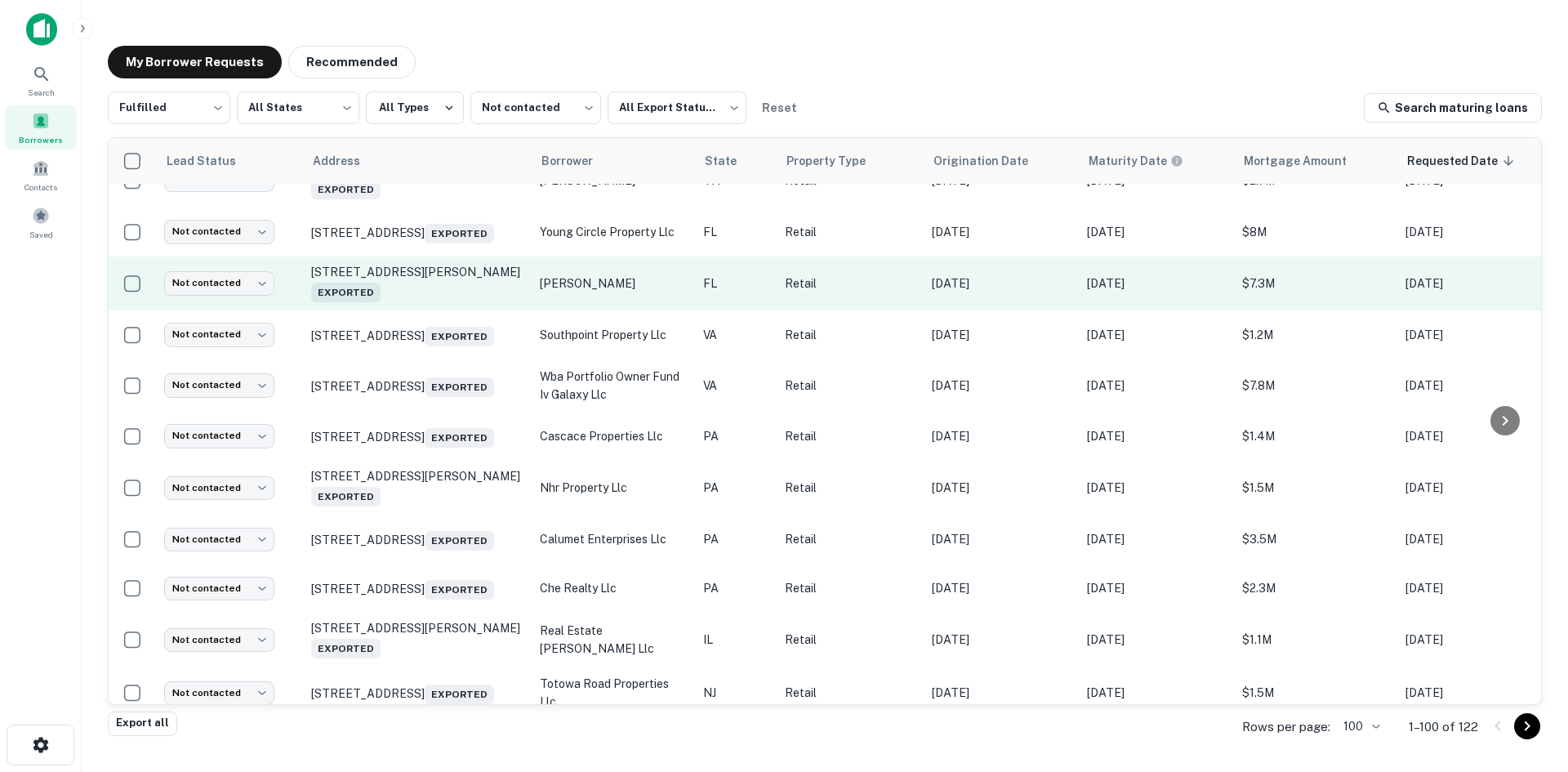
click at [440, 310] on td "[STREET_ADDRESS][PERSON_NAME] Exported" at bounding box center [417, 283] width 229 height 54
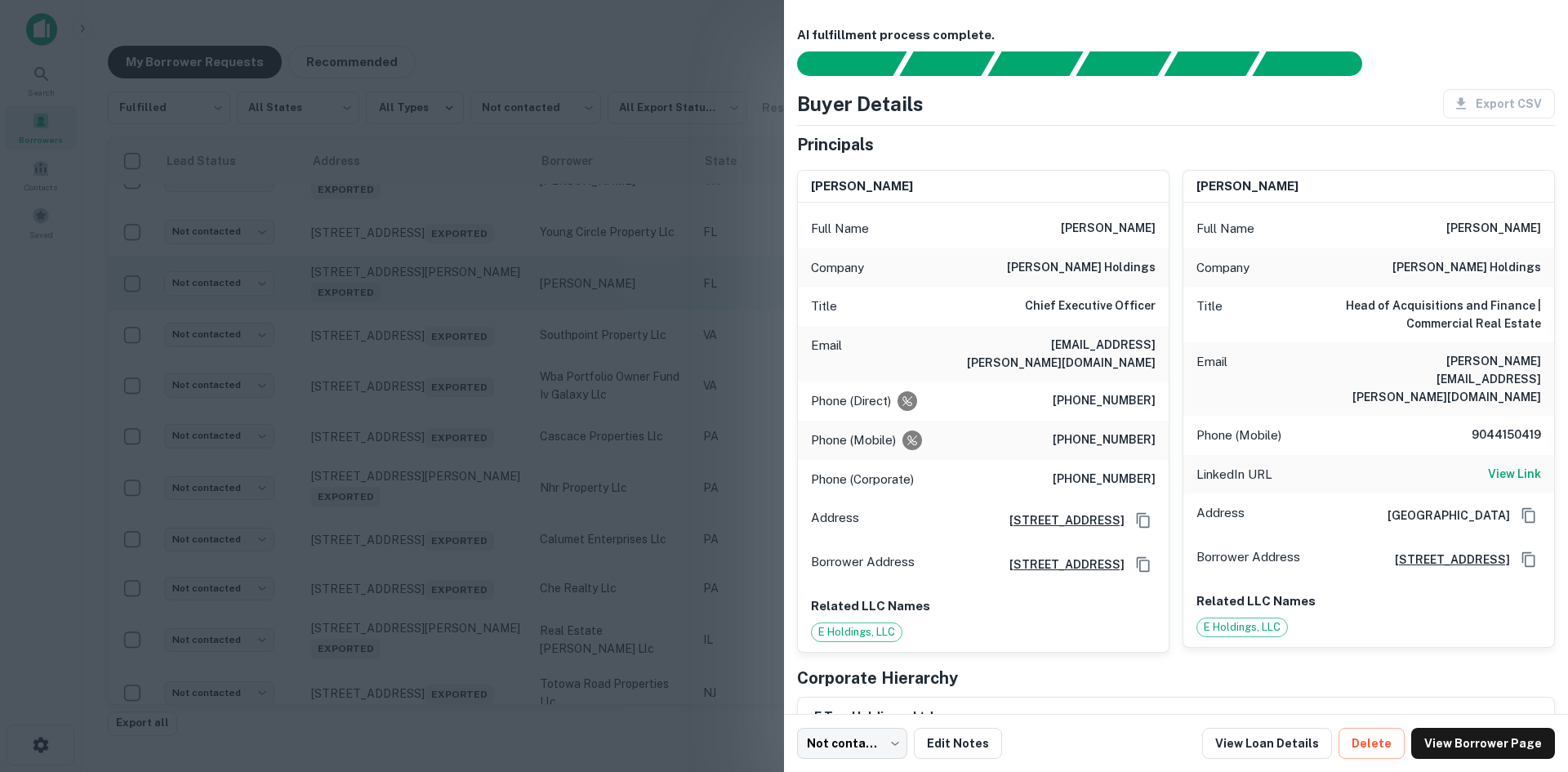
click at [440, 454] on div at bounding box center [784, 386] width 1568 height 772
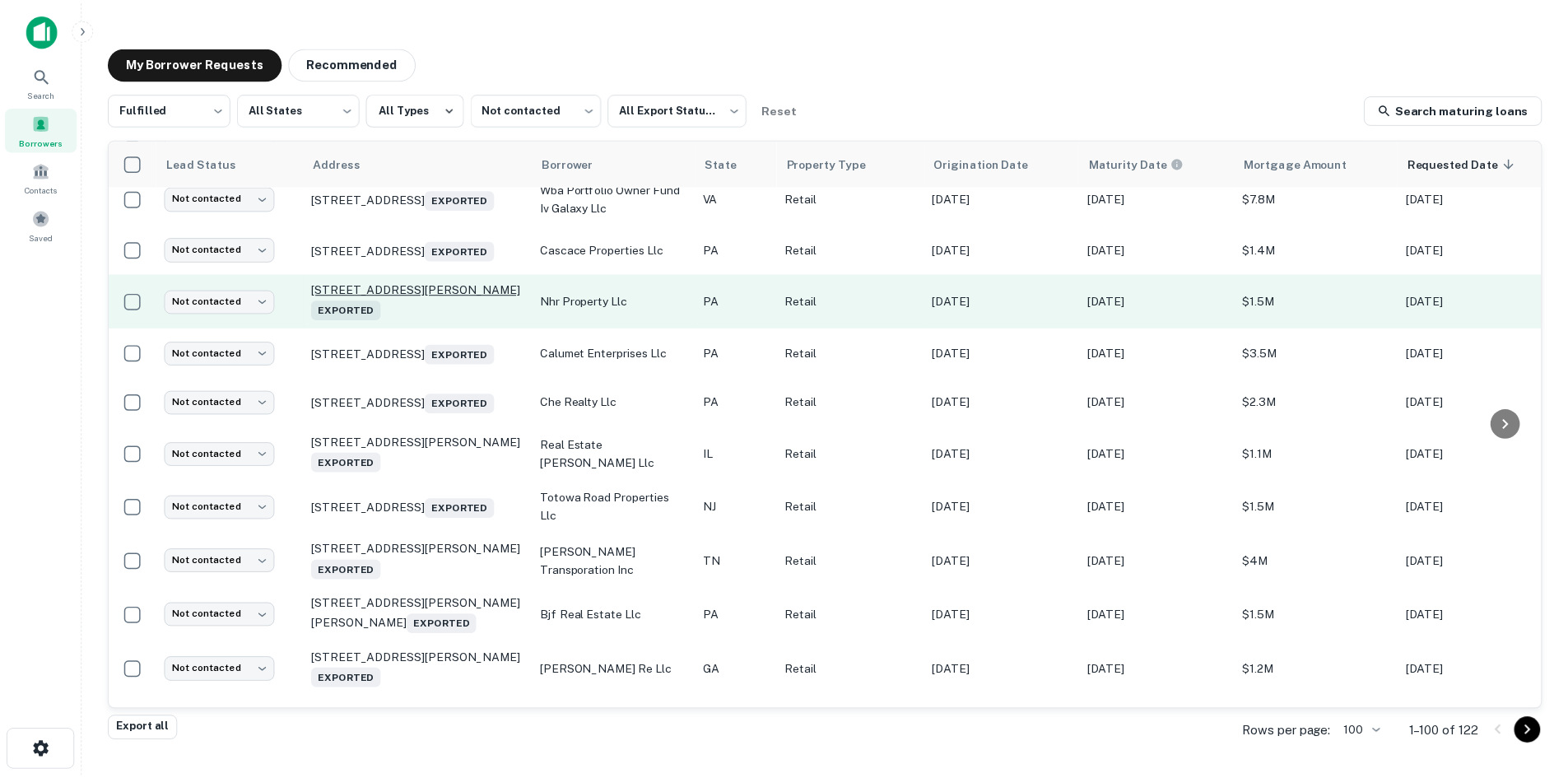
scroll to position [3274, 0]
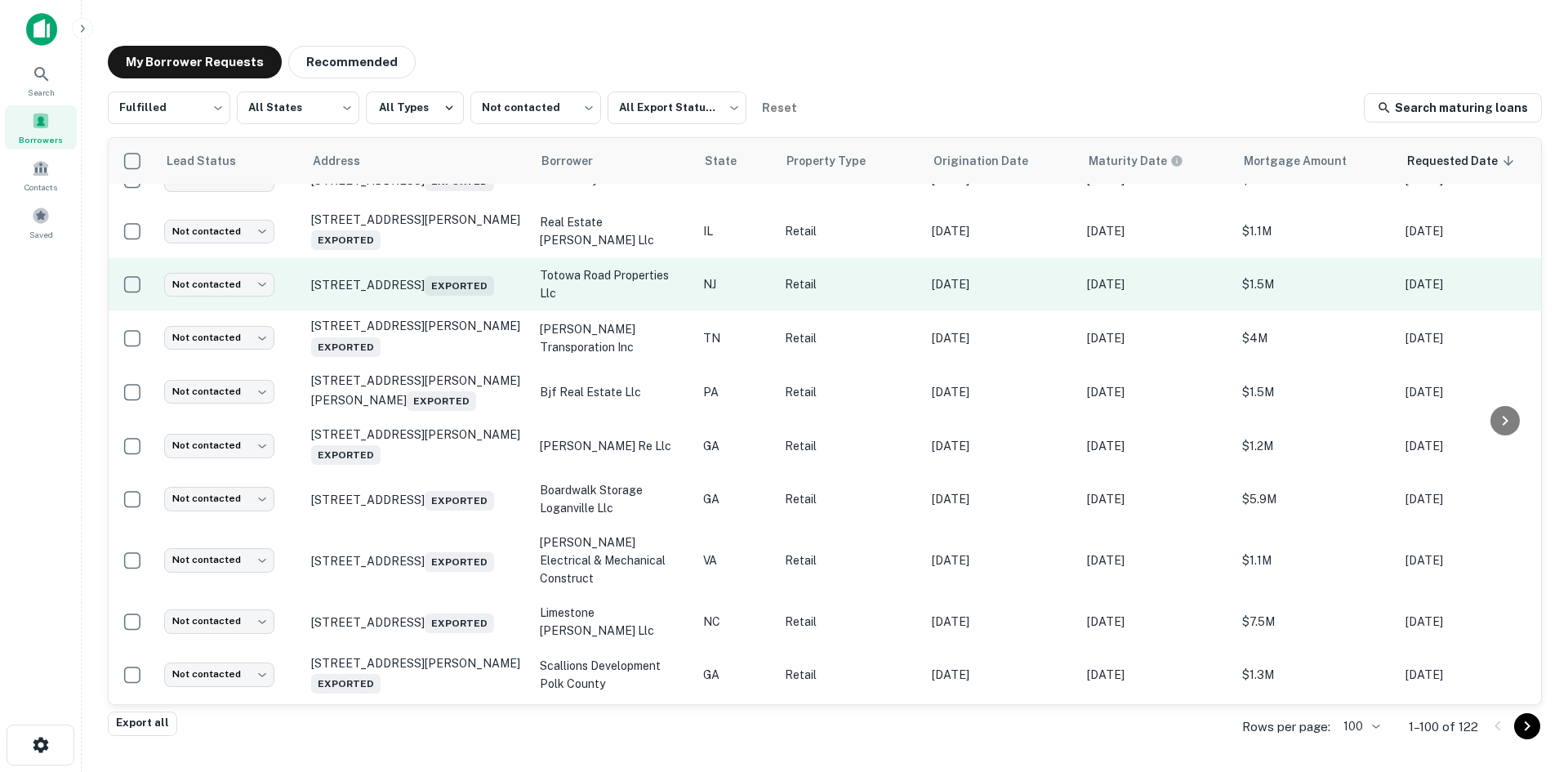
click at [432, 310] on td "[STREET_ADDRESS] Exported" at bounding box center [417, 284] width 229 height 52
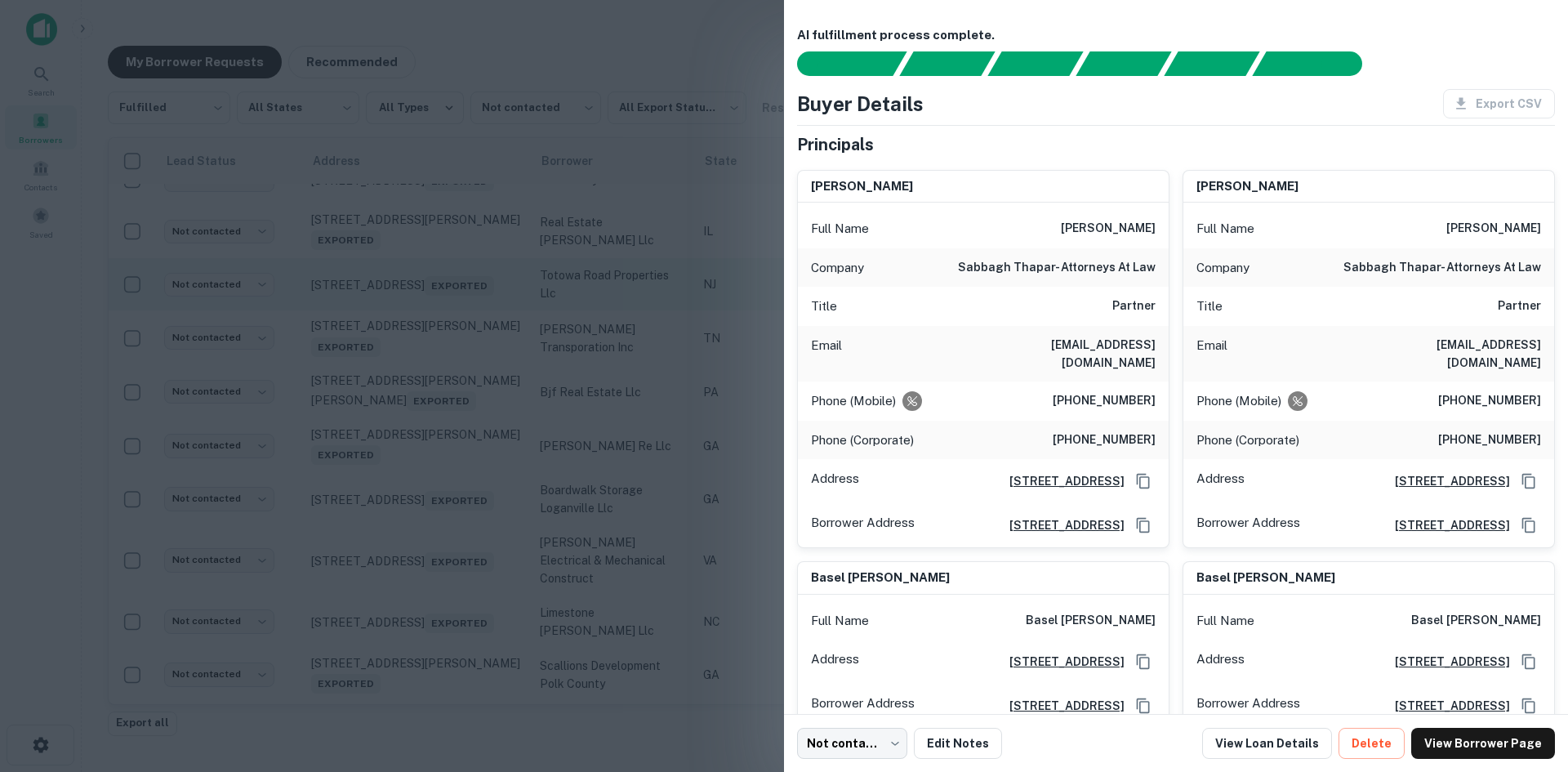
click at [432, 480] on div at bounding box center [784, 386] width 1568 height 772
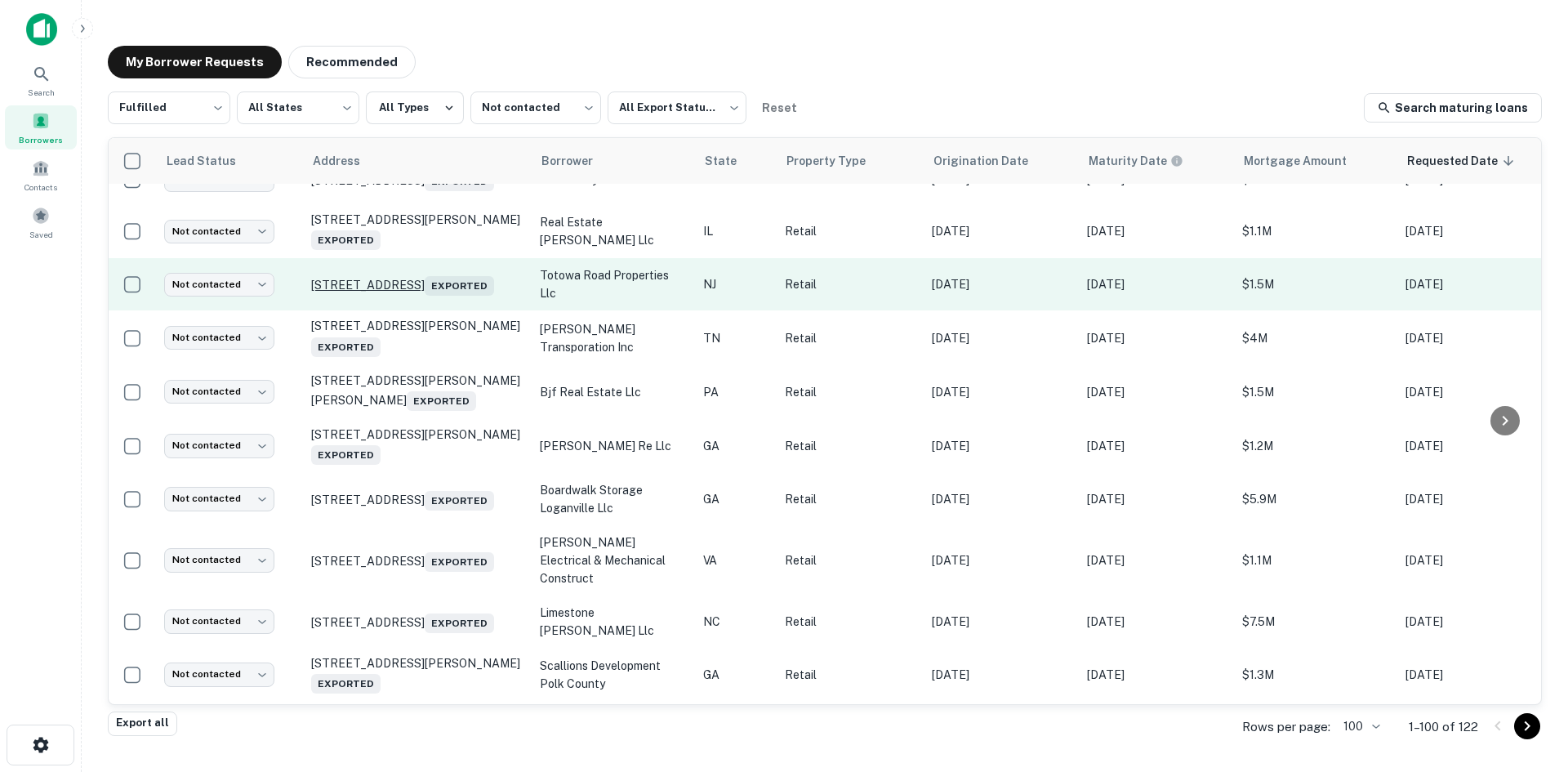
click at [432, 296] on p "[STREET_ADDRESS] Exported" at bounding box center [417, 284] width 212 height 23
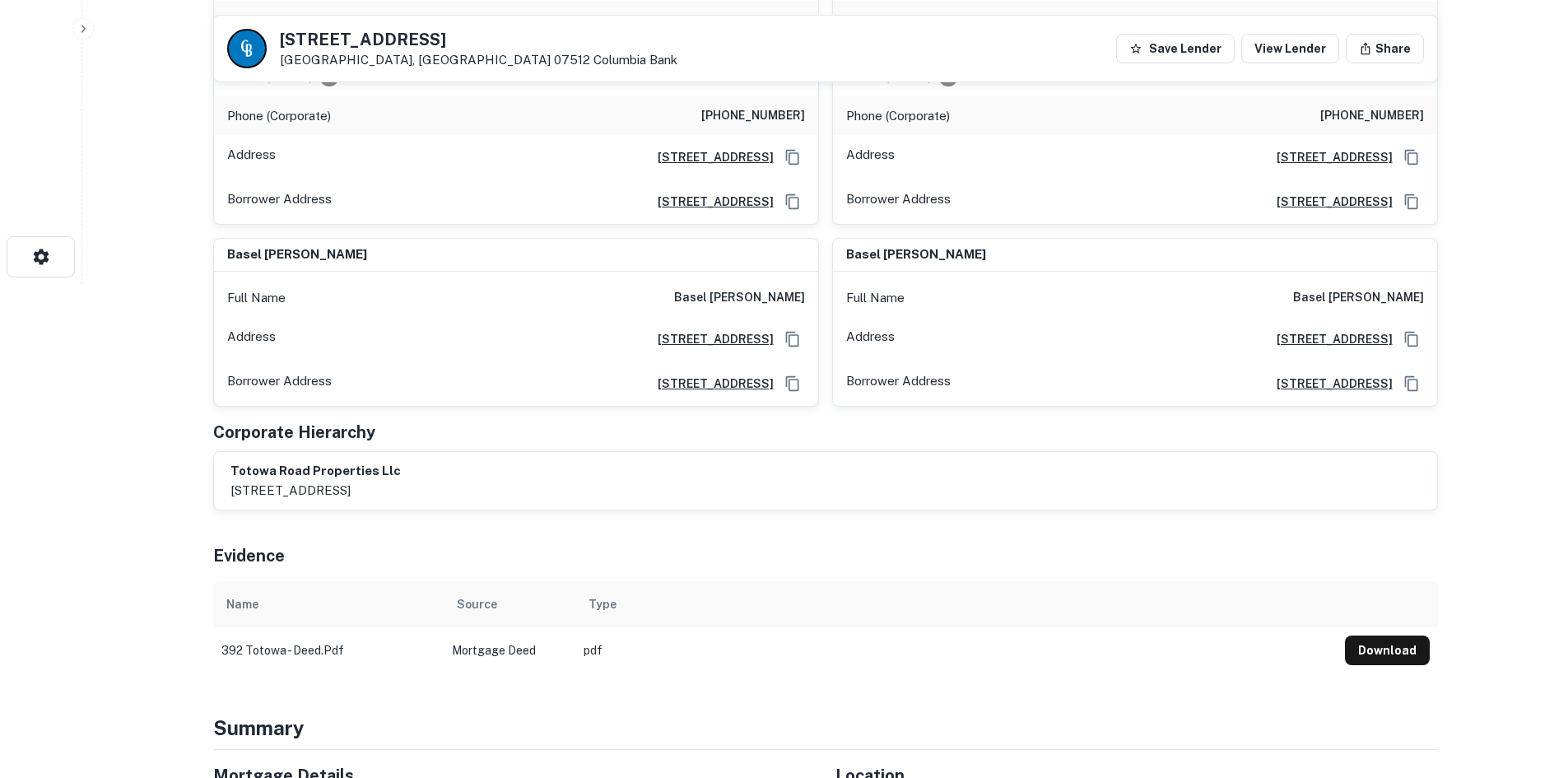
scroll to position [988, 0]
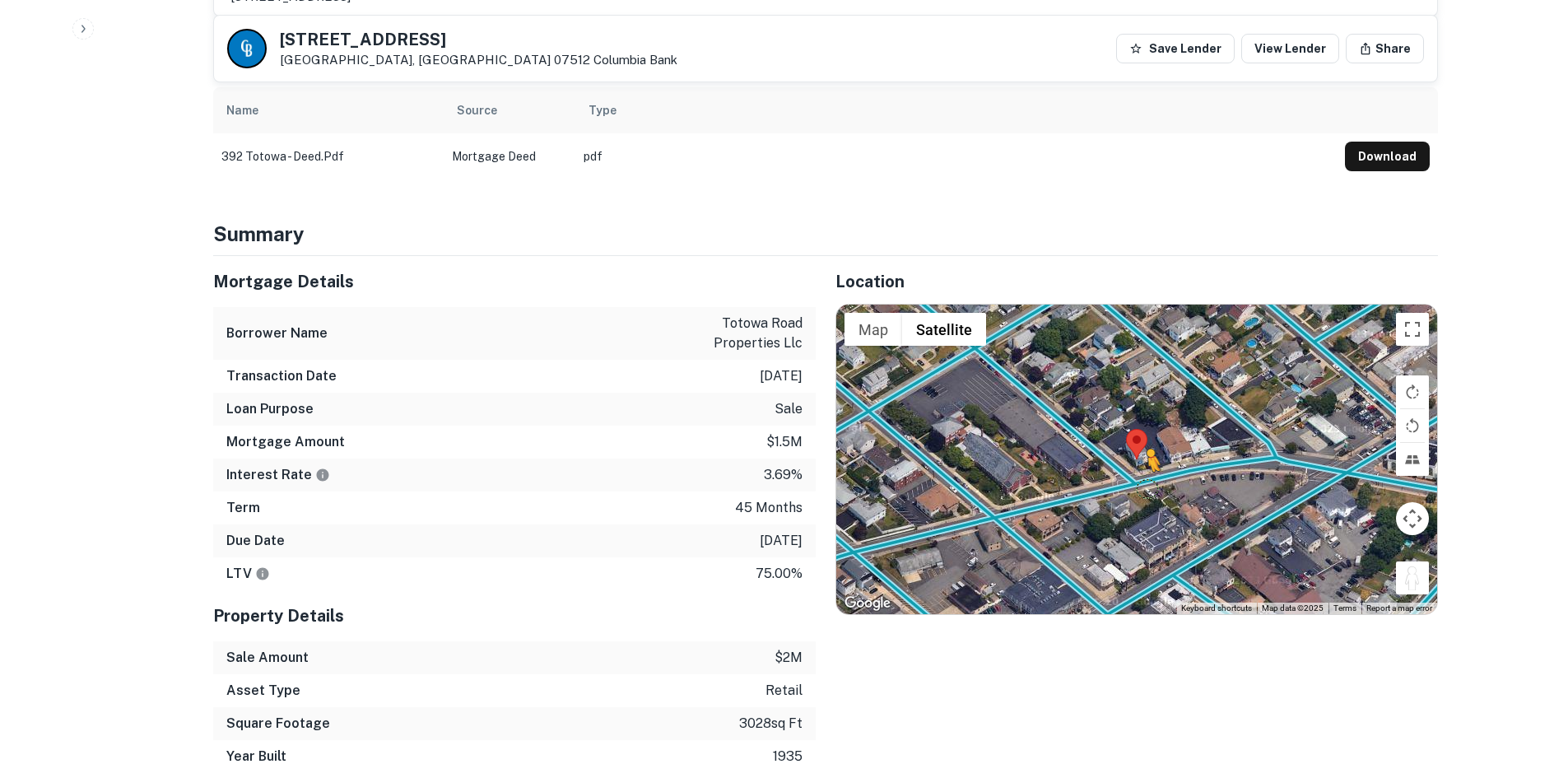
drag, startPoint x: 1404, startPoint y: 572, endPoint x: 1146, endPoint y: 464, distance: 279.7
click at [1146, 465] on div "To activate drag with keyboard, press Alt + Enter. Once in keyboard drag state,…" at bounding box center [1137, 459] width 601 height 309
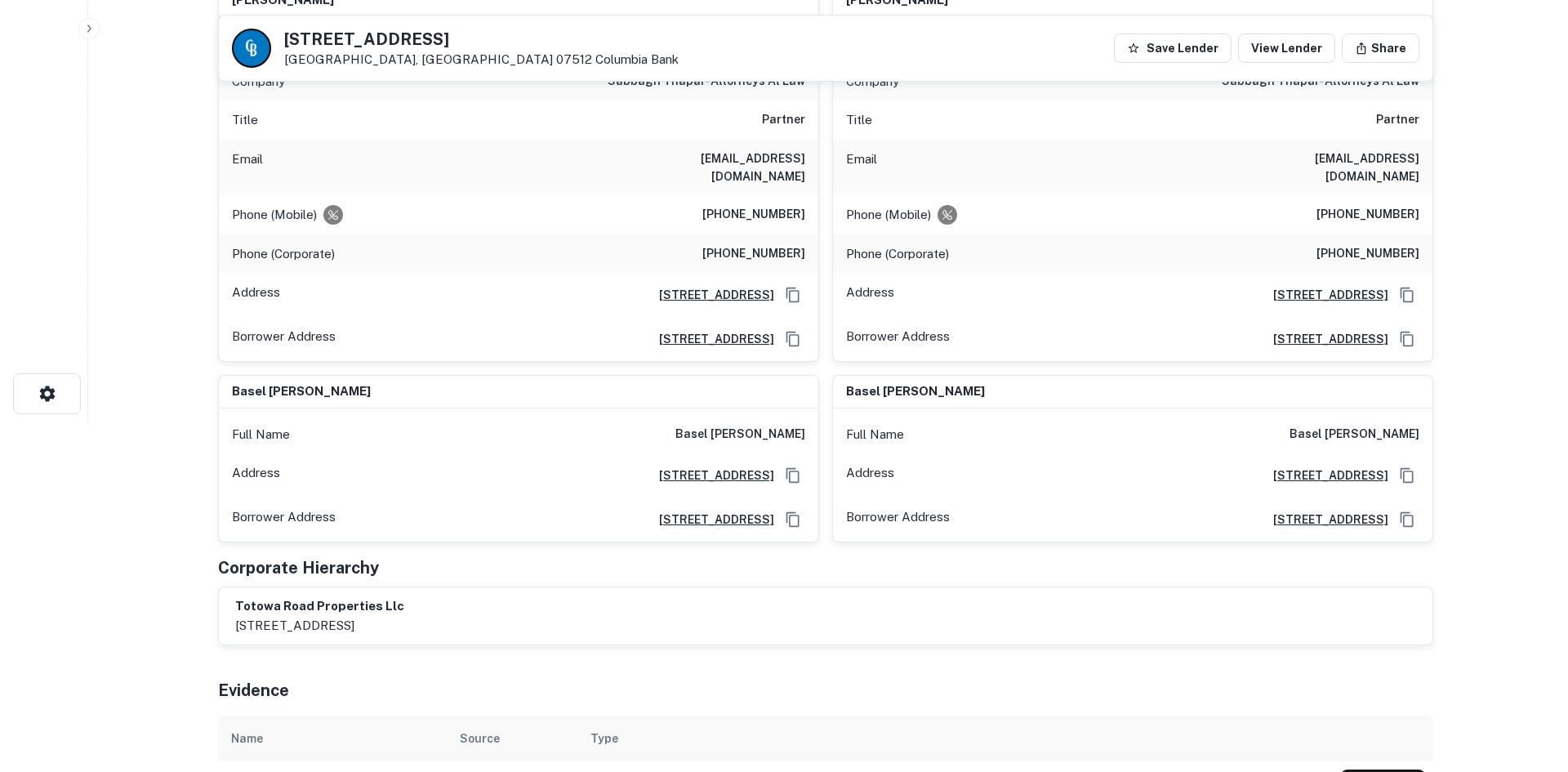
scroll to position [0, 0]
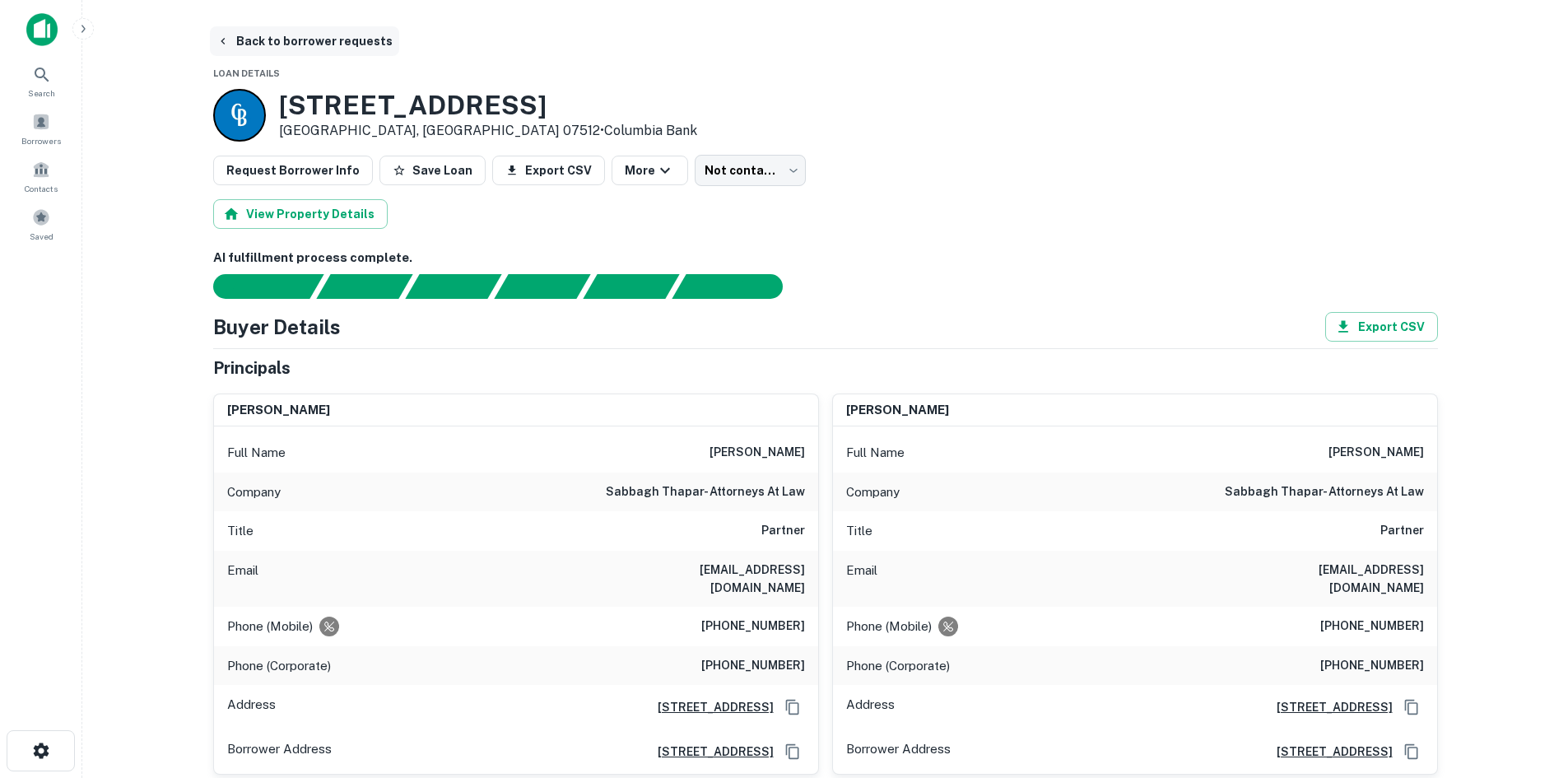
click at [270, 41] on button "Back to borrower requests" at bounding box center [304, 41] width 190 height 29
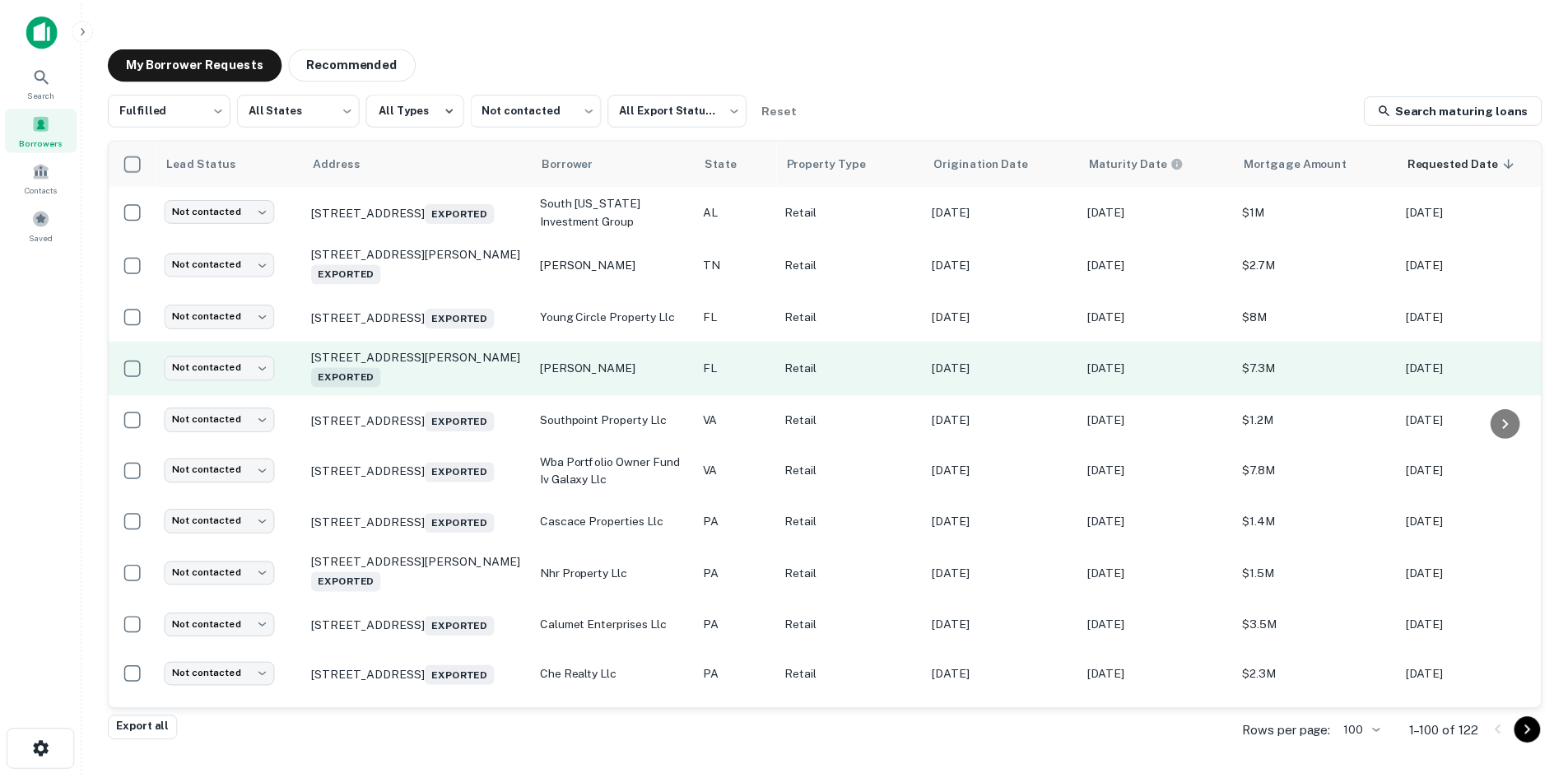
scroll to position [3192, 0]
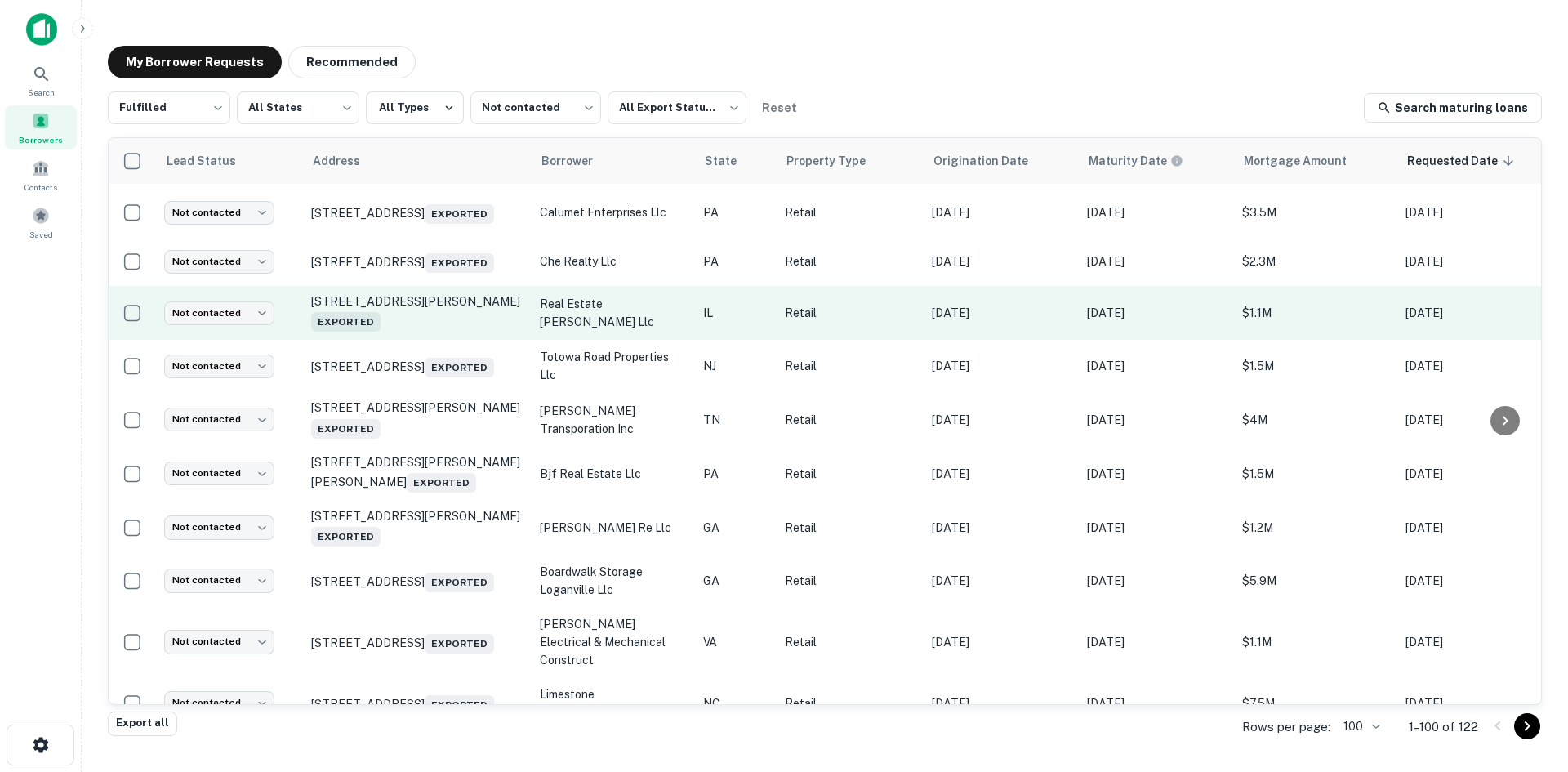
click at [619, 340] on td "real estate [PERSON_NAME] llc" at bounding box center [613, 313] width 163 height 54
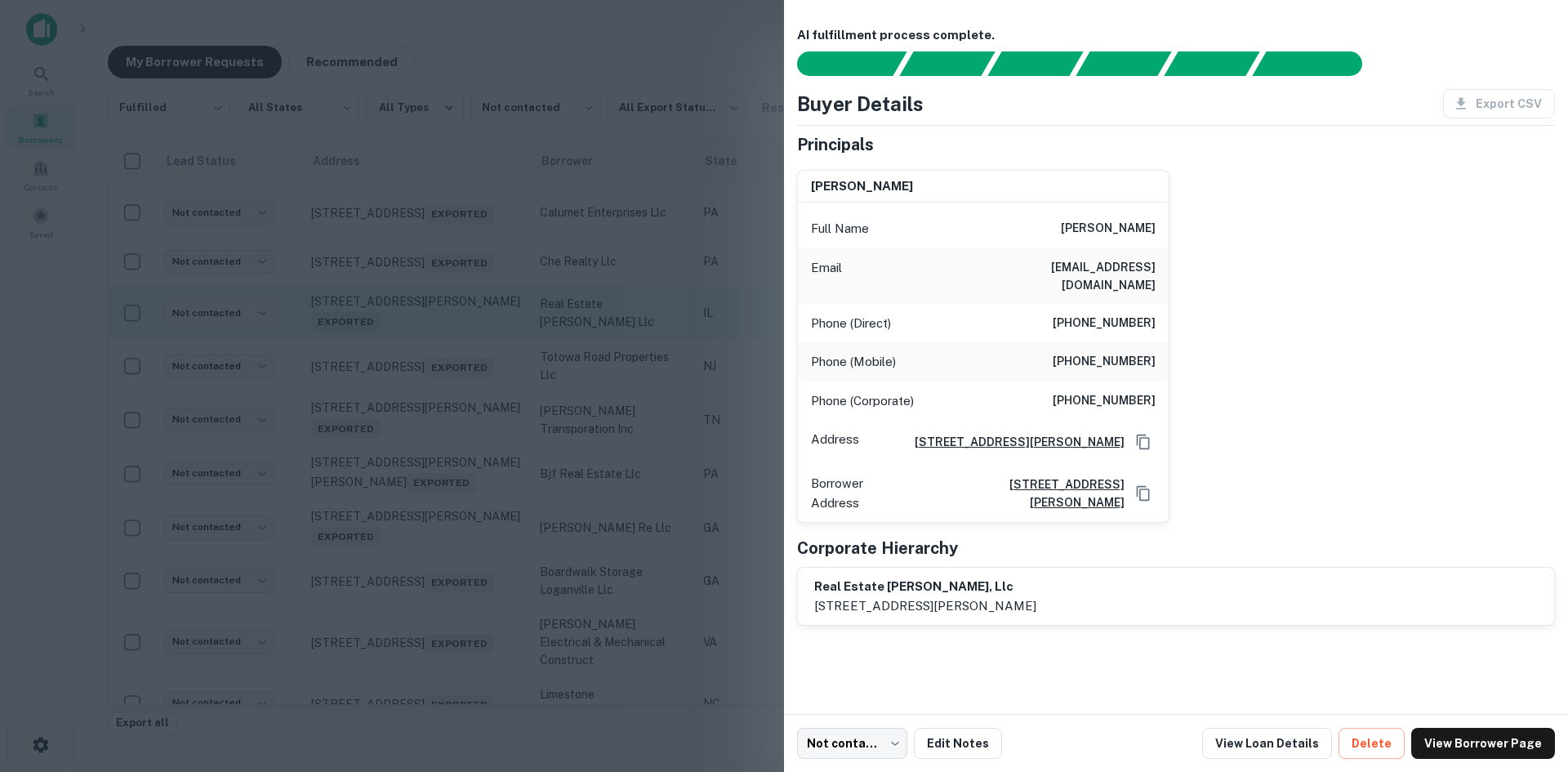
click at [619, 505] on div at bounding box center [784, 386] width 1568 height 772
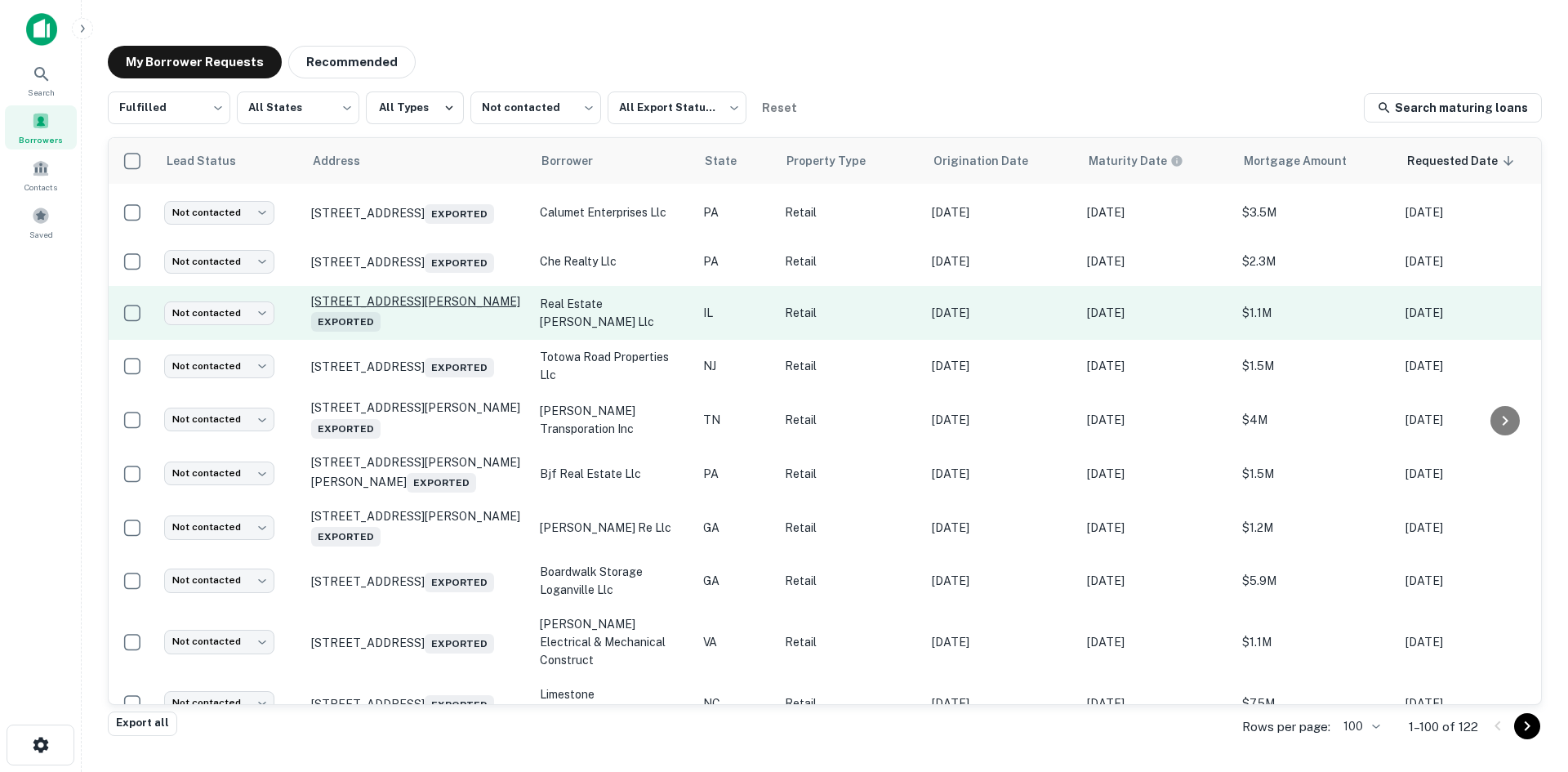
click at [456, 332] on p "[STREET_ADDRESS][PERSON_NAME] Exported" at bounding box center [417, 313] width 212 height 37
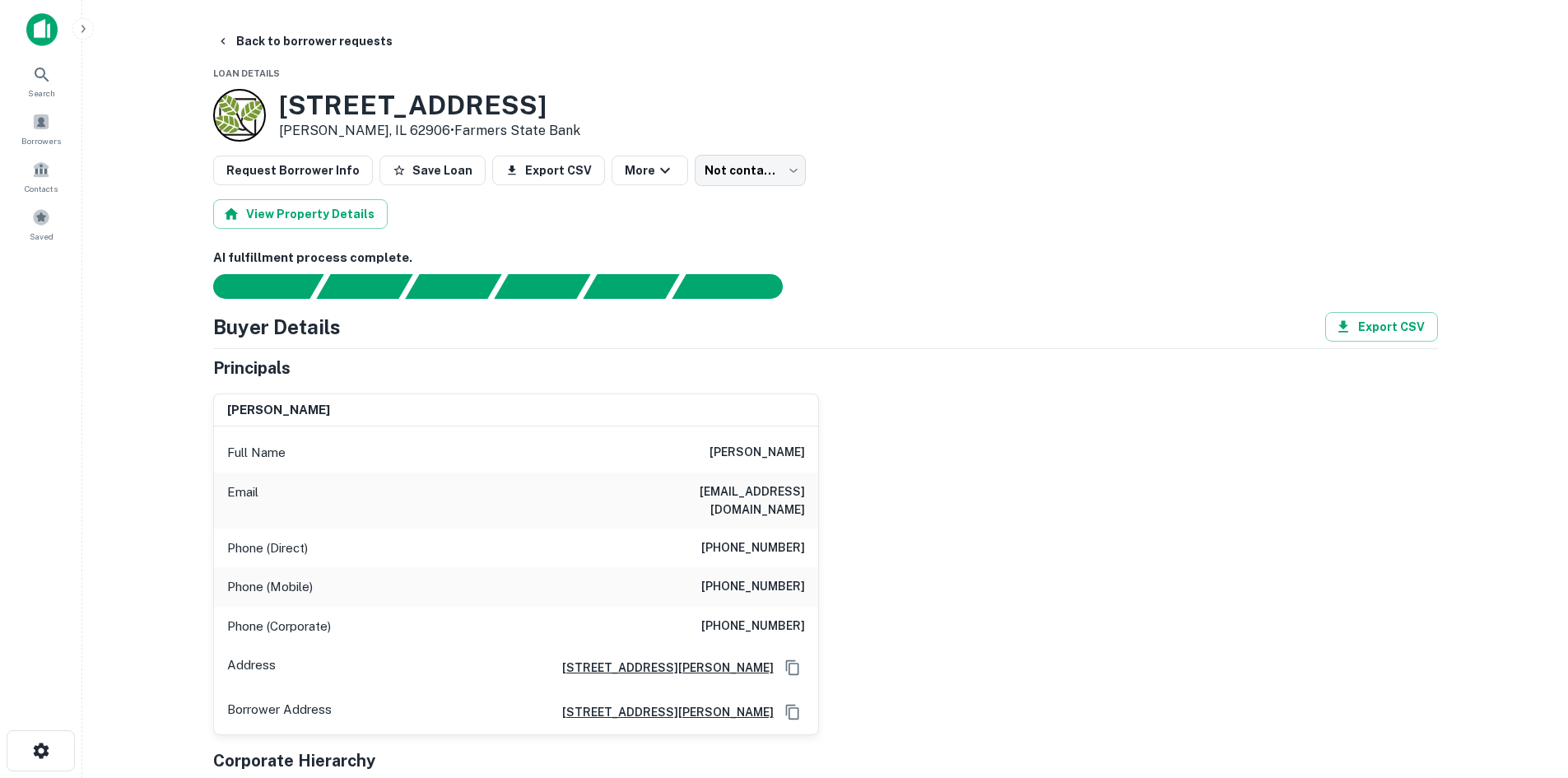
scroll to position [165, 0]
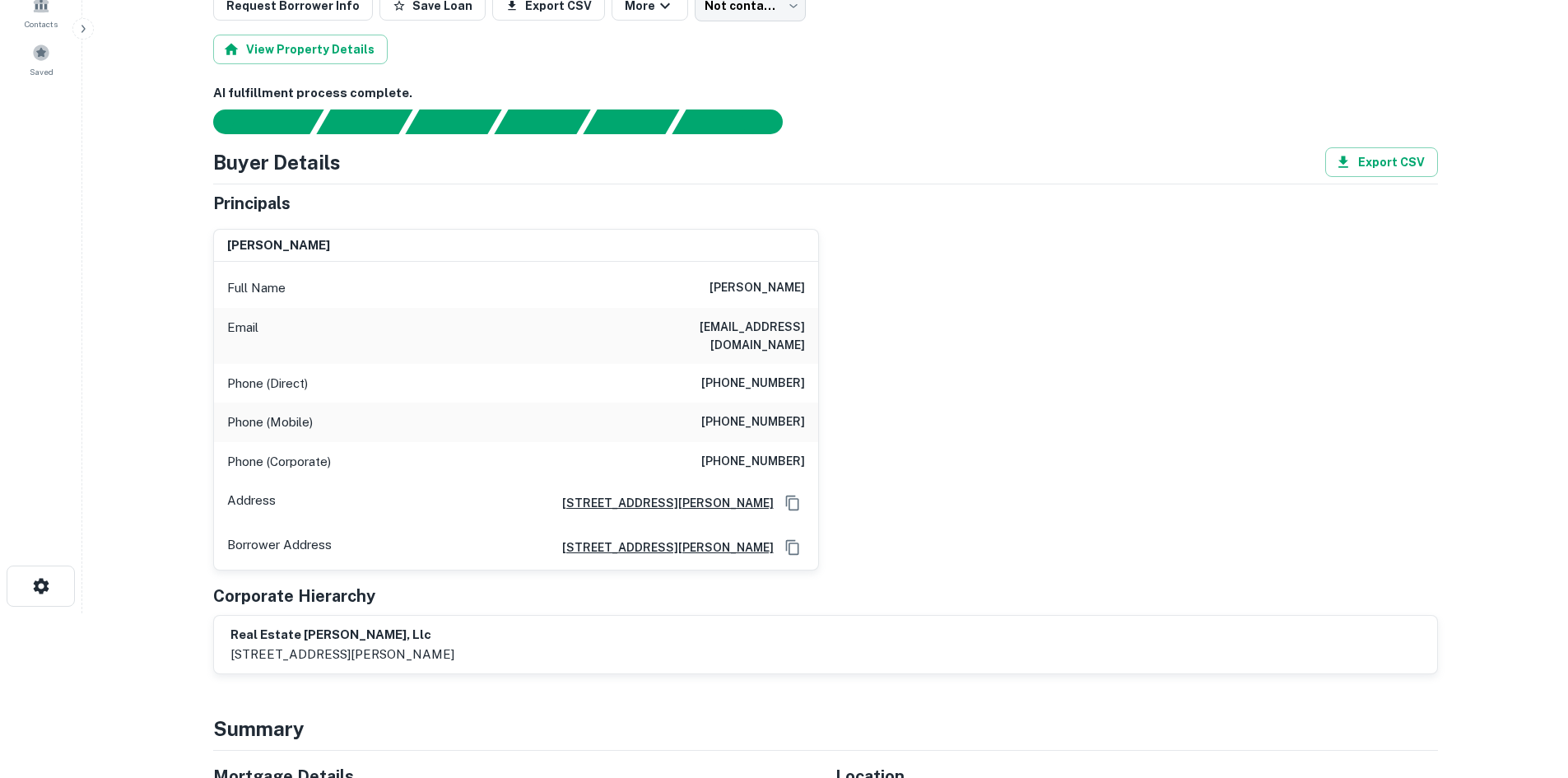
click at [792, 374] on h6 "[PHONE_NUMBER]" at bounding box center [753, 384] width 104 height 20
click at [790, 374] on h6 "[PHONE_NUMBER]" at bounding box center [753, 384] width 104 height 20
click at [754, 412] on h6 "[PHONE_NUMBER]" at bounding box center [753, 422] width 104 height 20
click at [752, 412] on h6 "[PHONE_NUMBER]" at bounding box center [753, 422] width 104 height 20
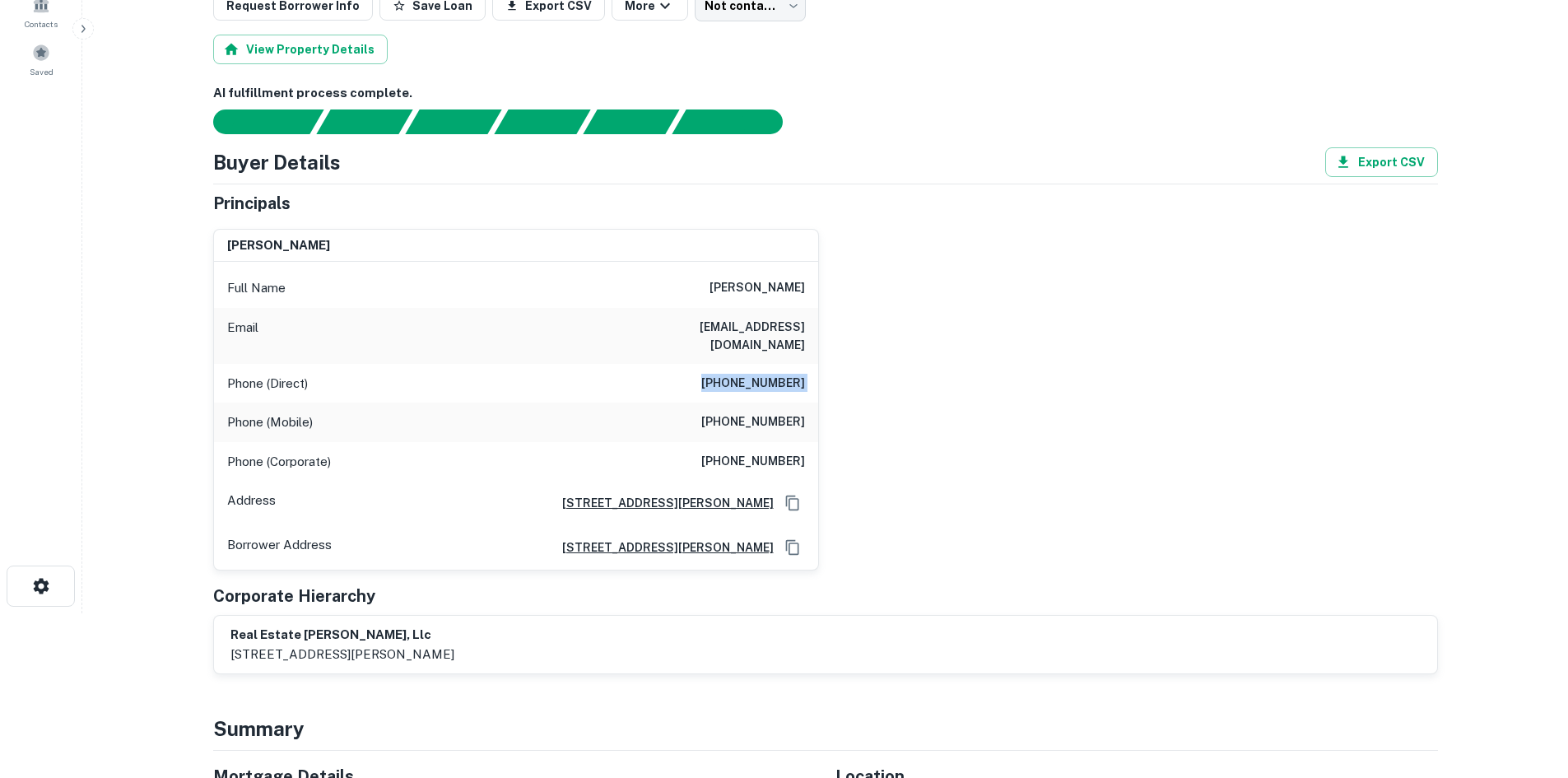
click at [752, 412] on h6 "[PHONE_NUMBER]" at bounding box center [753, 422] width 104 height 20
click at [769, 318] on h6 "[EMAIL_ADDRESS][DOMAIN_NAME]" at bounding box center [706, 335] width 197 height 36
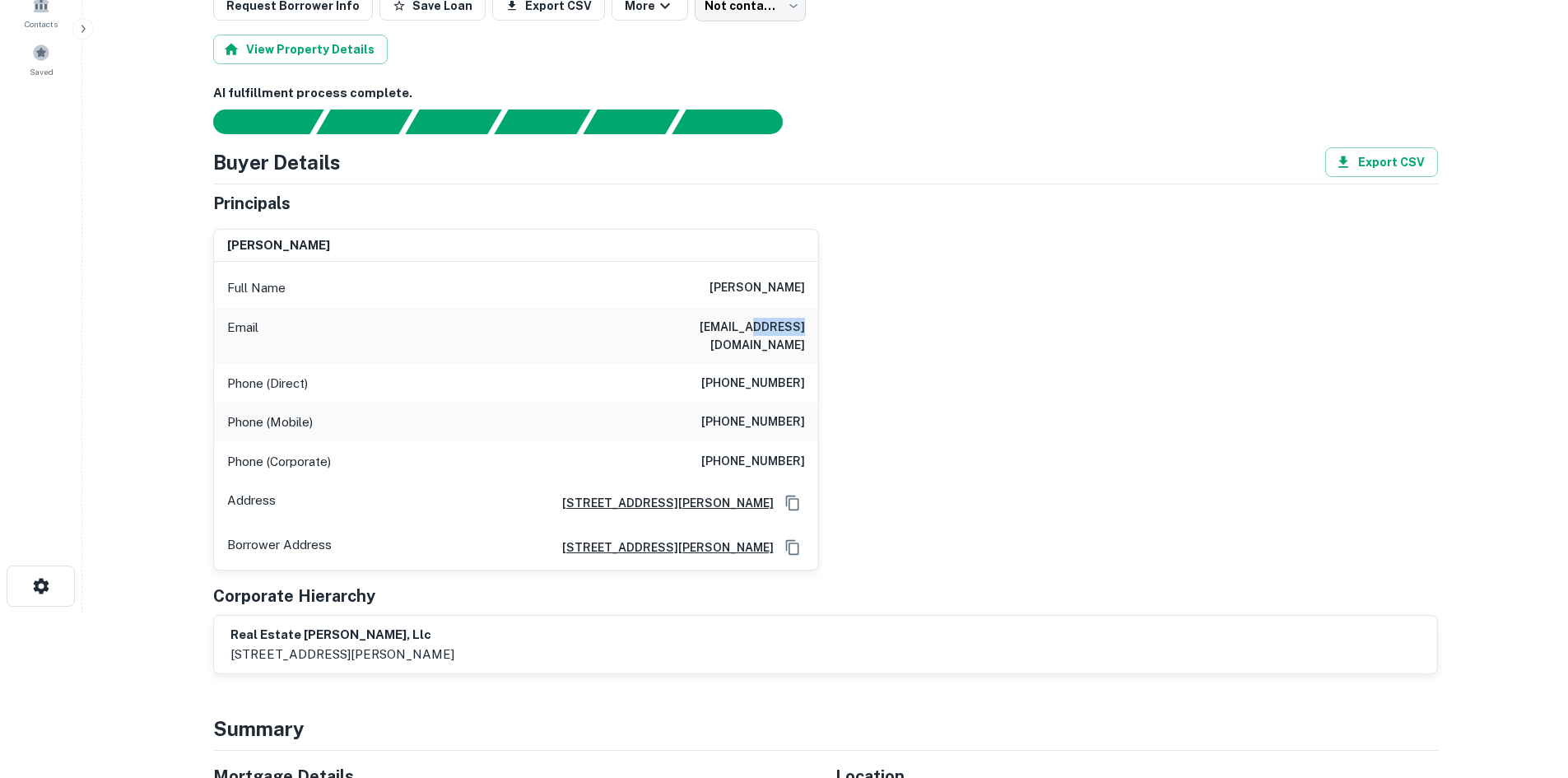
click at [769, 318] on h6 "[EMAIL_ADDRESS][DOMAIN_NAME]" at bounding box center [706, 335] width 197 height 36
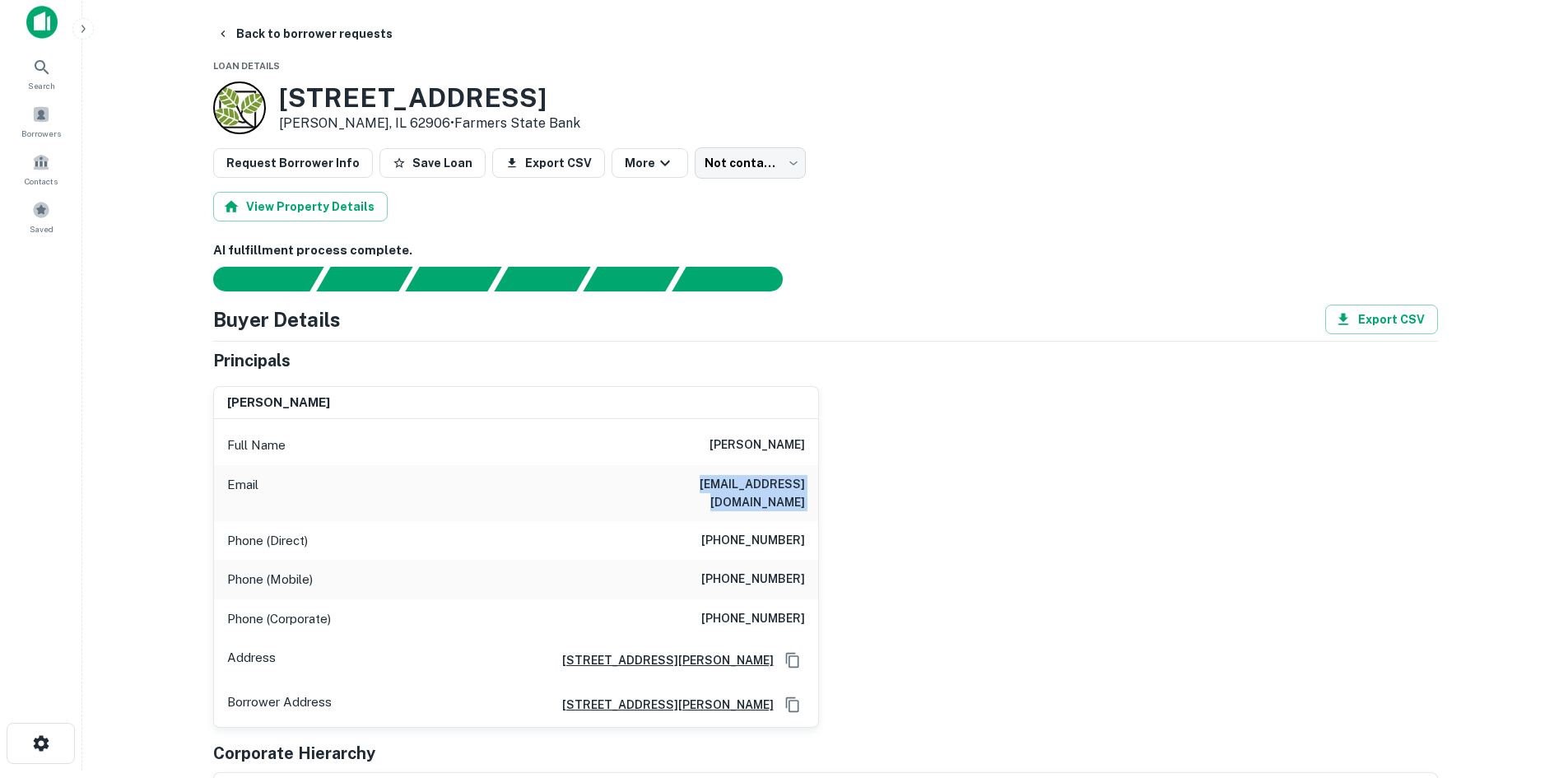
scroll to position [0, 0]
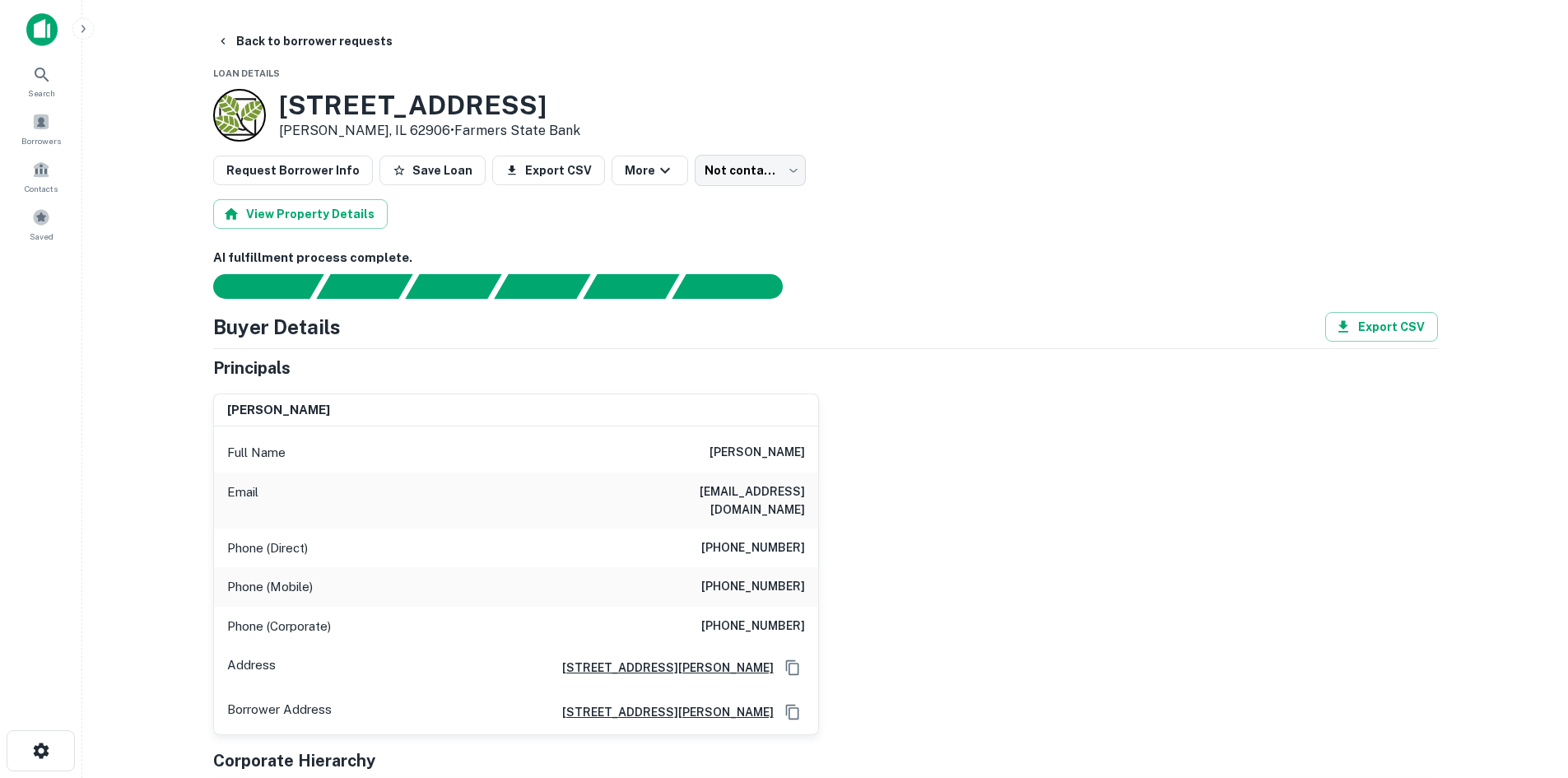
click at [774, 617] on h6 "[PHONE_NUMBER]" at bounding box center [753, 627] width 104 height 20
click at [773, 617] on h6 "[PHONE_NUMBER]" at bounding box center [753, 627] width 104 height 20
click at [766, 617] on h6 "[PHONE_NUMBER]" at bounding box center [753, 627] width 104 height 20
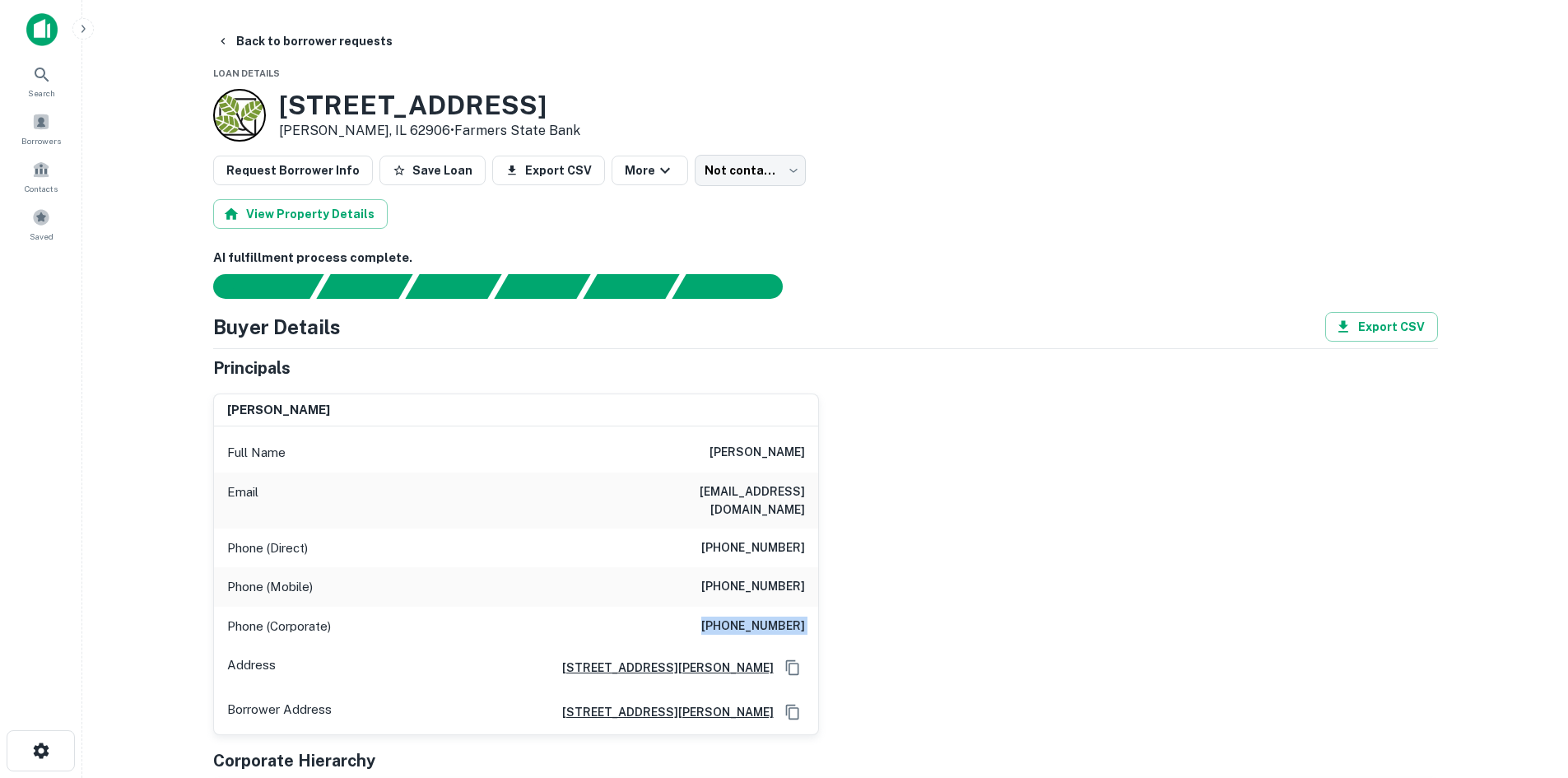
click at [766, 617] on h6 "[PHONE_NUMBER]" at bounding box center [753, 627] width 104 height 20
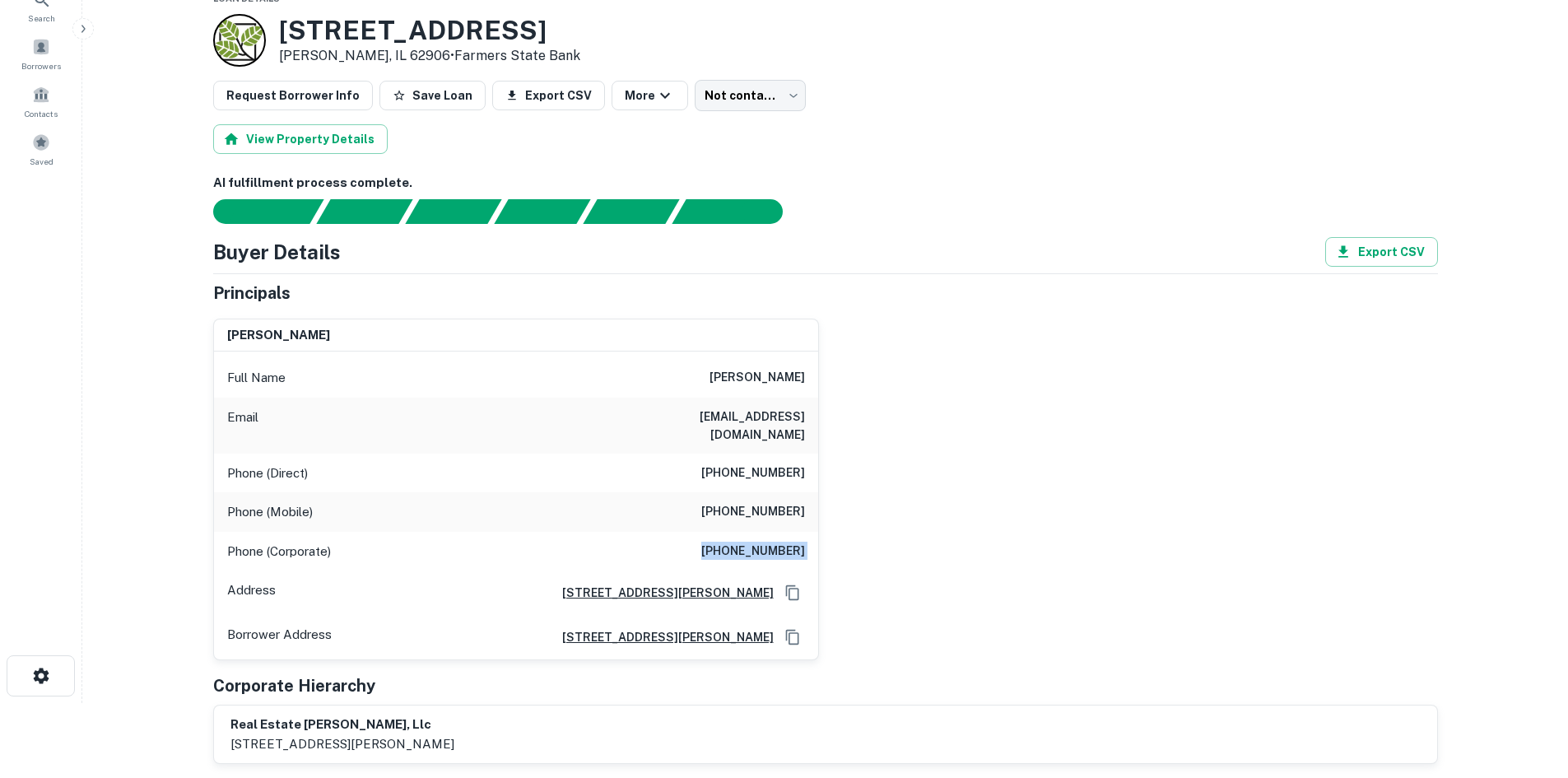
scroll to position [165, 0]
